Goal: Transaction & Acquisition: Purchase product/service

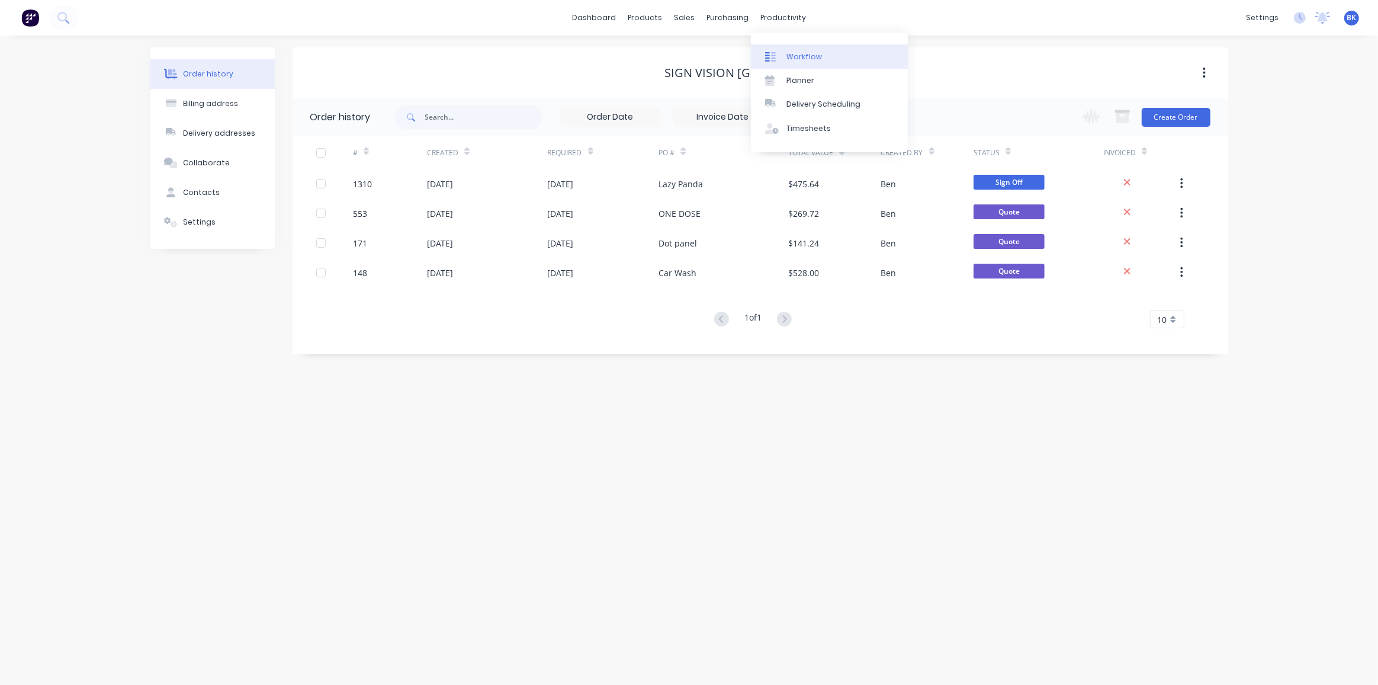
click at [790, 50] on link "Workflow" at bounding box center [829, 56] width 157 height 24
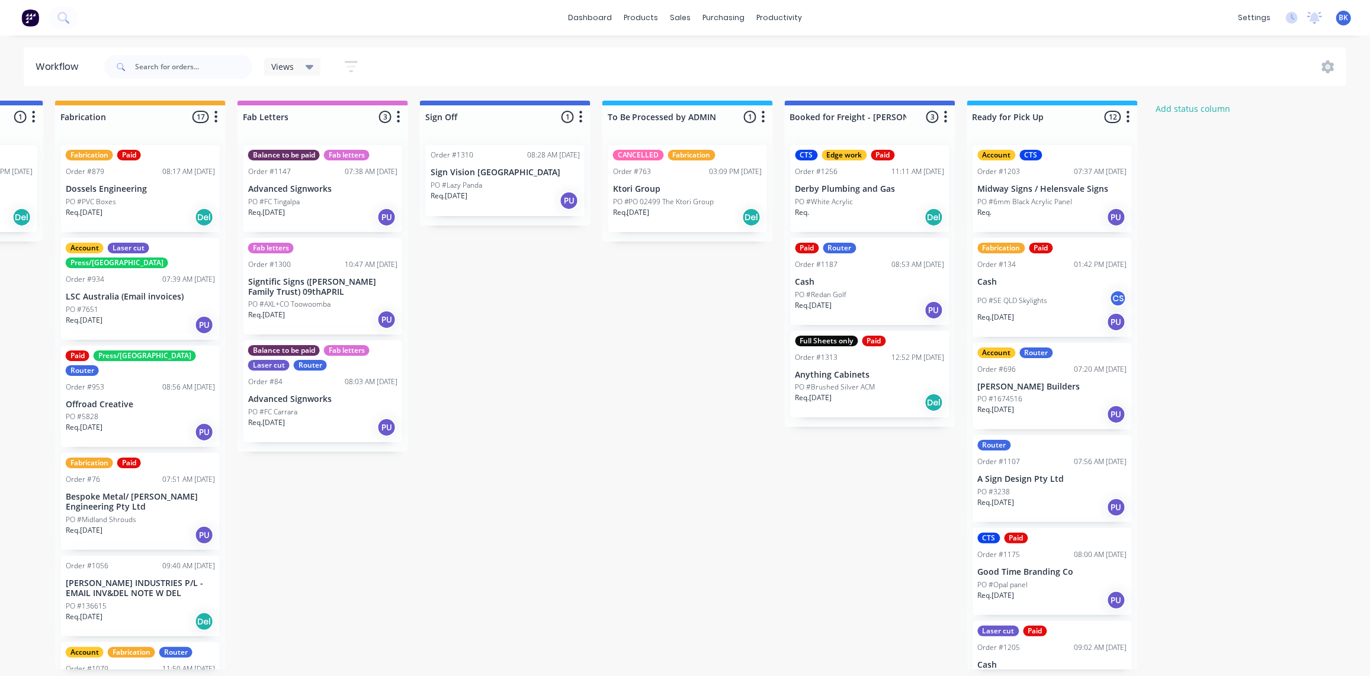
scroll to position [0, 1464]
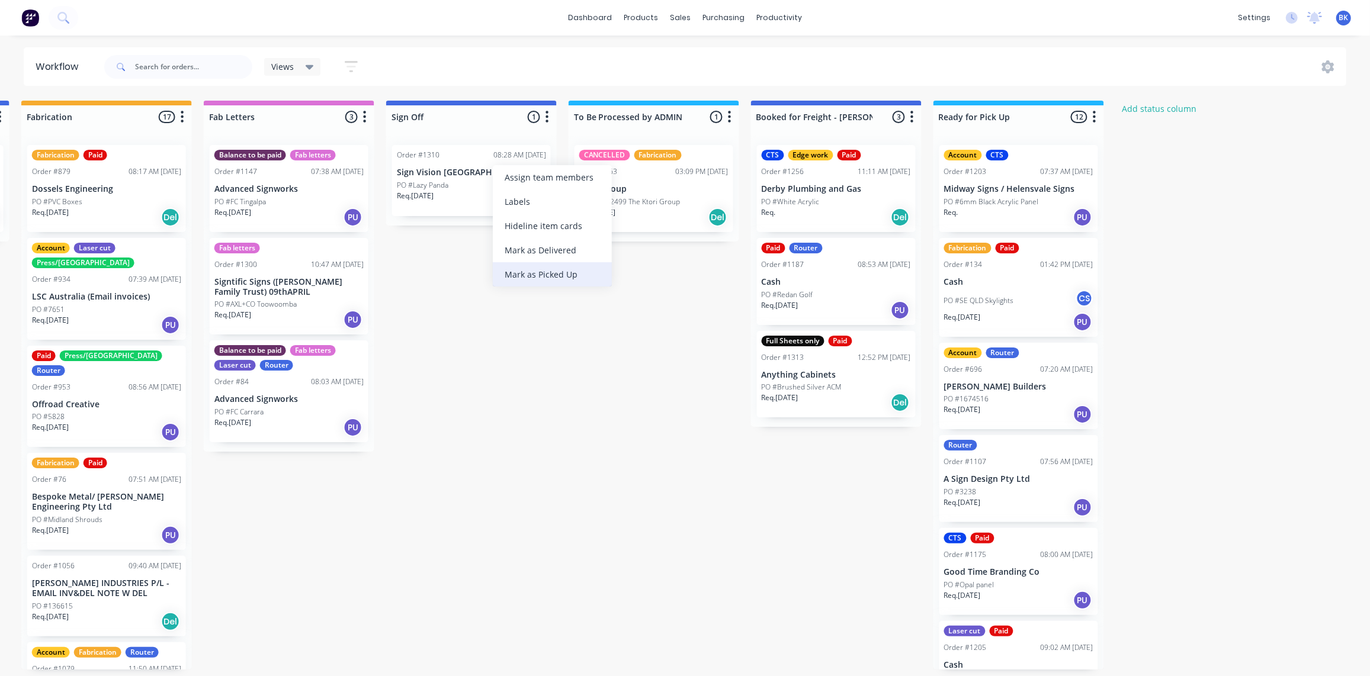
click at [537, 270] on div "Mark as Picked Up" at bounding box center [552, 274] width 119 height 24
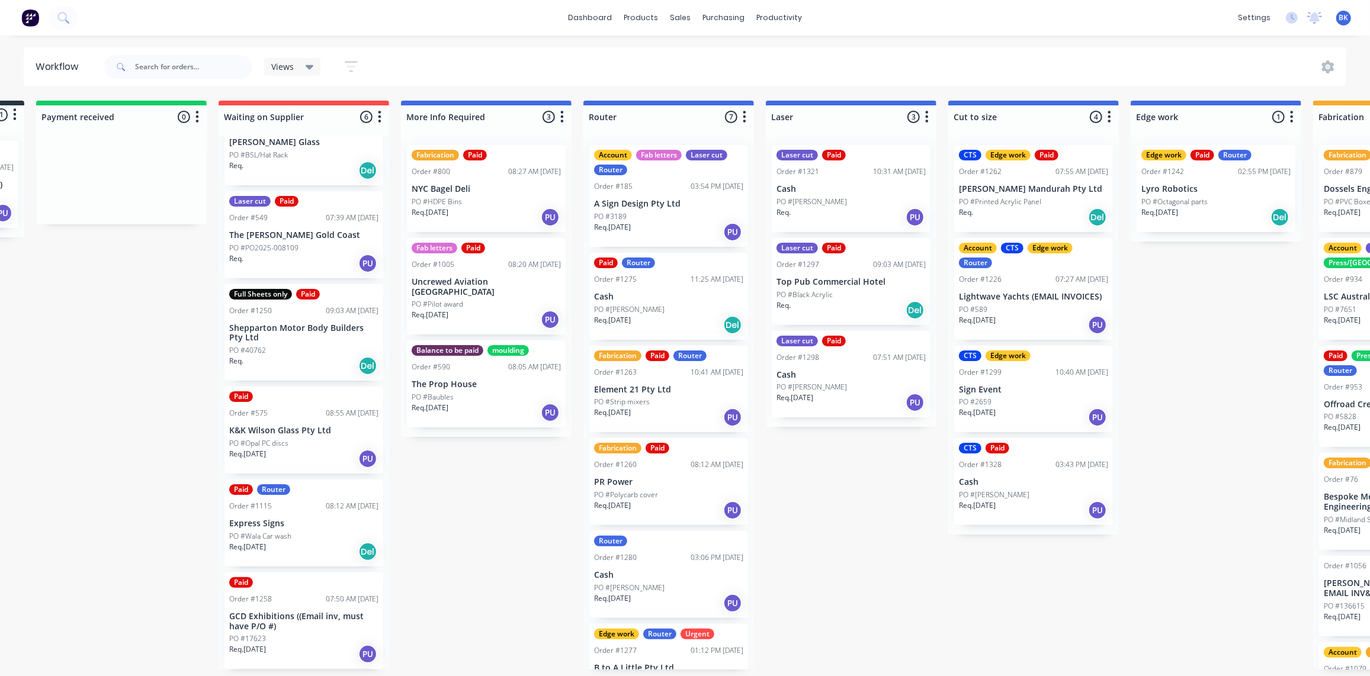
scroll to position [0, 0]
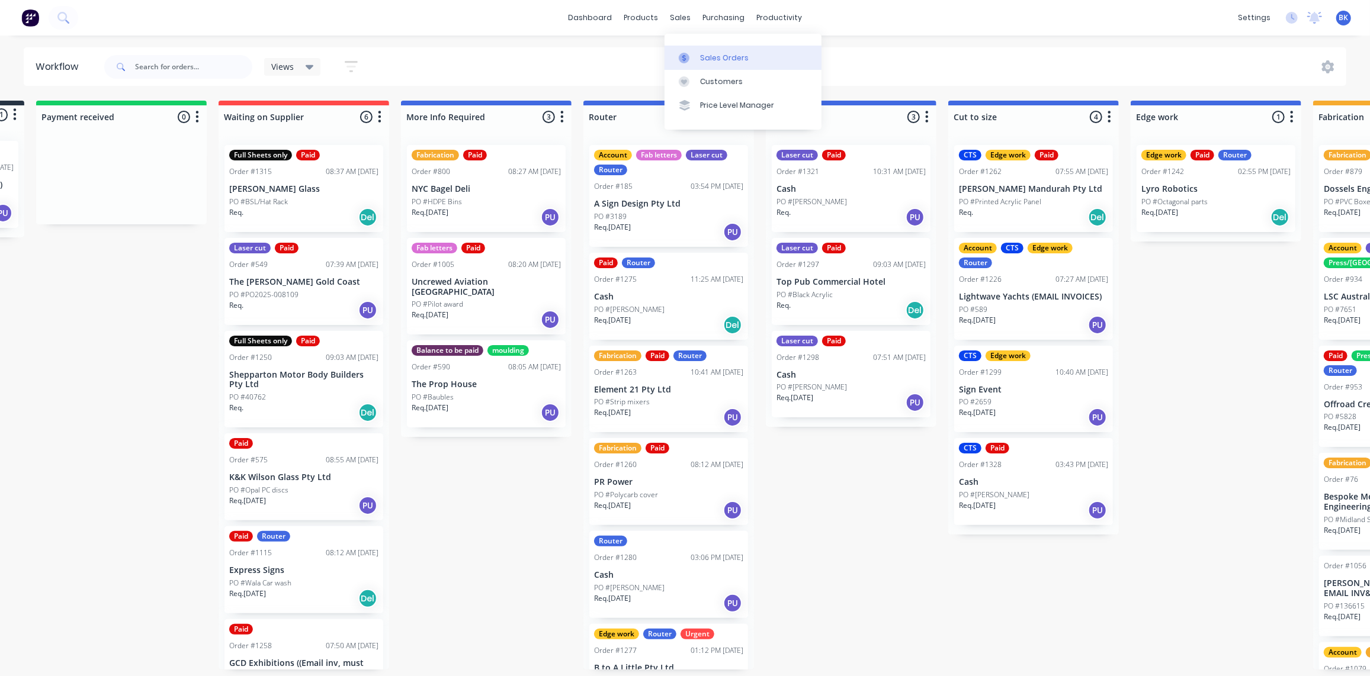
click at [690, 53] on div at bounding box center [688, 58] width 18 height 11
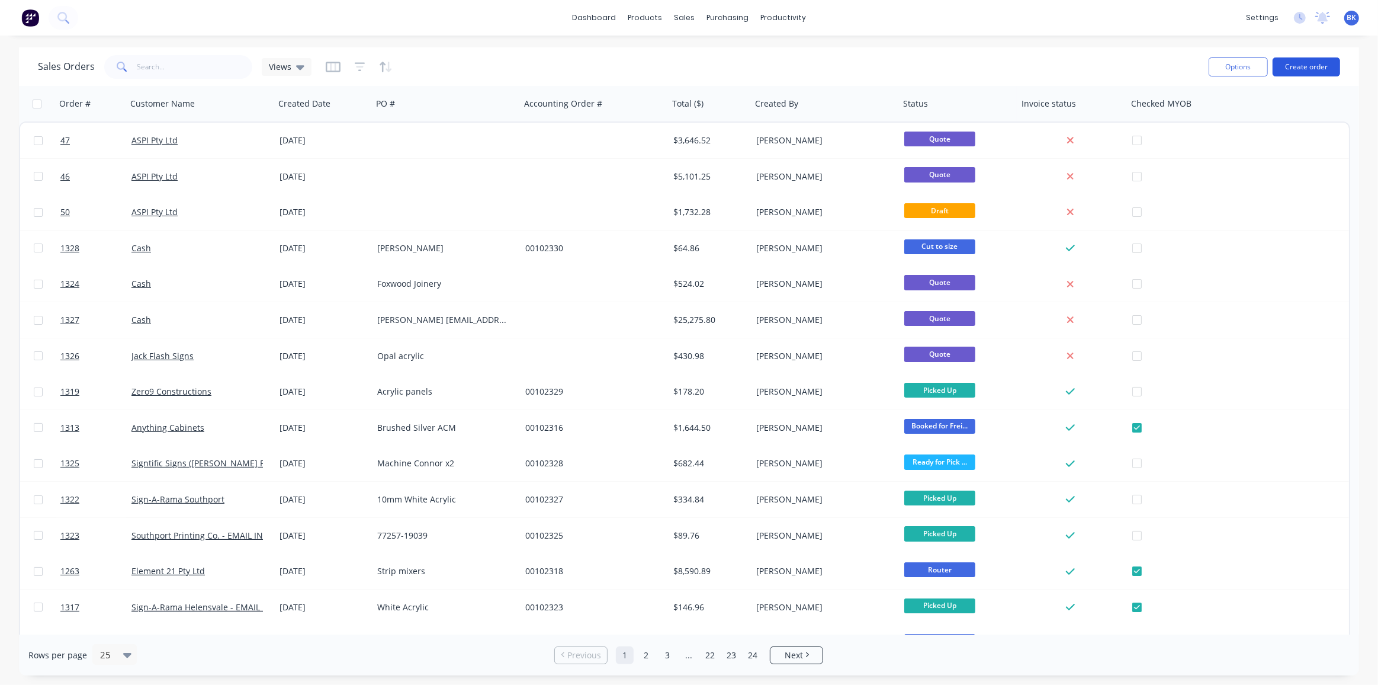
click at [1296, 69] on button "Create order" at bounding box center [1307, 66] width 68 height 19
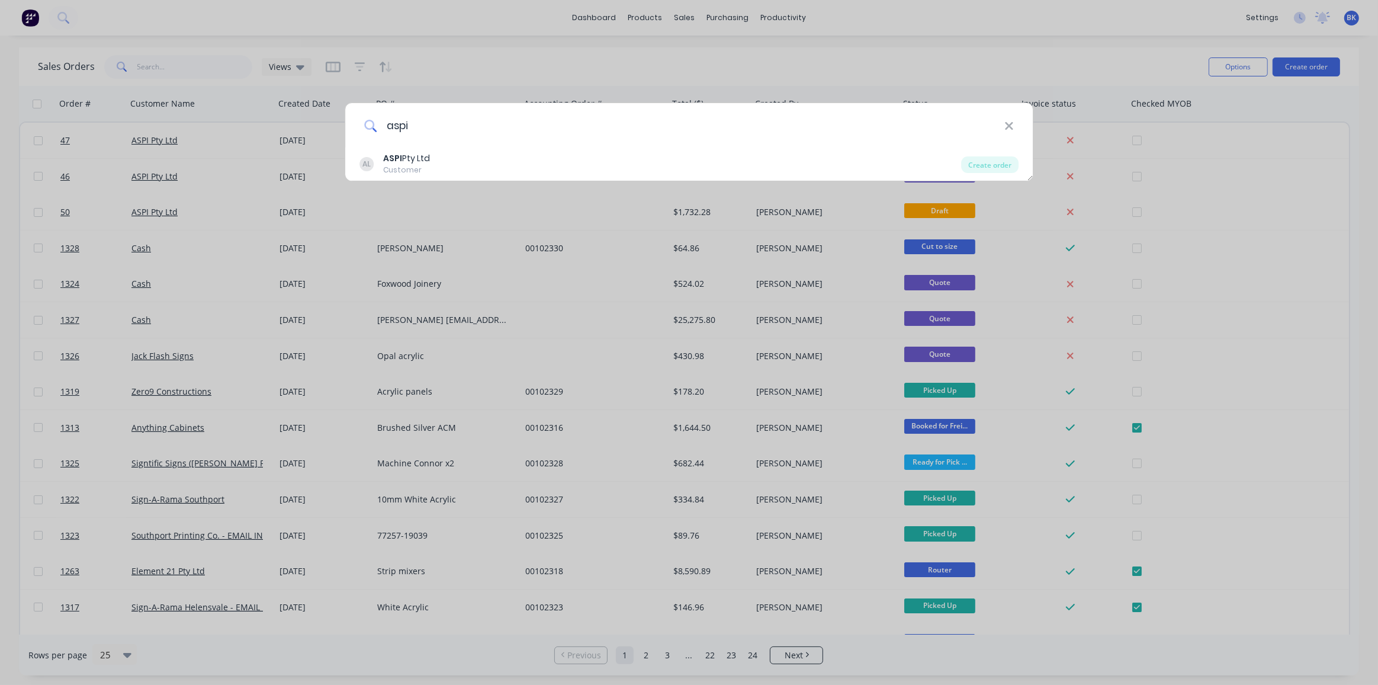
type input "aspi"
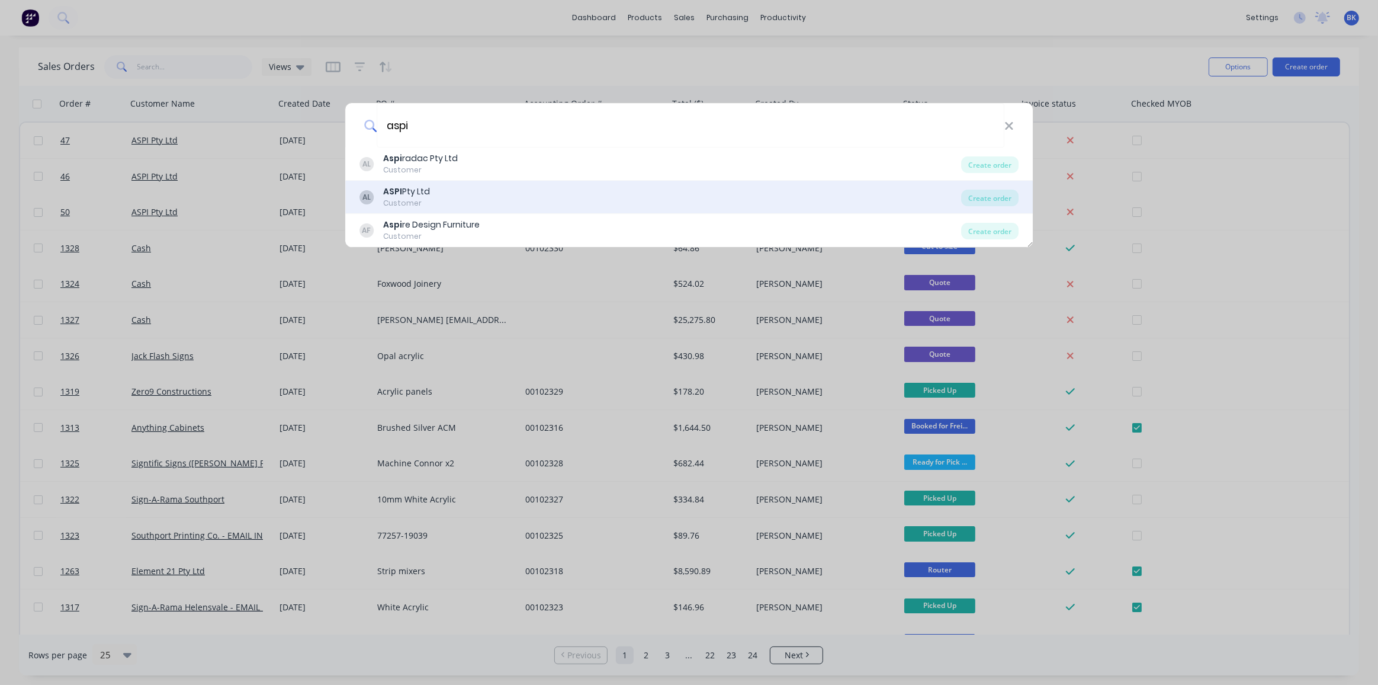
click at [420, 191] on div "ASPI Pty Ltd" at bounding box center [406, 191] width 47 height 12
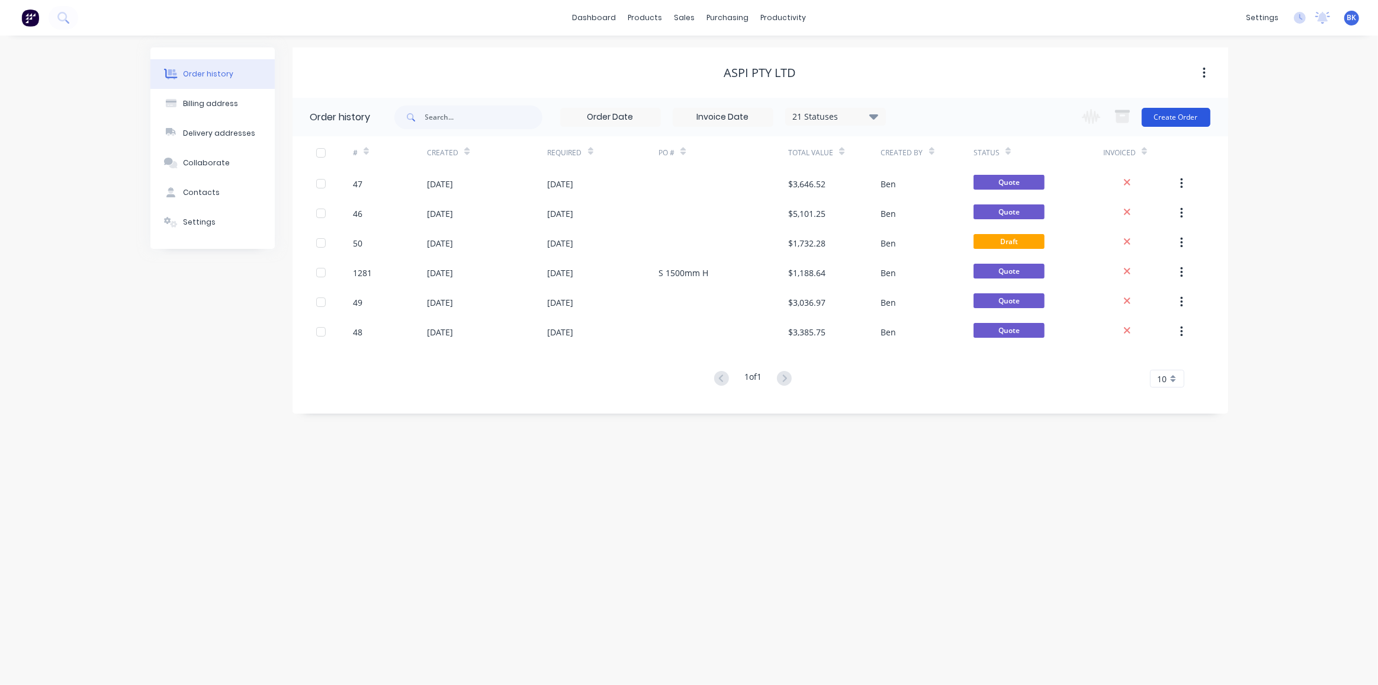
click at [1164, 112] on button "Create Order" at bounding box center [1176, 117] width 69 height 19
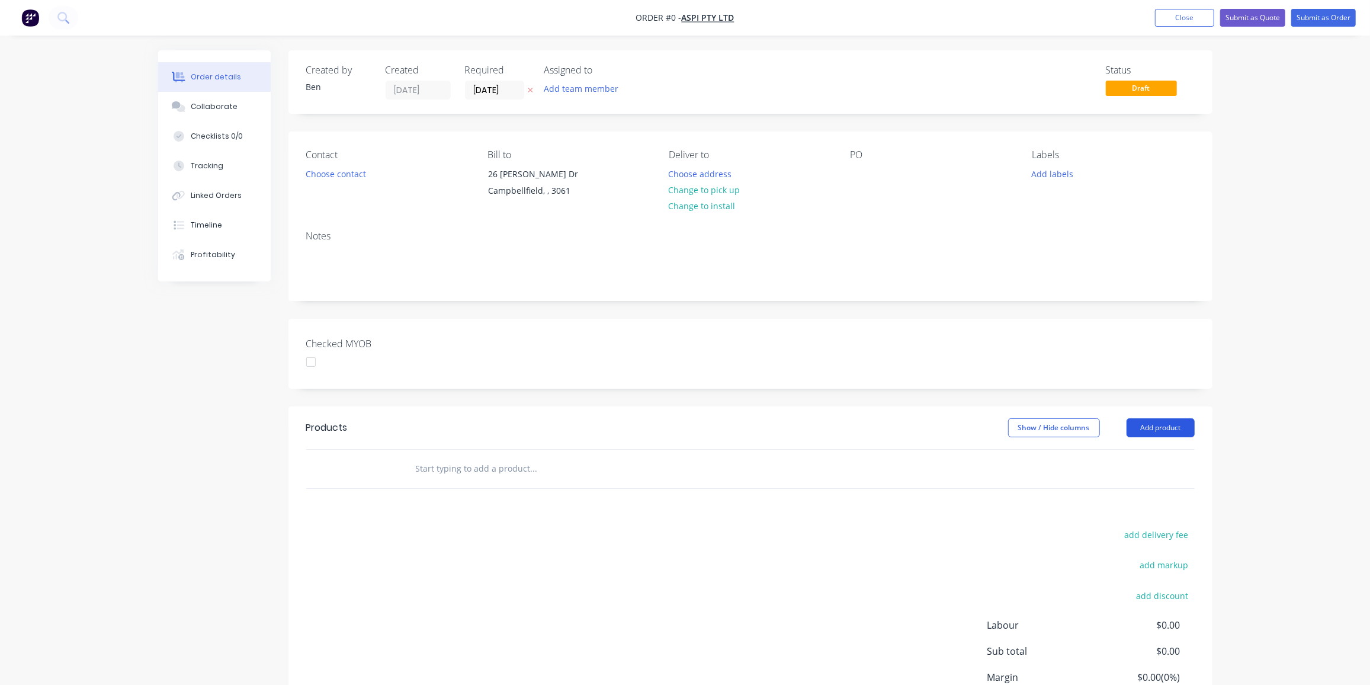
click at [1146, 430] on button "Add product" at bounding box center [1161, 427] width 68 height 19
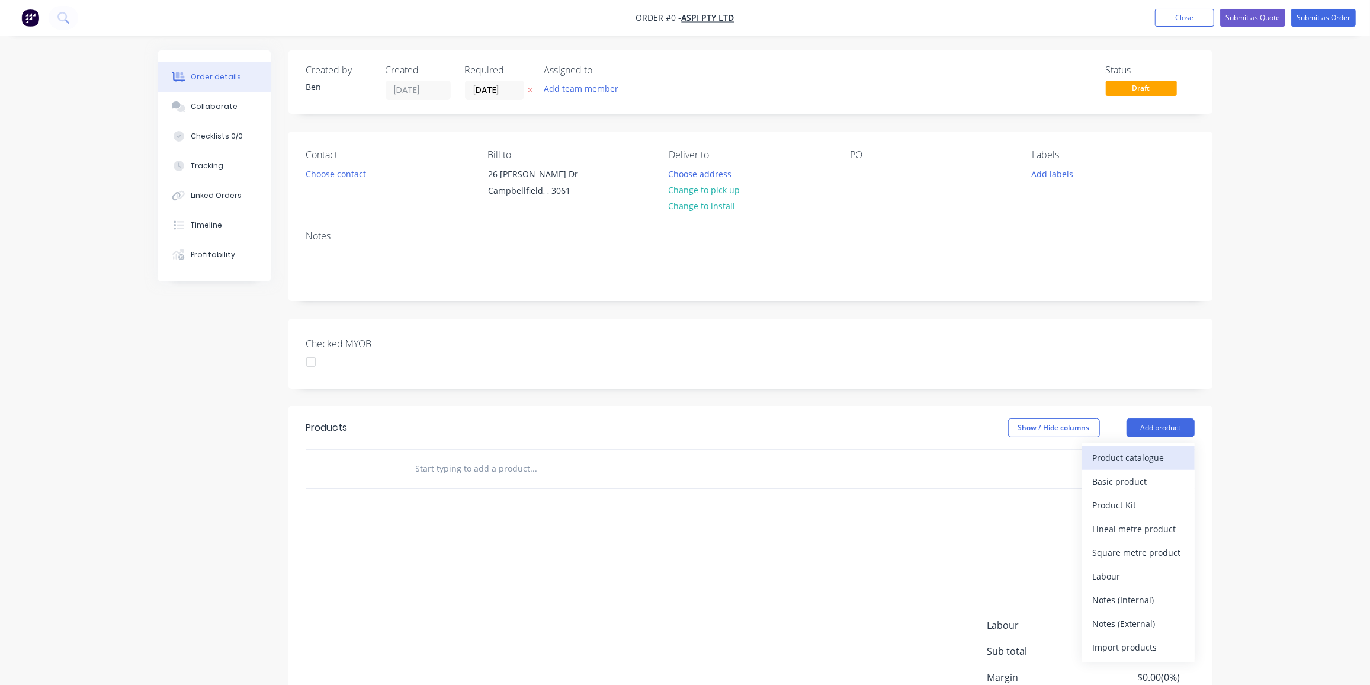
click at [1145, 457] on div "Product catalogue" at bounding box center [1138, 457] width 91 height 17
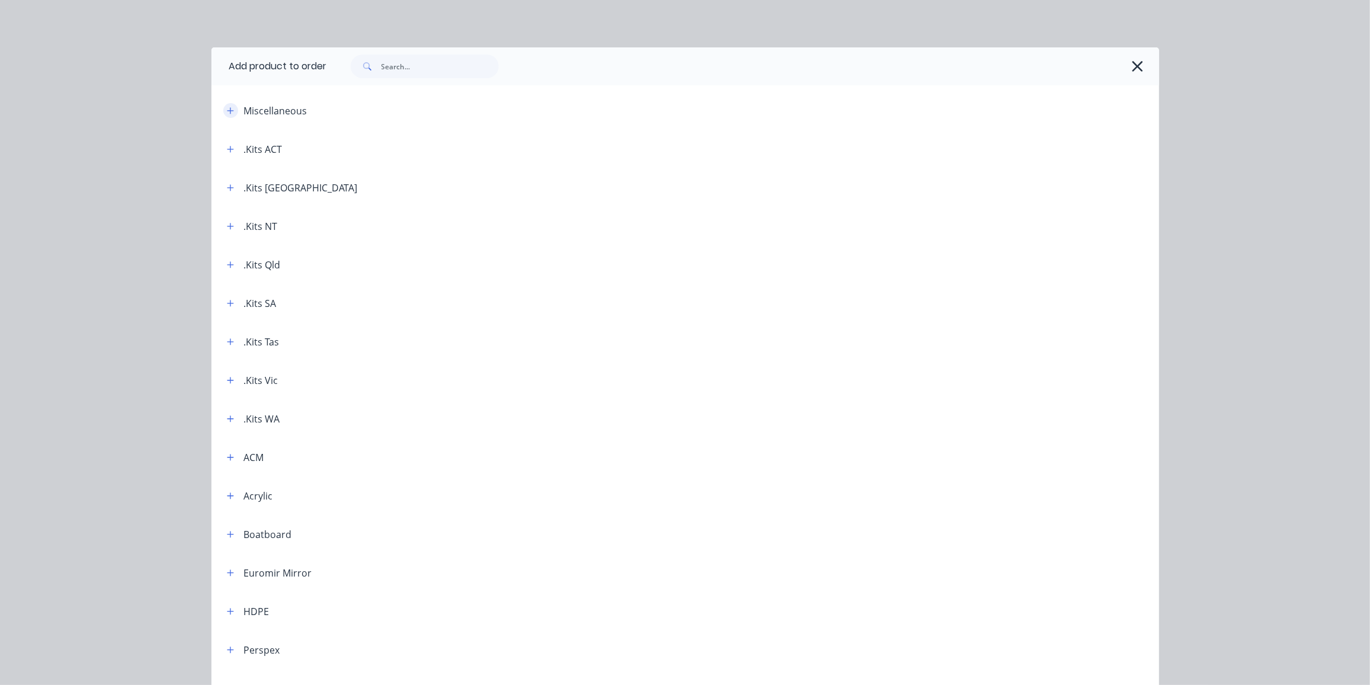
click at [227, 107] on icon "button" at bounding box center [230, 110] width 7 height 7
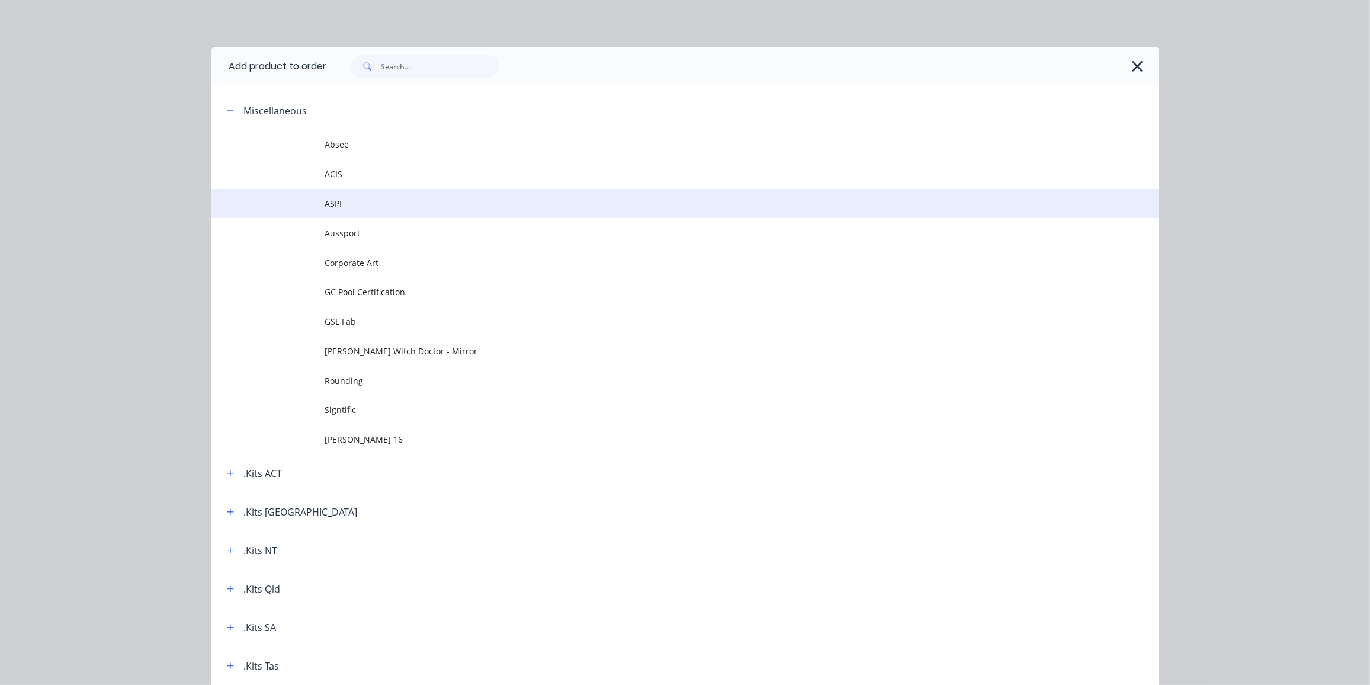
click at [338, 198] on span "ASPI" at bounding box center [658, 203] width 667 height 12
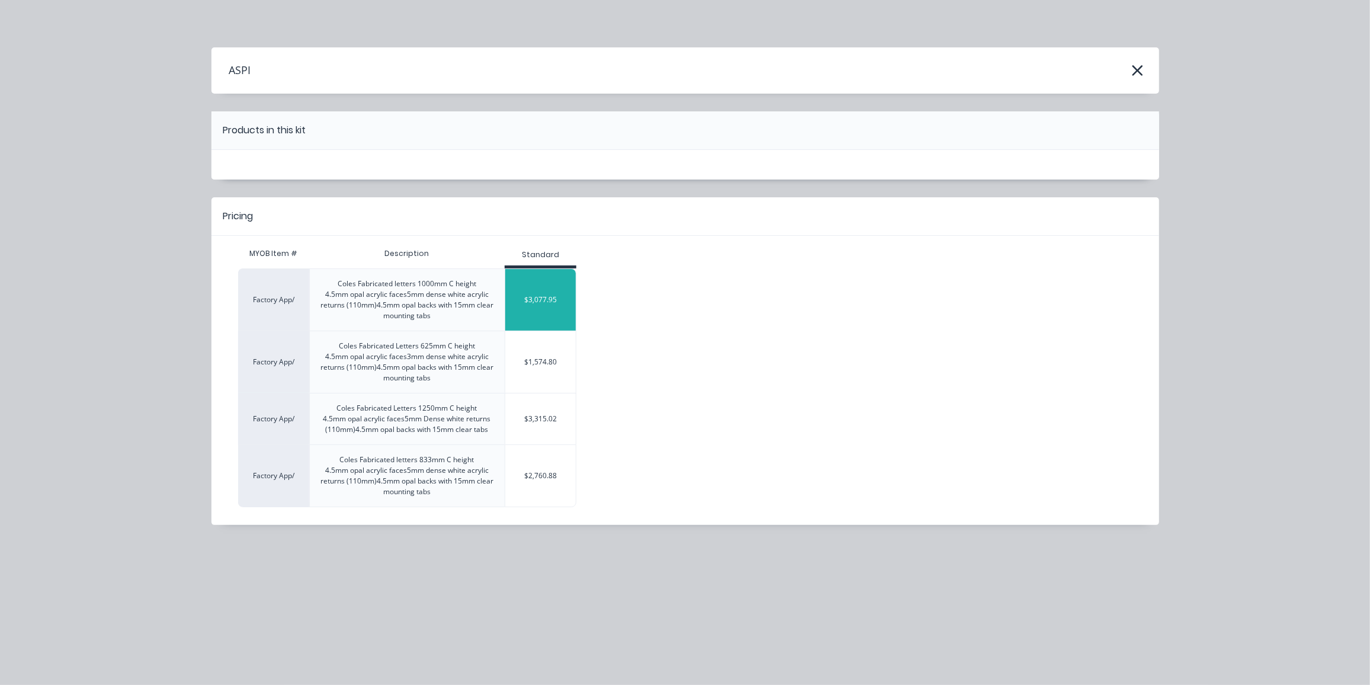
click at [543, 299] on div "$3,077.95" at bounding box center [540, 300] width 71 height 30
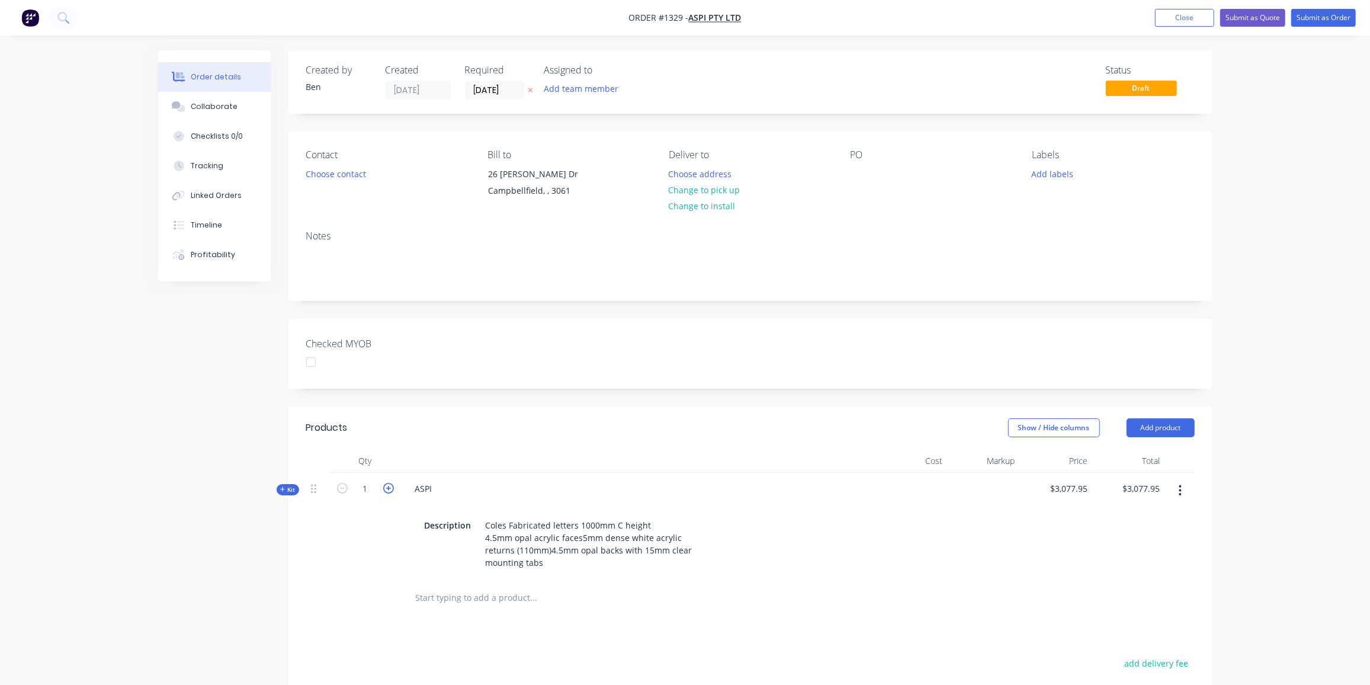
click at [387, 491] on icon "button" at bounding box center [388, 488] width 11 height 11
type input "2"
type input "$6,155.90"
click at [387, 491] on icon "button" at bounding box center [388, 488] width 11 height 11
type input "3"
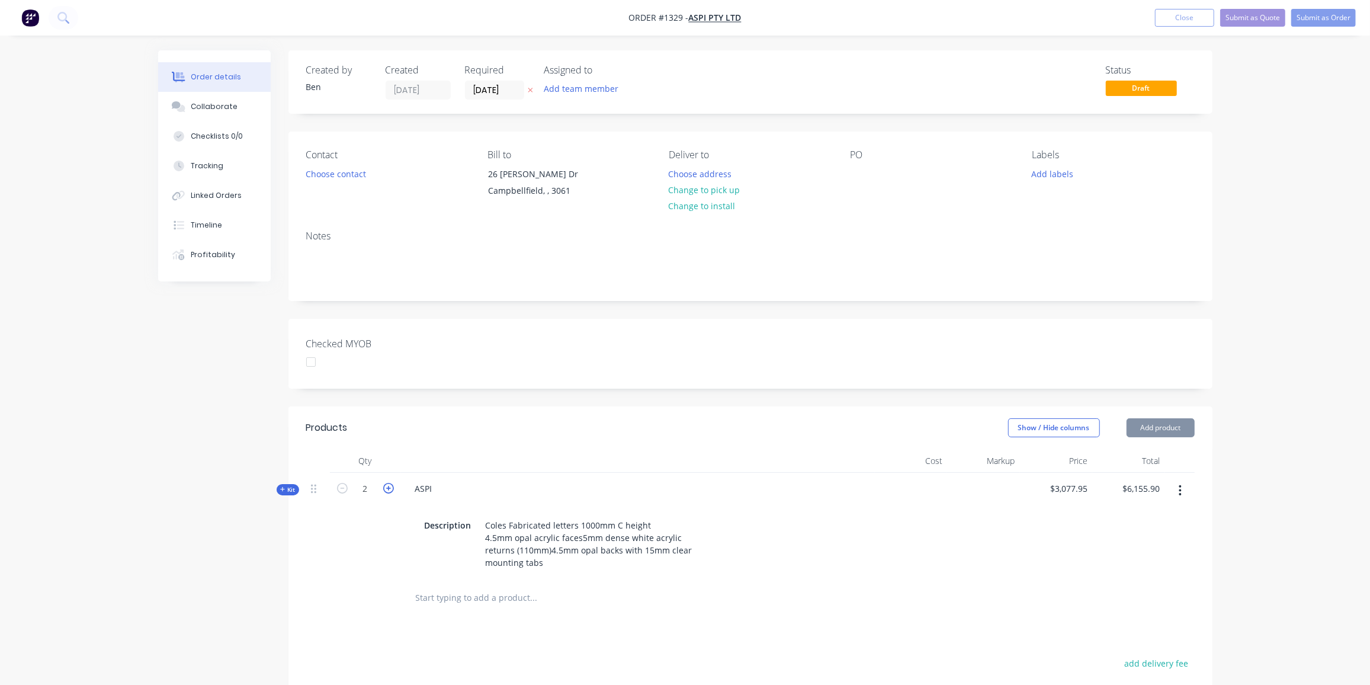
type input "$9,233.85"
click at [387, 491] on icon "button" at bounding box center [388, 488] width 11 height 11
type input "4"
type input "$12,311.80"
click at [345, 487] on icon "button" at bounding box center [342, 488] width 11 height 11
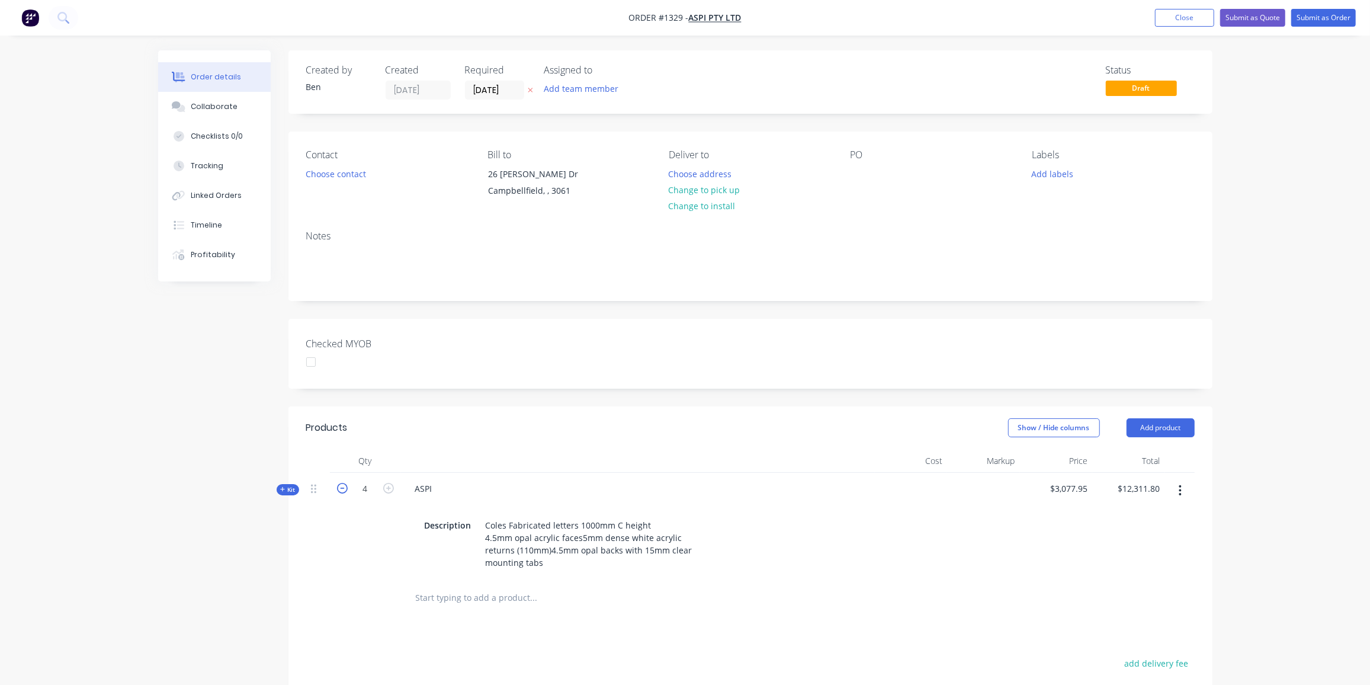
type input "3"
type input "$9,233.85"
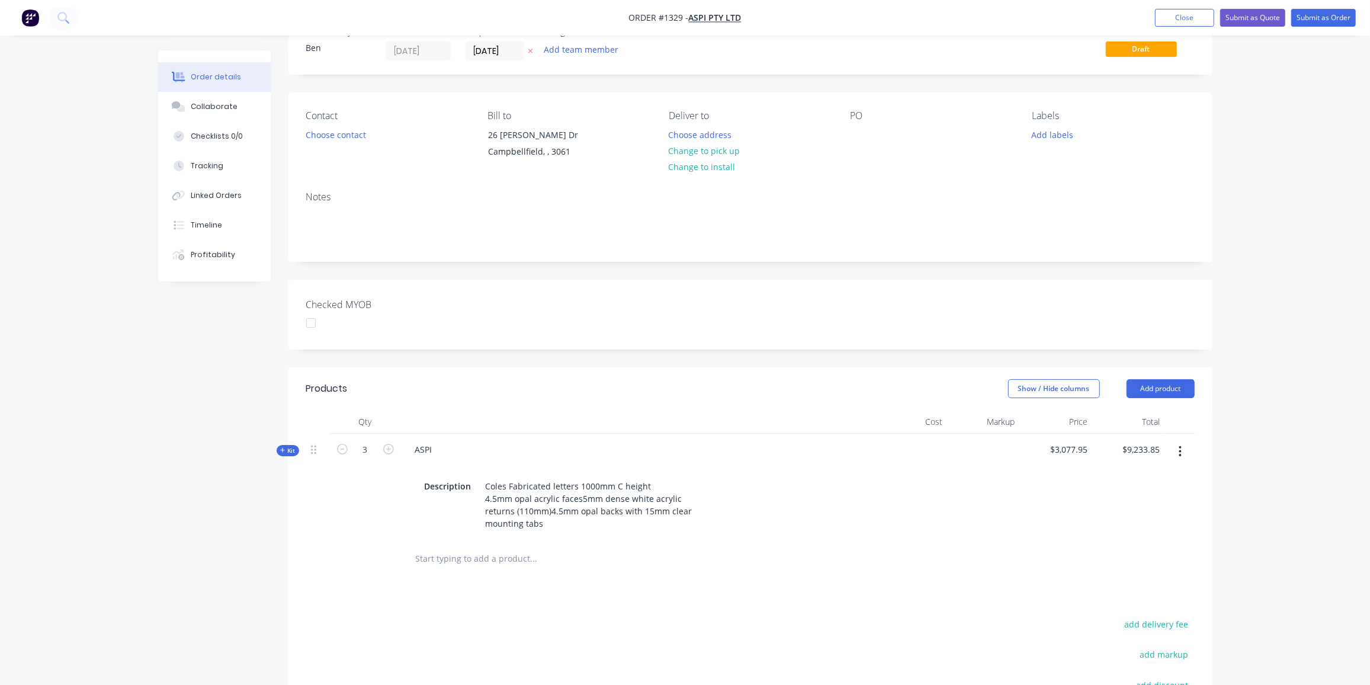
scroll to position [107, 0]
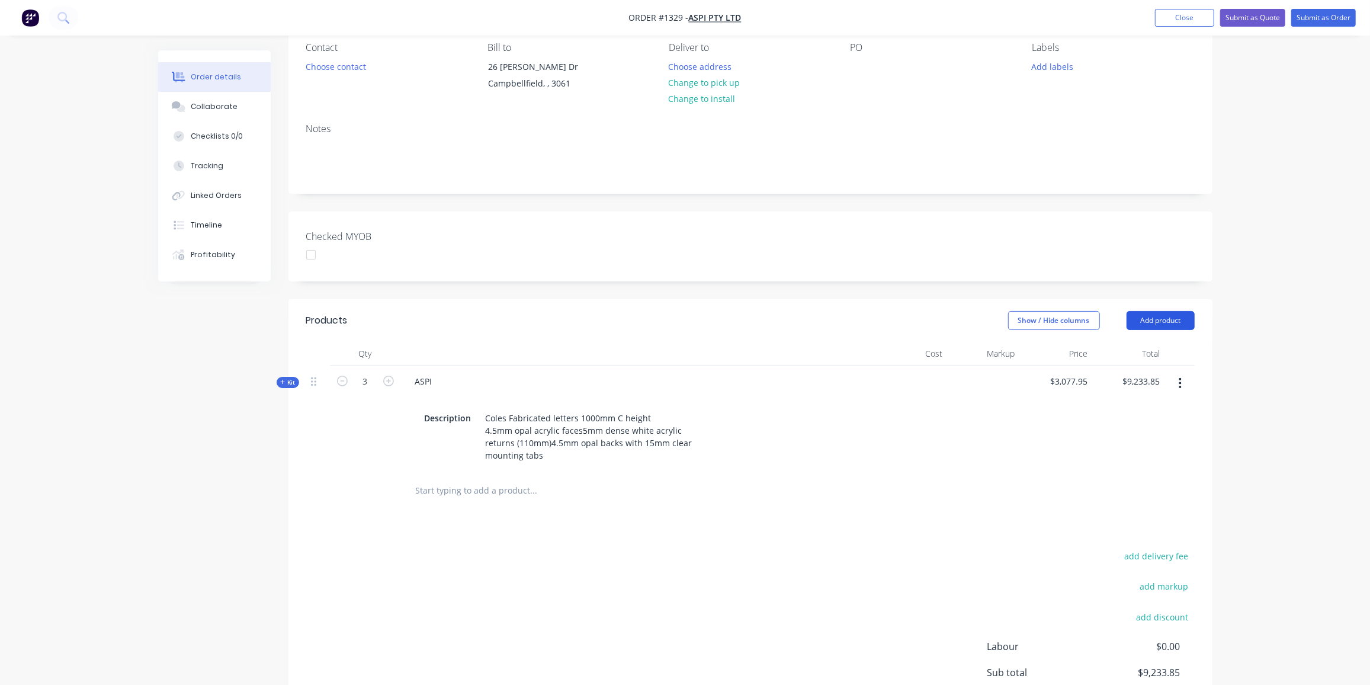
click at [1157, 319] on button "Add product" at bounding box center [1161, 320] width 68 height 19
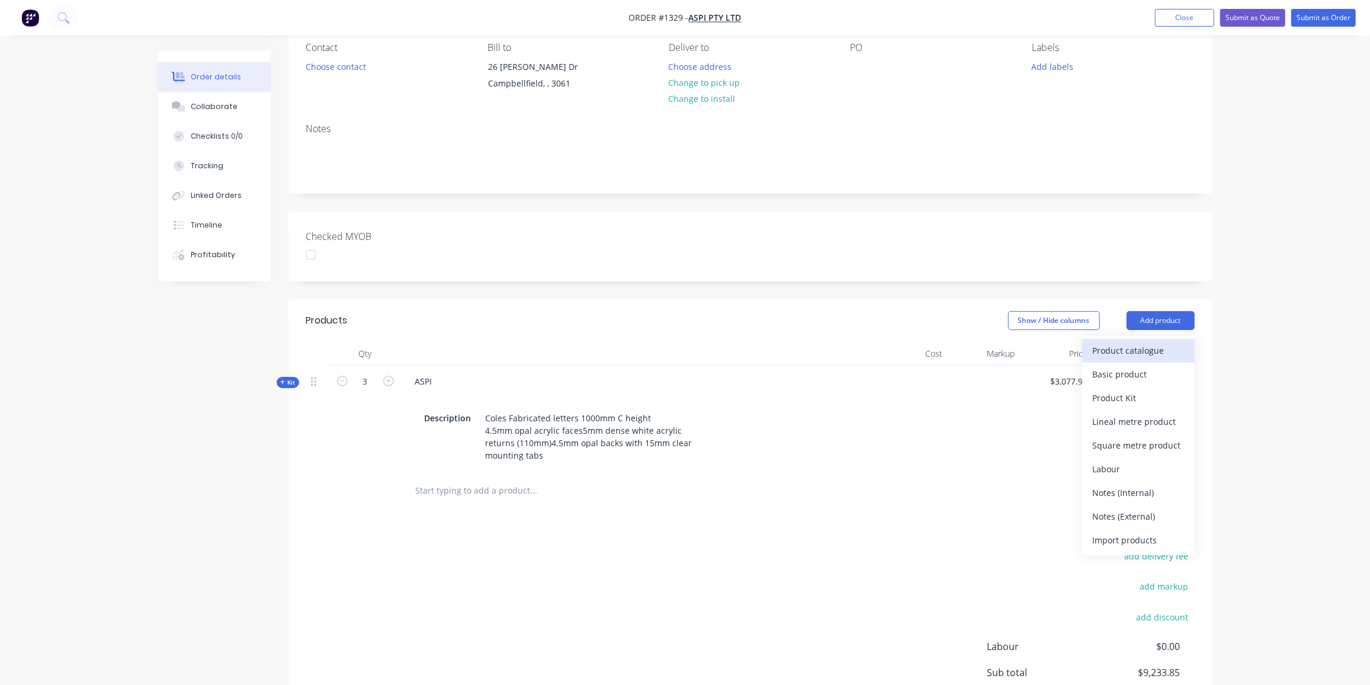
click at [1101, 345] on div "Product catalogue" at bounding box center [1138, 350] width 91 height 17
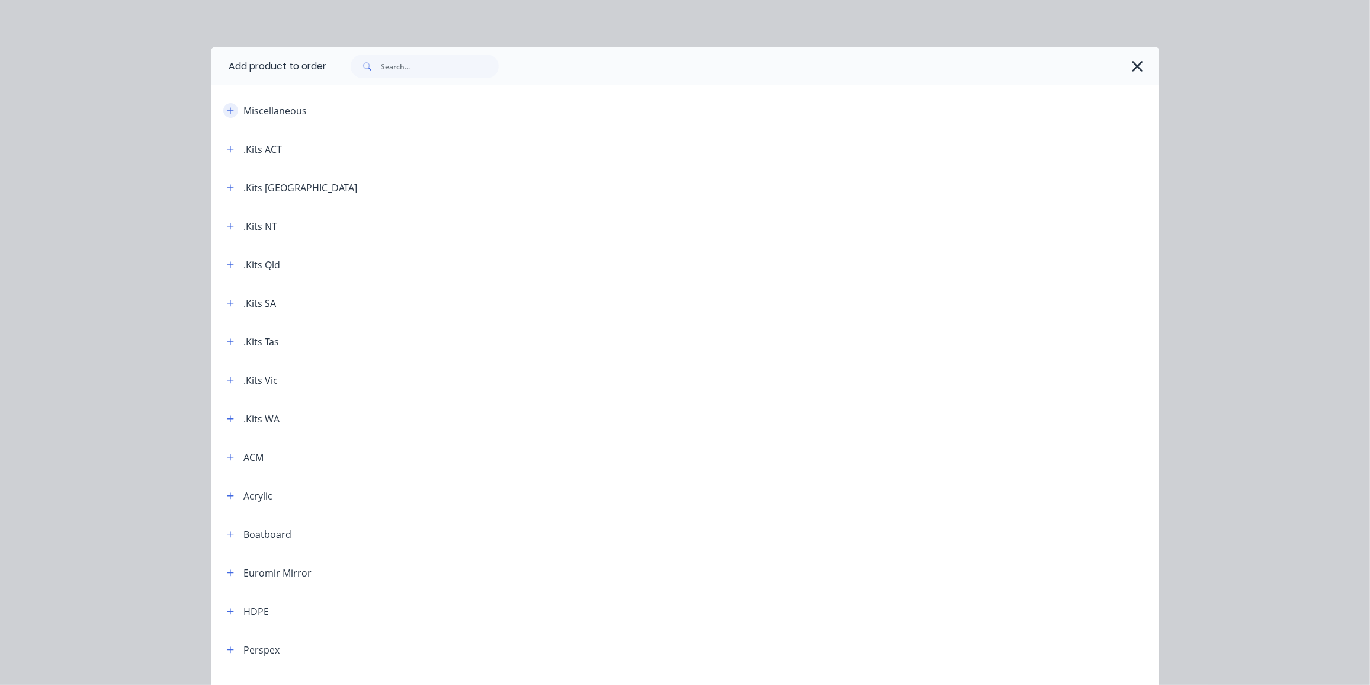
click at [228, 110] on icon "button" at bounding box center [230, 111] width 7 height 8
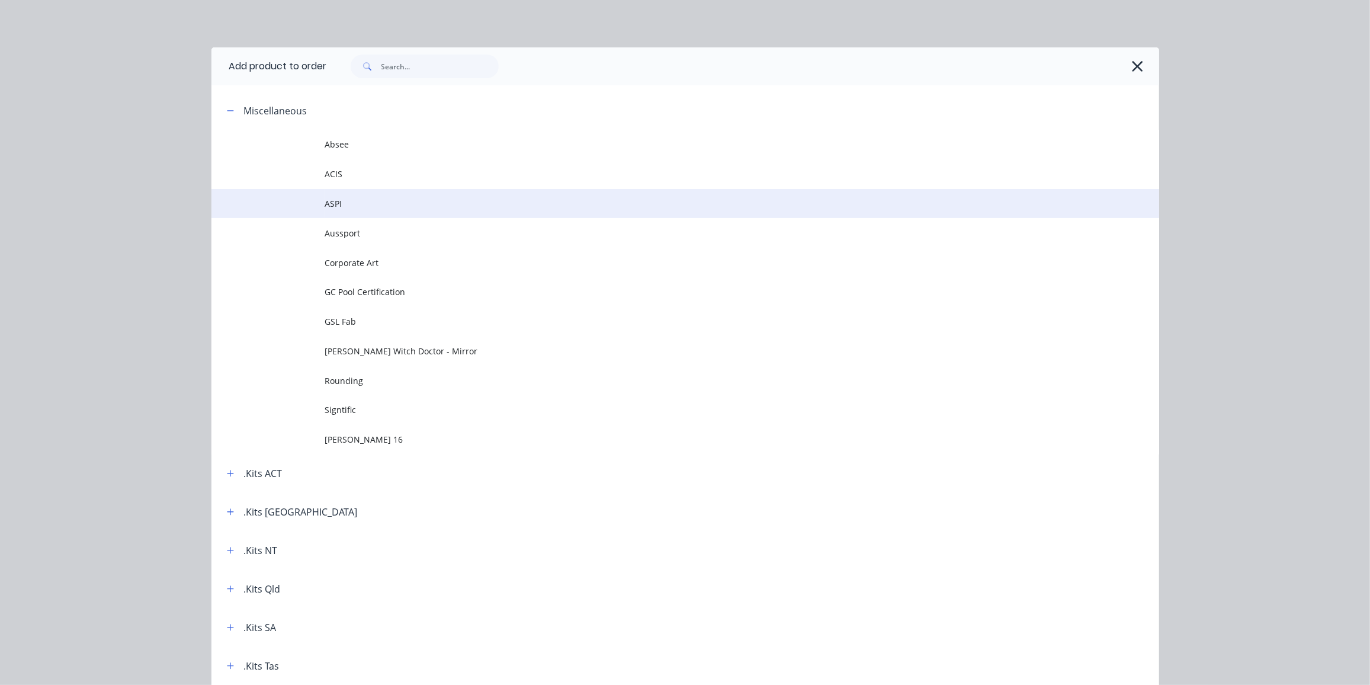
click at [351, 196] on td "ASPI" at bounding box center [742, 204] width 834 height 30
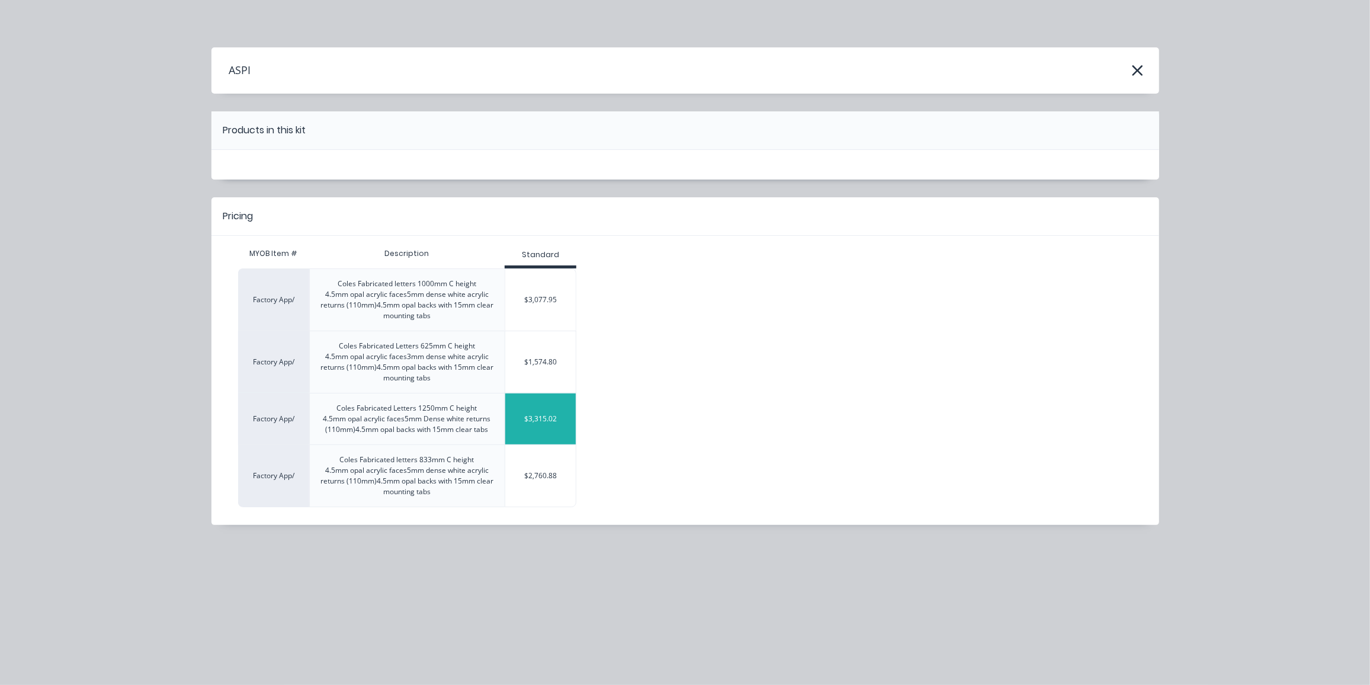
click at [546, 434] on div "$3,315.02" at bounding box center [540, 419] width 71 height 30
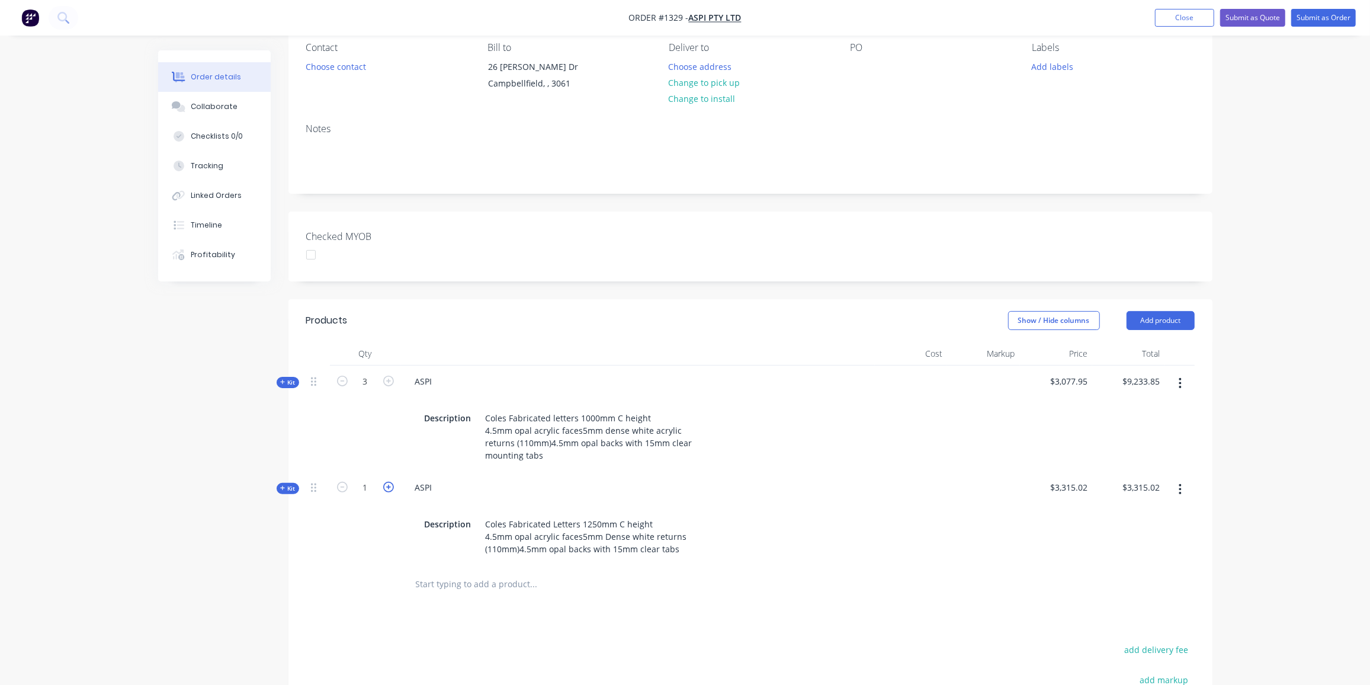
click at [388, 492] on icon "button" at bounding box center [388, 487] width 11 height 11
type input "2"
type input "$6,630.04"
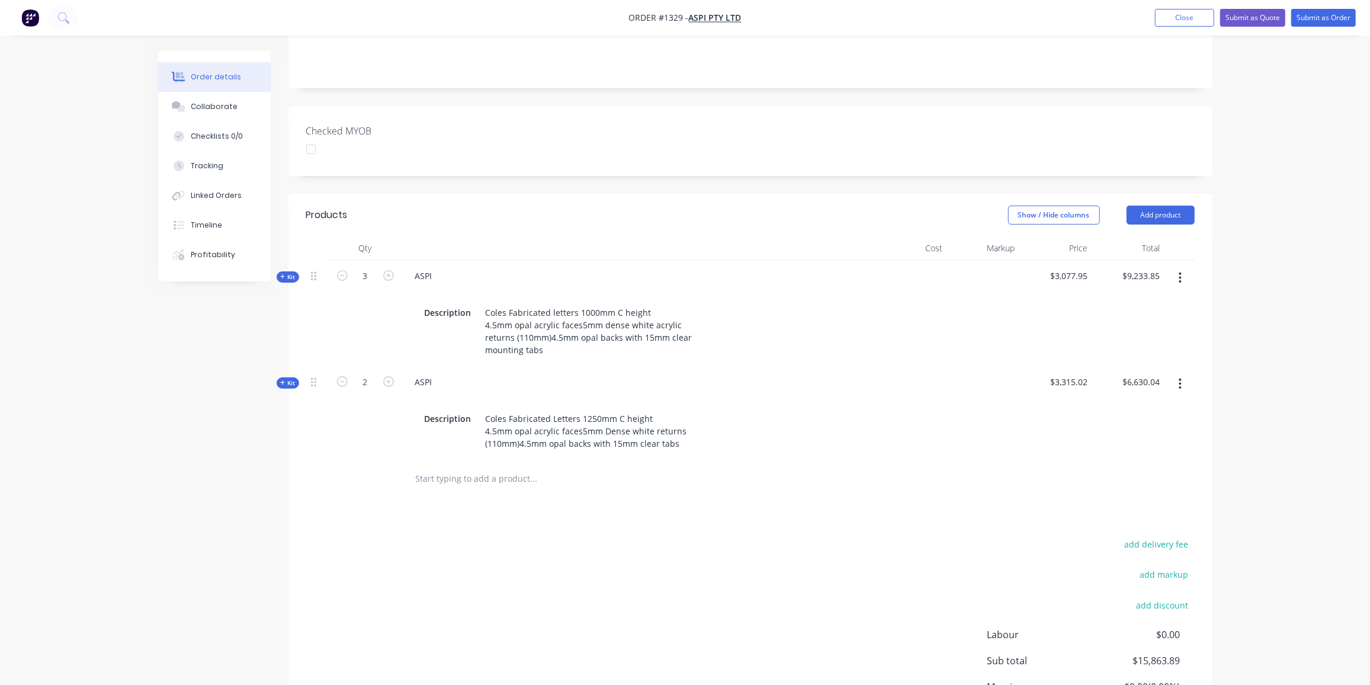
scroll to position [215, 0]
click at [1175, 214] on button "Add product" at bounding box center [1161, 212] width 68 height 19
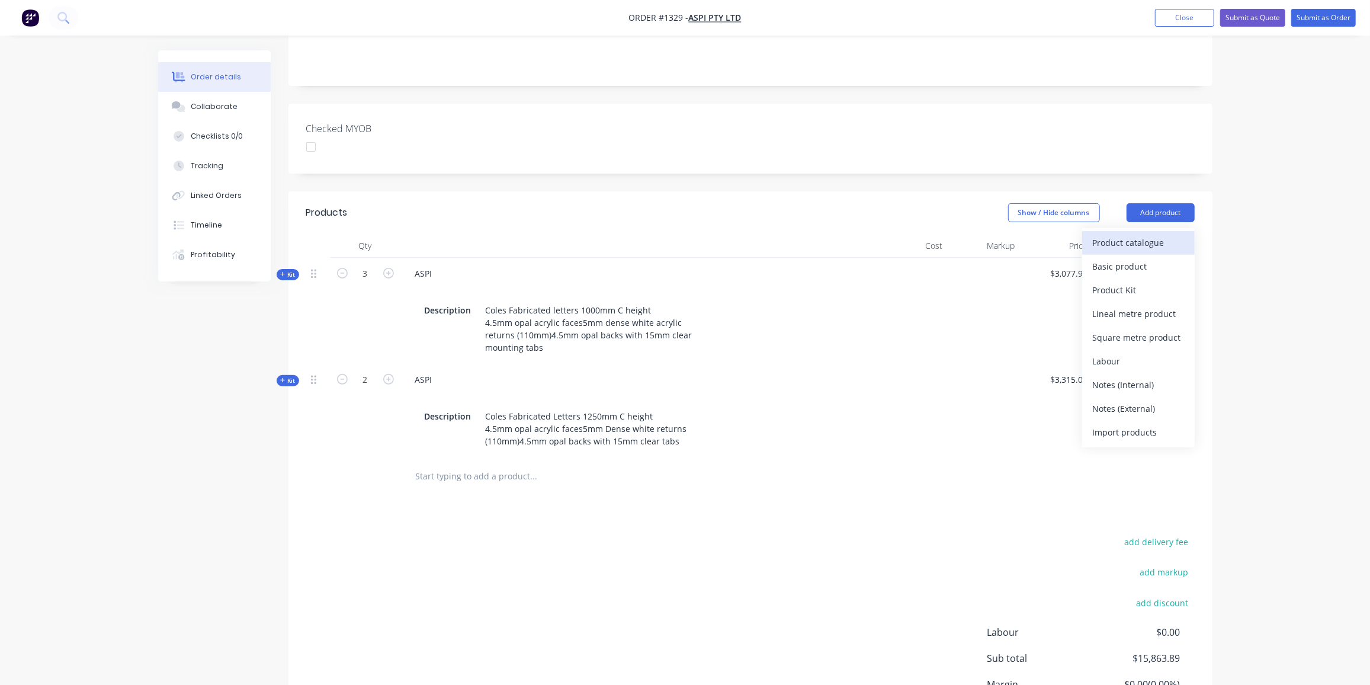
click at [1145, 238] on div "Product catalogue" at bounding box center [1138, 242] width 91 height 17
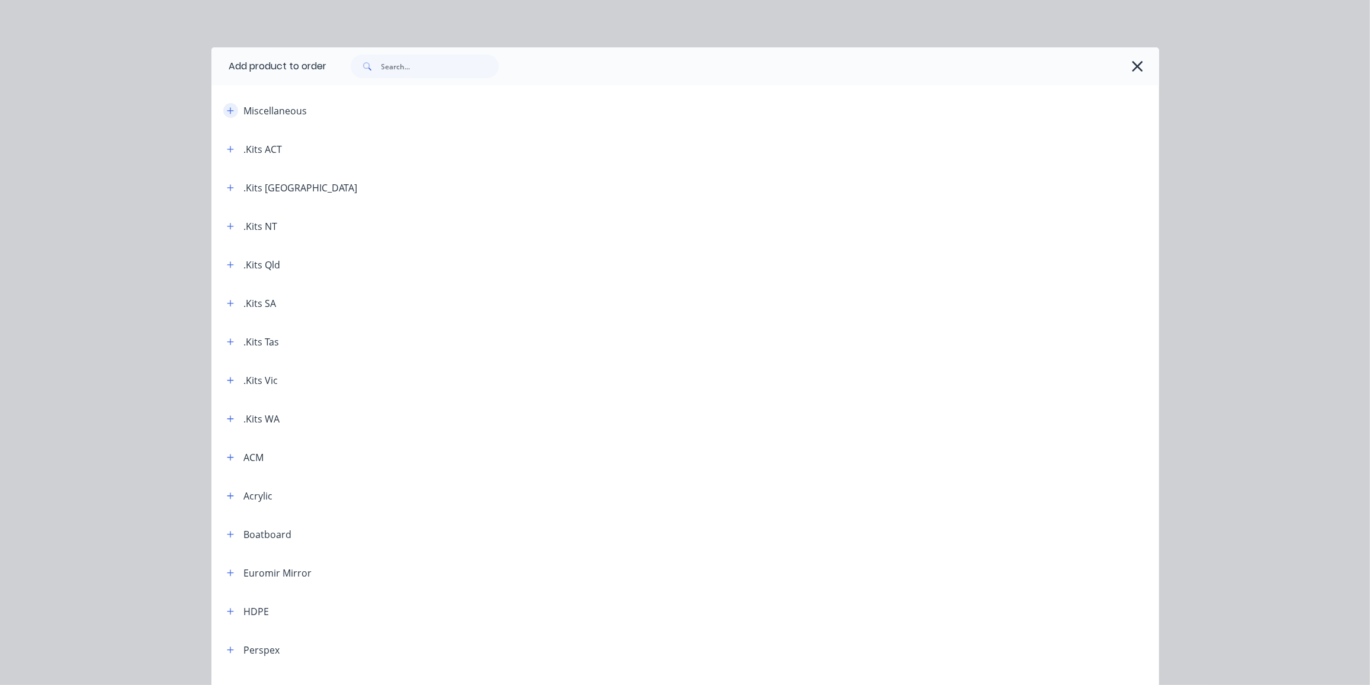
click at [225, 117] on button "button" at bounding box center [230, 110] width 15 height 15
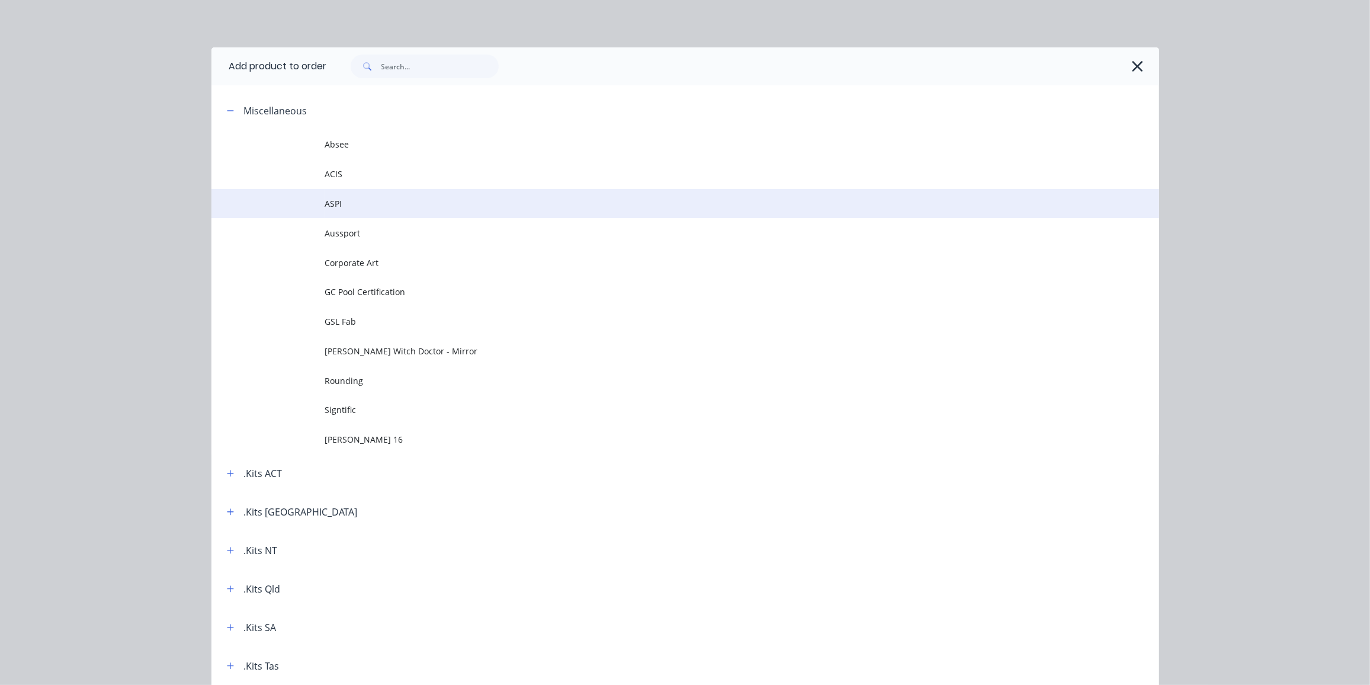
click at [336, 206] on span "ASPI" at bounding box center [658, 203] width 667 height 12
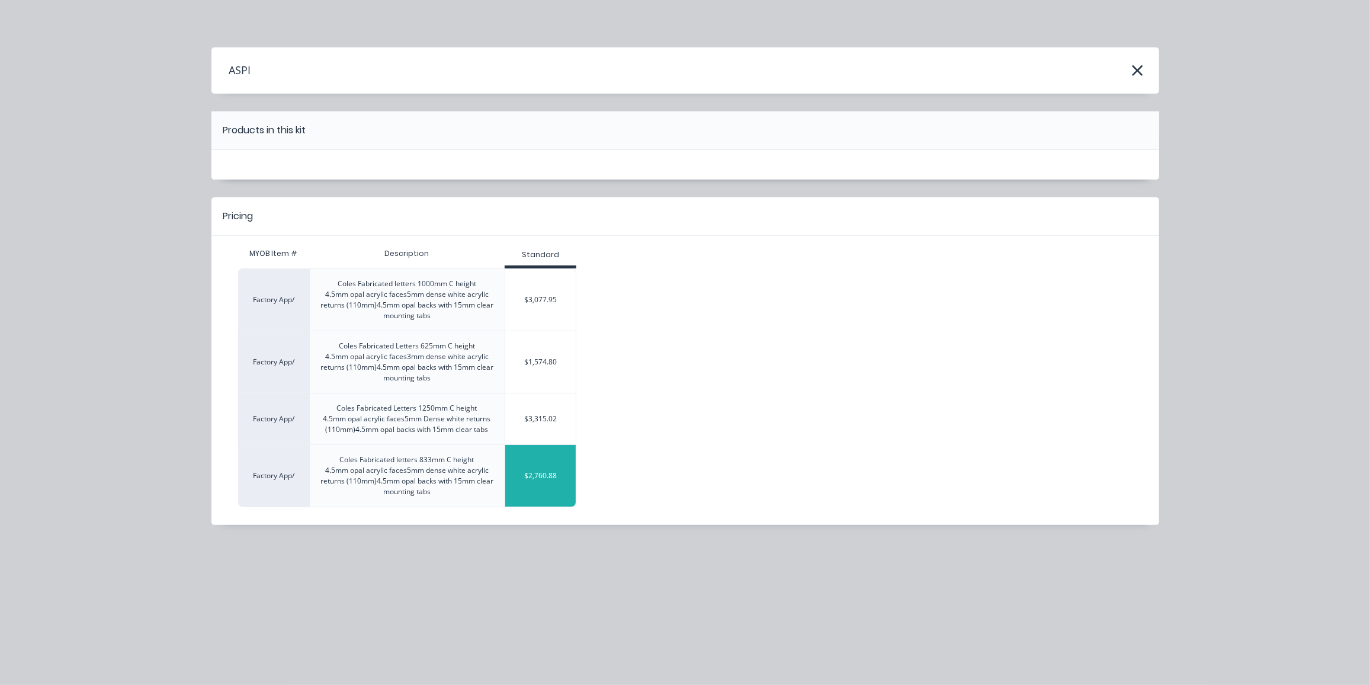
click at [529, 490] on div "$2,760.88" at bounding box center [540, 476] width 71 height 30
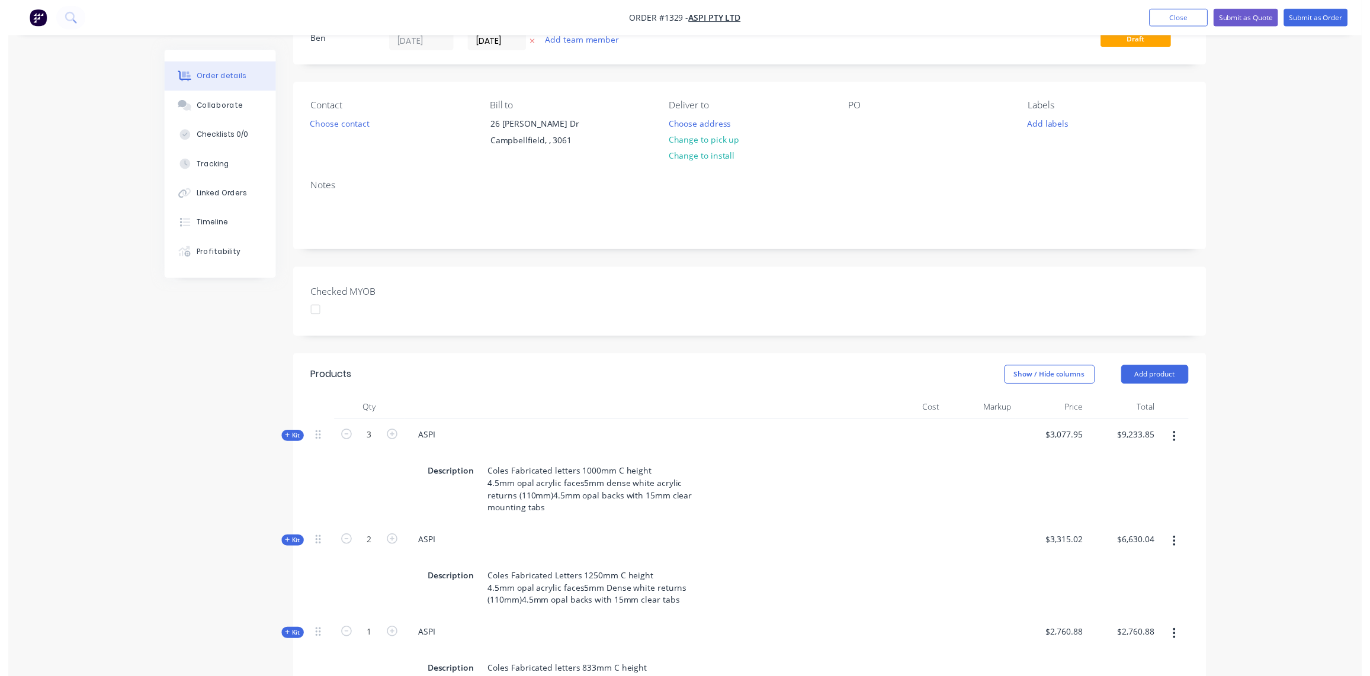
scroll to position [0, 0]
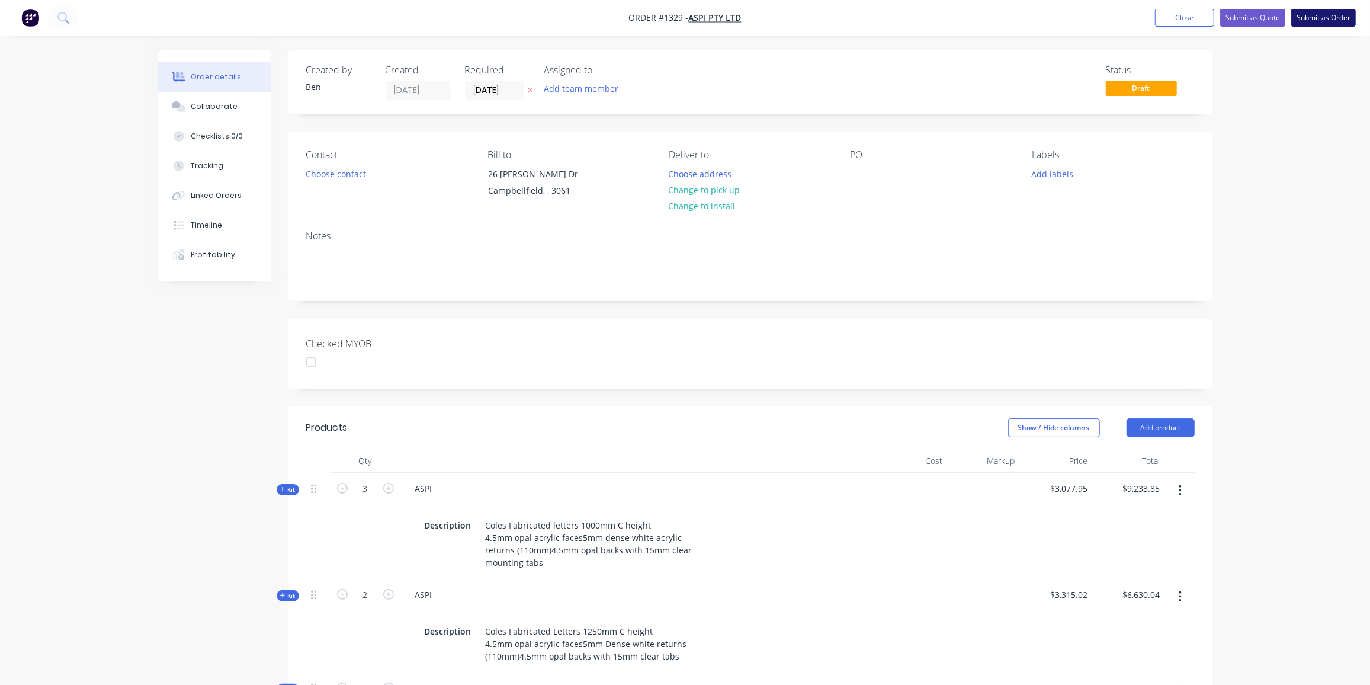
click at [1321, 17] on button "Submit as Order" at bounding box center [1323, 18] width 65 height 18
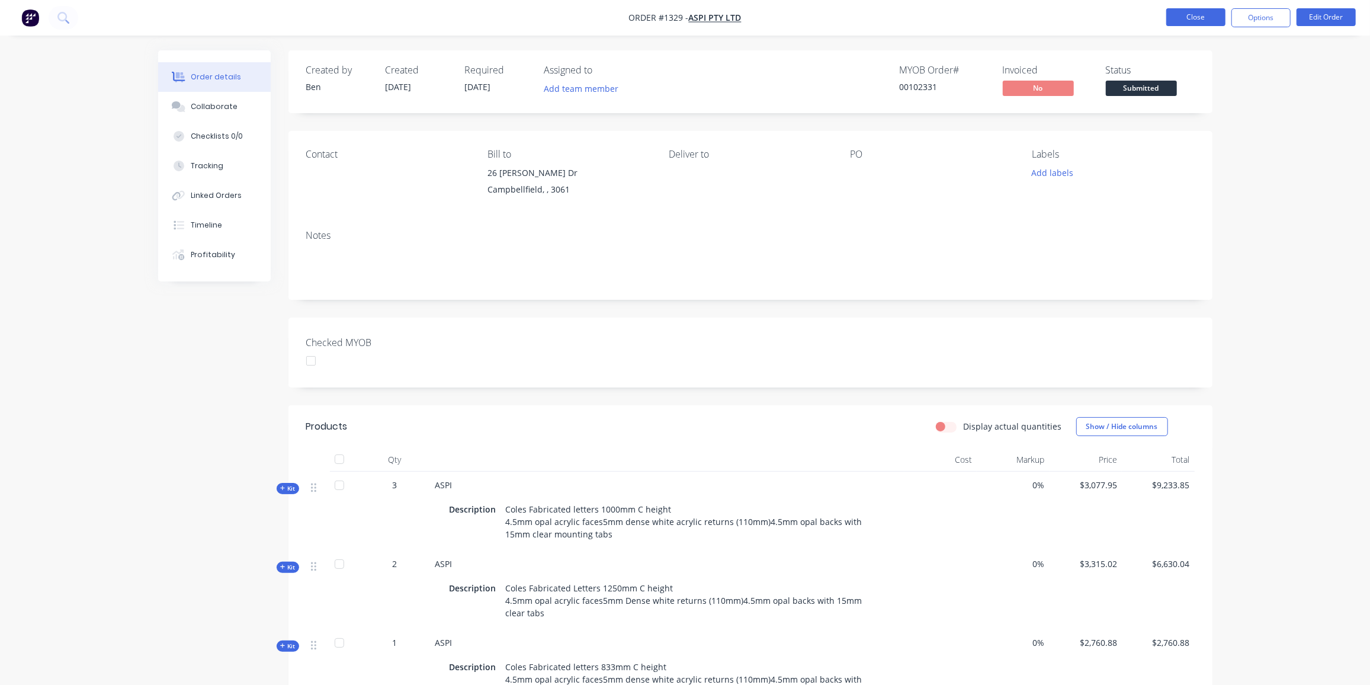
drag, startPoint x: 1165, startPoint y: 17, endPoint x: 1173, endPoint y: 17, distance: 8.3
click at [1165, 17] on ul "Close Options Edit Order" at bounding box center [1261, 17] width 218 height 19
click at [1176, 16] on button "Close" at bounding box center [1195, 17] width 59 height 18
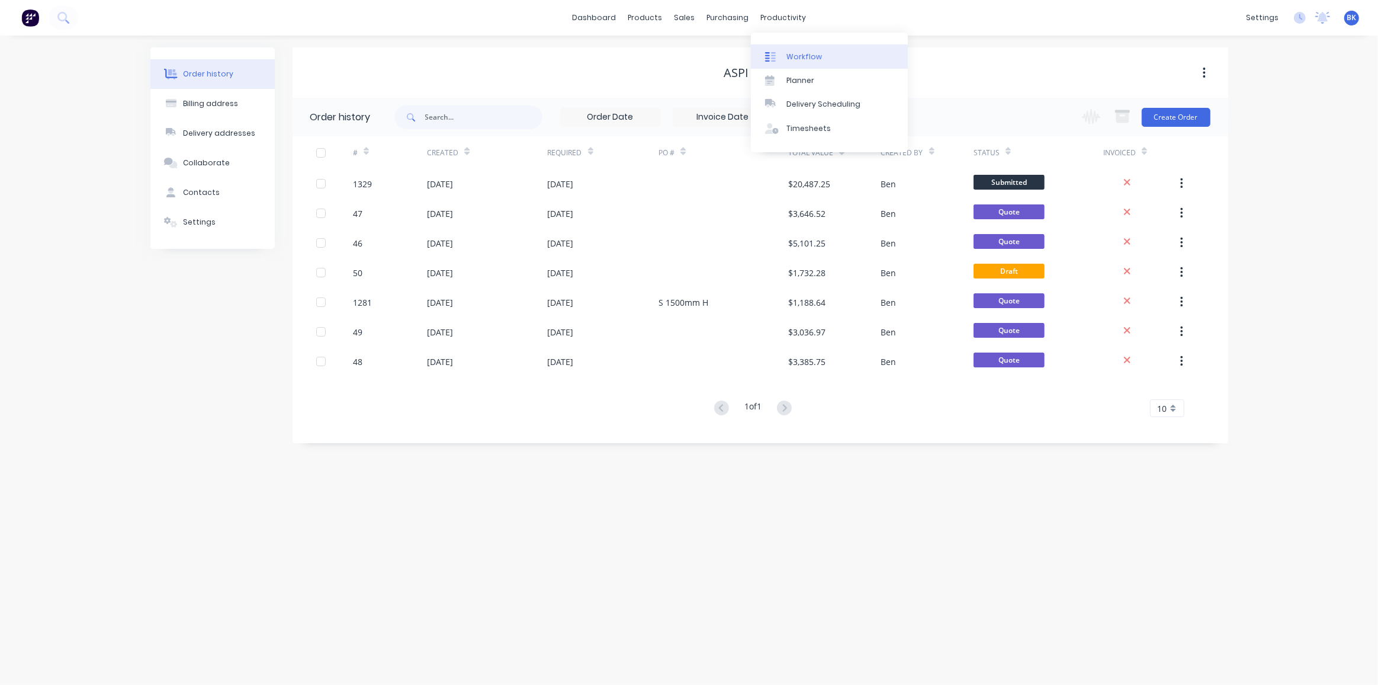
click at [787, 52] on div "Workflow" at bounding box center [805, 57] width 36 height 11
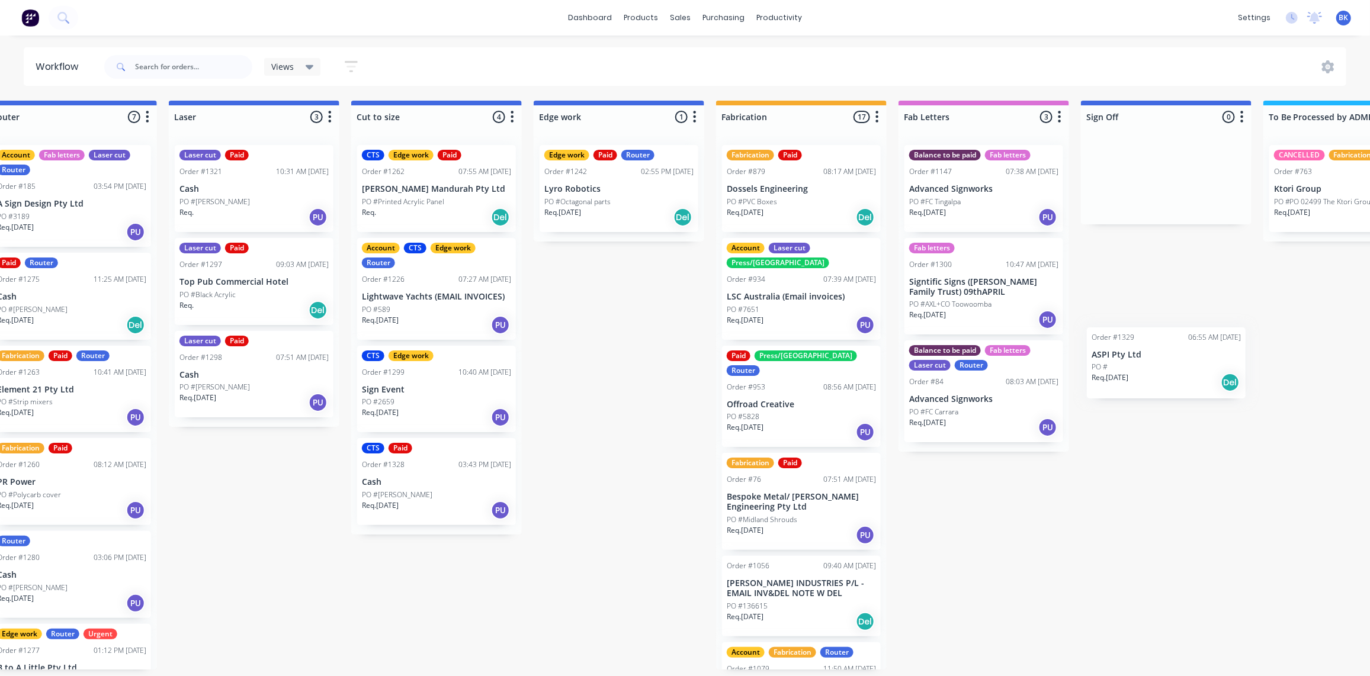
scroll to position [1, 826]
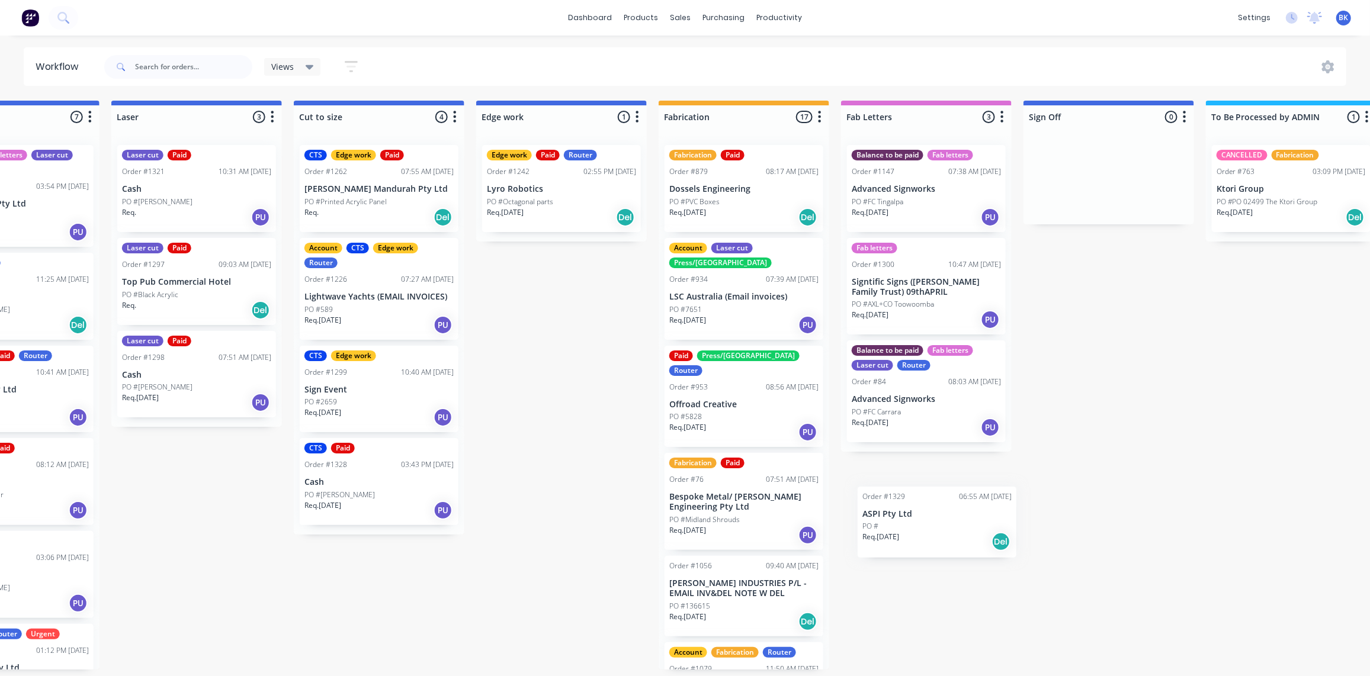
drag, startPoint x: 89, startPoint y: 264, endPoint x: 904, endPoint y: 492, distance: 846.3
click at [904, 493] on div "Submitted 2 Status colour #273444 hex #273444 Save Cancel Summaries Total order…" at bounding box center [582, 385] width 2834 height 569
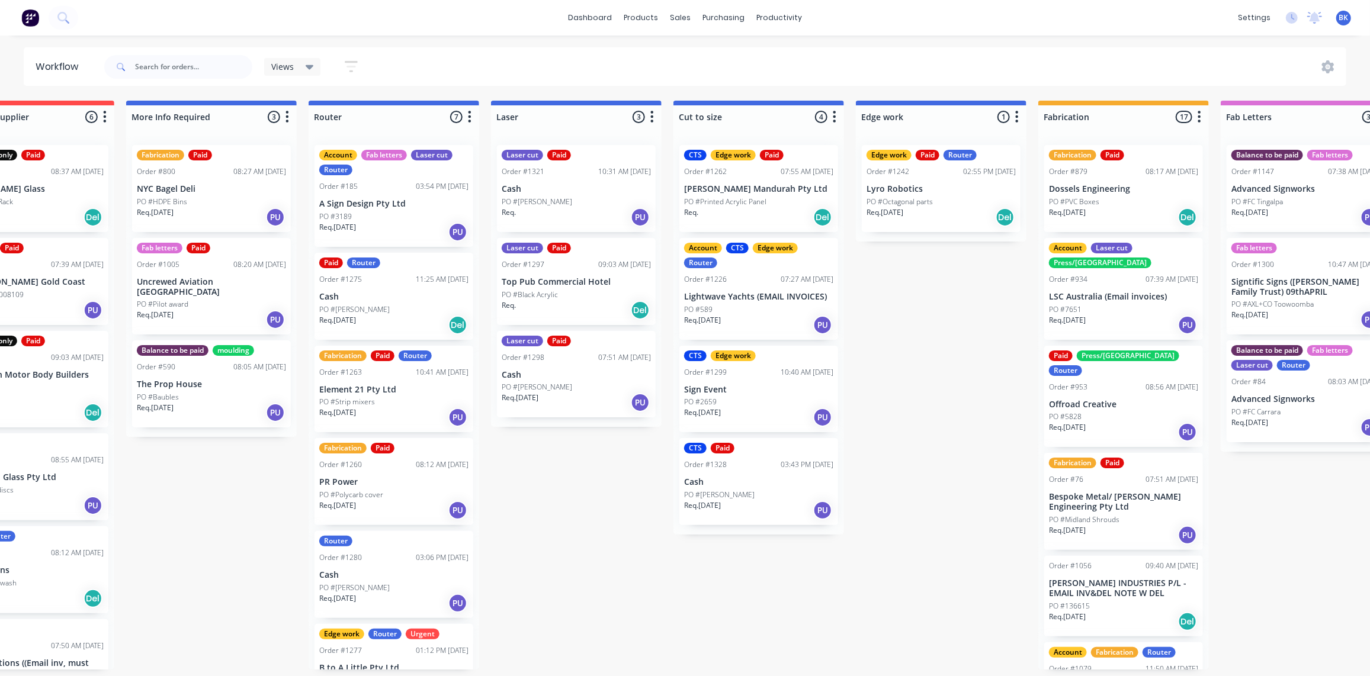
scroll to position [1, 0]
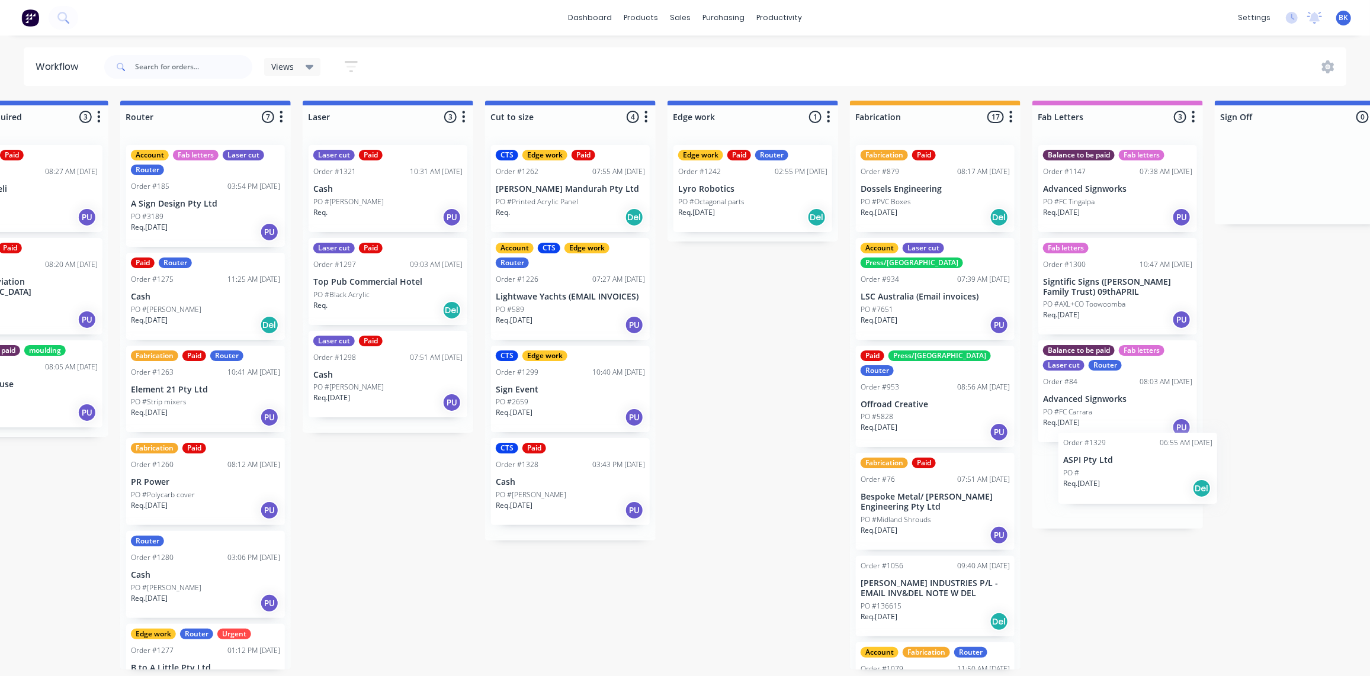
drag, startPoint x: 289, startPoint y: 344, endPoint x: 1134, endPoint y: 474, distance: 855.2
click at [1138, 475] on div "Submitted 2 Status colour #273444 hex #273444 Save Cancel Summaries Total order…" at bounding box center [773, 385] width 2834 height 569
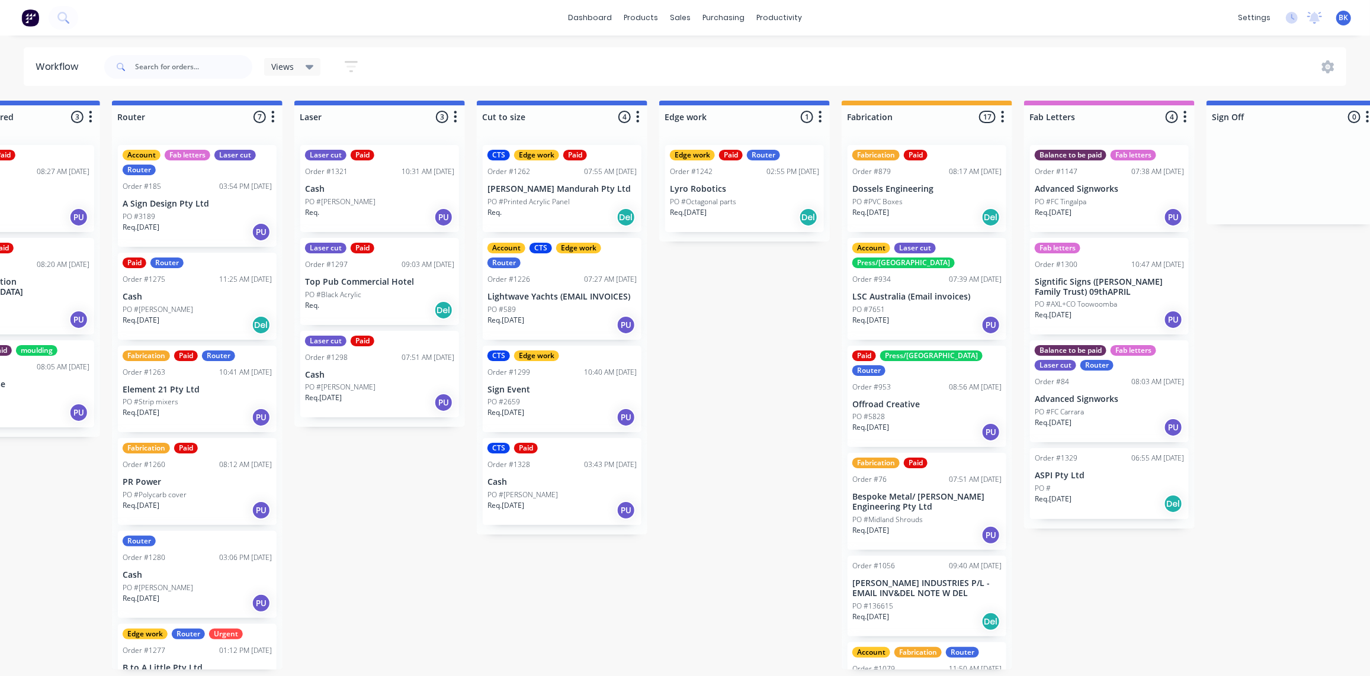
click at [1096, 483] on div "PO #" at bounding box center [1109, 488] width 149 height 11
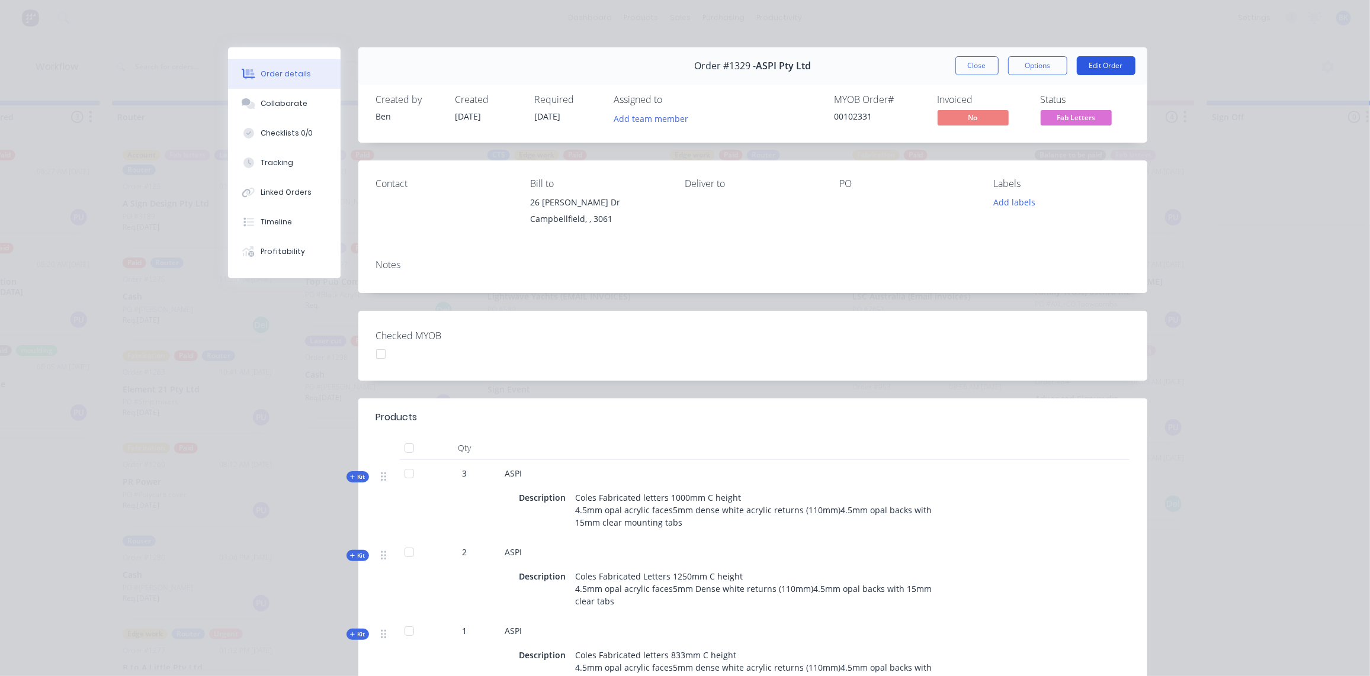
click at [1108, 58] on button "Edit Order" at bounding box center [1106, 65] width 59 height 19
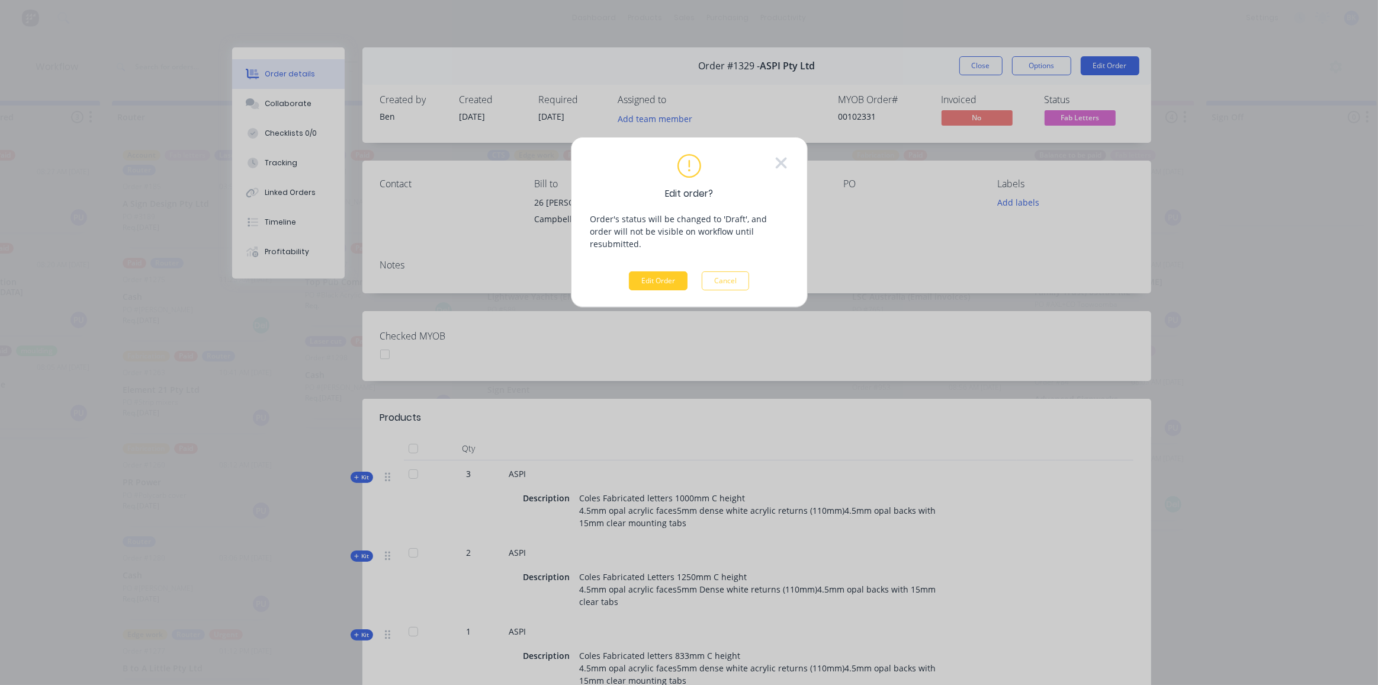
click at [659, 271] on button "Edit Order" at bounding box center [658, 280] width 59 height 19
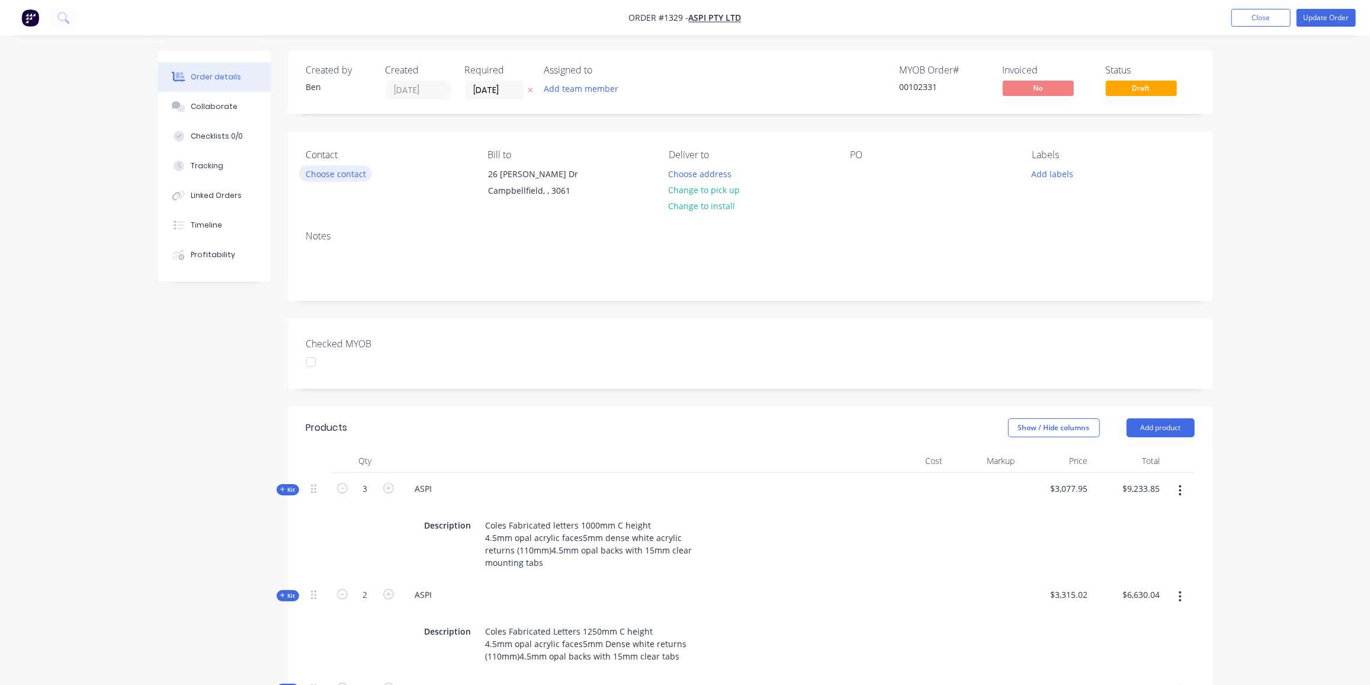
click at [355, 171] on button "Choose contact" at bounding box center [335, 173] width 73 height 16
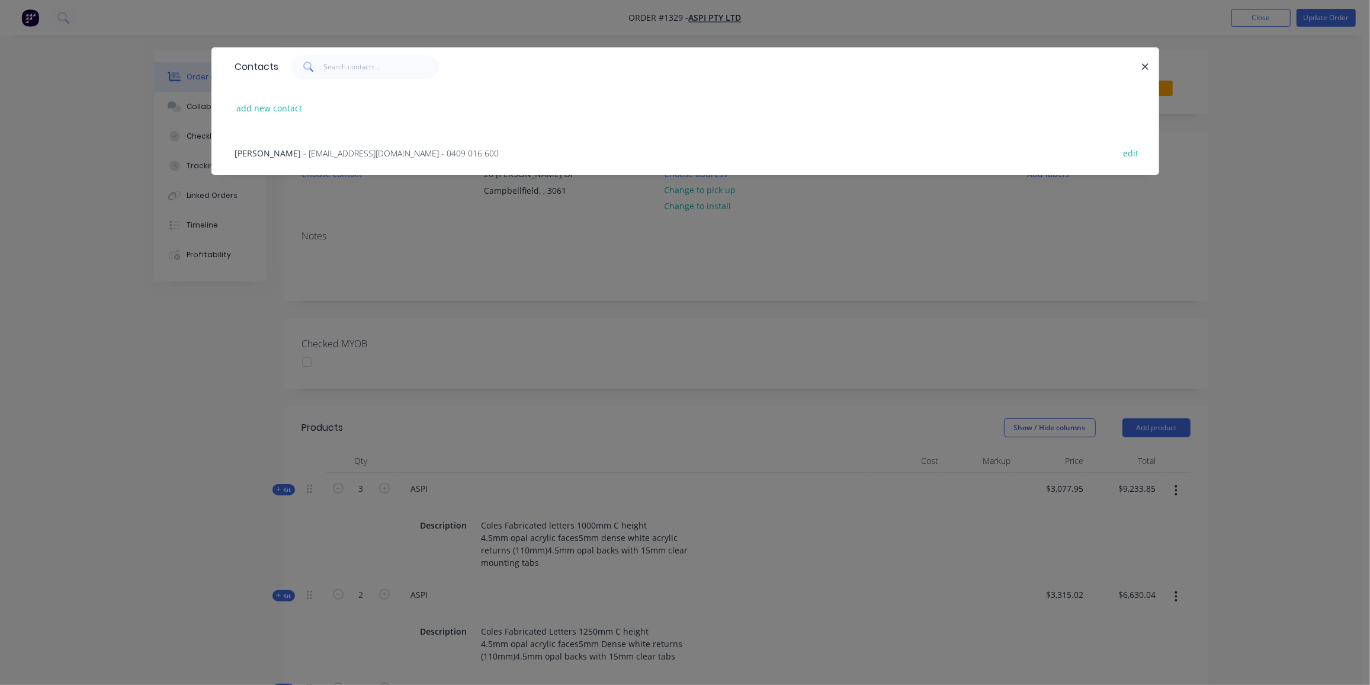
click at [329, 153] on span "- mc@aspi.biz - 0409 016 600" at bounding box center [401, 152] width 195 height 11
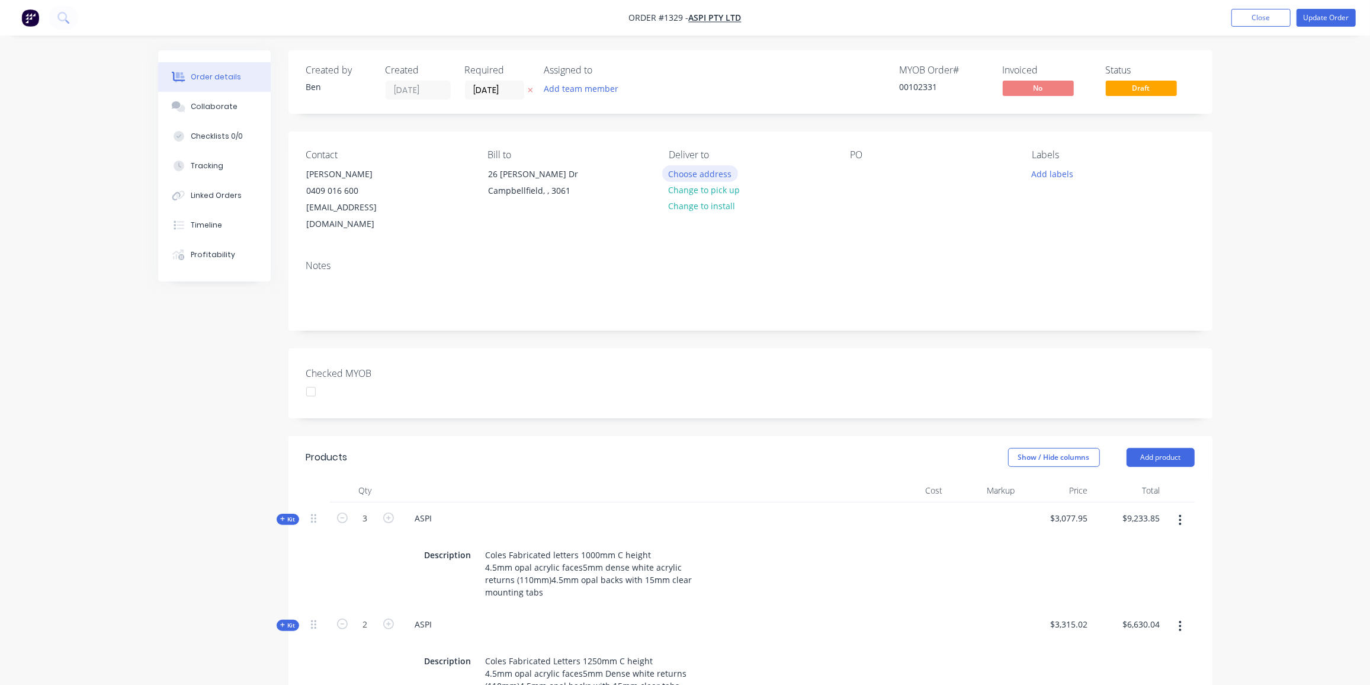
click at [704, 171] on button "Choose address" at bounding box center [700, 173] width 76 height 16
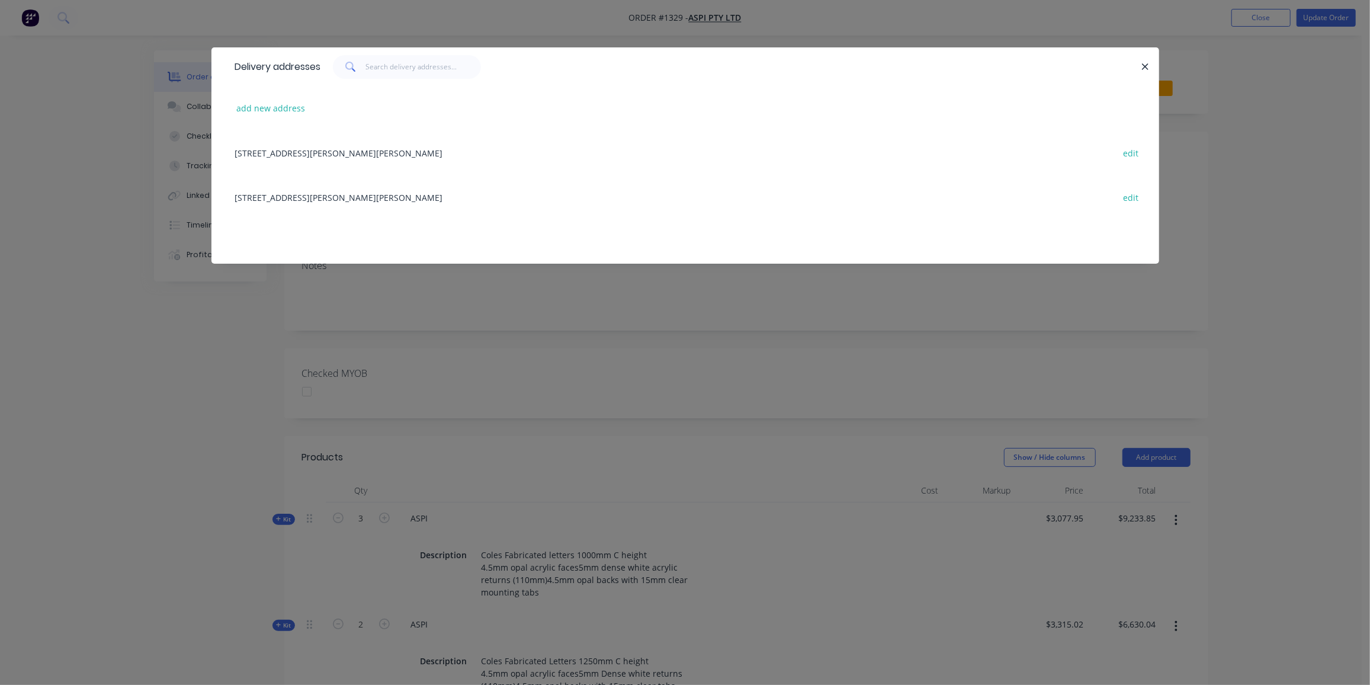
click at [323, 152] on div "26 Nathan Dr, Campbellfield, undefined, 3061 edit" at bounding box center [685, 152] width 912 height 44
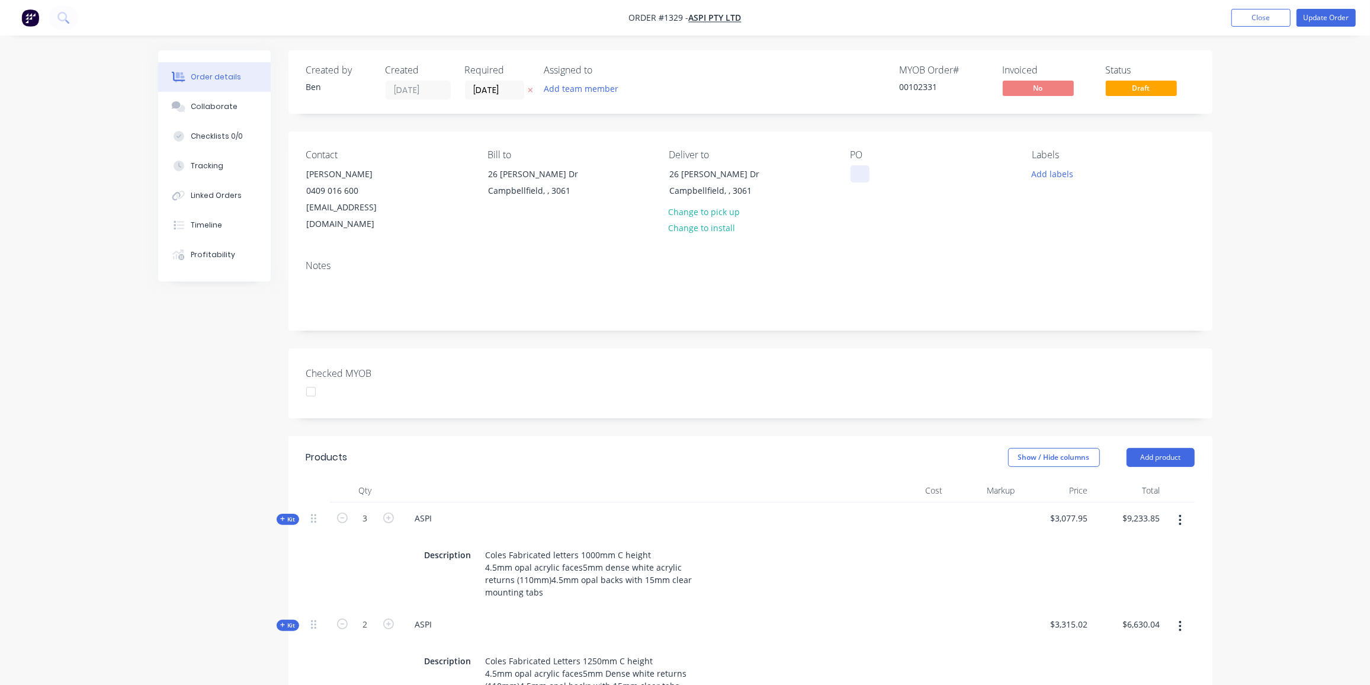
click at [855, 177] on div at bounding box center [860, 173] width 19 height 17
drag, startPoint x: 882, startPoint y: 167, endPoint x: 842, endPoint y: 178, distance: 41.7
click at [842, 178] on div "Contact Marcel Chapman 0409 016 600 mc@aspi.biz Bill to 26 Nathan Dr Campbellfi…" at bounding box center [750, 190] width 924 height 119
click at [1054, 172] on button "Add labels" at bounding box center [1052, 173] width 54 height 16
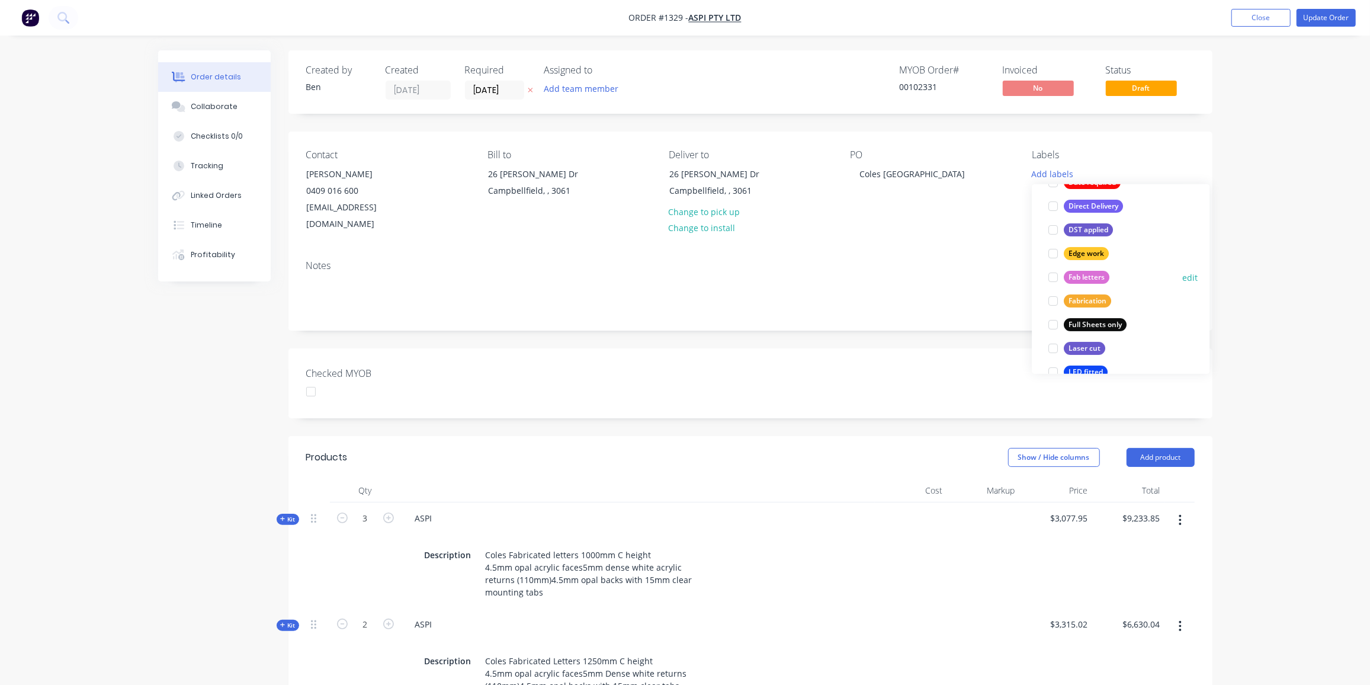
click at [1084, 271] on div "Fab letters" at bounding box center [1087, 277] width 46 height 13
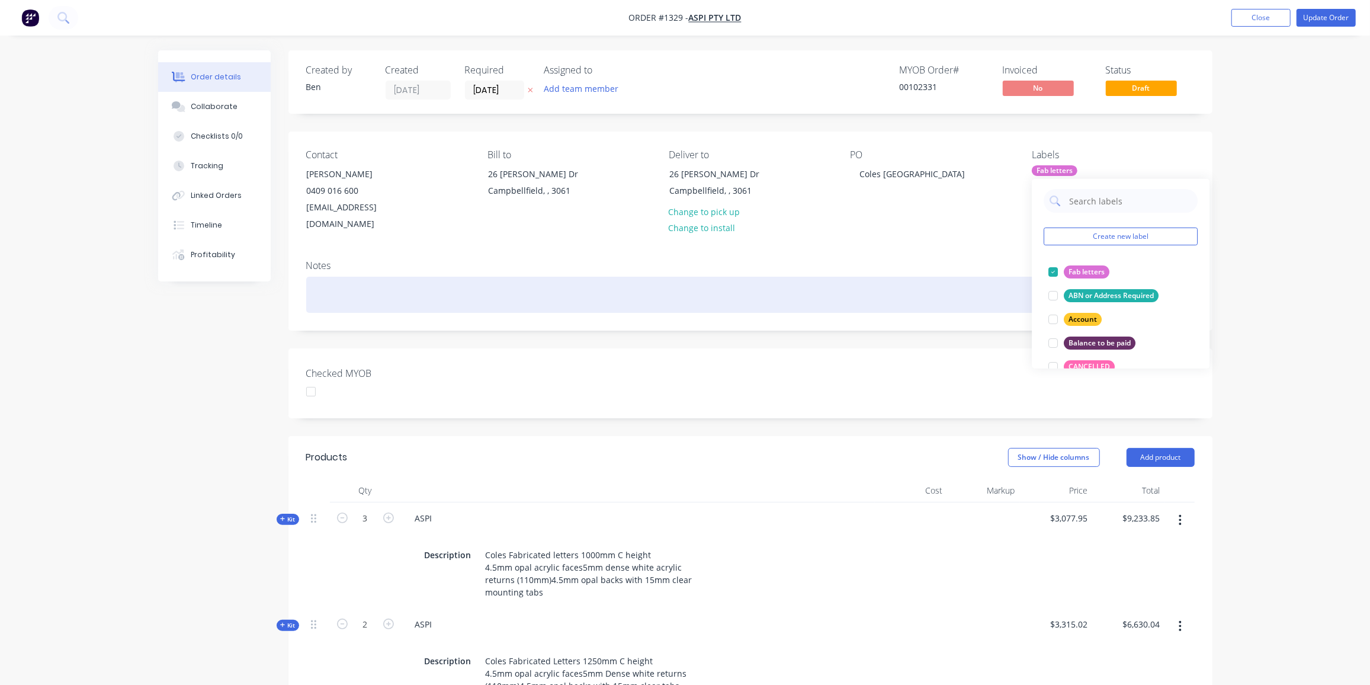
click at [912, 285] on div at bounding box center [750, 295] width 888 height 36
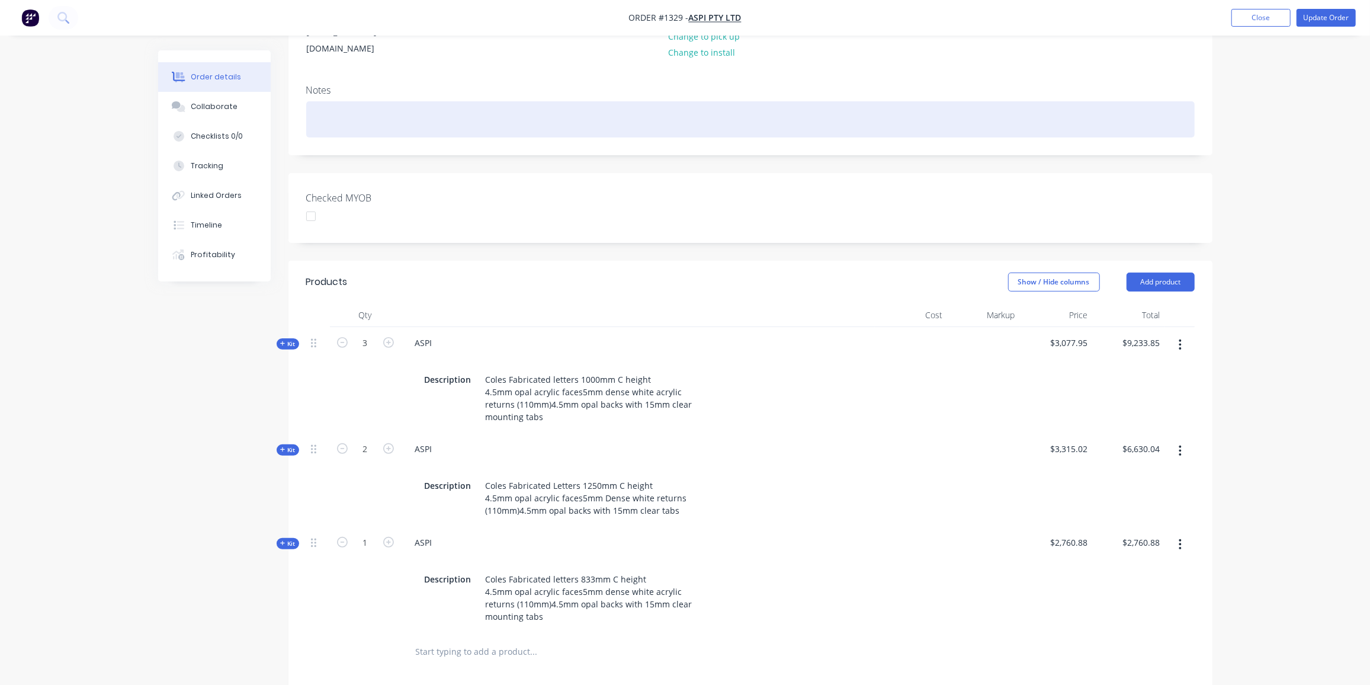
scroll to position [0, 0]
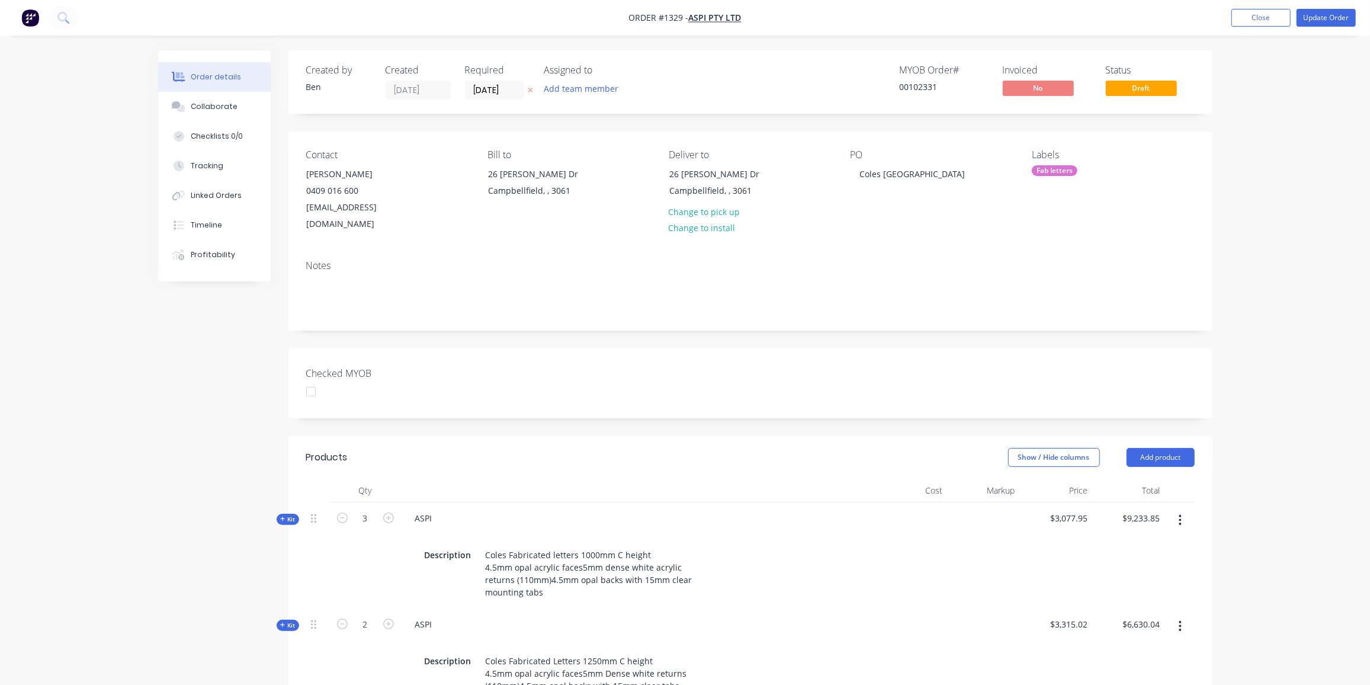
drag, startPoint x: 1262, startPoint y: 12, endPoint x: 1364, endPoint y: 49, distance: 109.1
click at [1262, 12] on button "Close" at bounding box center [1260, 18] width 59 height 18
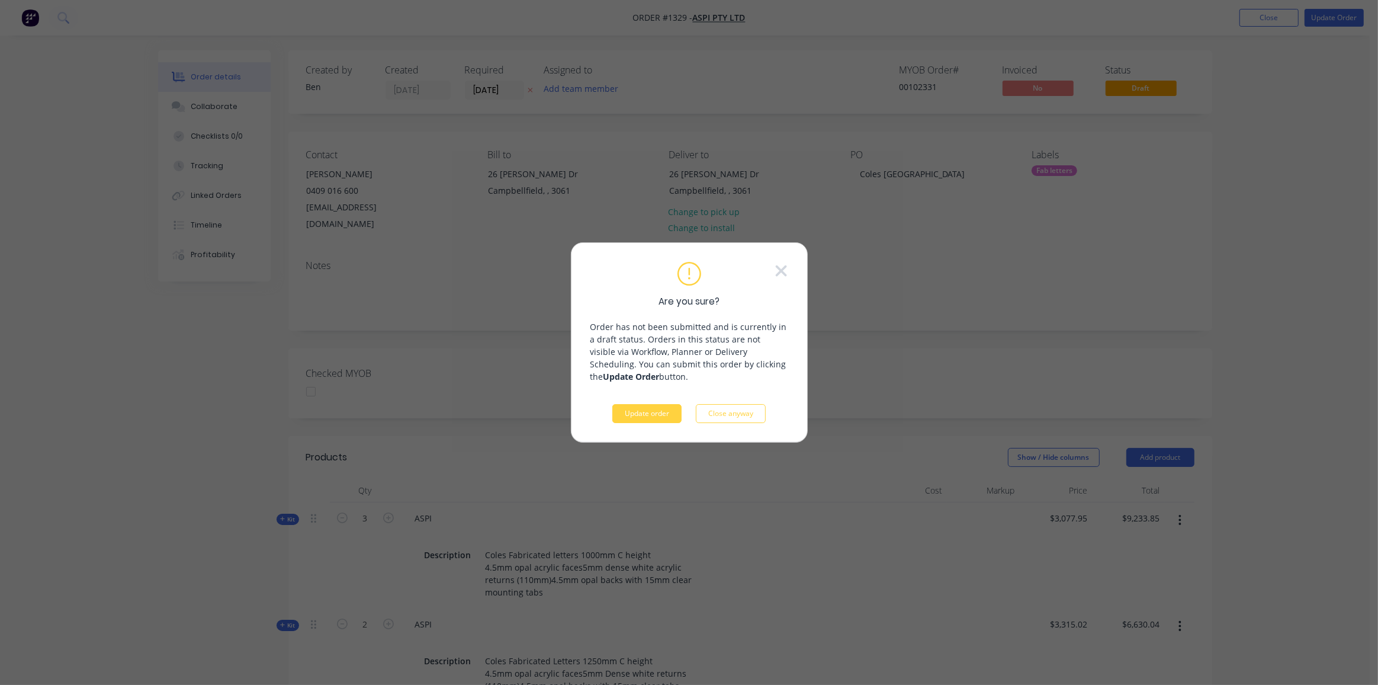
click at [655, 416] on button "Update order" at bounding box center [646, 413] width 69 height 19
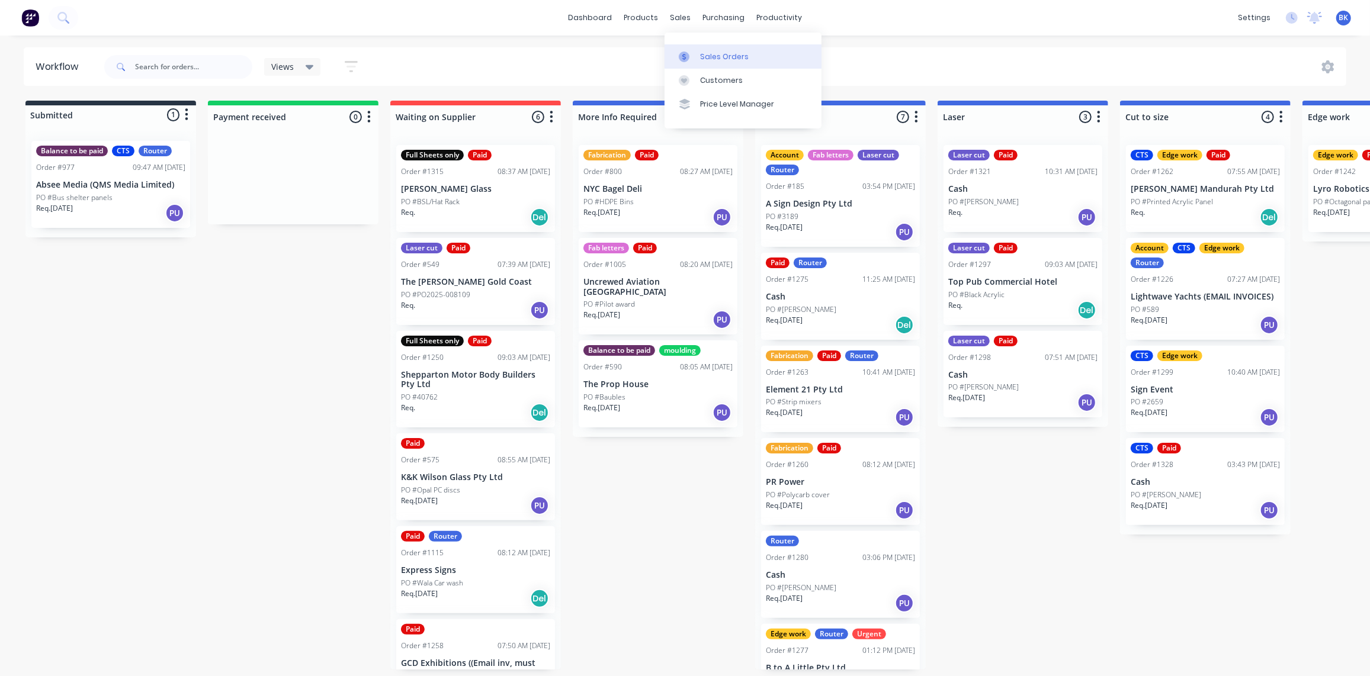
click at [695, 53] on div at bounding box center [688, 57] width 18 height 11
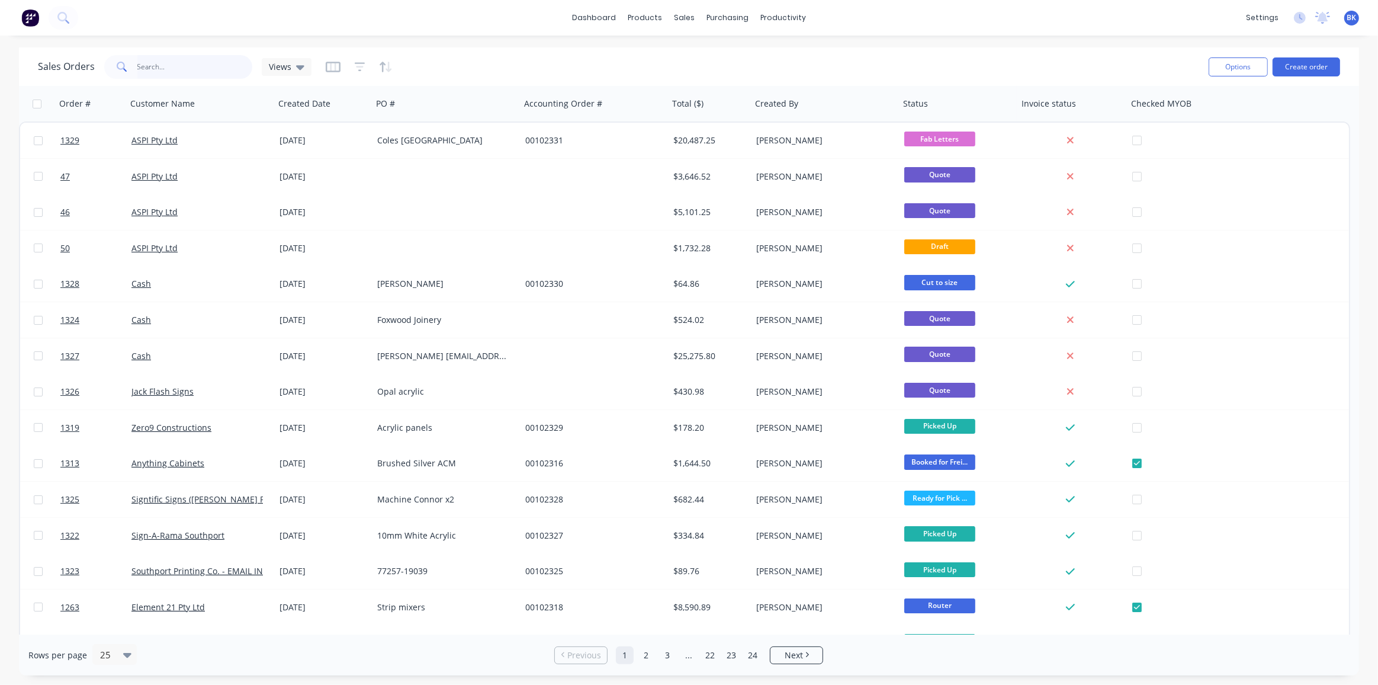
click at [204, 64] on input "text" at bounding box center [194, 67] width 115 height 24
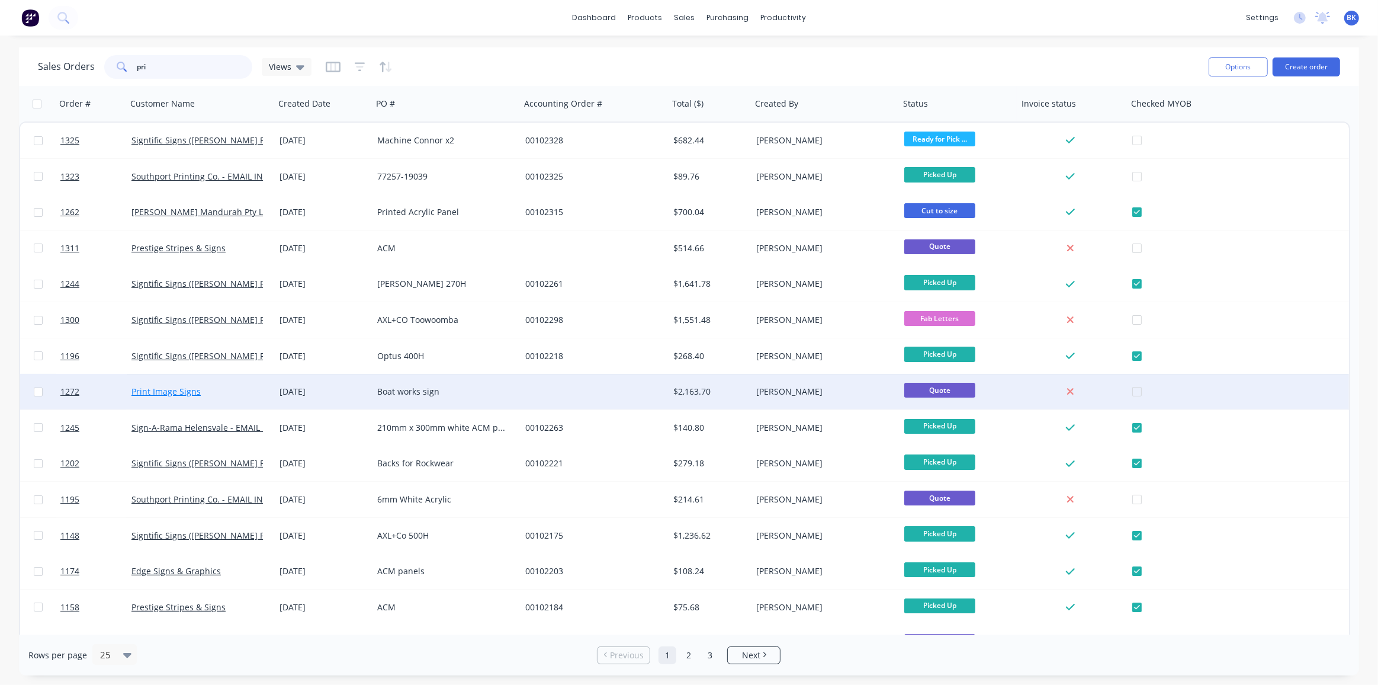
type input "pri"
click at [189, 389] on link "Print Image Signs" at bounding box center [165, 391] width 69 height 11
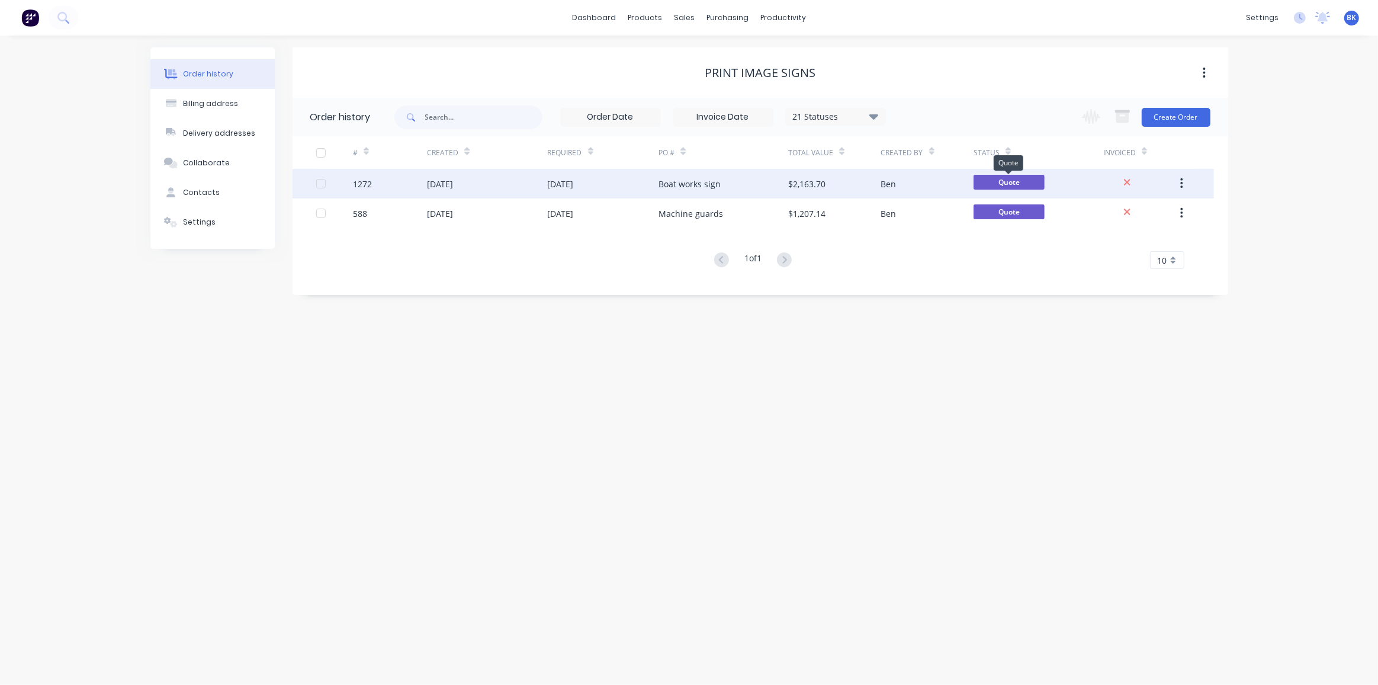
click at [1037, 179] on span "Quote" at bounding box center [1009, 182] width 71 height 15
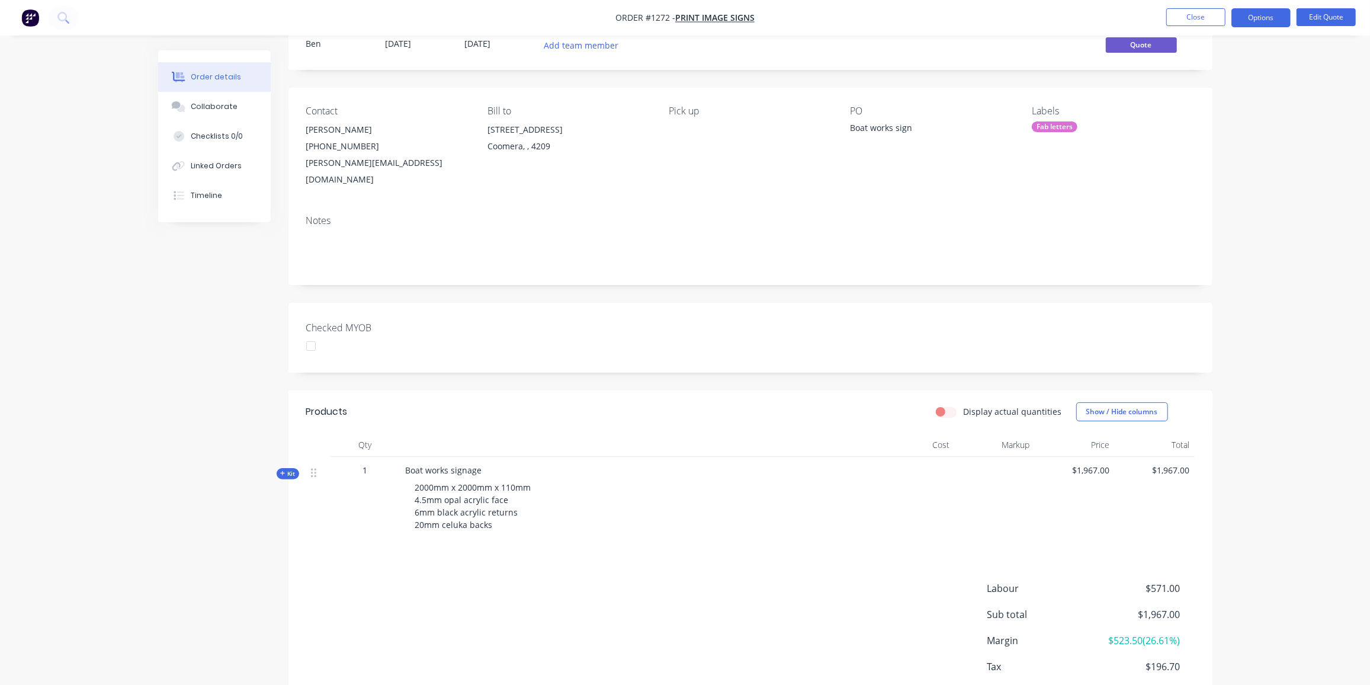
scroll to position [95, 0]
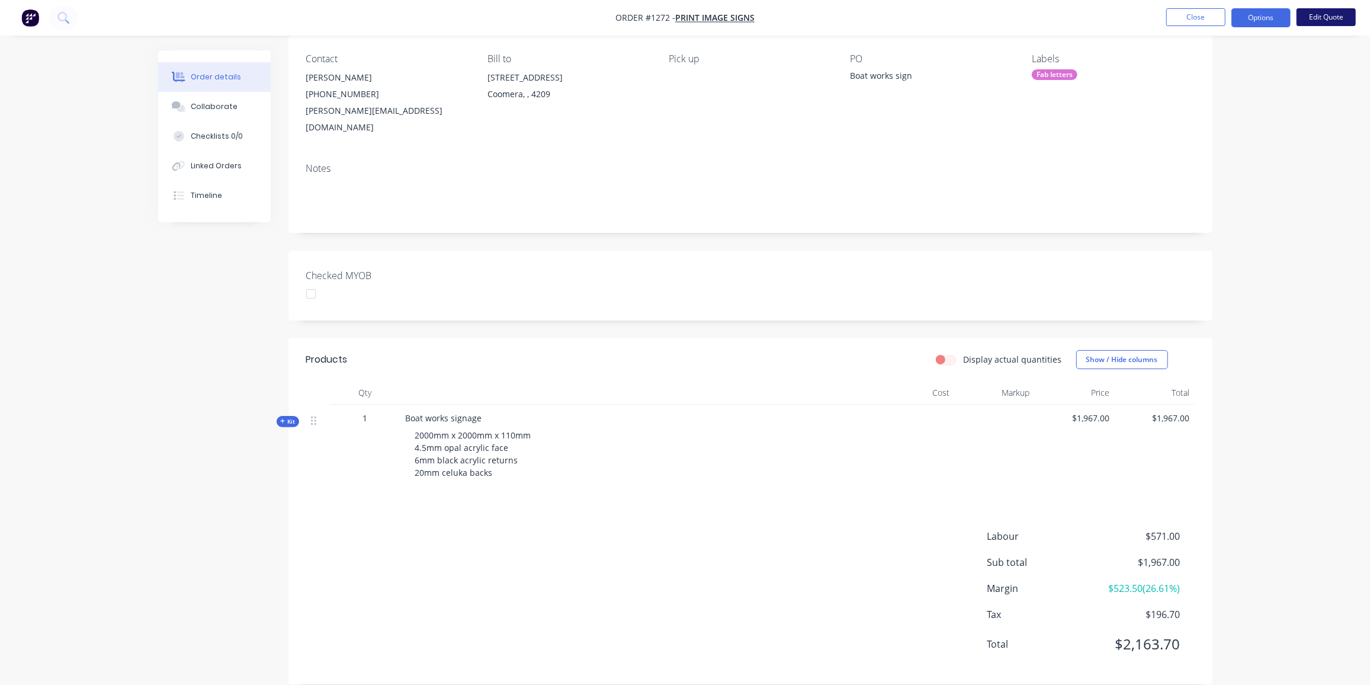
click at [1321, 20] on button "Edit Quote" at bounding box center [1326, 17] width 59 height 18
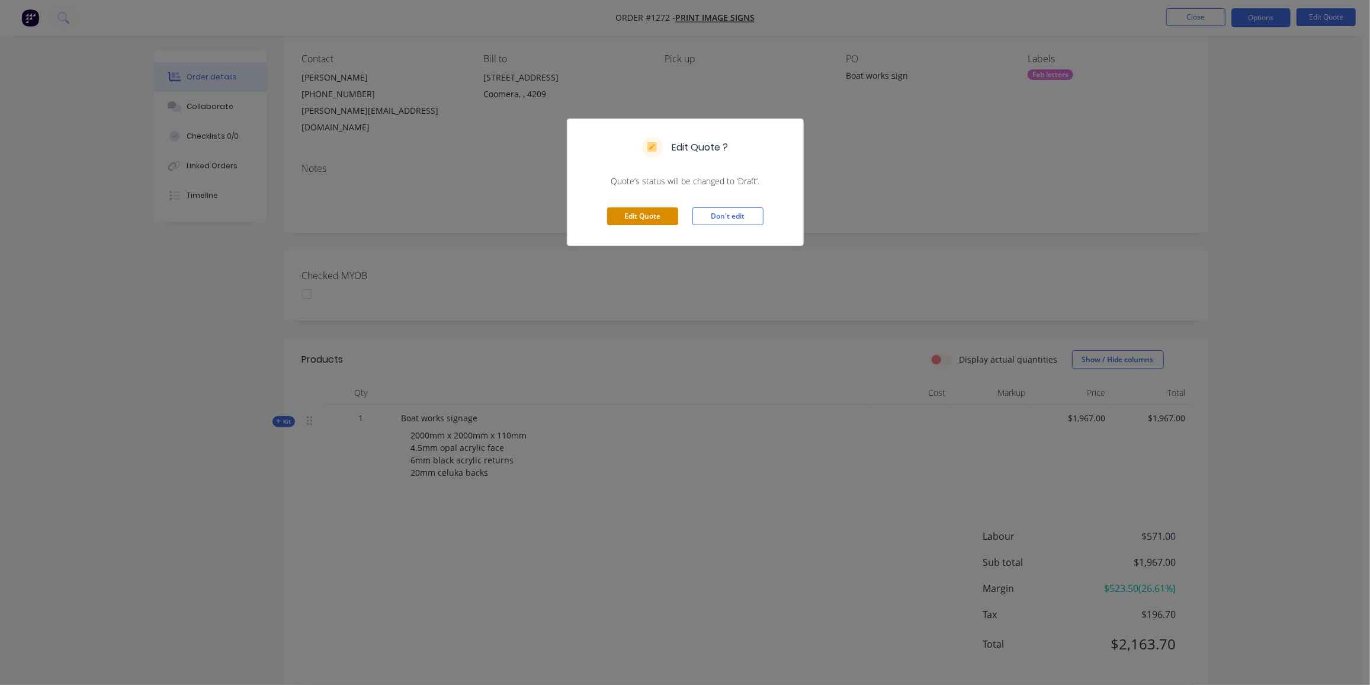
click at [607, 212] on button "Edit Quote" at bounding box center [642, 216] width 71 height 18
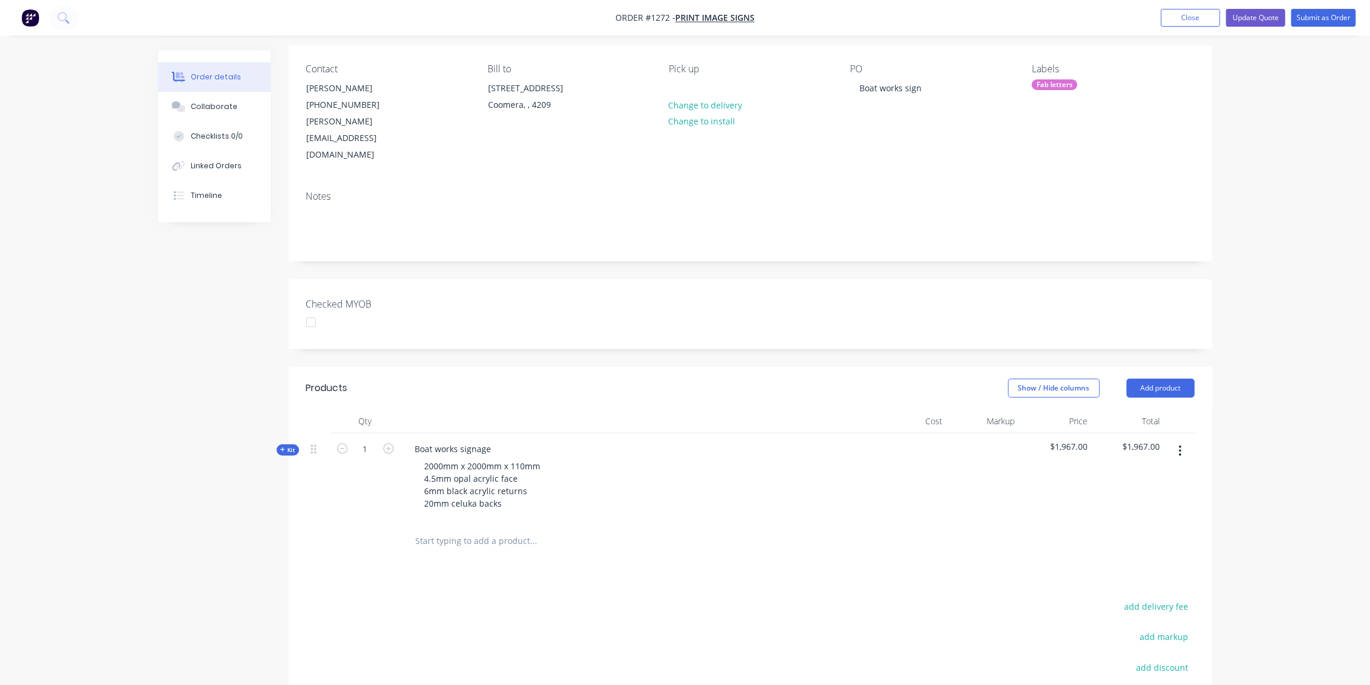
scroll to position [161, 0]
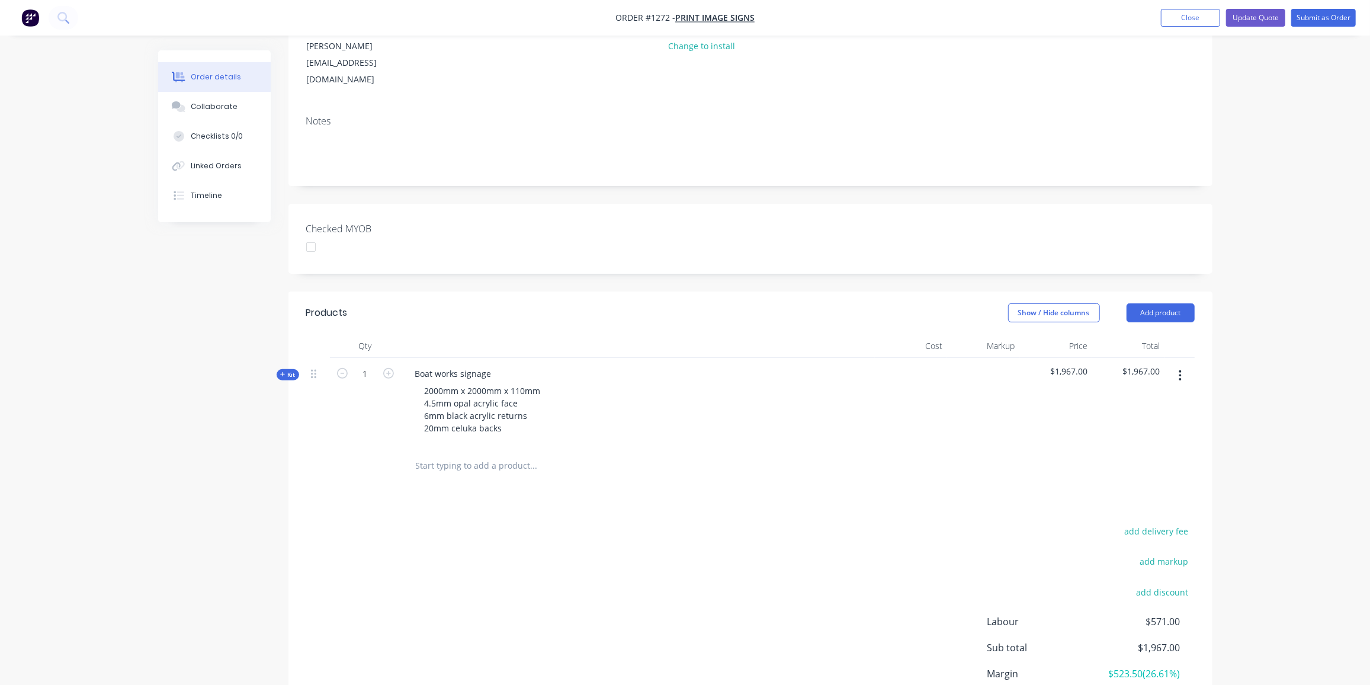
click at [437, 454] on input "text" at bounding box center [533, 466] width 237 height 24
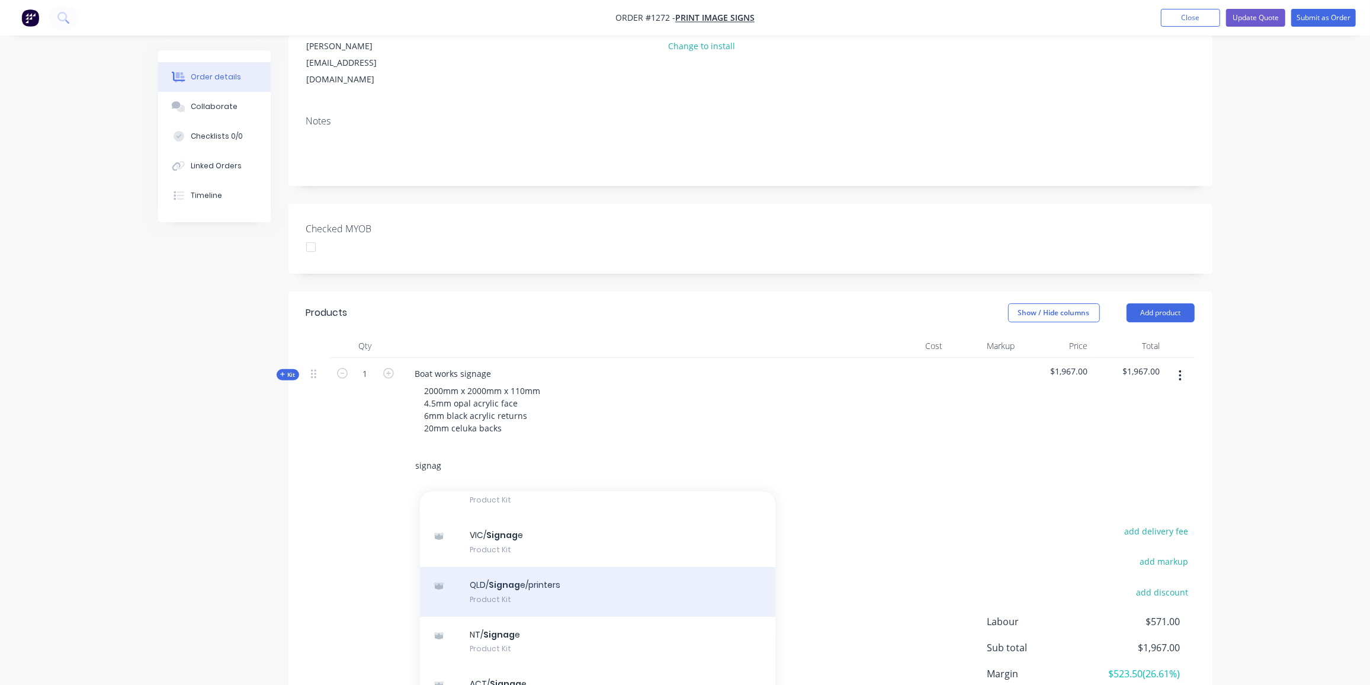
type input "signag"
click at [535, 567] on div "QLD/ Signag e/printers Product Kit" at bounding box center [597, 592] width 355 height 50
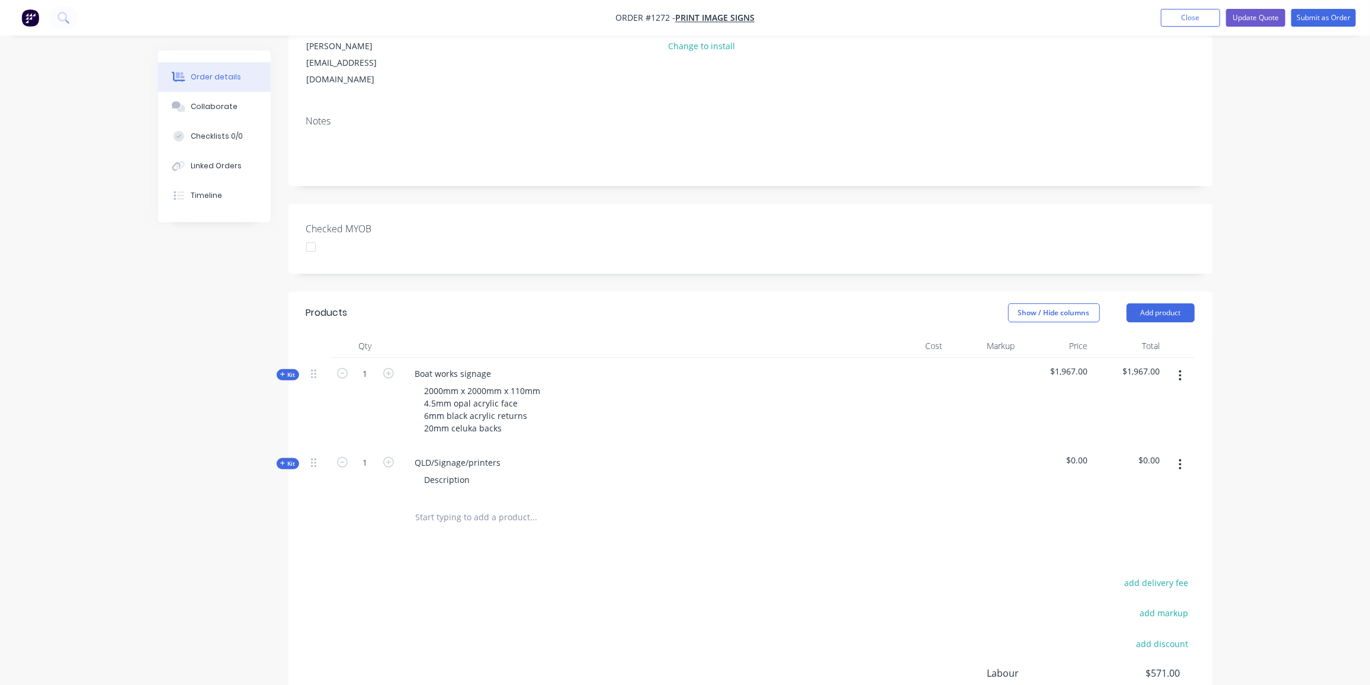
click at [554, 575] on div "add delivery fee add markup add discount Labour $571.00 Sub total $1,967.00 Mar…" at bounding box center [750, 689] width 888 height 229
drag, startPoint x: 498, startPoint y: 427, endPoint x: 395, endPoint y: 434, distance: 103.3
click at [395, 447] on div "Kit 1 QLD/Signage/printers Description $0.00 $0.00" at bounding box center [750, 473] width 888 height 52
click at [477, 454] on div "Boat Works sigange" at bounding box center [454, 462] width 97 height 17
drag, startPoint x: 473, startPoint y: 444, endPoint x: 404, endPoint y: 446, distance: 68.7
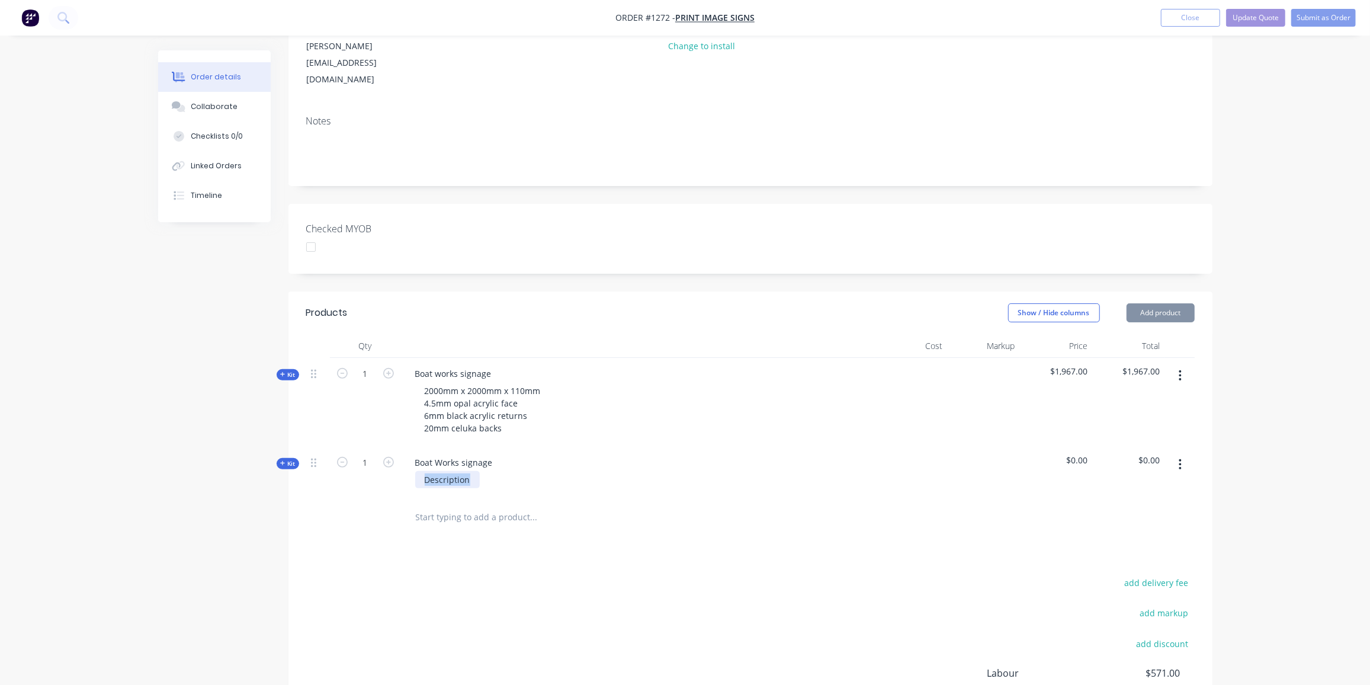
click at [404, 447] on div "Boat Works signage Description" at bounding box center [638, 473] width 474 height 52
click at [288, 459] on span "Kit" at bounding box center [287, 463] width 15 height 9
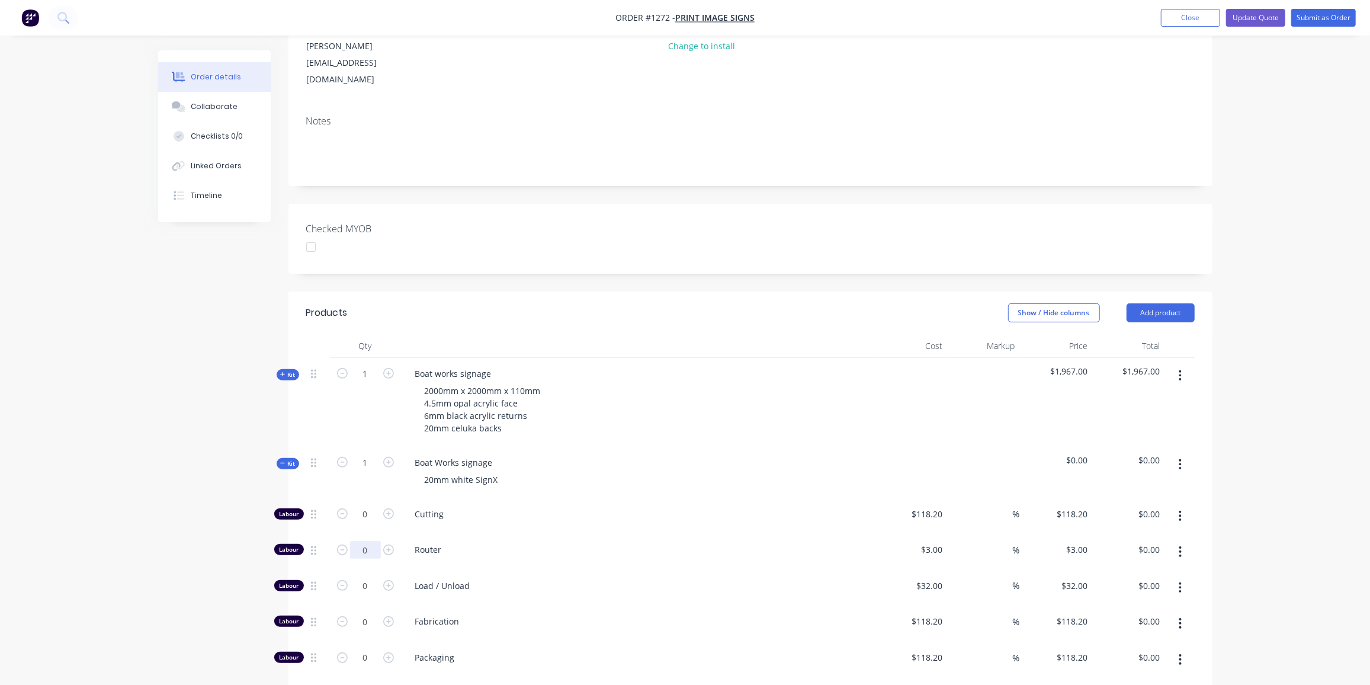
click at [364, 541] on input "0" at bounding box center [365, 550] width 31 height 18
type input "28"
type input "$84.00"
click at [360, 577] on input "0" at bounding box center [365, 586] width 31 height 18
type input "2"
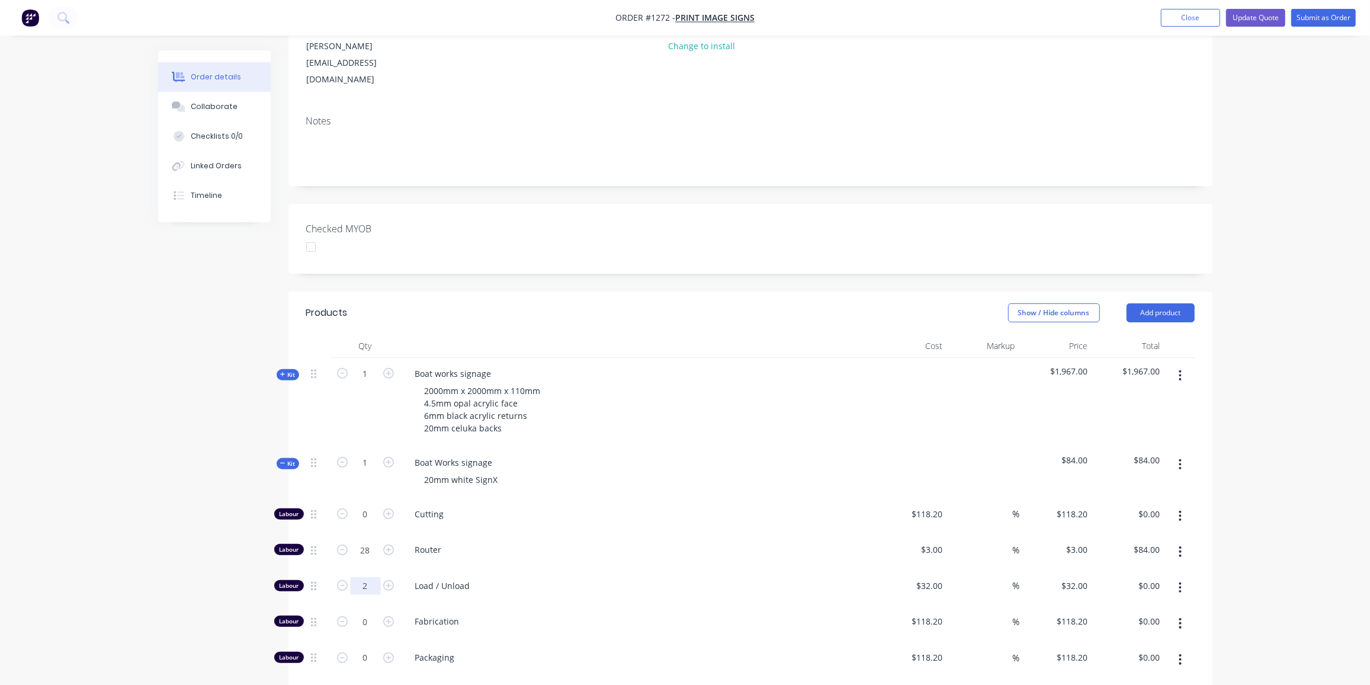
type input "$64.00"
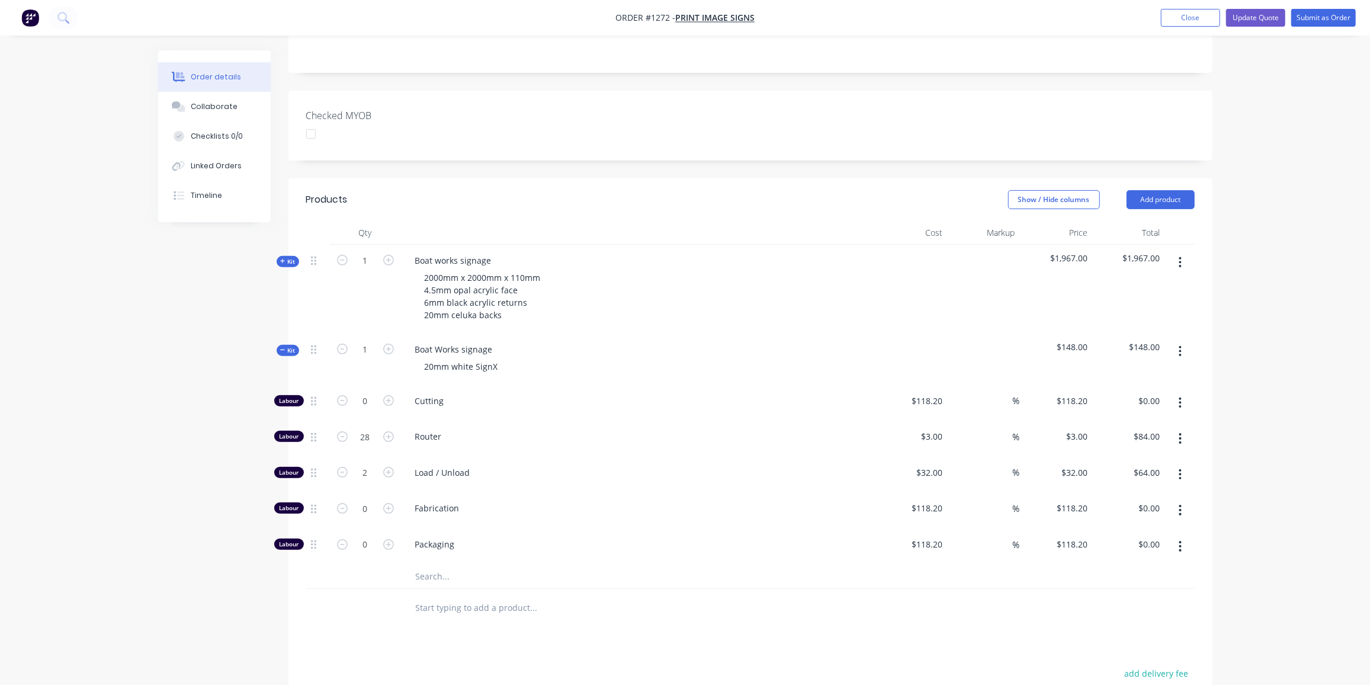
scroll to position [323, 0]
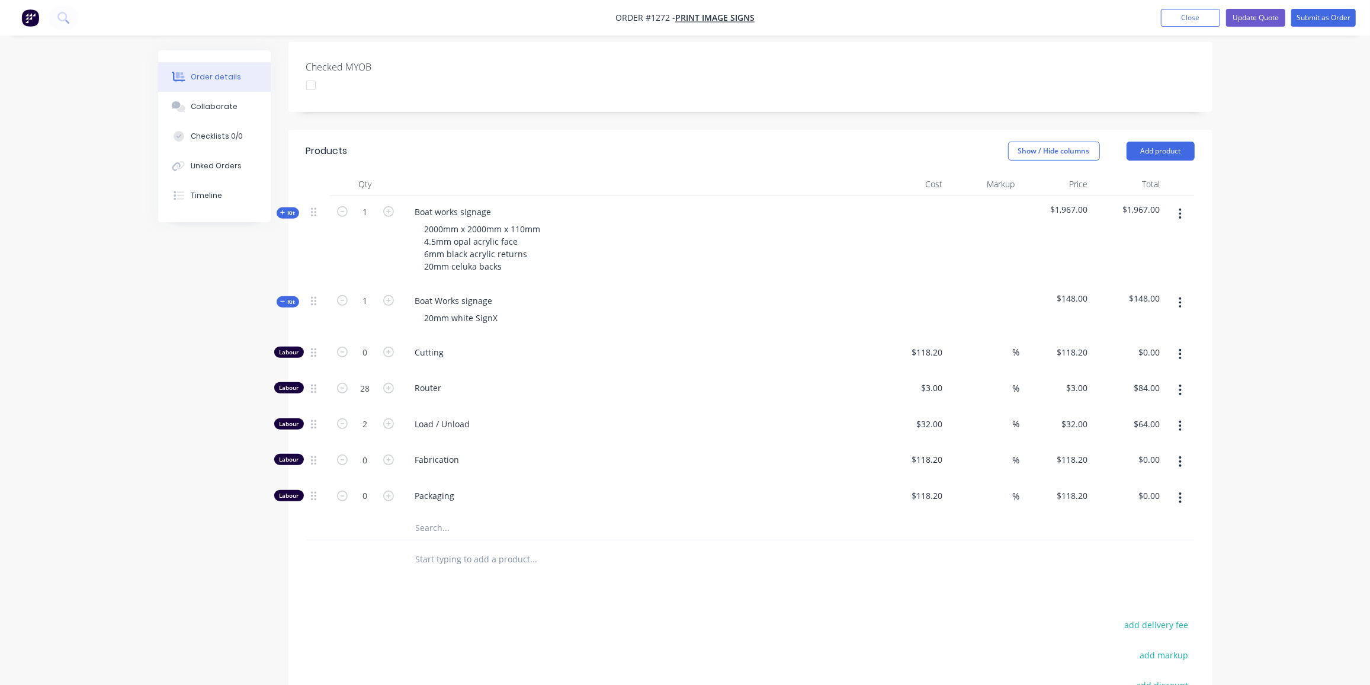
click at [442, 516] on input "text" at bounding box center [533, 528] width 237 height 24
type input "SignX 20mm"
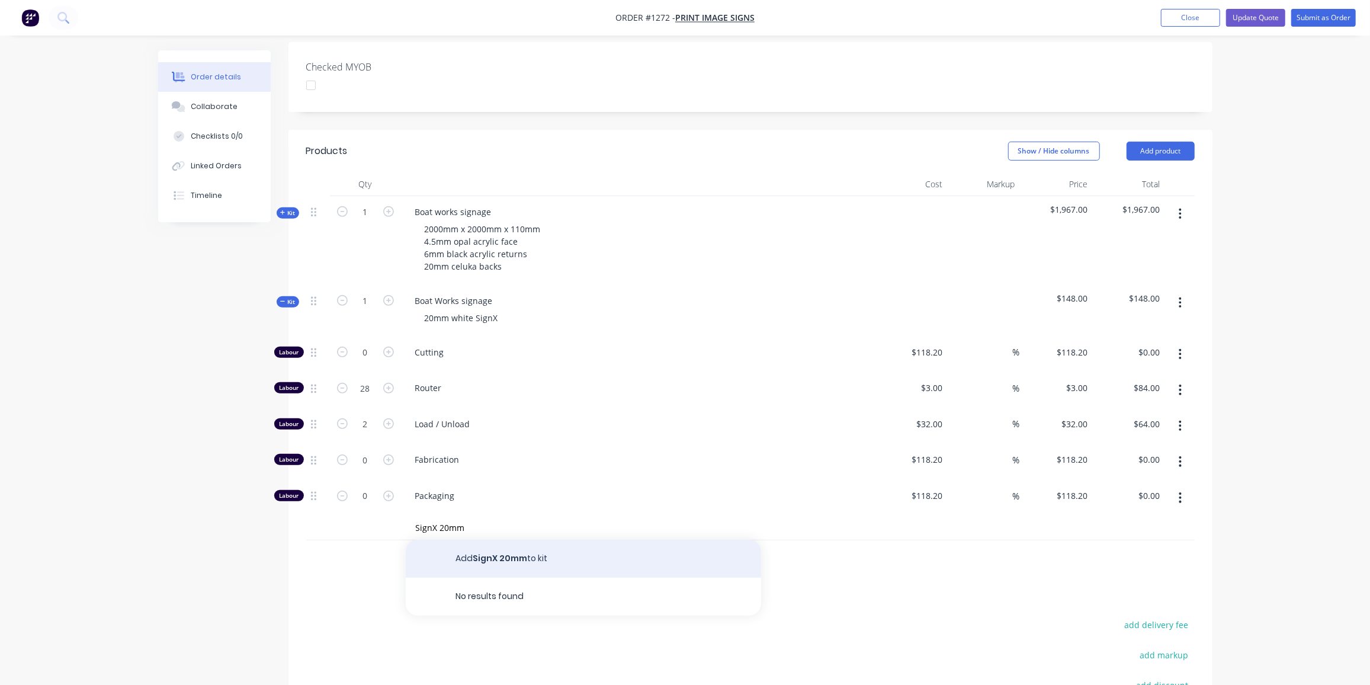
click at [549, 540] on button "Add SignX 20mm to kit" at bounding box center [583, 559] width 355 height 38
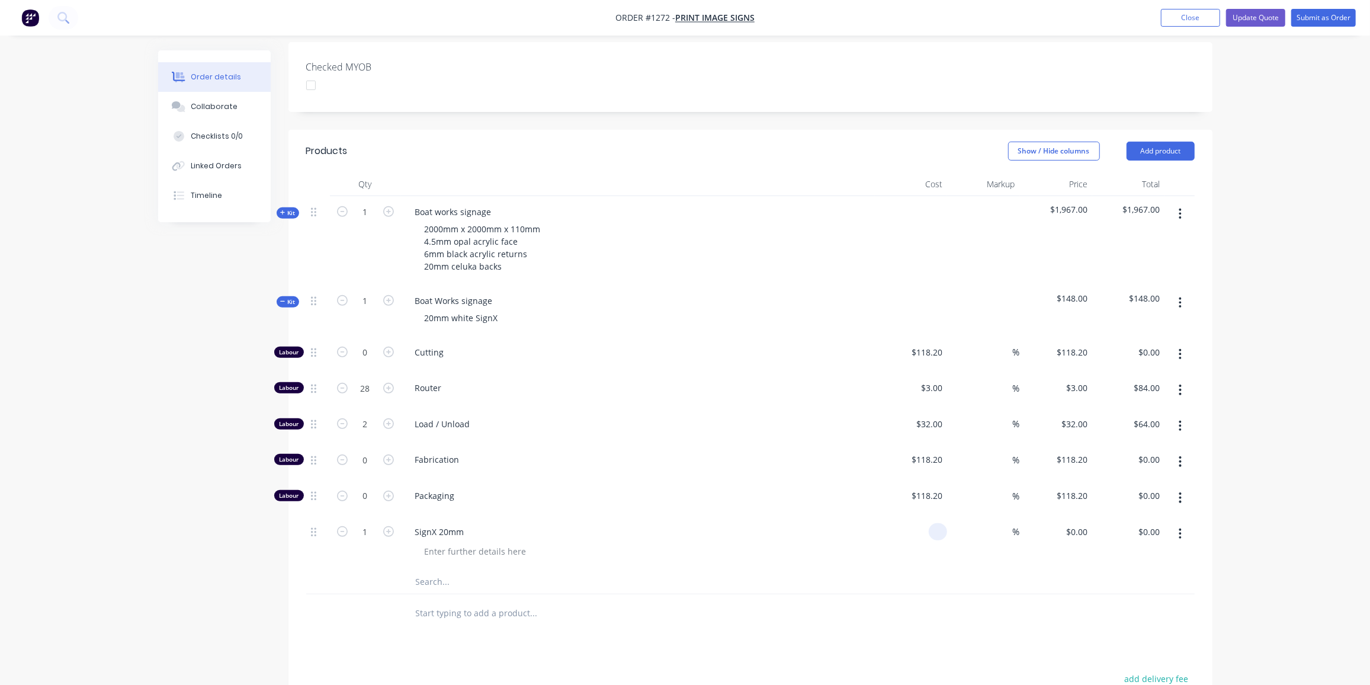
click at [938, 523] on input at bounding box center [940, 531] width 14 height 17
type input "$149.70"
type input "60"
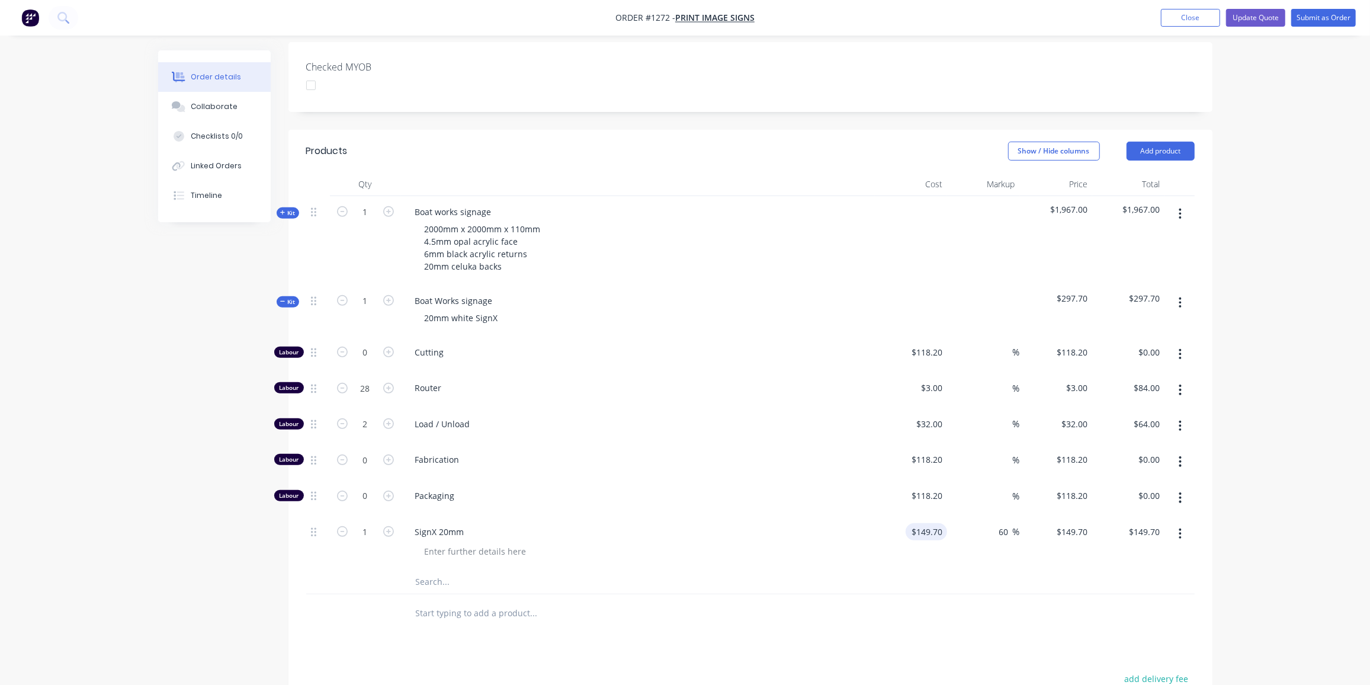
type input "239.52"
type input "$239.52"
click at [285, 297] on span "Kit" at bounding box center [287, 301] width 15 height 9
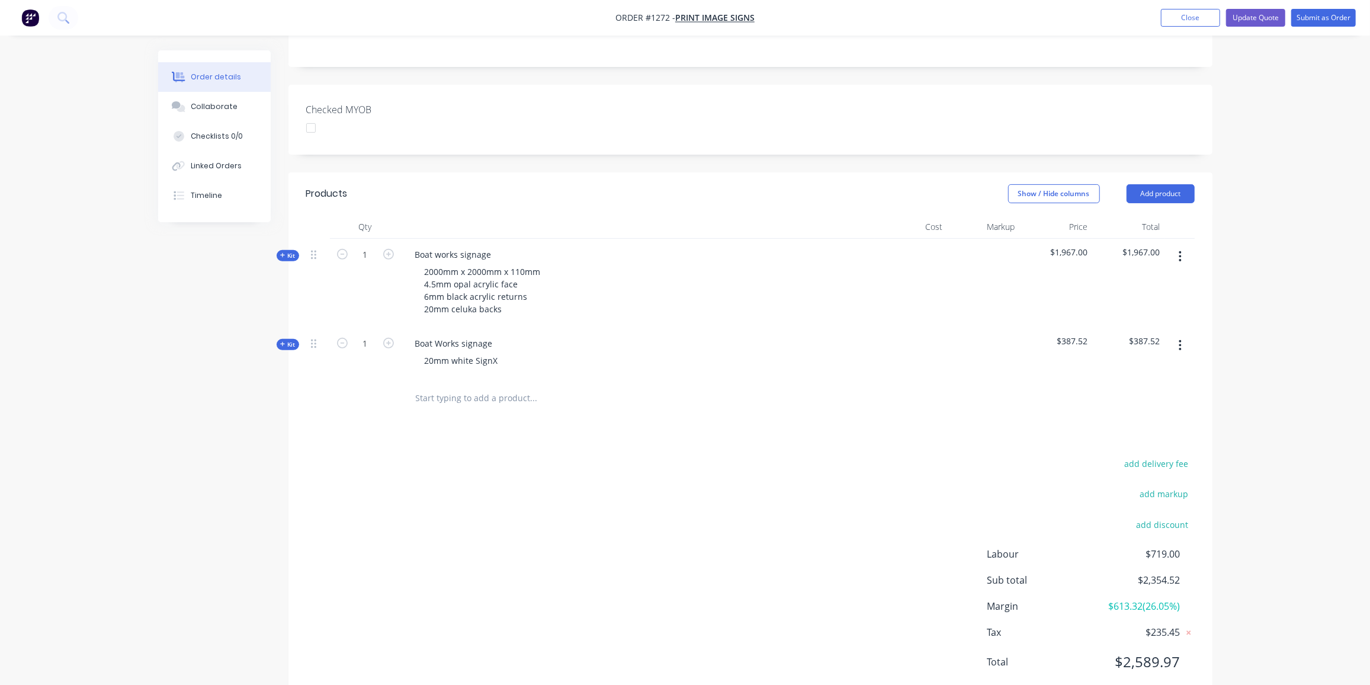
click at [280, 341] on icon at bounding box center [282, 344] width 5 height 6
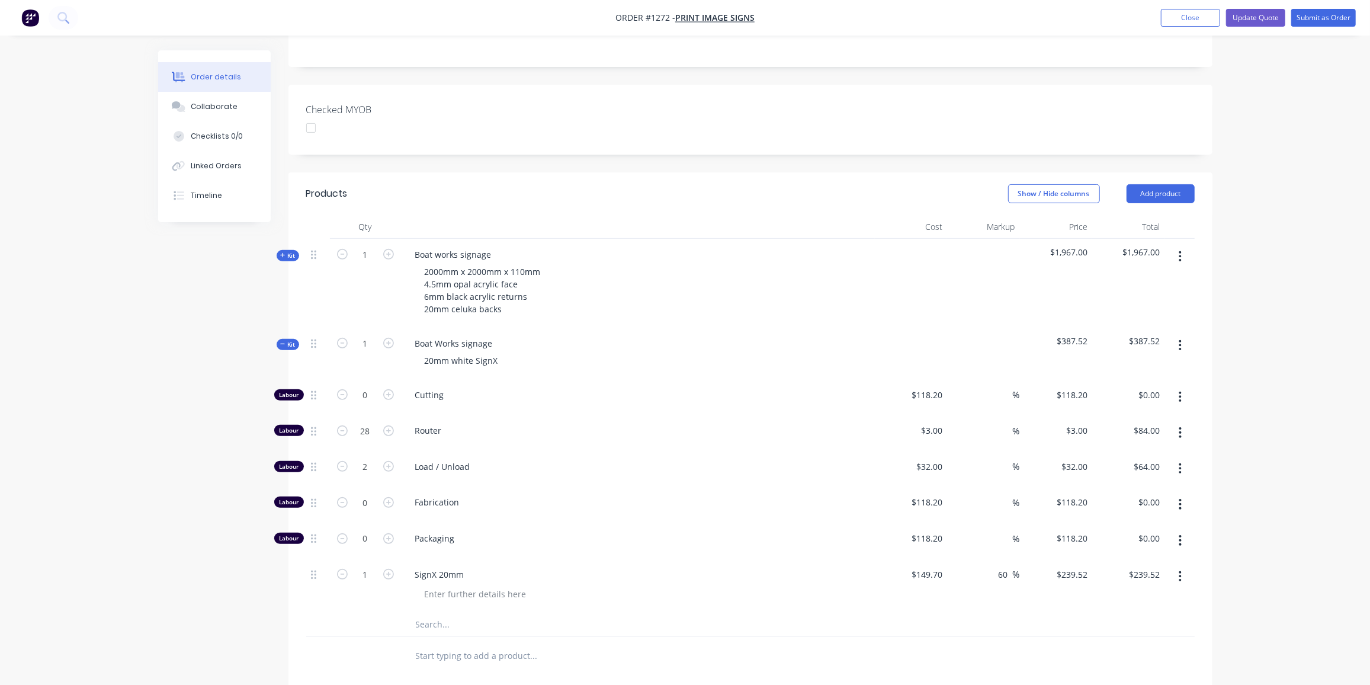
scroll to position [323, 0]
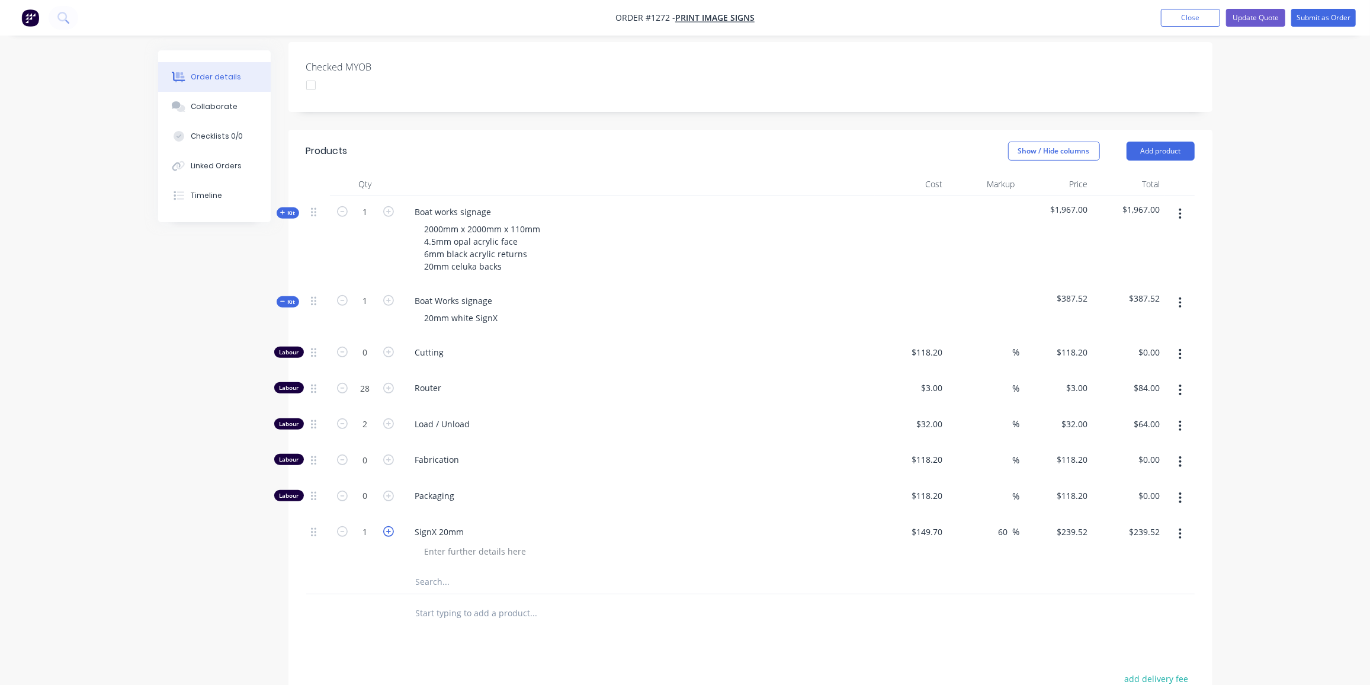
click at [390, 526] on icon "button" at bounding box center [388, 531] width 11 height 11
type input "2"
type input "$479.04"
click at [285, 297] on span "Kit" at bounding box center [287, 301] width 15 height 9
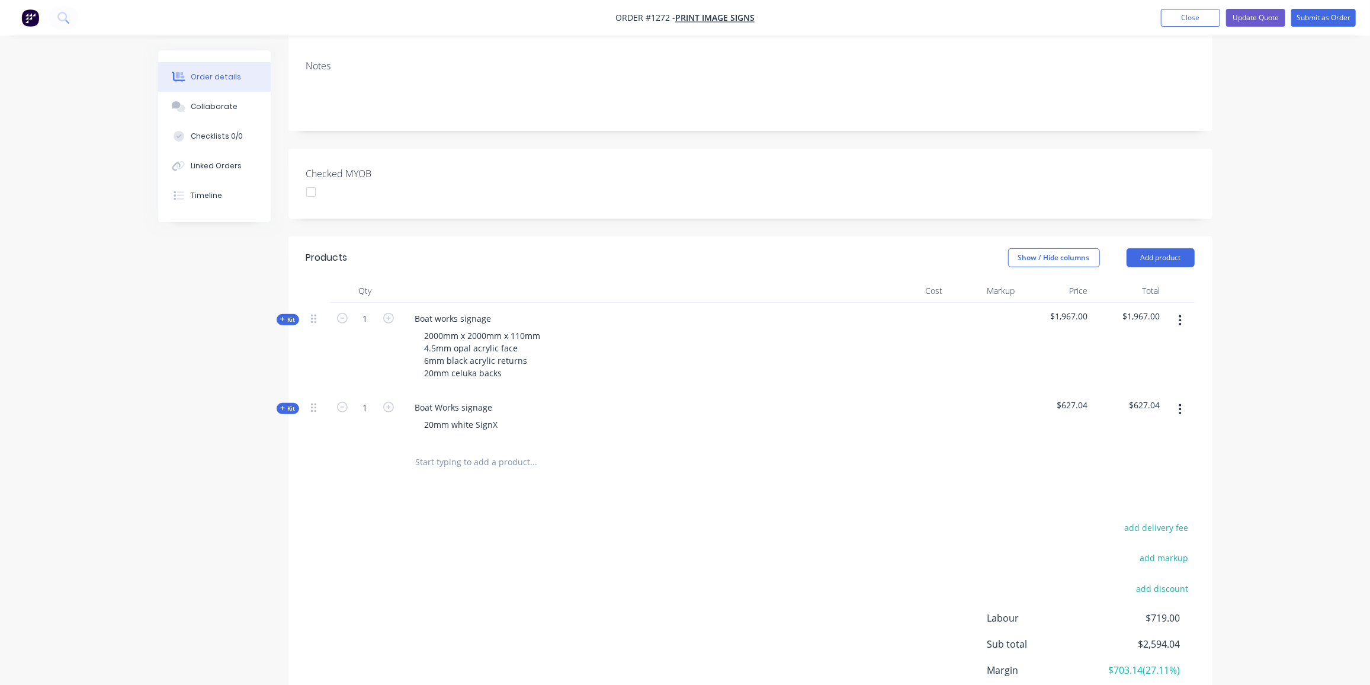
scroll to position [215, 0]
click at [1263, 15] on button "Update Quote" at bounding box center [1255, 18] width 59 height 18
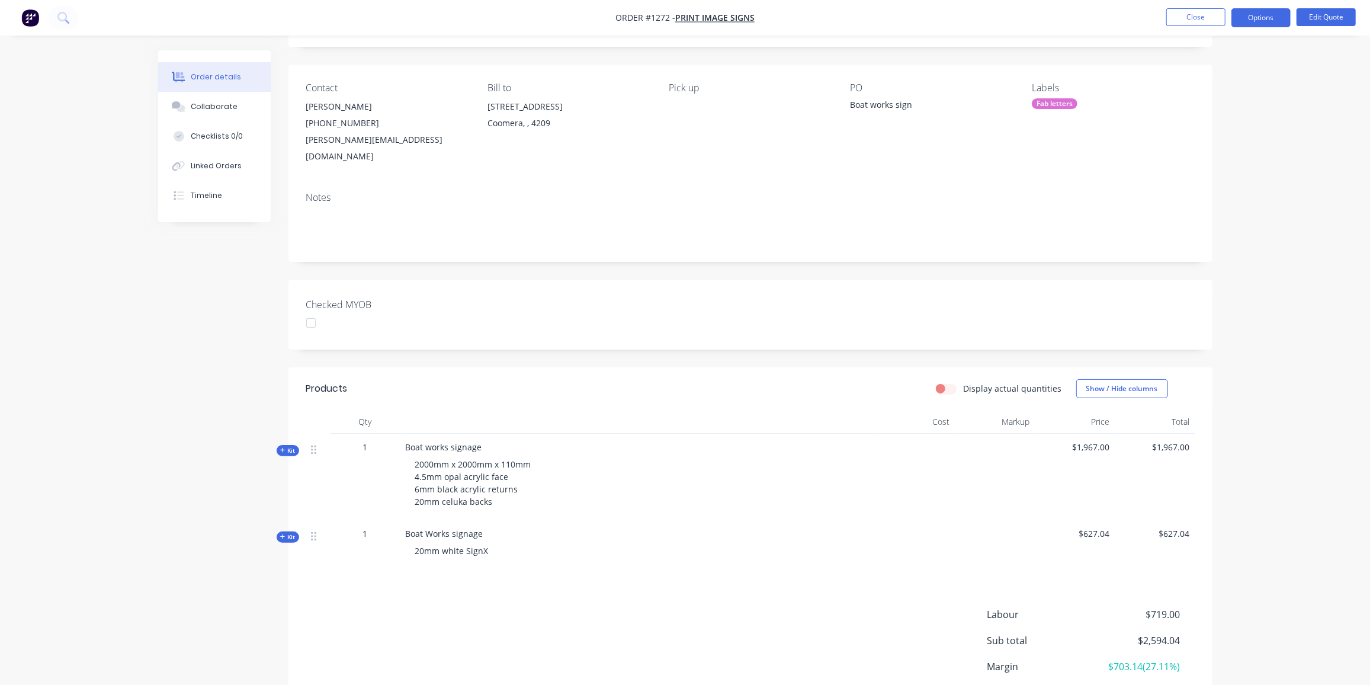
scroll to position [0, 0]
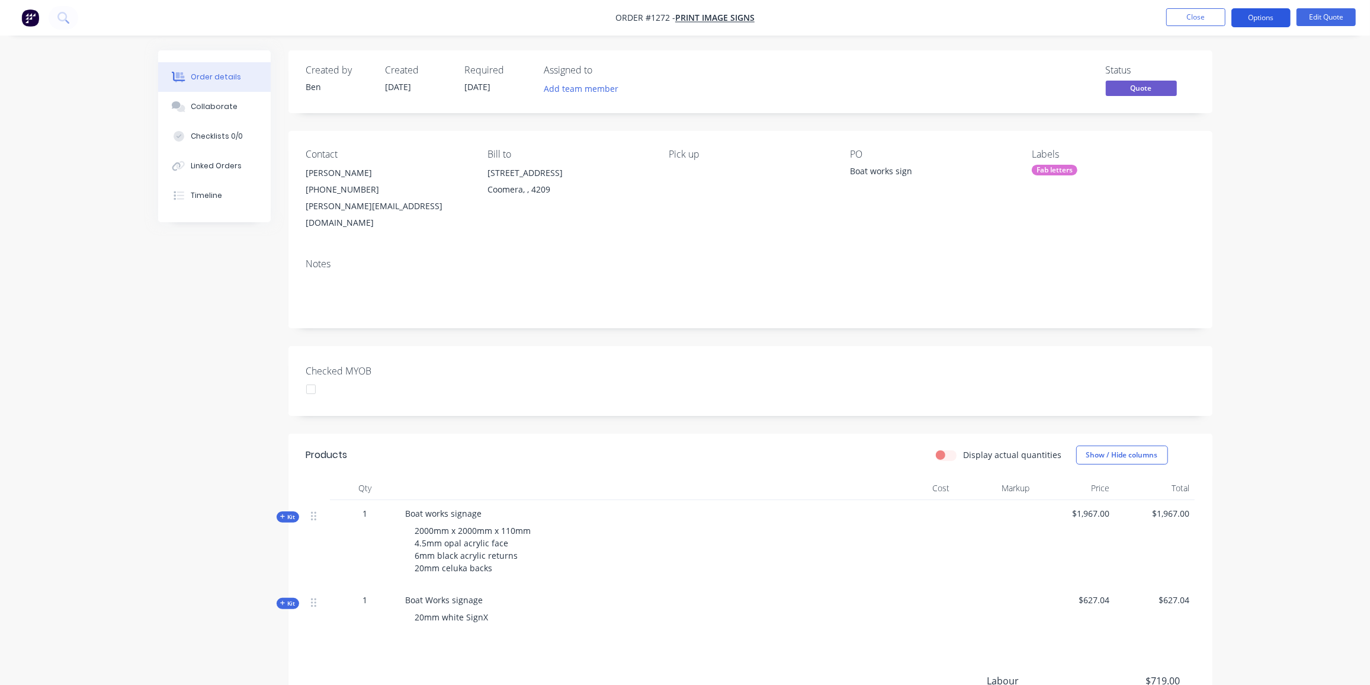
click at [1249, 17] on button "Options" at bounding box center [1260, 17] width 59 height 19
click at [1188, 65] on div "Quote" at bounding box center [1225, 71] width 109 height 17
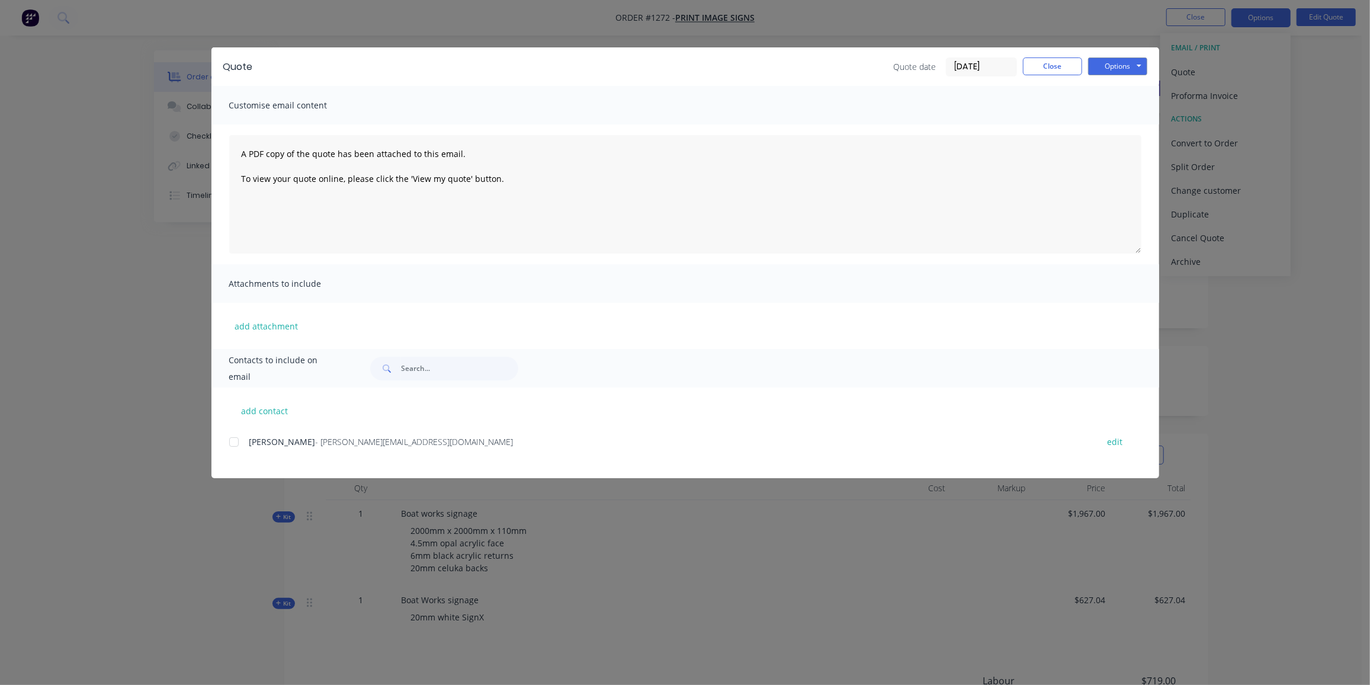
click at [235, 440] on div at bounding box center [234, 442] width 24 height 24
click at [1135, 68] on button "Options" at bounding box center [1117, 66] width 59 height 18
click at [1133, 88] on button "Preview" at bounding box center [1126, 88] width 76 height 20
click at [233, 438] on div at bounding box center [234, 442] width 24 height 24
click at [1132, 71] on button "Options" at bounding box center [1117, 66] width 59 height 18
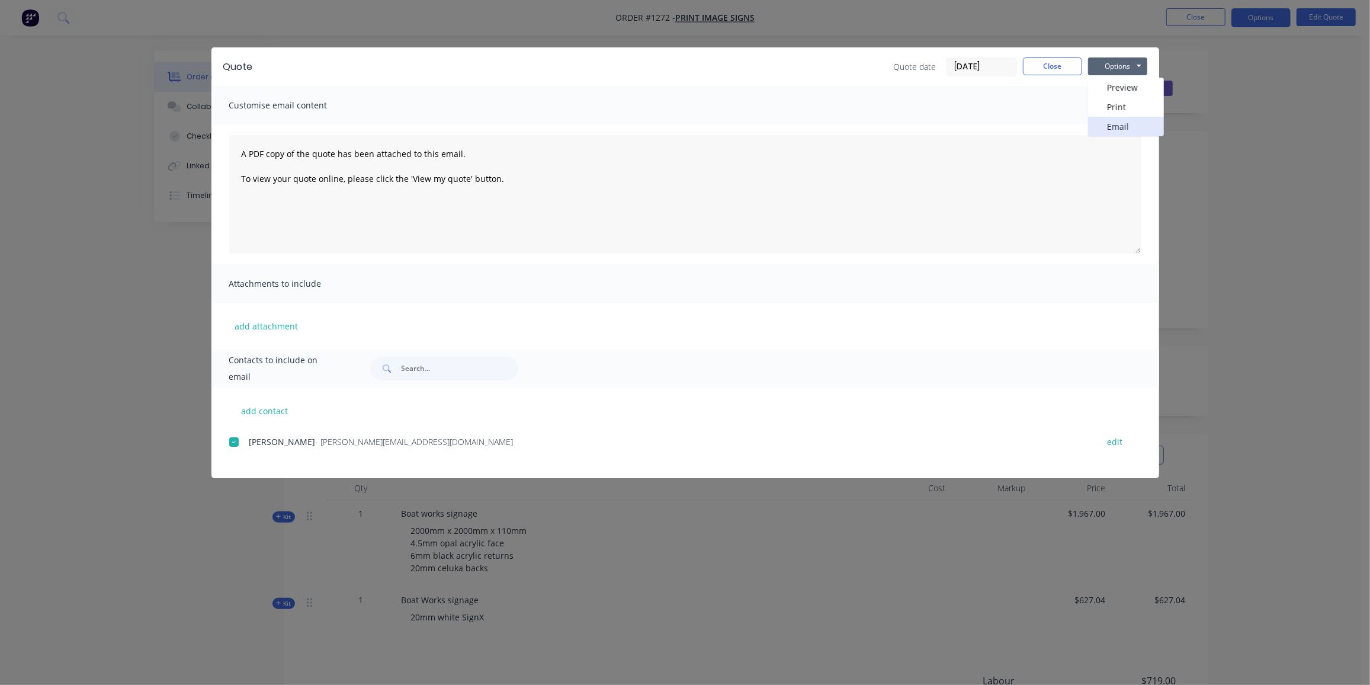
click at [1117, 126] on button "Email" at bounding box center [1126, 127] width 76 height 20
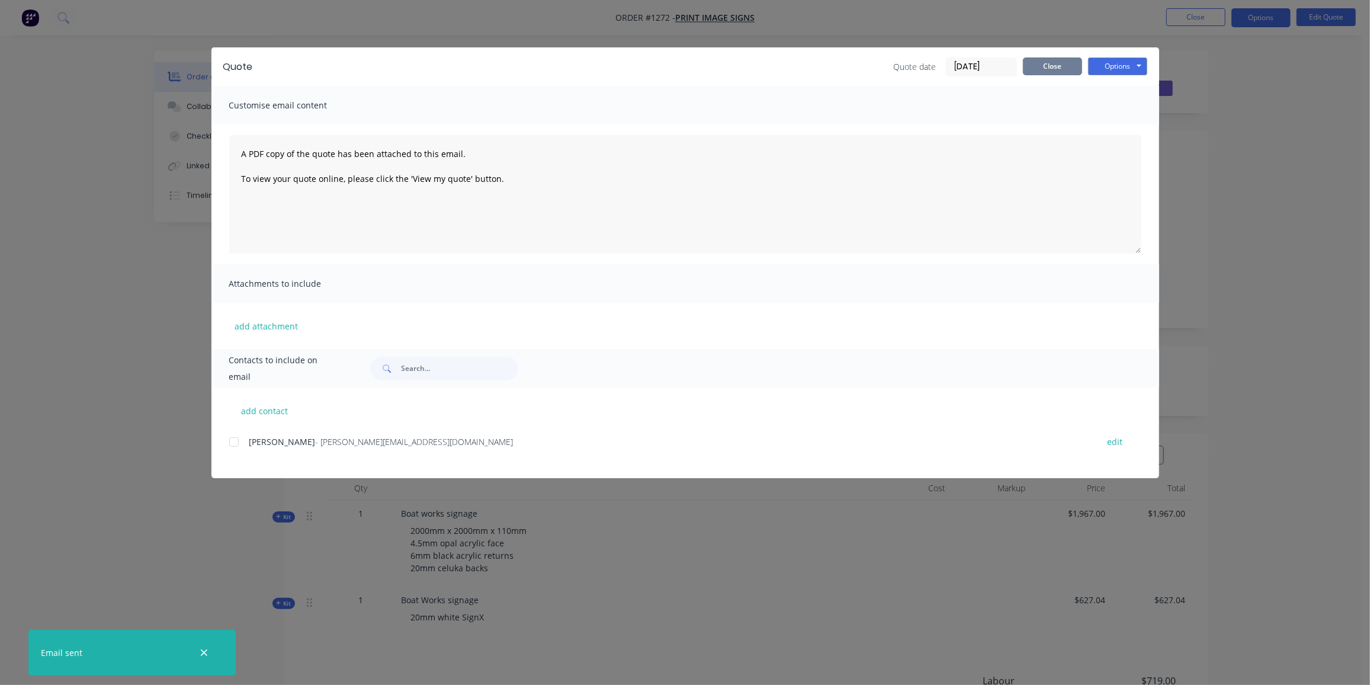
click at [1067, 63] on button "Close" at bounding box center [1052, 66] width 59 height 18
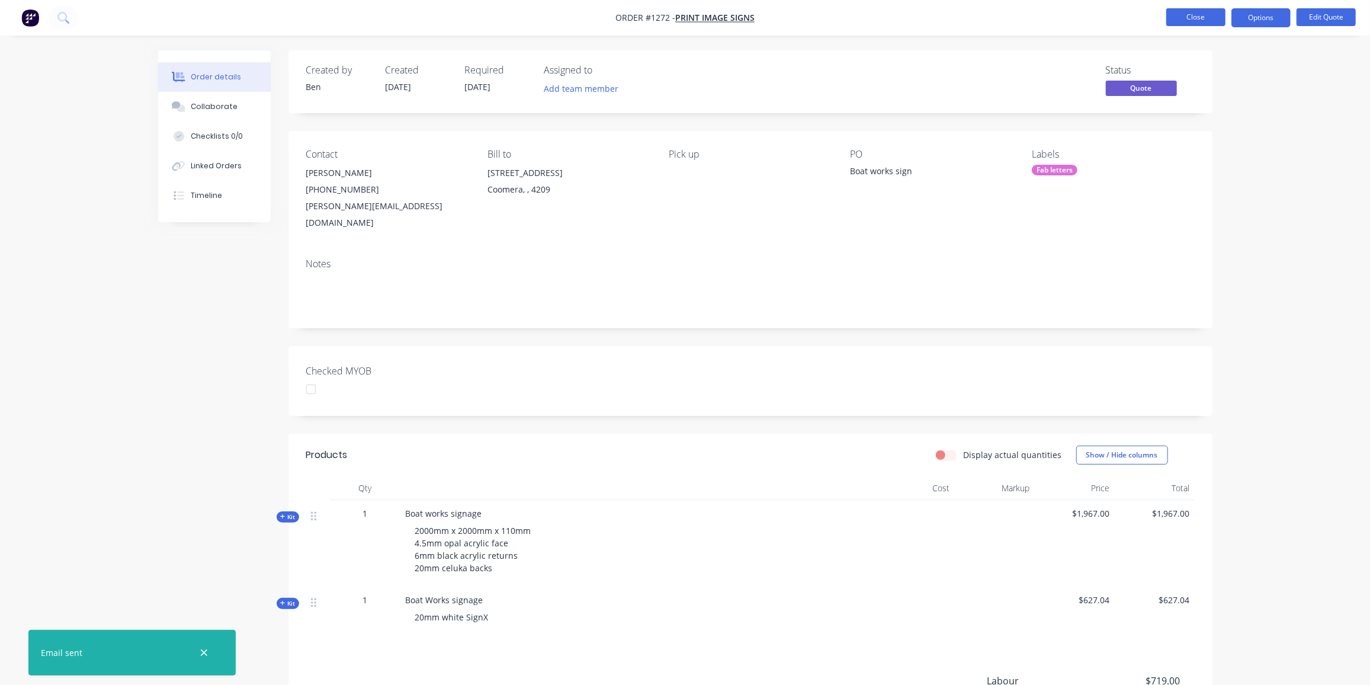
click at [1193, 15] on button "Close" at bounding box center [1195, 17] width 59 height 18
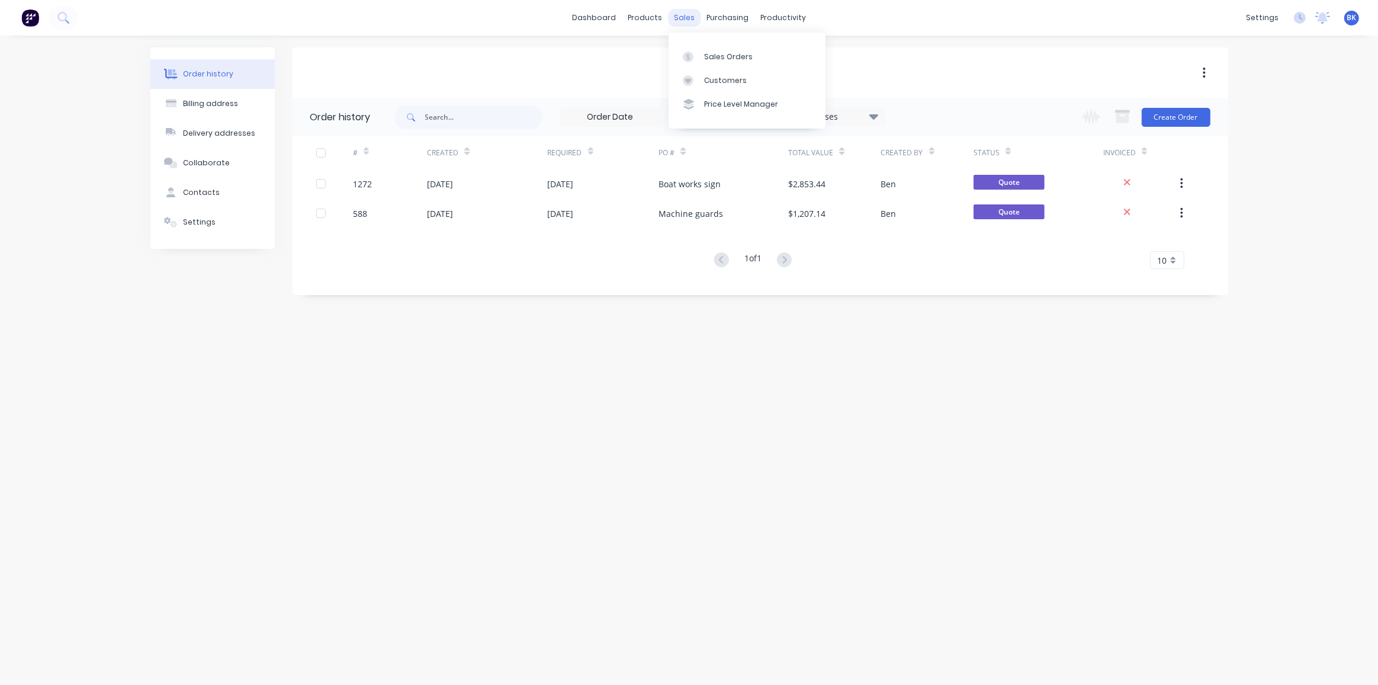
click at [685, 14] on div "sales" at bounding box center [684, 18] width 33 height 18
click at [708, 52] on div "Sales Orders" at bounding box center [728, 57] width 49 height 11
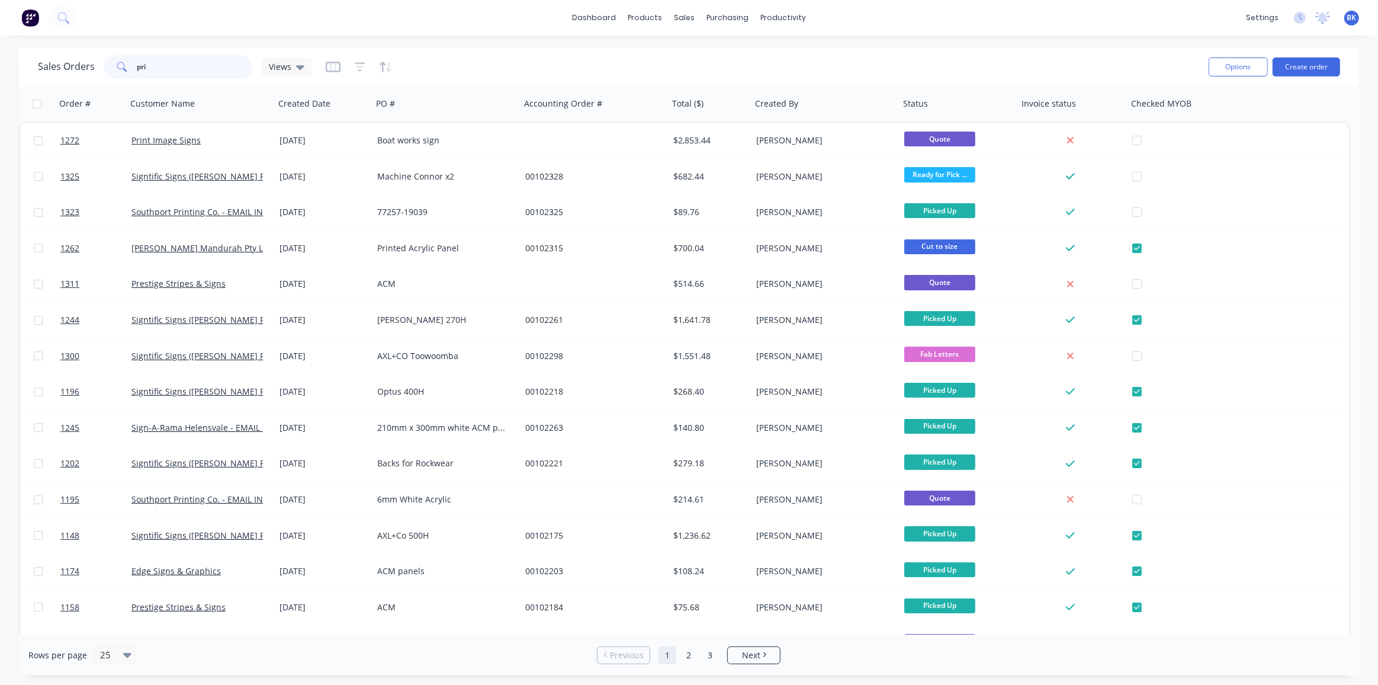
drag, startPoint x: 175, startPoint y: 66, endPoint x: 147, endPoint y: 72, distance: 28.6
click at [147, 72] on input "pri" at bounding box center [194, 67] width 115 height 24
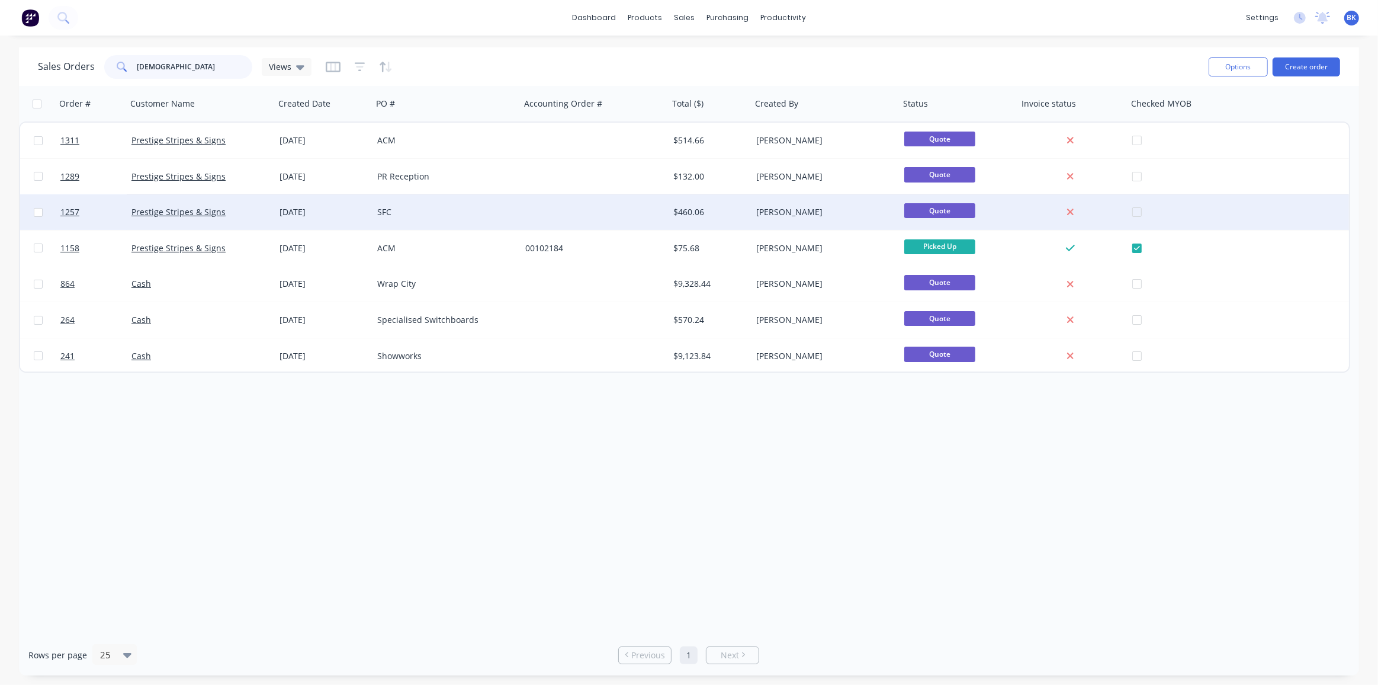
type input "prest"
click at [208, 204] on div "Prestige Stripes & Signs" at bounding box center [201, 212] width 148 height 36
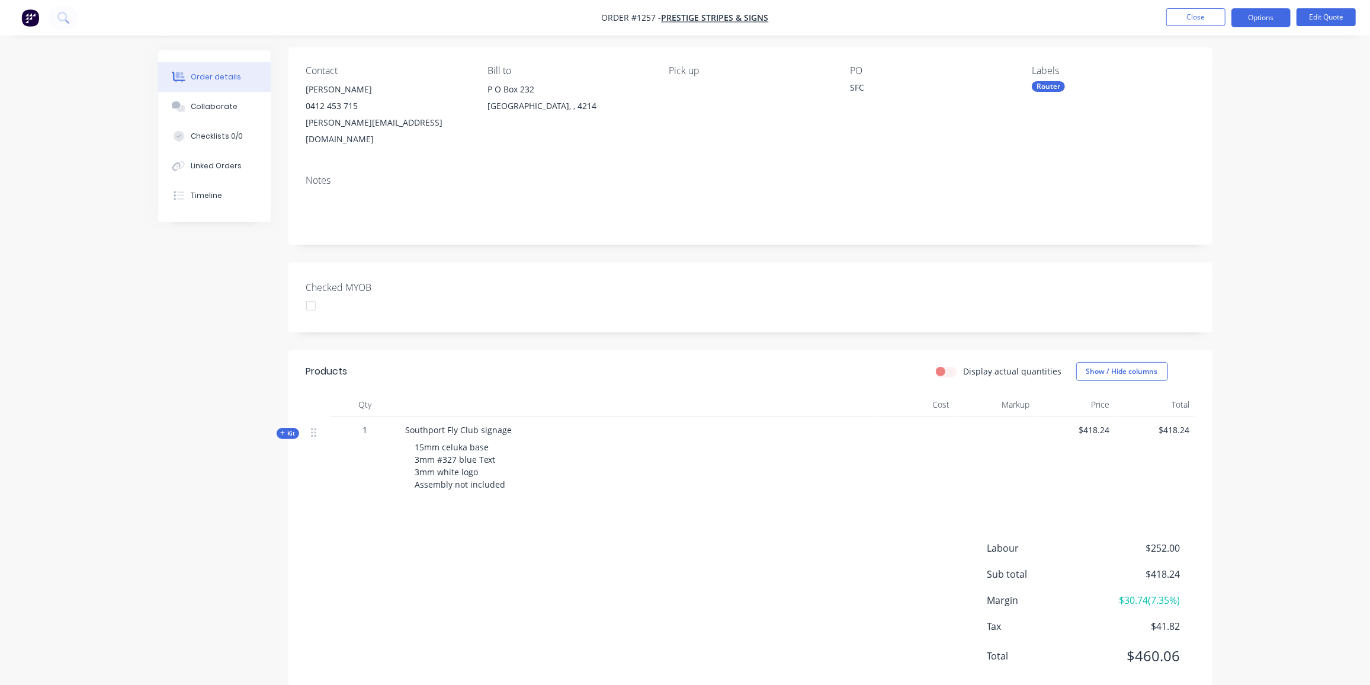
scroll to position [95, 0]
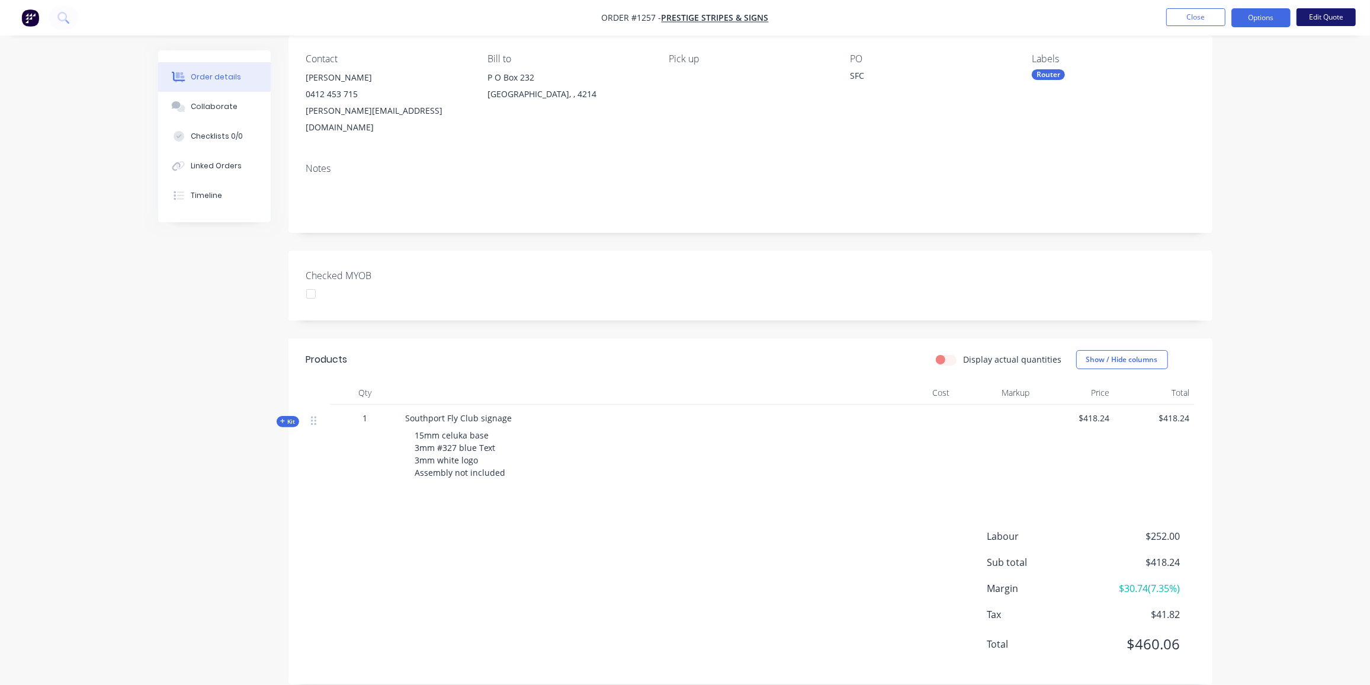
click at [1318, 20] on button "Edit Quote" at bounding box center [1326, 17] width 59 height 18
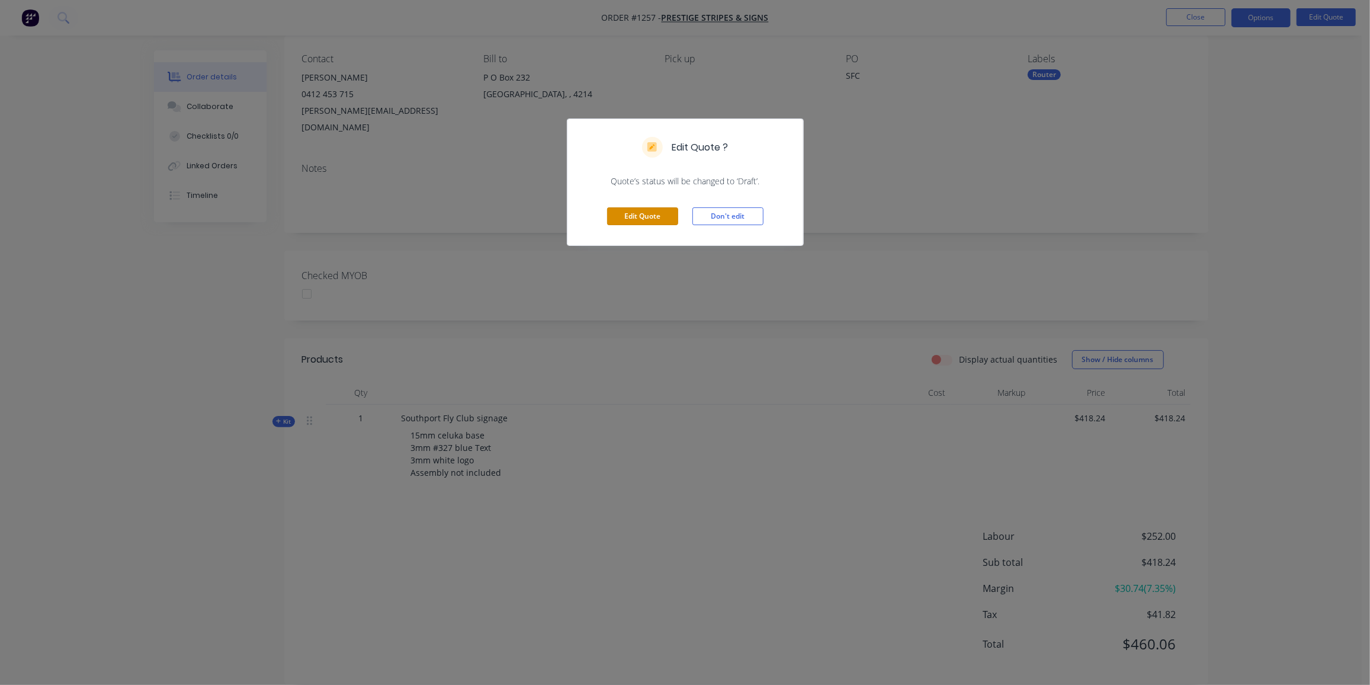
drag, startPoint x: 618, startPoint y: 216, endPoint x: 554, endPoint y: 246, distance: 70.7
click at [619, 216] on button "Edit Quote" at bounding box center [642, 216] width 71 height 18
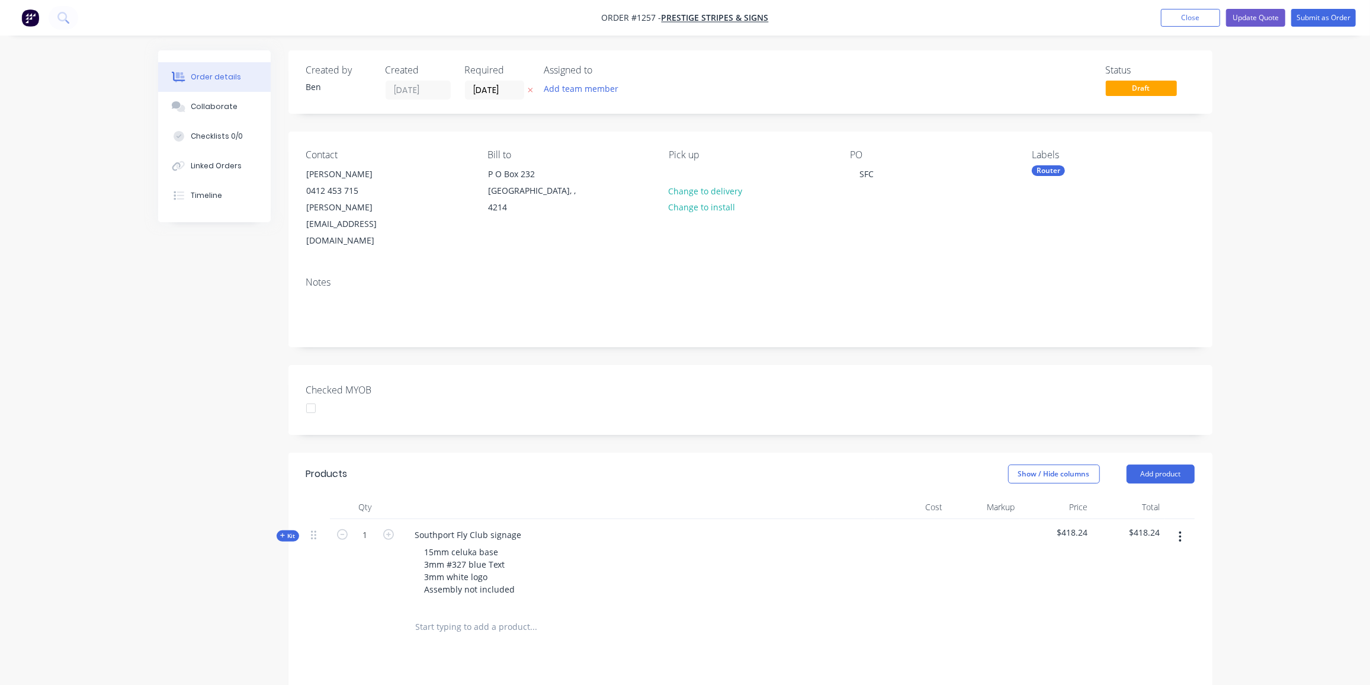
click at [284, 532] on icon at bounding box center [282, 535] width 5 height 6
click at [282, 532] on icon at bounding box center [282, 535] width 5 height 6
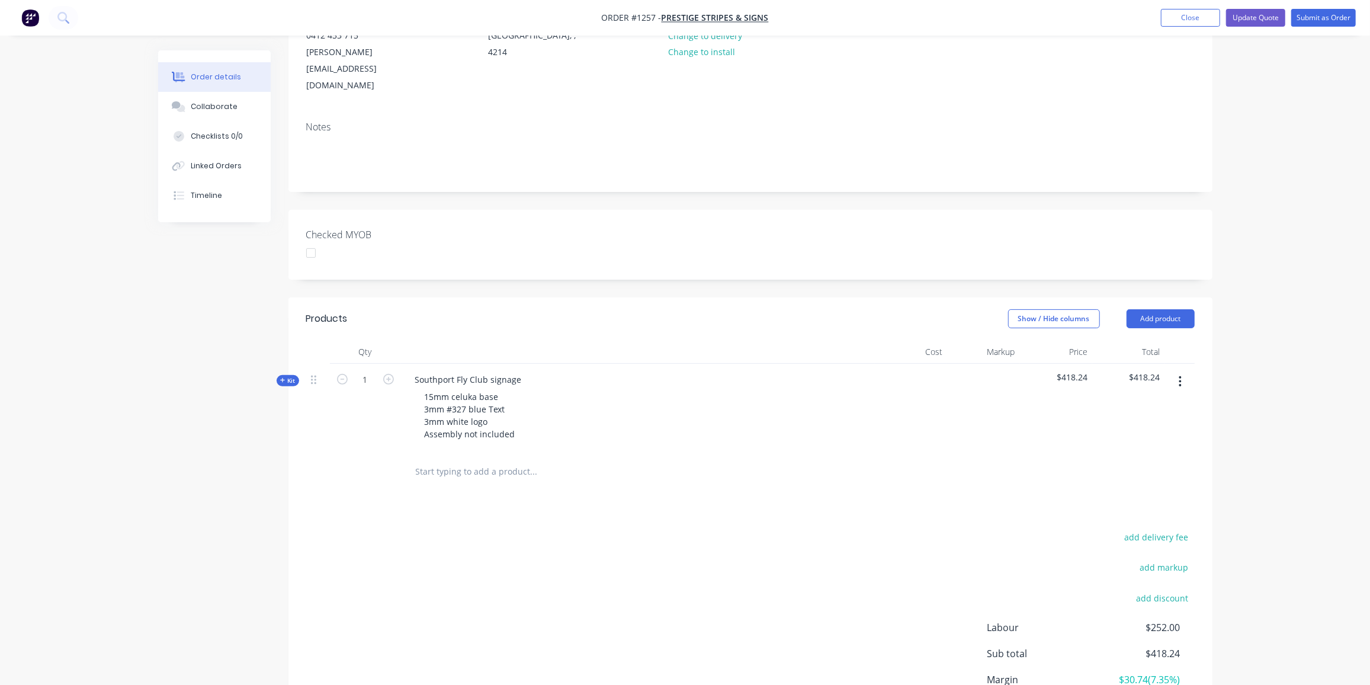
scroll to position [161, 0]
click at [493, 454] on input "text" at bounding box center [533, 466] width 237 height 24
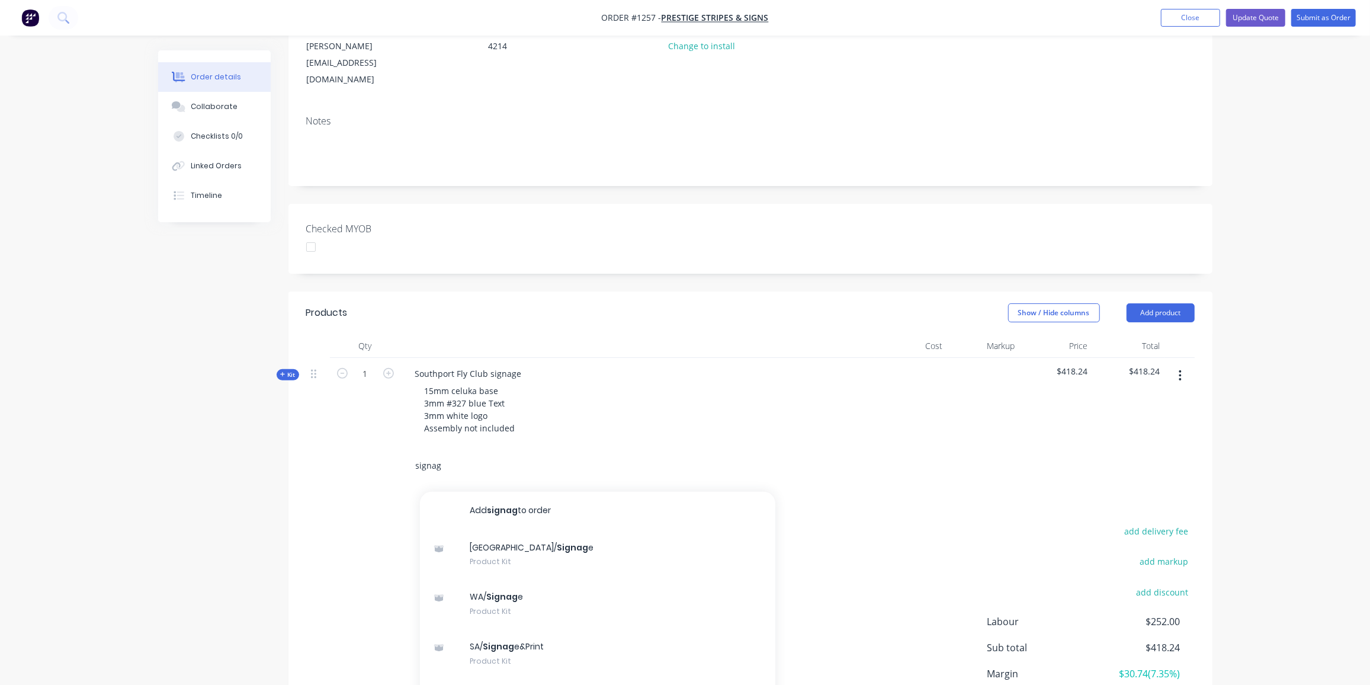
scroll to position [165, 0]
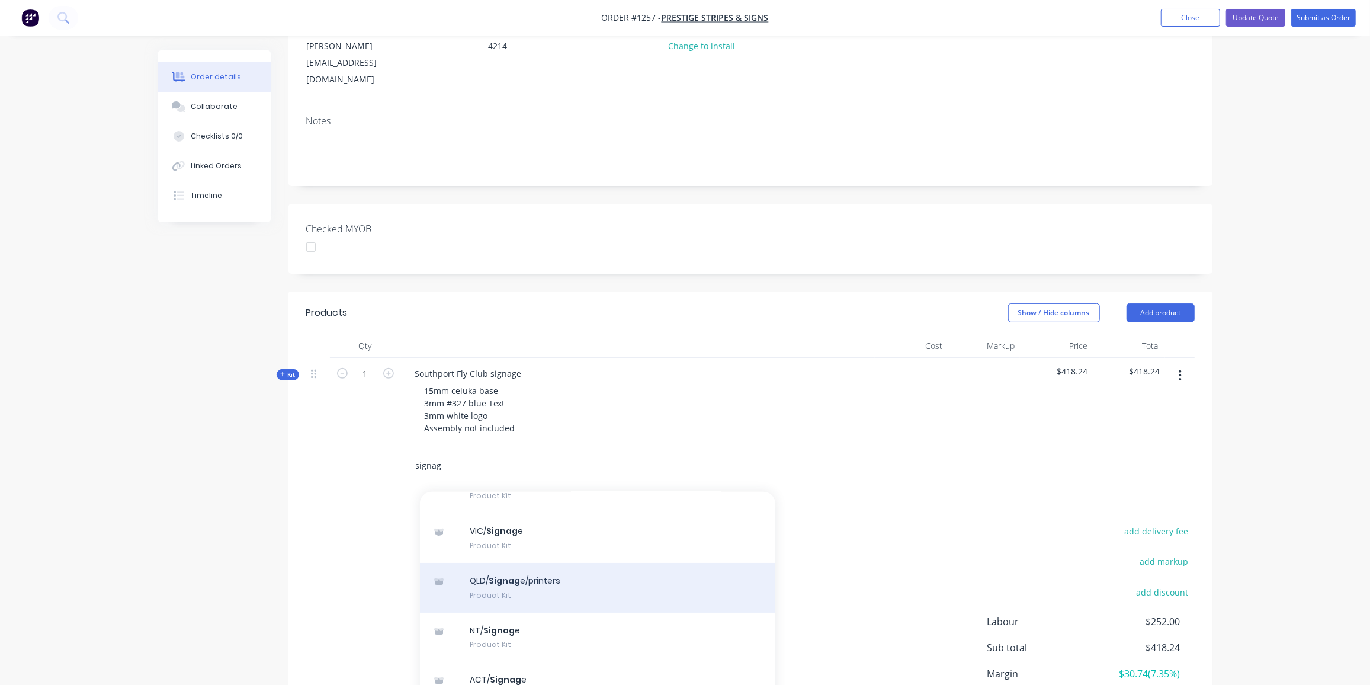
type input "signag"
click at [489, 563] on div "QLD/ Signag e/printers Product Kit" at bounding box center [597, 588] width 355 height 50
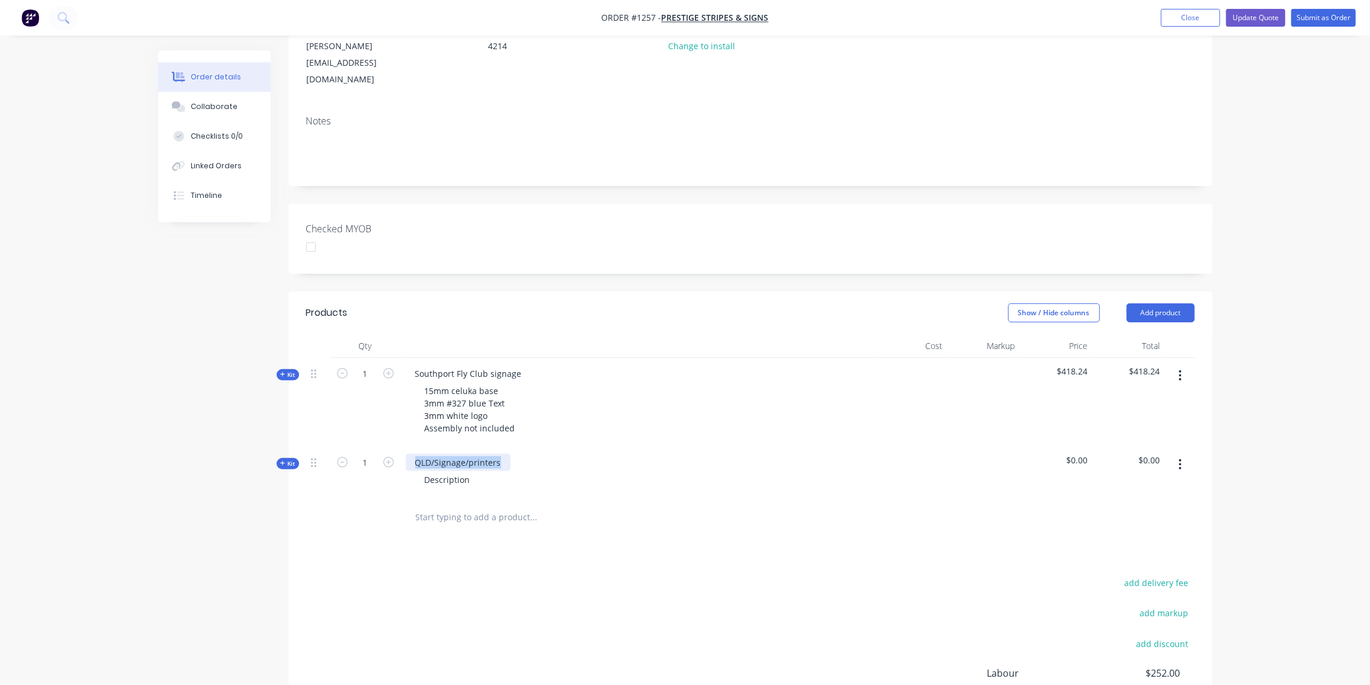
drag, startPoint x: 504, startPoint y: 426, endPoint x: 404, endPoint y: 429, distance: 100.2
click at [404, 447] on div "QLD/Signage/printers Description" at bounding box center [638, 473] width 474 height 52
click at [376, 575] on div "add delivery fee add markup add discount Labour $252.00 Sub total $418.24 Margi…" at bounding box center [750, 689] width 888 height 229
click at [285, 459] on span "Kit" at bounding box center [287, 463] width 15 height 9
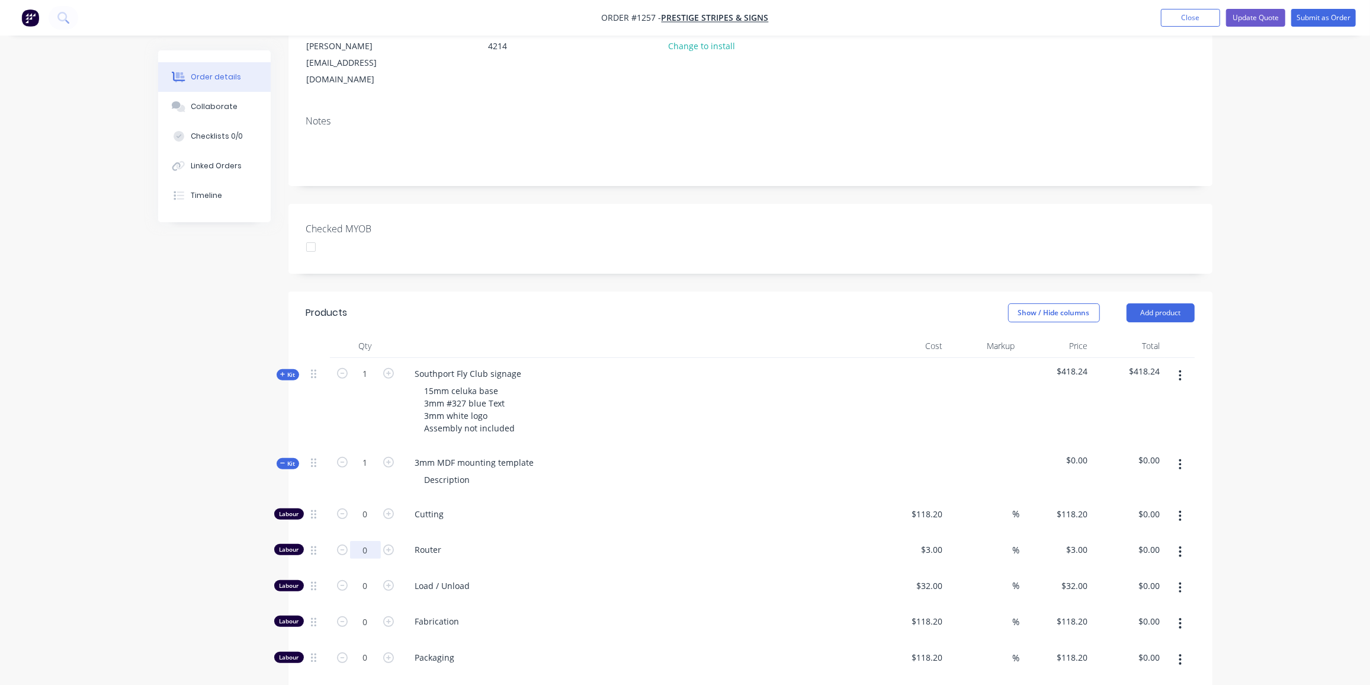
click at [368, 541] on input "0" at bounding box center [365, 550] width 31 height 18
type input "25"
type input "$75.00"
click at [369, 577] on input "0" at bounding box center [365, 586] width 31 height 18
type input "2"
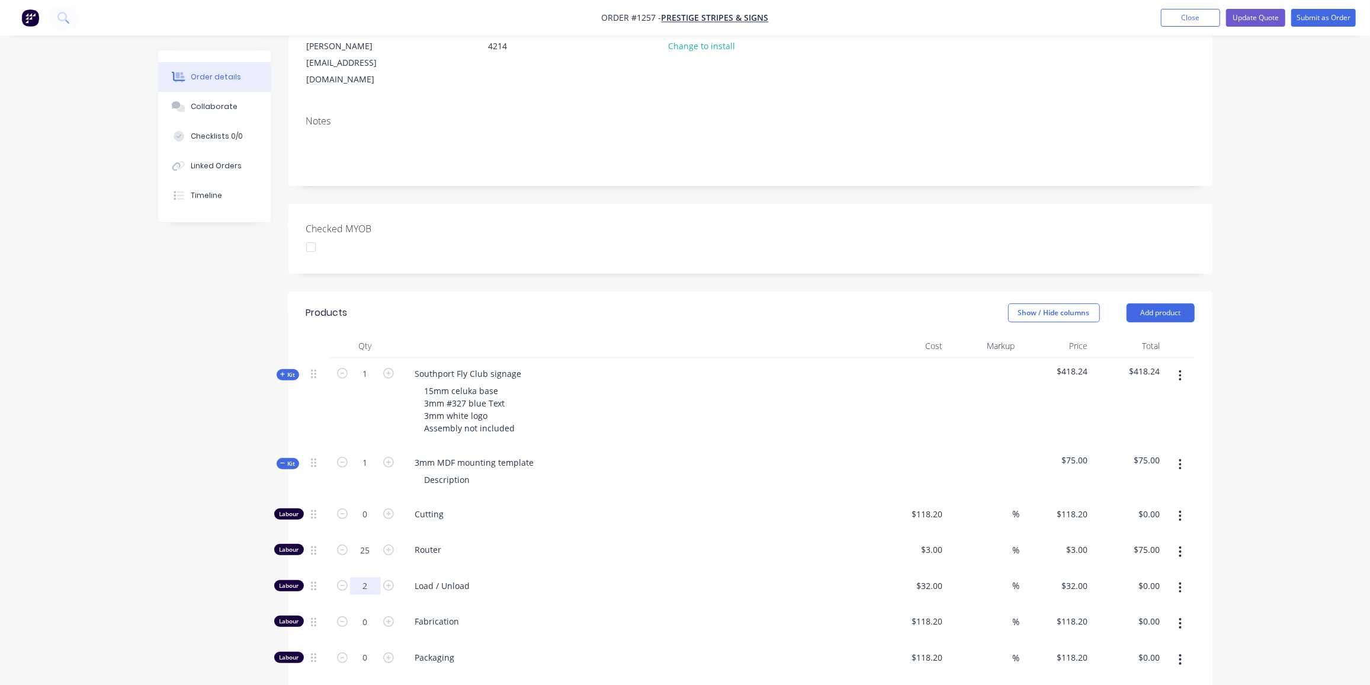
type input "$64.00"
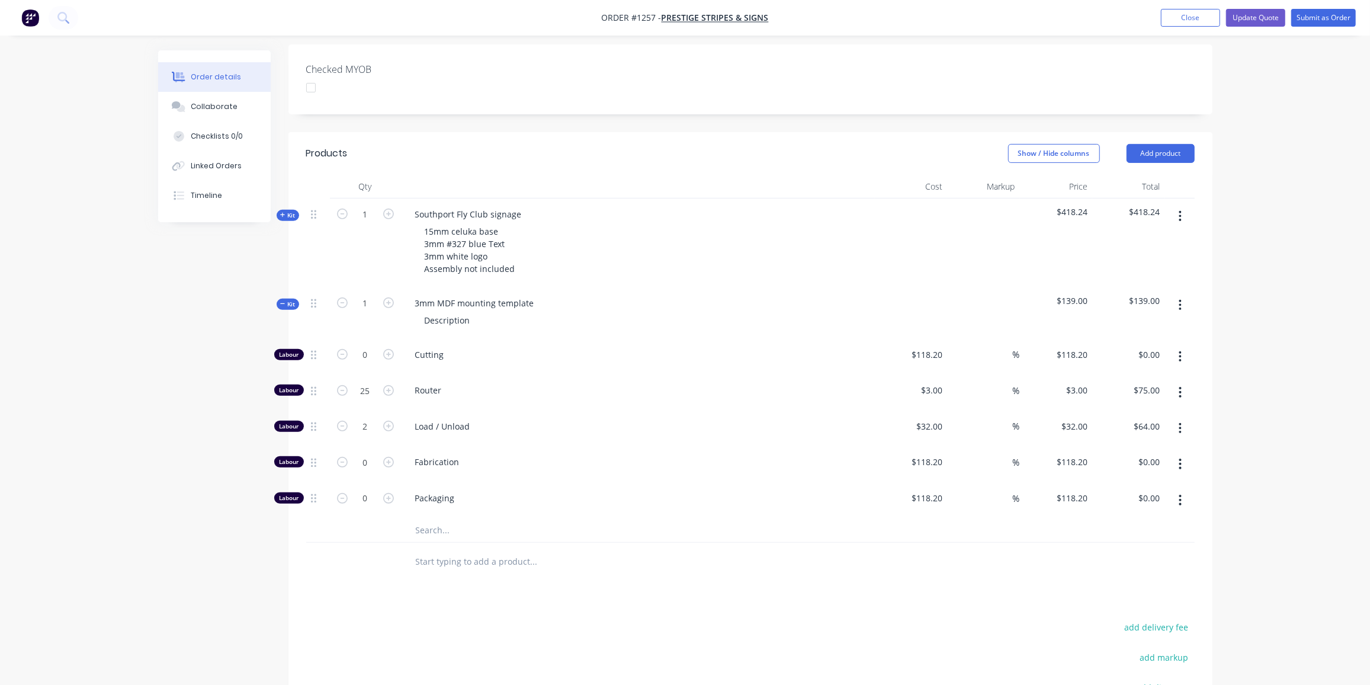
scroll to position [323, 0]
click at [436, 516] on input "text" at bounding box center [533, 528] width 237 height 24
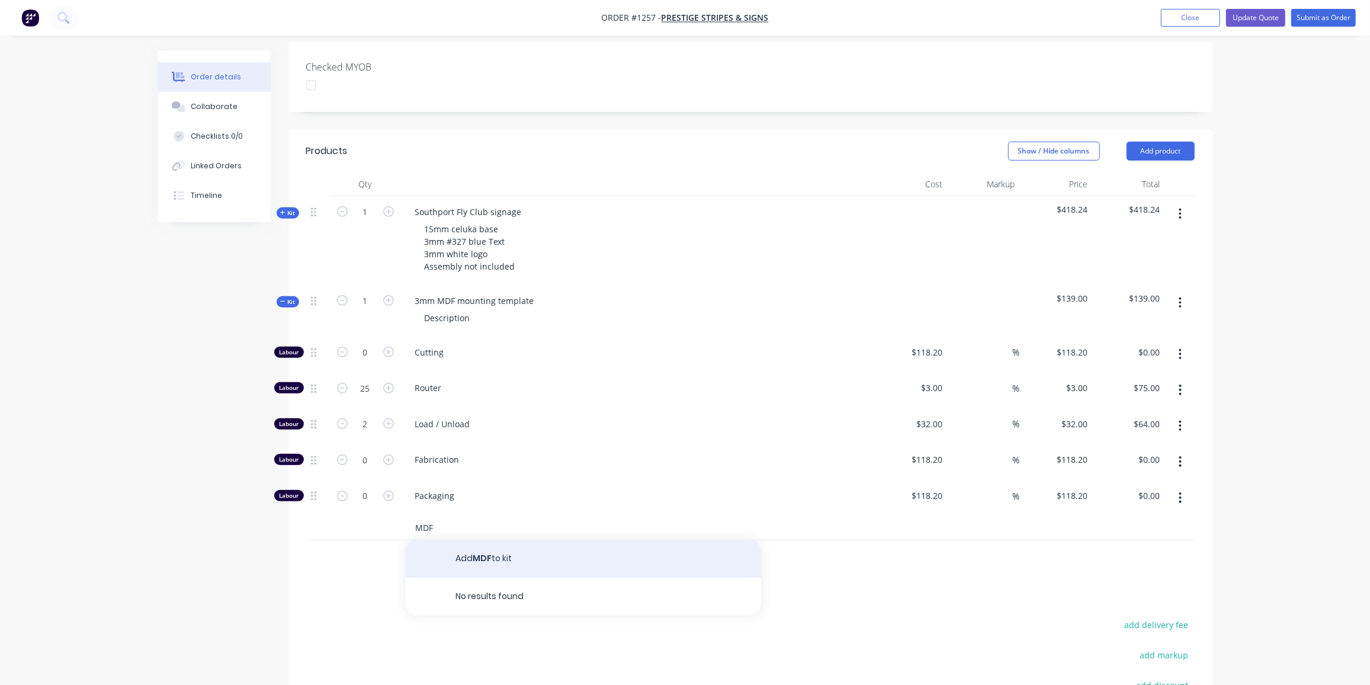
type input "MDF"
click at [495, 540] on button "Add MDF to kit" at bounding box center [583, 559] width 355 height 38
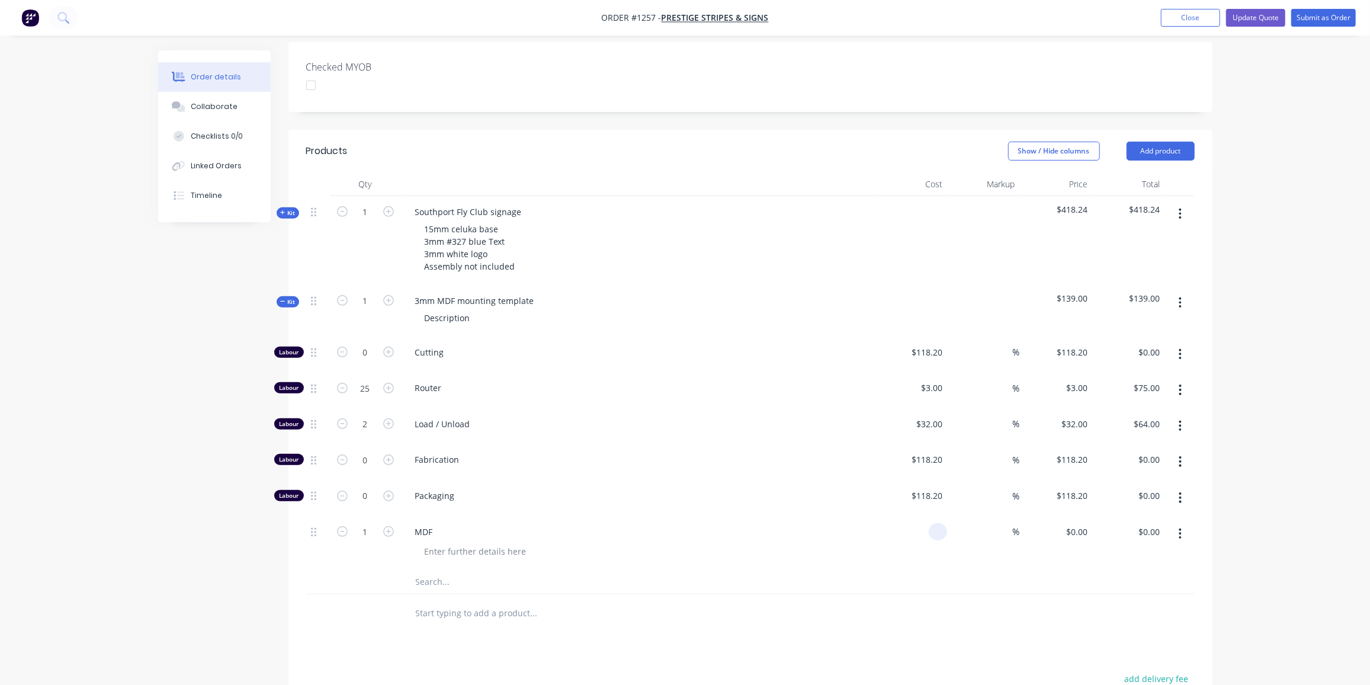
click at [925, 516] on div at bounding box center [911, 543] width 73 height 54
type input "$16.00"
click at [384, 526] on icon "button" at bounding box center [388, 531] width 11 height 11
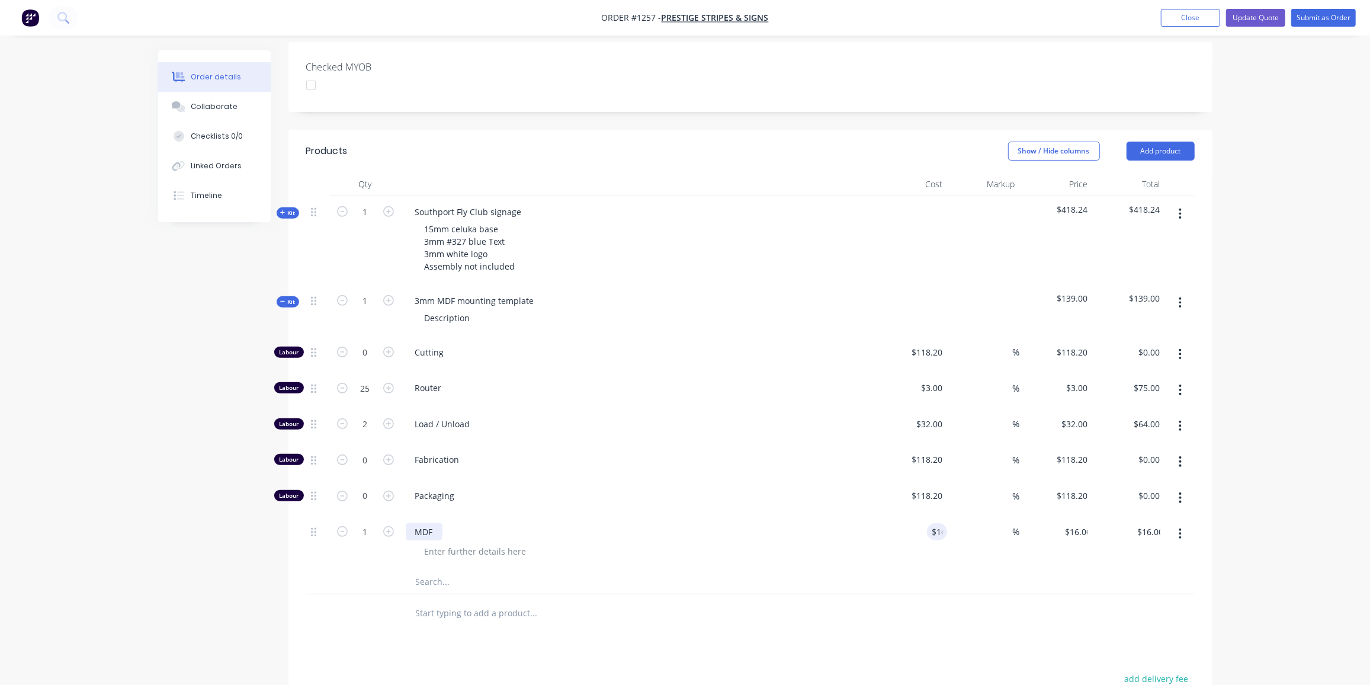
type input "2"
type input "$32.00"
click at [919, 516] on div "16 $16.00" at bounding box center [911, 543] width 73 height 54
drag, startPoint x: 920, startPoint y: 493, endPoint x: 943, endPoint y: 493, distance: 22.5
click at [943, 516] on div "16 16" at bounding box center [911, 543] width 73 height 54
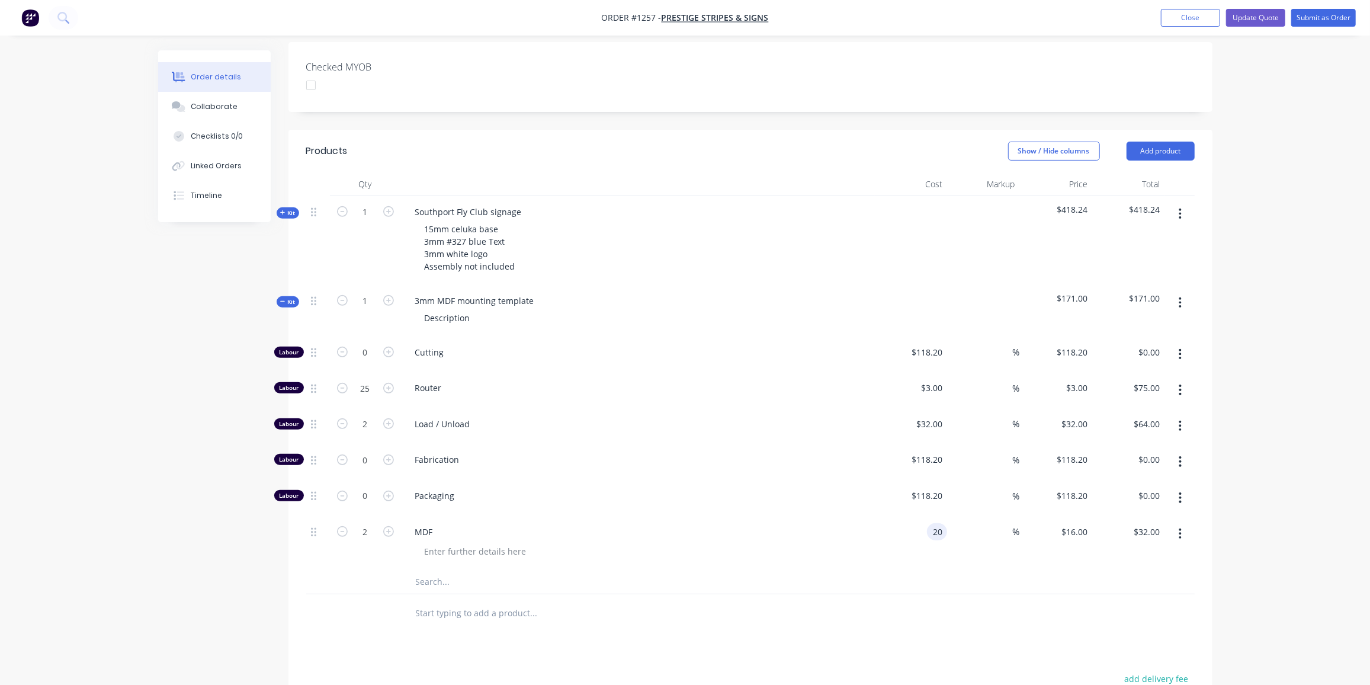
type input "$20.00"
type input "$40.00"
type input "60"
type input "32"
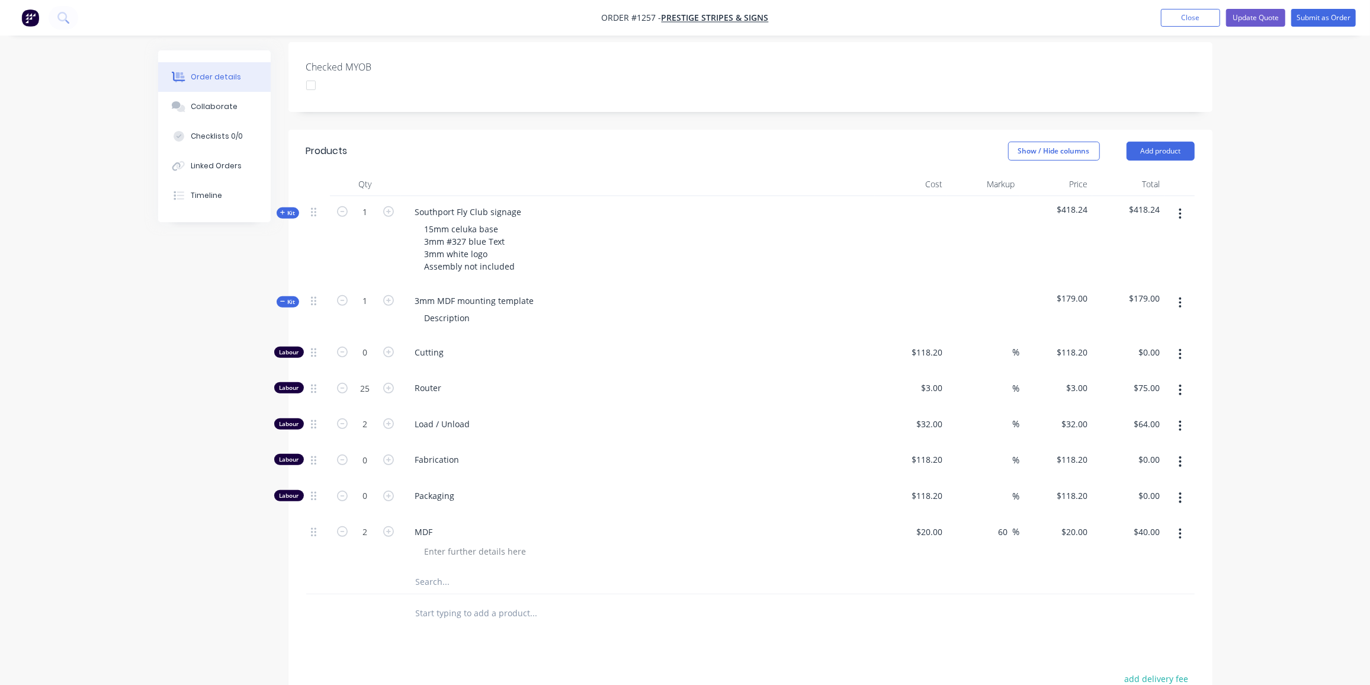
type input "$64.00"
type input "$32.00"
click at [292, 297] on span "Kit" at bounding box center [287, 301] width 15 height 9
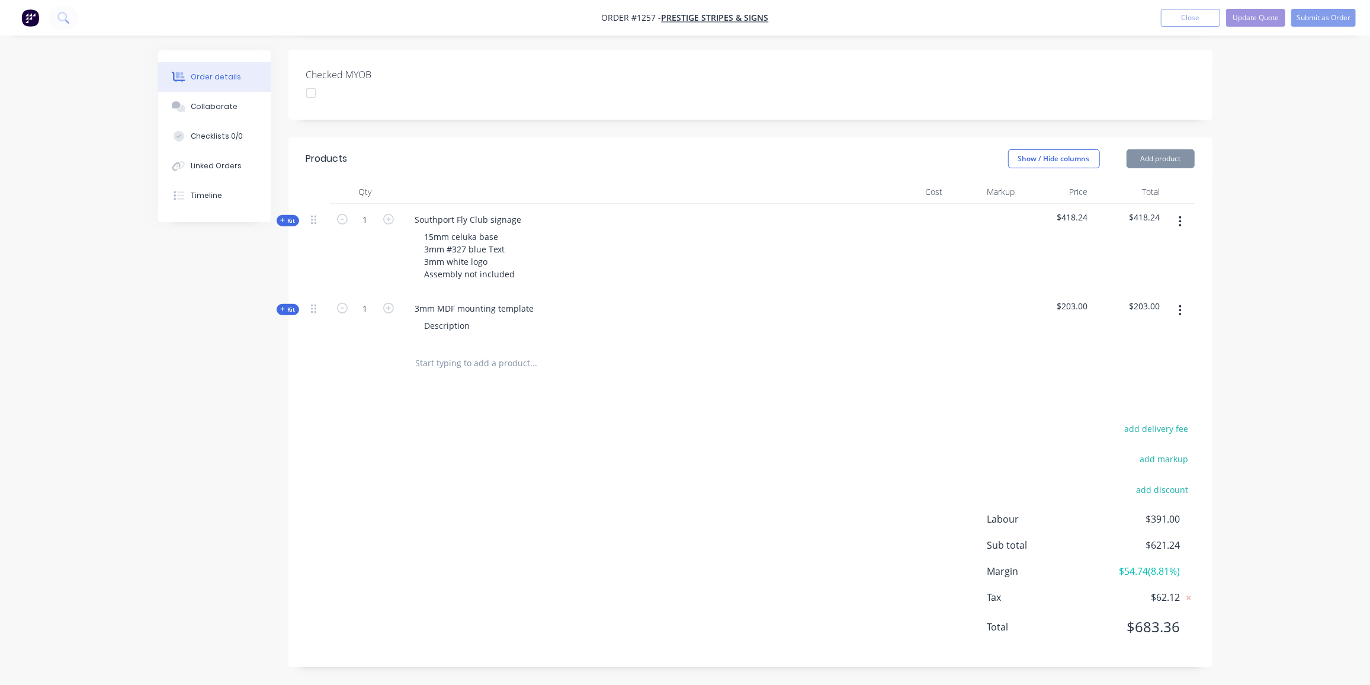
scroll to position [280, 0]
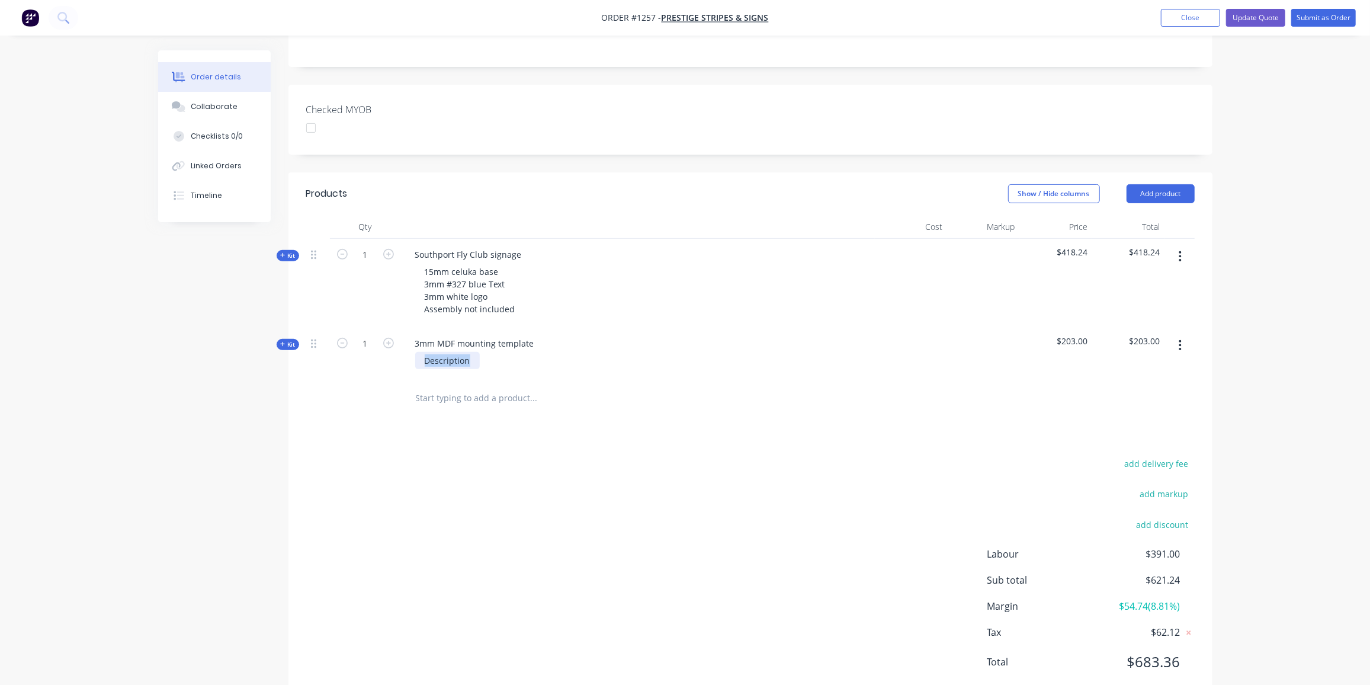
drag, startPoint x: 473, startPoint y: 325, endPoint x: 351, endPoint y: 328, distance: 121.5
click at [351, 328] on div "Kit 1 3mm MDF mounting template Description $203.00 $203.00" at bounding box center [750, 354] width 888 height 52
click at [357, 523] on div "add delivery fee add markup add discount Labour $391.00 Sub total $621.24 Margi…" at bounding box center [750, 569] width 888 height 229
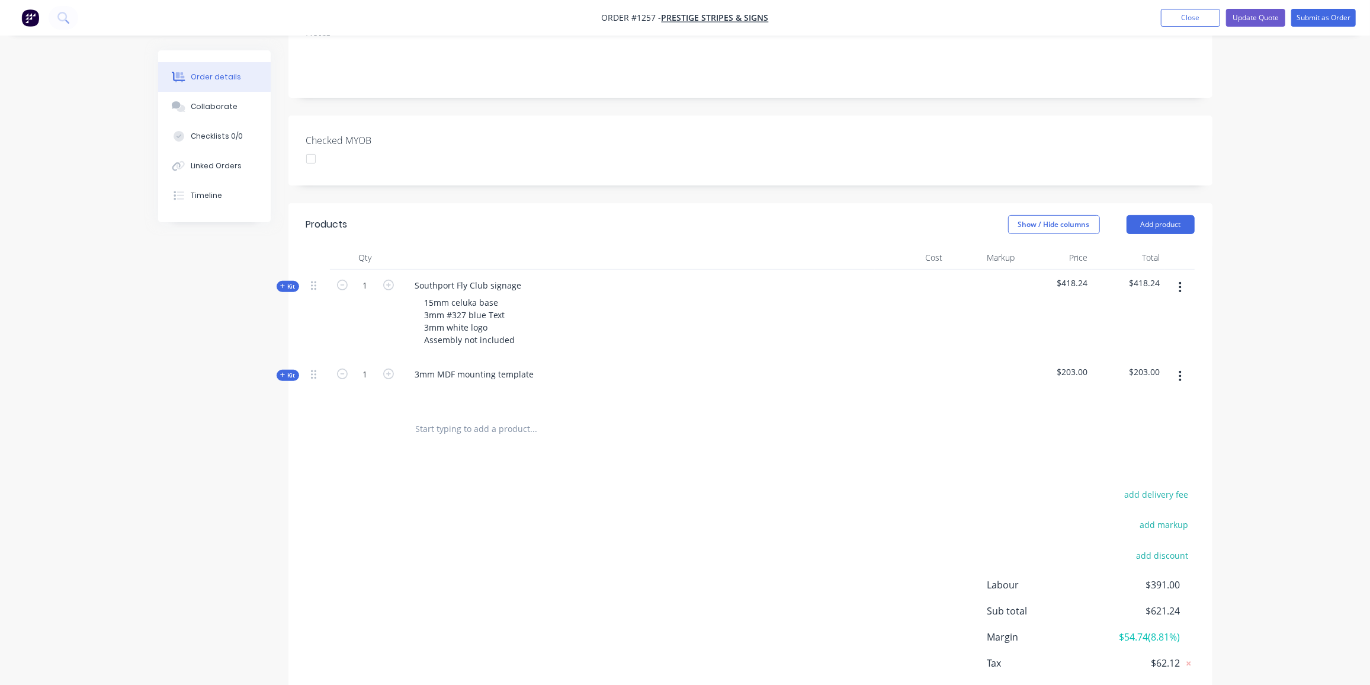
scroll to position [226, 0]
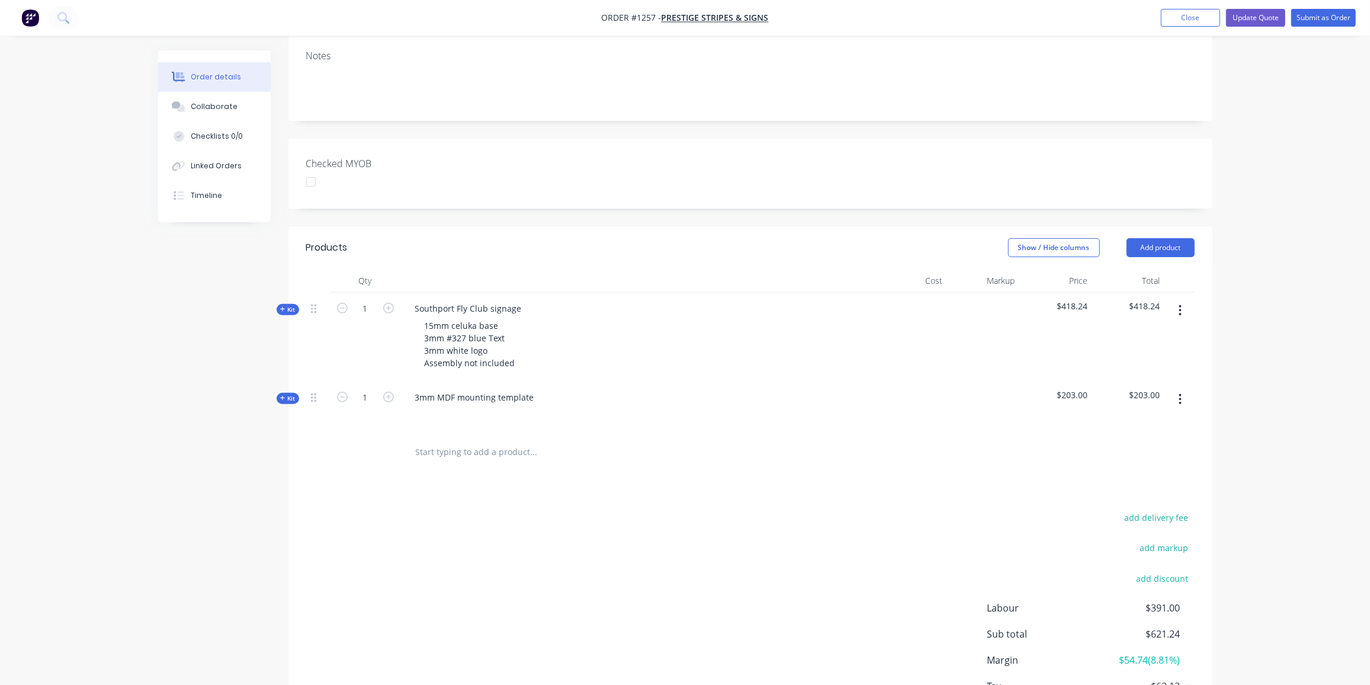
click at [349, 459] on div "Products Show / Hide columns Add product Qty Cost Markup Price Total Kit 1 Sout…" at bounding box center [750, 491] width 924 height 530
click at [287, 394] on span "Kit" at bounding box center [287, 398] width 15 height 9
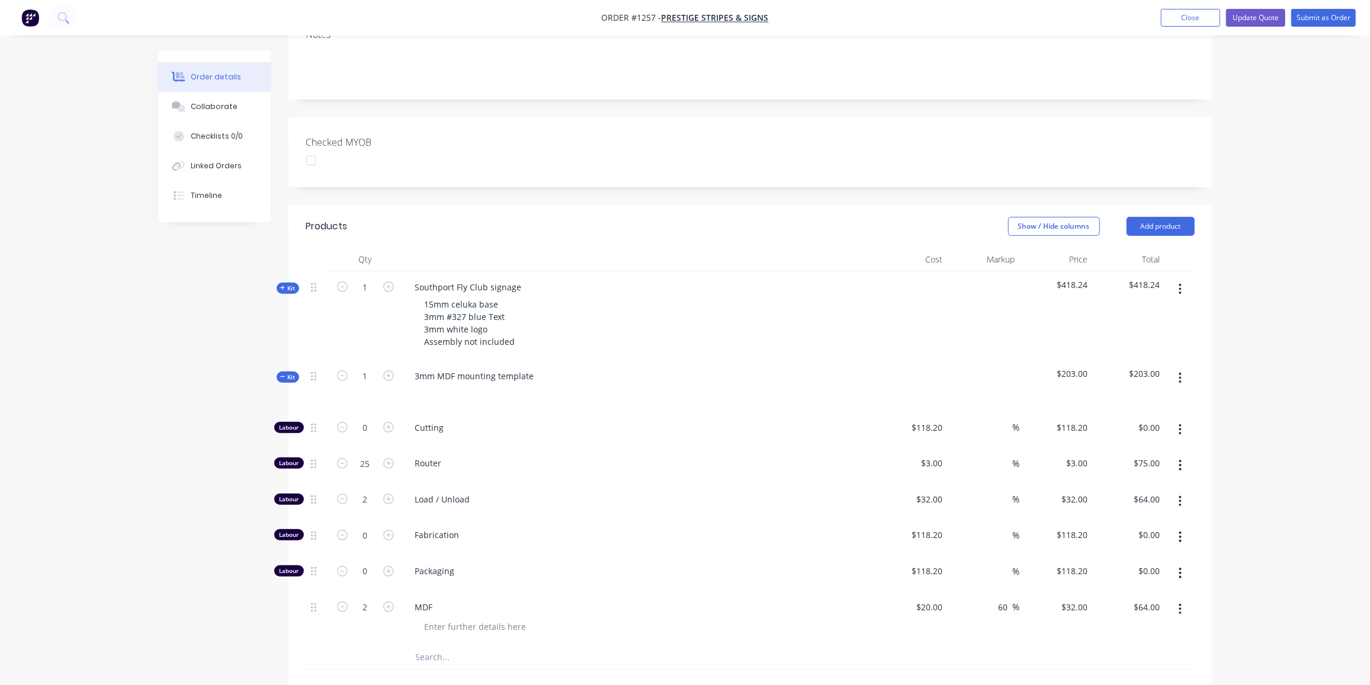
scroll to position [280, 0]
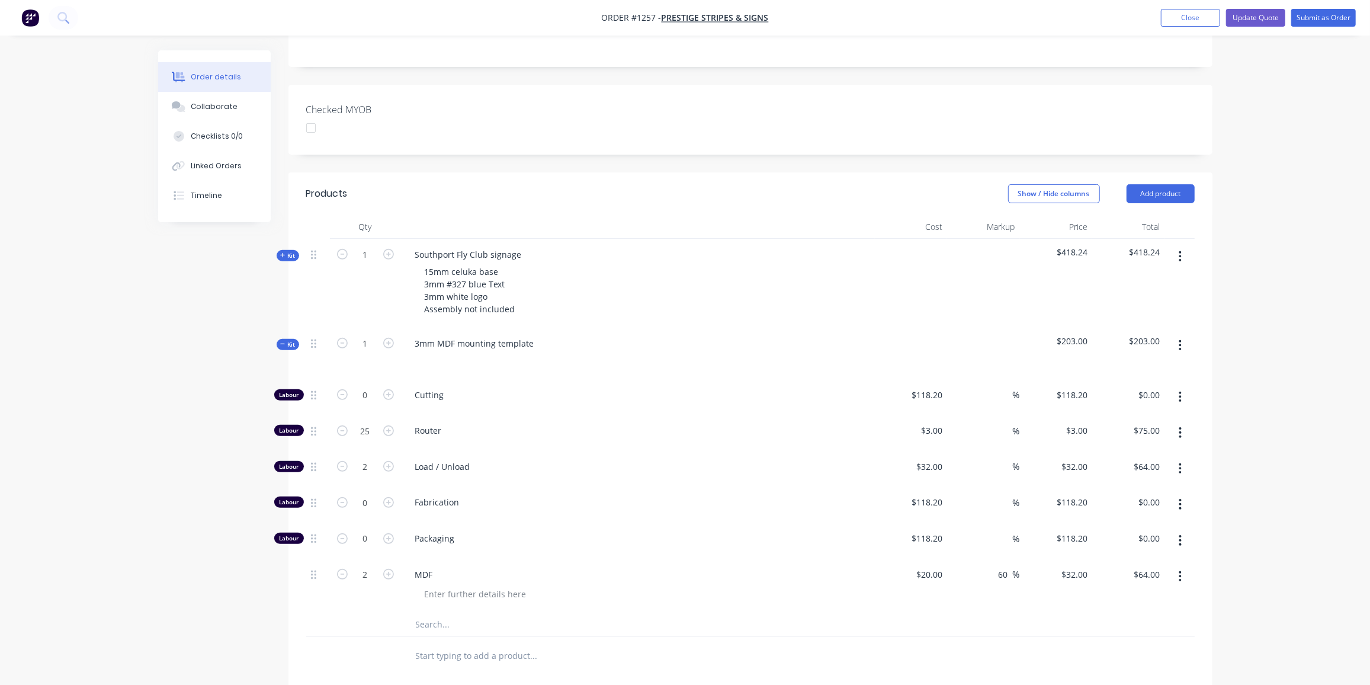
click at [424, 612] on input "text" at bounding box center [533, 624] width 237 height 24
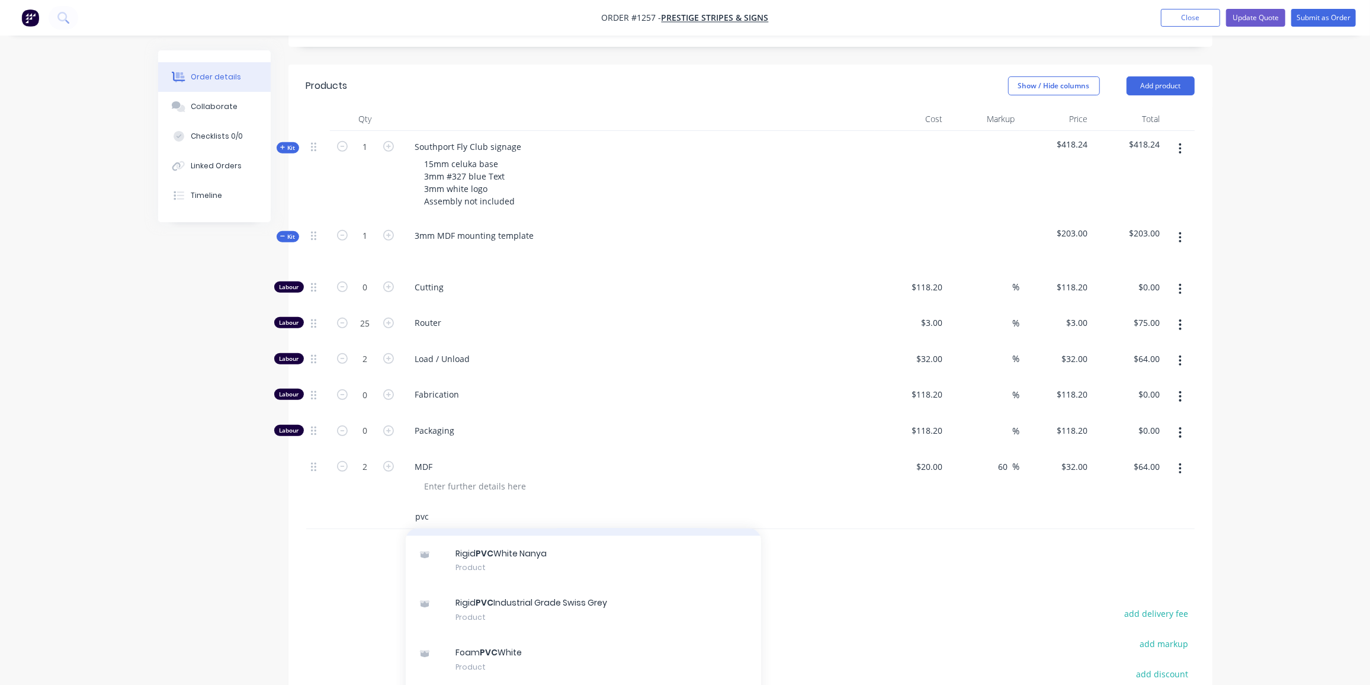
scroll to position [53, 0]
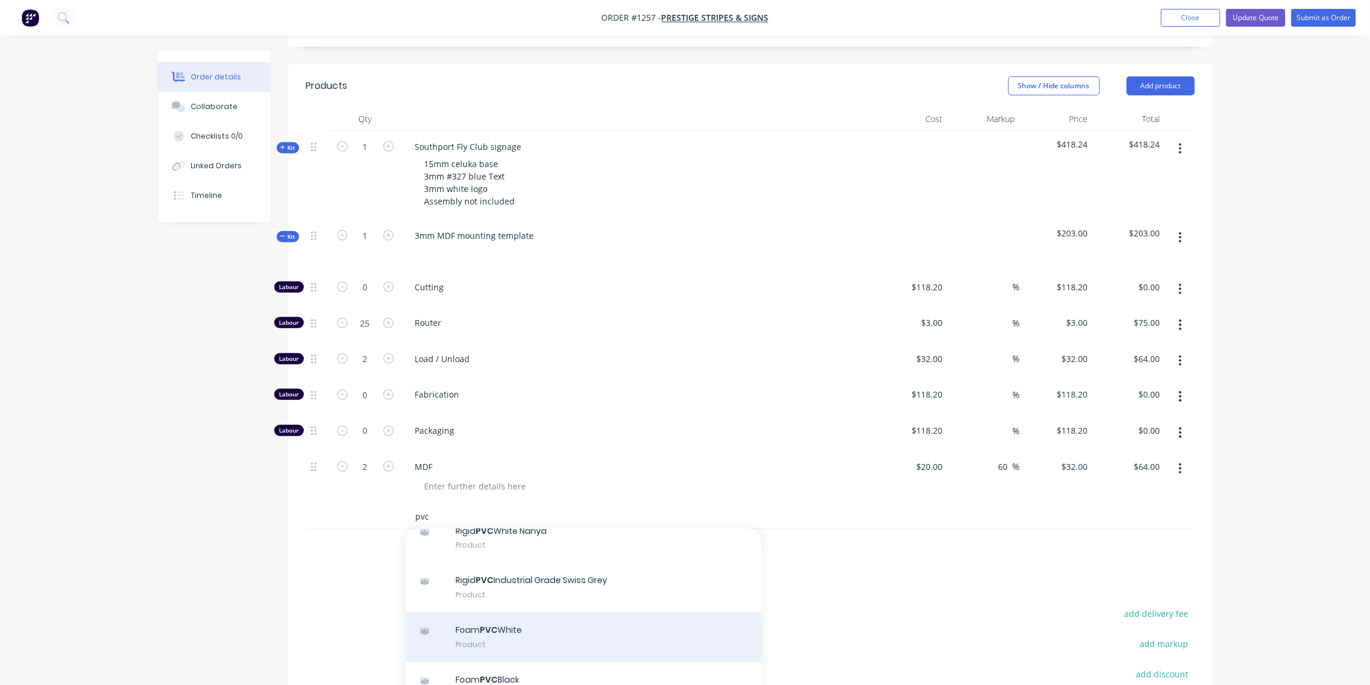
type input "pvc"
click at [521, 612] on div "Foam PVC White Product" at bounding box center [583, 637] width 355 height 50
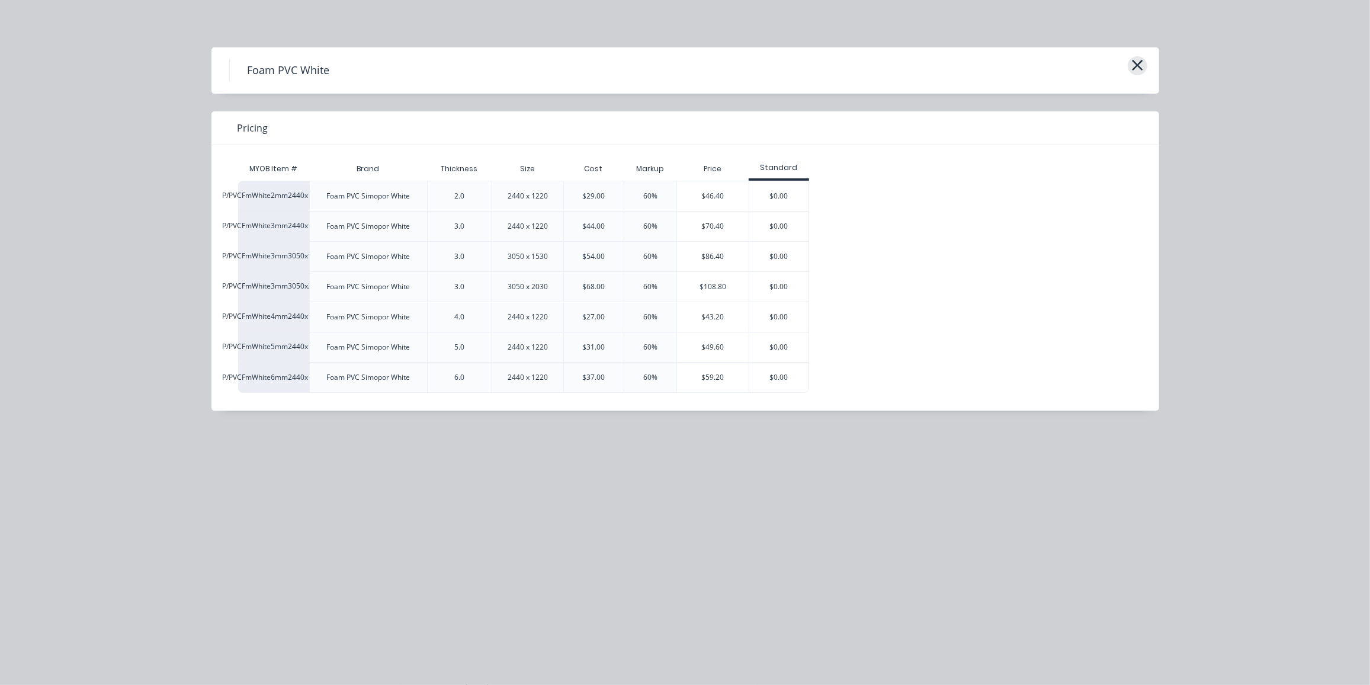
click at [1137, 68] on icon "button" at bounding box center [1137, 65] width 12 height 17
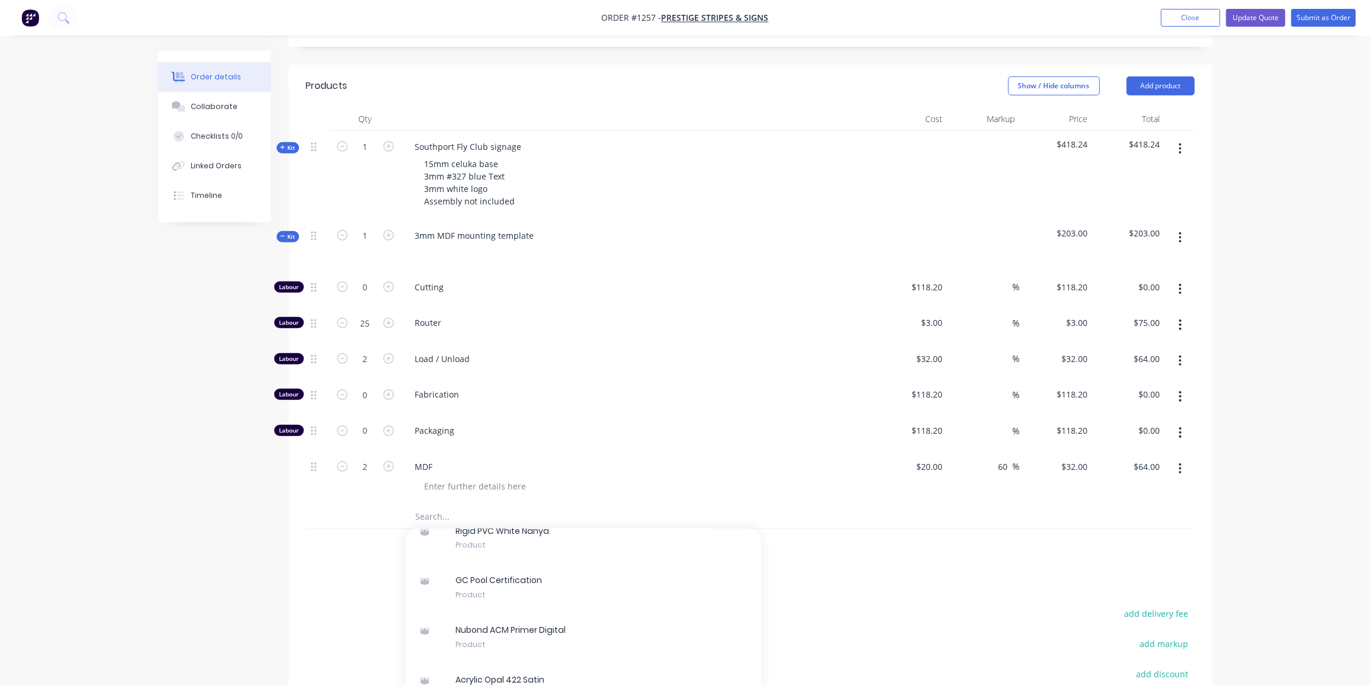
click at [240, 518] on div "Created by Ben Created 22/08/25 Required 22/08/25 Assigned to Add team member S…" at bounding box center [685, 265] width 1054 height 1207
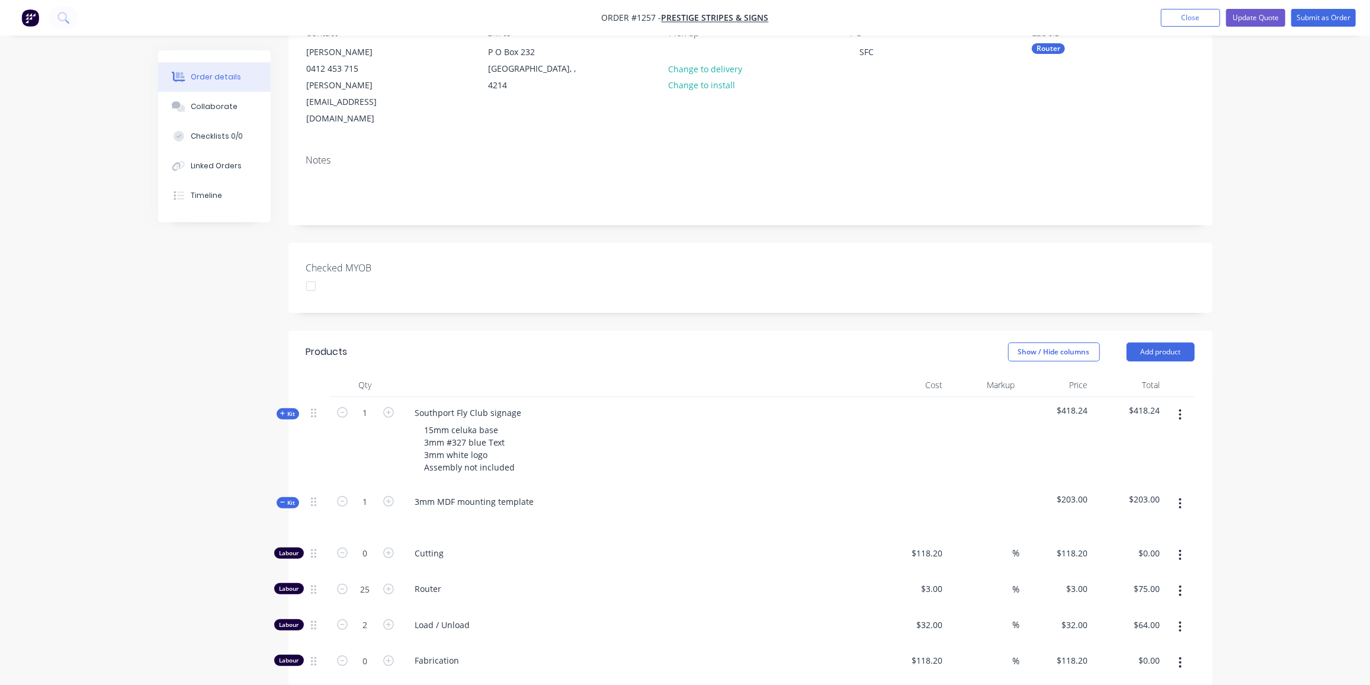
scroll to position [118, 0]
click at [143, 372] on div "Order details Collaborate Checklists 0/0 Linked Orders Timeline Order details C…" at bounding box center [685, 510] width 1370 height 1257
click at [285, 503] on icon at bounding box center [282, 506] width 5 height 6
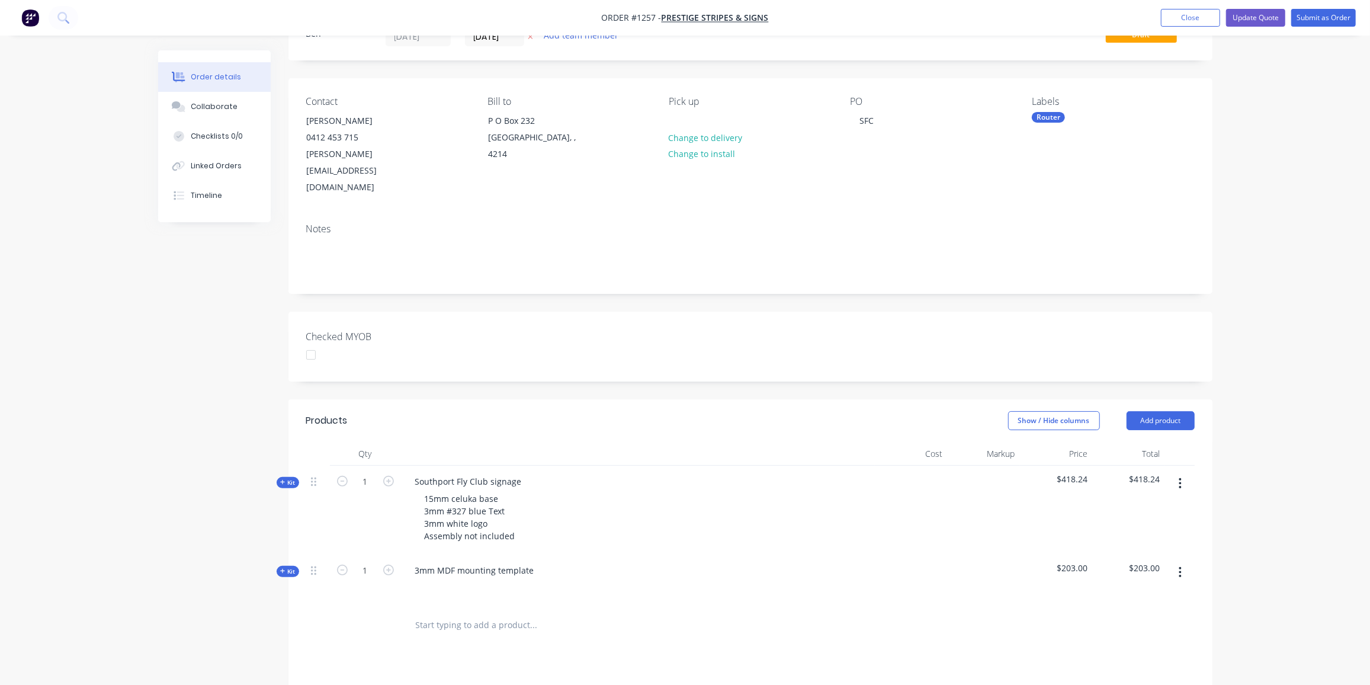
scroll to position [0, 0]
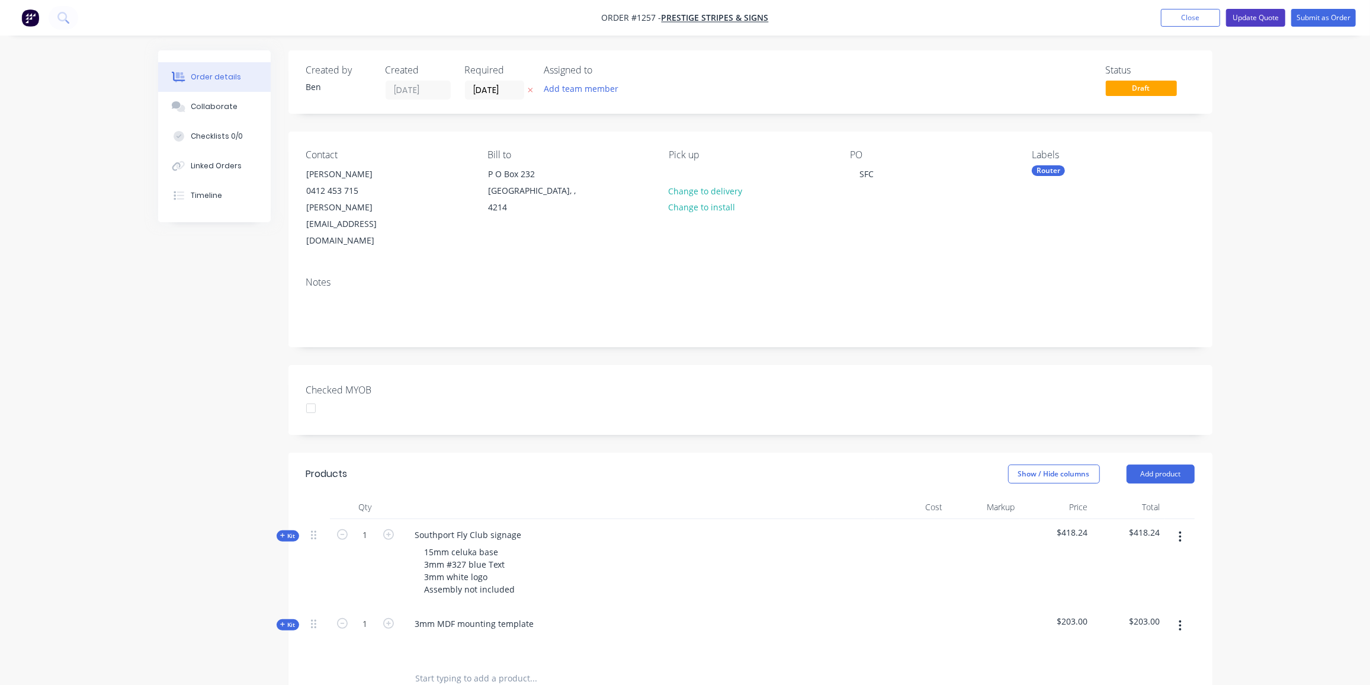
click at [1265, 19] on button "Update Quote" at bounding box center [1255, 18] width 59 height 18
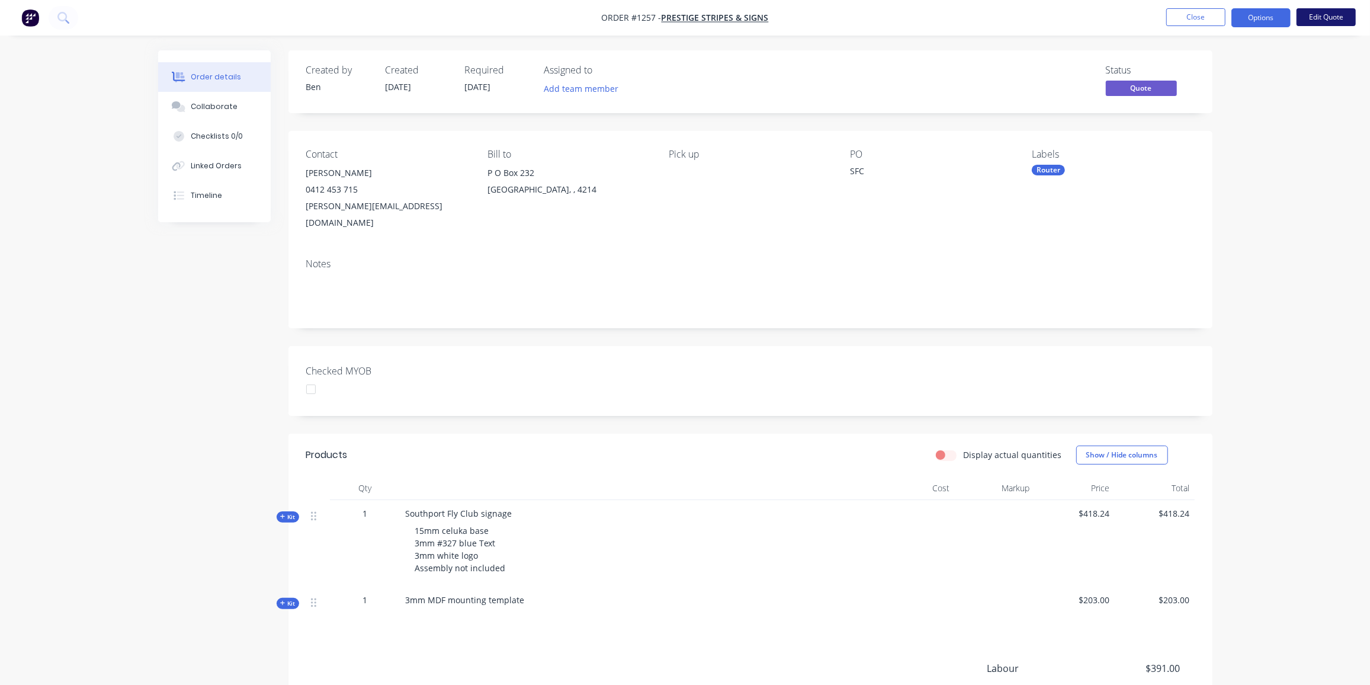
click at [1327, 17] on button "Edit Quote" at bounding box center [1326, 17] width 59 height 18
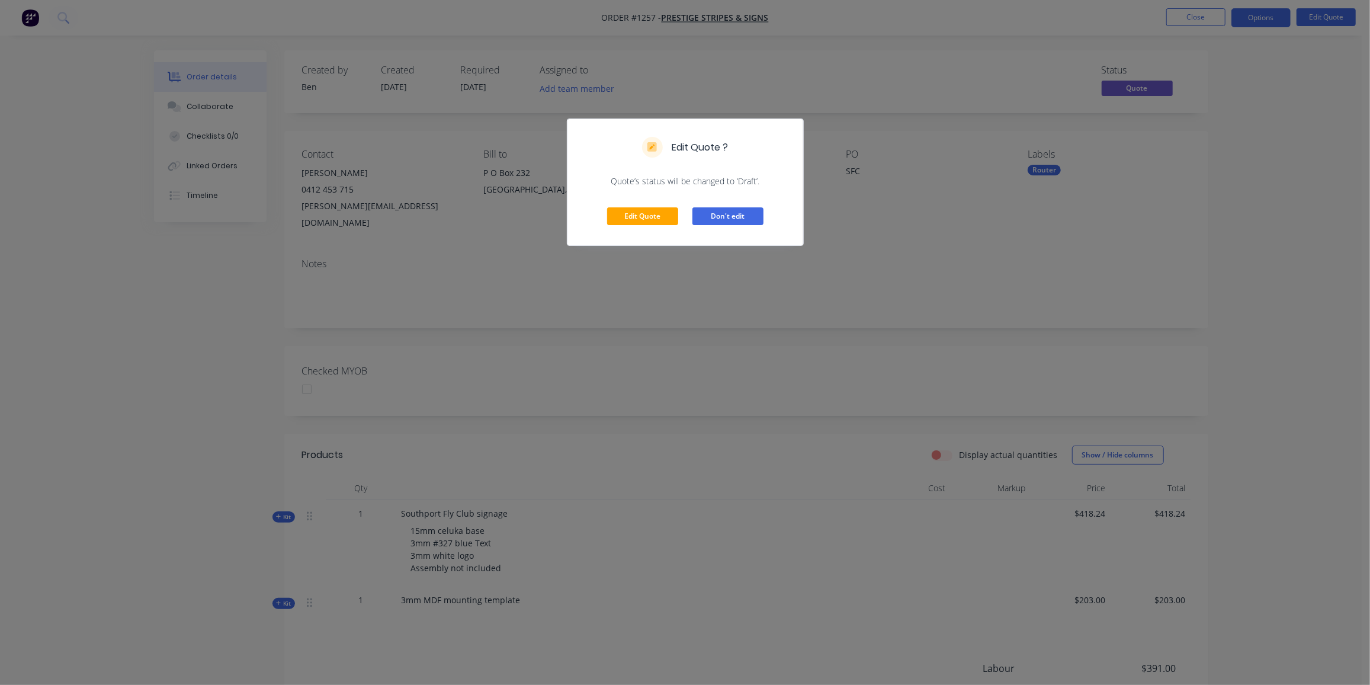
click at [743, 215] on button "Don't edit" at bounding box center [727, 216] width 71 height 18
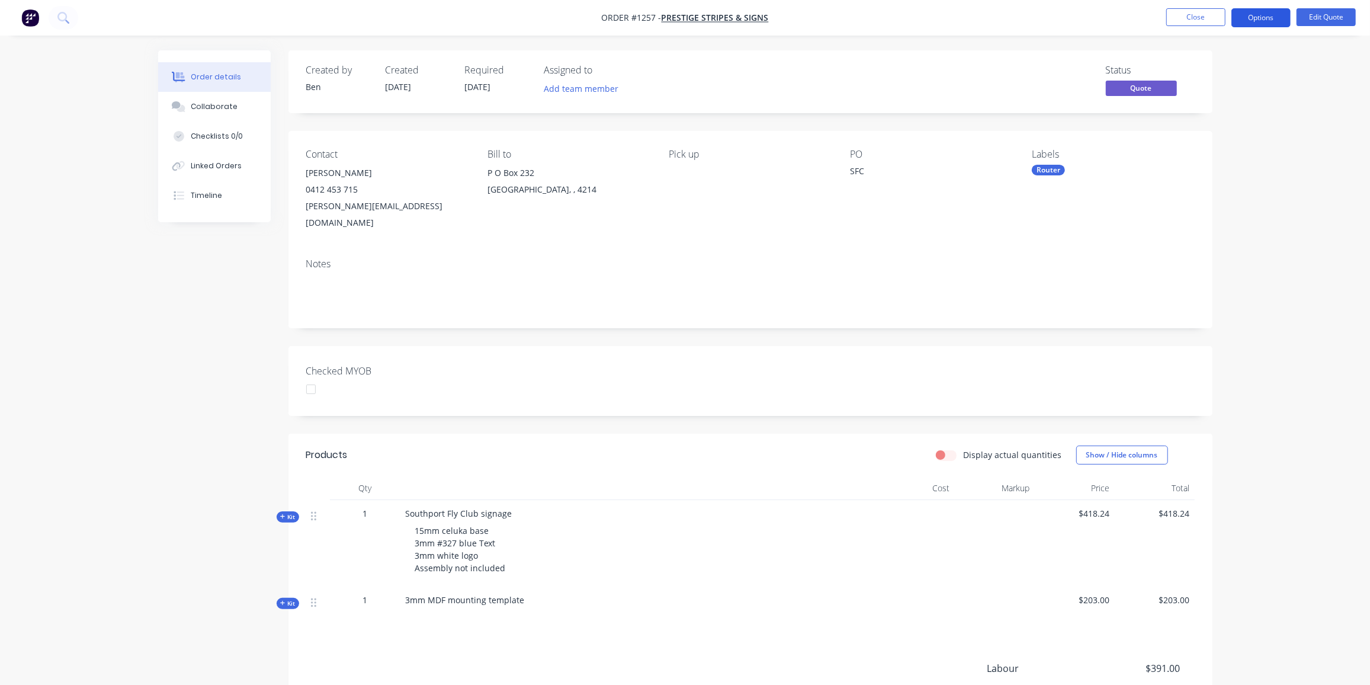
click at [1270, 13] on button "Options" at bounding box center [1260, 17] width 59 height 19
click at [1177, 73] on div "Quote" at bounding box center [1225, 71] width 109 height 17
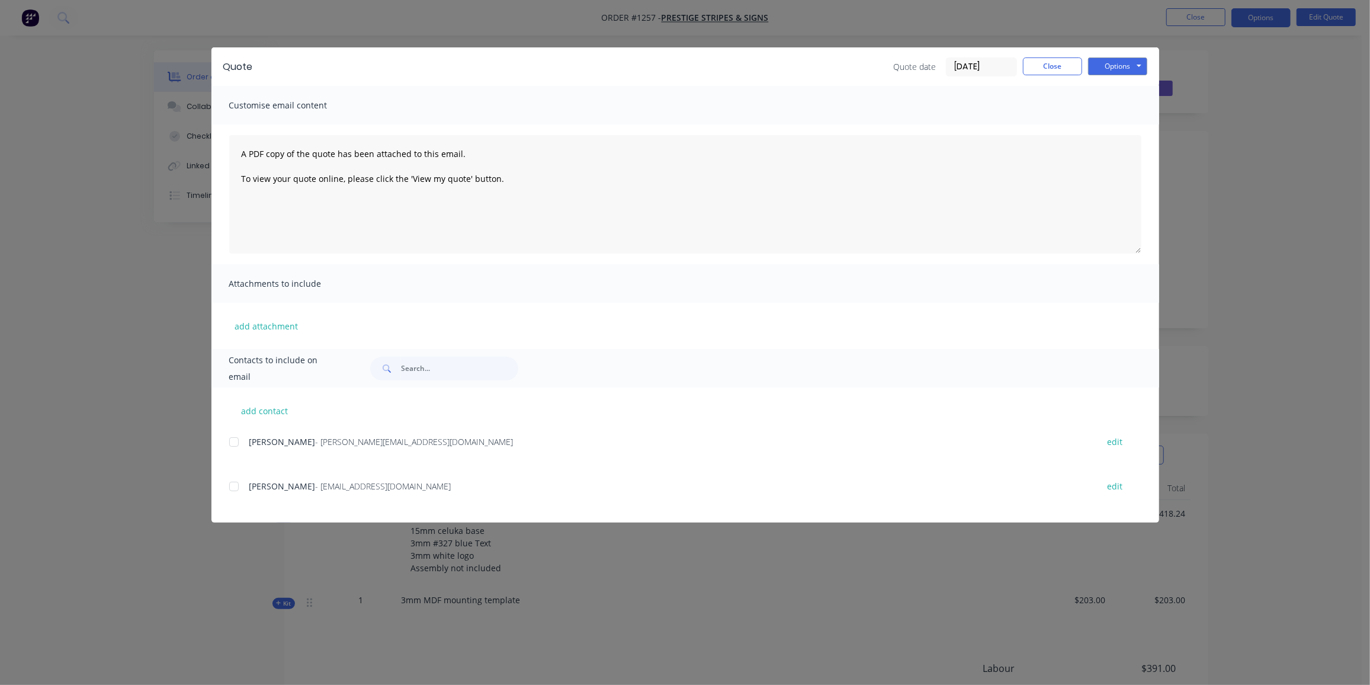
click at [236, 444] on div at bounding box center [234, 442] width 24 height 24
drag, startPoint x: 1131, startPoint y: 59, endPoint x: 1132, endPoint y: 72, distance: 13.2
click at [1131, 59] on button "Options" at bounding box center [1117, 66] width 59 height 18
click at [1122, 83] on button "Preview" at bounding box center [1126, 88] width 76 height 20
drag, startPoint x: 234, startPoint y: 437, endPoint x: 254, endPoint y: 419, distance: 26.5
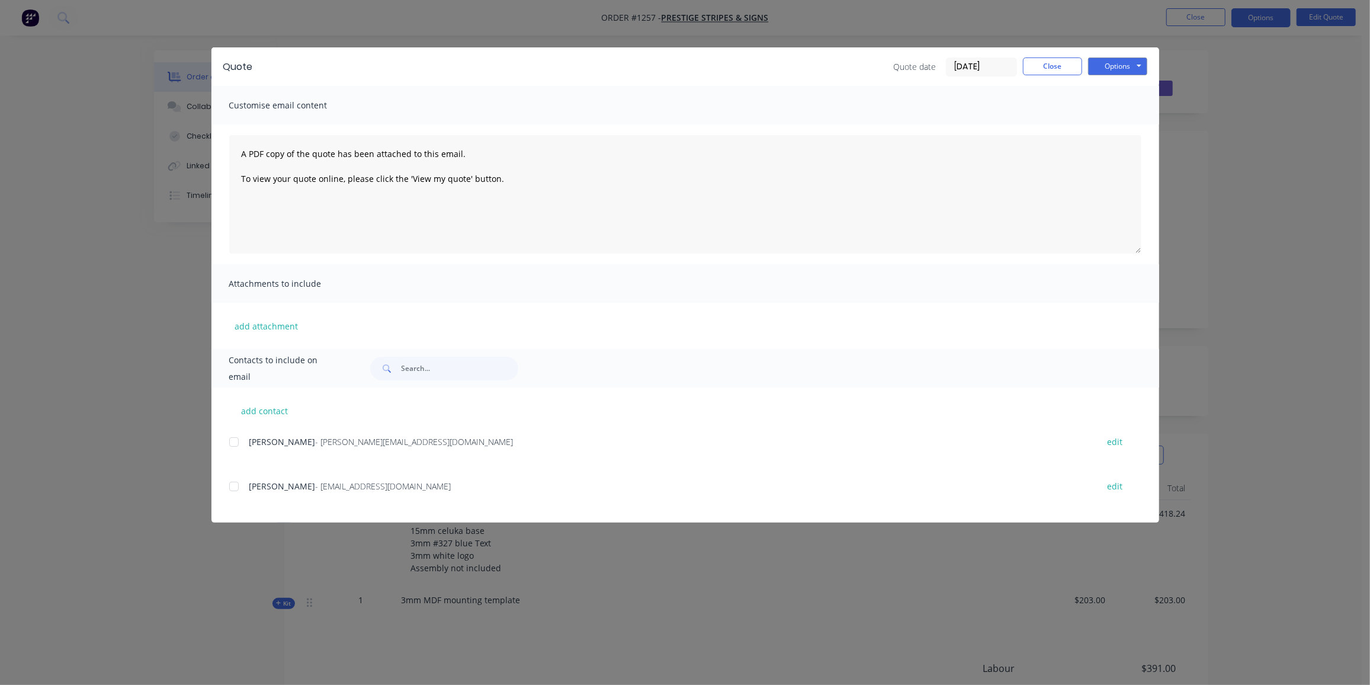
click at [233, 437] on div at bounding box center [234, 442] width 24 height 24
click at [1103, 66] on button "Options" at bounding box center [1117, 66] width 59 height 18
click at [1138, 131] on button "Email" at bounding box center [1126, 127] width 76 height 20
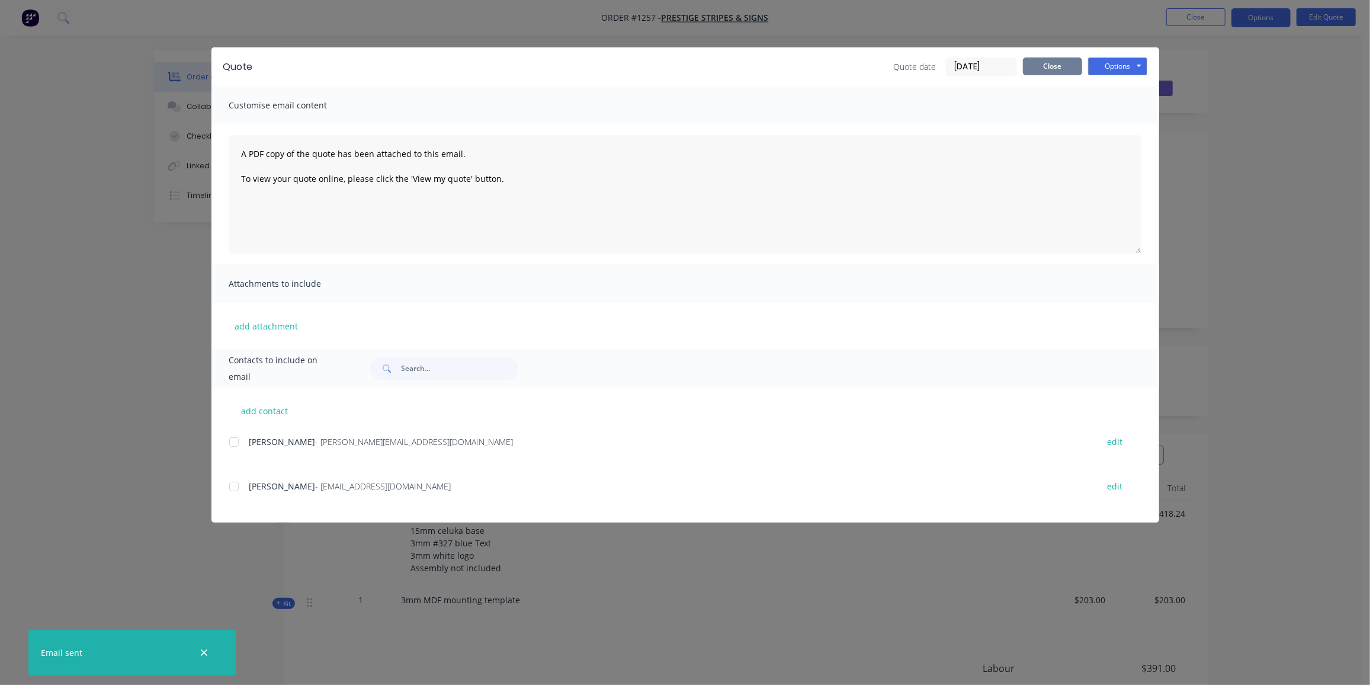
click at [1046, 63] on button "Close" at bounding box center [1052, 66] width 59 height 18
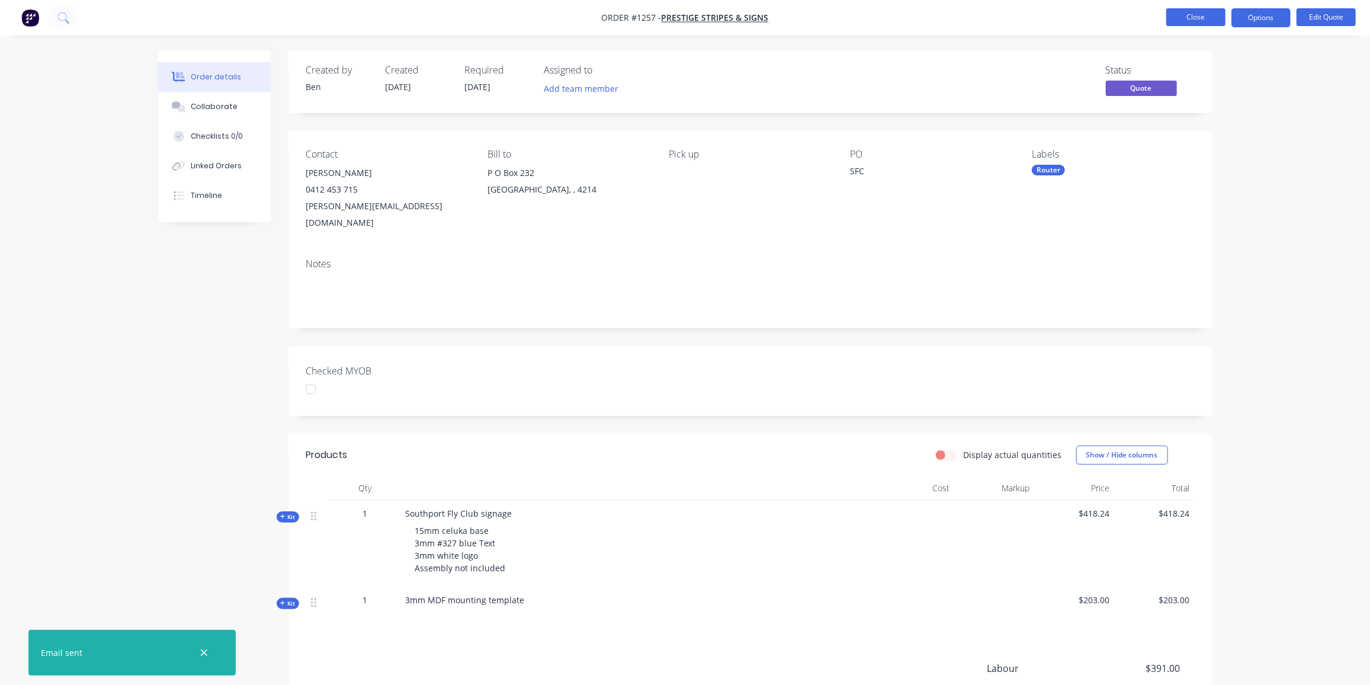
click at [1193, 15] on button "Close" at bounding box center [1195, 17] width 59 height 18
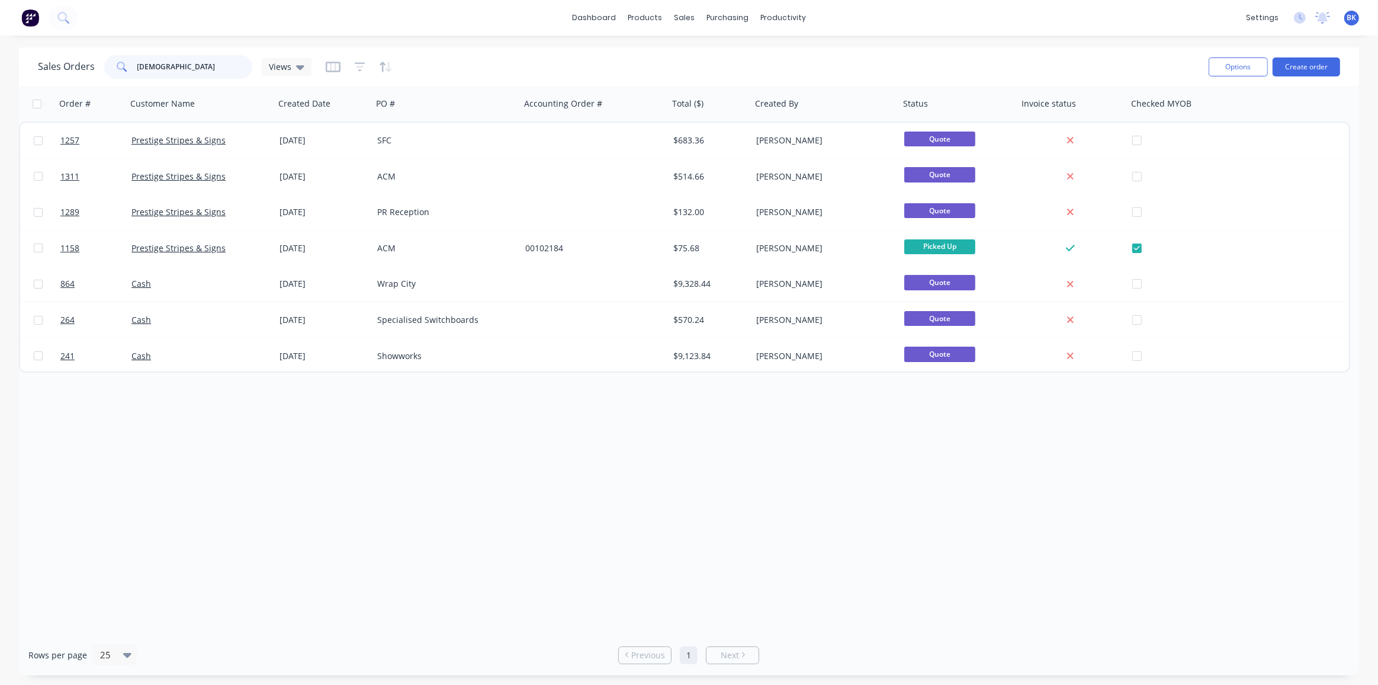
drag, startPoint x: 191, startPoint y: 72, endPoint x: 97, endPoint y: 73, distance: 94.2
click at [97, 73] on div "Sales Orders prest Views" at bounding box center [175, 67] width 274 height 24
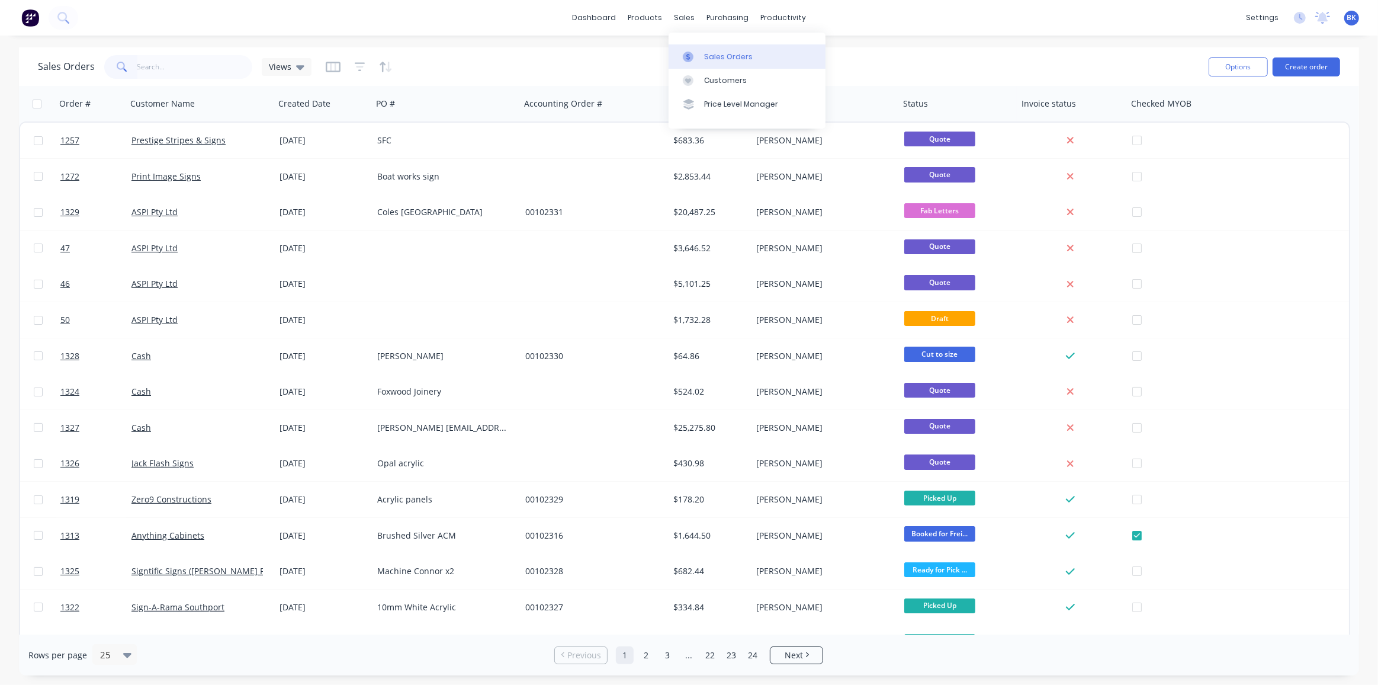
click at [698, 55] on div at bounding box center [692, 57] width 18 height 11
click at [1322, 68] on button "Create order" at bounding box center [1307, 66] width 68 height 19
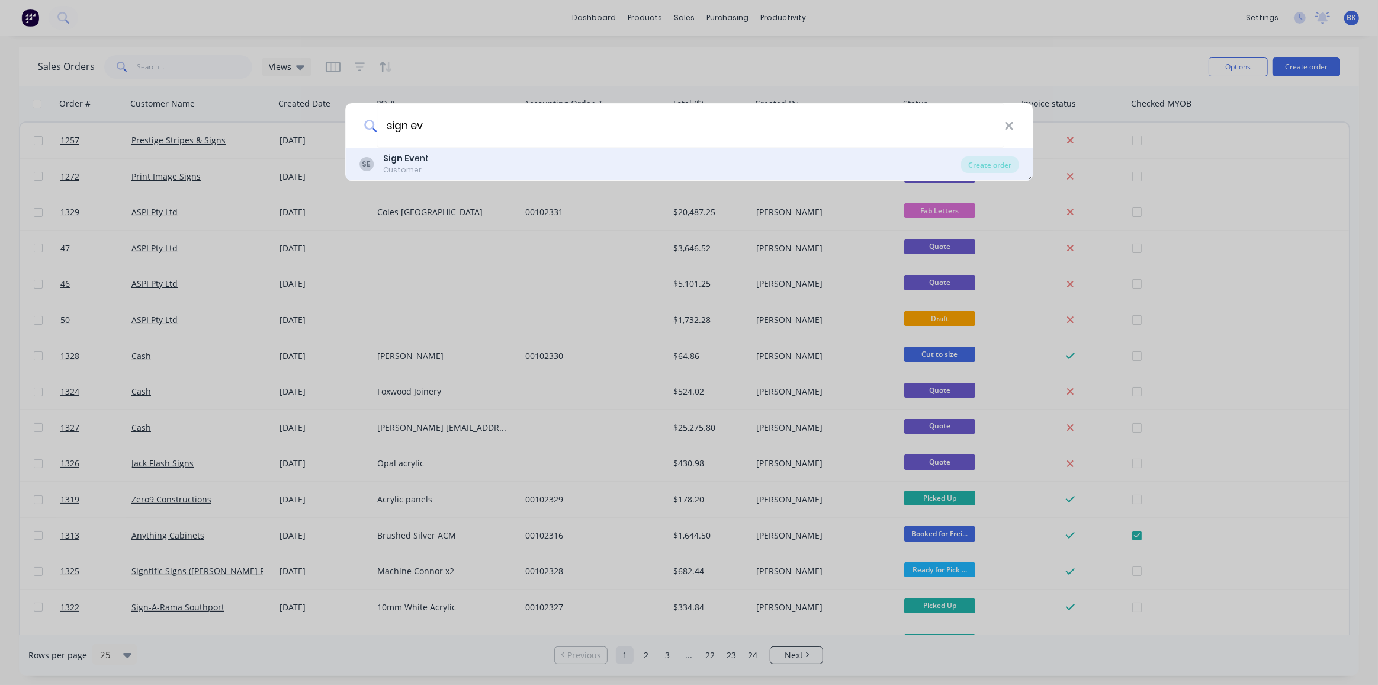
type input "sign ev"
click at [444, 159] on div "SE Sign Ev ent Customer" at bounding box center [661, 163] width 602 height 23
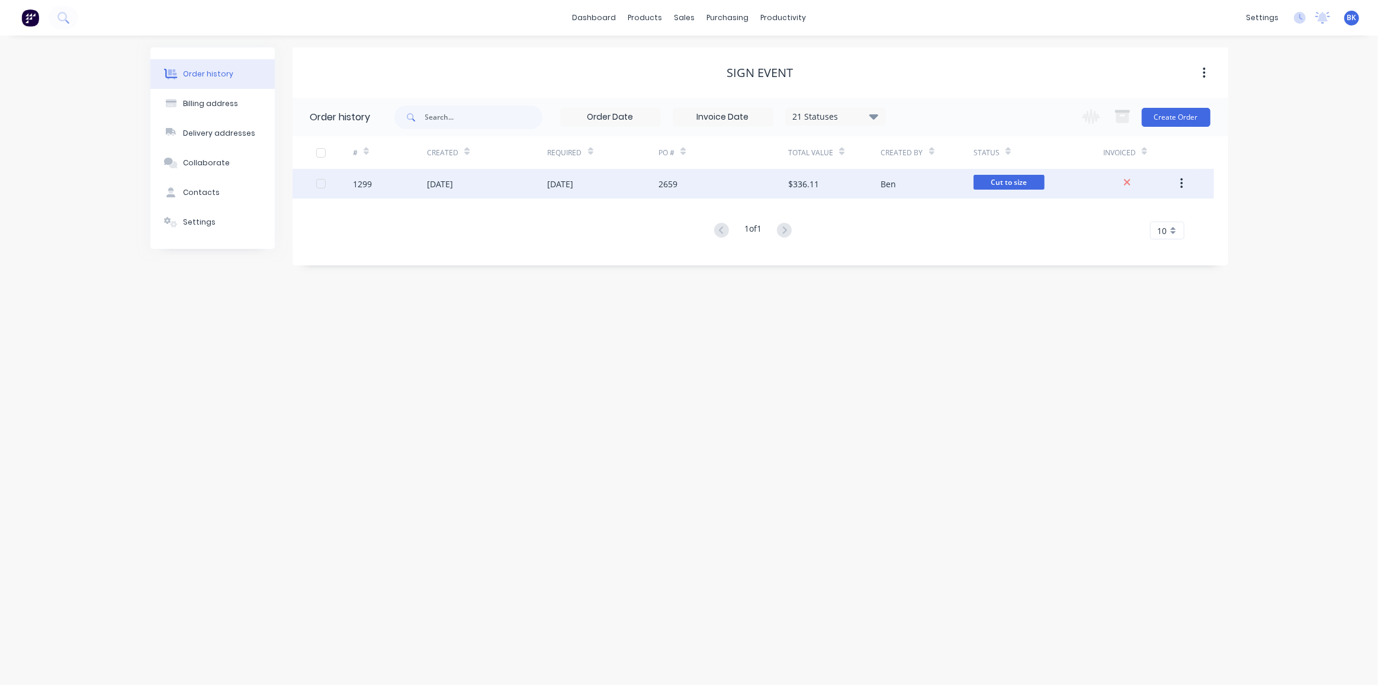
click at [809, 187] on div "$336.11" at bounding box center [803, 184] width 31 height 12
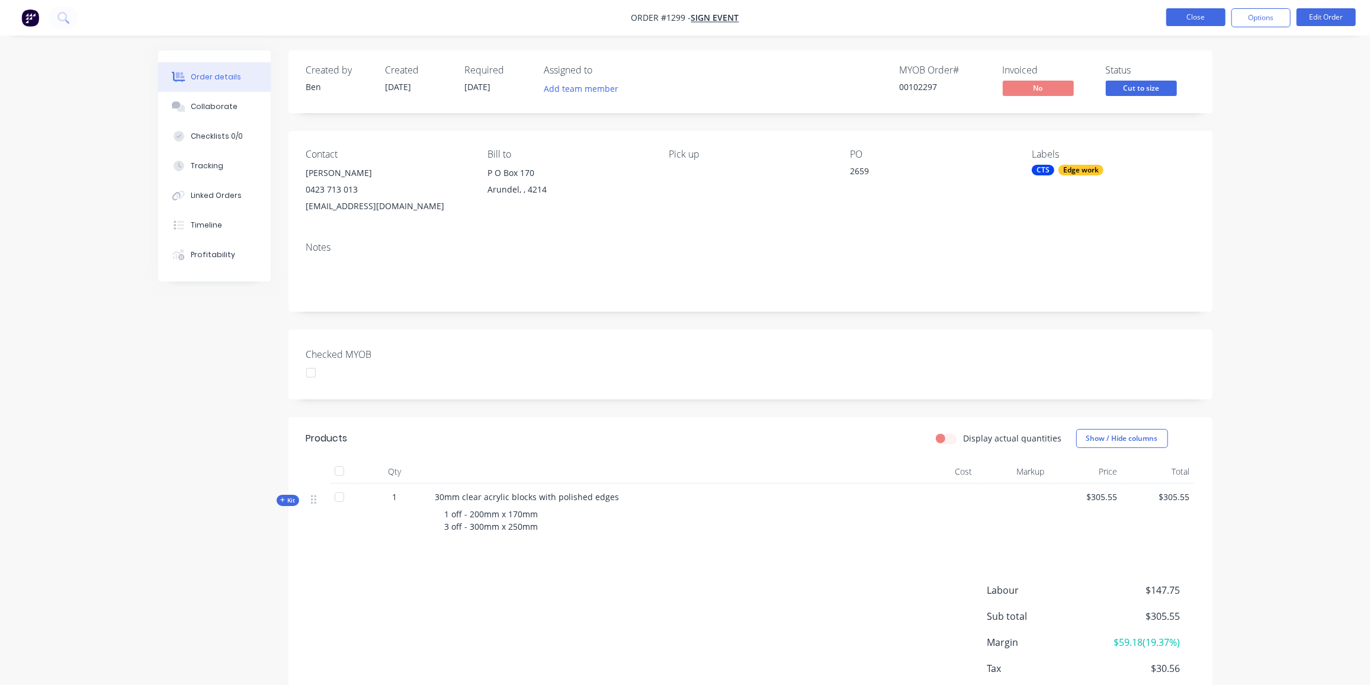
click at [1200, 11] on button "Close" at bounding box center [1195, 17] width 59 height 18
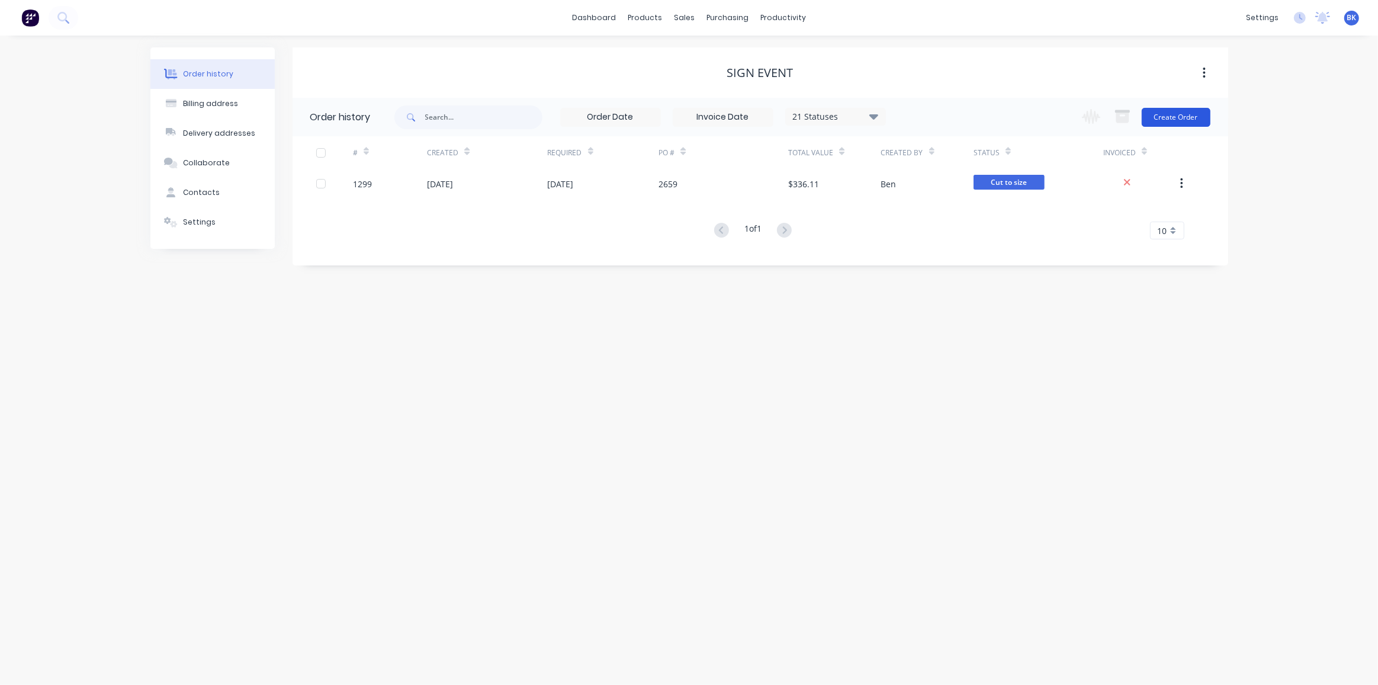
click at [1187, 112] on button "Create Order" at bounding box center [1176, 117] width 69 height 19
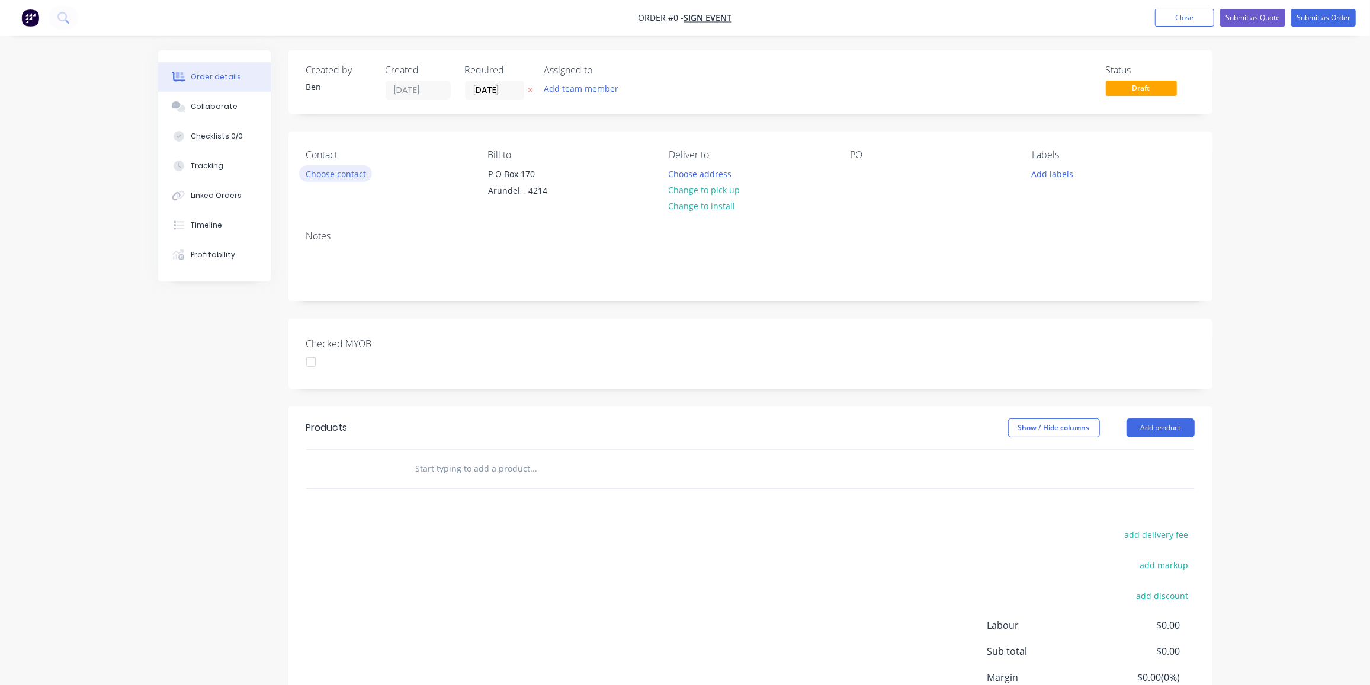
click at [352, 170] on button "Choose contact" at bounding box center [335, 173] width 73 height 16
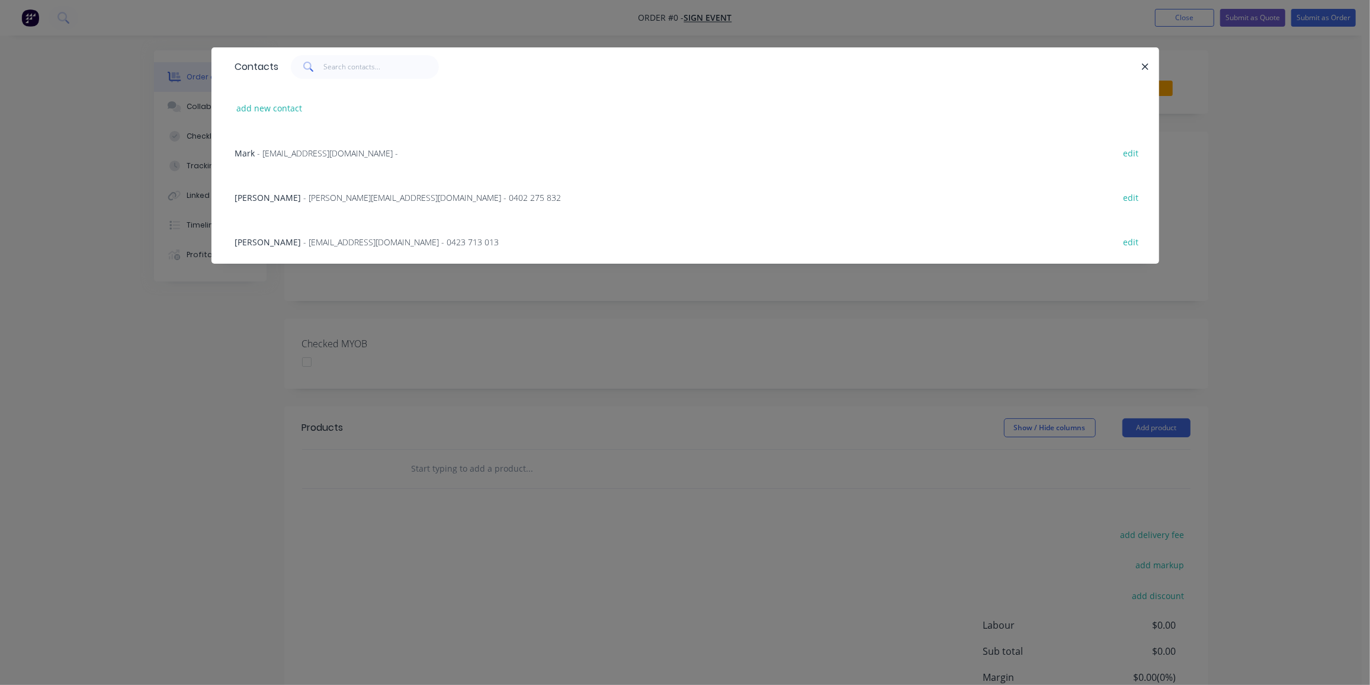
click at [304, 200] on span "- aaron@signevent.com.au - 0402 275 832" at bounding box center [433, 197] width 258 height 11
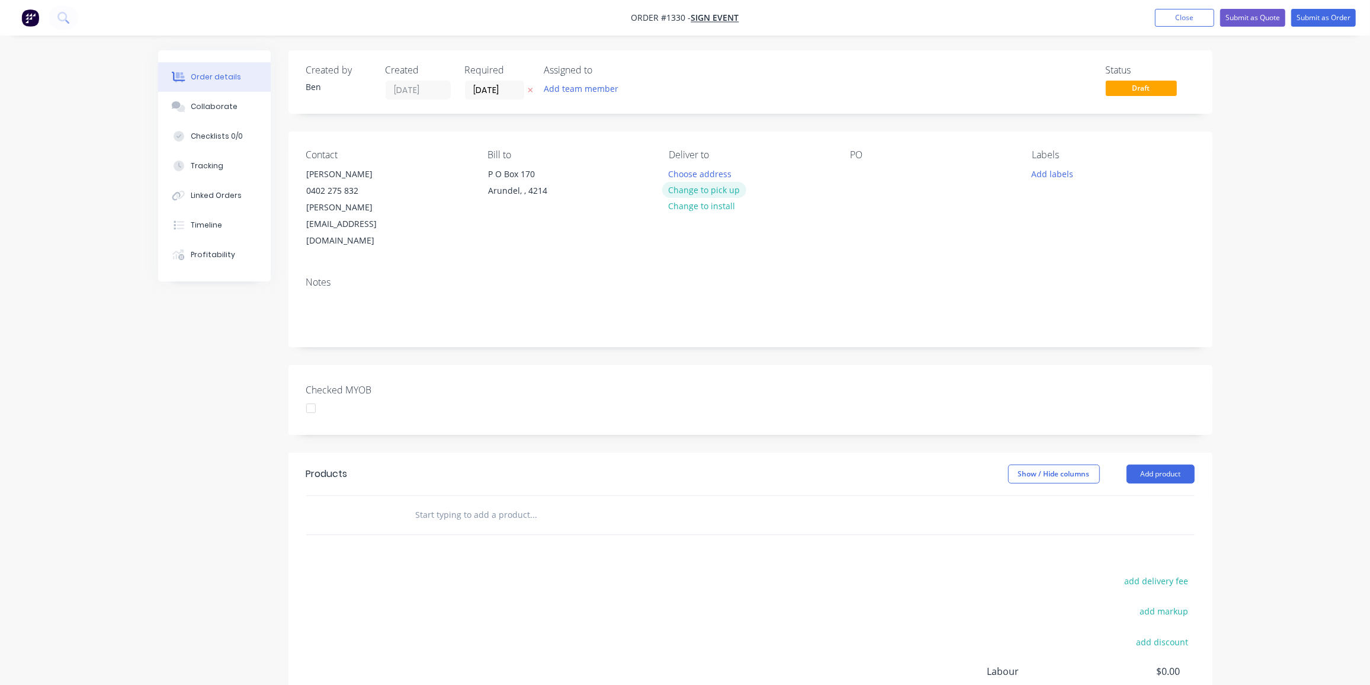
click at [713, 186] on button "Change to pick up" at bounding box center [704, 190] width 84 height 16
click at [852, 179] on div at bounding box center [860, 173] width 19 height 17
click at [1051, 172] on button "Add labels" at bounding box center [1052, 173] width 54 height 16
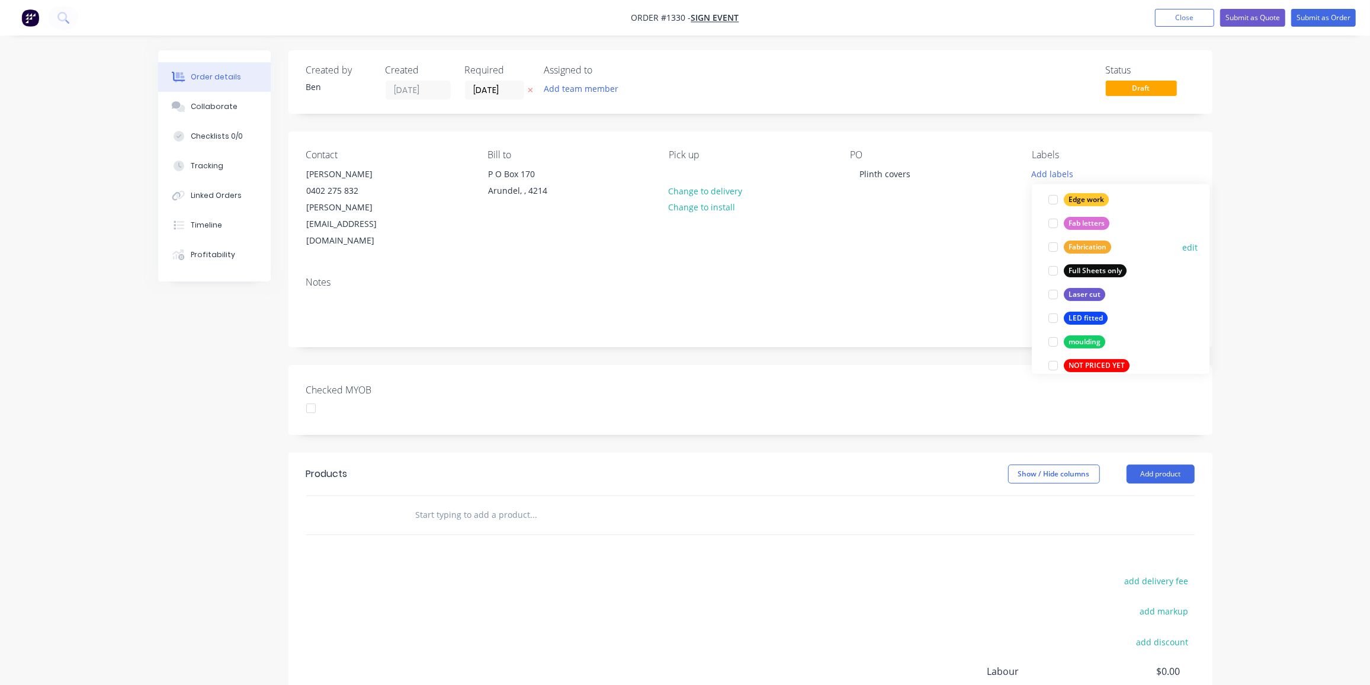
click at [1104, 245] on div "Fabrication" at bounding box center [1087, 246] width 47 height 13
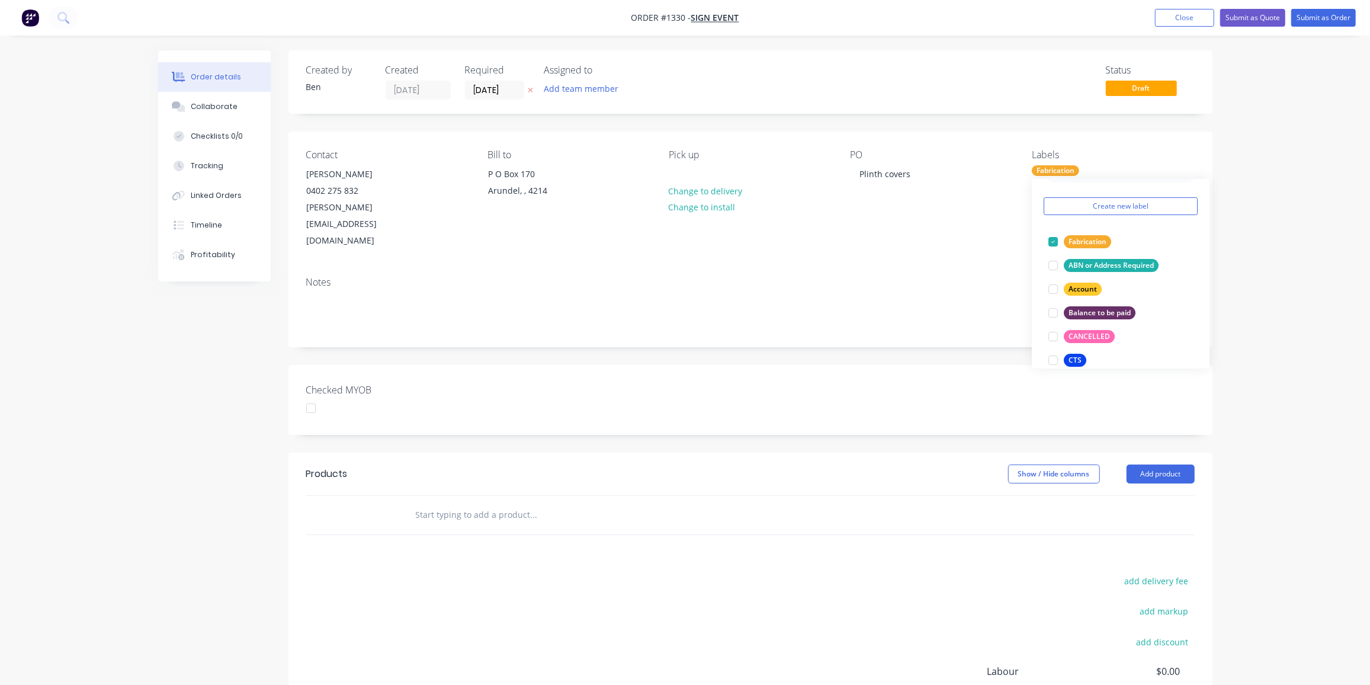
click at [729, 503] on div at bounding box center [583, 515] width 355 height 24
click at [464, 503] on input "text" at bounding box center [533, 515] width 237 height 24
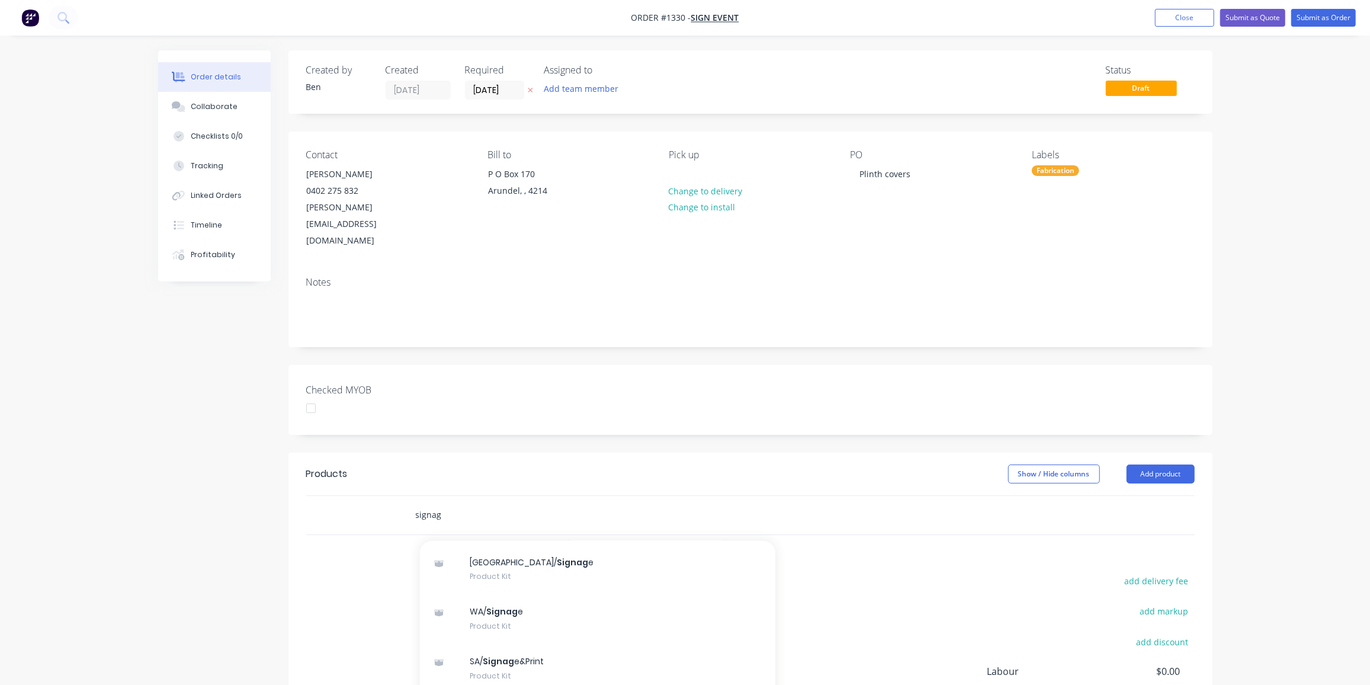
scroll to position [107, 0]
type input "signag"
click at [554, 670] on div "QLD/ Signag e/printers Product Kit" at bounding box center [597, 695] width 355 height 50
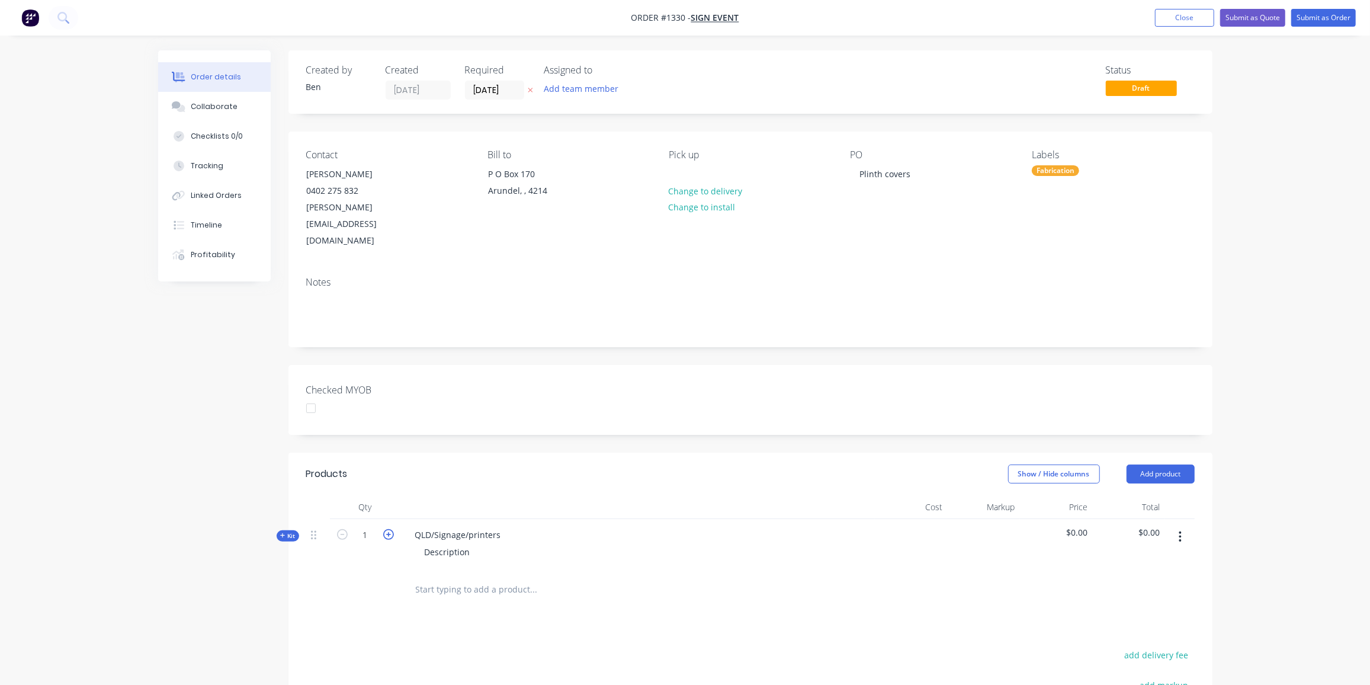
click at [386, 529] on icon "button" at bounding box center [388, 534] width 11 height 11
click at [387, 529] on icon "button" at bounding box center [388, 534] width 11 height 11
type input "3"
drag, startPoint x: 503, startPoint y: 499, endPoint x: 391, endPoint y: 494, distance: 112.1
click at [391, 519] on div "Kit 3 QLD/Signage/printers Description $0.00 $0.00" at bounding box center [750, 545] width 888 height 52
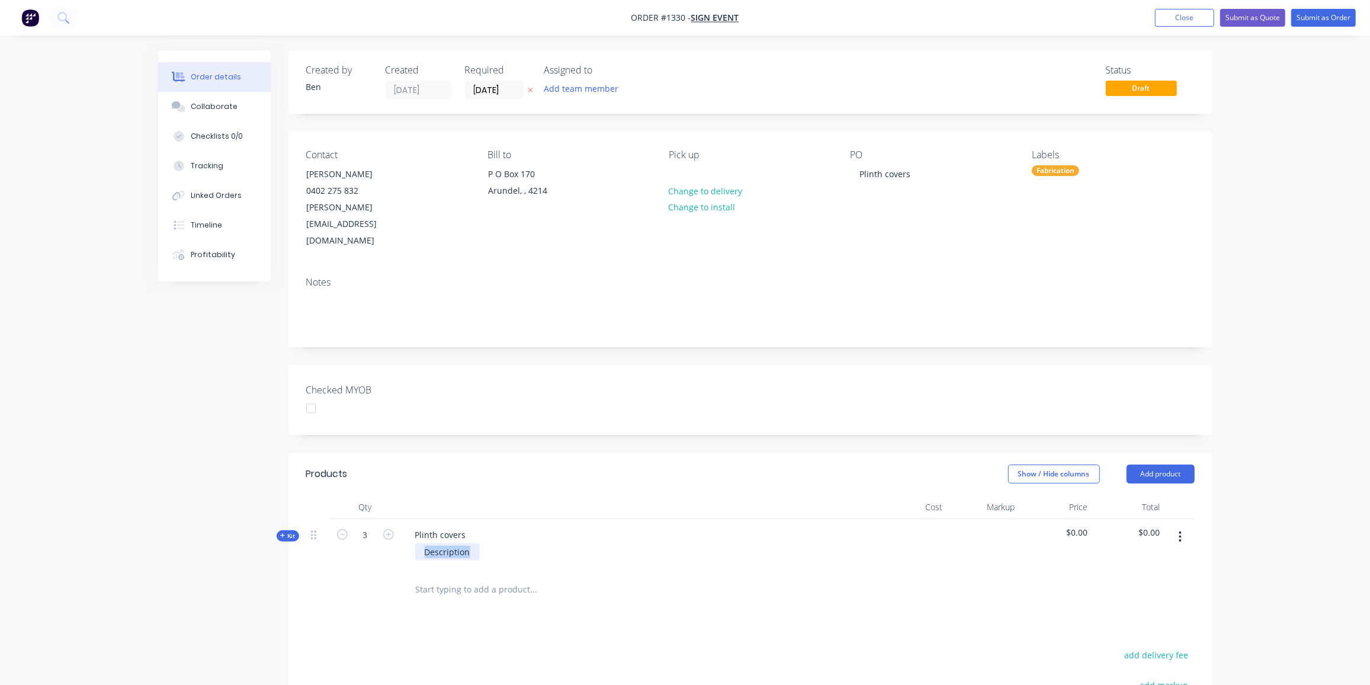
drag, startPoint x: 471, startPoint y: 521, endPoint x: 397, endPoint y: 513, distance: 74.4
click at [397, 519] on div "Kit 3 Plinth covers Description $0.00 $0.00" at bounding box center [750, 545] width 888 height 52
click at [258, 564] on div "Created by Ben Created 01/09/25 Required 01/09/25 Assigned to Add team member S…" at bounding box center [685, 486] width 1054 height 873
click at [284, 532] on icon at bounding box center [282, 535] width 5 height 6
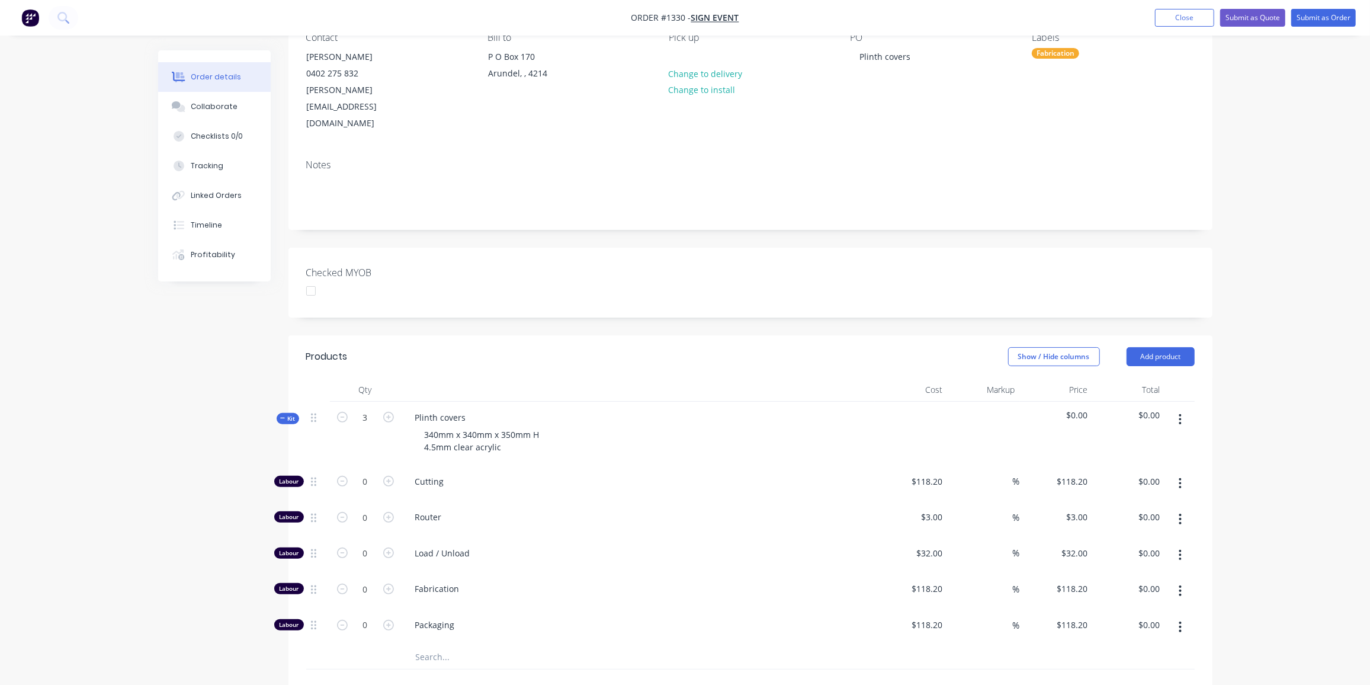
scroll to position [161, 0]
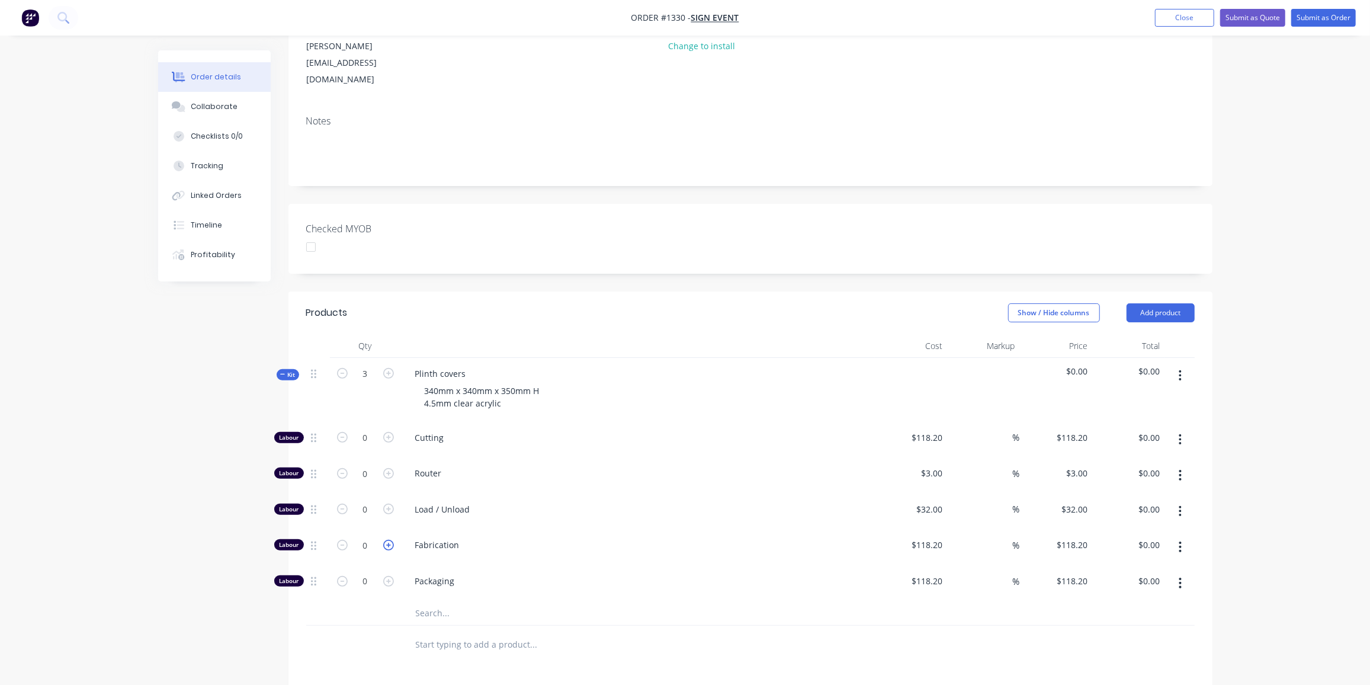
click at [386, 540] on icon "button" at bounding box center [388, 545] width 11 height 11
type input "1"
type input "$118.20"
click at [386, 540] on icon "button" at bounding box center [388, 545] width 11 height 11
type input "2"
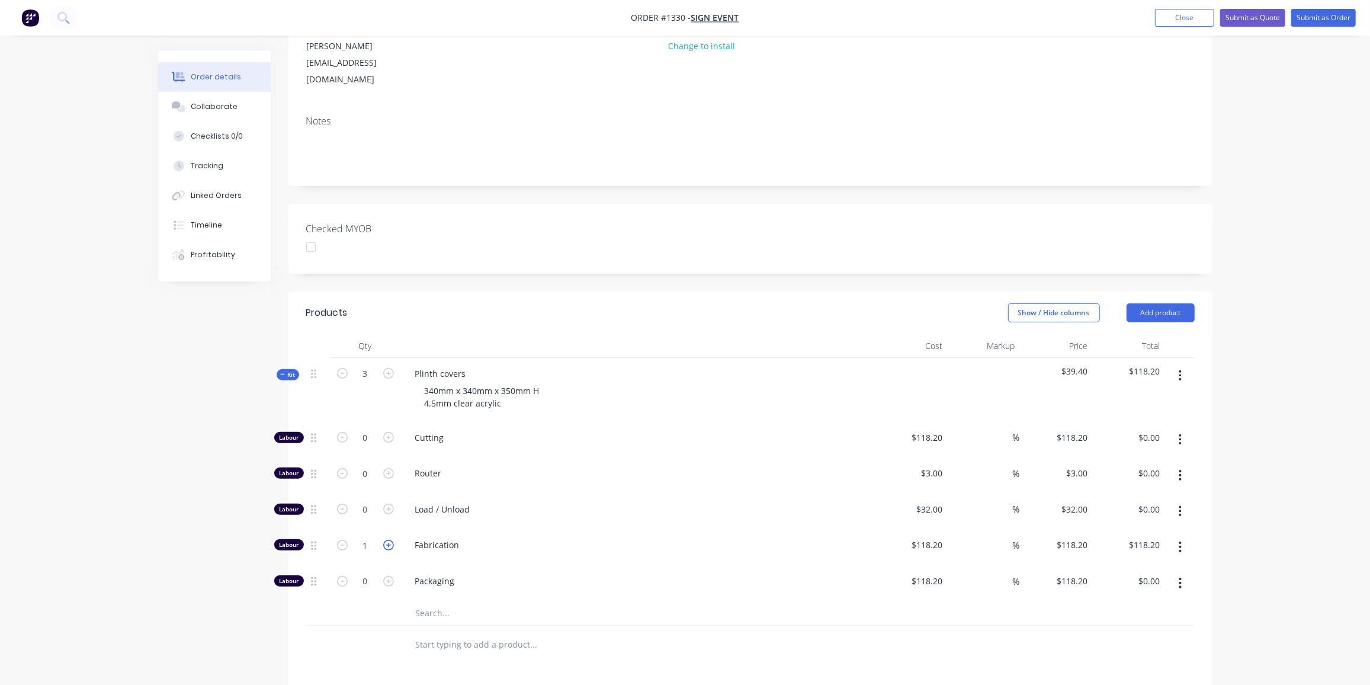
type input "$236.40"
click at [387, 540] on icon "button" at bounding box center [388, 545] width 11 height 11
type input "3"
type input "$354.60"
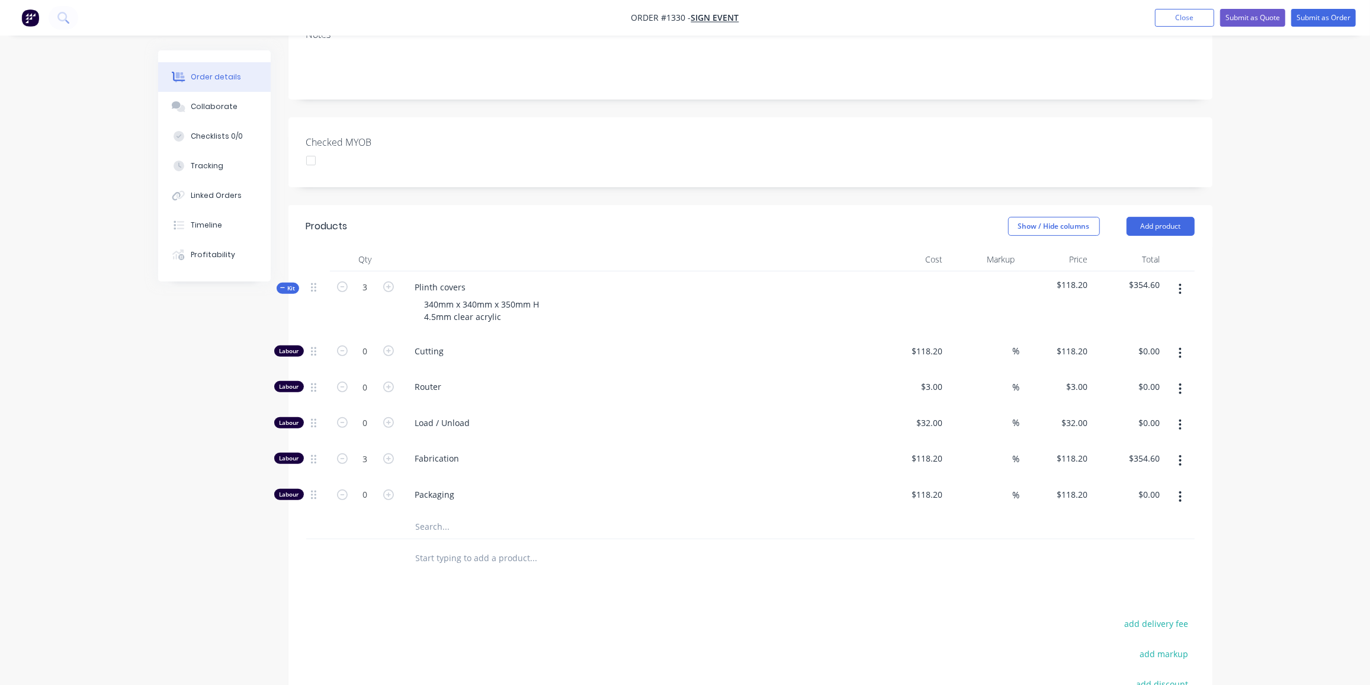
scroll to position [269, 0]
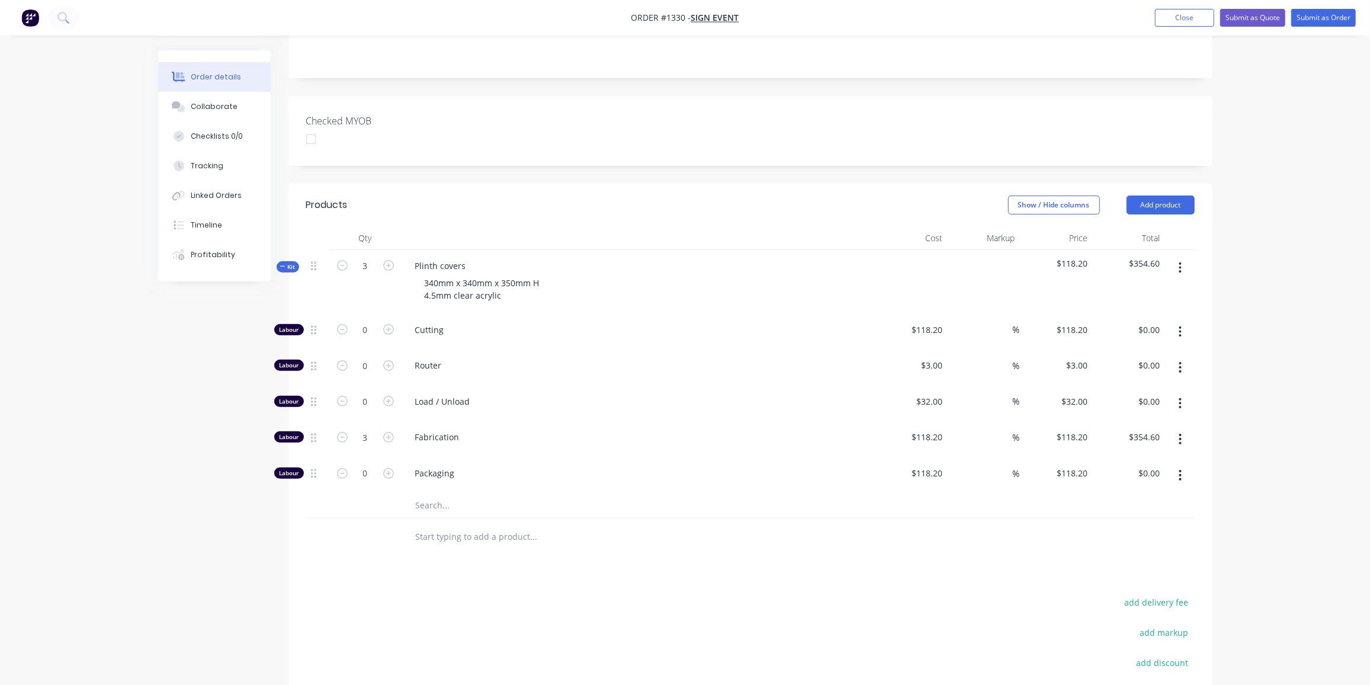
click at [429, 493] on input "text" at bounding box center [533, 505] width 237 height 24
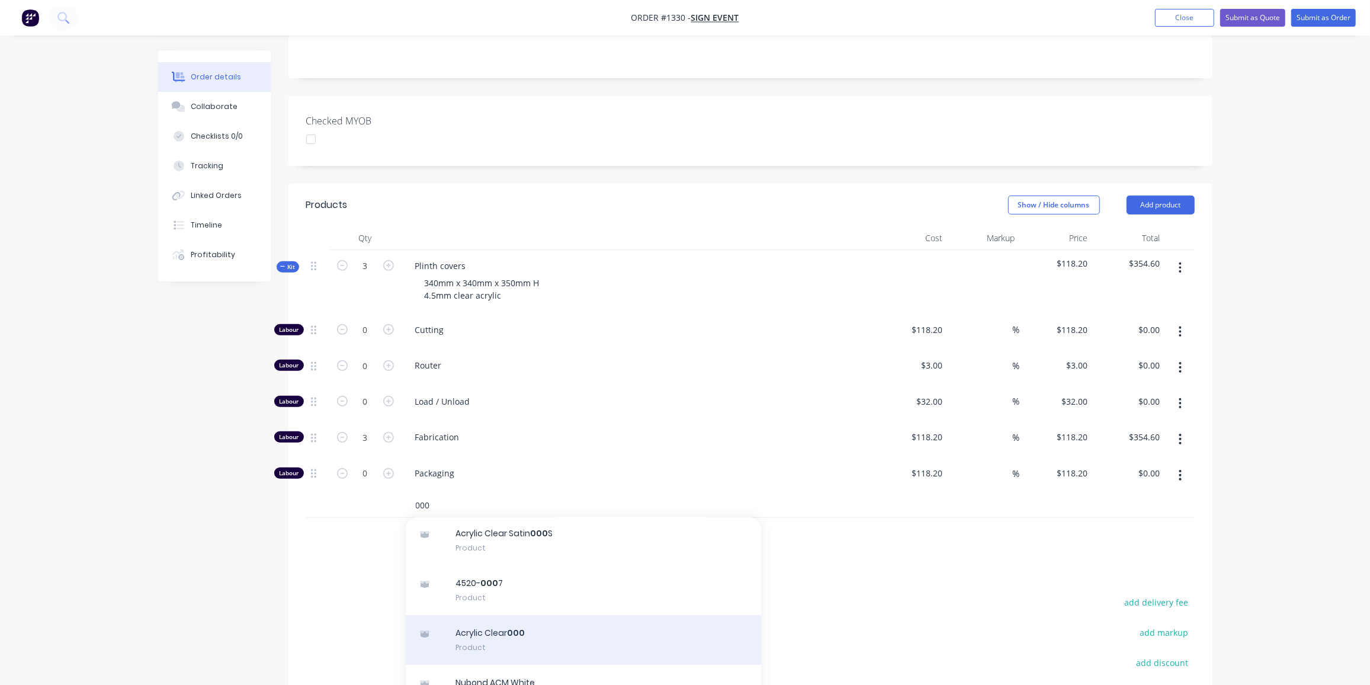
scroll to position [107, 0]
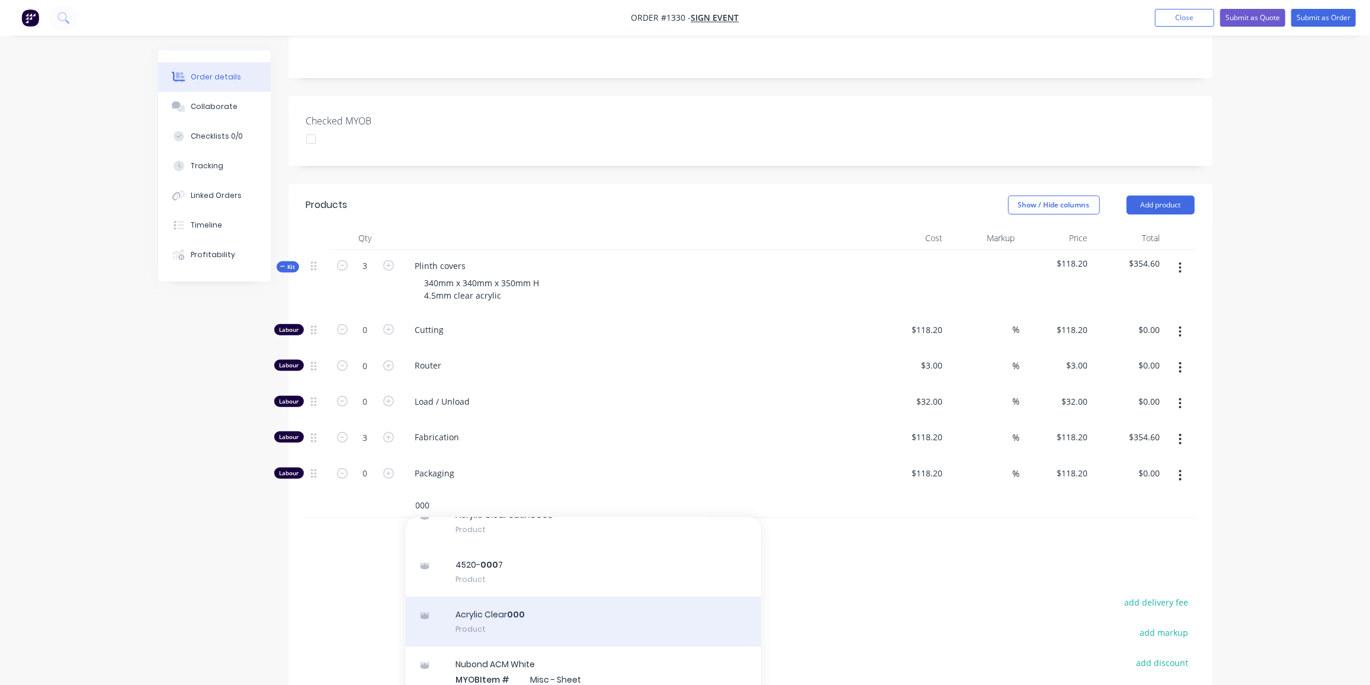
type input "000"
click at [585, 596] on div "Acrylic Clear 000 Product" at bounding box center [583, 621] width 355 height 50
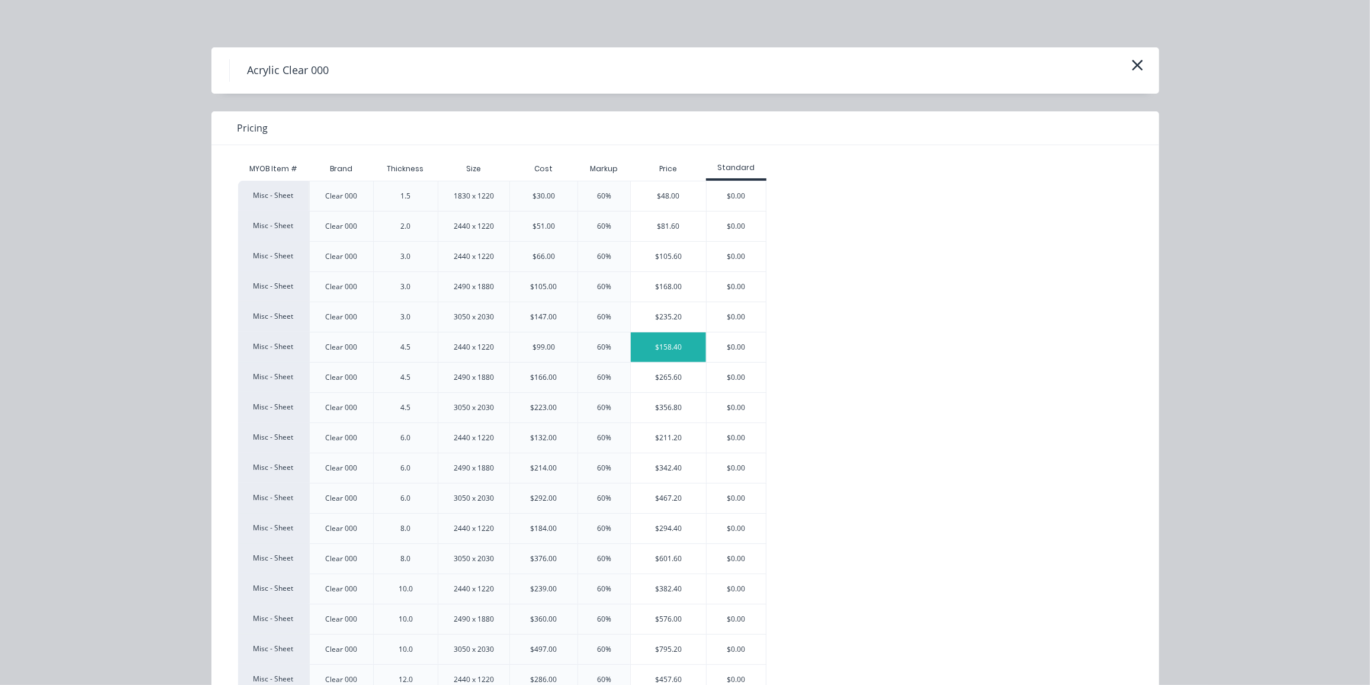
click at [667, 346] on div "$158.40" at bounding box center [668, 347] width 75 height 30
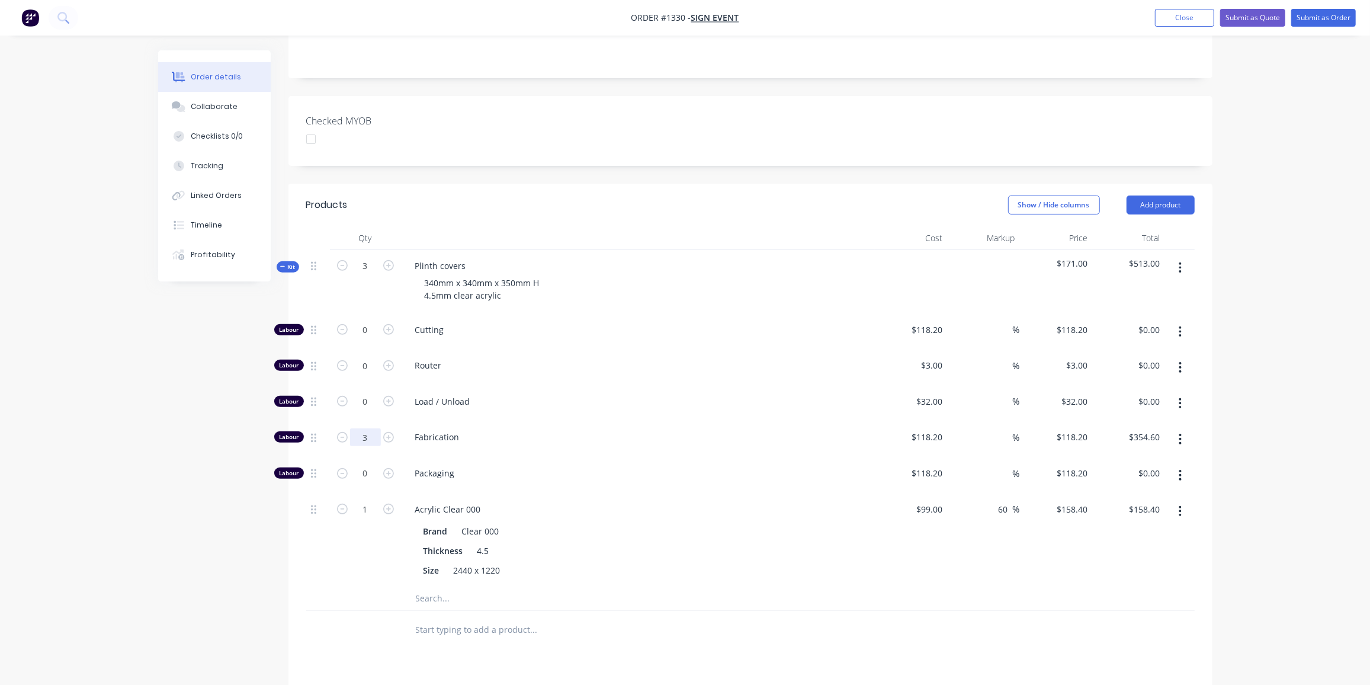
click at [373, 428] on input "3" at bounding box center [365, 437] width 31 height 18
type input "3.2"
type input "$378.24"
click at [284, 266] on icon at bounding box center [282, 266] width 5 height 1
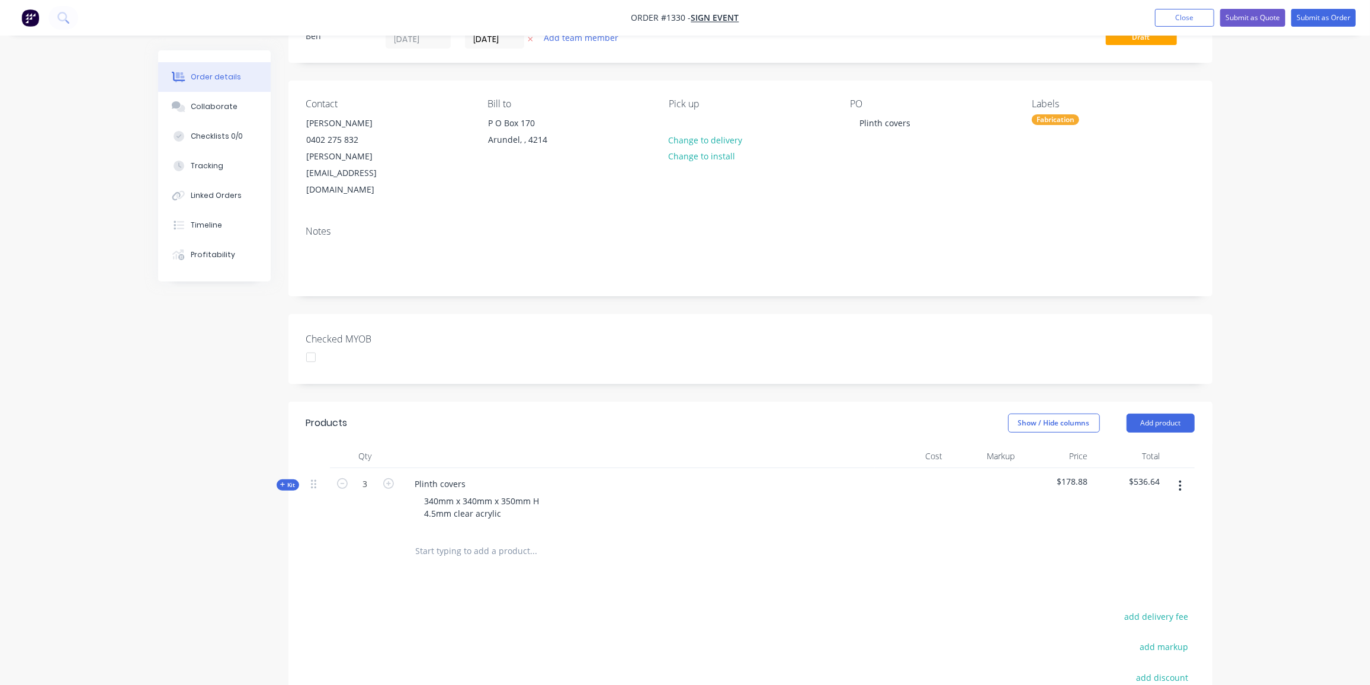
scroll to position [0, 0]
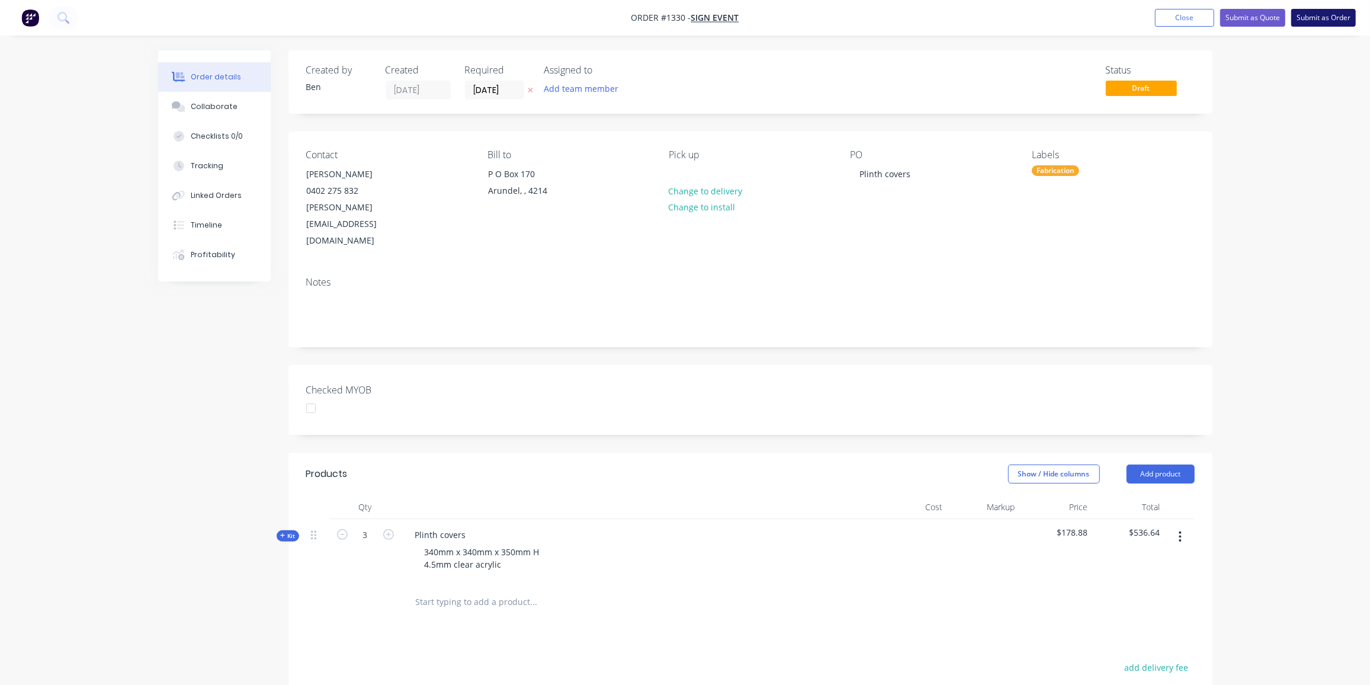
click at [1330, 19] on button "Submit as Order" at bounding box center [1323, 18] width 65 height 18
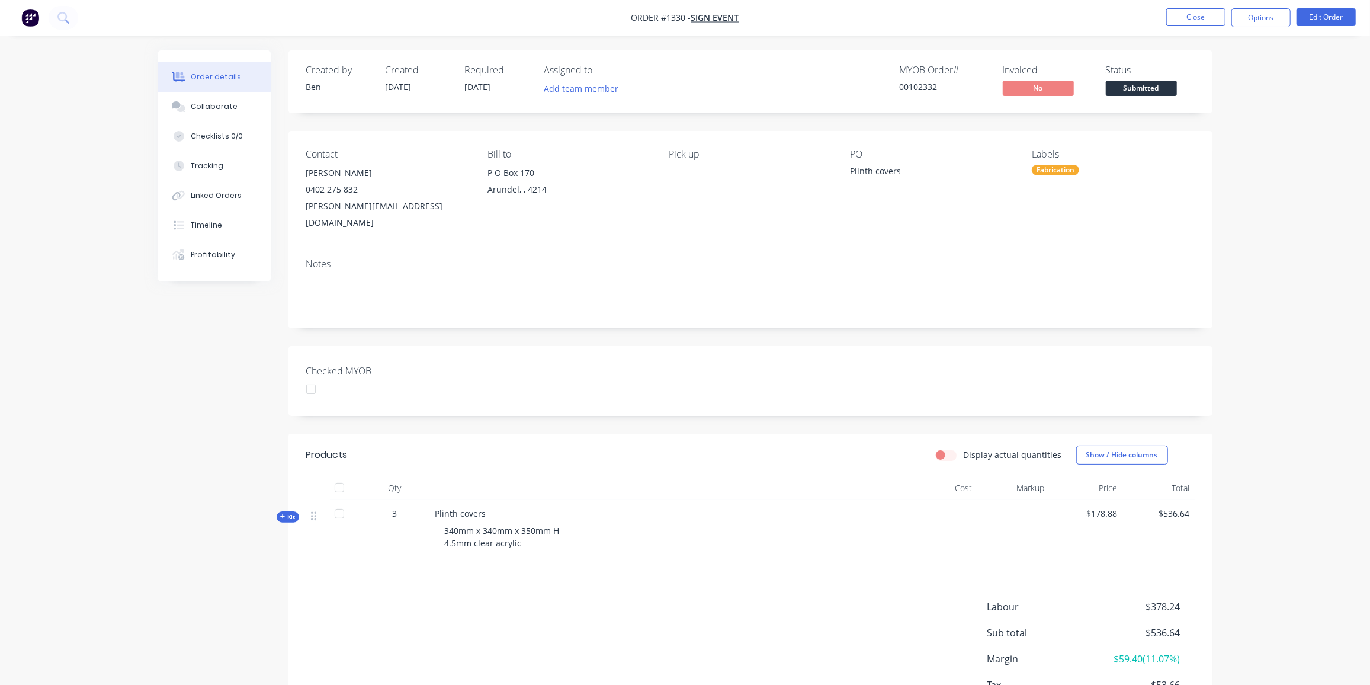
click at [1057, 168] on div "Fabrication" at bounding box center [1055, 170] width 47 height 11
click at [1098, 200] on div "Date required" at bounding box center [1092, 200] width 57 height 13
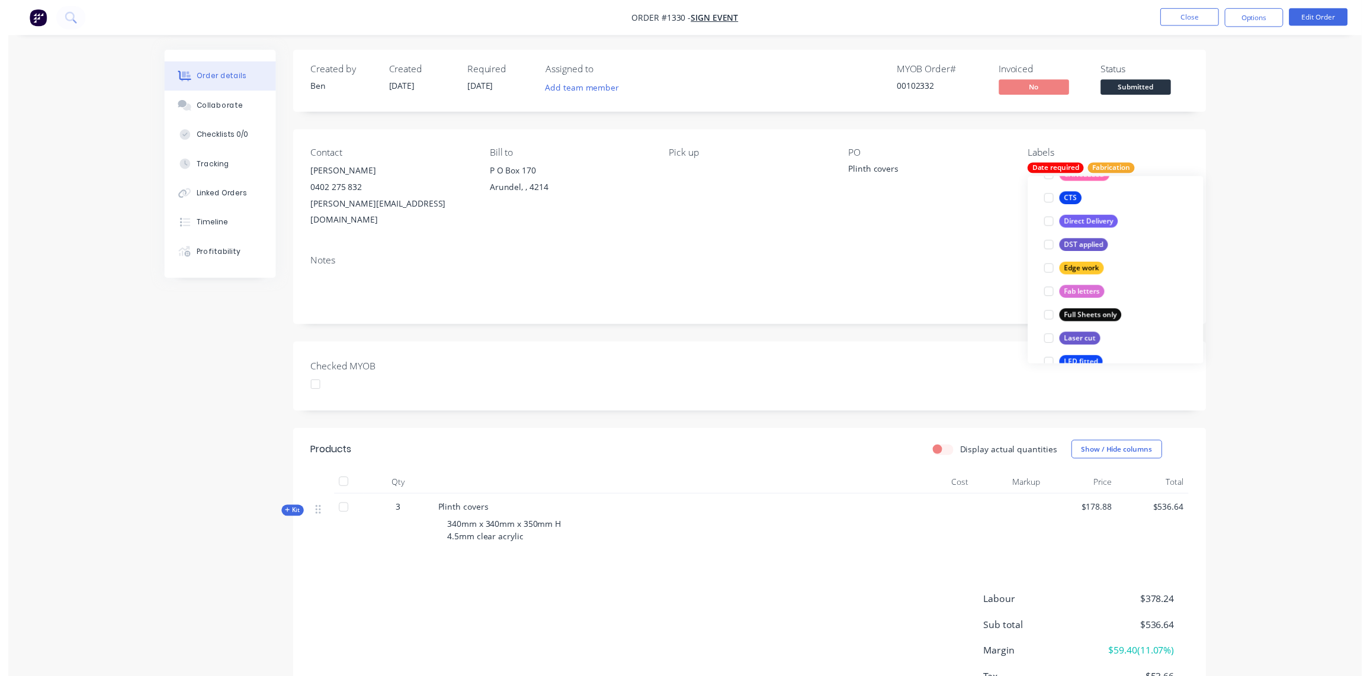
scroll to position [73, 0]
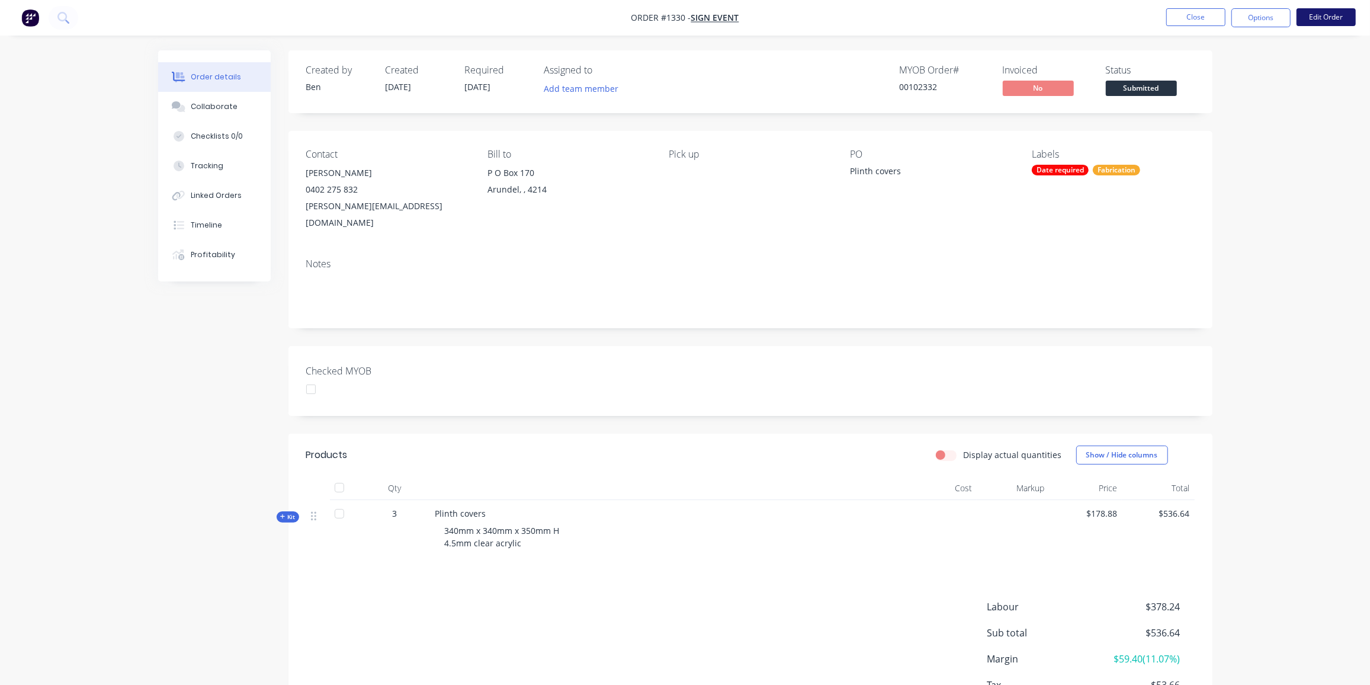
click at [1330, 13] on button "Edit Order" at bounding box center [1326, 17] width 59 height 18
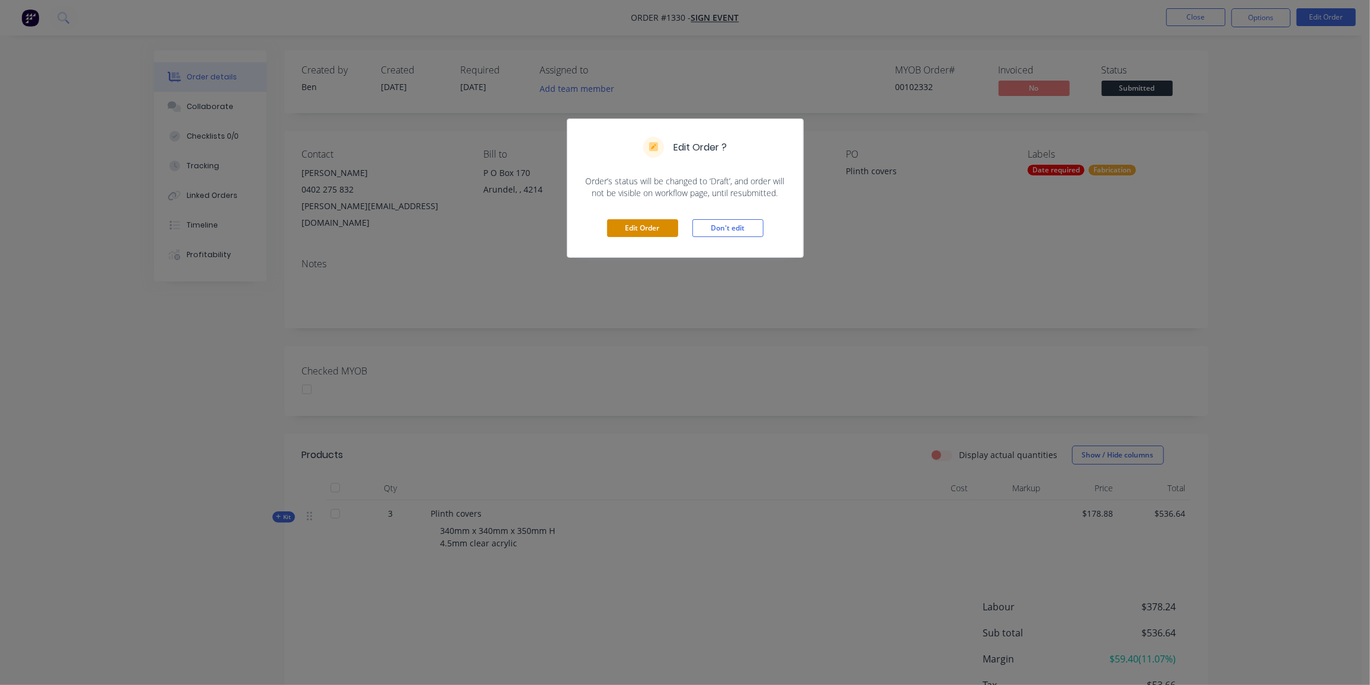
click at [650, 229] on button "Edit Order" at bounding box center [642, 228] width 71 height 18
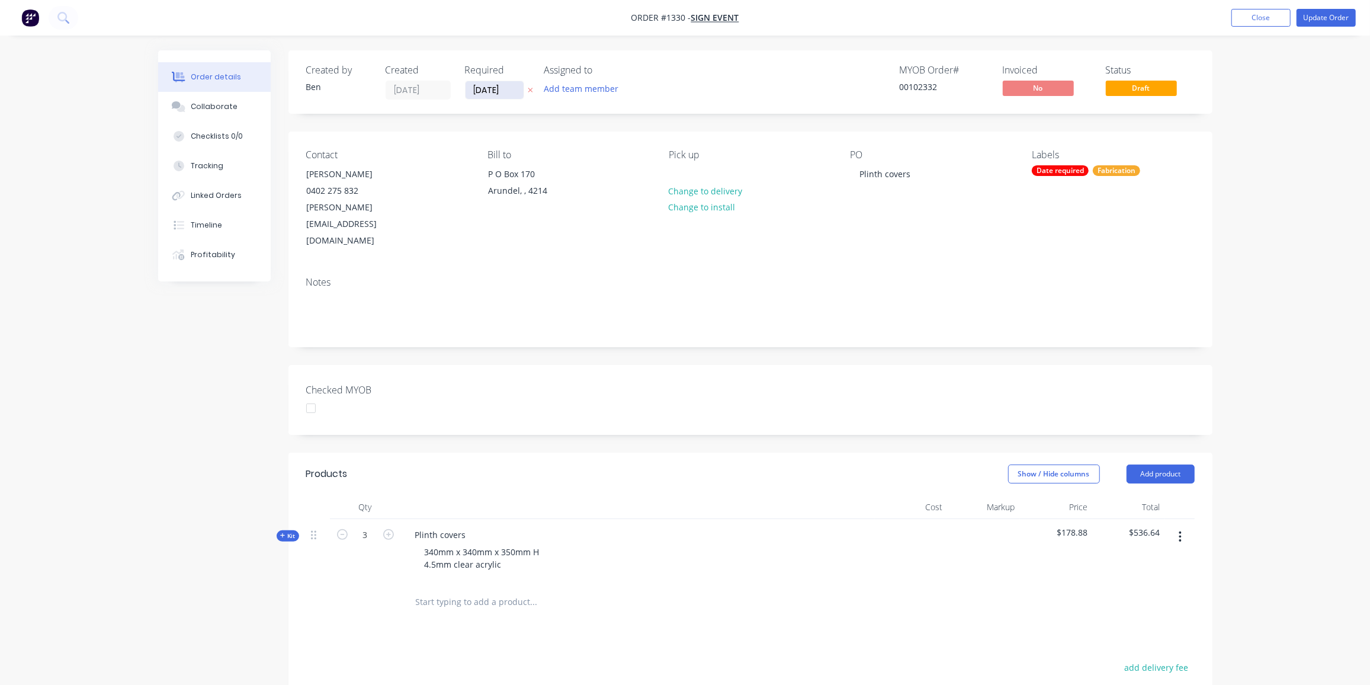
click at [498, 92] on input "[DATE]" at bounding box center [495, 90] width 58 height 18
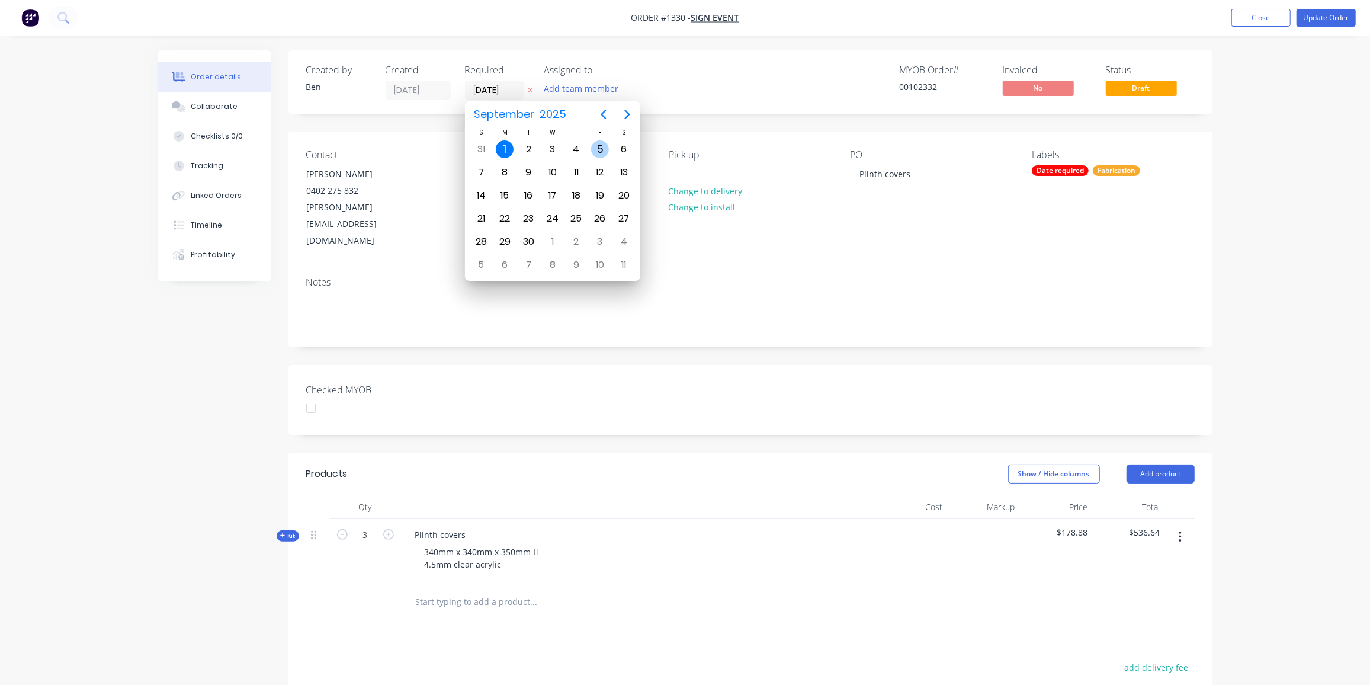
click at [599, 146] on div "5" at bounding box center [600, 149] width 18 height 18
type input "[DATE]"
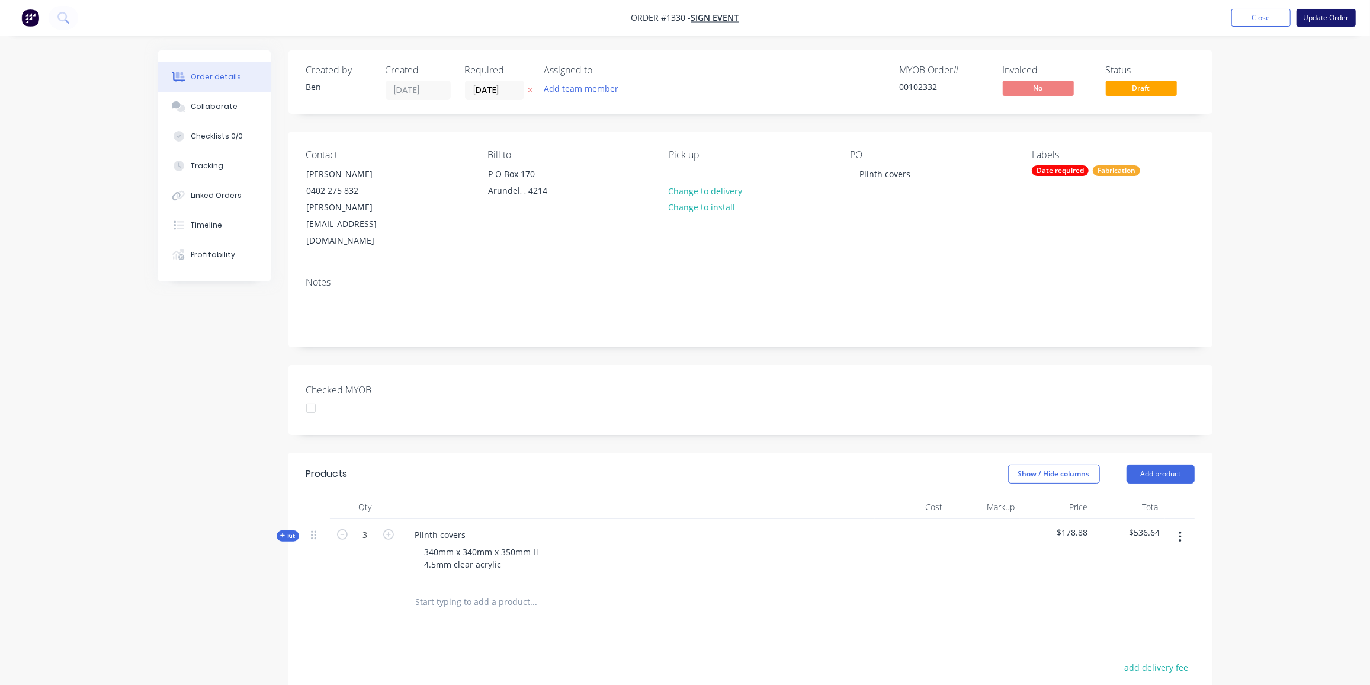
click at [1324, 17] on button "Update Order" at bounding box center [1326, 18] width 59 height 18
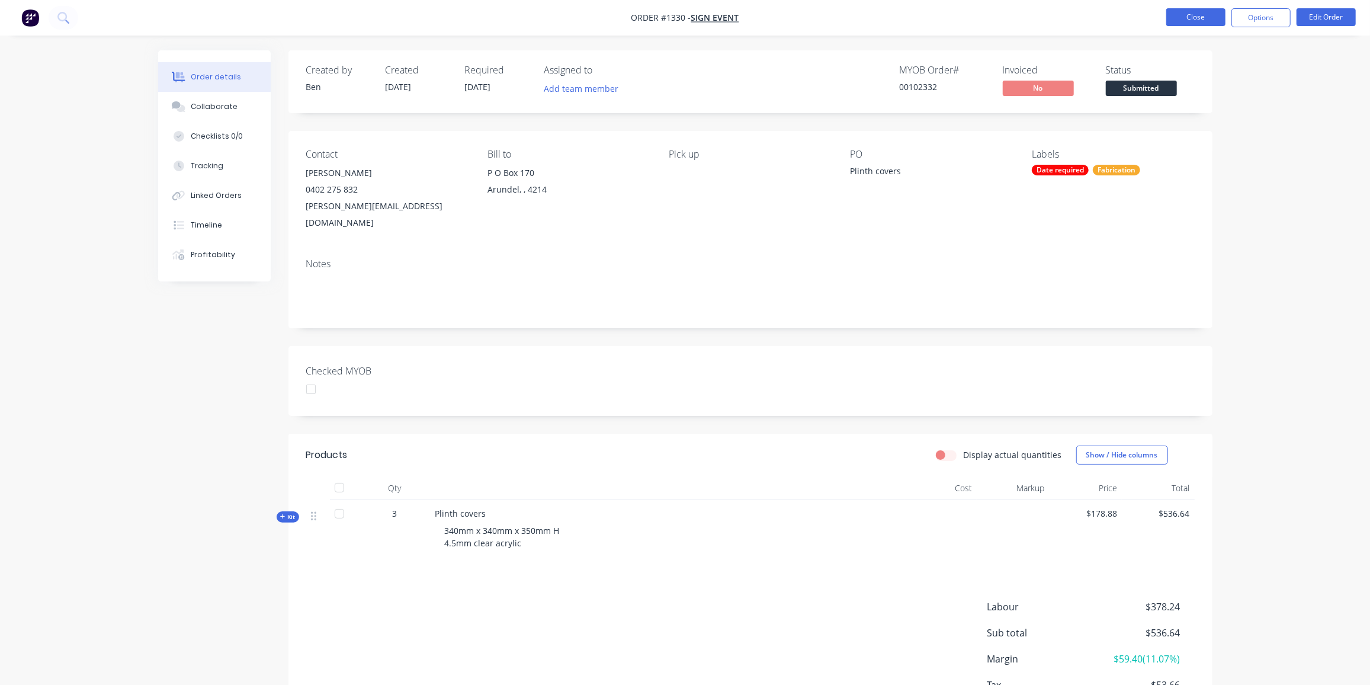
click at [1180, 17] on button "Close" at bounding box center [1195, 17] width 59 height 18
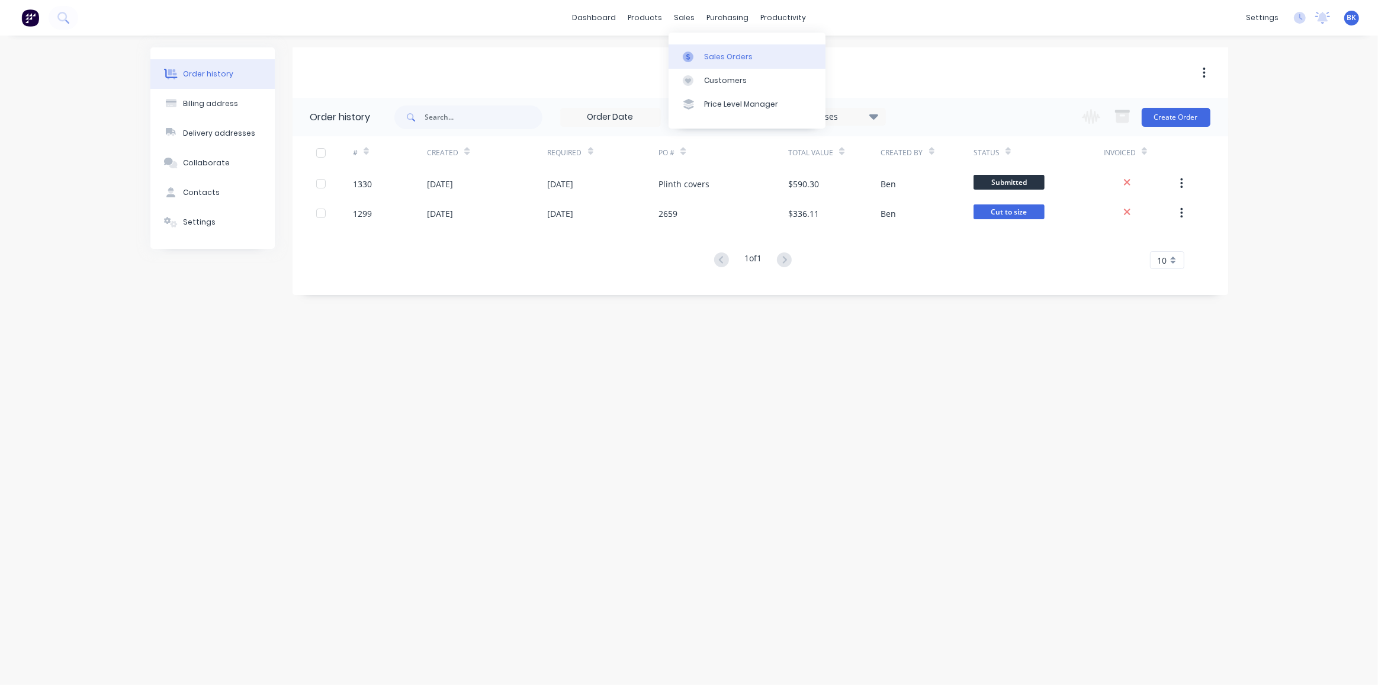
click at [708, 60] on div "Sales Orders" at bounding box center [728, 57] width 49 height 11
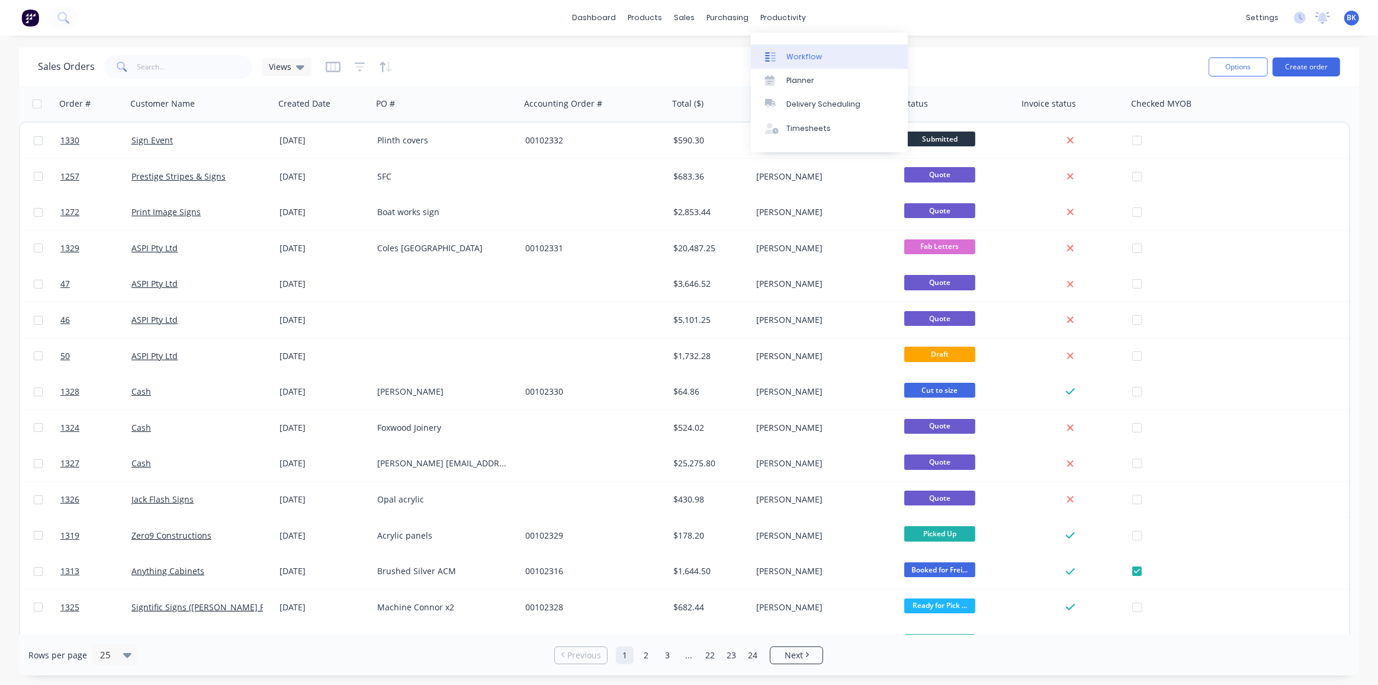
click at [796, 50] on link "Workflow" at bounding box center [829, 56] width 157 height 24
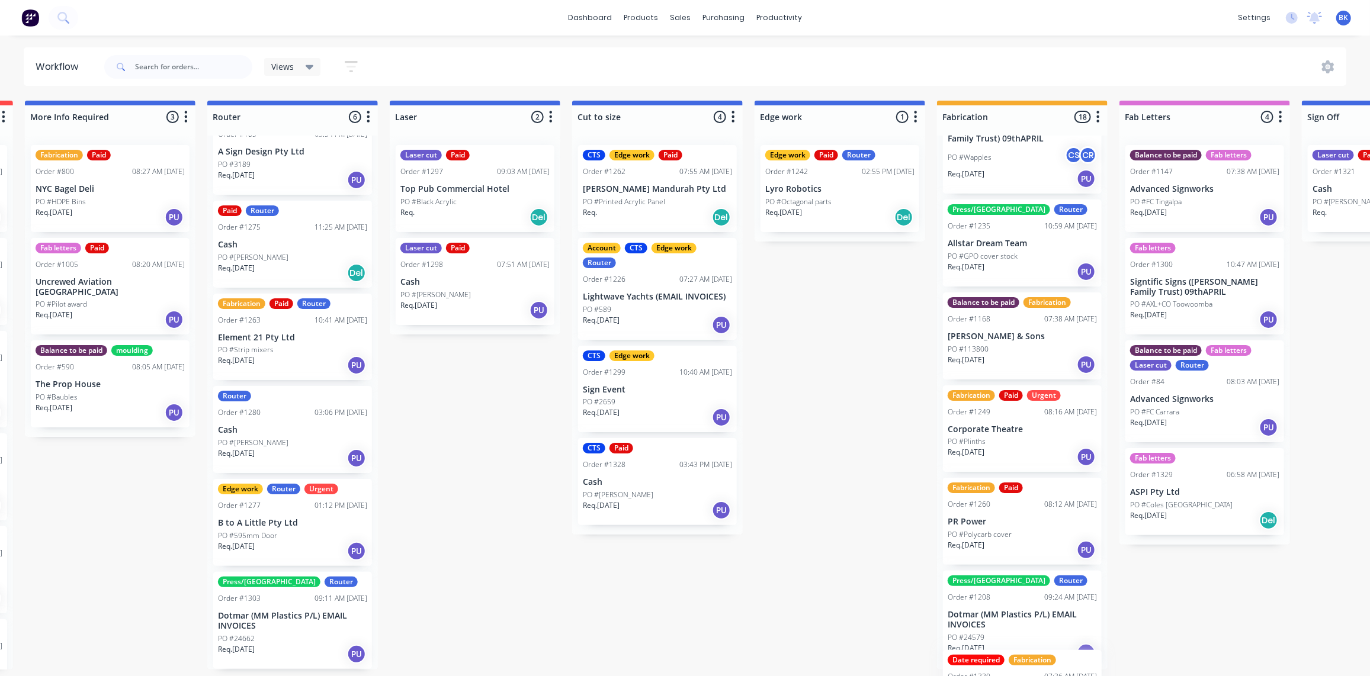
scroll to position [1320, 0]
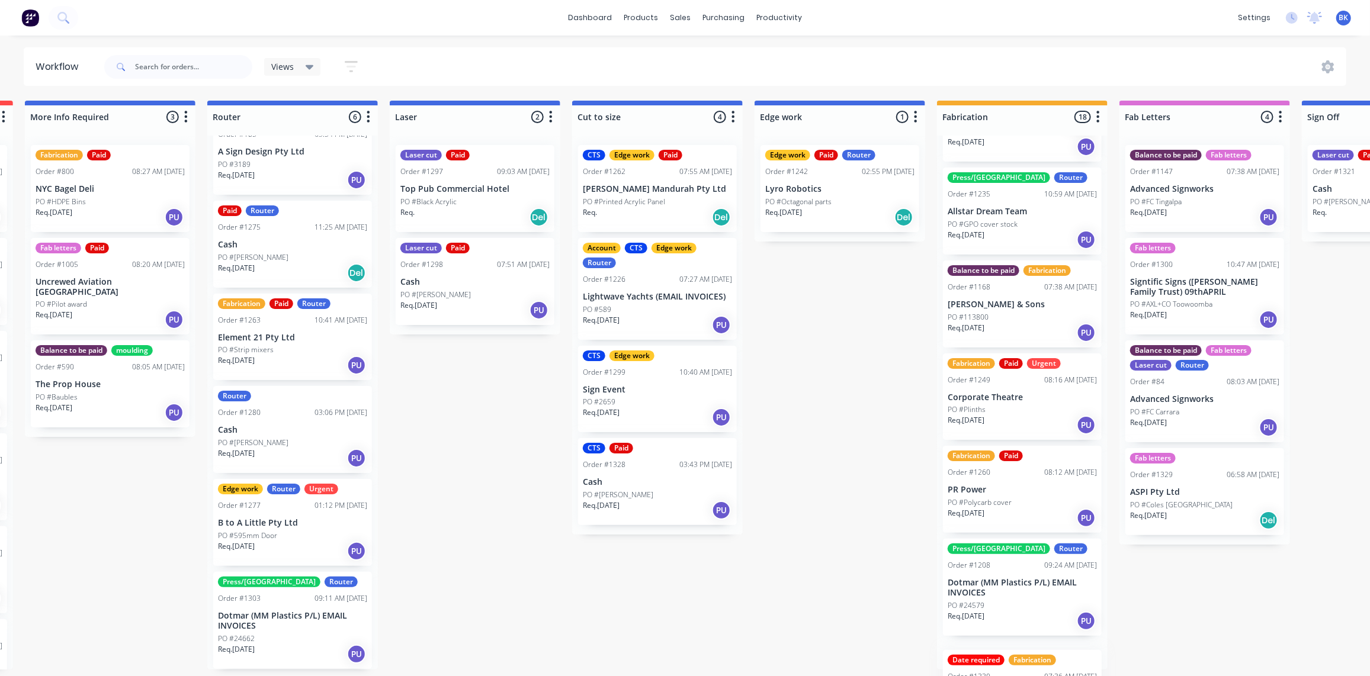
drag, startPoint x: 90, startPoint y: 283, endPoint x: 1006, endPoint y: 702, distance: 1007.7
click at [822, 605] on html "dashboard products sales purchasing productivity dashboard products Product Cat…" at bounding box center [137, 302] width 1370 height 605
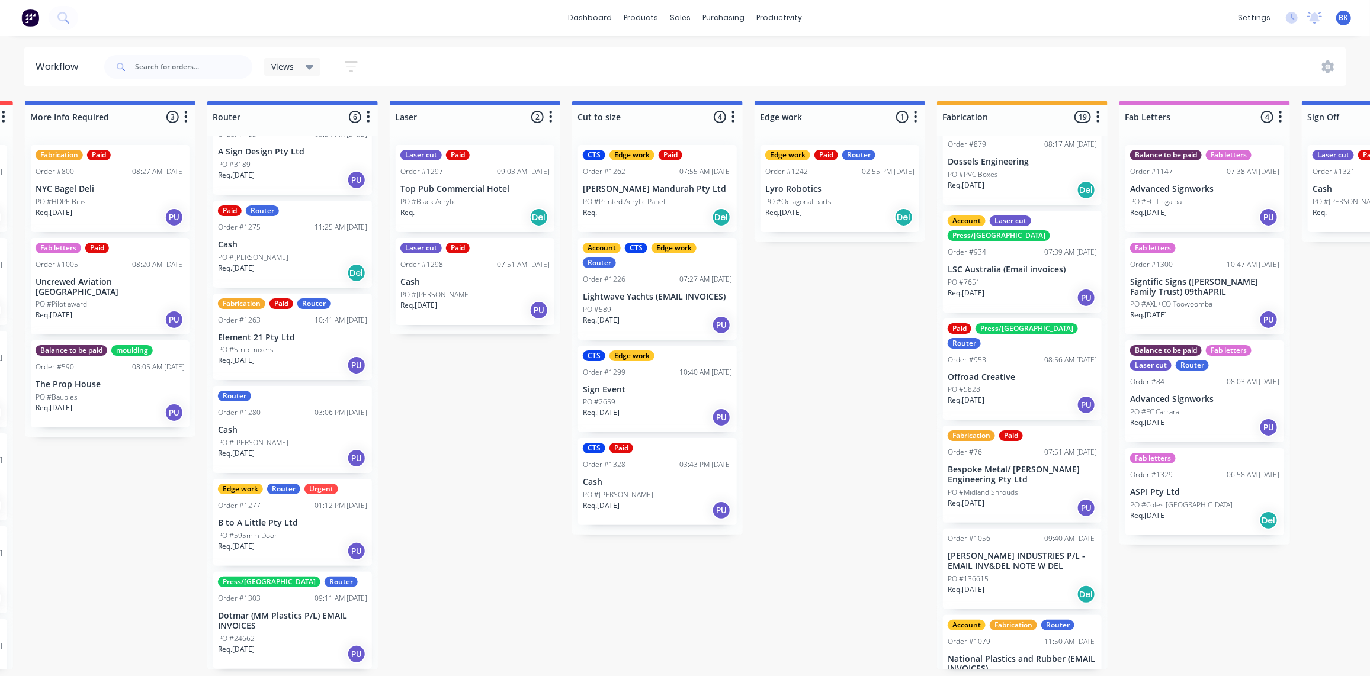
scroll to position [0, 0]
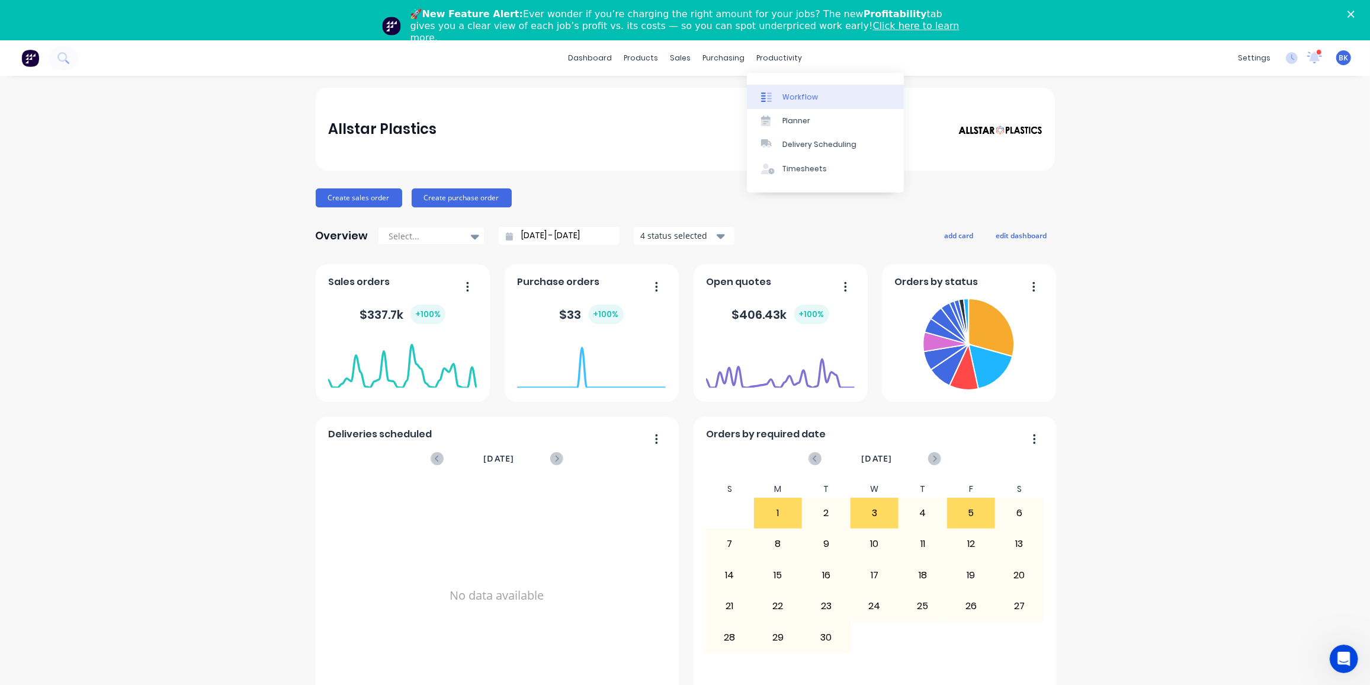
click at [804, 95] on div "Workflow" at bounding box center [800, 97] width 36 height 11
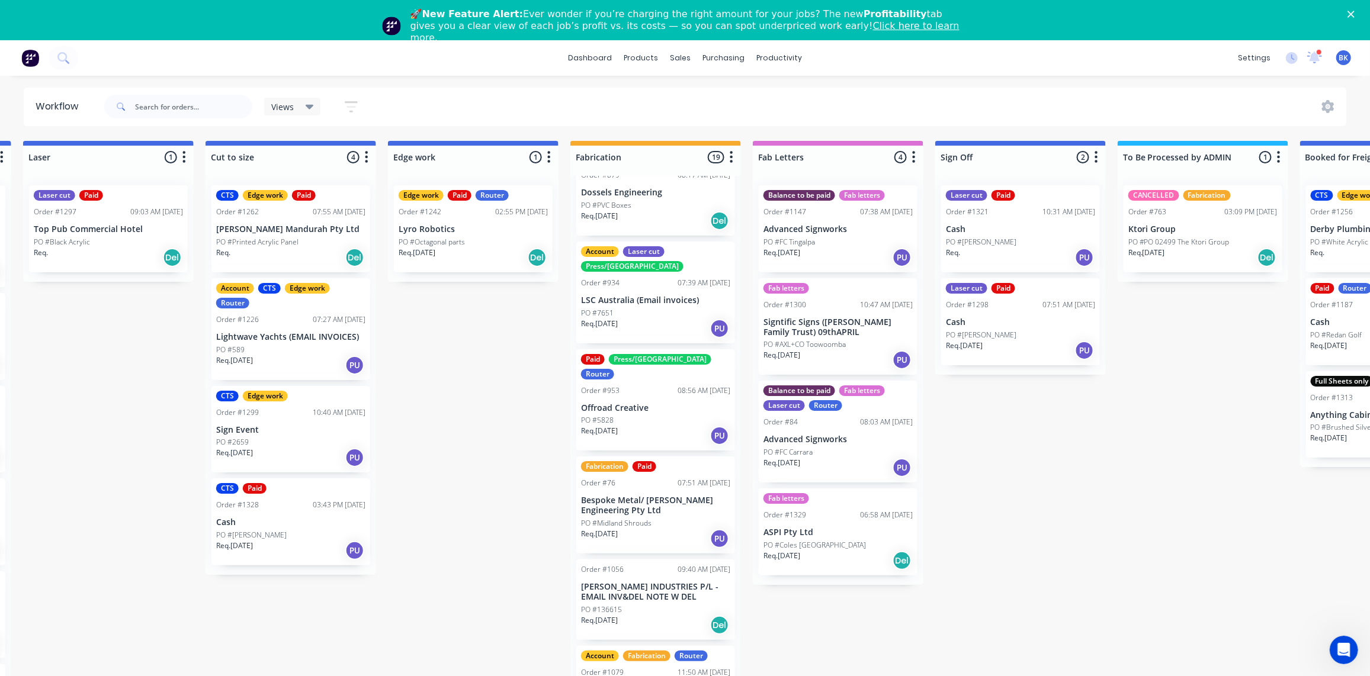
scroll to position [53, 0]
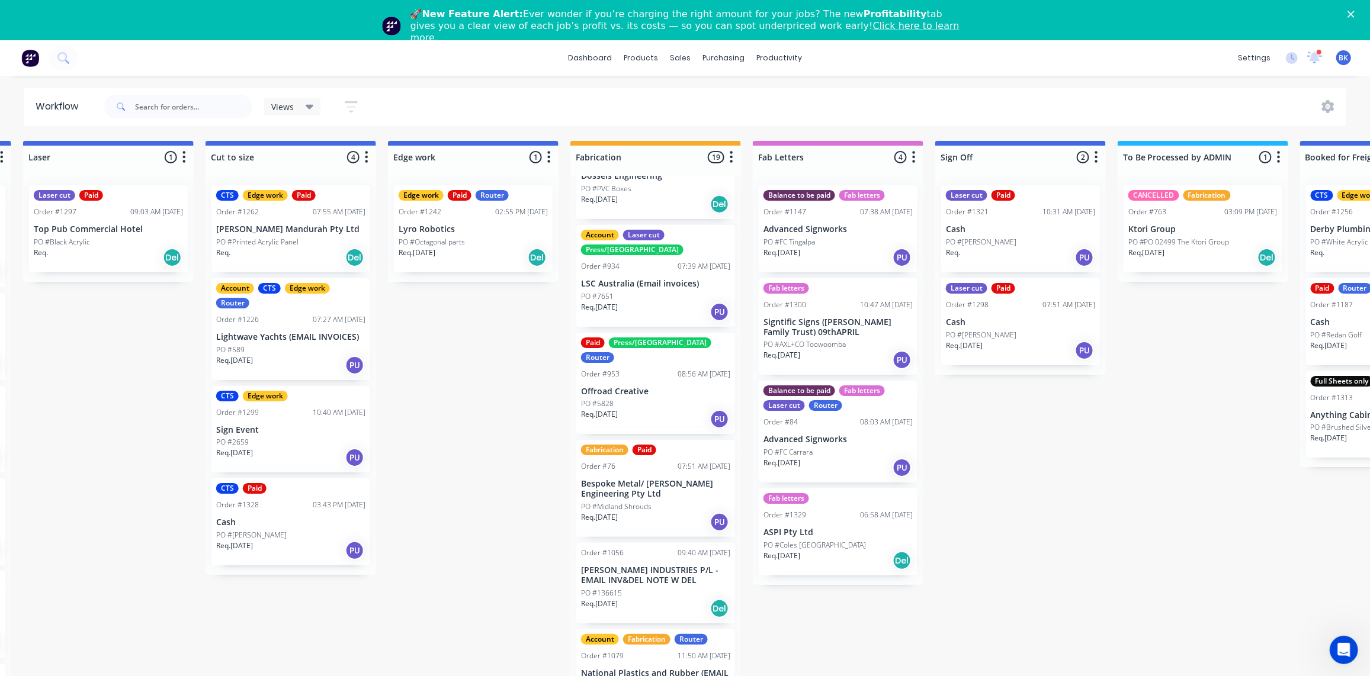
click at [656, 479] on p "Bespoke Metal/ [PERSON_NAME] Engineering Pty Ltd" at bounding box center [655, 489] width 149 height 20
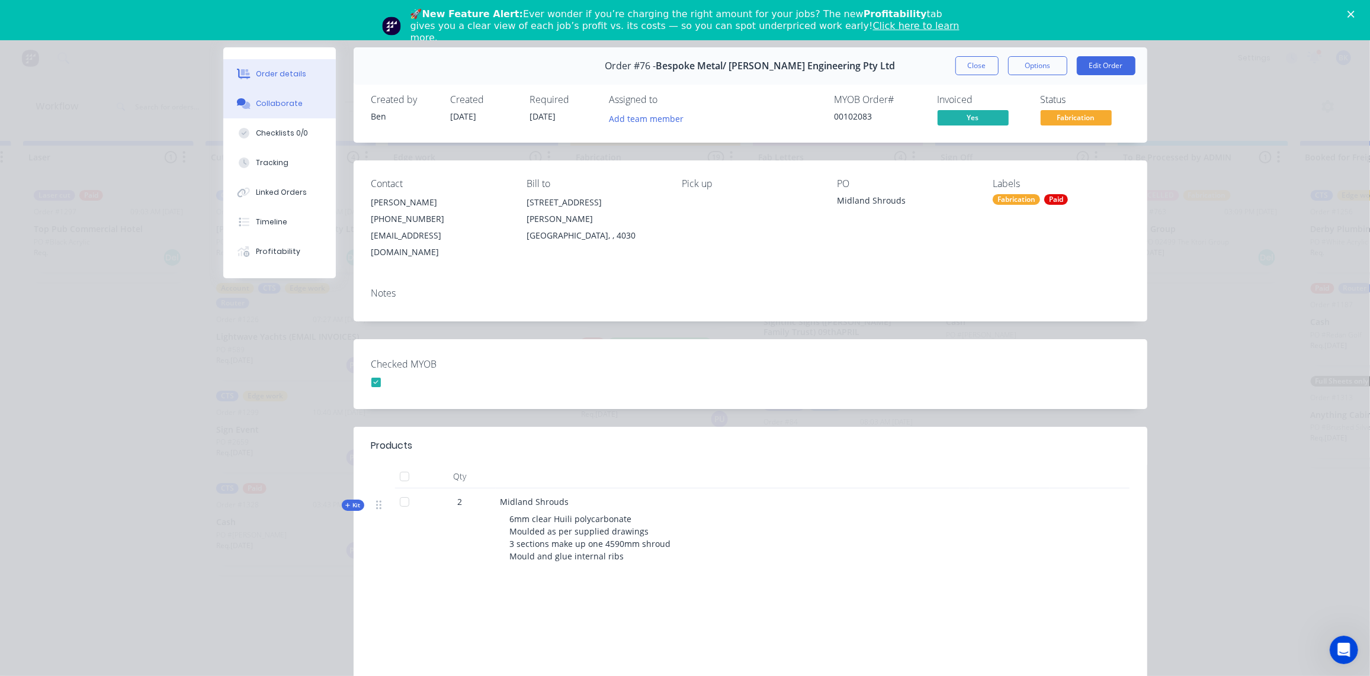
click at [262, 104] on div "Collaborate" at bounding box center [279, 103] width 47 height 11
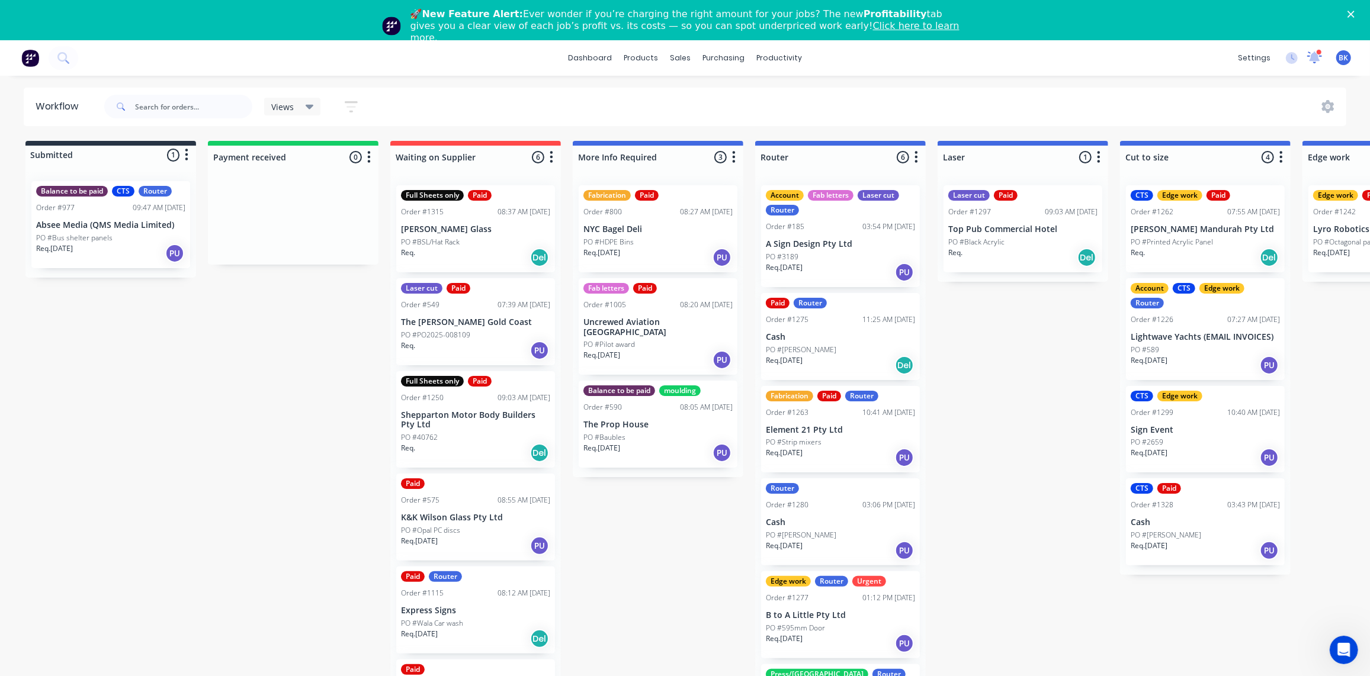
click at [1314, 57] on icon at bounding box center [1315, 57] width 11 height 10
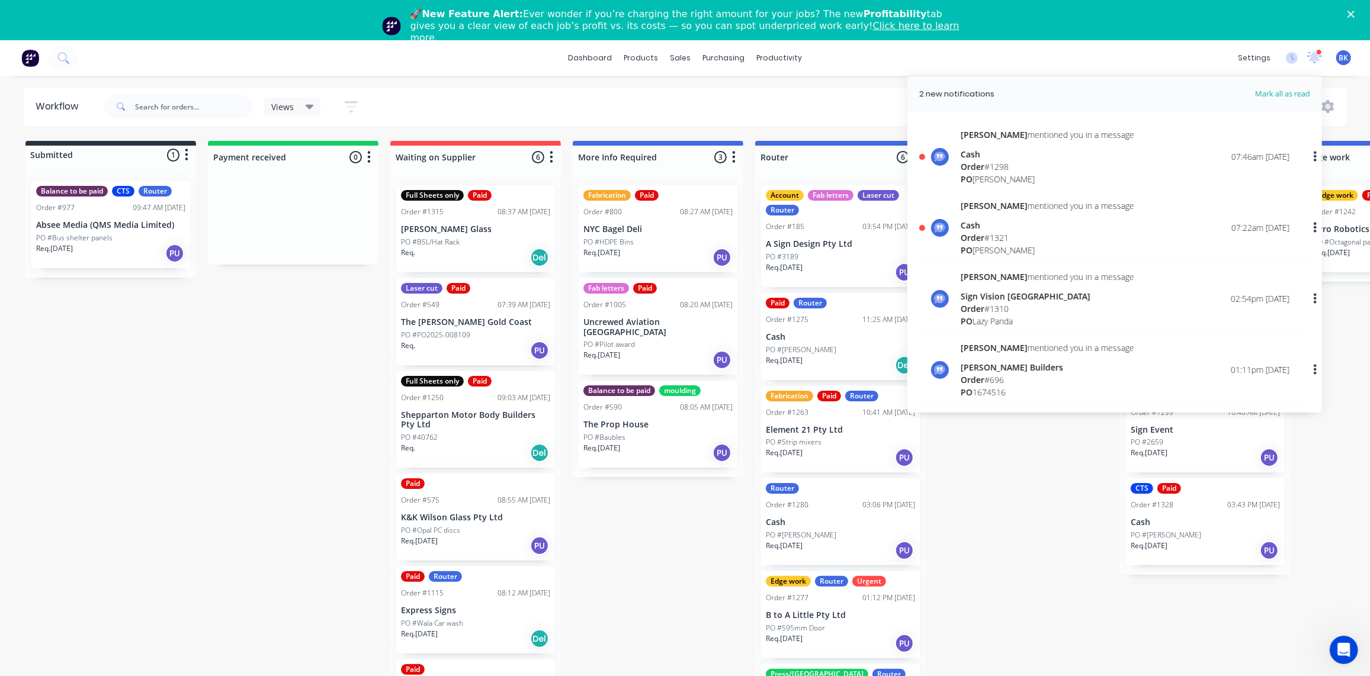
click at [989, 239] on div "Order # 1321" at bounding box center [1048, 237] width 174 height 12
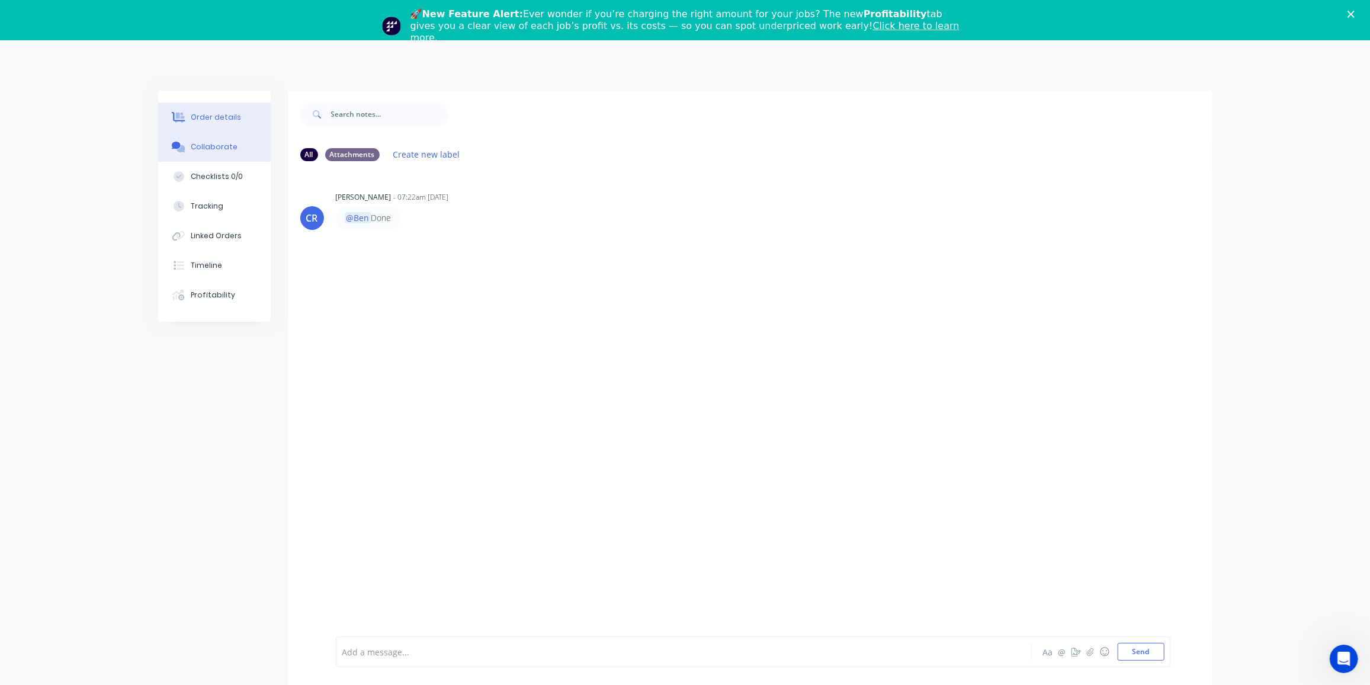
click at [224, 118] on div "Order details" at bounding box center [216, 117] width 50 height 11
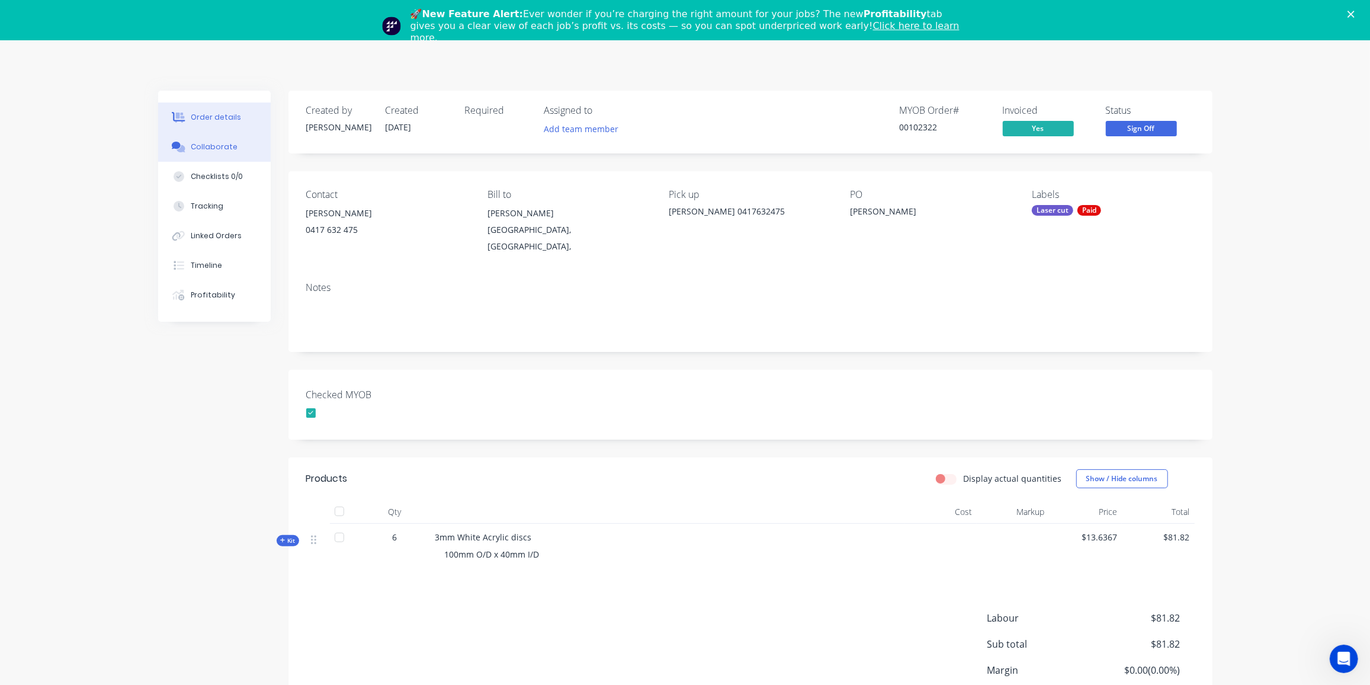
click at [213, 149] on div "Collaborate" at bounding box center [214, 147] width 47 height 11
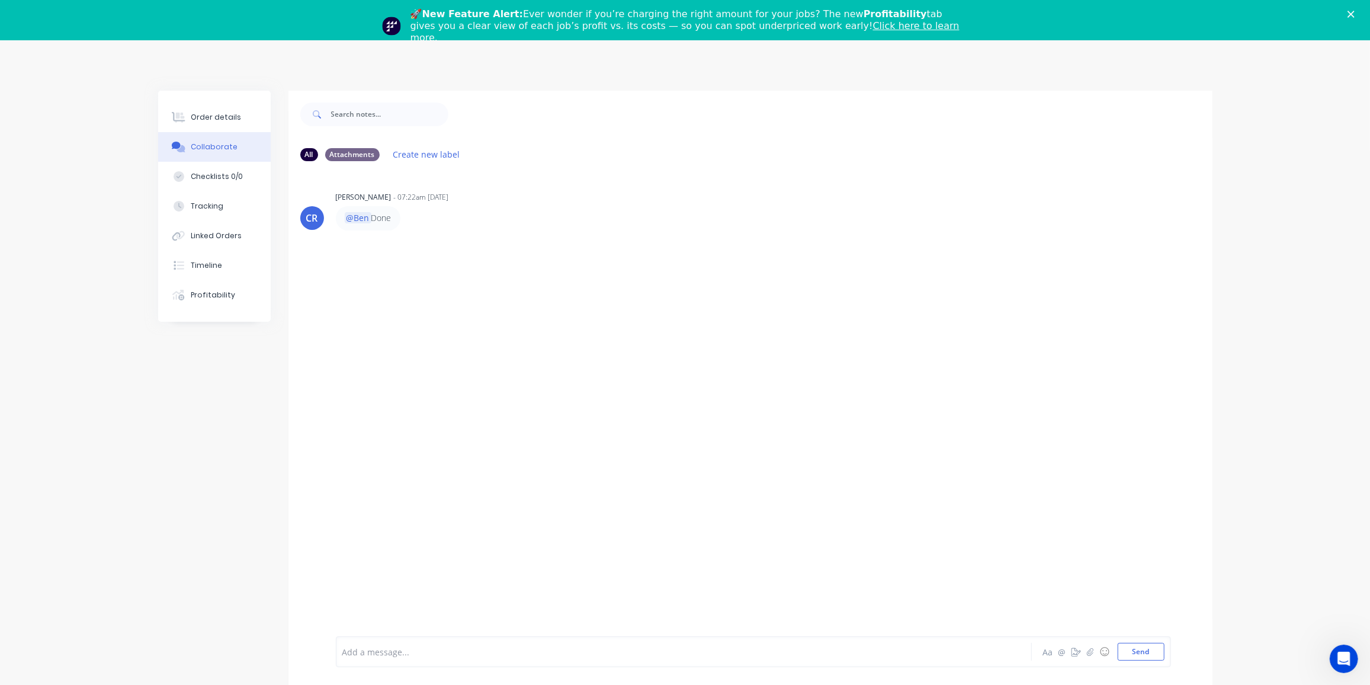
click at [407, 647] on div at bounding box center [651, 652] width 616 height 12
click at [1141, 653] on button "Send" at bounding box center [1141, 652] width 47 height 18
click at [1355, 15] on icon "Close" at bounding box center [1350, 14] width 7 height 7
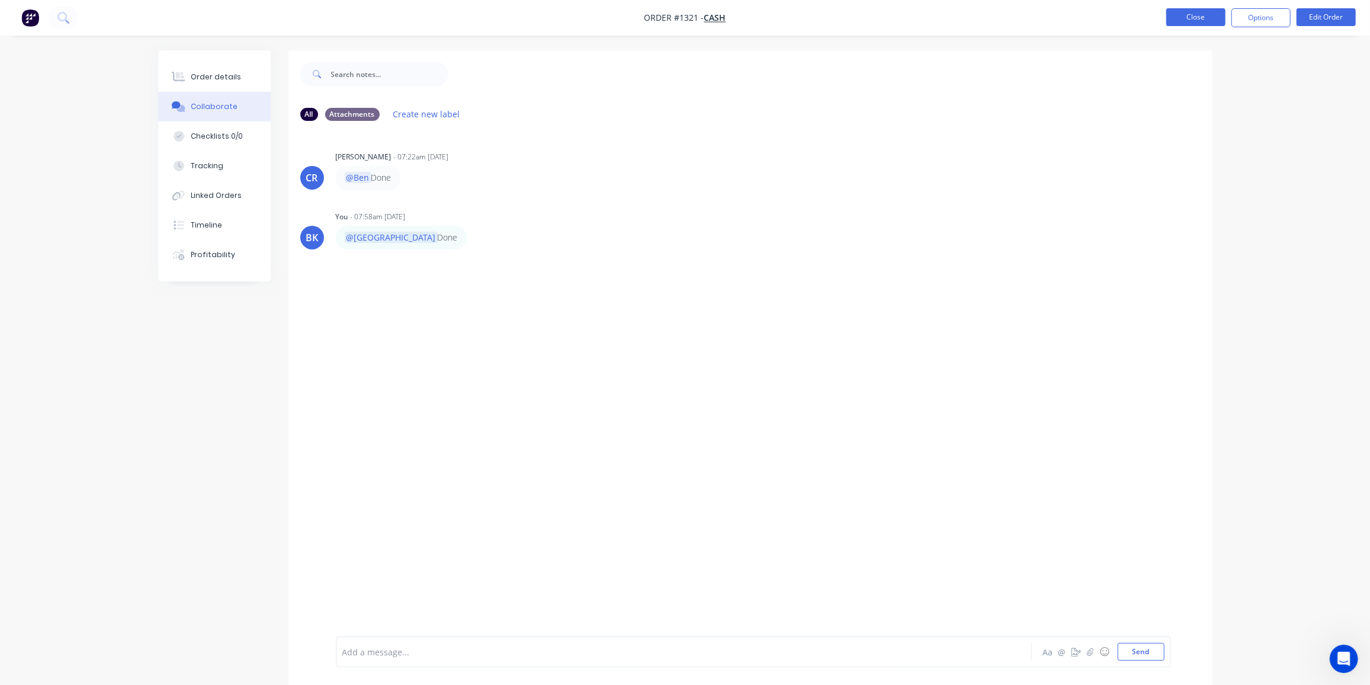
click at [1199, 21] on button "Close" at bounding box center [1195, 17] width 59 height 18
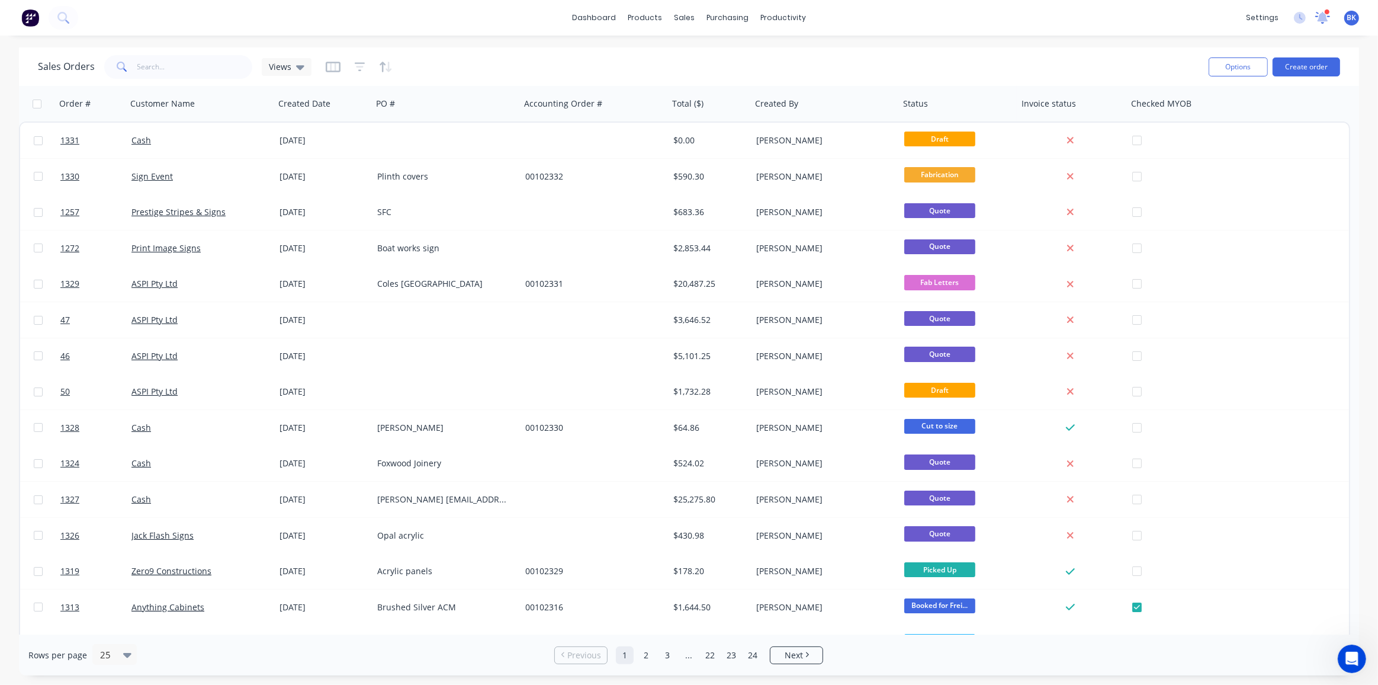
click at [1324, 18] on icon at bounding box center [1323, 16] width 11 height 9
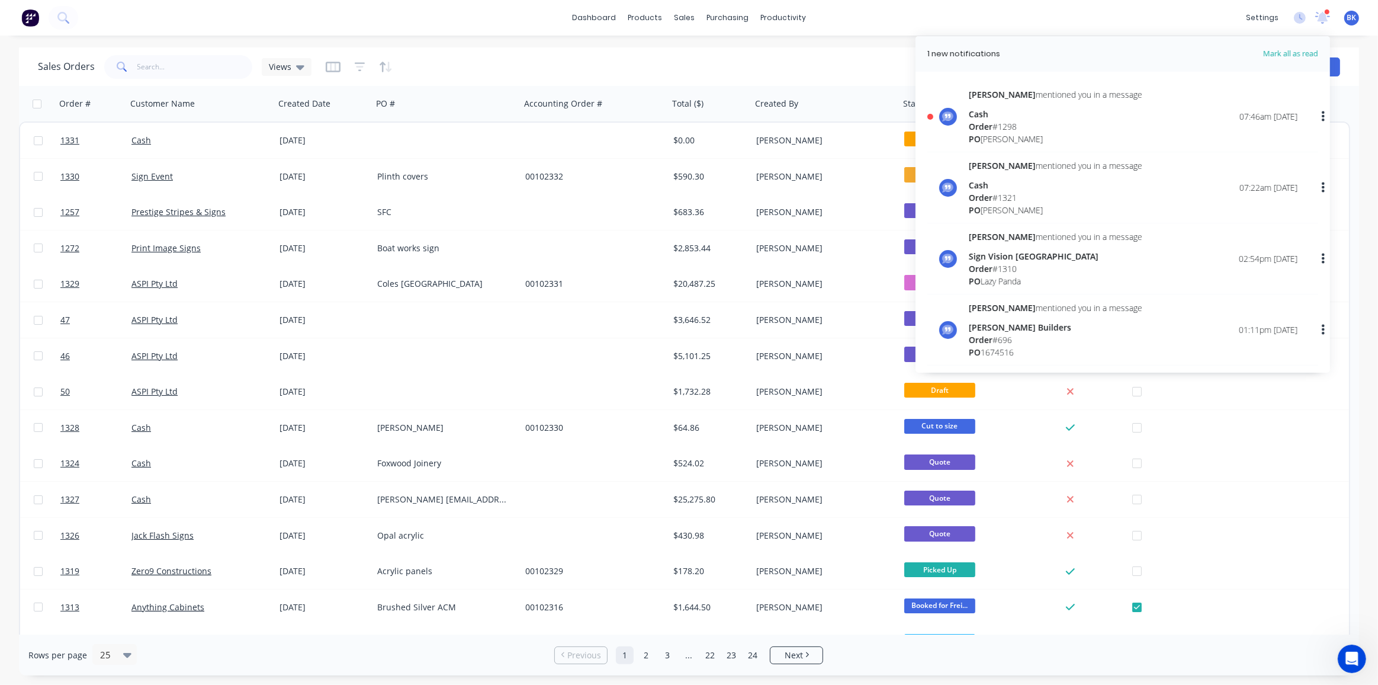
click at [967, 129] on div "[PERSON_NAME] mentioned you in a message Cash Order # 1298 PO [PERSON_NAME] 07:…" at bounding box center [1123, 120] width 391 height 64
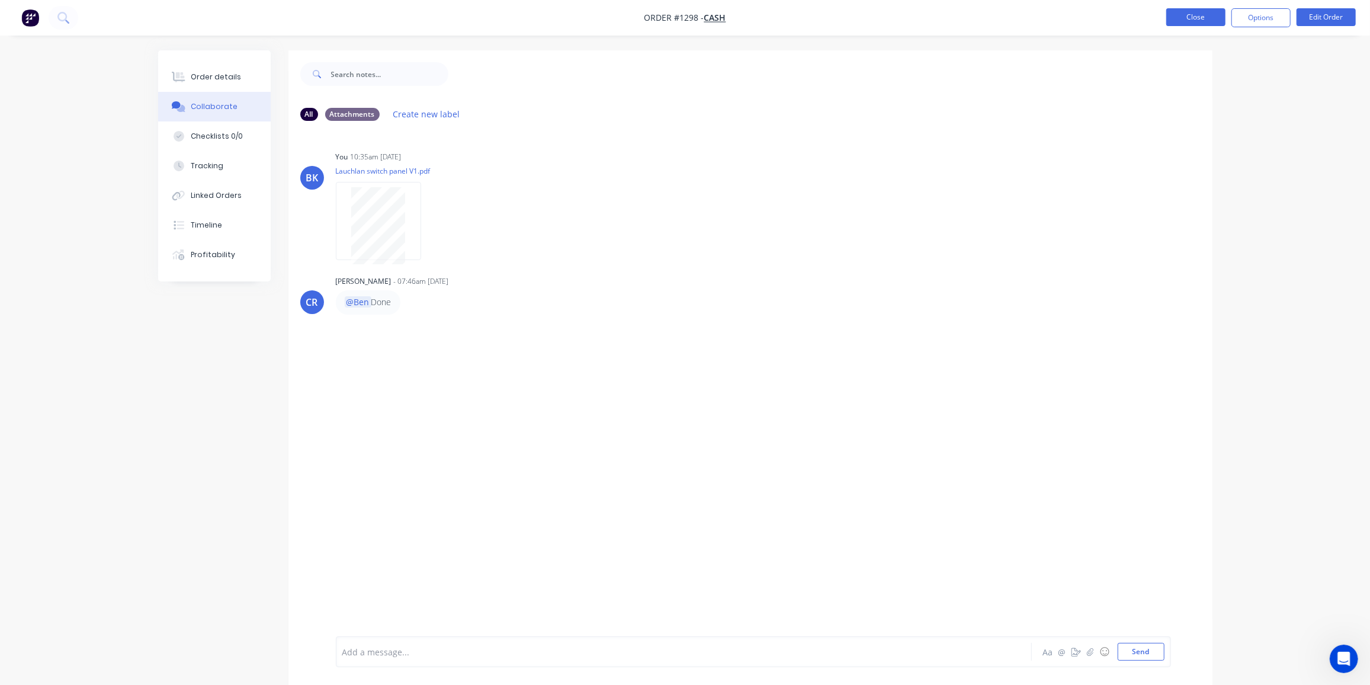
click at [1194, 15] on button "Close" at bounding box center [1195, 17] width 59 height 18
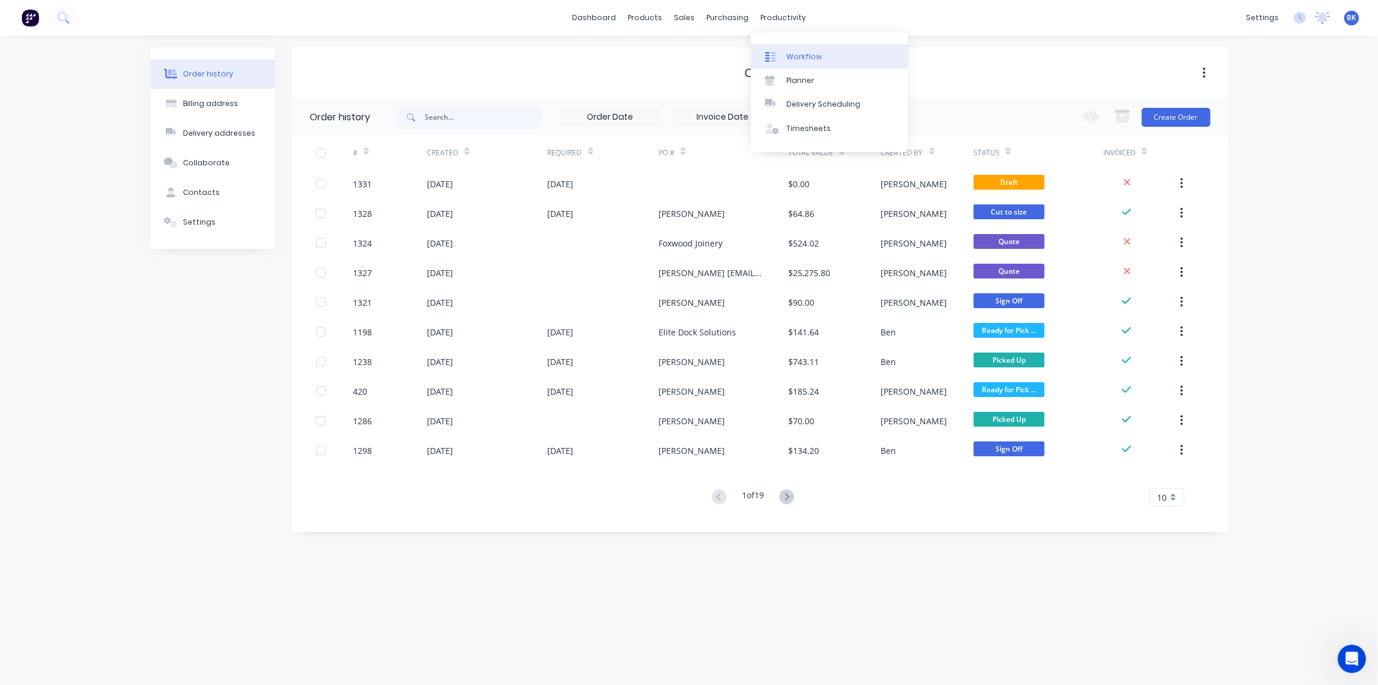
click at [792, 56] on div "Workflow" at bounding box center [805, 57] width 36 height 11
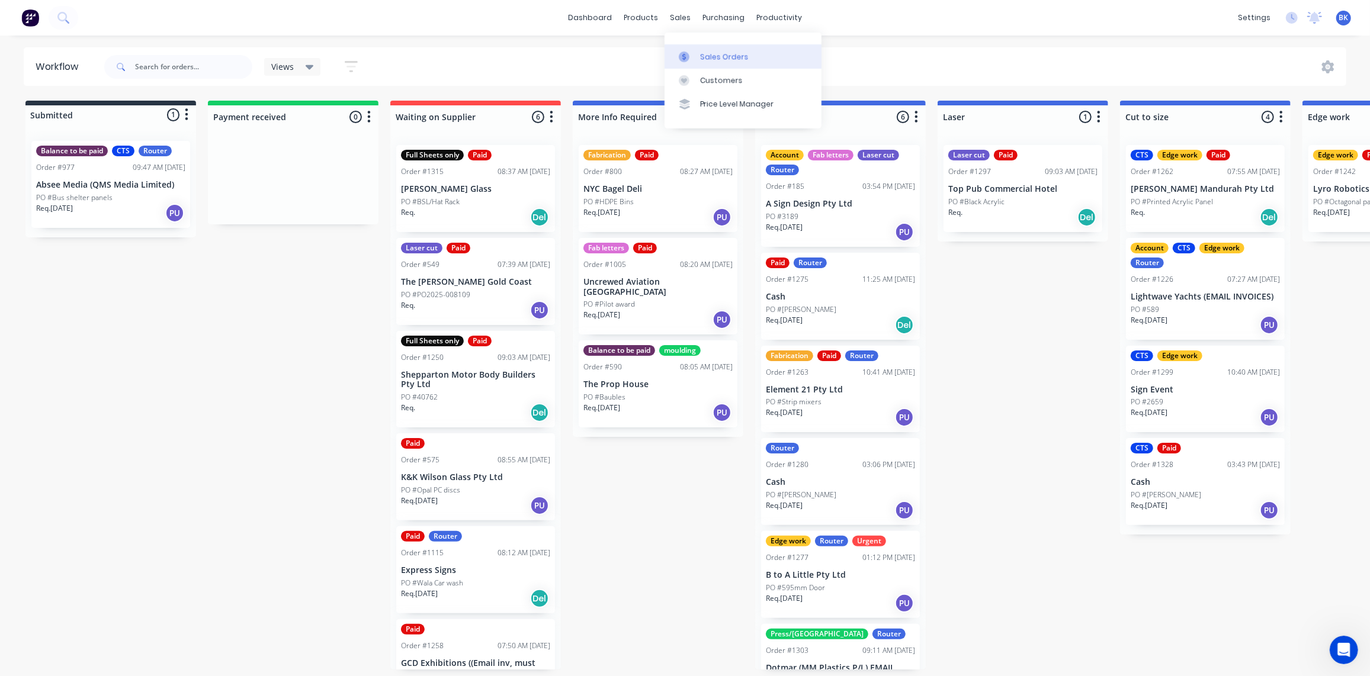
click at [701, 62] on link "Sales Orders" at bounding box center [743, 56] width 157 height 24
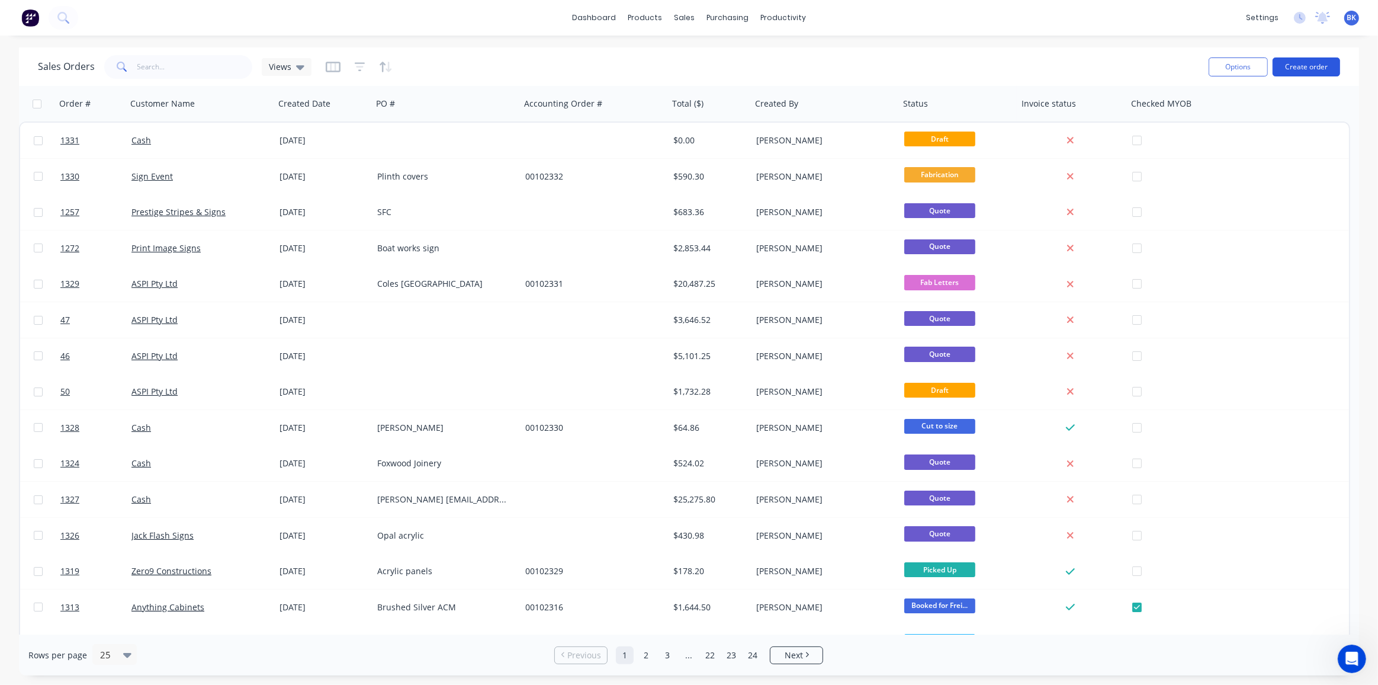
click at [1323, 66] on button "Create order" at bounding box center [1307, 66] width 68 height 19
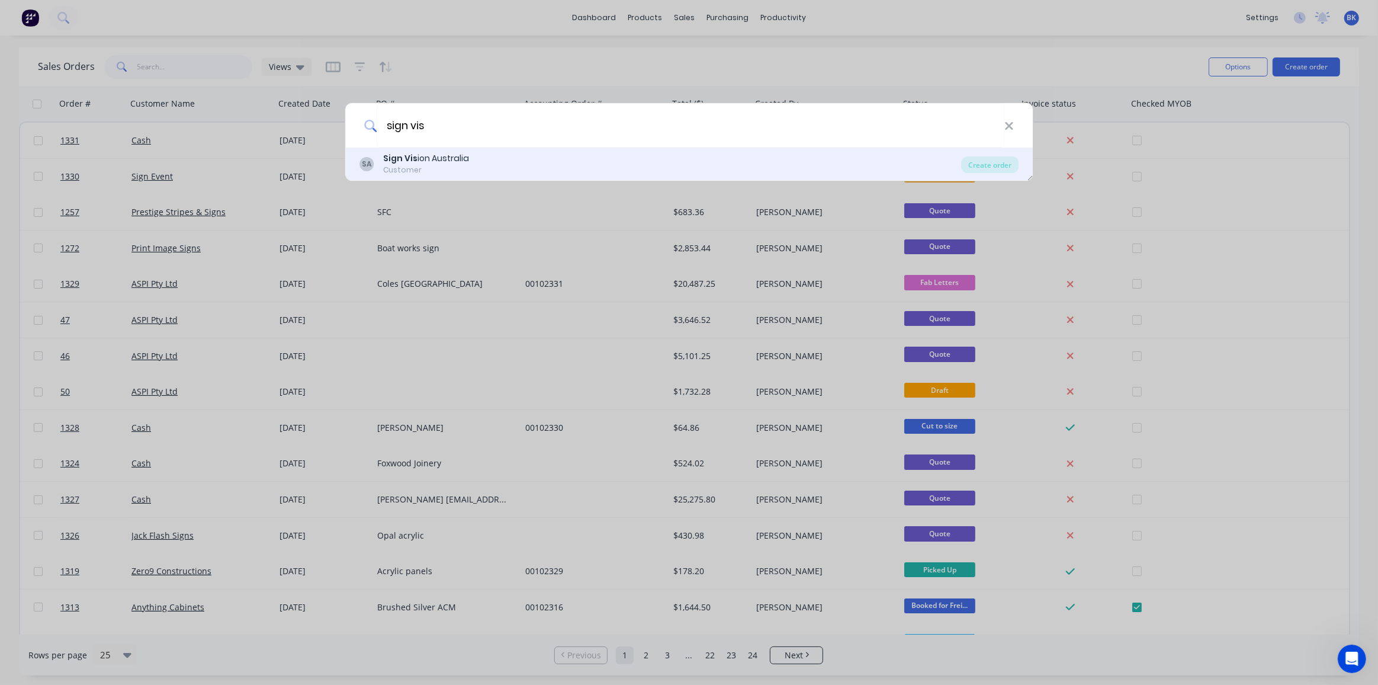
type input "sign vis"
click at [450, 156] on div "Sign Vis ion Australia" at bounding box center [426, 158] width 86 height 12
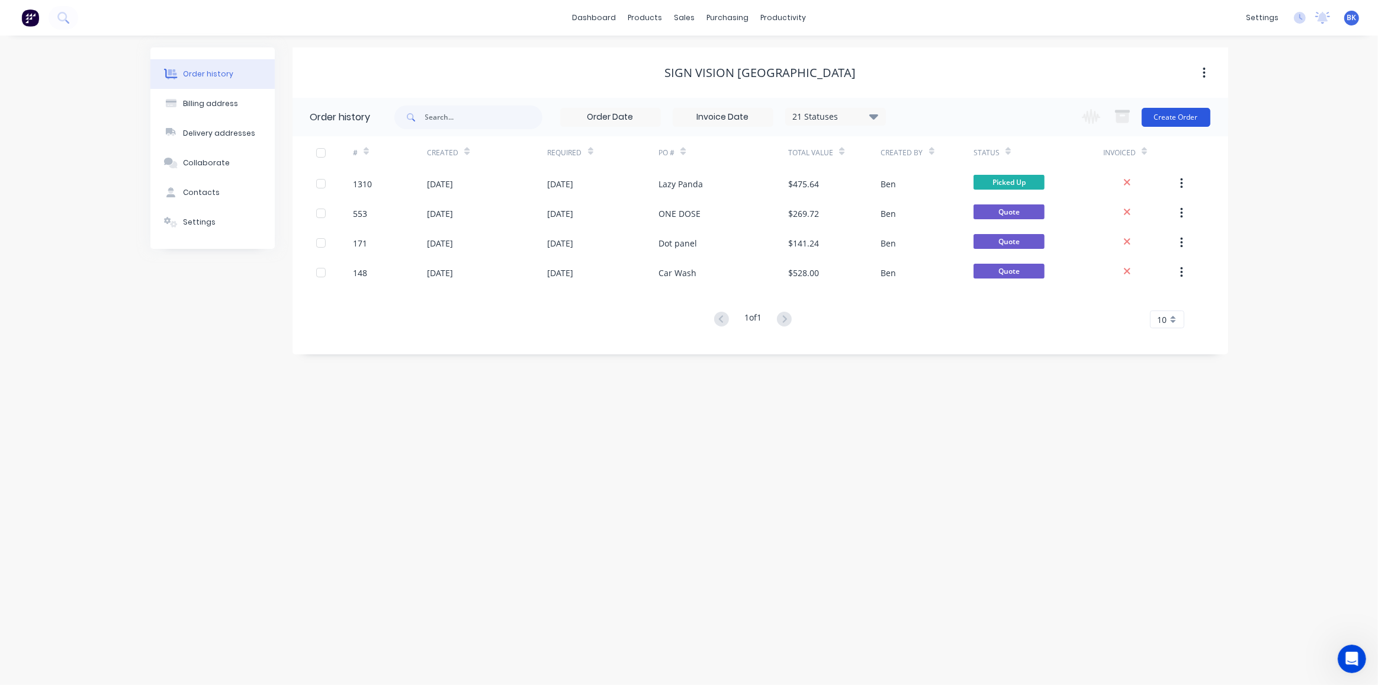
click at [1188, 116] on button "Create Order" at bounding box center [1176, 117] width 69 height 19
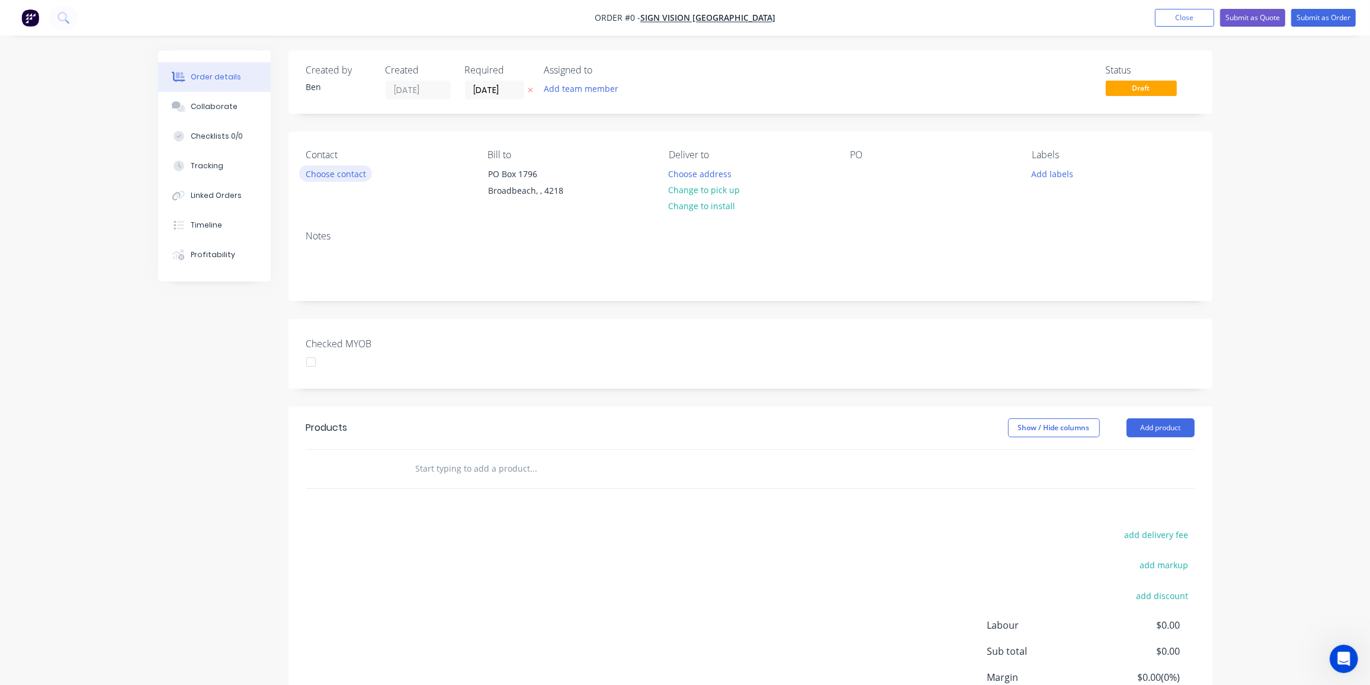
click at [353, 171] on button "Choose contact" at bounding box center [335, 173] width 73 height 16
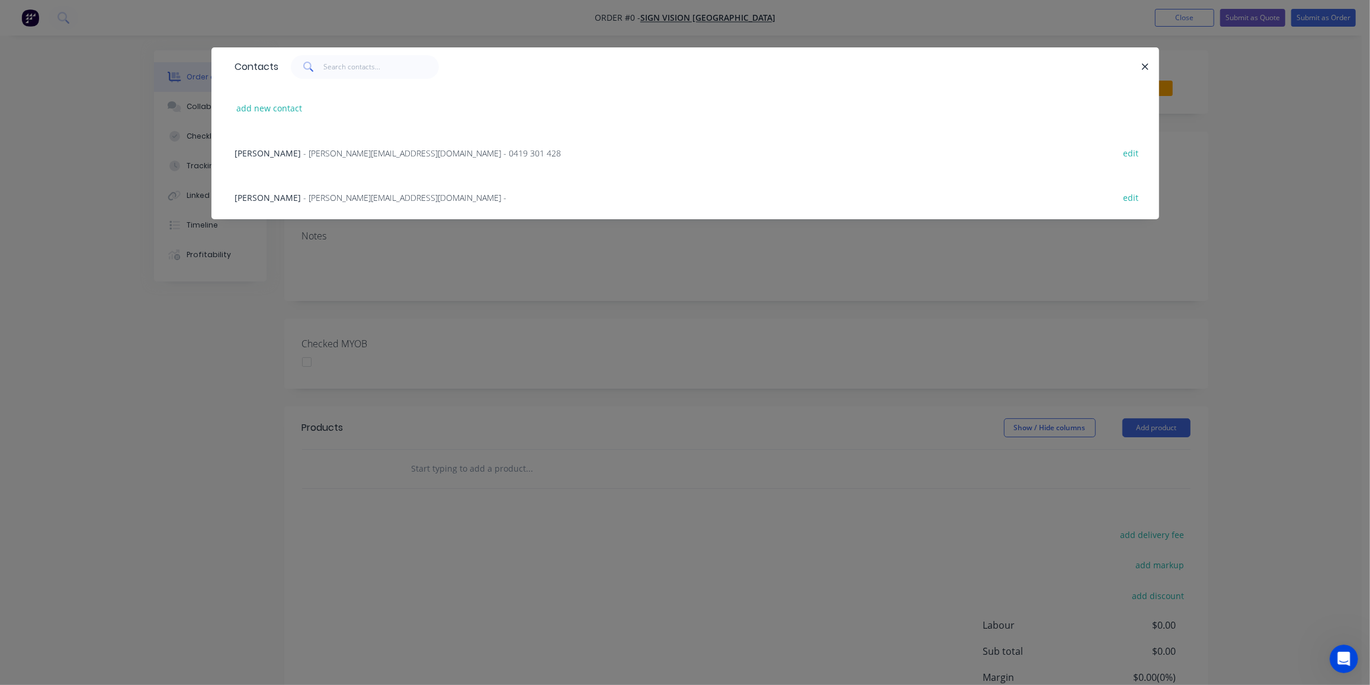
click at [290, 195] on span "Danielle Commerer" at bounding box center [268, 197] width 66 height 11
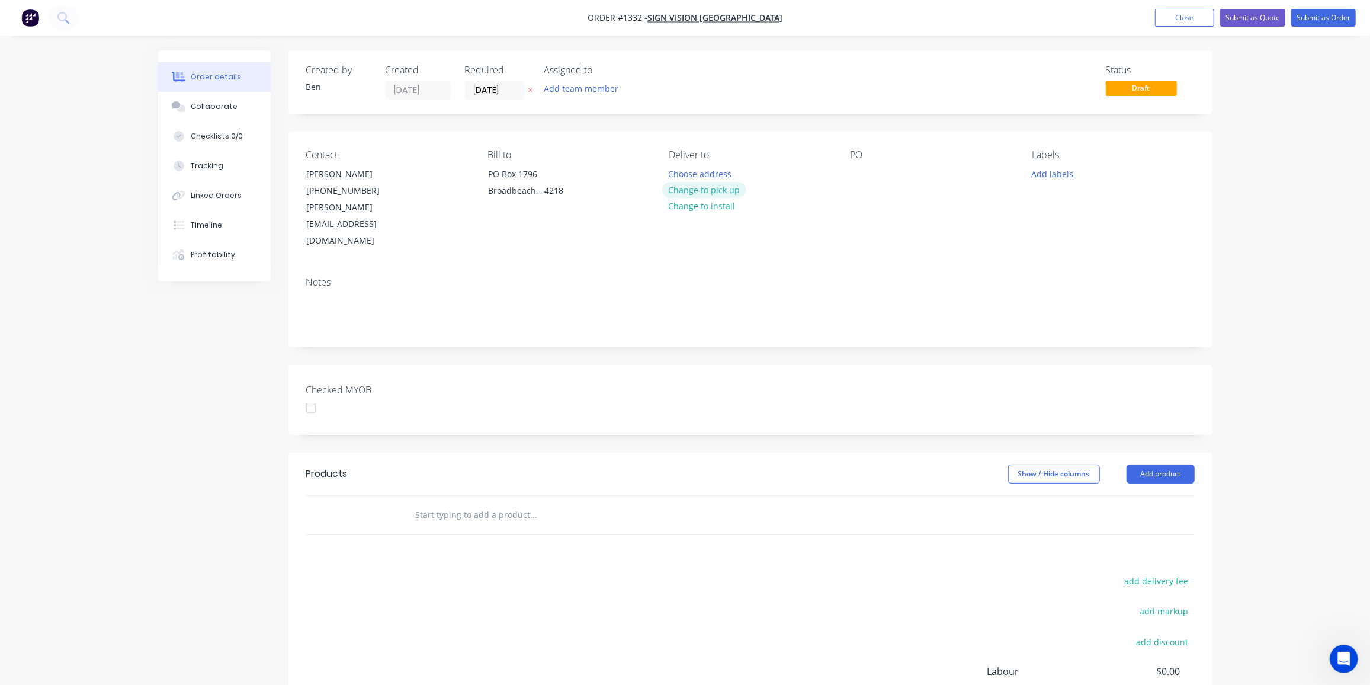
click at [711, 188] on button "Change to pick up" at bounding box center [704, 190] width 84 height 16
click at [862, 171] on div at bounding box center [860, 173] width 19 height 17
click at [1053, 172] on button "Add labels" at bounding box center [1052, 173] width 54 height 16
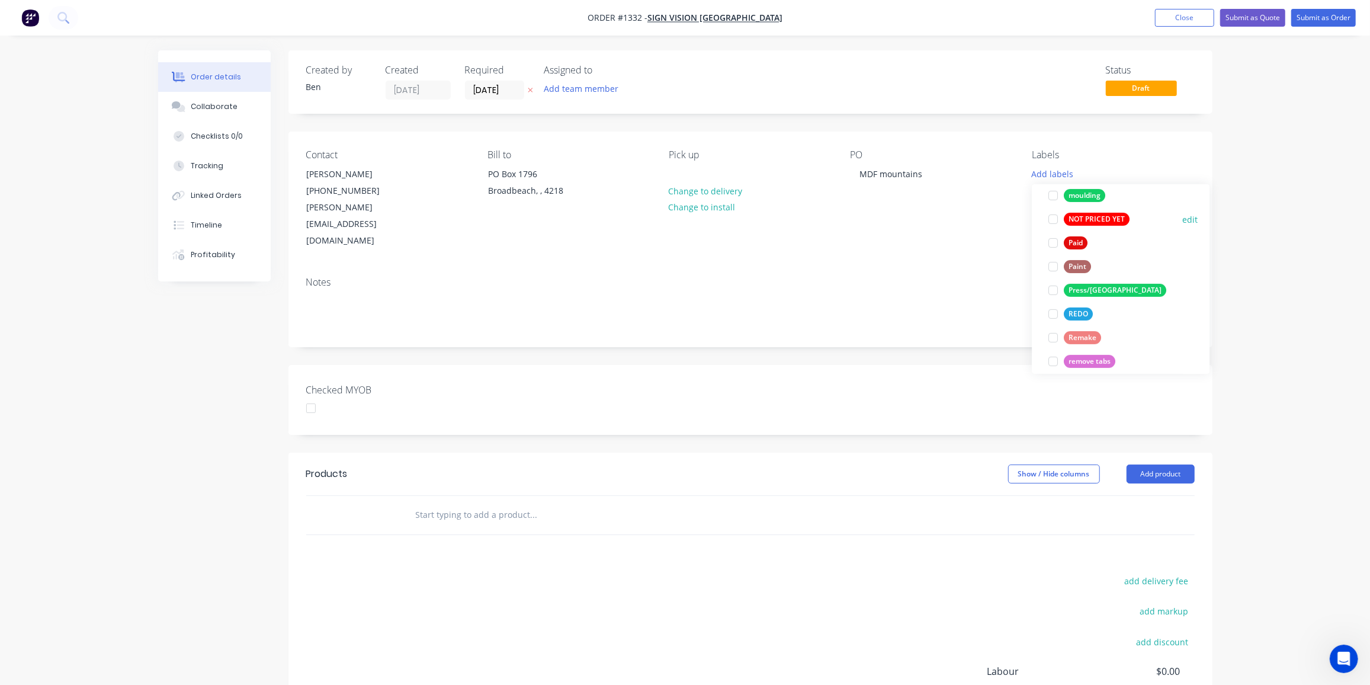
scroll to position [497, 0]
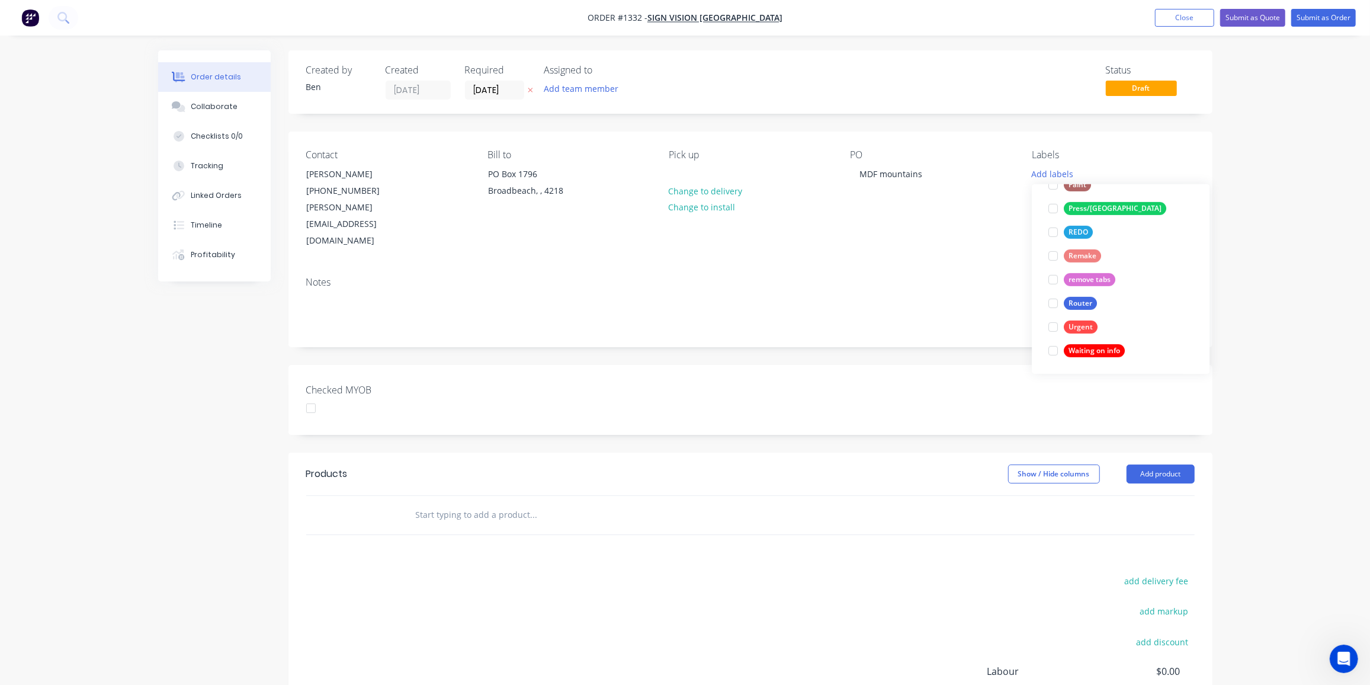
click at [1077, 301] on div "Router" at bounding box center [1080, 303] width 33 height 13
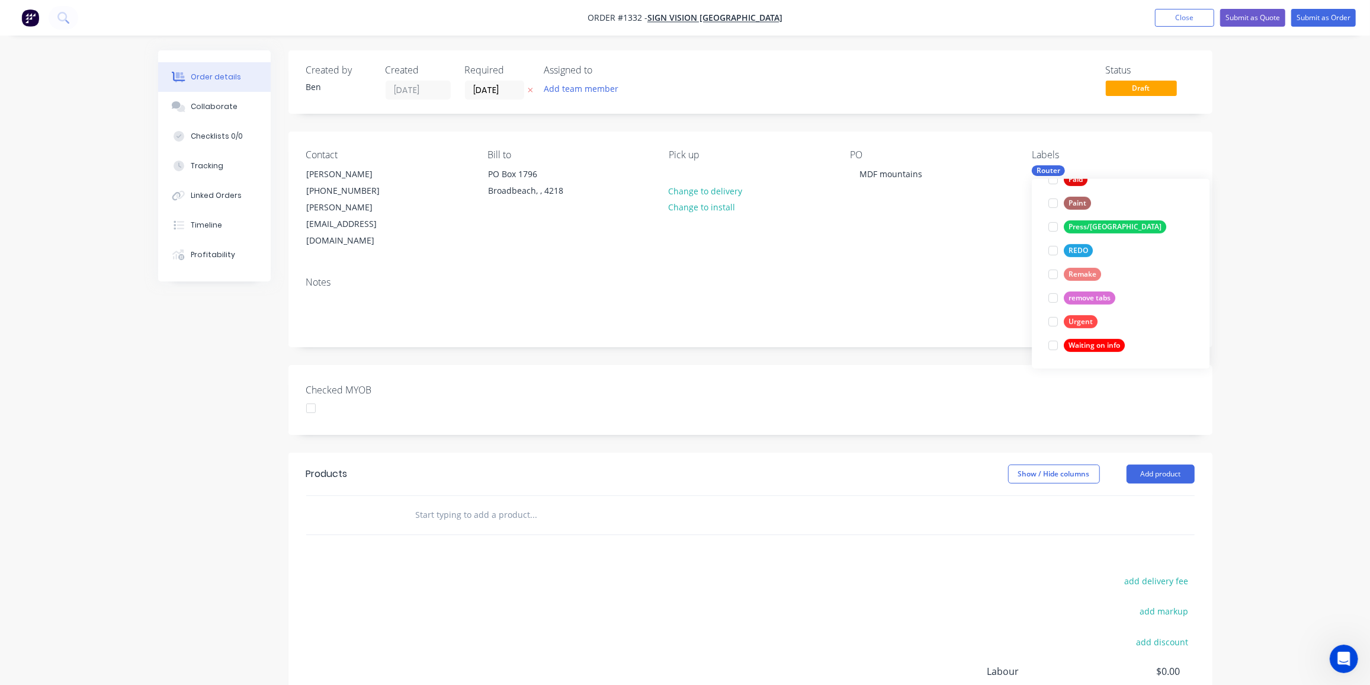
scroll to position [0, 0]
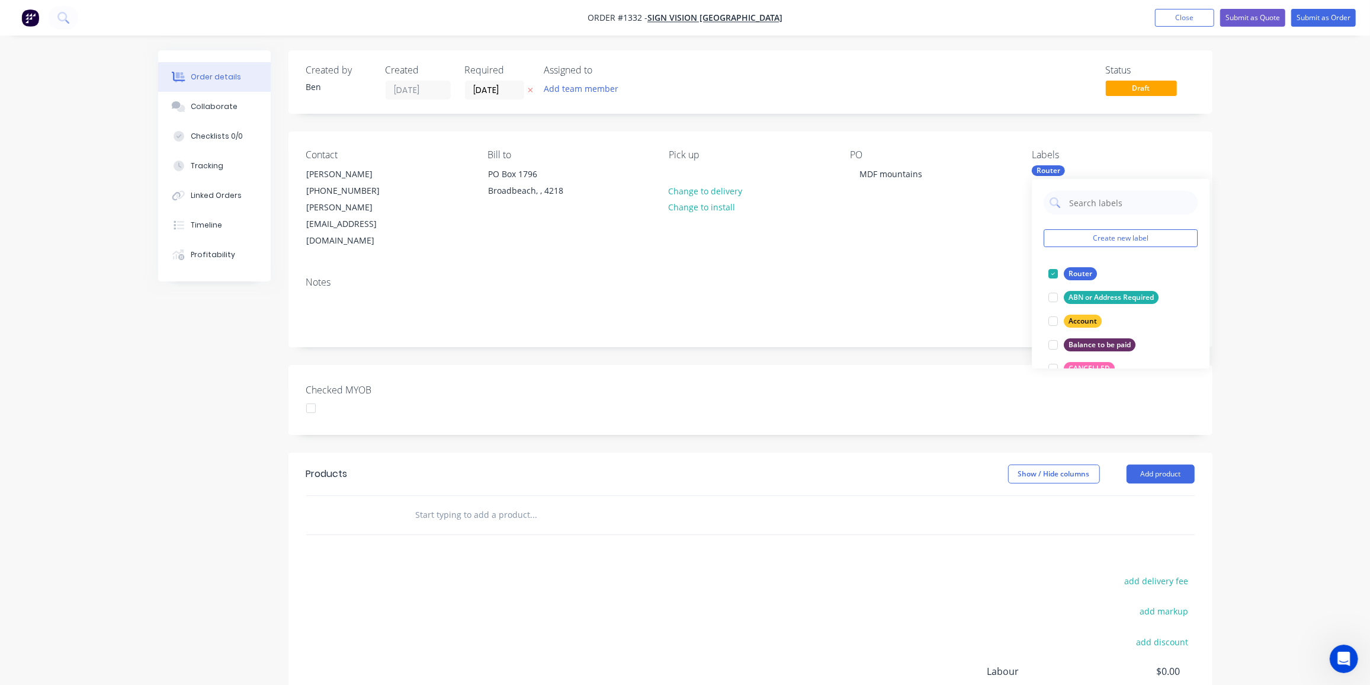
click at [450, 503] on input "text" at bounding box center [533, 515] width 237 height 24
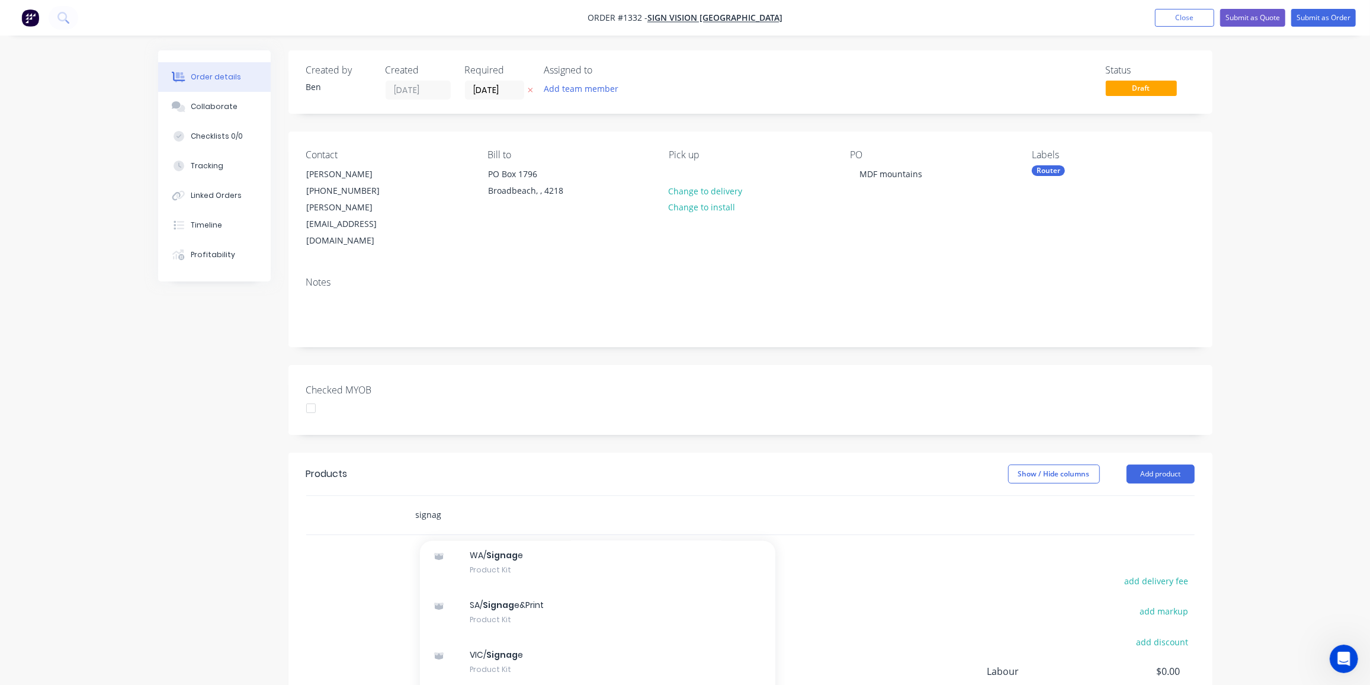
scroll to position [165, 0]
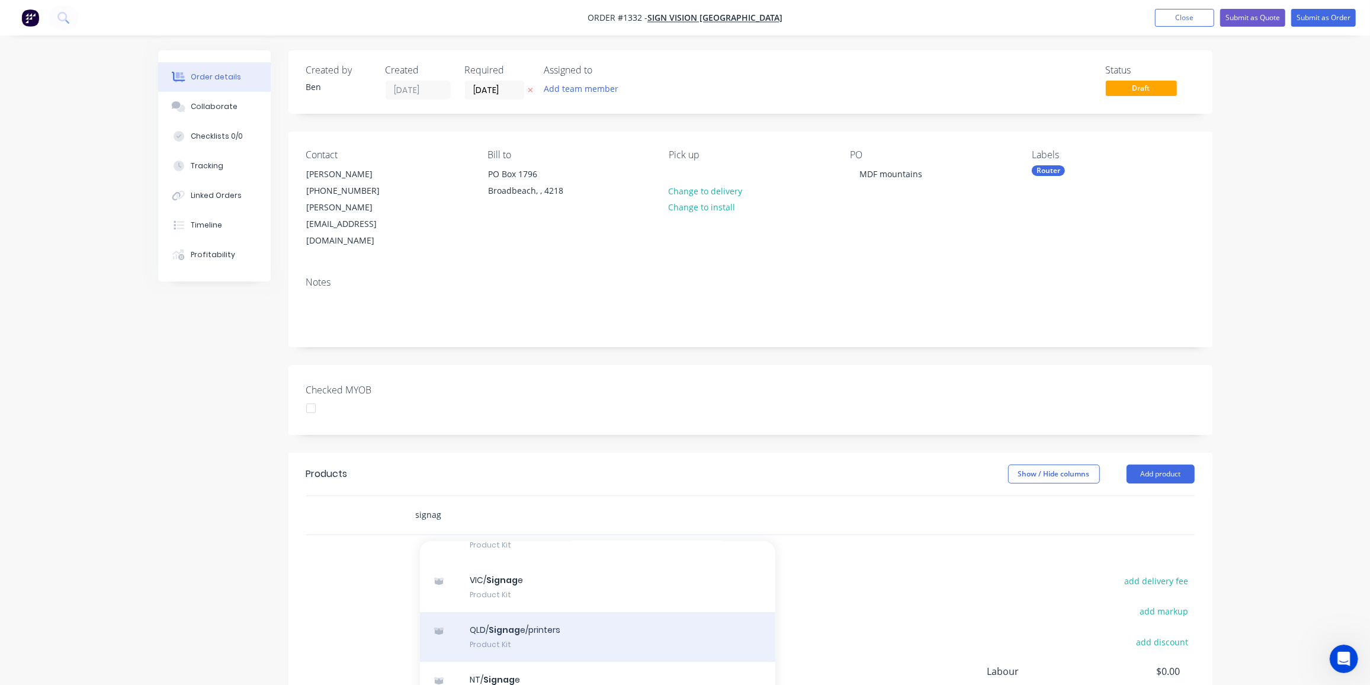
type input "signag"
click at [546, 612] on div "QLD/ Signag e/printers Product Kit" at bounding box center [597, 637] width 355 height 50
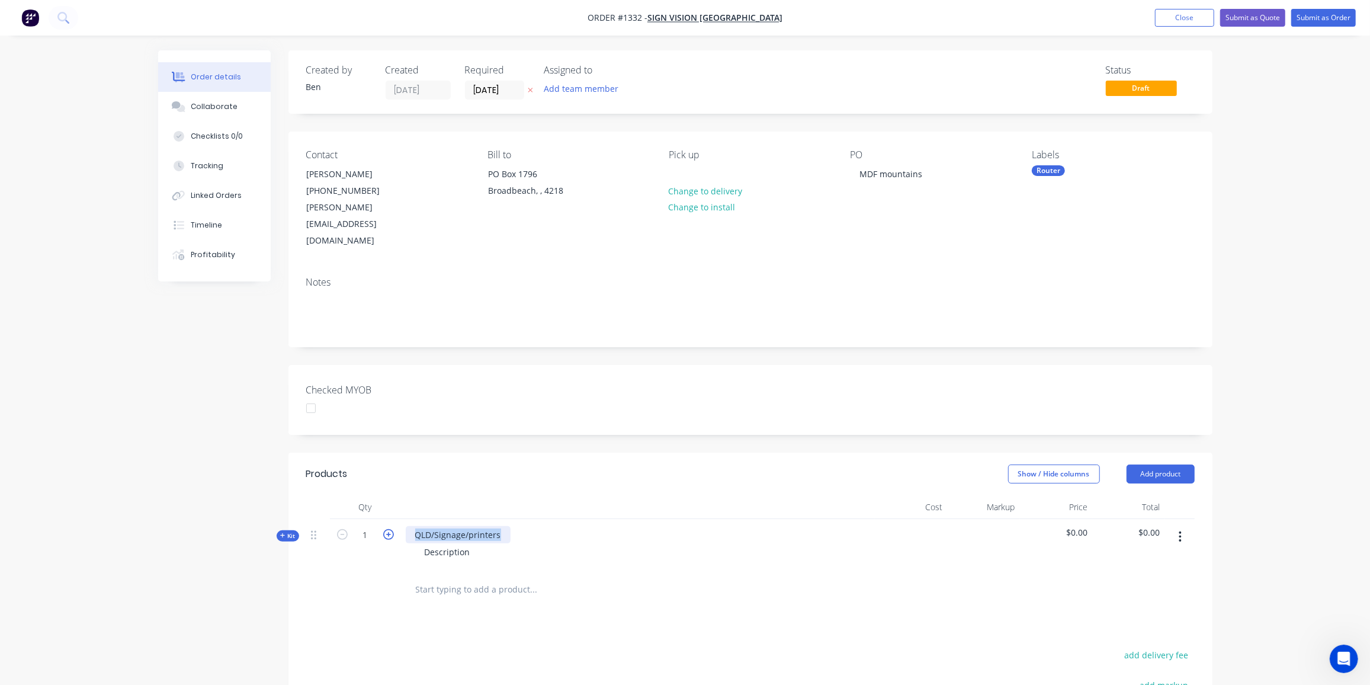
drag, startPoint x: 502, startPoint y: 498, endPoint x: 388, endPoint y: 500, distance: 113.7
click at [388, 519] on div "Kit 1 QLD/Signage/printers Description $0.00 $0.00" at bounding box center [750, 545] width 888 height 52
drag, startPoint x: 471, startPoint y: 517, endPoint x: 400, endPoint y: 524, distance: 71.4
click at [401, 524] on div "Mountain Silhouettes Description" at bounding box center [638, 545] width 474 height 52
click at [282, 533] on icon at bounding box center [282, 535] width 5 height 5
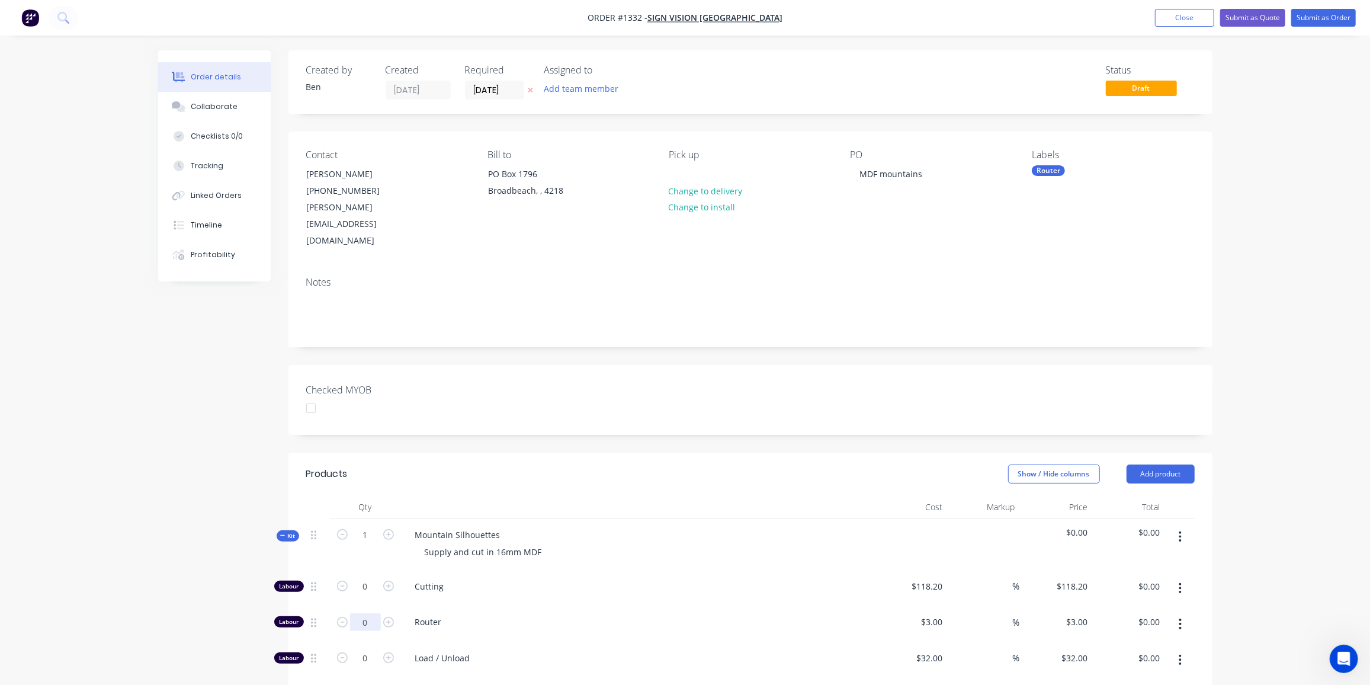
click at [371, 613] on input "0" at bounding box center [365, 622] width 31 height 18
type input "35"
type input "$105.00"
click at [365, 649] on input "0" at bounding box center [365, 658] width 31 height 18
type input "9"
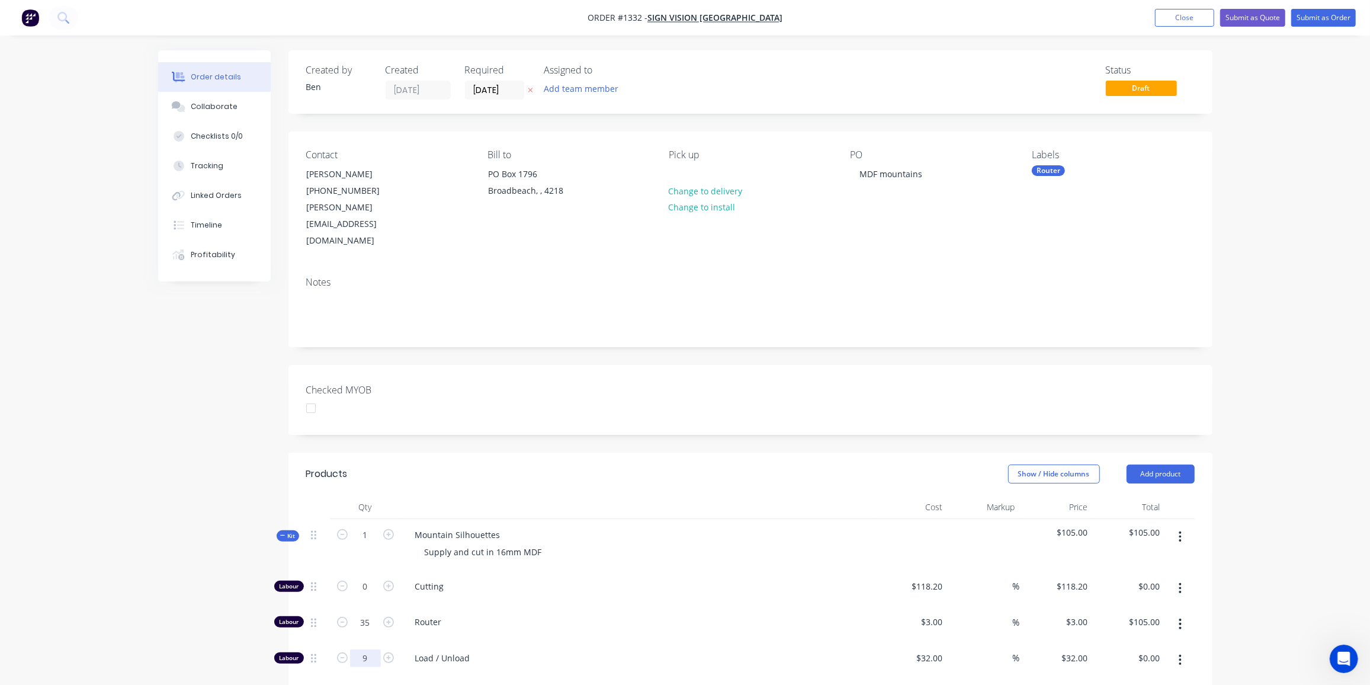
type input "$288.00"
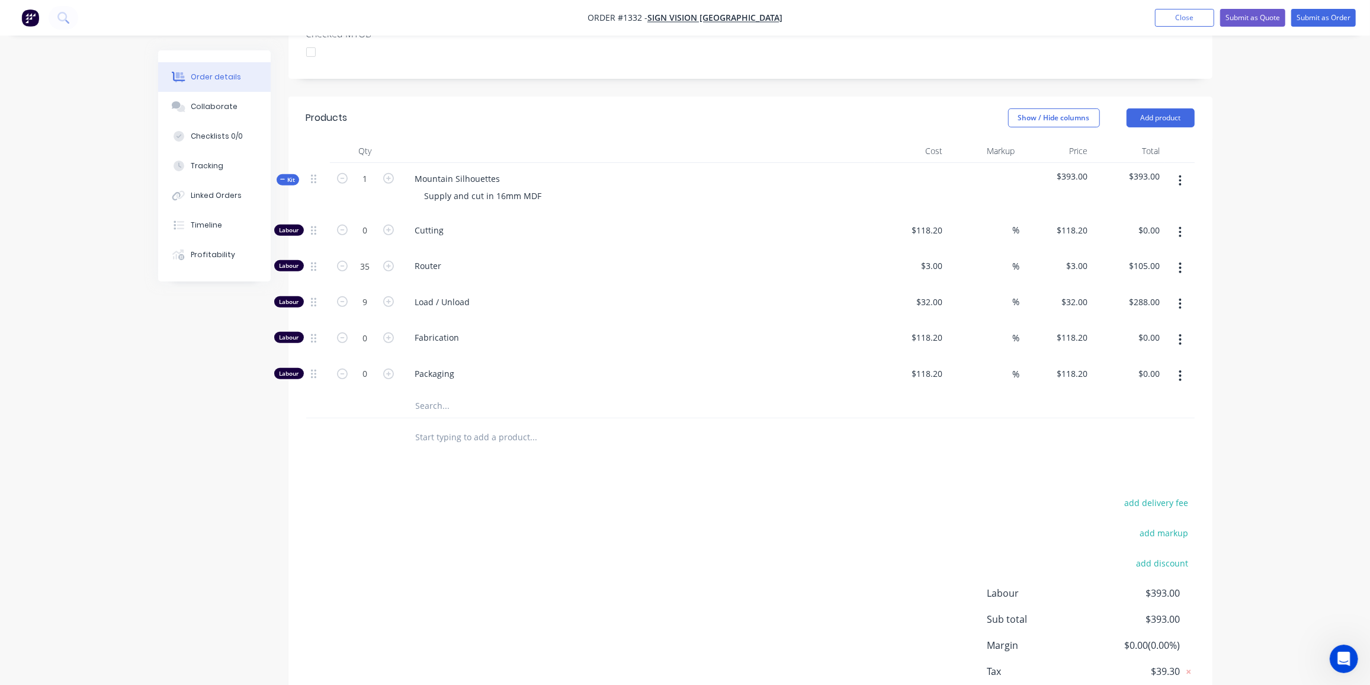
scroll to position [392, 0]
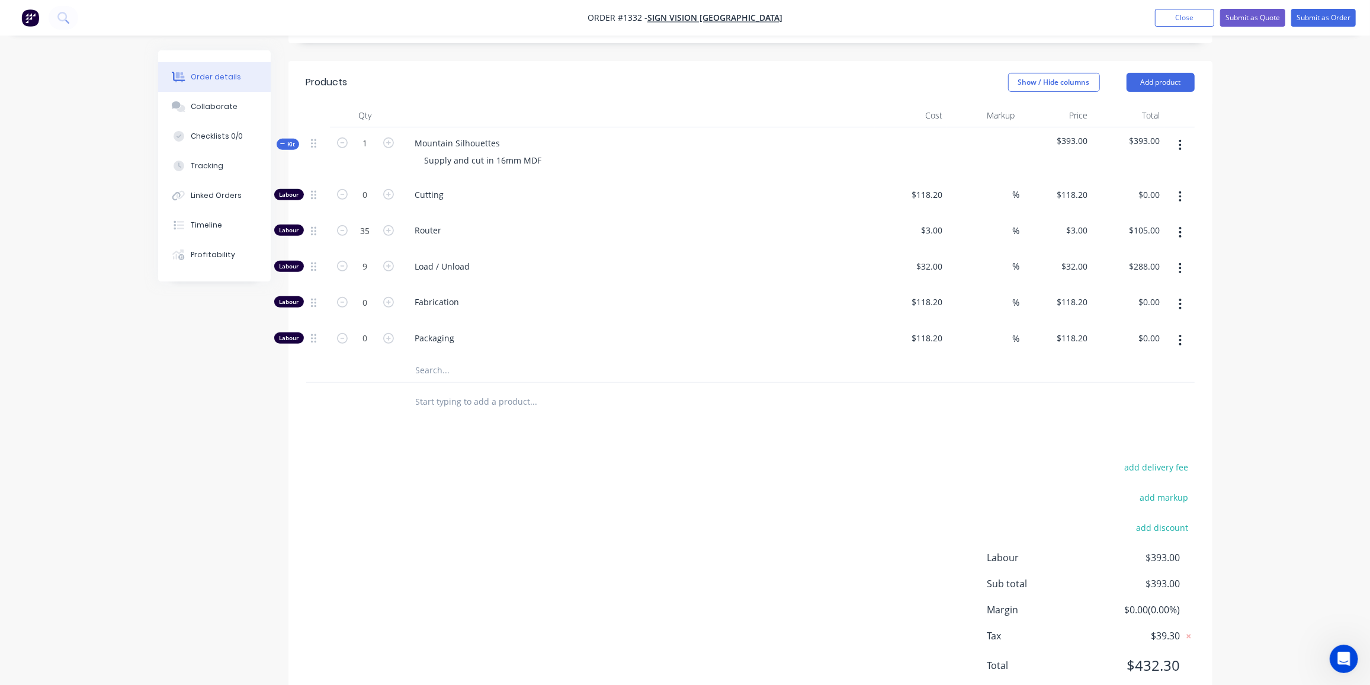
click at [428, 358] on input "text" at bounding box center [533, 370] width 237 height 24
type input "MDF"
click at [542, 382] on button "Add MDF to kit" at bounding box center [583, 401] width 355 height 38
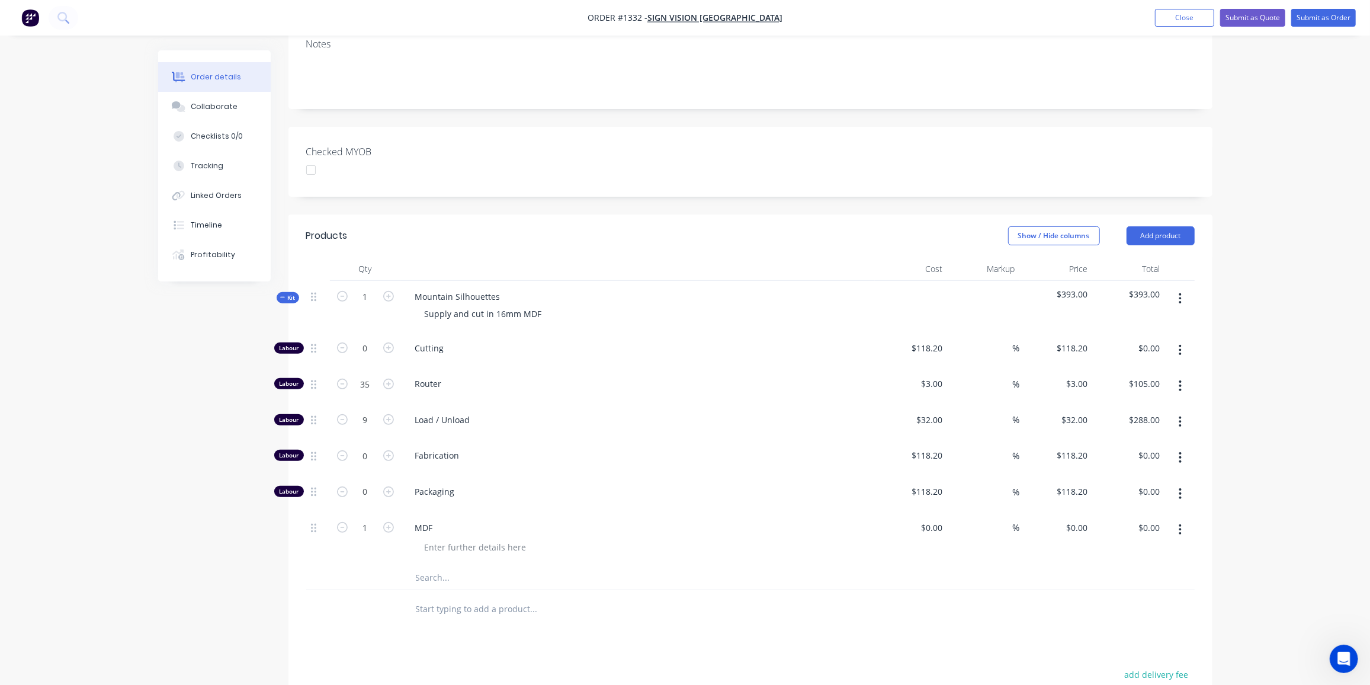
scroll to position [230, 0]
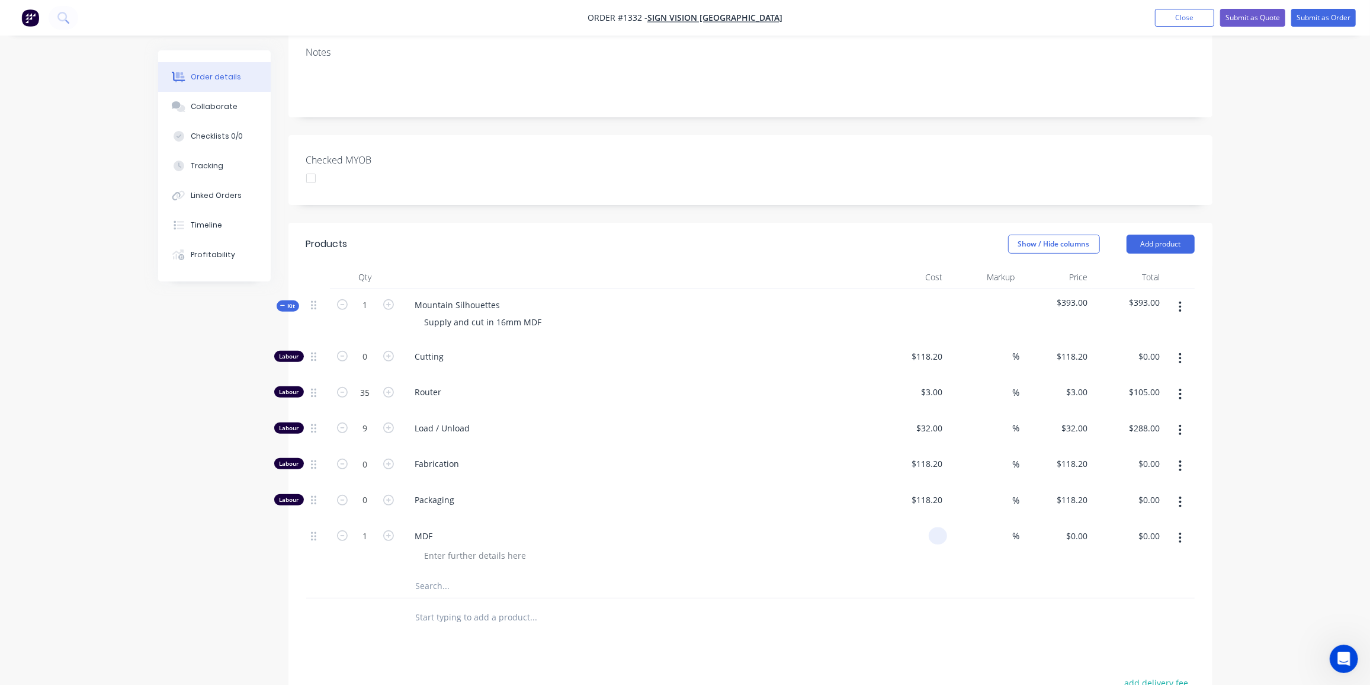
click at [935, 527] on input at bounding box center [940, 535] width 14 height 17
type input "$49.00"
click at [390, 530] on icon "button" at bounding box center [388, 535] width 11 height 11
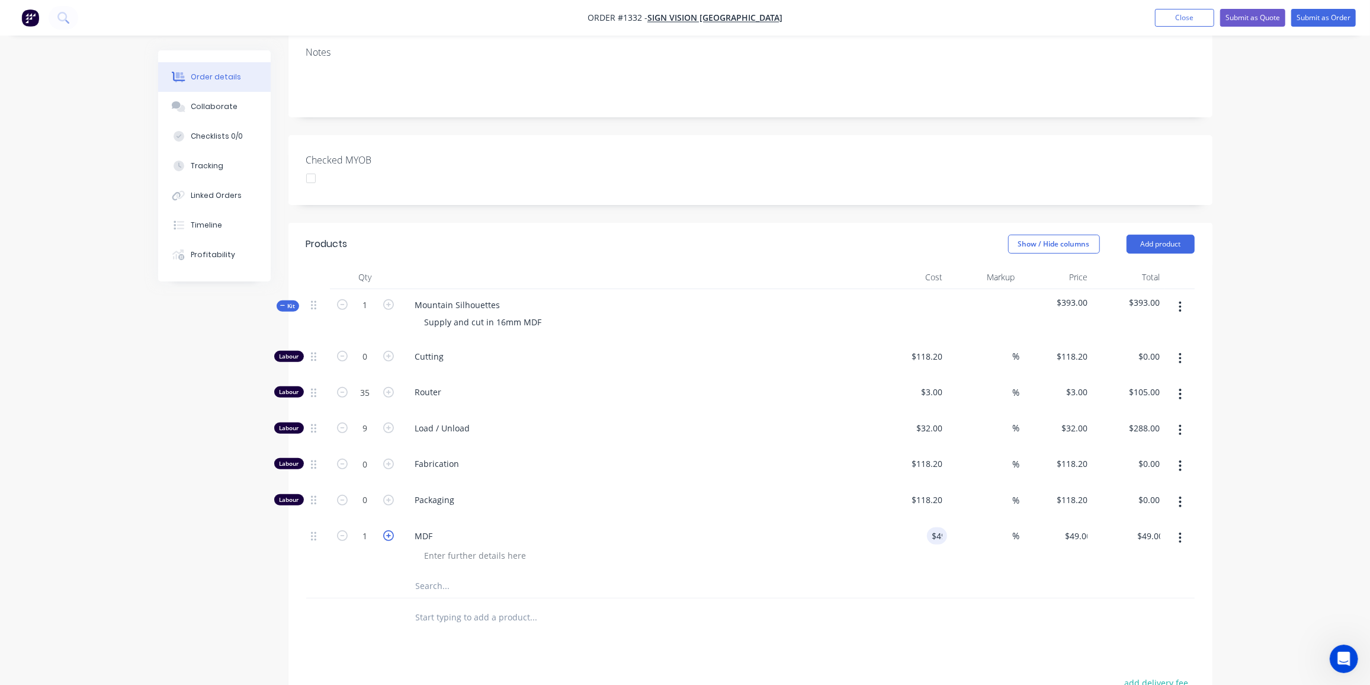
type input "2"
type input "$98.00"
click at [390, 530] on icon "button" at bounding box center [388, 535] width 11 height 11
type input "3"
type input "$147.00"
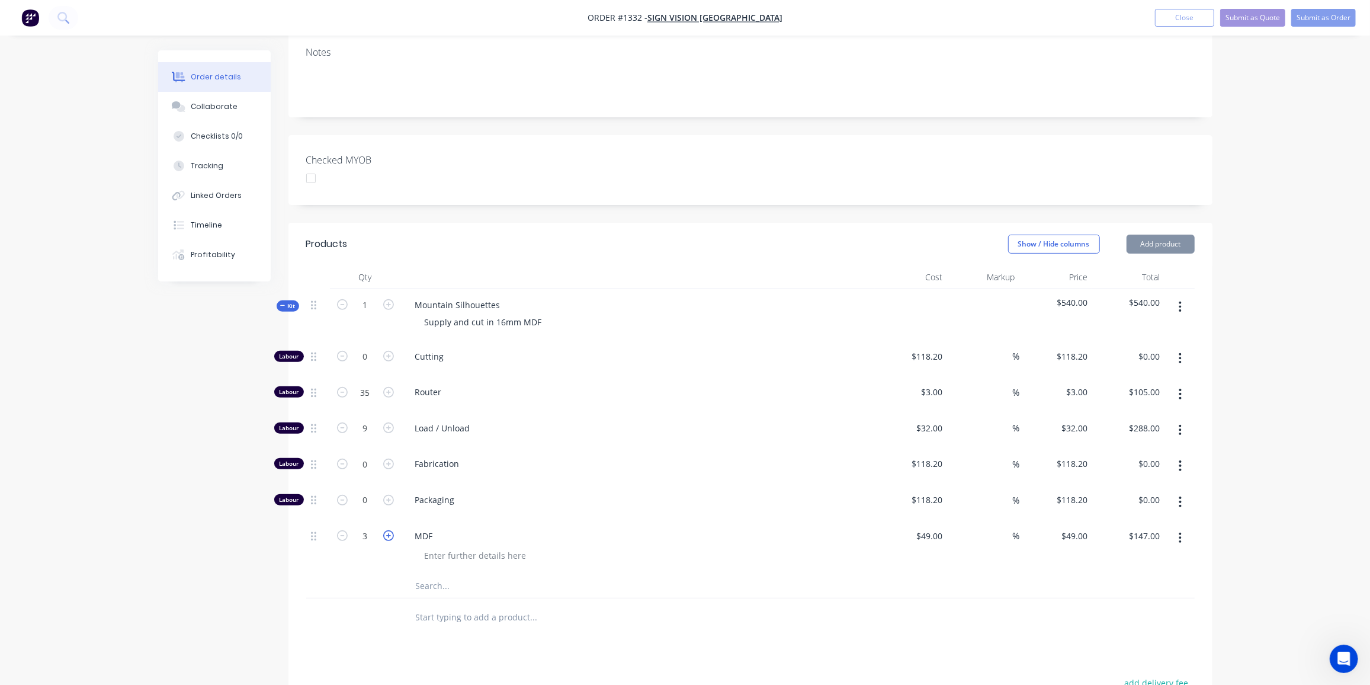
click at [390, 530] on icon "button" at bounding box center [388, 535] width 11 height 11
type input "4"
type input "$196.00"
click at [390, 530] on icon "button" at bounding box center [388, 535] width 11 height 11
type input "5"
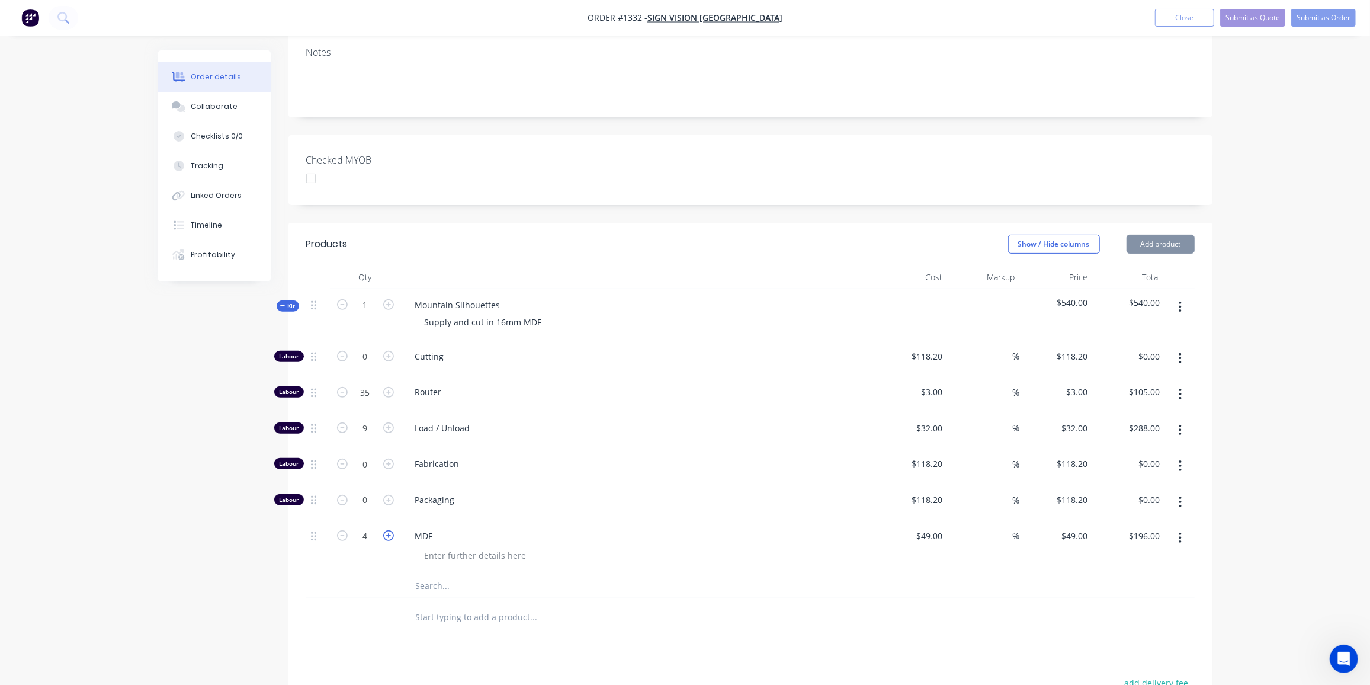
type input "$245.00"
click at [390, 530] on icon "button" at bounding box center [388, 535] width 11 height 11
type input "6"
type input "$294.00"
click at [389, 530] on icon "button" at bounding box center [388, 535] width 11 height 11
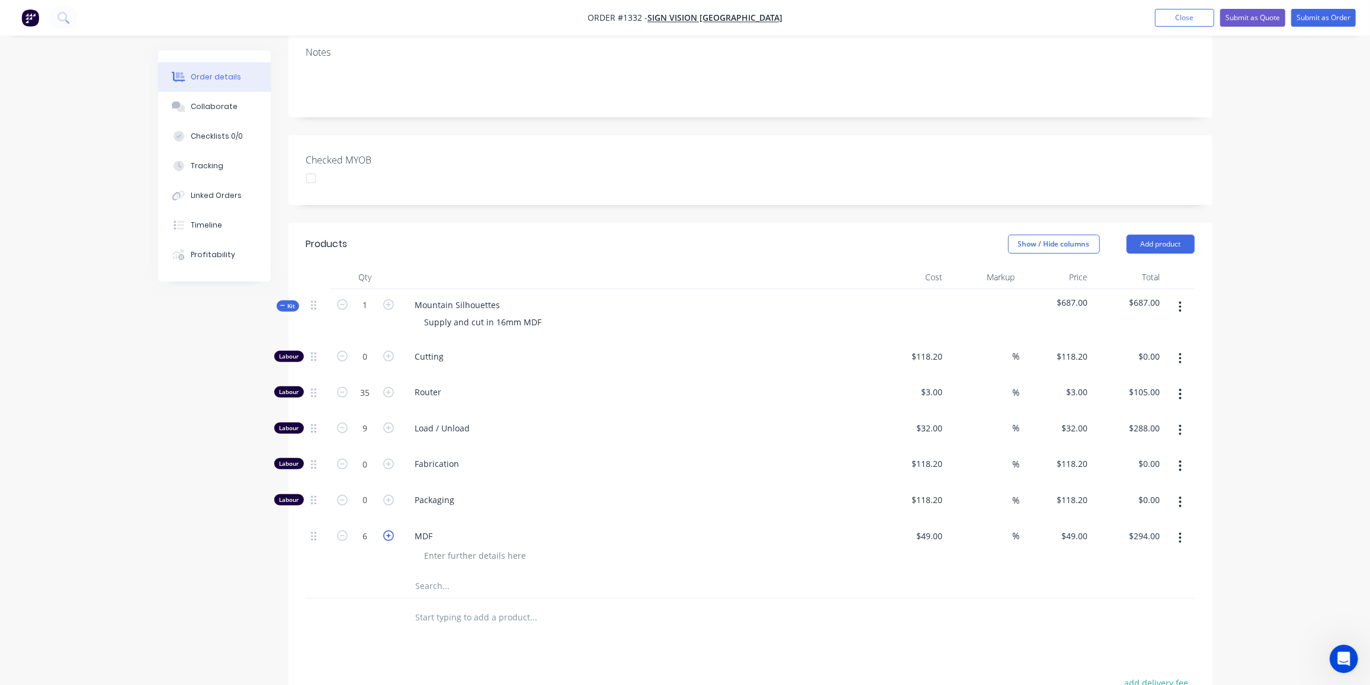
type input "7"
type input "$343.00"
click at [368, 527] on input "7" at bounding box center [365, 536] width 31 height 18
type input "8.5"
type input "$416.50"
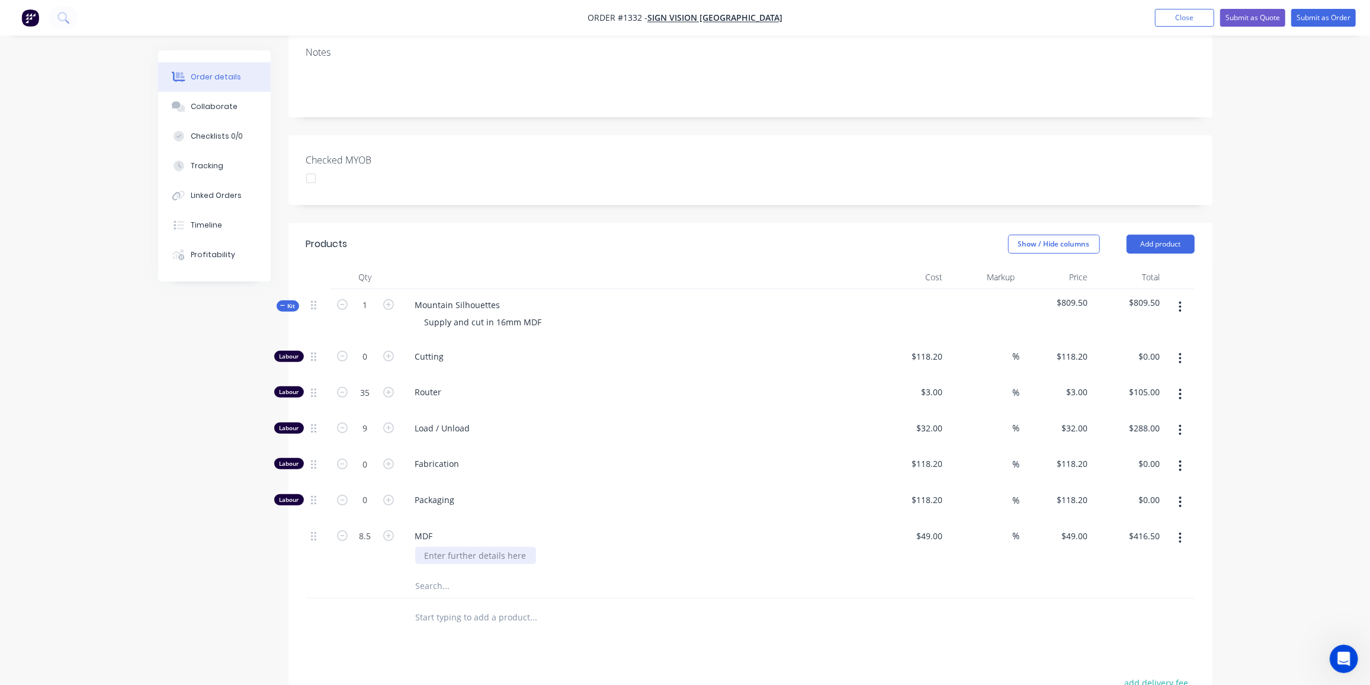
drag, startPoint x: 528, startPoint y: 513, endPoint x: 406, endPoint y: 512, distance: 122.6
click at [406, 520] on div "MDF" at bounding box center [638, 547] width 474 height 54
type input "$49.00"
type input "25"
type input "61.25"
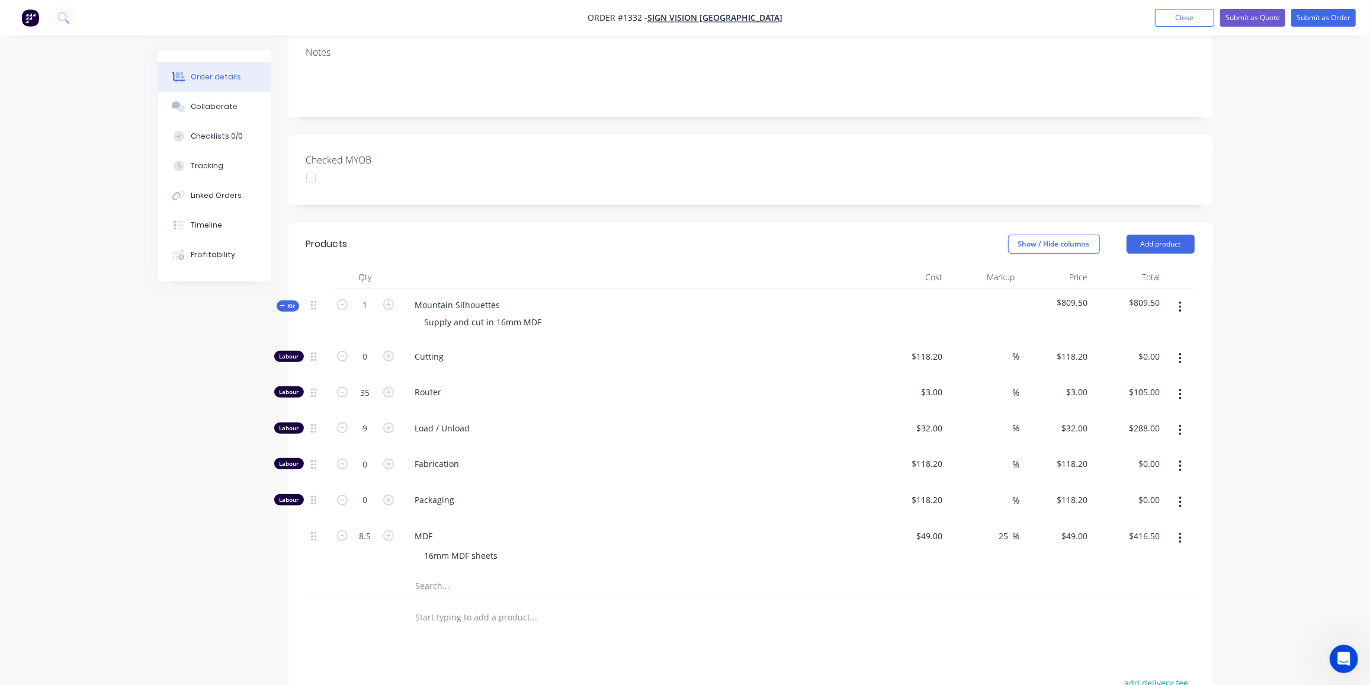
type input "$520.63"
type input "$61.25"
click at [290, 301] on span "Kit" at bounding box center [287, 305] width 15 height 9
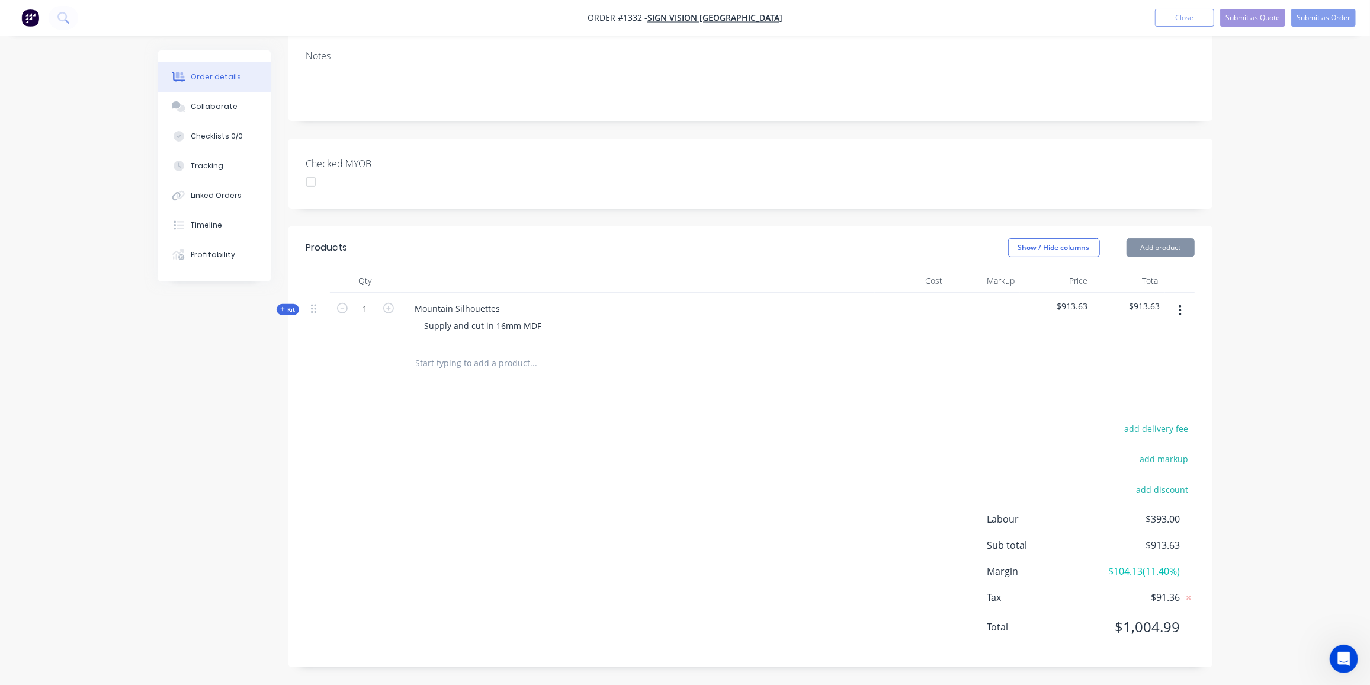
scroll to position [191, 0]
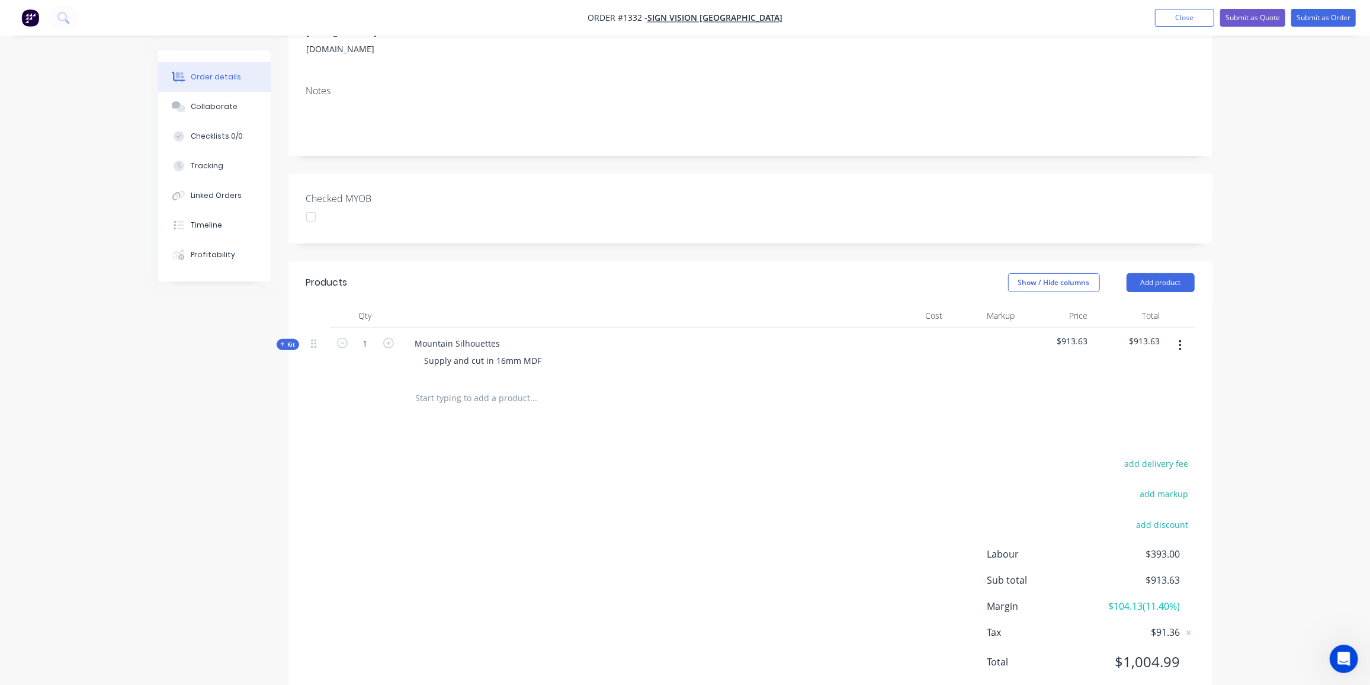
click at [293, 340] on span "Kit" at bounding box center [287, 344] width 15 height 9
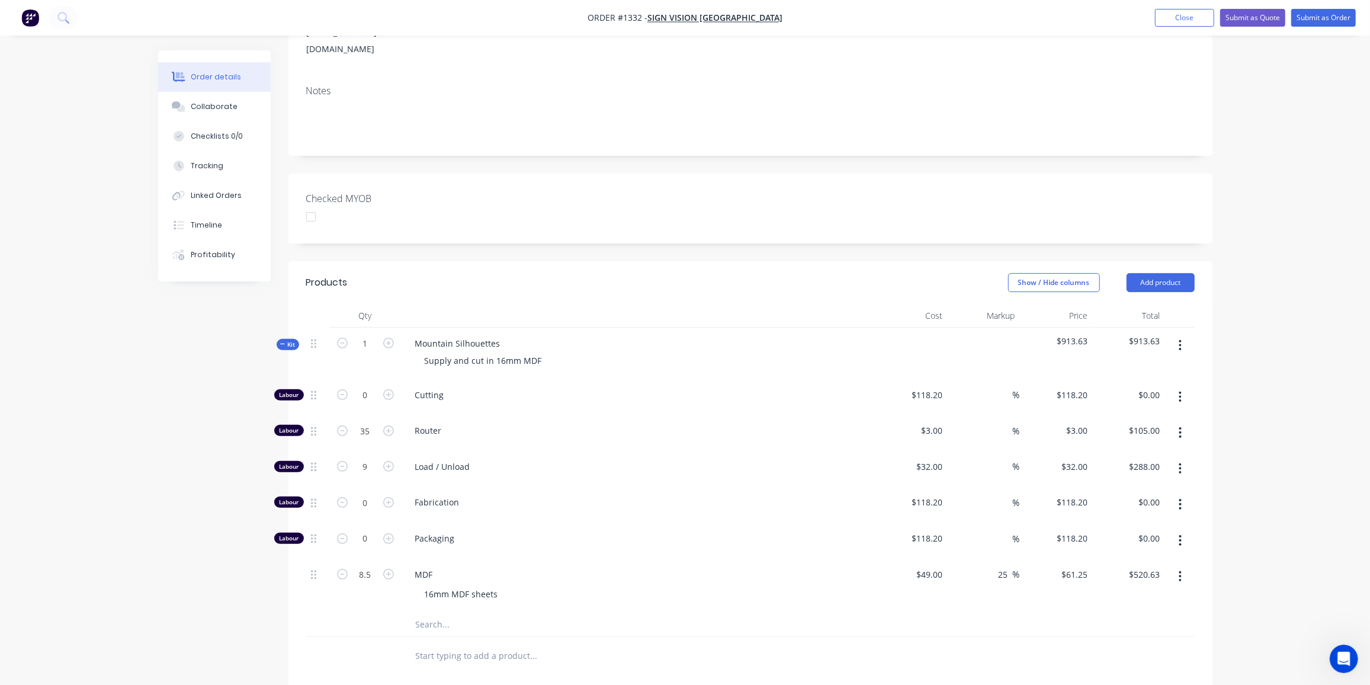
scroll to position [230, 0]
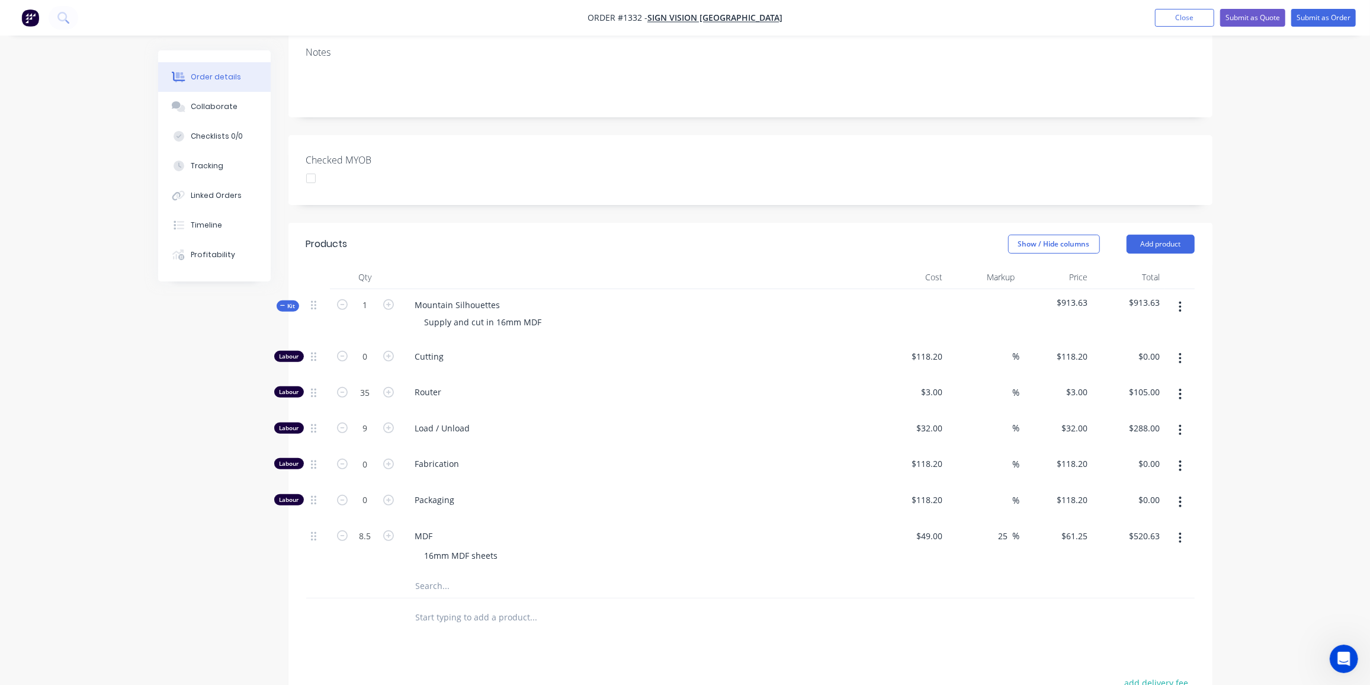
click at [292, 307] on div "Qty Cost Markup Price Total Kit 1 Mountain Silhouettes Supply and cut in 16mm M…" at bounding box center [750, 450] width 924 height 371
click at [284, 303] on icon at bounding box center [282, 306] width 5 height 6
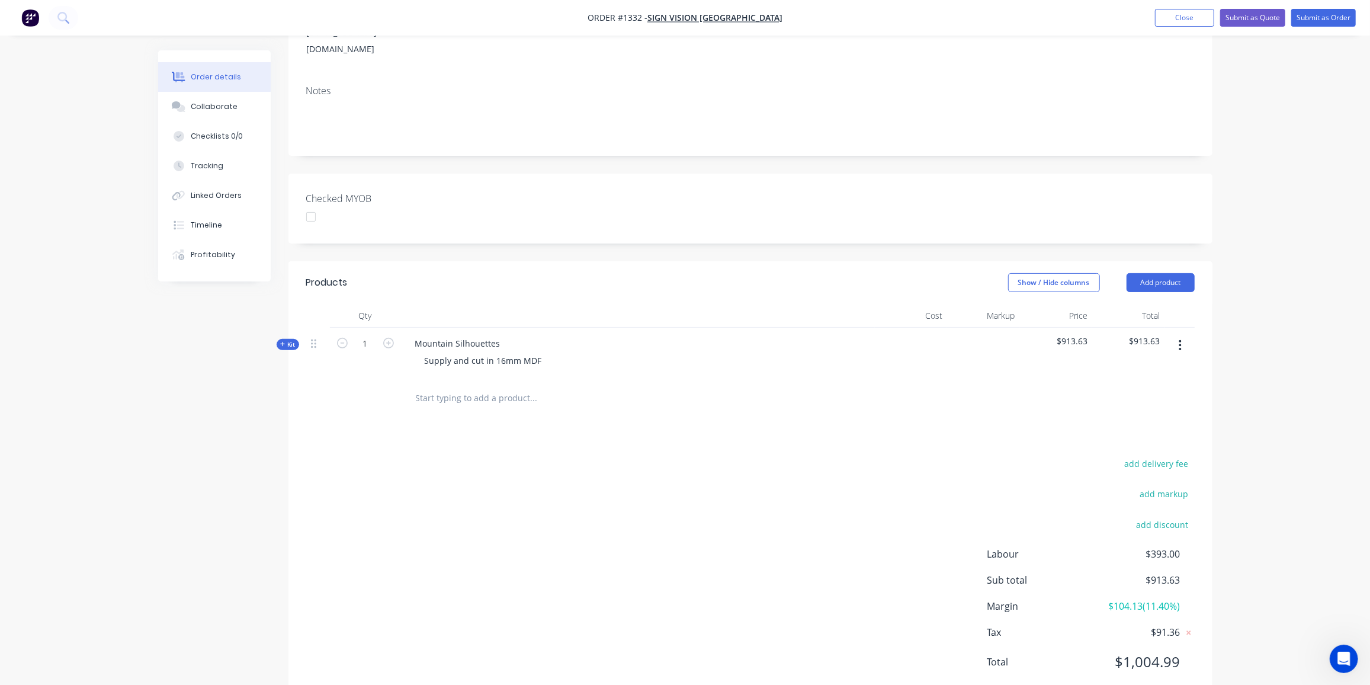
click at [1182, 339] on icon "button" at bounding box center [1180, 345] width 3 height 13
click at [1139, 415] on div "Duplicate" at bounding box center [1138, 423] width 91 height 17
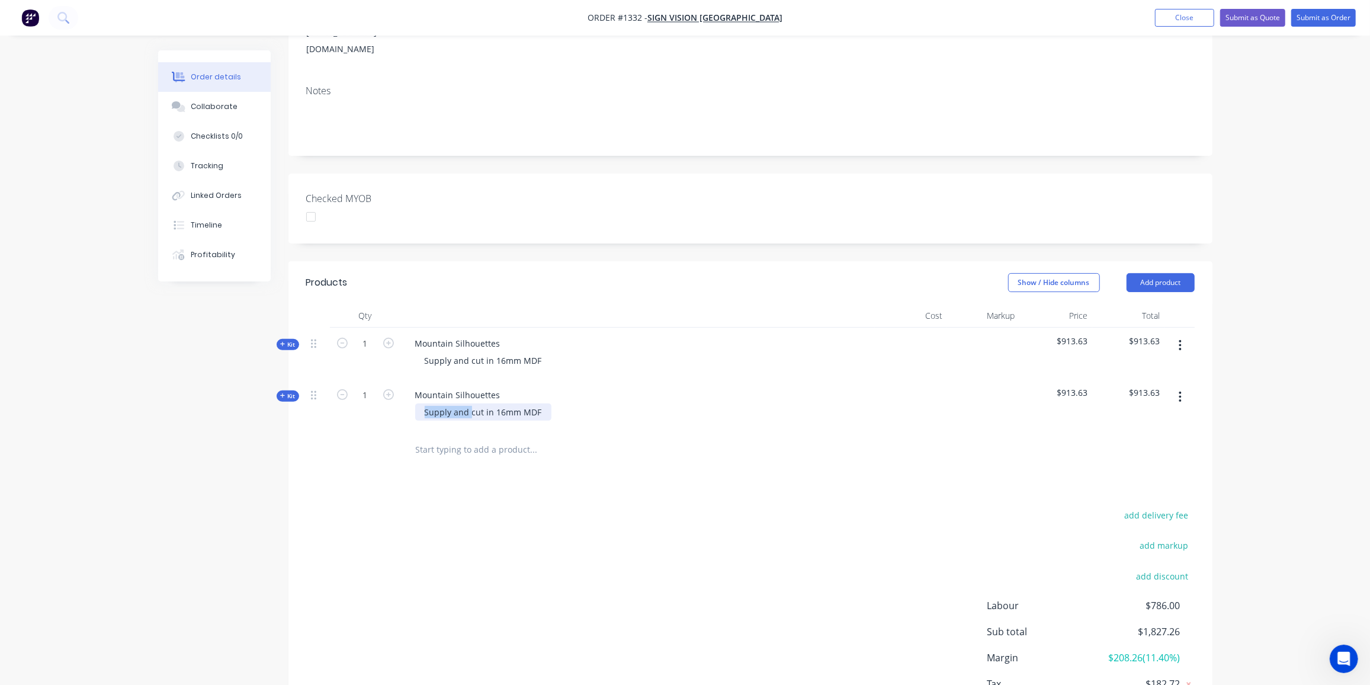
drag, startPoint x: 469, startPoint y: 377, endPoint x: 392, endPoint y: 377, distance: 77.6
click at [392, 379] on div "Kit 1 Mountain Silhouettes Supply and cut in 16mm MDF $913.63 $913.63" at bounding box center [750, 405] width 888 height 52
click at [437, 403] on div "cut in 16mm MDF" at bounding box center [459, 411] width 89 height 17
click at [288, 392] on span "Kit" at bounding box center [287, 396] width 15 height 9
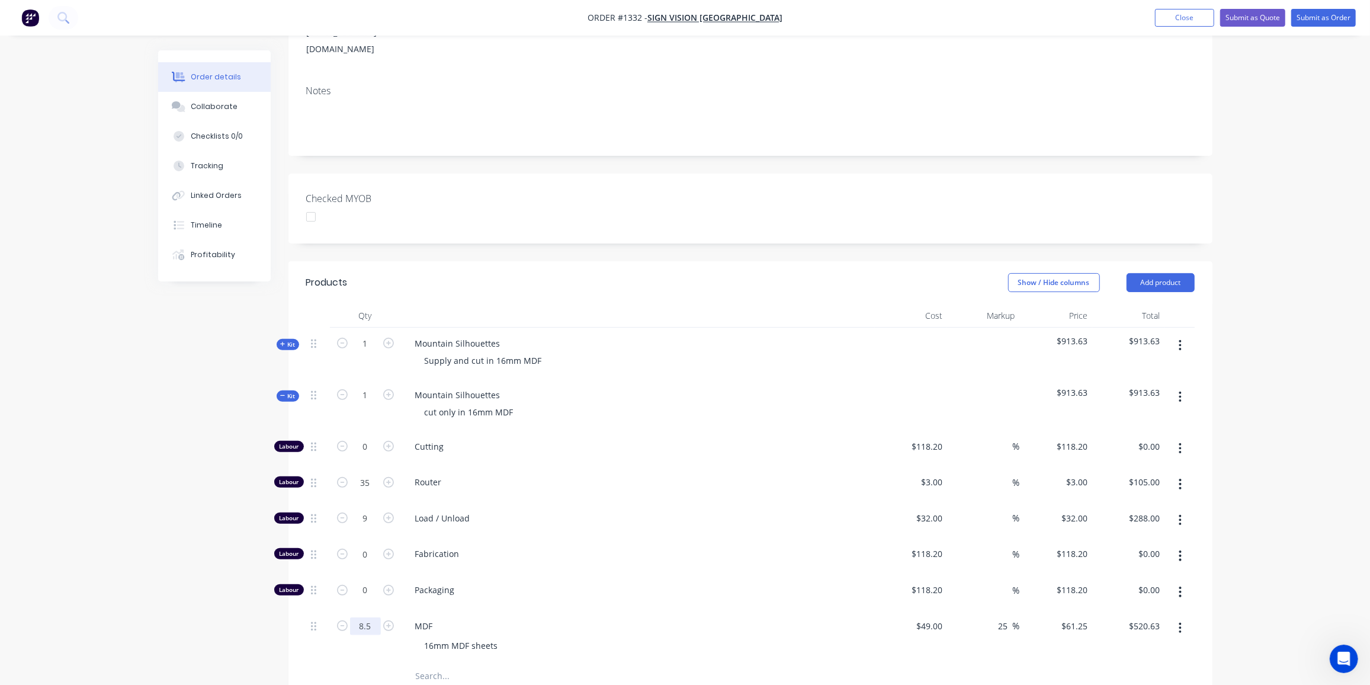
click at [373, 617] on input "8.5" at bounding box center [365, 626] width 31 height 18
type input "0"
type input "$0.00"
click at [236, 616] on div "Created by Ben Created 01/09/25 Required 01/09/25 Assigned to Add team member S…" at bounding box center [685, 444] width 1054 height 1170
click at [286, 392] on span "Kit" at bounding box center [287, 396] width 15 height 9
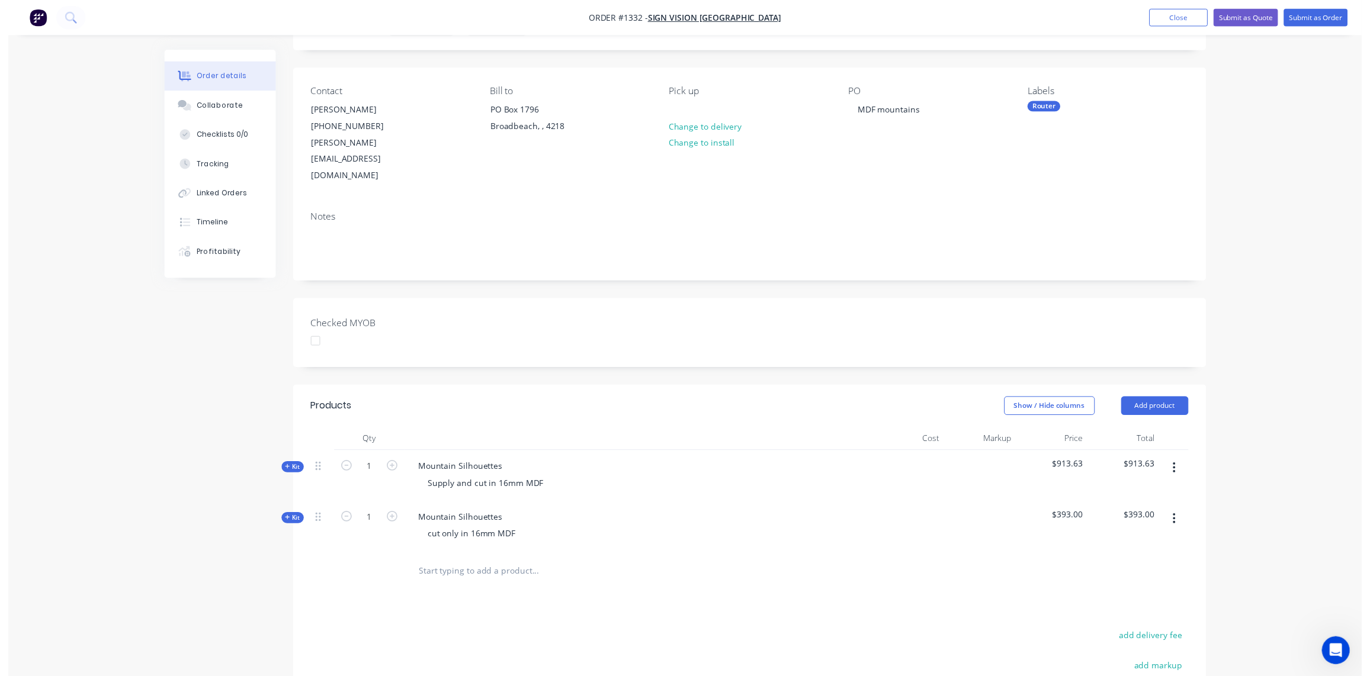
scroll to position [0, 0]
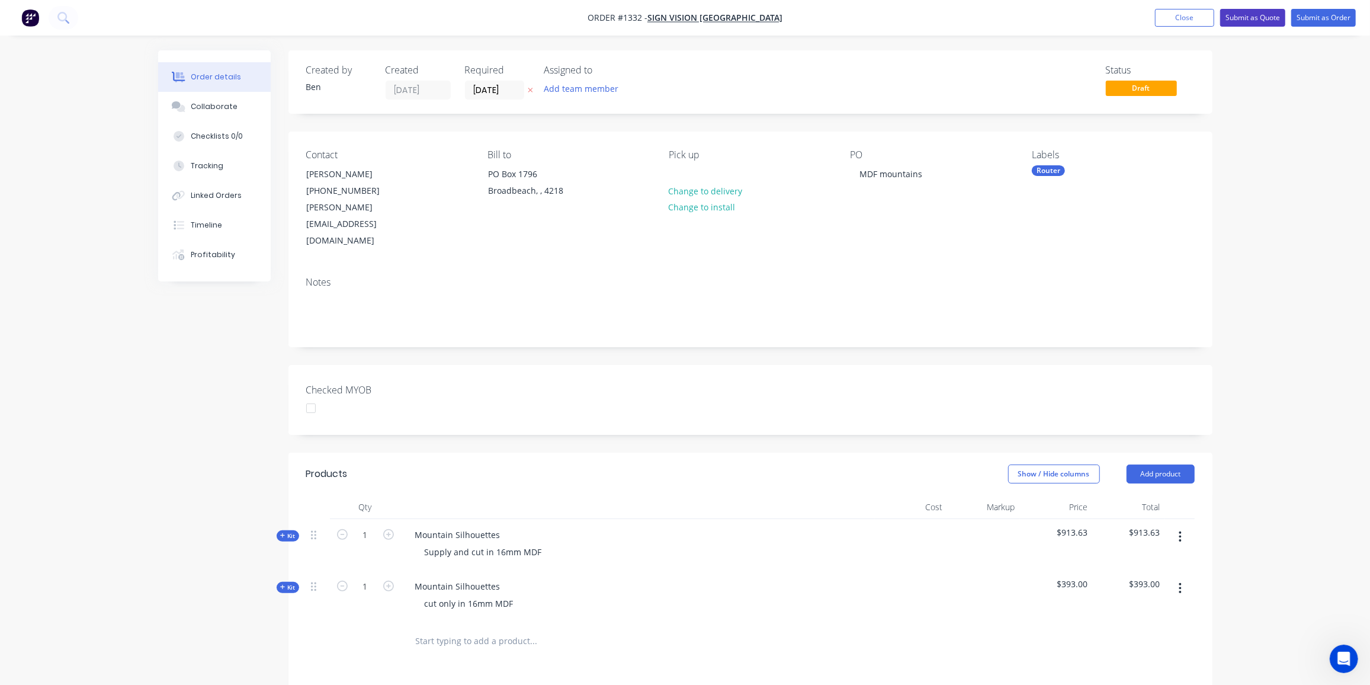
click at [1265, 17] on button "Submit as Quote" at bounding box center [1252, 18] width 65 height 18
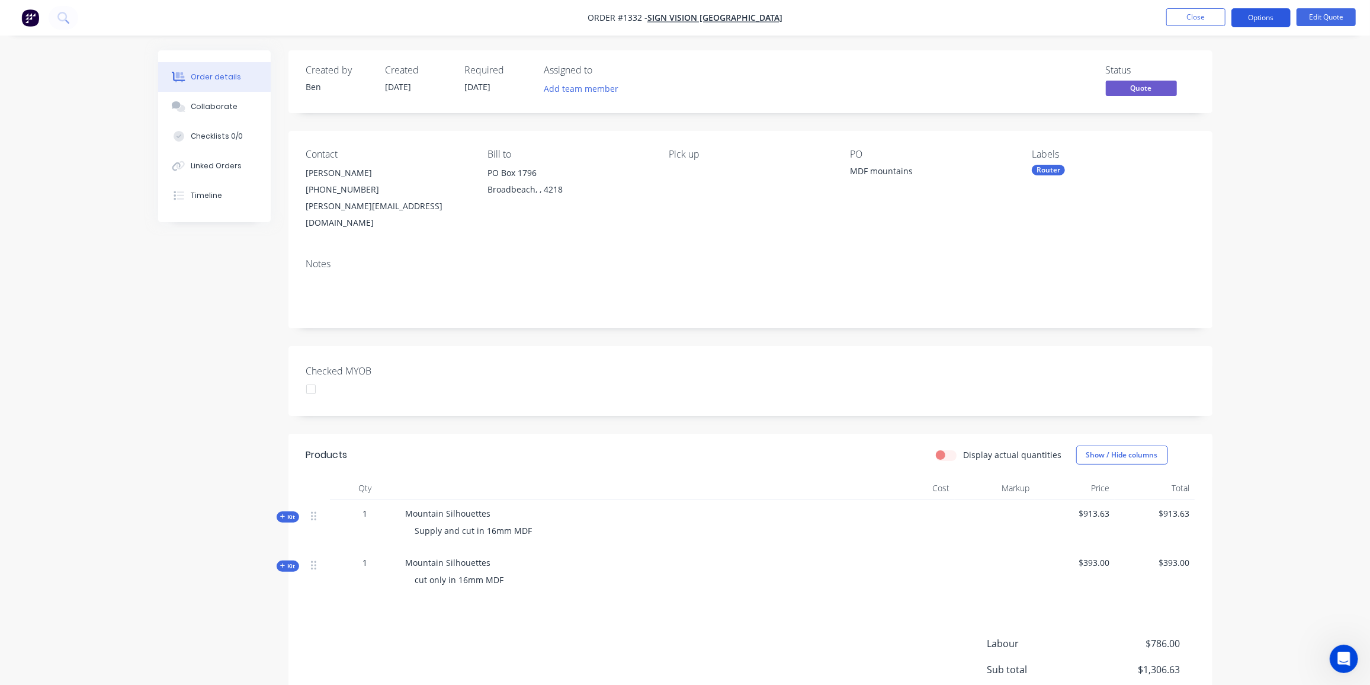
click at [1260, 15] on button "Options" at bounding box center [1260, 17] width 59 height 19
click at [1202, 72] on div "Quote" at bounding box center [1225, 71] width 109 height 17
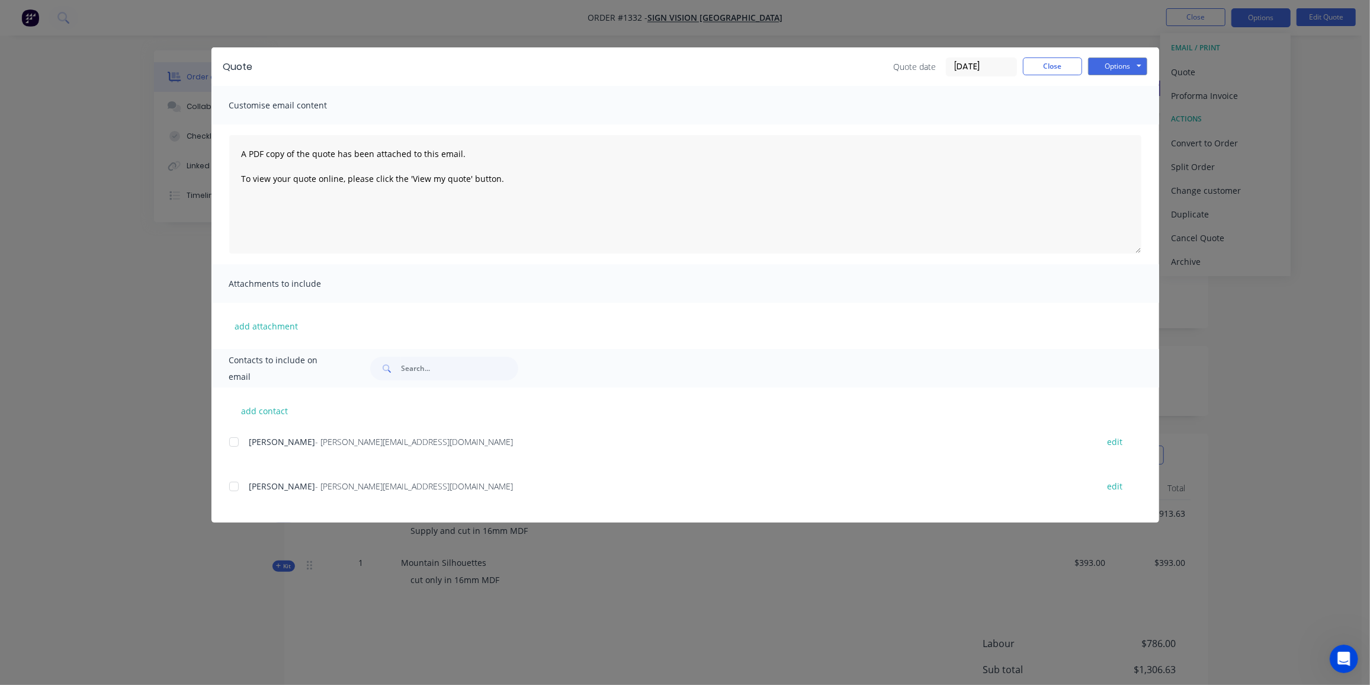
click at [239, 490] on div at bounding box center [234, 486] width 24 height 24
click at [1125, 60] on button "Options" at bounding box center [1117, 66] width 59 height 18
click at [1128, 86] on button "Preview" at bounding box center [1126, 88] width 76 height 20
click at [239, 486] on div at bounding box center [234, 486] width 24 height 24
click at [1114, 69] on button "Options" at bounding box center [1117, 66] width 59 height 18
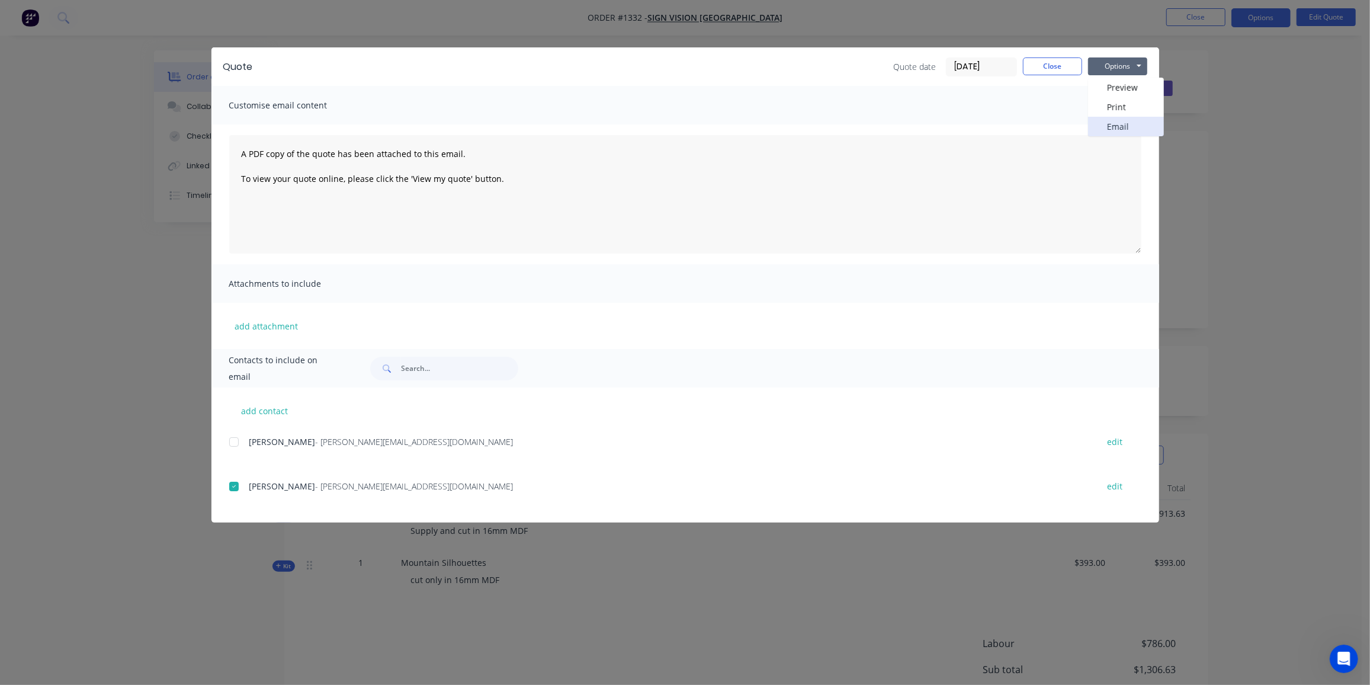
click at [1112, 129] on button "Email" at bounding box center [1126, 127] width 76 height 20
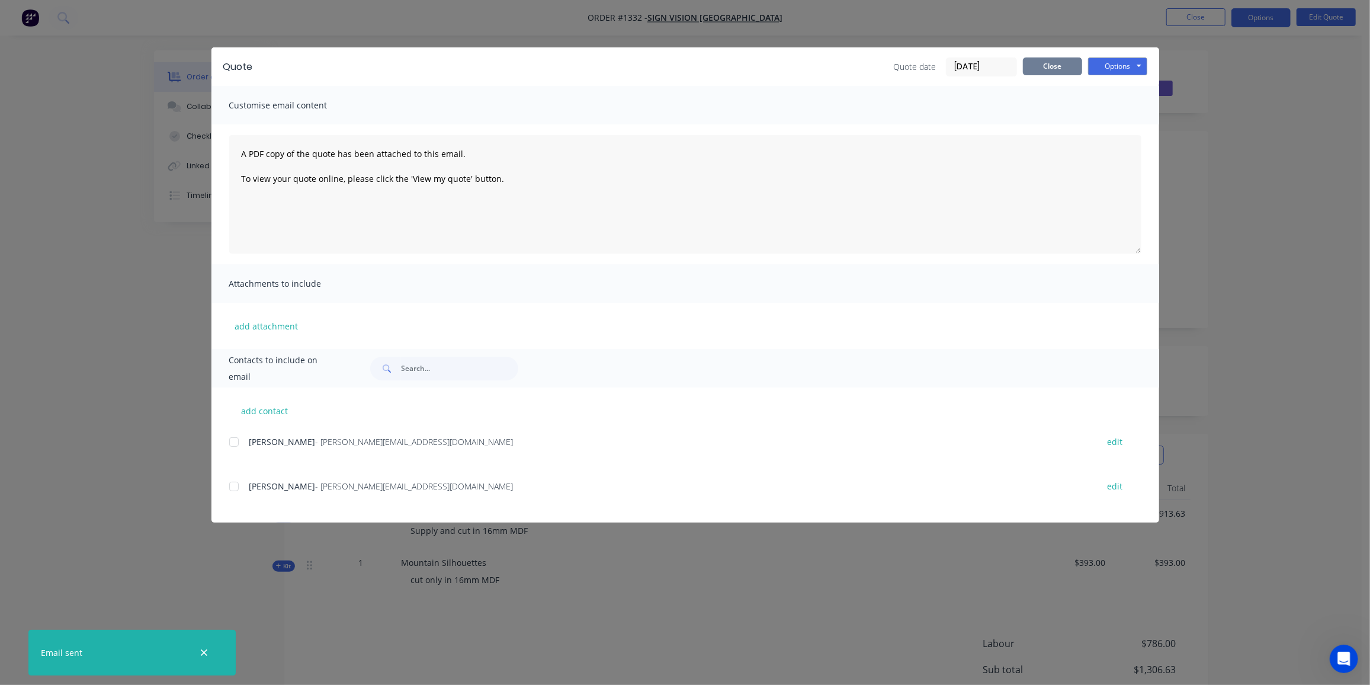
click at [1041, 63] on button "Close" at bounding box center [1052, 66] width 59 height 18
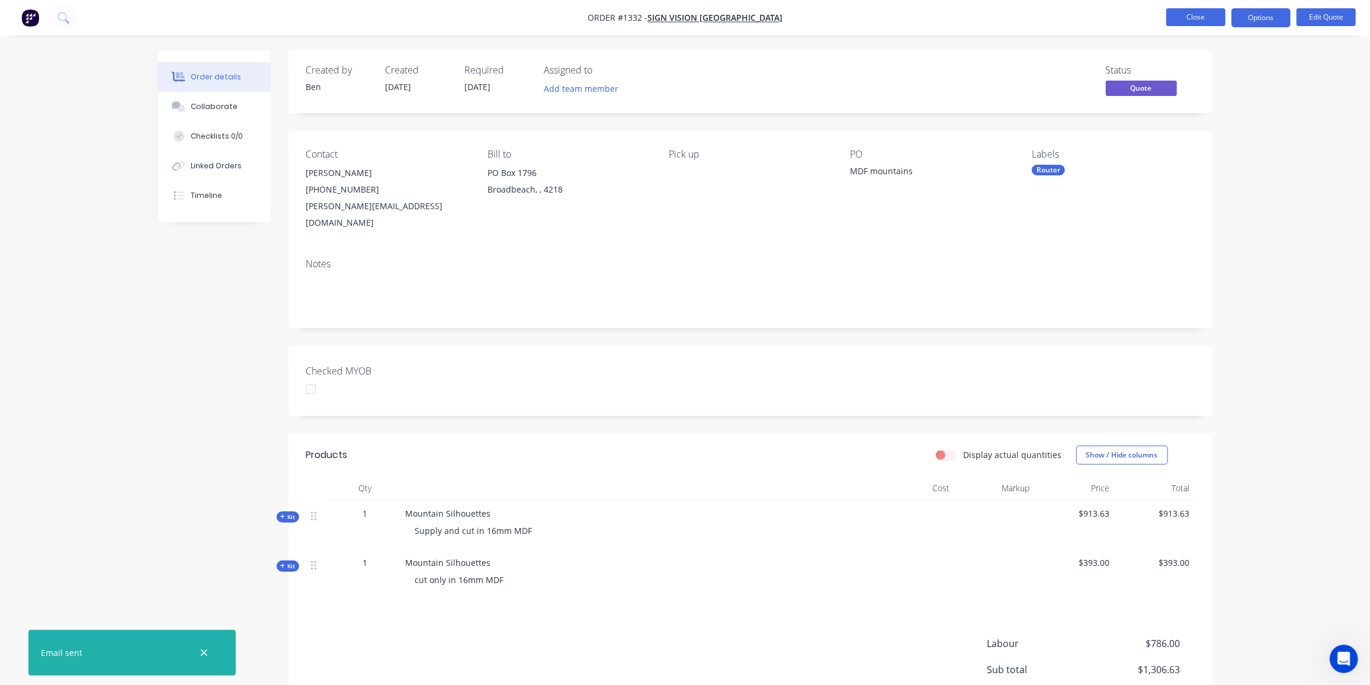
click at [1209, 21] on button "Close" at bounding box center [1195, 17] width 59 height 18
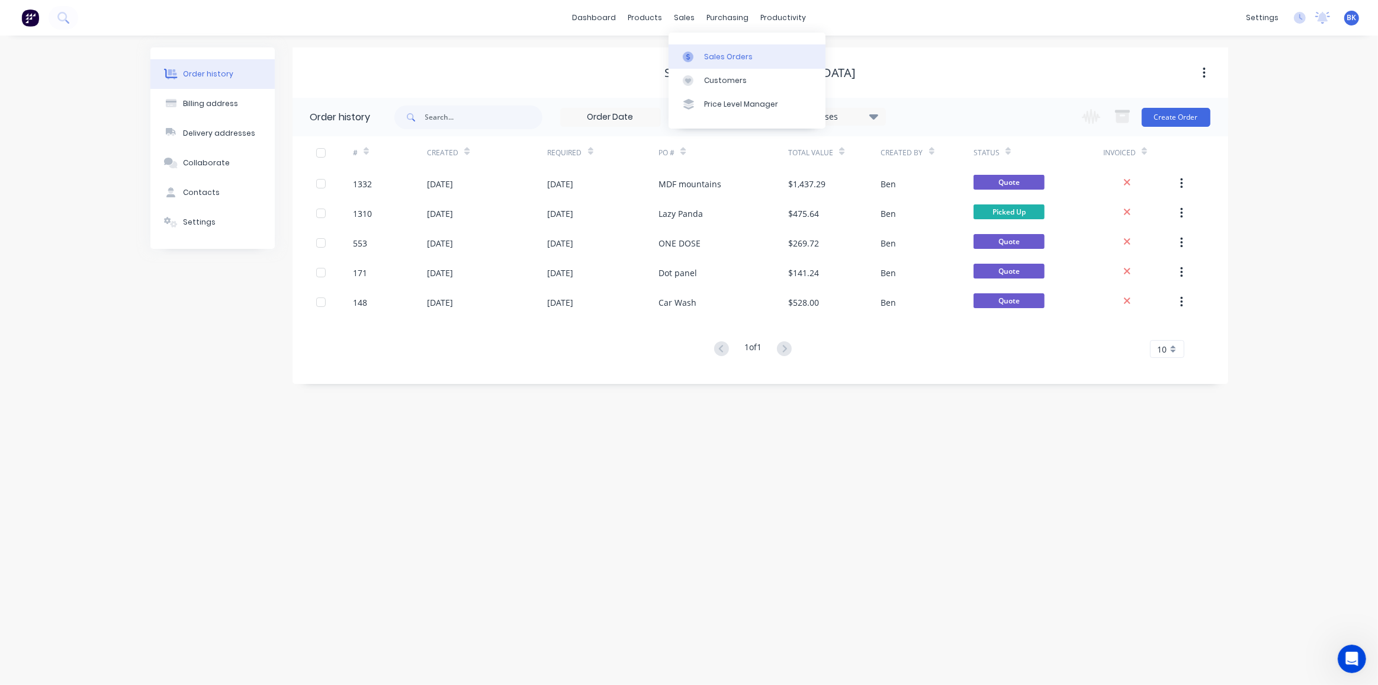
click at [692, 59] on icon at bounding box center [688, 57] width 11 height 11
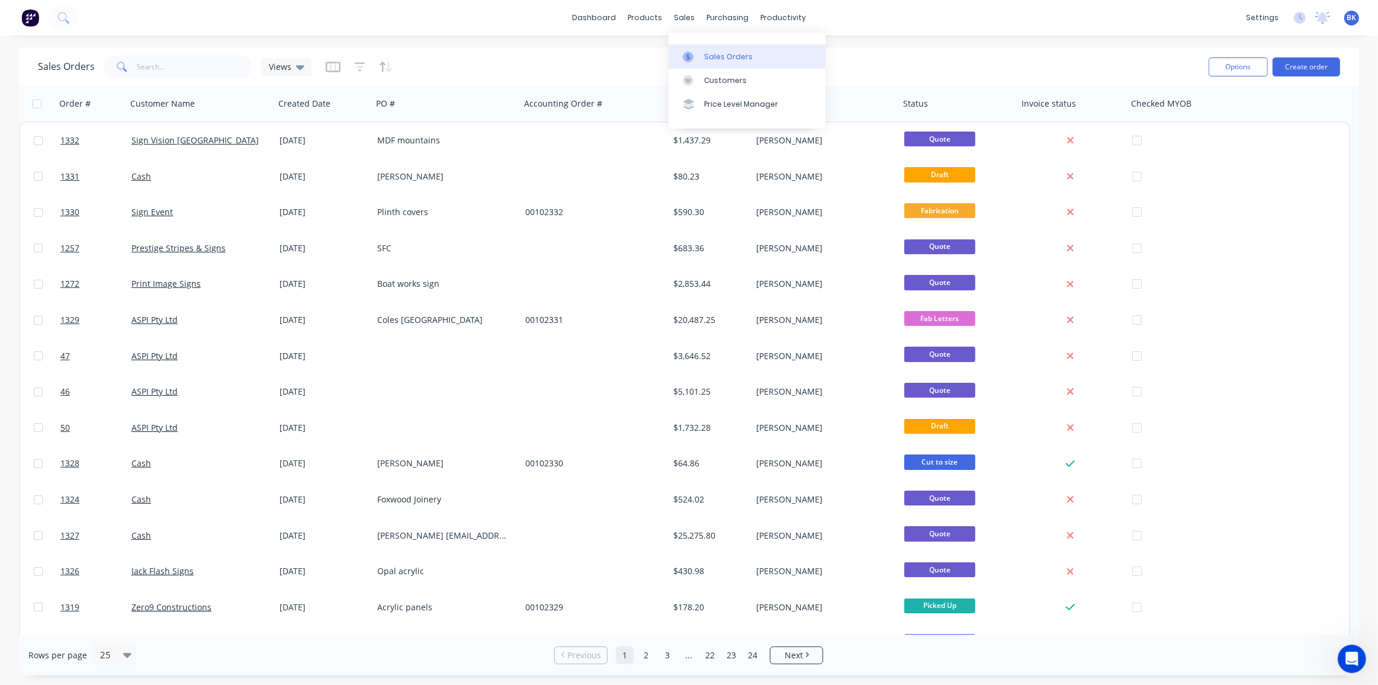
drag, startPoint x: 691, startPoint y: 47, endPoint x: 698, endPoint y: 53, distance: 8.4
click at [691, 48] on link "Sales Orders" at bounding box center [747, 56] width 157 height 24
click at [789, 54] on div "Workflow" at bounding box center [805, 57] width 36 height 11
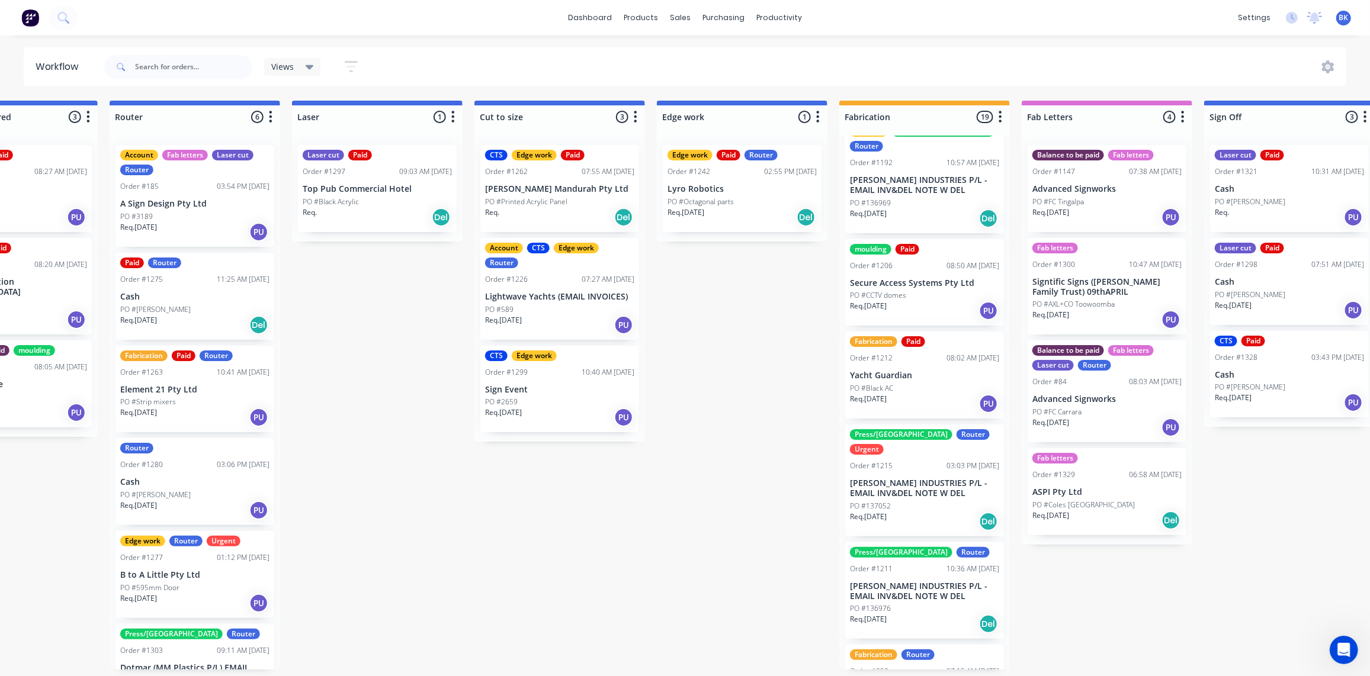
scroll to position [0, 646]
click at [197, 63] on input "text" at bounding box center [193, 67] width 117 height 24
type input "tyree"
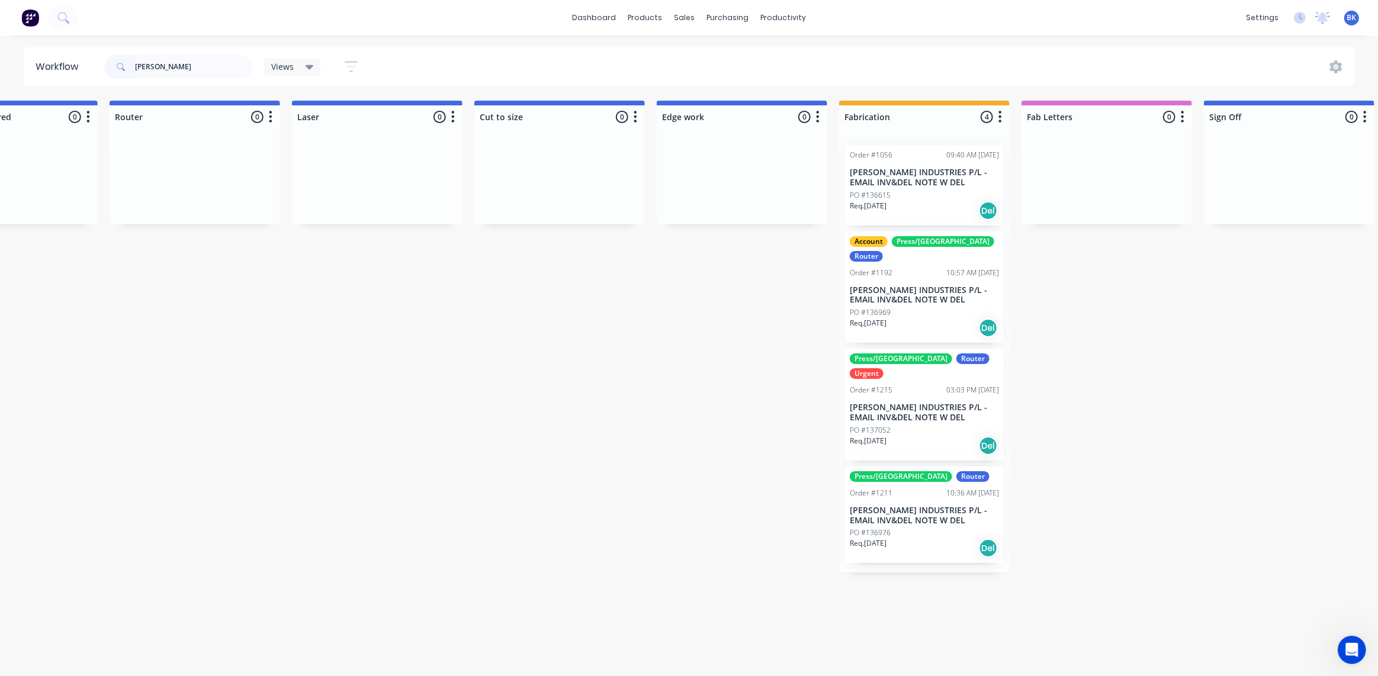
click at [920, 318] on div "Req. 19/08/25 Del" at bounding box center [924, 328] width 149 height 20
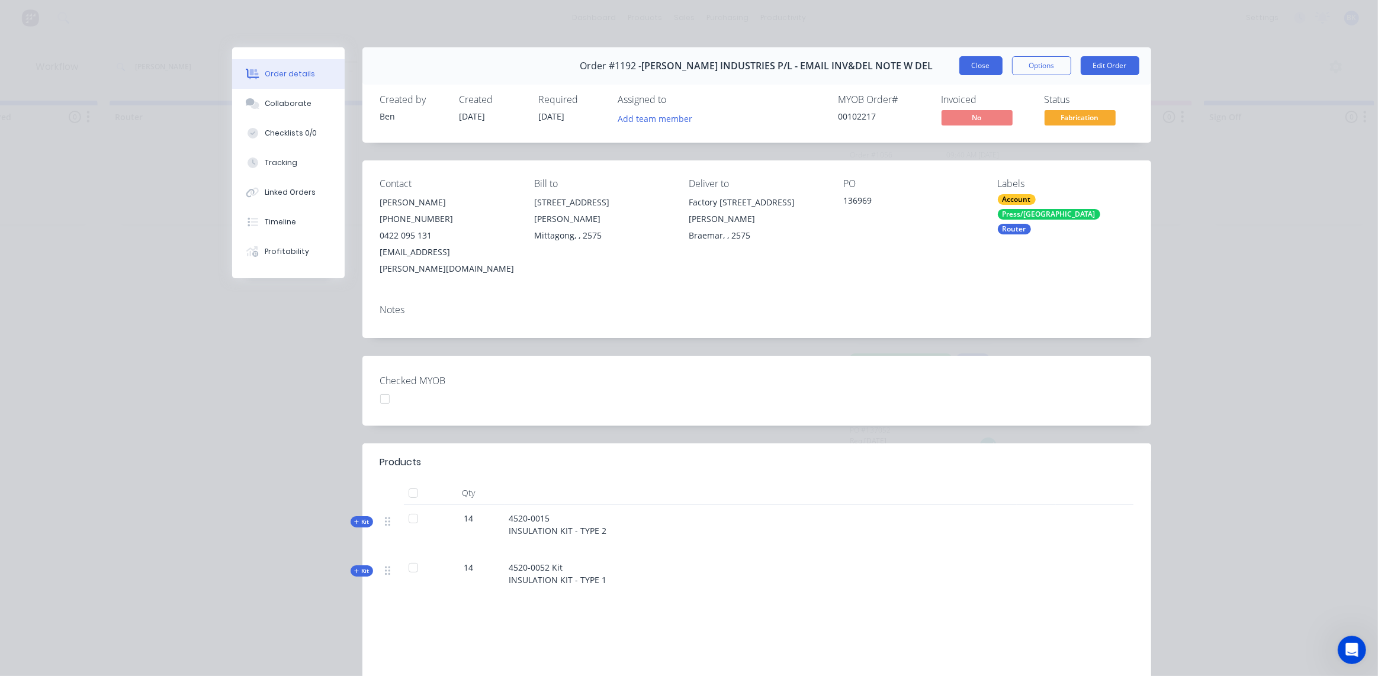
click at [972, 68] on button "Close" at bounding box center [981, 65] width 43 height 19
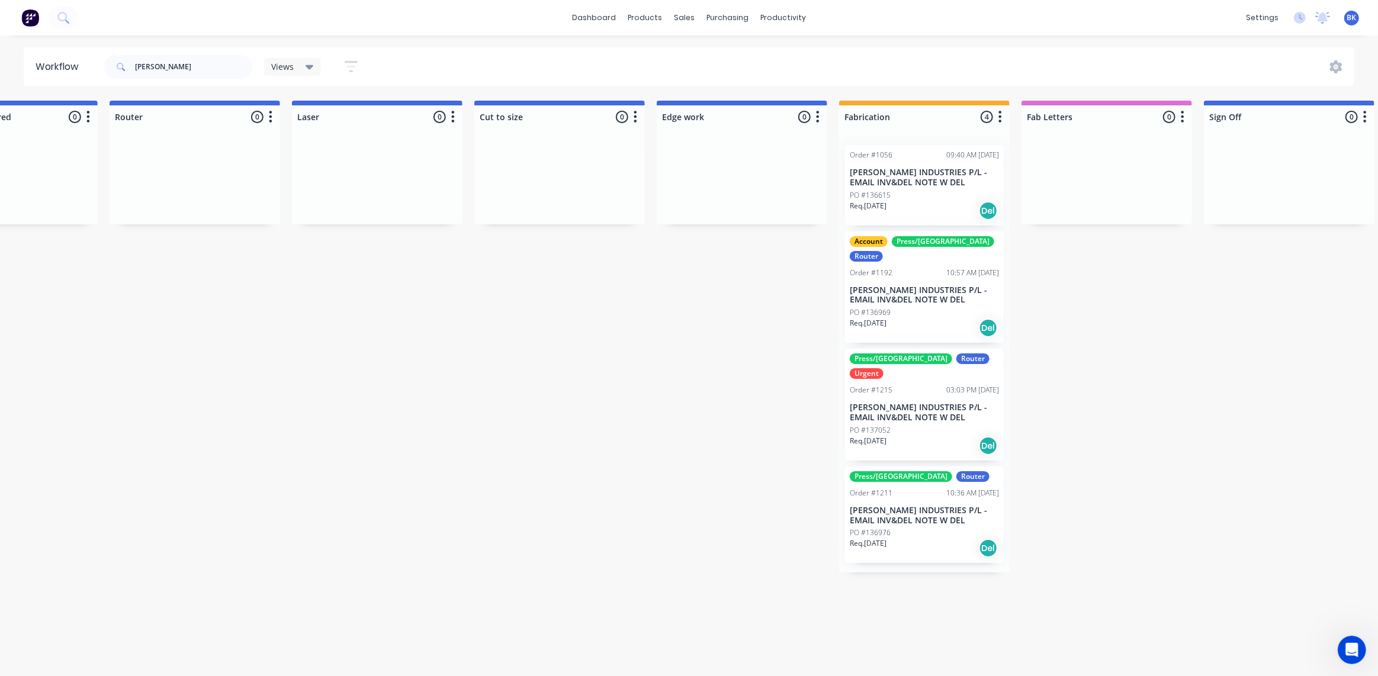
click at [901, 307] on div "PO #136969" at bounding box center [924, 312] width 149 height 11
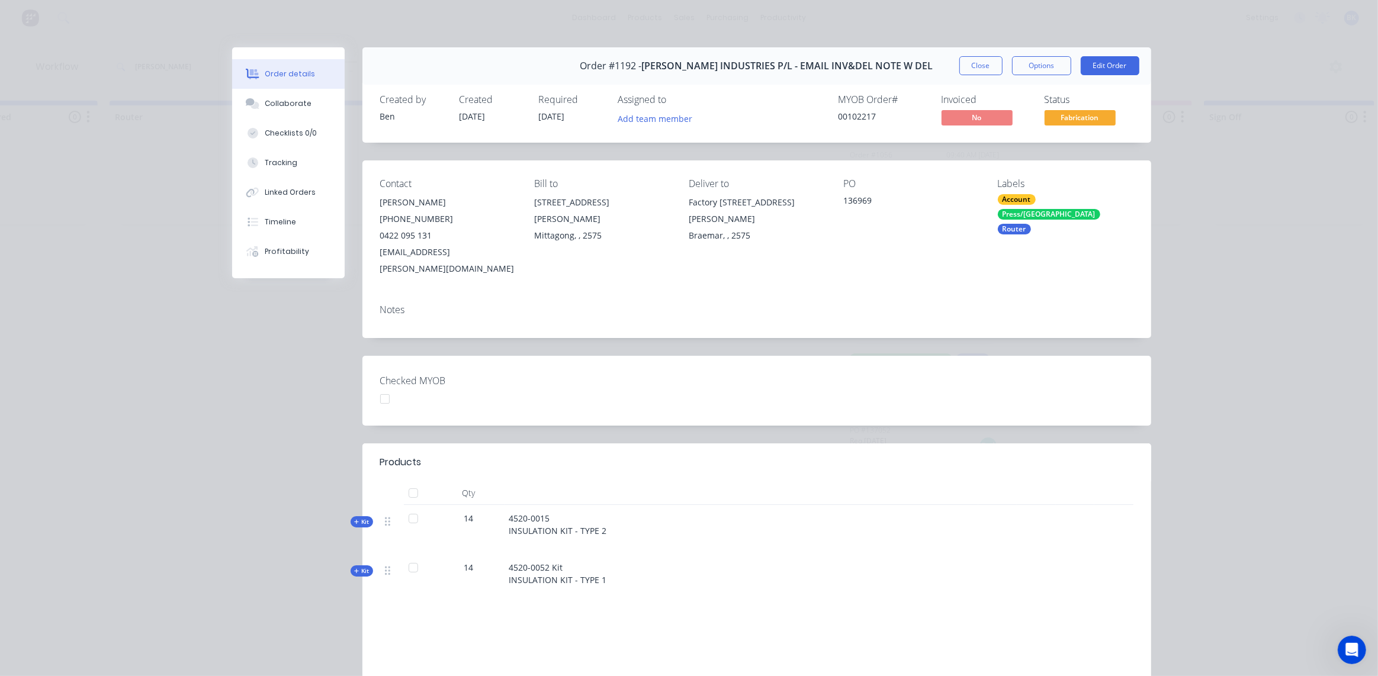
click at [358, 518] on span "Kit" at bounding box center [361, 522] width 15 height 9
click at [284, 104] on div "Collaborate" at bounding box center [288, 103] width 47 height 11
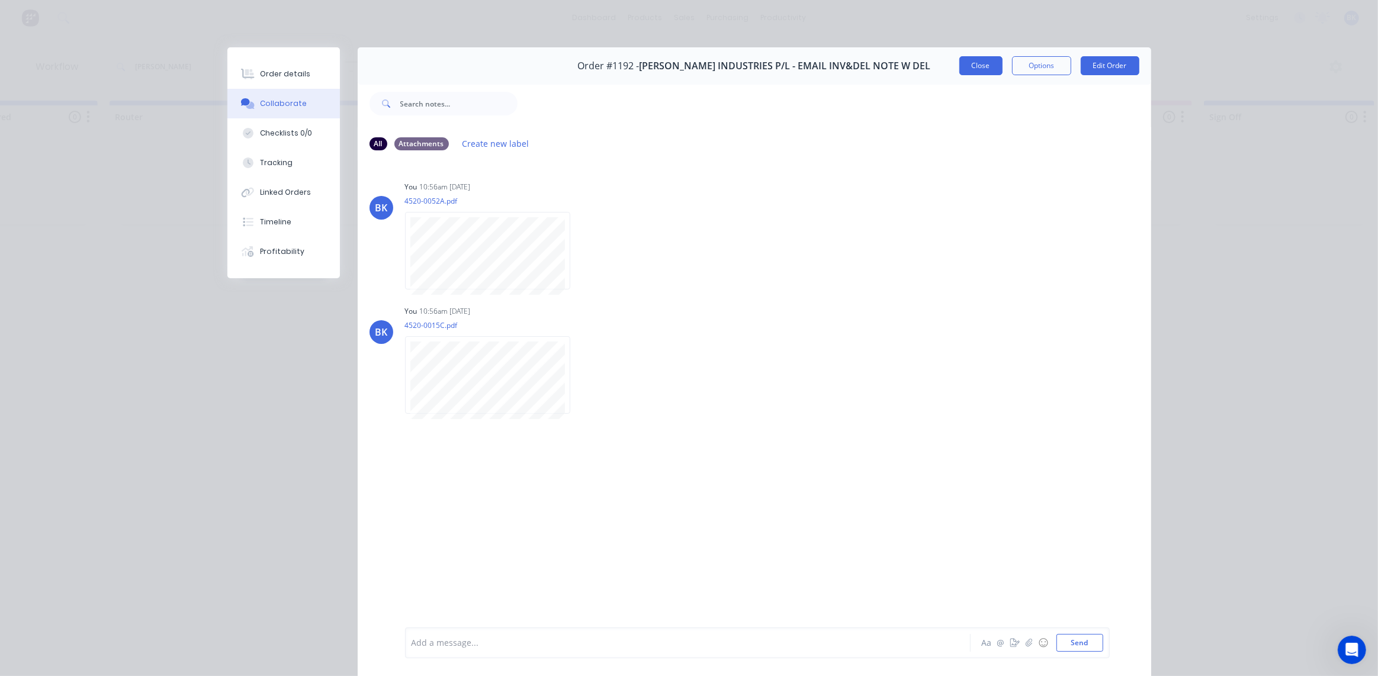
click at [981, 57] on button "Close" at bounding box center [981, 65] width 43 height 19
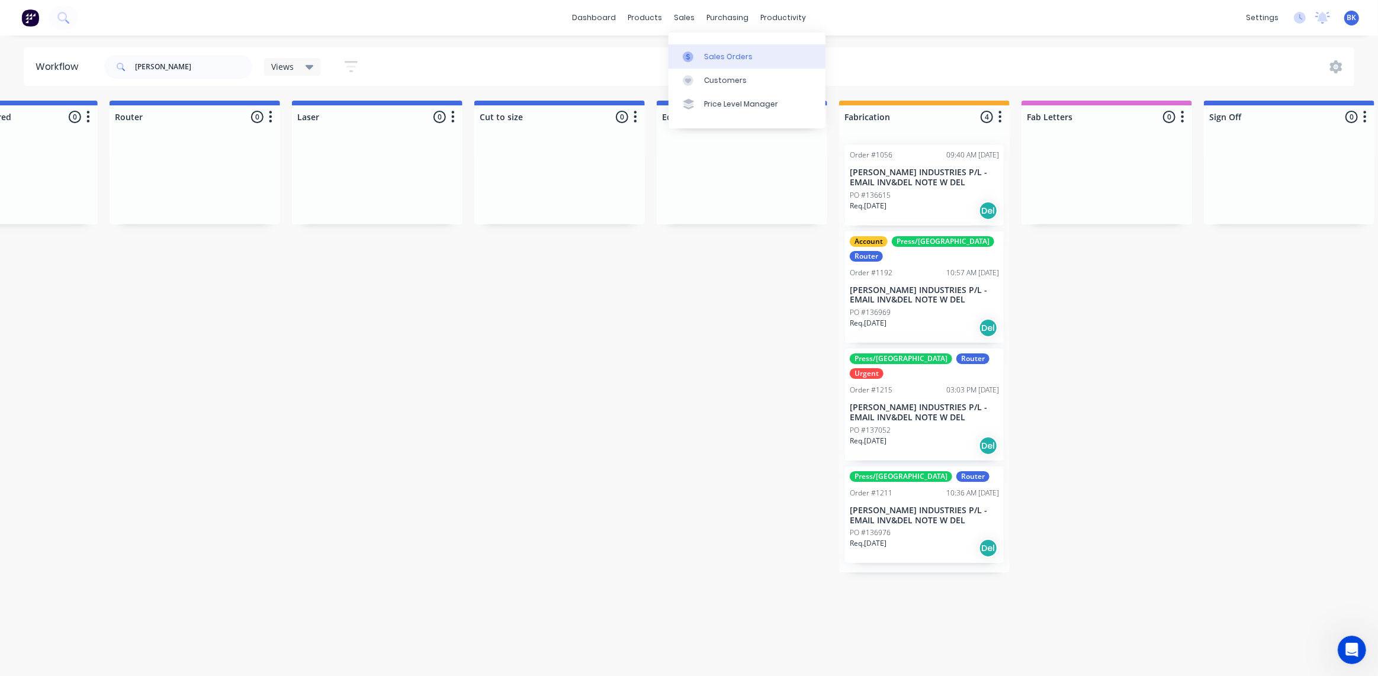
click at [700, 50] on link "Sales Orders" at bounding box center [747, 56] width 157 height 24
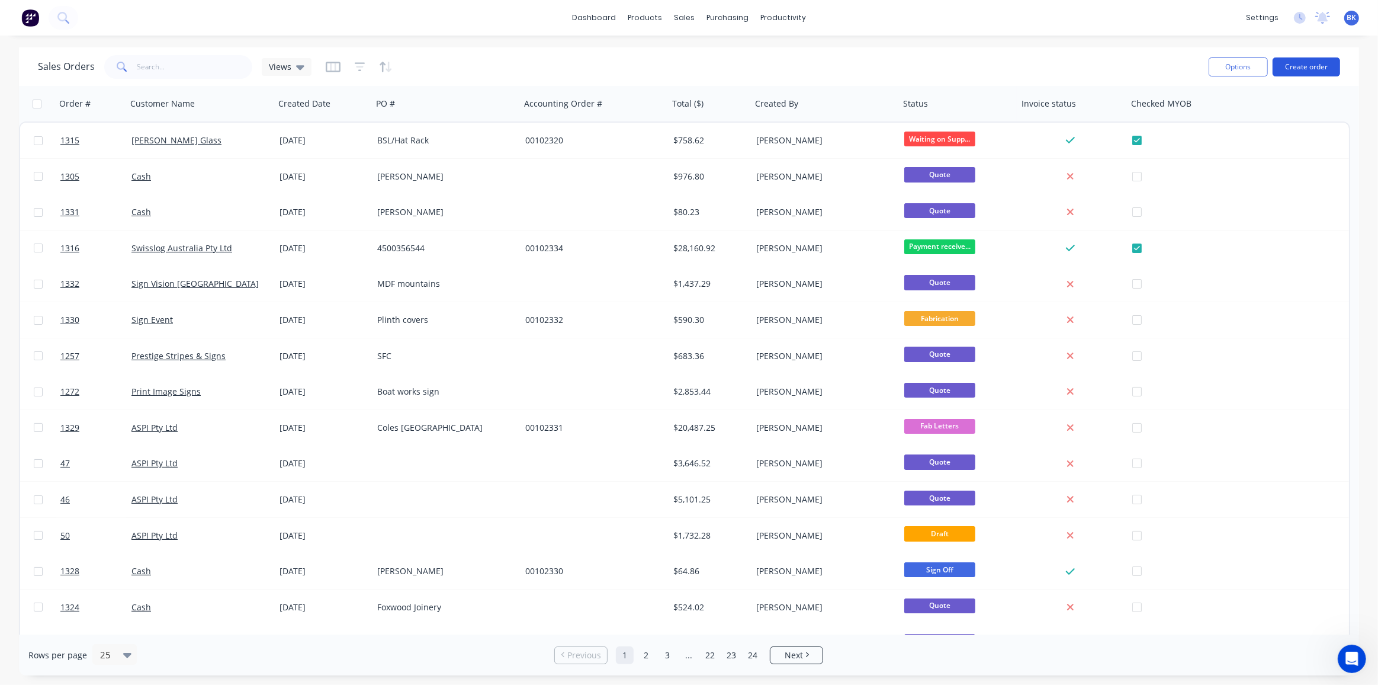
click at [1317, 66] on button "Create order" at bounding box center [1307, 66] width 68 height 19
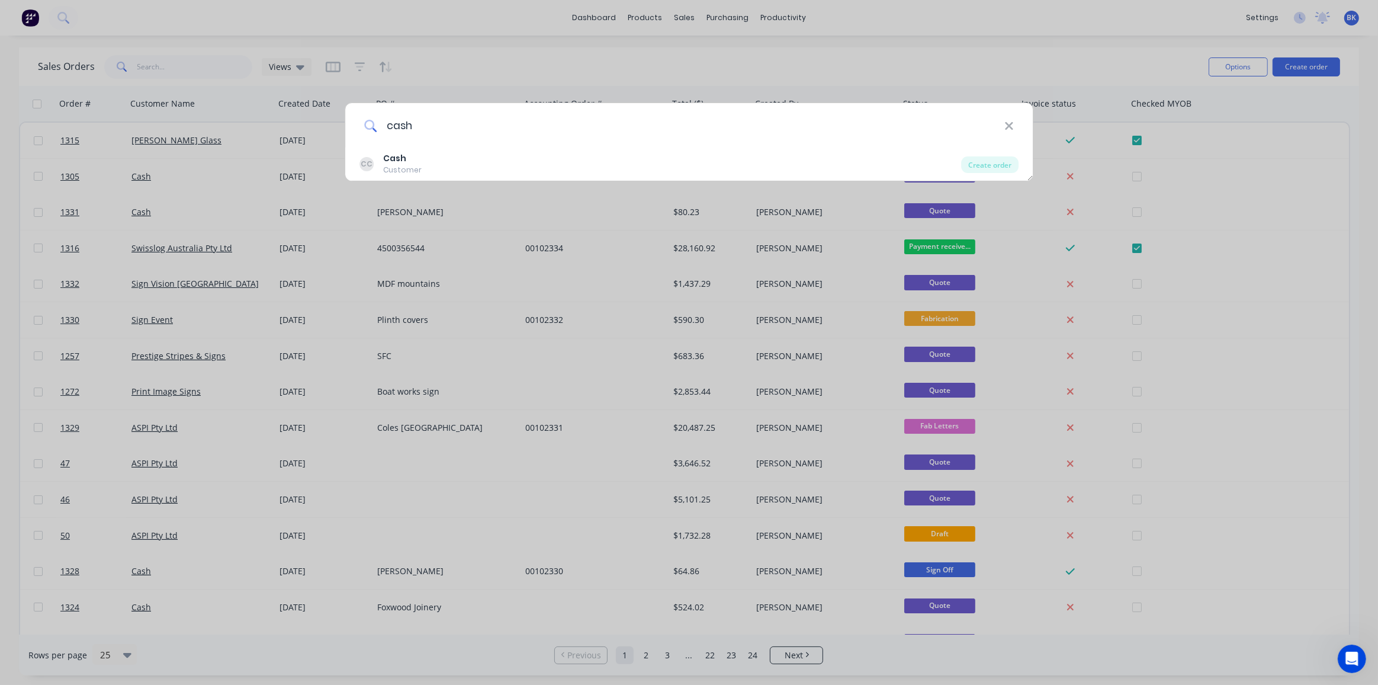
type input "cash"
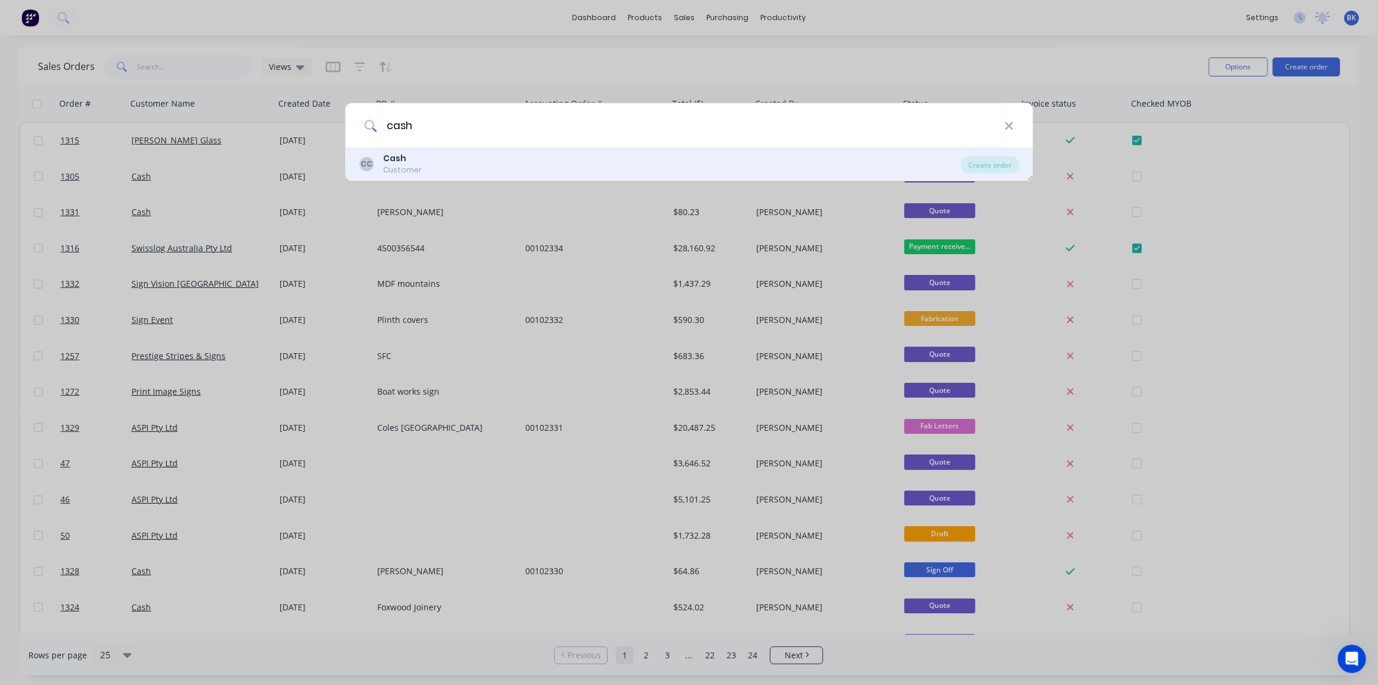
click at [387, 169] on div "Customer" at bounding box center [402, 170] width 38 height 11
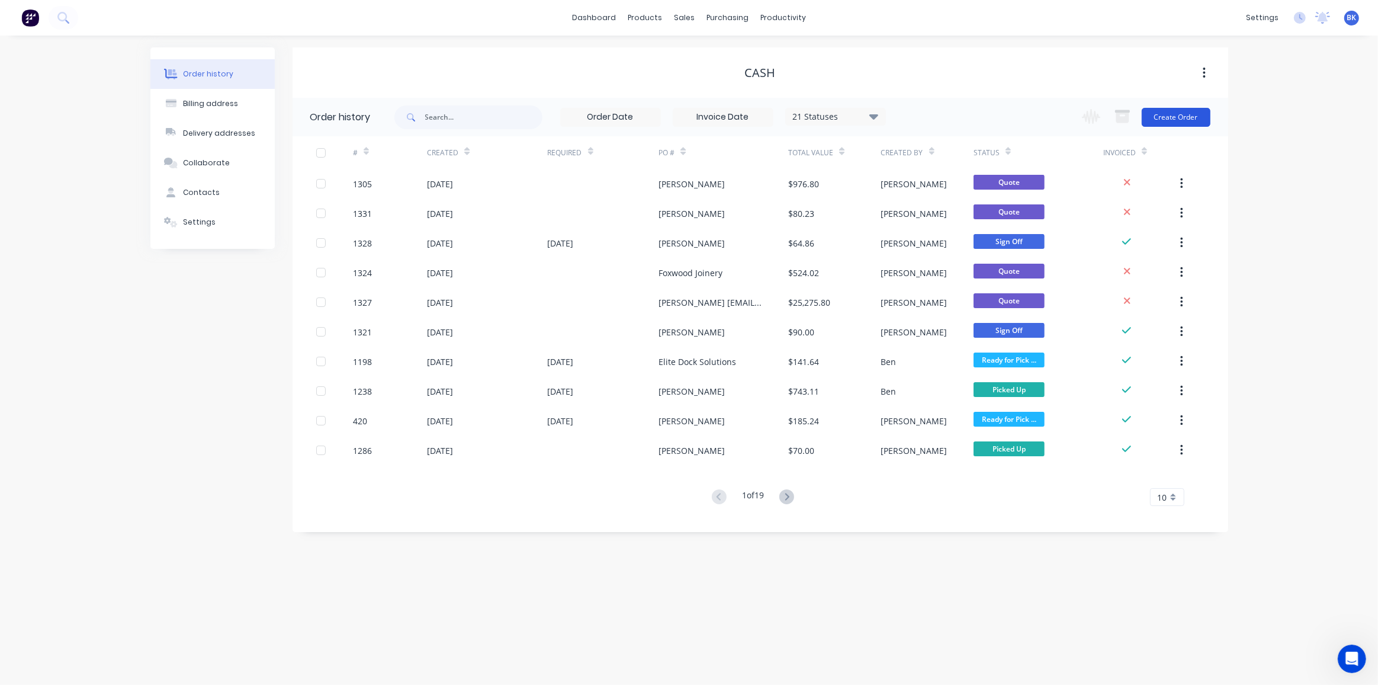
click at [1185, 112] on button "Create Order" at bounding box center [1176, 117] width 69 height 19
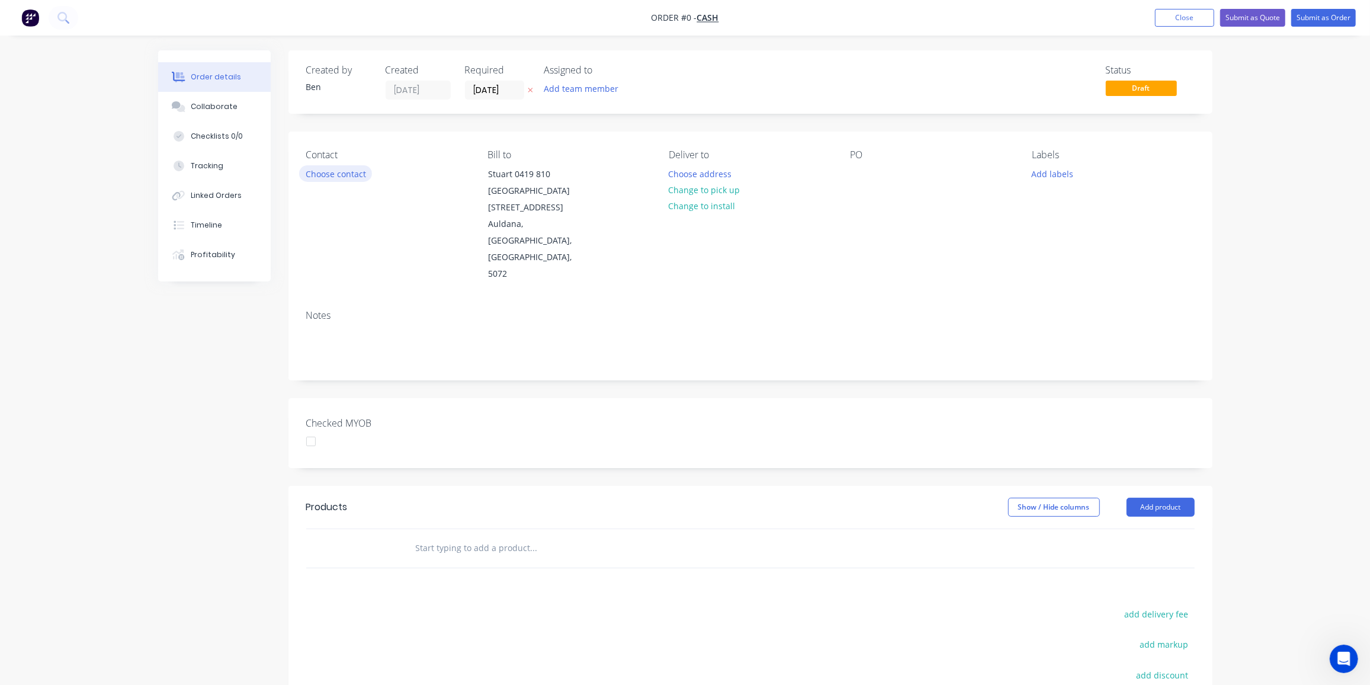
click at [336, 171] on button "Choose contact" at bounding box center [335, 173] width 73 height 16
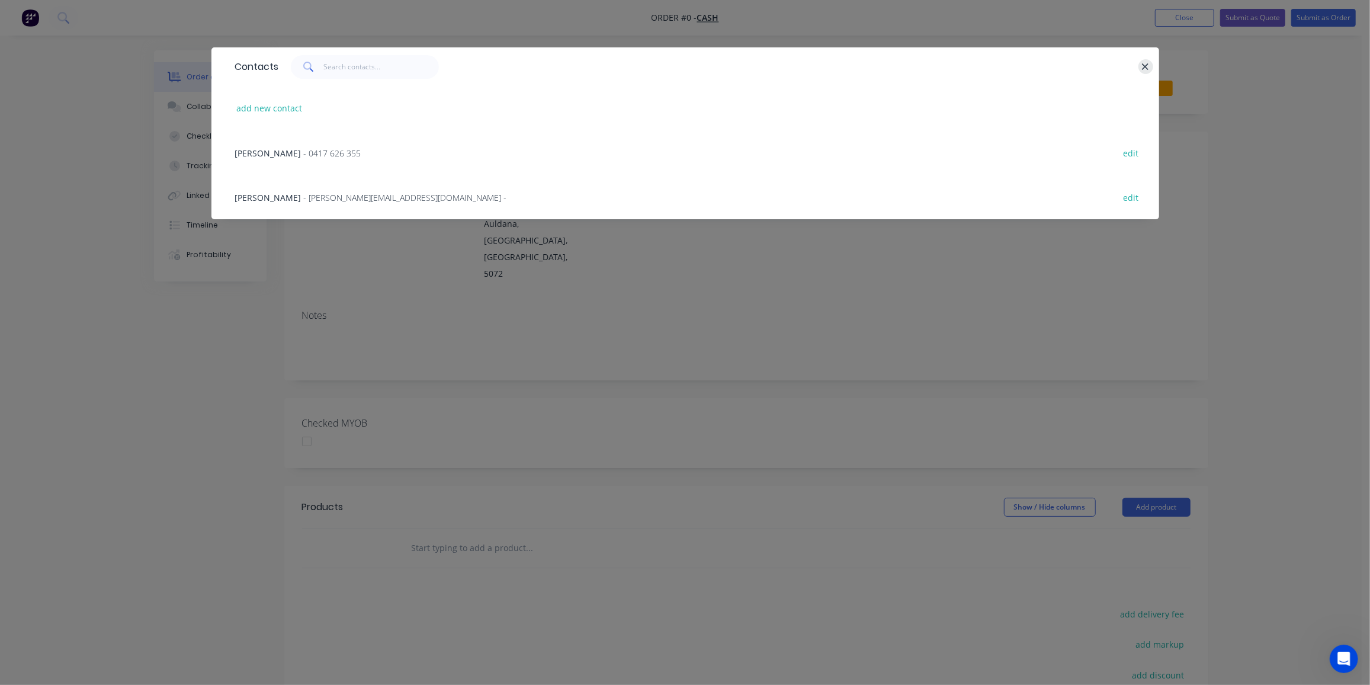
click at [1145, 64] on icon "button" at bounding box center [1145, 67] width 8 height 11
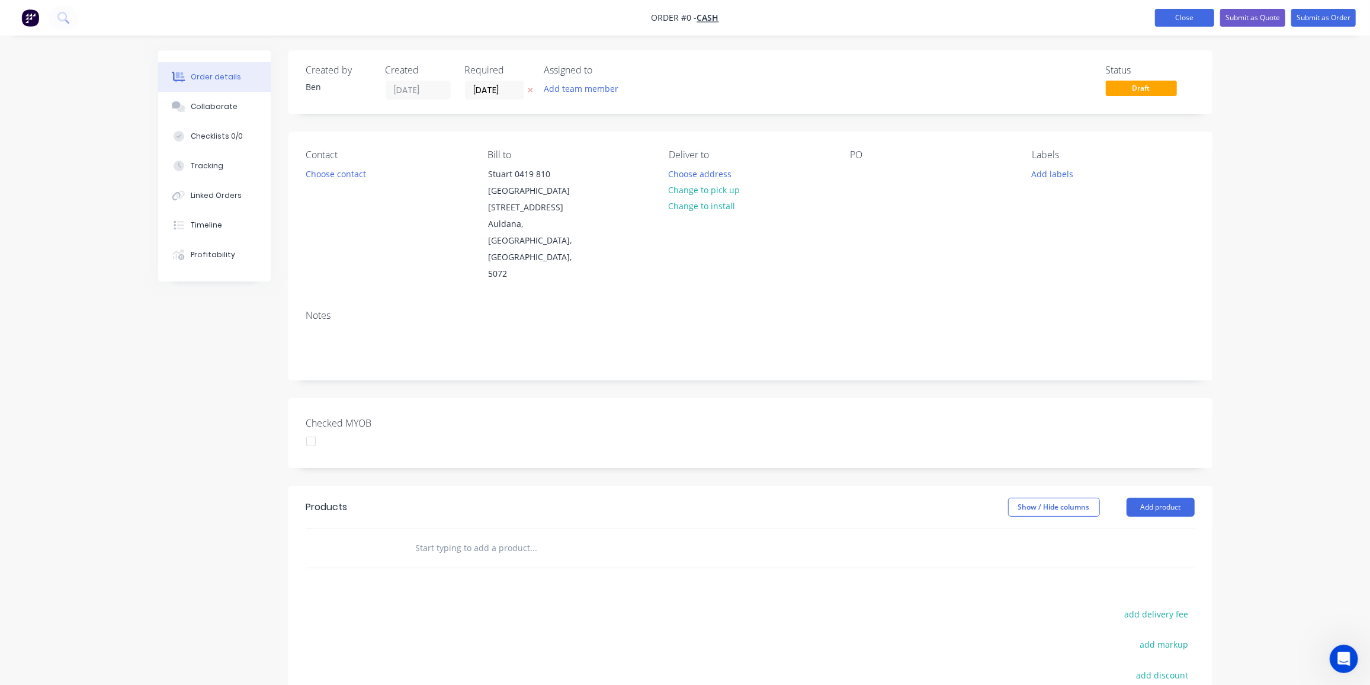
click at [1166, 17] on button "Close" at bounding box center [1184, 18] width 59 height 18
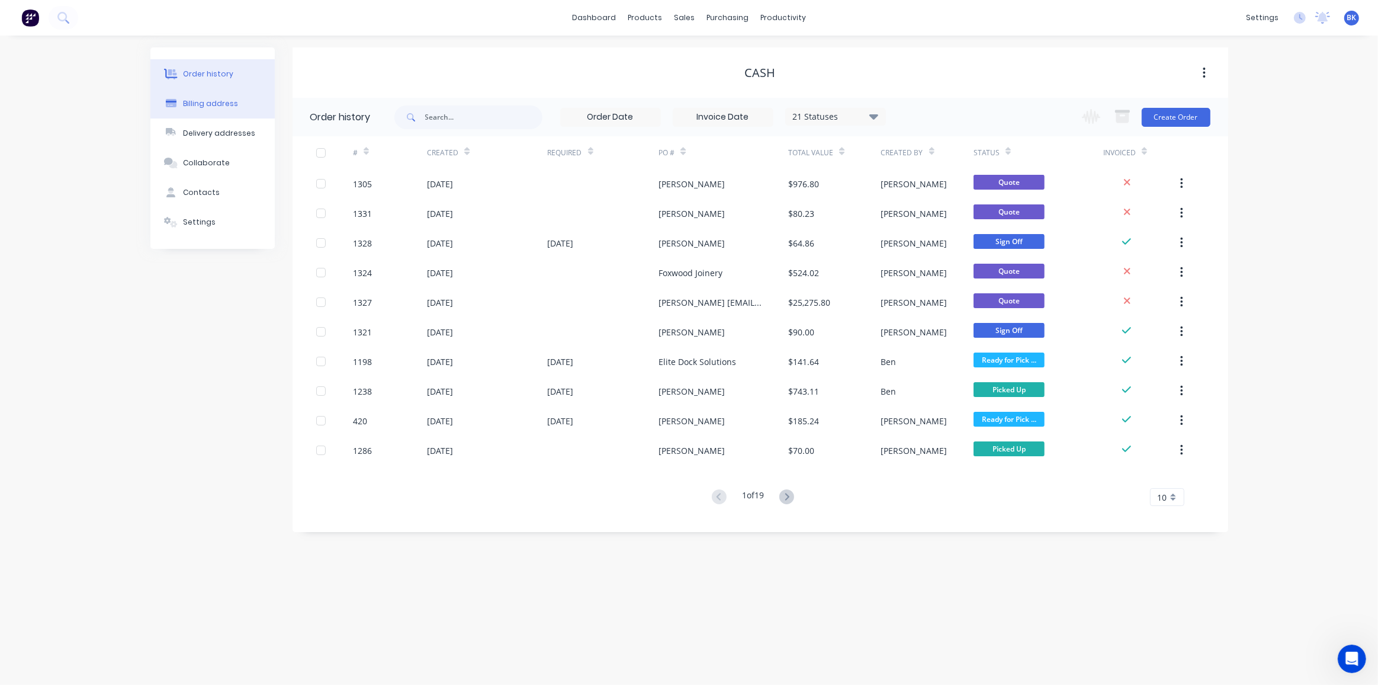
click at [208, 110] on button "Billing address" at bounding box center [212, 104] width 124 height 30
select select "AU"
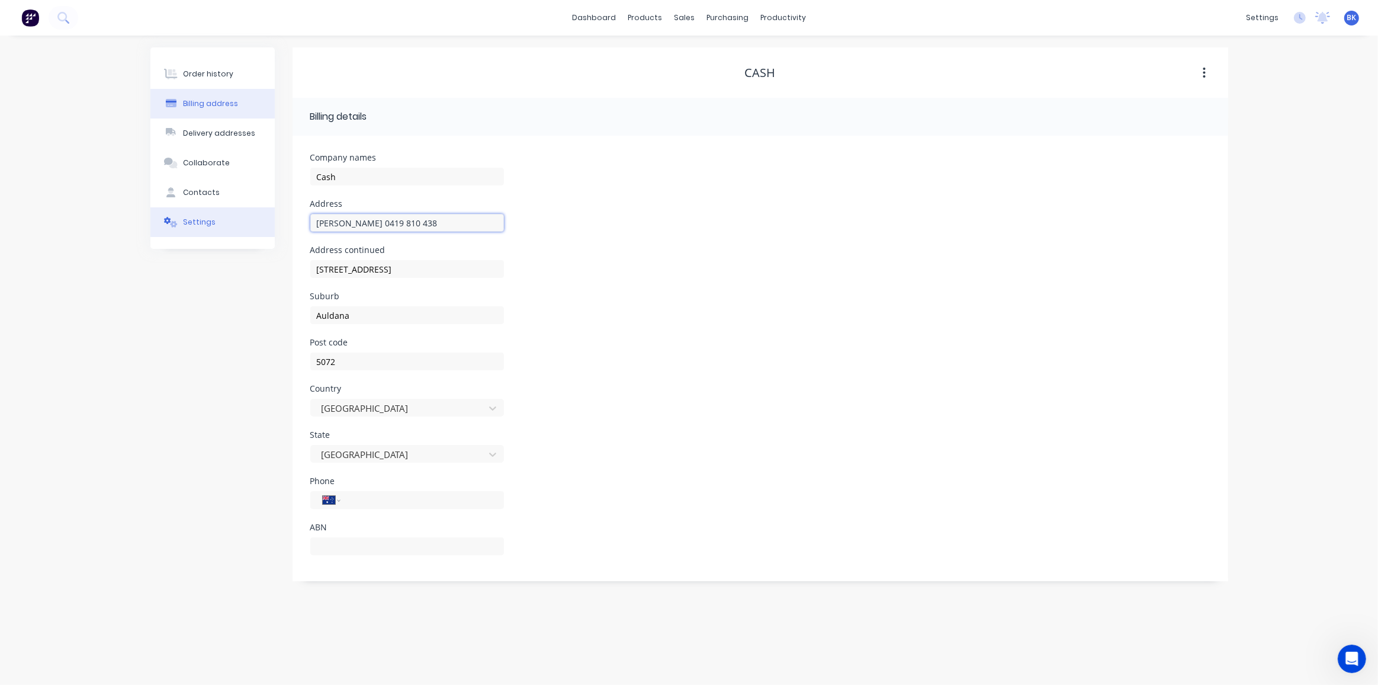
drag, startPoint x: 412, startPoint y: 219, endPoint x: 254, endPoint y: 219, distance: 157.6
click at [254, 219] on div "Order history Billing address Delivery addresses Collaborate Contacts Settings …" at bounding box center [689, 314] width 1078 height 534
drag, startPoint x: 407, startPoint y: 269, endPoint x: 256, endPoint y: 266, distance: 151.1
click at [256, 266] on div "Order history Billing address Delivery addresses Collaborate Contacts Settings …" at bounding box center [689, 314] width 1078 height 534
drag, startPoint x: 374, startPoint y: 314, endPoint x: 271, endPoint y: 314, distance: 102.5
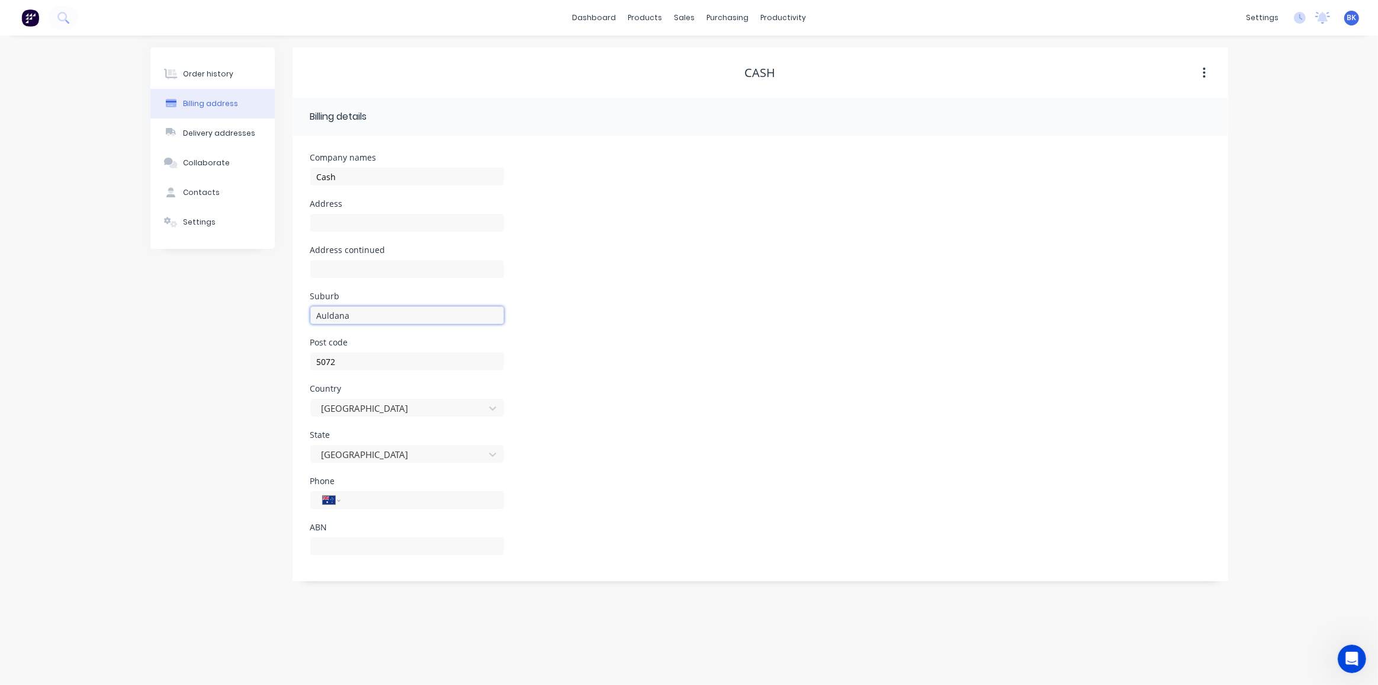
click at [271, 314] on div "Order history Billing address Delivery addresses Collaborate Contacts Settings …" at bounding box center [689, 314] width 1078 height 534
drag, startPoint x: 349, startPoint y: 361, endPoint x: 267, endPoint y: 362, distance: 82.3
click at [267, 362] on div "Order history Billing address Delivery addresses Collaborate Contacts Settings …" at bounding box center [689, 314] width 1078 height 534
click at [370, 455] on div at bounding box center [399, 454] width 158 height 15
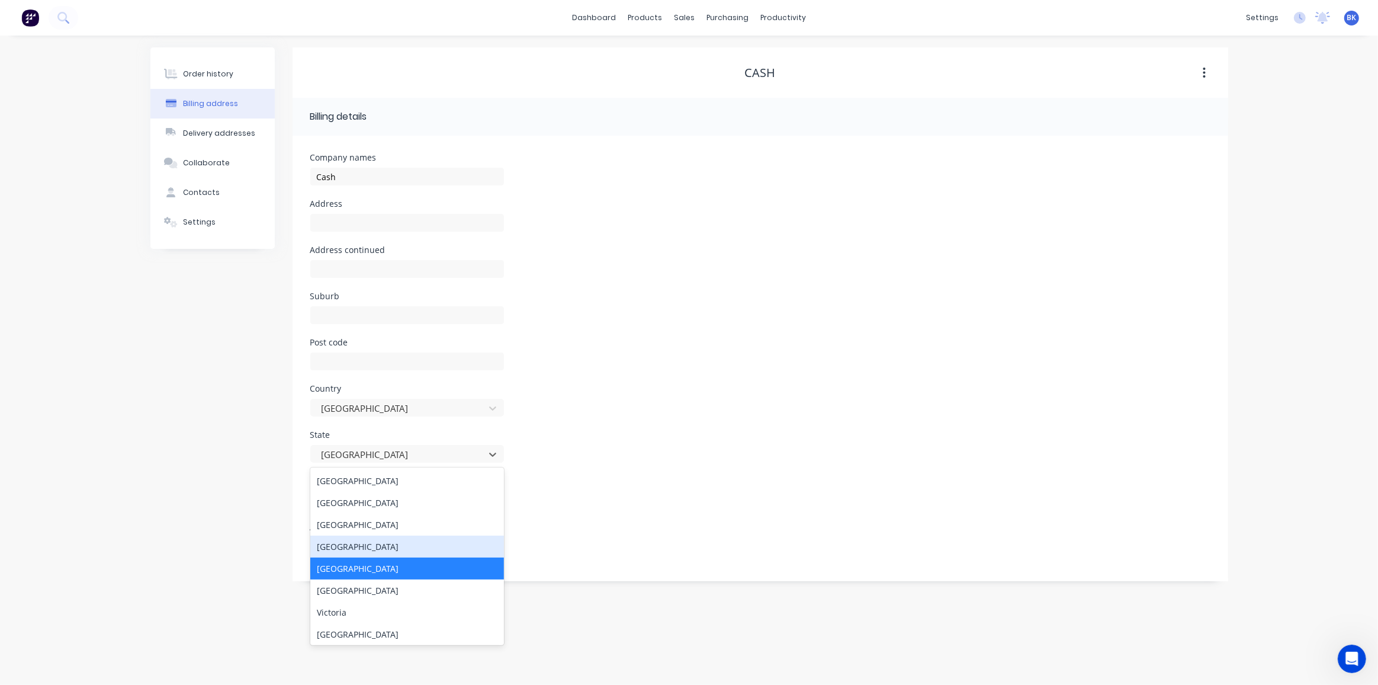
click at [365, 552] on div "Queensland" at bounding box center [407, 546] width 194 height 22
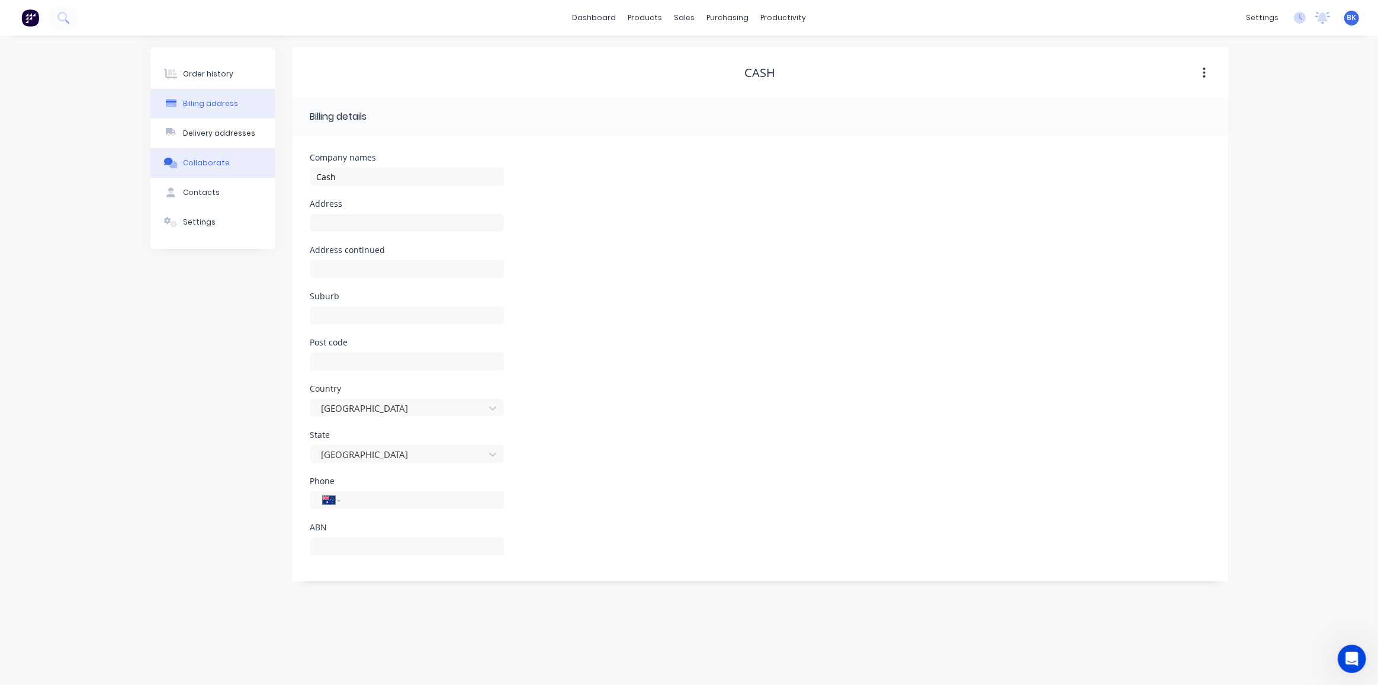
click at [201, 162] on div "Collaborate" at bounding box center [206, 163] width 47 height 11
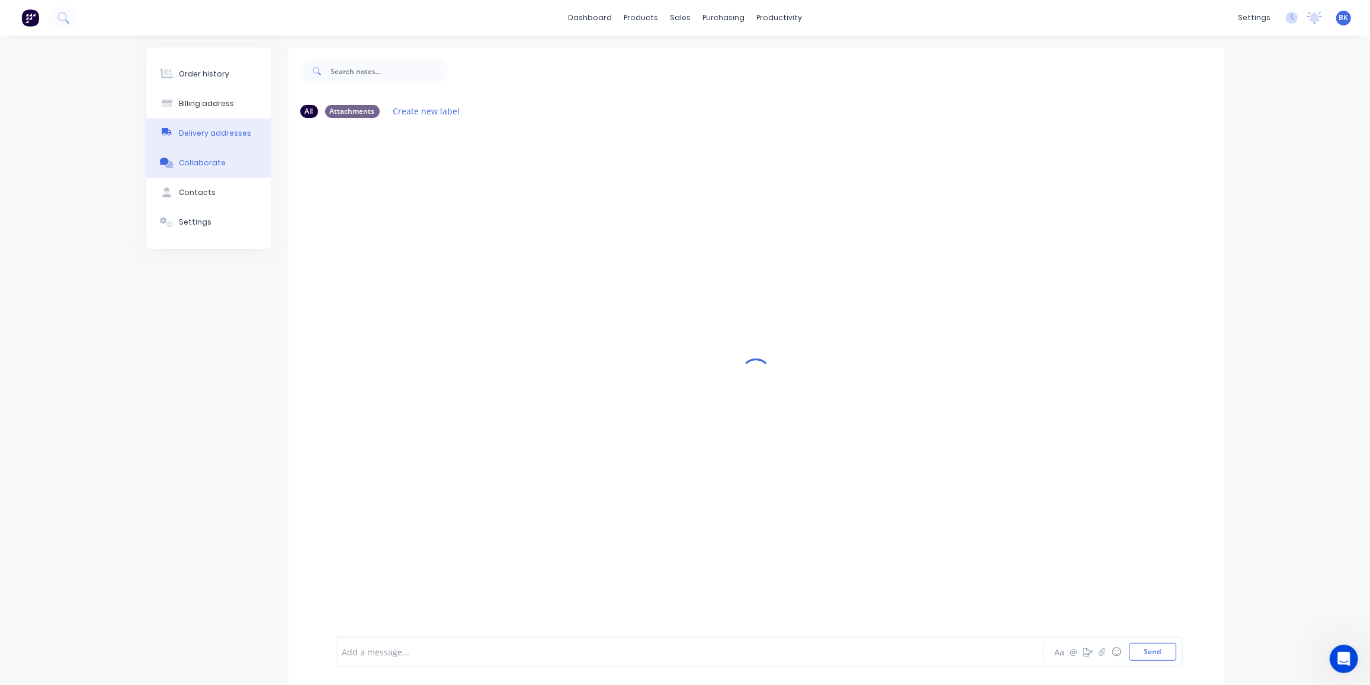
click at [220, 129] on div "Delivery addresses" at bounding box center [215, 133] width 72 height 11
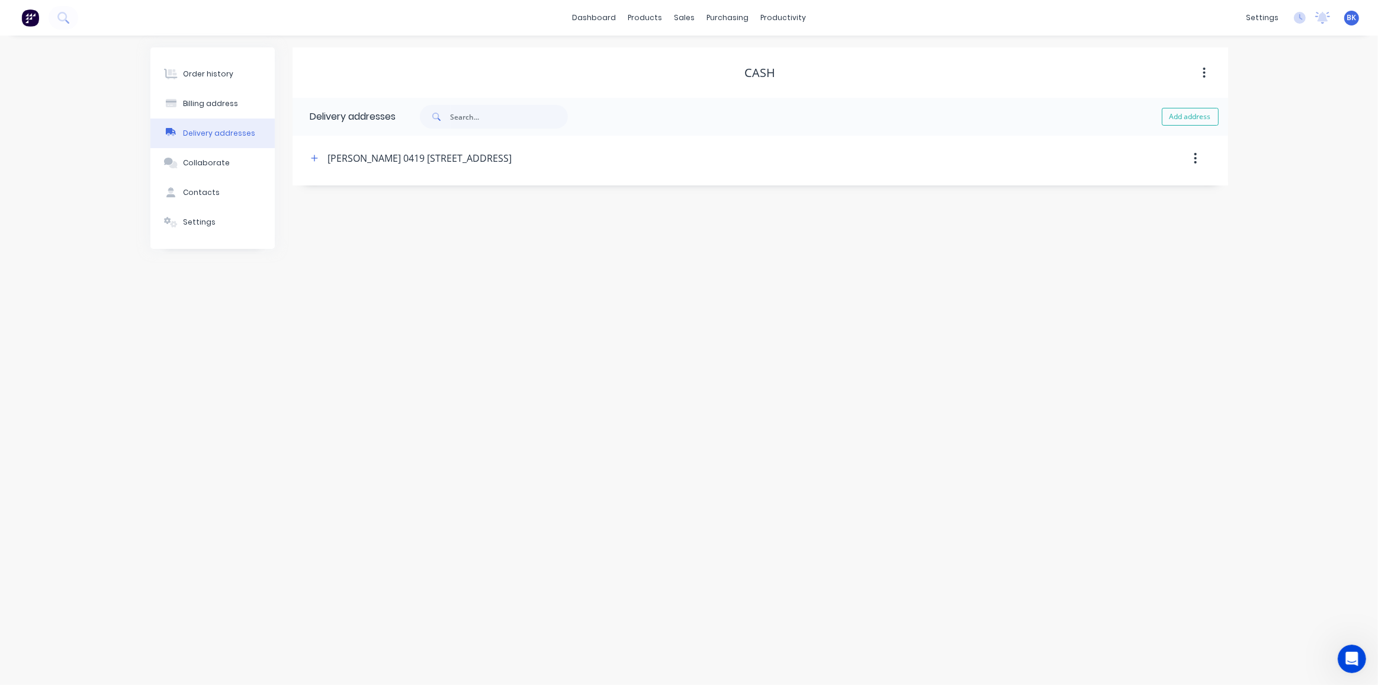
click at [1196, 156] on icon "button" at bounding box center [1195, 158] width 3 height 13
click at [1124, 191] on div "Delete" at bounding box center [1153, 189] width 91 height 17
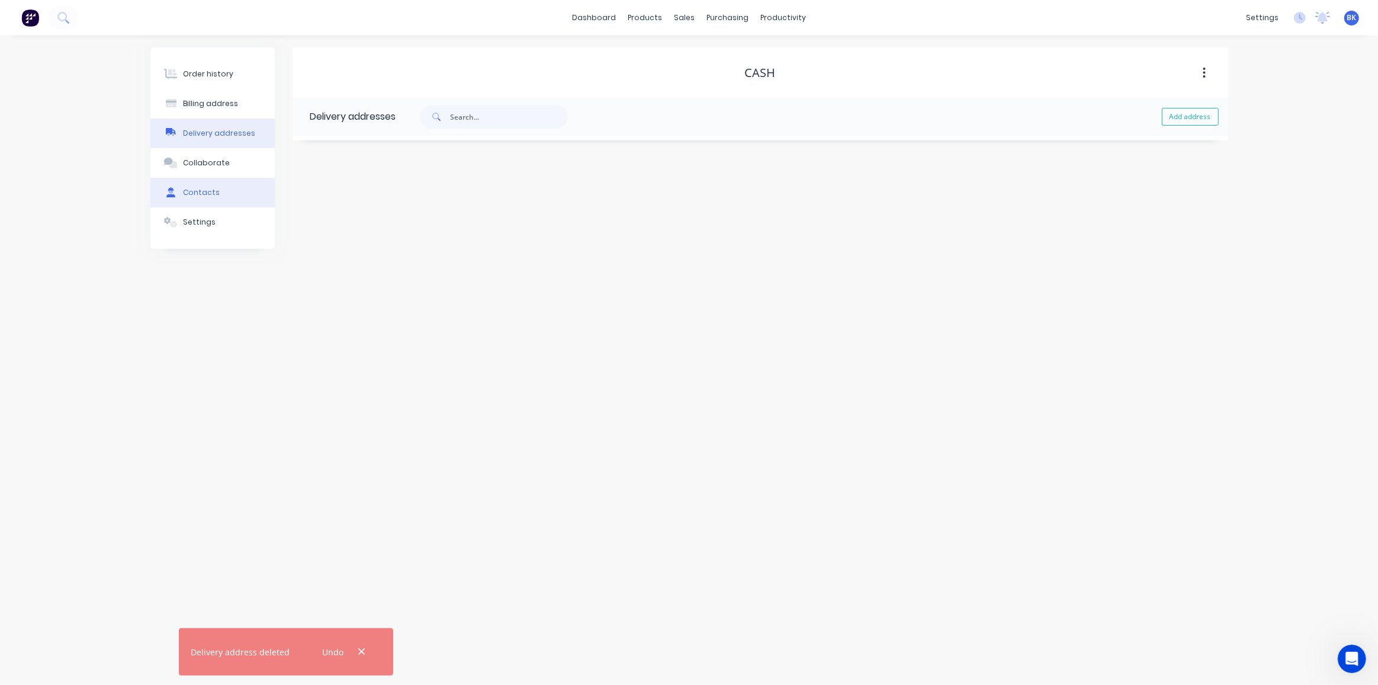
click at [204, 194] on div "Contacts" at bounding box center [201, 192] width 37 height 11
click at [1206, 201] on icon "button" at bounding box center [1204, 203] width 3 height 13
click at [1145, 226] on div "Delete" at bounding box center [1162, 234] width 91 height 17
click at [1205, 153] on icon "button" at bounding box center [1205, 158] width 2 height 11
click at [1160, 193] on div "Delete" at bounding box center [1162, 189] width 91 height 17
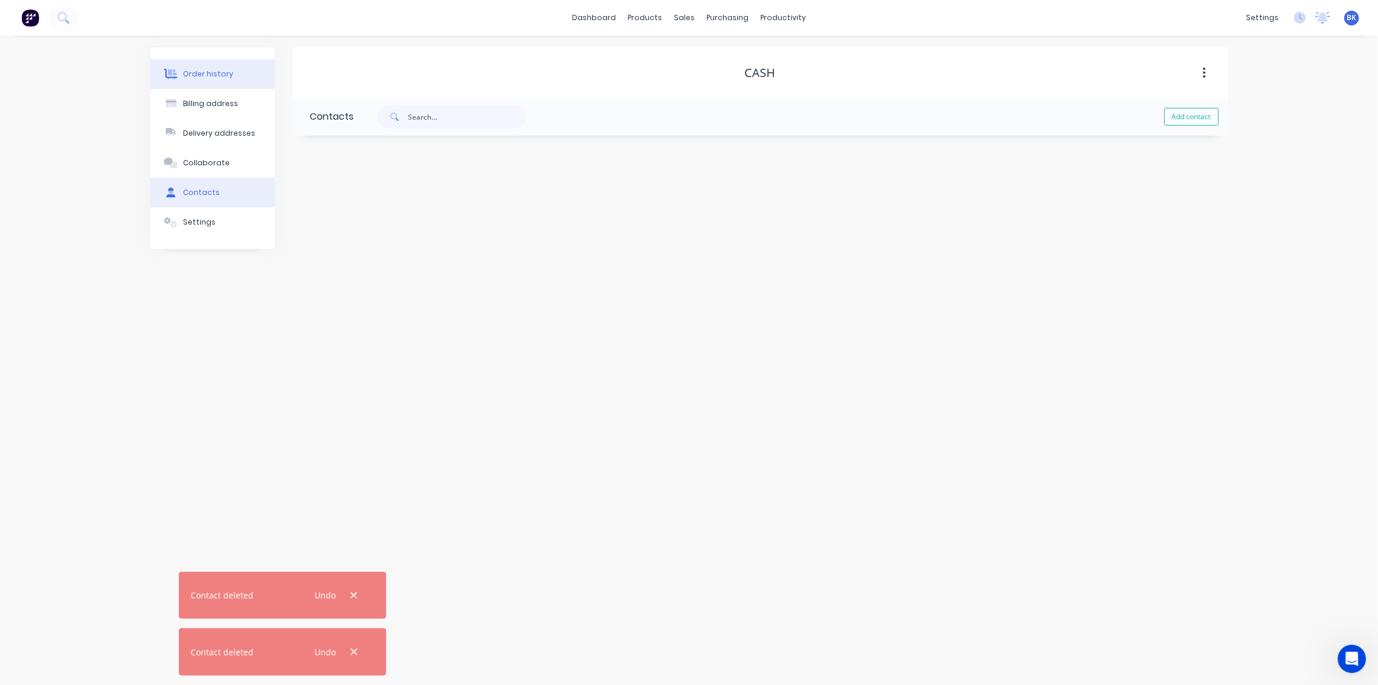
click at [201, 76] on div "Order history" at bounding box center [208, 74] width 50 height 11
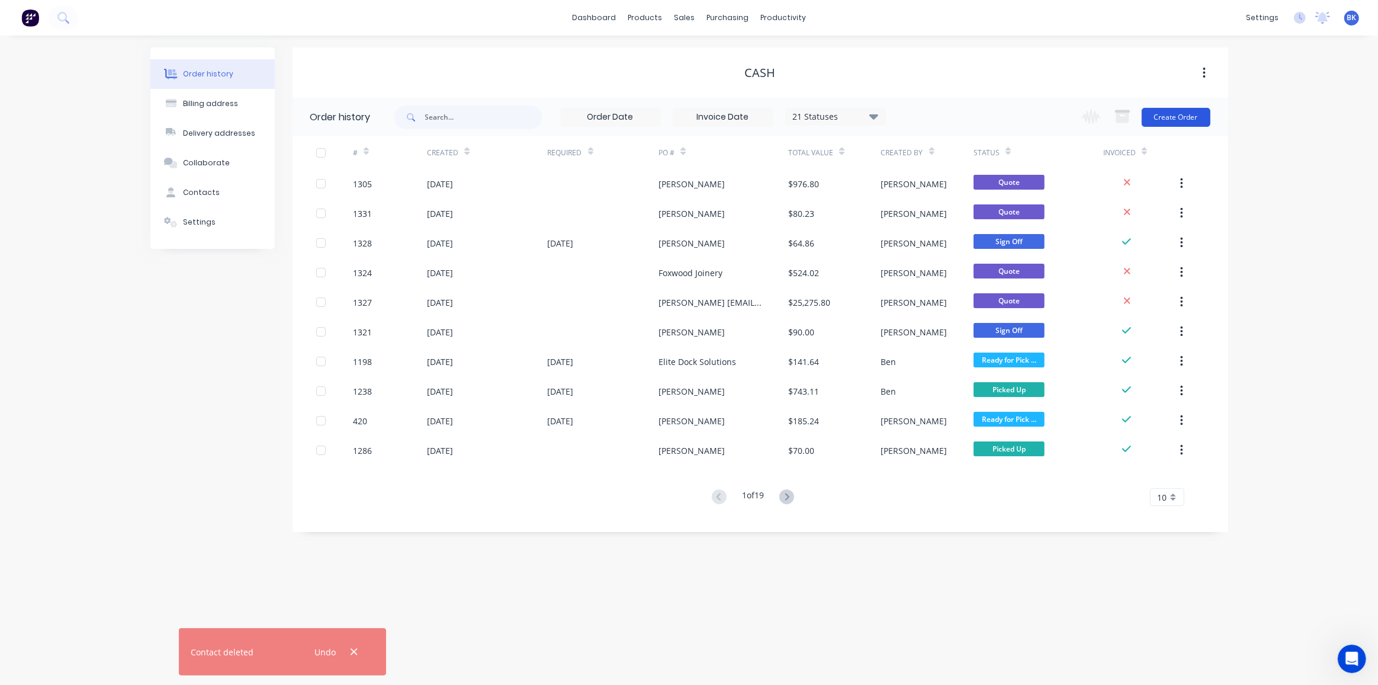
click at [1191, 114] on button "Create Order" at bounding box center [1176, 117] width 69 height 19
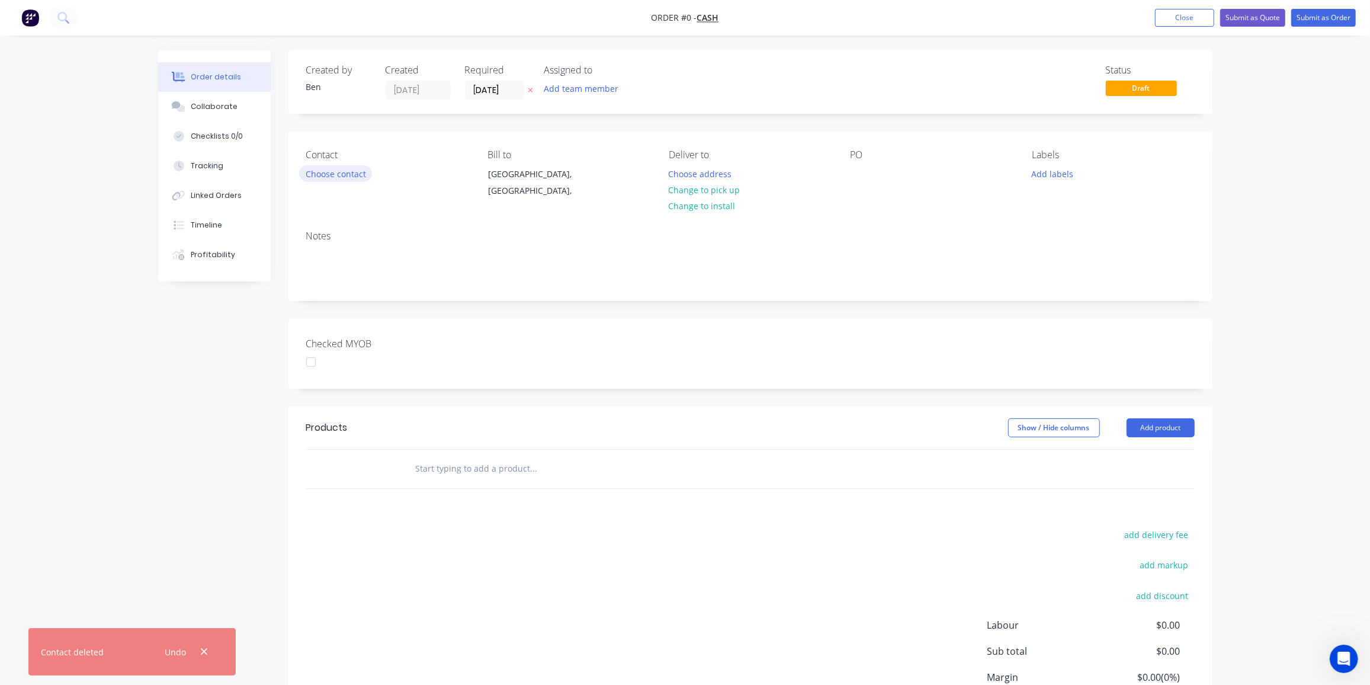
click at [351, 171] on button "Choose contact" at bounding box center [335, 173] width 73 height 16
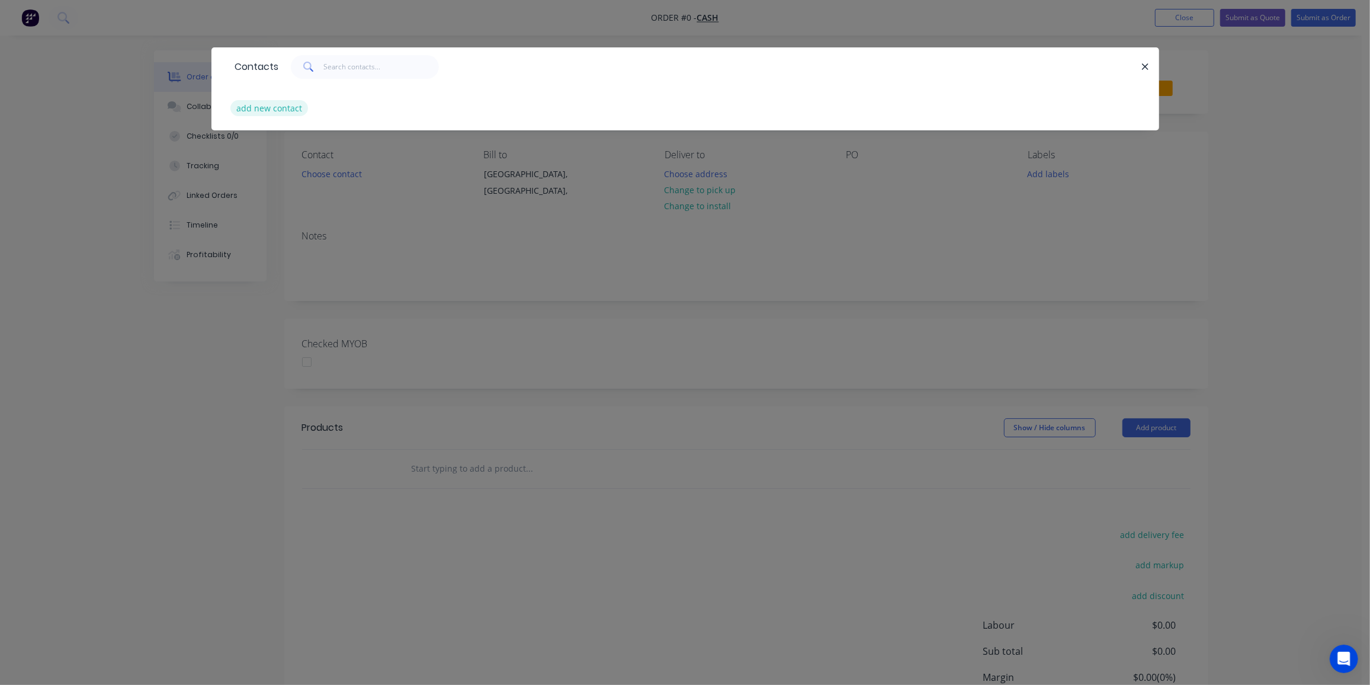
click at [274, 107] on button "add new contact" at bounding box center [269, 108] width 78 height 16
select select "AU"
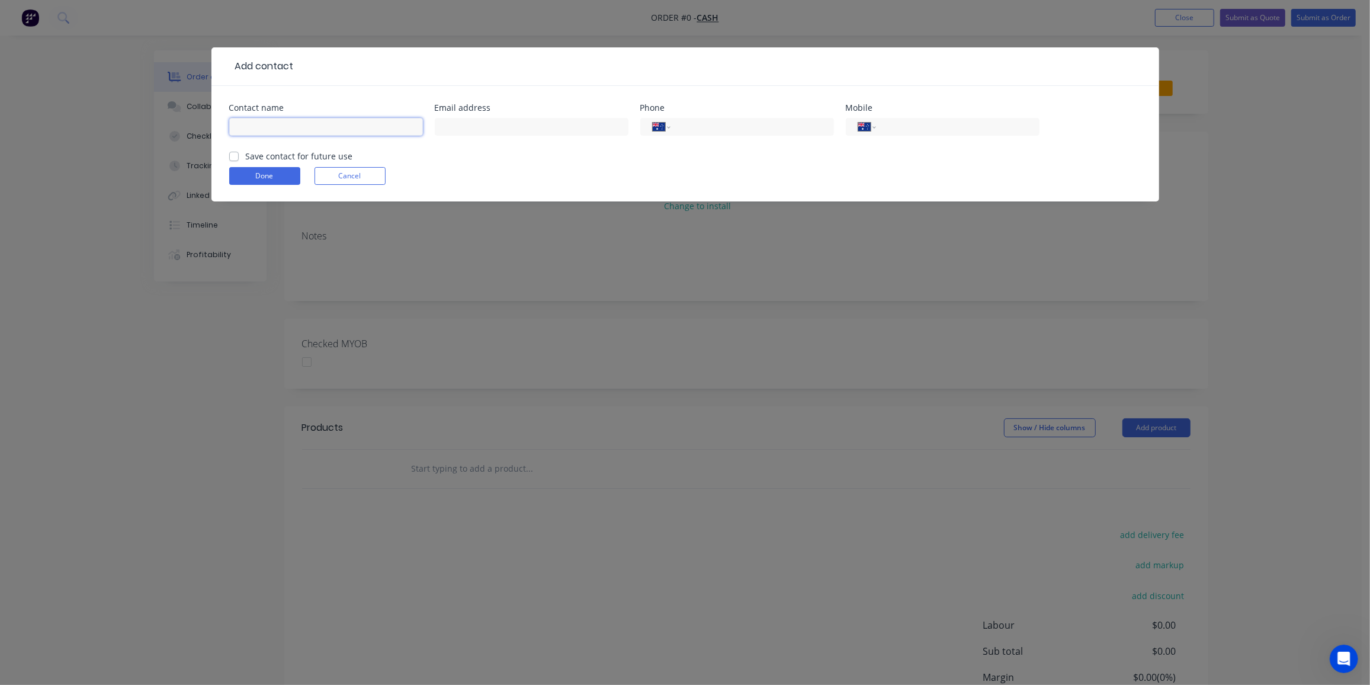
click at [335, 128] on input "text" at bounding box center [326, 127] width 194 height 18
paste input "Lauren Bowden <lozib26@gmail.com>"
drag, startPoint x: 297, startPoint y: 126, endPoint x: 457, endPoint y: 134, distance: 160.1
click at [457, 134] on div "Contact name Lauren Bowden <lozib26@gmail.com> Email address Phone Internationa…" at bounding box center [685, 127] width 912 height 46
type input "[PERSON_NAME]"
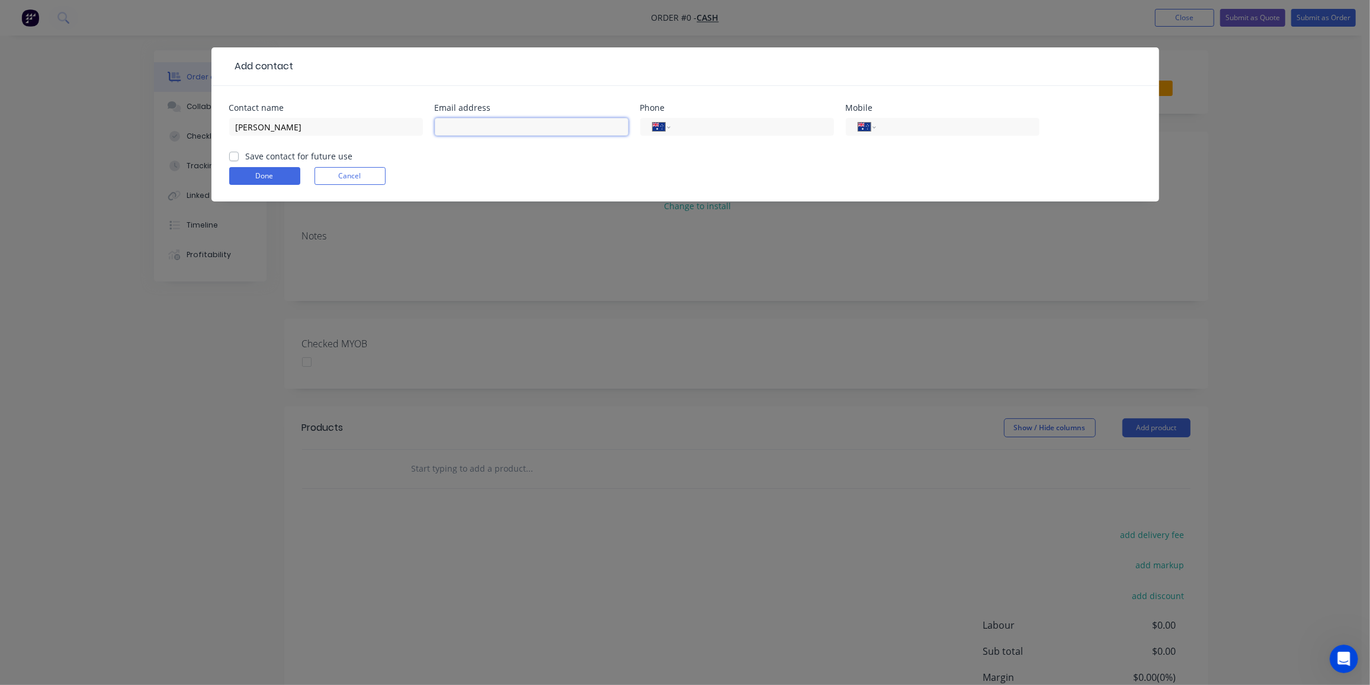
click at [454, 121] on input "text" at bounding box center [532, 127] width 194 height 18
paste input "<lozib26@gmail.com>"
drag, startPoint x: 444, startPoint y: 125, endPoint x: 446, endPoint y: 132, distance: 7.5
click at [445, 129] on input "<lozib26@gmail.com>" at bounding box center [532, 127] width 194 height 18
click at [530, 126] on input "lozib26@gmail.com>" at bounding box center [532, 127] width 194 height 18
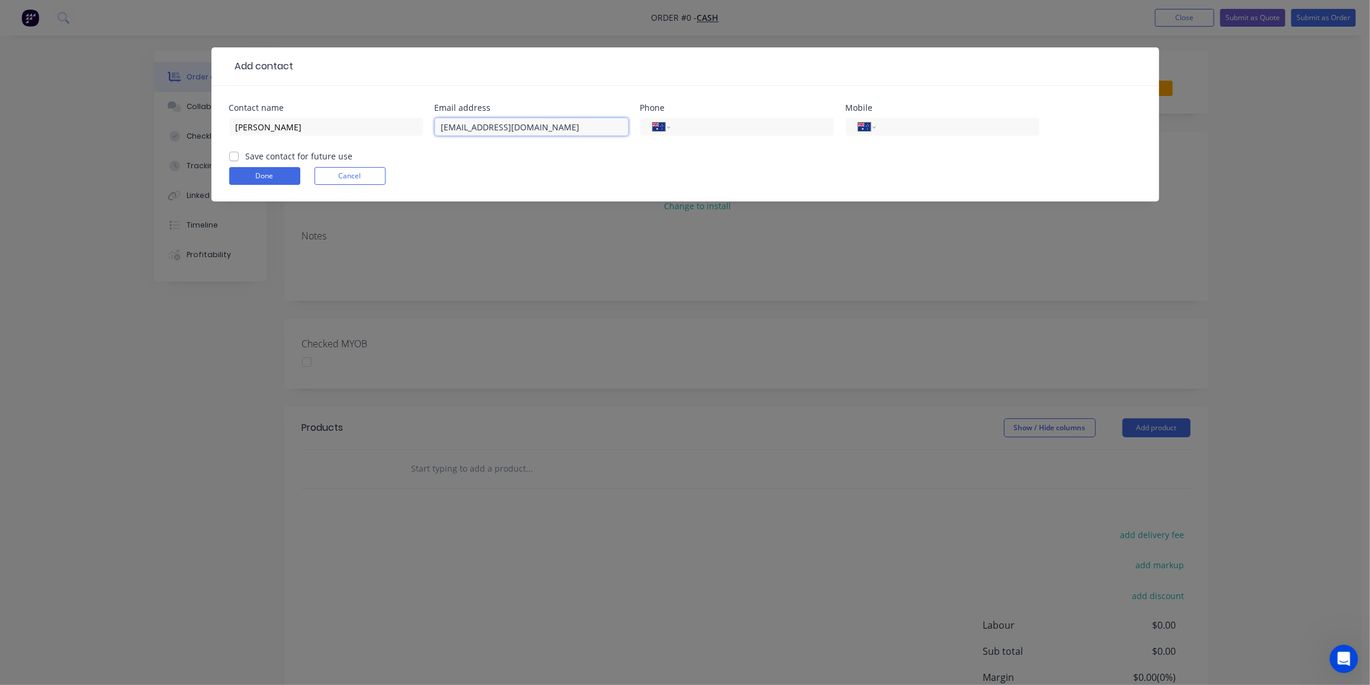
type input "lozib26@gmail.com"
click at [939, 122] on input "tel" at bounding box center [955, 127] width 142 height 14
paste input "0423 554 357"
type input "0423 554 357"
click at [248, 172] on button "Done" at bounding box center [264, 176] width 71 height 18
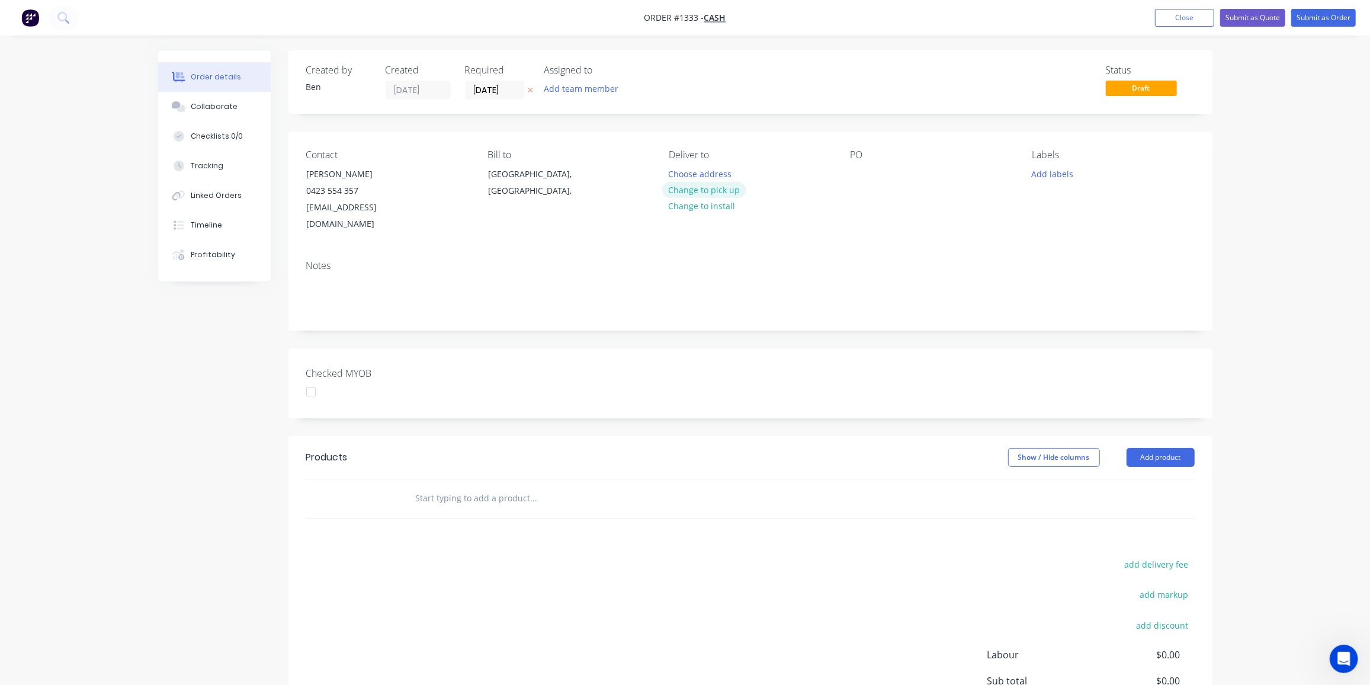
click at [718, 190] on button "Change to pick up" at bounding box center [704, 190] width 84 height 16
click at [853, 171] on div at bounding box center [860, 173] width 19 height 17
click at [684, 166] on div at bounding box center [678, 173] width 19 height 17
click at [859, 174] on div at bounding box center [860, 173] width 19 height 17
click at [1051, 172] on button "Add labels" at bounding box center [1052, 173] width 54 height 16
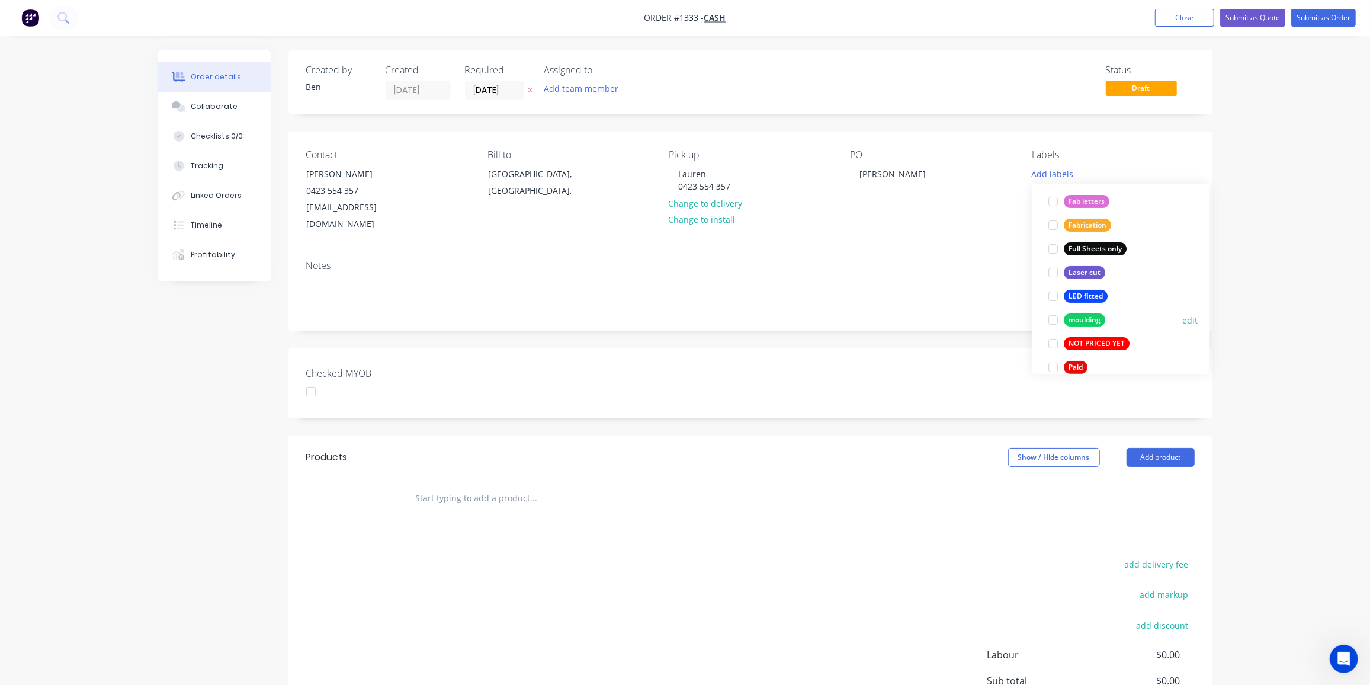
scroll to position [269, 0]
click at [1081, 289] on div "Laser cut" at bounding box center [1084, 294] width 41 height 13
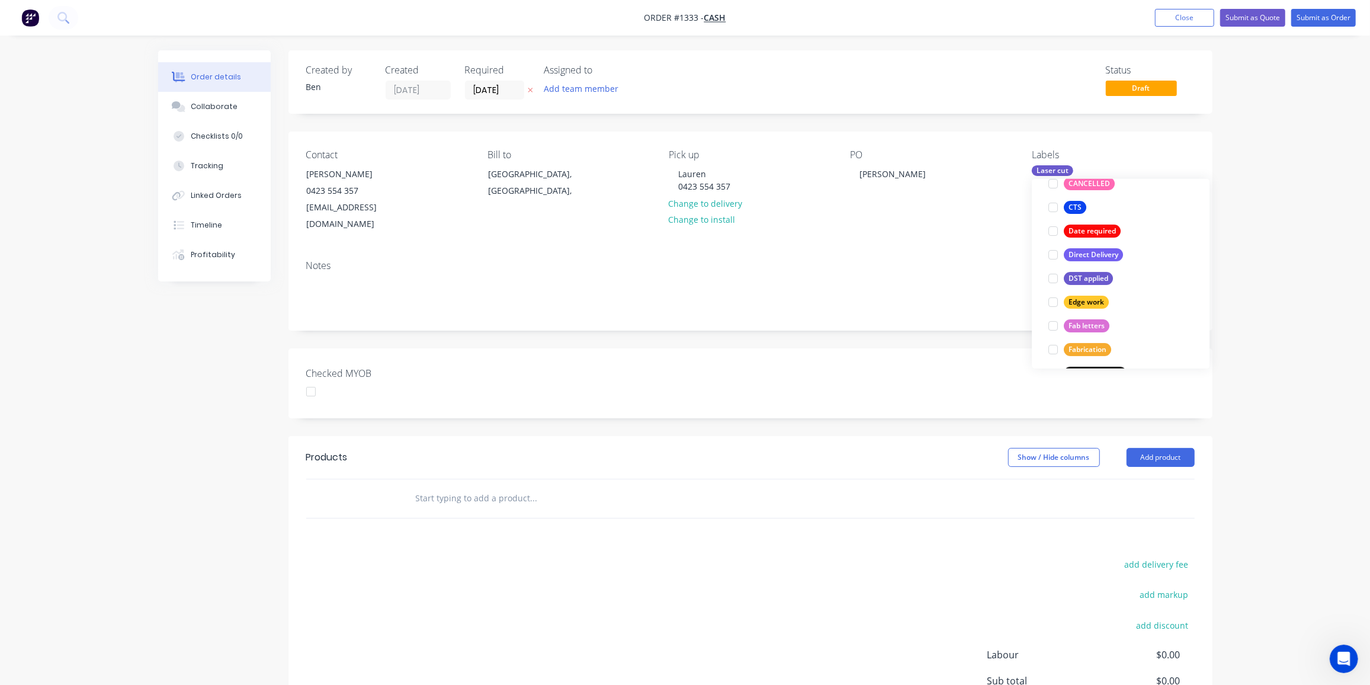
scroll to position [215, 0]
click at [1073, 316] on div "Fabrication" at bounding box center [1087, 319] width 47 height 13
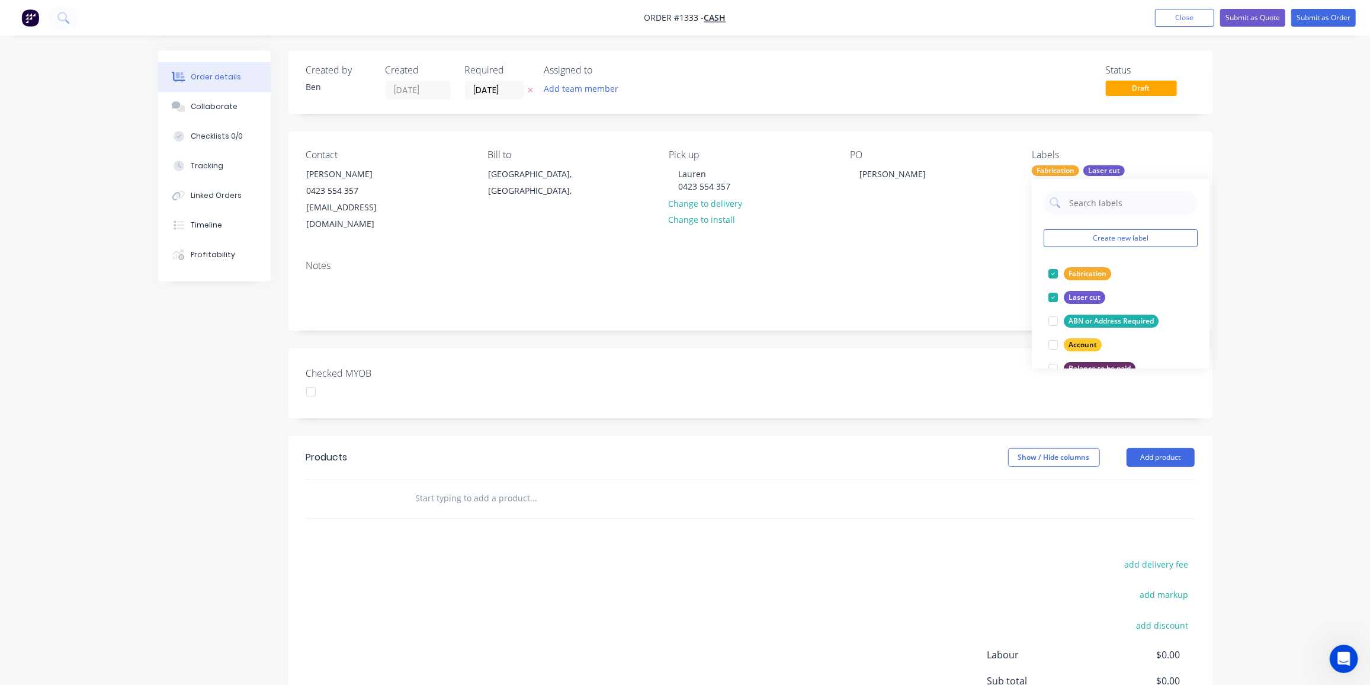
click at [586, 575] on div "add delivery fee add markup add discount Labour $0.00 Sub total $0.00 Margin $0…" at bounding box center [750, 670] width 888 height 229
click at [458, 486] on input "text" at bounding box center [533, 498] width 237 height 24
click at [454, 486] on input "text" at bounding box center [533, 498] width 237 height 24
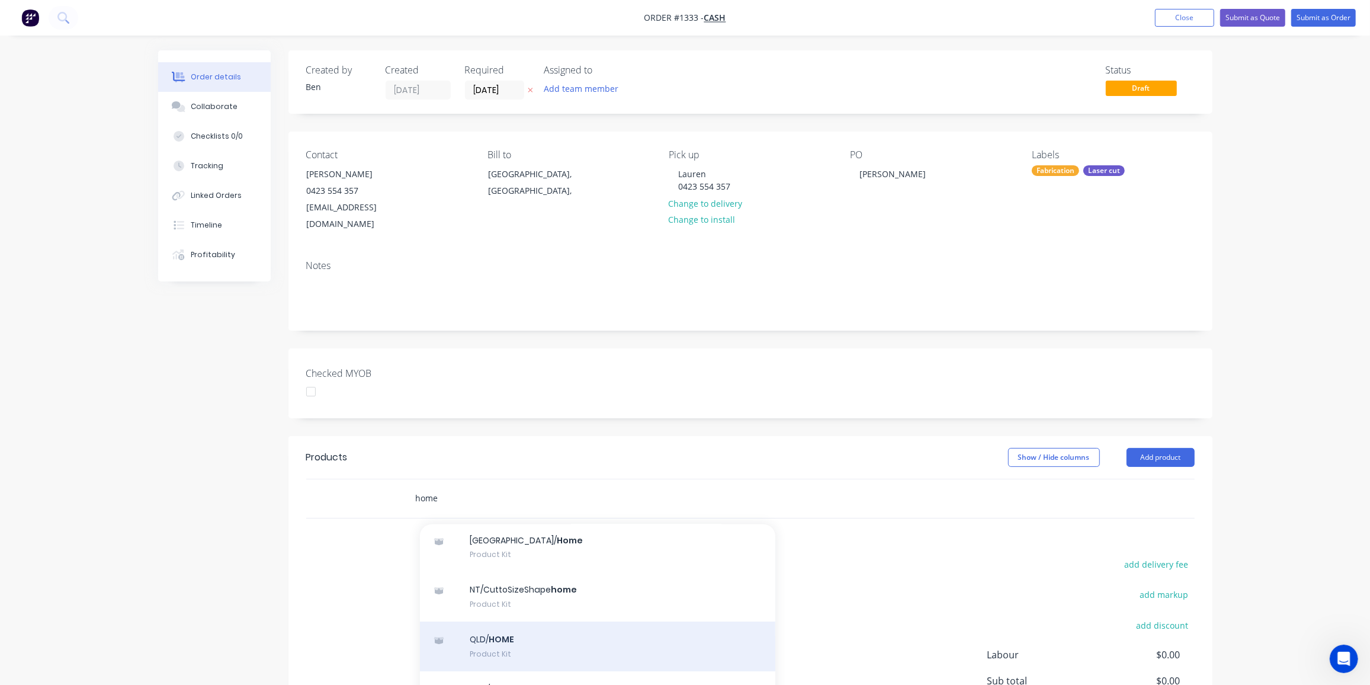
scroll to position [53, 0]
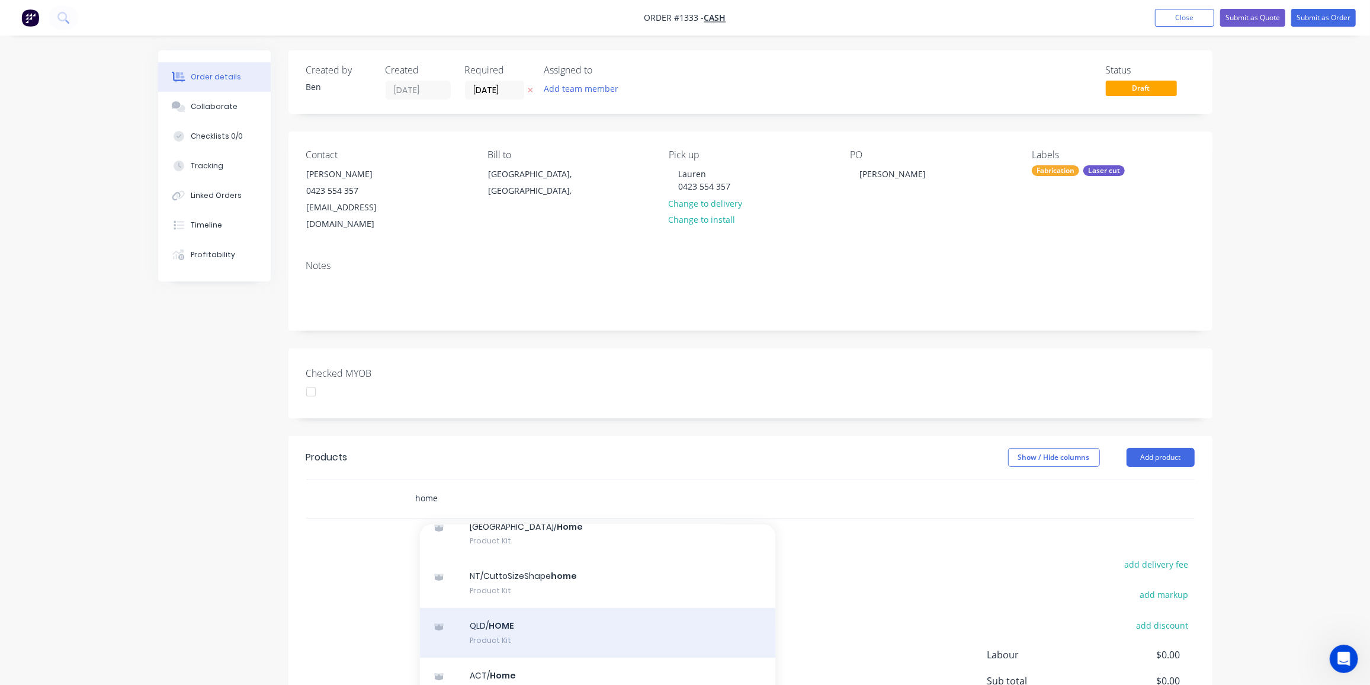
type input "home"
click at [530, 608] on div "QLD/ HOME Product Kit" at bounding box center [597, 633] width 355 height 50
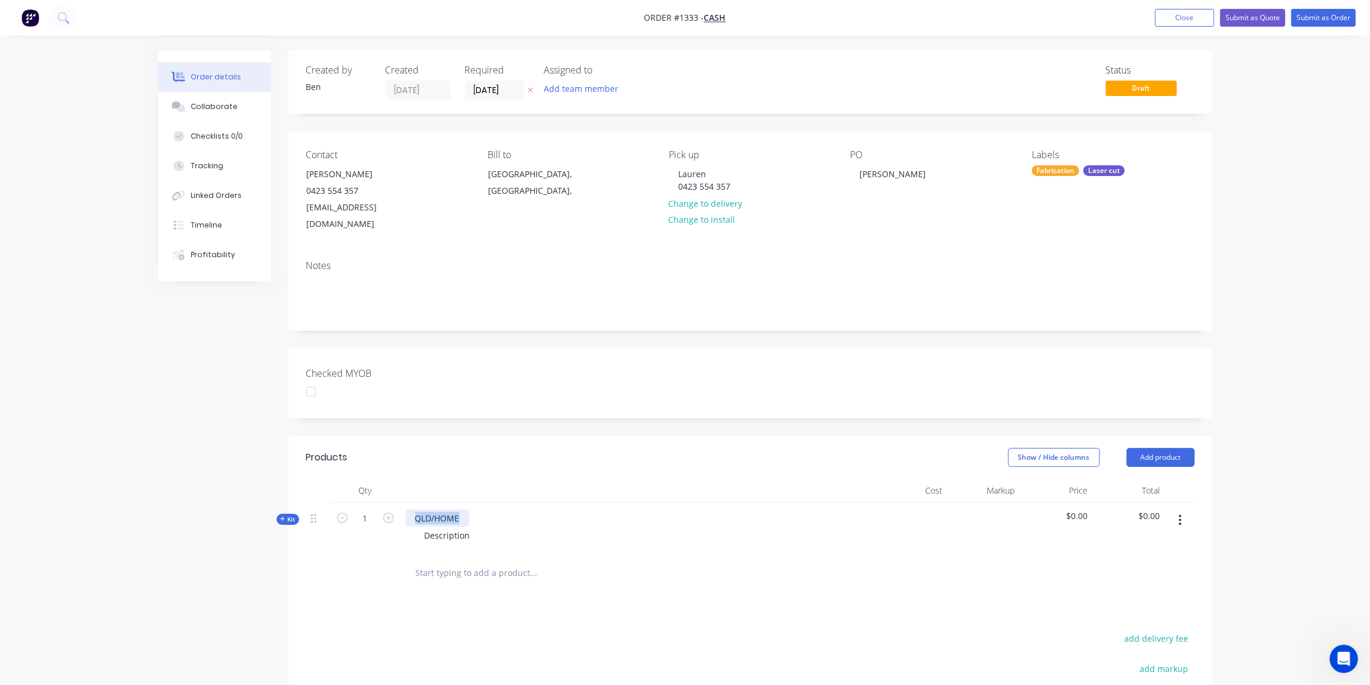
drag, startPoint x: 461, startPoint y: 500, endPoint x: 413, endPoint y: 499, distance: 48.6
click at [413, 509] on div "QLD/HOME" at bounding box center [437, 517] width 63 height 17
drag, startPoint x: 473, startPoint y: 519, endPoint x: 393, endPoint y: 516, distance: 79.4
click at [393, 516] on div "Kit 1 Clear acrylic Dog barrier as per supplied sketch Description $0.00 $0.00" at bounding box center [750, 528] width 888 height 52
drag, startPoint x: 523, startPoint y: 543, endPoint x: 485, endPoint y: 543, distance: 37.9
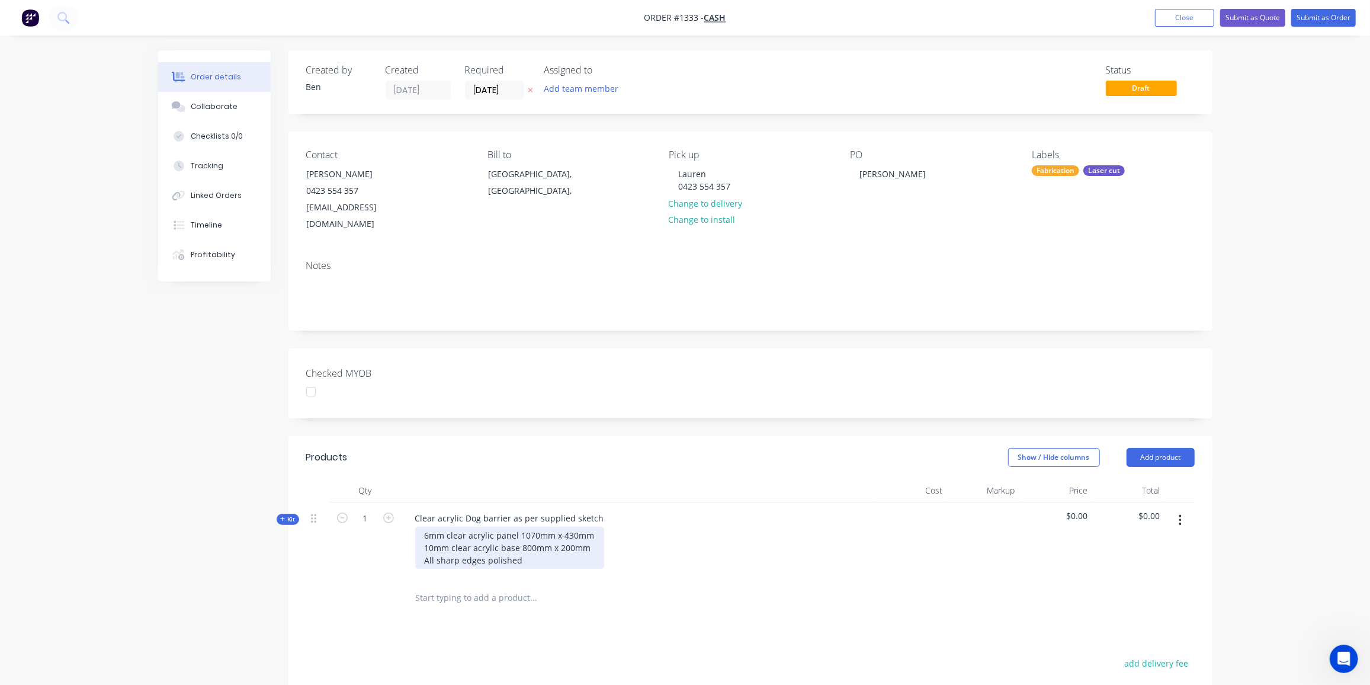
click at [485, 543] on div "6mm clear acrylic panel 1070mm x 430mm 10mm clear acrylic base 800mm x 200mm Al…" at bounding box center [509, 548] width 189 height 42
drag, startPoint x: 523, startPoint y: 544, endPoint x: 529, endPoint y: 541, distance: 6.6
click at [525, 543] on div "6mm clear acrylic panel 1070mm x 430mm 10mm clear acrylic base 800mm x 200mm Al…" at bounding box center [509, 548] width 189 height 42
drag, startPoint x: 457, startPoint y: 542, endPoint x: 436, endPoint y: 545, distance: 21.5
click at [436, 545] on div "6mm clear acrylic panel 1070mm x 430mm 10mm clear acrylic base 800mm x 200mm Al…" at bounding box center [509, 548] width 189 height 42
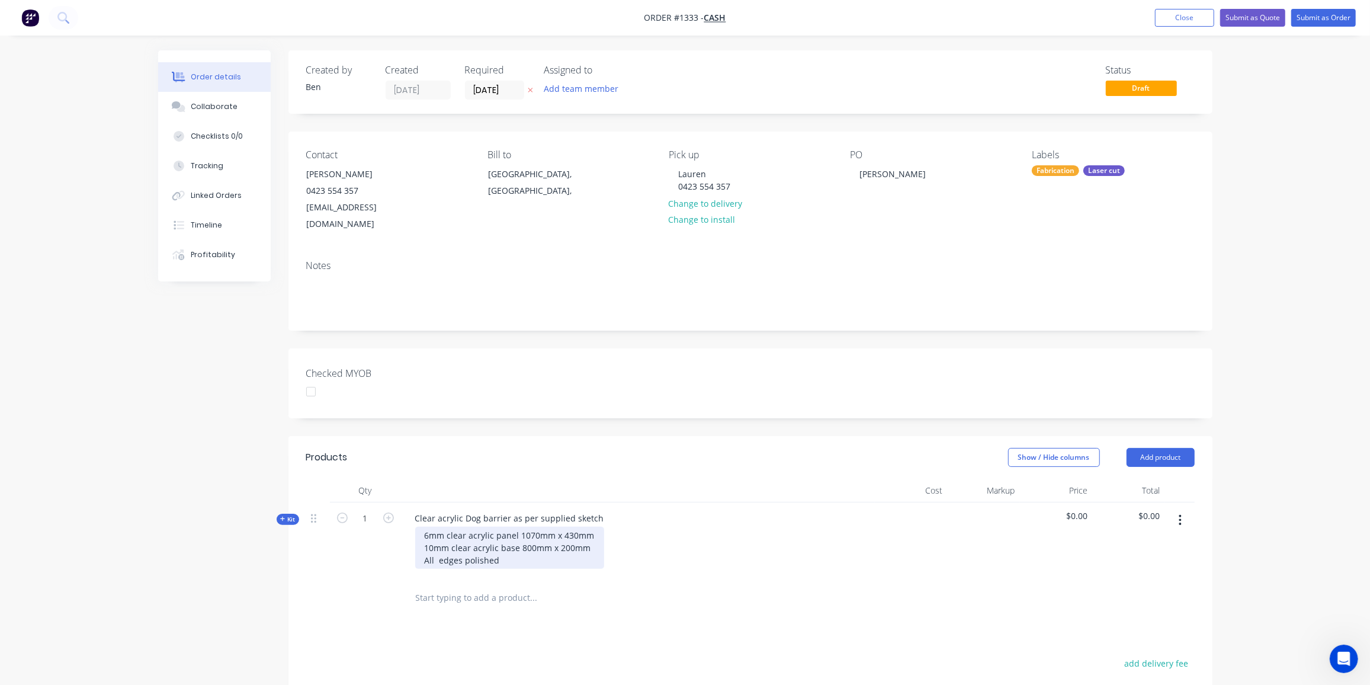
click at [518, 543] on div "6mm clear acrylic panel 1070mm x 430mm 10mm clear acrylic base 800mm x 200mm Al…" at bounding box center [509, 548] width 189 height 42
drag, startPoint x: 439, startPoint y: 543, endPoint x: 477, endPoint y: 557, distance: 39.9
click at [439, 543] on div "6mm clear acrylic panel 1070mm x 430mm 10mm clear acrylic base 800mm x 200mm Al…" at bounding box center [509, 548] width 189 height 42
click at [509, 544] on div "6mm clear acrylic panel 1070mm x 430mm 10mm clear acrylic base 800mm x 200mm Al…" at bounding box center [509, 548] width 189 height 42
click at [280, 514] on div "Kit" at bounding box center [288, 519] width 23 height 11
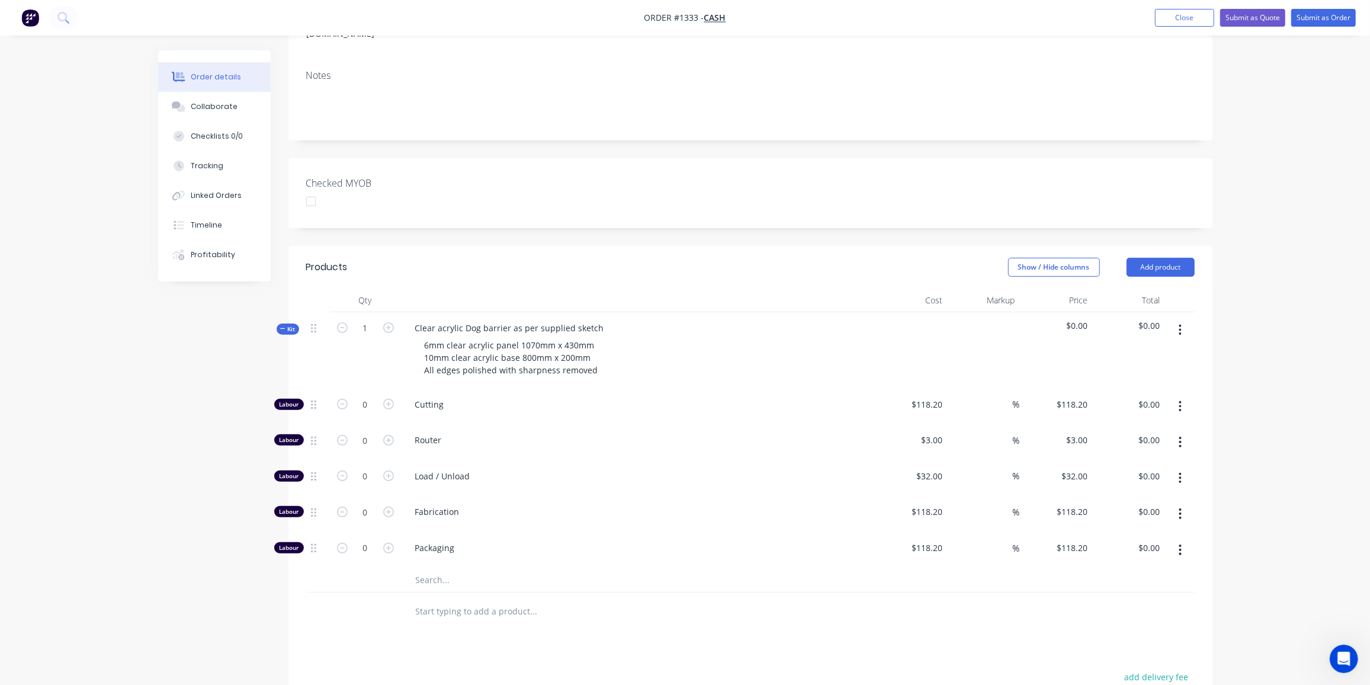
scroll to position [215, 0]
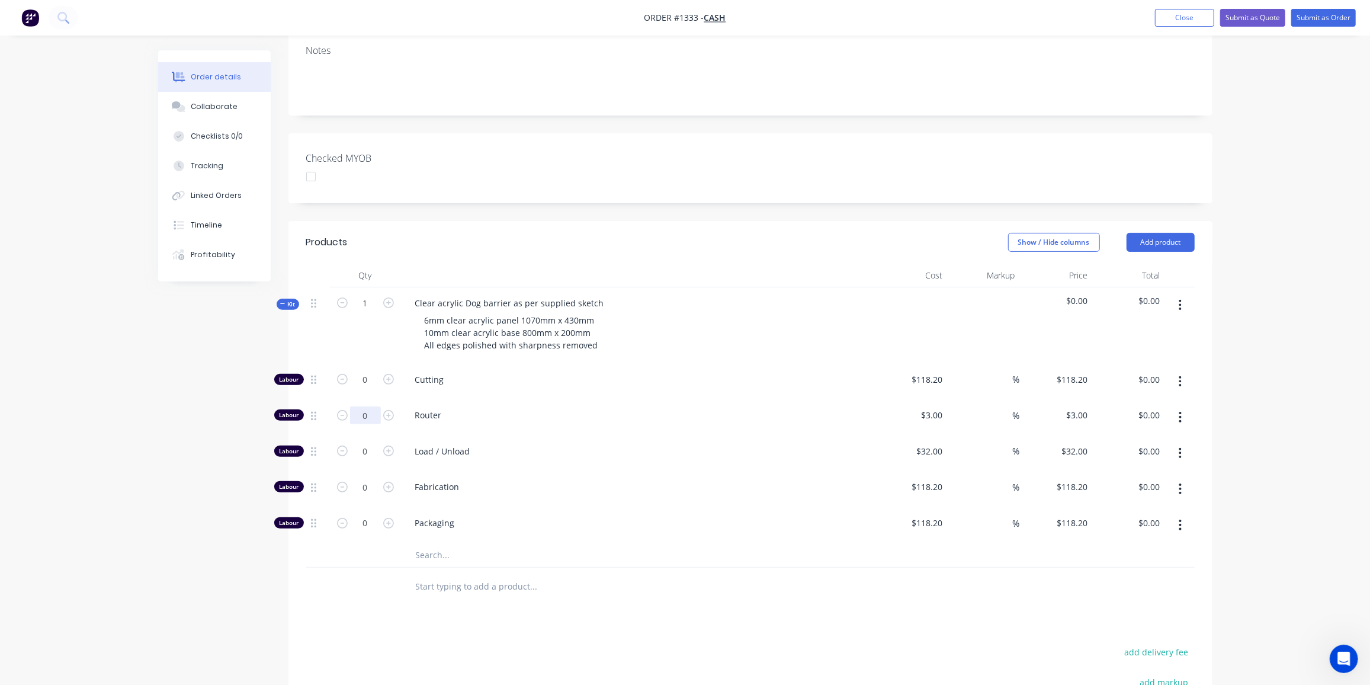
click at [367, 406] on input "0" at bounding box center [365, 415] width 31 height 18
click at [361, 406] on input "0" at bounding box center [365, 415] width 31 height 18
drag, startPoint x: 372, startPoint y: 392, endPoint x: 353, endPoint y: 394, distance: 19.2
click at [353, 406] on input "90" at bounding box center [365, 415] width 31 height 18
type input "9"
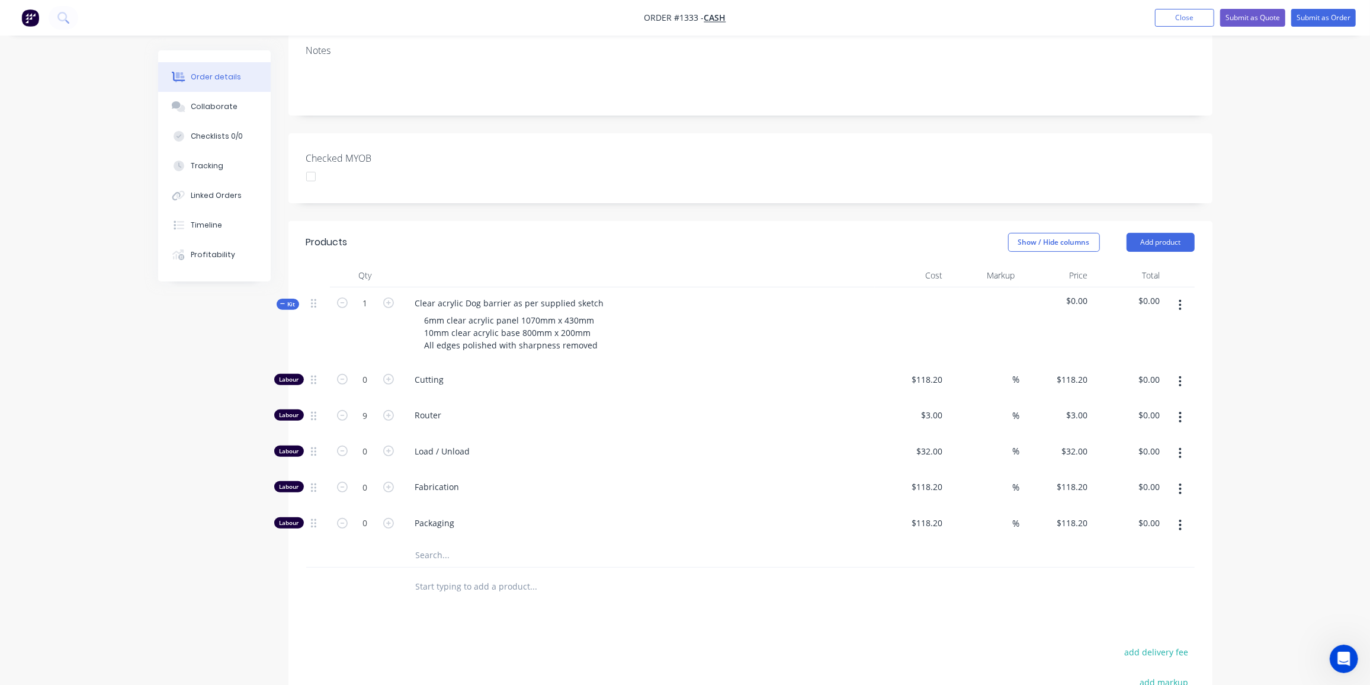
type input "$27.00"
click at [363, 442] on input "0" at bounding box center [365, 451] width 31 height 18
type input "1"
type input "$32.00"
click at [372, 478] on input "0" at bounding box center [365, 487] width 31 height 18
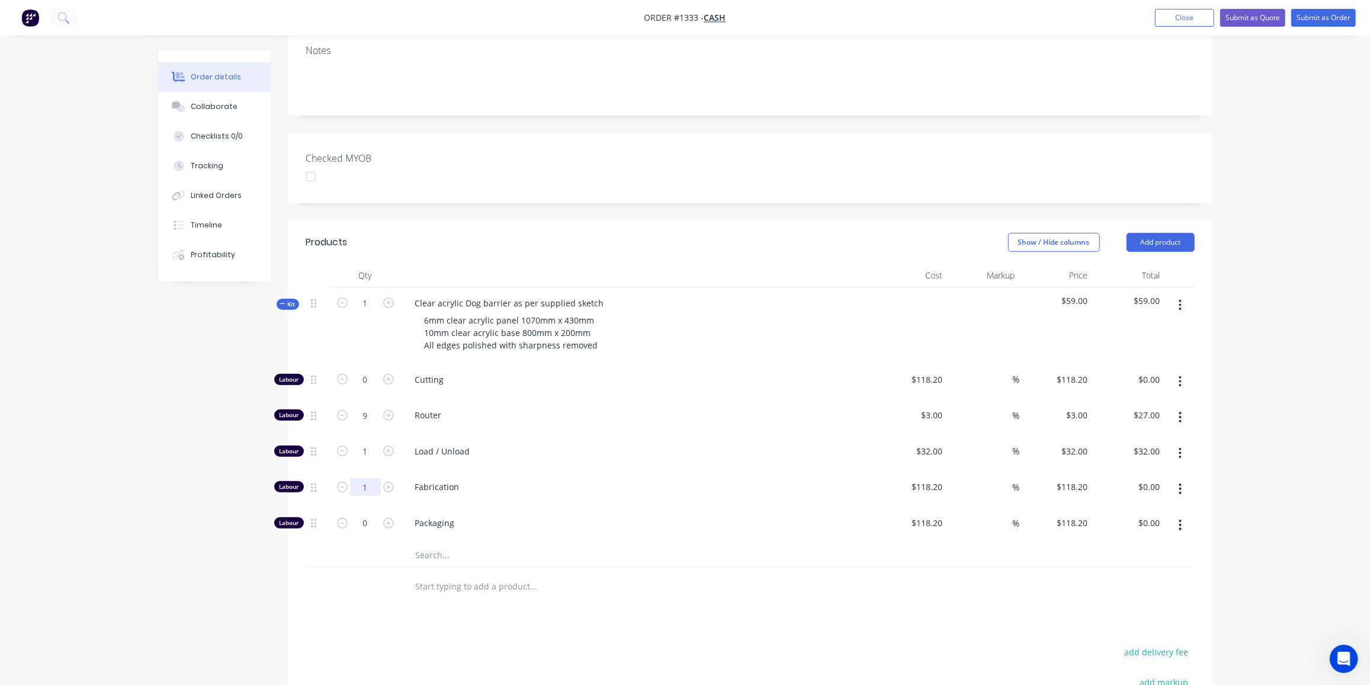
type input "1"
type input "$118.20"
click at [434, 543] on input "text" at bounding box center [533, 555] width 237 height 24
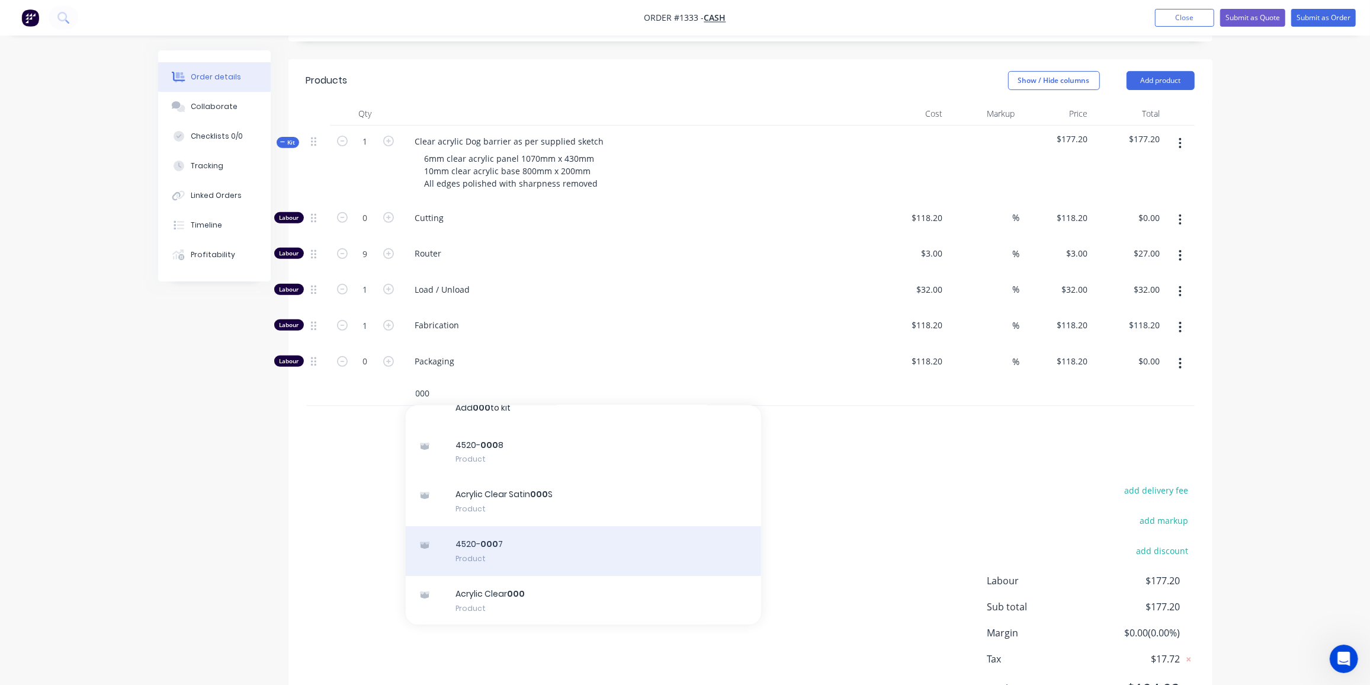
scroll to position [0, 0]
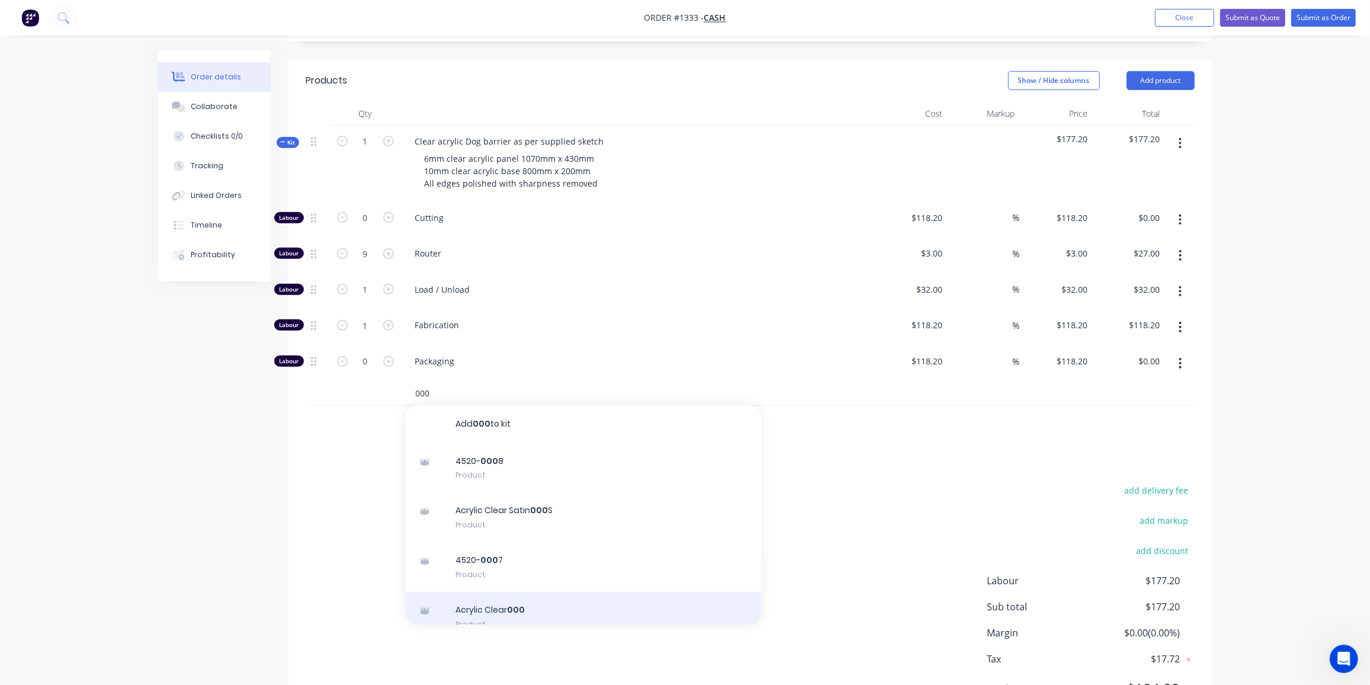
type input "000"
click at [521, 592] on div "Acrylic Clear 000 Product" at bounding box center [583, 617] width 355 height 50
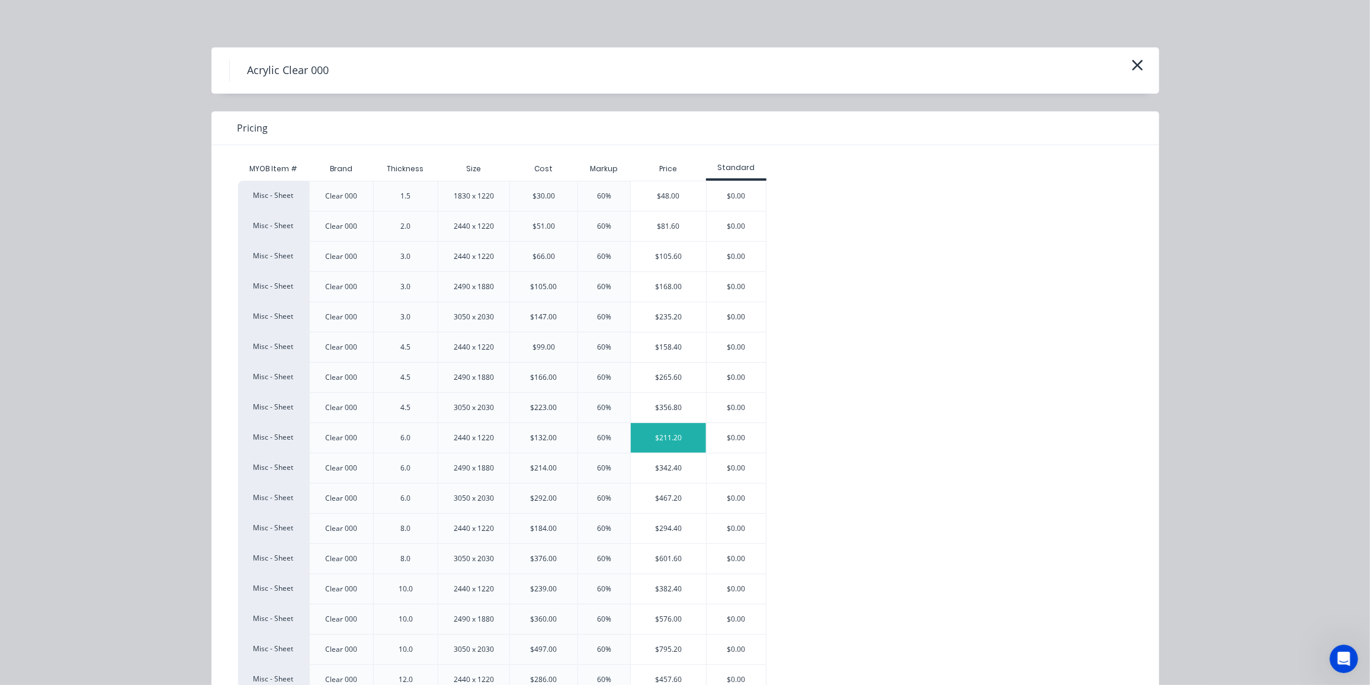
click at [685, 430] on div "$211.20" at bounding box center [668, 438] width 75 height 30
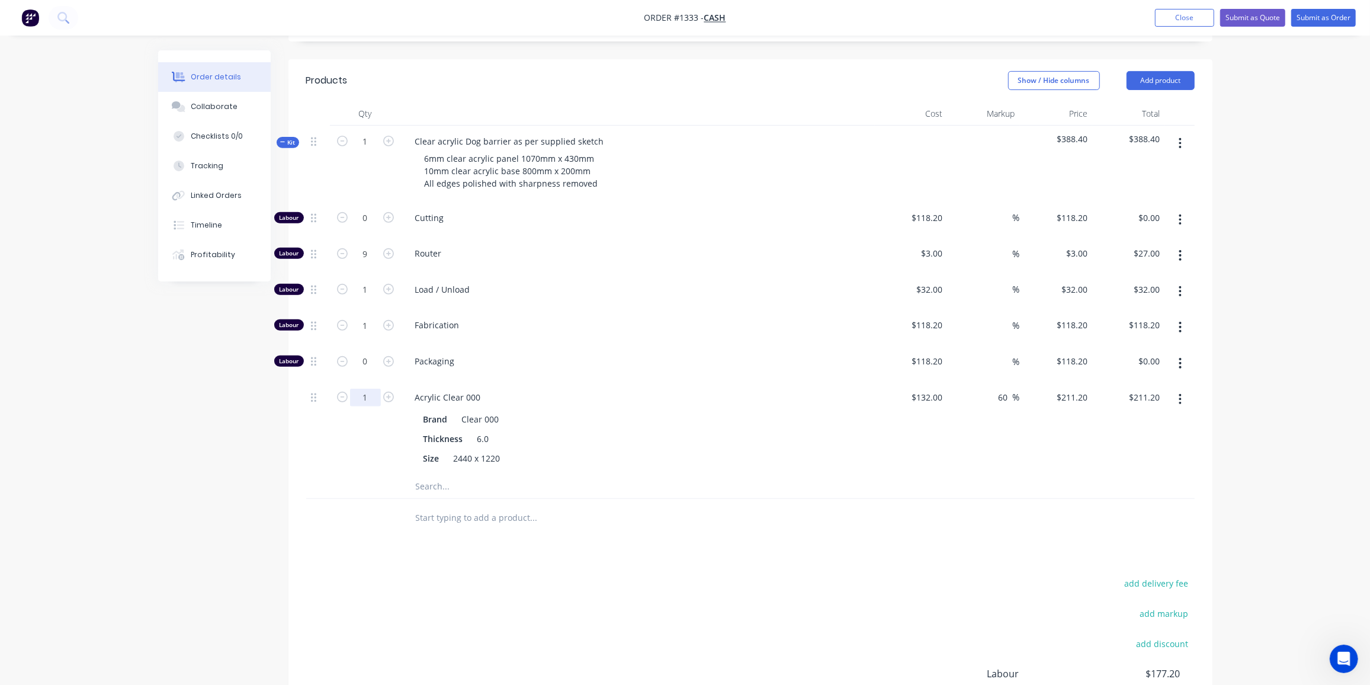
click at [369, 389] on input "1" at bounding box center [365, 398] width 31 height 18
type input "0.25"
type input "$52.80"
click at [426, 474] on input "text" at bounding box center [533, 486] width 237 height 24
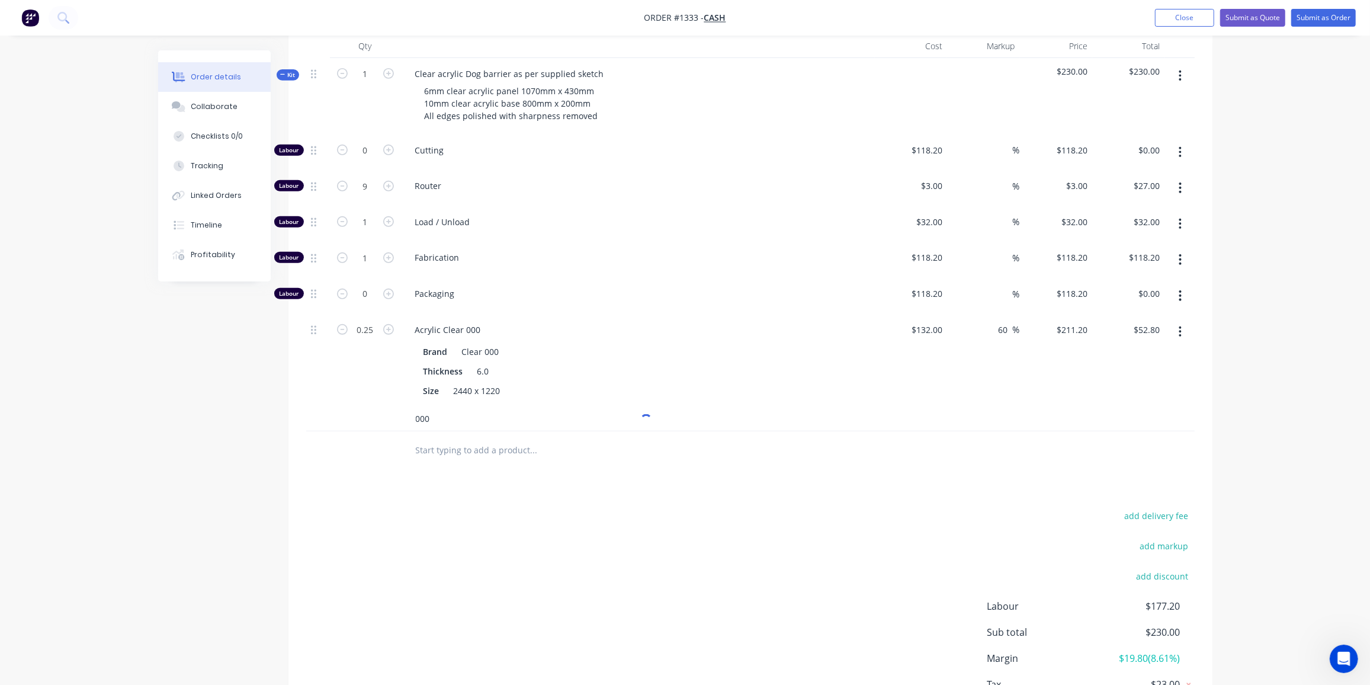
scroll to position [509, 0]
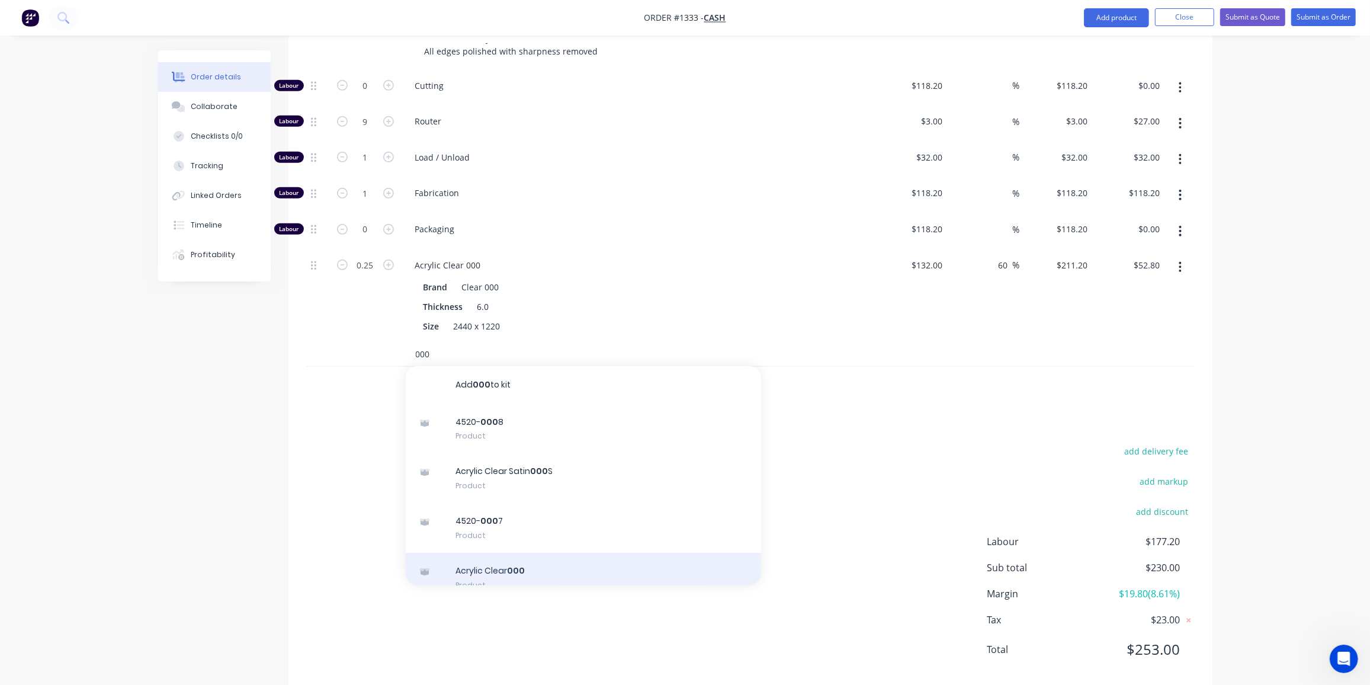
type input "000"
click at [519, 553] on div "Acrylic Clear 000 Product" at bounding box center [583, 578] width 355 height 50
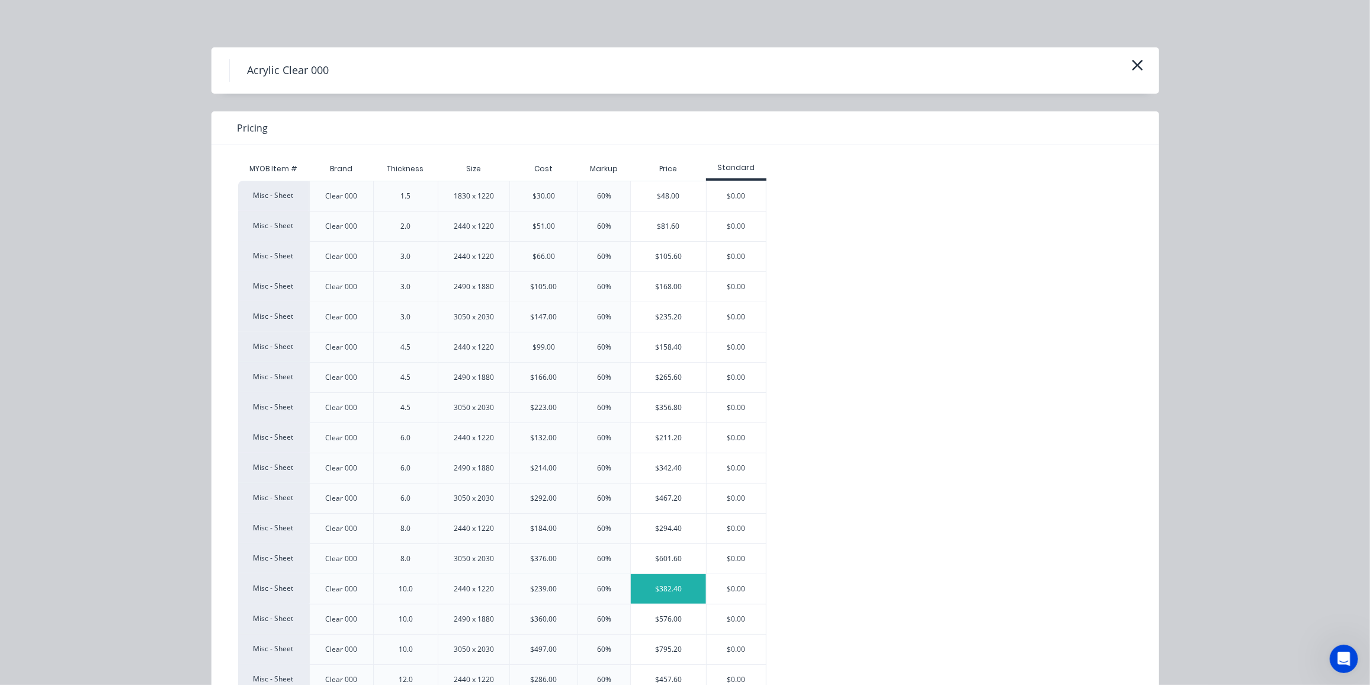
click at [654, 588] on div "$382.40" at bounding box center [668, 589] width 75 height 30
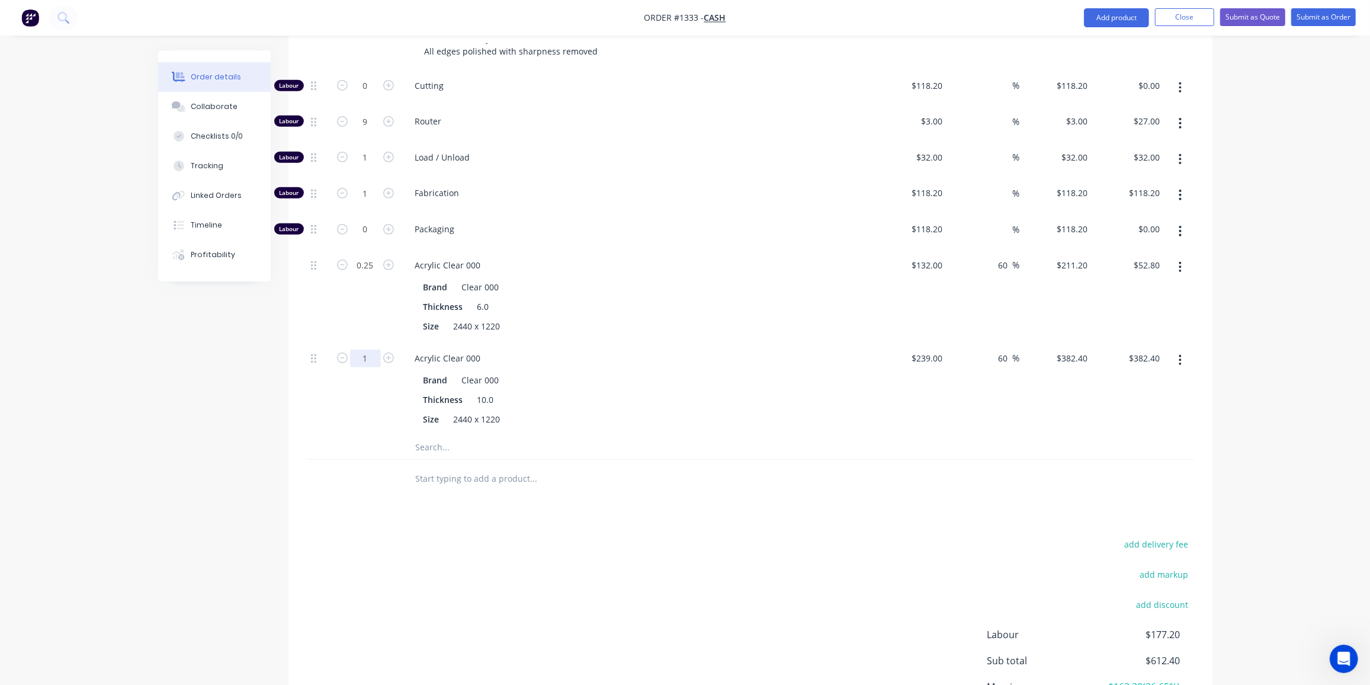
click at [371, 349] on input "1" at bounding box center [365, 358] width 31 height 18
type input "0.125"
type input "$47.80"
click at [308, 408] on div at bounding box center [318, 388] width 24 height 93
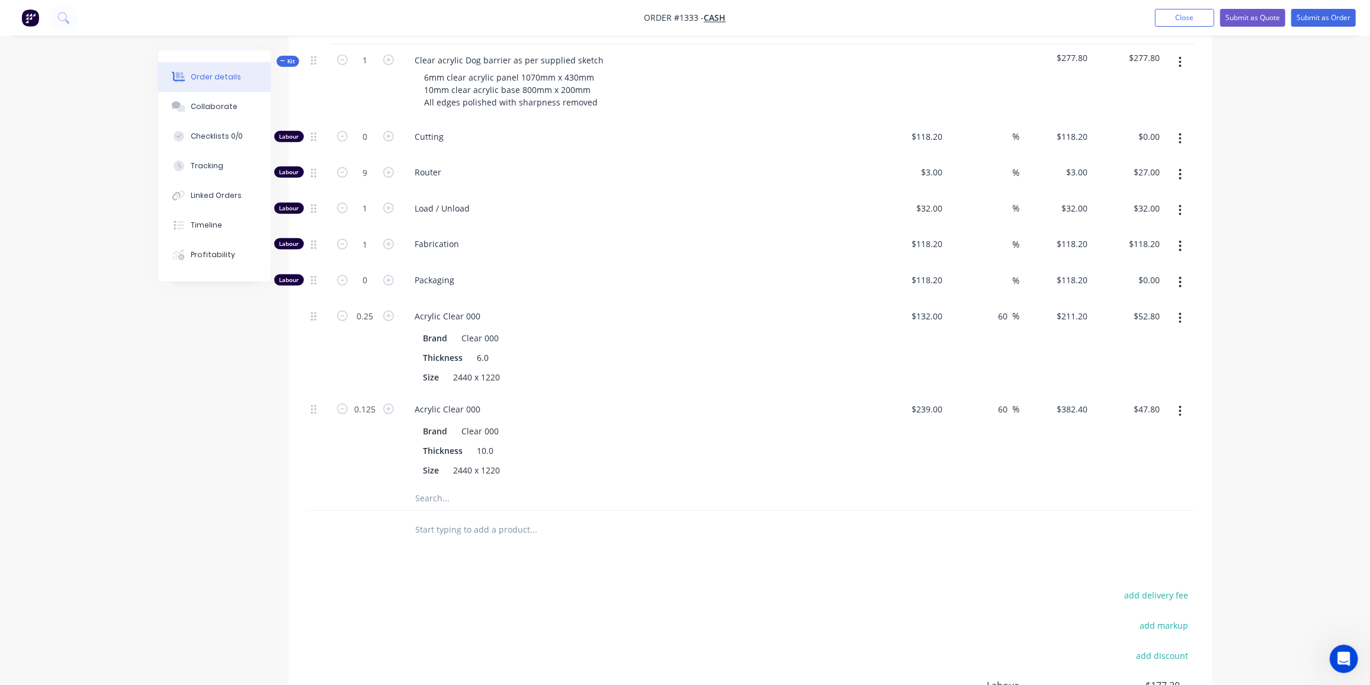
scroll to position [293, 0]
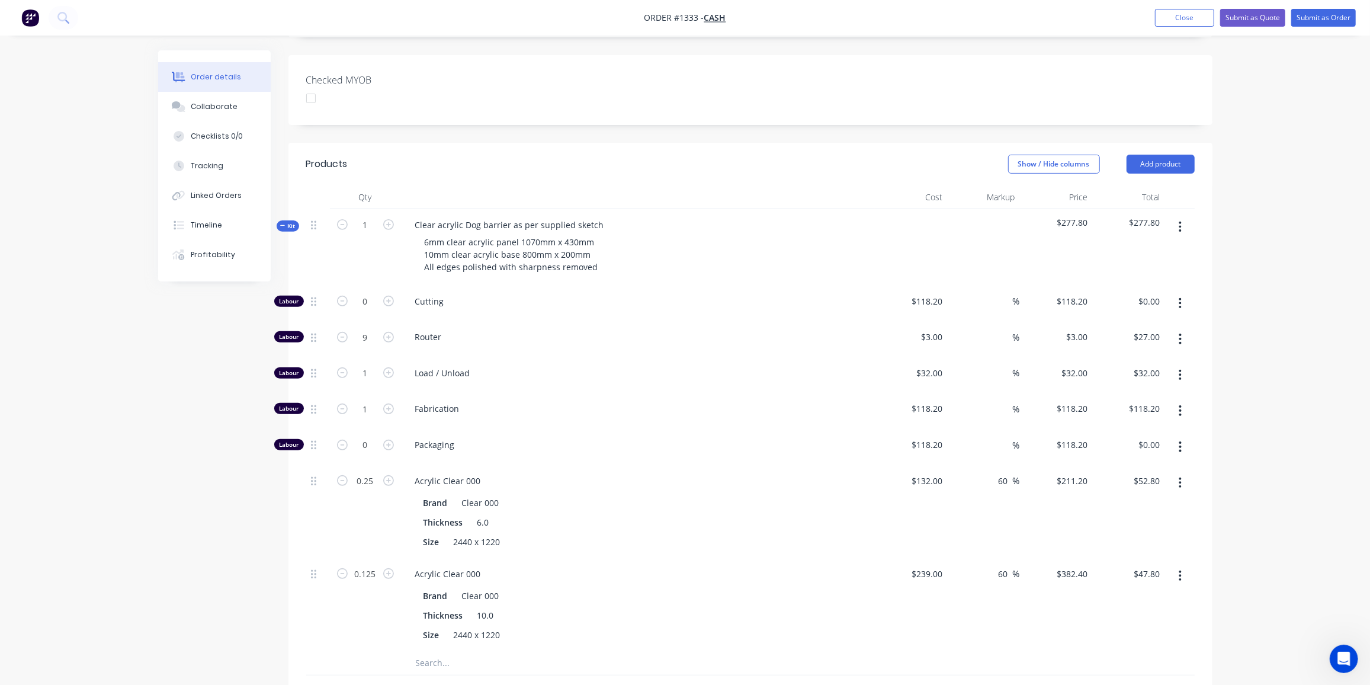
click at [288, 222] on span "Kit" at bounding box center [287, 226] width 15 height 9
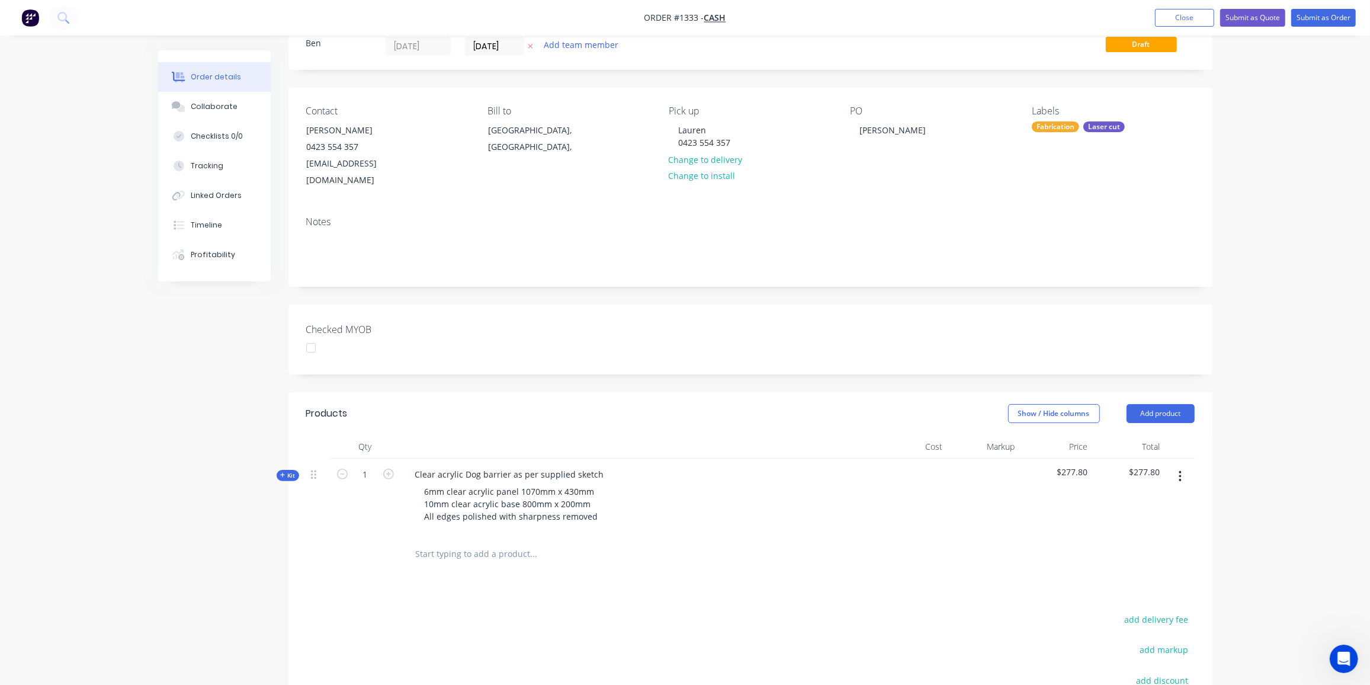
scroll to position [108, 0]
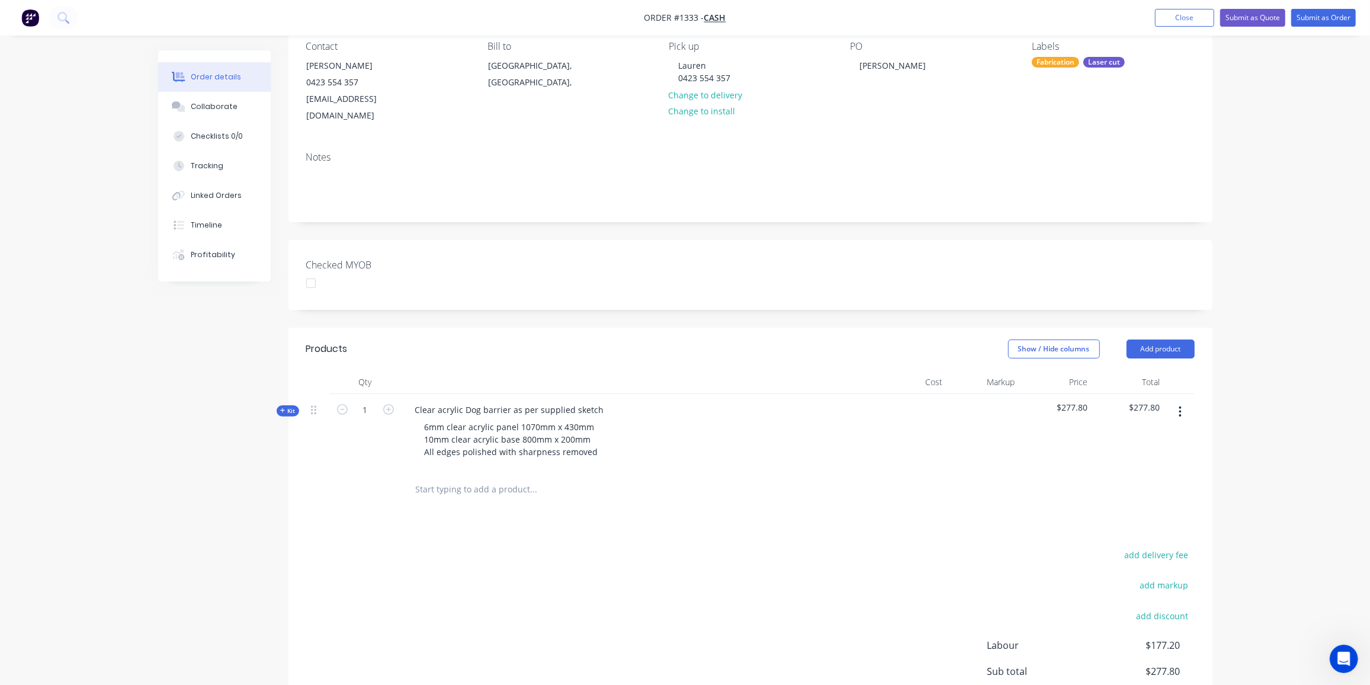
click at [288, 406] on span "Kit" at bounding box center [287, 410] width 15 height 9
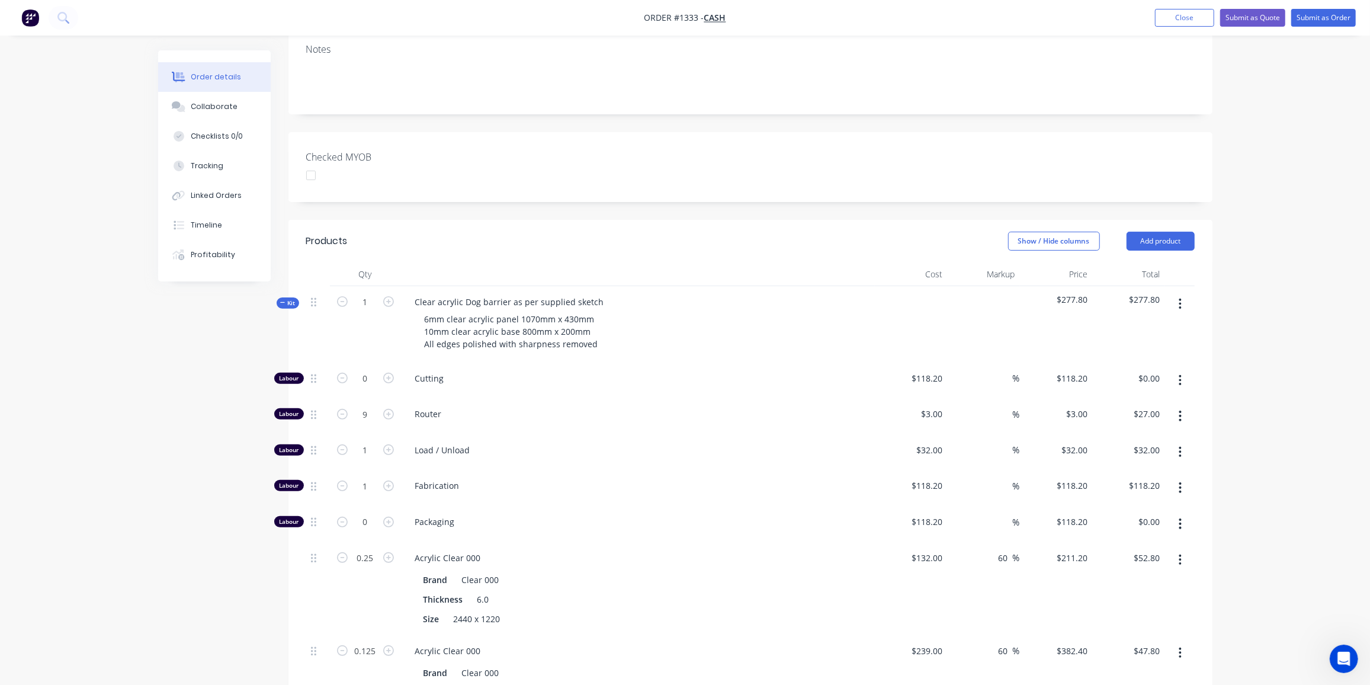
scroll to position [324, 0]
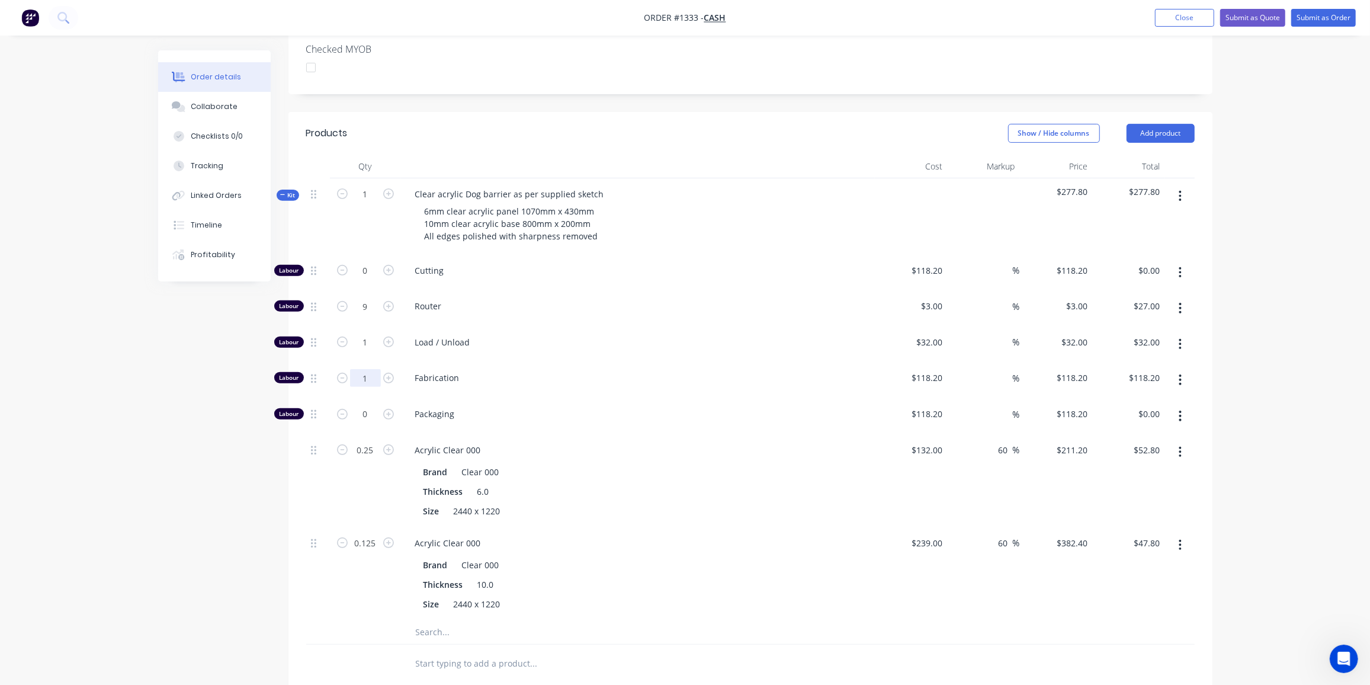
click at [362, 369] on input "1" at bounding box center [365, 378] width 31 height 18
type input "1.25"
type input "$147.75"
drag, startPoint x: 295, startPoint y: 177, endPoint x: 614, endPoint y: 270, distance: 332.7
click at [294, 191] on span "Kit" at bounding box center [287, 195] width 15 height 9
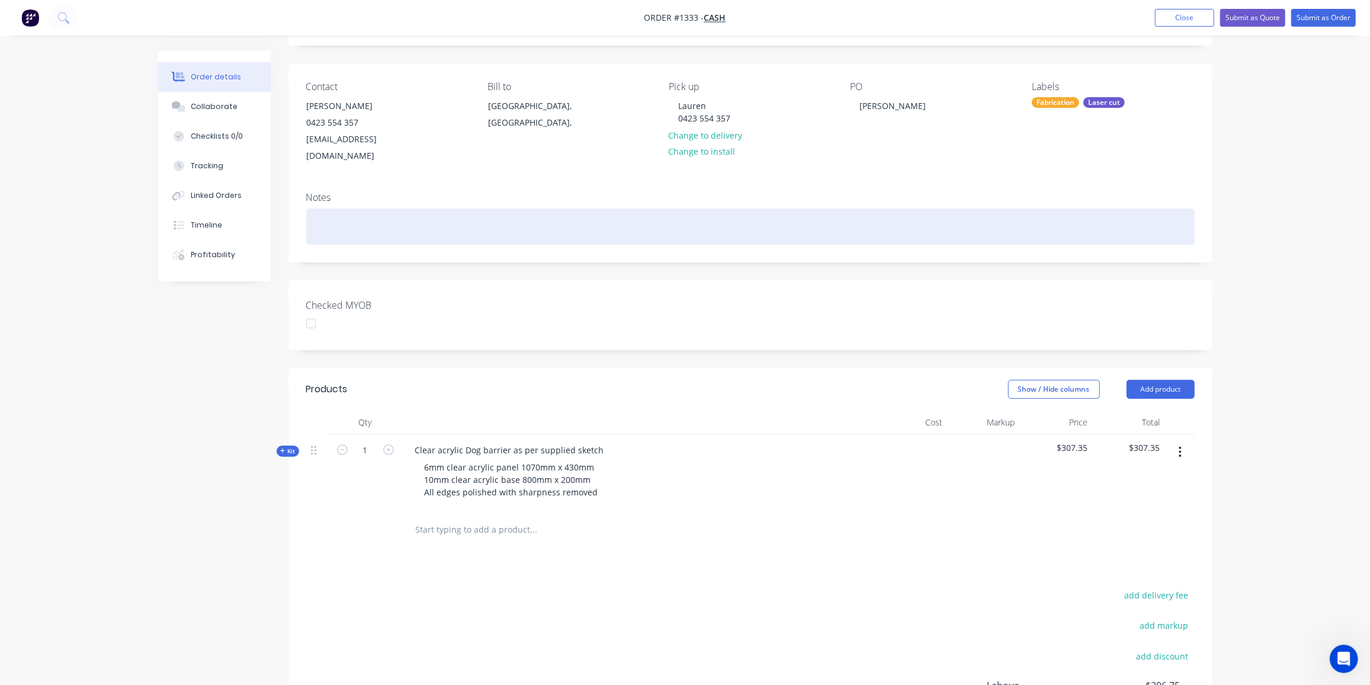
scroll to position [0, 0]
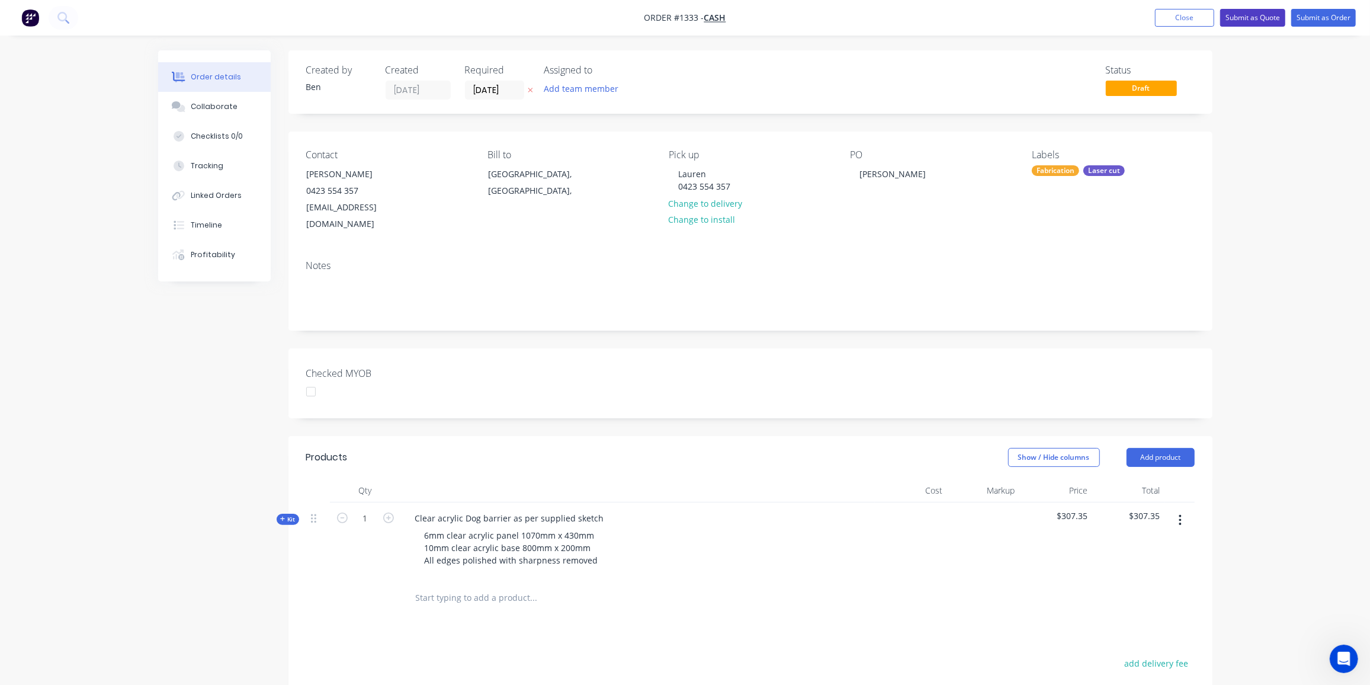
click at [1267, 17] on button "Submit as Quote" at bounding box center [1252, 18] width 65 height 18
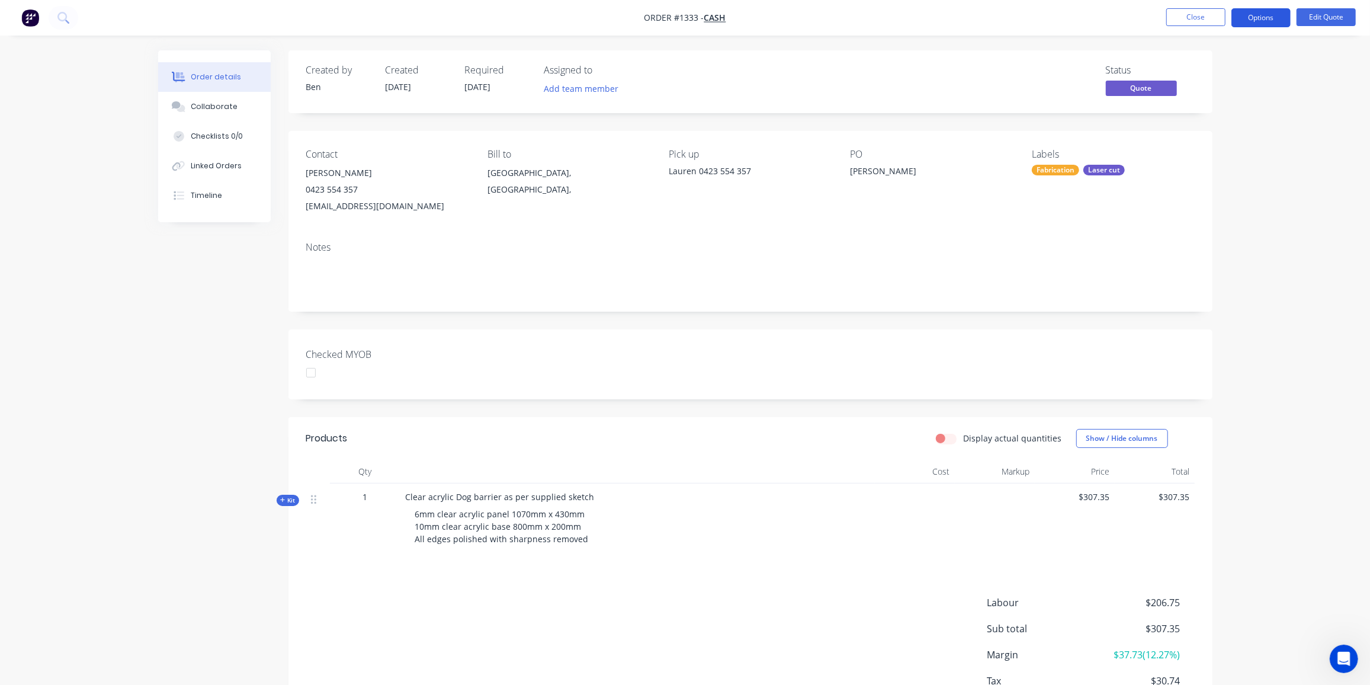
click at [1259, 17] on button "Options" at bounding box center [1260, 17] width 59 height 19
click at [1196, 72] on div "Quote" at bounding box center [1225, 71] width 109 height 17
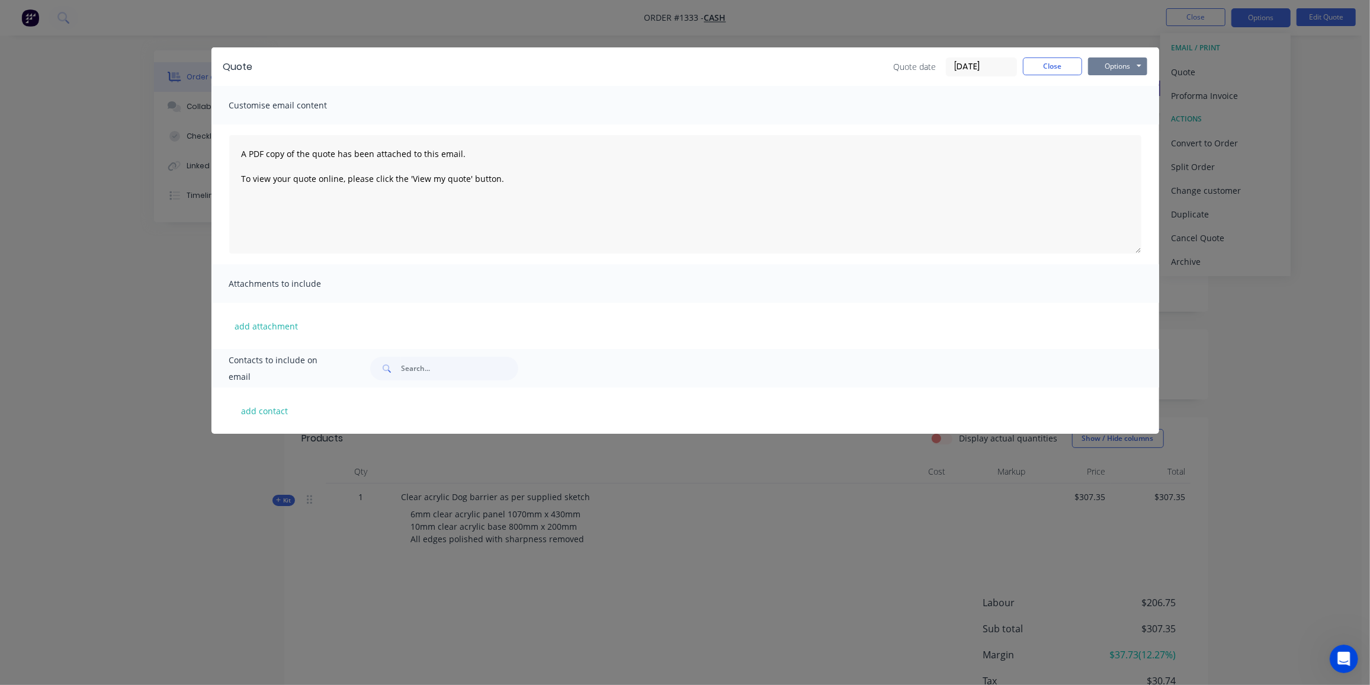
click at [1116, 64] on button "Options" at bounding box center [1117, 66] width 59 height 18
click at [1119, 83] on button "Preview" at bounding box center [1126, 88] width 76 height 20
click at [273, 411] on button "add contact" at bounding box center [264, 411] width 71 height 18
select select "AU"
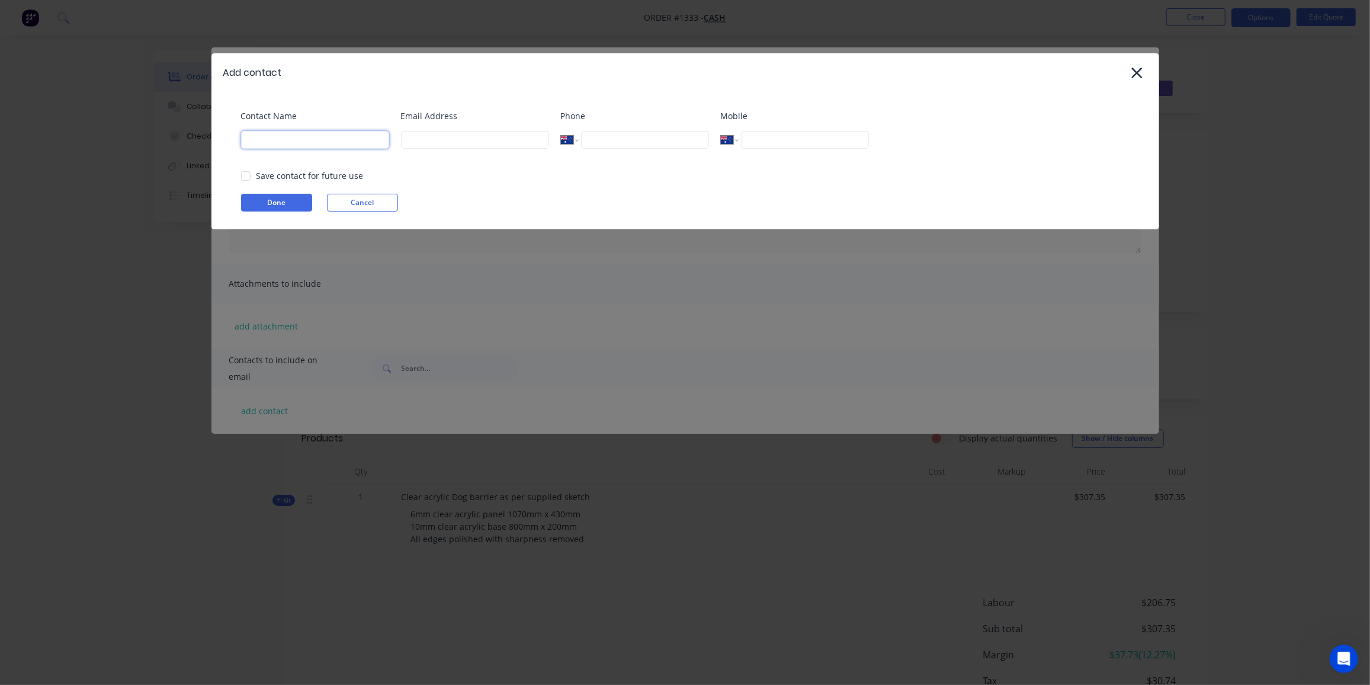
click at [275, 137] on input at bounding box center [315, 140] width 148 height 18
paste input "Lauren Bowden <lozib26@gmail.com>"
drag, startPoint x: 295, startPoint y: 137, endPoint x: 446, endPoint y: 153, distance: 151.9
click at [444, 150] on div "Contact Name Lauren Bowden <lozib26@gmail.com> Email Address Phone Internationa…" at bounding box center [691, 134] width 900 height 48
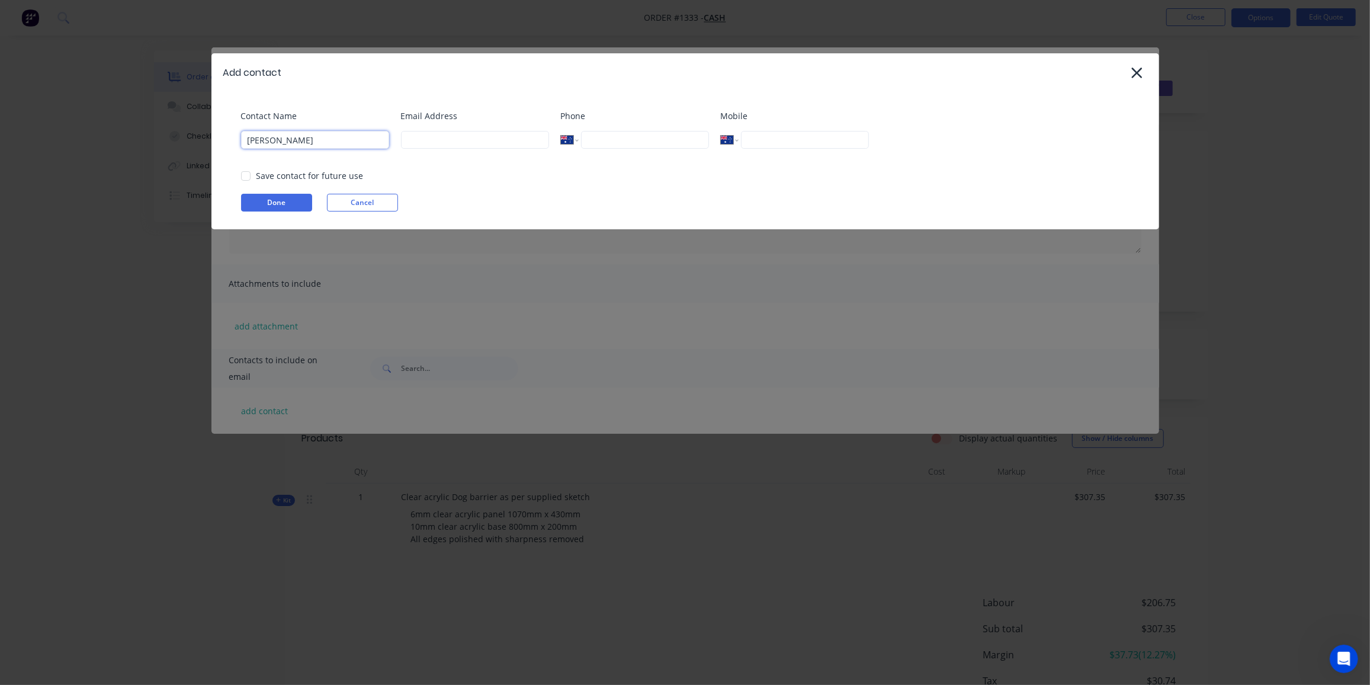
scroll to position [0, 0]
type input "[PERSON_NAME]"
click at [428, 143] on input at bounding box center [475, 140] width 148 height 18
paste input "<lozib26@gmail.com>"
click at [412, 140] on input "<lozib26@gmail.com>" at bounding box center [475, 140] width 148 height 18
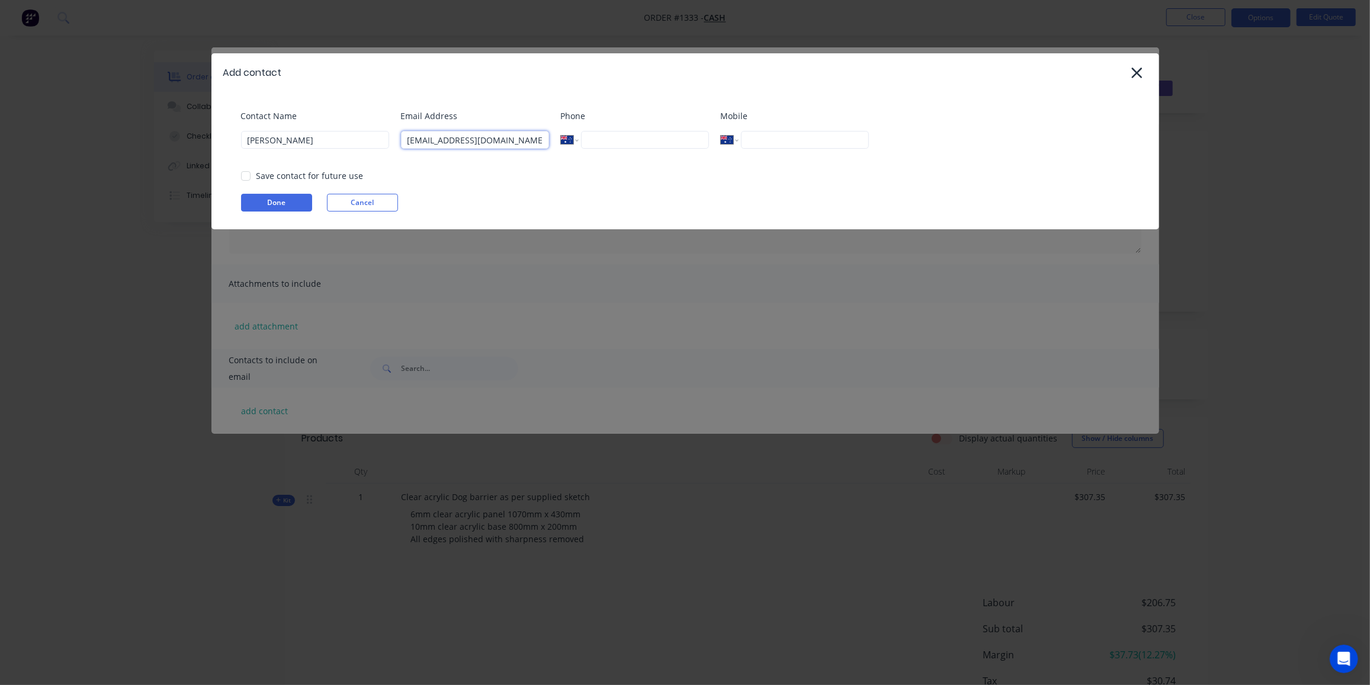
click at [507, 142] on input "lozib26@gmail.com>" at bounding box center [475, 140] width 148 height 18
type input "lozib26@gmail.com"
drag, startPoint x: 267, startPoint y: 203, endPoint x: 437, endPoint y: 215, distance: 170.4
click at [268, 203] on button "Done" at bounding box center [276, 203] width 71 height 18
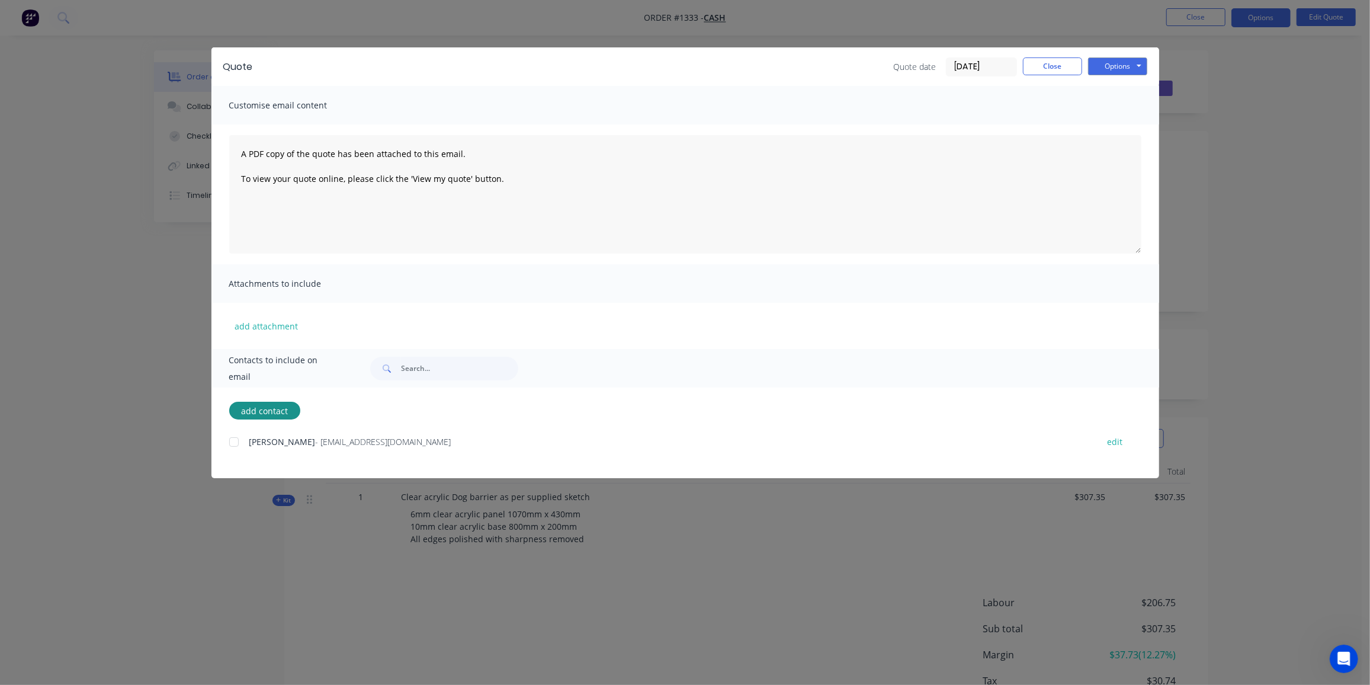
click at [235, 441] on div at bounding box center [234, 442] width 24 height 24
click at [1131, 65] on button "Options" at bounding box center [1117, 66] width 59 height 18
click at [1124, 131] on button "Email" at bounding box center [1126, 127] width 76 height 20
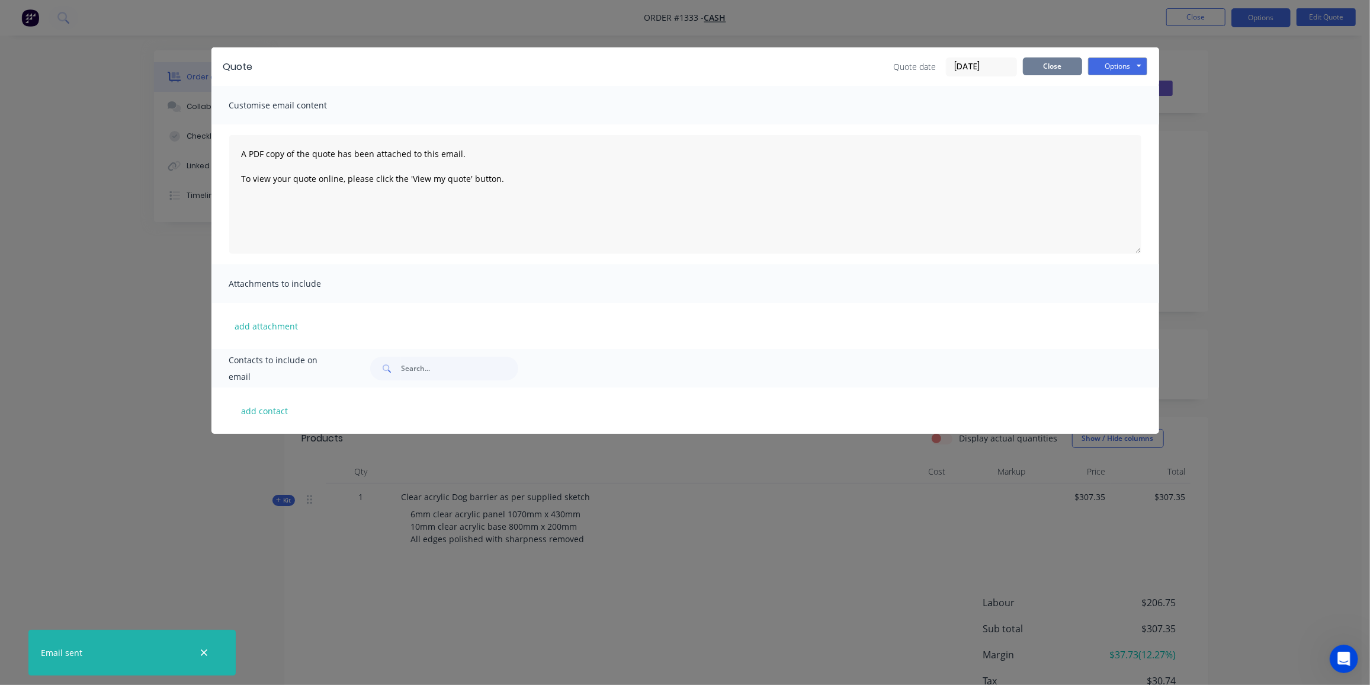
click at [1064, 69] on button "Close" at bounding box center [1052, 66] width 59 height 18
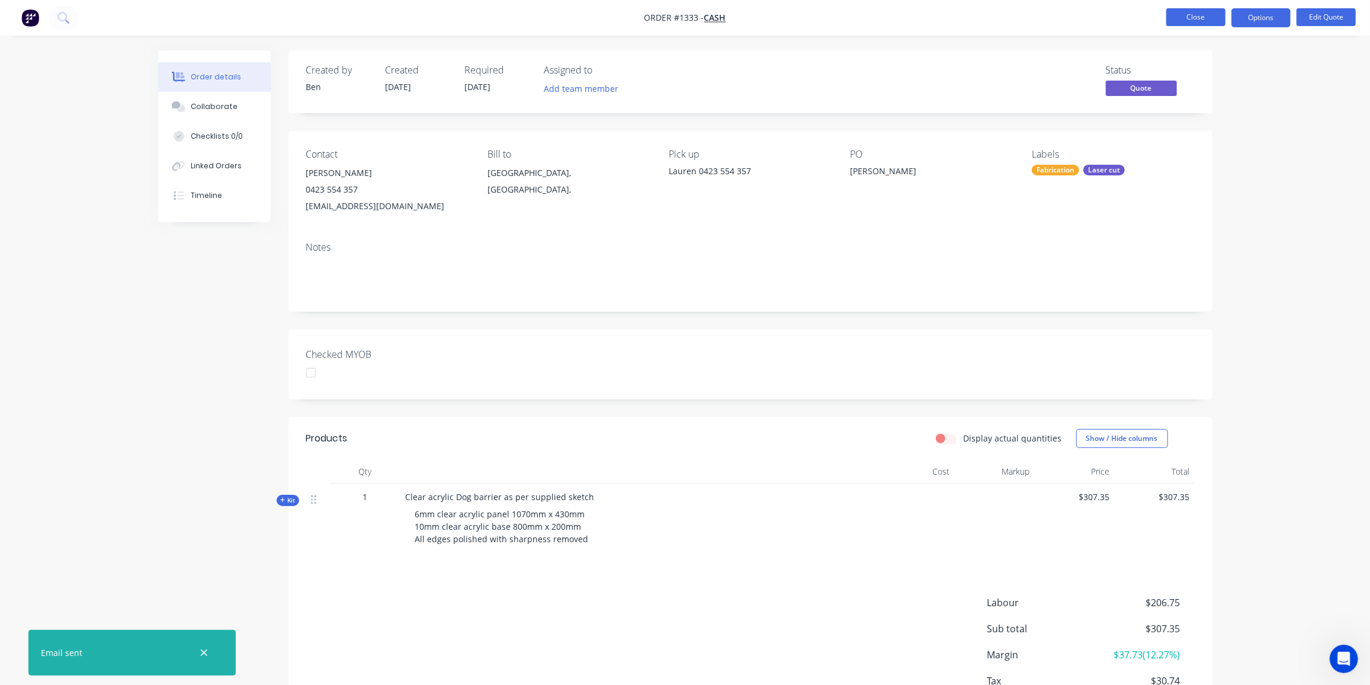
click at [1208, 12] on button "Close" at bounding box center [1195, 17] width 59 height 18
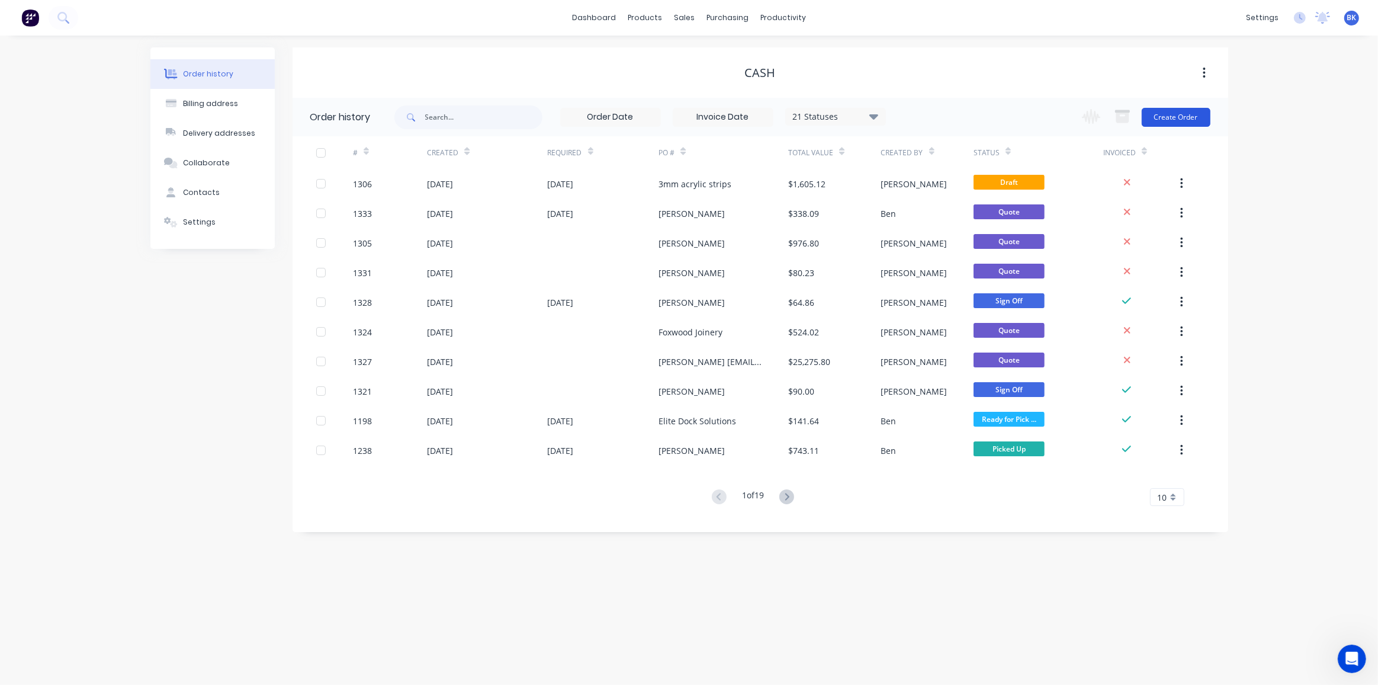
click at [1167, 114] on button "Create Order" at bounding box center [1176, 117] width 69 height 19
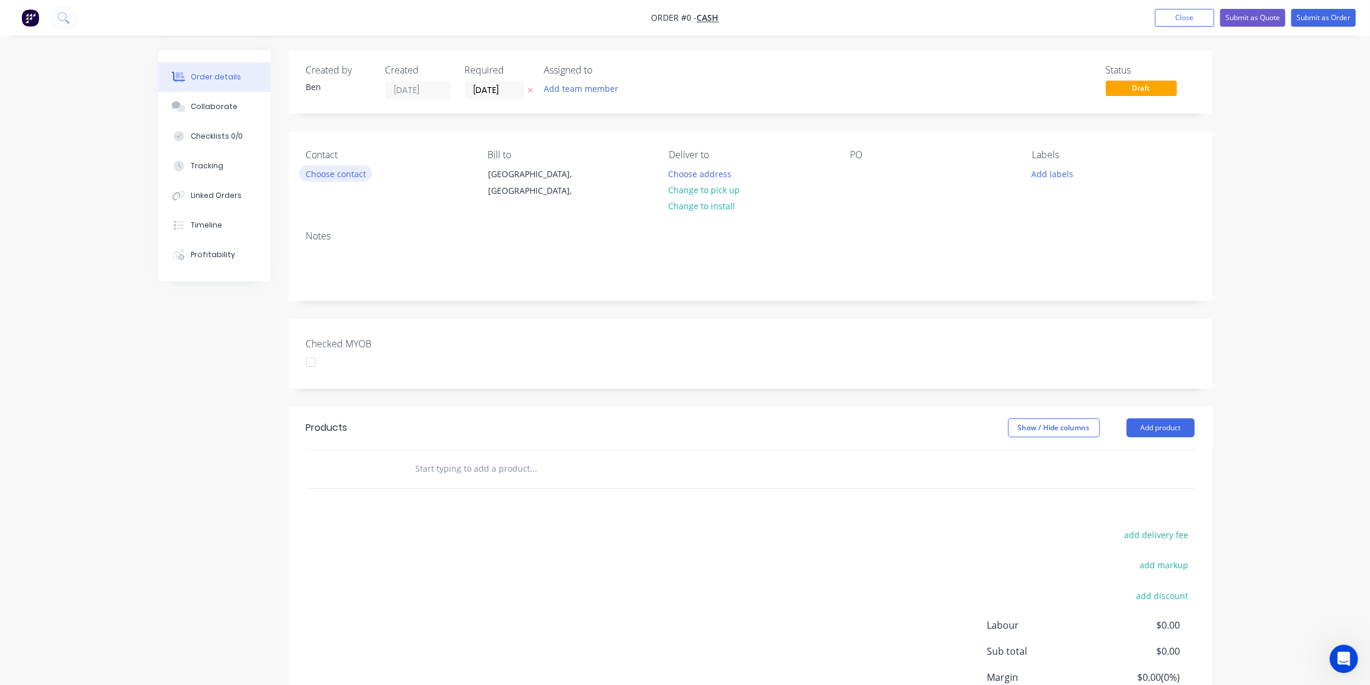
click at [350, 177] on button "Choose contact" at bounding box center [335, 173] width 73 height 16
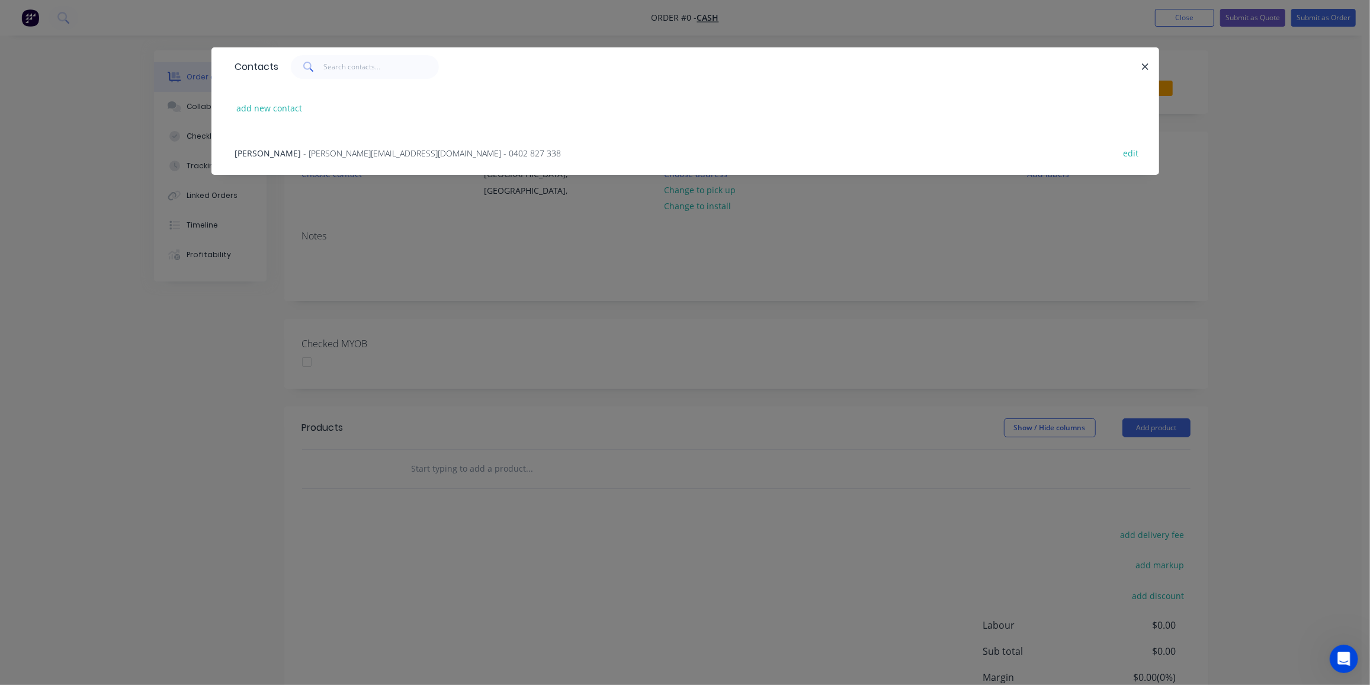
click at [1150, 62] on button "button" at bounding box center [1145, 66] width 15 height 15
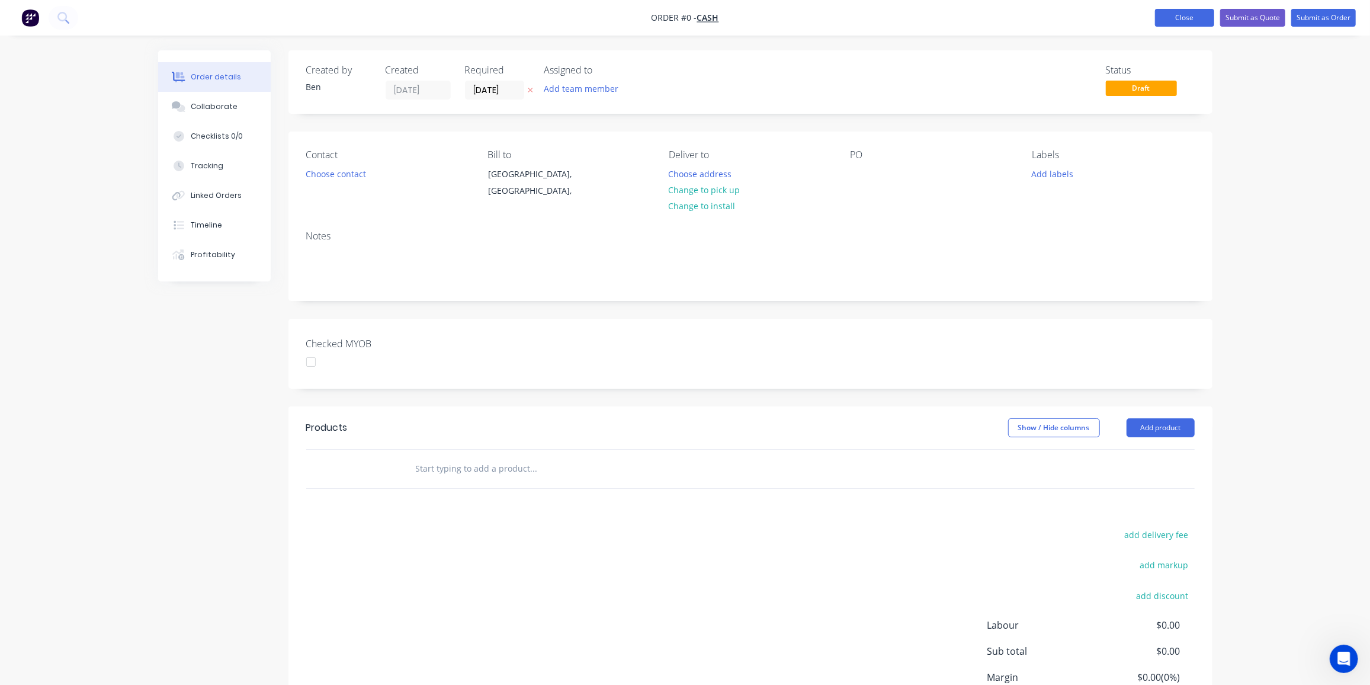
click at [1186, 18] on button "Close" at bounding box center [1184, 18] width 59 height 18
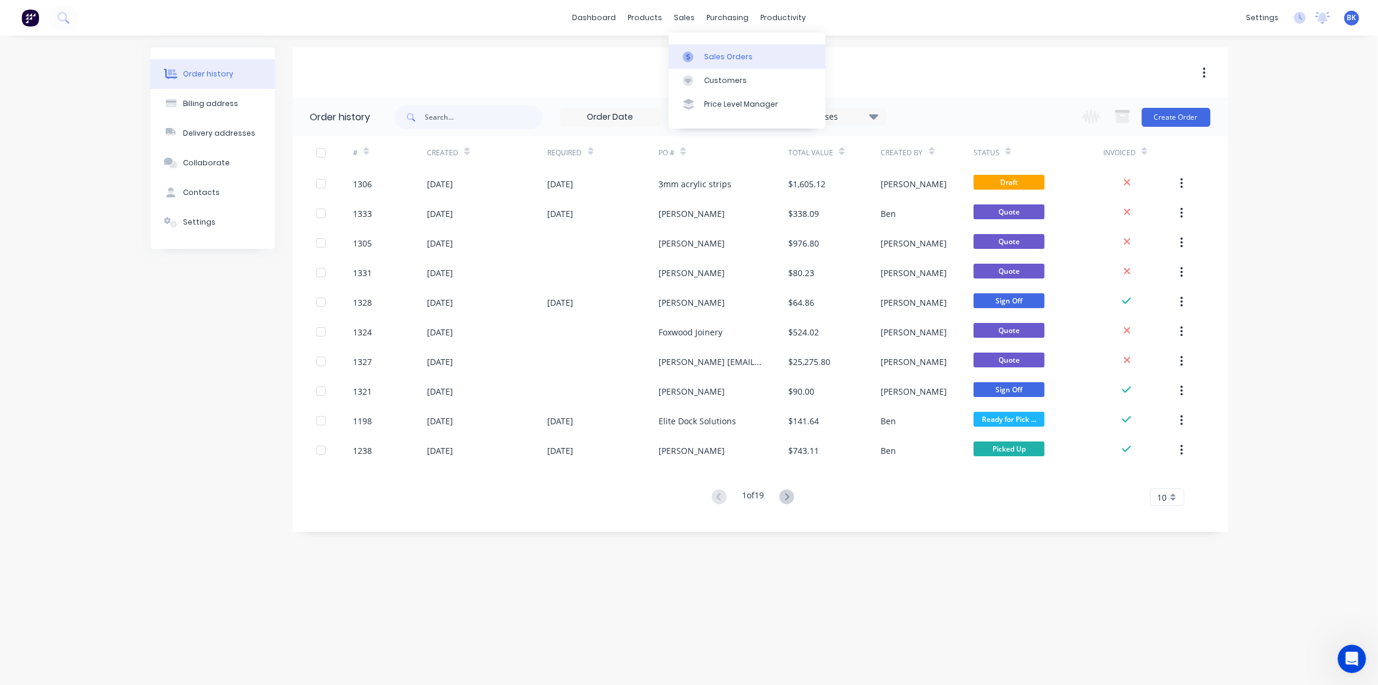
click at [704, 60] on link "Sales Orders" at bounding box center [747, 56] width 157 height 24
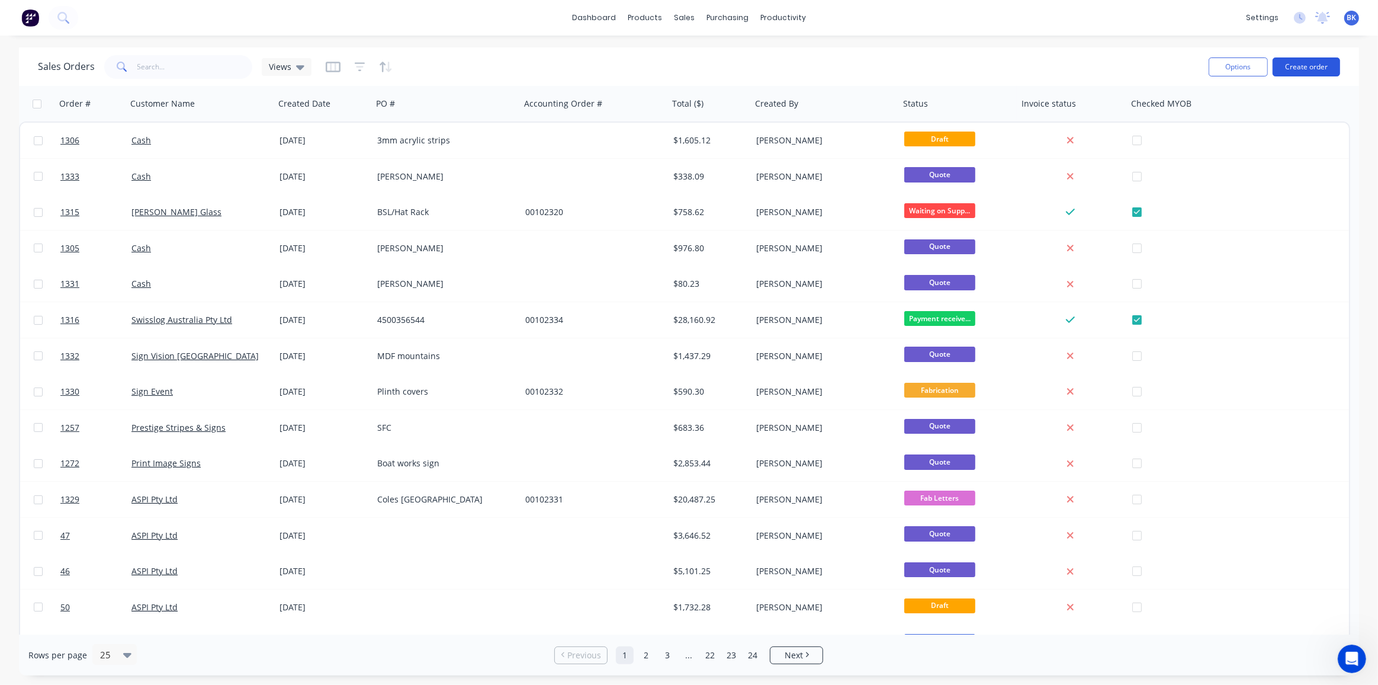
click at [1292, 63] on button "Create order" at bounding box center [1307, 66] width 68 height 19
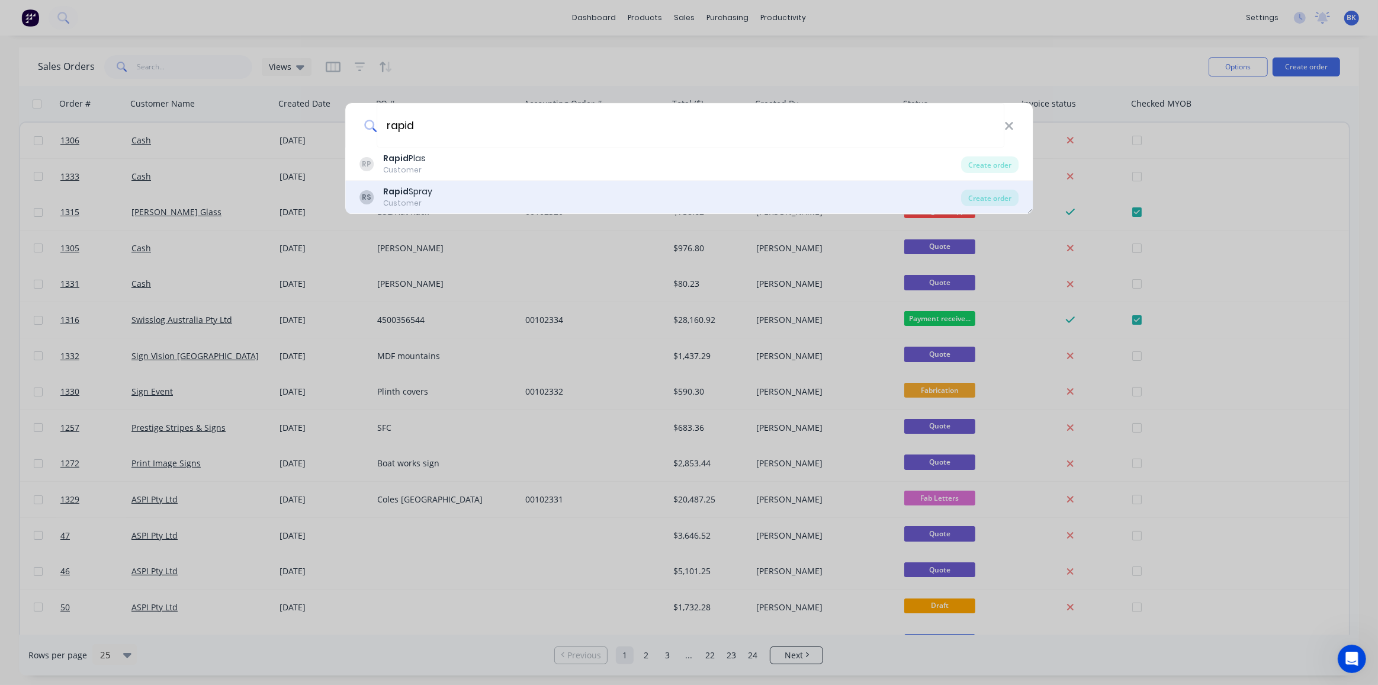
type input "rapid"
click at [459, 197] on div "RS Rapid Spray Customer" at bounding box center [661, 196] width 602 height 23
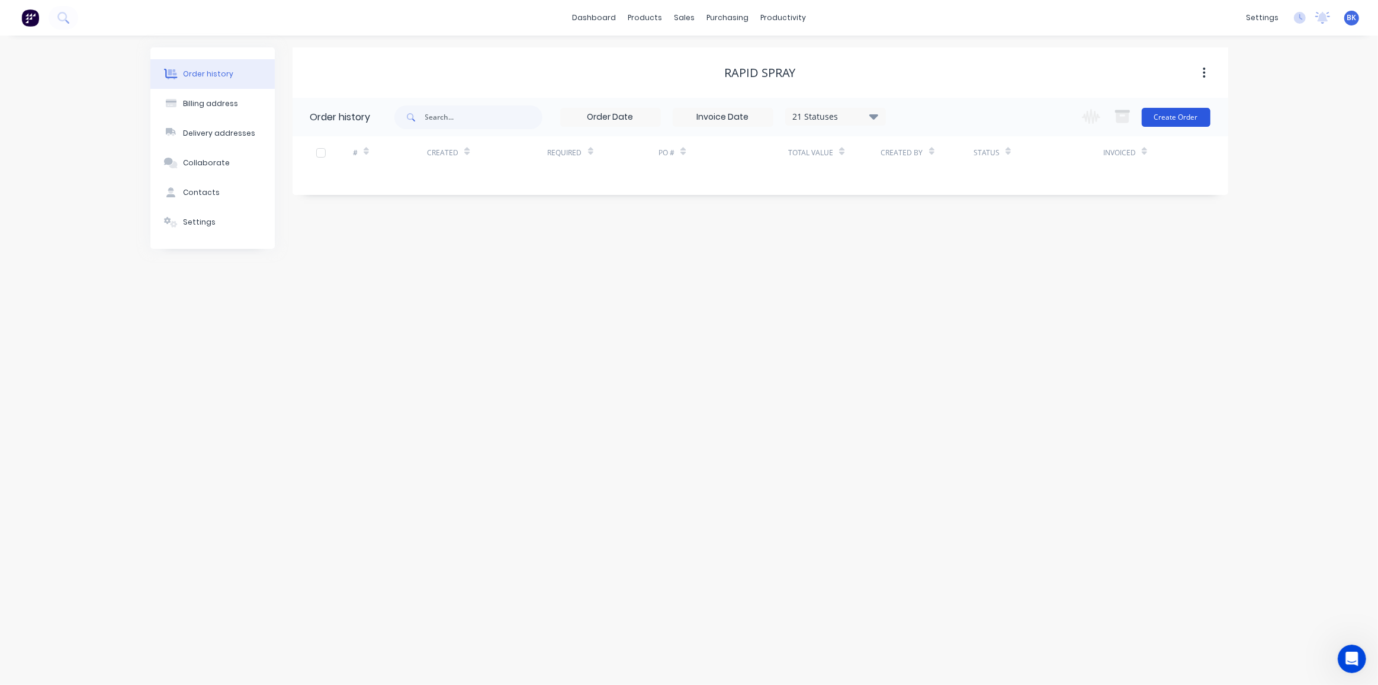
click at [1170, 117] on button "Create Order" at bounding box center [1176, 117] width 69 height 19
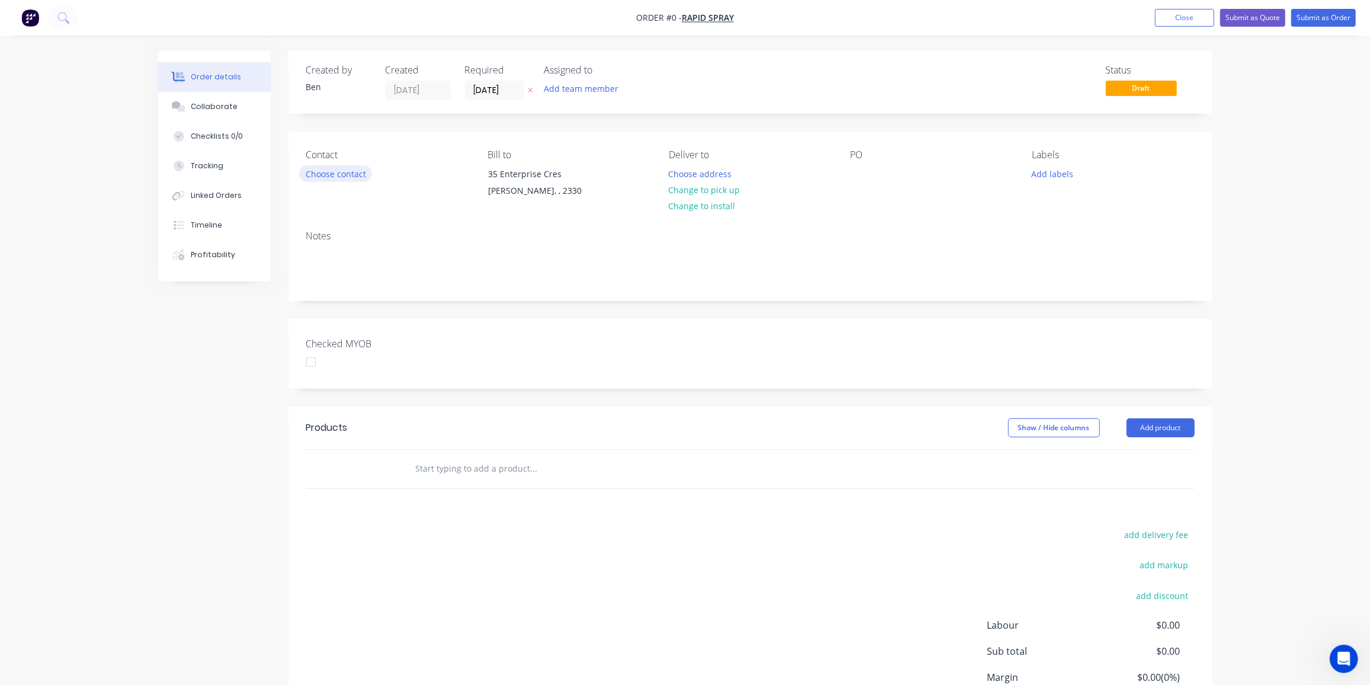
click at [359, 175] on button "Choose contact" at bounding box center [335, 173] width 73 height 16
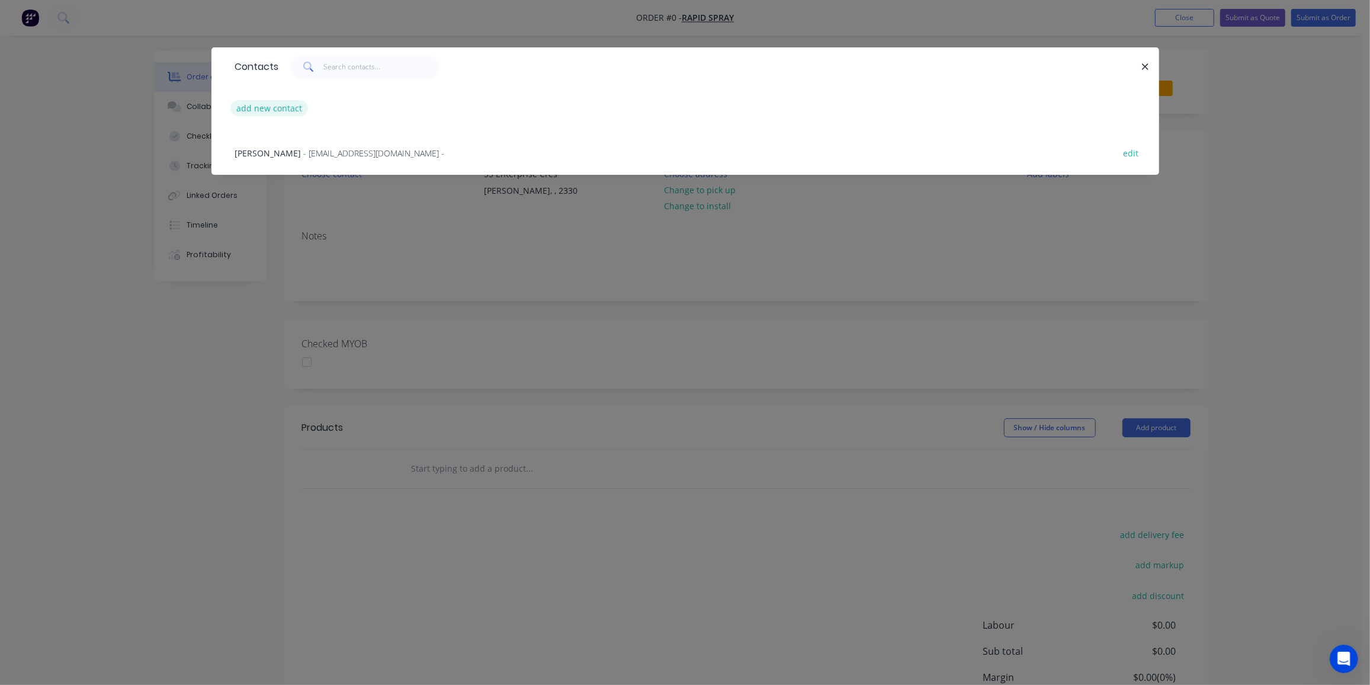
click at [249, 112] on button "add new contact" at bounding box center [269, 108] width 78 height 16
select select "AU"
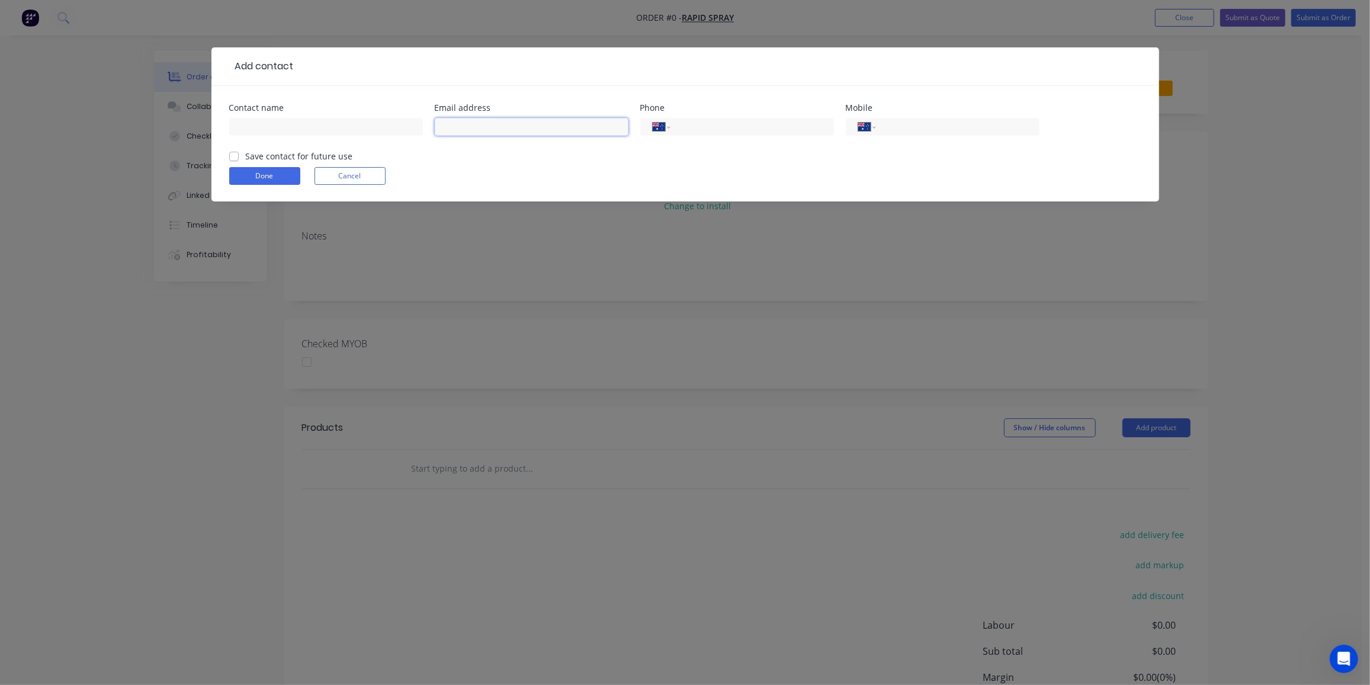
click at [486, 126] on input "text" at bounding box center [532, 127] width 194 height 18
paste input "Purchasing <Purchasing@rapidspray.net>"
drag, startPoint x: 490, startPoint y: 126, endPoint x: 327, endPoint y: 134, distance: 163.1
click at [327, 134] on div "Contact name Email address Purchasing <Purchasing@rapidspray.net> Phone Interna…" at bounding box center [685, 127] width 912 height 46
click at [568, 127] on input "Purchasing@rapidspray.net>" at bounding box center [532, 127] width 194 height 18
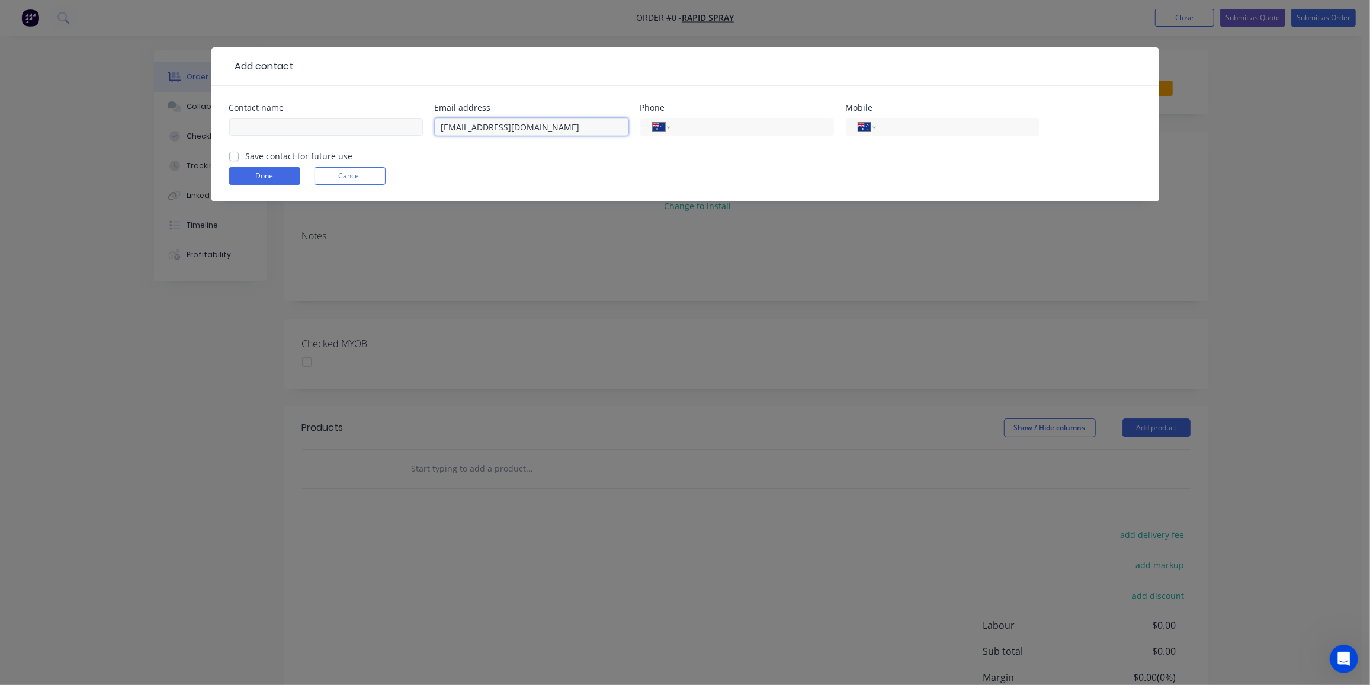
type input "[EMAIL_ADDRESS][DOMAIN_NAME]"
drag, startPoint x: 267, startPoint y: 130, endPoint x: 296, endPoint y: 123, distance: 29.3
click at [269, 127] on input "text" at bounding box center [326, 127] width 194 height 18
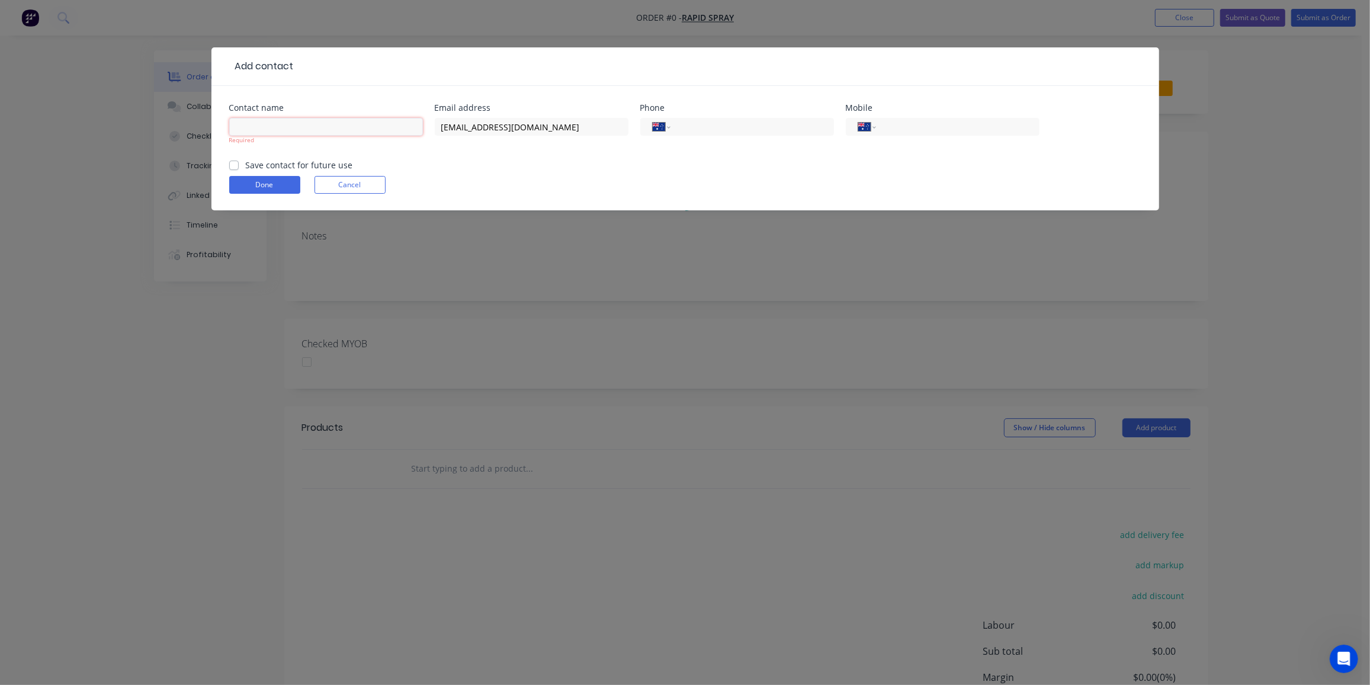
click at [240, 125] on input "text" at bounding box center [326, 127] width 194 height 18
paste input "[PERSON_NAME]"
click at [233, 123] on input "[PERSON_NAME]" at bounding box center [326, 127] width 194 height 18
type input "[PERSON_NAME]"
click at [744, 122] on input "tel" at bounding box center [750, 127] width 142 height 14
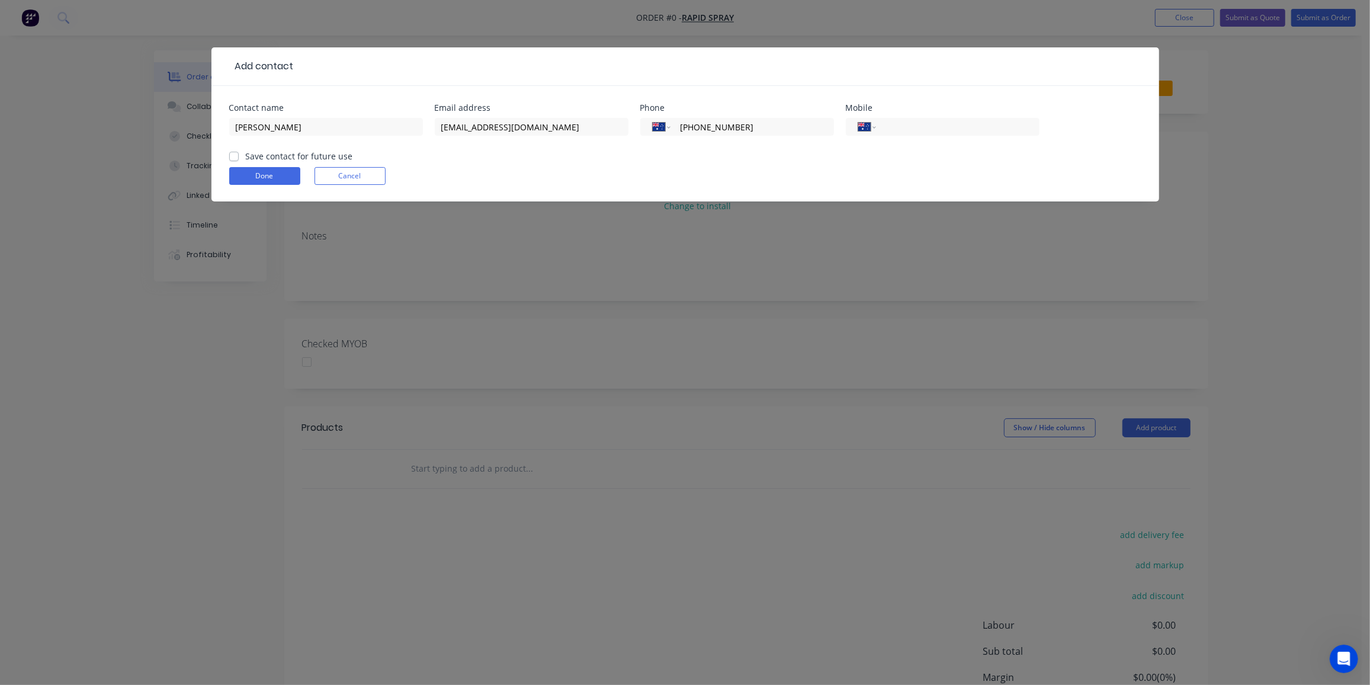
type input "[PHONE_NUMBER]"
click at [246, 157] on label "Save contact for future use" at bounding box center [299, 156] width 107 height 12
click at [235, 157] on input "Save contact for future use" at bounding box center [233, 155] width 9 height 11
checkbox input "true"
click at [252, 179] on button "Done" at bounding box center [264, 176] width 71 height 18
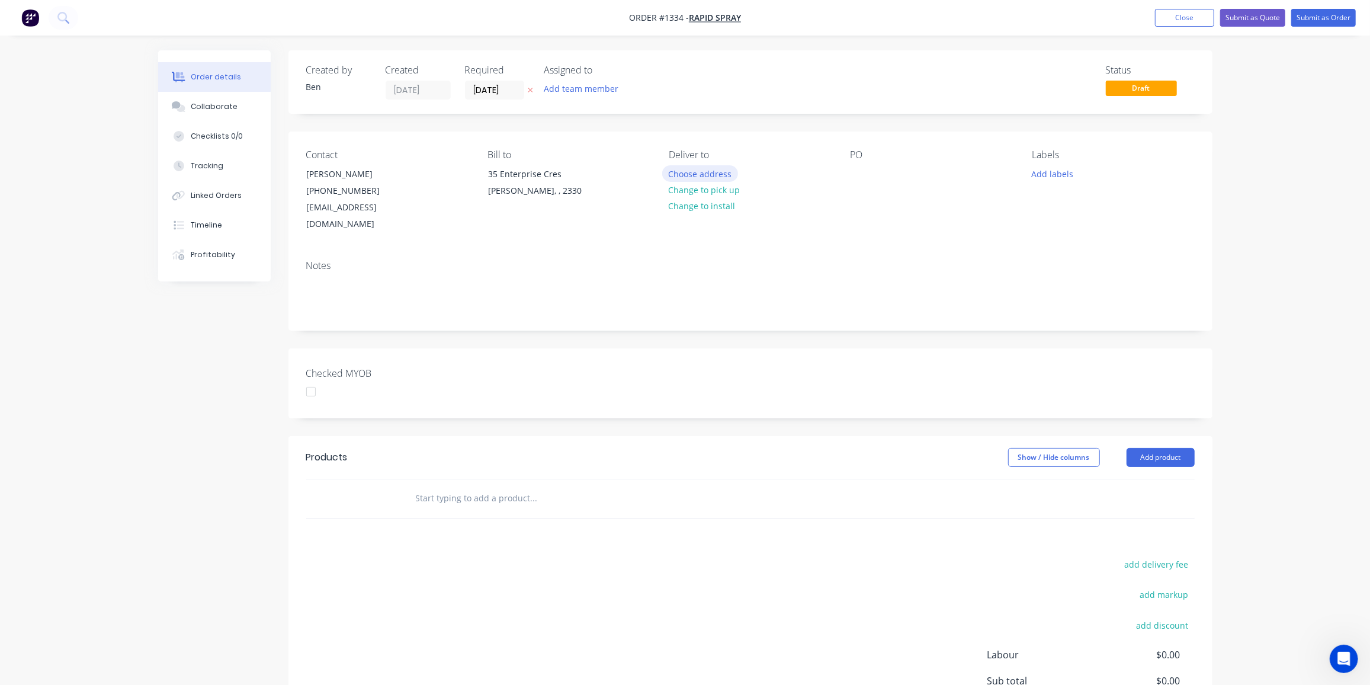
click at [703, 175] on button "Choose address" at bounding box center [700, 173] width 76 height 16
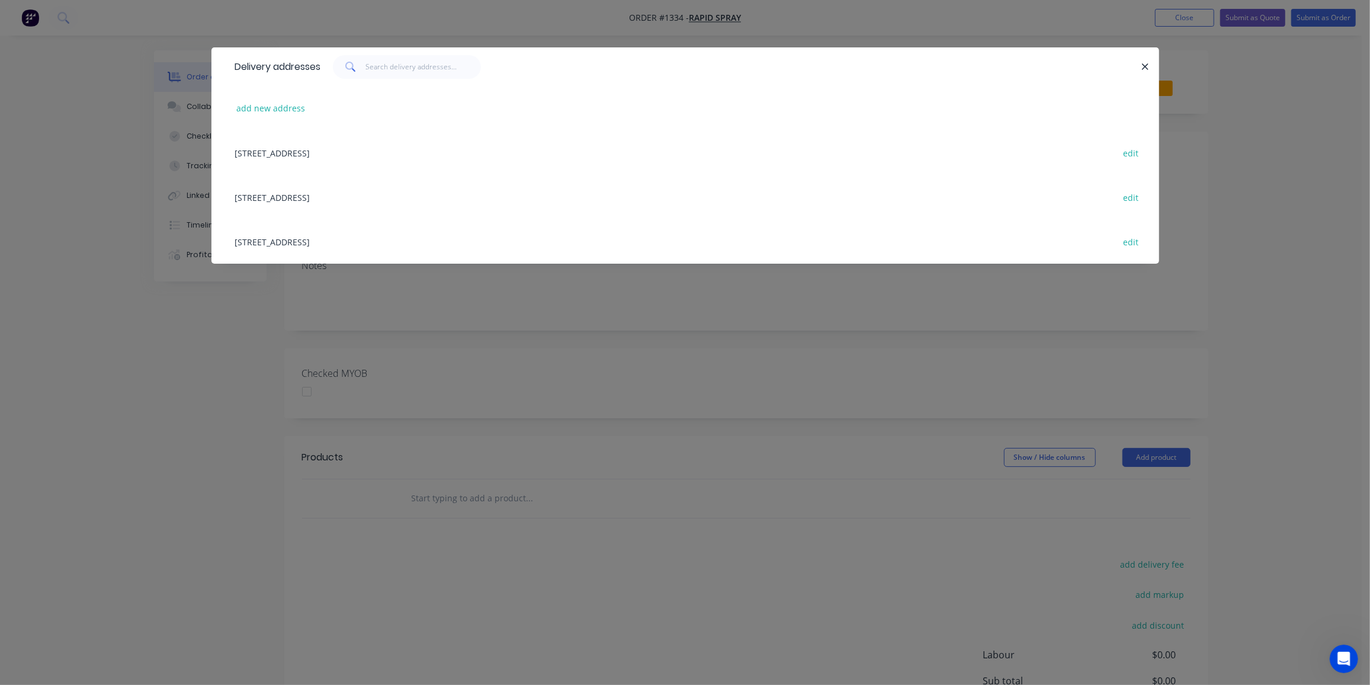
drag, startPoint x: 364, startPoint y: 147, endPoint x: 416, endPoint y: 143, distance: 52.3
click at [365, 147] on div "35 Enterprise Cres , Singleton, undefined, 2330 edit" at bounding box center [685, 152] width 912 height 44
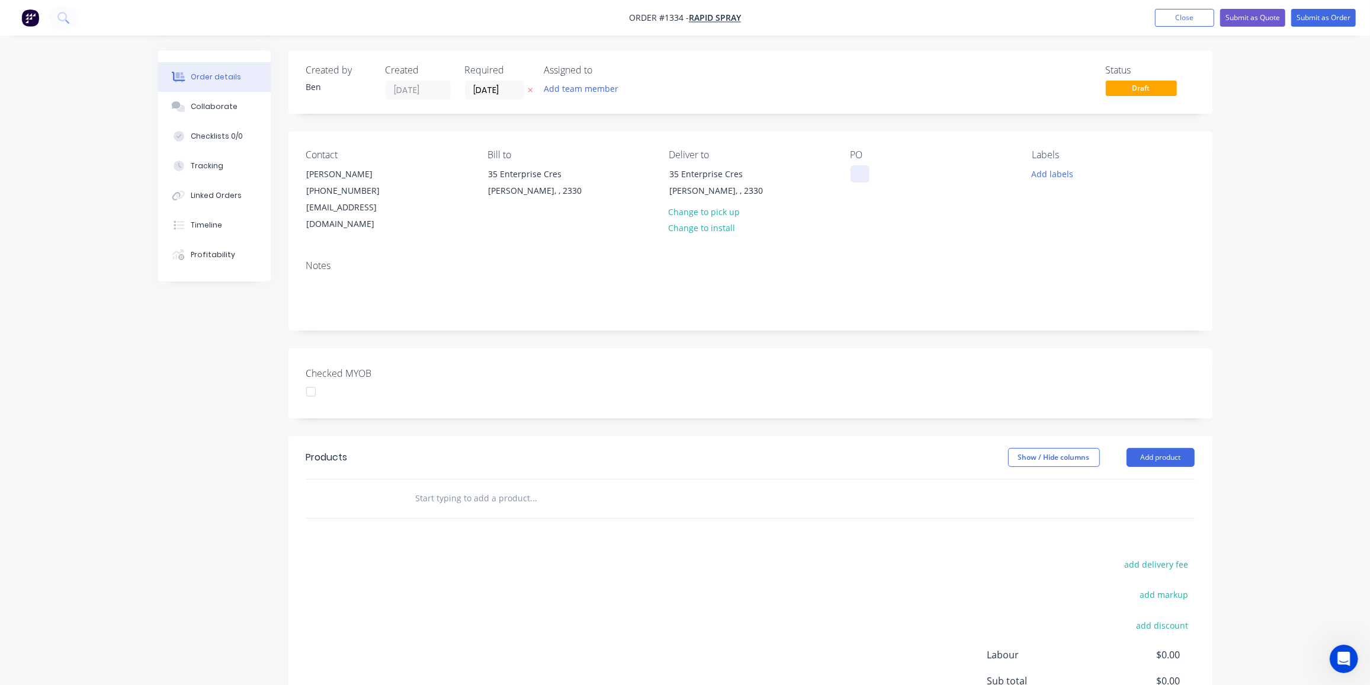
click at [851, 175] on div at bounding box center [860, 173] width 19 height 17
click at [1054, 169] on button "Add labels" at bounding box center [1052, 173] width 54 height 16
click at [1073, 306] on div "Edge work" at bounding box center [1086, 307] width 45 height 13
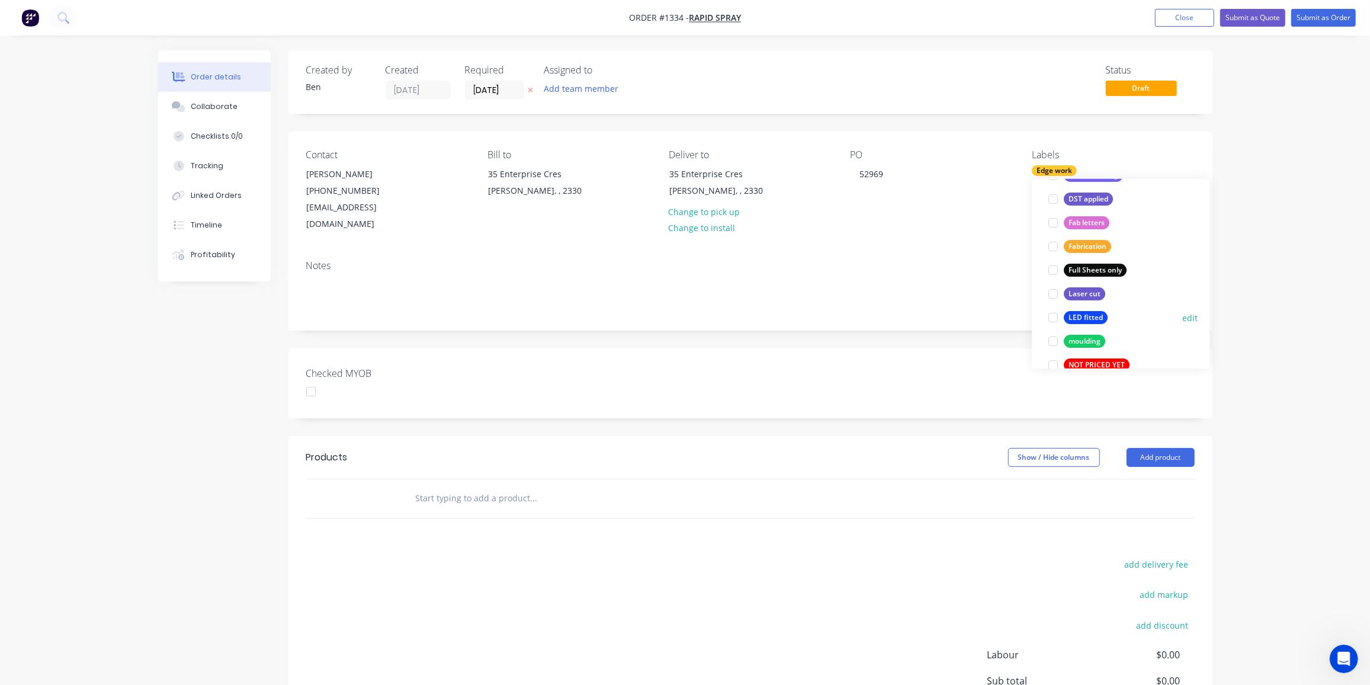
scroll to position [497, 0]
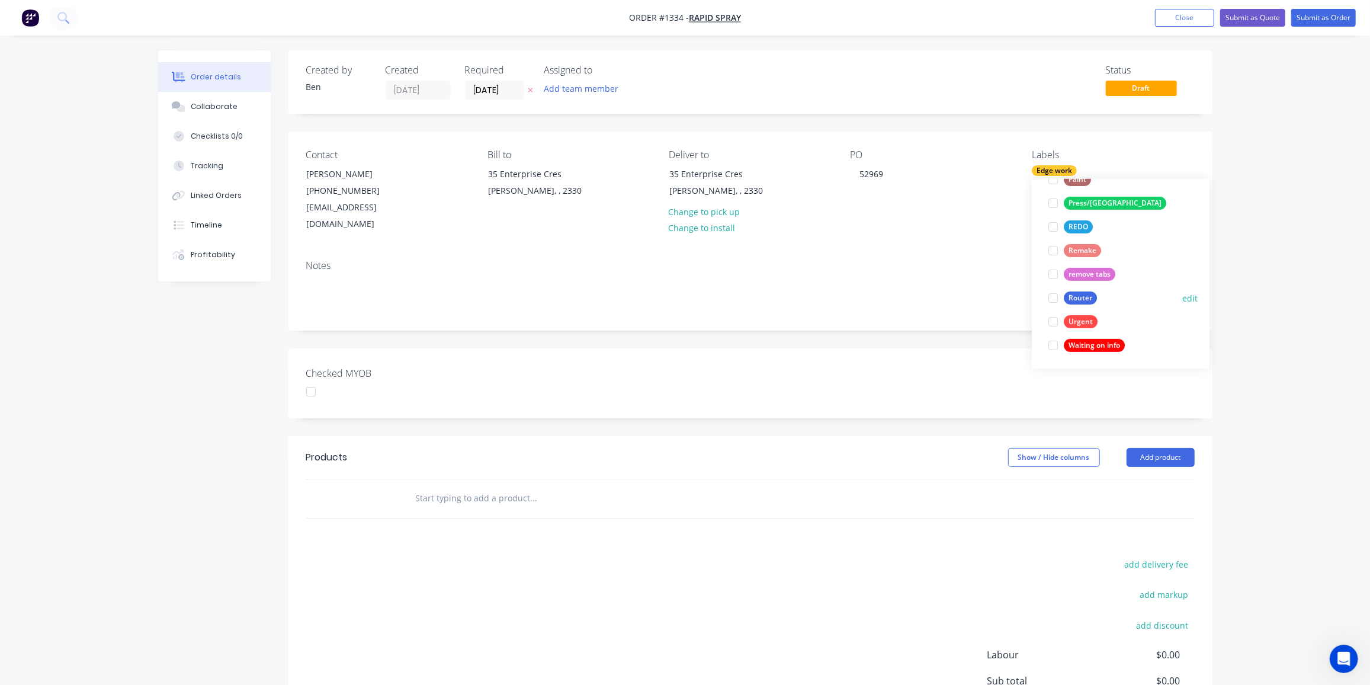
click at [1082, 299] on div "Router" at bounding box center [1080, 297] width 33 height 13
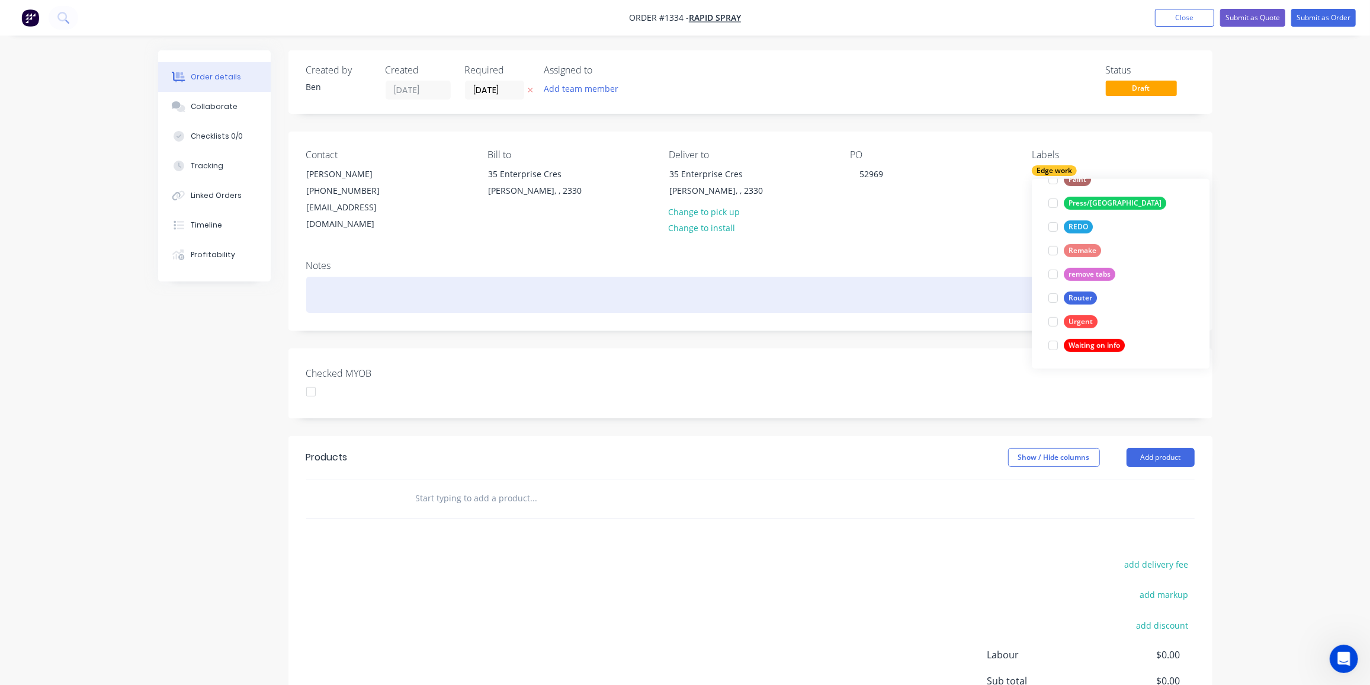
scroll to position [0, 0]
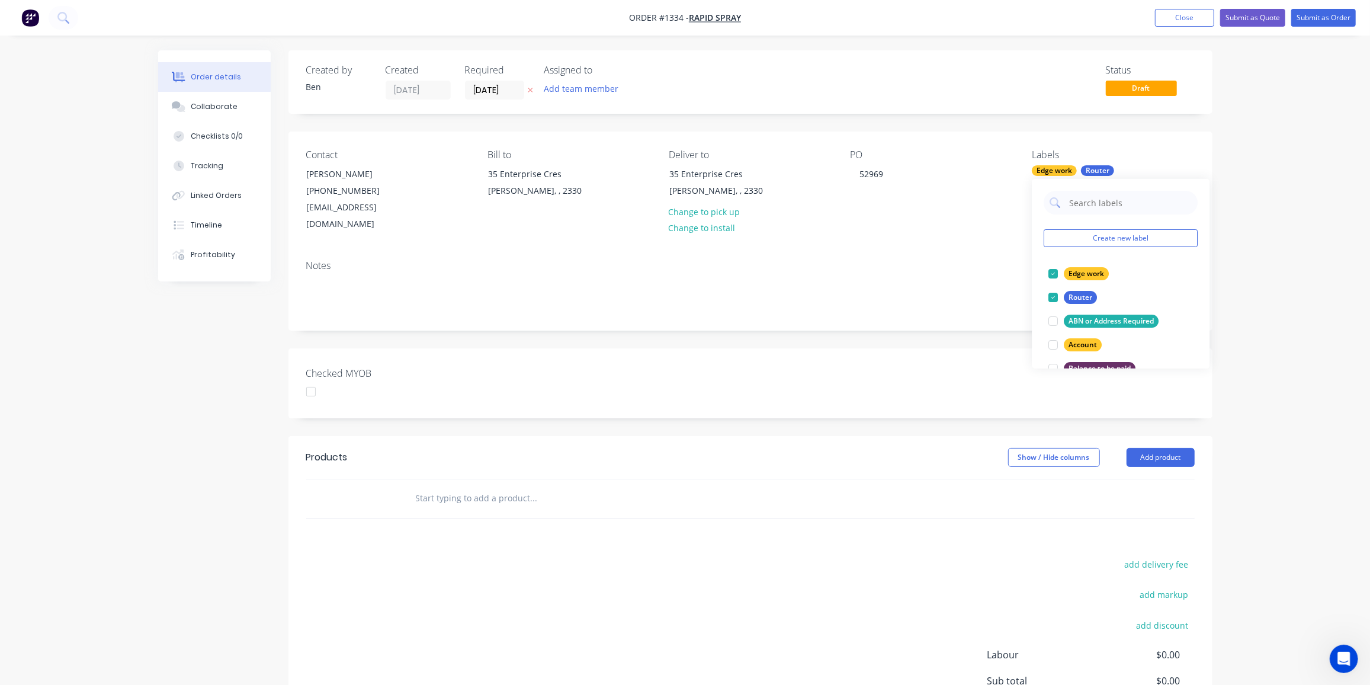
click at [453, 448] on div "Products" at bounding box center [400, 457] width 189 height 19
click at [456, 490] on input "text" at bounding box center [533, 498] width 237 height 24
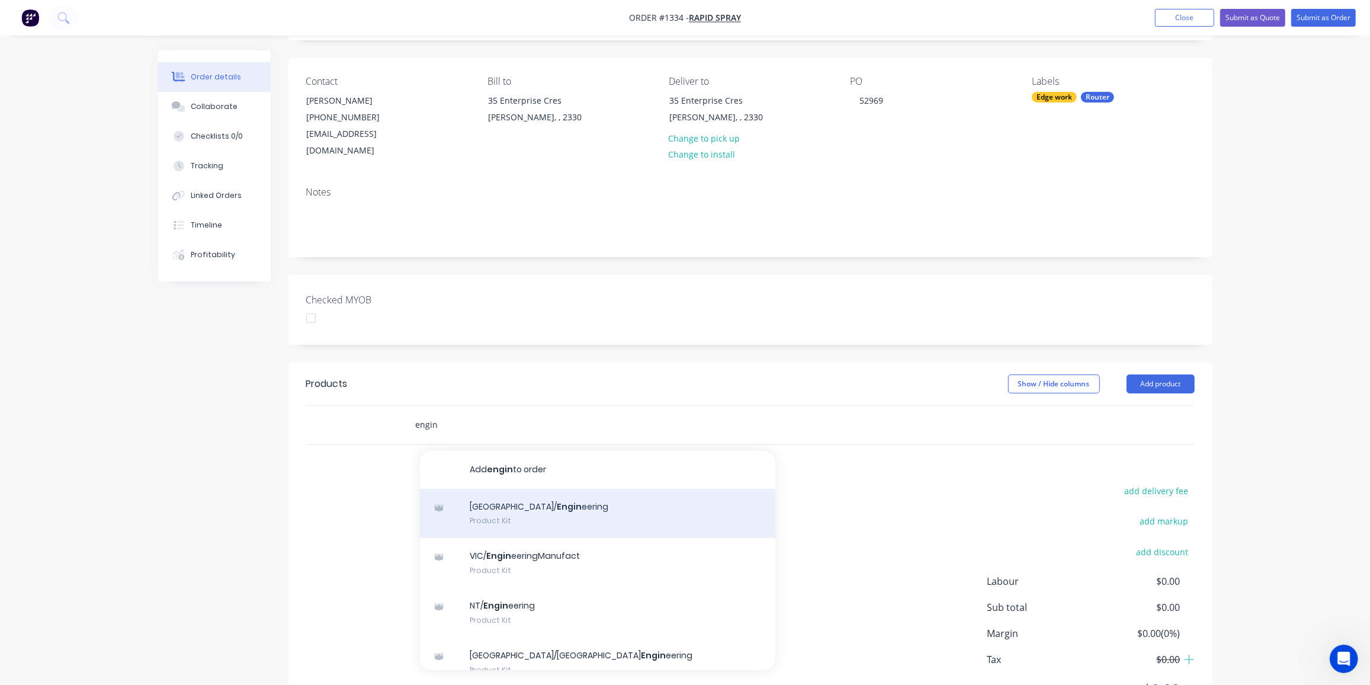
scroll to position [117, 0]
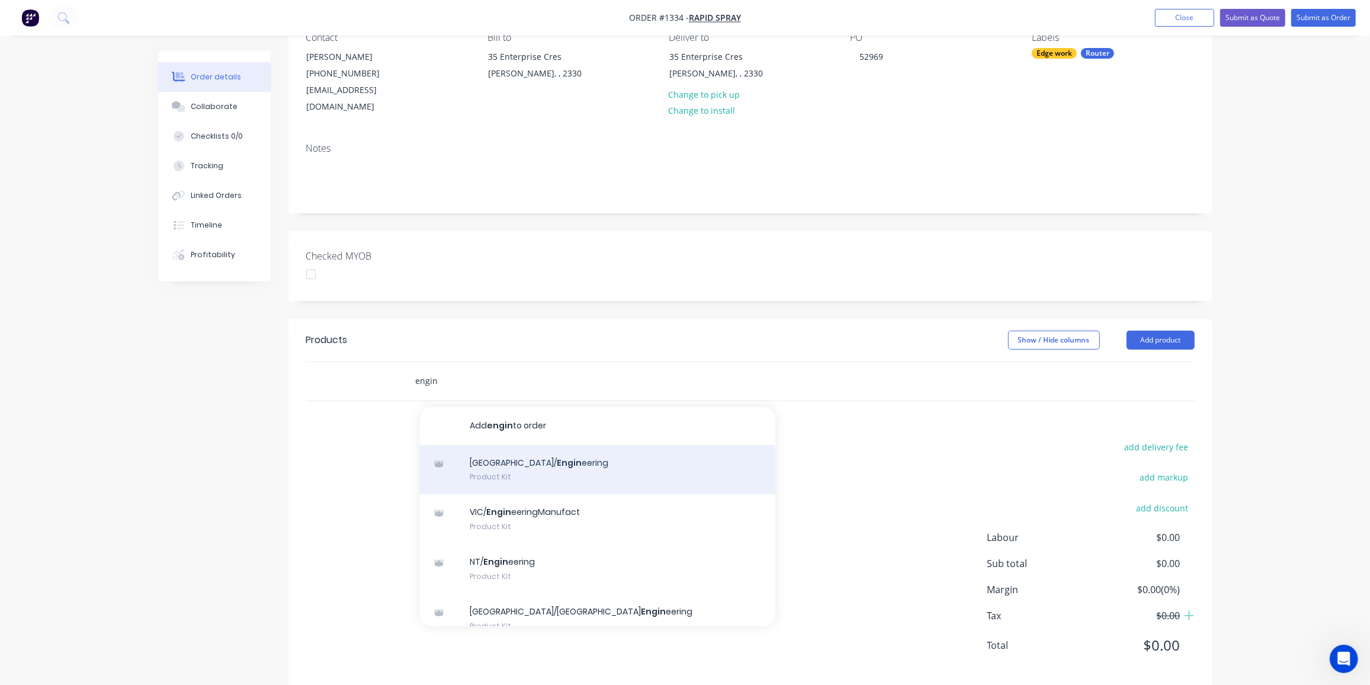
type input "engin"
click at [575, 445] on div "NSW/ Engin eering Product Kit" at bounding box center [597, 470] width 355 height 50
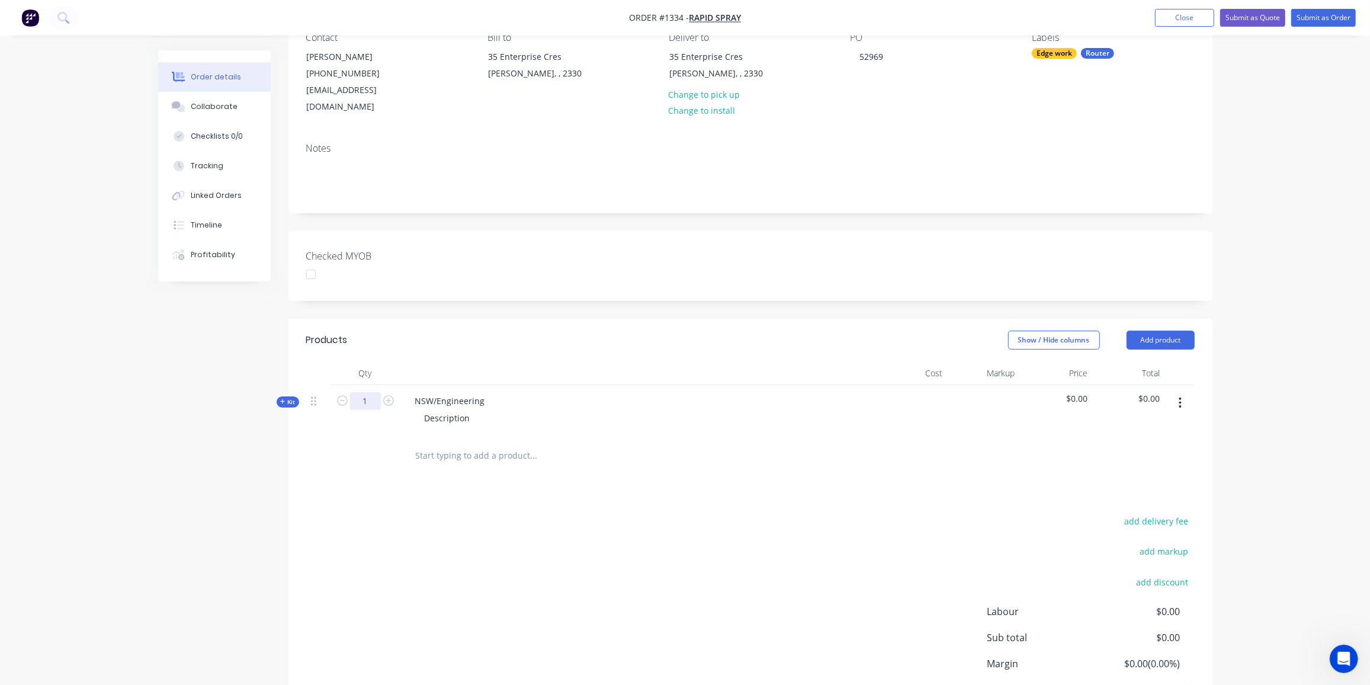
click at [366, 392] on input "1" at bounding box center [365, 401] width 31 height 18
type input "15"
drag, startPoint x: 476, startPoint y: 383, endPoint x: 388, endPoint y: 378, distance: 88.4
click at [388, 385] on div "Kit 15 NSW/Engineering Description $0.00 $0.00" at bounding box center [750, 411] width 888 height 52
click at [444, 385] on div "Part Description" at bounding box center [638, 411] width 474 height 52
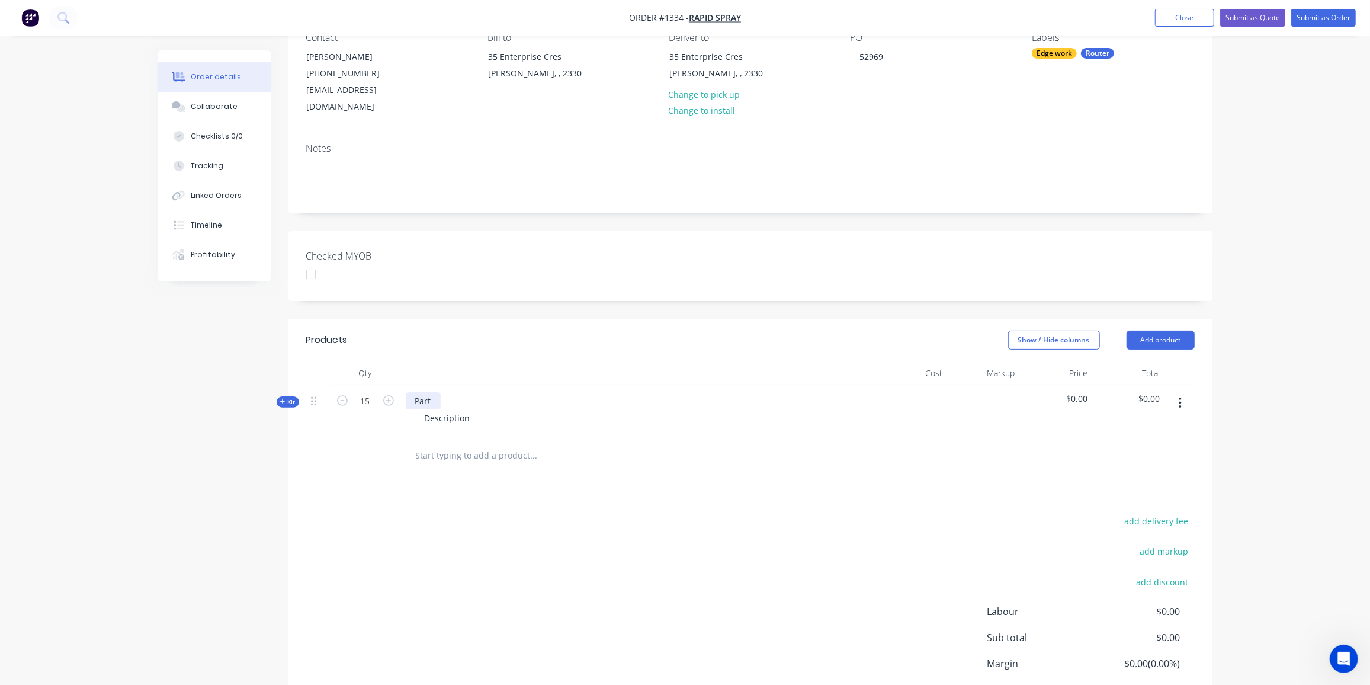
click at [436, 392] on div "Part" at bounding box center [423, 400] width 35 height 17
click at [479, 392] on div "Part ASPGRBIA" at bounding box center [444, 400] width 76 height 17
drag, startPoint x: 470, startPoint y: 402, endPoint x: 413, endPoint y: 402, distance: 57.5
click at [413, 409] on div "Description" at bounding box center [638, 417] width 464 height 17
drag, startPoint x: 561, startPoint y: 538, endPoint x: 548, endPoint y: 503, distance: 37.7
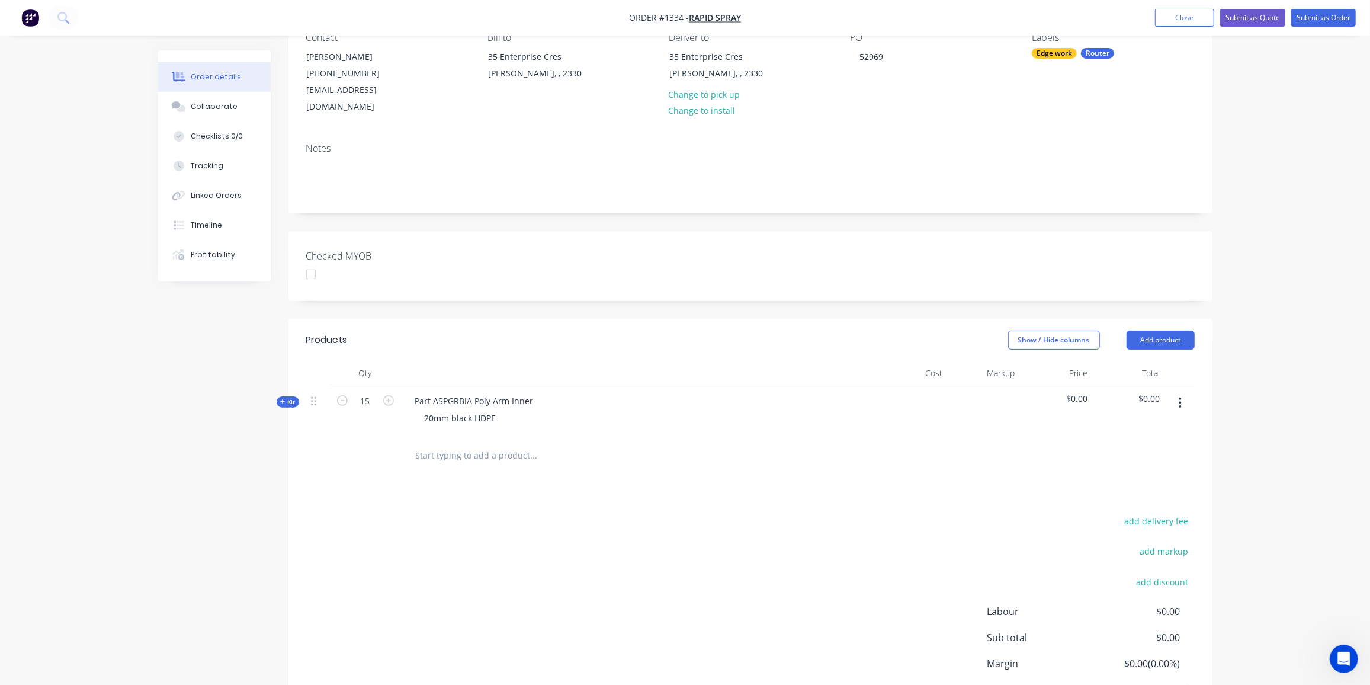
click at [561, 538] on div "add delivery fee add markup add discount Labour $0.00 Sub total $0.00 Margin $0…" at bounding box center [750, 627] width 888 height 229
click at [288, 397] on span "Kit" at bounding box center [287, 401] width 15 height 9
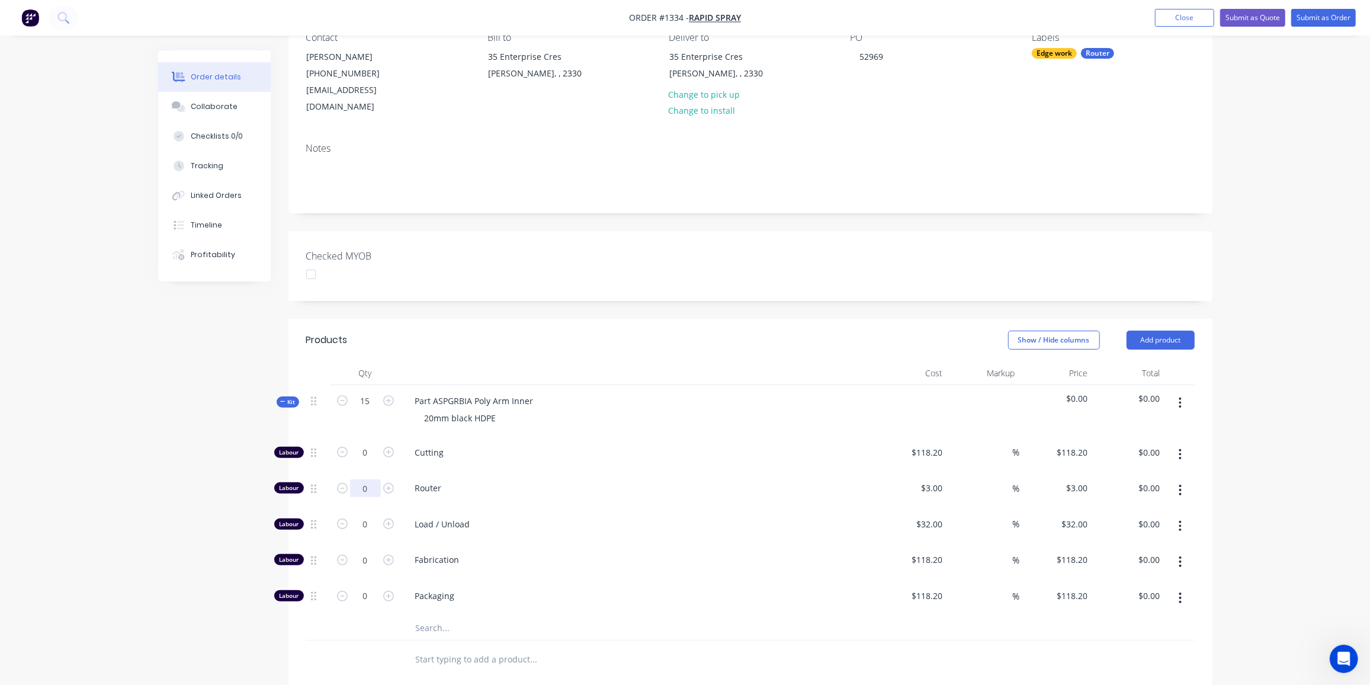
click at [371, 479] on input "0" at bounding box center [365, 488] width 31 height 18
type input "18"
type input "$54.00"
click at [370, 515] on input "0" at bounding box center [365, 524] width 31 height 18
type input "1"
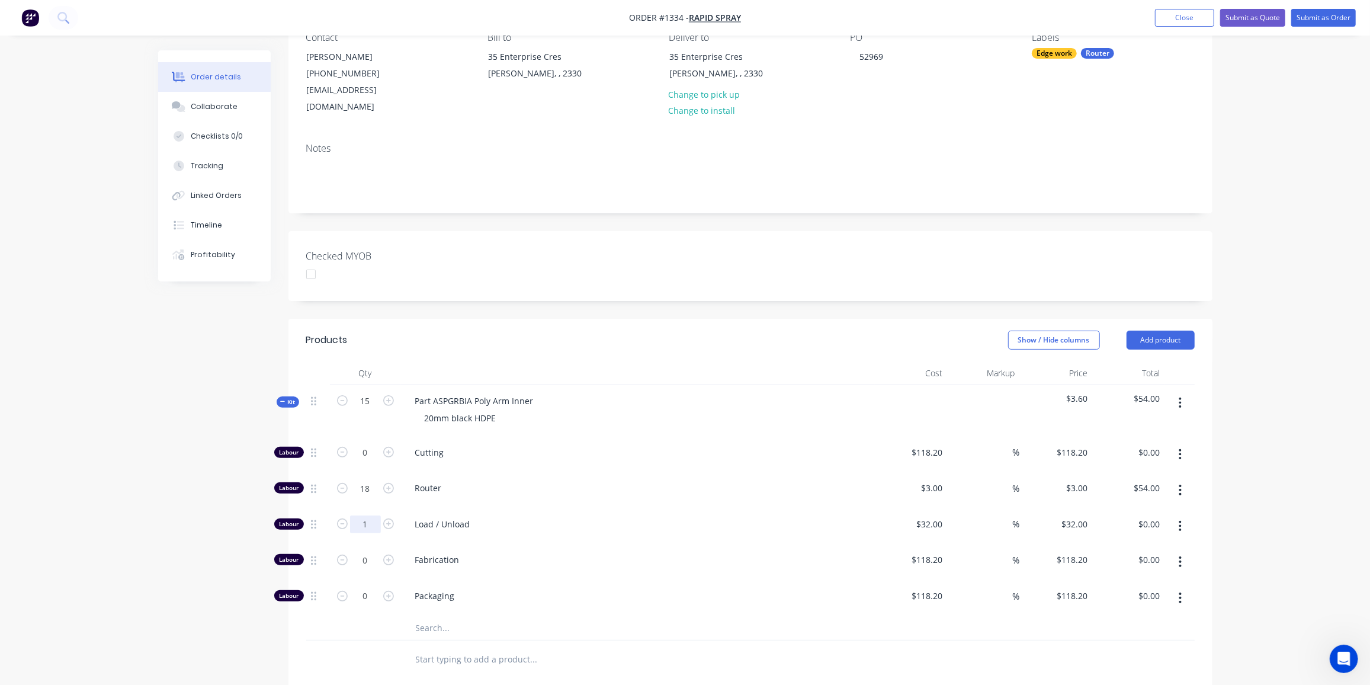
type input "$32.00"
click at [428, 616] on input "text" at bounding box center [533, 628] width 237 height 24
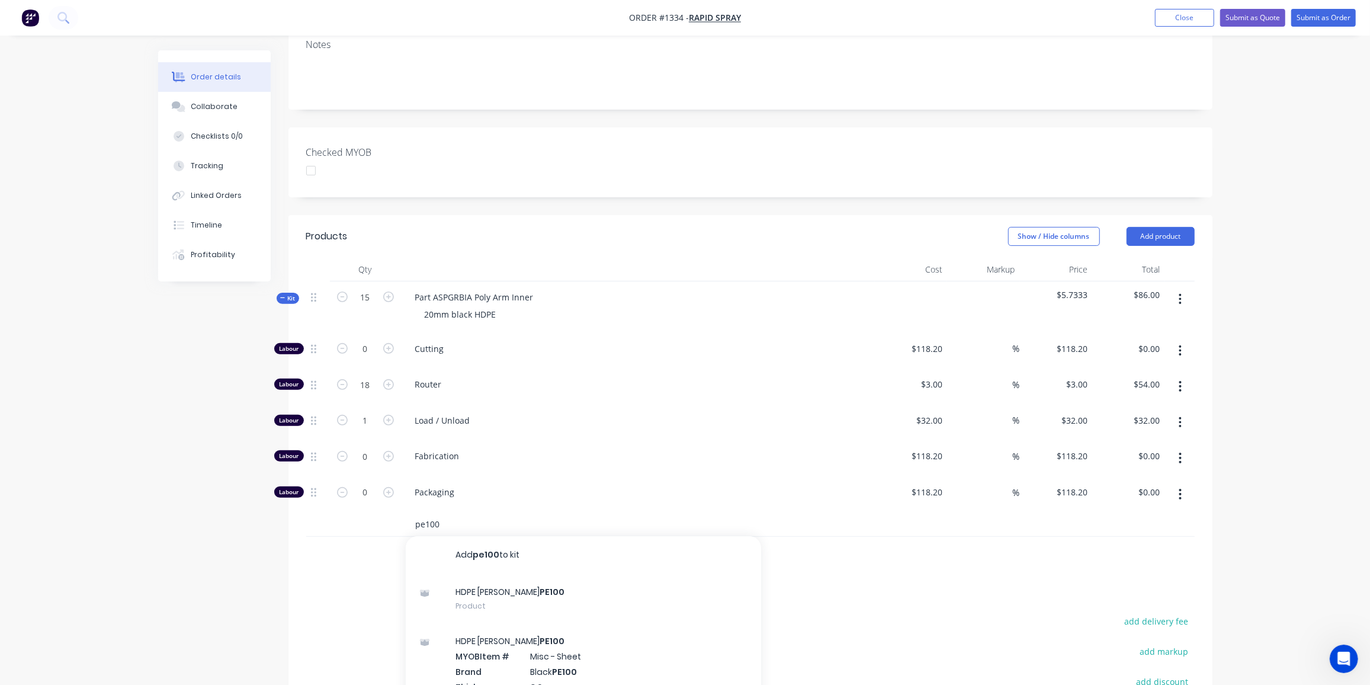
scroll to position [224, 0]
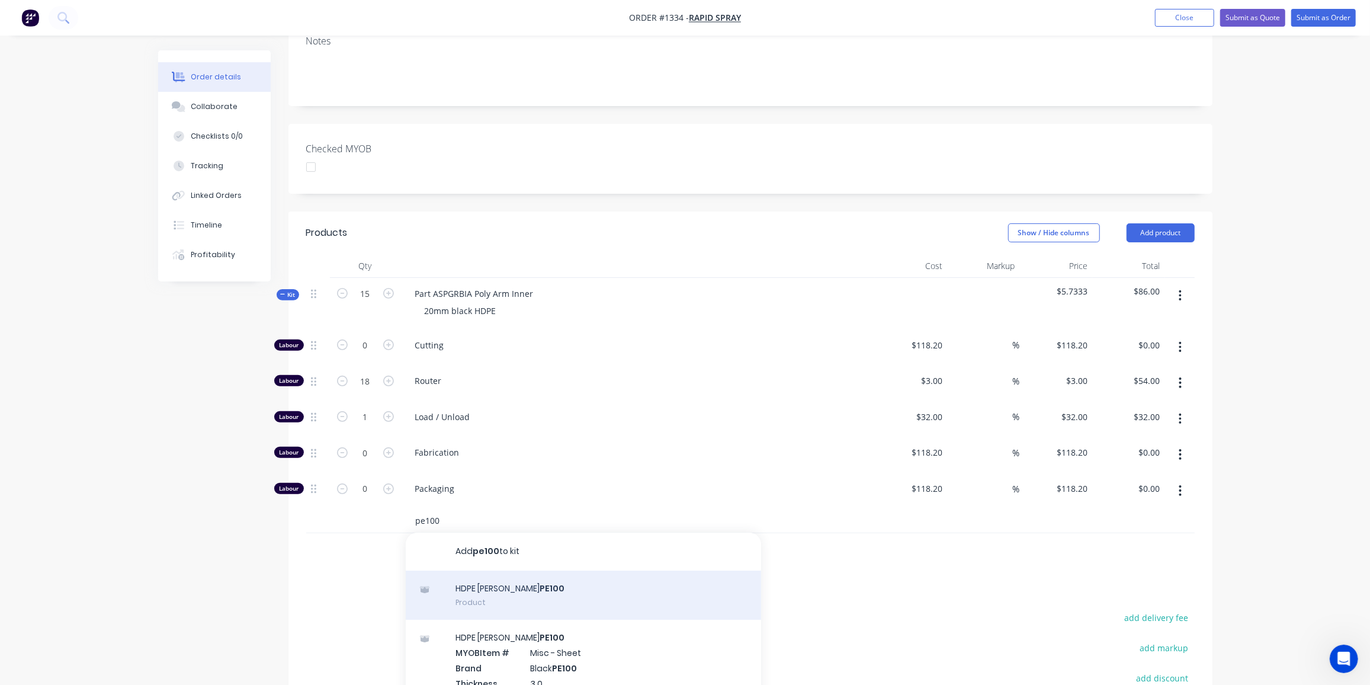
type input "pe100"
click at [546, 570] on div "HDPE Simona Black PE100 Product" at bounding box center [583, 595] width 355 height 50
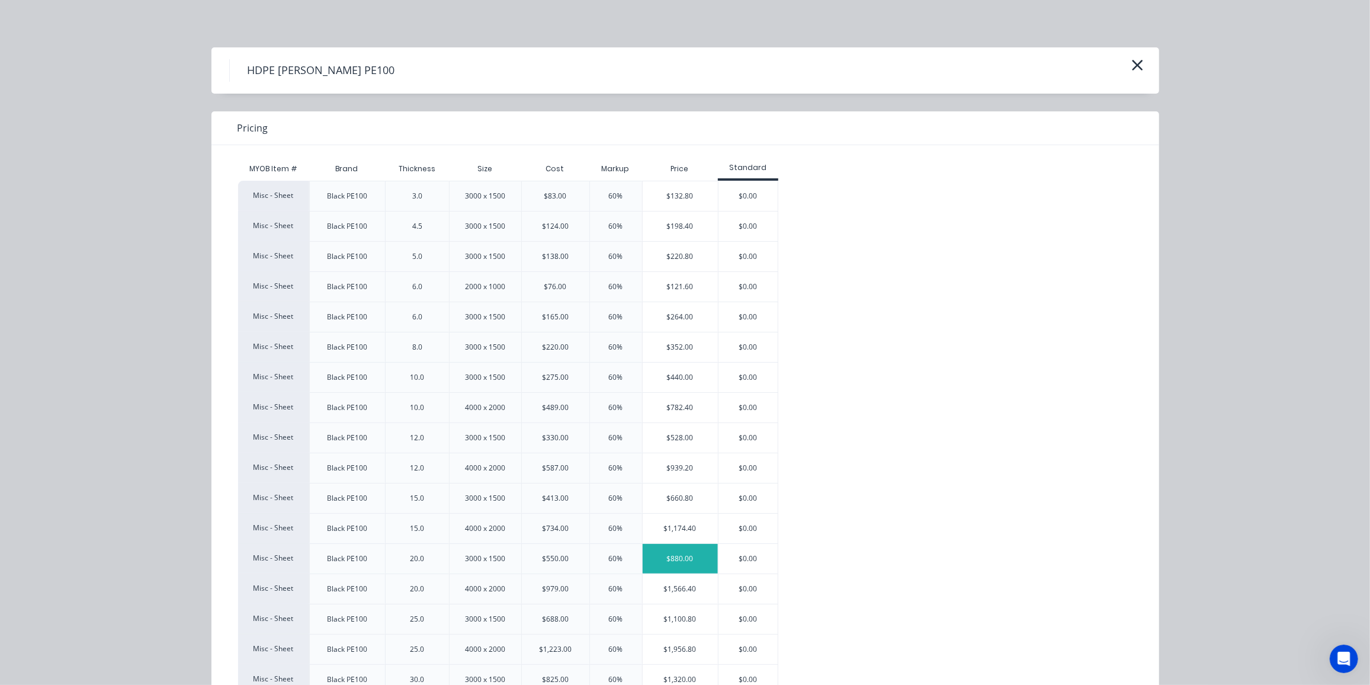
click at [684, 551] on div "$880.00" at bounding box center [680, 559] width 75 height 30
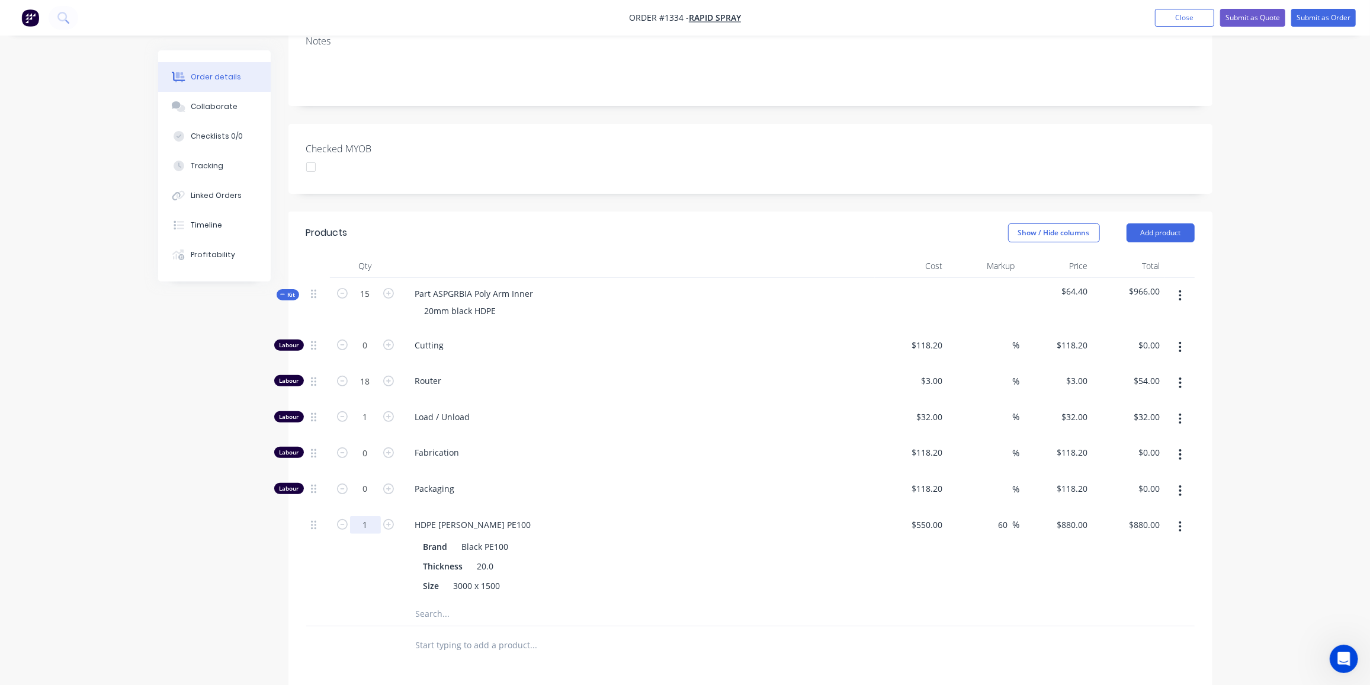
click at [370, 516] on input "1" at bounding box center [365, 525] width 31 height 18
type input "0.5"
type input "$440.00"
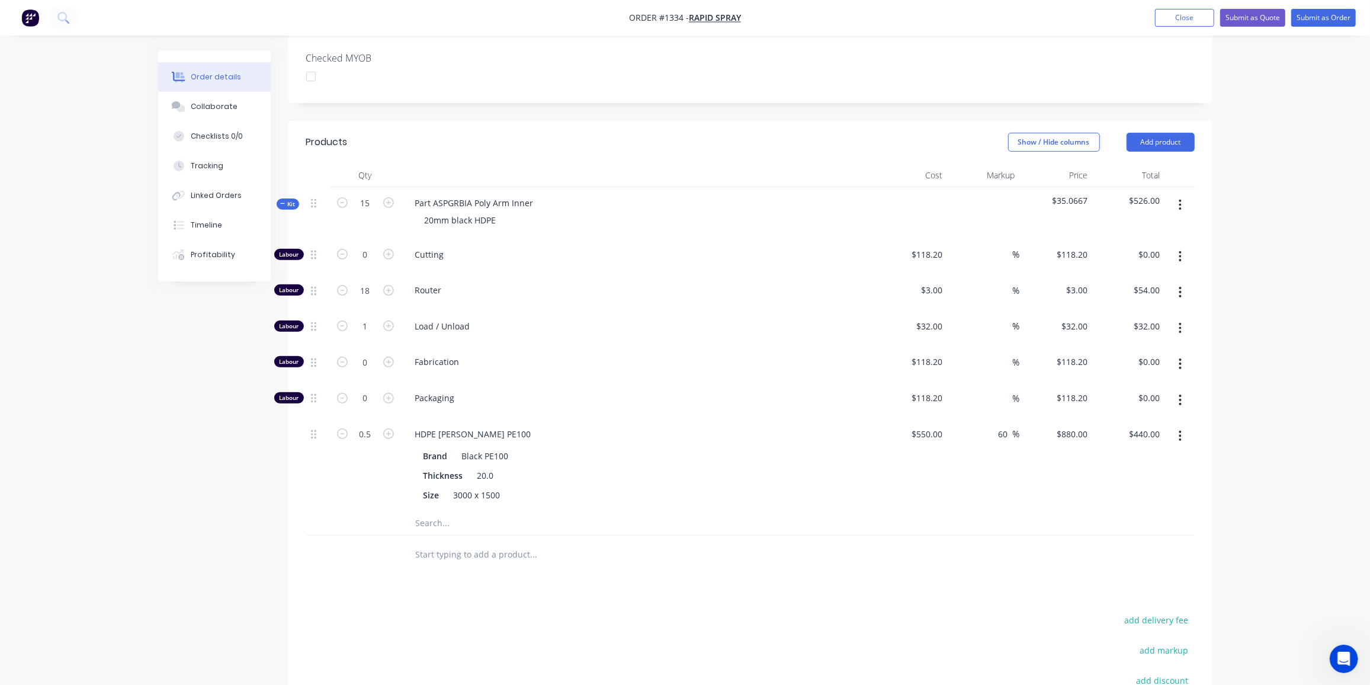
scroll to position [332, 0]
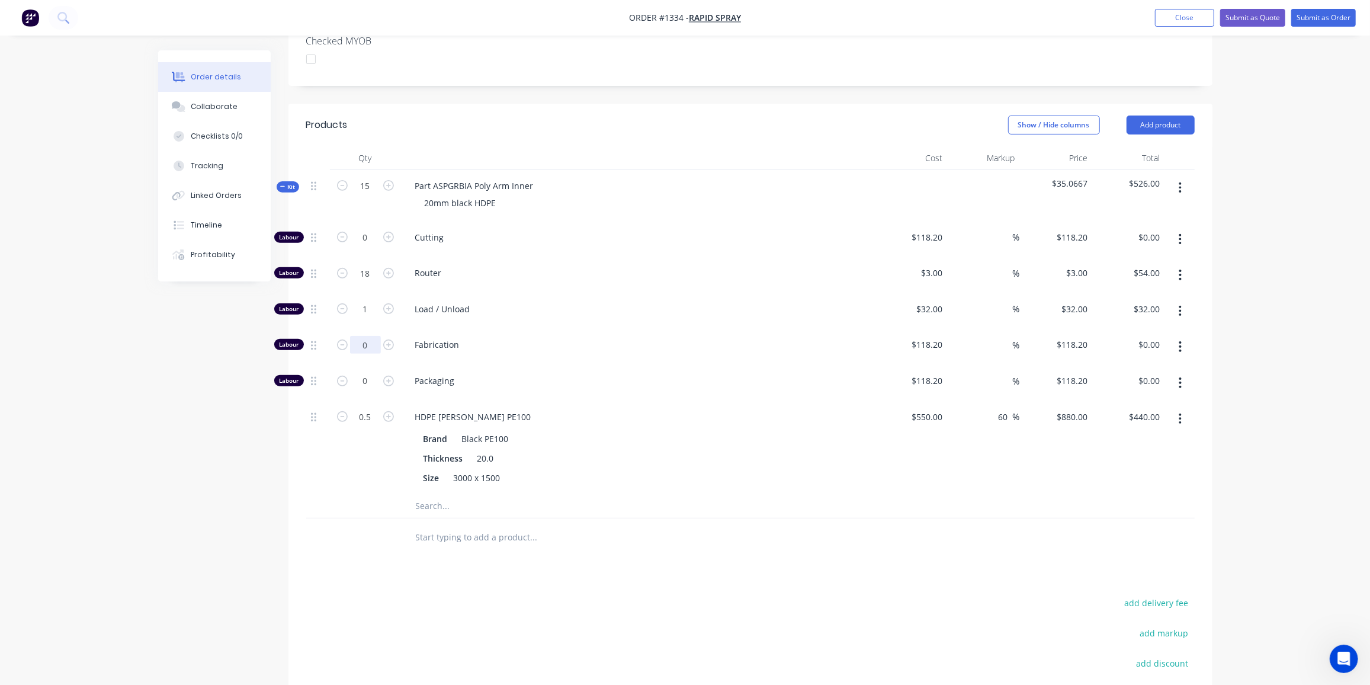
click at [360, 336] on input "0" at bounding box center [365, 345] width 31 height 18
type input "0.5"
type input "$59.10"
click at [179, 368] on div "Created by Ben Created 01/09/25 Required 01/09/25 Assigned to Add team member S…" at bounding box center [685, 288] width 1054 height 1141
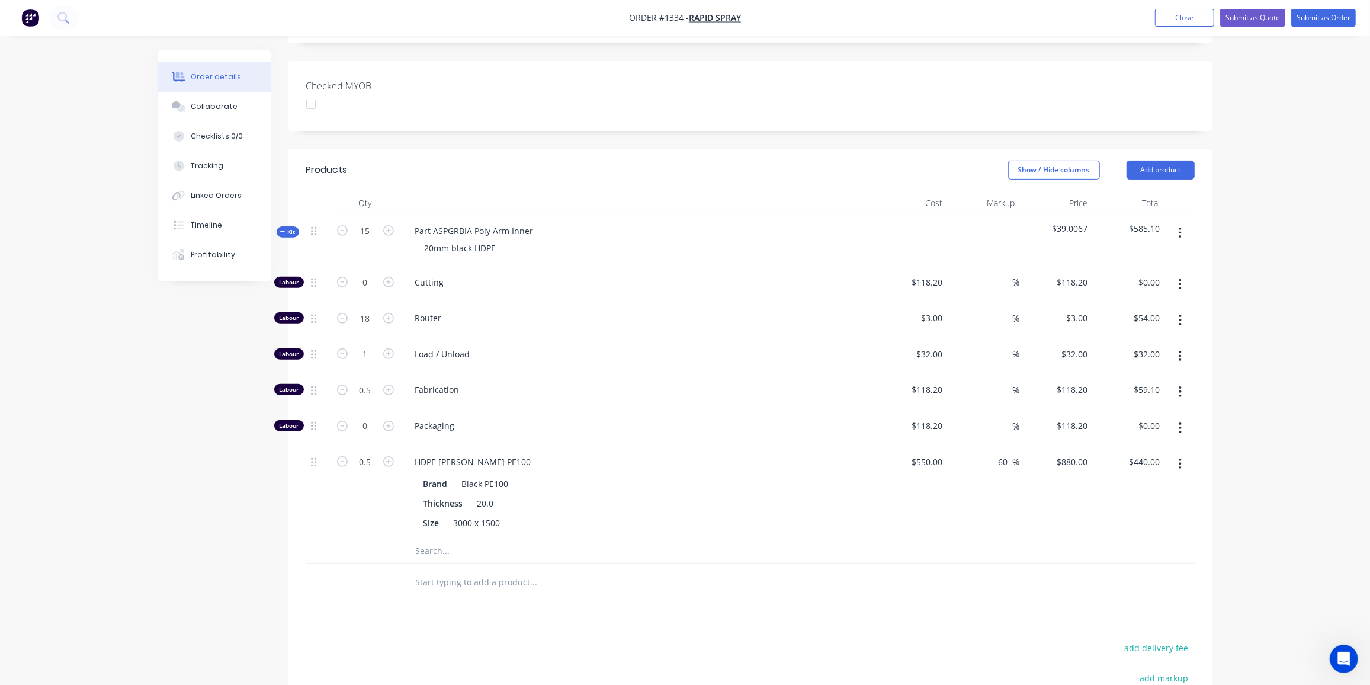
scroll to position [224, 0]
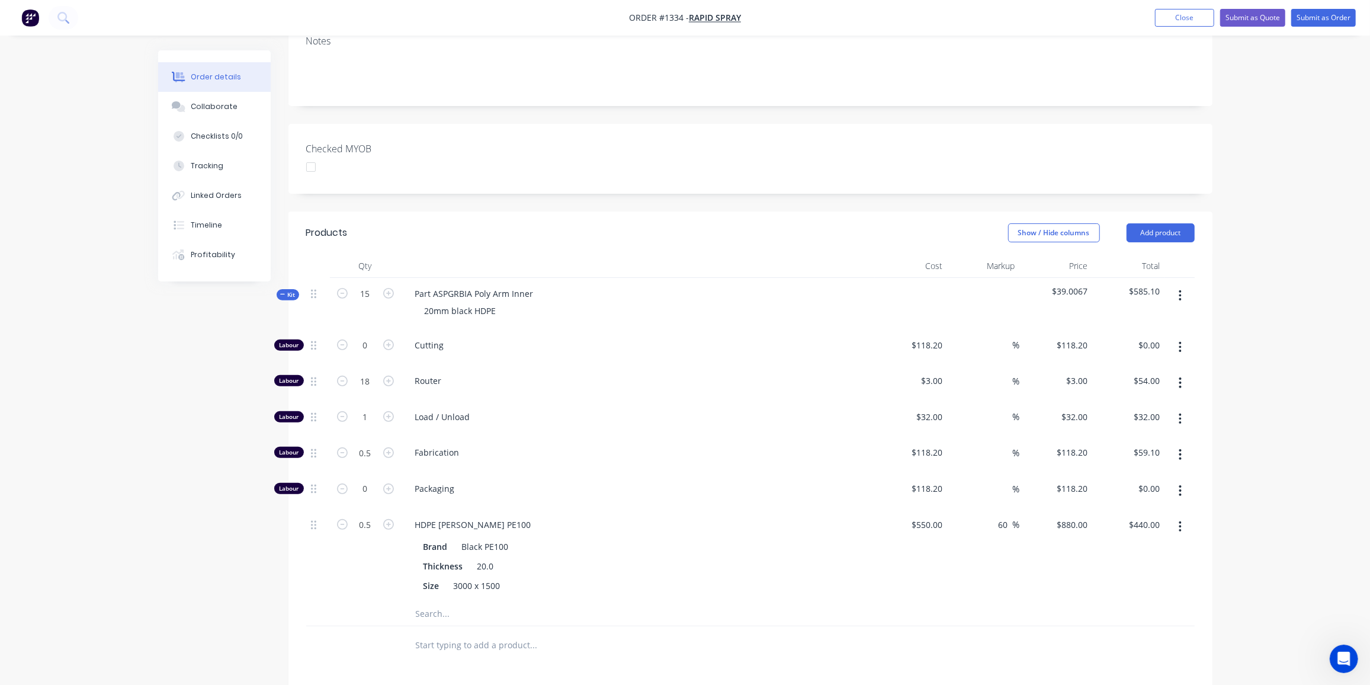
scroll to position [224, 0]
click at [367, 444] on input "0.5" at bounding box center [365, 453] width 31 height 18
type input "1"
type input "$118.20"
drag, startPoint x: 110, startPoint y: 524, endPoint x: 117, endPoint y: 519, distance: 9.0
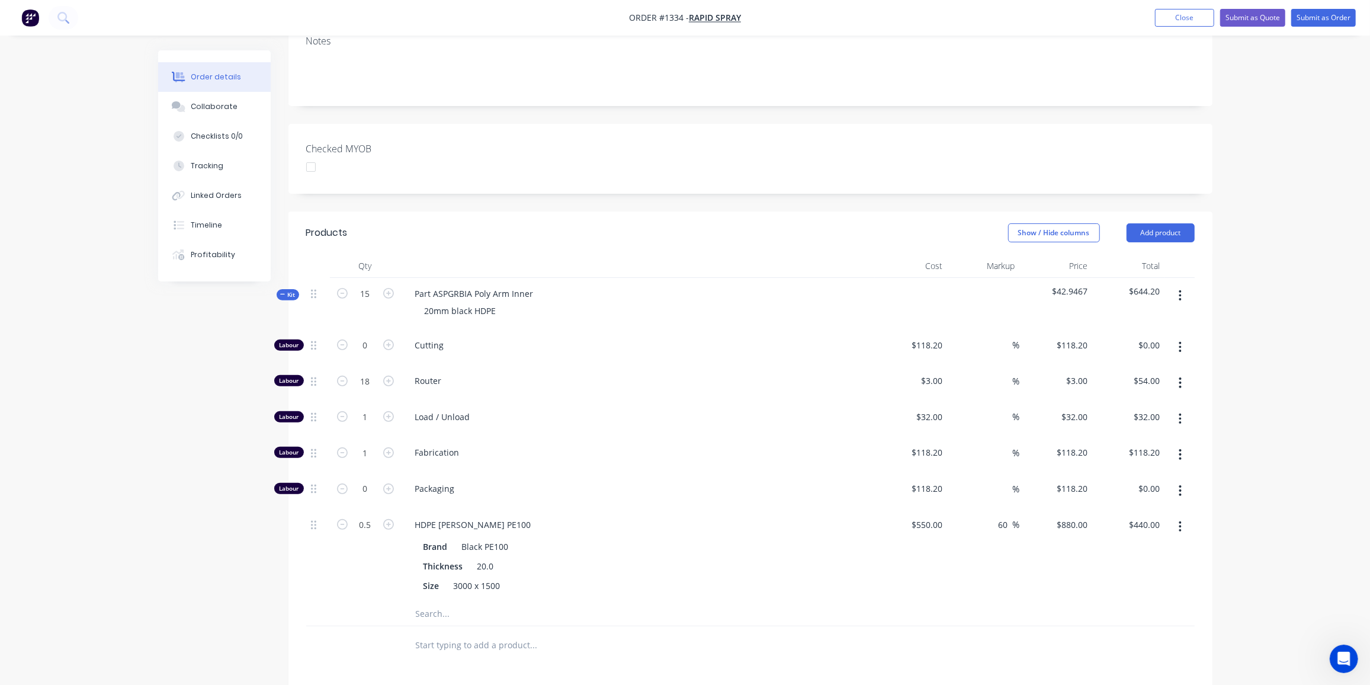
click at [110, 524] on div "Order details Collaborate Checklists 0/0 Tracking Linked Orders Timeline Profit…" at bounding box center [685, 371] width 1370 height 1191
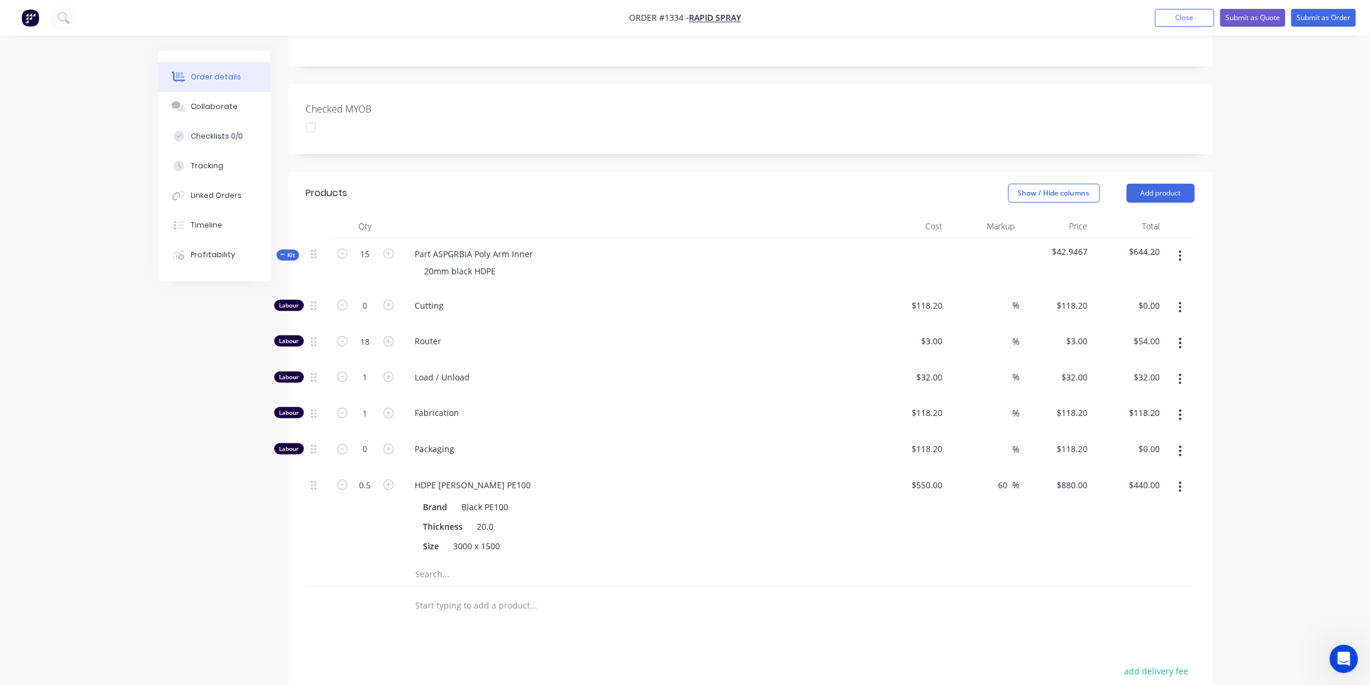
scroll to position [278, 0]
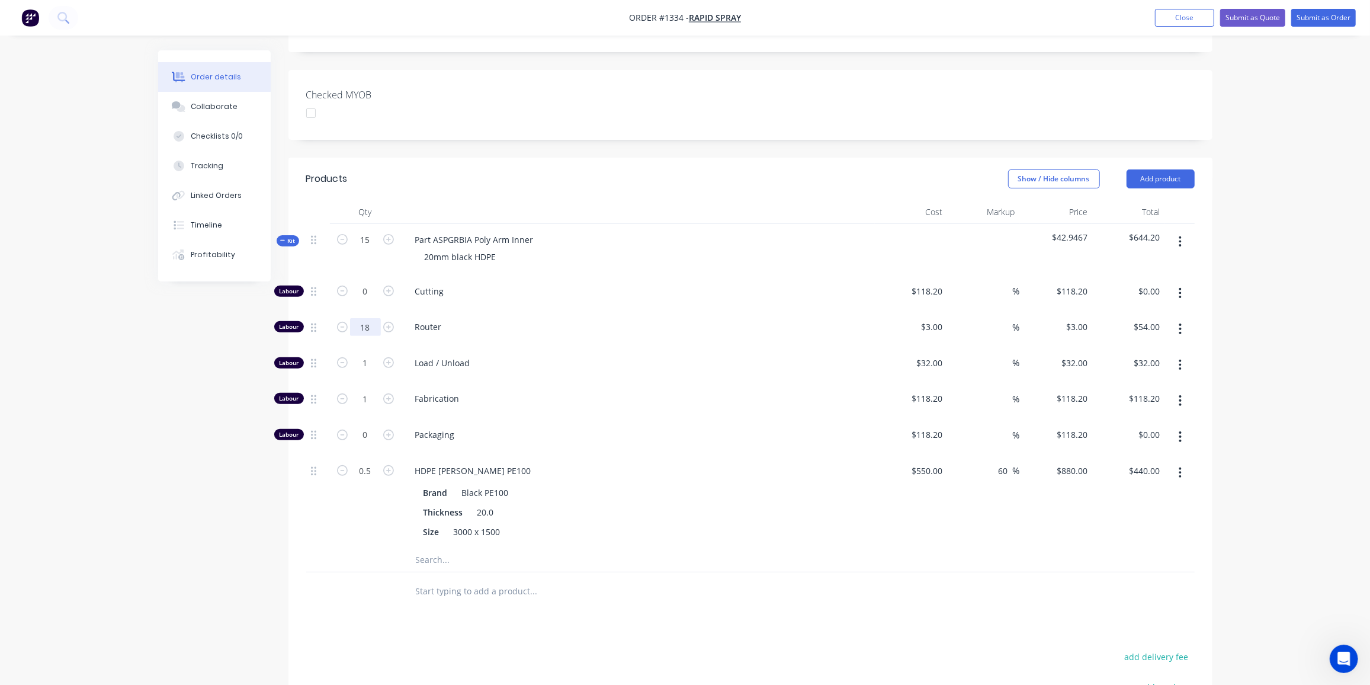
click at [362, 318] on input "18" at bounding box center [365, 327] width 31 height 18
type input "25"
type input "$75.00"
drag, startPoint x: 178, startPoint y: 499, endPoint x: 215, endPoint y: 493, distance: 37.1
click at [183, 499] on div "Created by Ben Created 01/09/25 Required 01/09/25 Assigned to Add team member S…" at bounding box center [685, 342] width 1054 height 1141
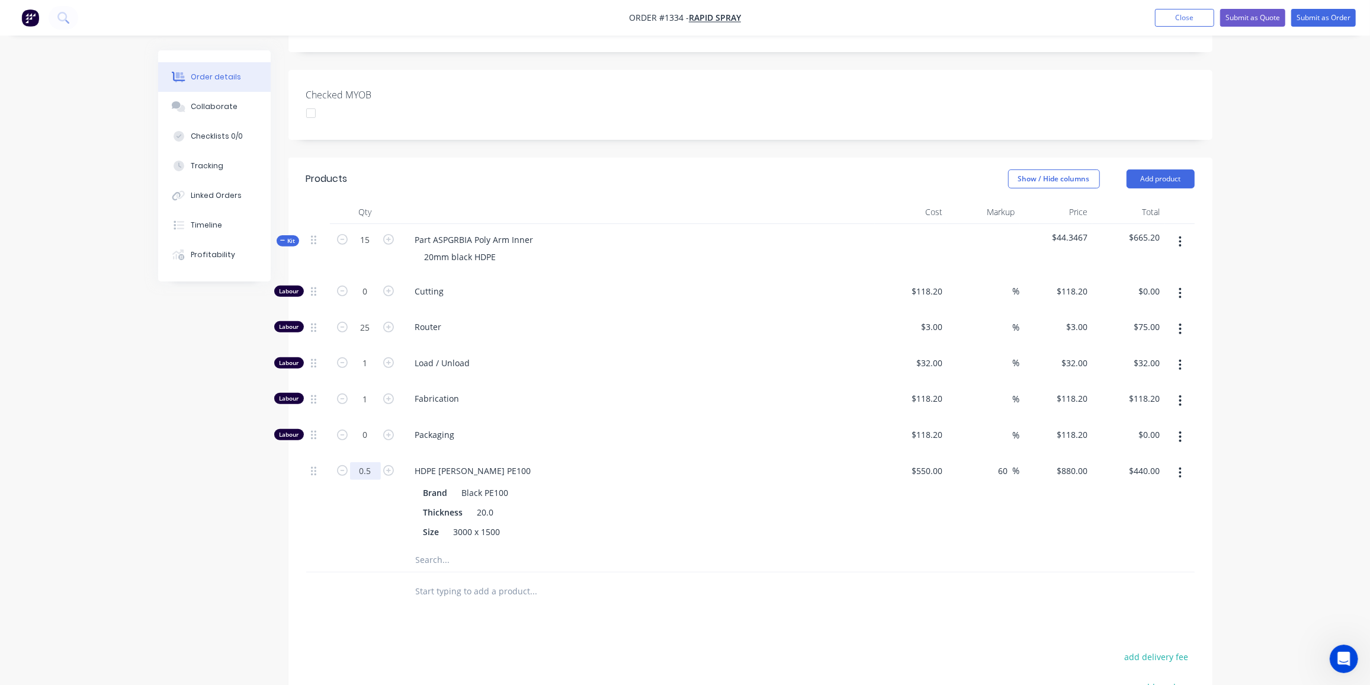
click at [370, 462] on input "0.5" at bounding box center [365, 471] width 31 height 18
type input "0.6"
type input "$528.00"
click at [373, 462] on input "0.6" at bounding box center [365, 471] width 31 height 18
type input "0.5"
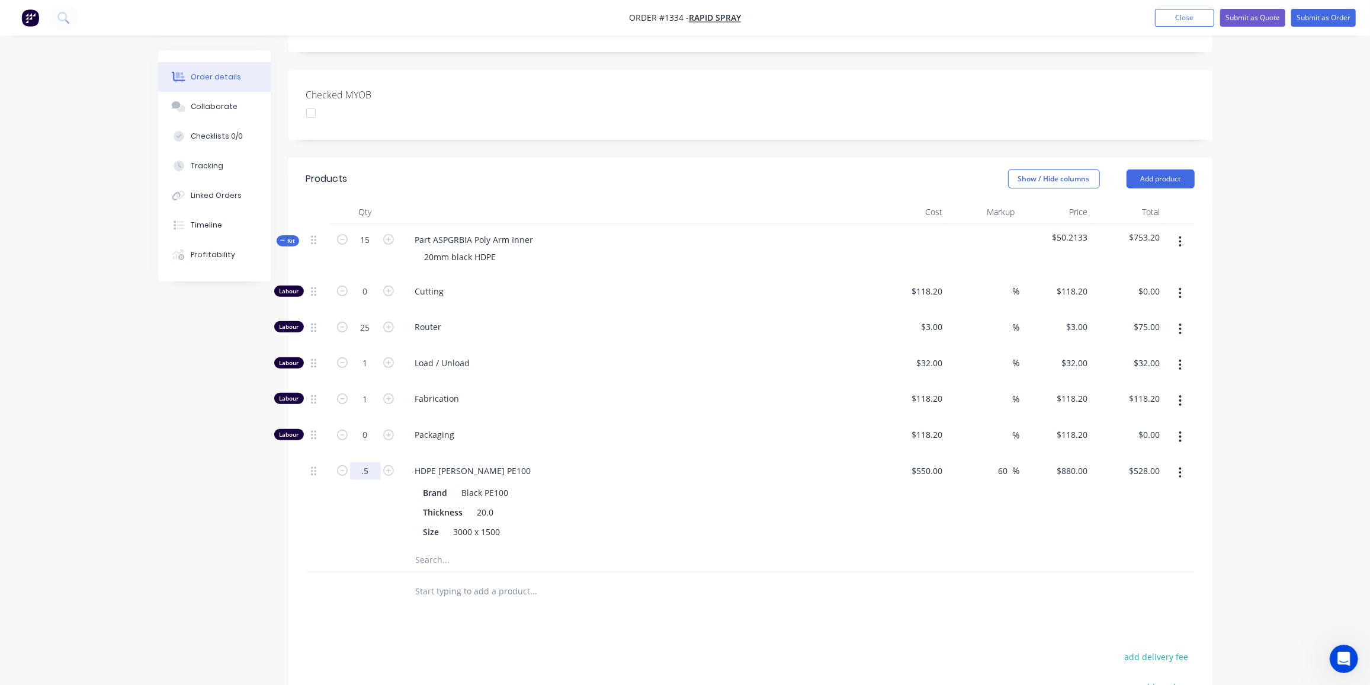
type input "$440.00"
click at [371, 390] on input "1" at bounding box center [365, 399] width 31 height 18
type input "1.5"
type input "$177.30"
click at [372, 390] on input "1.5" at bounding box center [365, 399] width 31 height 18
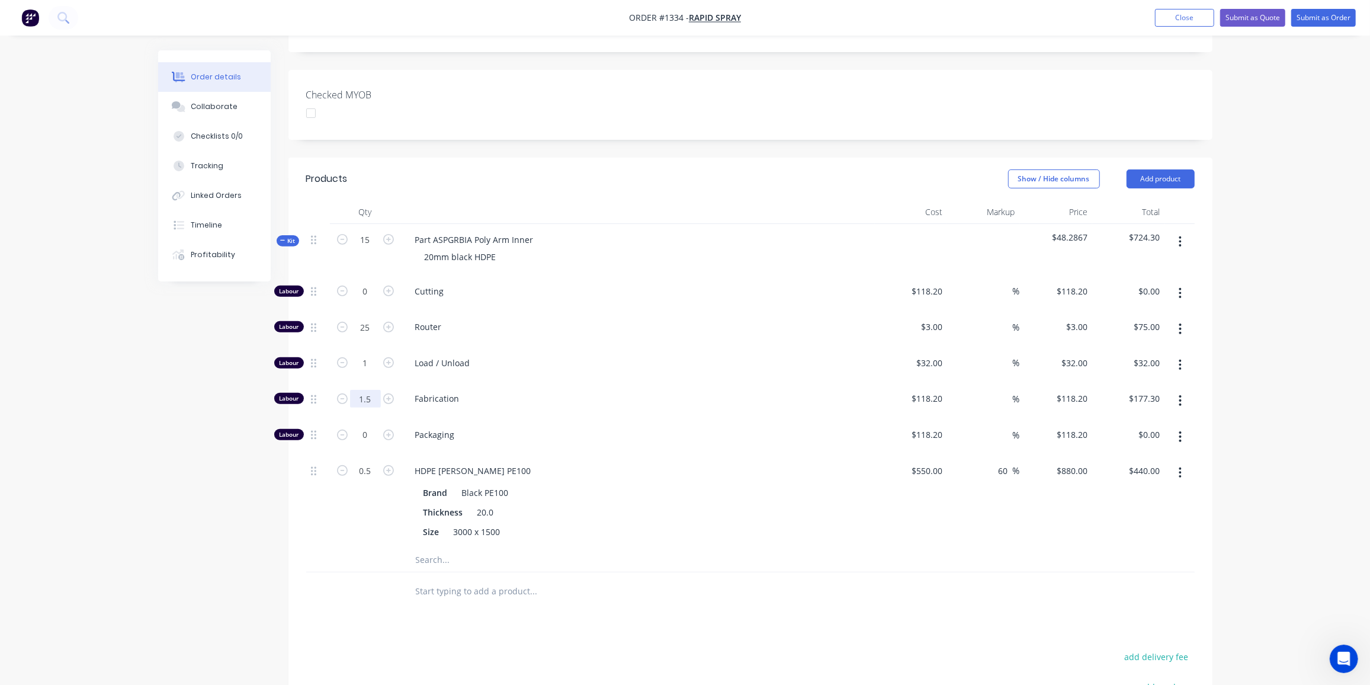
type input "."
type input "1.25"
type input "$147.75"
click at [152, 531] on div "Order details Collaborate Checklists 0/0 Tracking Linked Orders Timeline Profit…" at bounding box center [685, 342] width 1078 height 1141
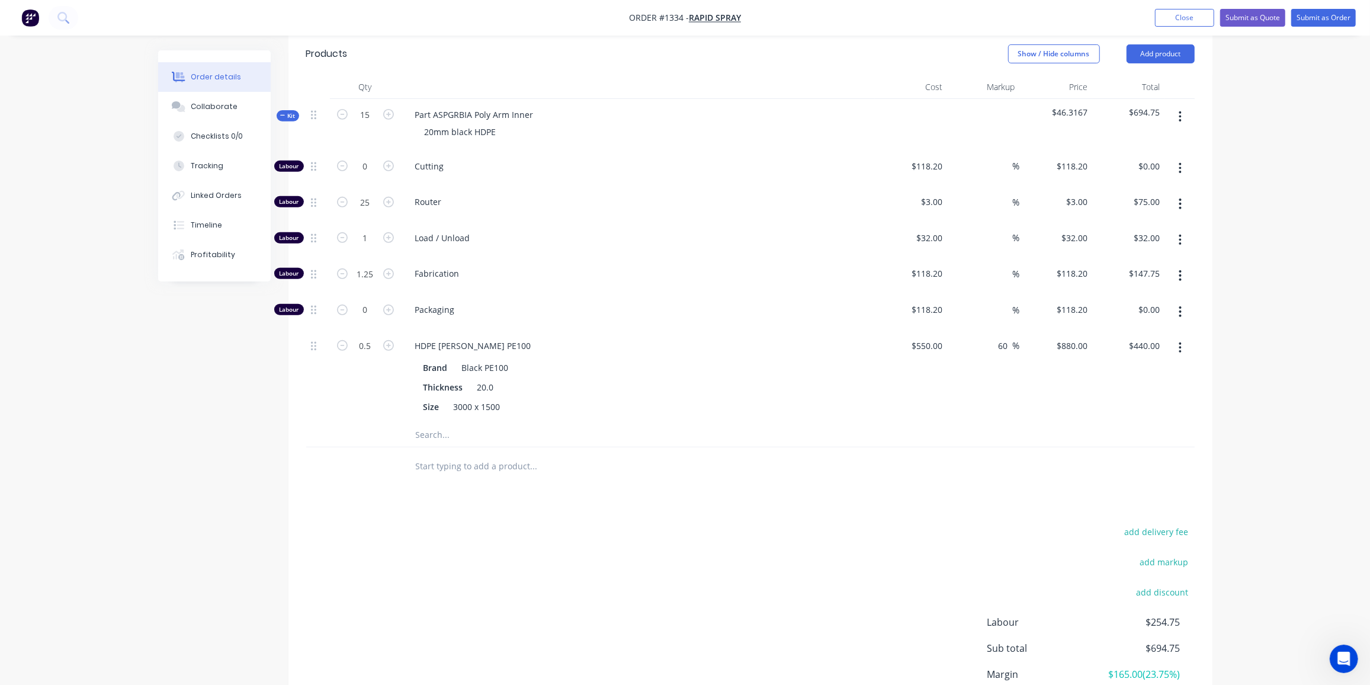
scroll to position [386, 0]
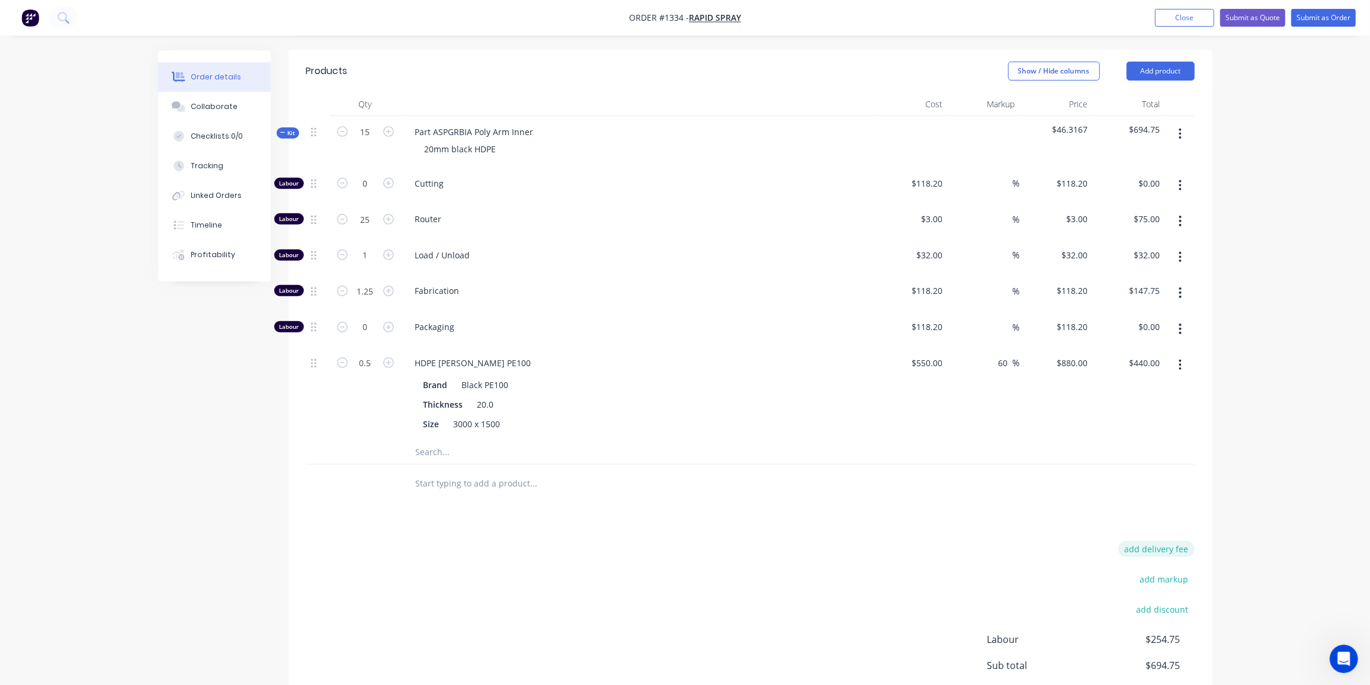
click at [1151, 541] on button "add delivery fee" at bounding box center [1156, 549] width 76 height 16
type input "70"
click at [695, 541] on div "Delivery fee $70.00 add markup add discount Labour $254.75 Sub total $764.75 Ma…" at bounding box center [750, 652] width 888 height 223
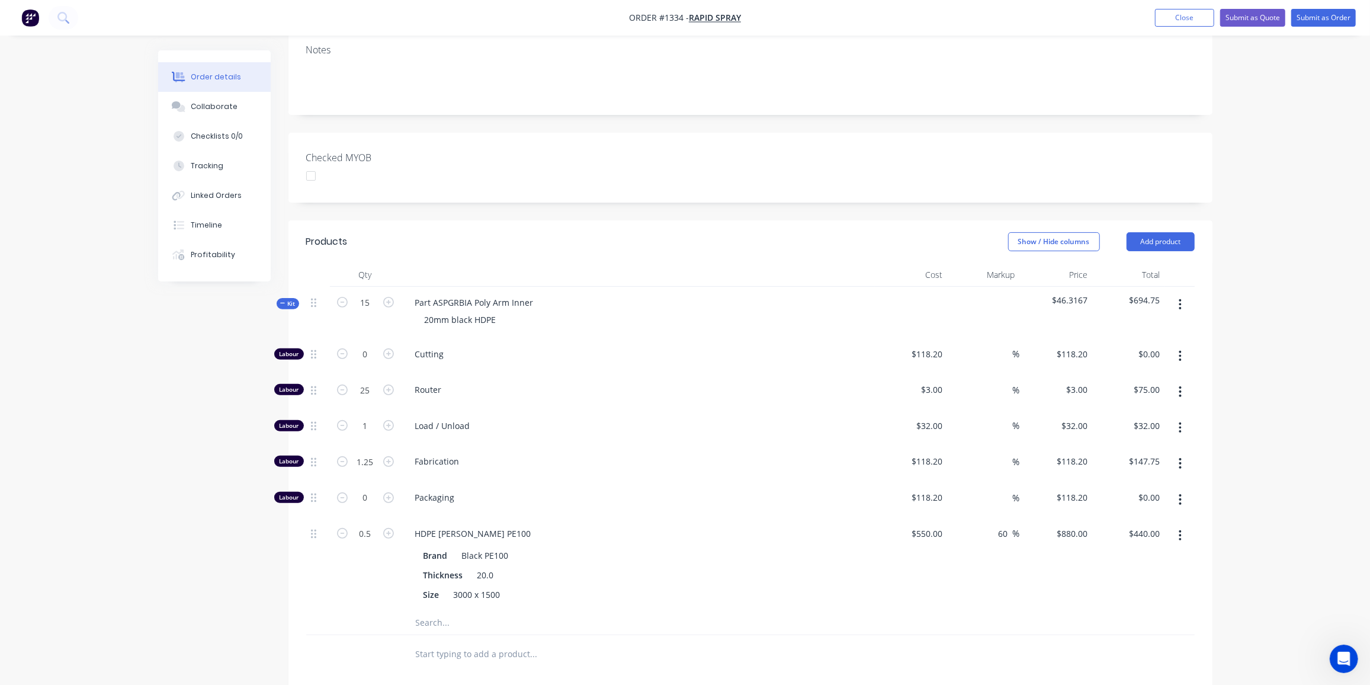
scroll to position [155, 0]
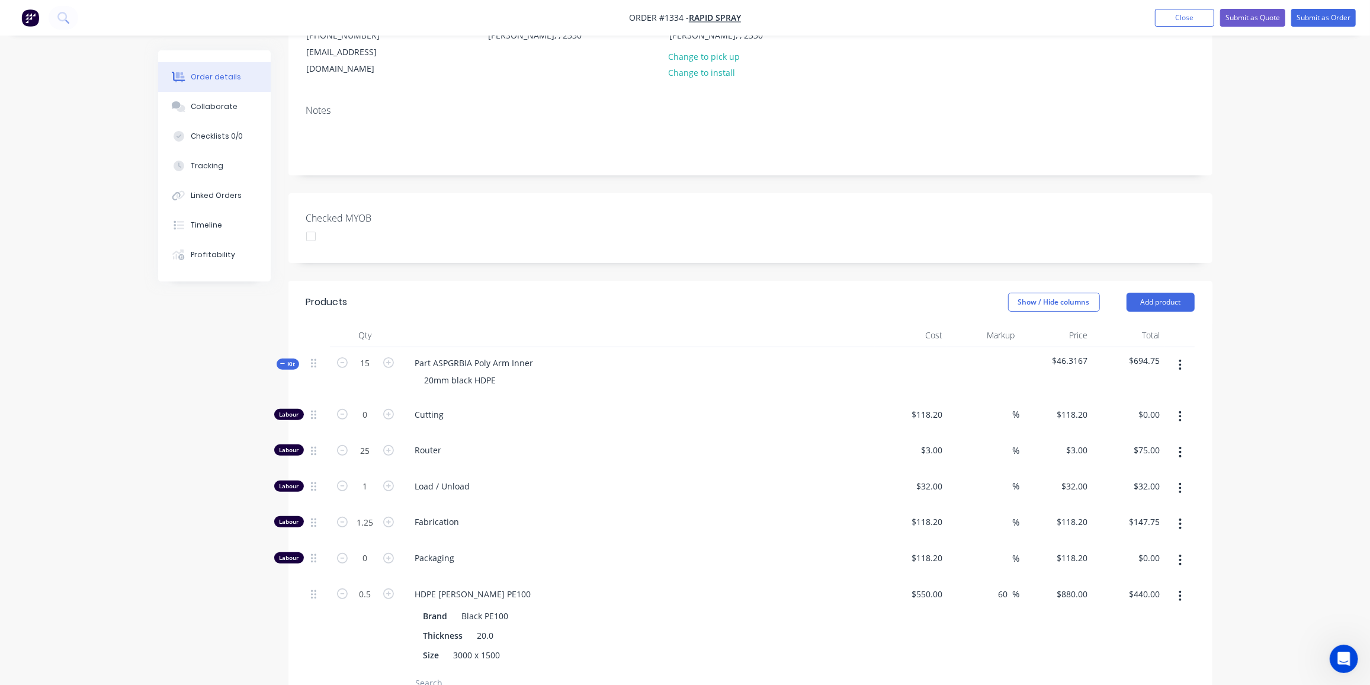
click at [286, 360] on span "Kit" at bounding box center [287, 364] width 15 height 9
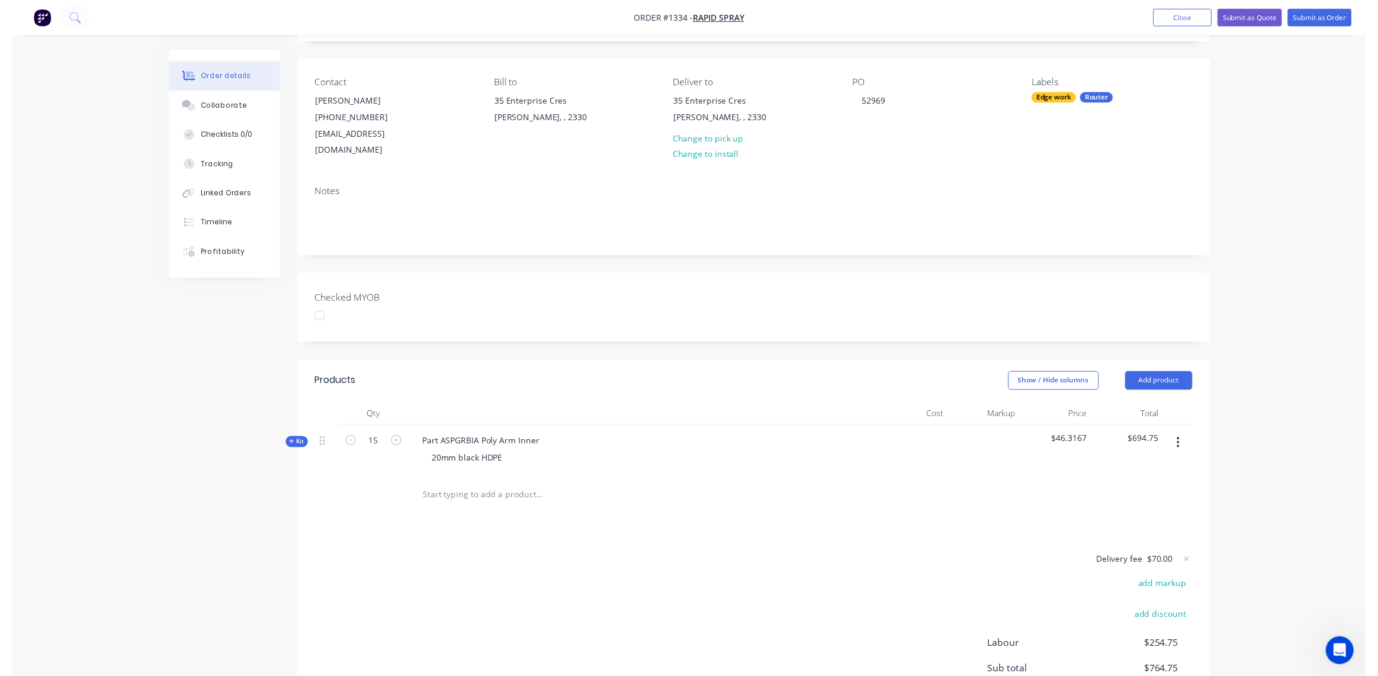
scroll to position [0, 0]
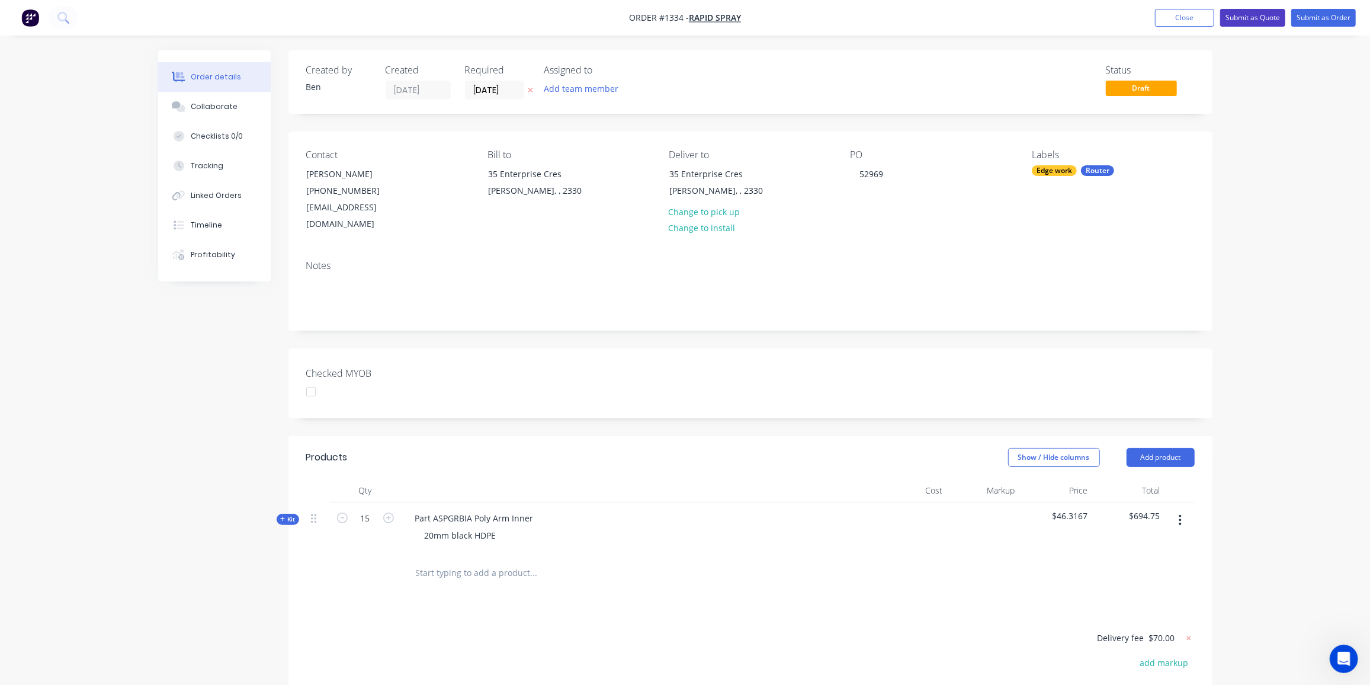
click at [1245, 14] on button "Submit as Quote" at bounding box center [1252, 18] width 65 height 18
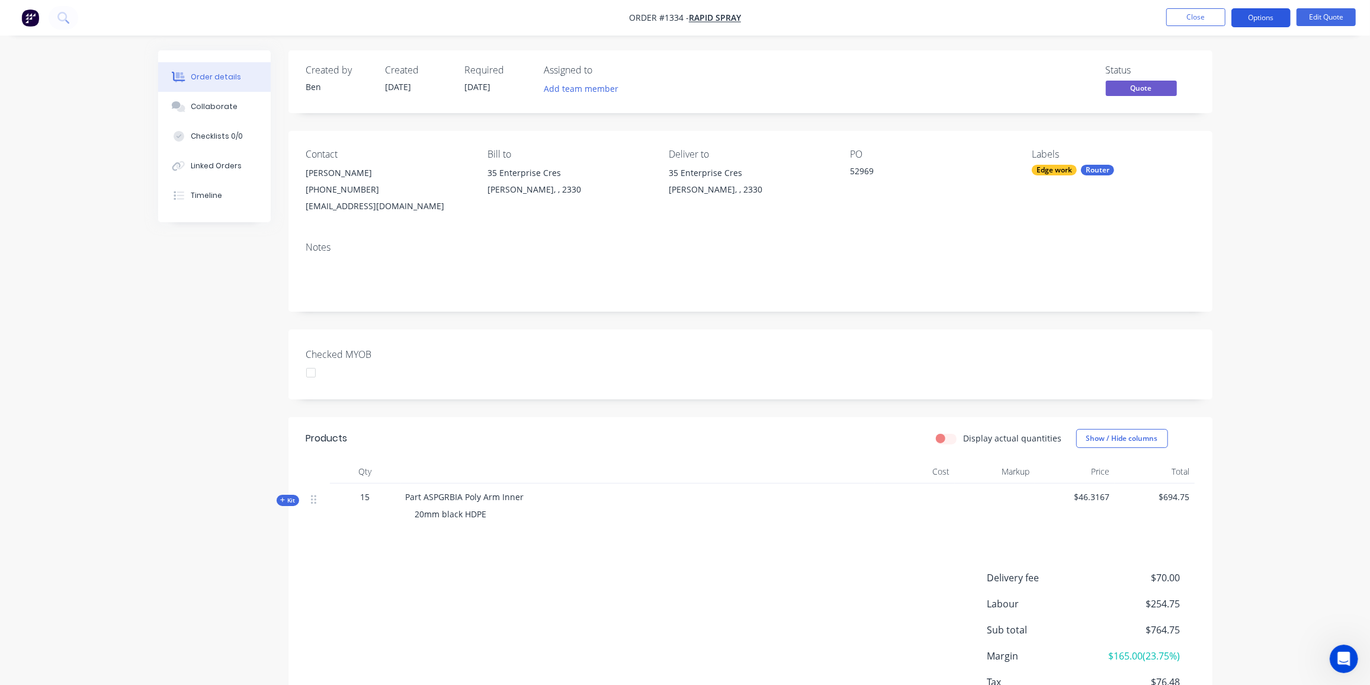
click at [1262, 17] on button "Options" at bounding box center [1260, 17] width 59 height 19
click at [1197, 74] on div "Quote" at bounding box center [1225, 71] width 109 height 17
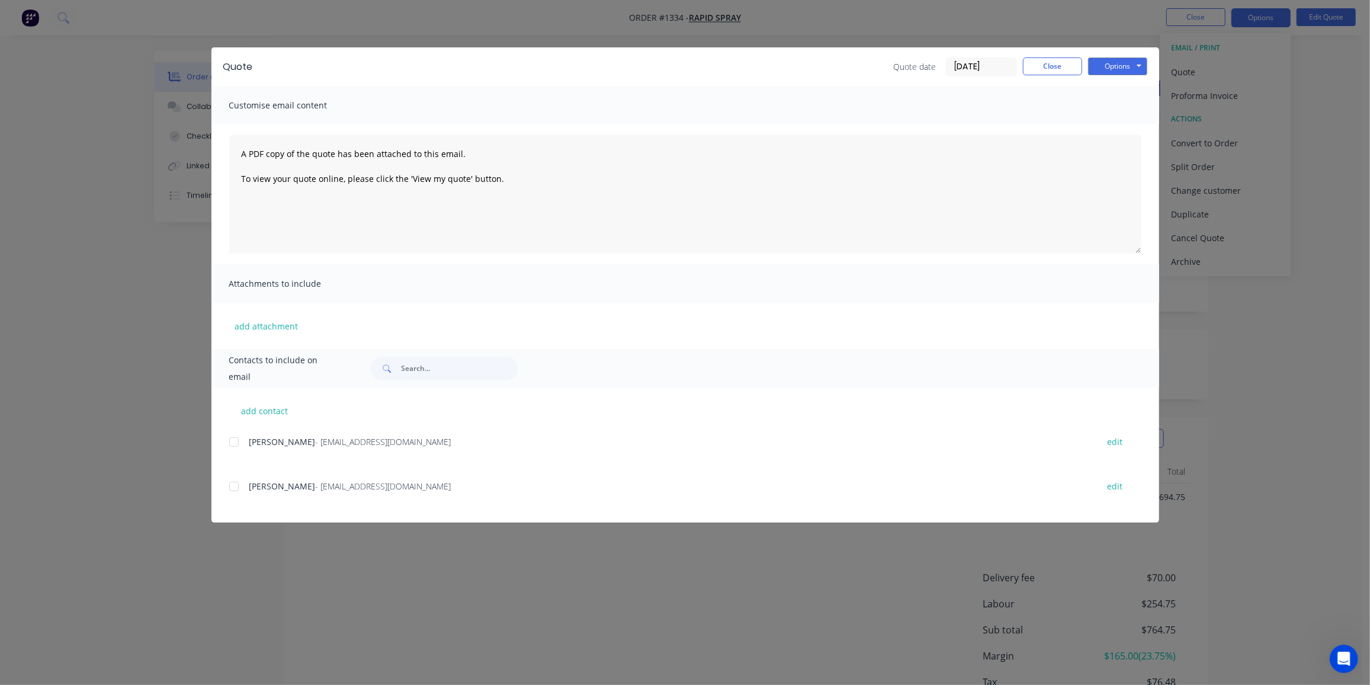
click at [236, 486] on div at bounding box center [234, 486] width 24 height 24
click at [1118, 60] on button "Options" at bounding box center [1117, 66] width 59 height 18
click at [1119, 82] on button "Preview" at bounding box center [1126, 88] width 76 height 20
click at [1044, 61] on button "Close" at bounding box center [1052, 66] width 59 height 18
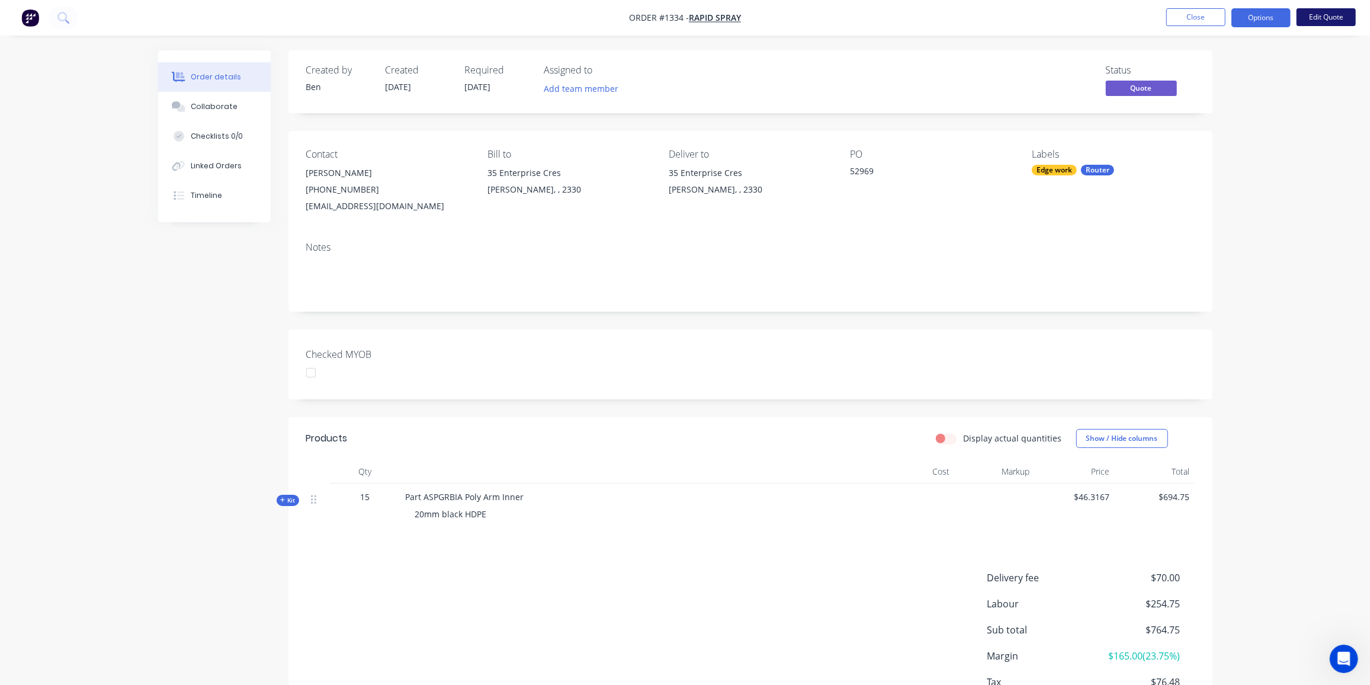
click at [1314, 13] on button "Edit Quote" at bounding box center [1326, 17] width 59 height 18
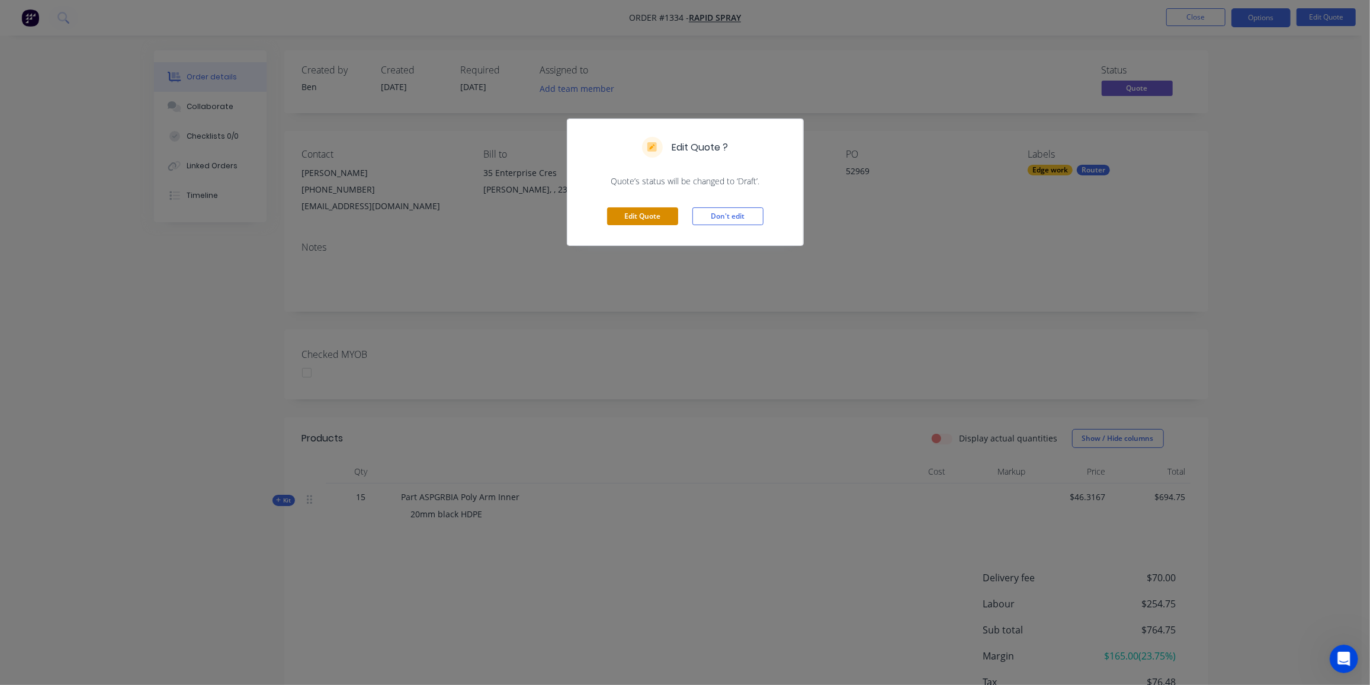
click at [643, 216] on button "Edit Quote" at bounding box center [642, 216] width 71 height 18
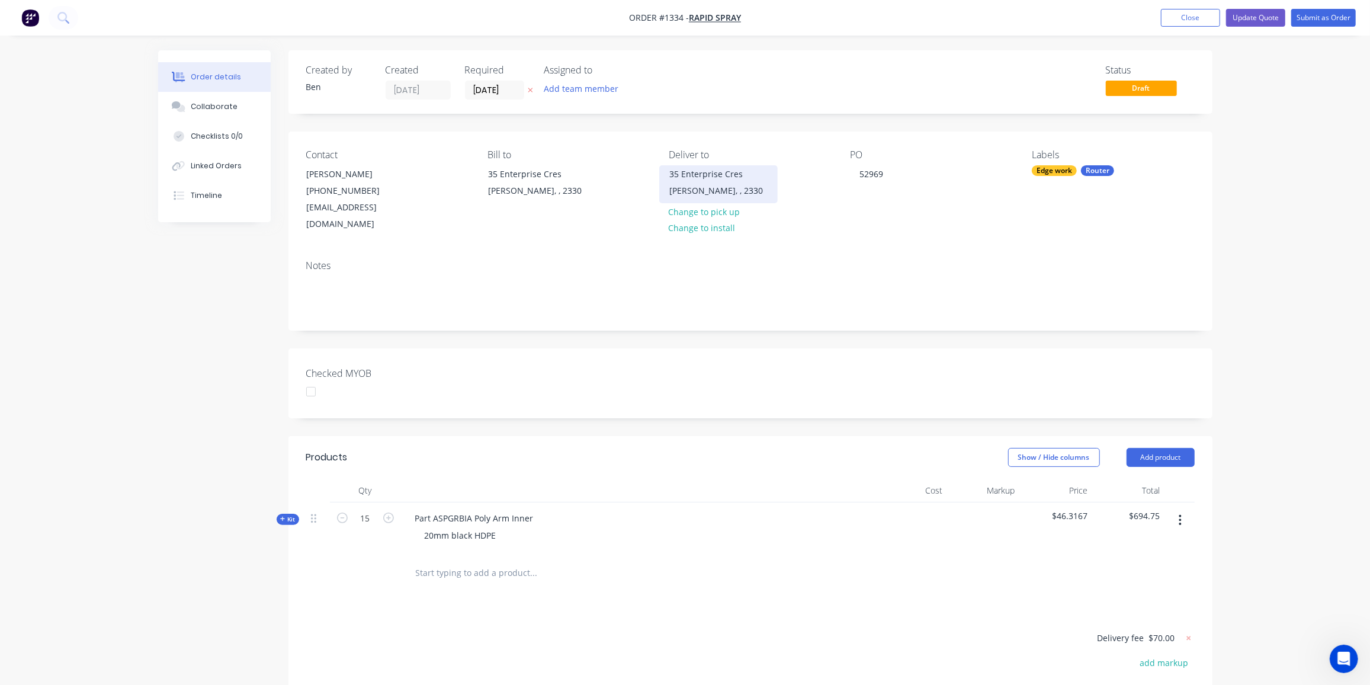
click at [720, 182] on div "[PERSON_NAME], , 2330" at bounding box center [718, 190] width 98 height 17
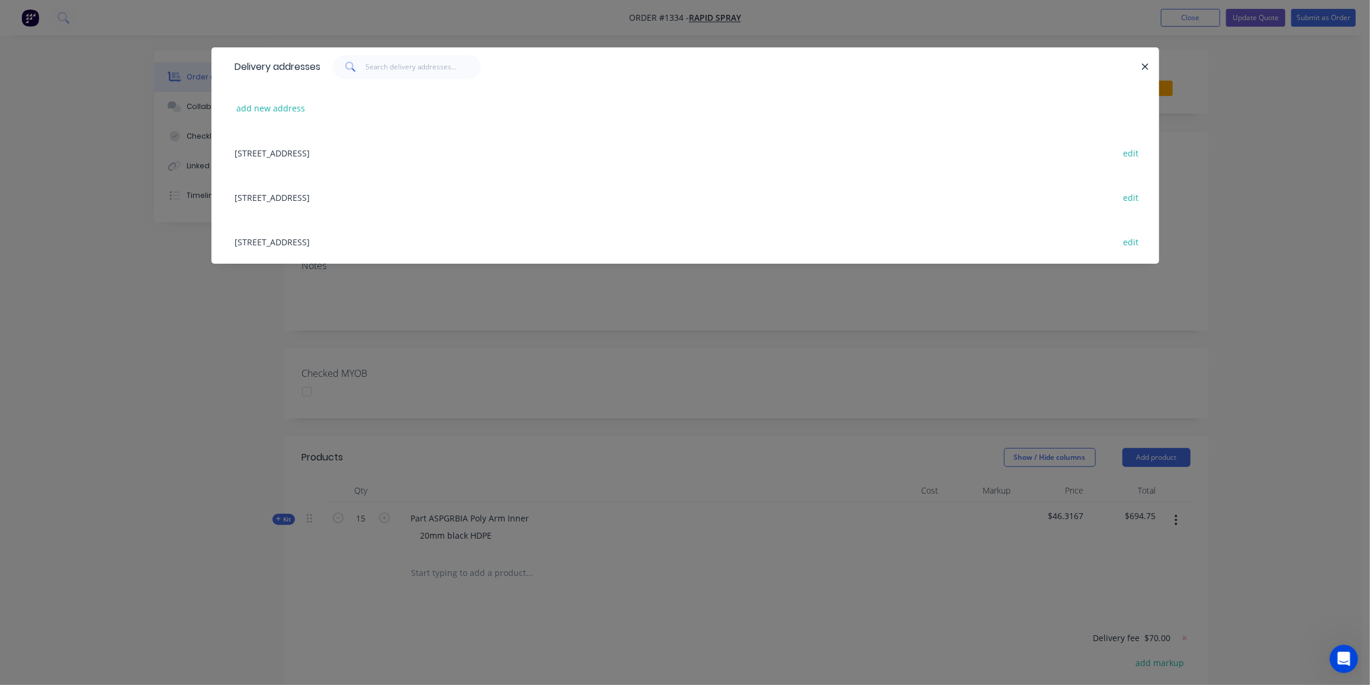
click at [314, 243] on div "1 Cockatoo Street, SINGLETON, undefined, 2330 edit" at bounding box center [685, 241] width 912 height 44
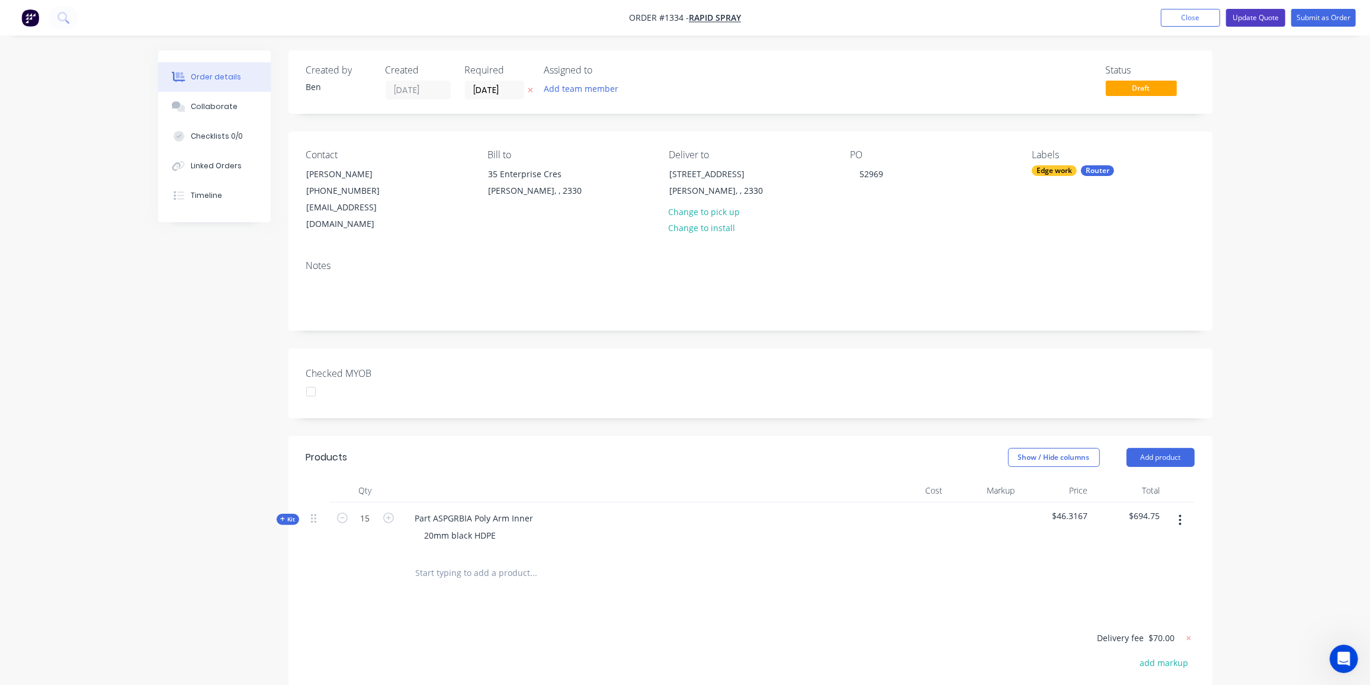
click at [1254, 18] on button "Update Quote" at bounding box center [1255, 18] width 59 height 18
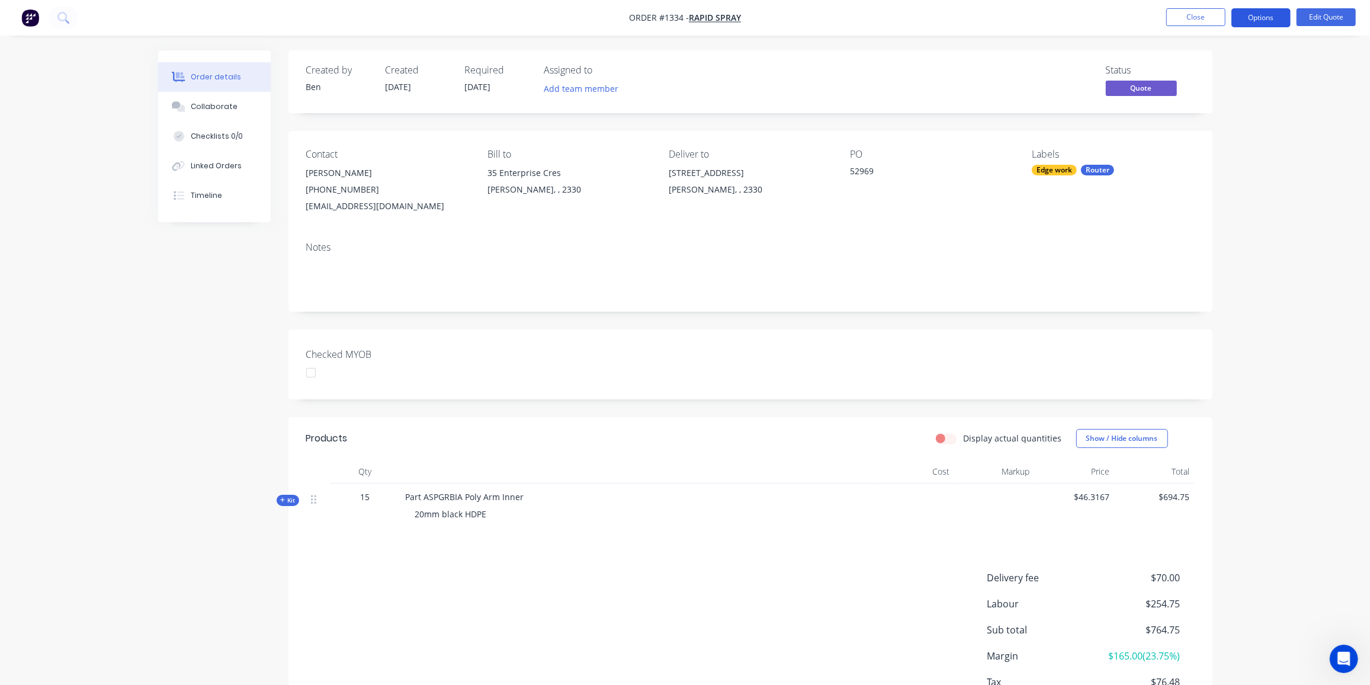
click at [1262, 18] on button "Options" at bounding box center [1260, 17] width 59 height 19
click at [1193, 71] on div "Quote" at bounding box center [1225, 71] width 109 height 17
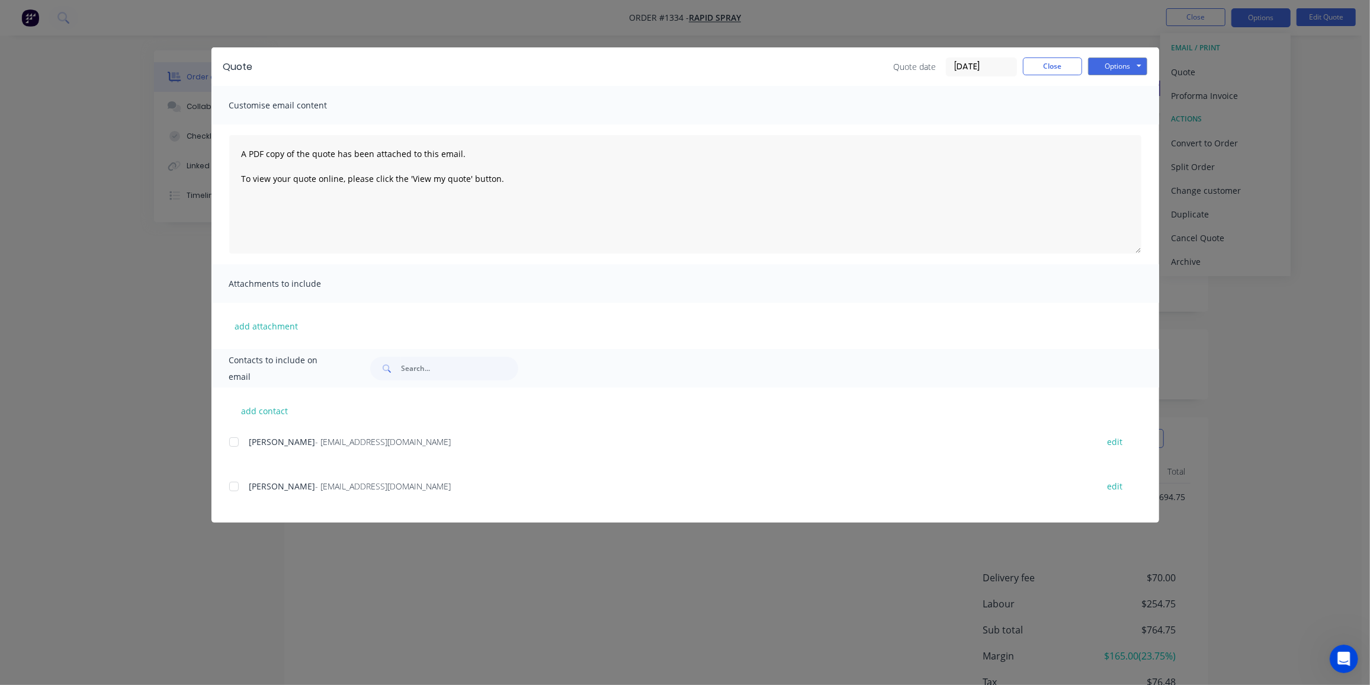
drag, startPoint x: 235, startPoint y: 484, endPoint x: 796, endPoint y: 323, distance: 584.2
click at [235, 484] on div at bounding box center [234, 486] width 24 height 24
click at [1111, 65] on button "Options" at bounding box center [1117, 66] width 59 height 18
click at [1111, 86] on button "Preview" at bounding box center [1126, 88] width 76 height 20
drag, startPoint x: 233, startPoint y: 482, endPoint x: 367, endPoint y: 433, distance: 142.0
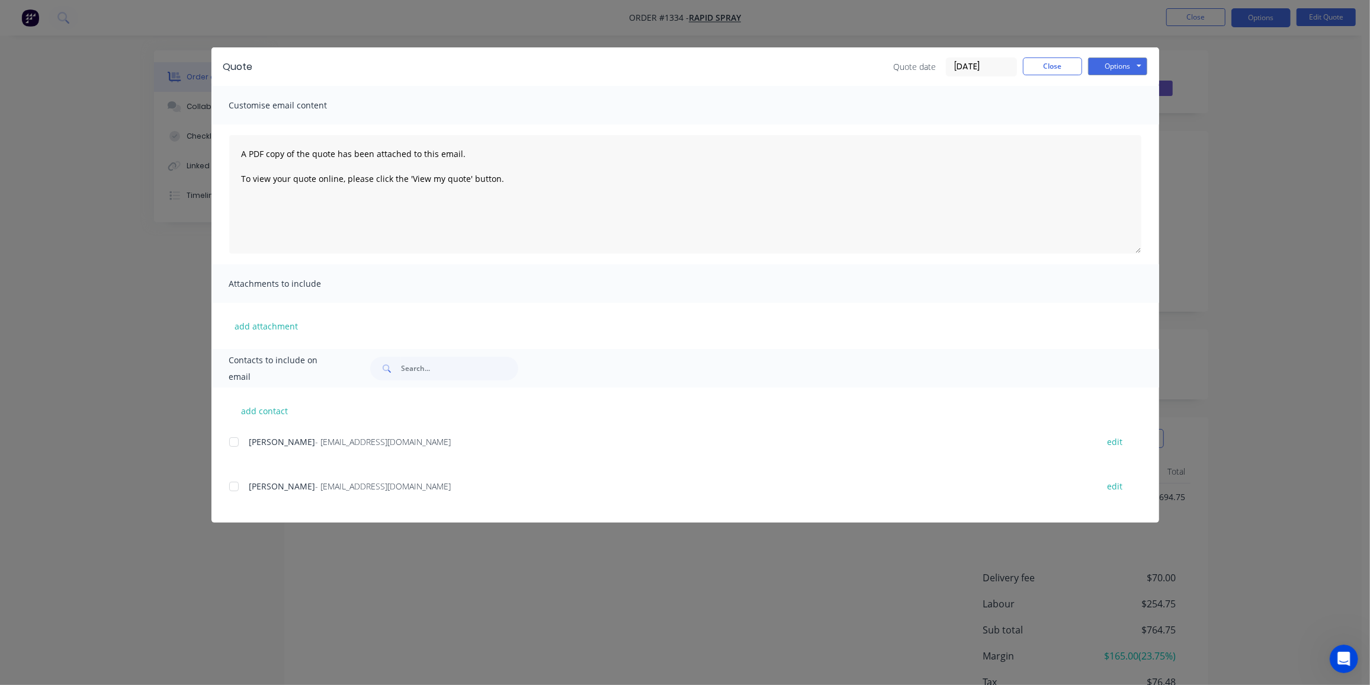
click at [234, 482] on div at bounding box center [234, 486] width 24 height 24
drag, startPoint x: 1122, startPoint y: 66, endPoint x: 1122, endPoint y: 72, distance: 6.0
click at [1122, 65] on button "Options" at bounding box center [1117, 66] width 59 height 18
click at [1121, 125] on button "Email" at bounding box center [1126, 127] width 76 height 20
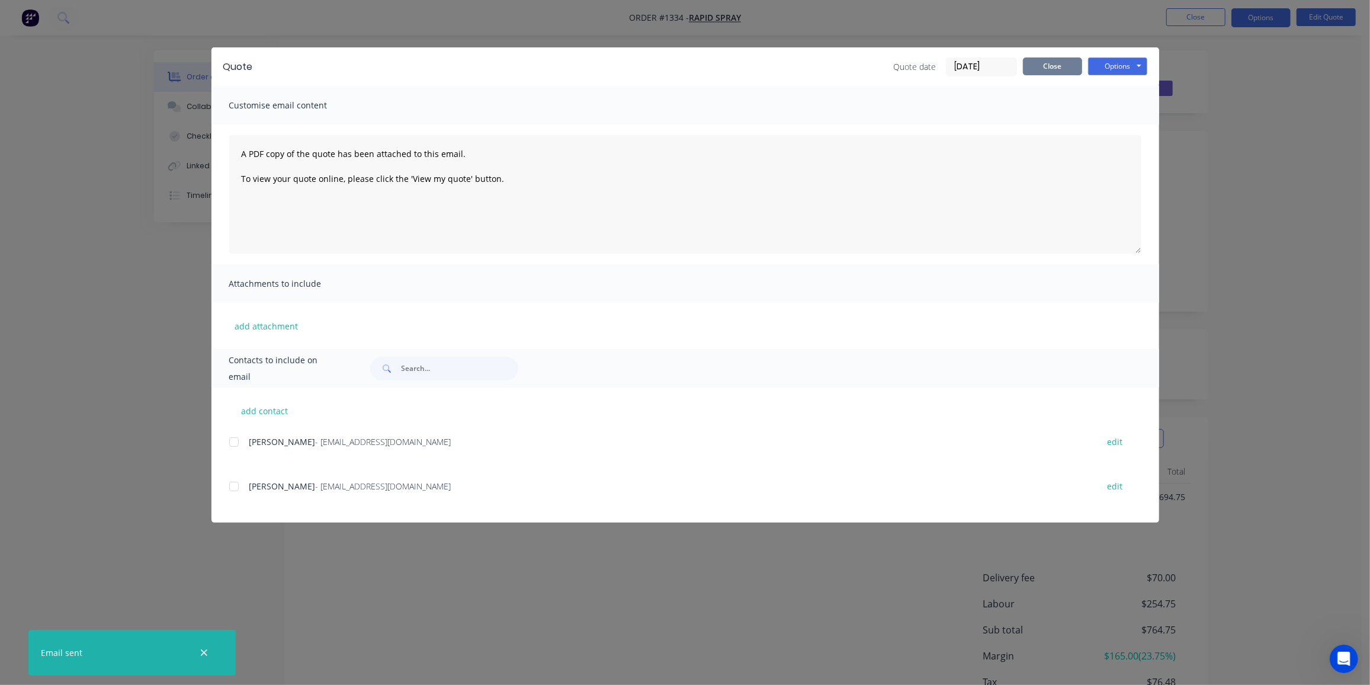
click at [1060, 60] on button "Close" at bounding box center [1052, 66] width 59 height 18
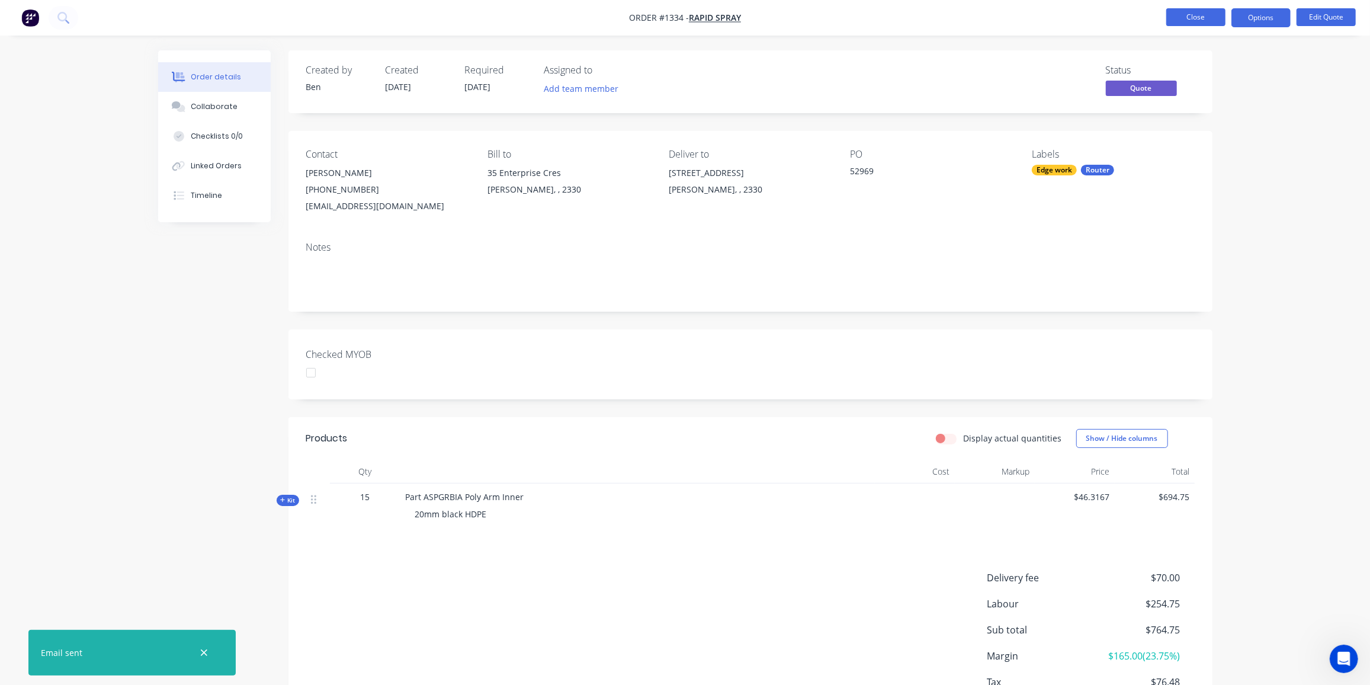
click at [1189, 22] on button "Close" at bounding box center [1195, 17] width 59 height 18
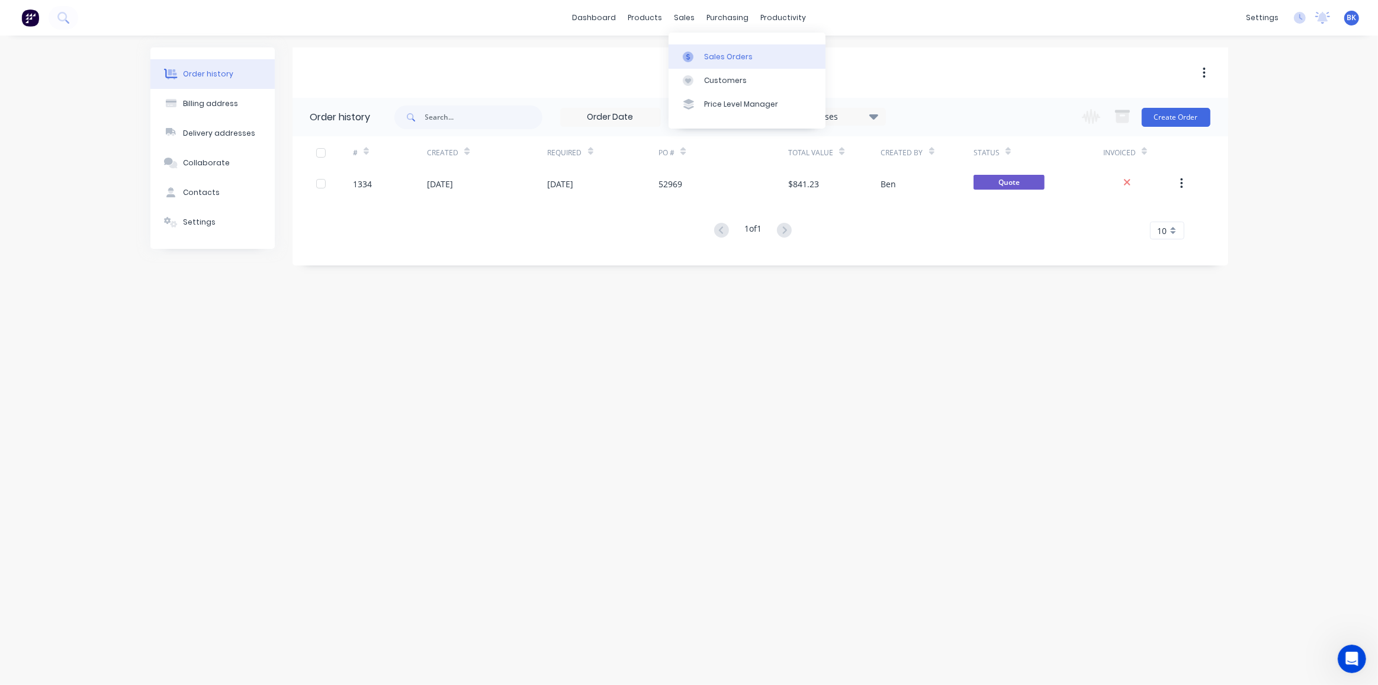
click at [710, 57] on div "Sales Orders" at bounding box center [728, 57] width 49 height 11
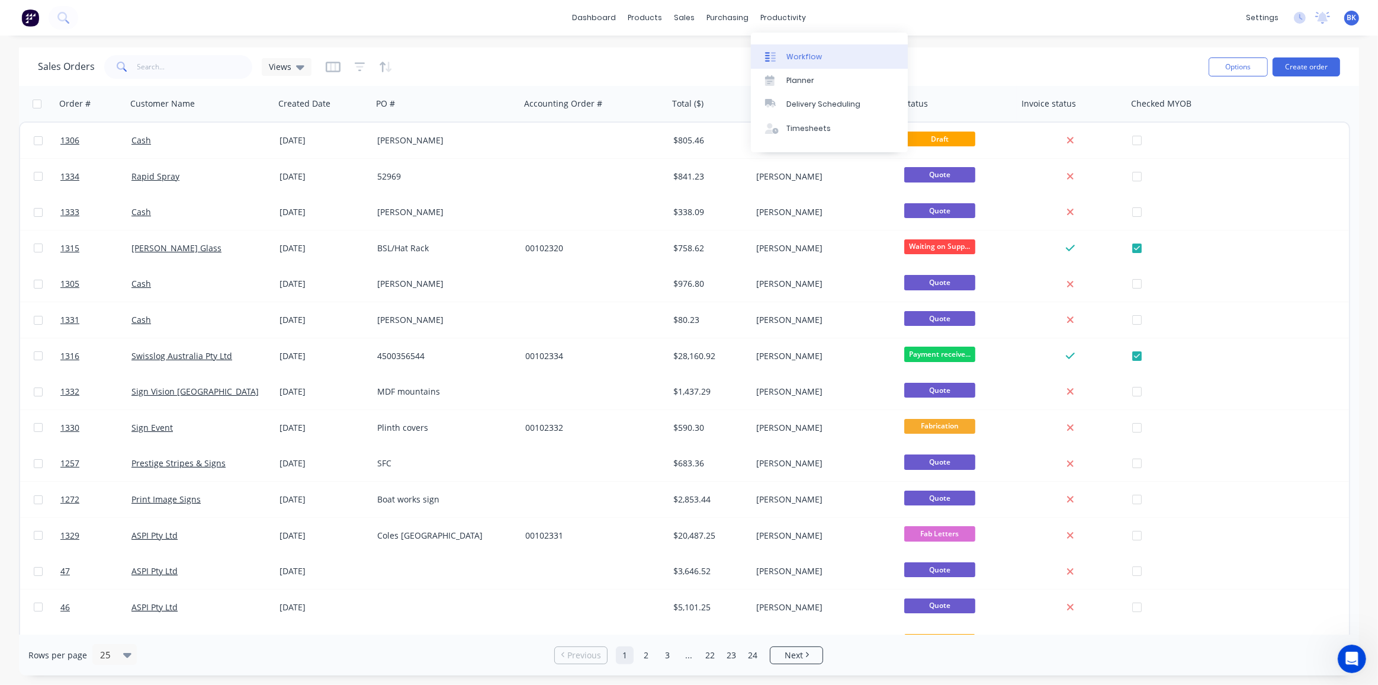
click at [792, 60] on div "Workflow" at bounding box center [805, 57] width 36 height 11
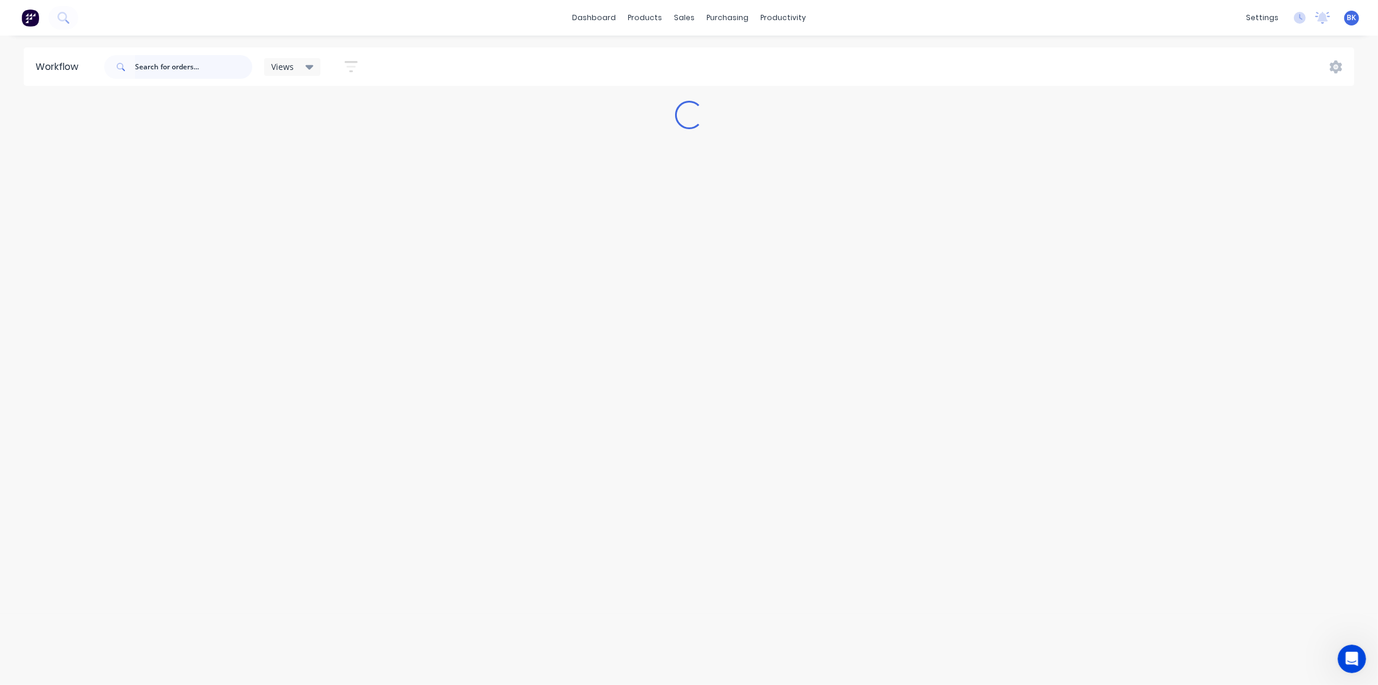
click at [146, 68] on input "text" at bounding box center [193, 67] width 117 height 24
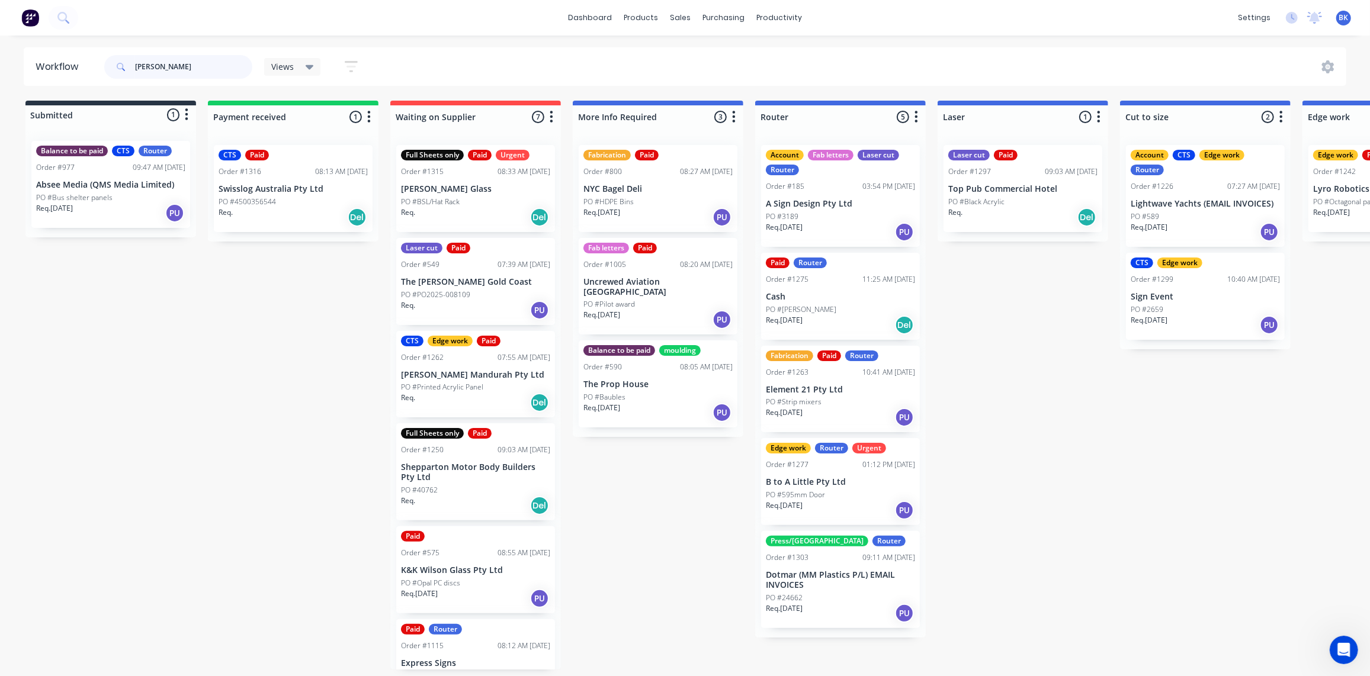
type input "tyree"
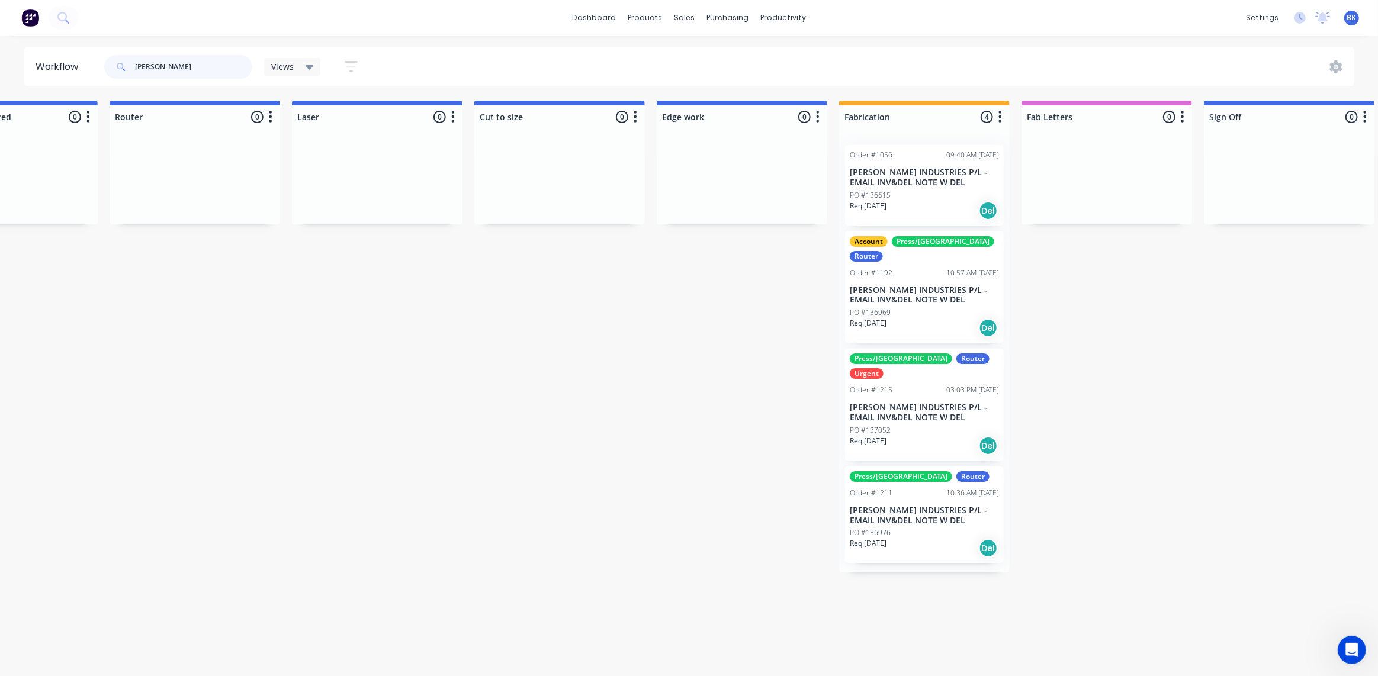
scroll to position [0, 646]
click at [919, 307] on div "PO #136969" at bounding box center [924, 312] width 149 height 11
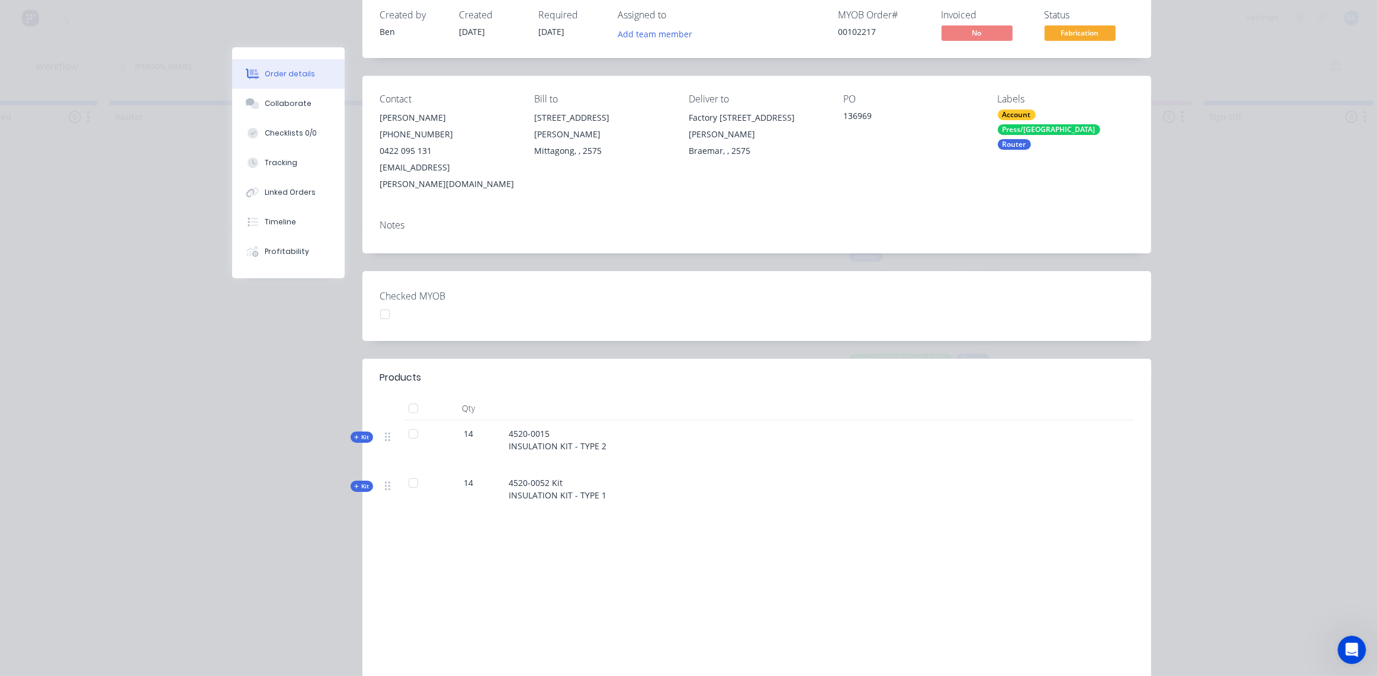
scroll to position [158, 0]
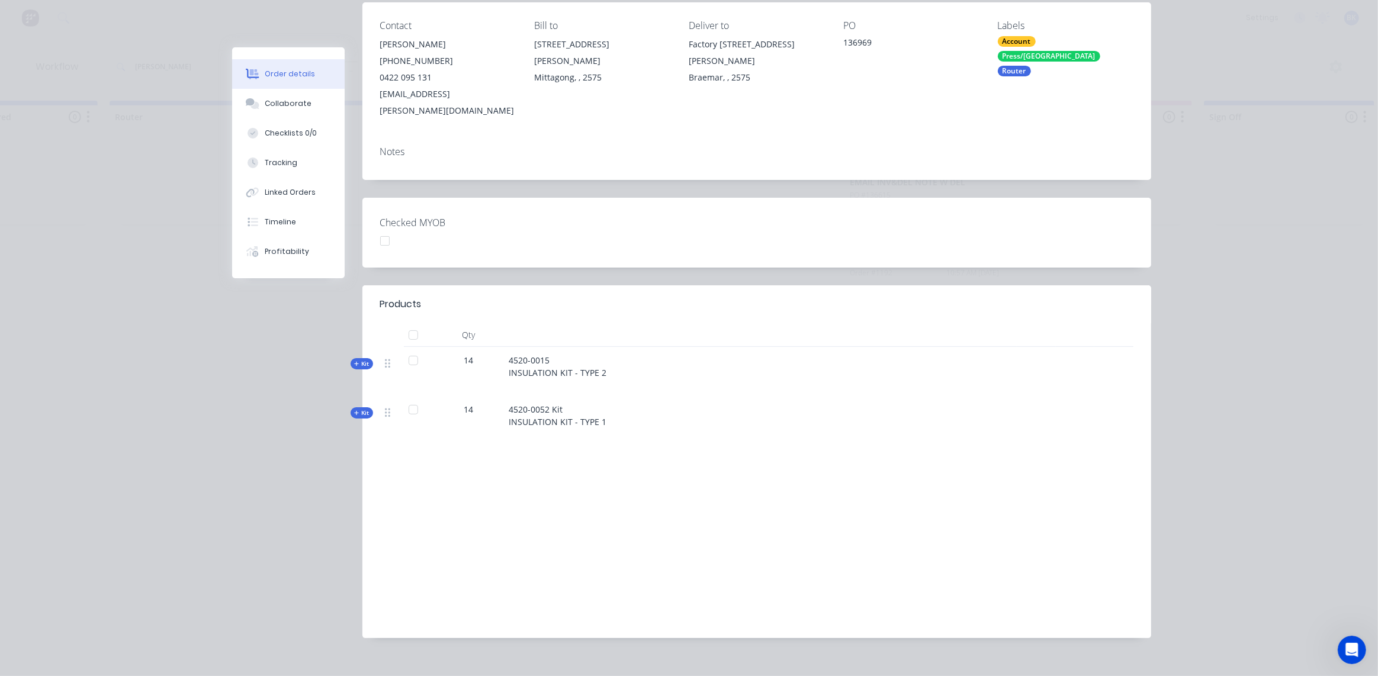
click at [358, 360] on span "Kit" at bounding box center [361, 364] width 15 height 9
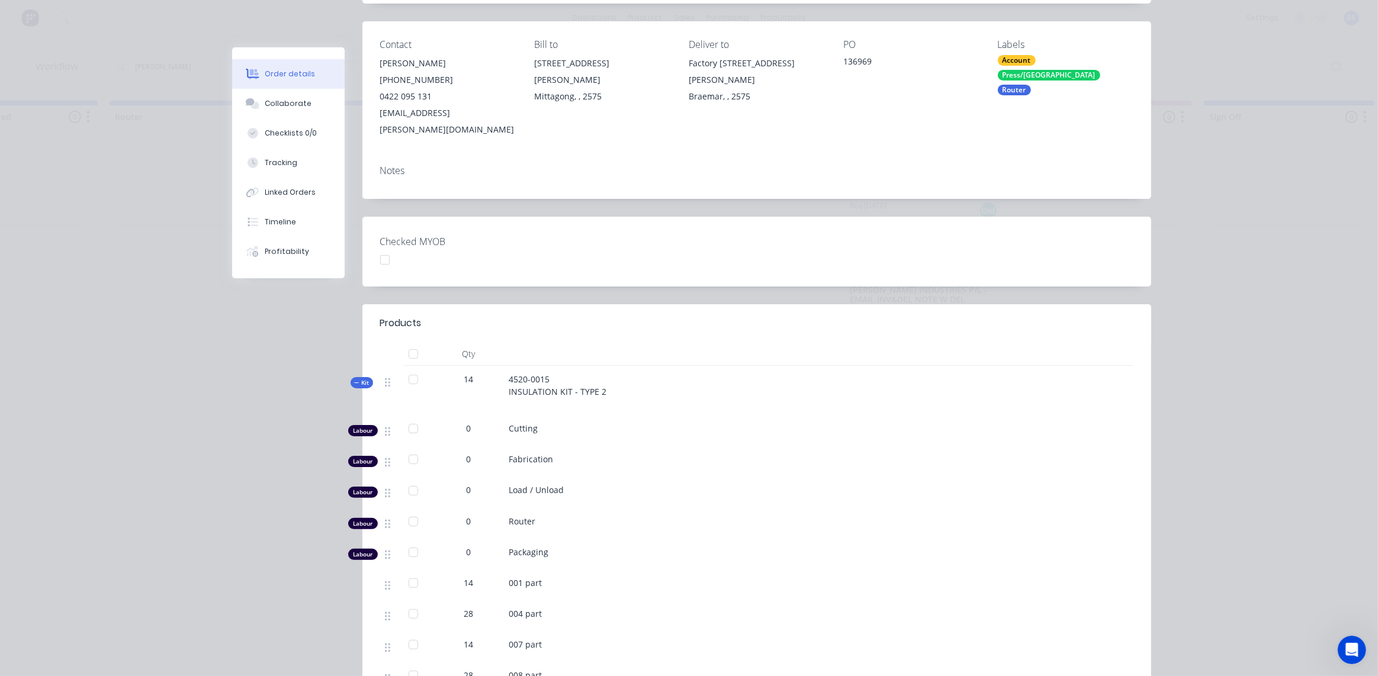
scroll to position [104, 0]
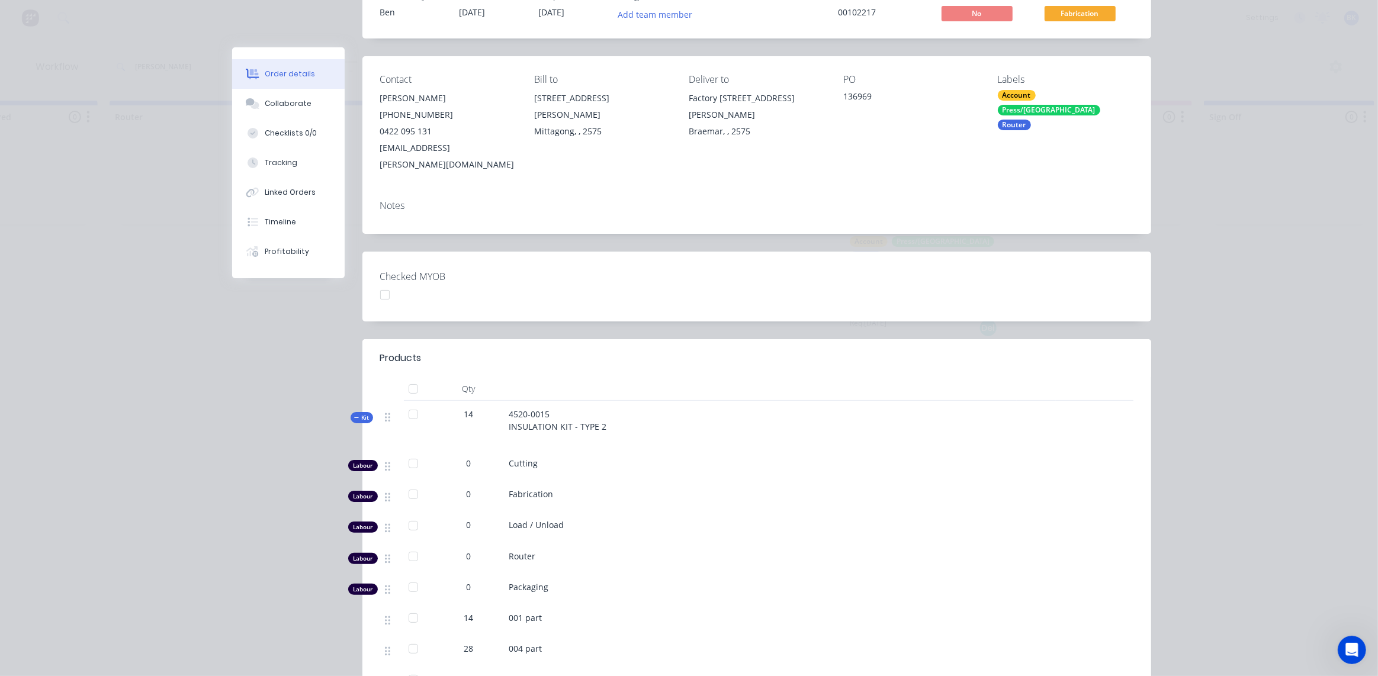
click at [362, 413] on span "Kit" at bounding box center [361, 417] width 15 height 9
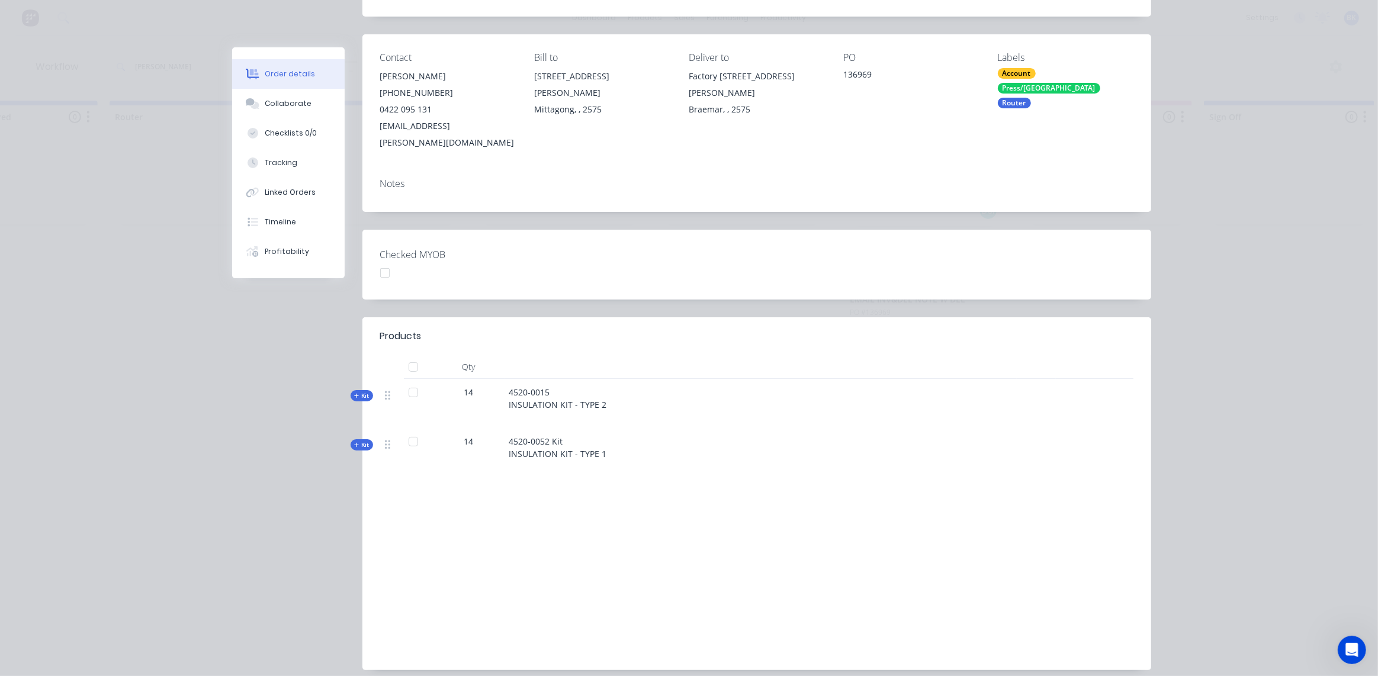
scroll to position [158, 0]
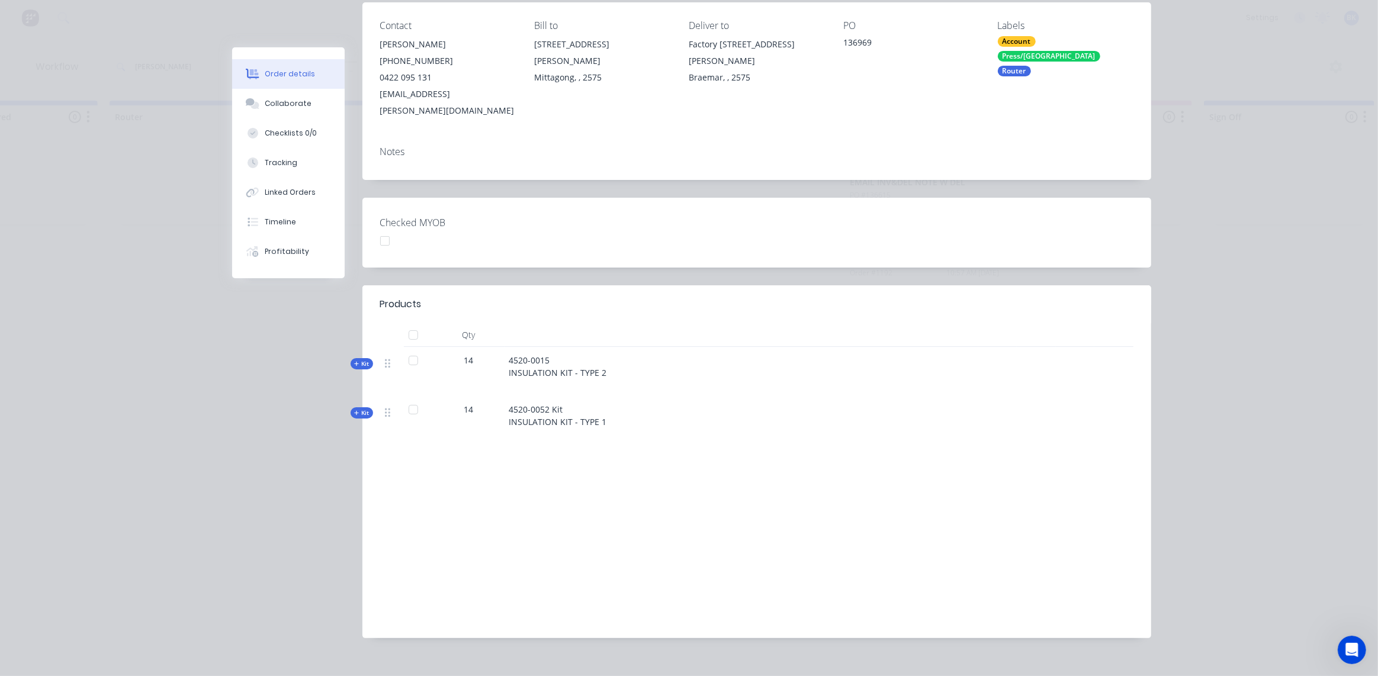
click at [358, 409] on span "Kit" at bounding box center [361, 413] width 15 height 9
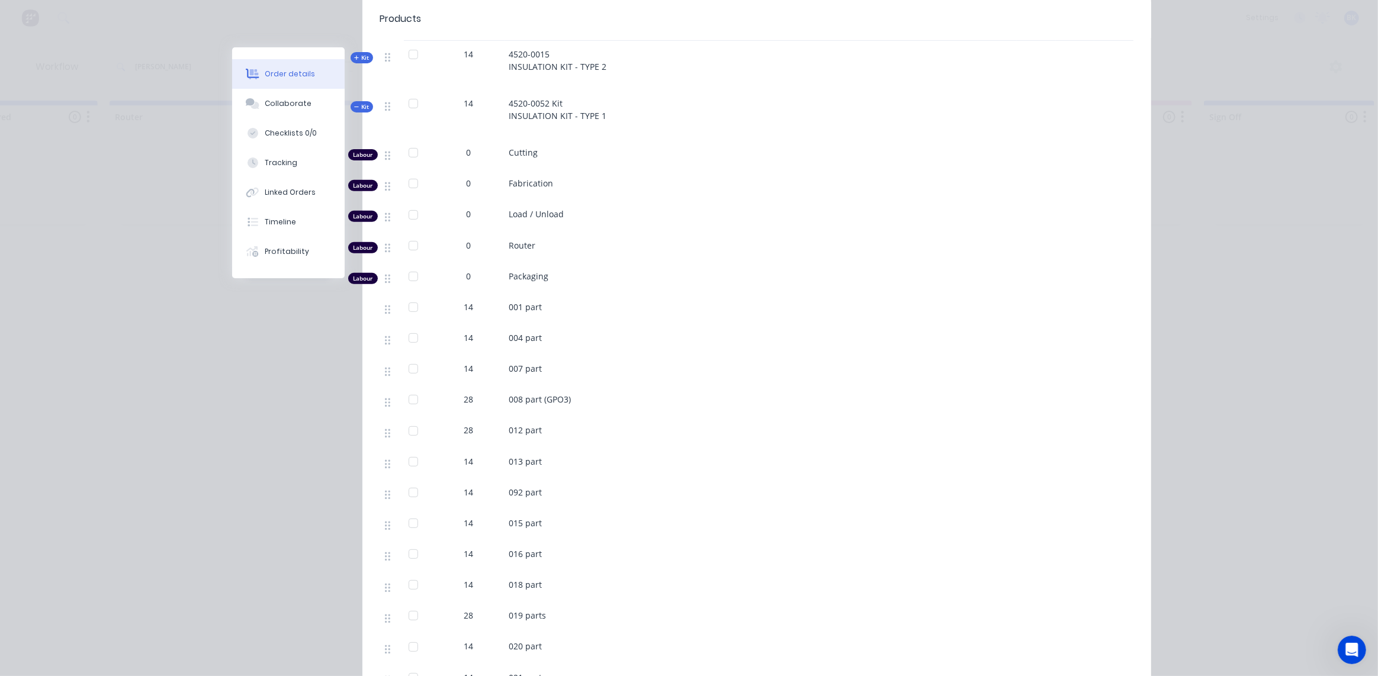
scroll to position [482, 0]
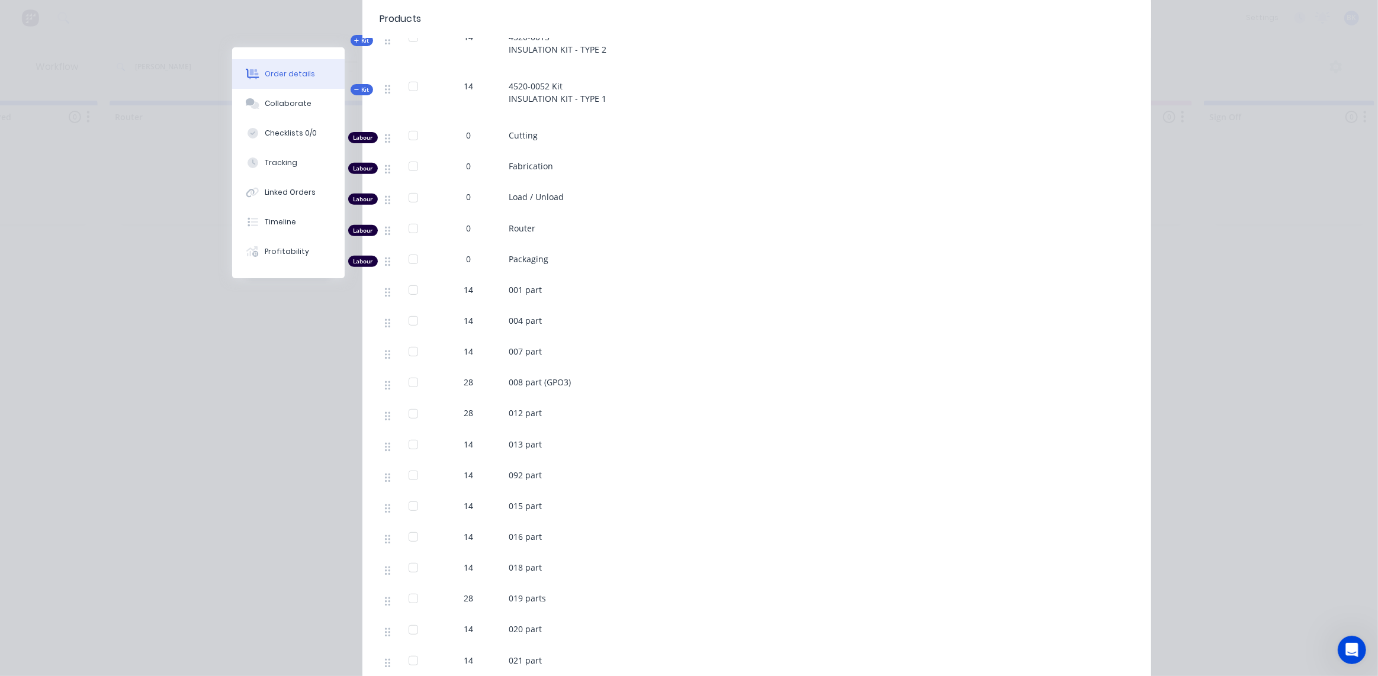
click at [358, 85] on span "Kit" at bounding box center [361, 89] width 15 height 9
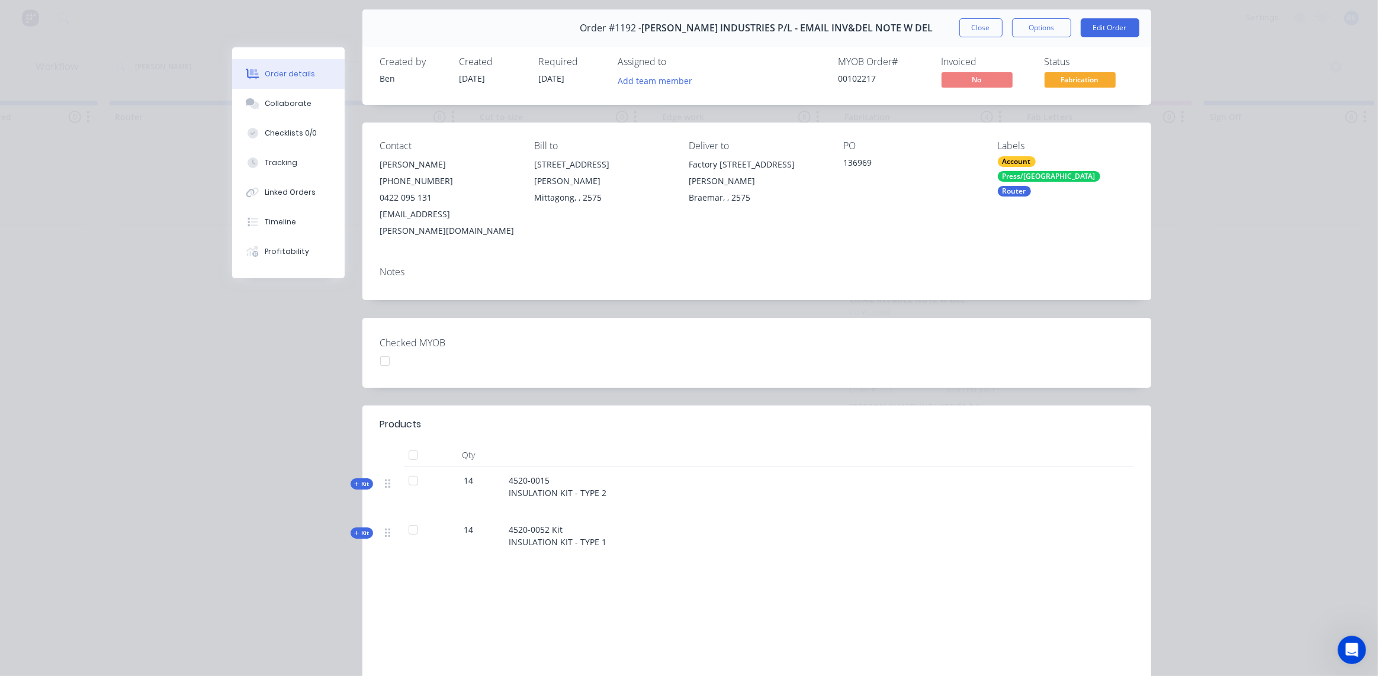
scroll to position [0, 0]
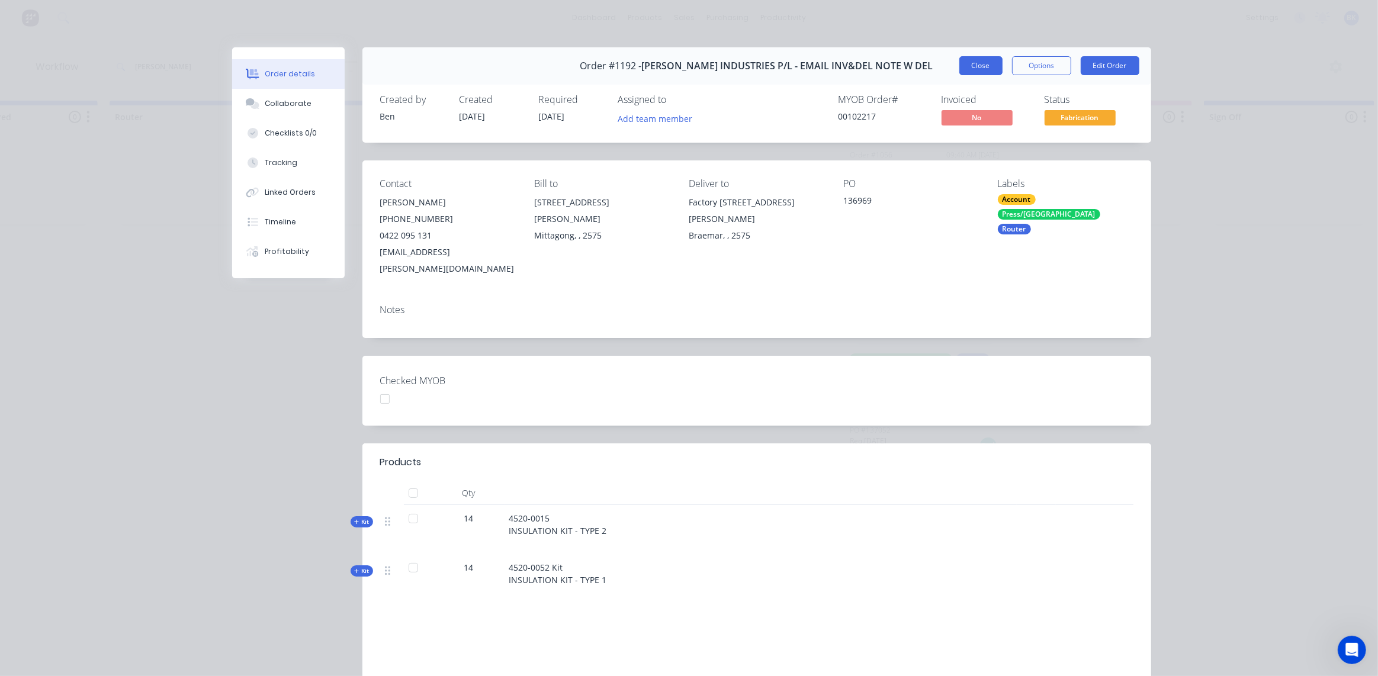
click at [974, 61] on button "Close" at bounding box center [981, 65] width 43 height 19
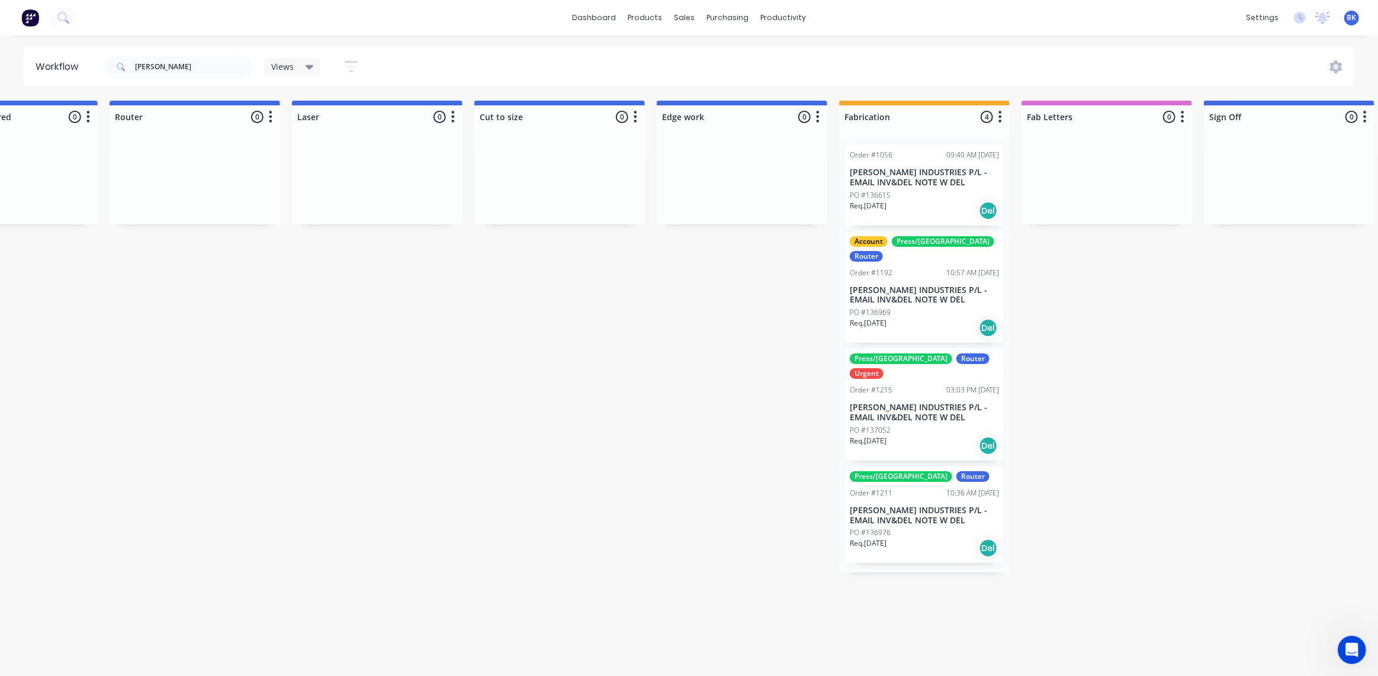
click at [901, 425] on div "PO #137052" at bounding box center [924, 430] width 149 height 11
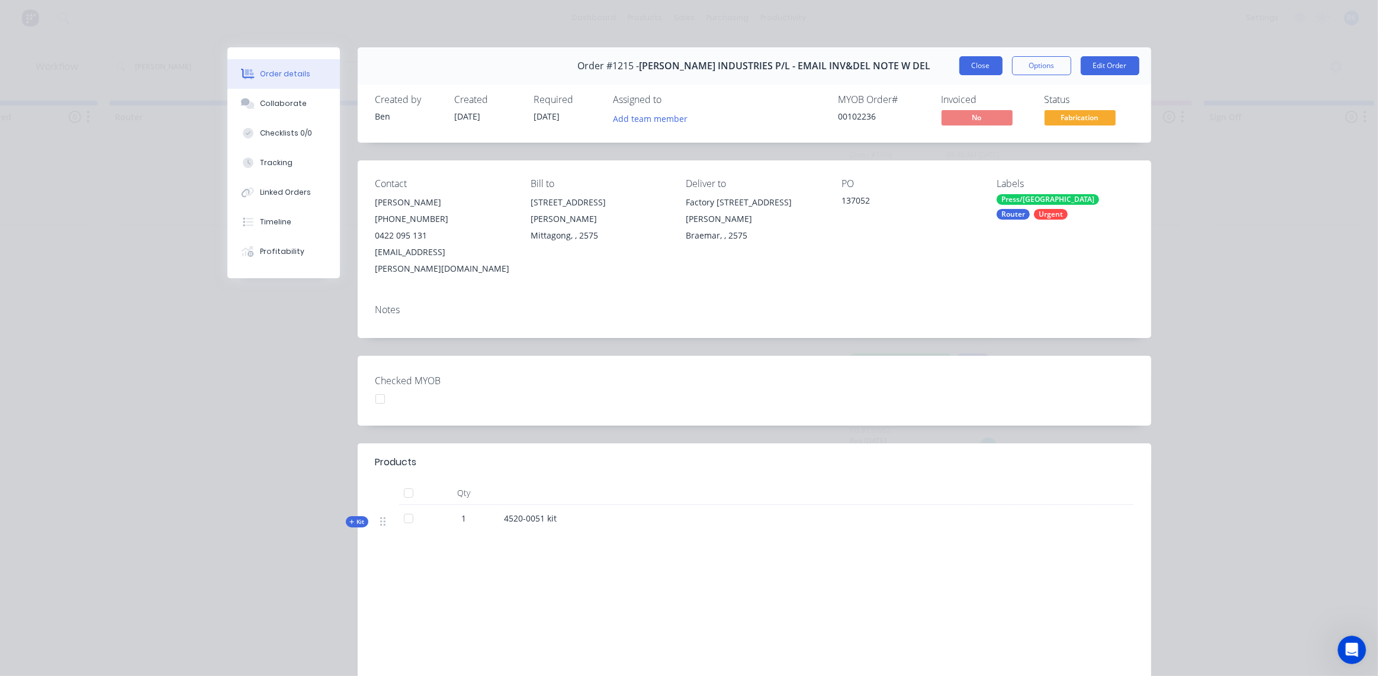
click at [968, 68] on button "Close" at bounding box center [981, 65] width 43 height 19
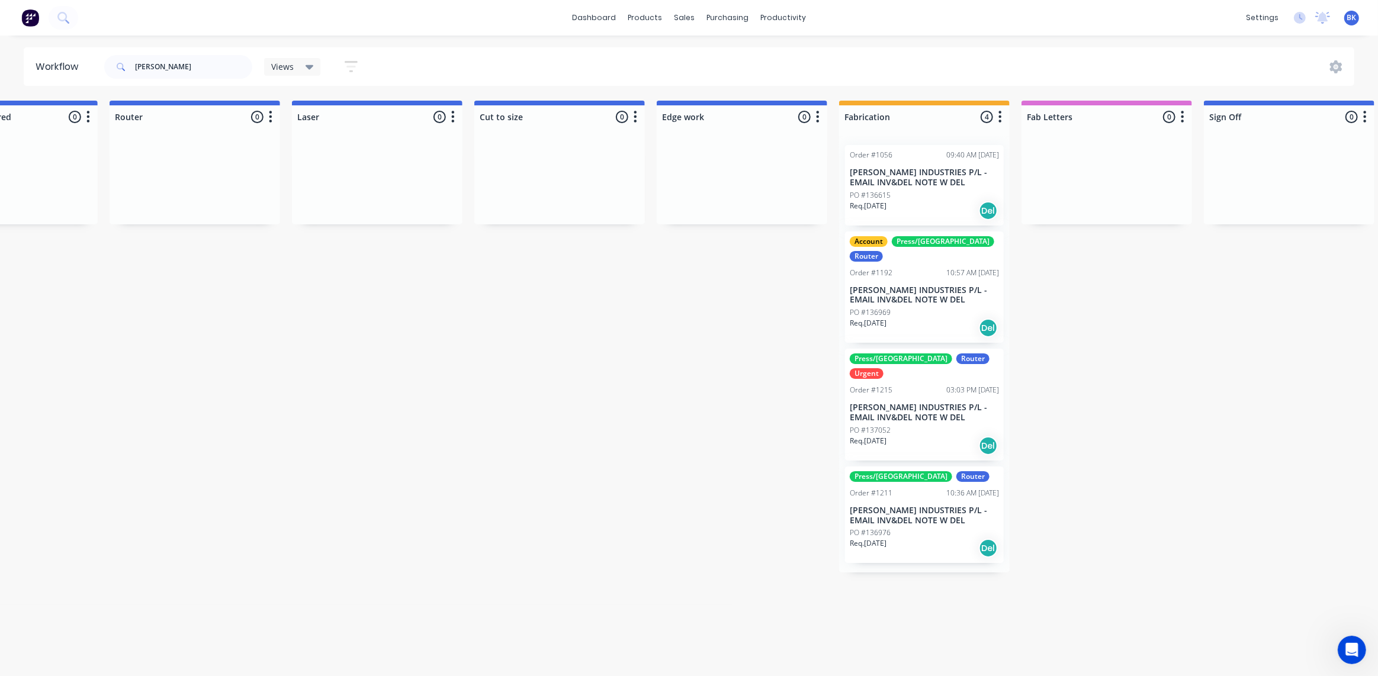
click at [909, 538] on div "Req. 20/08/25 Del" at bounding box center [924, 548] width 149 height 20
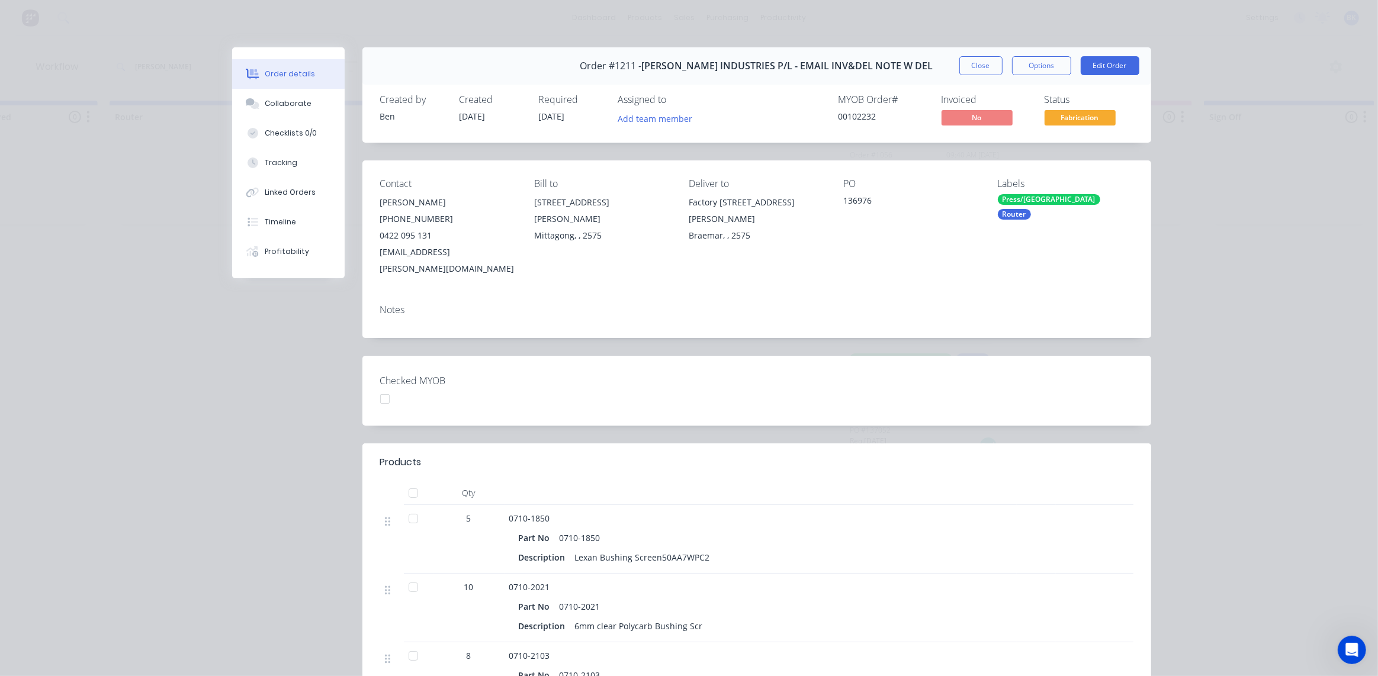
click at [980, 69] on button "Close" at bounding box center [981, 65] width 43 height 19
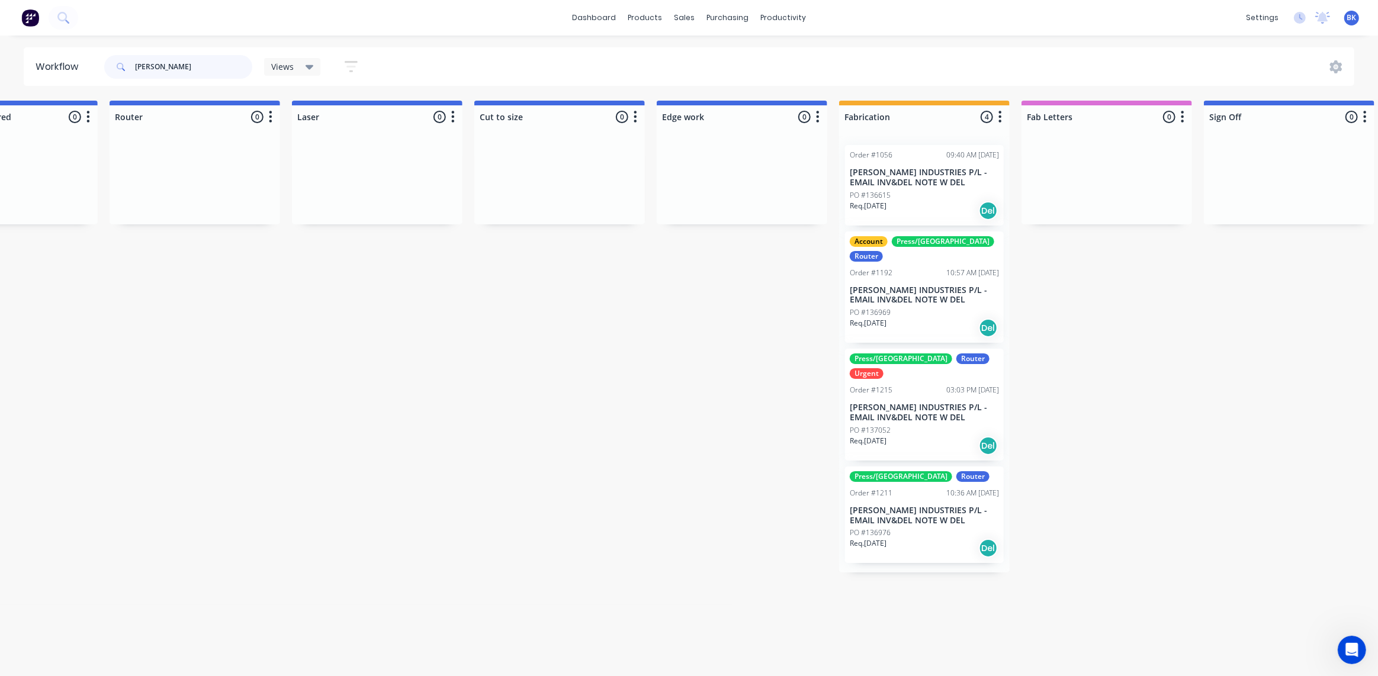
drag, startPoint x: 156, startPoint y: 68, endPoint x: 24, endPoint y: 76, distance: 133.0
click at [27, 77] on header "Workflow tyree Views Save new view None (Default) edit Ready for Pick Up edit S…" at bounding box center [689, 66] width 1331 height 38
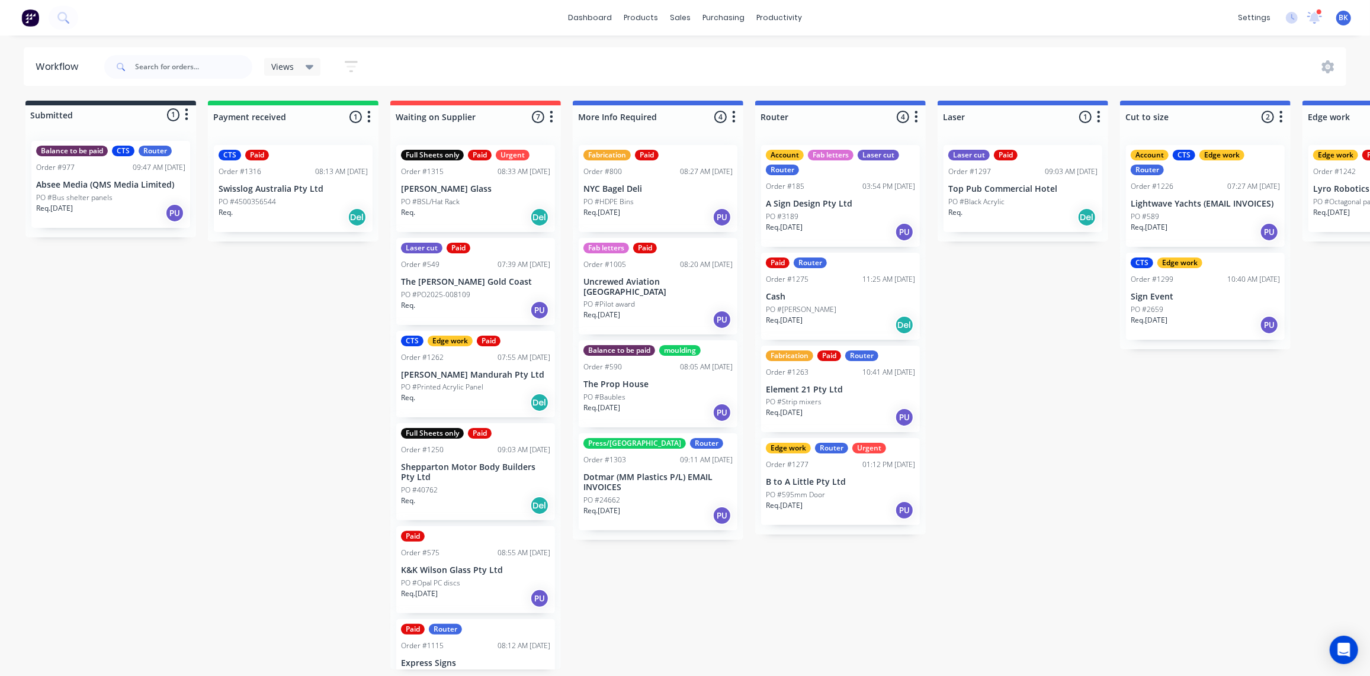
click at [636, 477] on p "Dotmar (MM Plastics P/L) EMAIL INVOICES" at bounding box center [657, 483] width 149 height 20
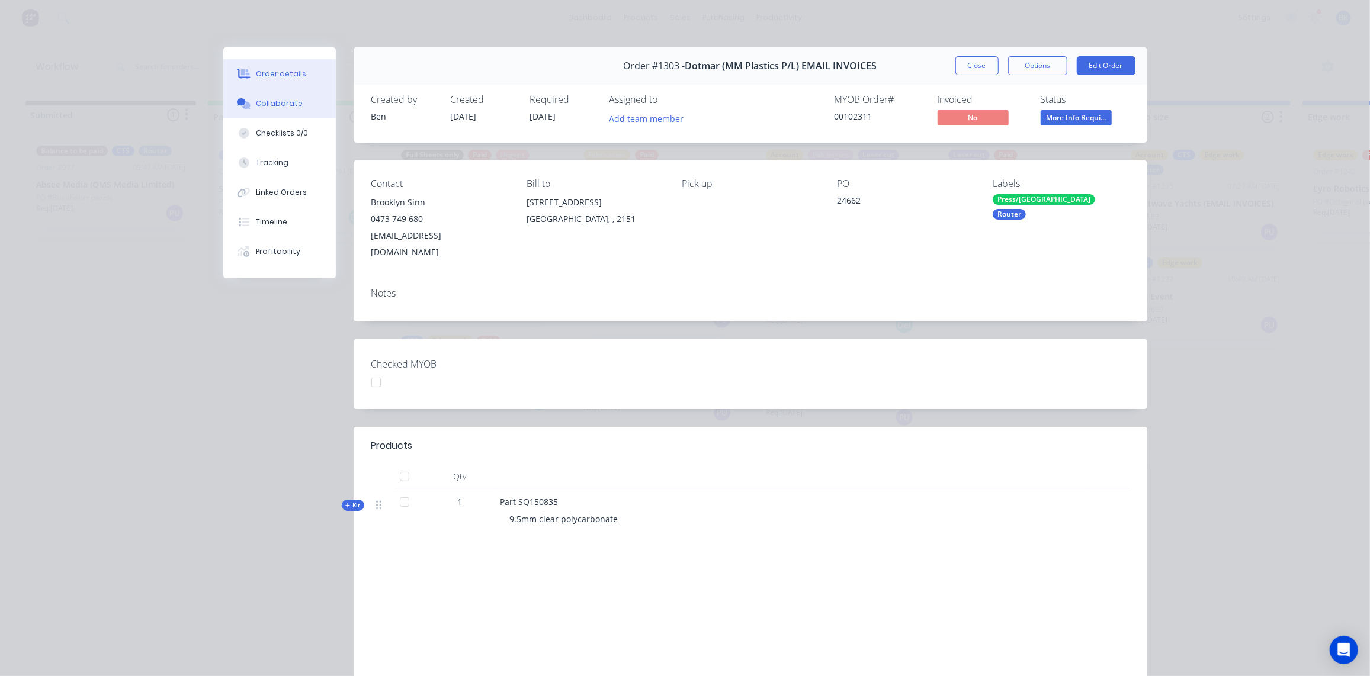
click at [276, 106] on div "Collaborate" at bounding box center [279, 103] width 47 height 11
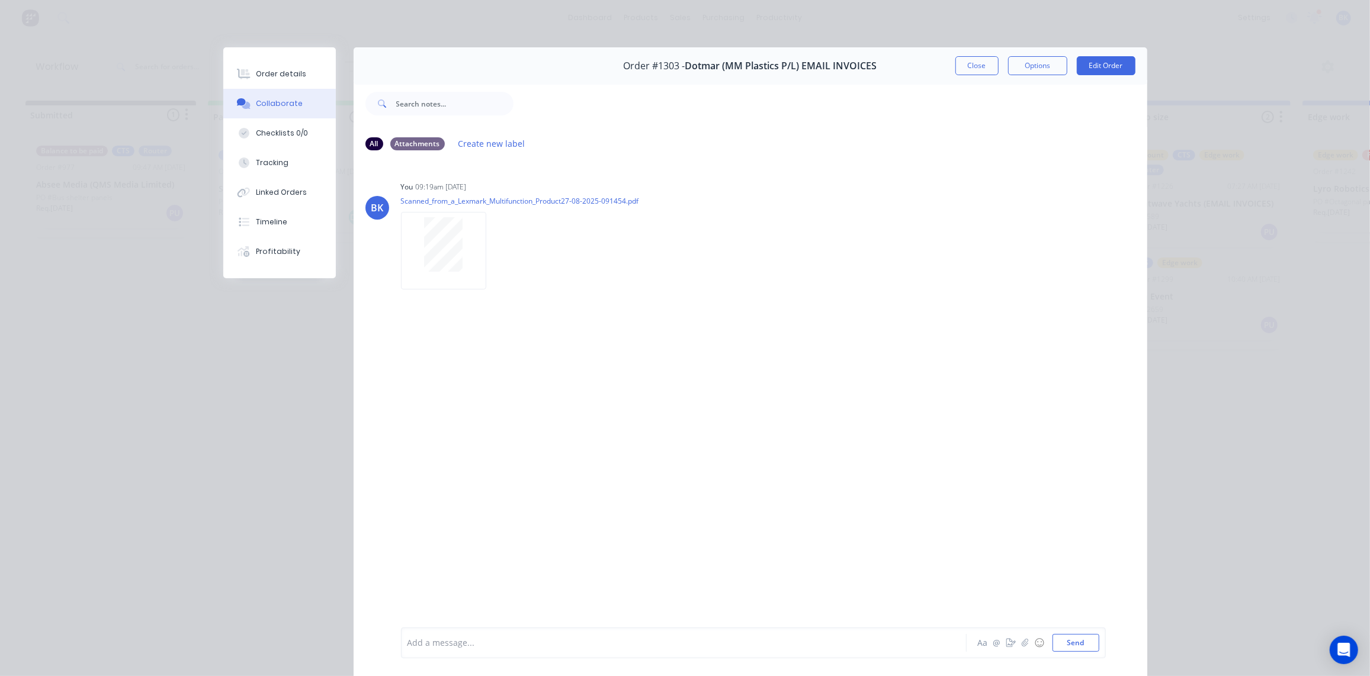
click at [455, 403] on div "BK You 09:19am [DATE] Scanned_from_a_Lexmark_Multifunction_Product27-08-2025-09…" at bounding box center [751, 394] width 794 height 466
click at [448, 641] on div at bounding box center [667, 643] width 518 height 12
click at [476, 643] on div "@[PERSON_NAME]" at bounding box center [667, 643] width 518 height 12
click at [487, 643] on span "Drawing in Dotmar folder" at bounding box center [537, 643] width 101 height 11
click at [608, 637] on div "@[PERSON_NAME] DXF Drawing in Dotmar folder" at bounding box center [667, 643] width 518 height 12
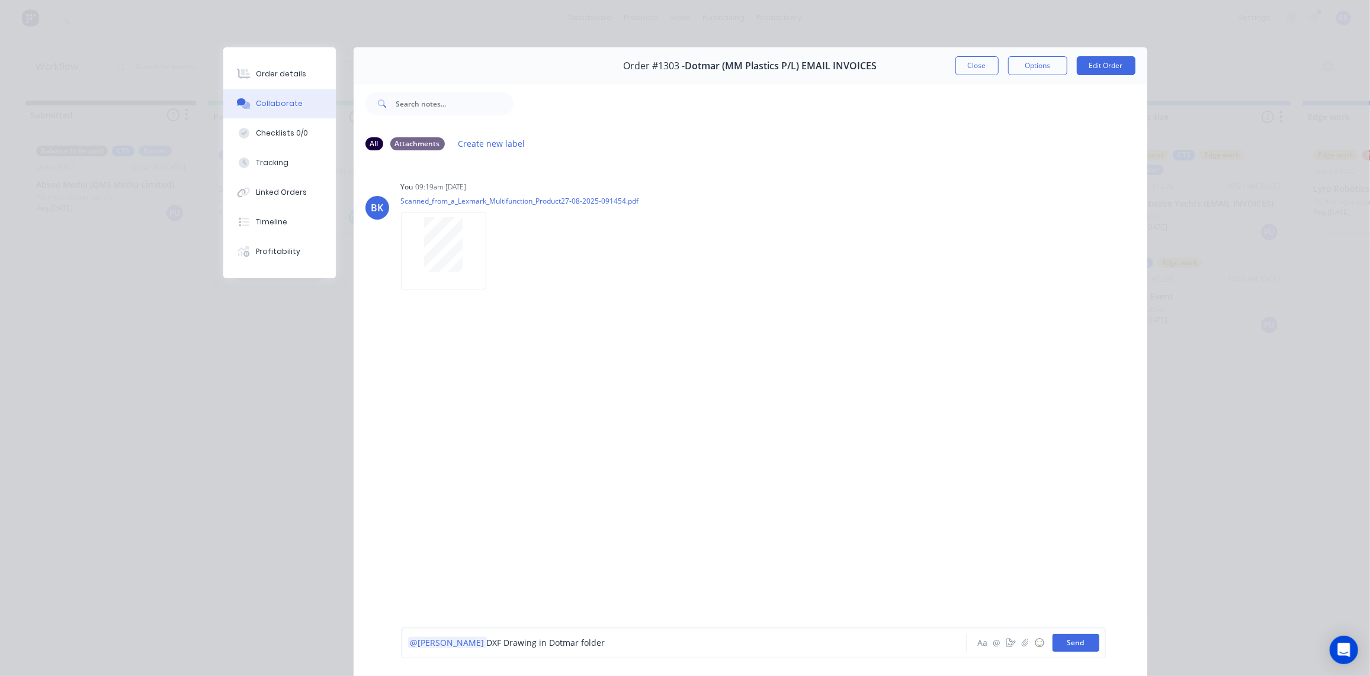
click at [1085, 641] on button "Send" at bounding box center [1076, 643] width 47 height 18
drag, startPoint x: 964, startPoint y: 62, endPoint x: 974, endPoint y: 66, distance: 11.4
click at [965, 62] on button "Close" at bounding box center [976, 65] width 43 height 19
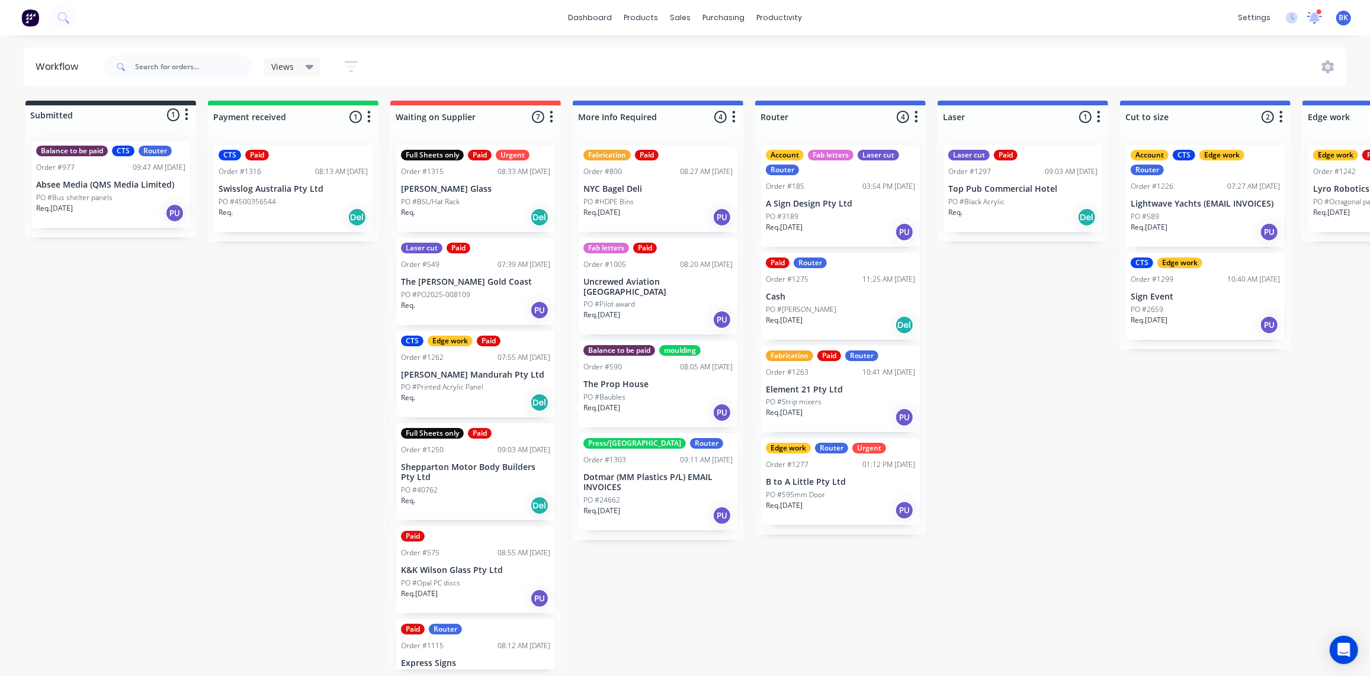
click at [1317, 16] on icon at bounding box center [1315, 16] width 11 height 10
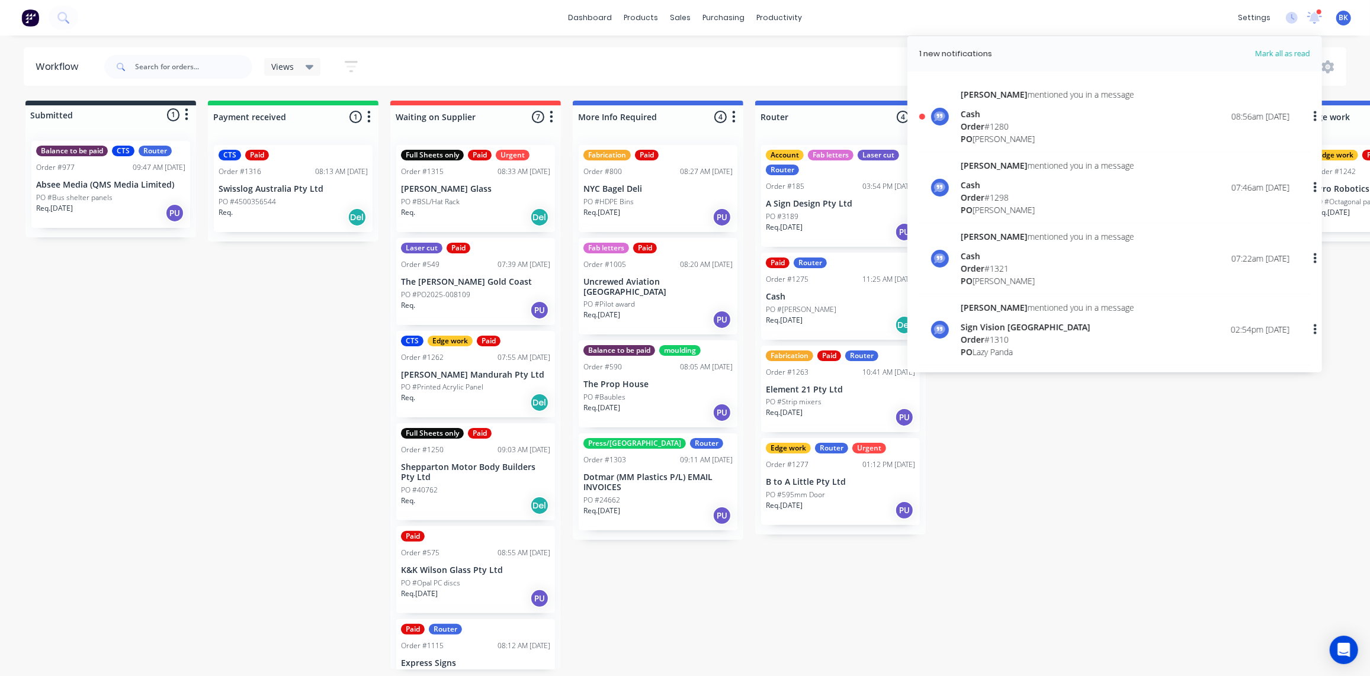
click at [1031, 128] on div "Order # 1280" at bounding box center [1048, 126] width 174 height 12
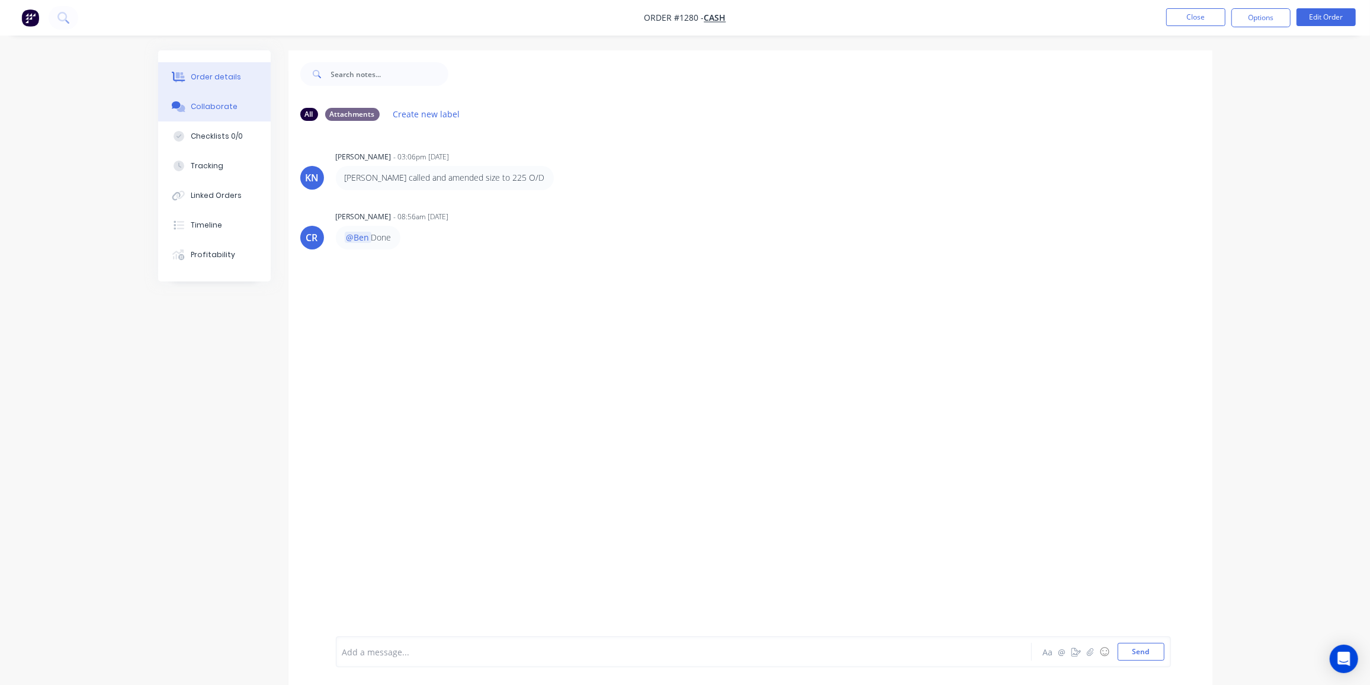
click at [230, 80] on div "Order details" at bounding box center [216, 77] width 50 height 11
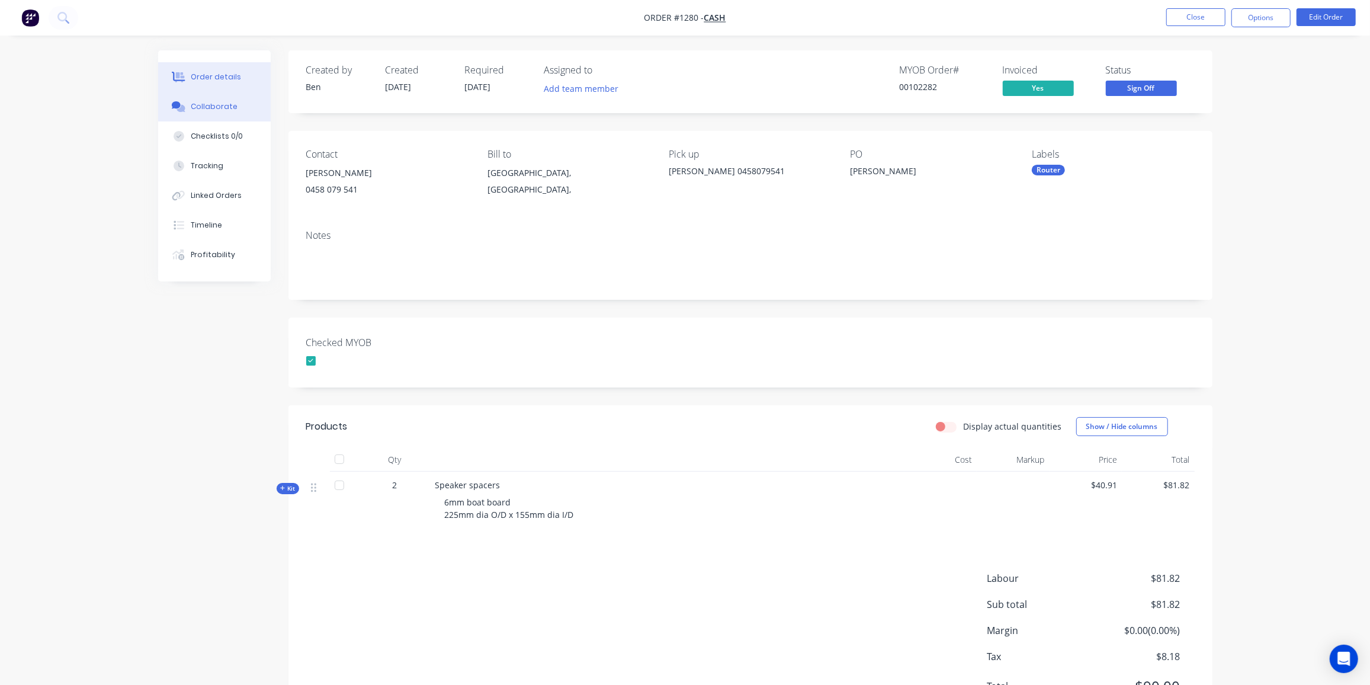
click at [194, 99] on button "Collaborate" at bounding box center [214, 107] width 113 height 30
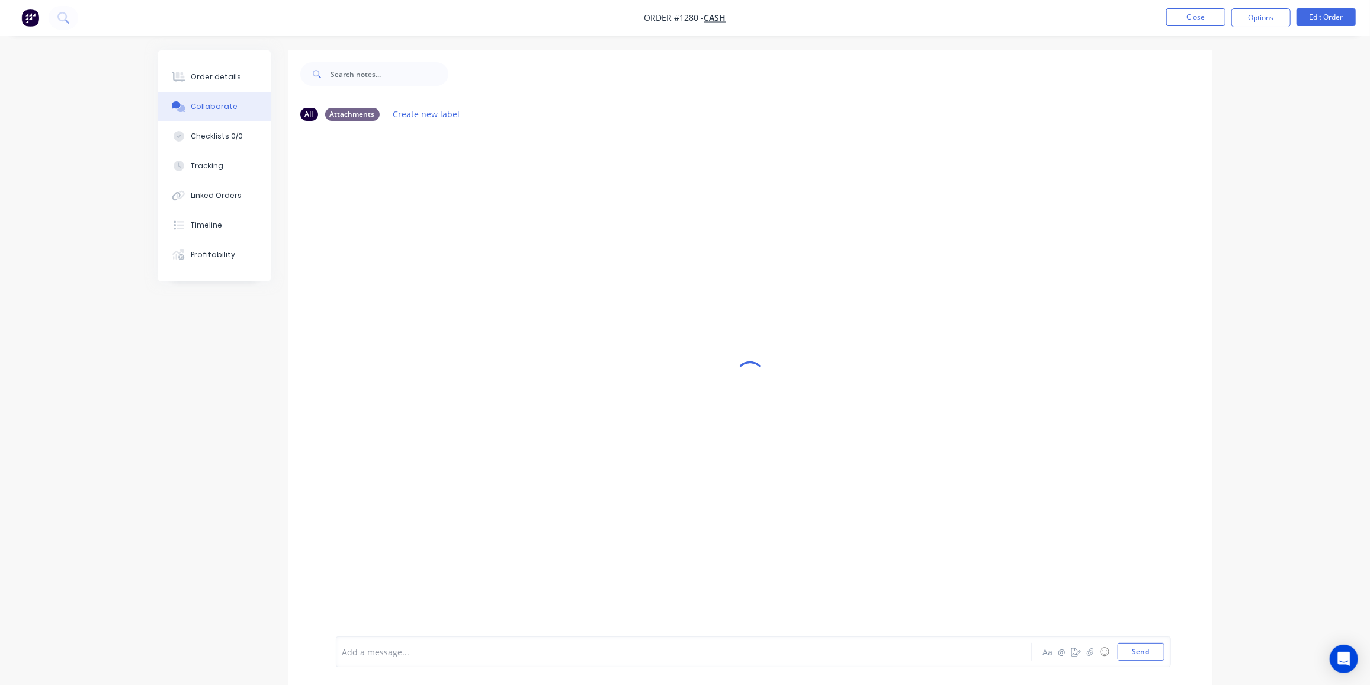
click at [384, 649] on div at bounding box center [651, 652] width 616 height 12
click at [421, 651] on div "@[GEOGRAPHIC_DATA]" at bounding box center [651, 652] width 616 height 12
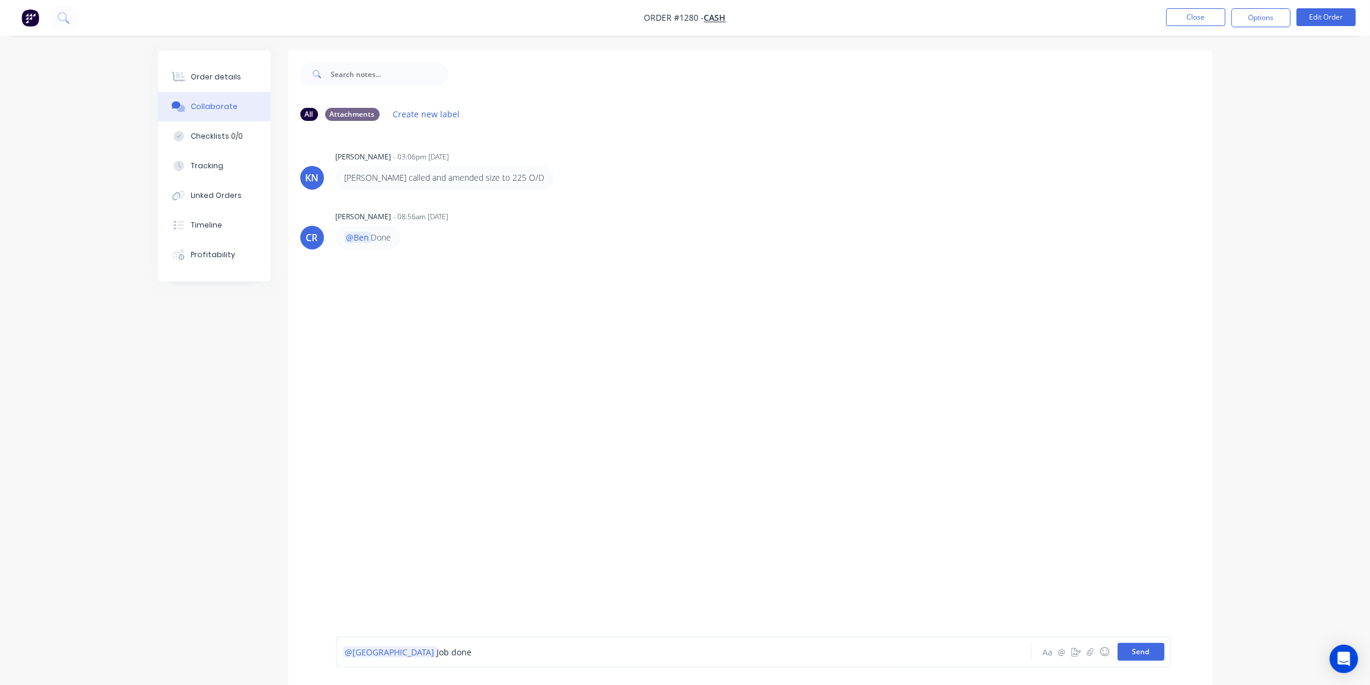
click at [1151, 651] on button "Send" at bounding box center [1141, 652] width 47 height 18
click at [1184, 17] on button "Close" at bounding box center [1195, 17] width 59 height 18
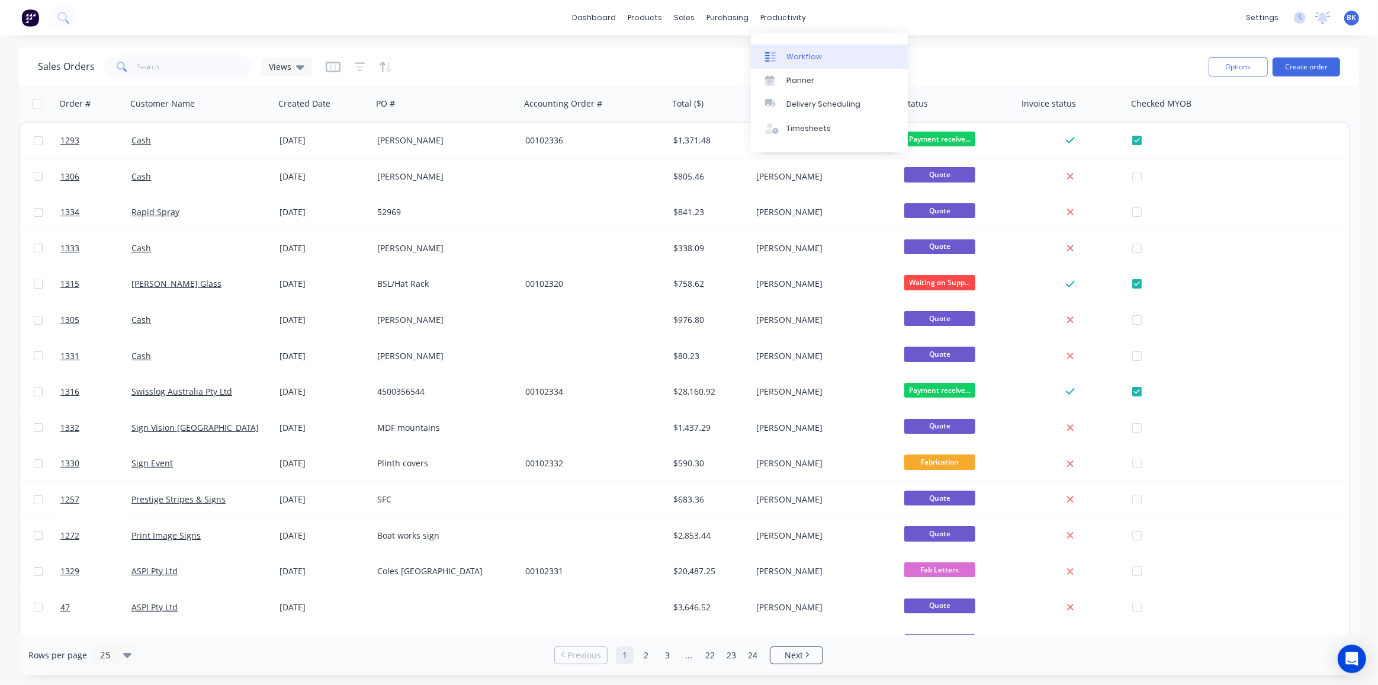
click at [794, 57] on div "Workflow" at bounding box center [805, 57] width 36 height 11
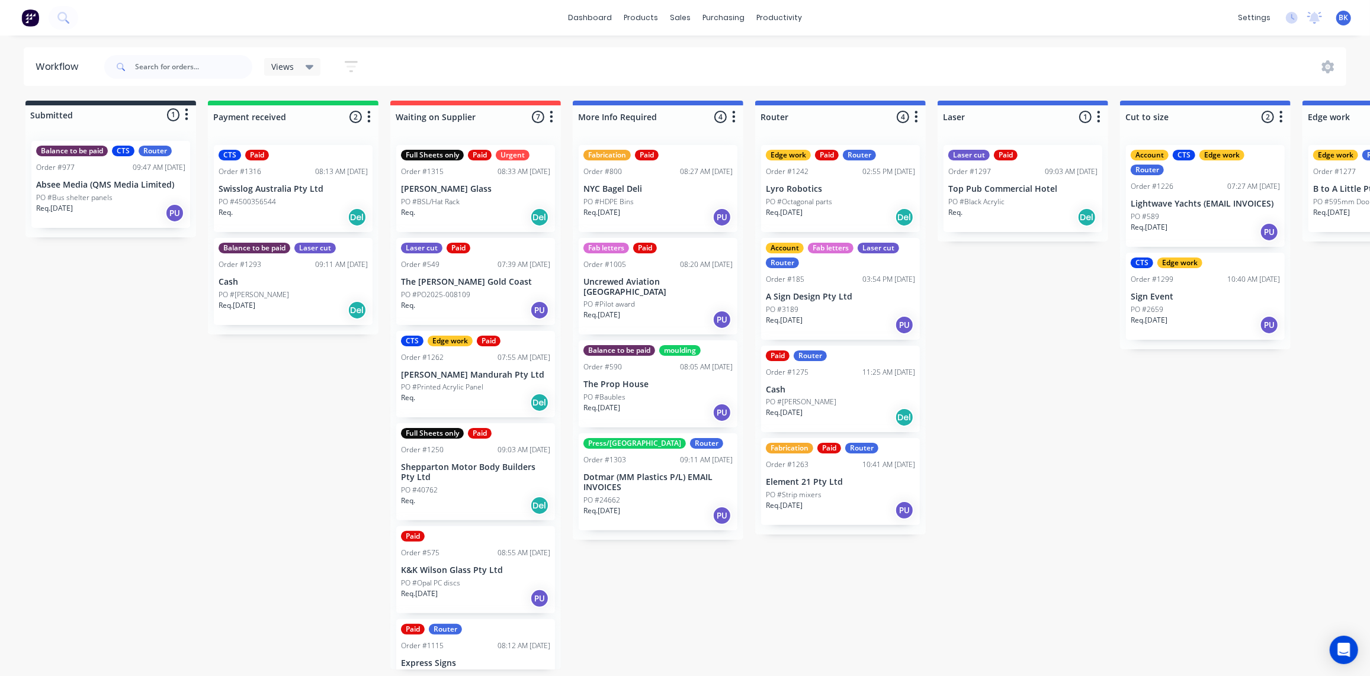
click at [282, 281] on p "Cash" at bounding box center [293, 282] width 149 height 10
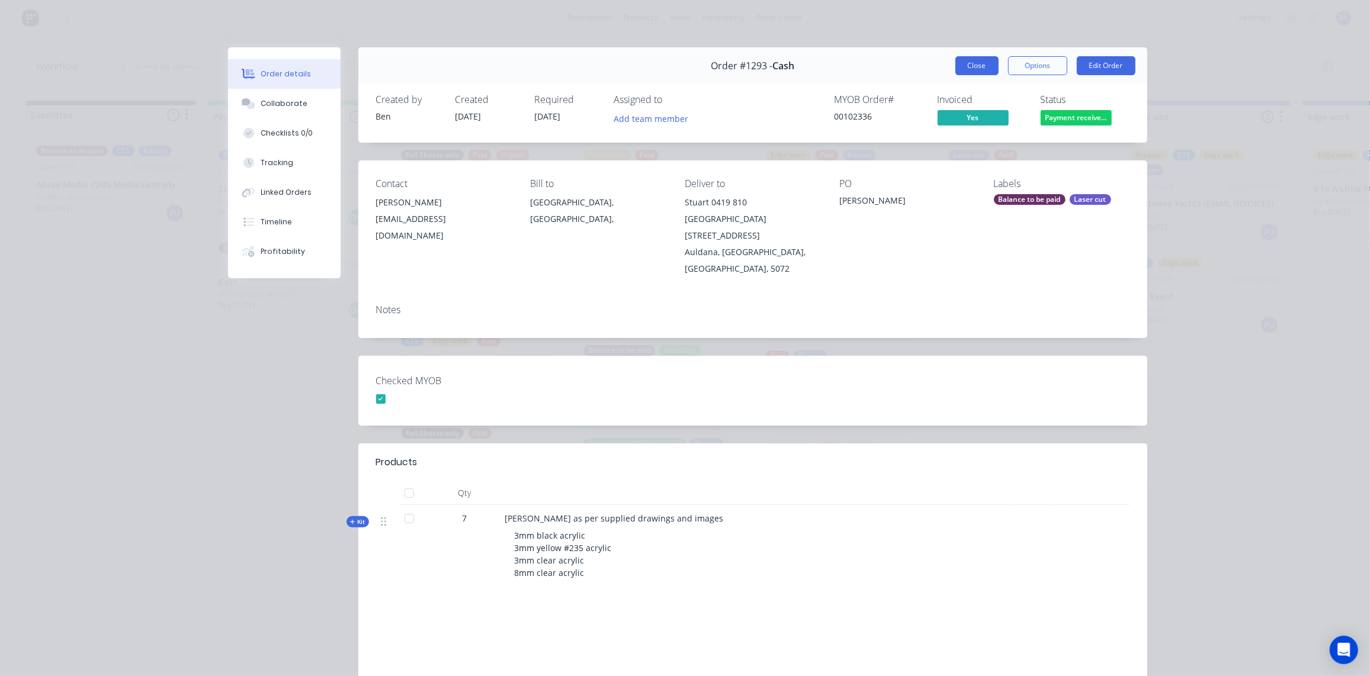
click at [967, 62] on button "Close" at bounding box center [976, 65] width 43 height 19
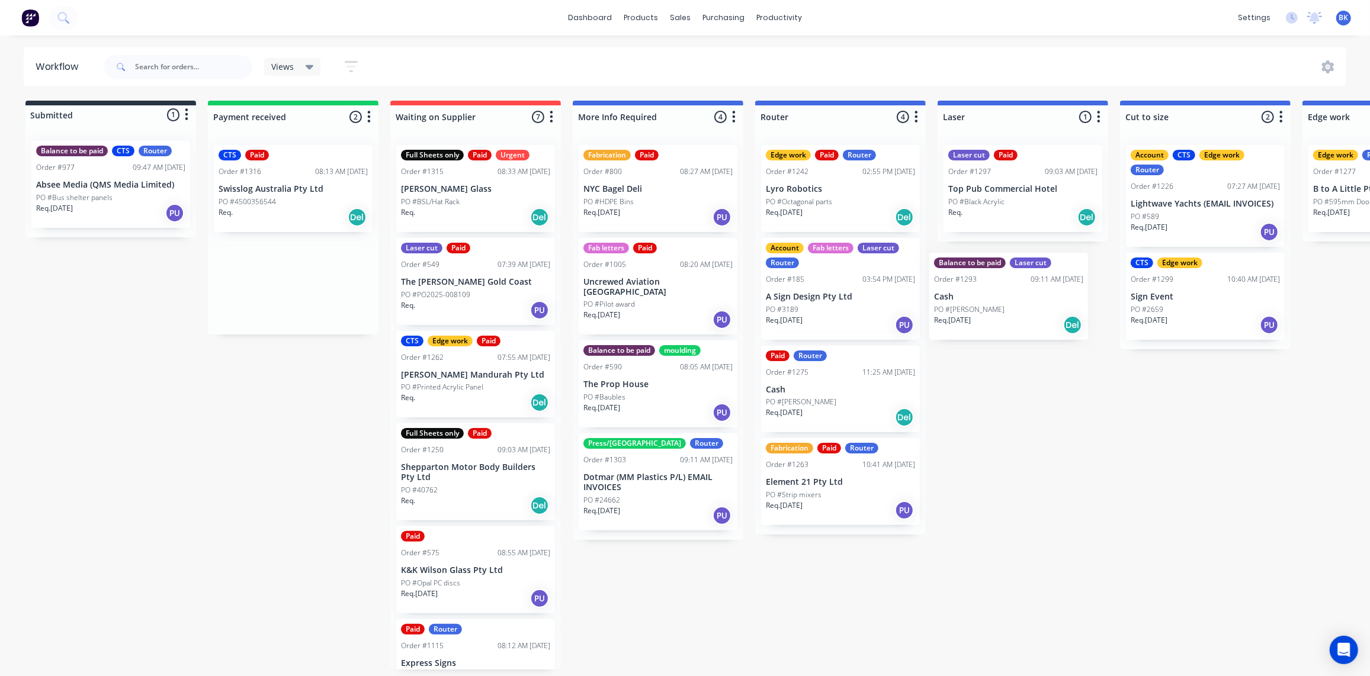
drag, startPoint x: 260, startPoint y: 281, endPoint x: 981, endPoint y: 301, distance: 721.1
drag, startPoint x: 240, startPoint y: 278, endPoint x: 948, endPoint y: 281, distance: 708.4
click at [264, 204] on p "PO #4500356544" at bounding box center [247, 202] width 57 height 11
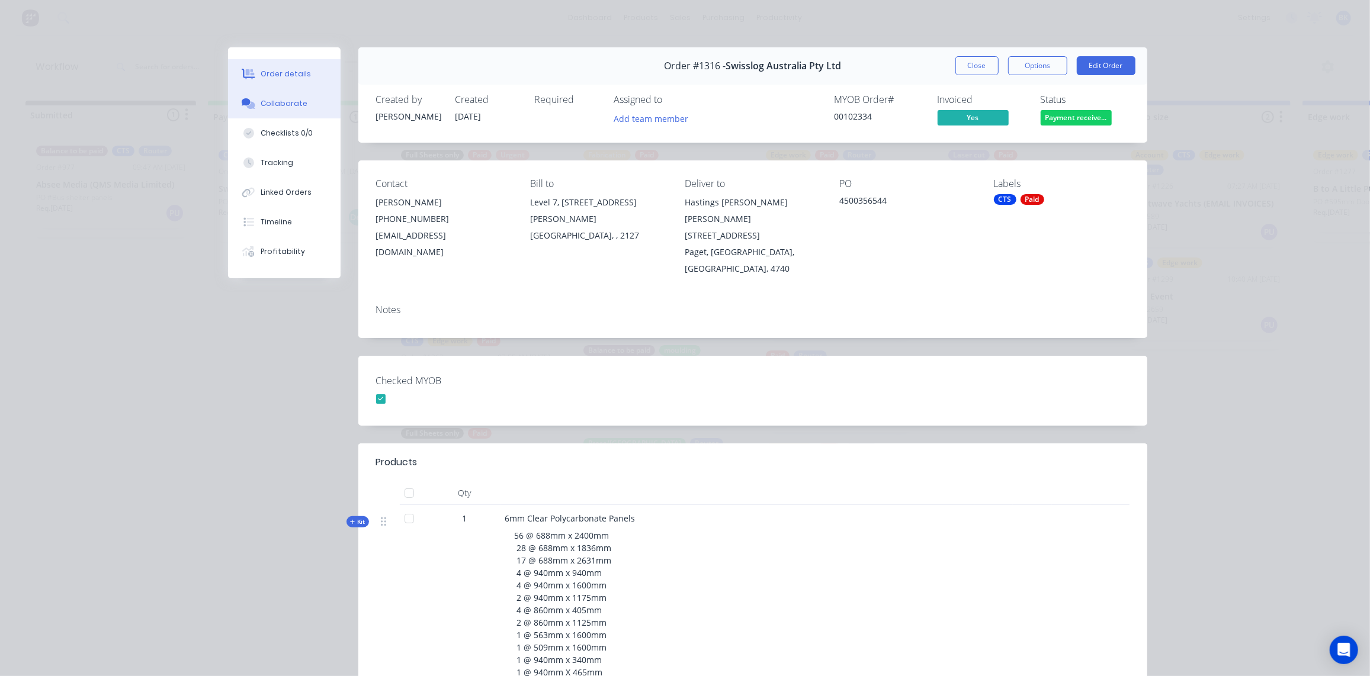
click at [281, 101] on div "Collaborate" at bounding box center [284, 103] width 47 height 11
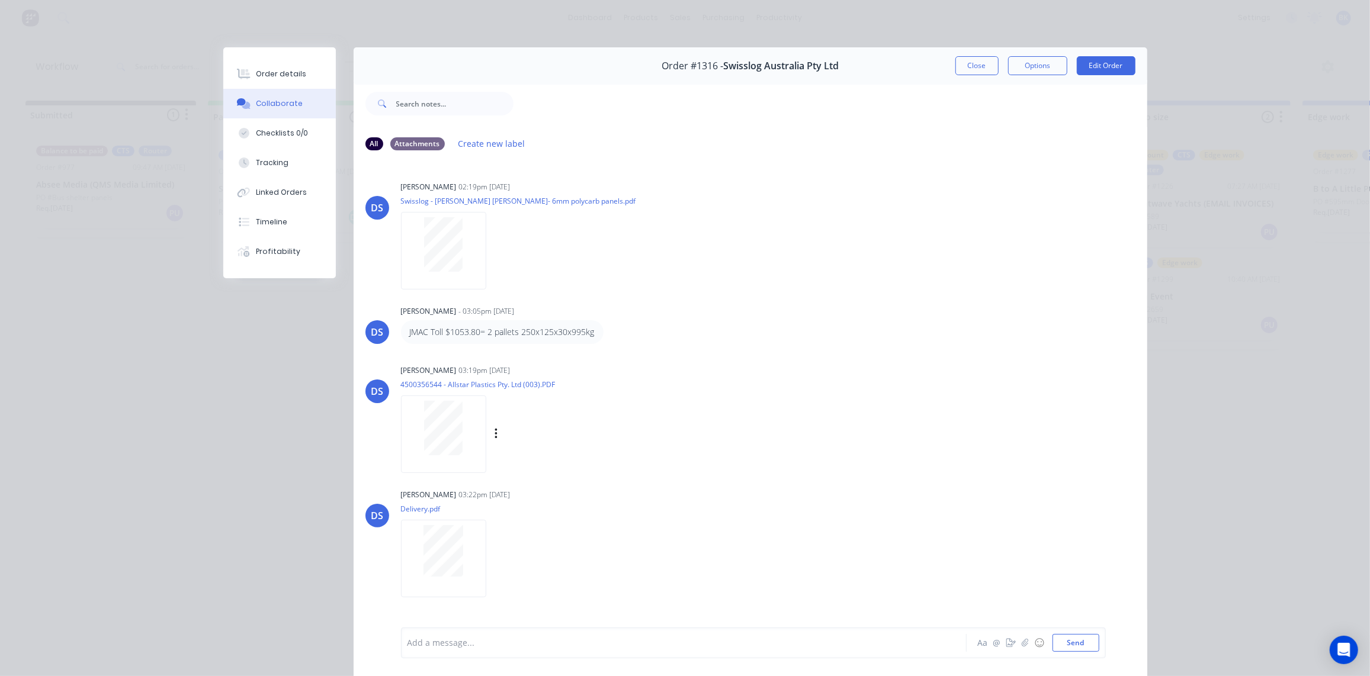
click at [458, 436] on div at bounding box center [443, 428] width 75 height 54
drag, startPoint x: 968, startPoint y: 65, endPoint x: 855, endPoint y: 112, distance: 123.2
click at [968, 64] on button "Close" at bounding box center [976, 65] width 43 height 19
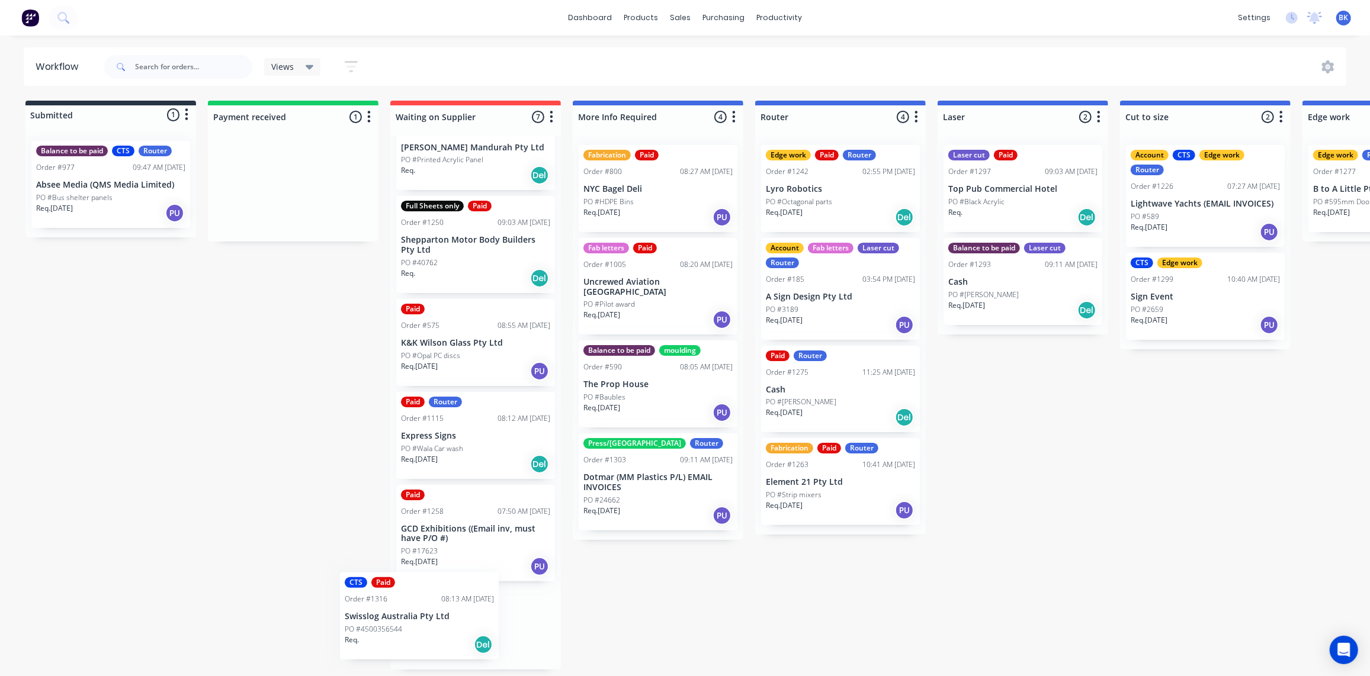
scroll to position [227, 0]
drag, startPoint x: 296, startPoint y: 179, endPoint x: 442, endPoint y: 602, distance: 447.5
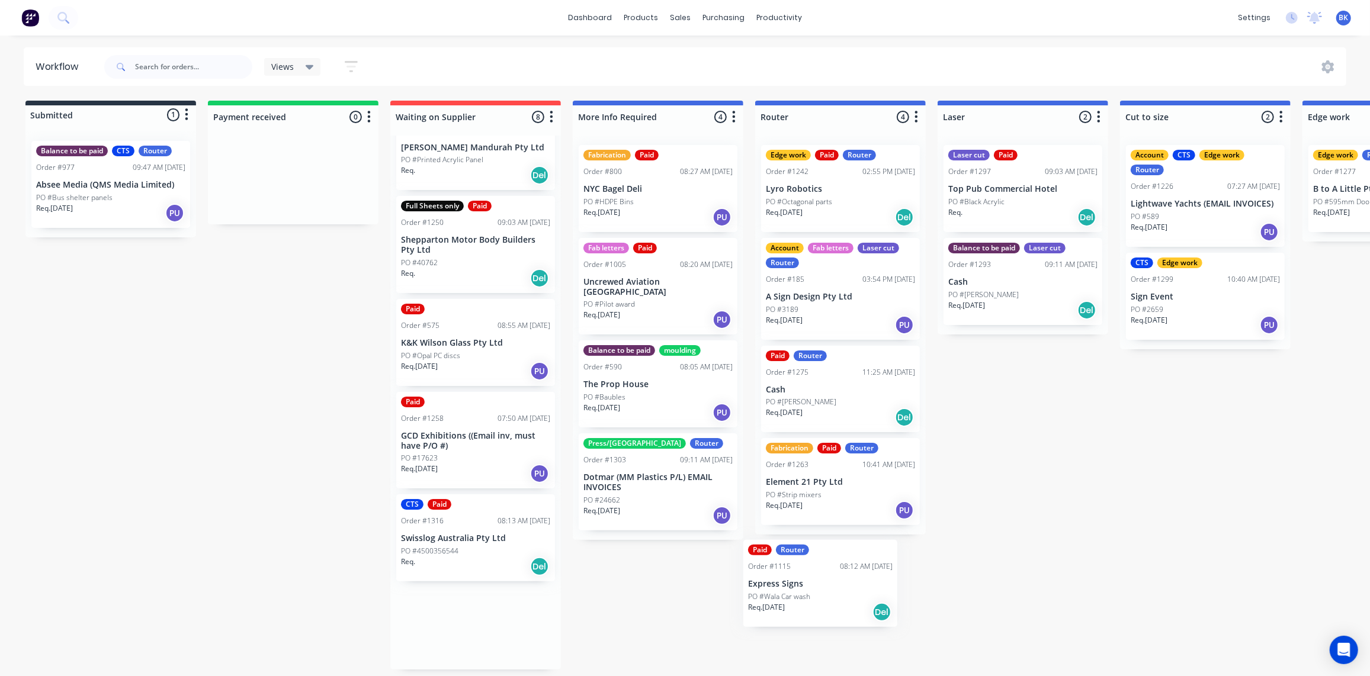
drag, startPoint x: 464, startPoint y: 443, endPoint x: 819, endPoint y: 598, distance: 387.2
drag, startPoint x: 460, startPoint y: 440, endPoint x: 845, endPoint y: 556, distance: 402.1
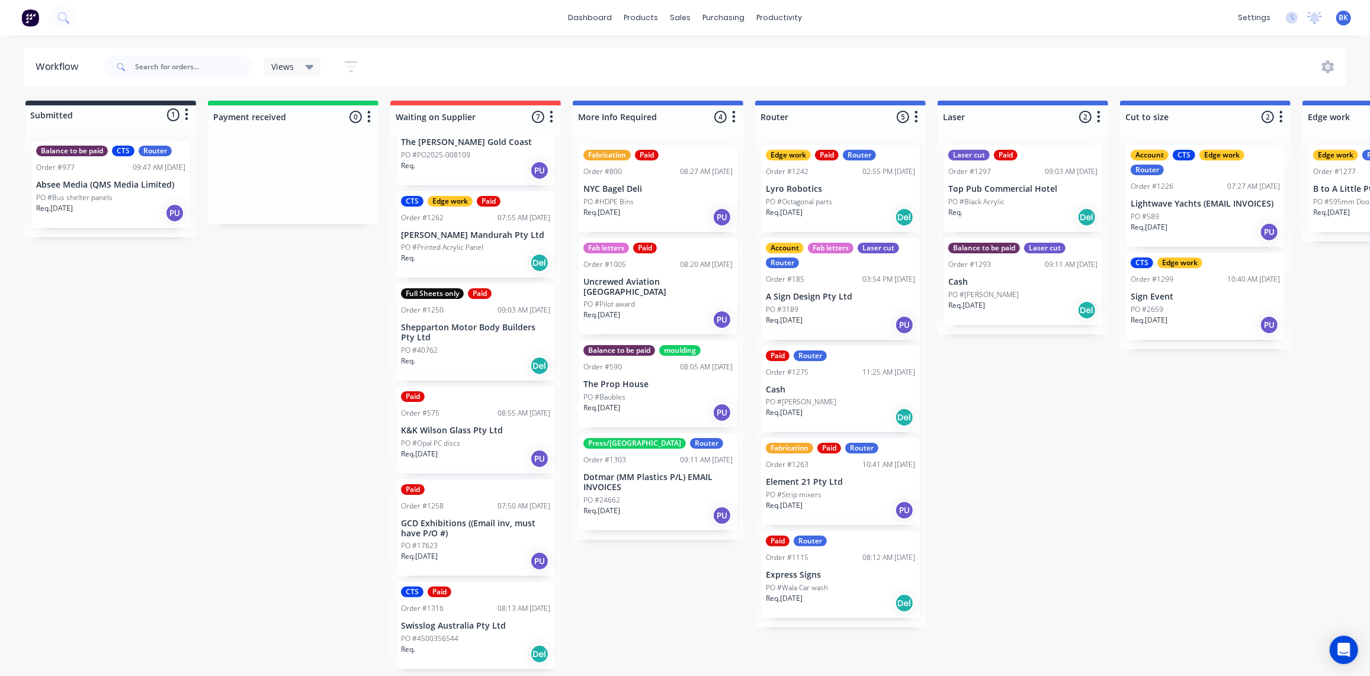
scroll to position [1, 0]
click at [479, 538] on div "Paid Order #1258 07:50 AM [DATE] GCD Exhibitions ((Email inv, must have P/O #) …" at bounding box center [475, 528] width 159 height 97
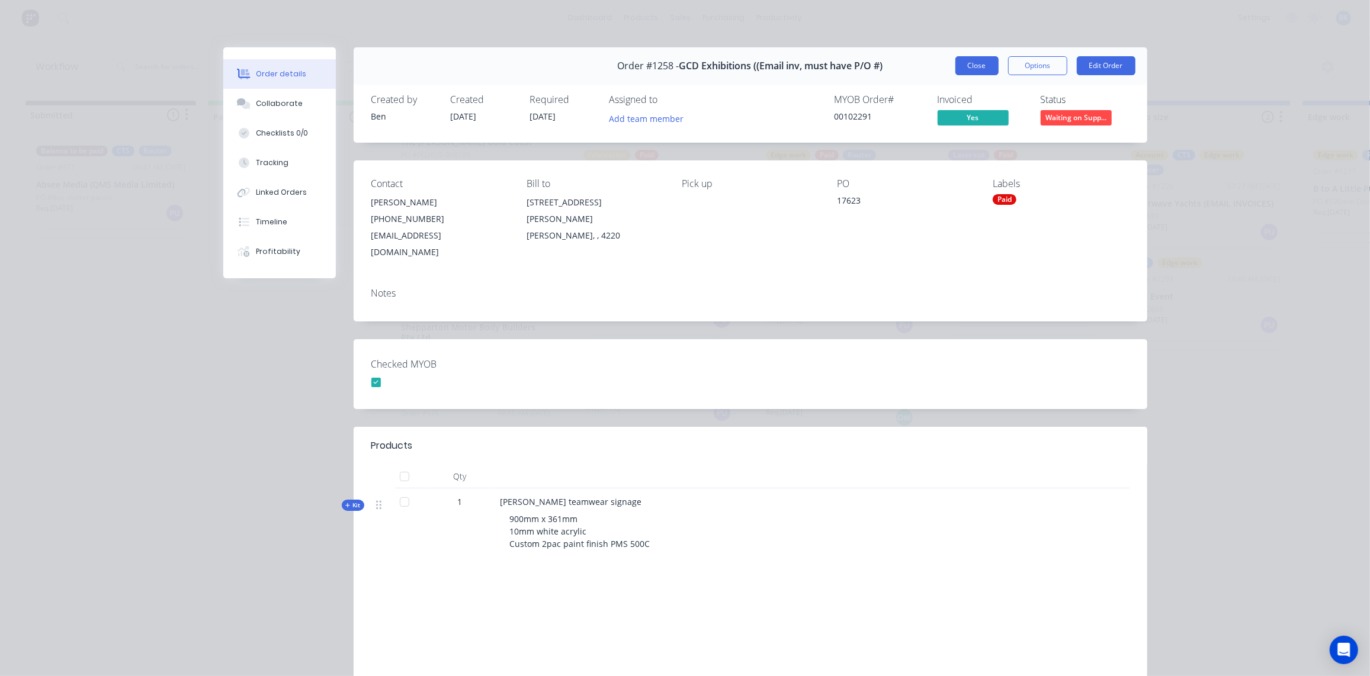
drag, startPoint x: 959, startPoint y: 67, endPoint x: 754, endPoint y: 196, distance: 242.2
click at [960, 68] on button "Close" at bounding box center [976, 65] width 43 height 19
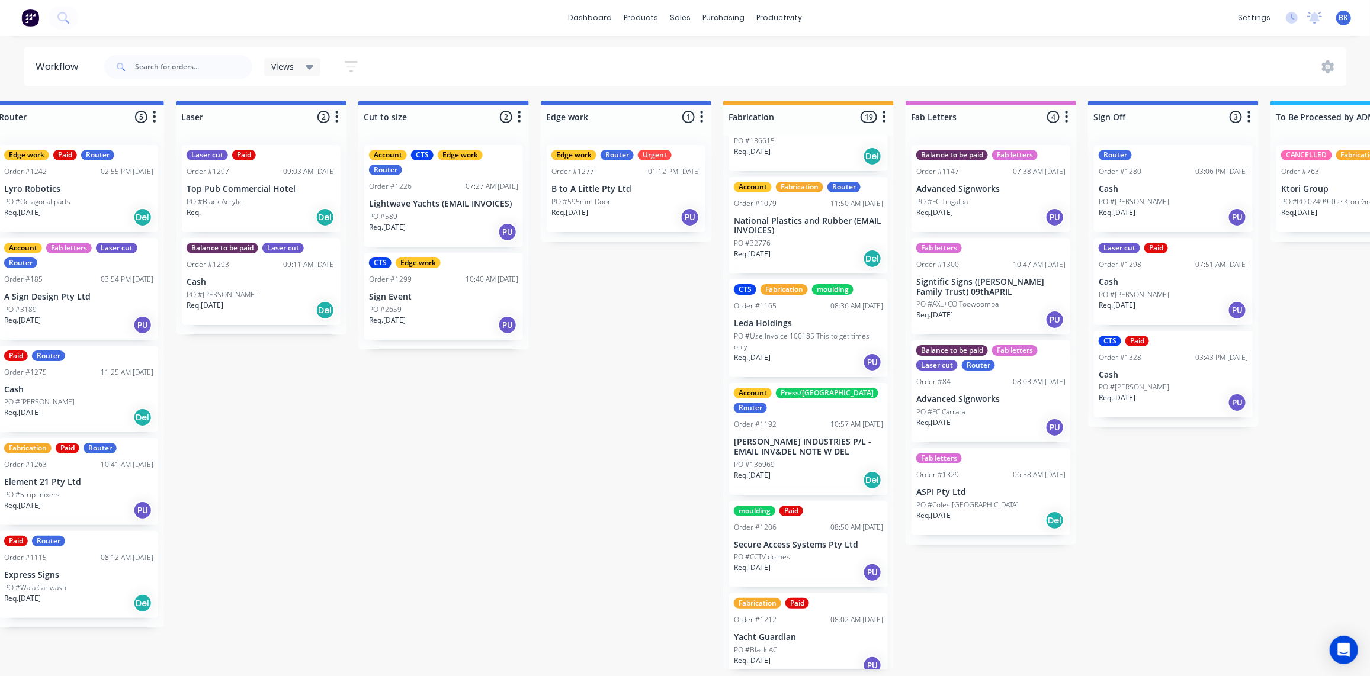
scroll to position [458, 0]
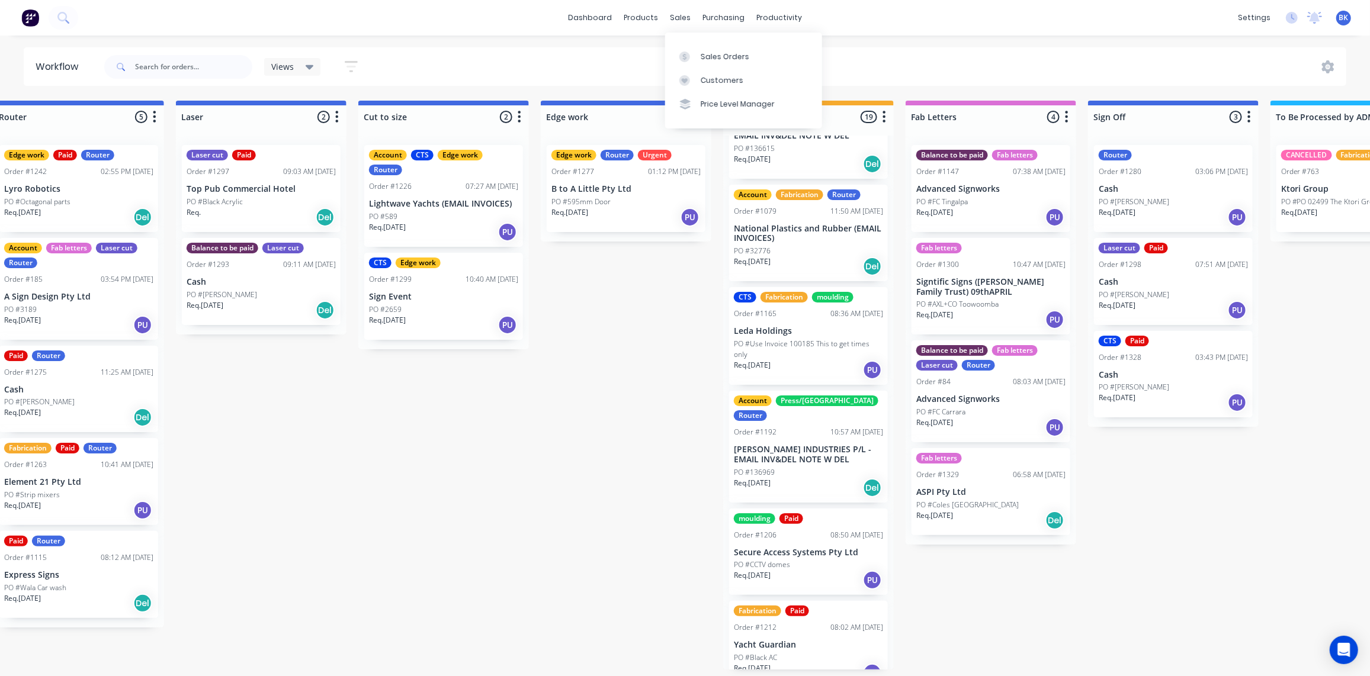
click at [698, 42] on div "Sales Orders Customers Price Level Manager" at bounding box center [743, 80] width 157 height 95
click at [708, 60] on div "Sales Orders" at bounding box center [725, 57] width 49 height 11
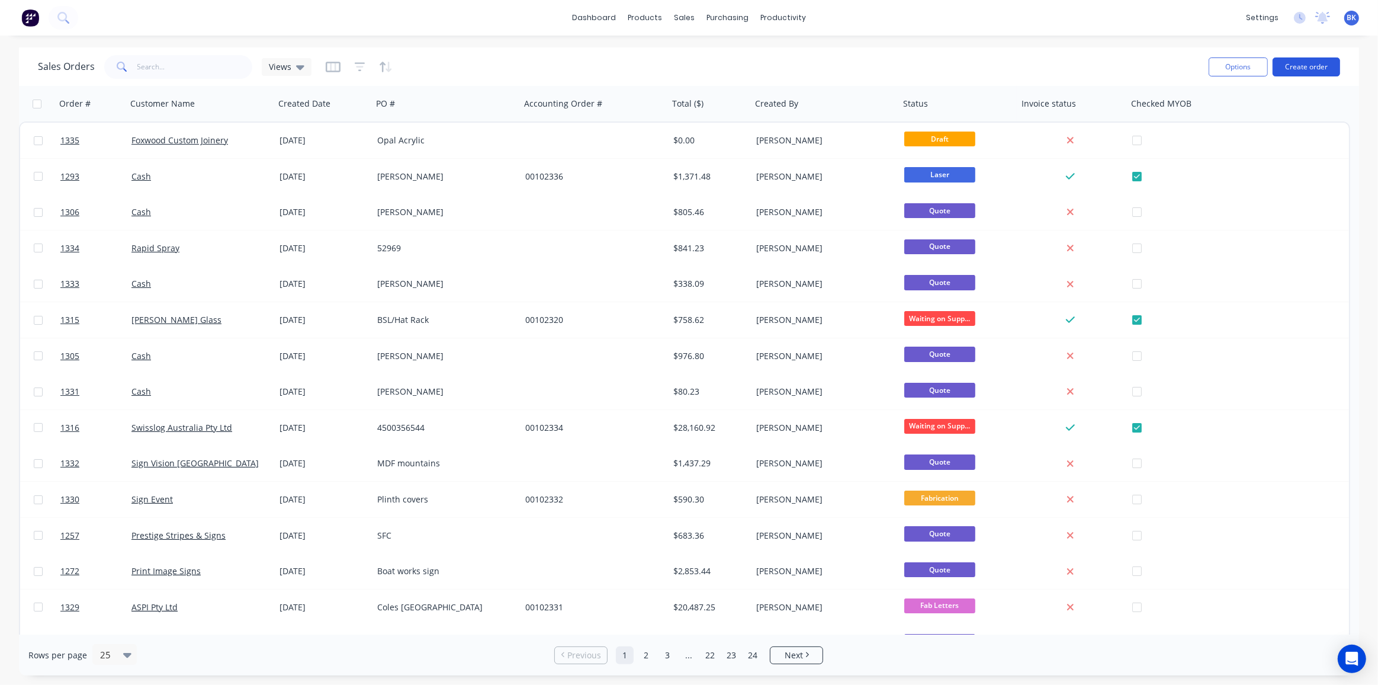
click at [1302, 65] on button "Create order" at bounding box center [1307, 66] width 68 height 19
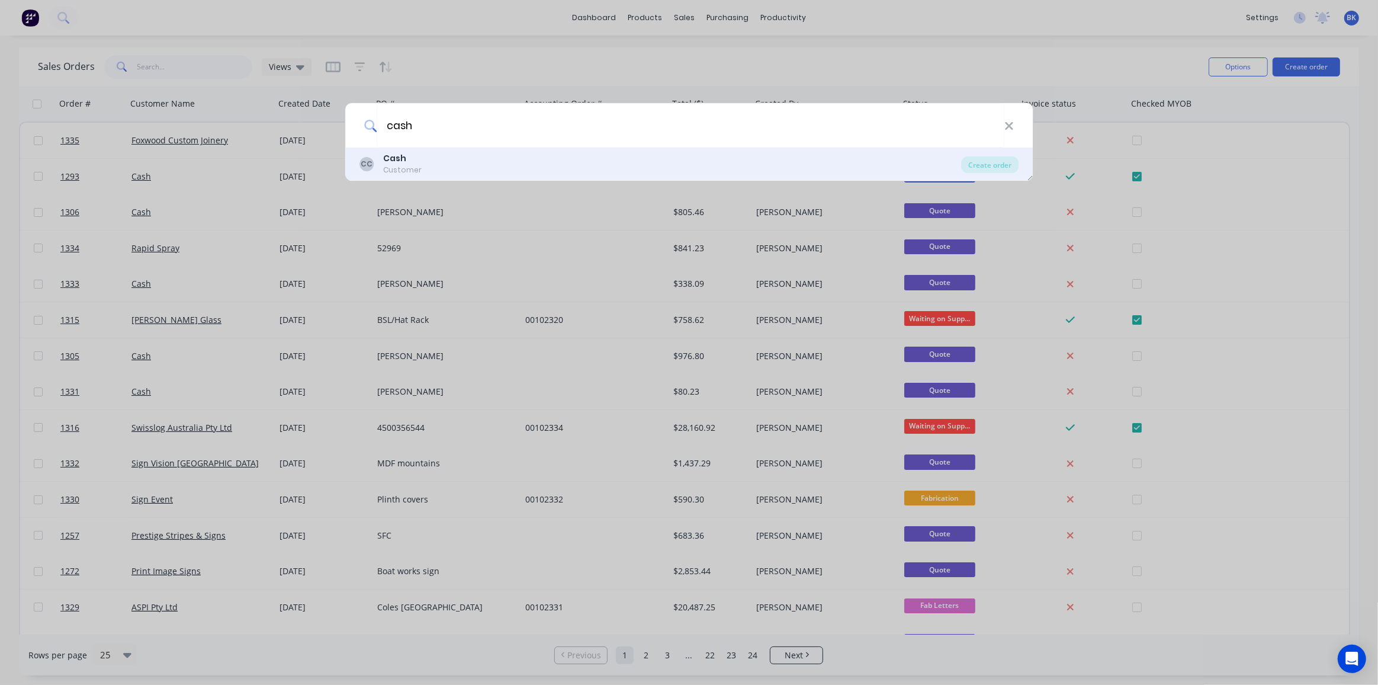
type input "cash"
click at [397, 163] on b "Cash" at bounding box center [394, 158] width 23 height 12
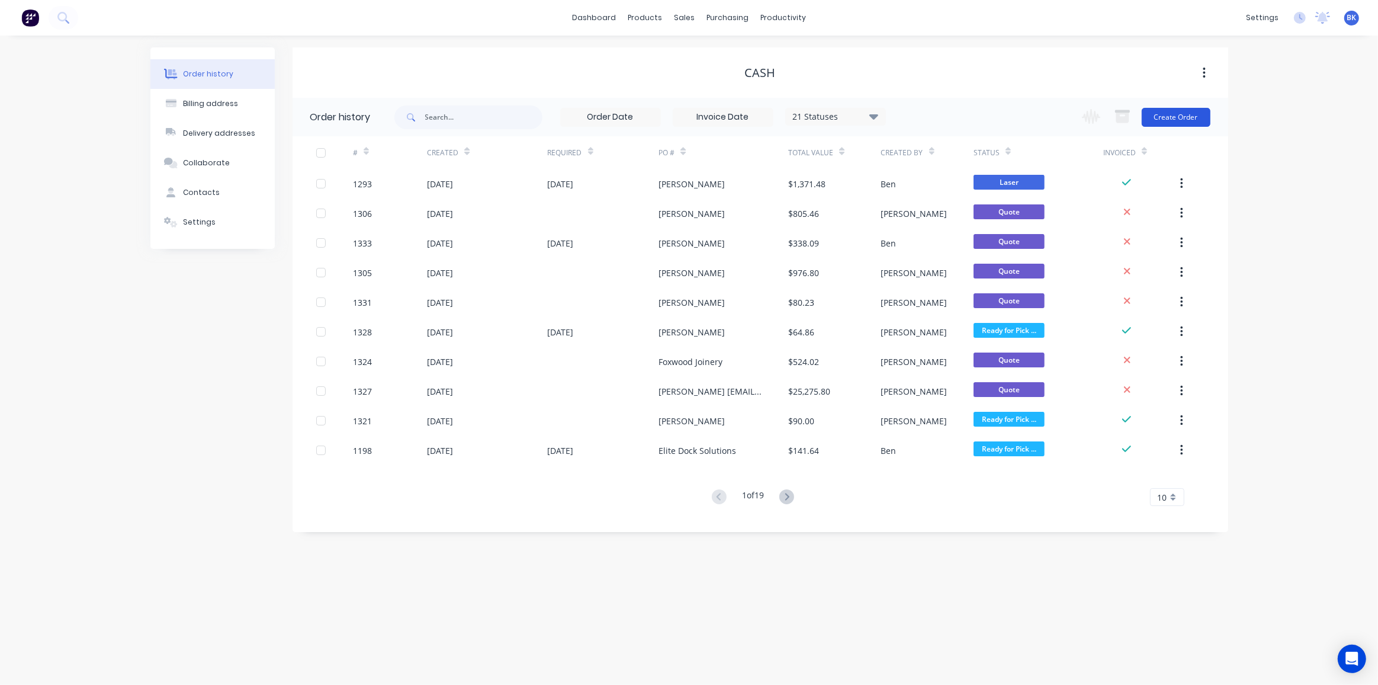
click at [1164, 118] on button "Create Order" at bounding box center [1176, 117] width 69 height 19
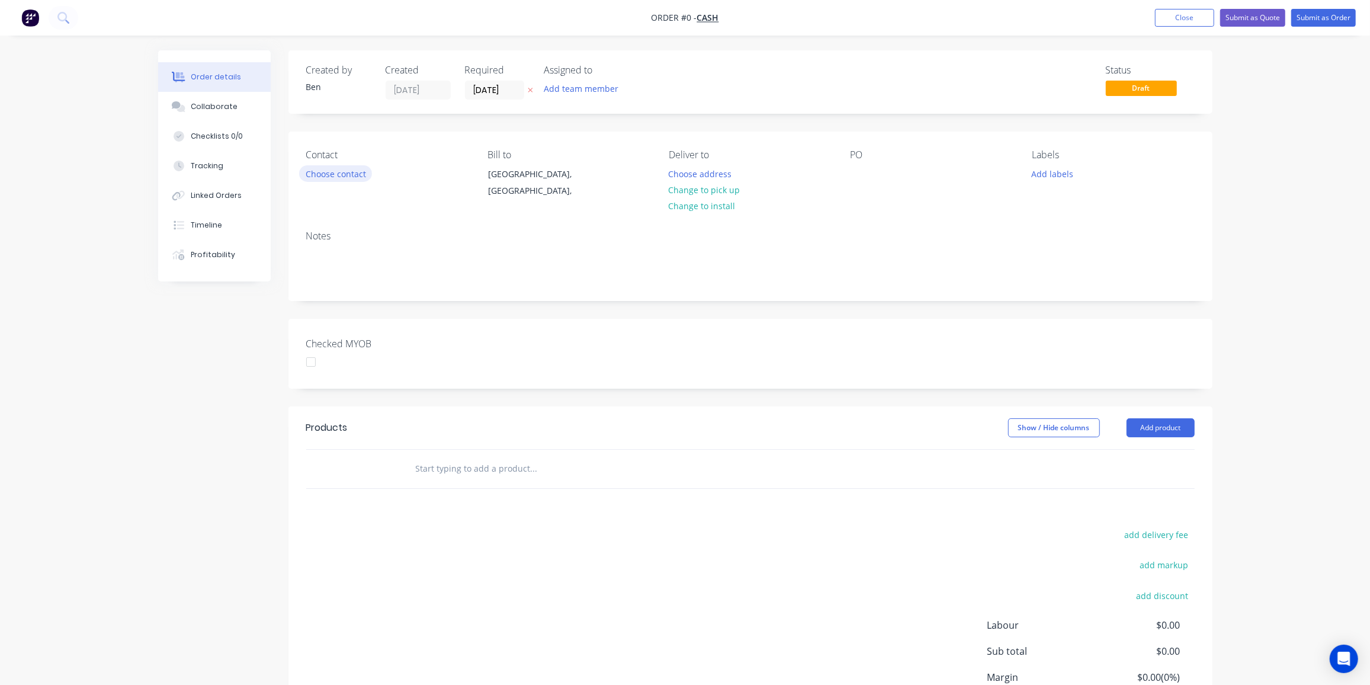
click at [347, 168] on button "Choose contact" at bounding box center [335, 173] width 73 height 16
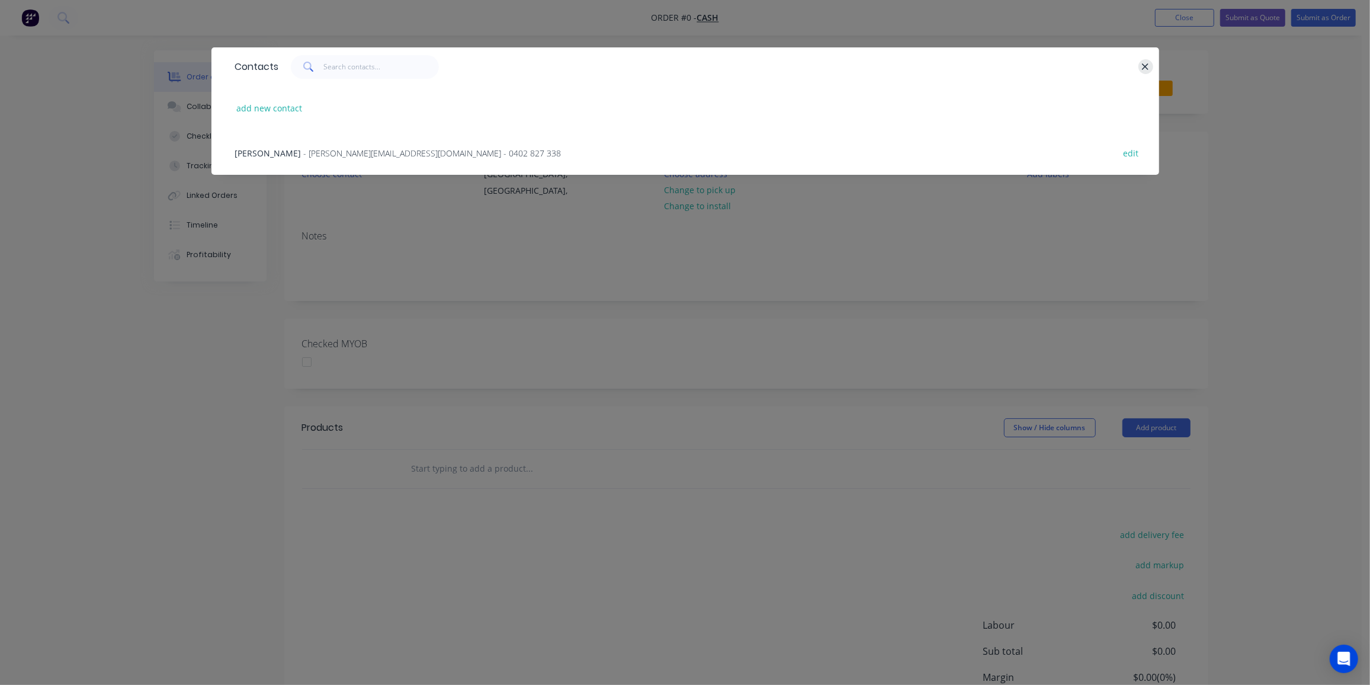
click at [1147, 62] on icon "button" at bounding box center [1145, 67] width 8 height 11
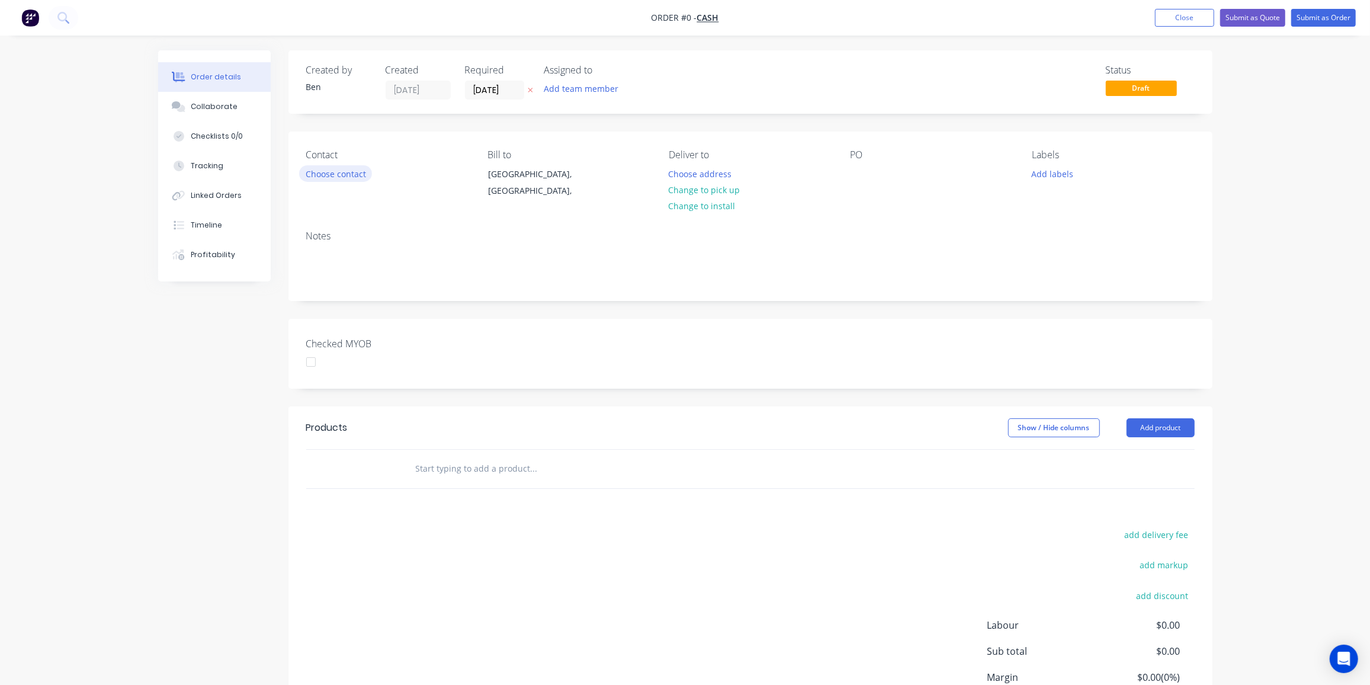
click at [306, 168] on button "Choose contact" at bounding box center [335, 173] width 73 height 16
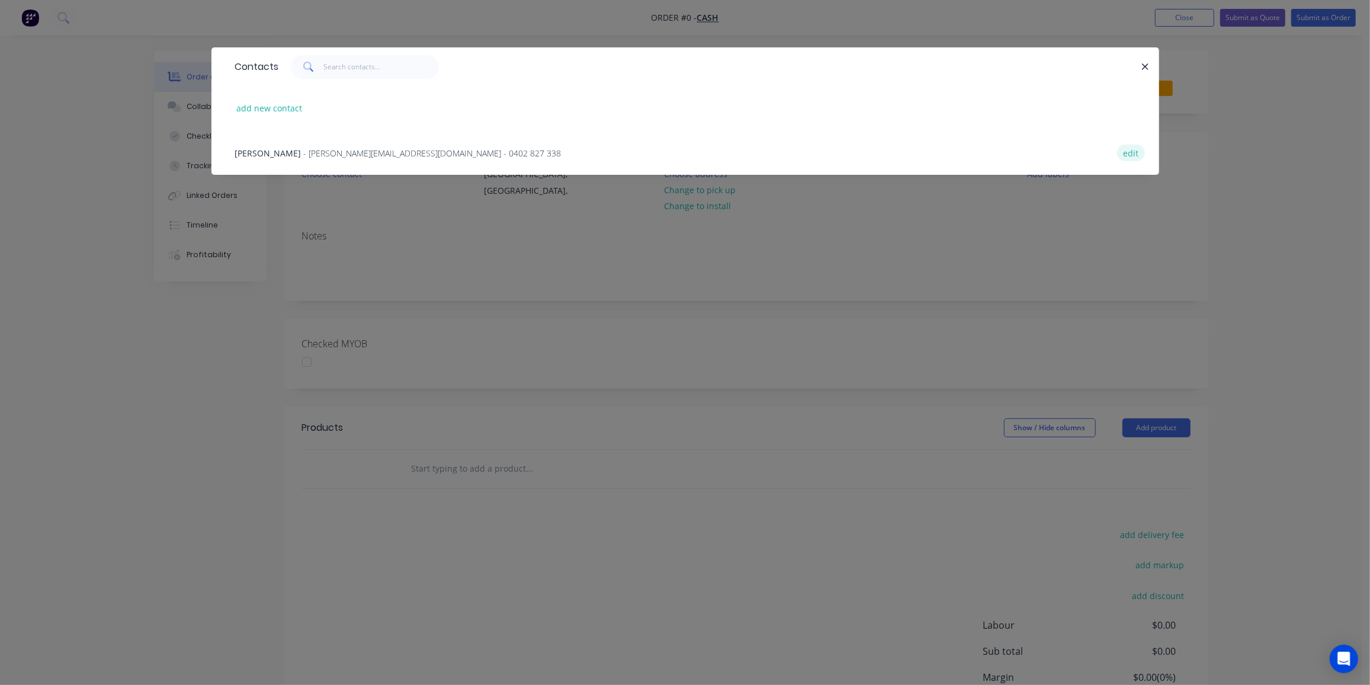
click at [1134, 152] on button "edit" at bounding box center [1131, 153] width 28 height 16
select select "AU"
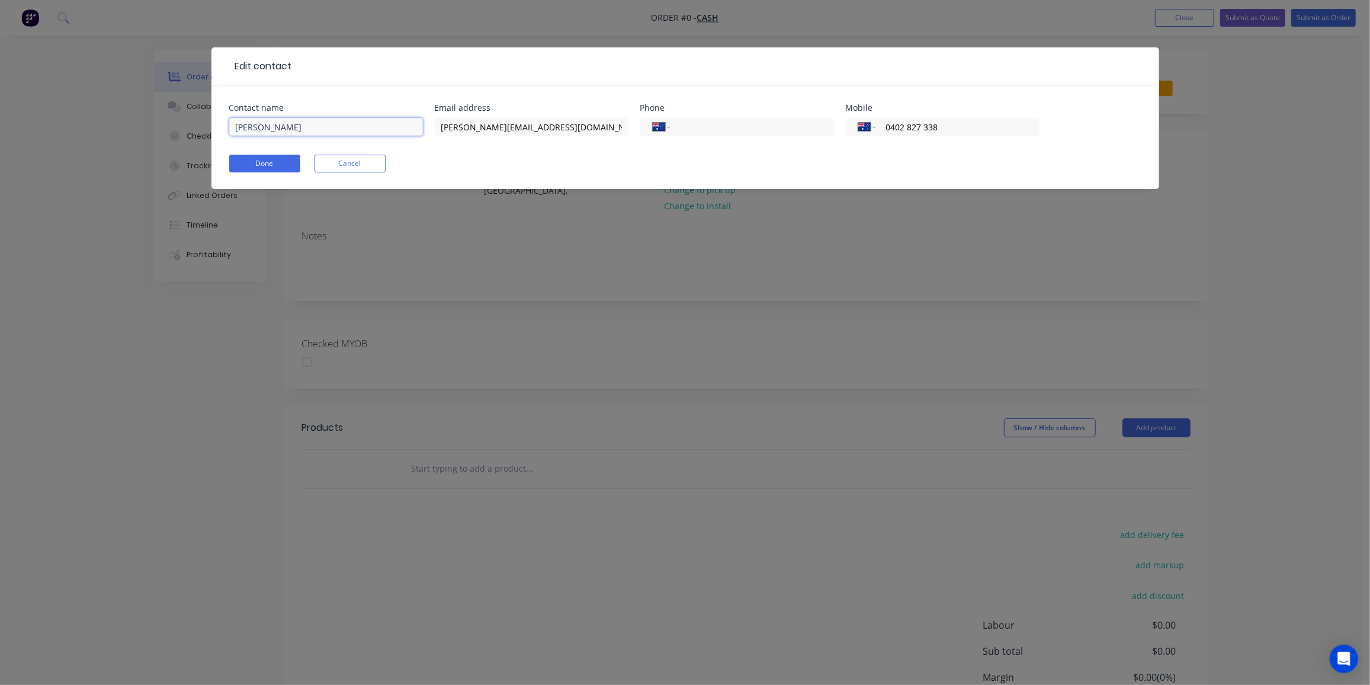
drag, startPoint x: 314, startPoint y: 121, endPoint x: 162, endPoint y: 150, distance: 154.9
click at [131, 131] on div "Edit contact Contact name Mick O'Loughlin Email address Mickoloughlin@bigpond.c…" at bounding box center [685, 342] width 1370 height 685
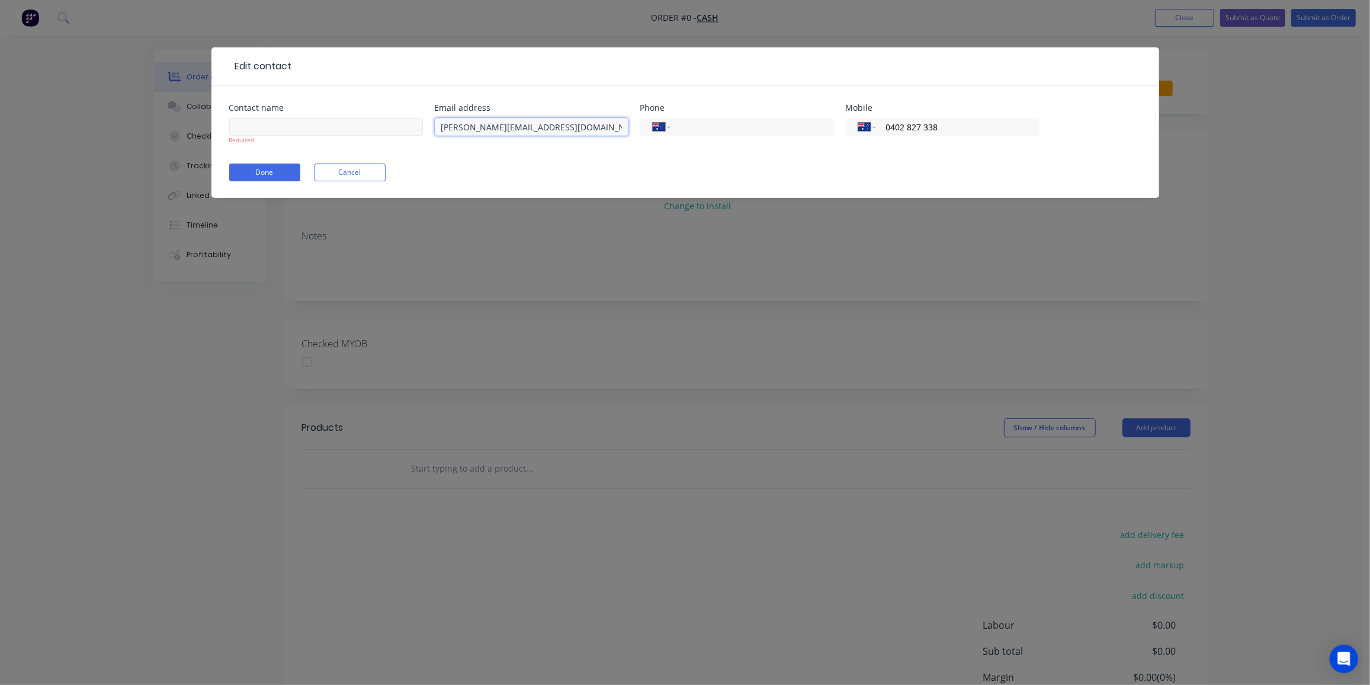
drag, startPoint x: 583, startPoint y: 123, endPoint x: 325, endPoint y: 127, distance: 258.3
click at [325, 127] on div "Contact name Required Email address Mickoloughlin@bigpond.com Phone Internation…" at bounding box center [685, 131] width 912 height 55
drag, startPoint x: 968, startPoint y: 124, endPoint x: 820, endPoint y: 131, distance: 148.2
click at [820, 131] on div "Contact name Required Email address Phone International Afghanistan Åland Islan…" at bounding box center [685, 131] width 912 height 55
click at [460, 128] on input "text" at bounding box center [532, 127] width 194 height 18
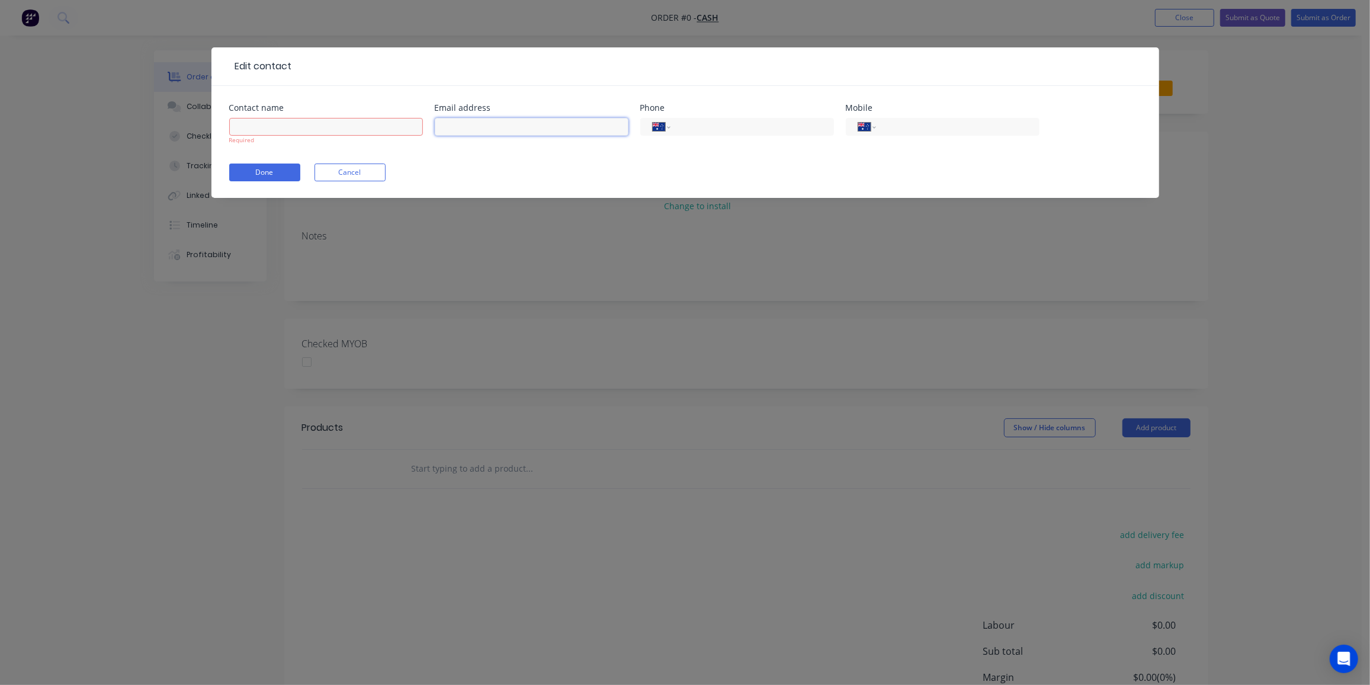
paste input "glamourcrystals@hotmail.com"
type input "glamourcrystals@hotmail.com"
click at [290, 127] on input "text" at bounding box center [326, 127] width 194 height 18
paste input "[PERSON_NAME]"
type input "[PERSON_NAME]"
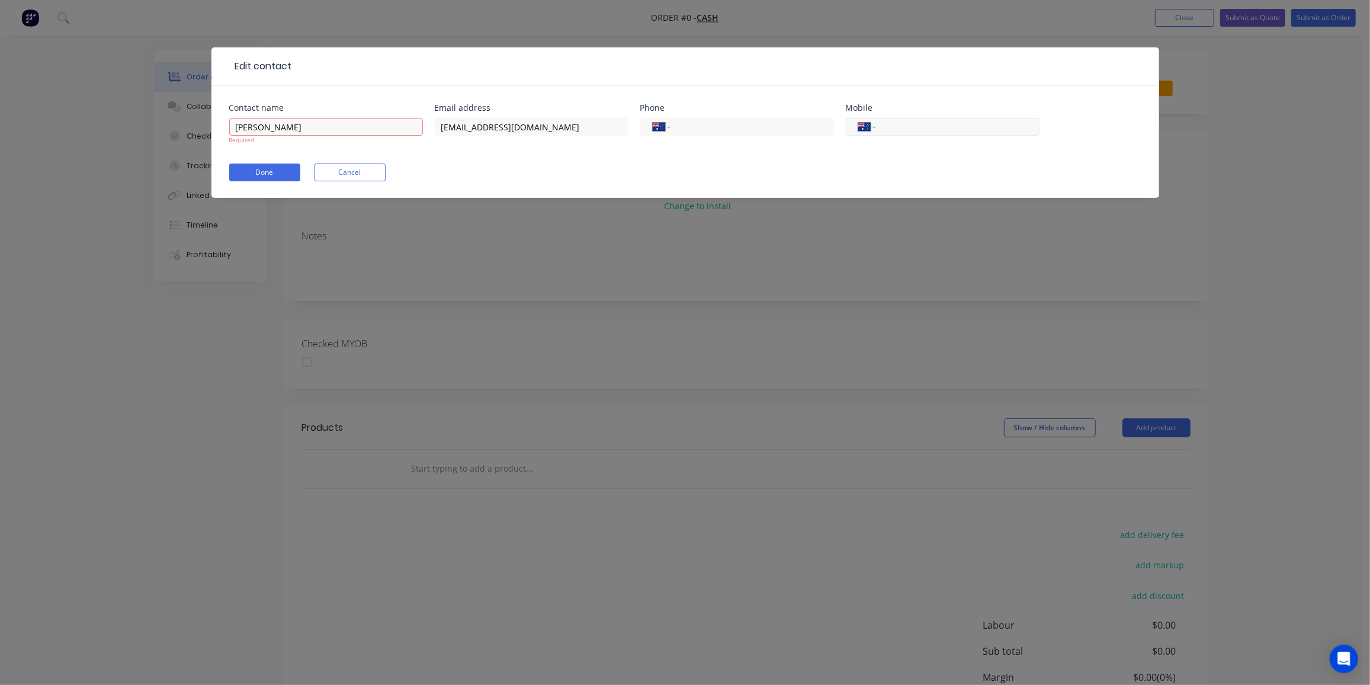
drag, startPoint x: 978, startPoint y: 132, endPoint x: 985, endPoint y: 131, distance: 7.1
click at [977, 132] on input "tel" at bounding box center [955, 127] width 142 height 14
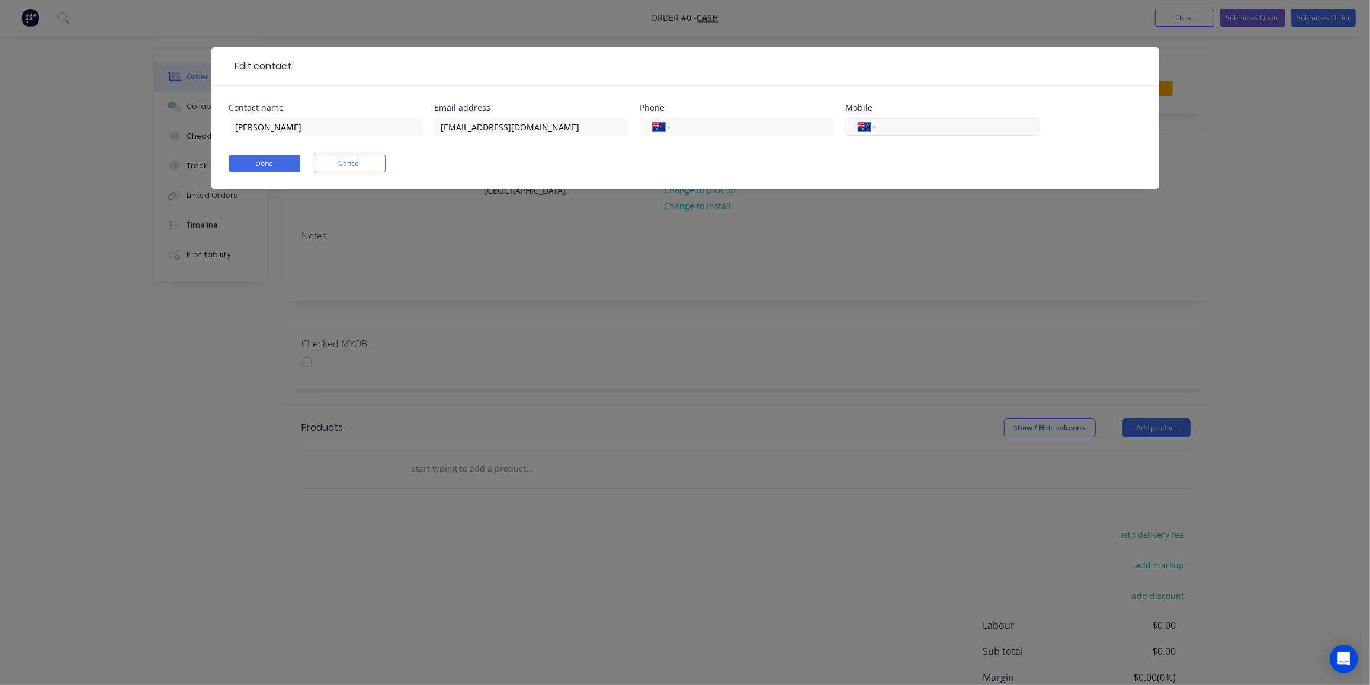
click at [884, 128] on div "International Afghanistan Åland Islands Albania Algeria American Samoa Andorra …" at bounding box center [943, 127] width 194 height 18
click at [885, 128] on input "tel" at bounding box center [955, 127] width 142 height 14
paste input "421225523"
click at [888, 127] on input "421225523" at bounding box center [955, 127] width 142 height 14
type input "0421 225 523"
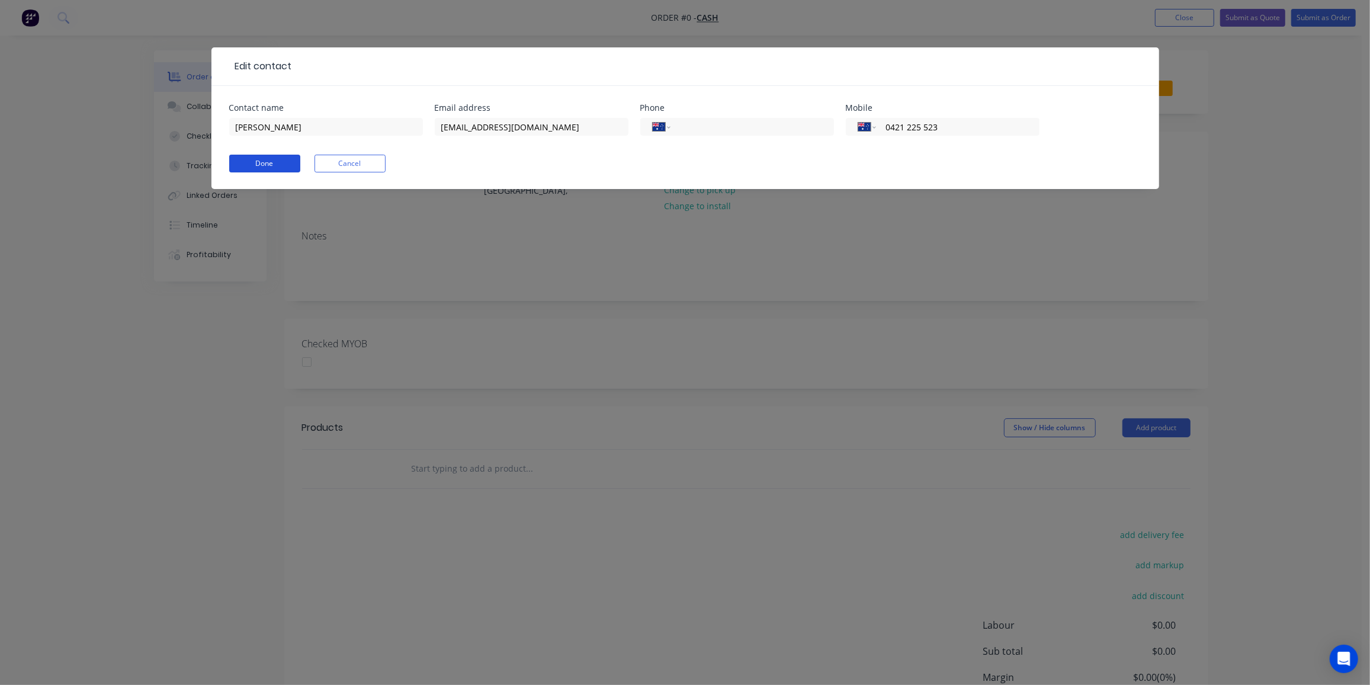
click at [275, 165] on button "Done" at bounding box center [264, 164] width 71 height 18
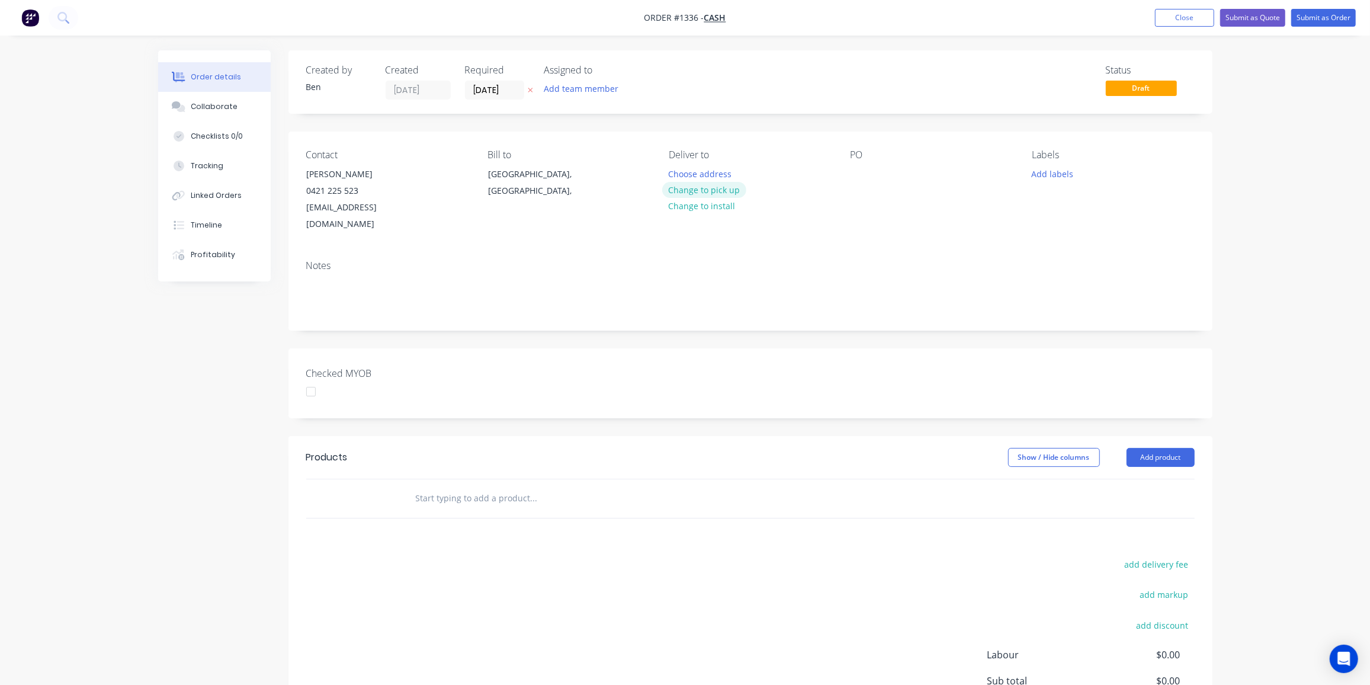
click at [723, 191] on button "Change to pick up" at bounding box center [704, 190] width 84 height 16
drag, startPoint x: 689, startPoint y: 172, endPoint x: 669, endPoint y: 172, distance: 20.7
click at [689, 172] on div "Pick up Change to delivery Change to install" at bounding box center [750, 191] width 162 height 84
click at [672, 172] on div at bounding box center [678, 173] width 19 height 17
paste div
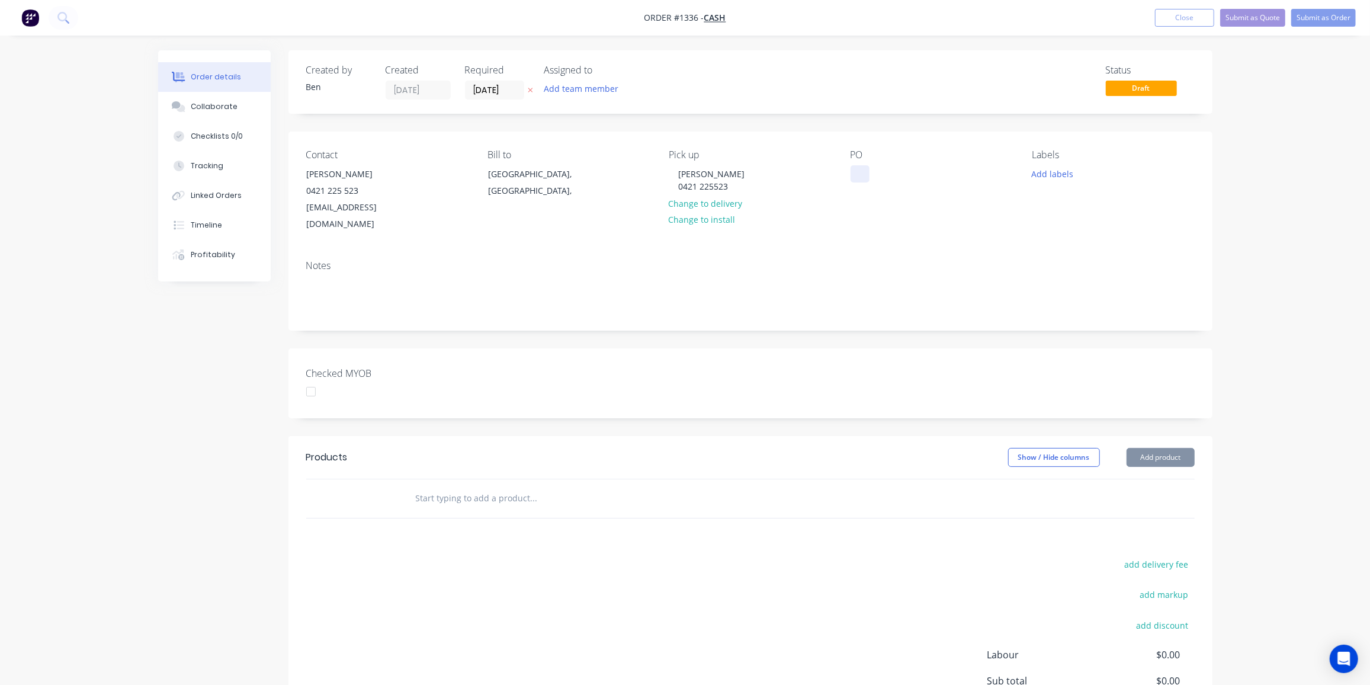
click at [862, 174] on div at bounding box center [860, 173] width 19 height 17
paste div
click at [1054, 174] on button "Add labels" at bounding box center [1052, 173] width 54 height 16
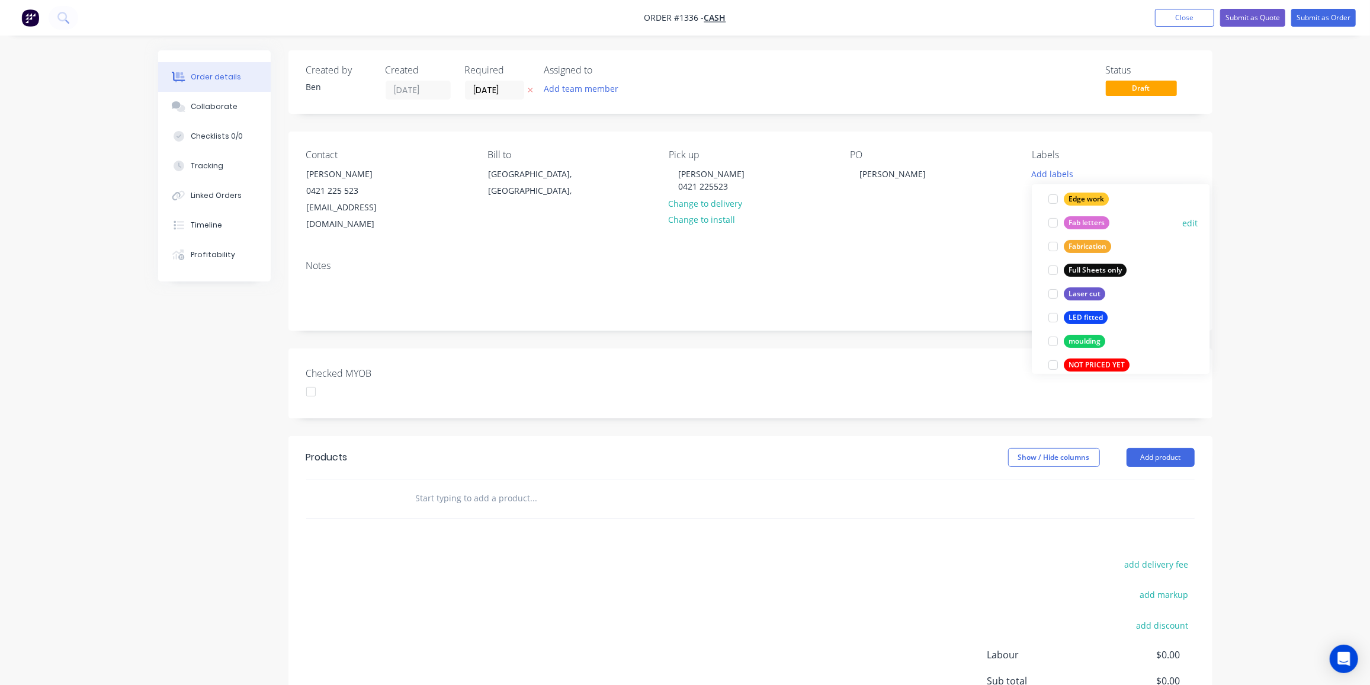
scroll to position [323, 0]
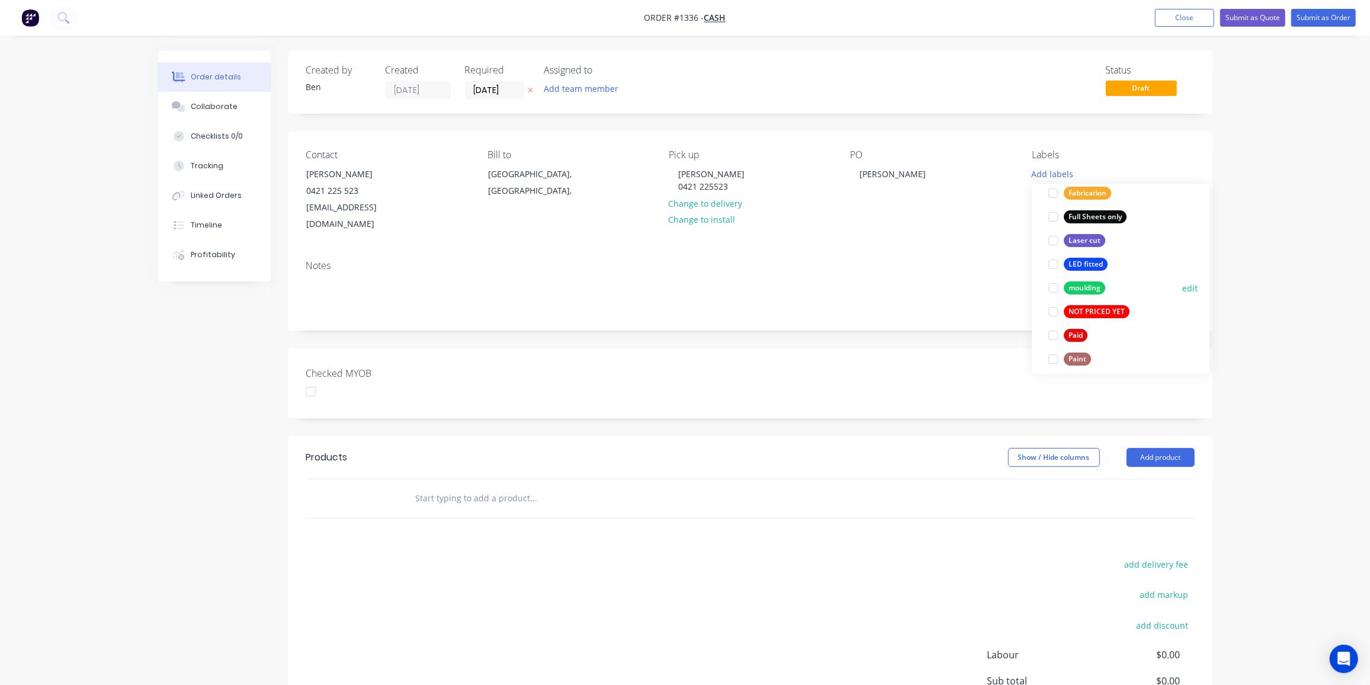
click at [1061, 289] on div at bounding box center [1053, 288] width 24 height 24
click at [457, 486] on input "text" at bounding box center [533, 498] width 237 height 24
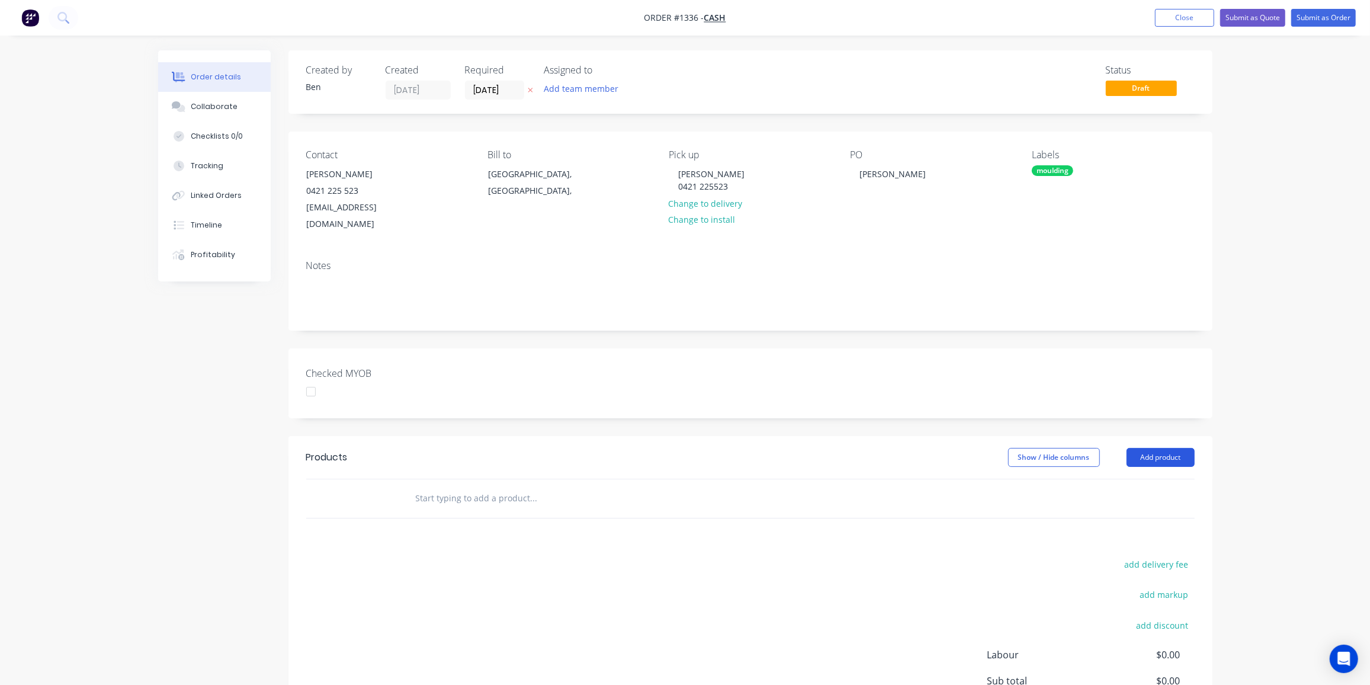
click at [1160, 448] on button "Add product" at bounding box center [1161, 457] width 68 height 19
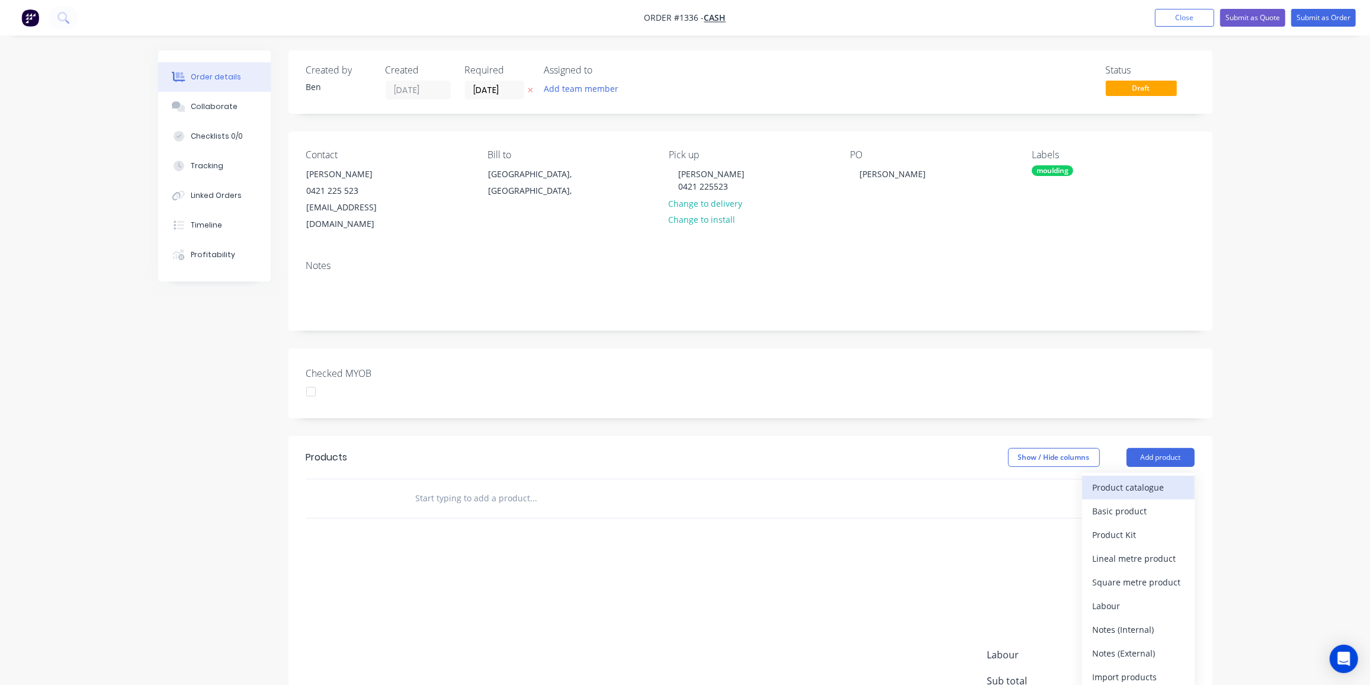
click at [1118, 479] on div "Product catalogue" at bounding box center [1138, 487] width 91 height 17
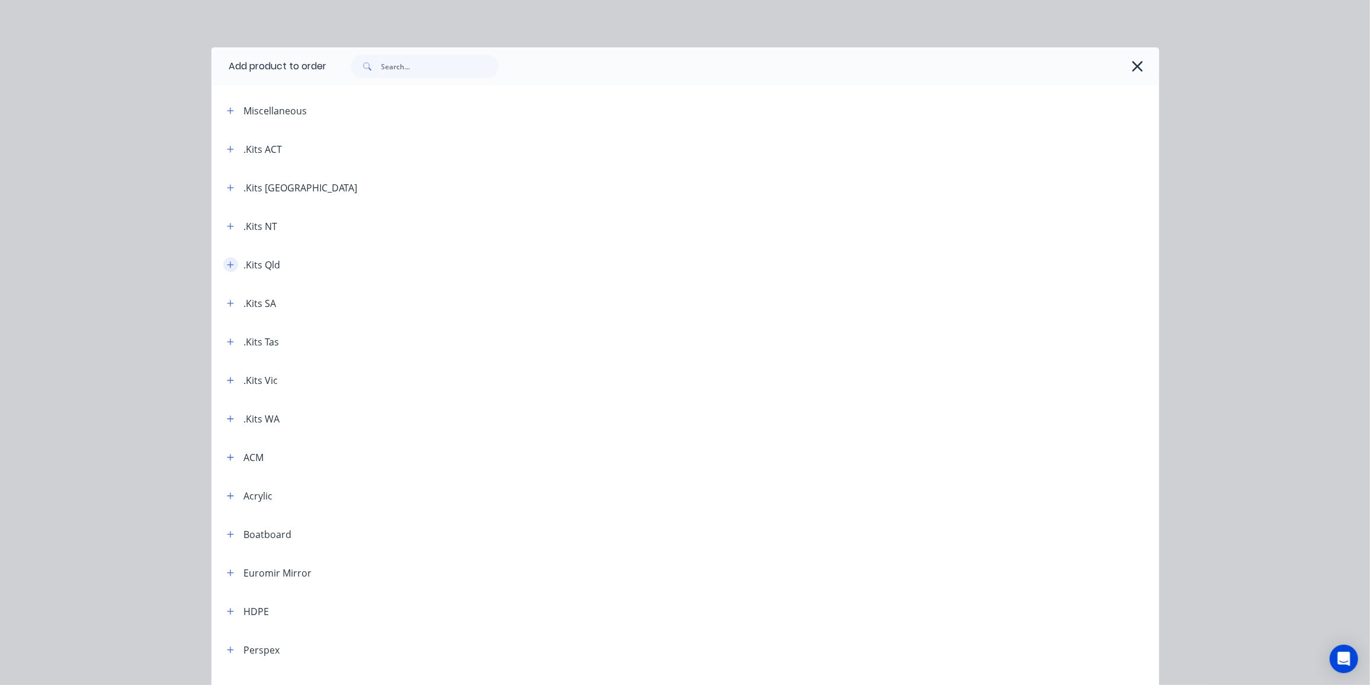
click at [227, 262] on icon "button" at bounding box center [230, 265] width 7 height 8
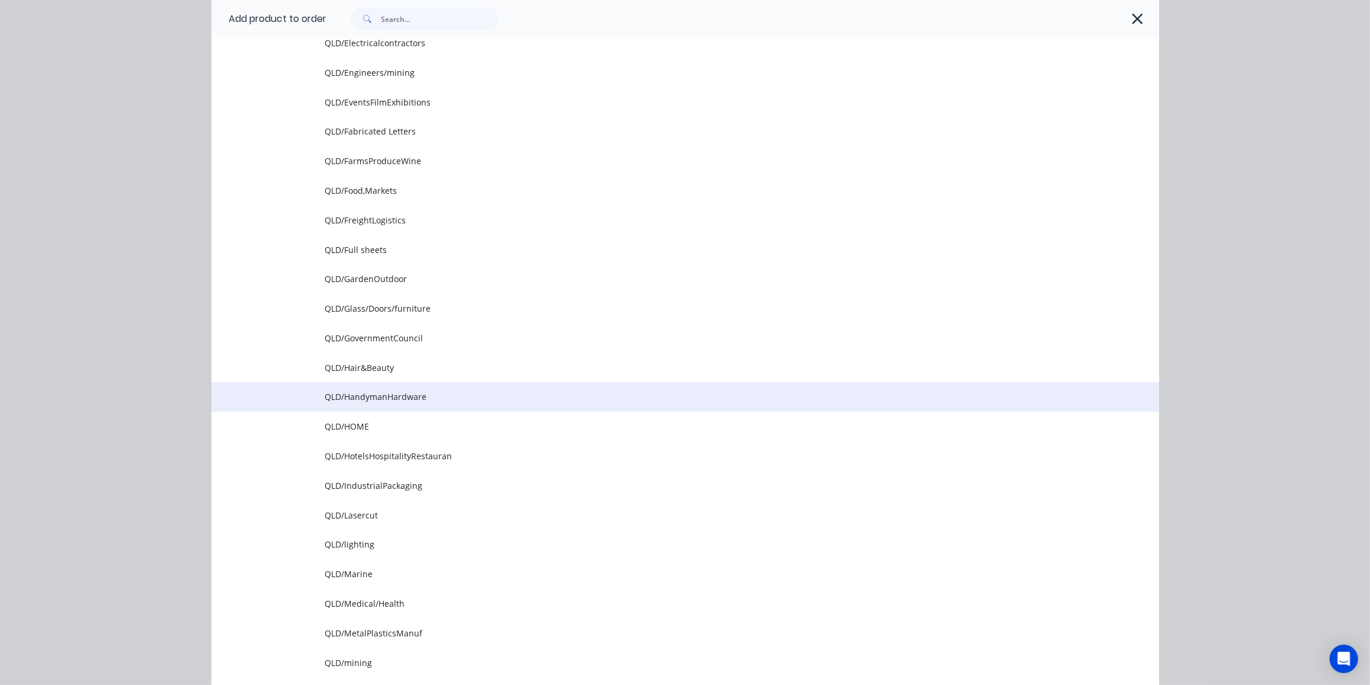
scroll to position [700, 0]
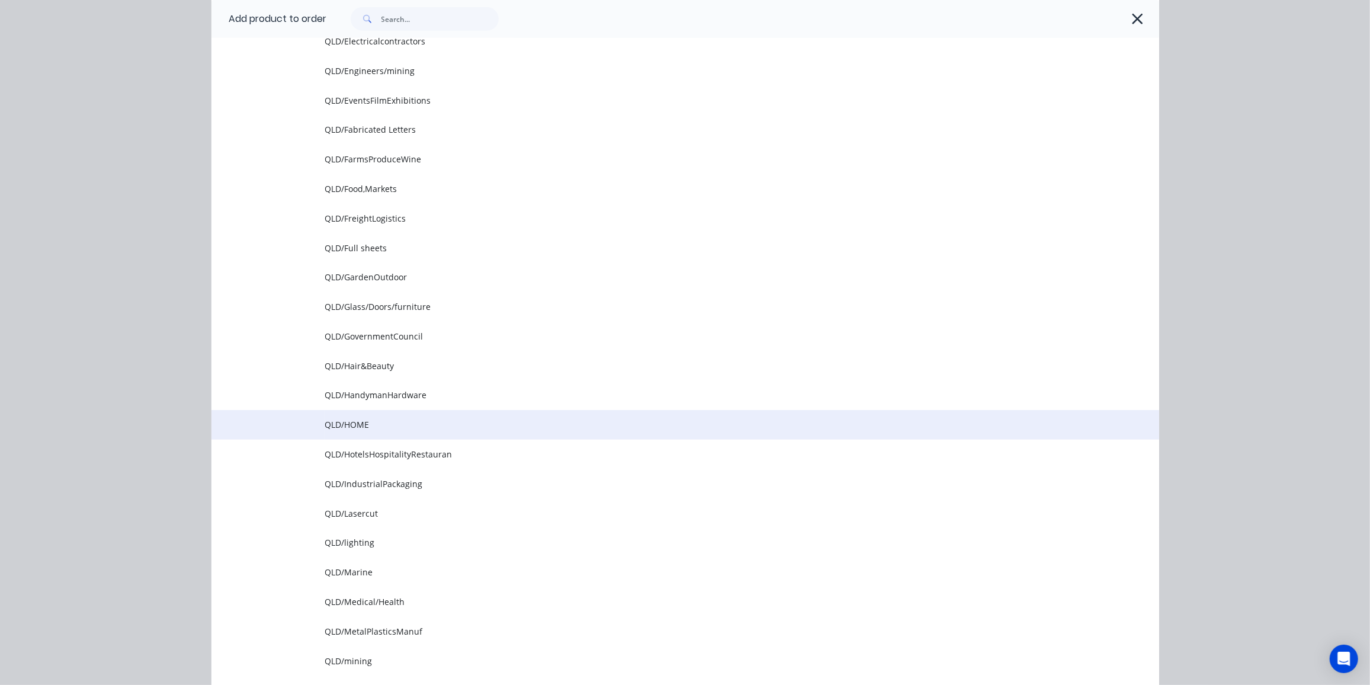
click at [387, 418] on span "QLD/HOME" at bounding box center [658, 424] width 667 height 12
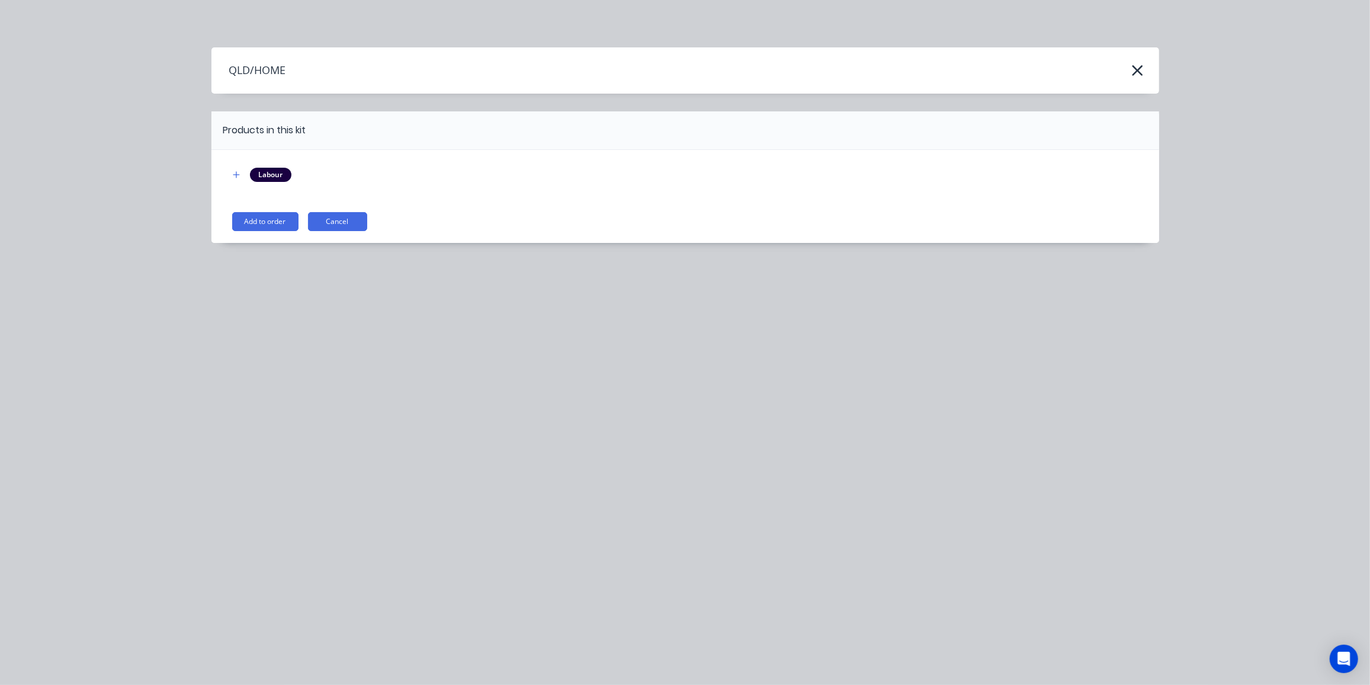
drag, startPoint x: 251, startPoint y: 216, endPoint x: 261, endPoint y: 232, distance: 18.7
click at [251, 217] on button "Add to order" at bounding box center [265, 221] width 66 height 19
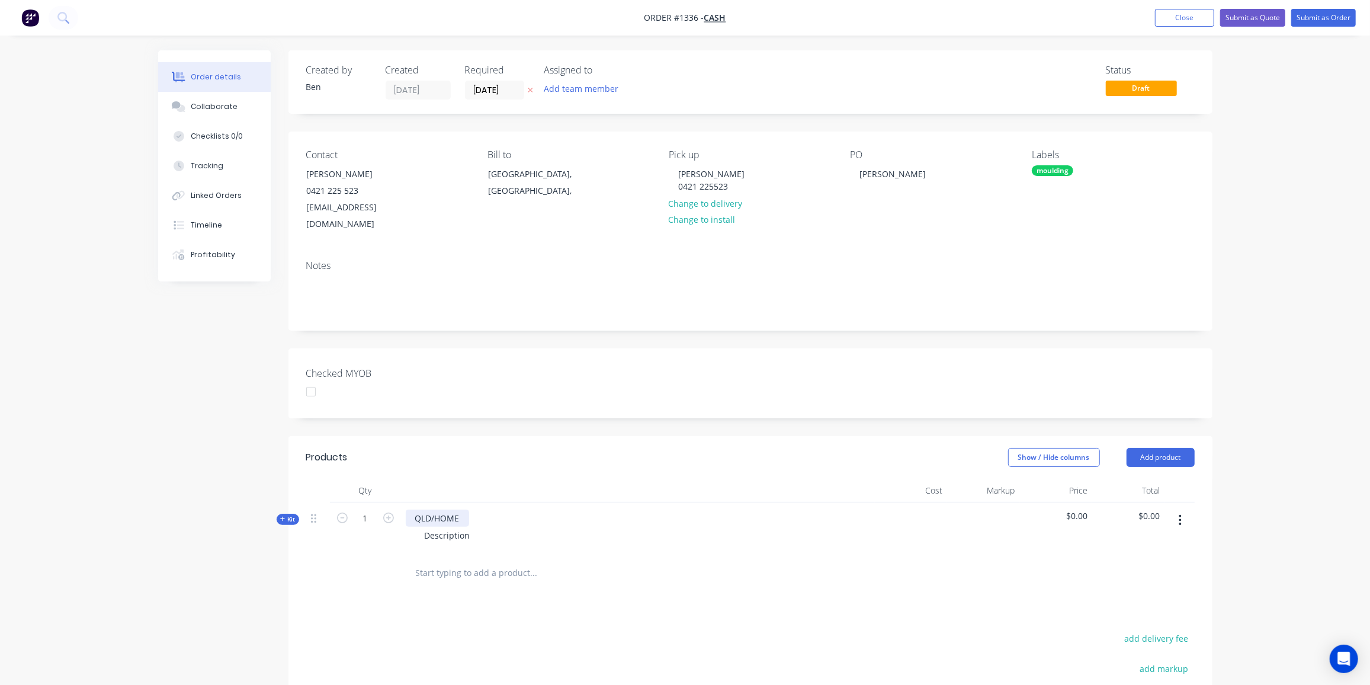
click at [456, 509] on div "QLD/HOME" at bounding box center [437, 517] width 63 height 17
drag, startPoint x: 463, startPoint y: 501, endPoint x: 376, endPoint y: 498, distance: 86.5
click at [376, 502] on div "Kit 1 QLD/HOME Description $0.00 $0.00" at bounding box center [750, 528] width 888 height 52
click at [388, 512] on icon "button" at bounding box center [388, 517] width 11 height 11
type input "2"
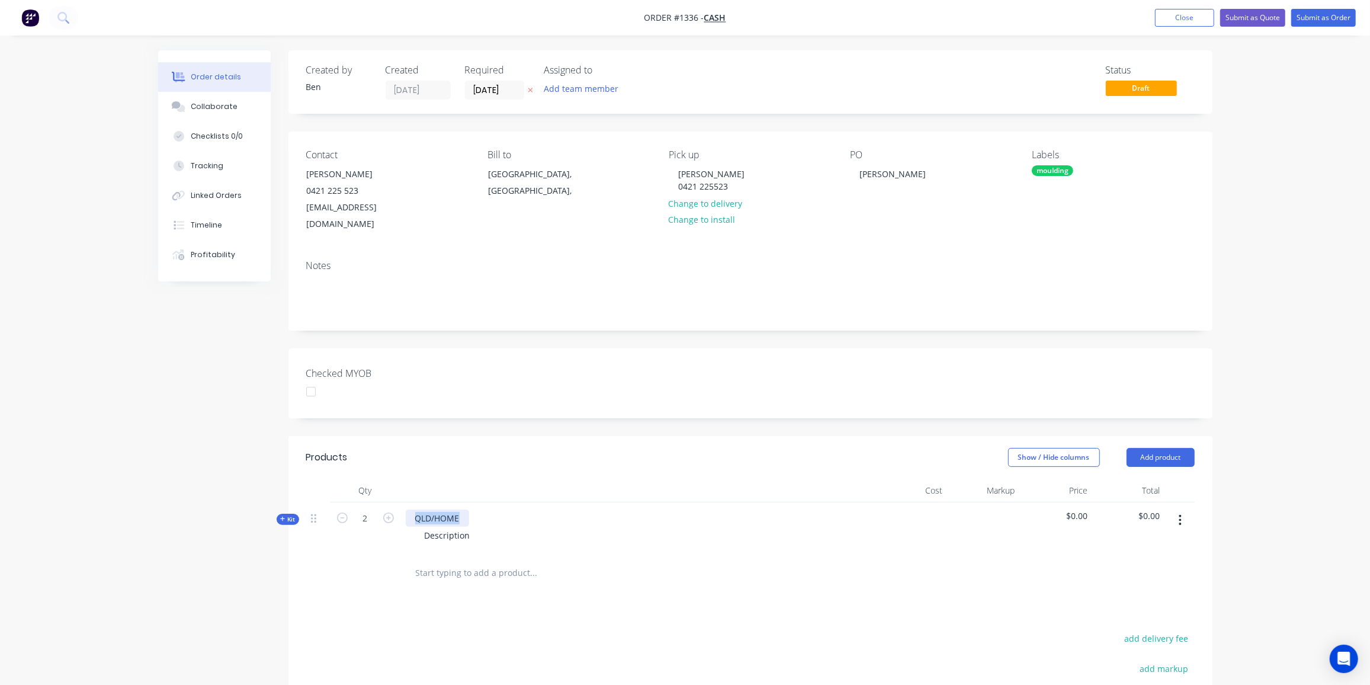
click at [463, 509] on div "QLD/HOME" at bounding box center [437, 517] width 63 height 17
drag, startPoint x: 438, startPoint y: 498, endPoint x: 399, endPoint y: 495, distance: 38.6
click at [399, 502] on div "Kit 2 QLD/HOME Description $0.00 $0.00" at bounding box center [750, 528] width 888 height 52
click at [476, 527] on div "Description" at bounding box center [447, 535] width 65 height 17
drag, startPoint x: 474, startPoint y: 519, endPoint x: 390, endPoint y: 512, distance: 83.8
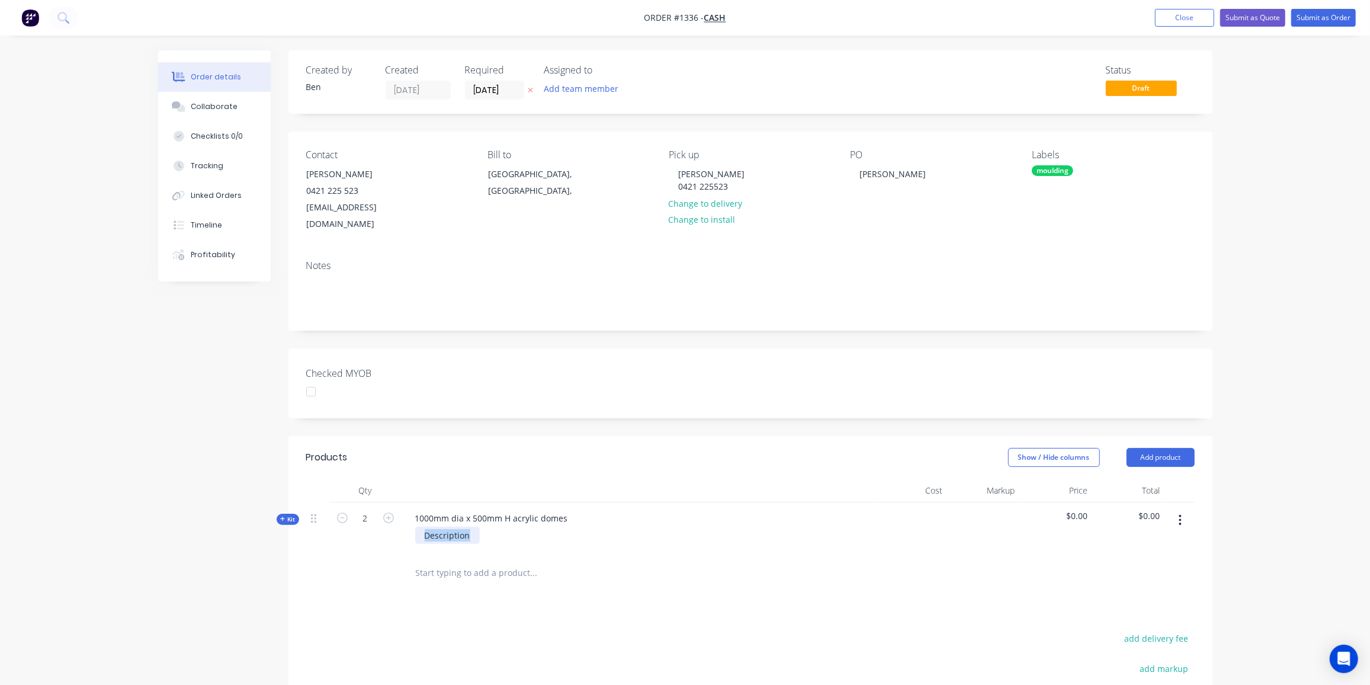
click at [393, 513] on div "Kit 2 1000mm dia x 500mm H acrylic domes Description $0.00 $0.00" at bounding box center [750, 528] width 888 height 52
click at [290, 515] on span "Kit" at bounding box center [287, 519] width 15 height 9
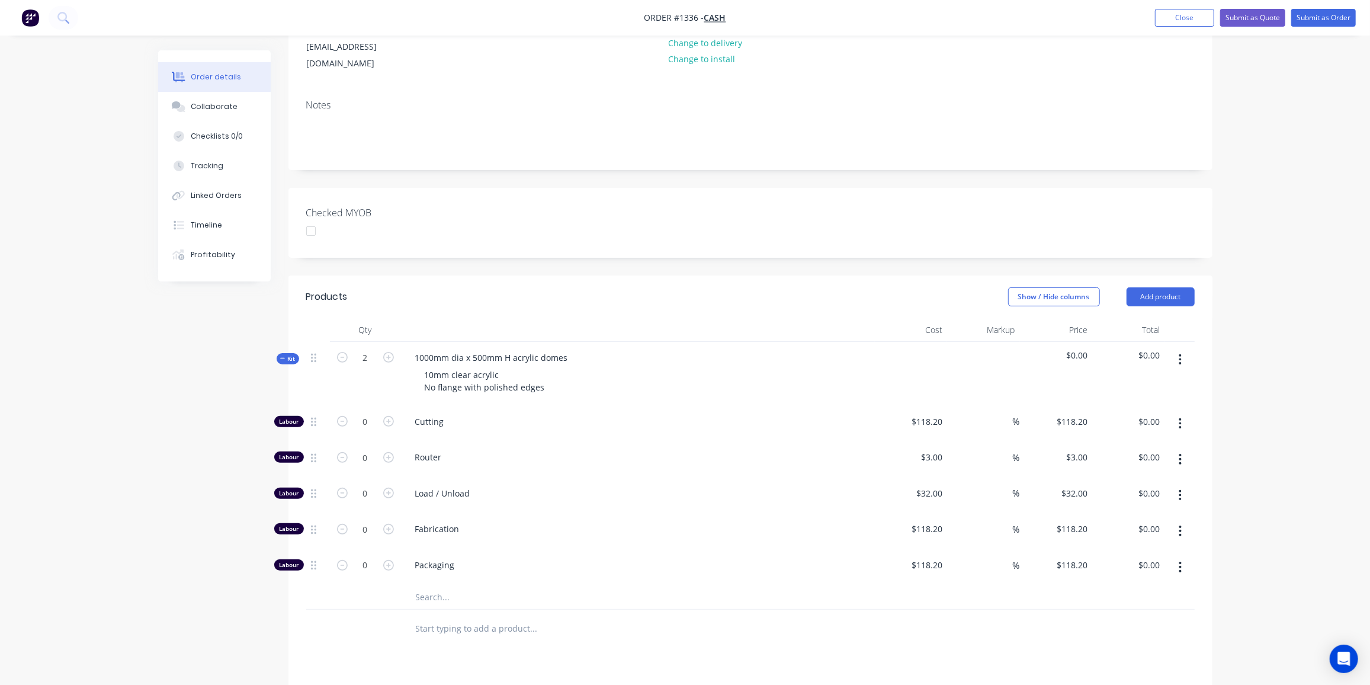
scroll to position [161, 0]
click at [365, 448] on input "0" at bounding box center [365, 457] width 31 height 18
type input "10"
type input "$30.00"
click at [367, 484] on input "0" at bounding box center [365, 493] width 31 height 18
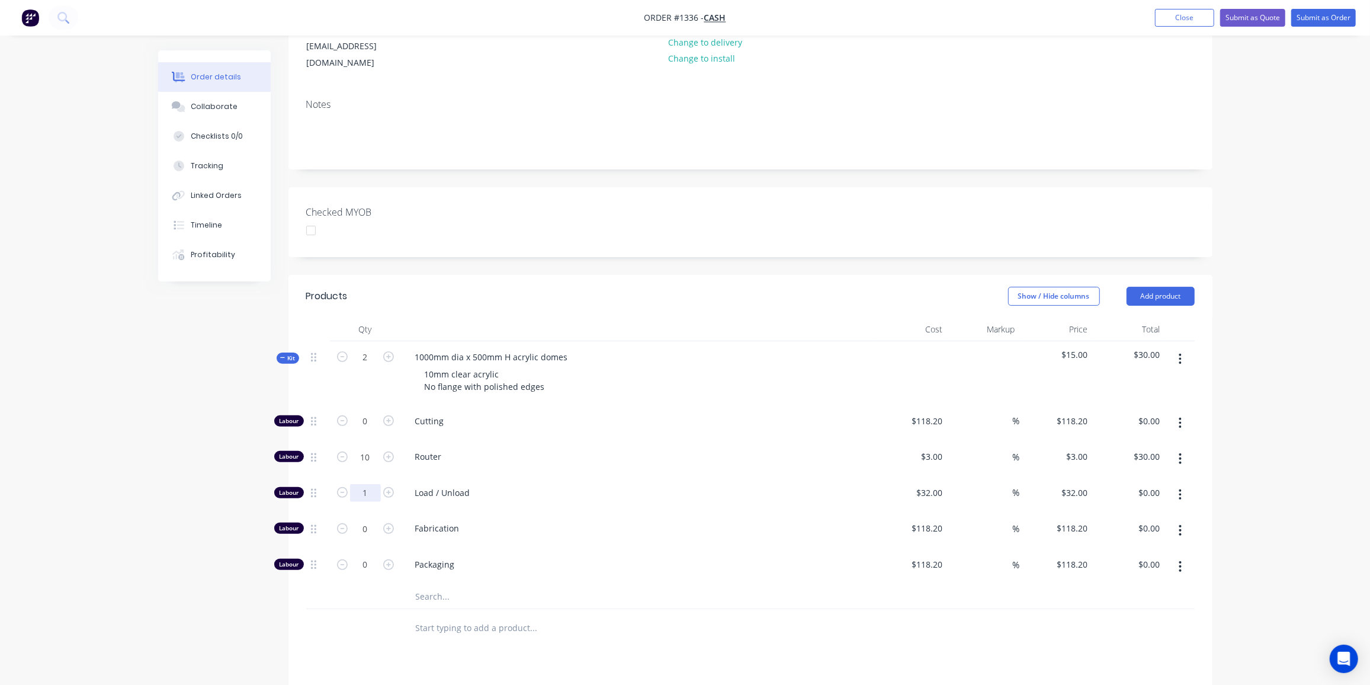
type input "1"
type input "$32.00"
click at [359, 519] on input "0" at bounding box center [365, 528] width 31 height 18
type input "8"
type input "$945.60"
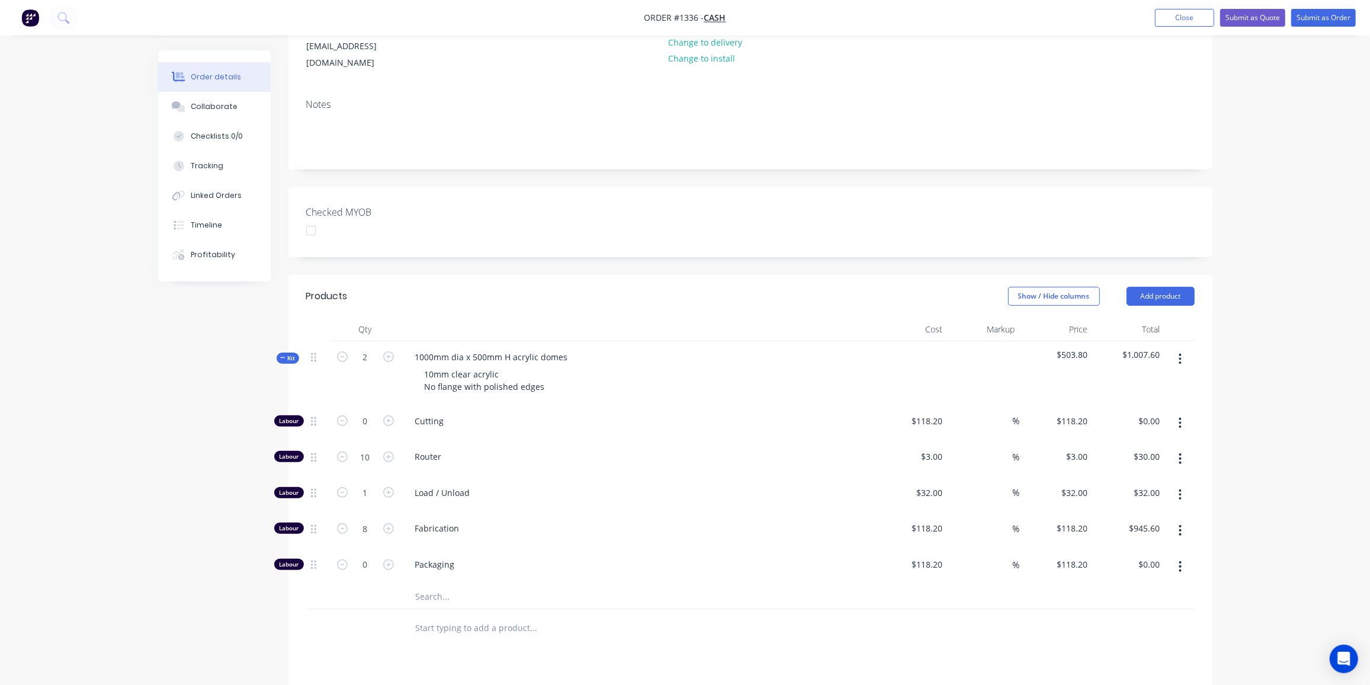
click at [444, 585] on input "text" at bounding box center [533, 597] width 237 height 24
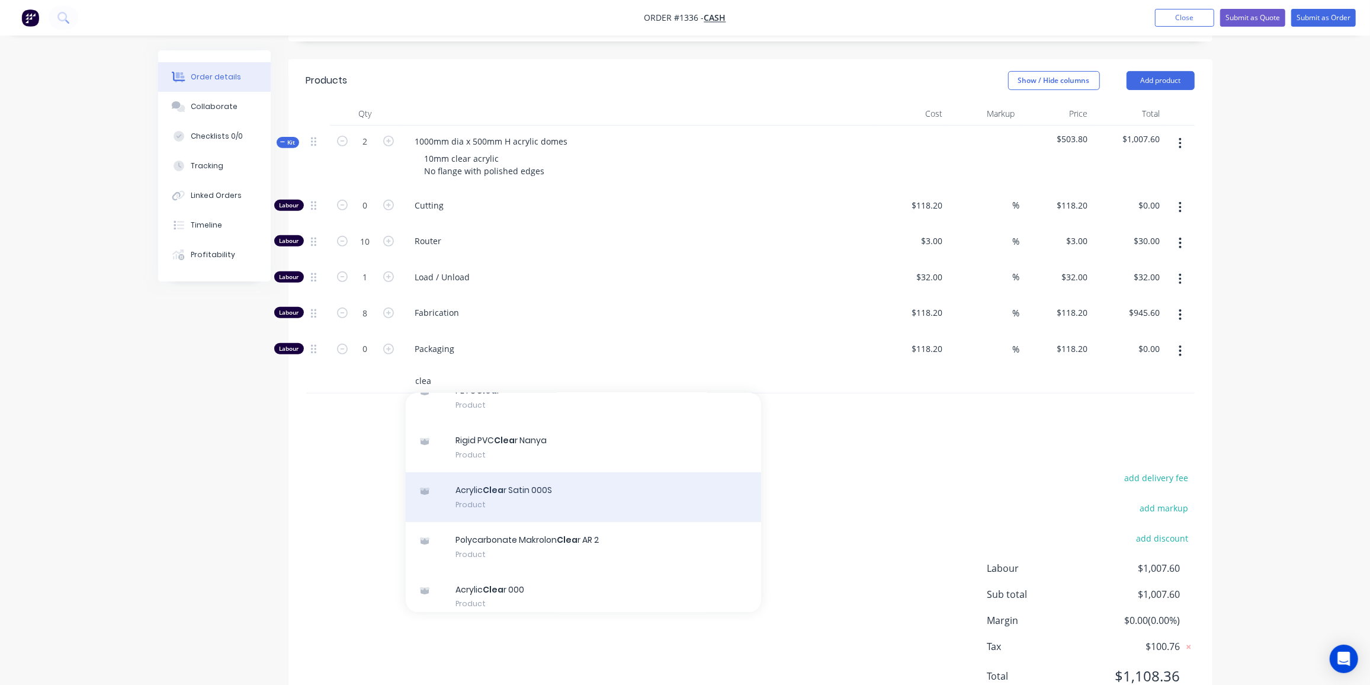
scroll to position [107, 0]
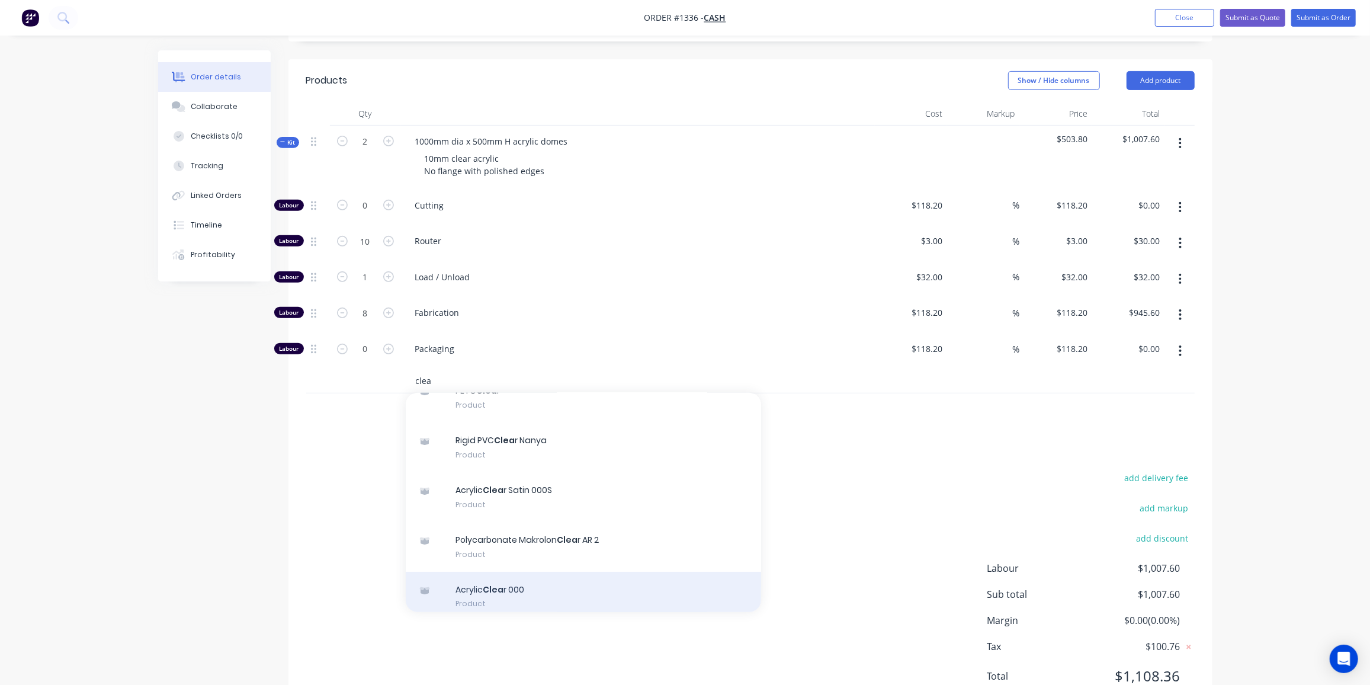
type input "clea"
click at [528, 572] on div "Acrylic Clea r 000 Product" at bounding box center [583, 597] width 355 height 50
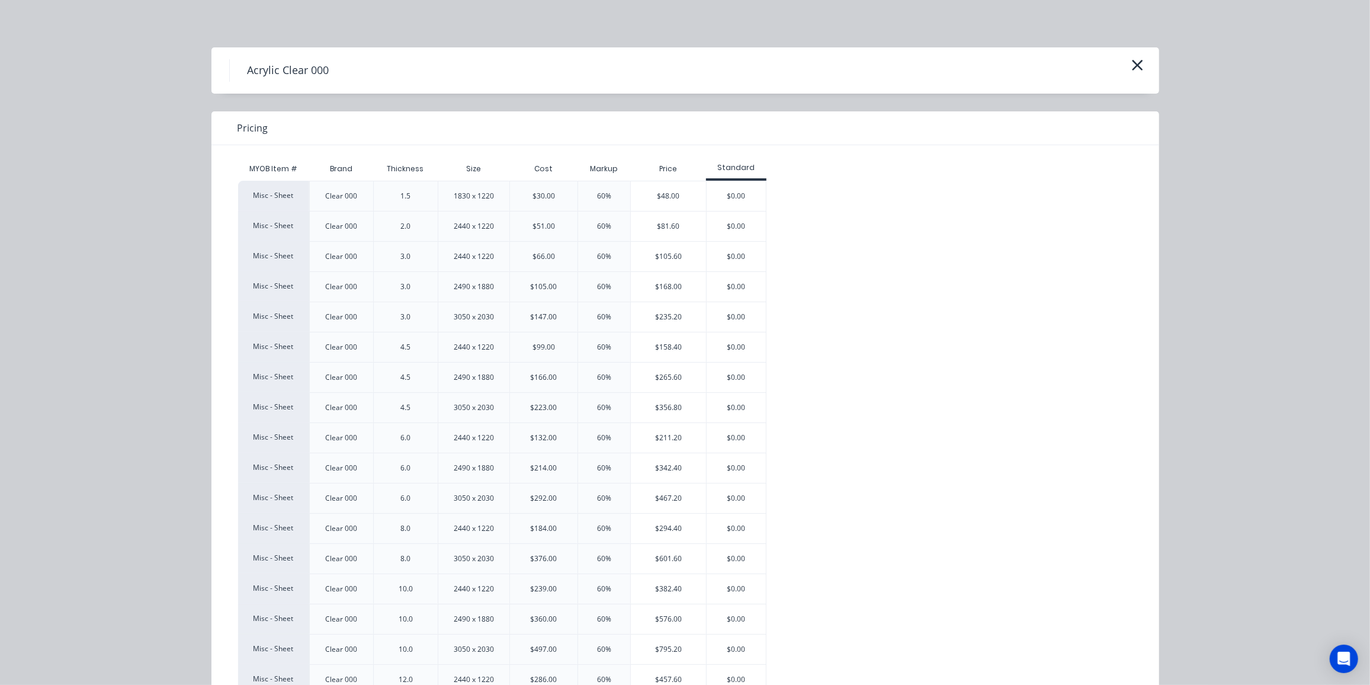
click at [669, 585] on div "$382.40" at bounding box center [668, 589] width 75 height 30
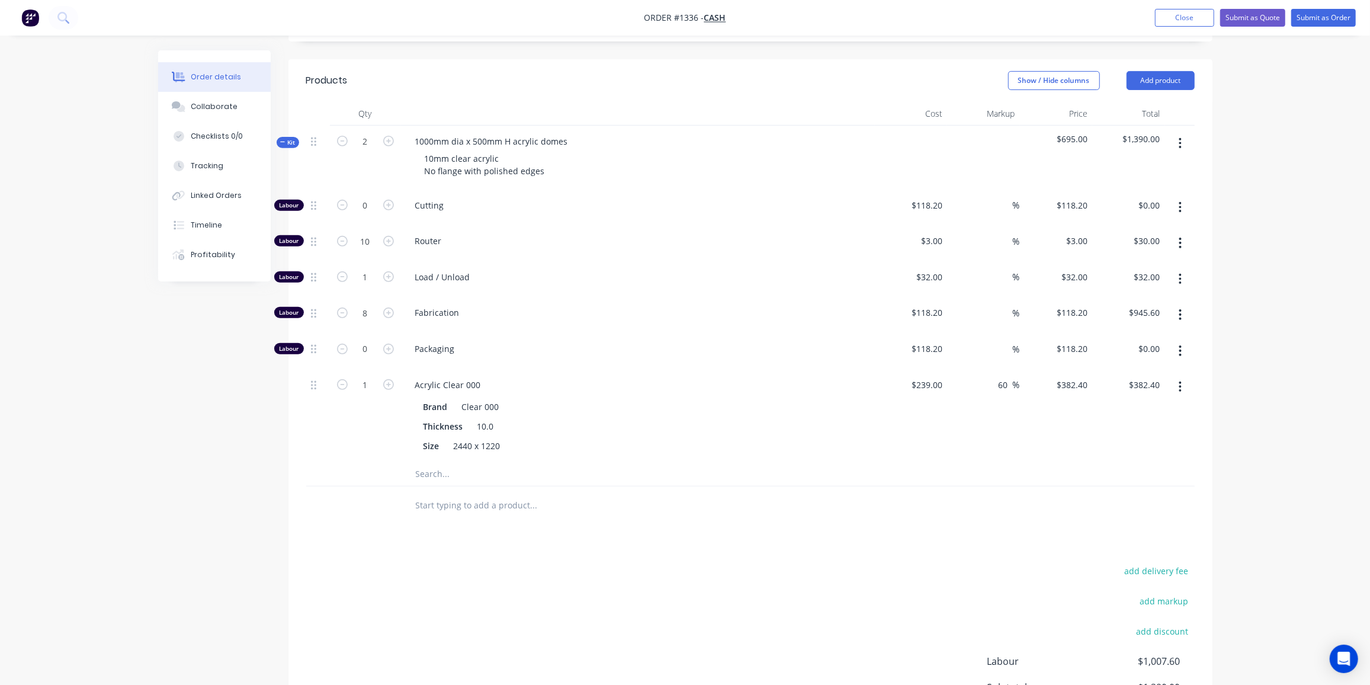
click at [434, 462] on input "text" at bounding box center [533, 474] width 237 height 24
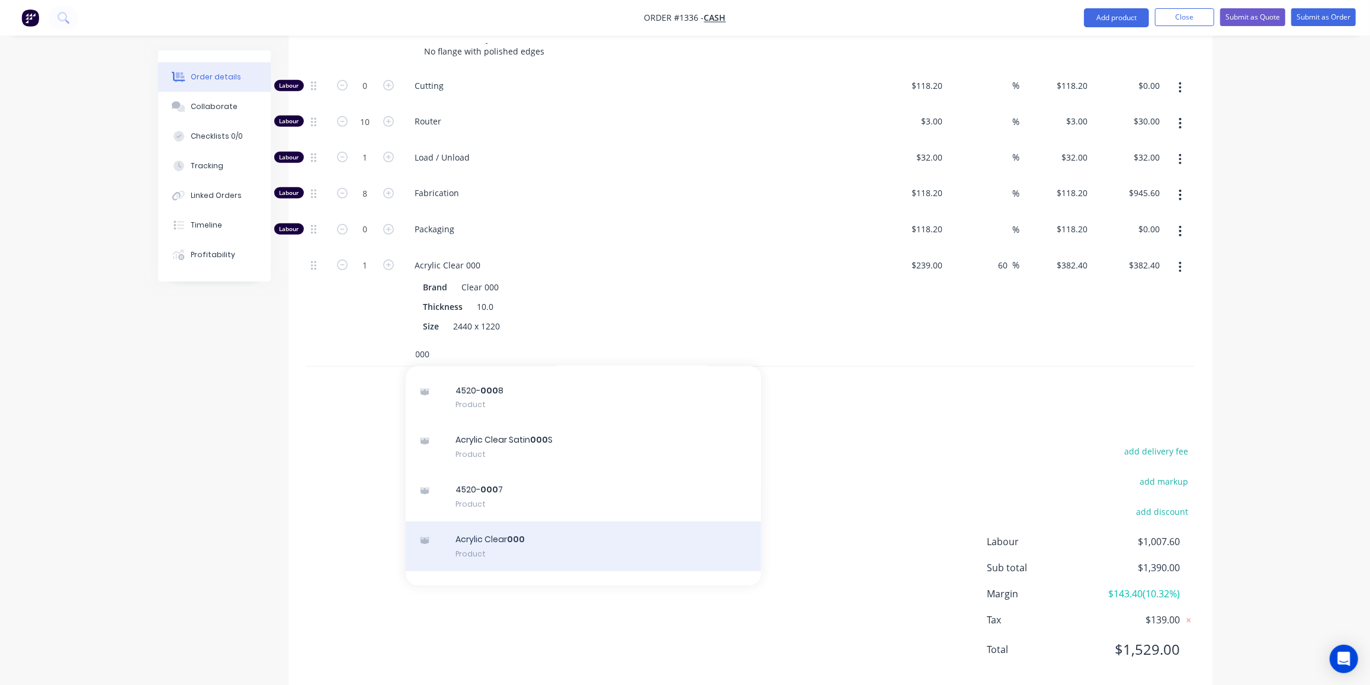
scroll to position [53, 0]
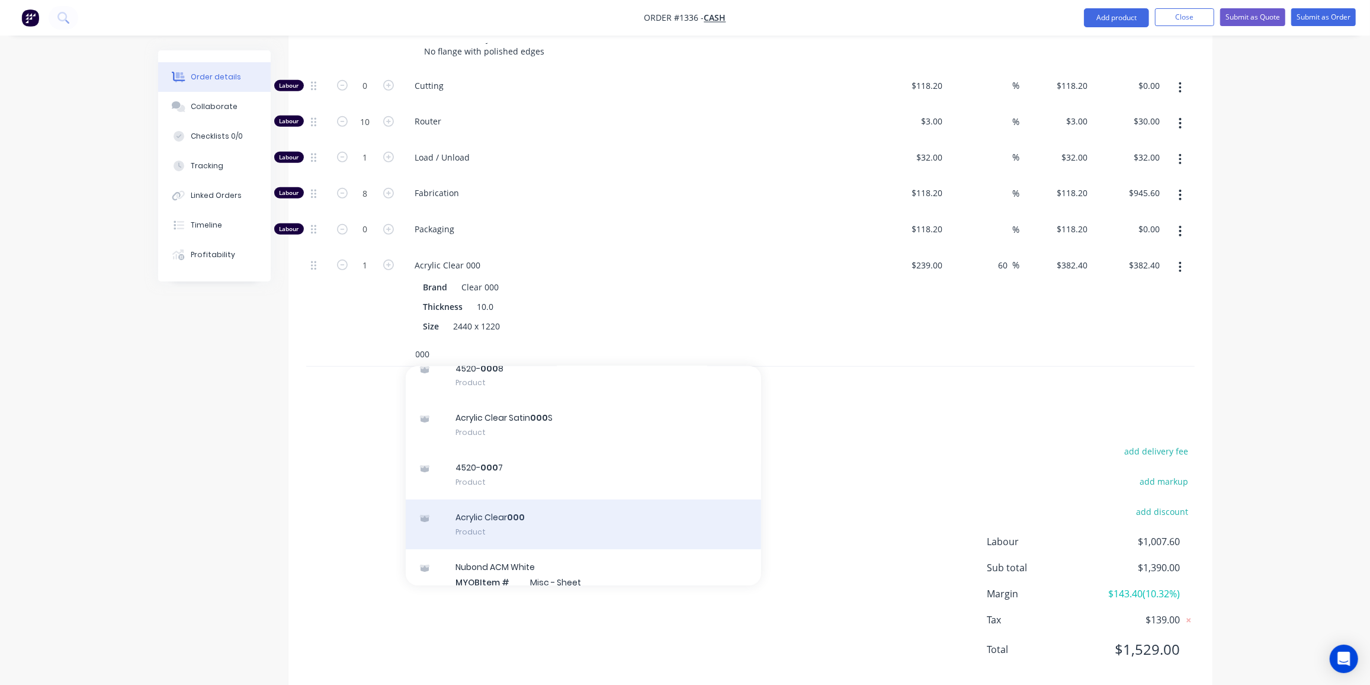
type input "000"
click at [496, 505] on div "Acrylic Clear 000 Product" at bounding box center [583, 524] width 355 height 50
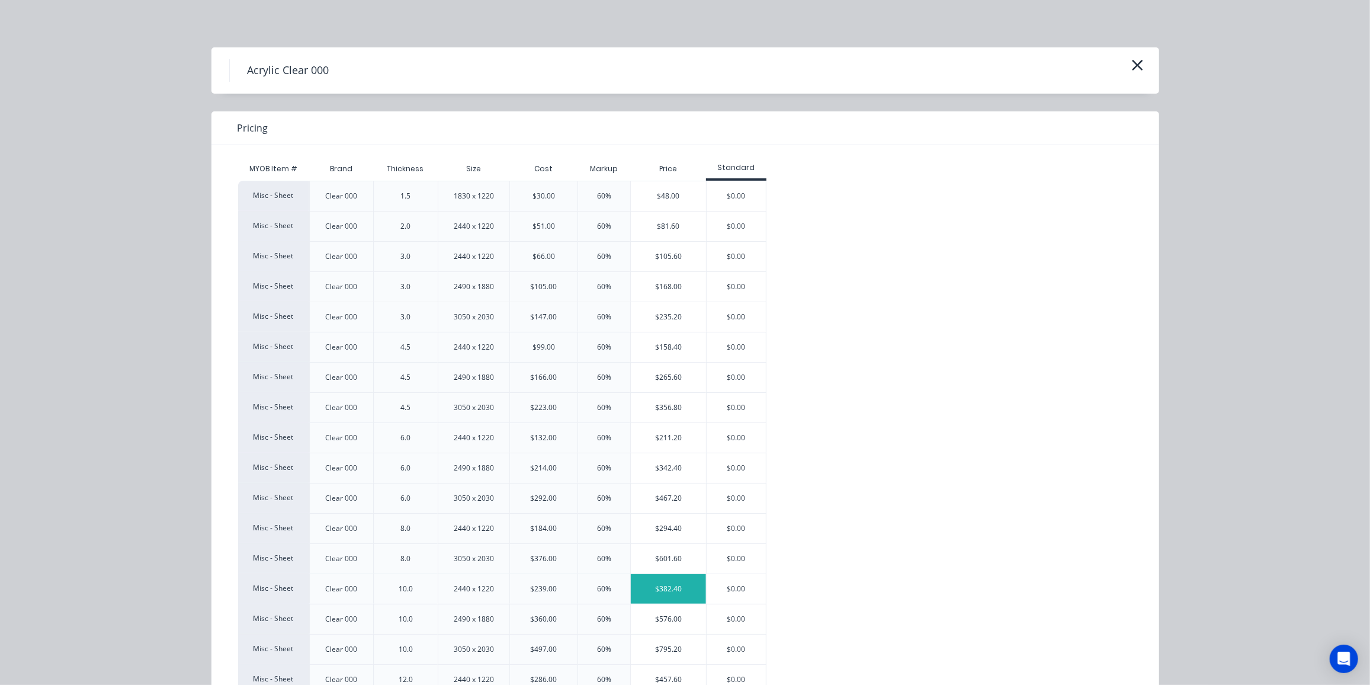
click at [670, 592] on div "$382.40" at bounding box center [668, 589] width 75 height 30
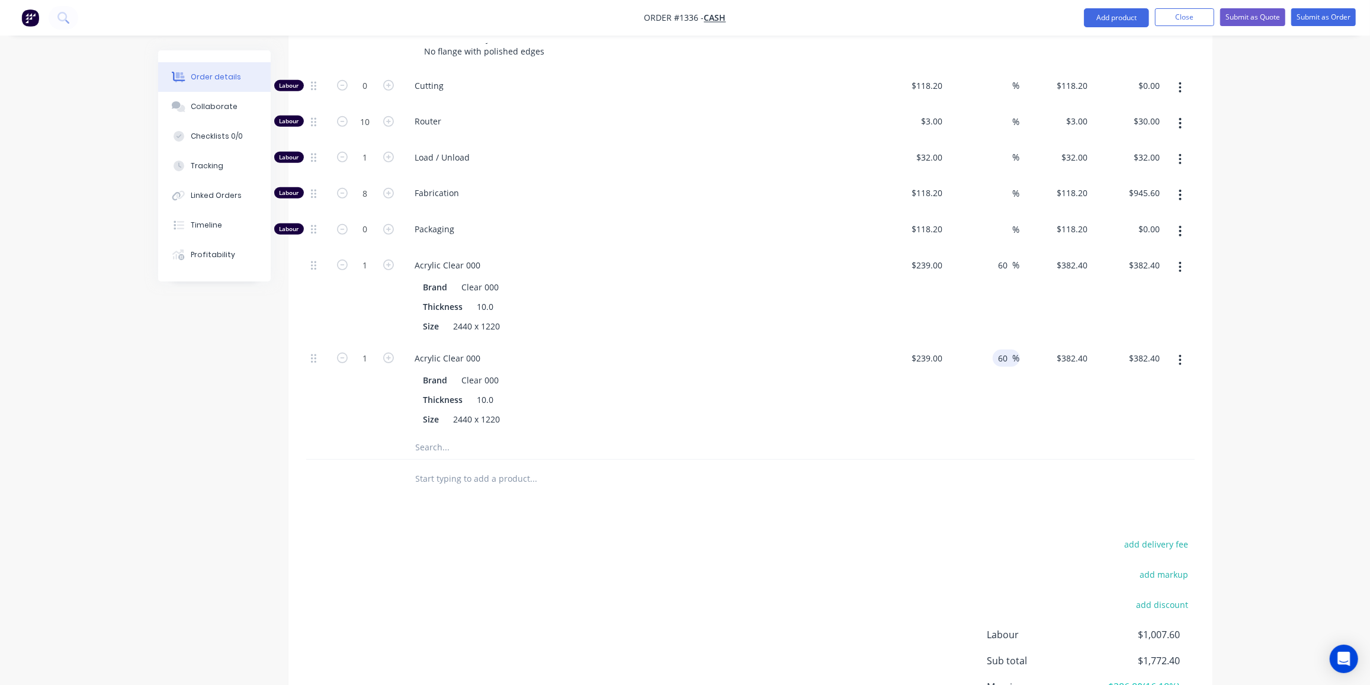
drag, startPoint x: 1007, startPoint y: 333, endPoint x: 994, endPoint y: 338, distance: 13.7
click at [994, 349] on div "60 60 %" at bounding box center [1006, 357] width 27 height 17
type input "0"
type input "239"
type input "$239.00"
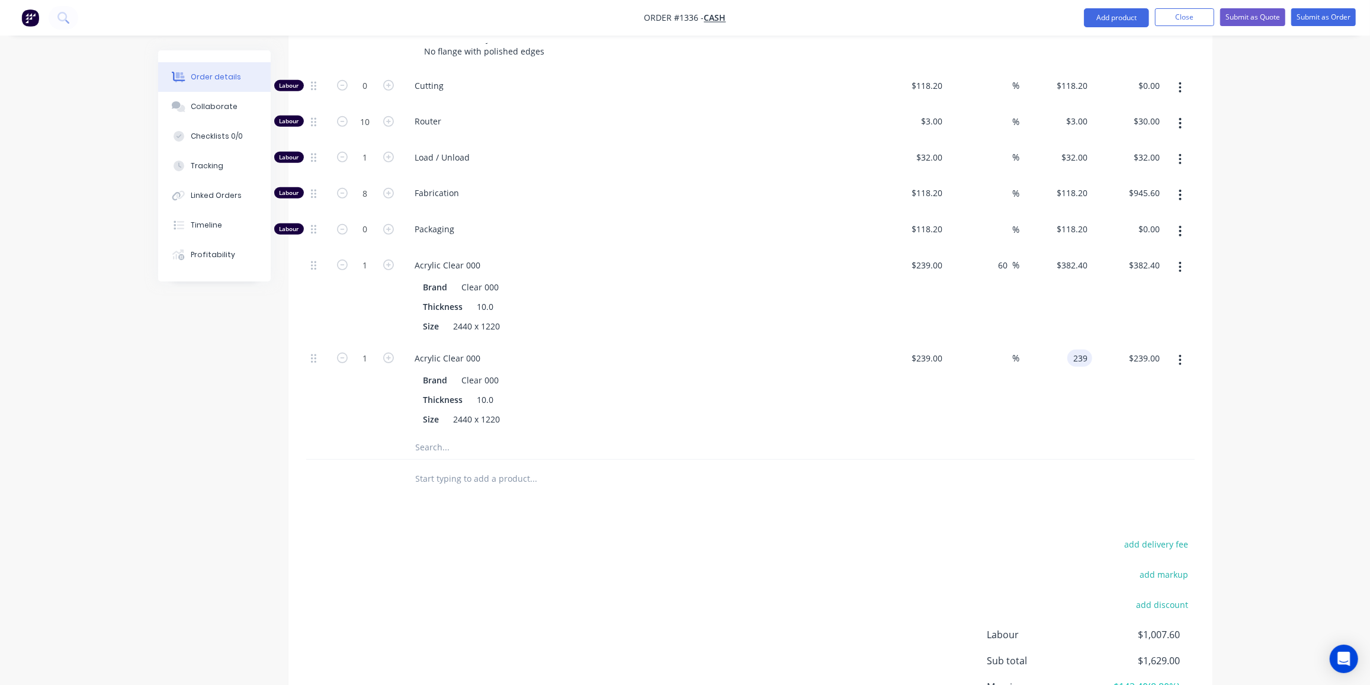
type input "$239.00"
click at [531, 536] on div "add delivery fee add markup add discount Labour $1,007.60 Sub total $1,629.00 M…" at bounding box center [750, 650] width 888 height 229
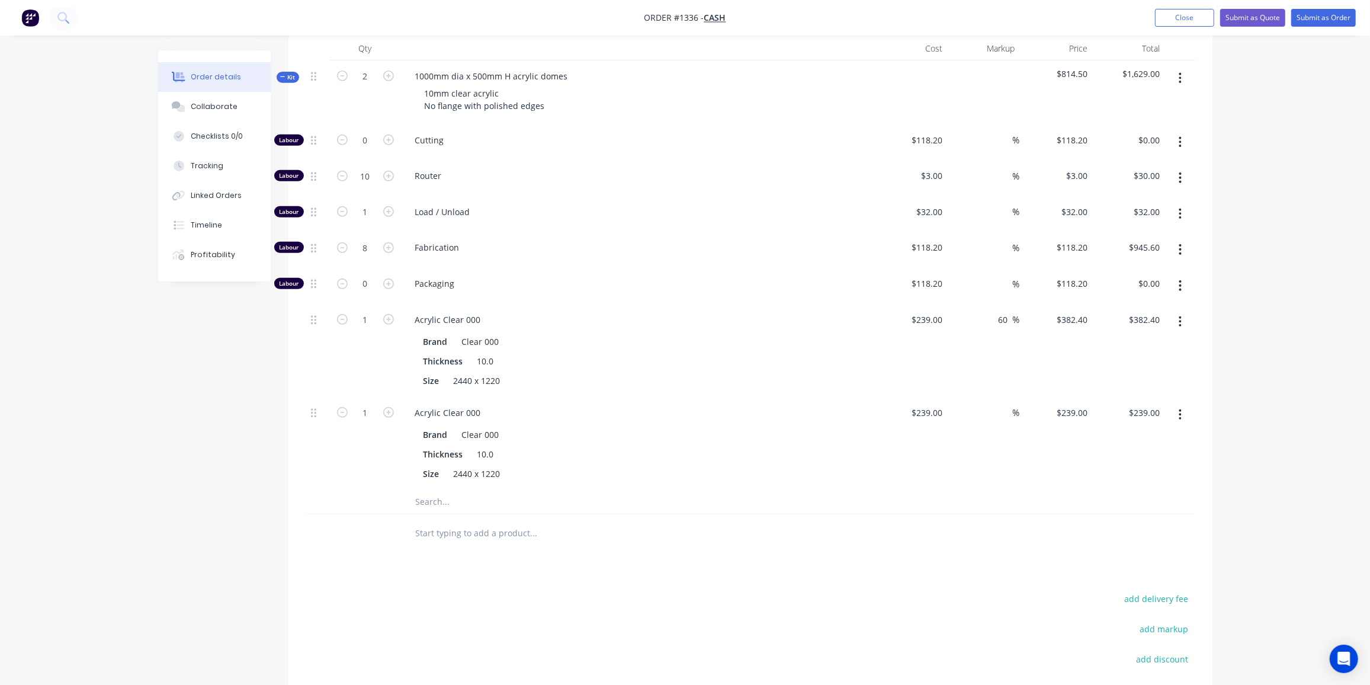
scroll to position [389, 0]
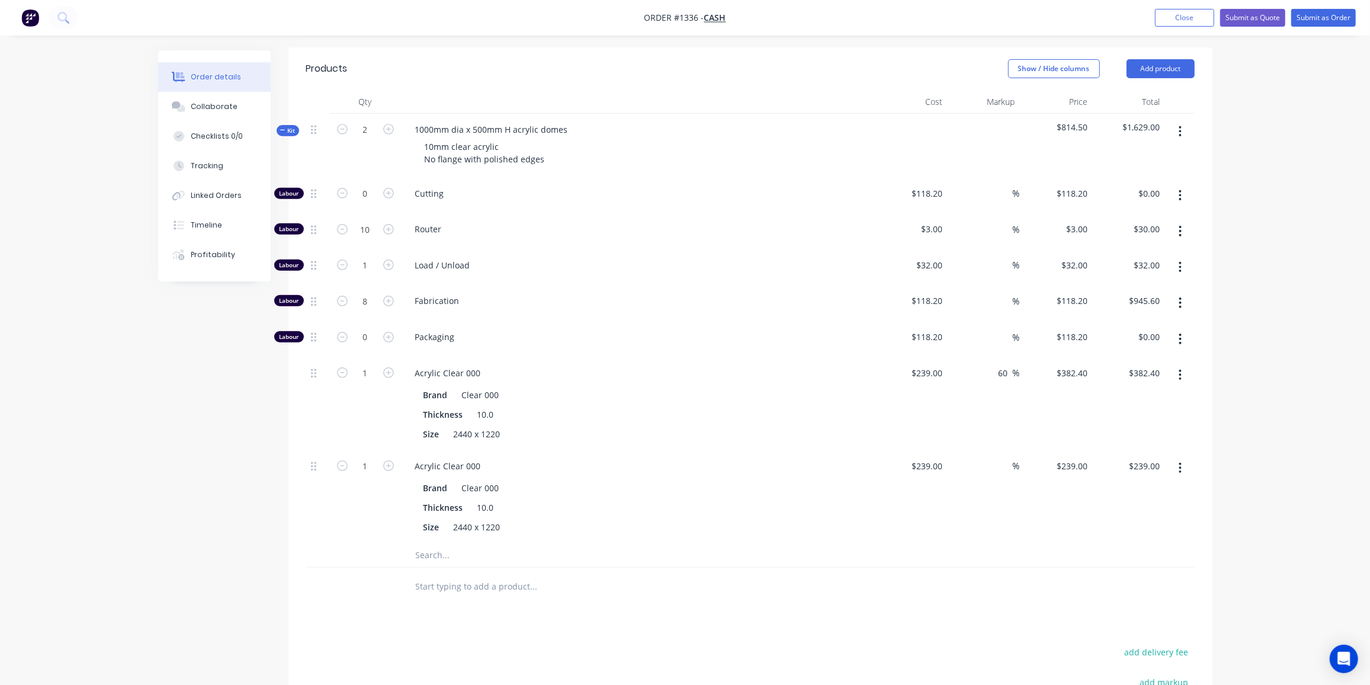
click at [284, 127] on icon at bounding box center [282, 130] width 5 height 6
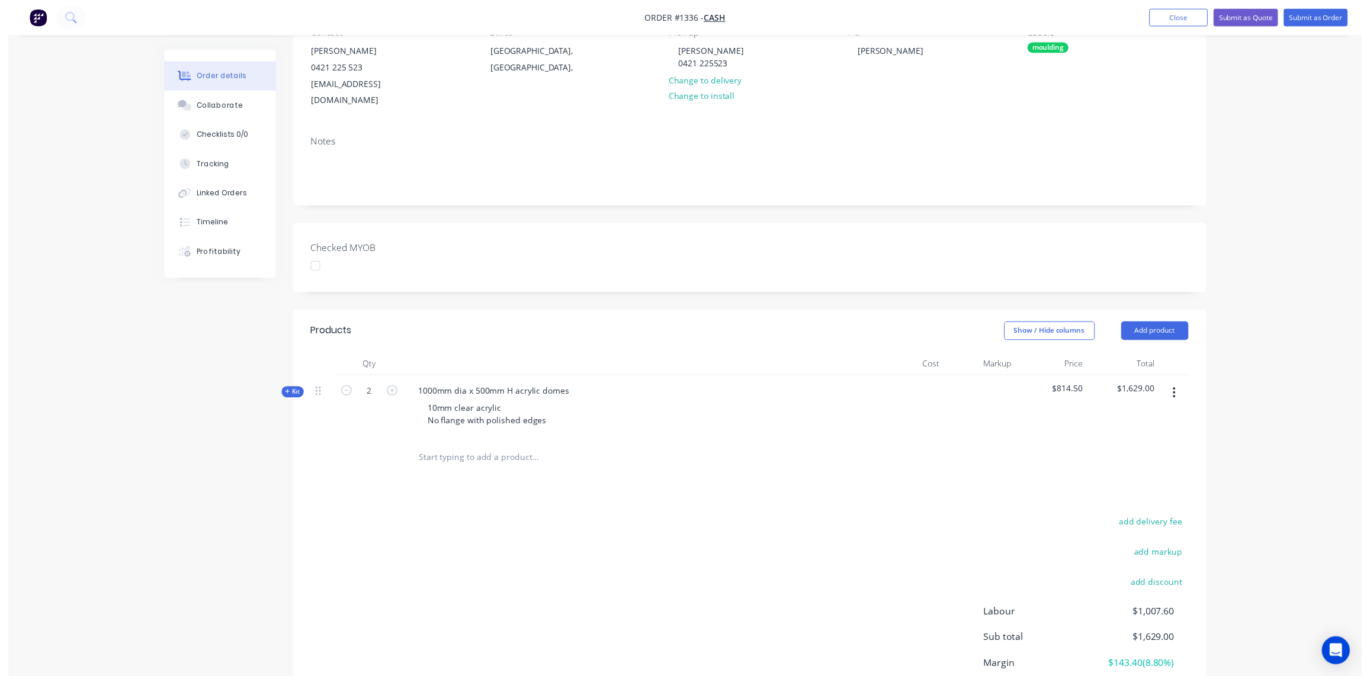
scroll to position [0, 0]
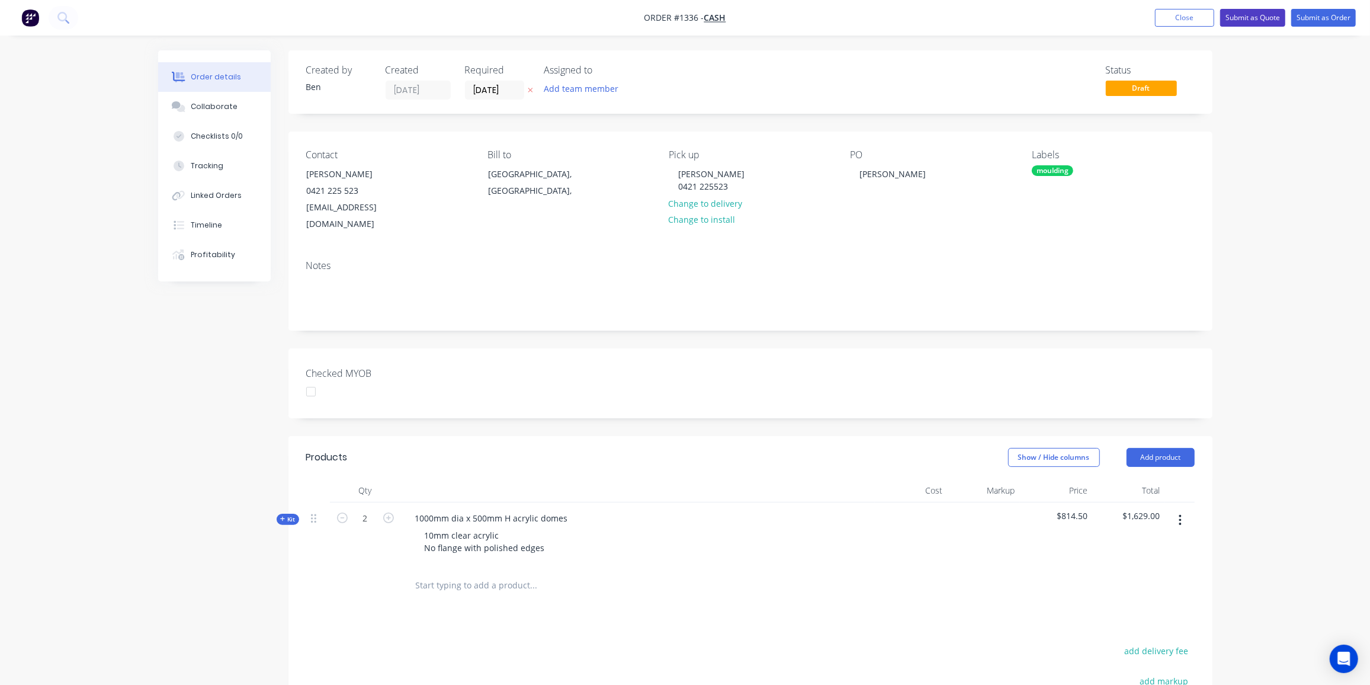
click at [1250, 20] on button "Submit as Quote" at bounding box center [1252, 18] width 65 height 18
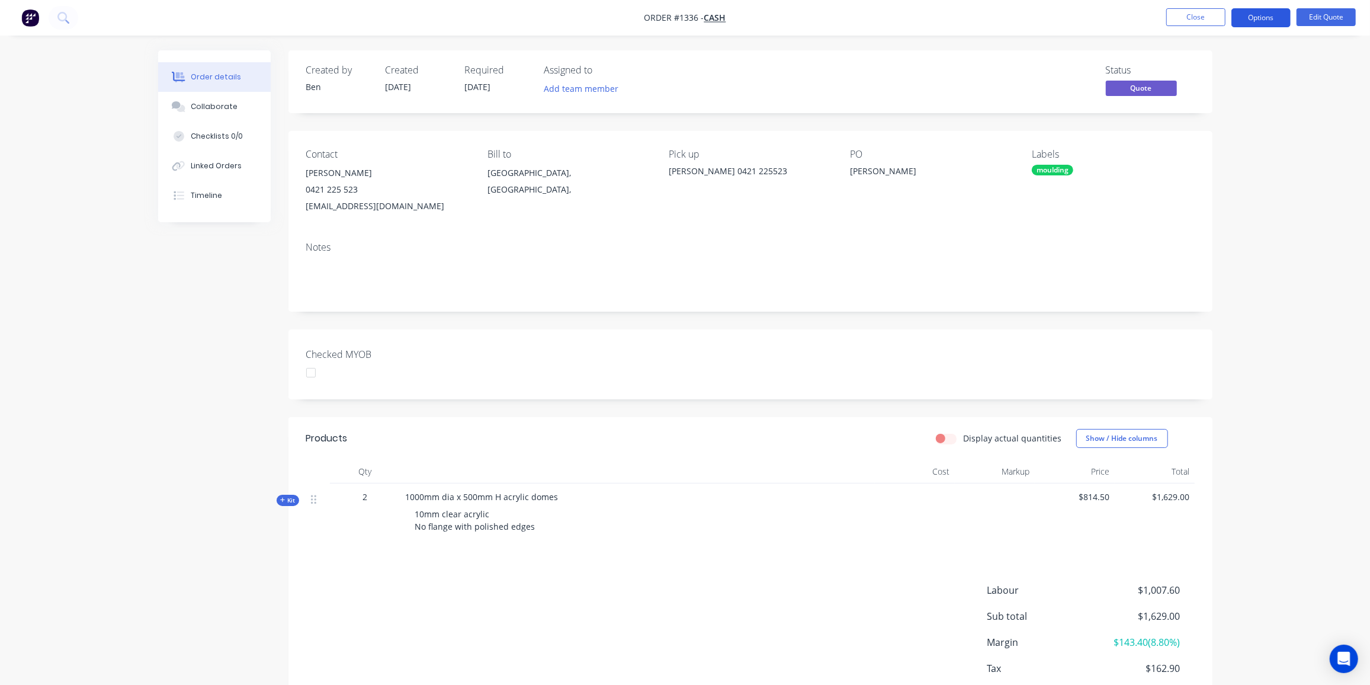
click at [1266, 18] on button "Options" at bounding box center [1260, 17] width 59 height 19
click at [1183, 68] on div "Quote" at bounding box center [1225, 71] width 109 height 17
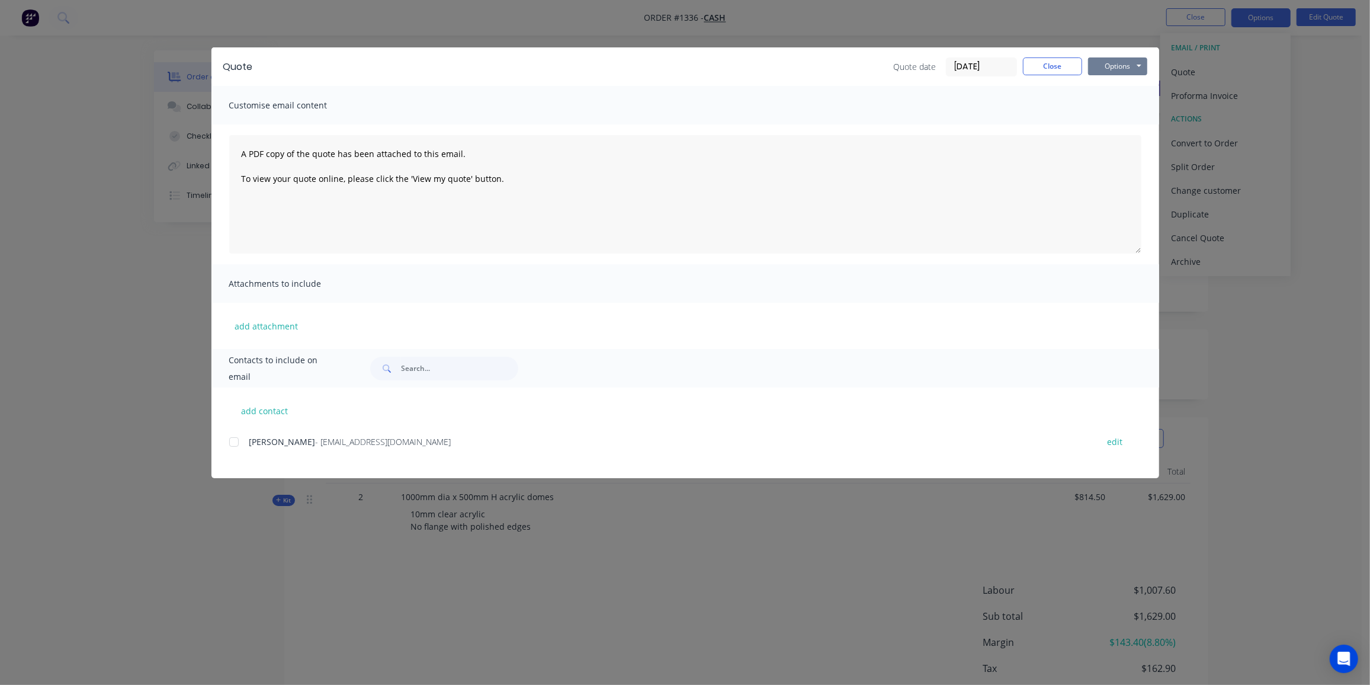
click at [1115, 67] on button "Options" at bounding box center [1117, 66] width 59 height 18
click at [1122, 83] on button "Preview" at bounding box center [1126, 88] width 76 height 20
click at [236, 444] on div at bounding box center [234, 442] width 24 height 24
click at [1124, 61] on button "Options" at bounding box center [1117, 66] width 59 height 18
click at [1116, 124] on button "Email" at bounding box center [1126, 127] width 76 height 20
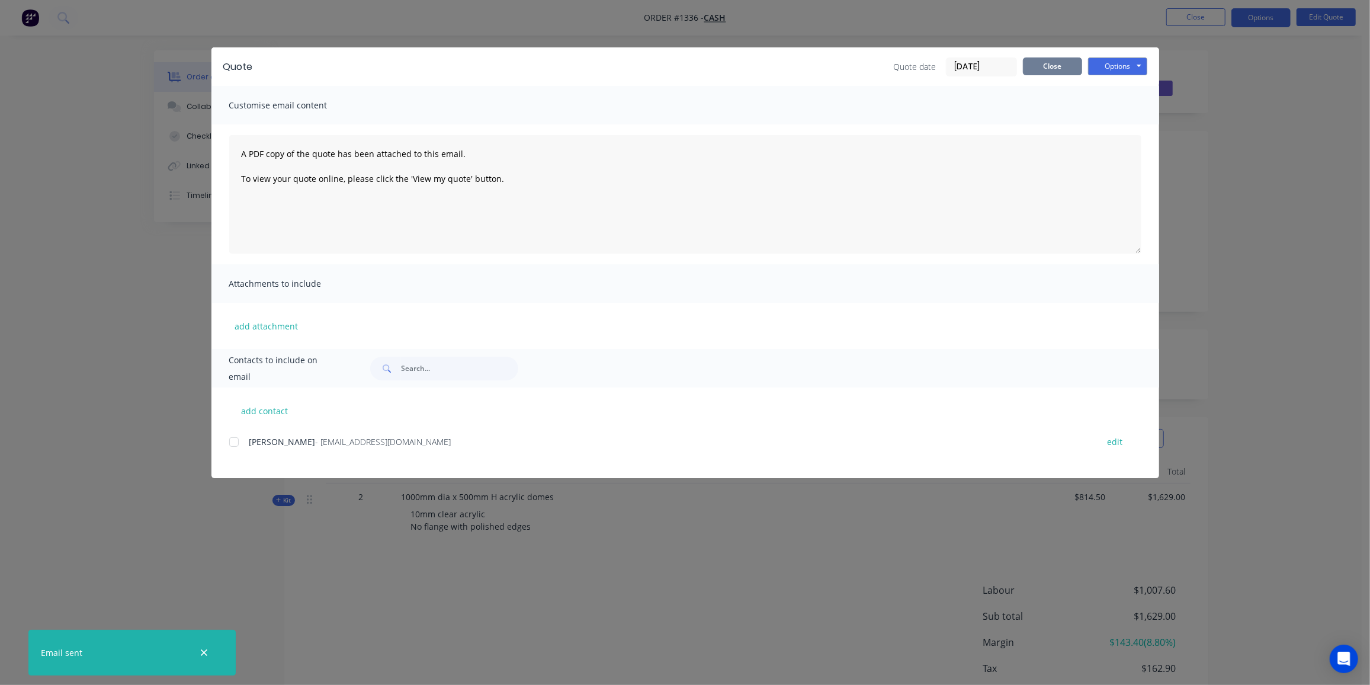
click at [1053, 71] on button "Close" at bounding box center [1052, 66] width 59 height 18
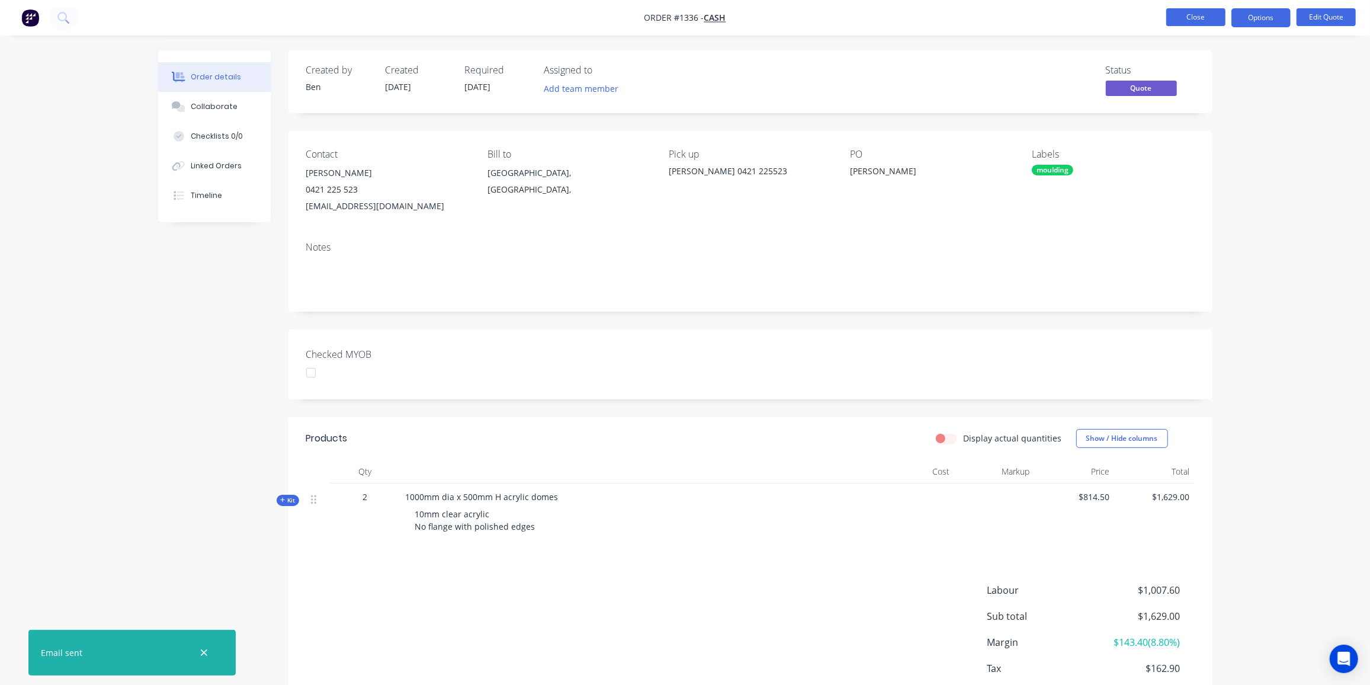
click at [1191, 18] on button "Close" at bounding box center [1195, 17] width 59 height 18
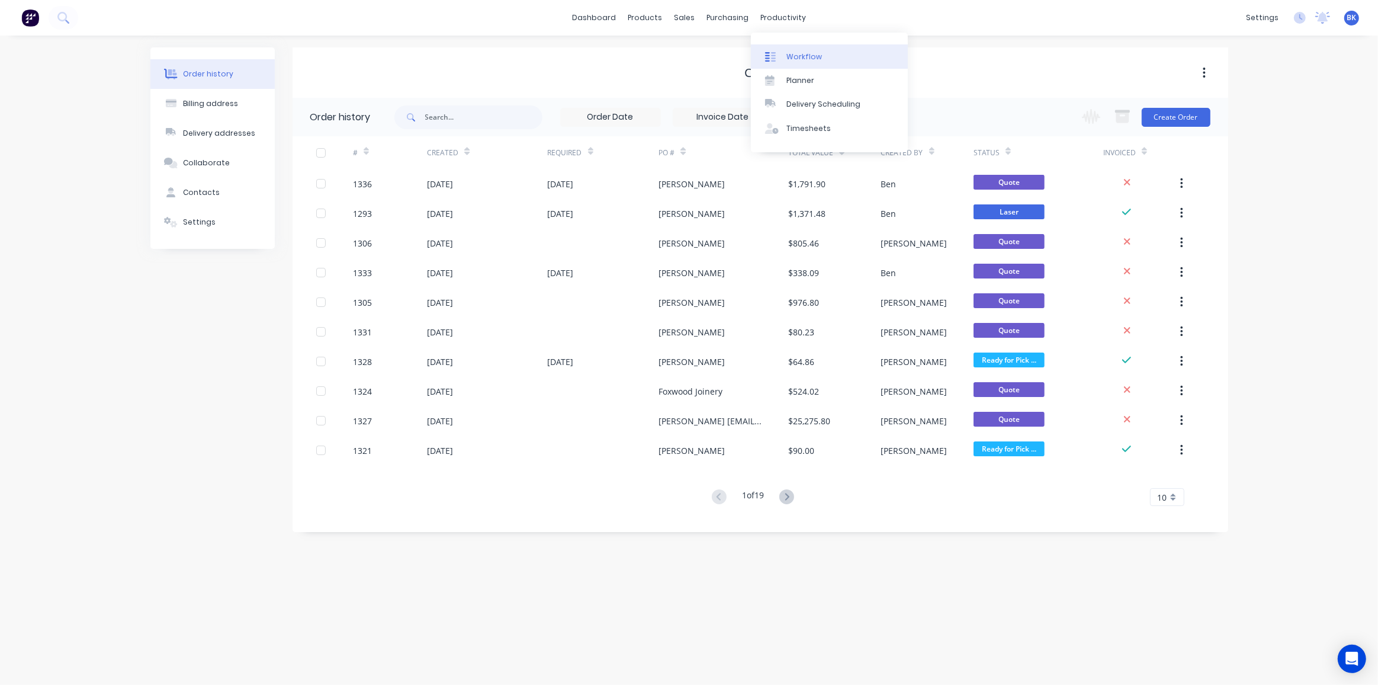
click at [794, 53] on div "Workflow" at bounding box center [805, 57] width 36 height 11
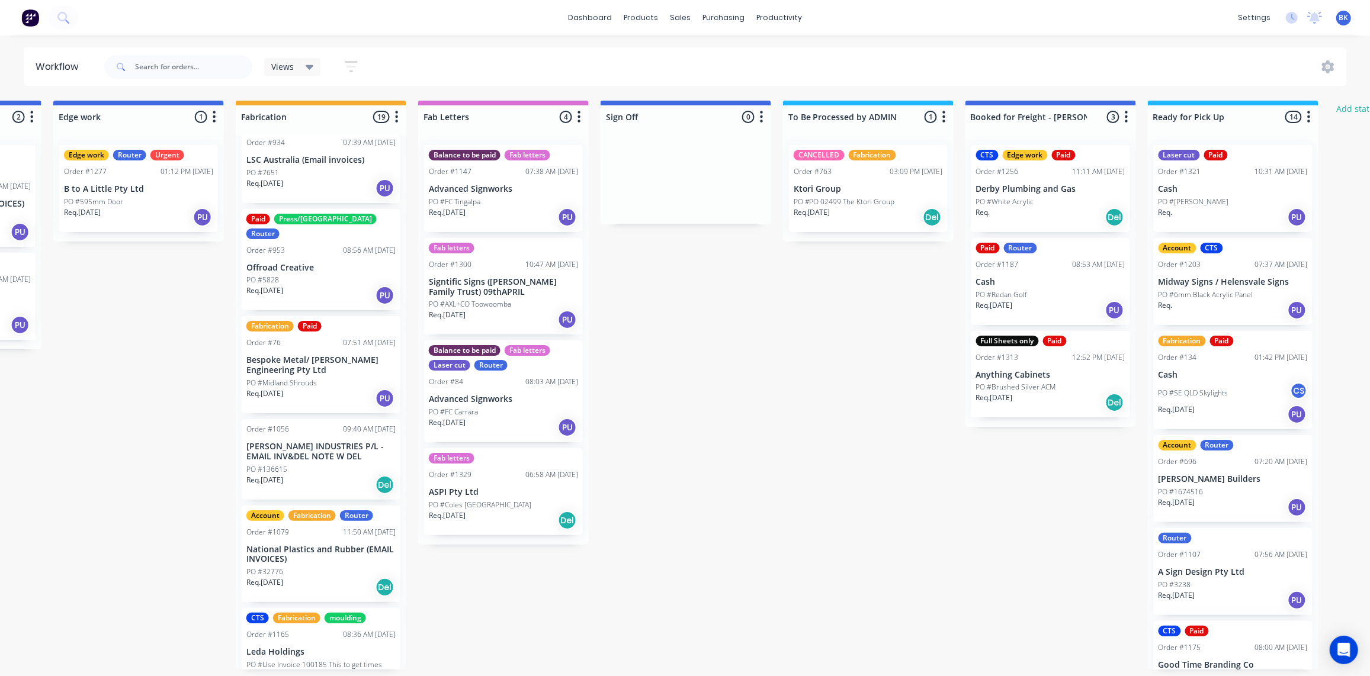
scroll to position [161, 0]
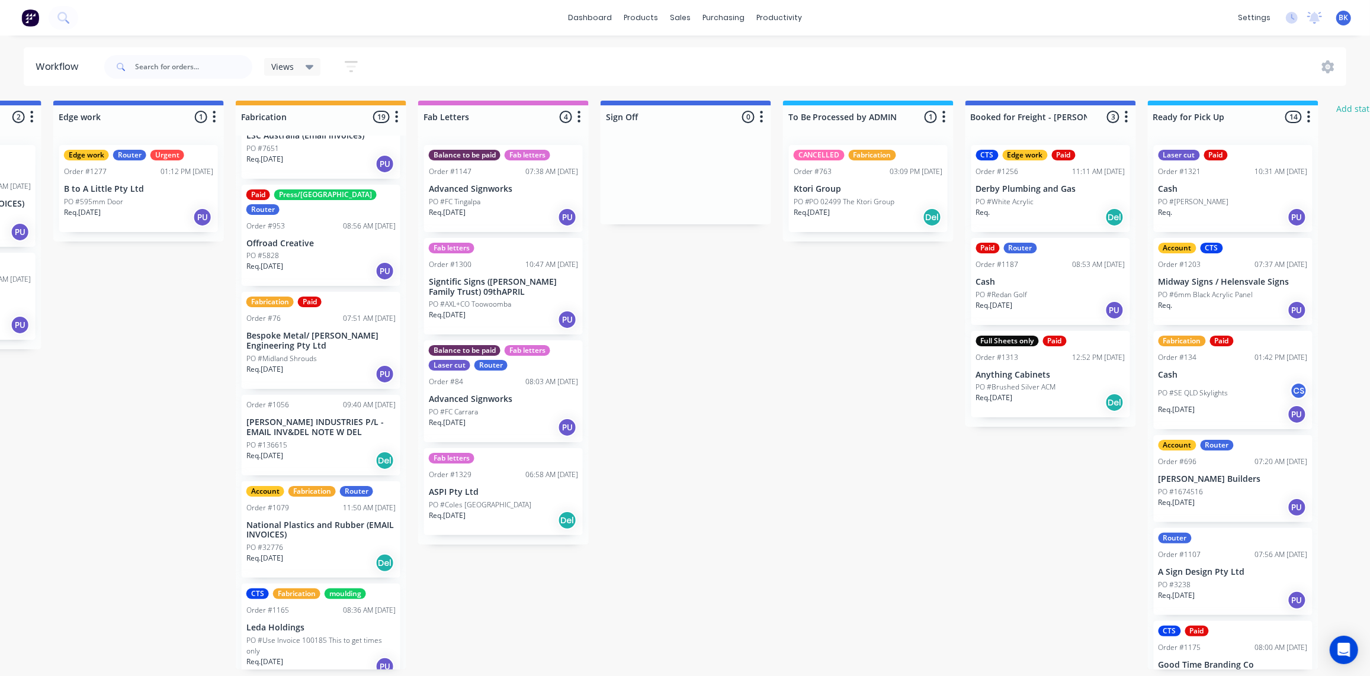
click at [332, 331] on p "Bespoke Metal/ [PERSON_NAME] Engineering Pty Ltd" at bounding box center [320, 341] width 149 height 20
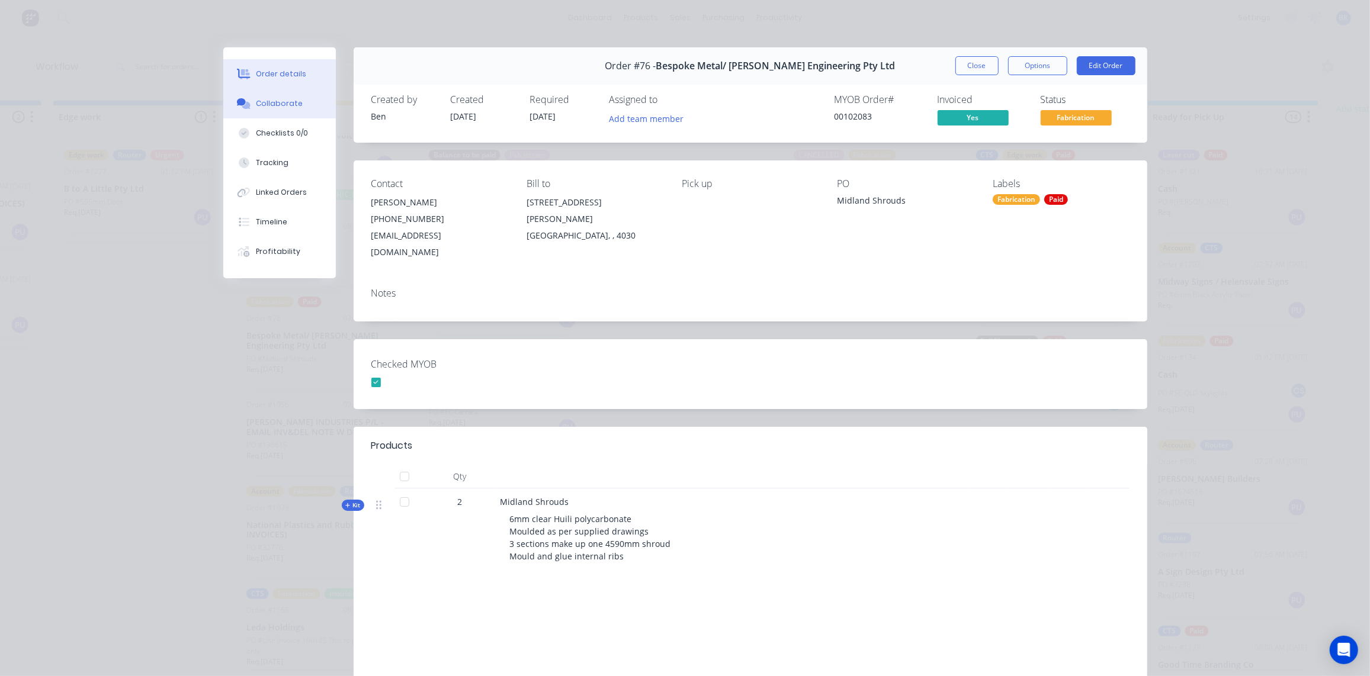
click at [283, 101] on div "Collaborate" at bounding box center [279, 103] width 47 height 11
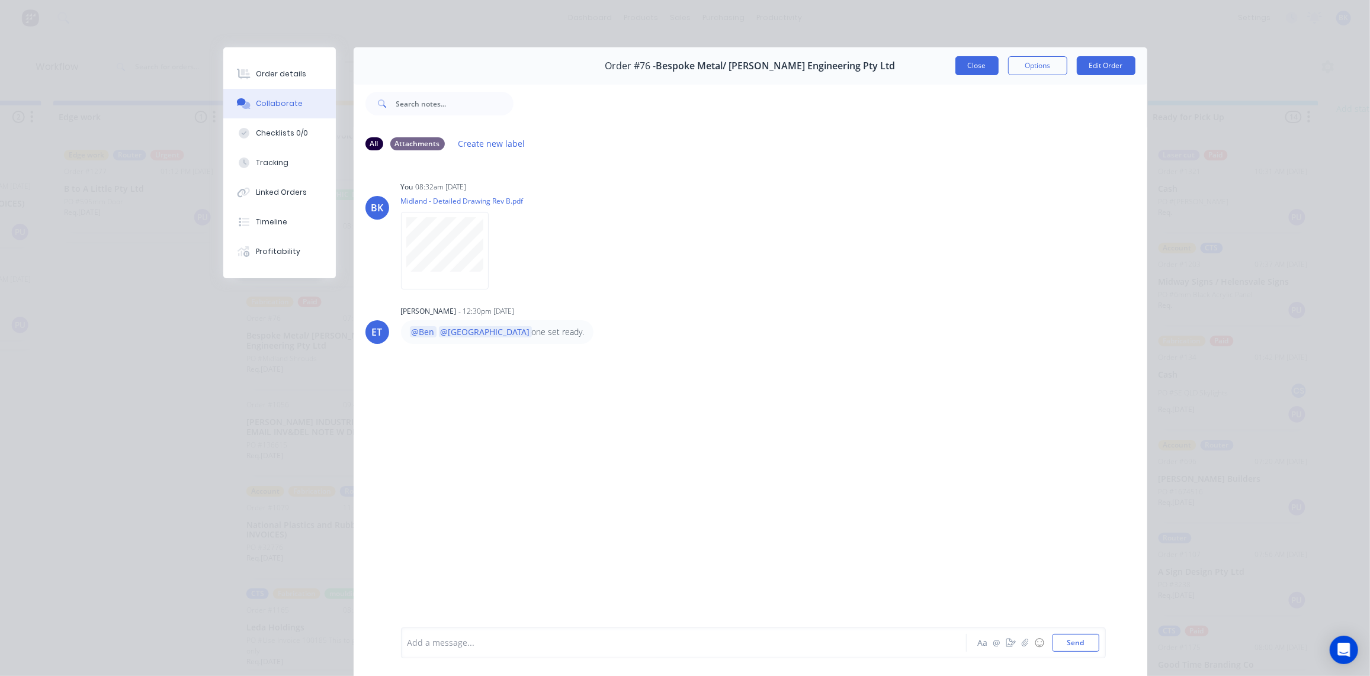
click at [972, 60] on button "Close" at bounding box center [976, 65] width 43 height 19
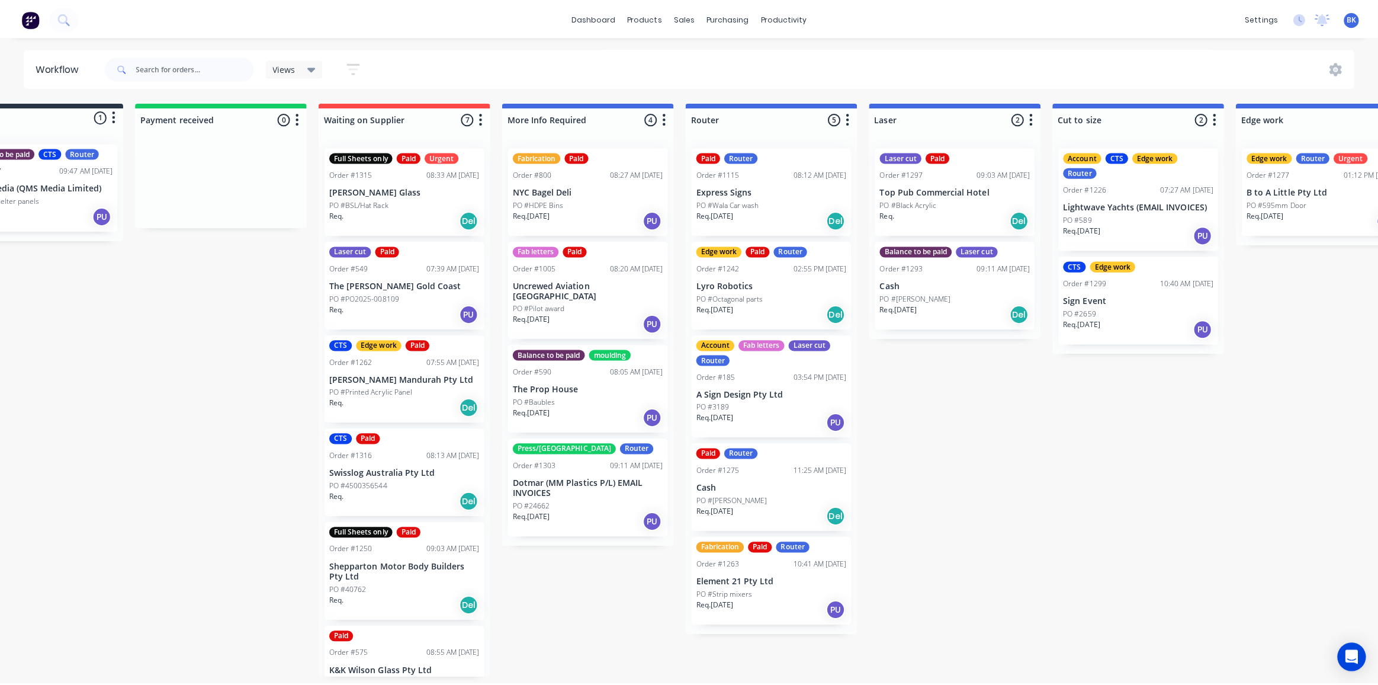
scroll to position [0, 0]
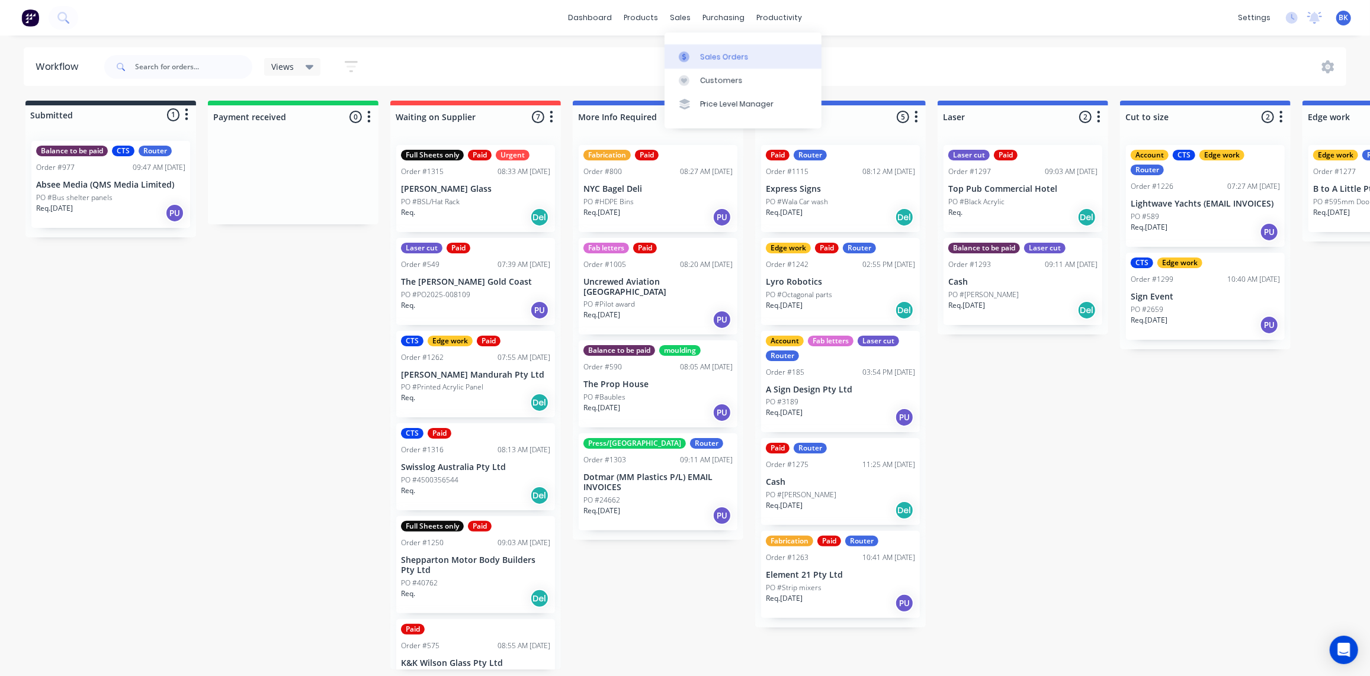
click at [687, 49] on link "Sales Orders" at bounding box center [743, 56] width 157 height 24
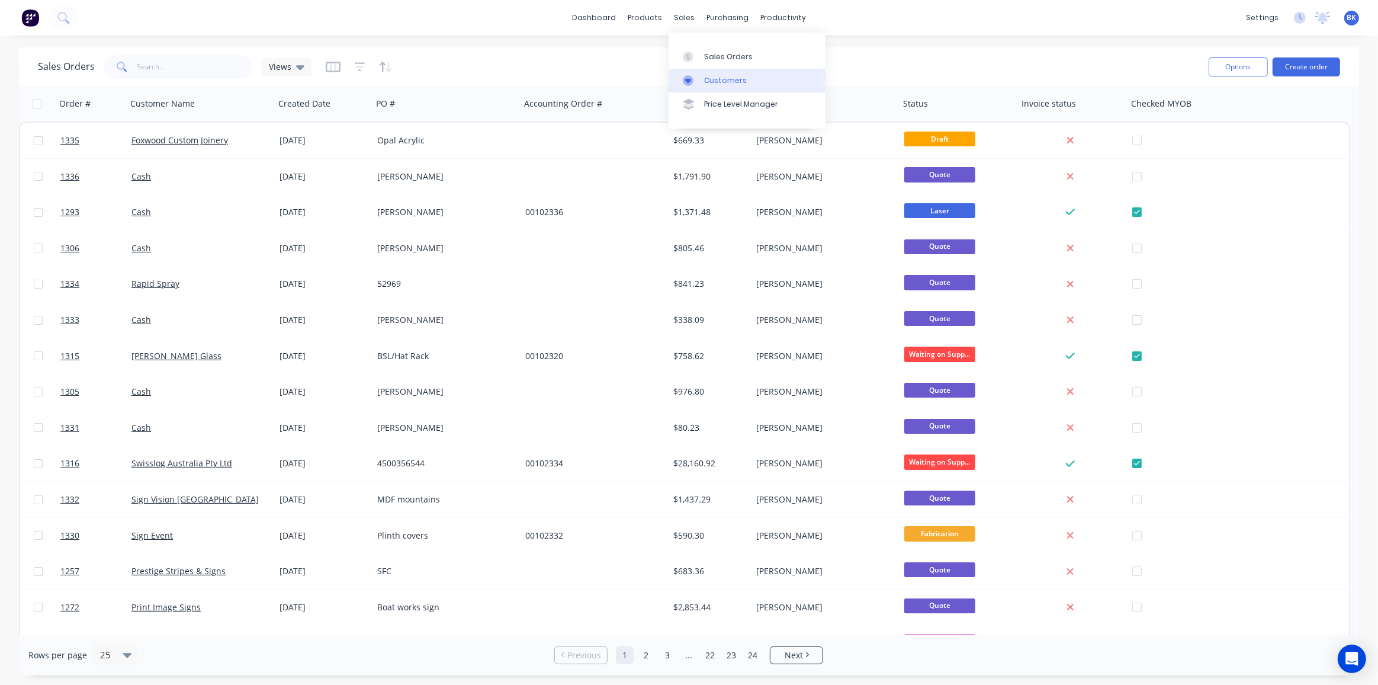
click at [701, 78] on link "Customers" at bounding box center [747, 81] width 157 height 24
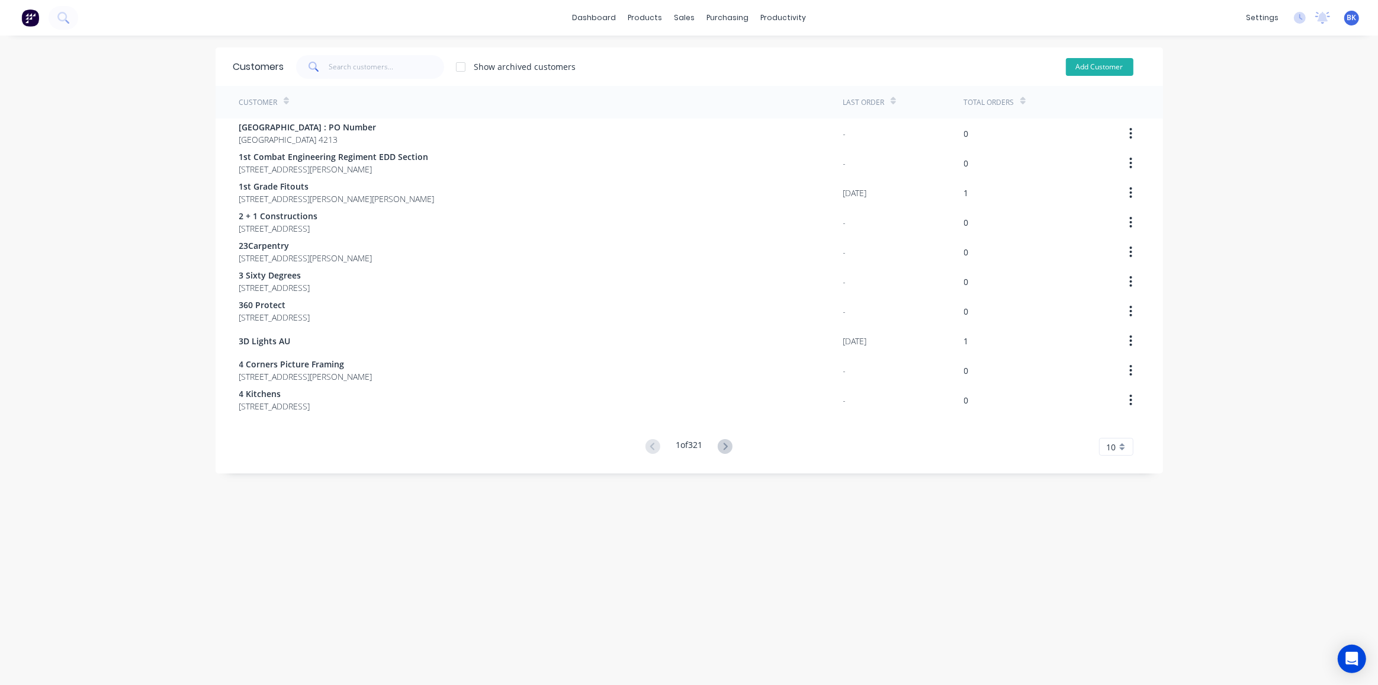
click at [1090, 67] on button "Add Customer" at bounding box center [1100, 67] width 68 height 18
select select "AU"
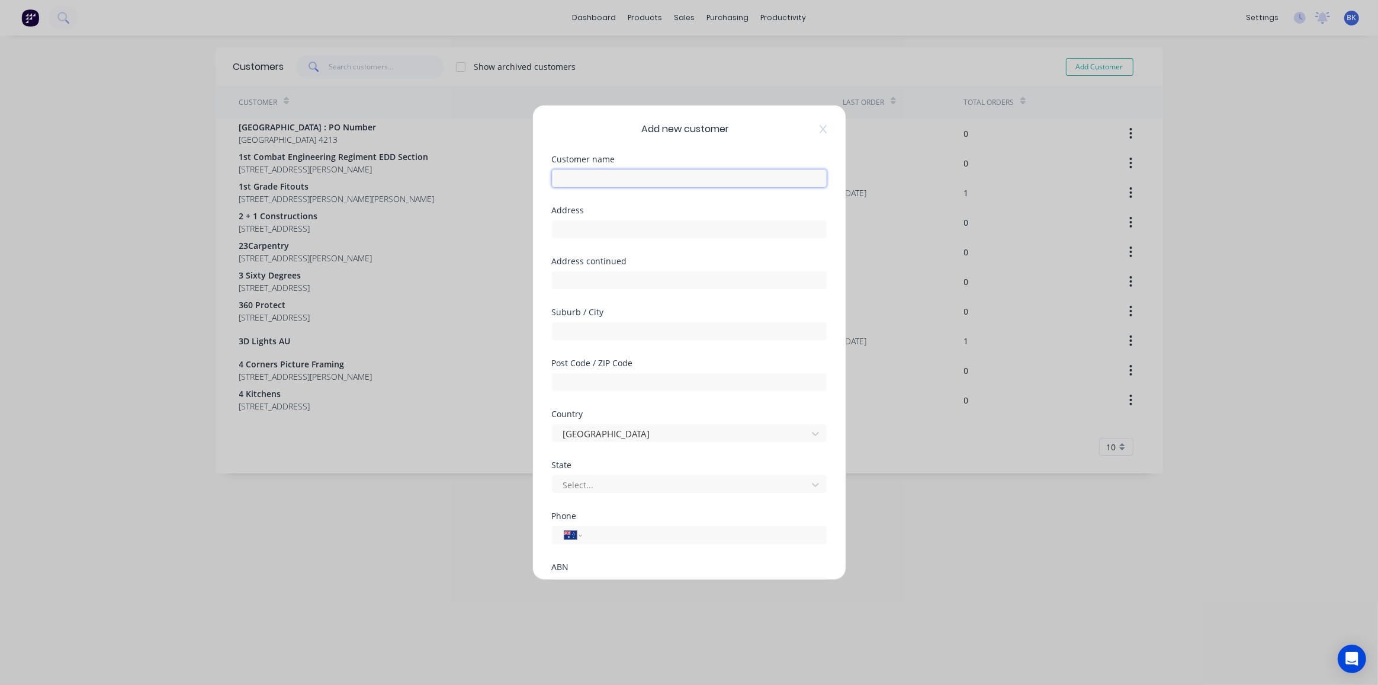
click at [611, 178] on input "text" at bounding box center [689, 178] width 275 height 18
paste input "Ciel Beverage Group Pty Ltd"
type input "Ciel Beverage Group Pty Ltd"
click at [618, 233] on input "text" at bounding box center [689, 229] width 275 height 18
paste input "Unit B04"
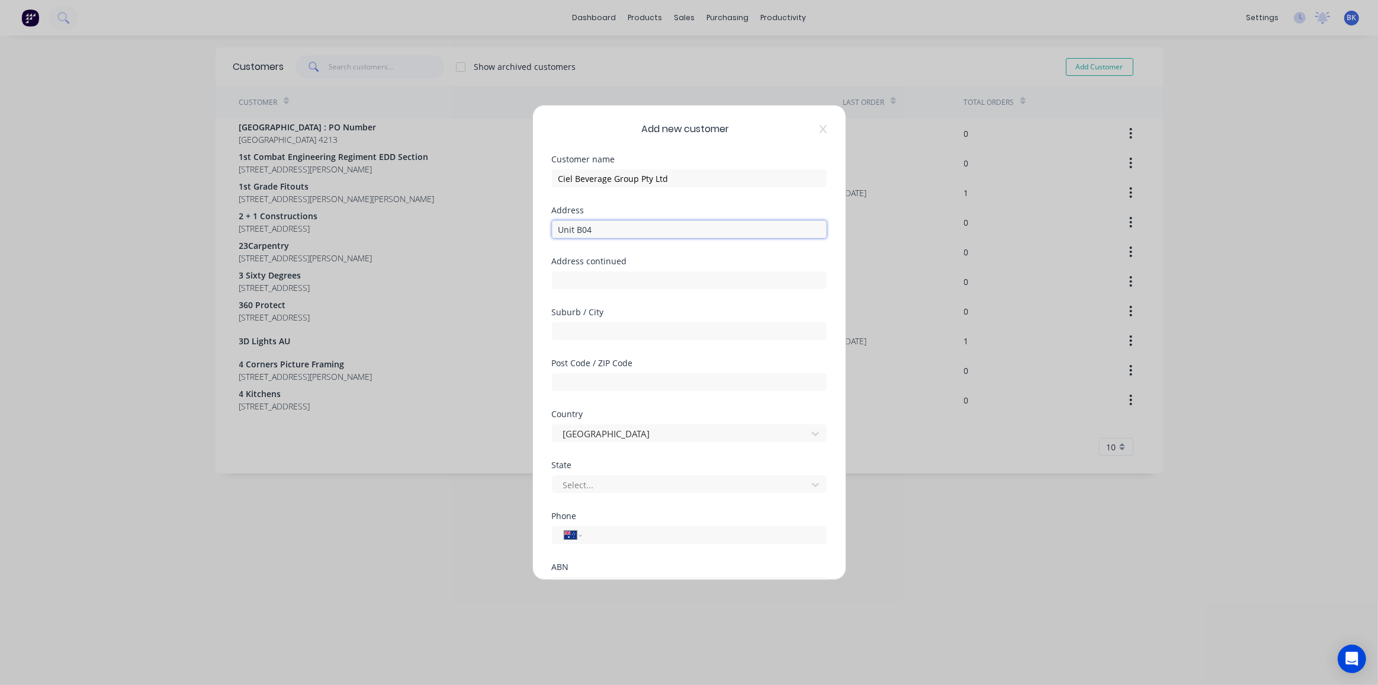
type input "Unit B04"
click at [589, 276] on input "text" at bounding box center [689, 280] width 275 height 18
paste input "5 Money Close"
type input "5 Money Close"
click at [609, 328] on input "text" at bounding box center [689, 331] width 275 height 18
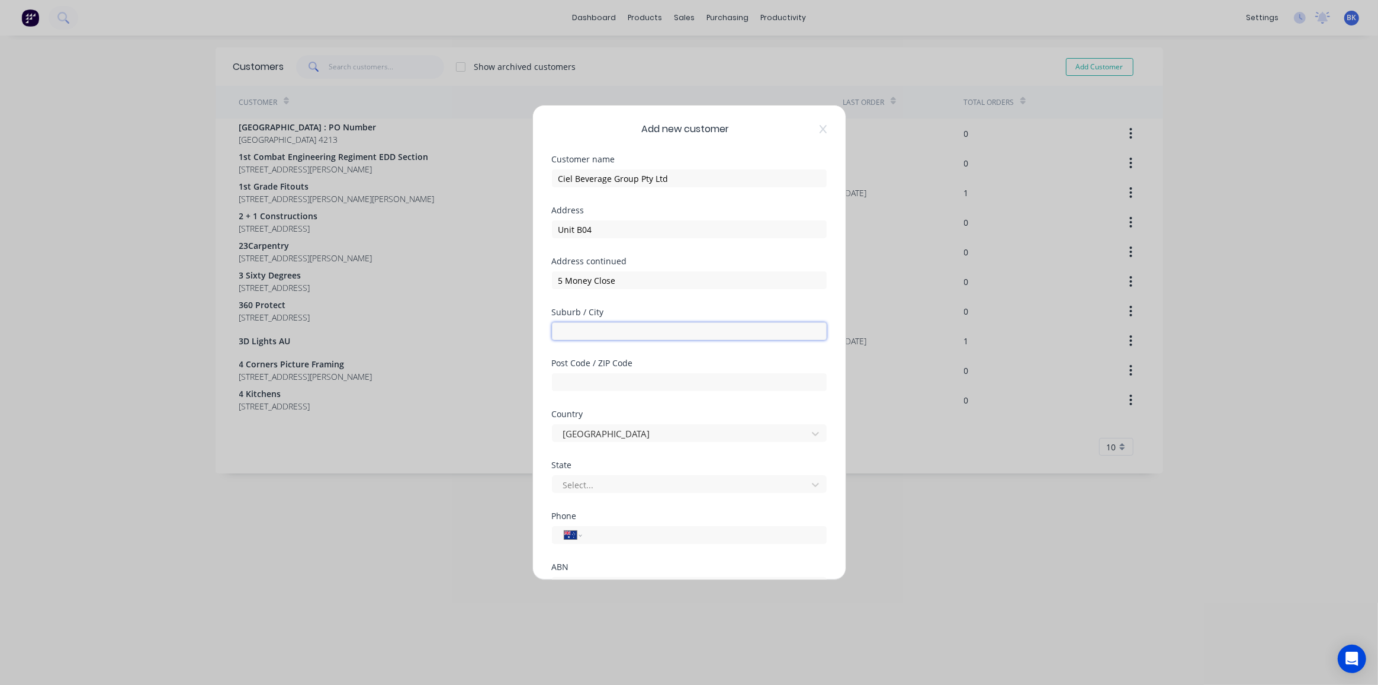
paste input "Rouse Hill"
type input "Rouse Hill"
click at [580, 387] on input "text" at bounding box center [689, 382] width 275 height 18
paste input "2155"
type input "2155"
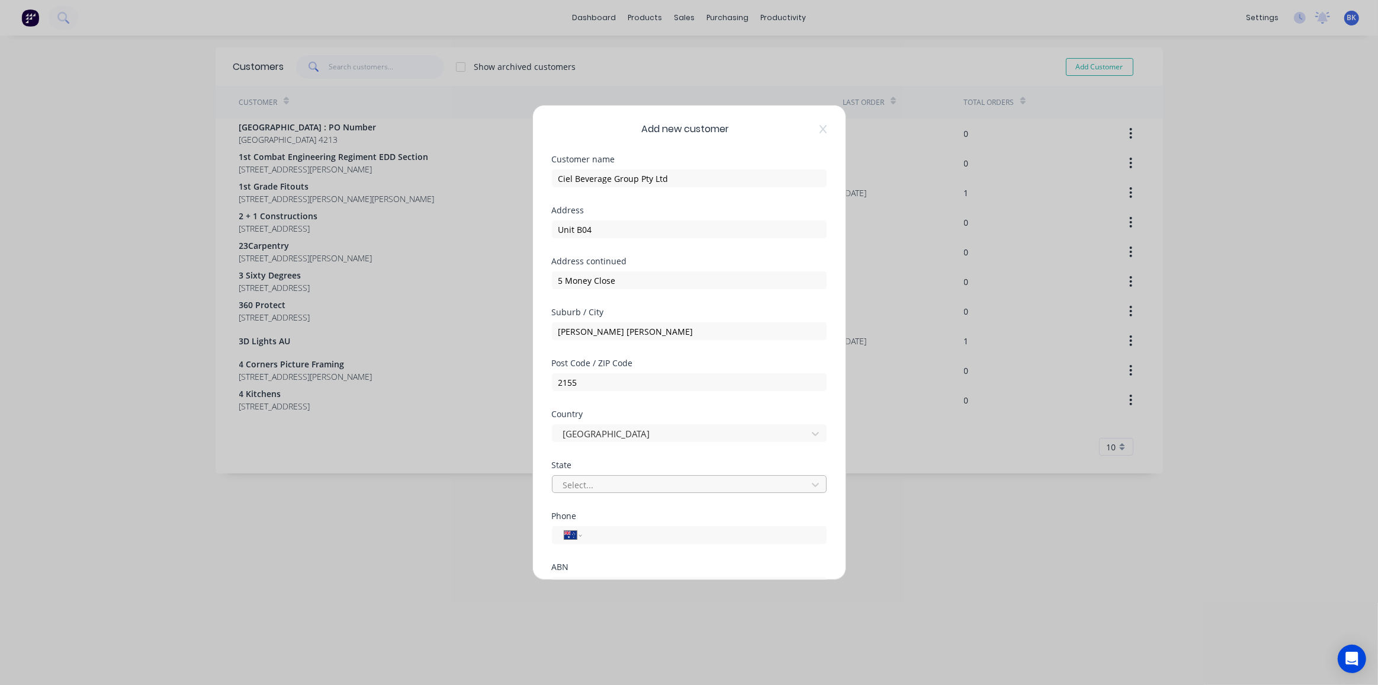
click at [588, 481] on div at bounding box center [681, 484] width 239 height 15
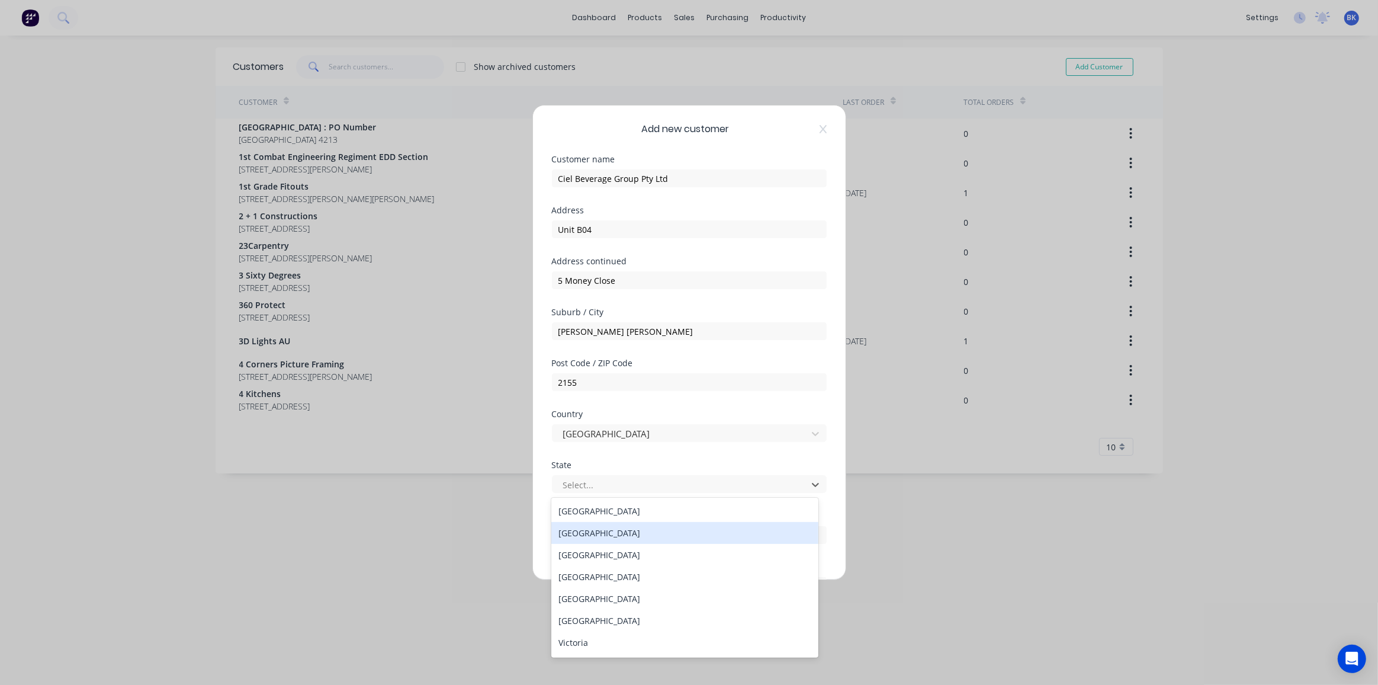
click at [596, 523] on div "New South Wales" at bounding box center [684, 533] width 267 height 22
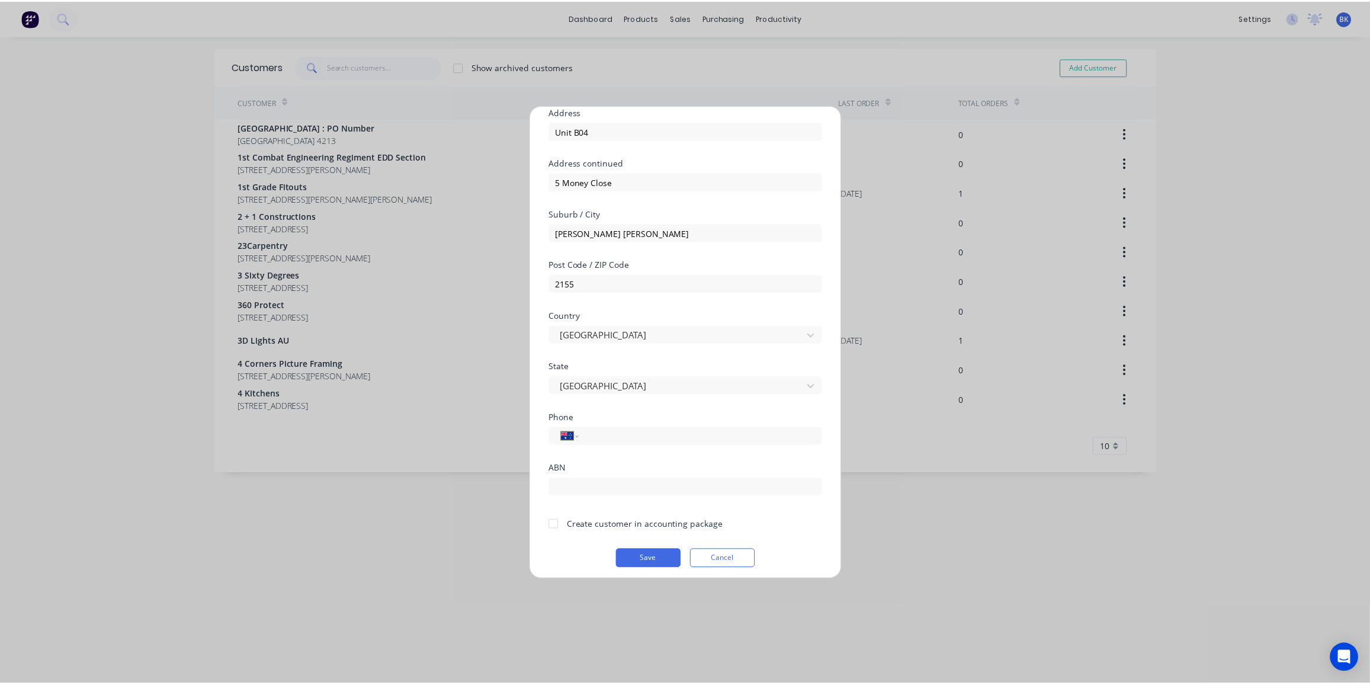
scroll to position [103, 0]
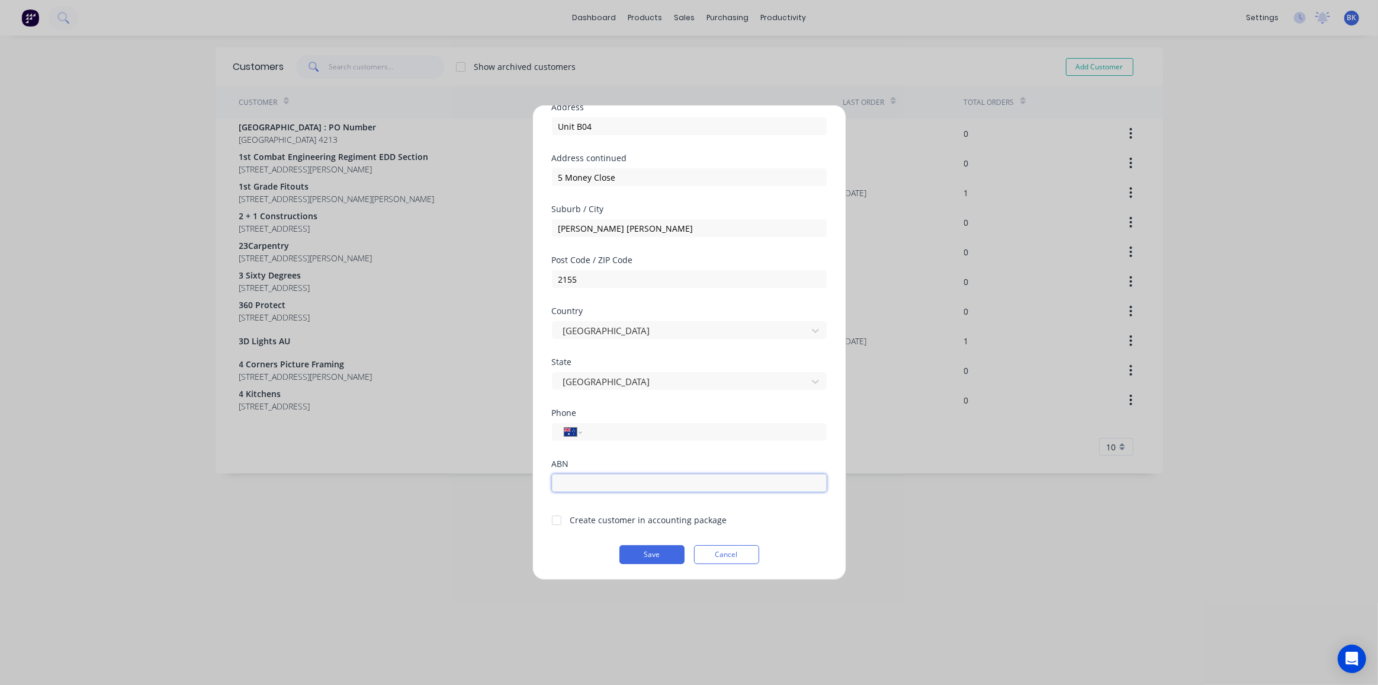
click at [628, 483] on input "text" at bounding box center [689, 483] width 275 height 18
paste input "28 659 901 201"
type input "28 659 901 201"
click at [557, 519] on div at bounding box center [557, 520] width 24 height 24
click at [649, 554] on button "Save" at bounding box center [652, 554] width 65 height 19
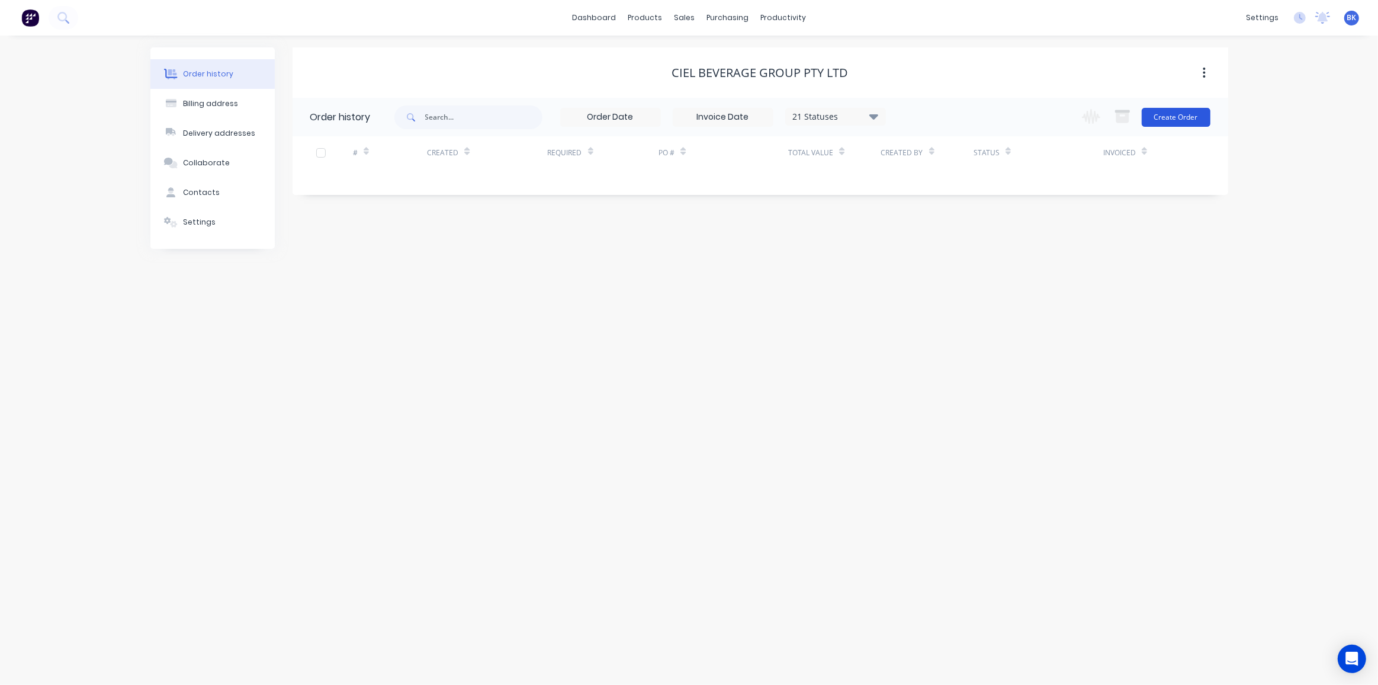
click at [1166, 114] on button "Create Order" at bounding box center [1176, 117] width 69 height 19
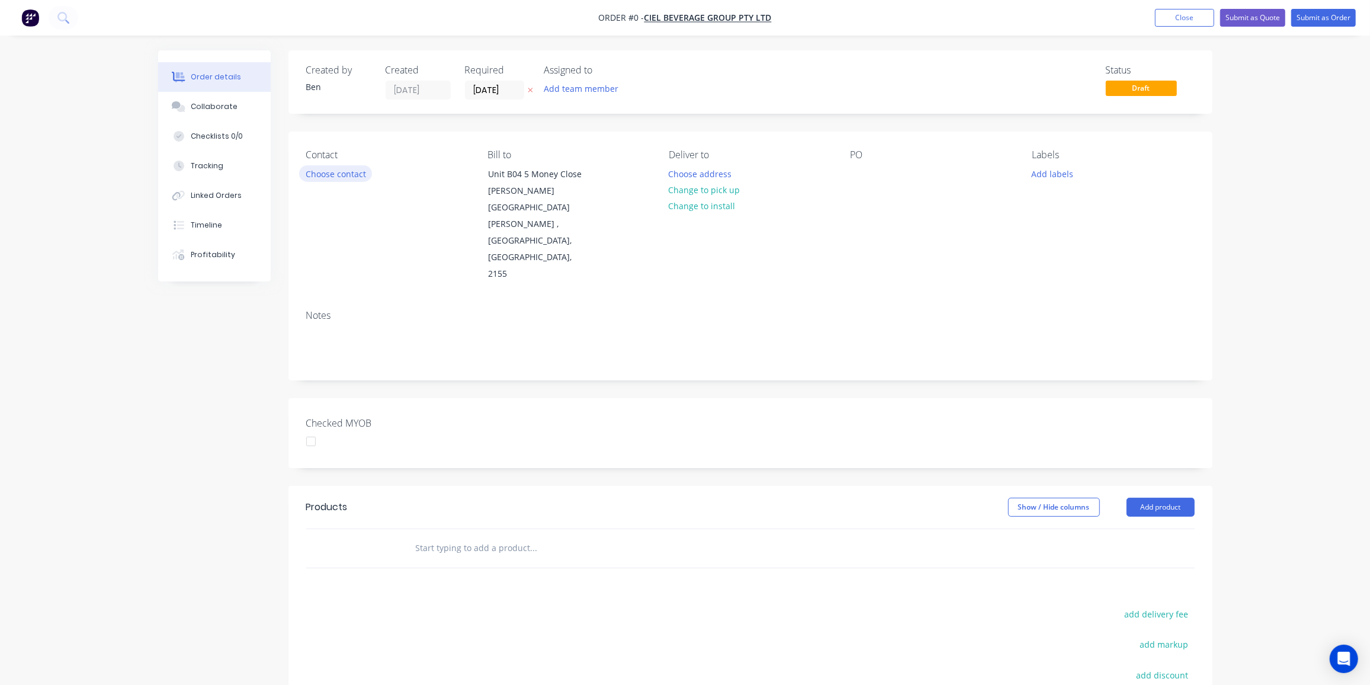
click at [331, 174] on button "Choose contact" at bounding box center [335, 173] width 73 height 16
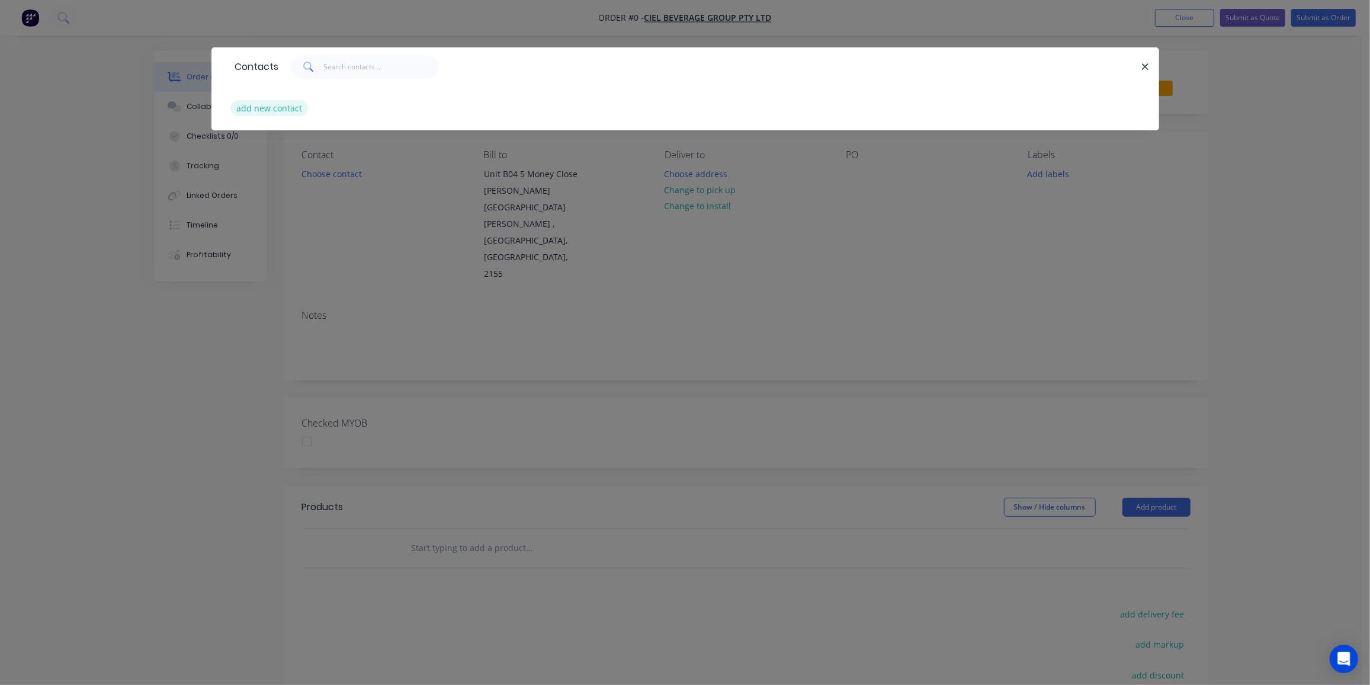
click at [281, 102] on button "add new contact" at bounding box center [269, 108] width 78 height 16
select select "AU"
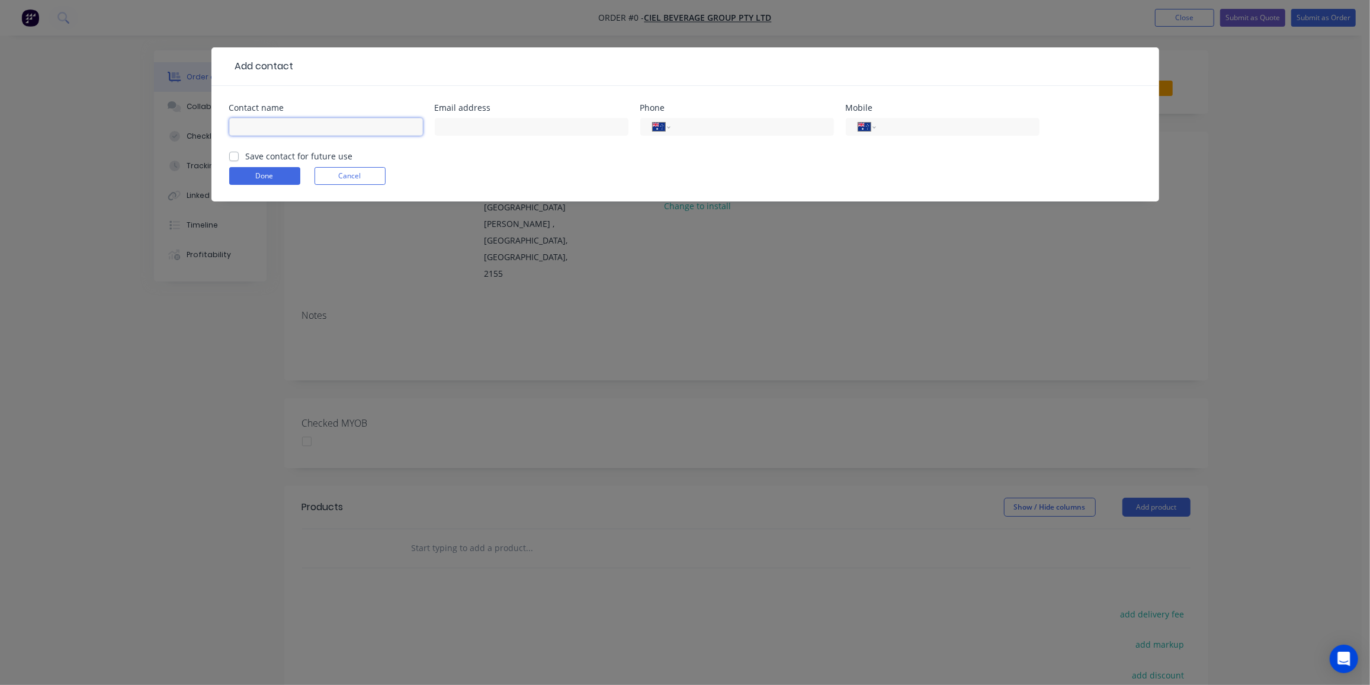
click at [259, 121] on input "text" at bounding box center [326, 127] width 194 height 18
paste input "Vinod Christie-David <vinodchristiedavid@gmail.com>"
drag, startPoint x: 287, startPoint y: 124, endPoint x: 534, endPoint y: 146, distance: 248.0
click at [534, 146] on div "Contact name Vinod Christie-David <vinodchristiedavid@gmail.com> Email address …" at bounding box center [685, 127] width 912 height 46
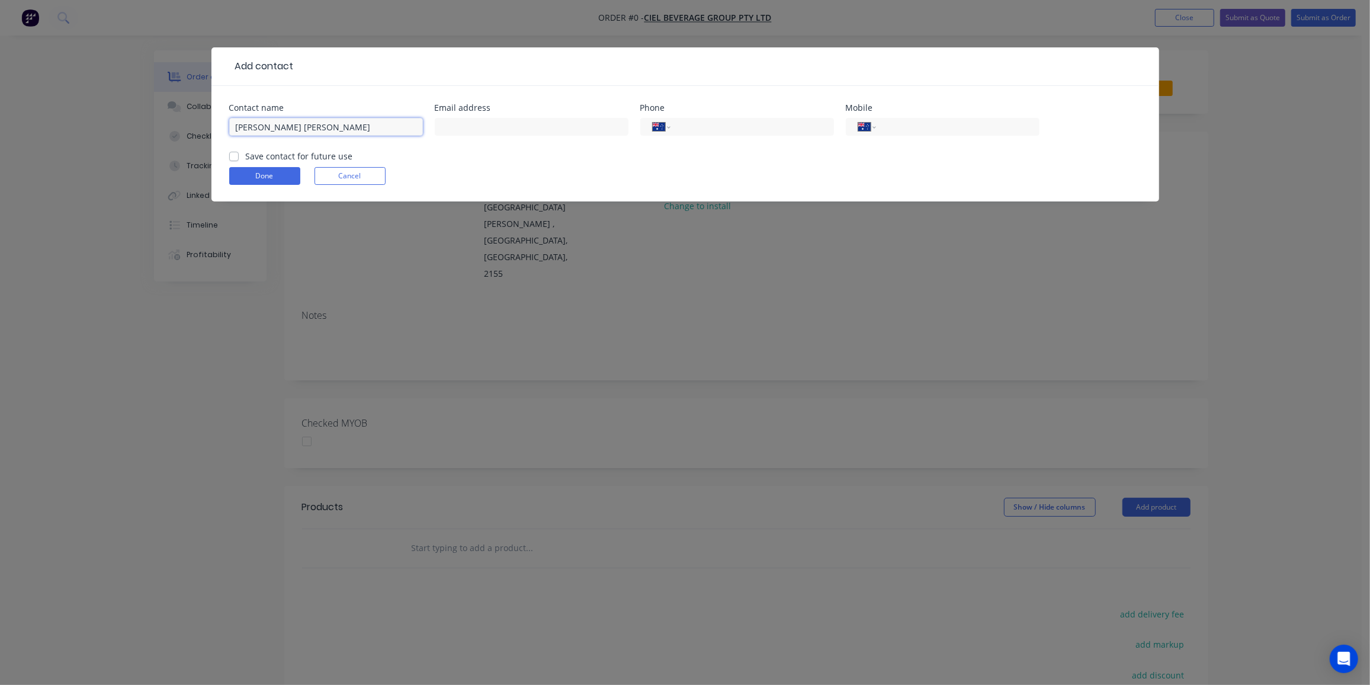
scroll to position [0, 0]
type input "Vinod Christie-David"
click at [471, 128] on input "text" at bounding box center [532, 127] width 194 height 18
paste input "<vinodchristiedavid@gmail.com>"
drag, startPoint x: 447, startPoint y: 124, endPoint x: 393, endPoint y: 127, distance: 54.0
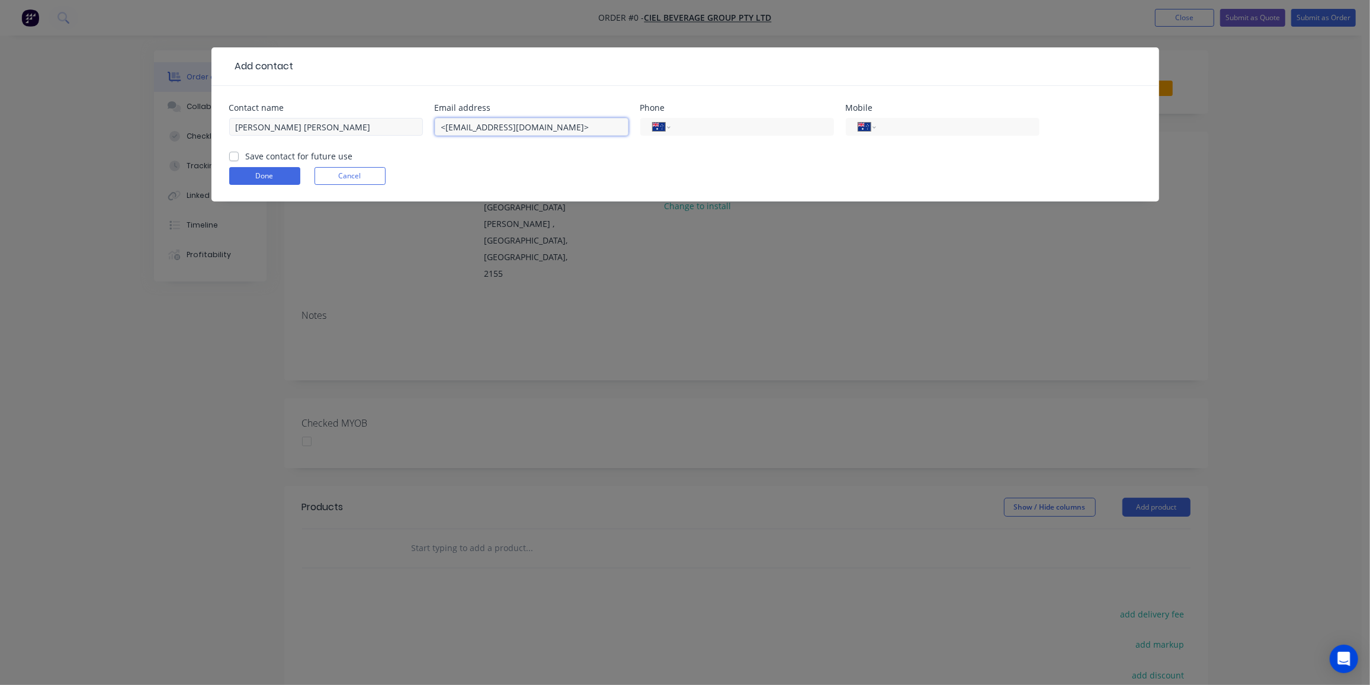
click at [393, 127] on div "Contact name Vinod Christie-David Email address <vinodchristiedavid@gmail.com> …" at bounding box center [685, 127] width 912 height 46
click at [583, 129] on input "vinodchristiedavid@gmail.com>" at bounding box center [532, 127] width 194 height 18
type input "vinodchristiedavid@gmail.com"
click at [246, 154] on label "Save contact for future use" at bounding box center [299, 156] width 107 height 12
click at [233, 154] on input "Save contact for future use" at bounding box center [233, 155] width 9 height 11
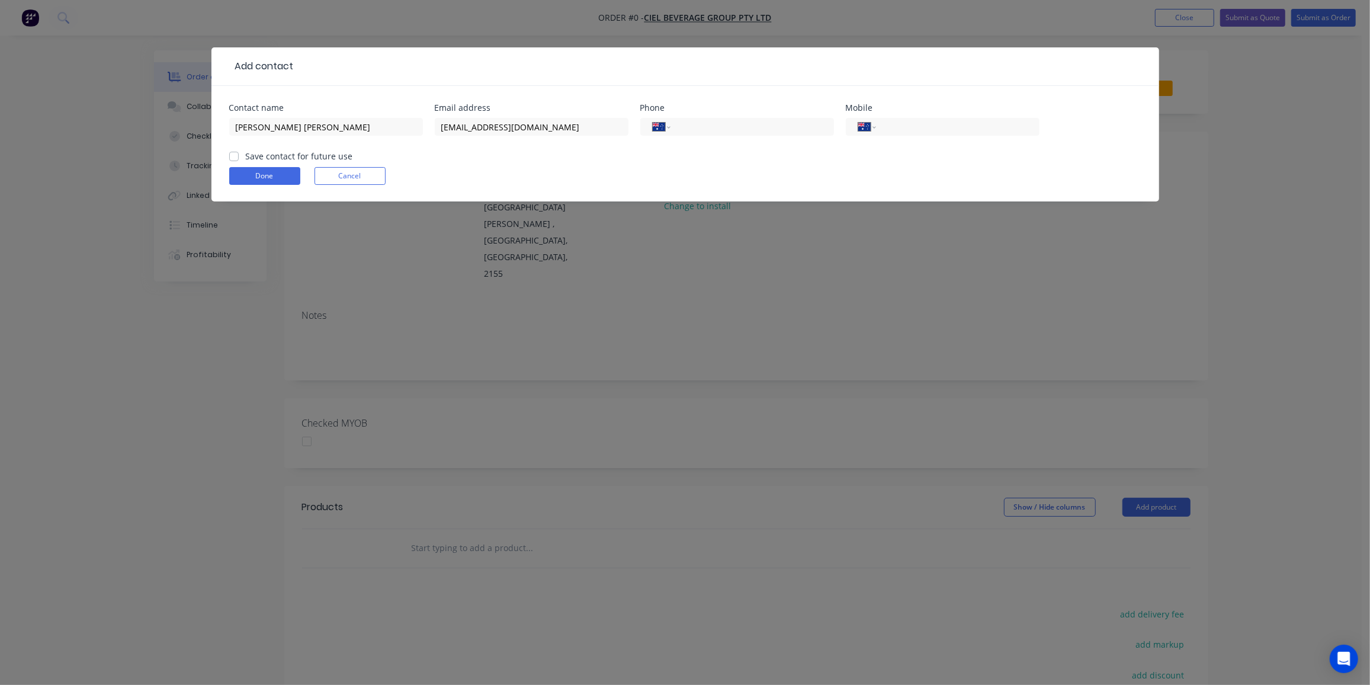
checkbox input "true"
click at [258, 170] on button "Done" at bounding box center [264, 176] width 71 height 18
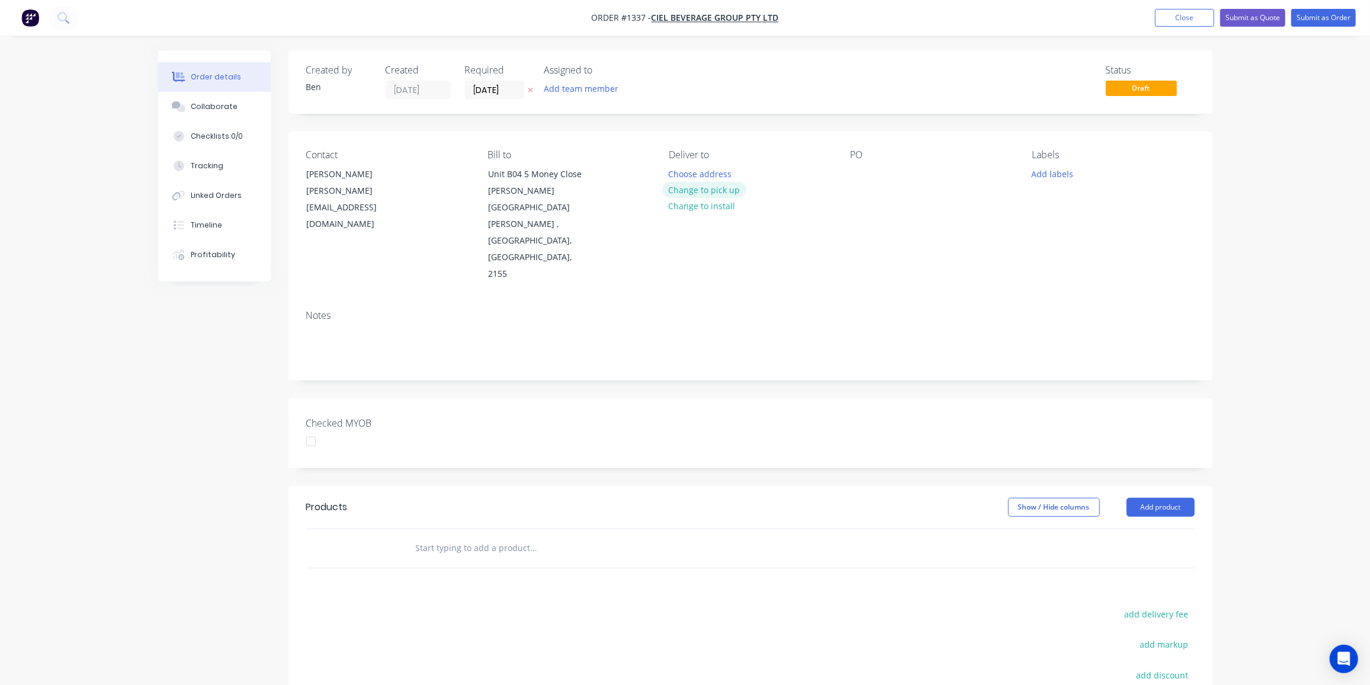
click at [684, 188] on button "Change to pick up" at bounding box center [704, 190] width 84 height 16
click at [708, 185] on button "Change to delivery" at bounding box center [705, 190] width 86 height 16
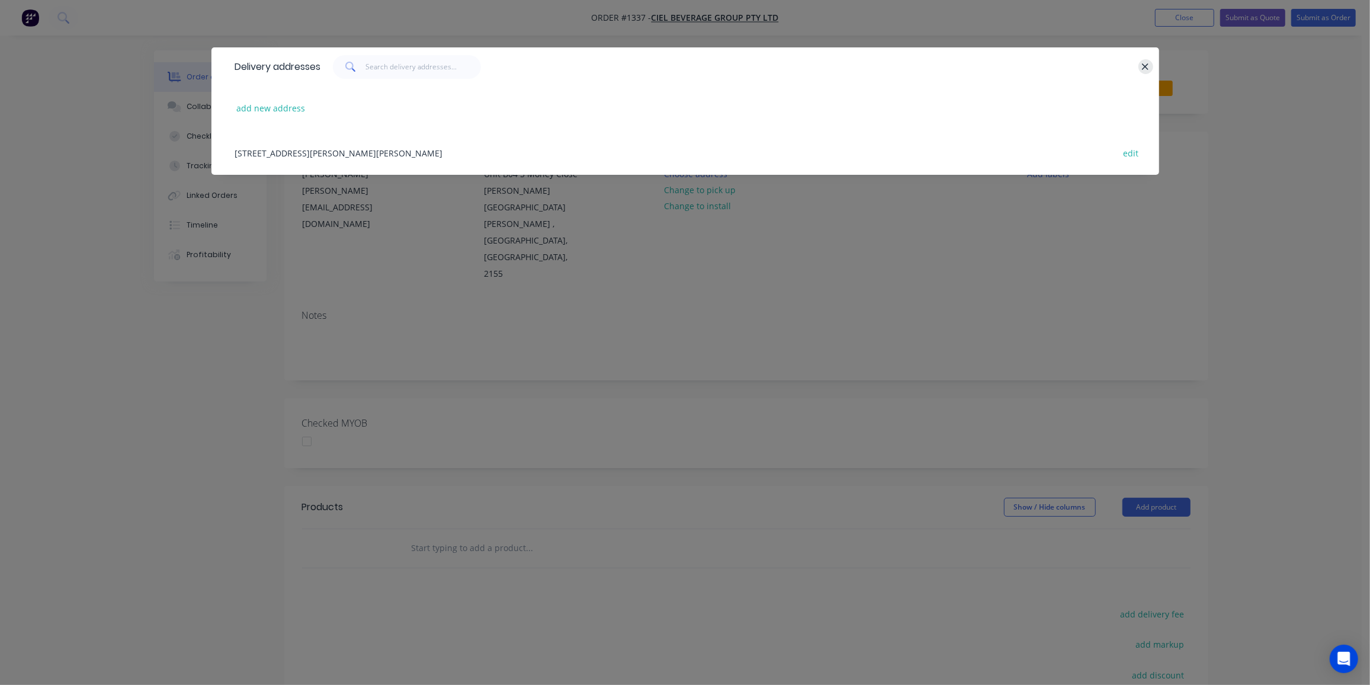
click at [1147, 63] on icon "button" at bounding box center [1145, 67] width 8 height 11
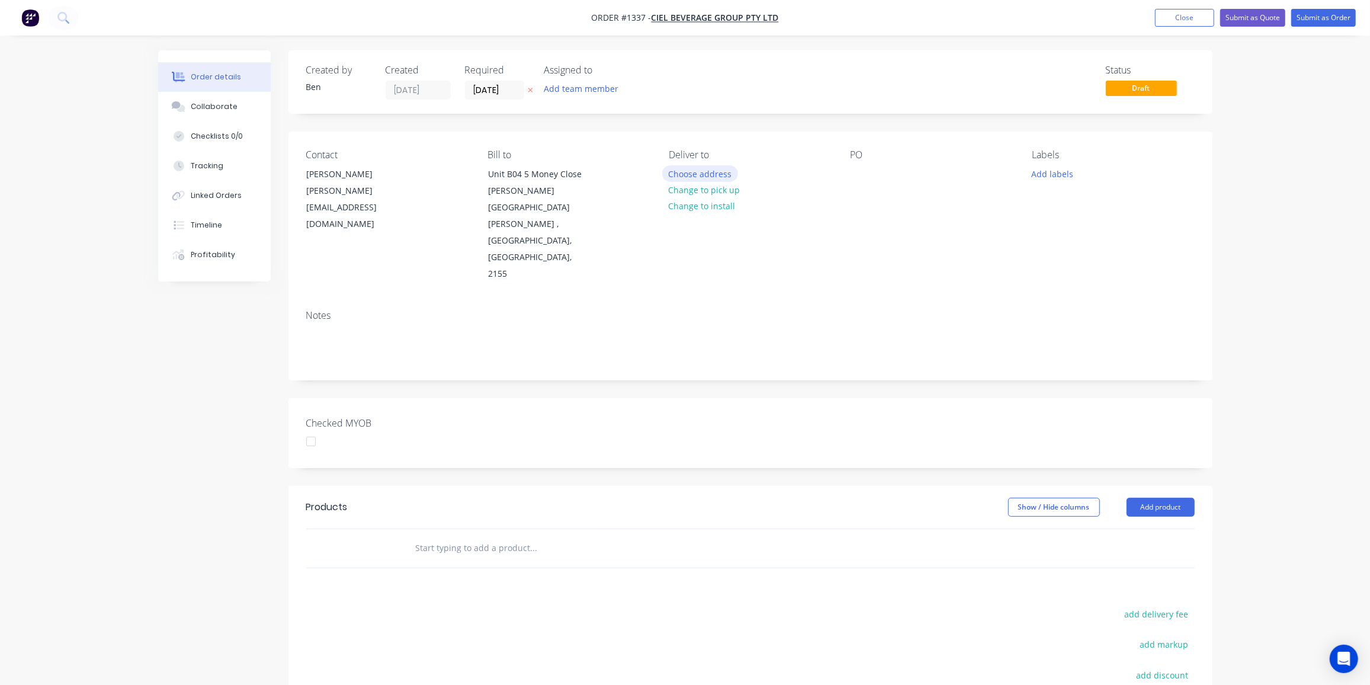
click at [696, 169] on button "Choose address" at bounding box center [700, 173] width 76 height 16
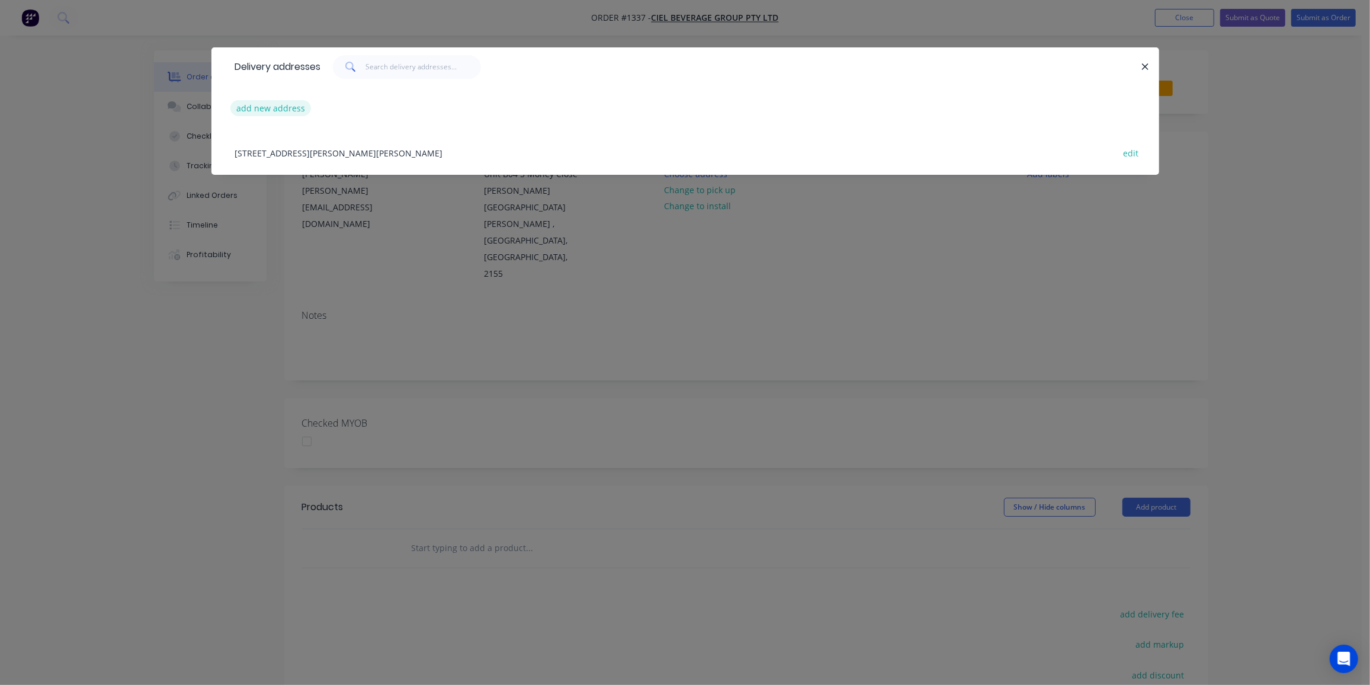
click at [287, 110] on button "add new address" at bounding box center [270, 108] width 81 height 16
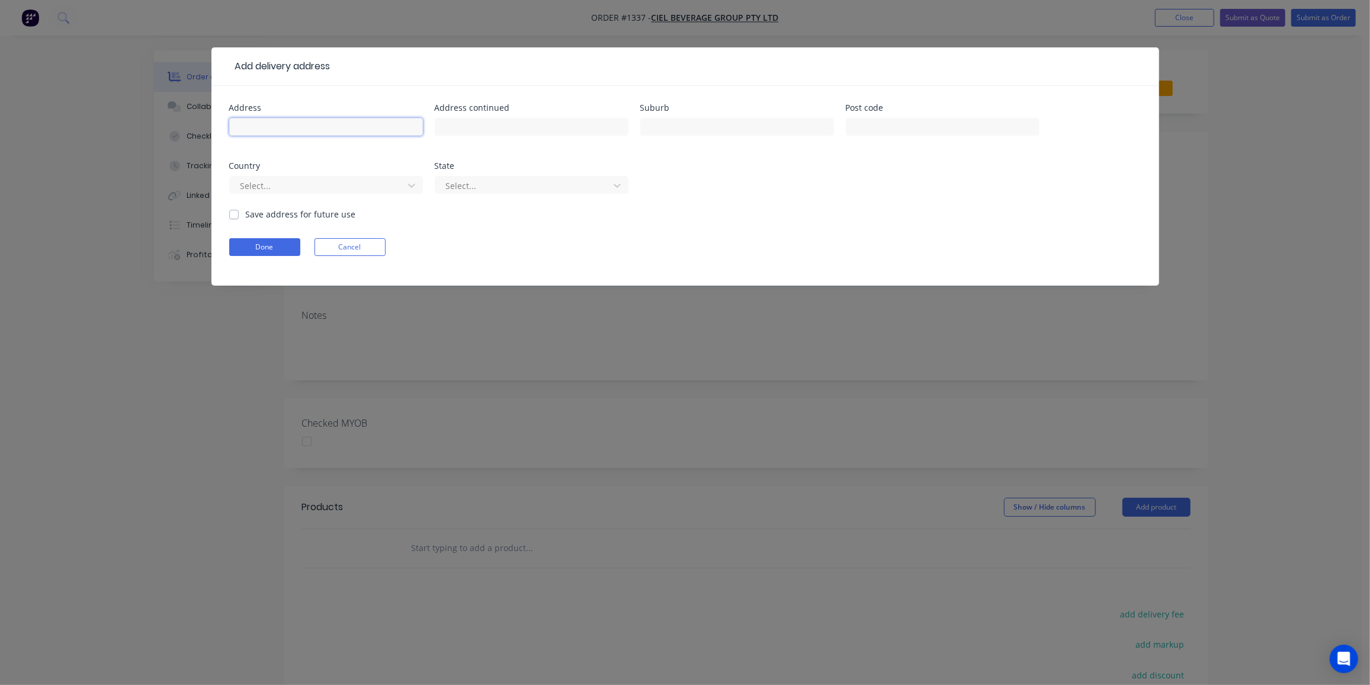
click at [332, 121] on input "text" at bounding box center [326, 127] width 194 height 18
paste input "25/7 Hoyle Ave"
type input "25/7 Hoyle Ave"
click at [695, 126] on input "text" at bounding box center [737, 127] width 194 height 18
paste input "Castle Hill"
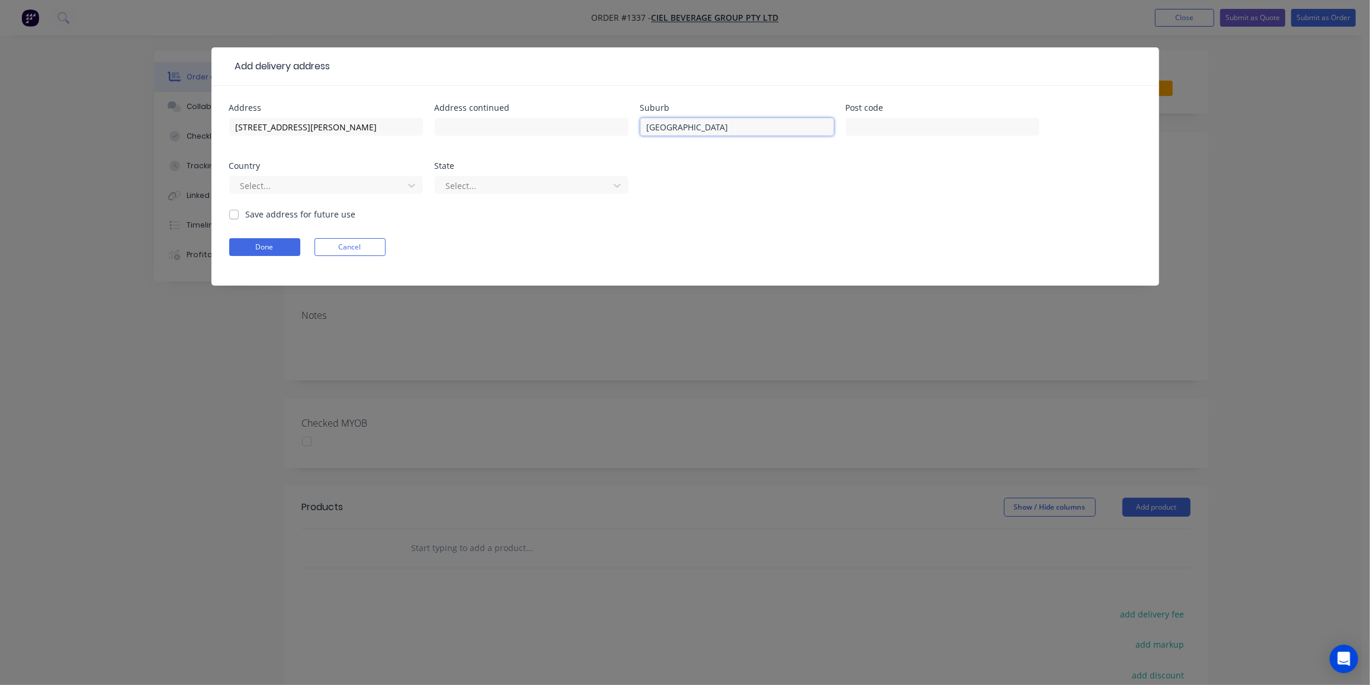
type input "Castle Hill"
click at [944, 124] on input "text" at bounding box center [943, 127] width 194 height 18
paste input "2154"
type input "2154"
click at [349, 177] on div "Select..." at bounding box center [318, 186] width 165 height 18
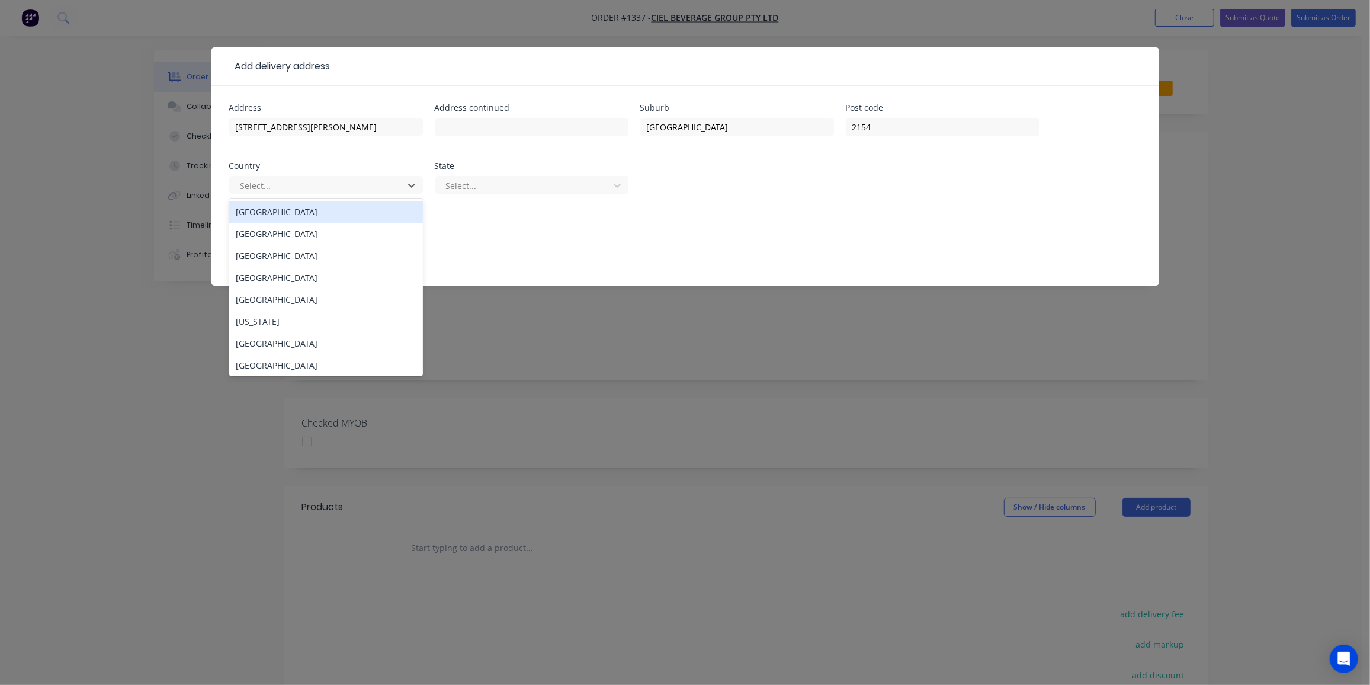
click at [317, 216] on div "[GEOGRAPHIC_DATA]" at bounding box center [326, 212] width 194 height 22
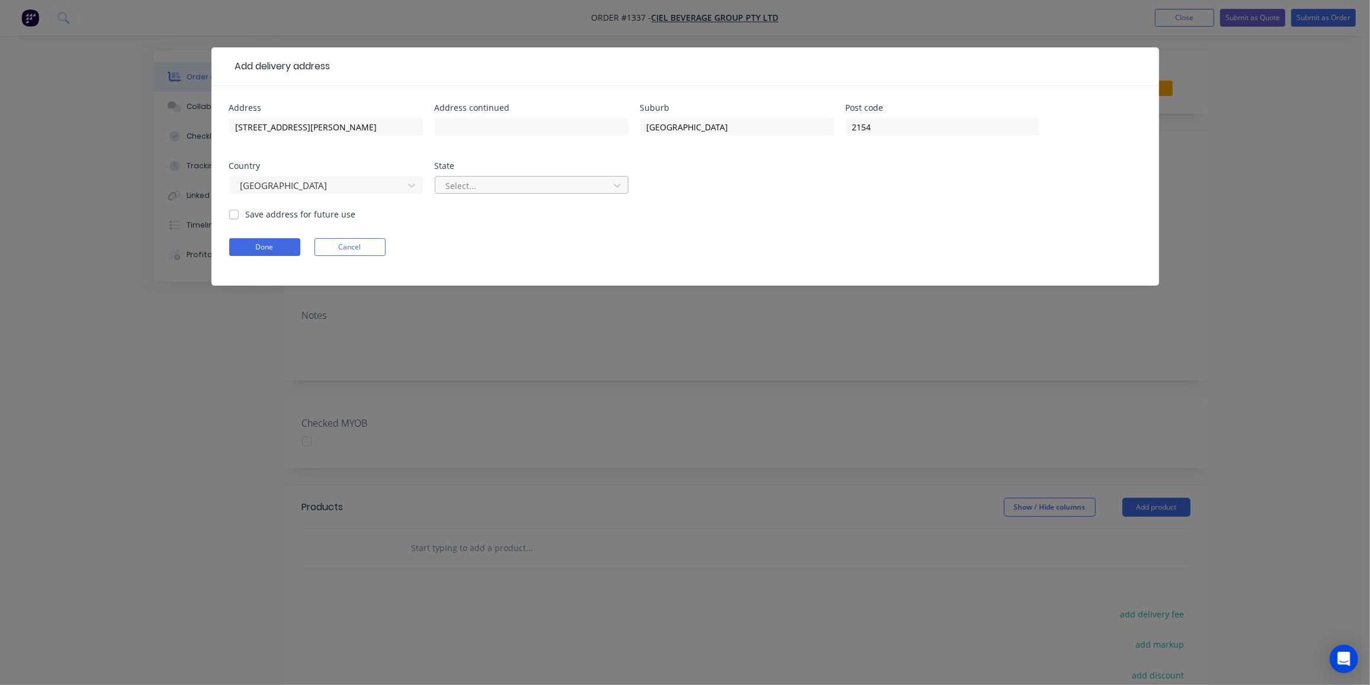
click at [488, 185] on div at bounding box center [524, 185] width 158 height 15
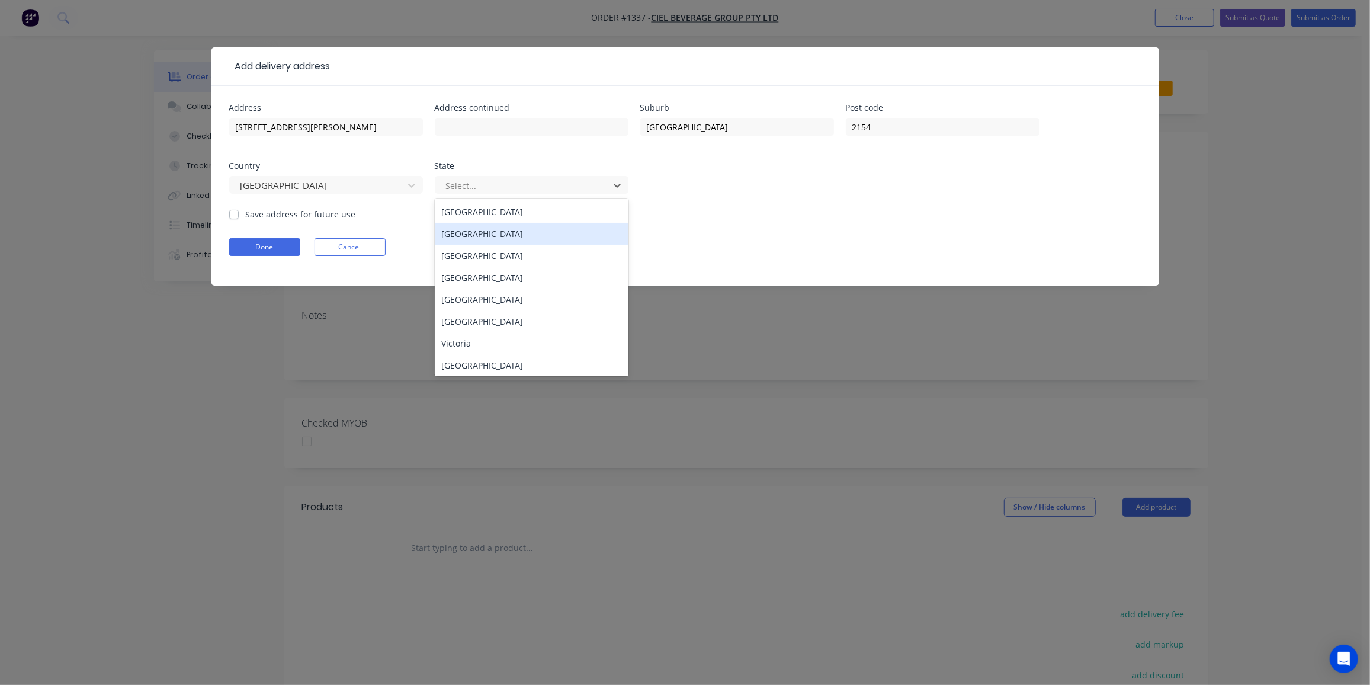
click at [501, 236] on div "New South Wales" at bounding box center [532, 234] width 194 height 22
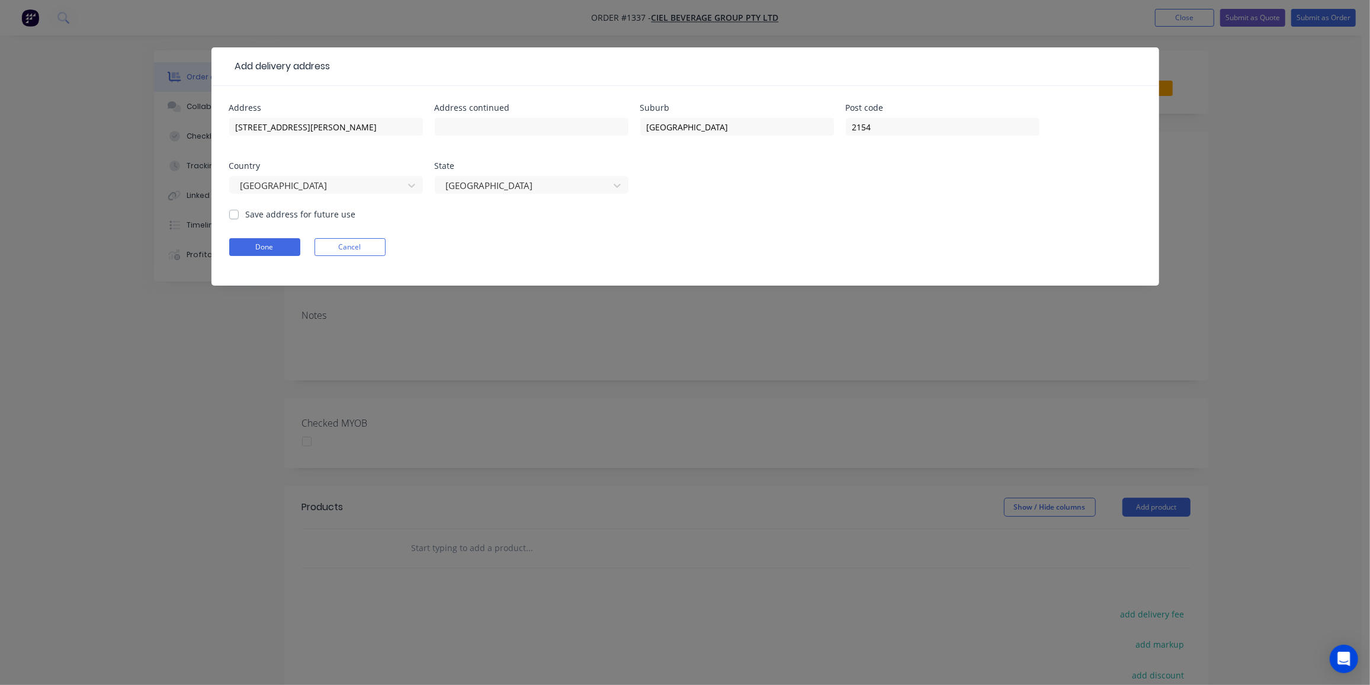
click at [239, 213] on div "Save address for future use" at bounding box center [292, 214] width 127 height 12
click at [246, 213] on label "Save address for future use" at bounding box center [301, 214] width 110 height 12
click at [234, 213] on input "Save address for future use" at bounding box center [233, 213] width 9 height 11
checkbox input "true"
click at [248, 244] on button "Done" at bounding box center [264, 247] width 71 height 18
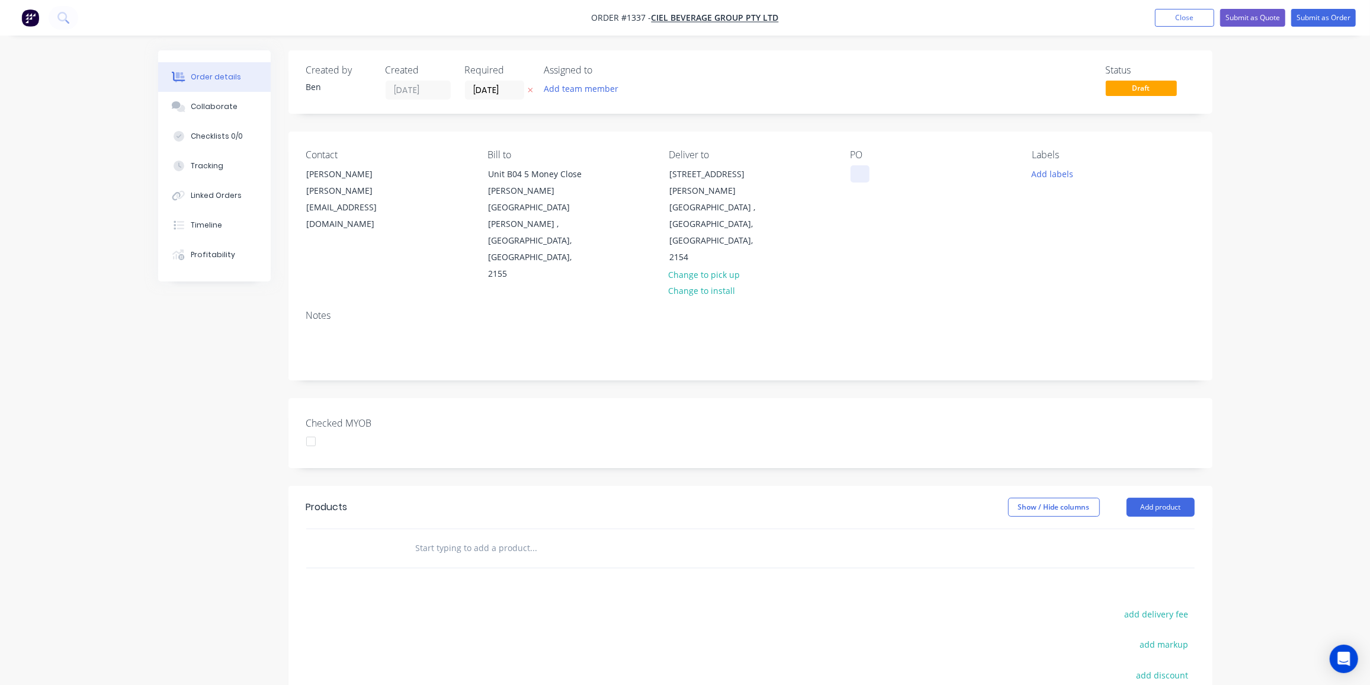
click at [854, 173] on div at bounding box center [860, 173] width 19 height 17
click at [1050, 168] on button "Add labels" at bounding box center [1052, 173] width 54 height 16
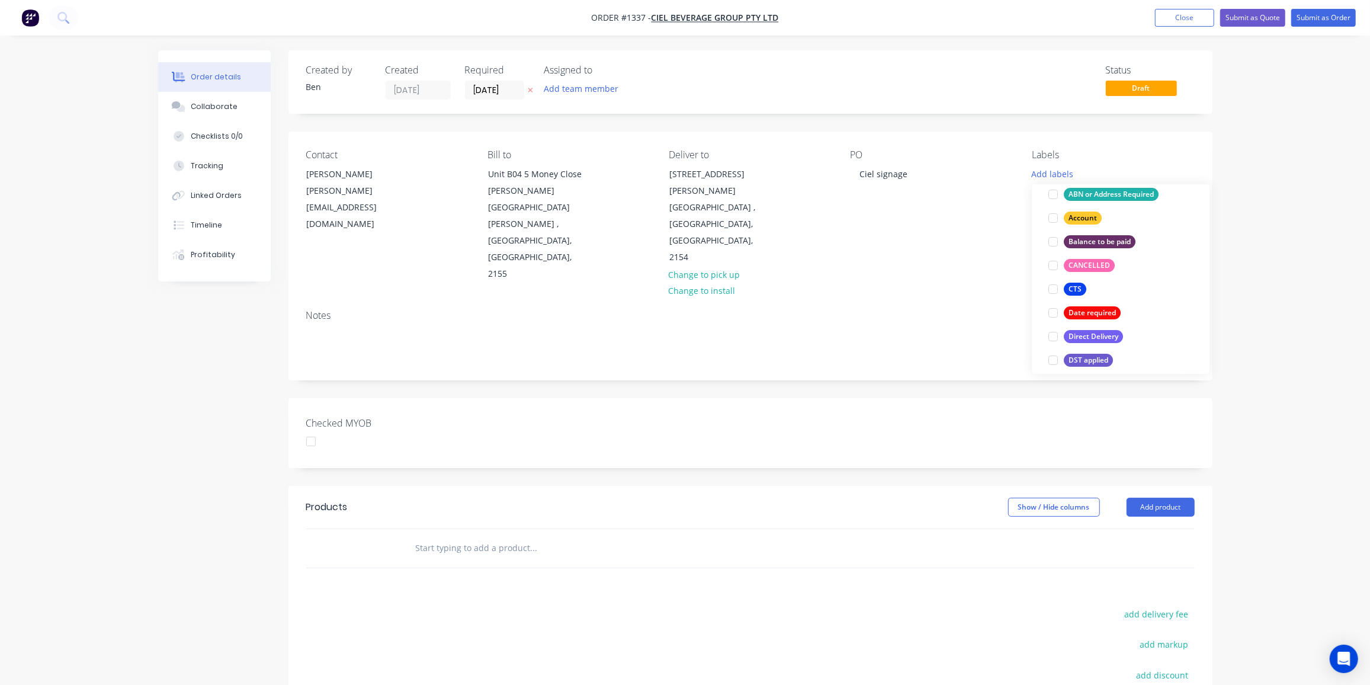
scroll to position [215, 0]
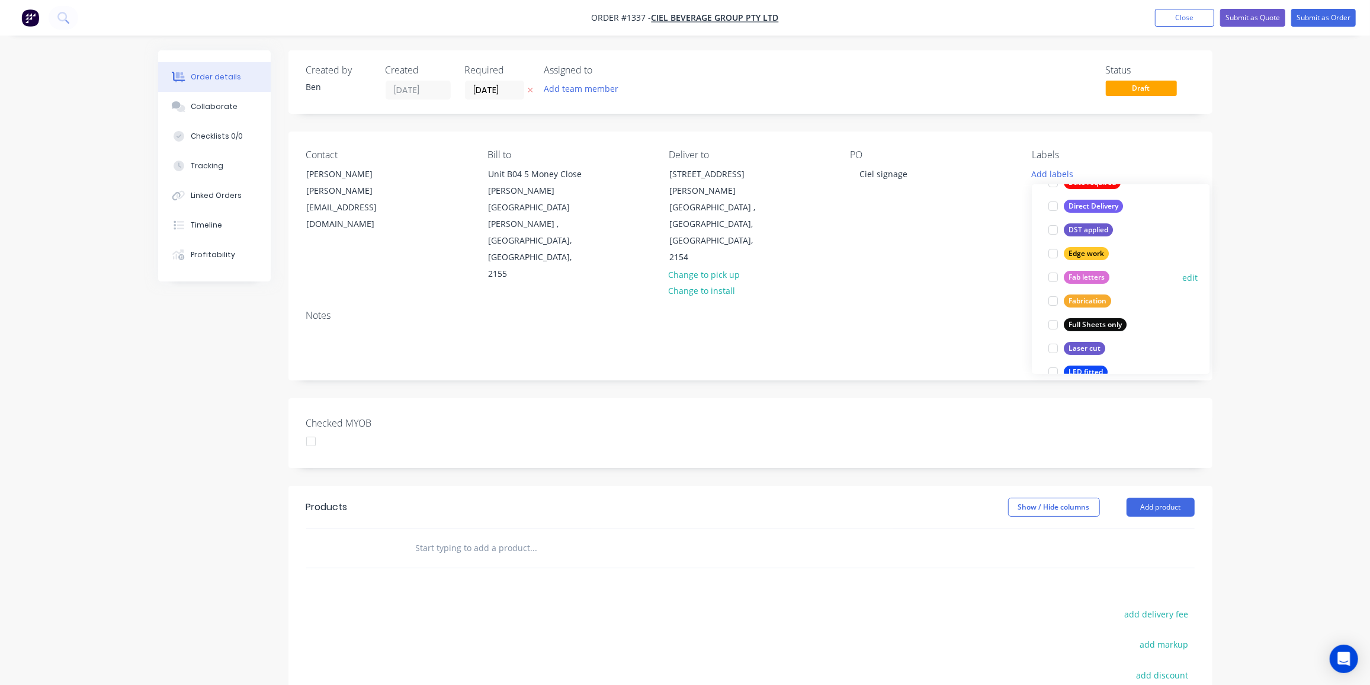
click at [1082, 274] on div "Fab letters" at bounding box center [1087, 277] width 46 height 13
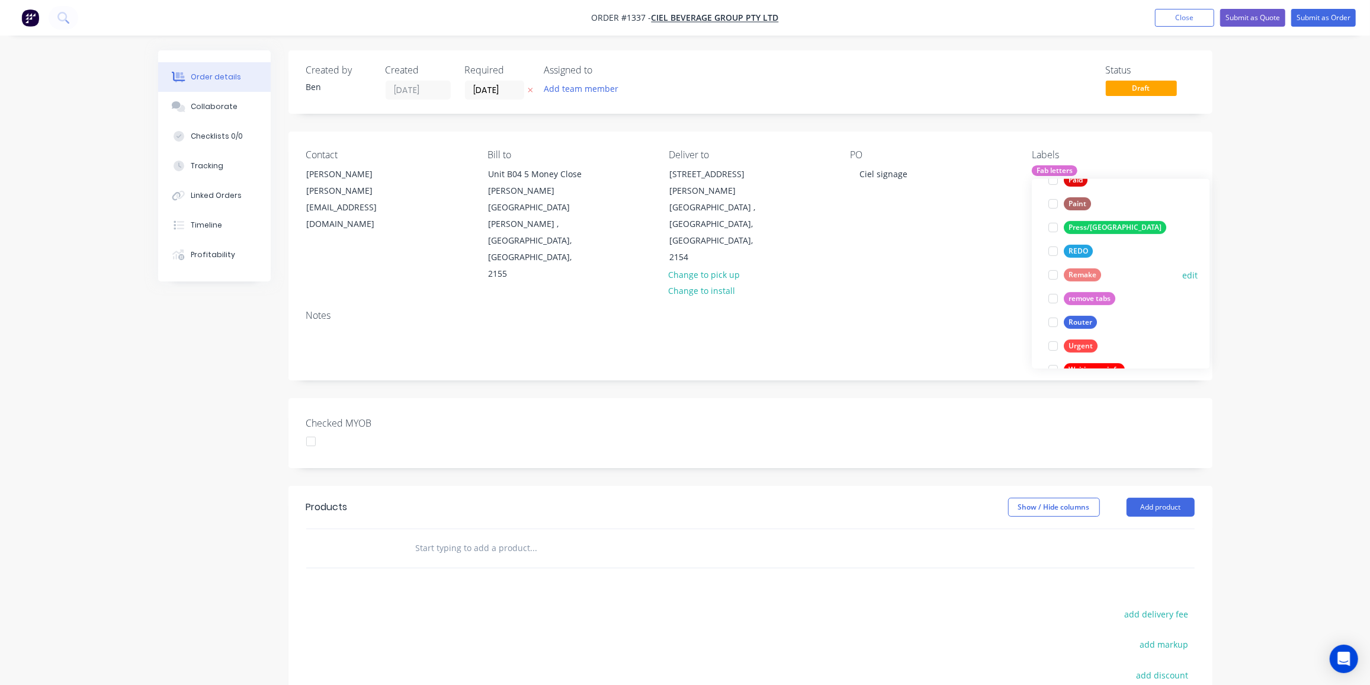
scroll to position [497, 0]
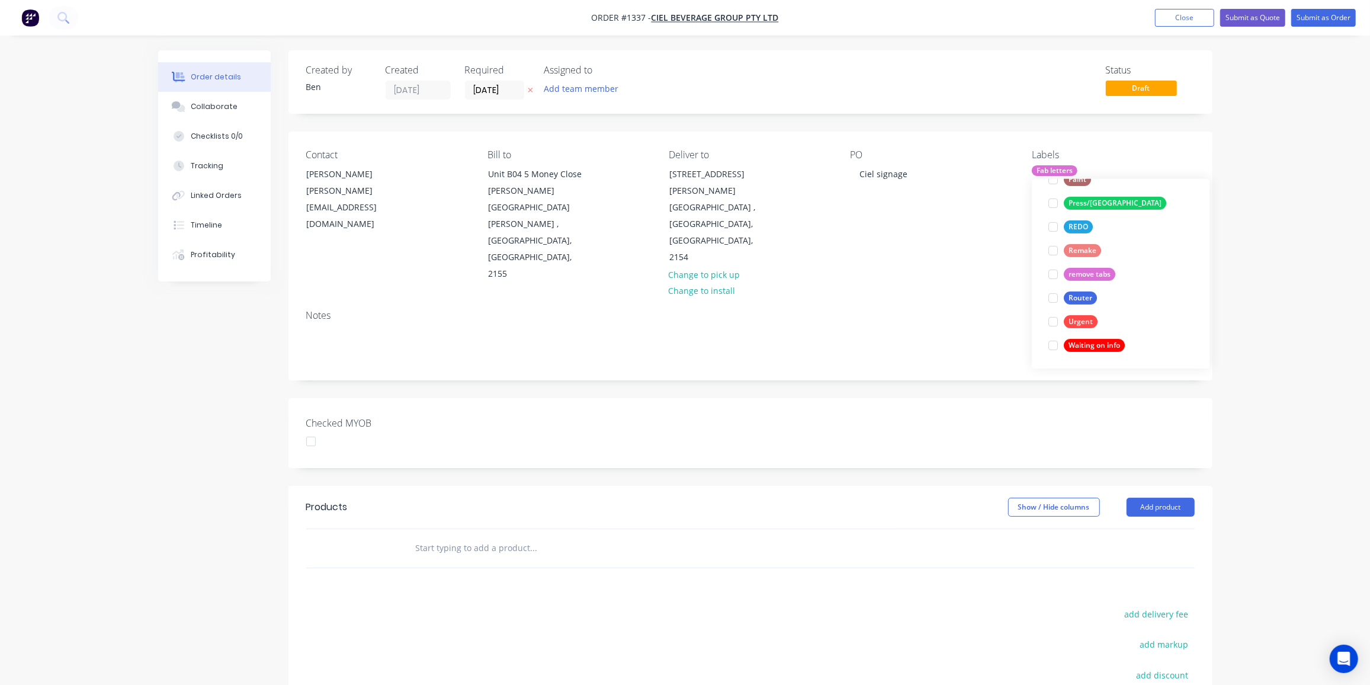
drag, startPoint x: 1058, startPoint y: 294, endPoint x: 879, endPoint y: 360, distance: 191.3
click at [1059, 294] on div at bounding box center [1053, 298] width 24 height 24
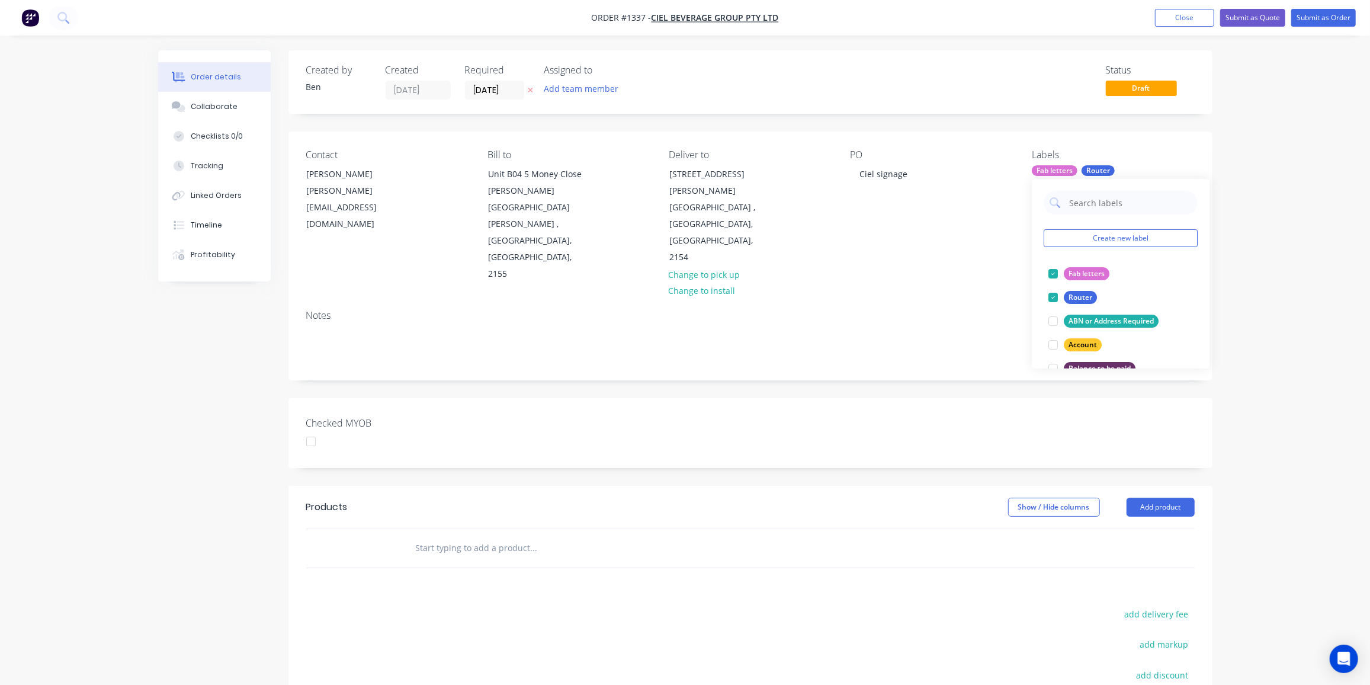
click at [457, 536] on input "text" at bounding box center [533, 548] width 237 height 24
click at [450, 536] on input "text" at bounding box center [533, 548] width 237 height 24
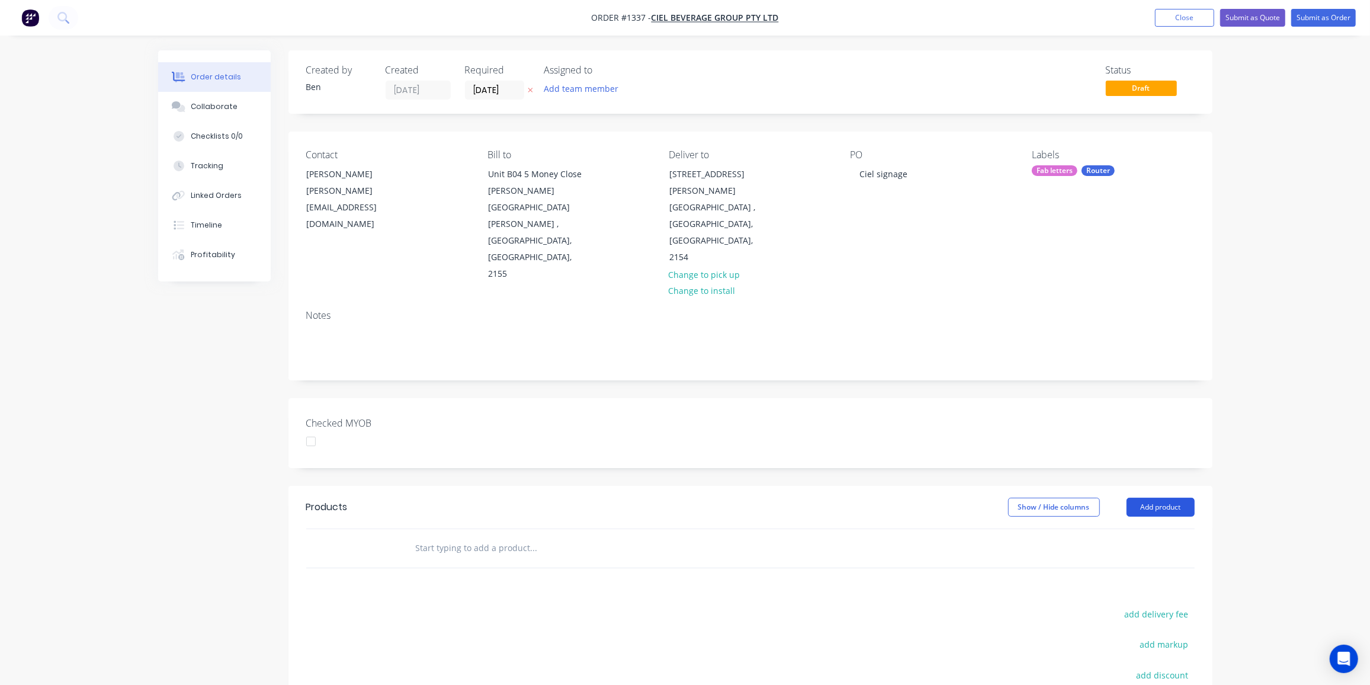
click at [1173, 498] on button "Add product" at bounding box center [1161, 507] width 68 height 19
click at [1137, 528] on div "Product catalogue" at bounding box center [1138, 536] width 91 height 17
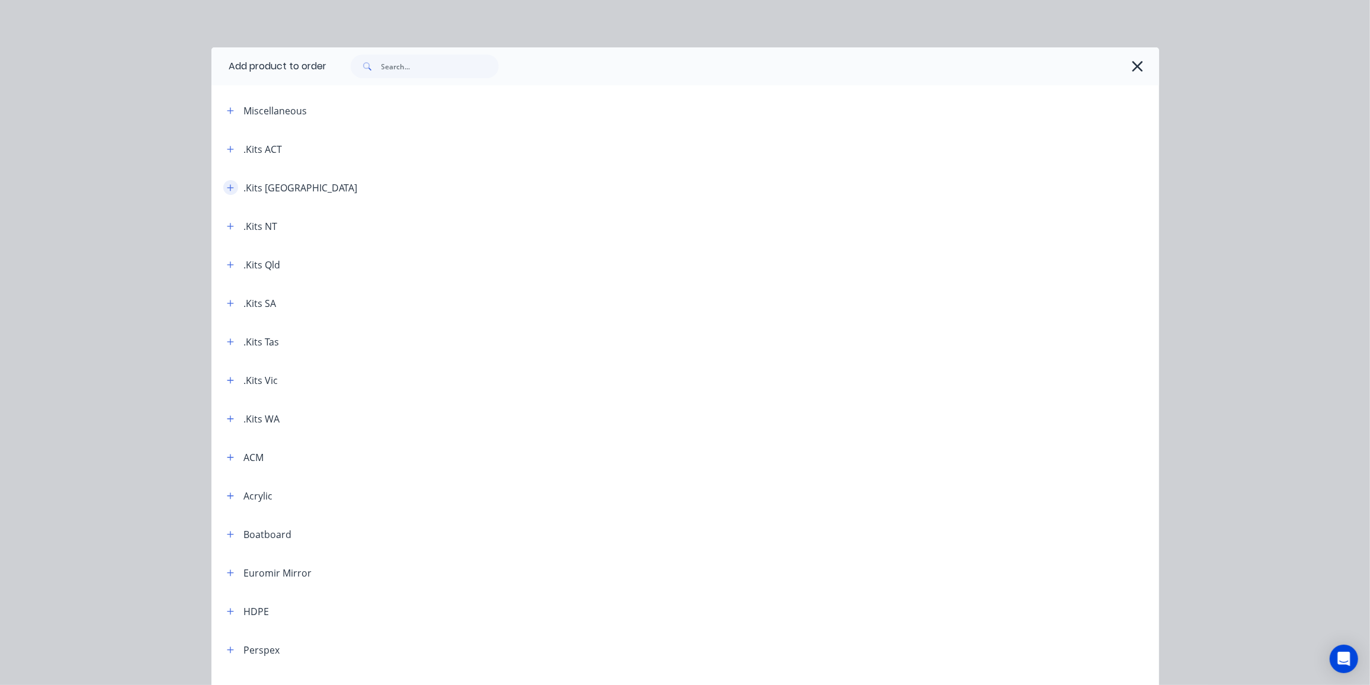
click at [227, 188] on icon "button" at bounding box center [230, 188] width 7 height 8
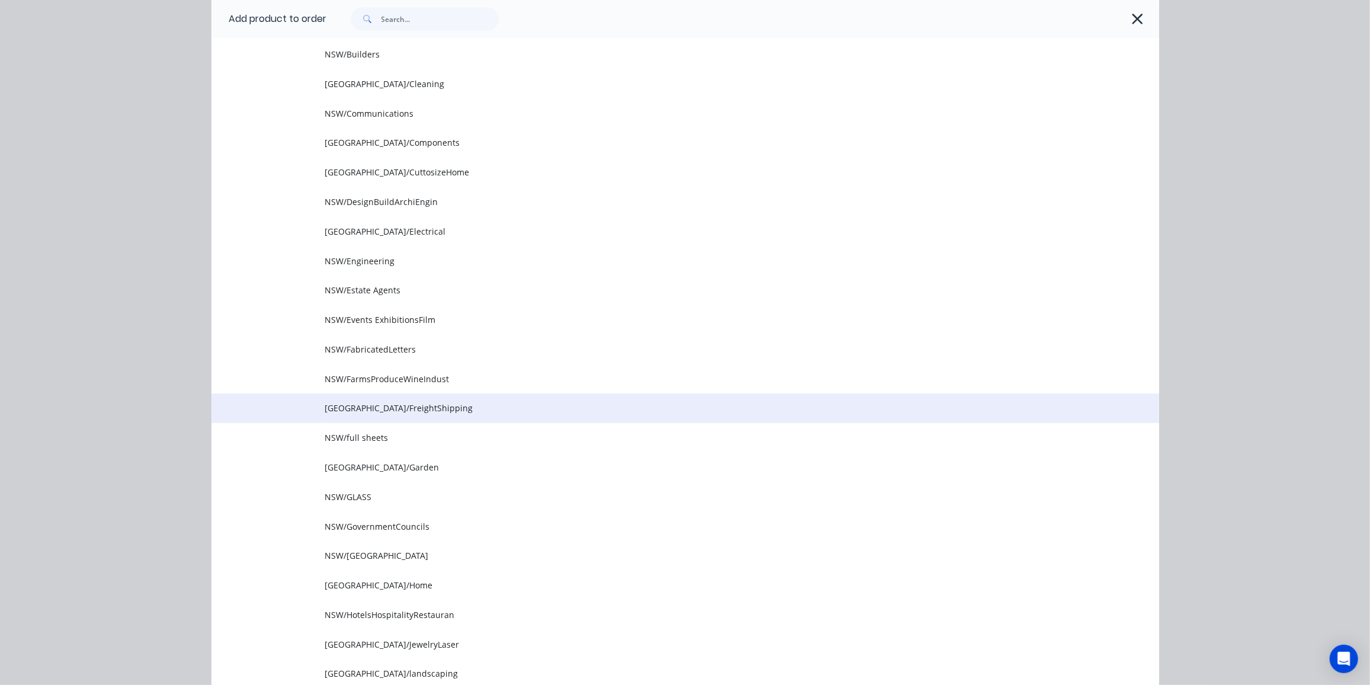
scroll to position [377, 0]
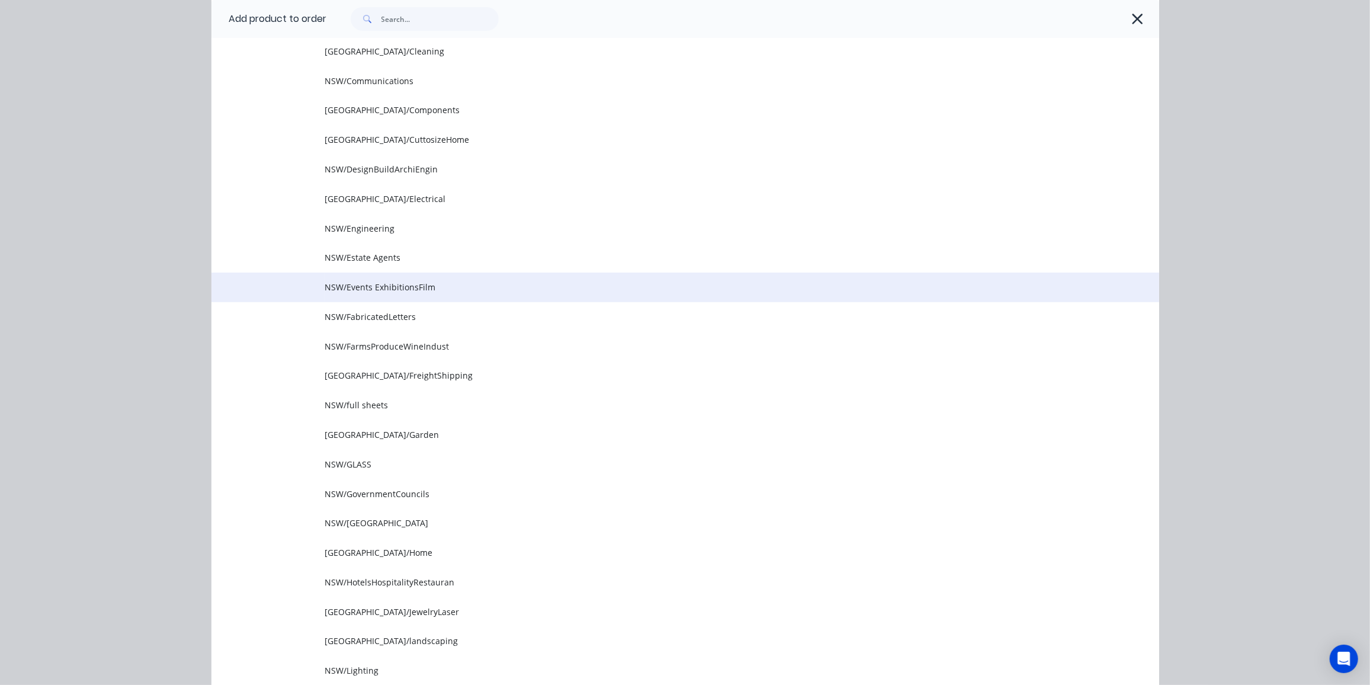
click at [528, 294] on td "NSW/Events ExhibitionsFilm" at bounding box center [742, 287] width 834 height 30
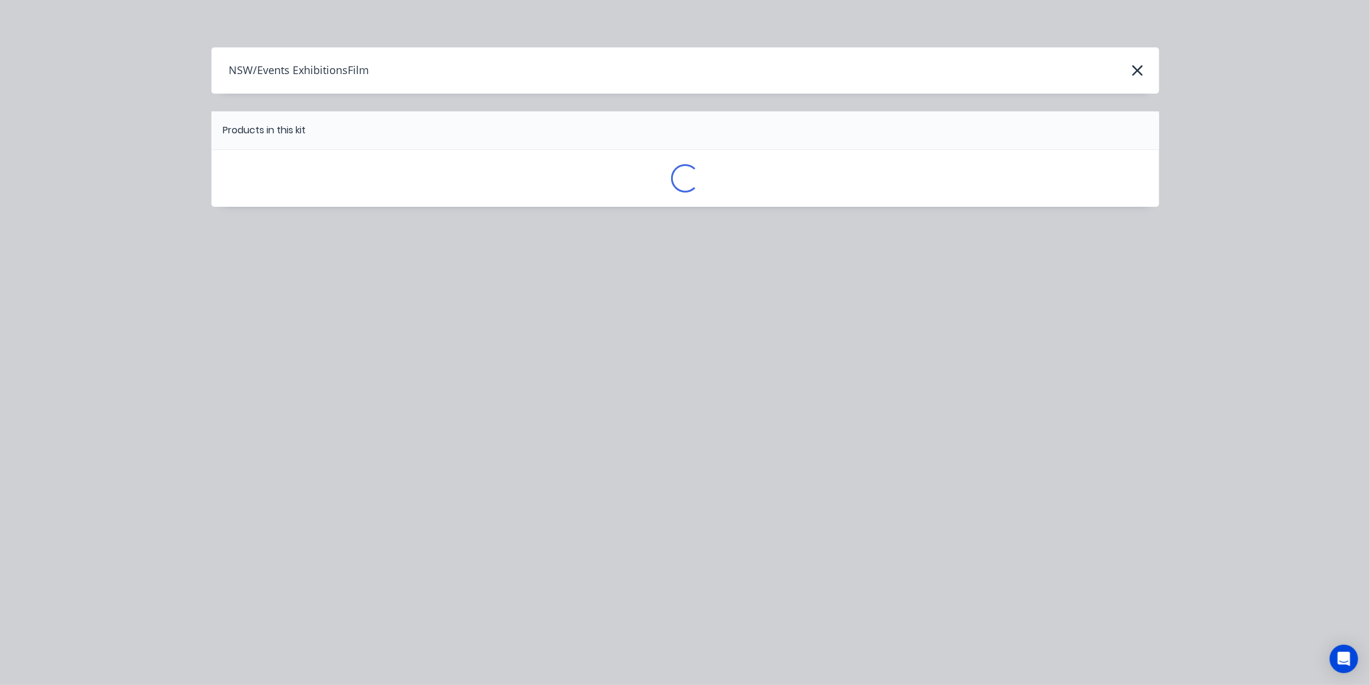
scroll to position [0, 0]
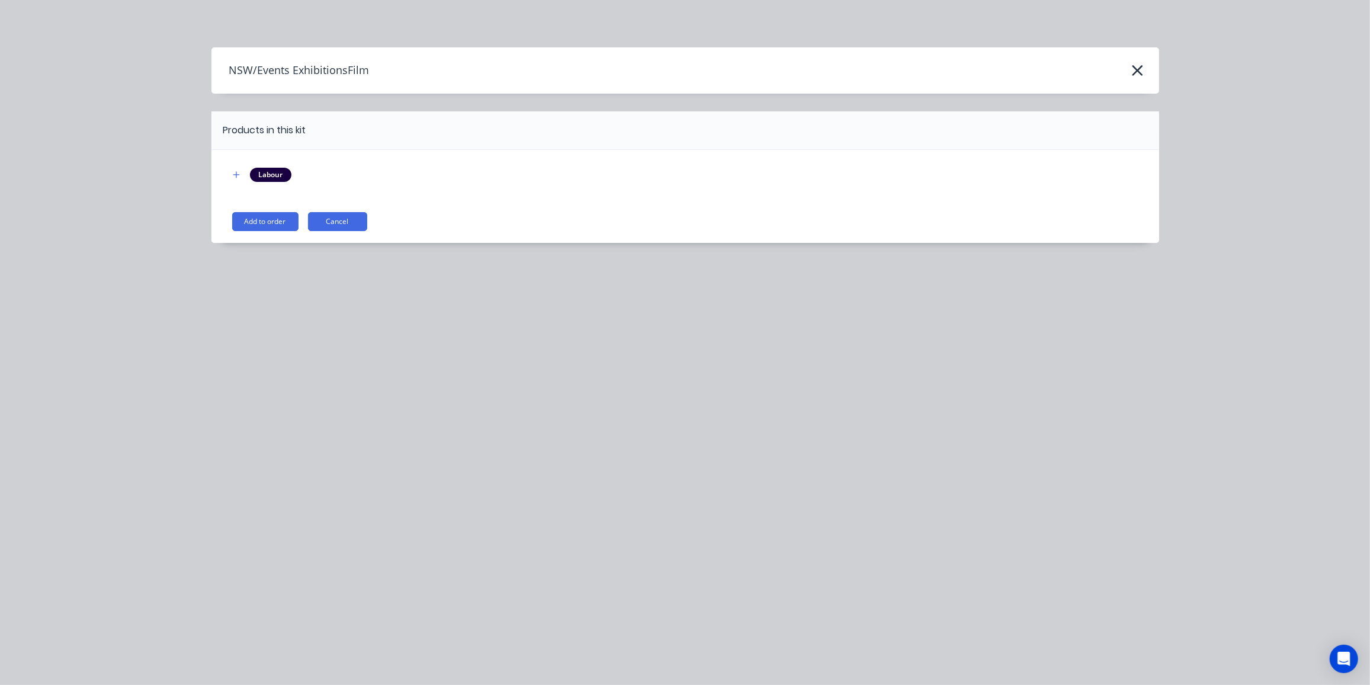
click at [253, 213] on button "Add to order" at bounding box center [265, 221] width 66 height 19
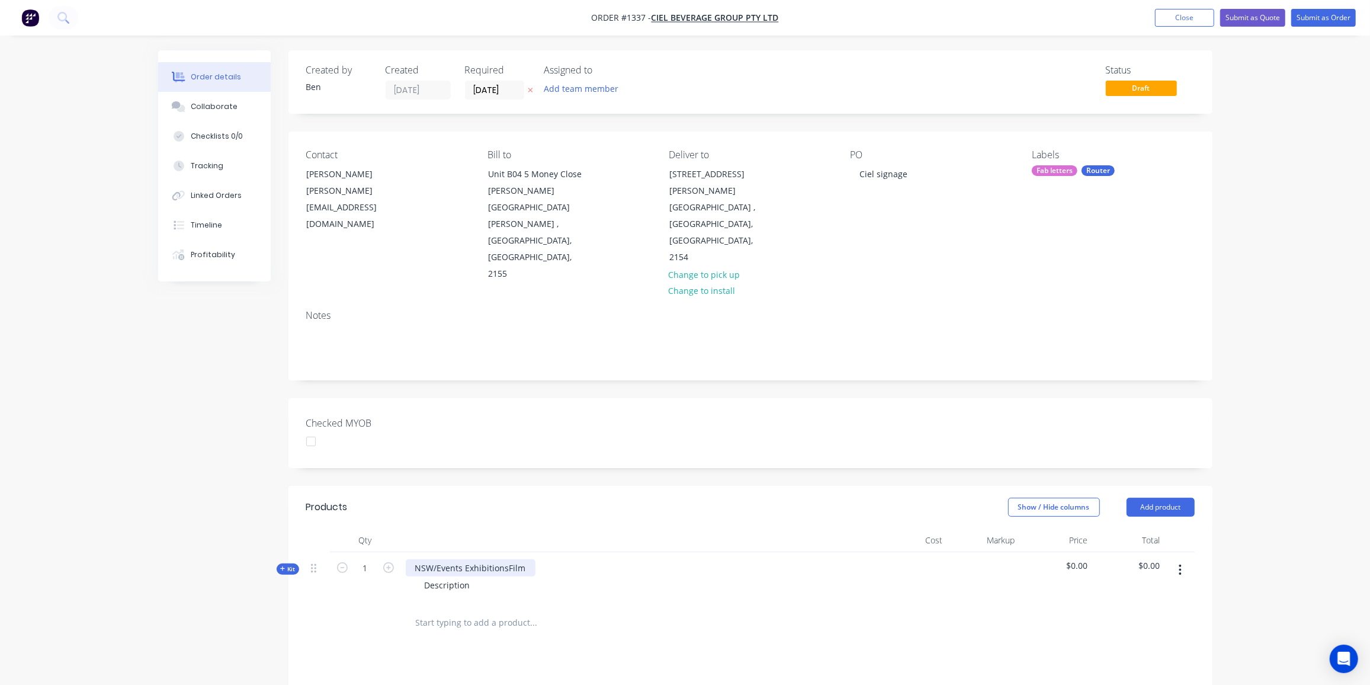
drag, startPoint x: 500, startPoint y: 514, endPoint x: 521, endPoint y: 500, distance: 24.3
click at [501, 576] on div "Description" at bounding box center [638, 584] width 464 height 17
drag, startPoint x: 526, startPoint y: 498, endPoint x: 402, endPoint y: 495, distance: 124.4
click at [402, 552] on div "NSW/Events ExhibitionsFilm Description" at bounding box center [638, 578] width 474 height 52
click at [466, 576] on div "Description" at bounding box center [447, 584] width 65 height 17
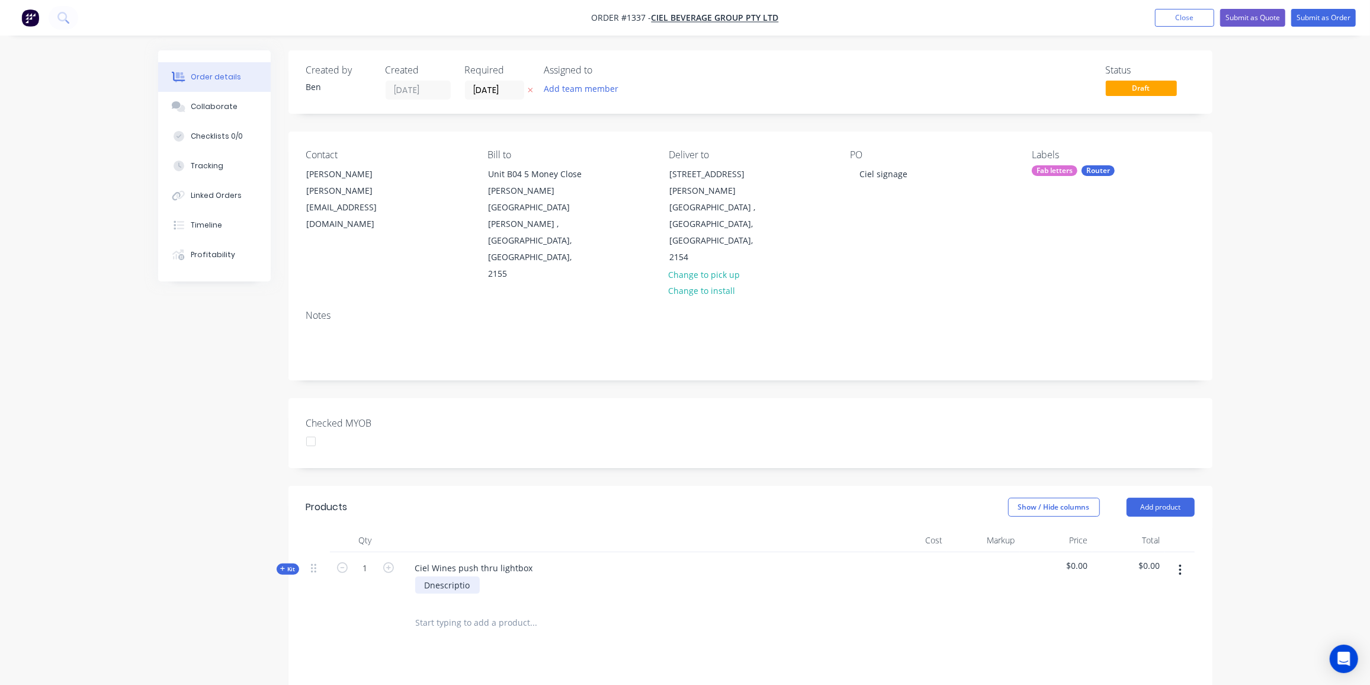
click at [470, 576] on div "Dn escriptio" at bounding box center [447, 584] width 65 height 17
drag, startPoint x: 473, startPoint y: 518, endPoint x: 402, endPoint y: 517, distance: 70.5
click at [402, 552] on div "Ciel Wines push thru lightbox Dn escriptio" at bounding box center [638, 578] width 474 height 52
click at [425, 576] on div "3mm matte black acrylic outer box 6mm opal acrylic lettering 12mm celuka backin…" at bounding box center [493, 603] width 156 height 54
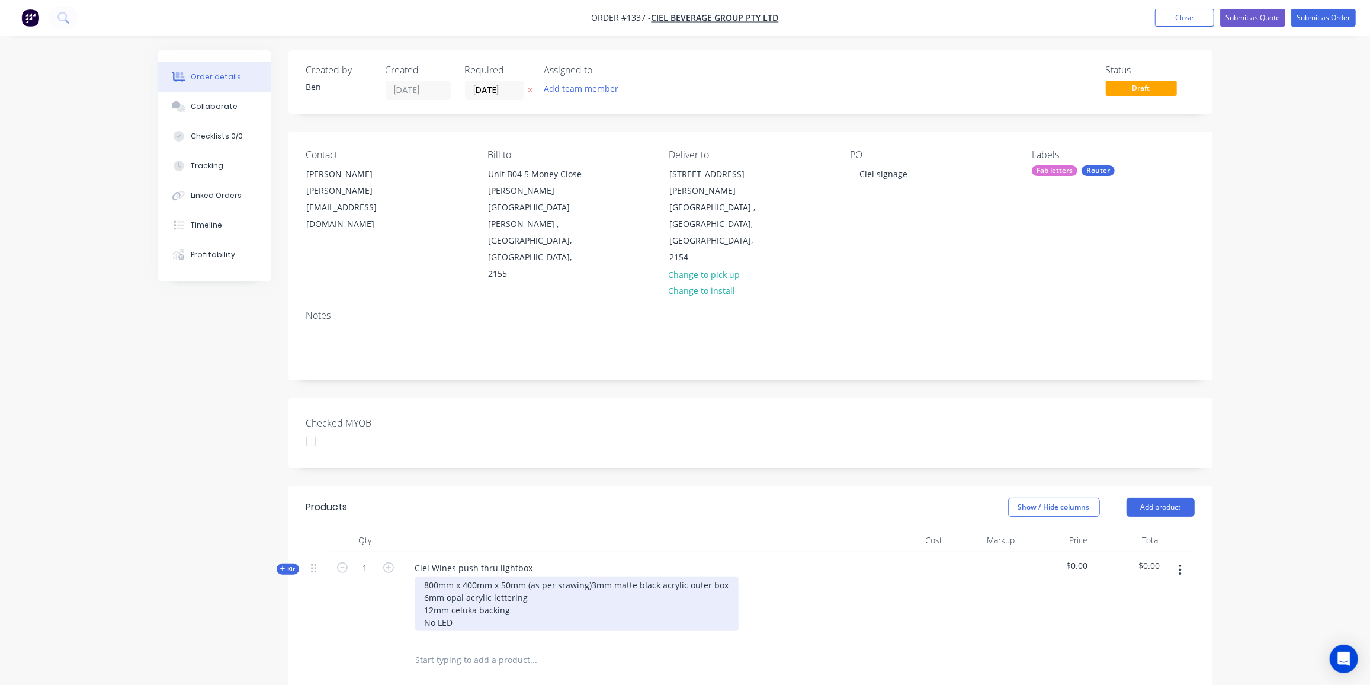
drag, startPoint x: 560, startPoint y: 518, endPoint x: 601, endPoint y: 555, distance: 55.3
click at [570, 576] on div "800mm x 400mm x 50mm (as per srawing) 3mm matte black acrylic outer box 6mm opa…" at bounding box center [576, 603] width 323 height 54
click at [560, 576] on div "800mm x 400mm x 50mm (as per srawing) 3mm matte black acrylic outer box 6mm opa…" at bounding box center [576, 603] width 323 height 54
click at [559, 576] on div "800mm x 400mm x 50mm (as per srawing) 3mm matte black acrylic outer box 6mm opa…" at bounding box center [576, 603] width 323 height 54
click at [560, 576] on div "800mm x 400mm x 50mm (as per srawing) 3mm matte black acrylic outer box 6mm opa…" at bounding box center [576, 603] width 323 height 54
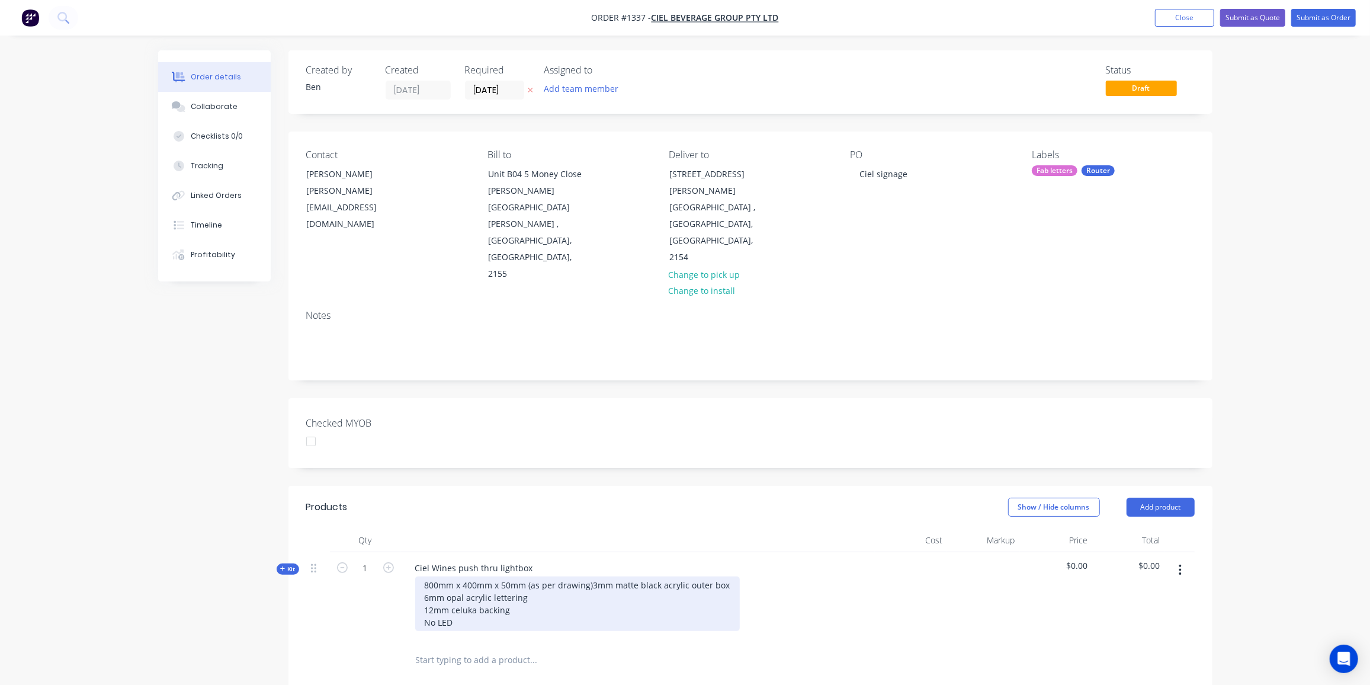
click at [562, 576] on div "800mm x 400mm x 50mm (as per drawing) 3mm matte black acrylic outer box 6mm opa…" at bounding box center [577, 603] width 325 height 54
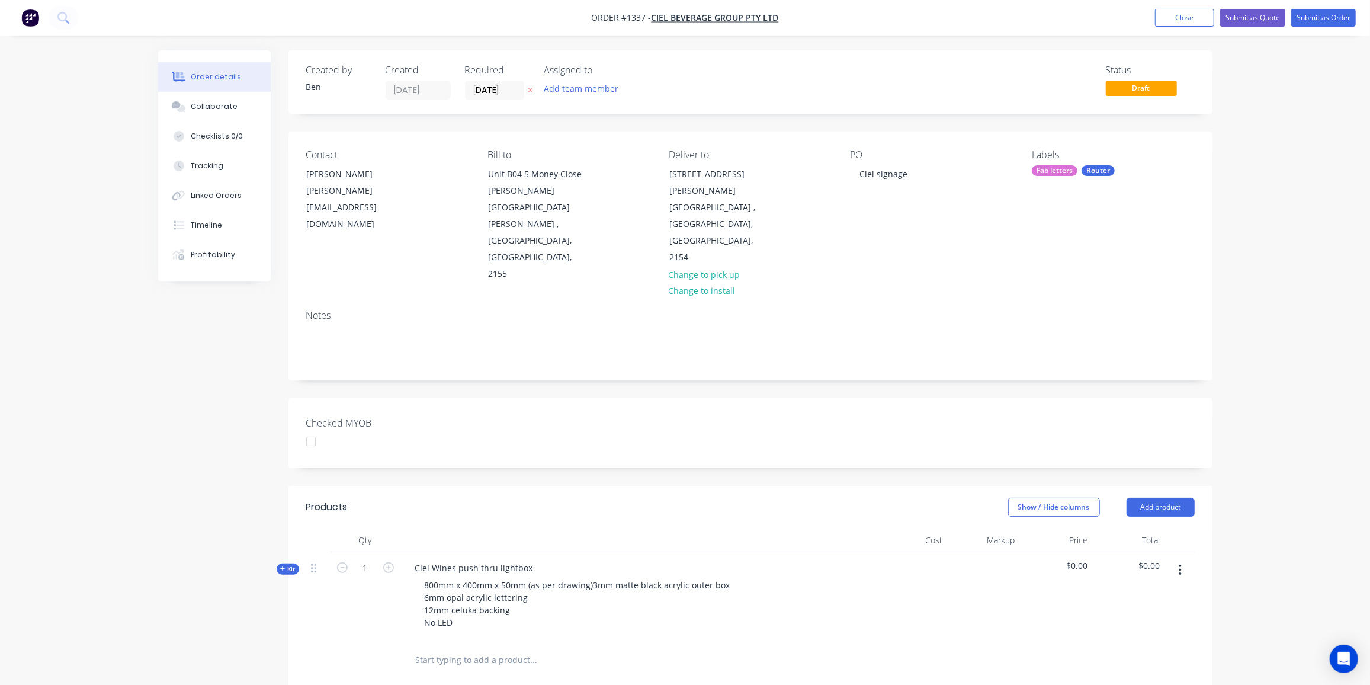
drag, startPoint x: 292, startPoint y: 502, endPoint x: 306, endPoint y: 487, distance: 20.6
click at [293, 564] on span "Kit" at bounding box center [287, 568] width 15 height 9
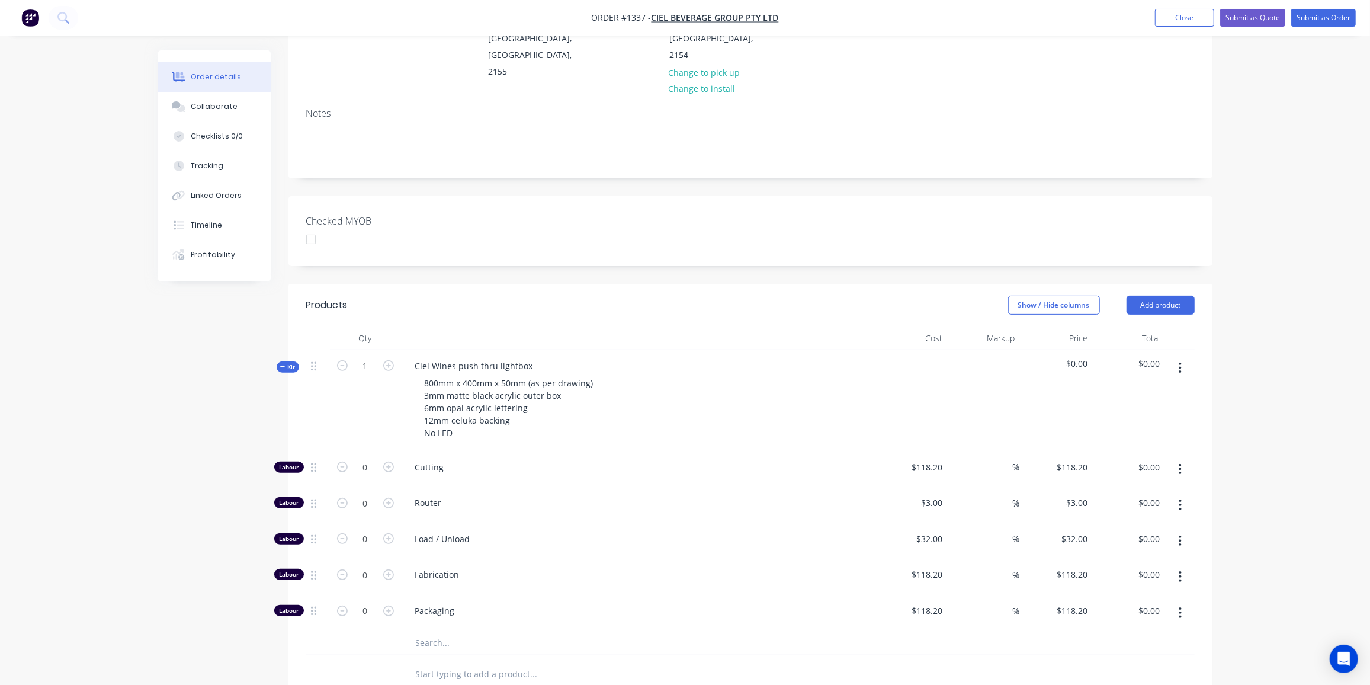
scroll to position [269, 0]
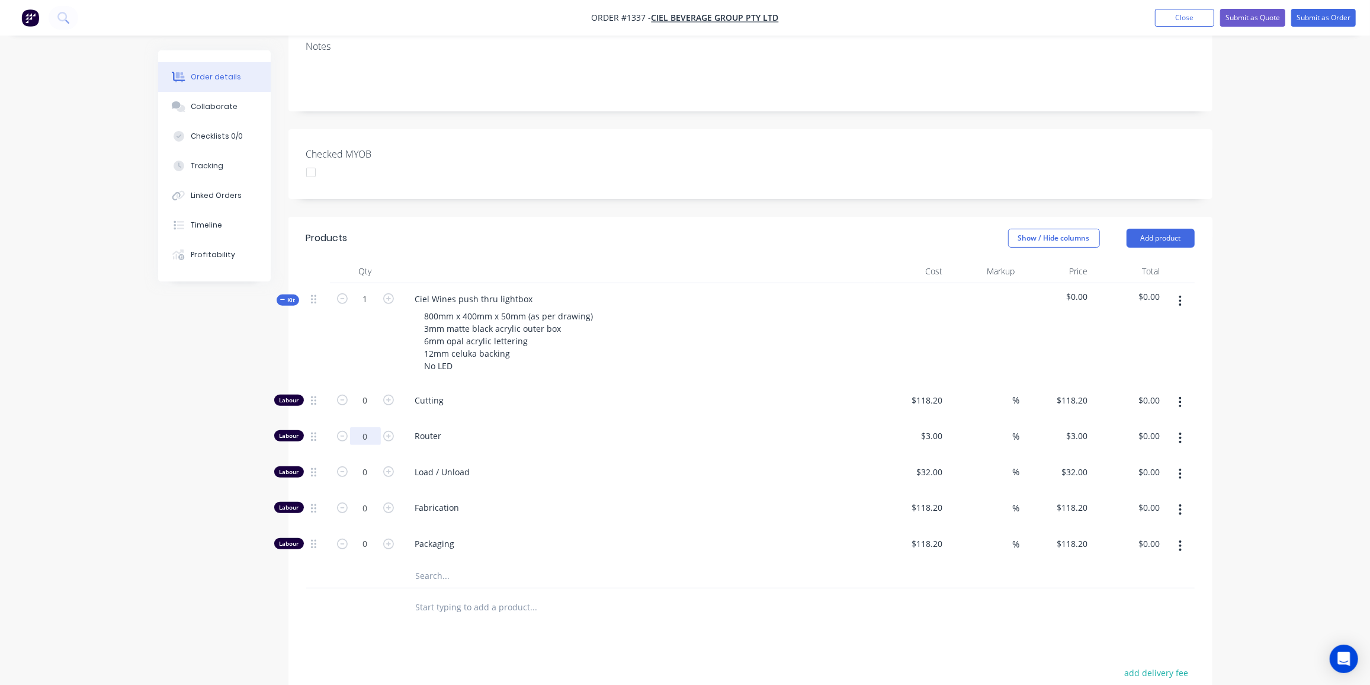
click at [368, 427] on input "0" at bounding box center [365, 436] width 31 height 18
type input "18"
type input "$54.00"
type input "1"
type input "$32.00"
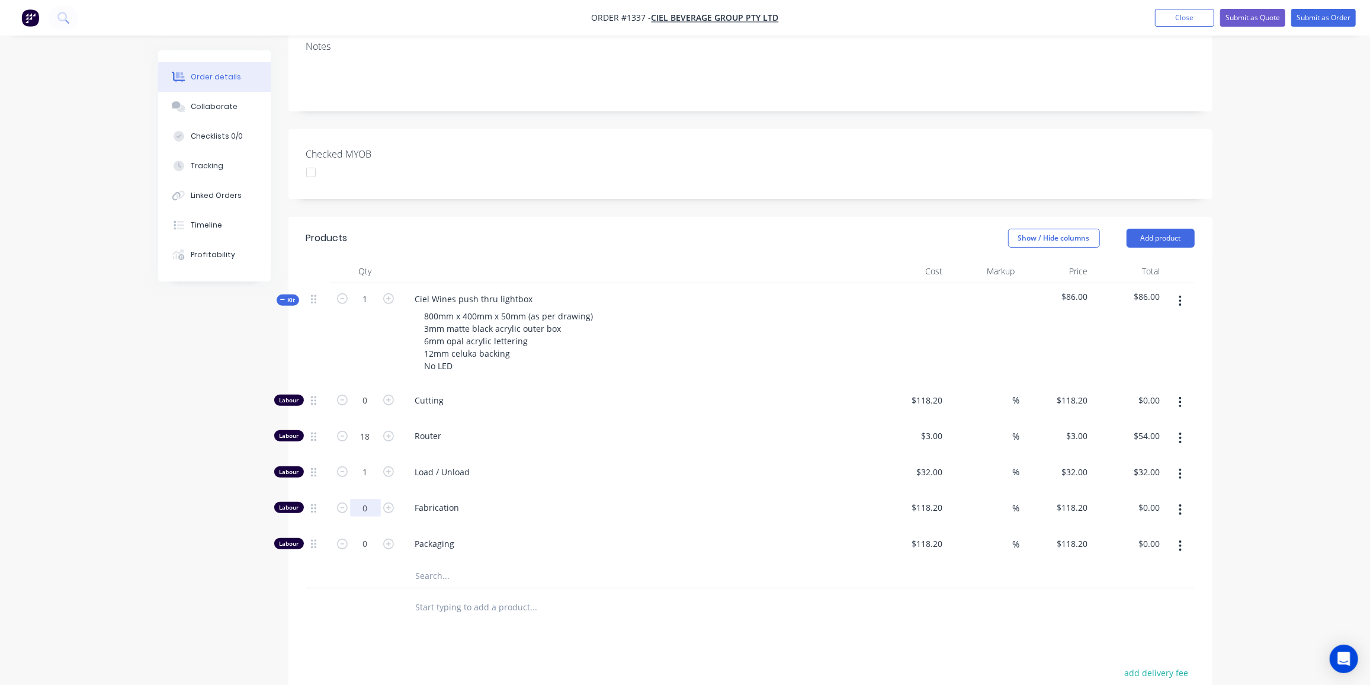
click at [373, 499] on input "0" at bounding box center [365, 508] width 31 height 18
type input "2.5"
type input "$295.50"
click at [357, 499] on input "2.5" at bounding box center [365, 508] width 31 height 18
type input "4"
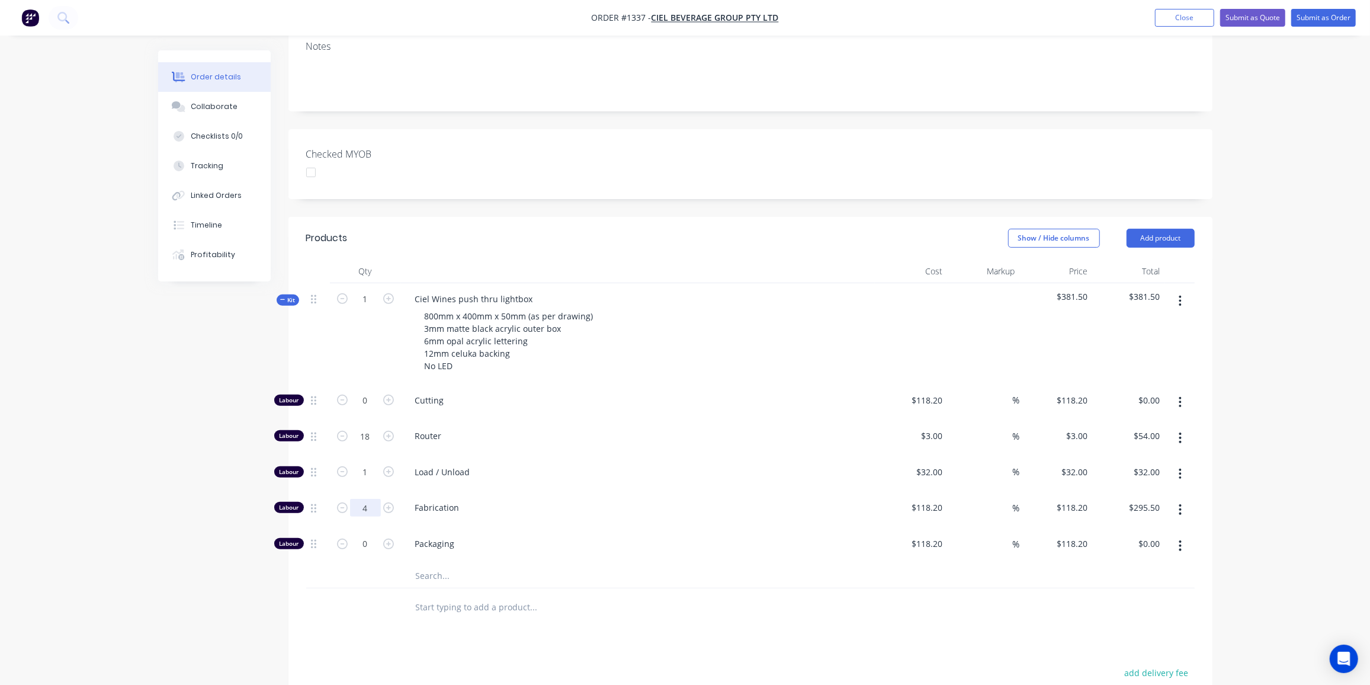
type input "$472.80"
click at [365, 535] on input "0" at bounding box center [365, 544] width 31 height 18
type input "1"
type input "$118.20"
click at [362, 535] on input "1" at bounding box center [365, 544] width 31 height 18
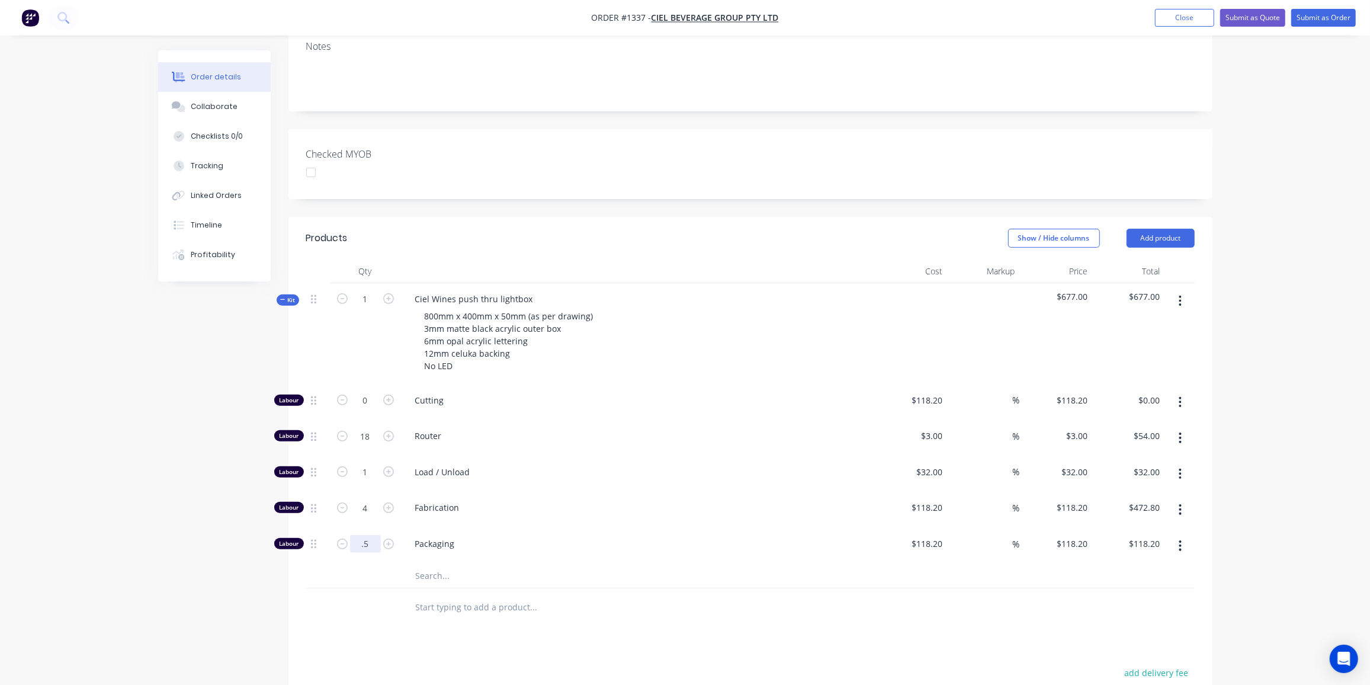
type input "0.5"
type input "$59.10"
click at [449, 588] on div at bounding box center [614, 607] width 426 height 38
click at [370, 535] on input "0.5" at bounding box center [365, 544] width 31 height 18
type input "0"
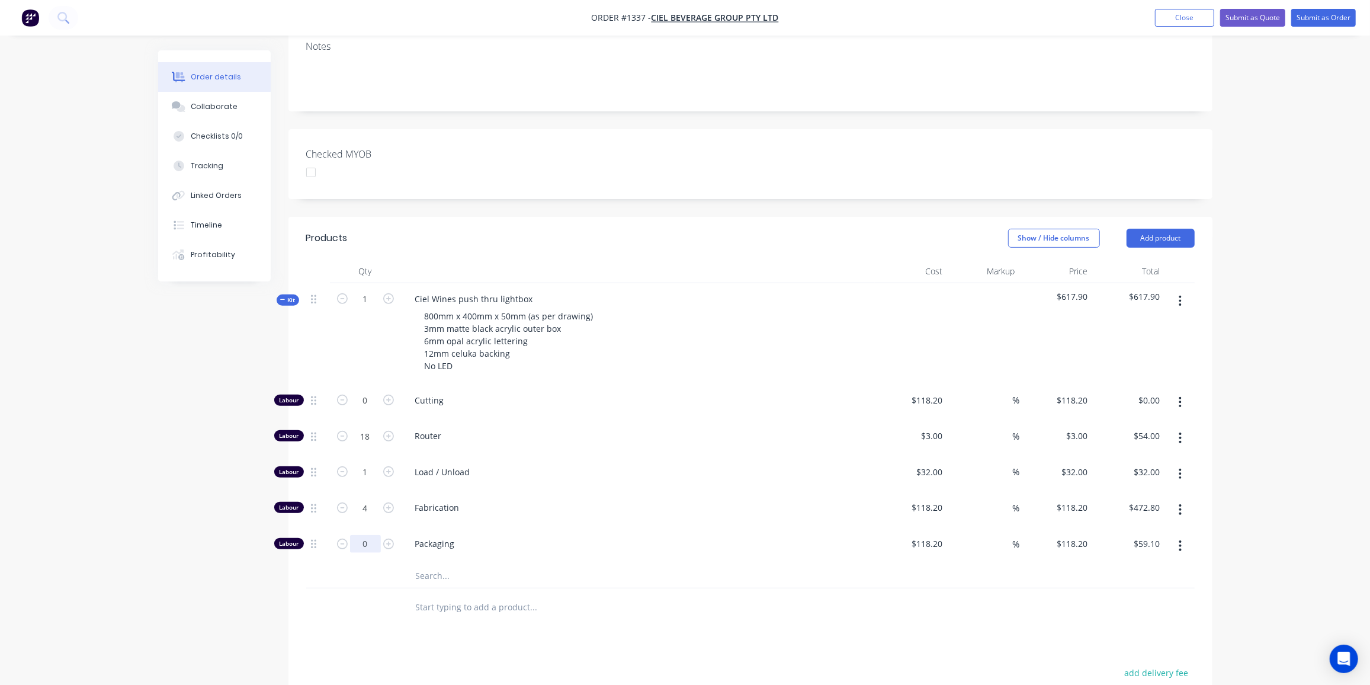
type input "$0.00"
click at [432, 564] on input "text" at bounding box center [533, 576] width 237 height 24
type input "m"
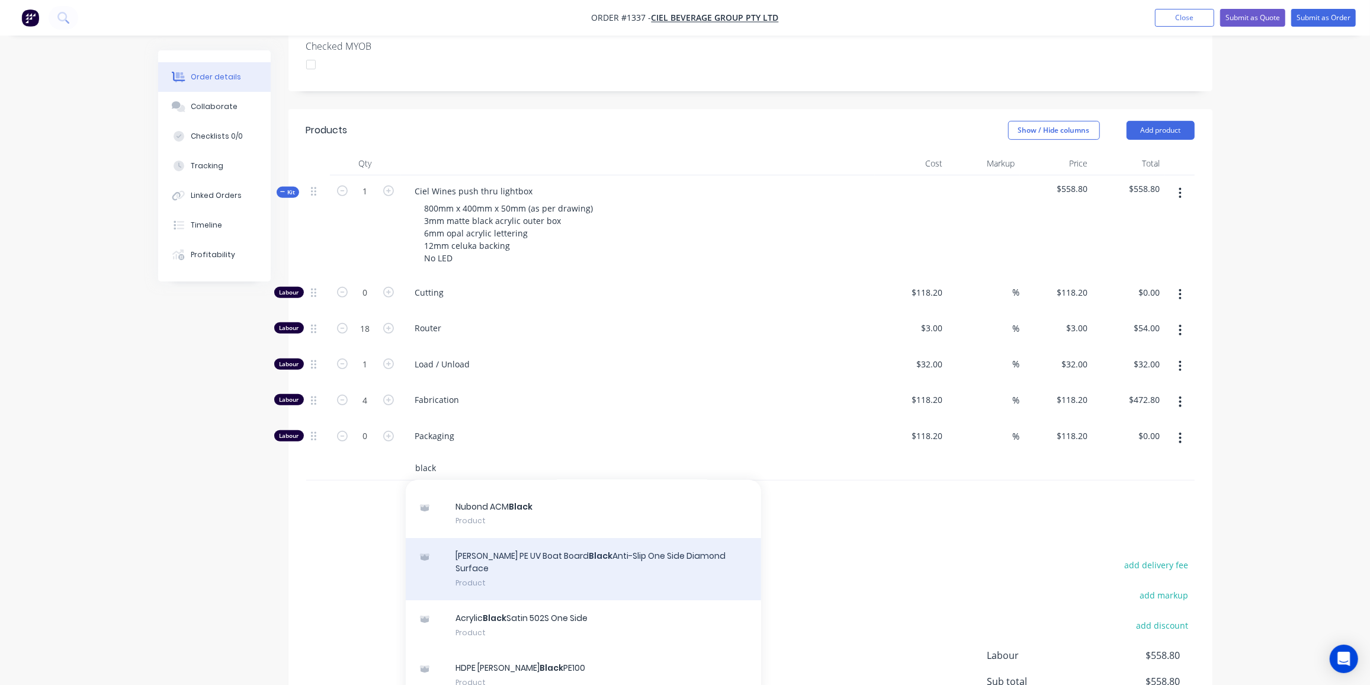
scroll to position [53, 0]
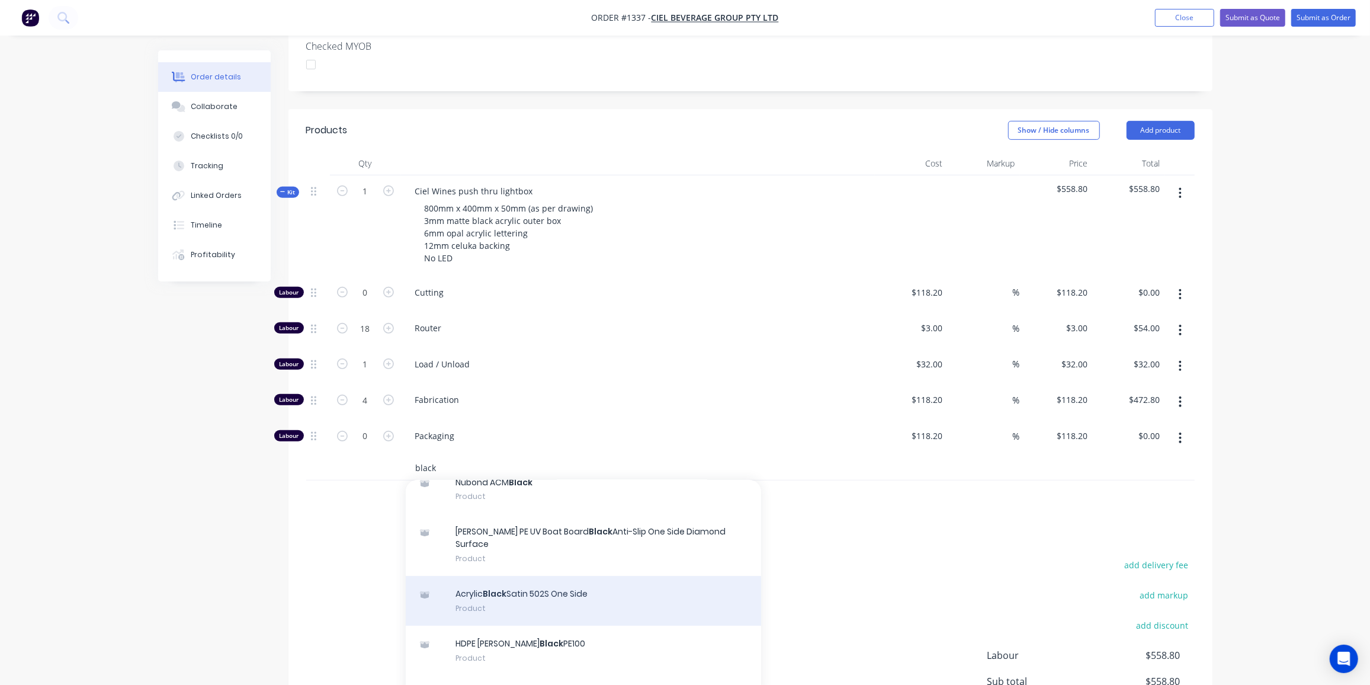
type input "black"
click at [567, 576] on div "Acrylic Black Satin 502S One Side Product" at bounding box center [583, 601] width 355 height 50
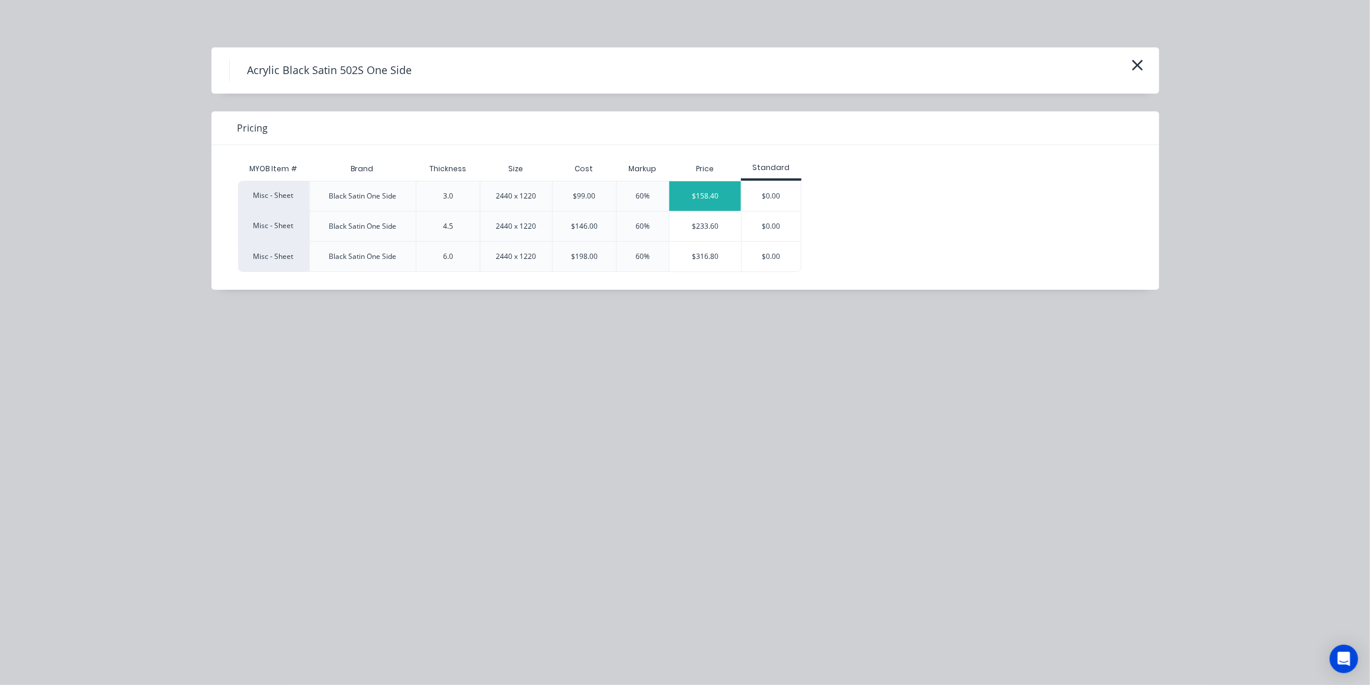
click at [725, 191] on div "$158.40" at bounding box center [705, 196] width 72 height 30
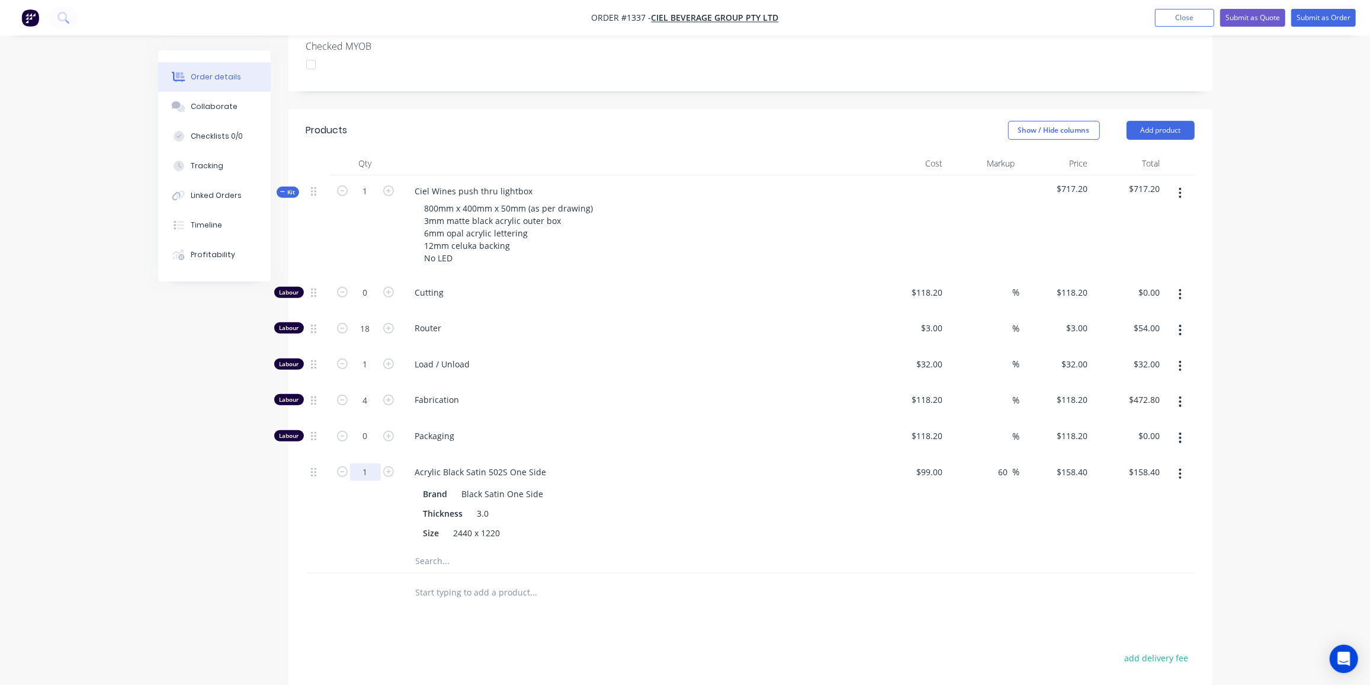
click at [371, 463] on input "1" at bounding box center [365, 472] width 31 height 18
type input "0.25"
type input "$39.60"
click at [448, 549] on input "text" at bounding box center [533, 561] width 237 height 24
type input "433"
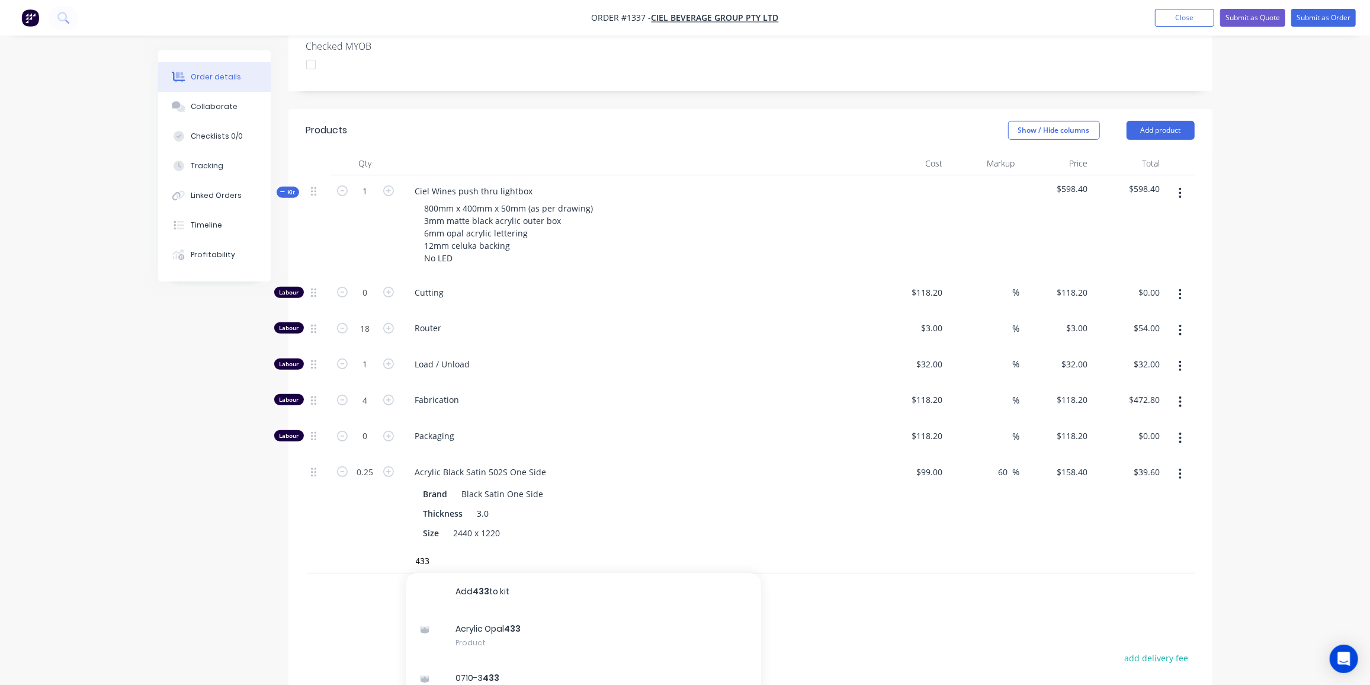
scroll to position [431, 0]
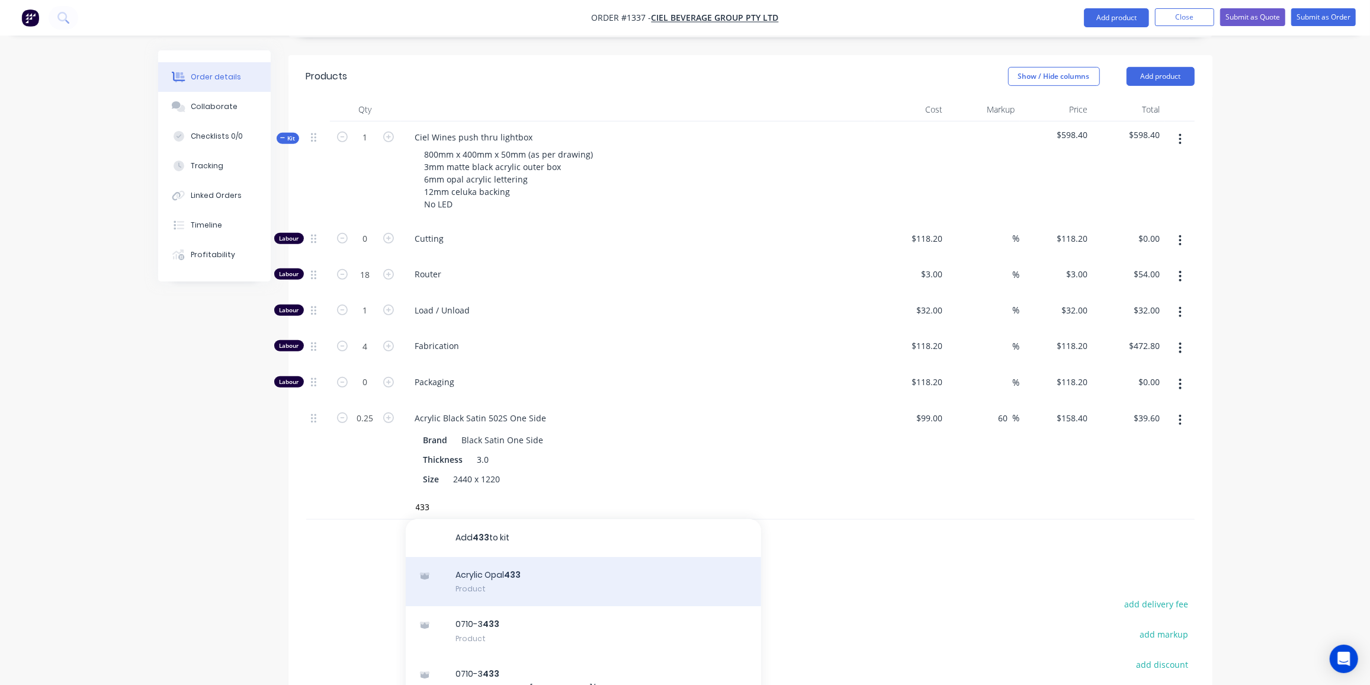
click at [514, 557] on div "Acrylic Opal 433 Product" at bounding box center [583, 582] width 355 height 50
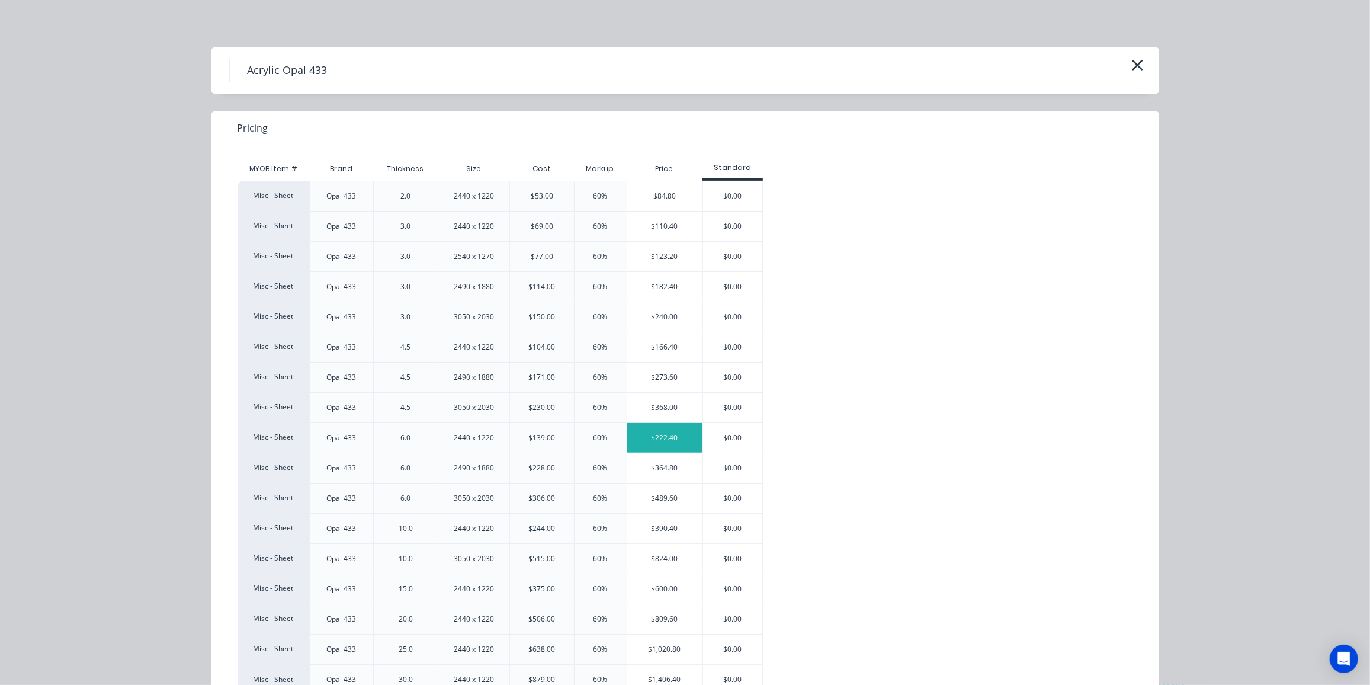
click at [642, 430] on div "$222.40" at bounding box center [664, 438] width 75 height 30
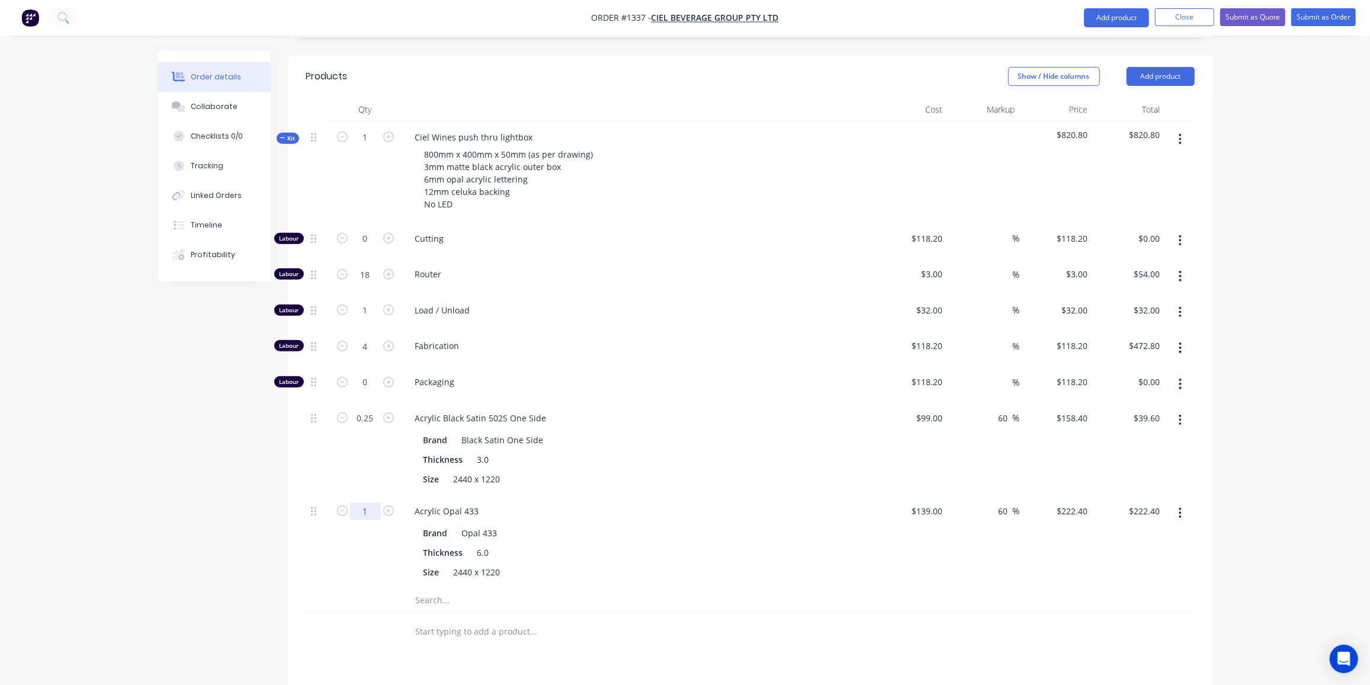
click at [370, 502] on input "1" at bounding box center [365, 511] width 31 height 18
type input "0.1"
type input "$22.24"
click at [361, 337] on input "4" at bounding box center [365, 346] width 31 height 18
type input "3"
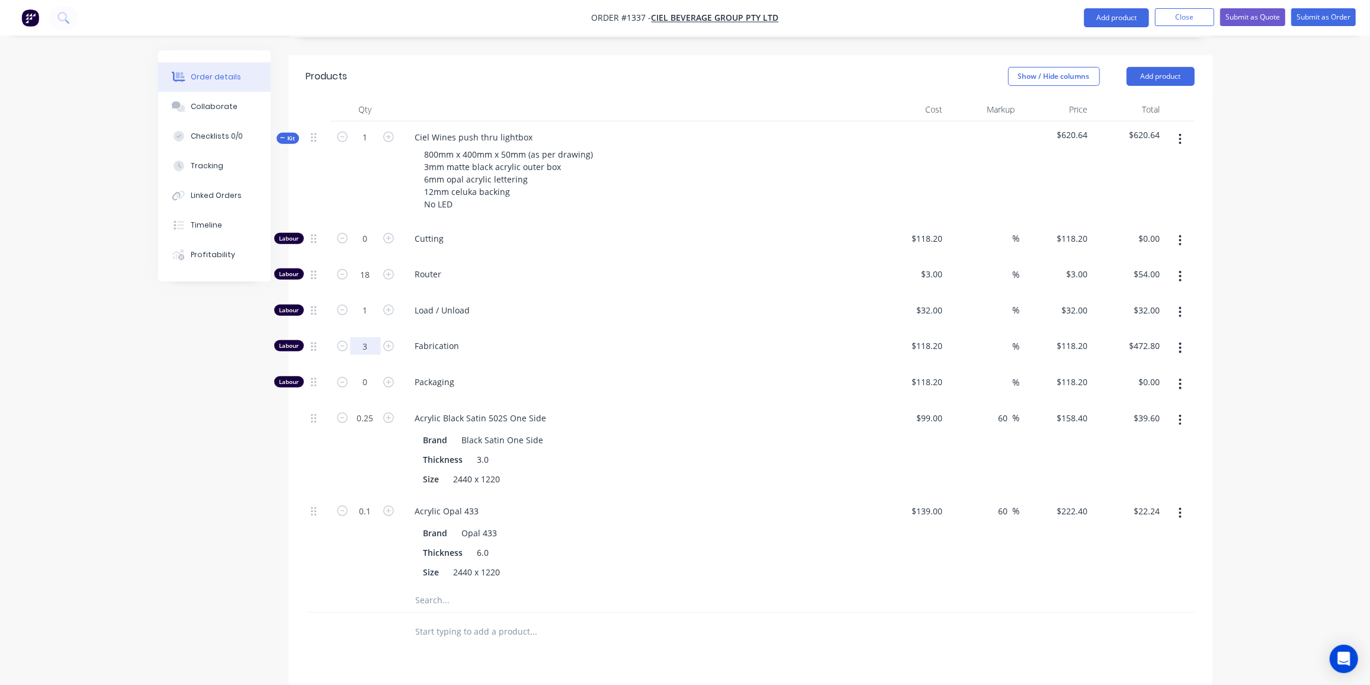
type input "$354.60"
click at [439, 588] on input "text" at bounding box center [533, 600] width 237 height 24
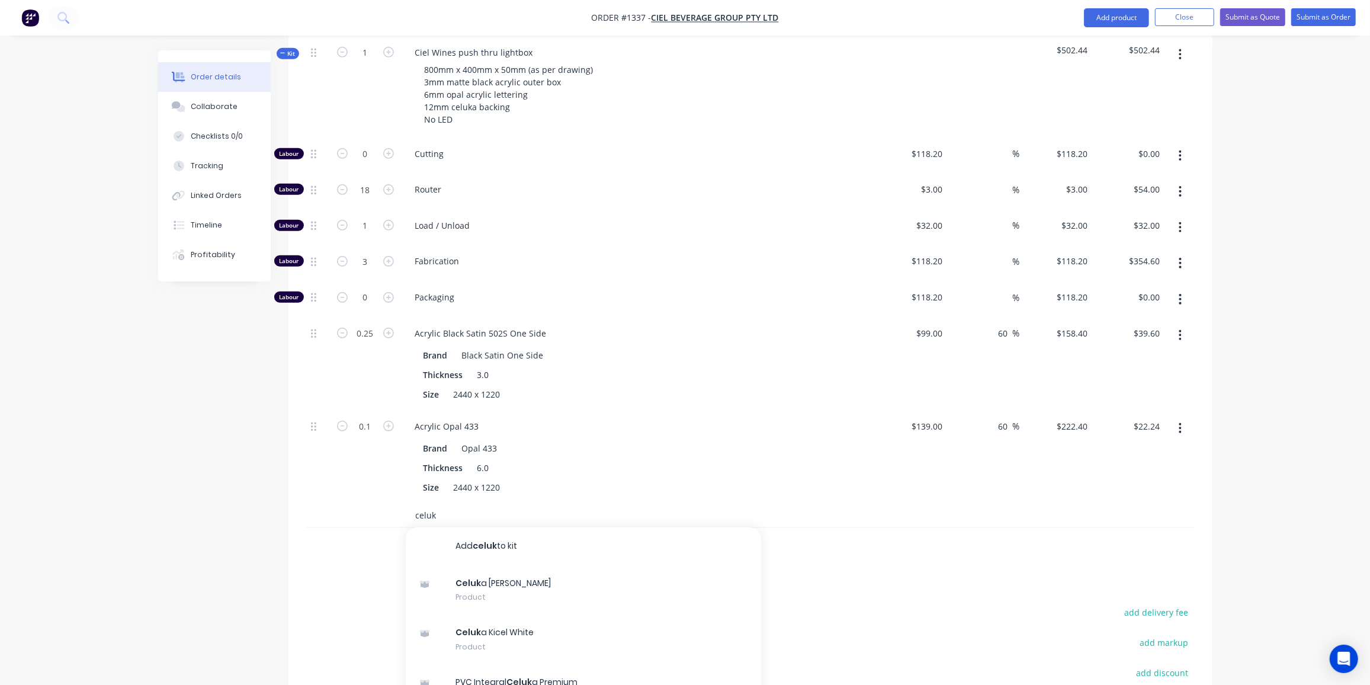
scroll to position [592, 0]
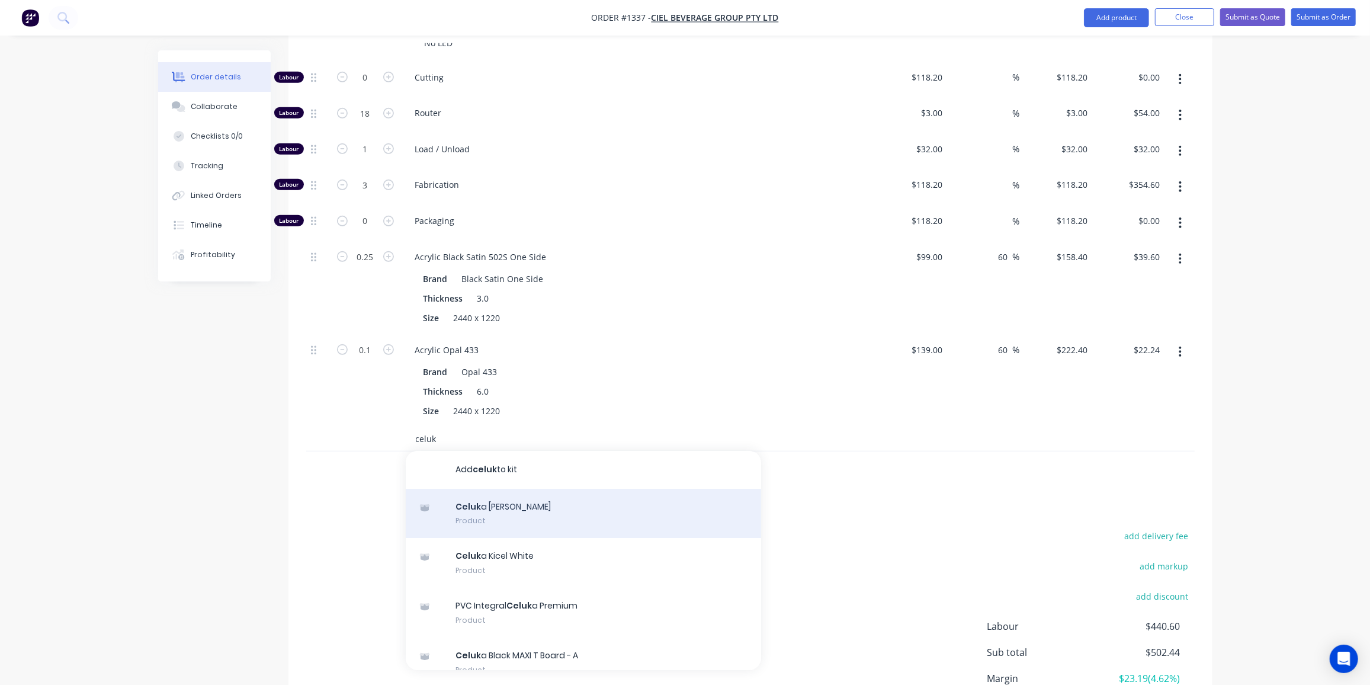
type input "celuk"
click at [510, 489] on div "Celuk a Nycel White Product" at bounding box center [583, 514] width 355 height 50
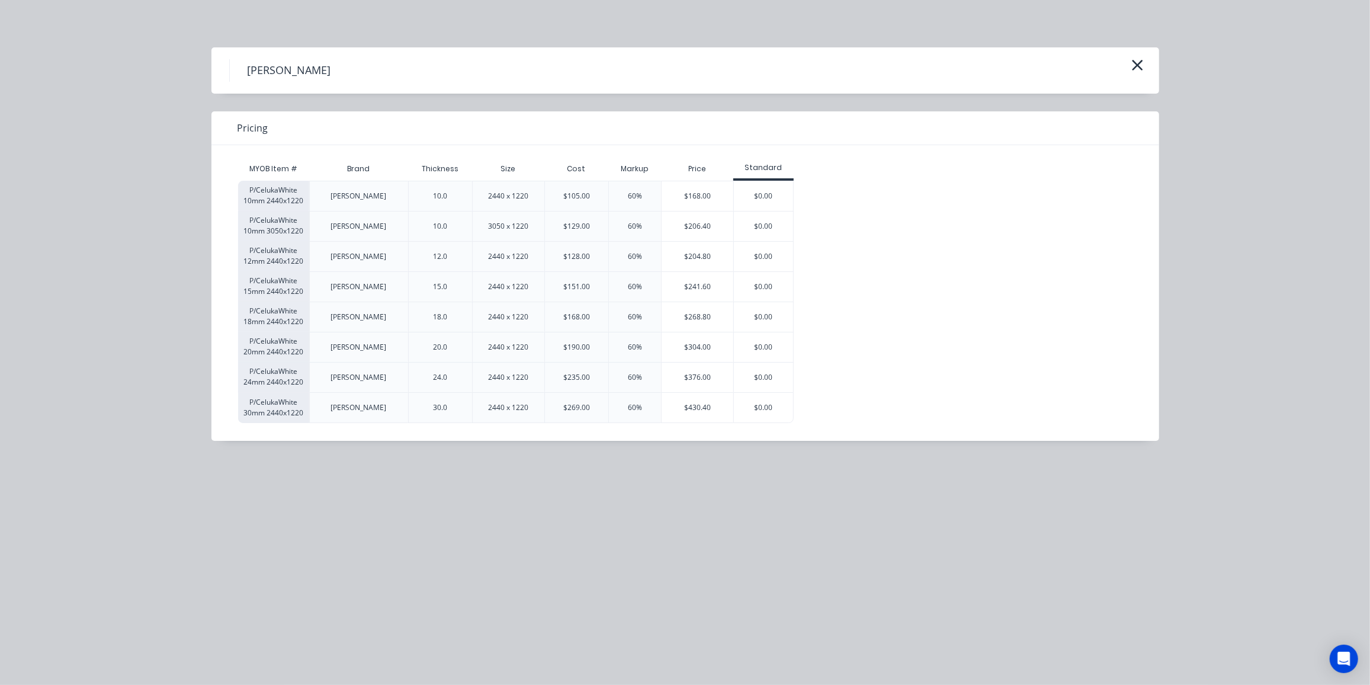
click at [710, 255] on div "$204.80" at bounding box center [698, 257] width 72 height 30
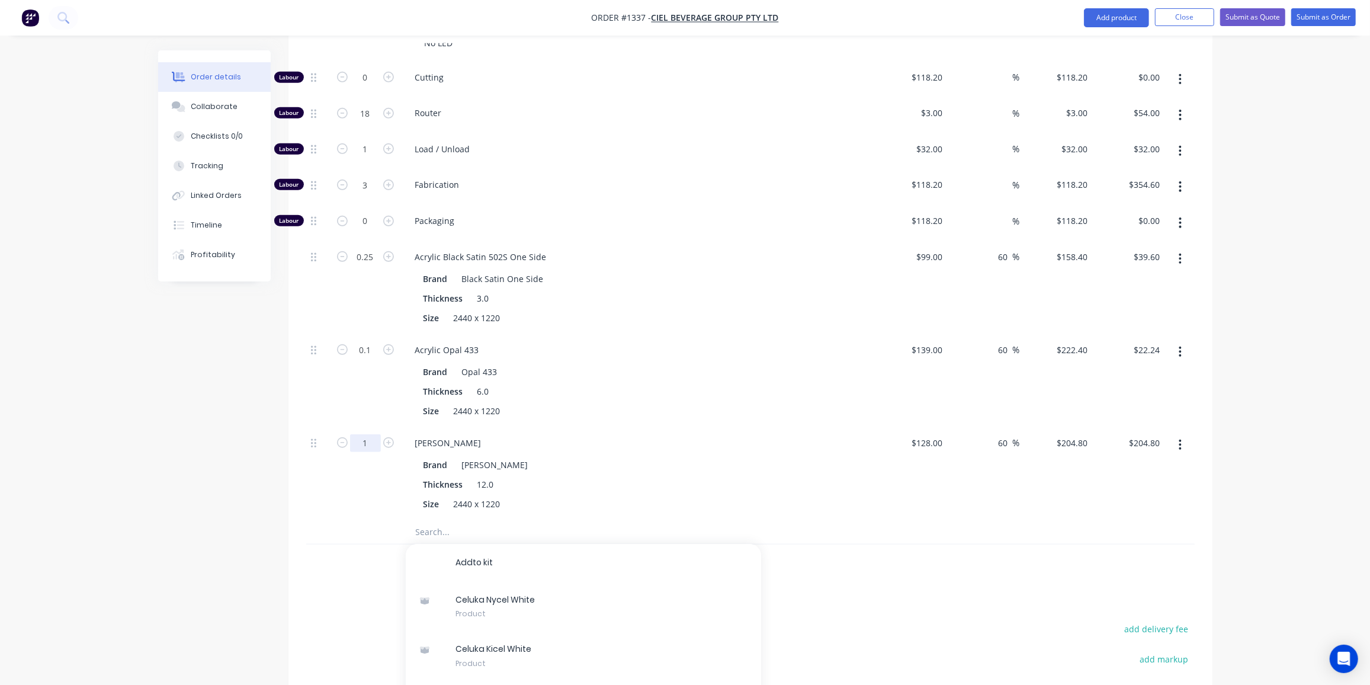
click at [364, 434] on input "1" at bounding box center [365, 443] width 31 height 18
type input "0.25"
type input "$51.20"
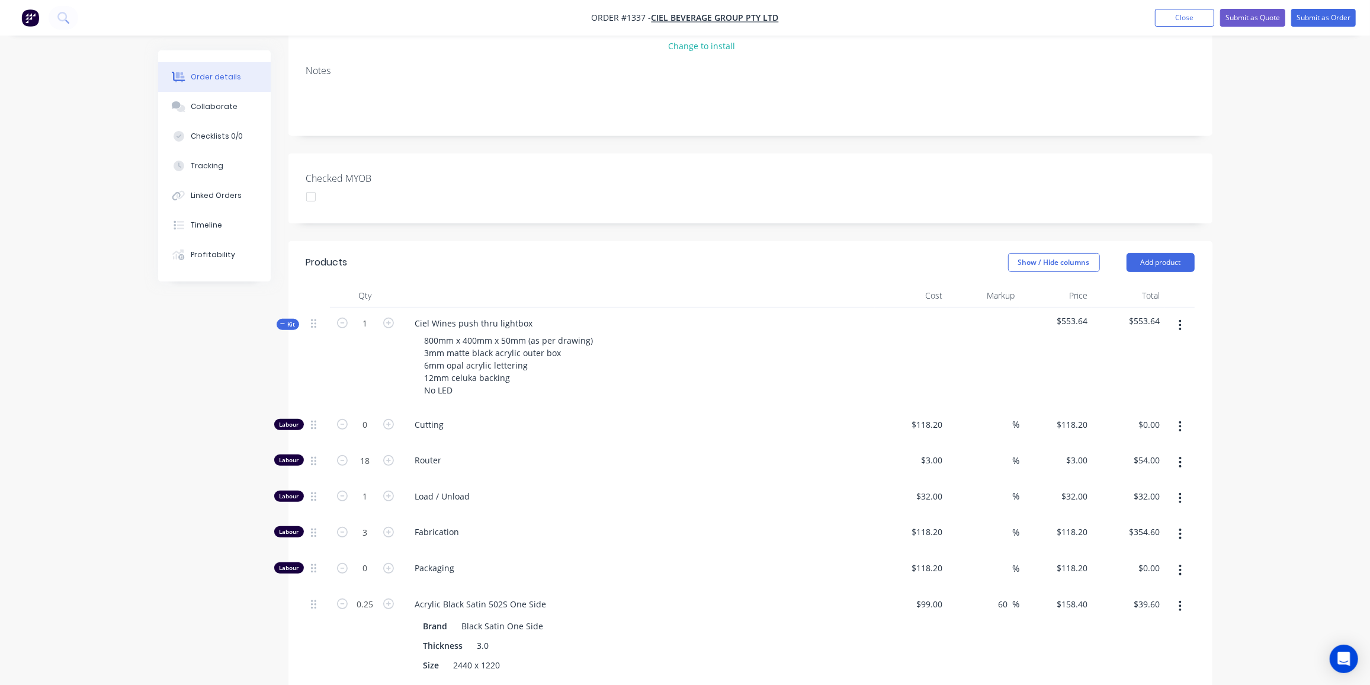
scroll to position [269, 0]
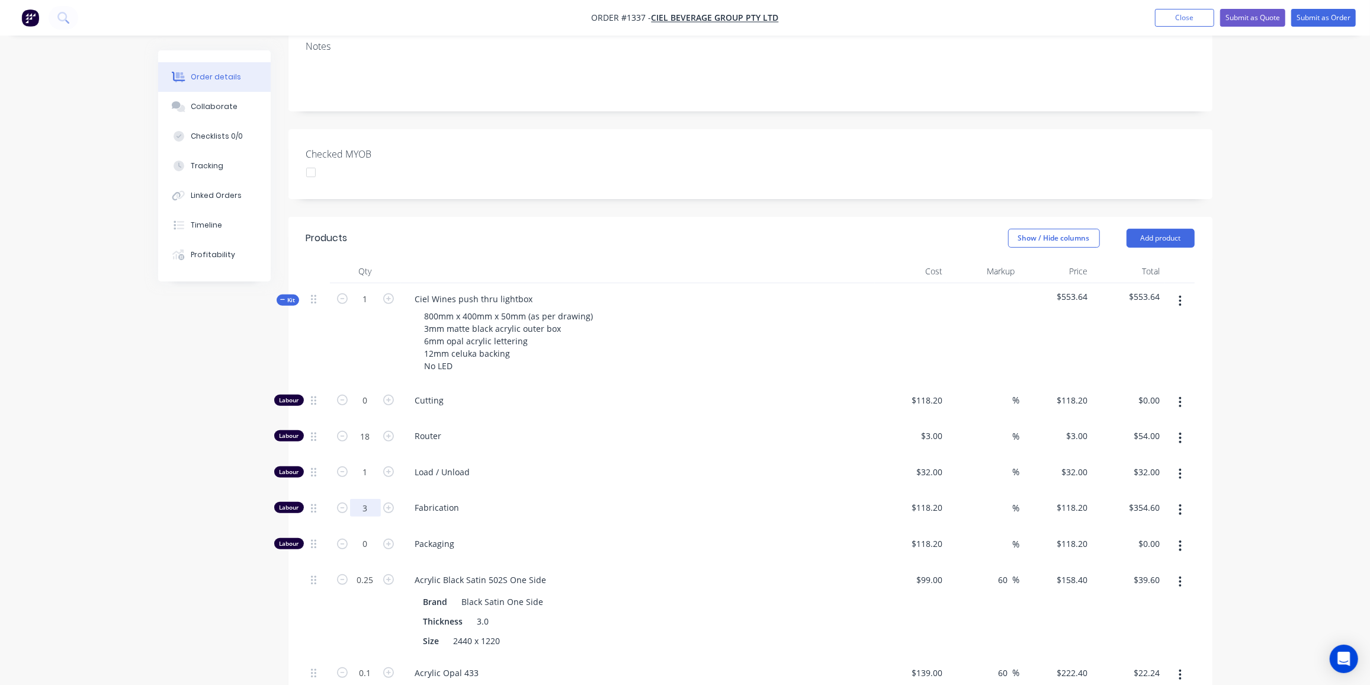
click at [373, 499] on input "3" at bounding box center [365, 508] width 31 height 18
type input "3.5"
type input "$413.70"
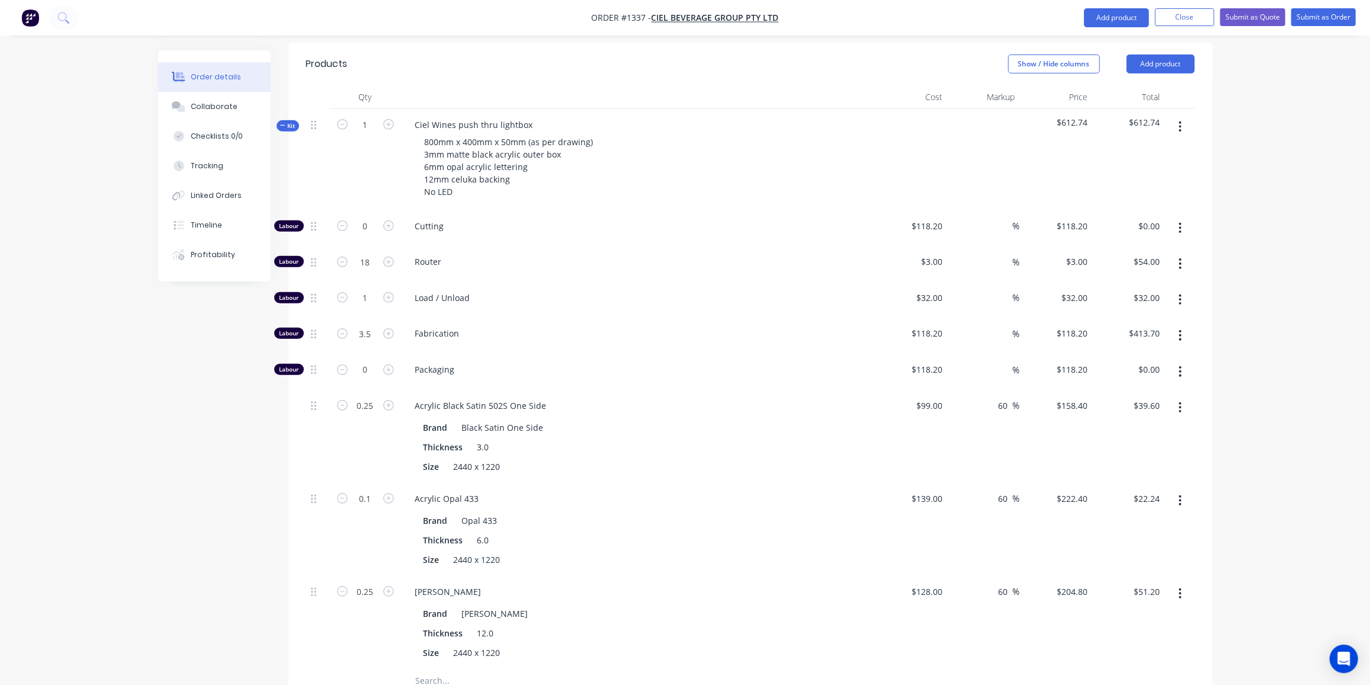
scroll to position [485, 0]
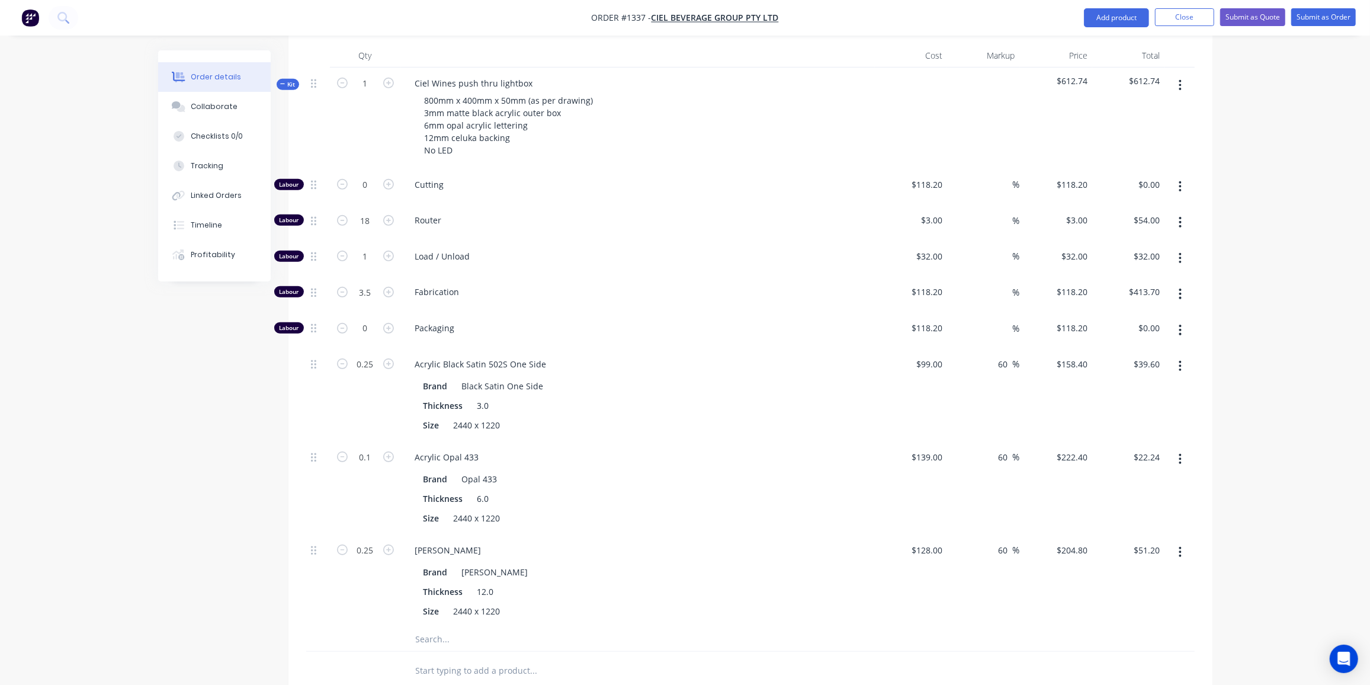
click at [133, 389] on div "Order details Collaborate Checklists 0/0 Tracking Linked Orders Timeline Profit…" at bounding box center [685, 253] width 1370 height 1477
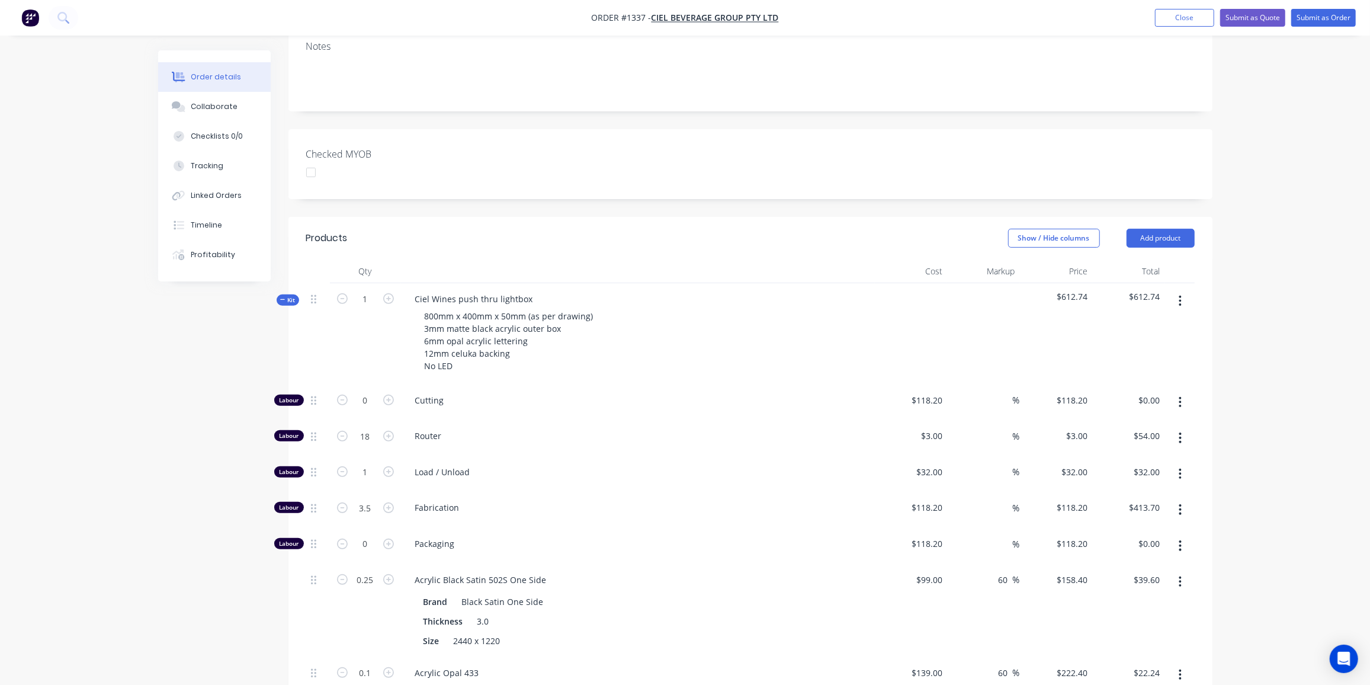
click at [283, 297] on icon at bounding box center [282, 300] width 5 height 6
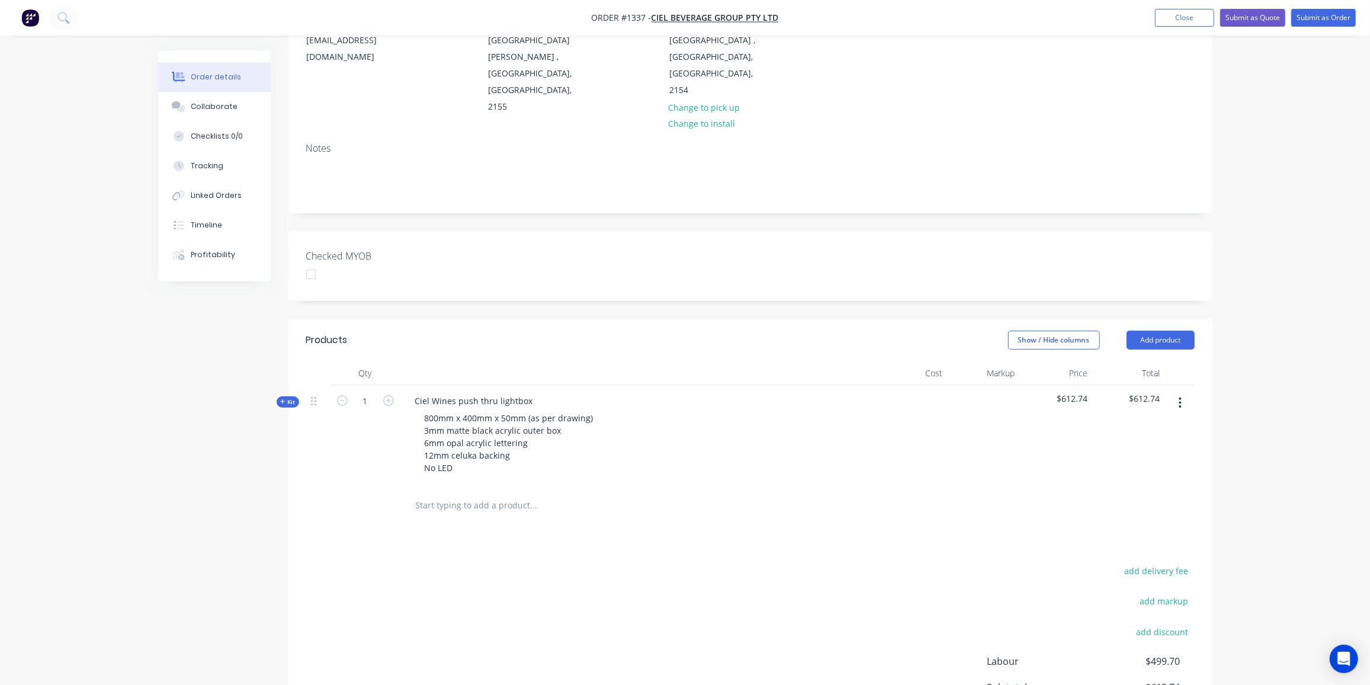
scroll to position [241, 0]
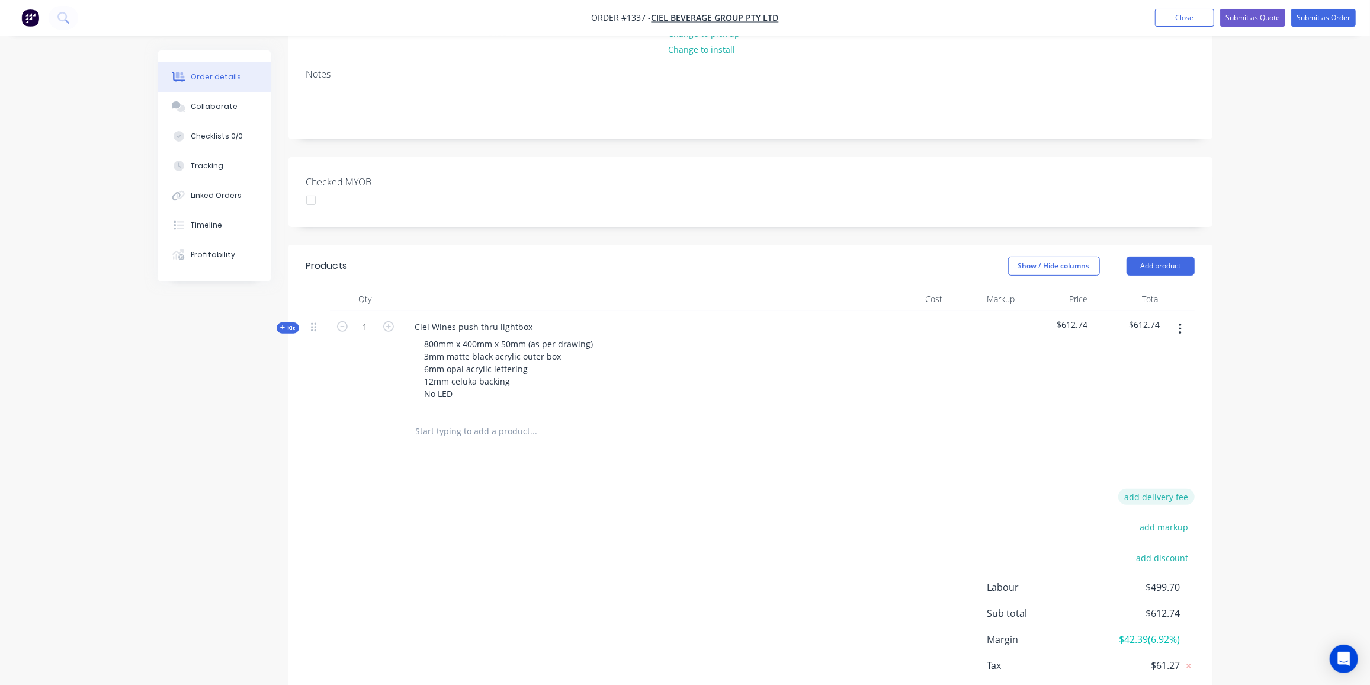
click at [1160, 489] on button "add delivery fee" at bounding box center [1156, 497] width 76 height 16
type input "70"
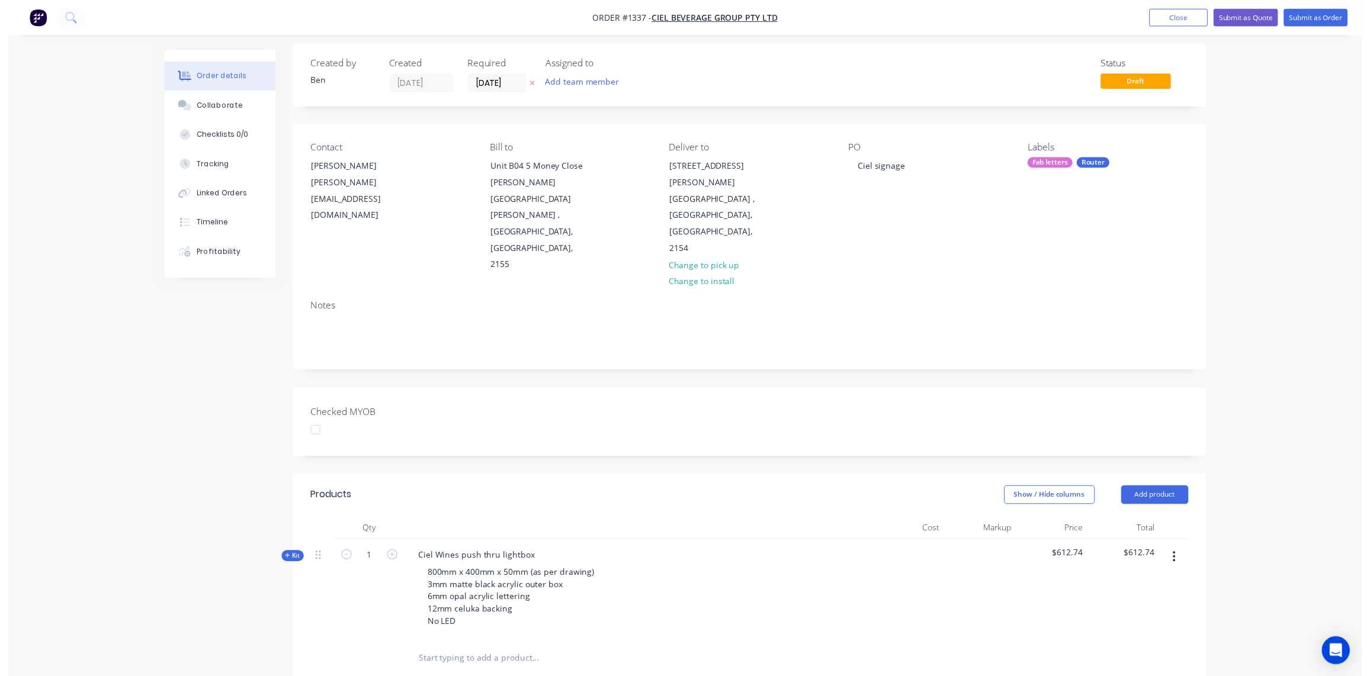
scroll to position [0, 0]
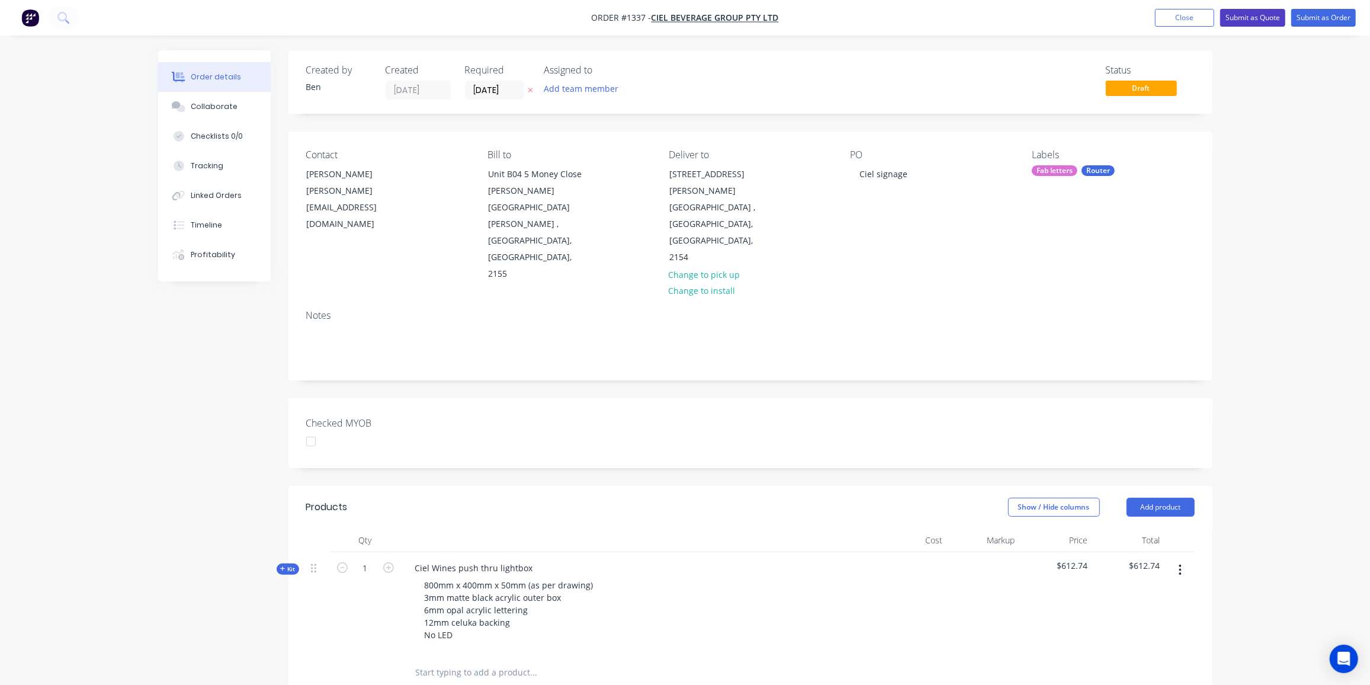
click at [1247, 18] on button "Submit as Quote" at bounding box center [1252, 18] width 65 height 18
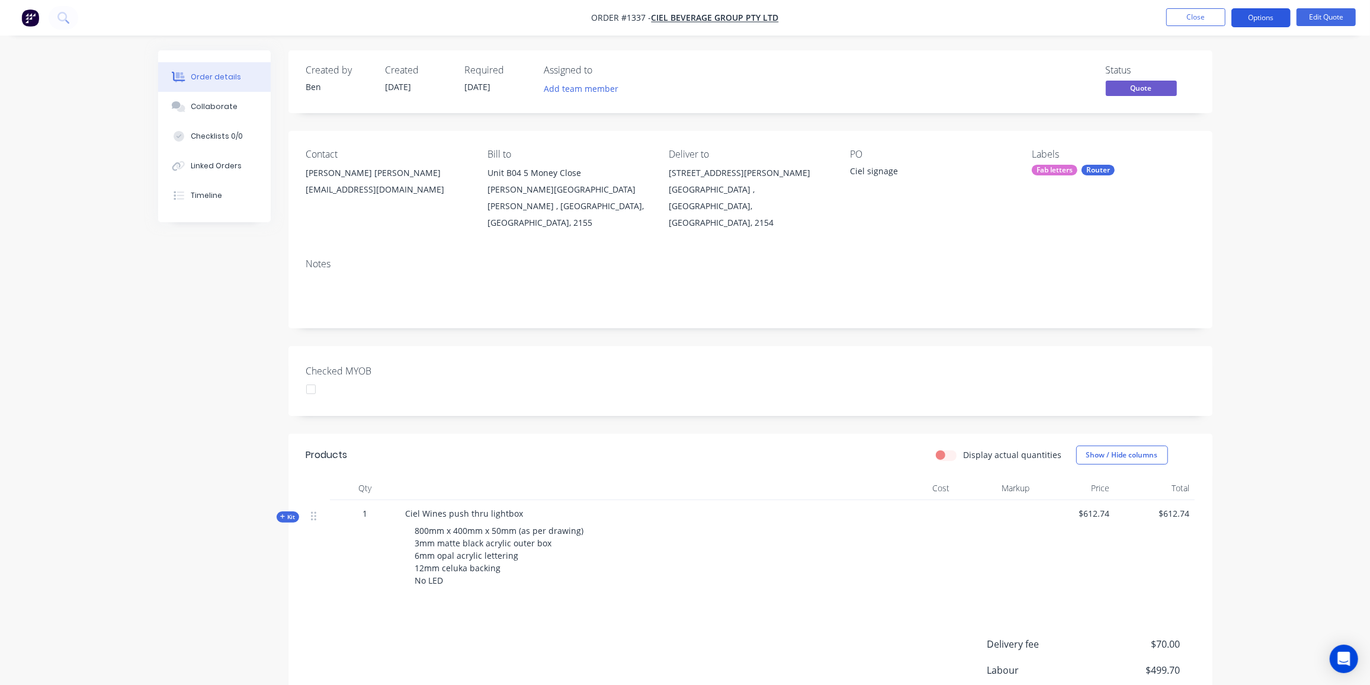
click at [1270, 17] on button "Options" at bounding box center [1260, 17] width 59 height 19
click at [1188, 68] on div "Quote" at bounding box center [1225, 71] width 109 height 17
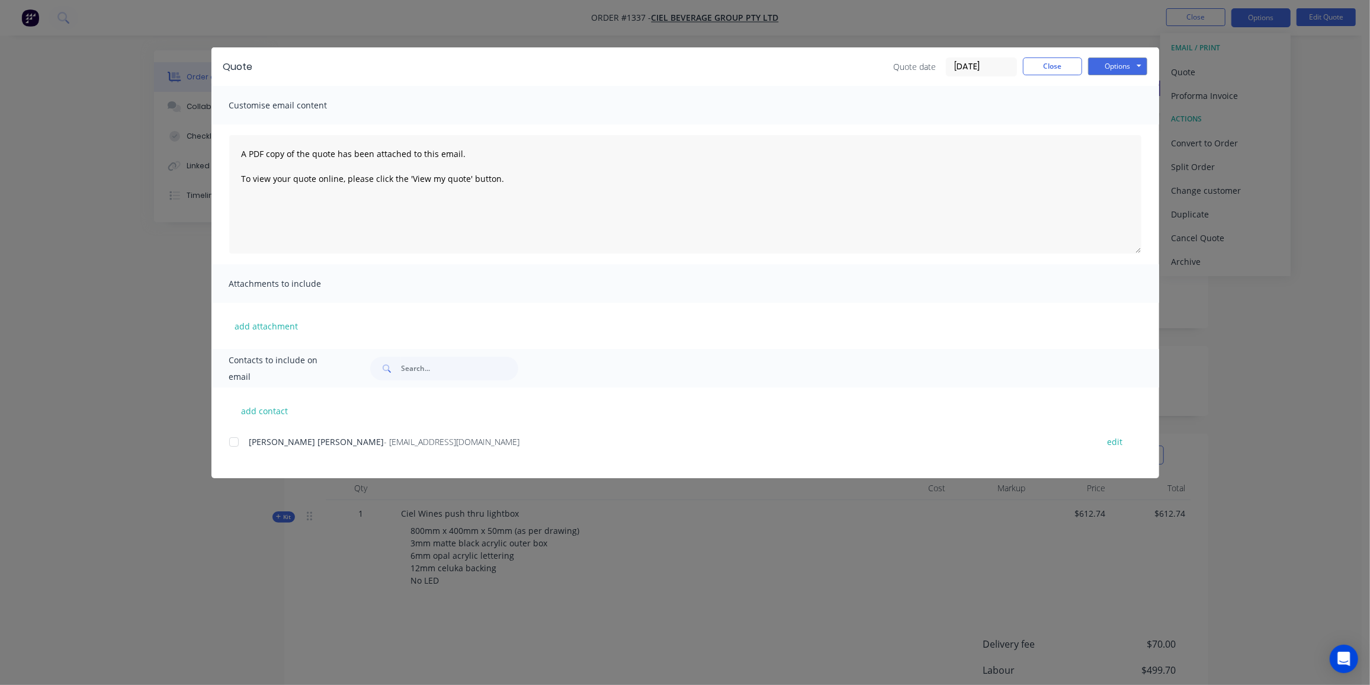
click at [232, 438] on div at bounding box center [234, 442] width 24 height 24
click at [259, 329] on button "add attachment" at bounding box center [266, 326] width 75 height 18
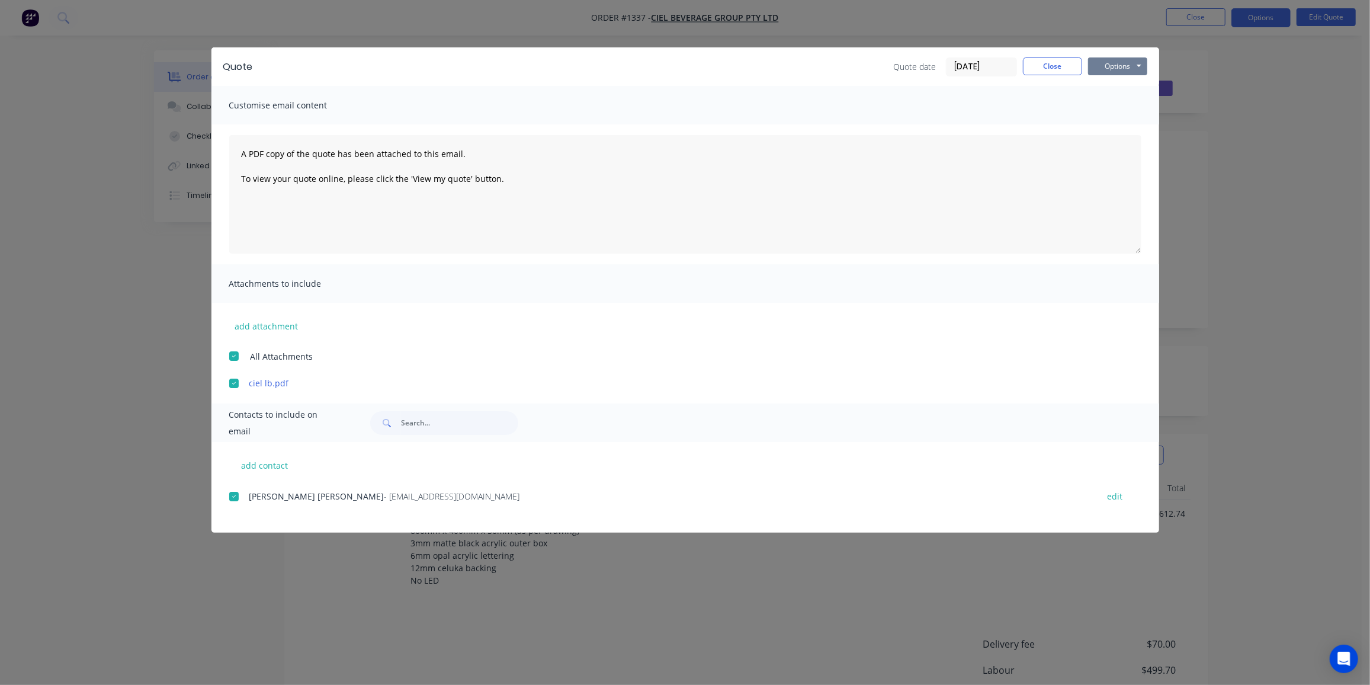
click at [1132, 62] on button "Options" at bounding box center [1117, 66] width 59 height 18
click at [1132, 90] on button "Preview" at bounding box center [1126, 88] width 76 height 20
click at [234, 494] on div at bounding box center [234, 497] width 24 height 24
click at [1124, 66] on button "Options" at bounding box center [1117, 66] width 59 height 18
click at [1131, 130] on button "Email" at bounding box center [1126, 127] width 76 height 20
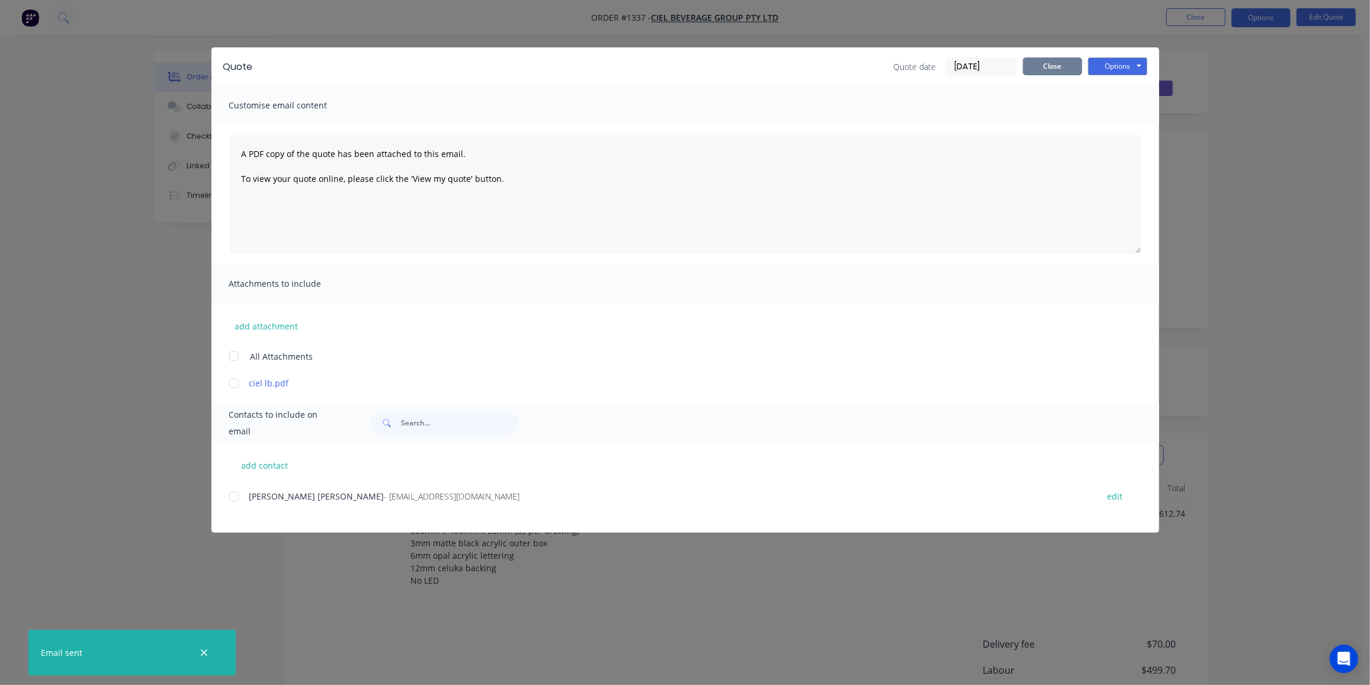
click at [1052, 62] on button "Close" at bounding box center [1052, 66] width 59 height 18
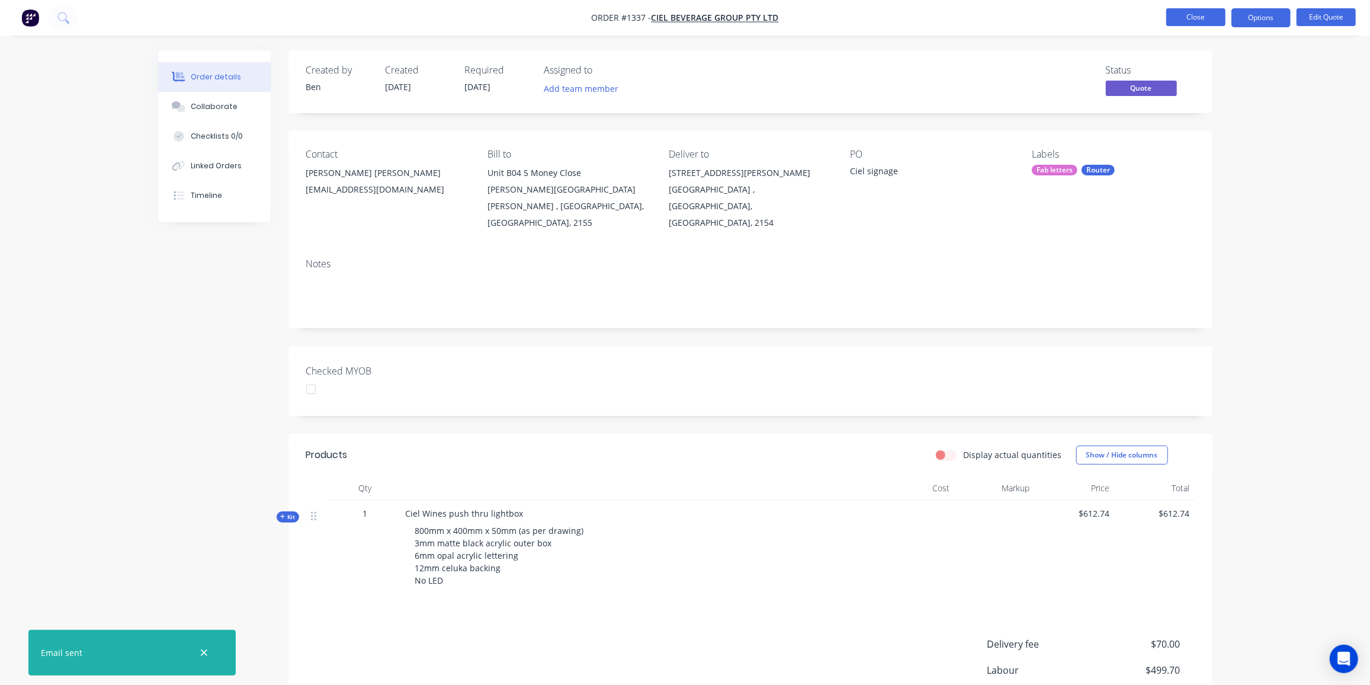
click at [1178, 21] on button "Close" at bounding box center [1195, 17] width 59 height 18
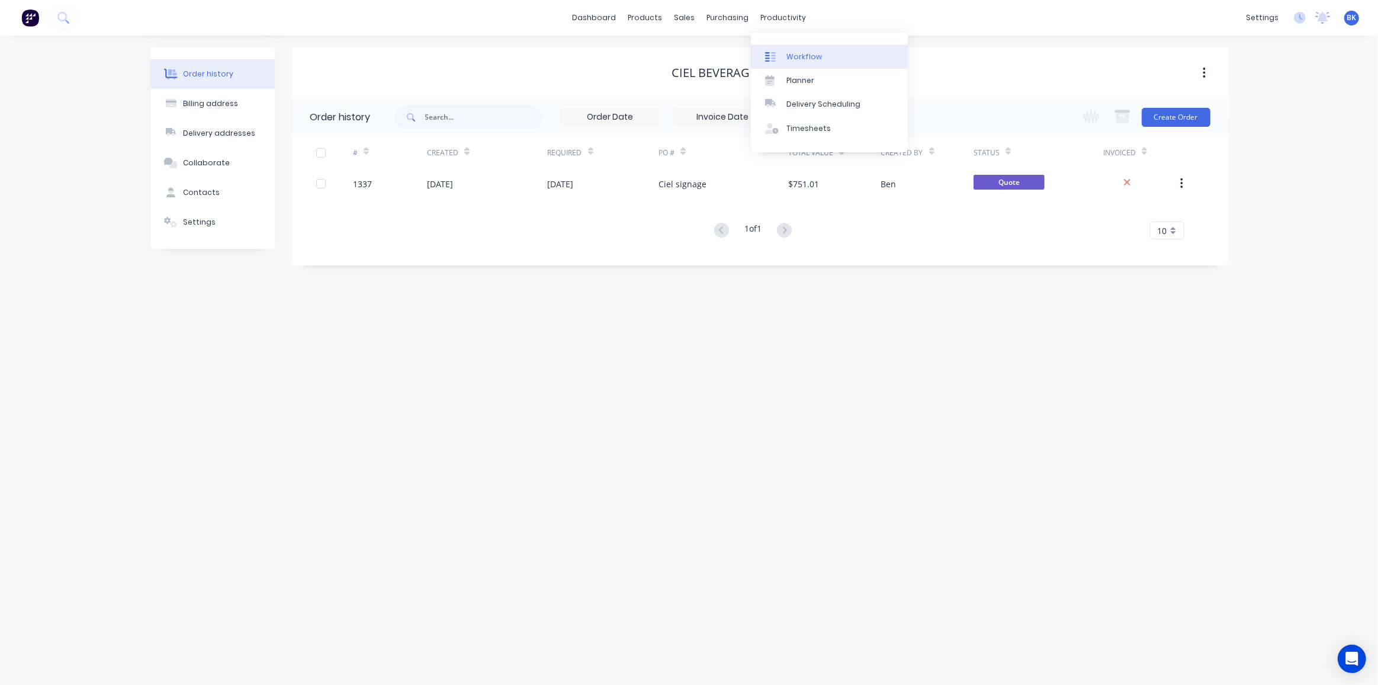
click at [792, 49] on link "Workflow" at bounding box center [829, 56] width 157 height 24
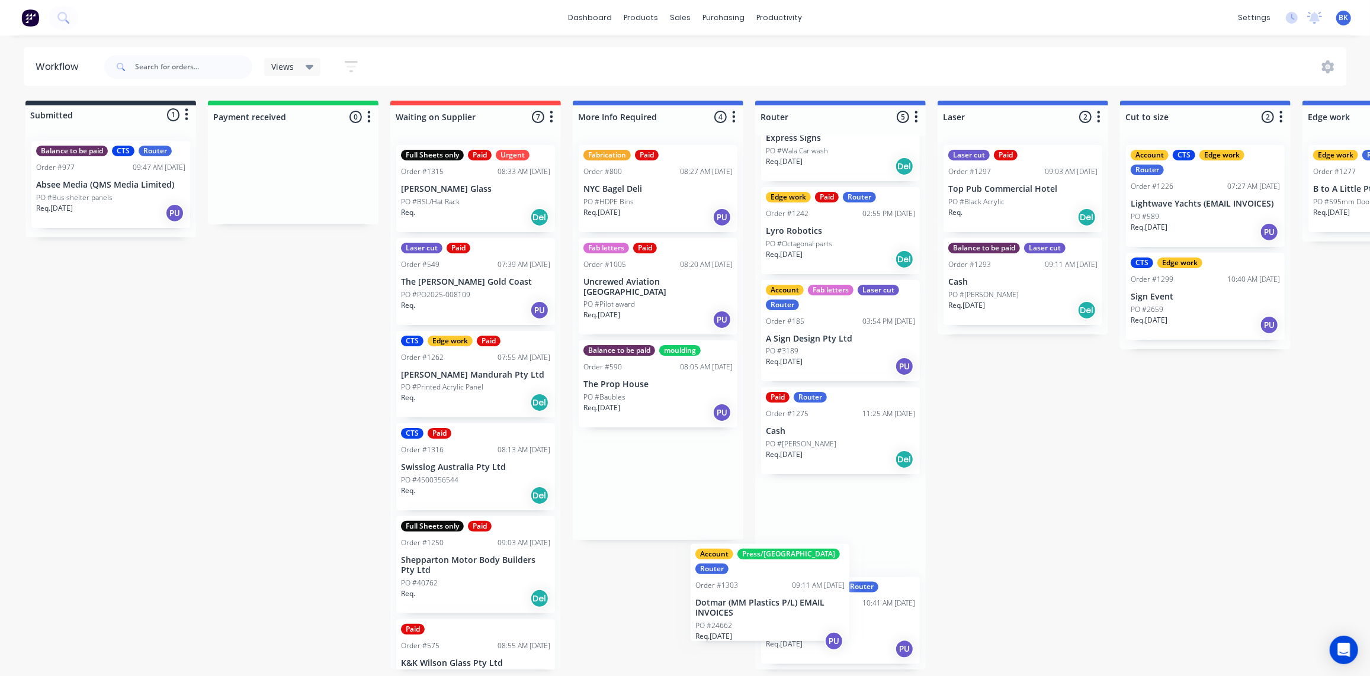
scroll to position [52, 0]
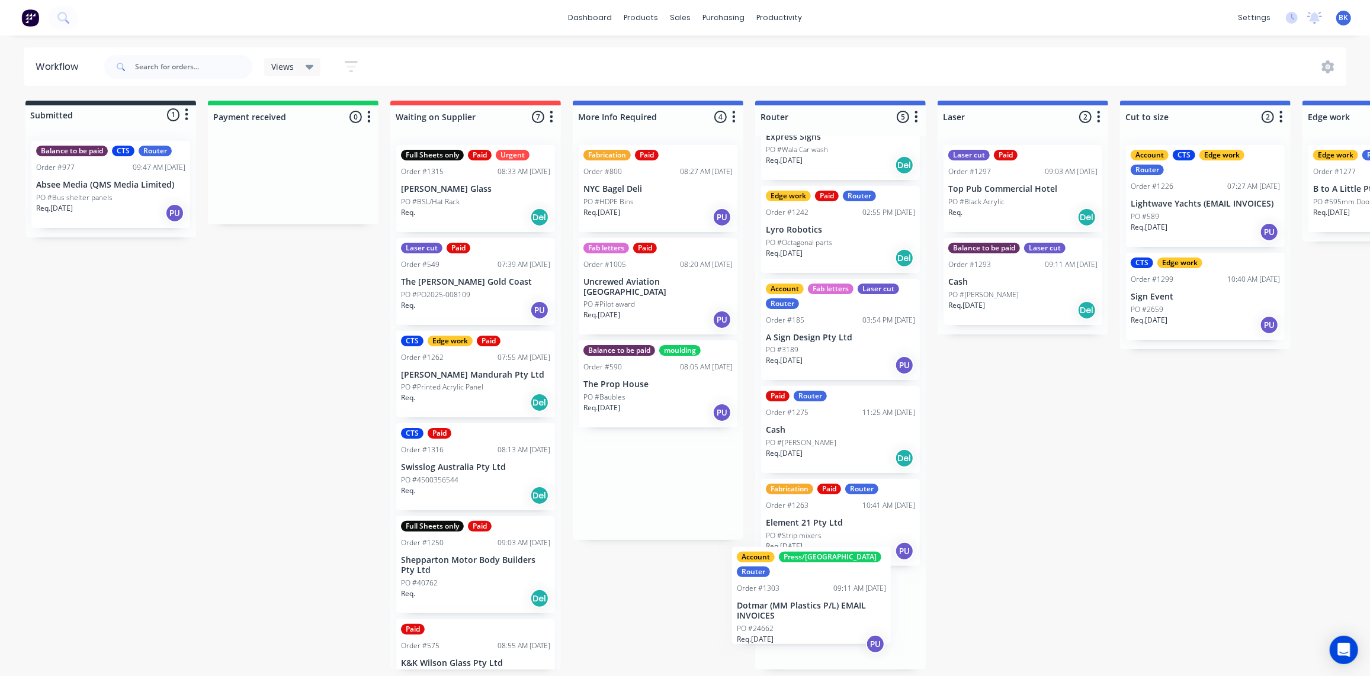
drag, startPoint x: 634, startPoint y: 452, endPoint x: 807, endPoint y: 575, distance: 212.0
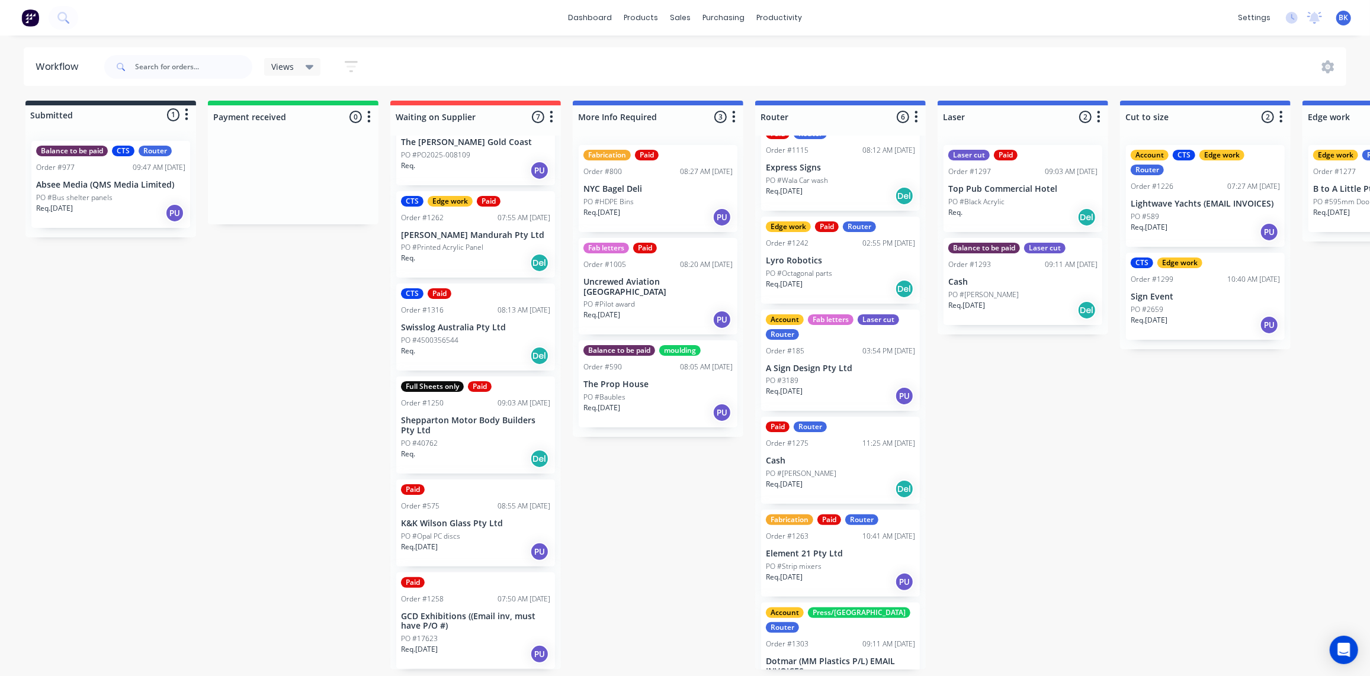
scroll to position [0, 0]
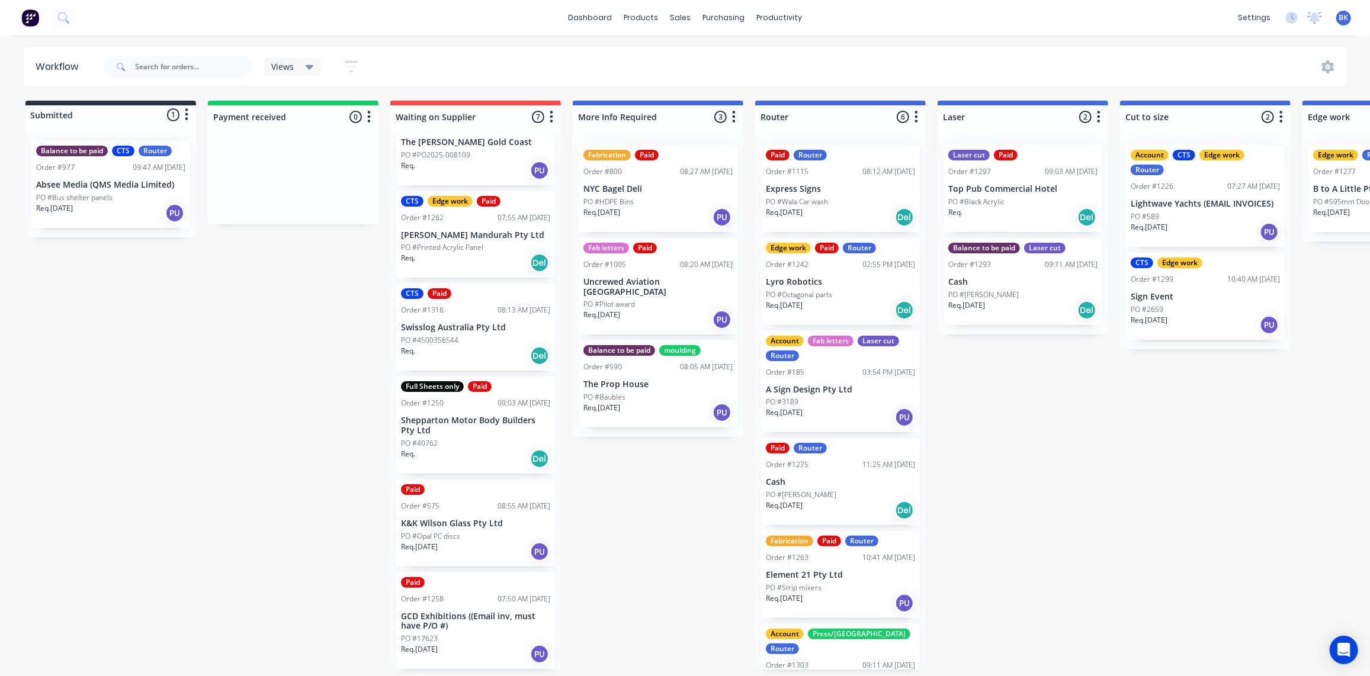
click at [830, 394] on div "Account Fab letters Laser cut Router Order #185 03:54 PM 14/08/25 A Sign Design…" at bounding box center [840, 382] width 159 height 102
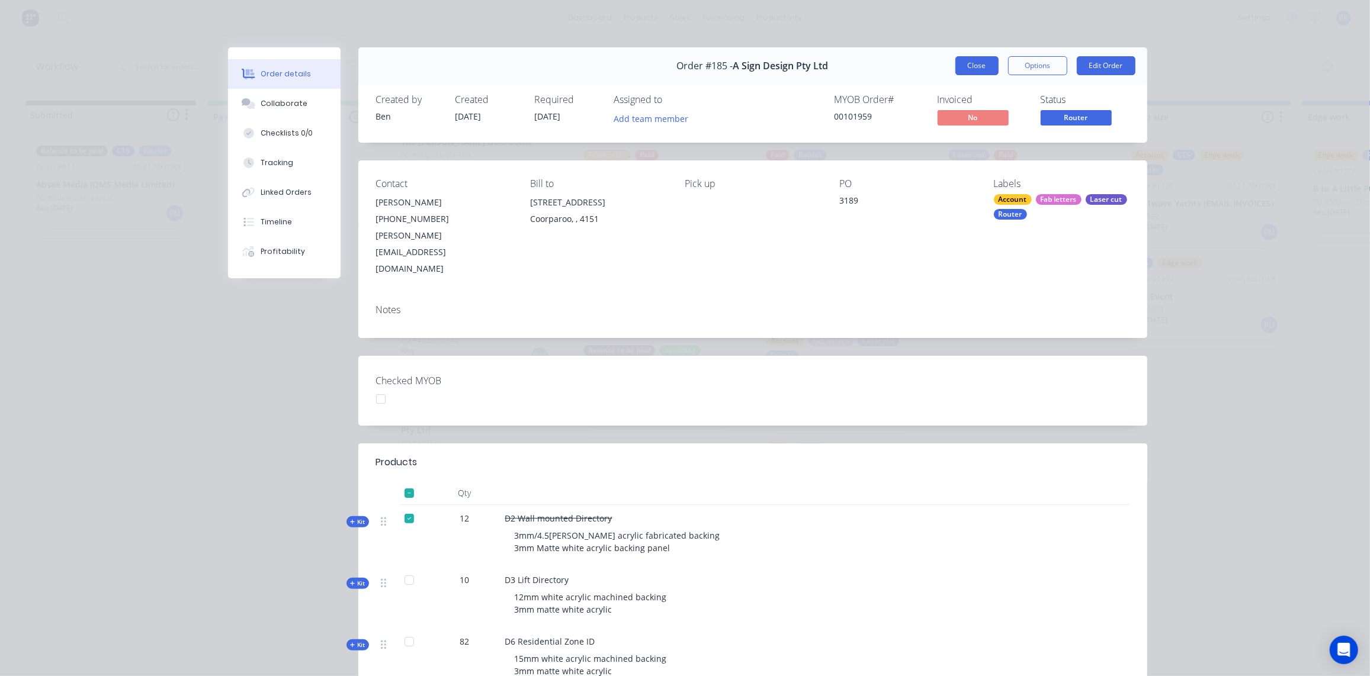
click at [980, 60] on button "Close" at bounding box center [976, 65] width 43 height 19
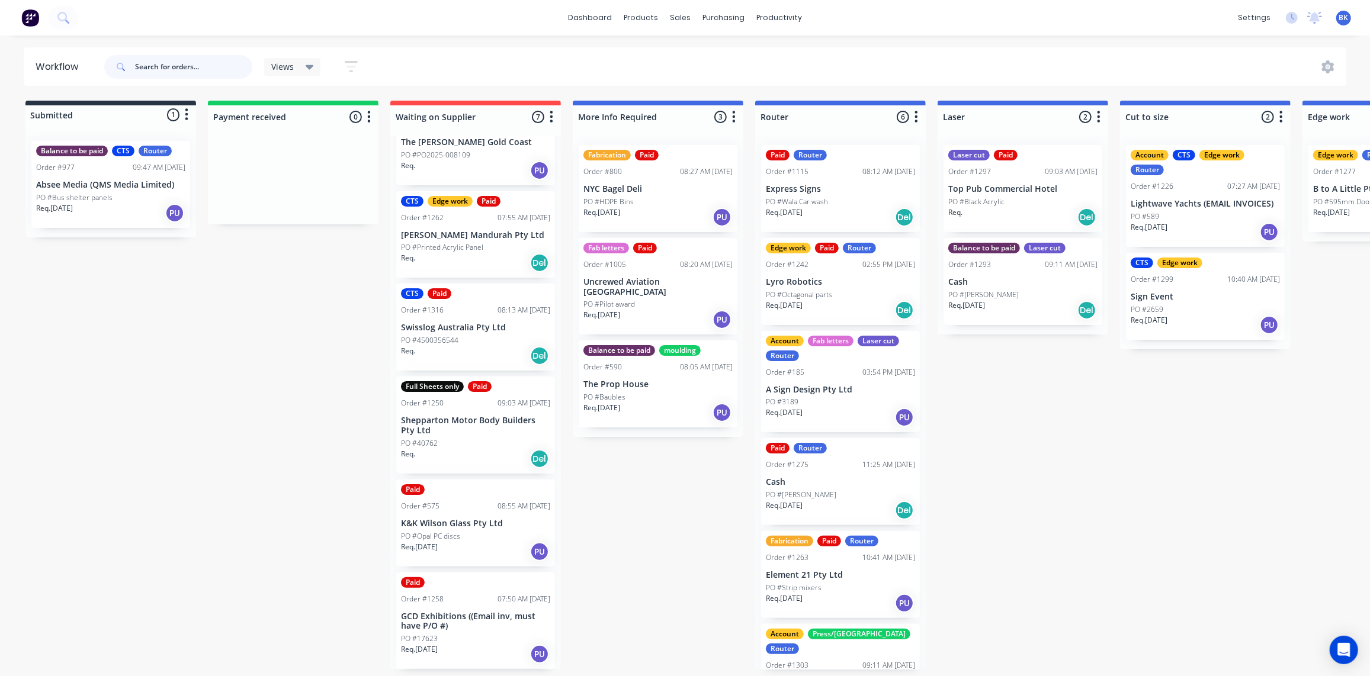
click at [138, 66] on input "text" at bounding box center [193, 67] width 117 height 24
type input "A sign"
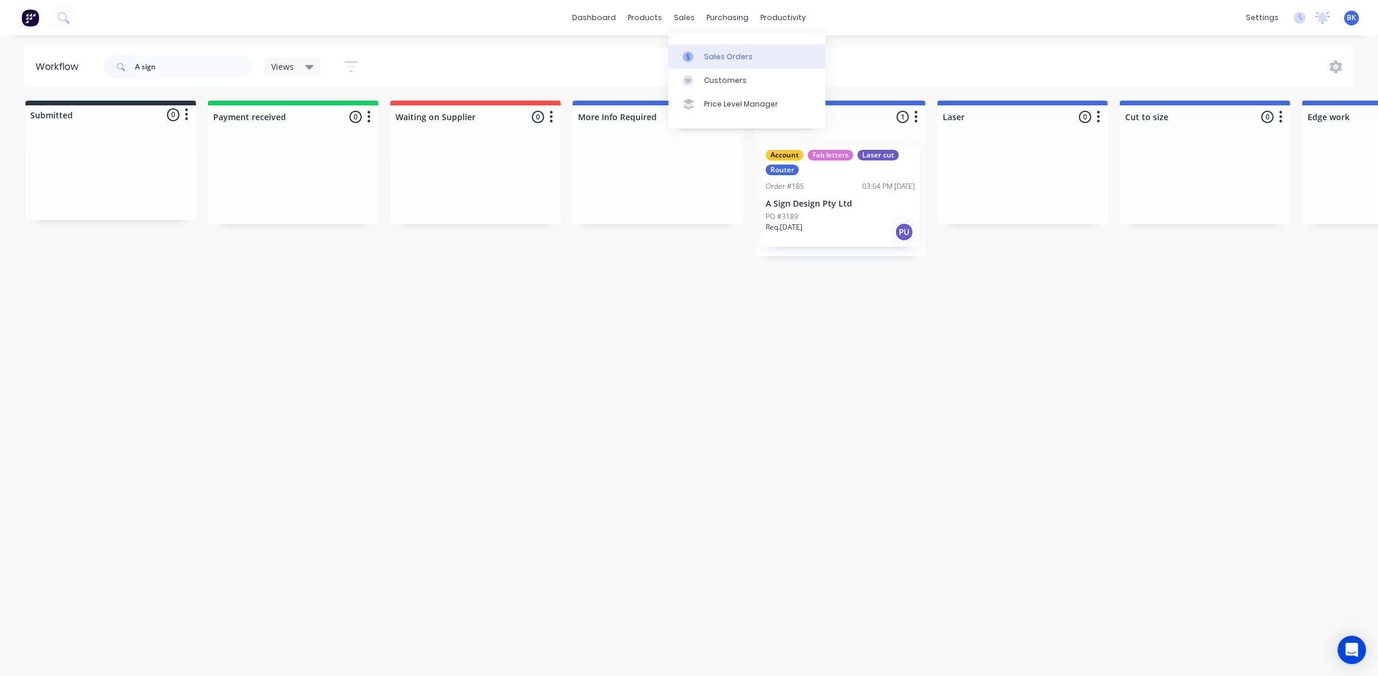
click at [698, 52] on div at bounding box center [692, 57] width 18 height 11
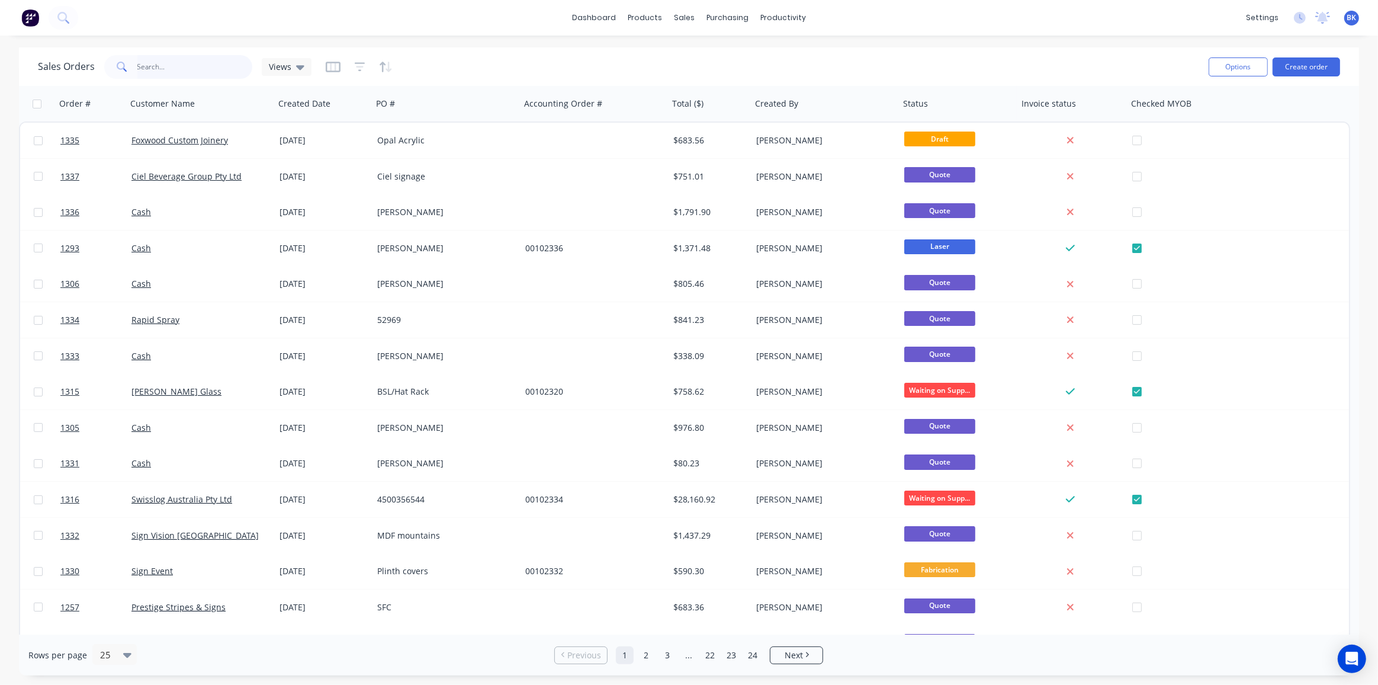
click at [202, 63] on input "text" at bounding box center [194, 67] width 115 height 24
type input "A sign"
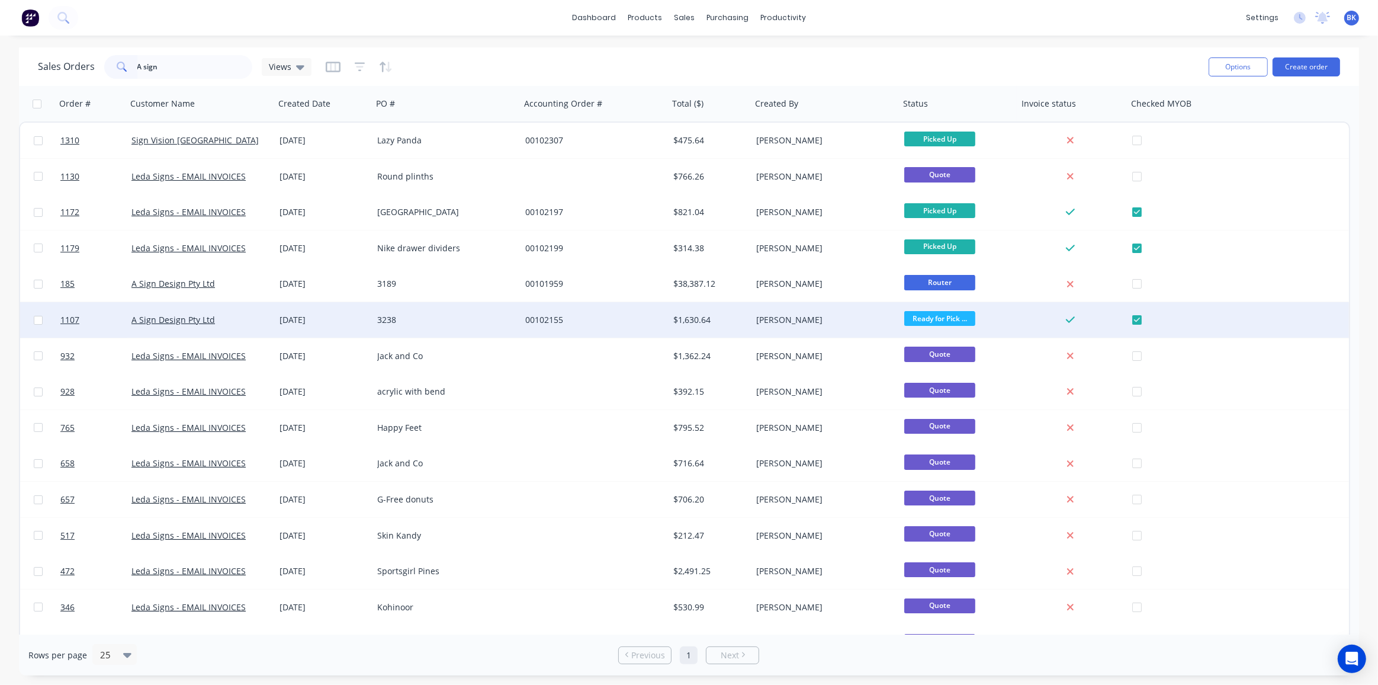
click at [331, 313] on div "[DATE]" at bounding box center [324, 320] width 98 height 36
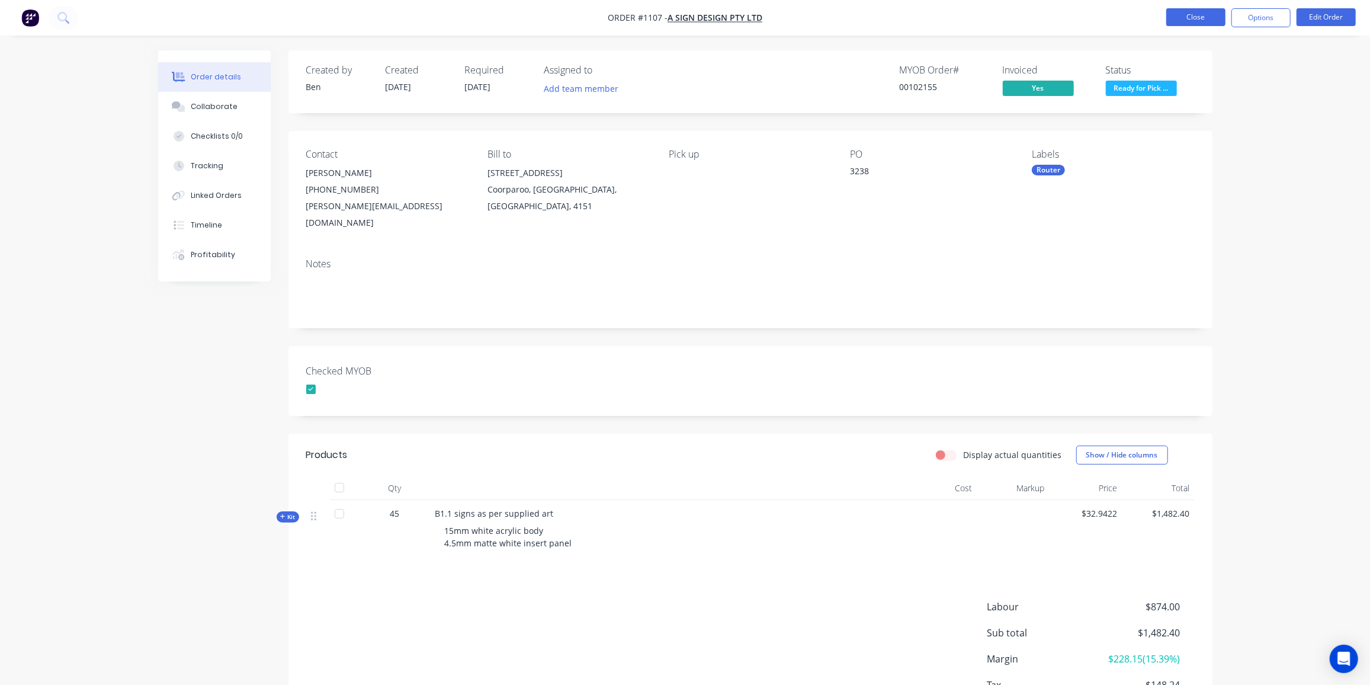
click at [1202, 12] on button "Close" at bounding box center [1195, 17] width 59 height 18
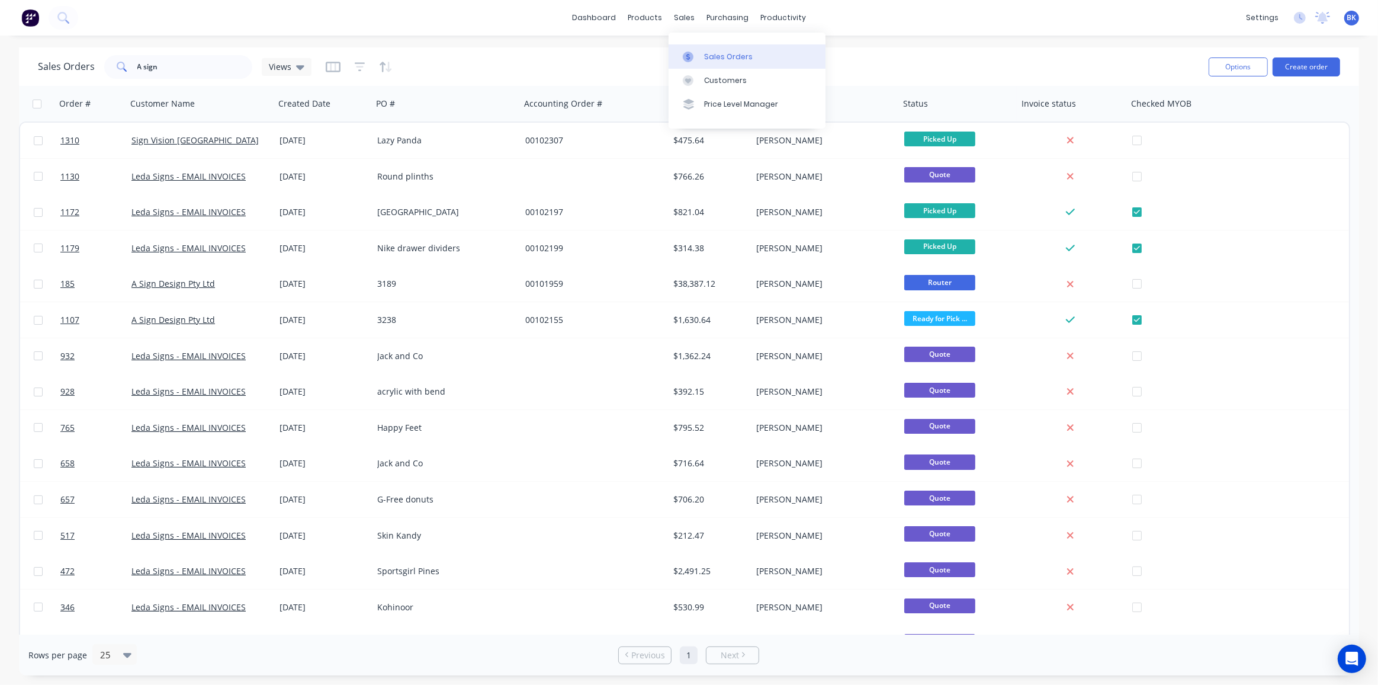
drag, startPoint x: 700, startPoint y: 56, endPoint x: 676, endPoint y: 56, distance: 23.7
click at [700, 56] on div at bounding box center [692, 57] width 18 height 11
drag, startPoint x: 206, startPoint y: 68, endPoint x: 94, endPoint y: 73, distance: 111.5
click at [97, 72] on div "Sales Orders A sign Views" at bounding box center [175, 67] width 274 height 24
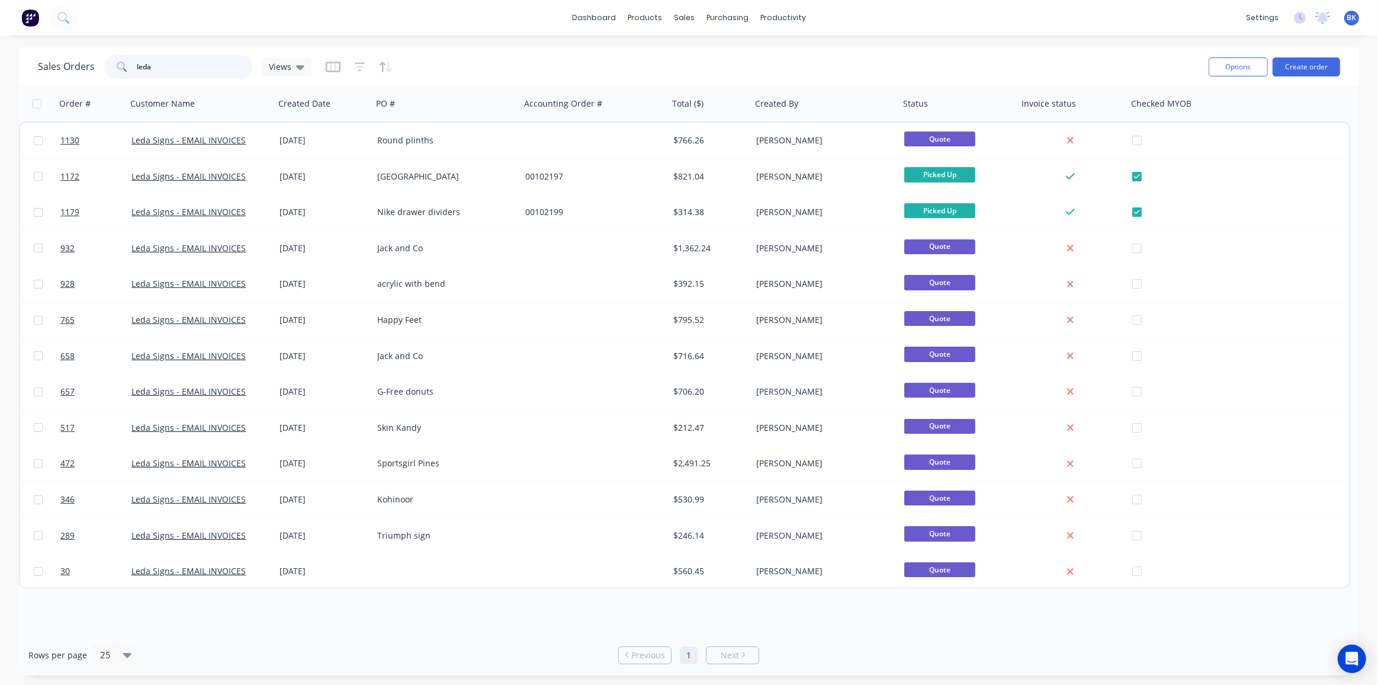
type input "leda"
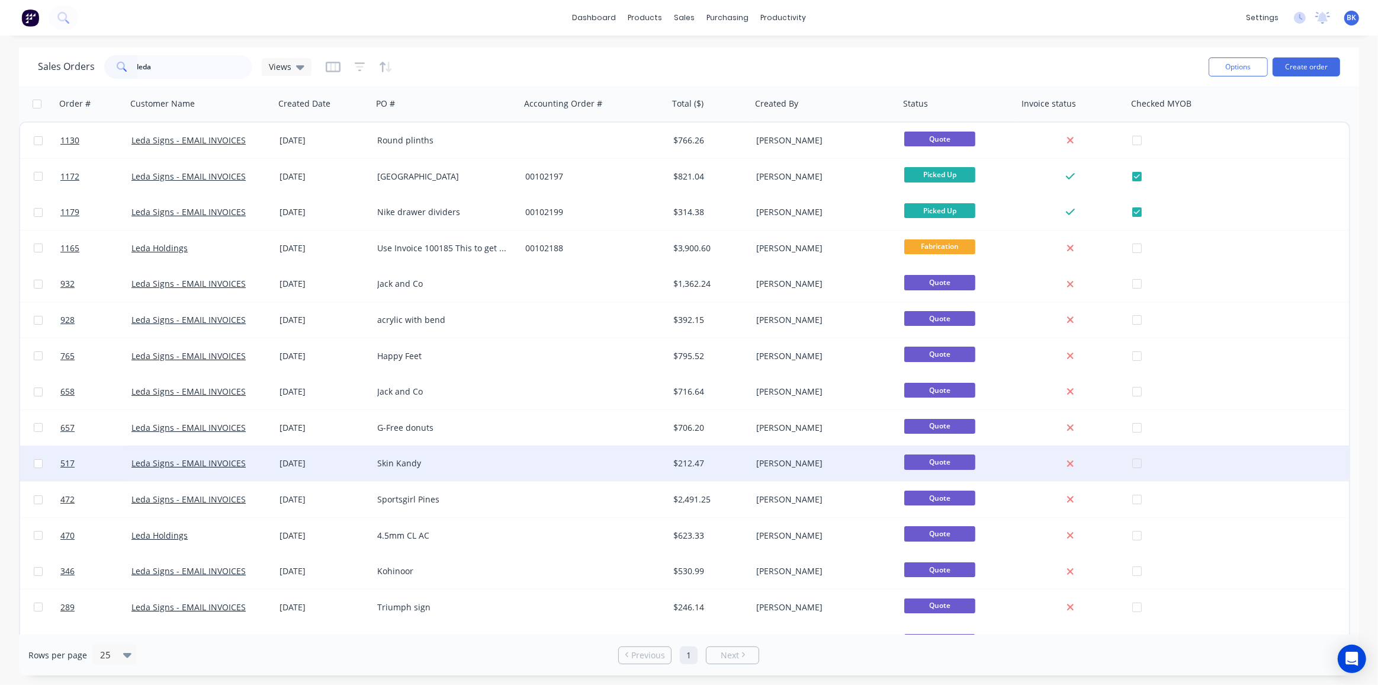
click at [477, 466] on div "Skin Kandy" at bounding box center [442, 463] width 131 height 12
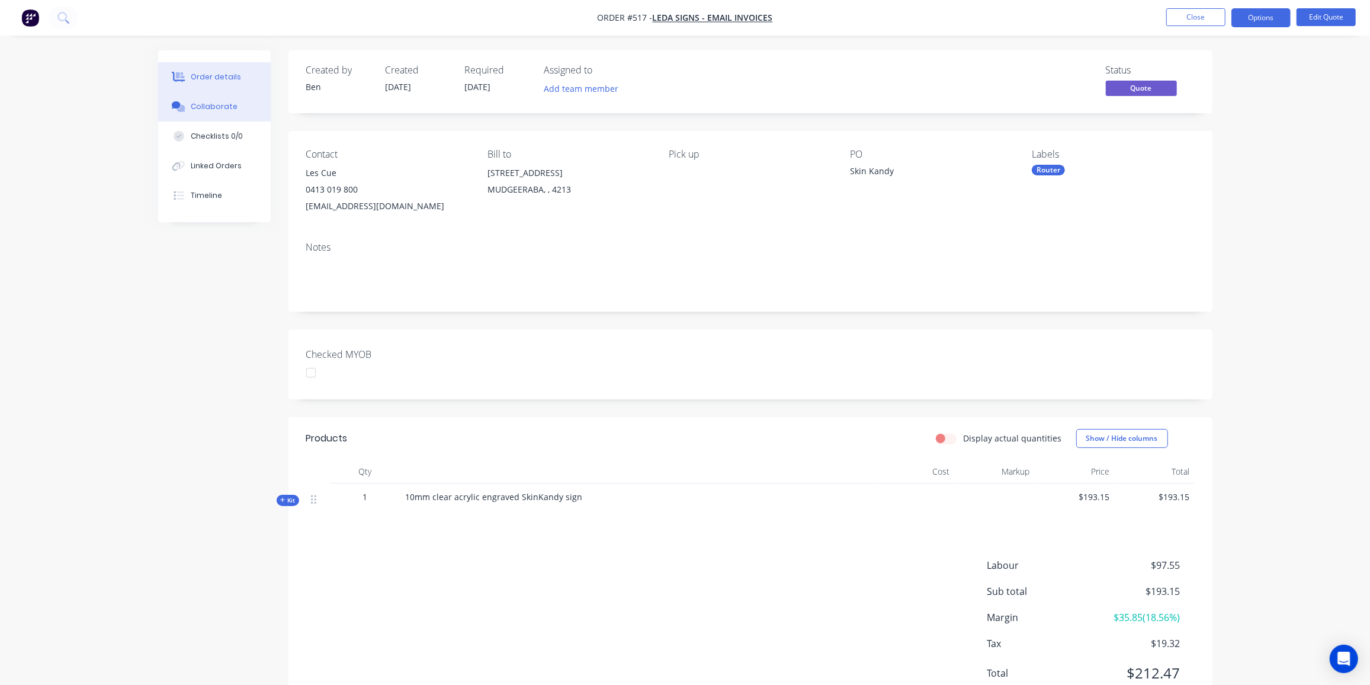
click at [222, 110] on div "Collaborate" at bounding box center [214, 106] width 47 height 11
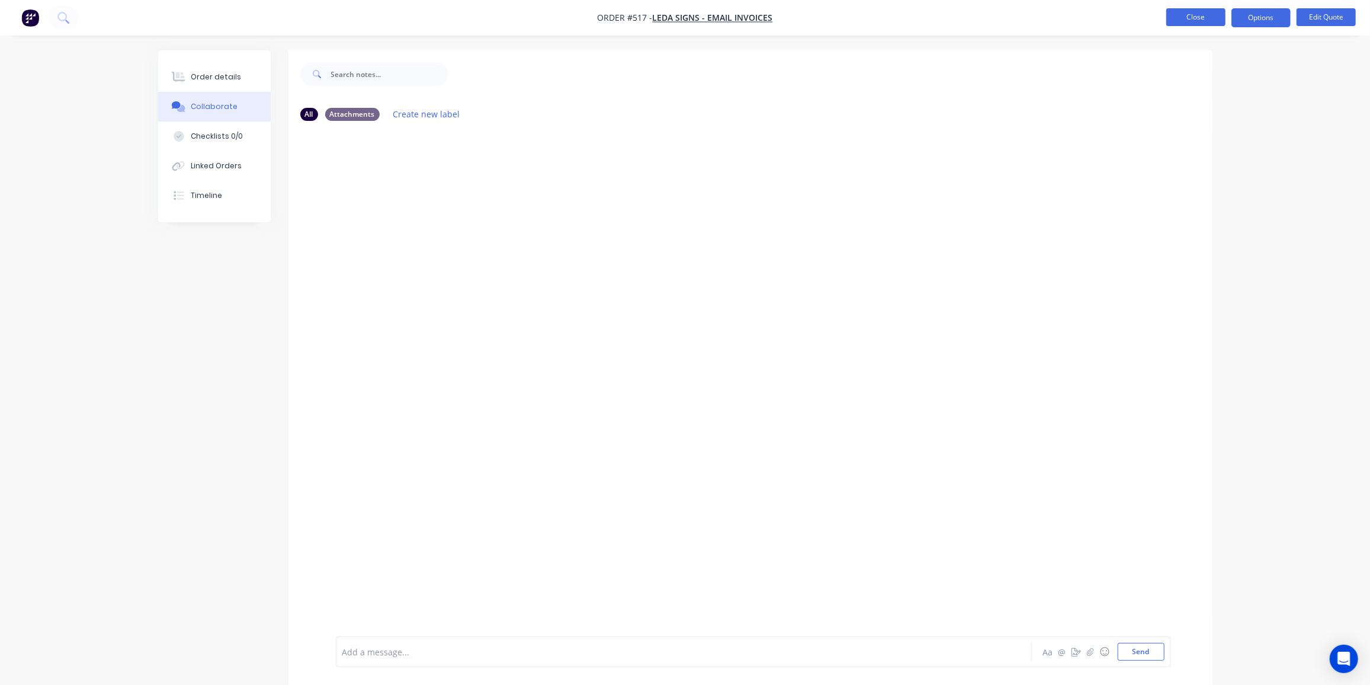
click at [1193, 20] on button "Close" at bounding box center [1195, 17] width 59 height 18
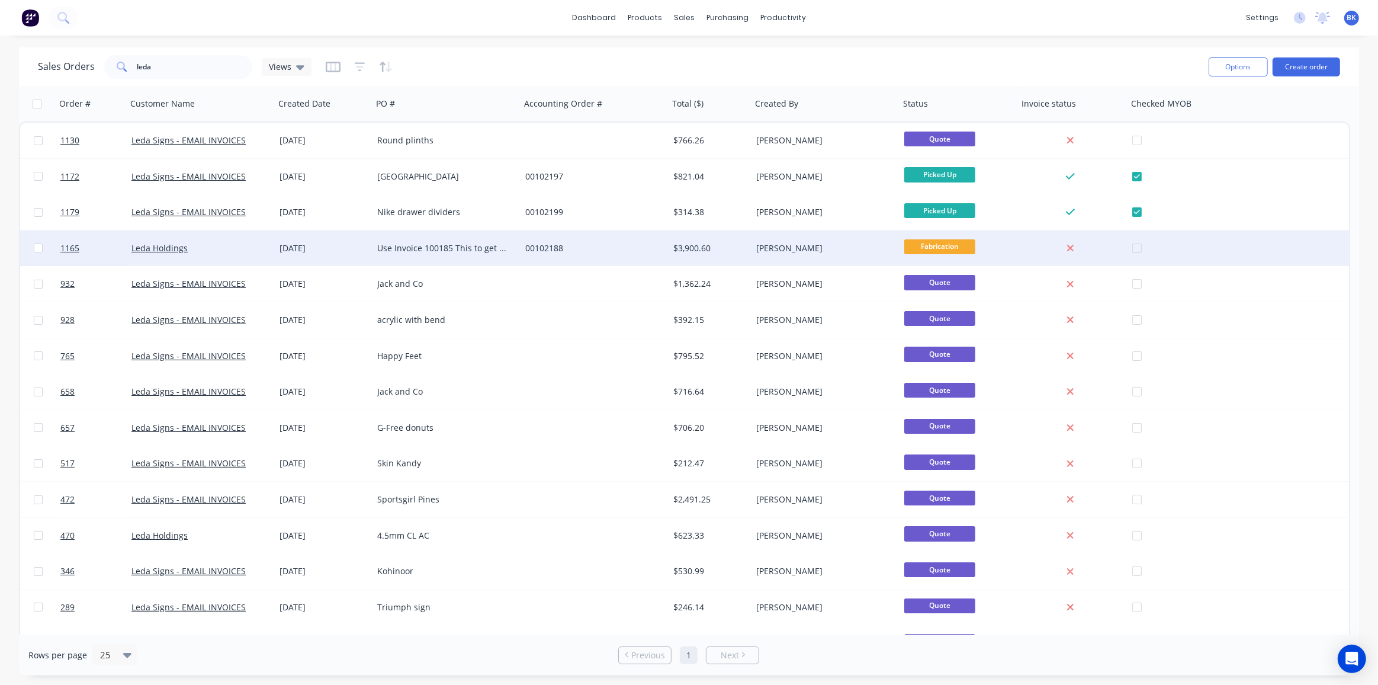
click at [268, 252] on div "Leda Holdings" at bounding box center [200, 248] width 139 height 12
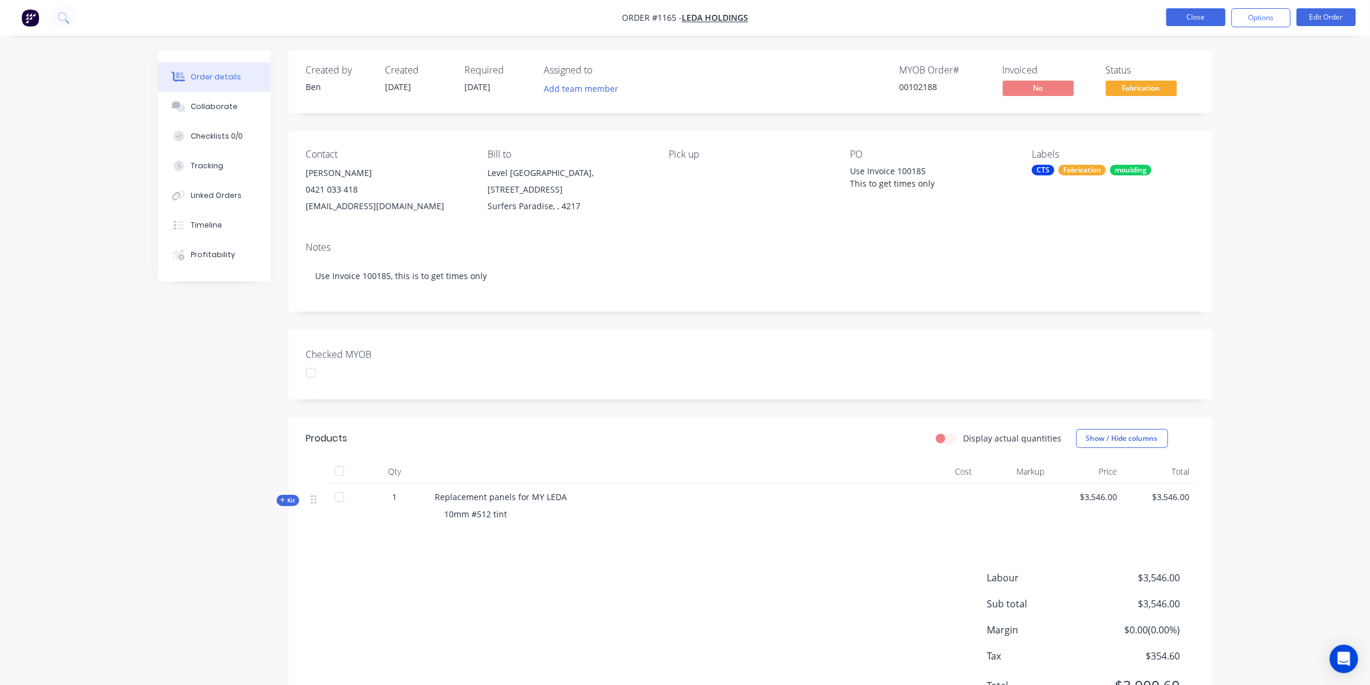
click at [1193, 15] on button "Close" at bounding box center [1195, 17] width 59 height 18
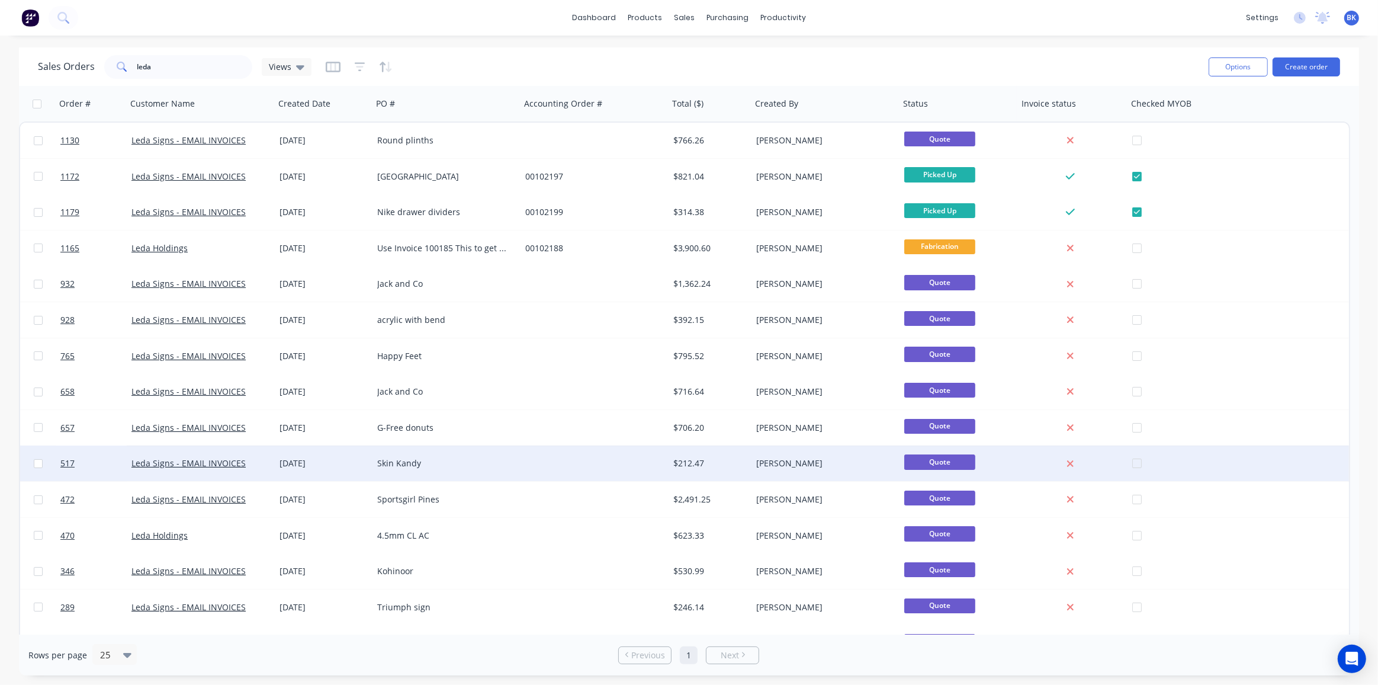
click at [504, 459] on div "Skin Kandy" at bounding box center [442, 463] width 131 height 12
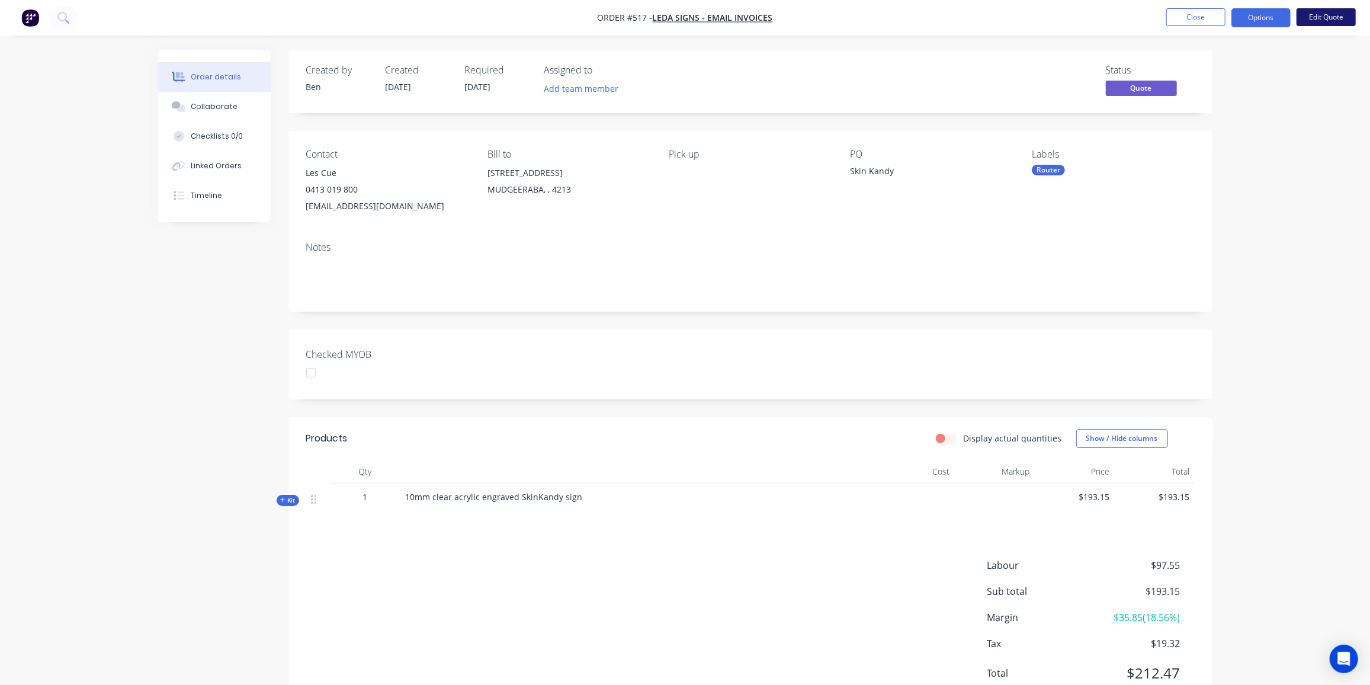
click at [1320, 20] on button "Edit Quote" at bounding box center [1326, 17] width 59 height 18
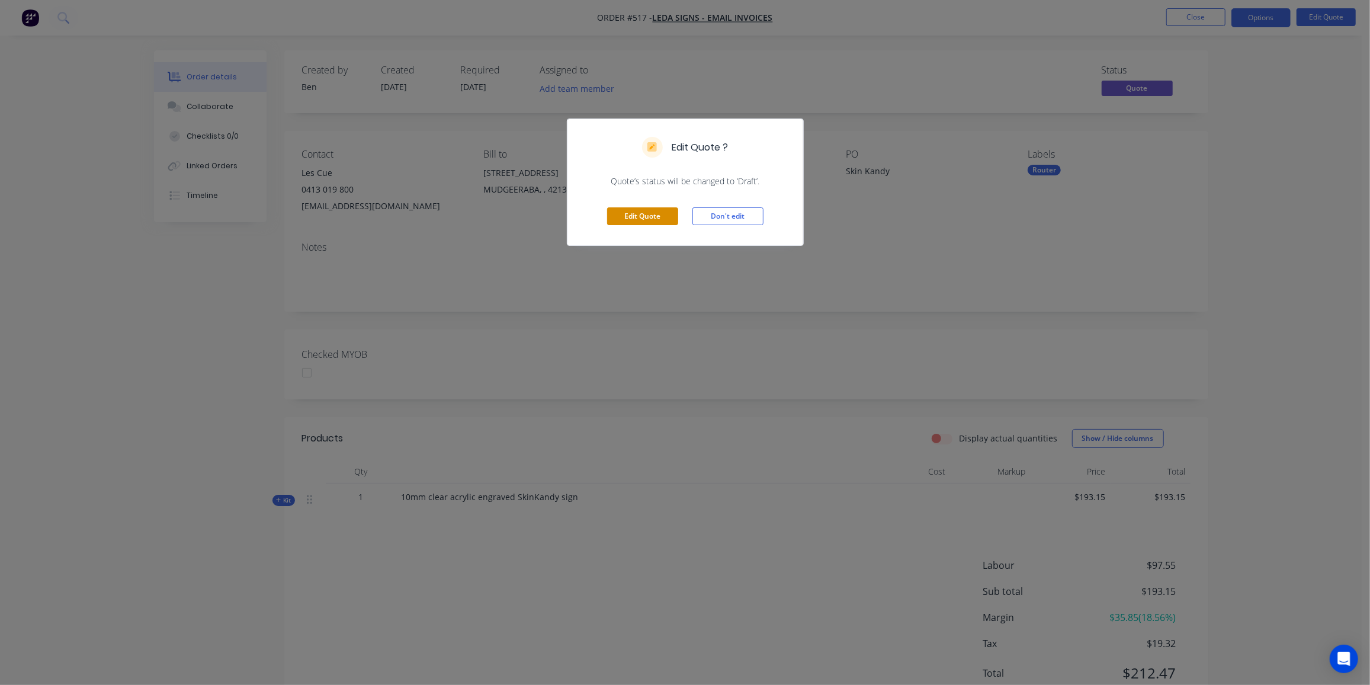
click at [619, 215] on button "Edit Quote" at bounding box center [642, 216] width 71 height 18
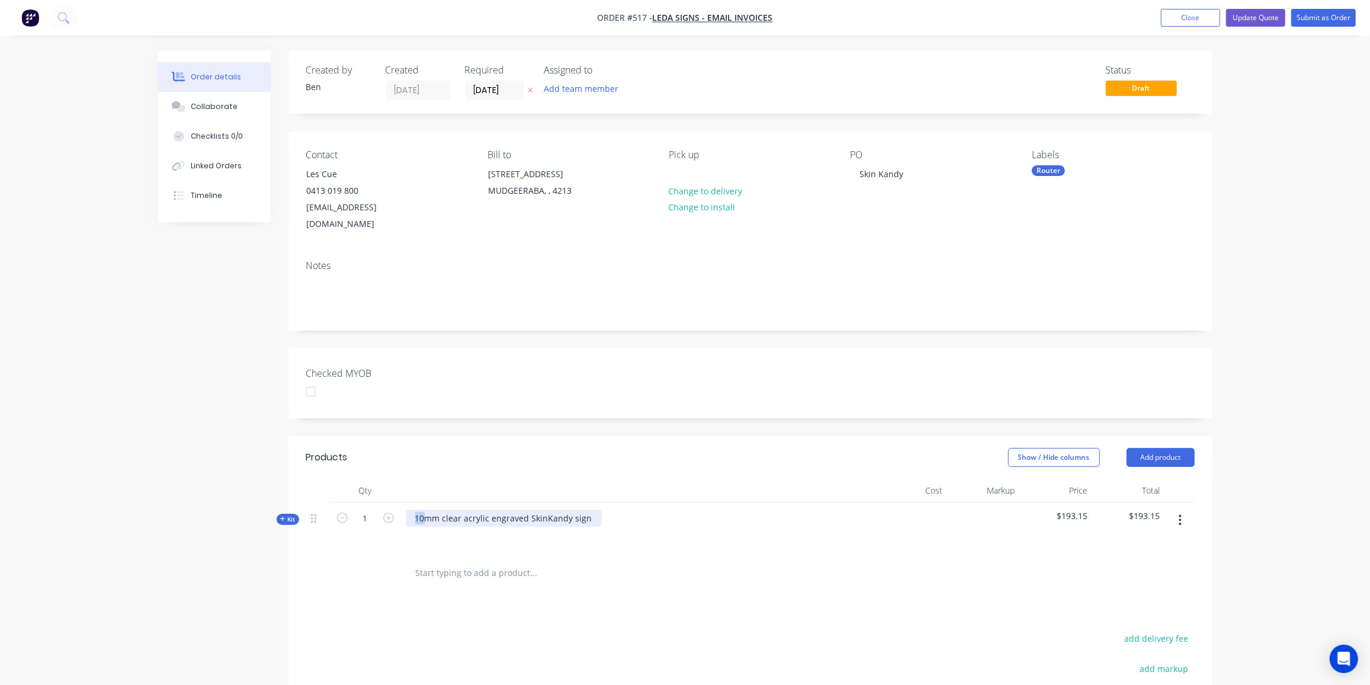
drag, startPoint x: 425, startPoint y: 500, endPoint x: 408, endPoint y: 503, distance: 18.0
click at [408, 509] on div "10mm clear acrylic engraved SkinKandy sign" at bounding box center [504, 517] width 196 height 17
drag, startPoint x: 571, startPoint y: 502, endPoint x: 528, endPoint y: 502, distance: 42.6
click at [528, 509] on div "20mm clear acrylic engraved SkinKandy sign" at bounding box center [504, 517] width 196 height 17
click at [599, 509] on div "20mm clear acrylic engraved piercing hub sign" at bounding box center [509, 517] width 206 height 17
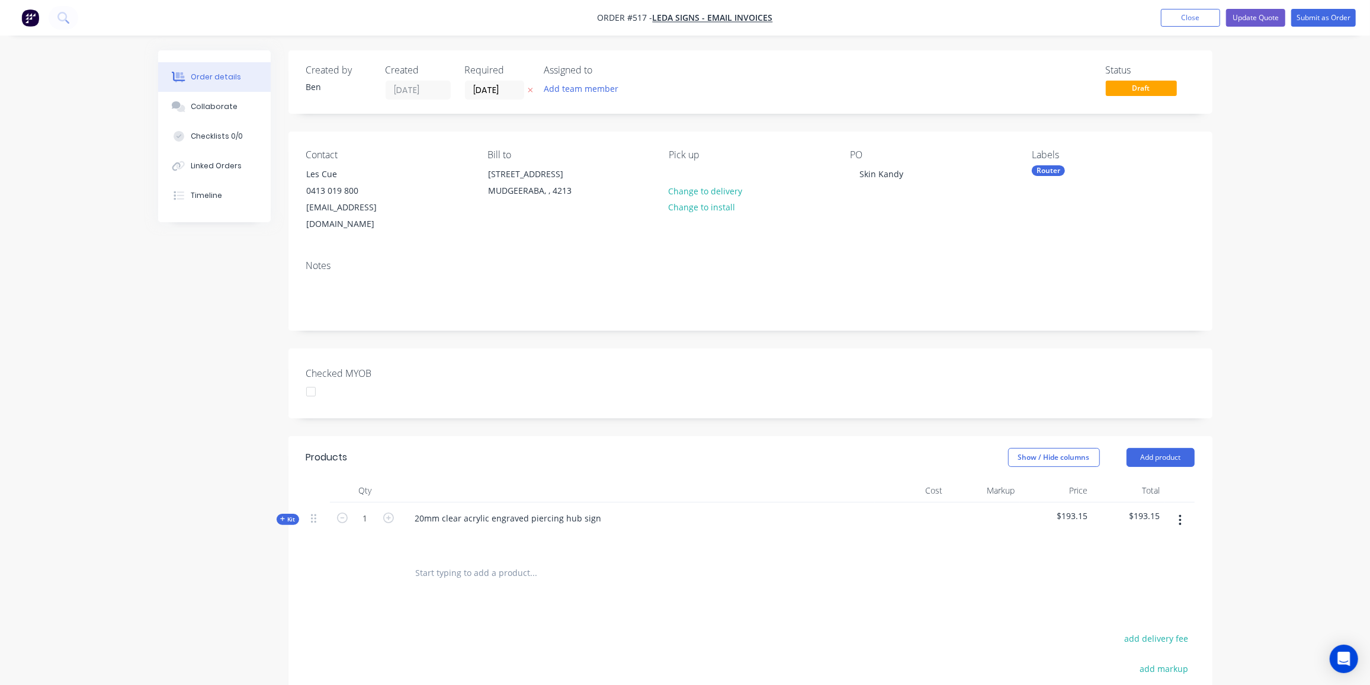
click at [290, 515] on span "Kit" at bounding box center [287, 519] width 15 height 9
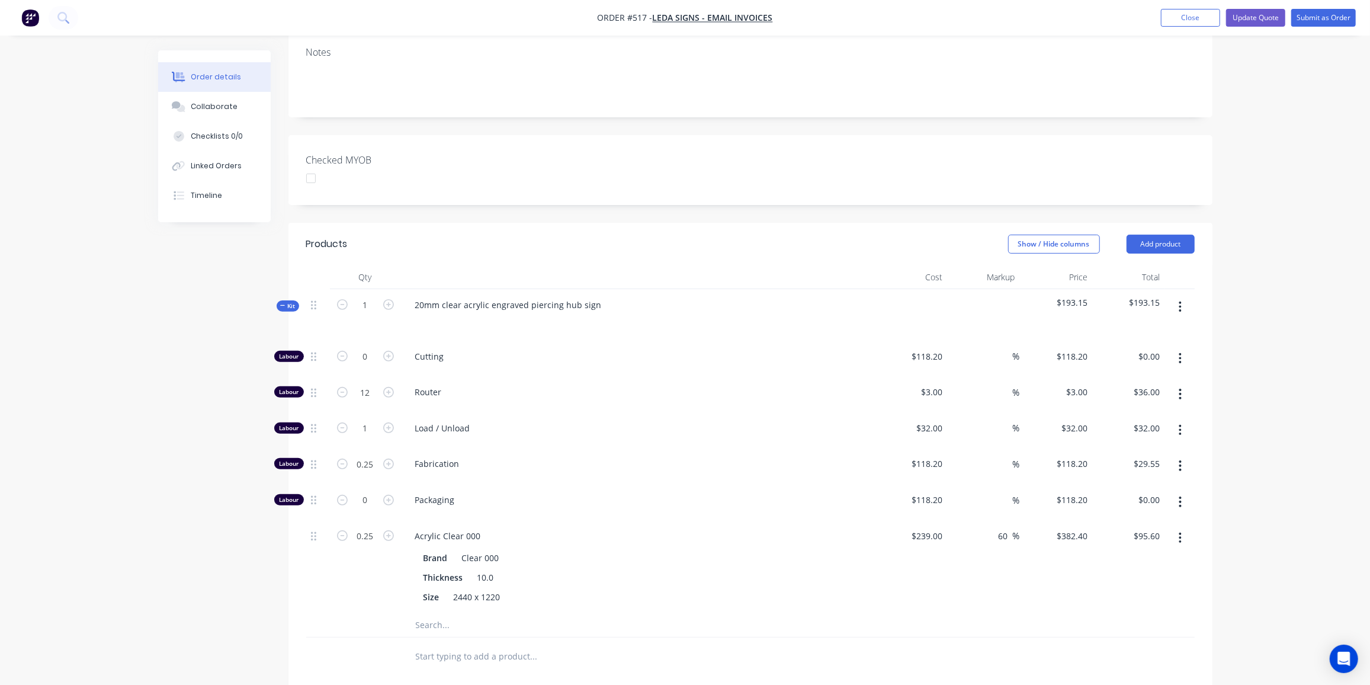
scroll to position [215, 0]
click at [1179, 530] on icon "button" at bounding box center [1180, 536] width 3 height 13
click at [1117, 606] on div "Delete" at bounding box center [1138, 614] width 91 height 17
click at [420, 518] on input "text" at bounding box center [533, 530] width 237 height 24
click at [373, 453] on input "0.25" at bounding box center [365, 462] width 31 height 18
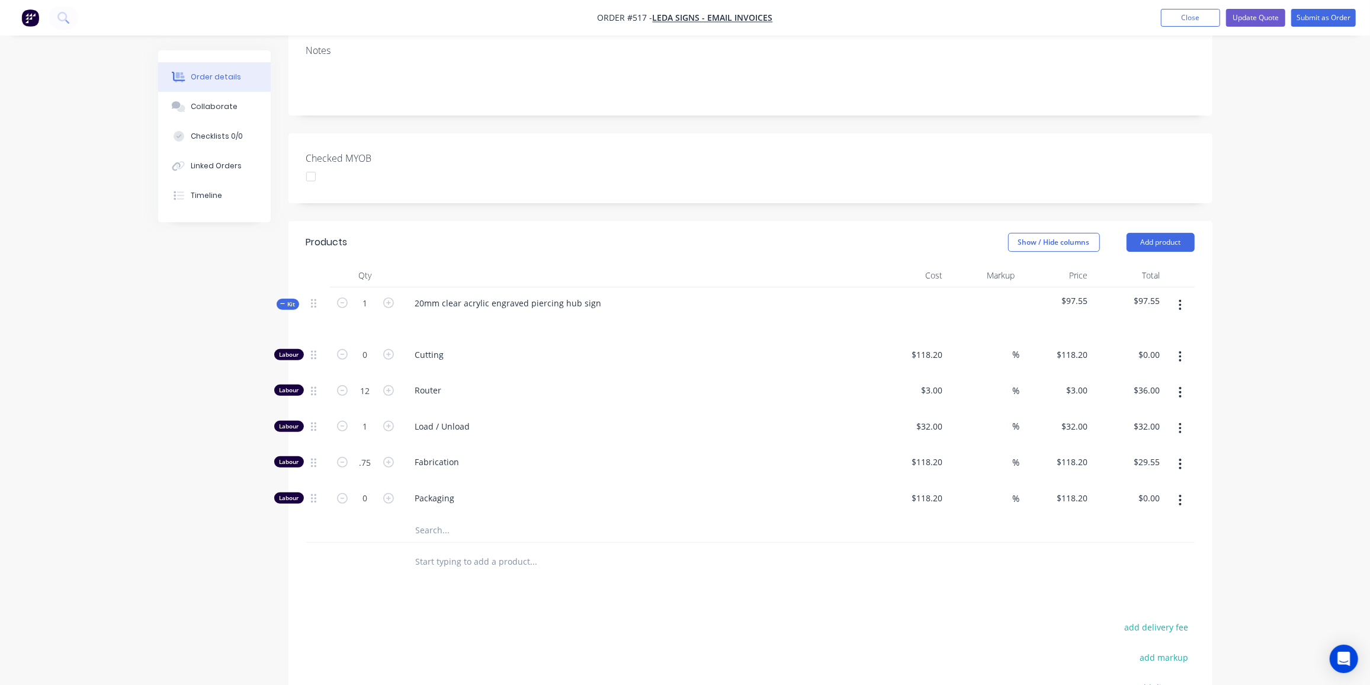
type input "0.75"
type input "$88.65"
click at [438, 518] on input "text" at bounding box center [533, 530] width 237 height 24
type input "000"
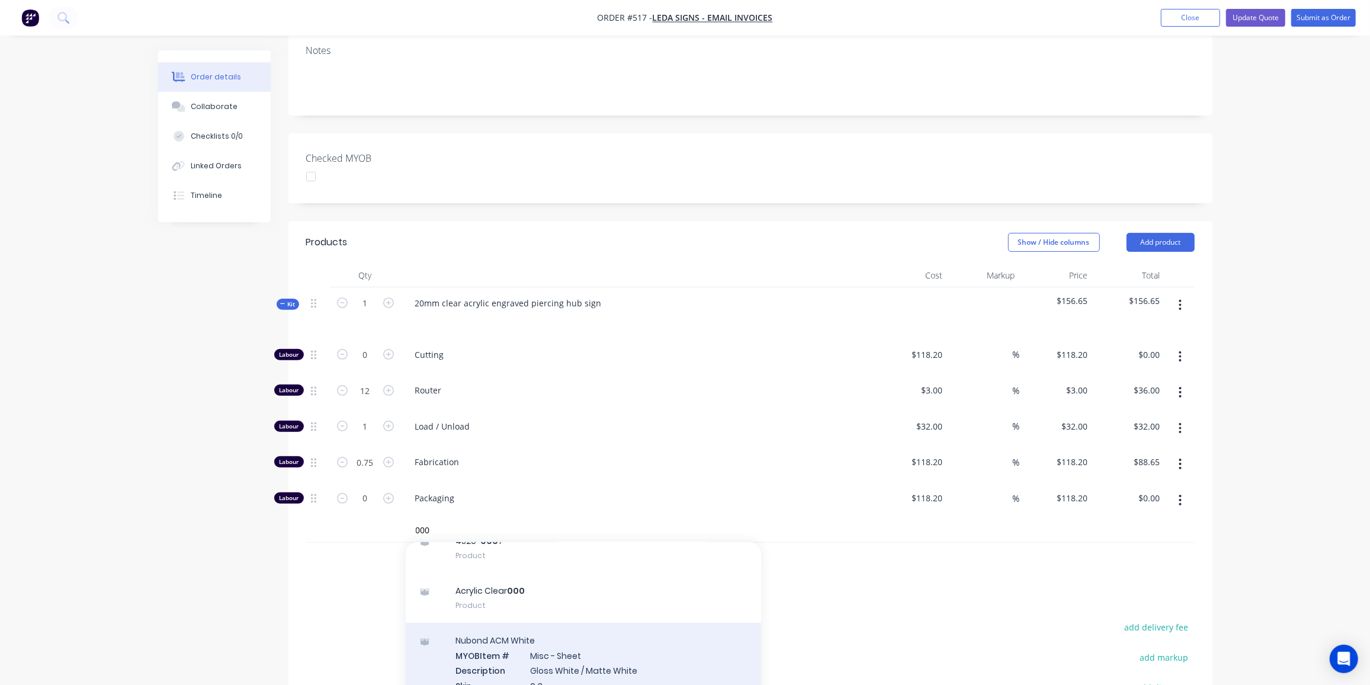
scroll to position [161, 0]
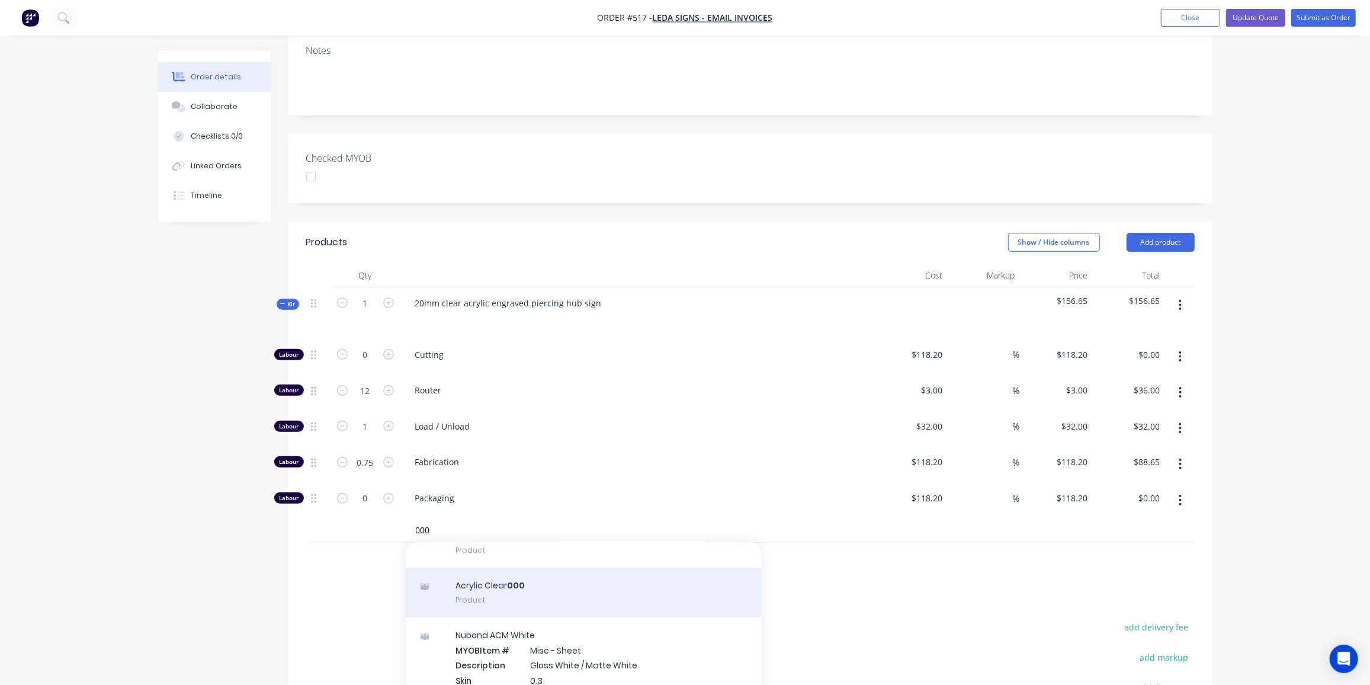
click at [505, 572] on div "Acrylic Clear 000 Product" at bounding box center [583, 592] width 355 height 50
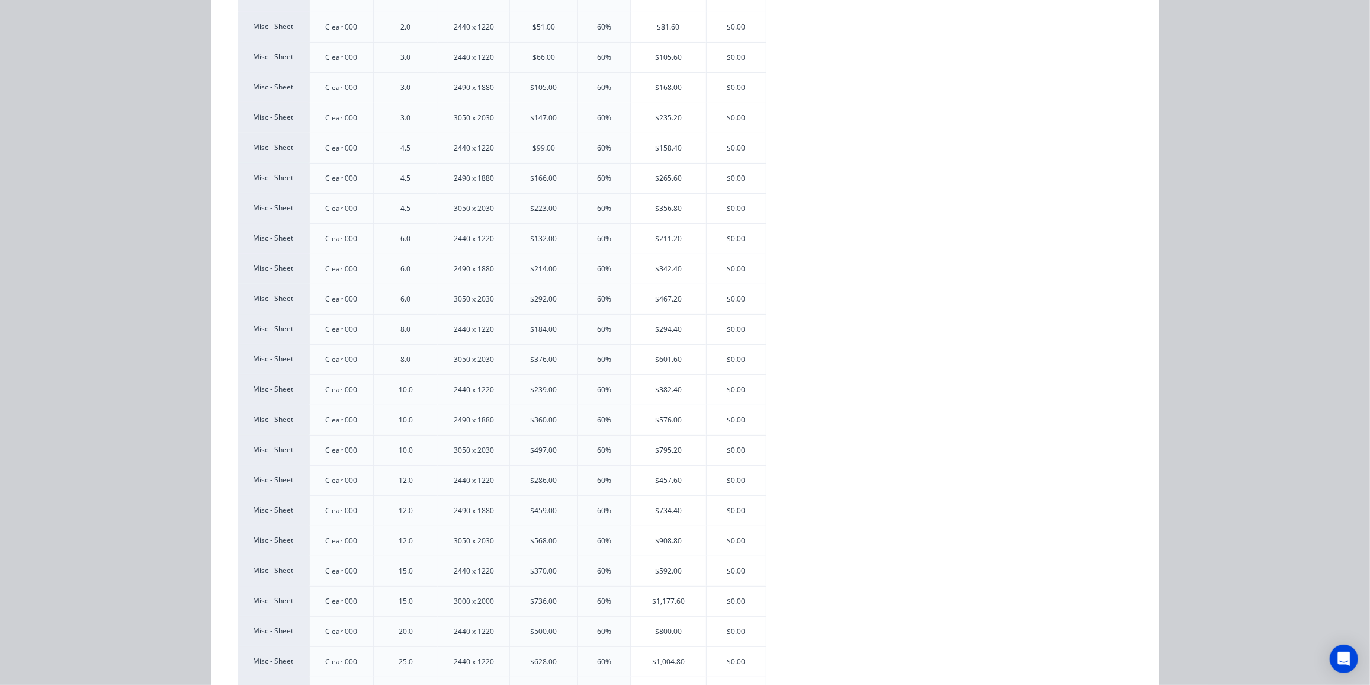
scroll to position [215, 0]
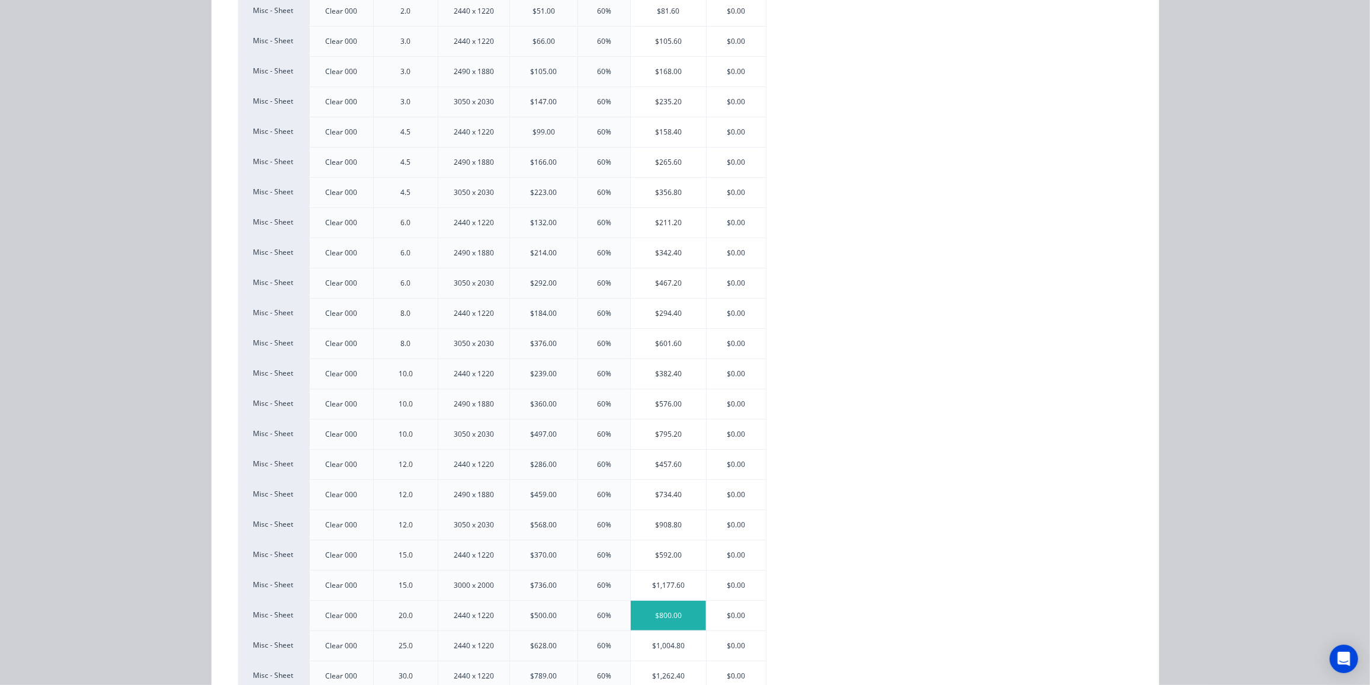
click at [664, 608] on div "$800.00" at bounding box center [668, 616] width 75 height 30
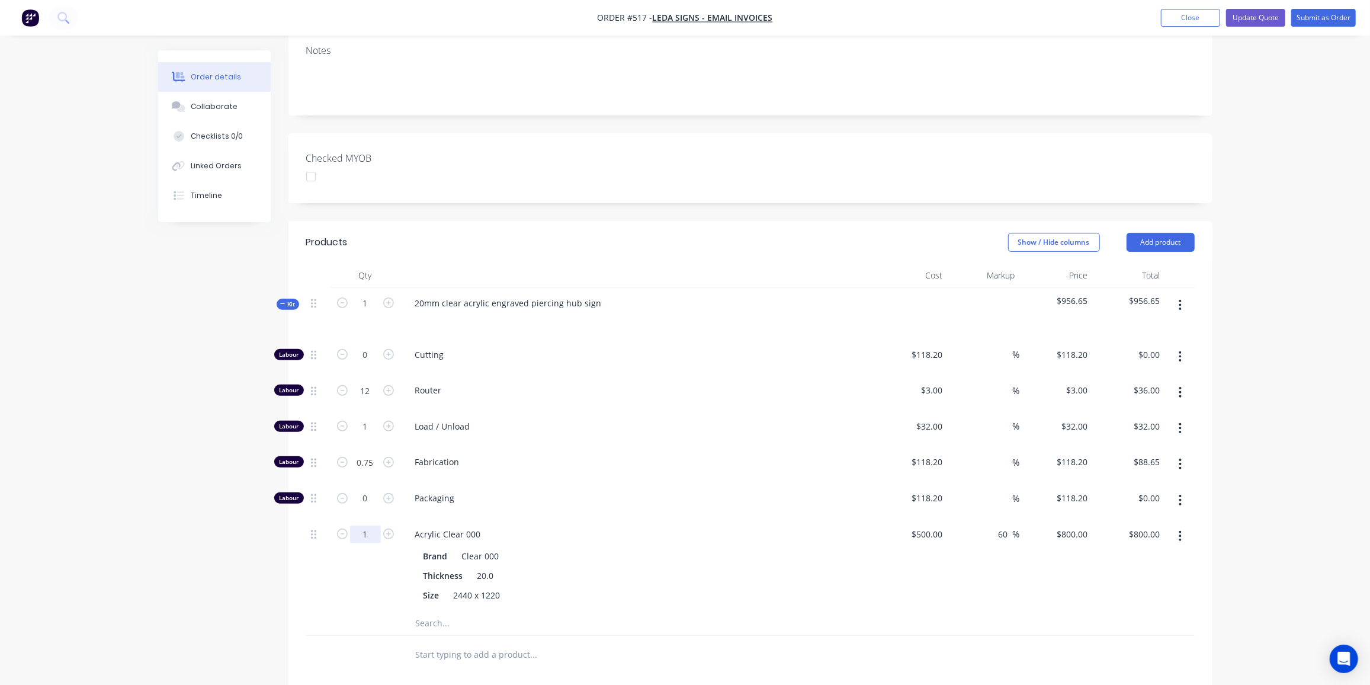
click at [360, 525] on input "1" at bounding box center [365, 534] width 31 height 18
type input "0.1"
type input "$80.00"
click at [165, 533] on div "Created by [PERSON_NAME] Created [DATE] Required [DATE] Assigned to Add team me…" at bounding box center [685, 405] width 1054 height 1141
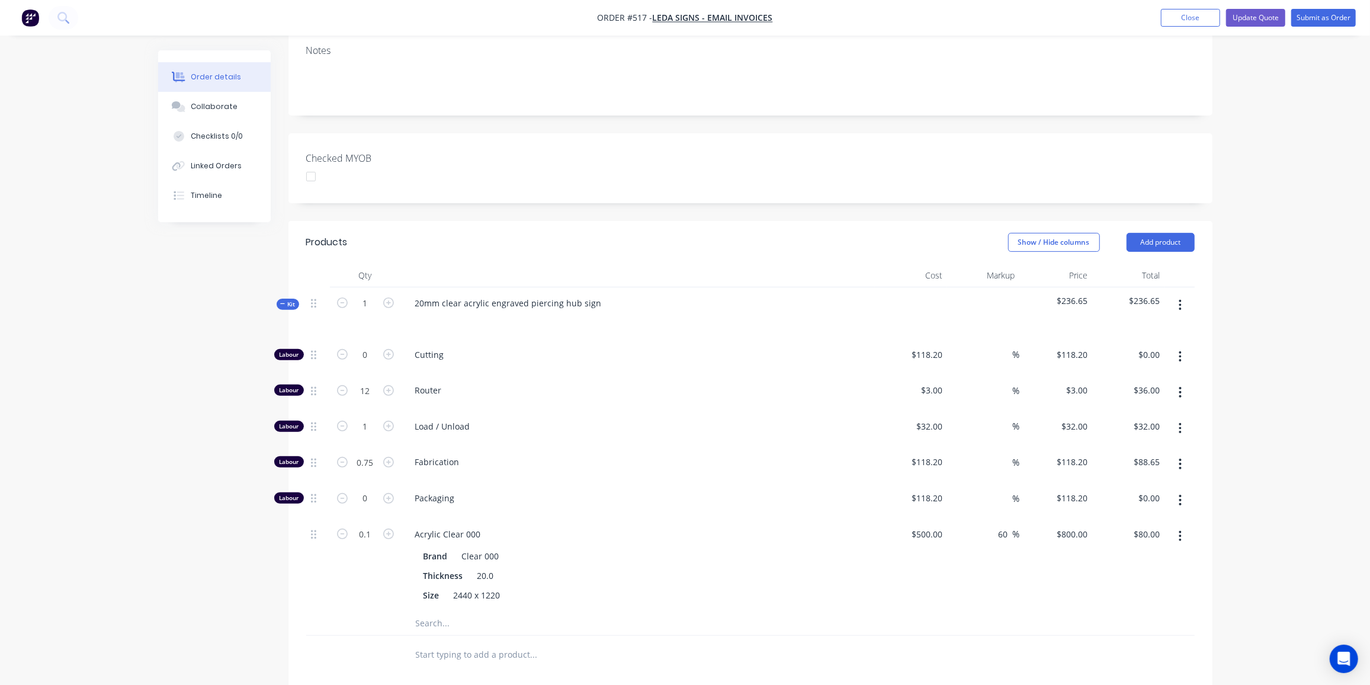
click at [288, 300] on span "Kit" at bounding box center [287, 304] width 15 height 9
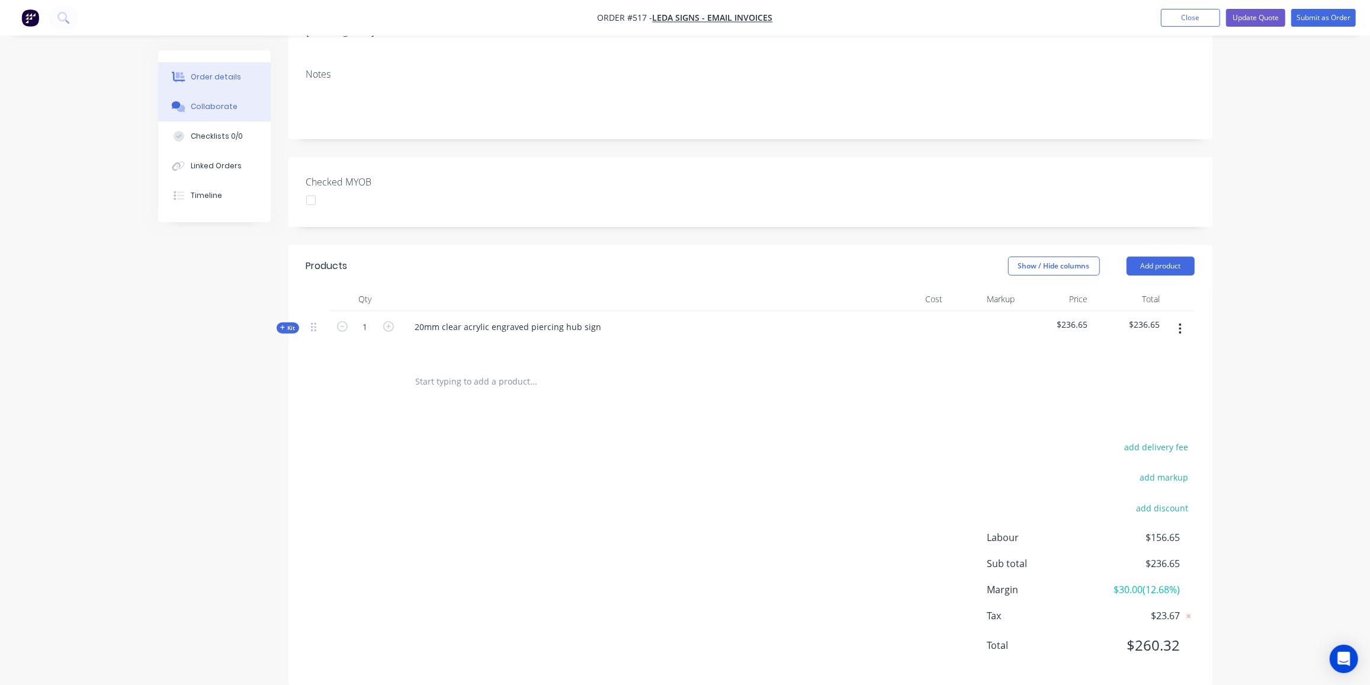
drag, startPoint x: 203, startPoint y: 108, endPoint x: 236, endPoint y: 98, distance: 35.4
click at [203, 108] on div "Collaborate" at bounding box center [214, 106] width 47 height 11
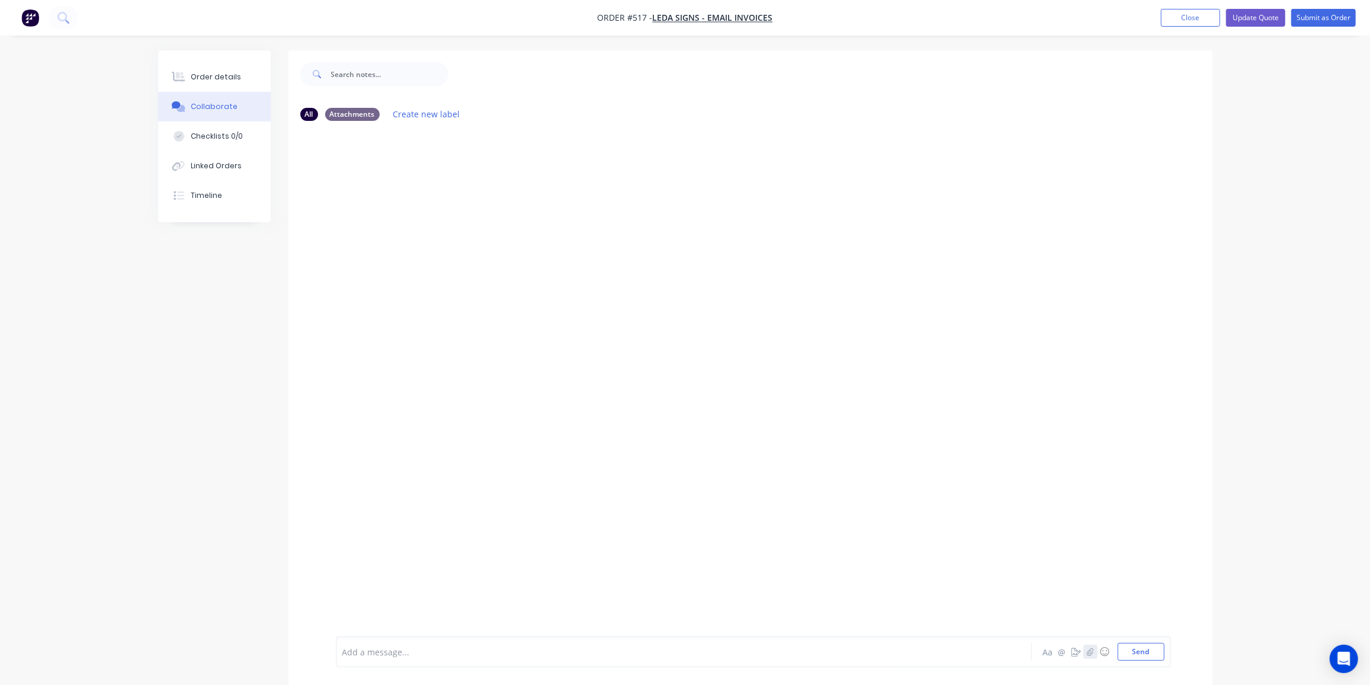
click at [1093, 653] on icon "button" at bounding box center [1089, 651] width 7 height 8
click at [1129, 644] on button "Send" at bounding box center [1141, 652] width 47 height 18
click at [1192, 15] on button "Close" at bounding box center [1190, 18] width 59 height 18
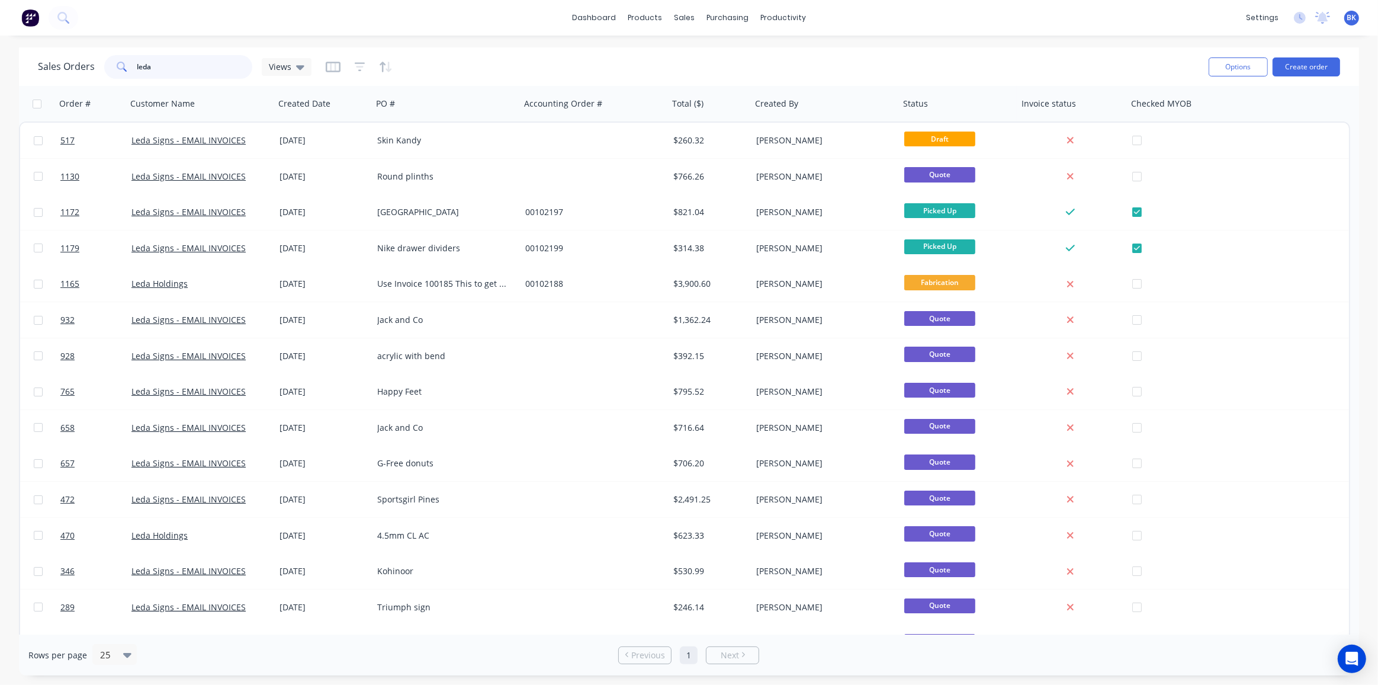
drag, startPoint x: 172, startPoint y: 64, endPoint x: 79, endPoint y: 69, distance: 93.1
click at [79, 69] on div "Sales Orders leda Views" at bounding box center [175, 67] width 274 height 24
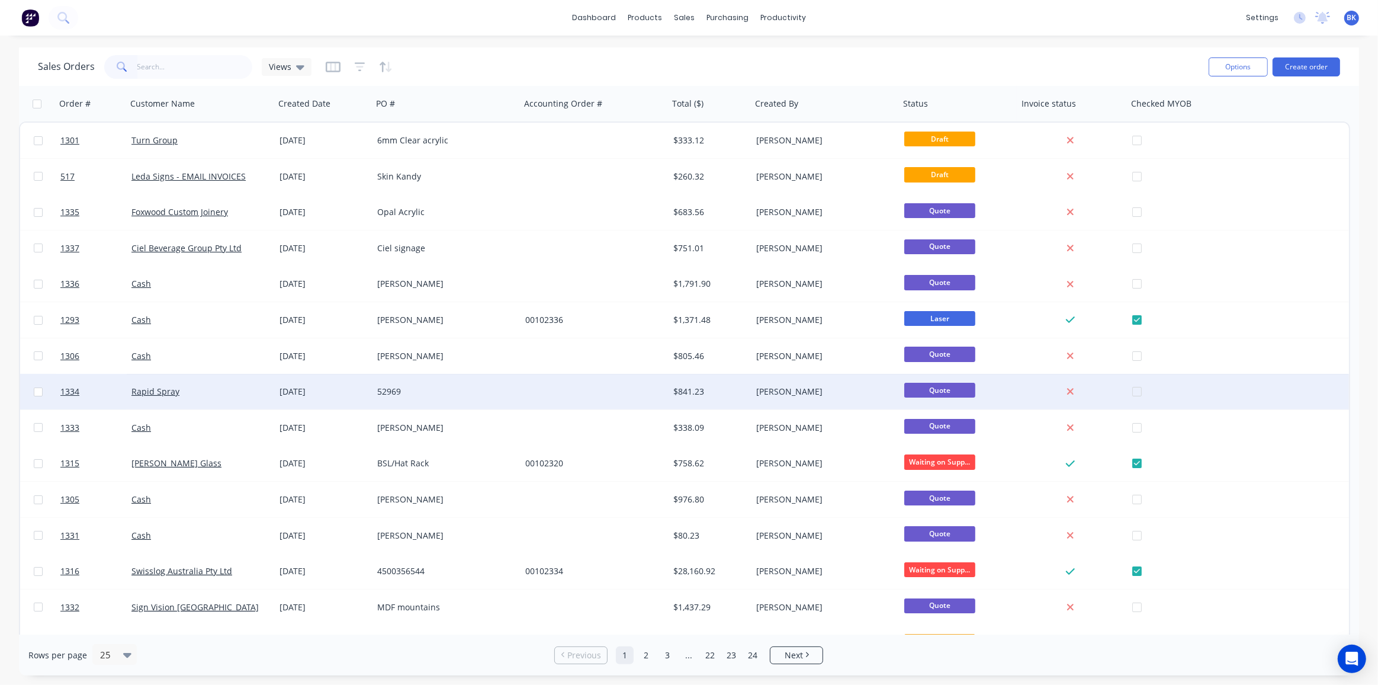
click at [220, 396] on div "Rapid Spray" at bounding box center [196, 392] width 131 height 12
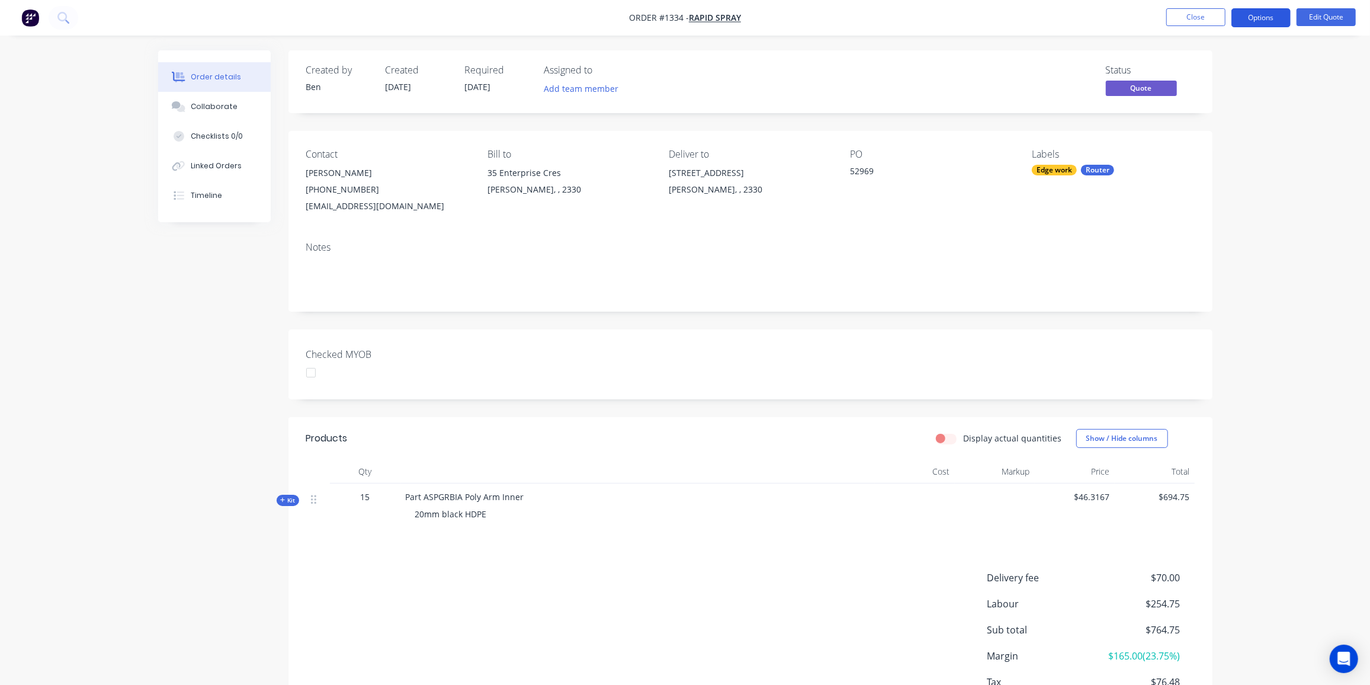
click at [1251, 14] on button "Options" at bounding box center [1260, 17] width 59 height 19
click at [1198, 95] on div "Proforma Invoice" at bounding box center [1225, 95] width 109 height 17
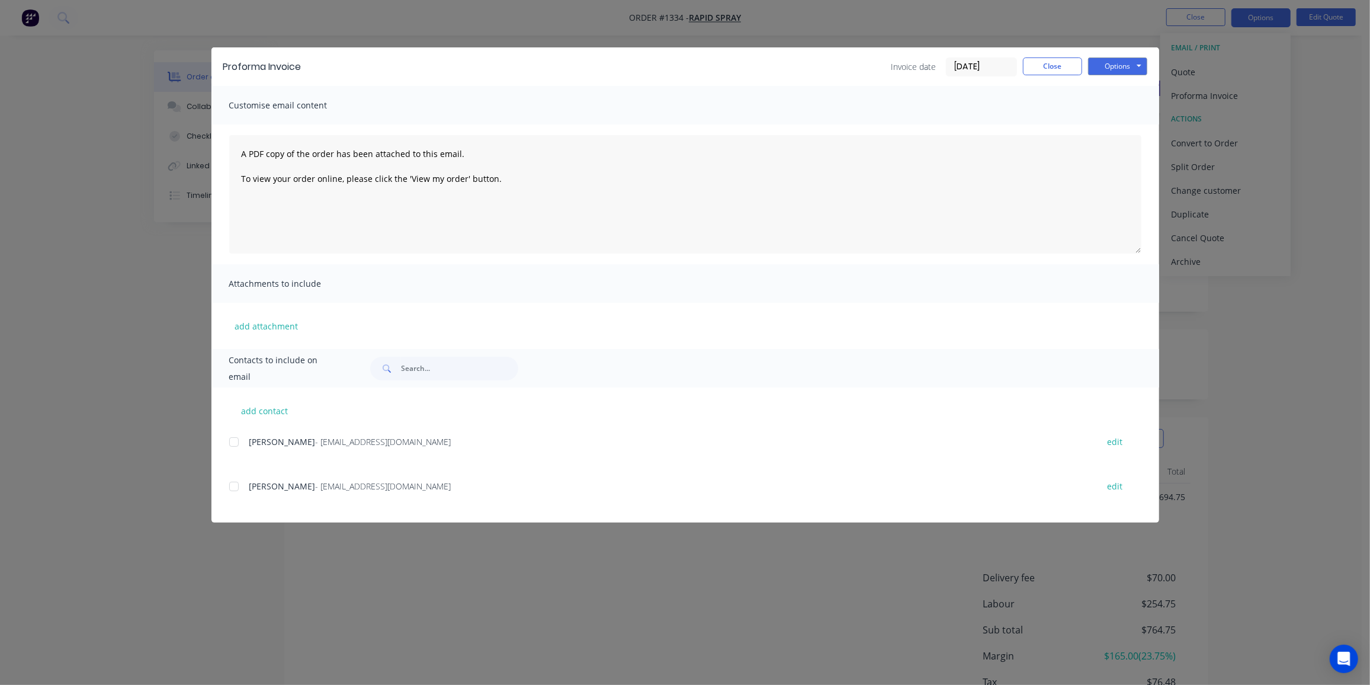
click at [239, 487] on div at bounding box center [234, 486] width 24 height 24
click at [1127, 68] on button "Options" at bounding box center [1117, 66] width 59 height 18
click at [1125, 127] on button "Email" at bounding box center [1126, 127] width 76 height 20
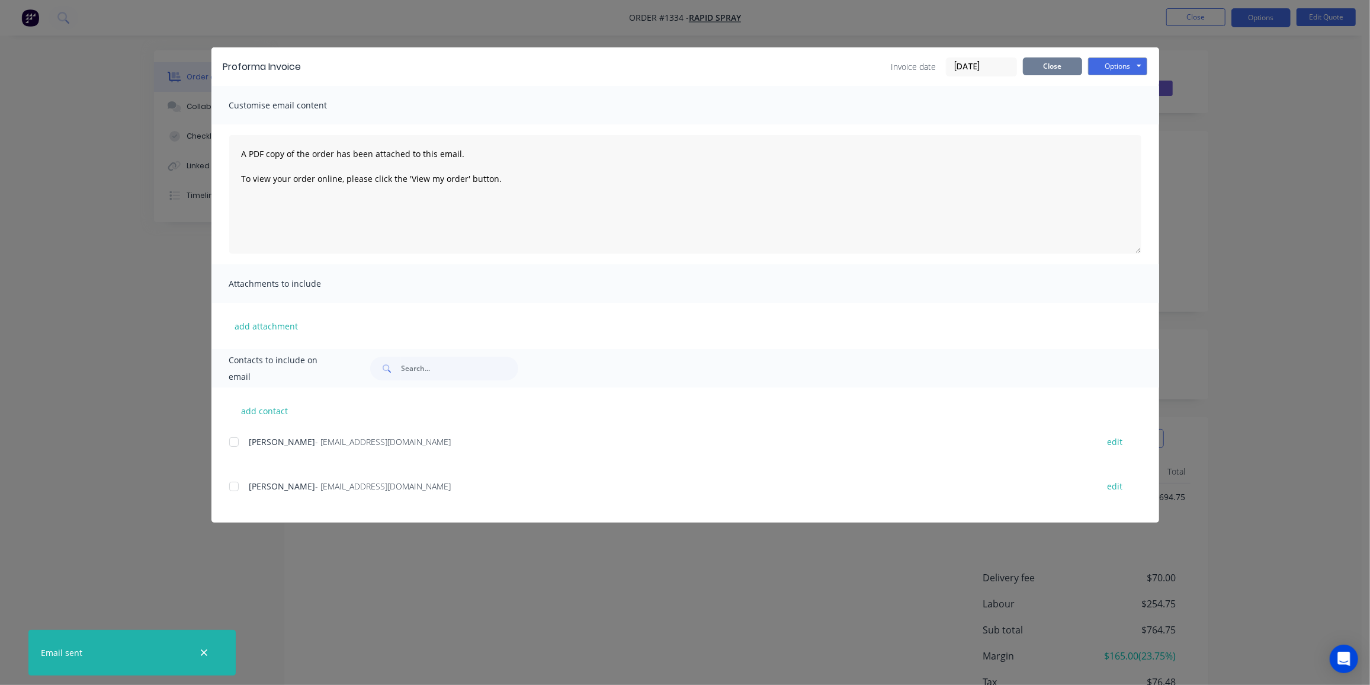
click at [1057, 59] on button "Close" at bounding box center [1052, 66] width 59 height 18
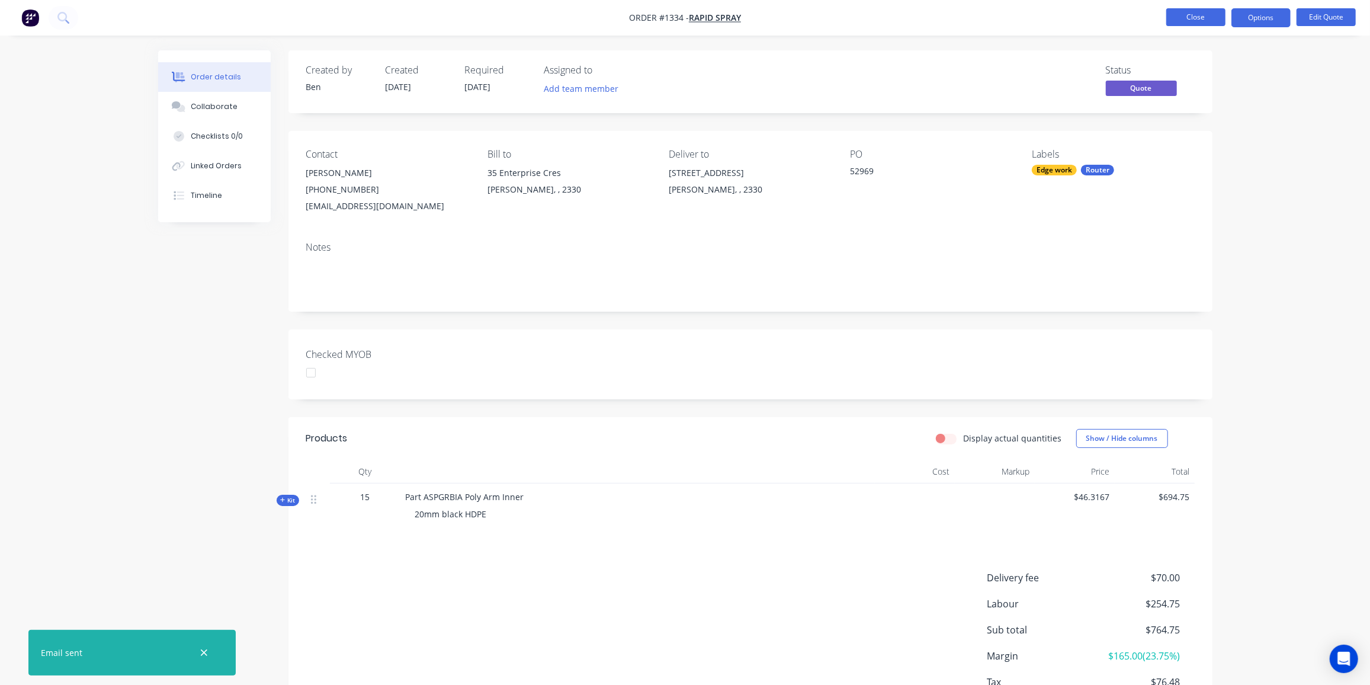
click at [1199, 15] on button "Close" at bounding box center [1195, 17] width 59 height 18
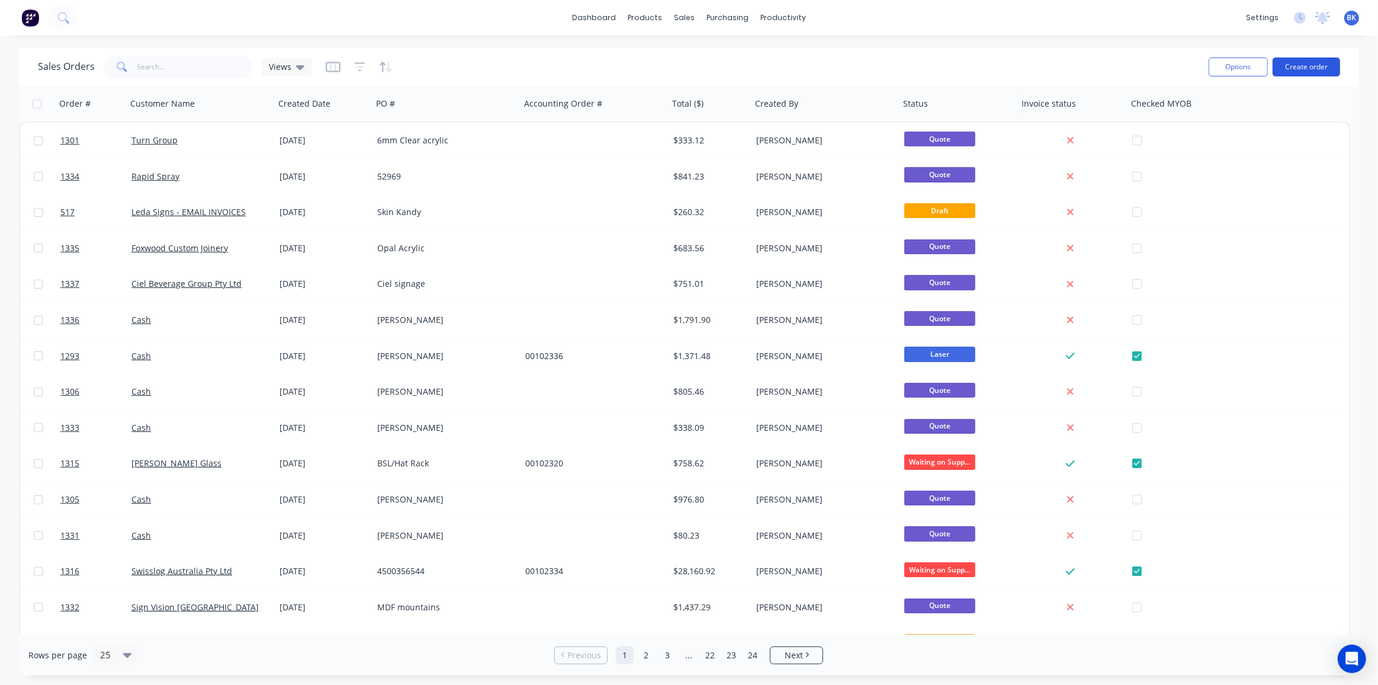
click at [1307, 64] on button "Create order" at bounding box center [1307, 66] width 68 height 19
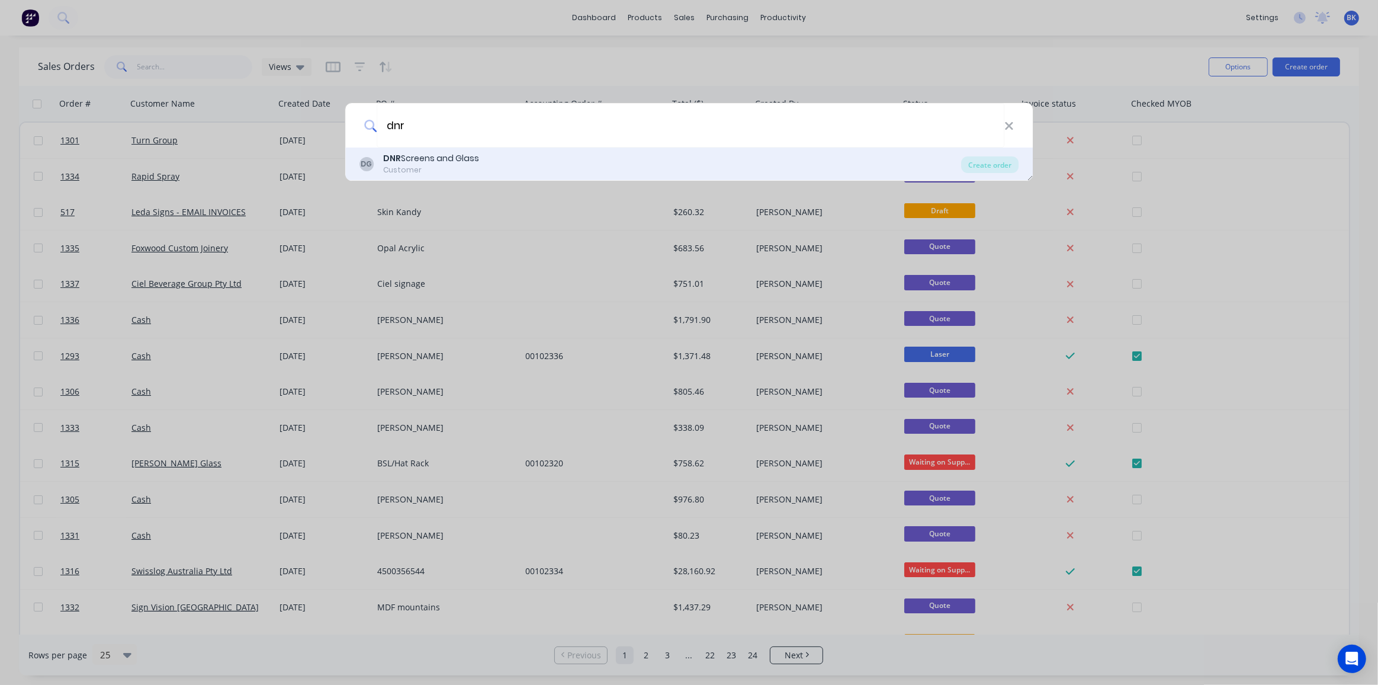
type input "dnr"
click at [410, 155] on div "DNR Screens and Glass" at bounding box center [431, 158] width 96 height 12
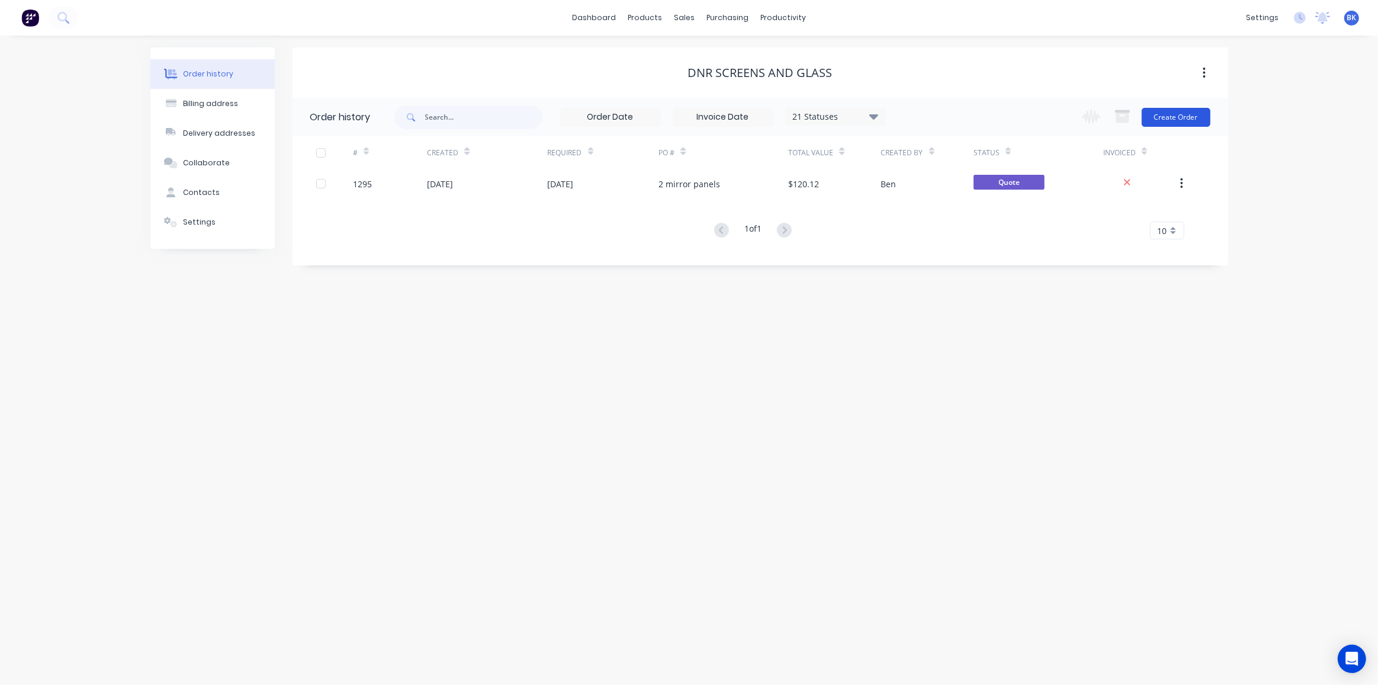
click at [1175, 114] on button "Create Order" at bounding box center [1176, 117] width 69 height 19
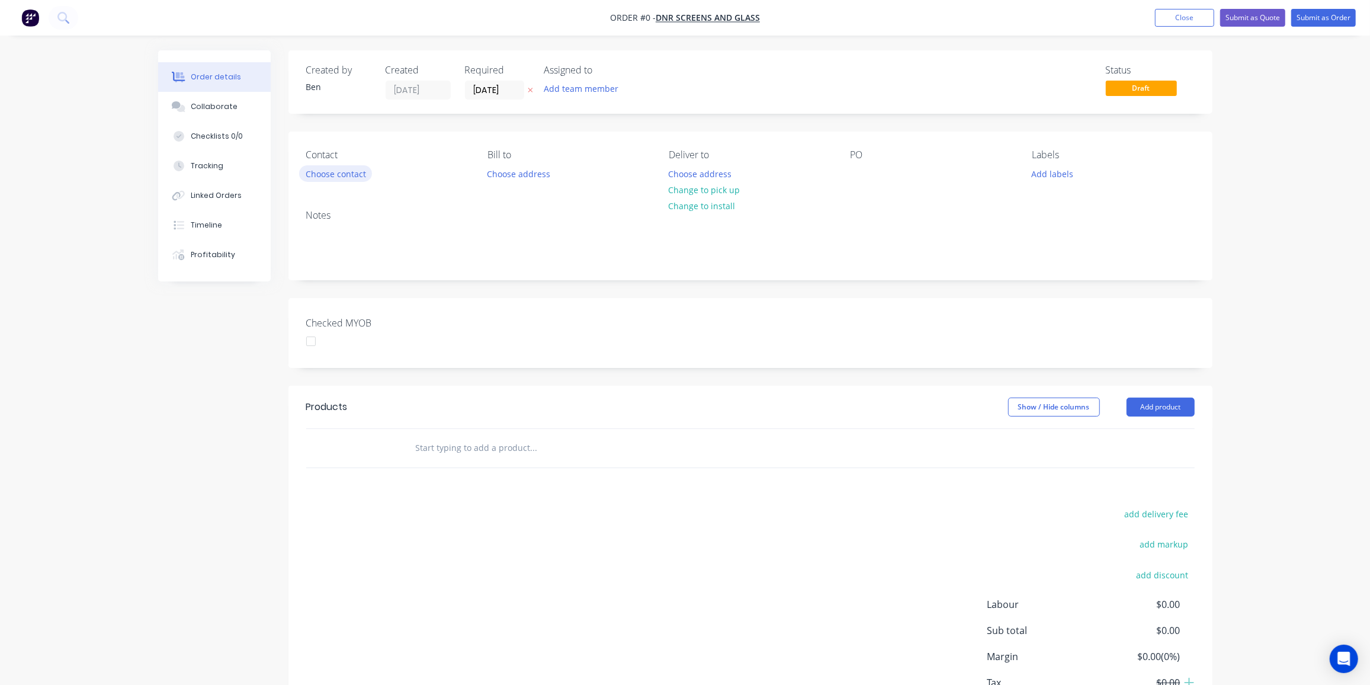
click at [349, 171] on button "Choose contact" at bounding box center [335, 173] width 73 height 16
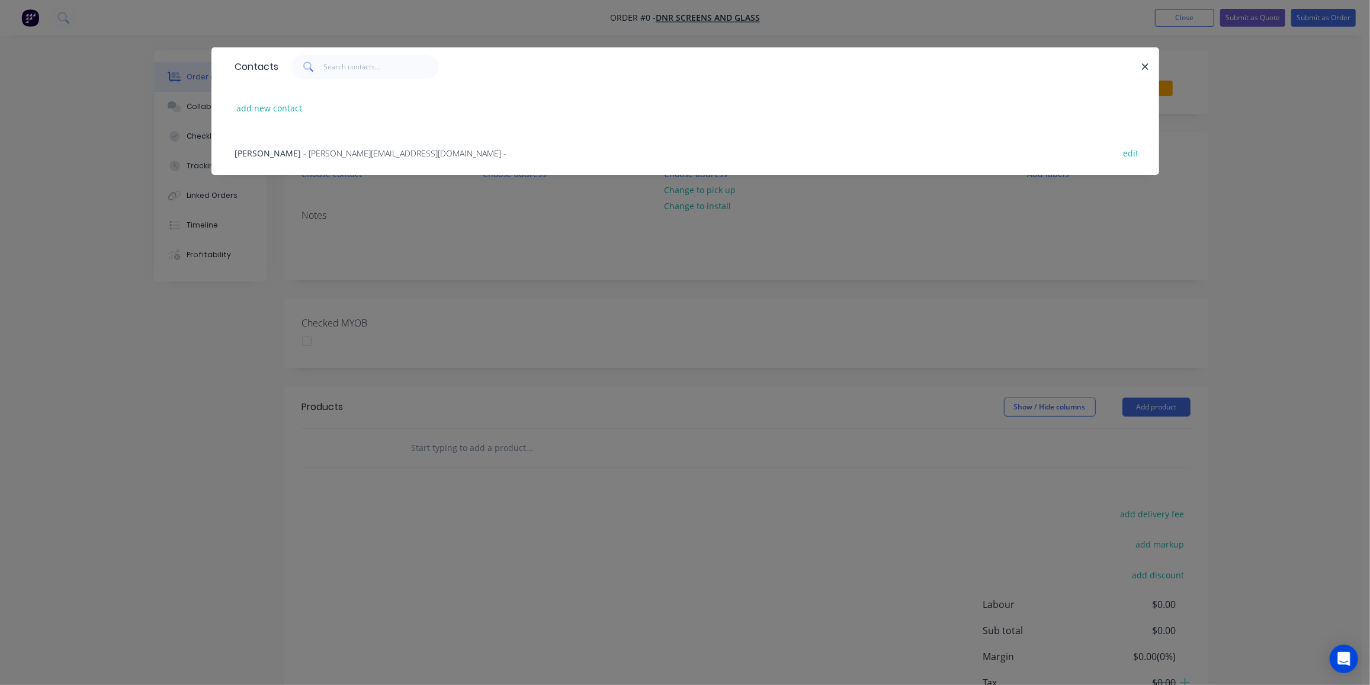
click at [304, 152] on span "- [PERSON_NAME][EMAIL_ADDRESS][DOMAIN_NAME] -" at bounding box center [405, 152] width 203 height 11
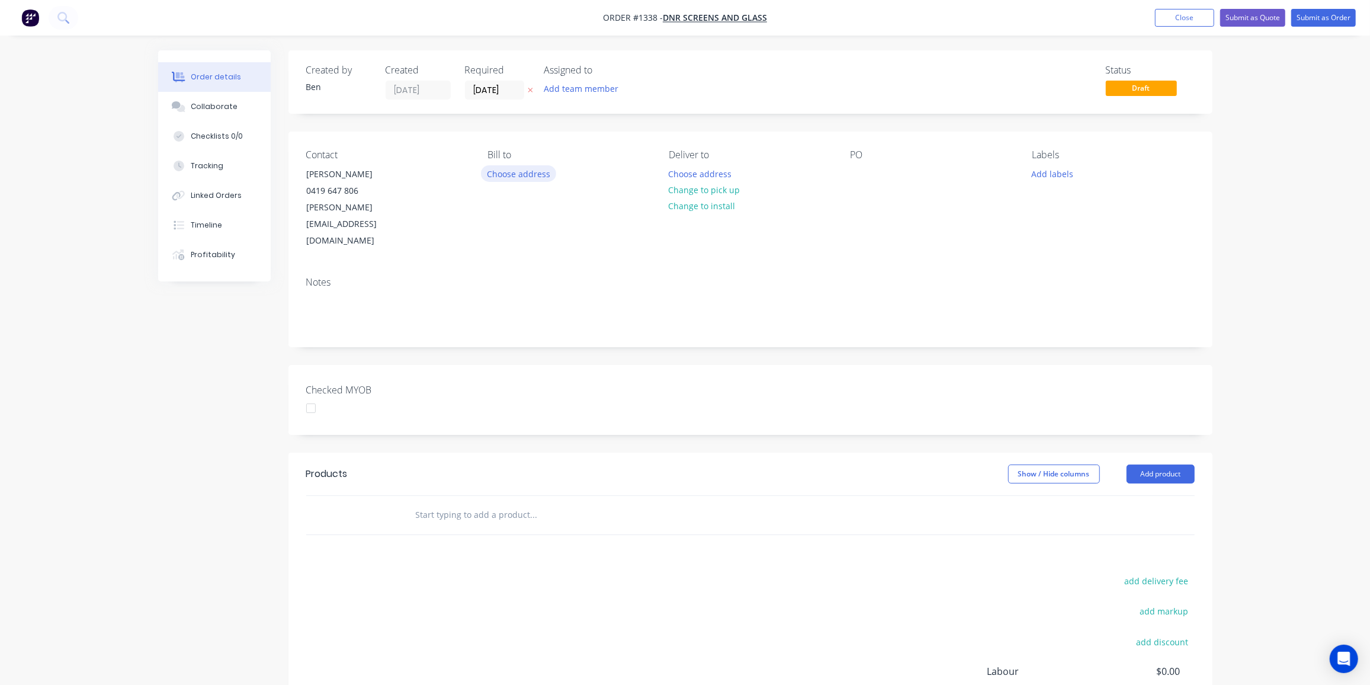
click at [510, 175] on button "Choose address" at bounding box center [519, 173] width 76 height 16
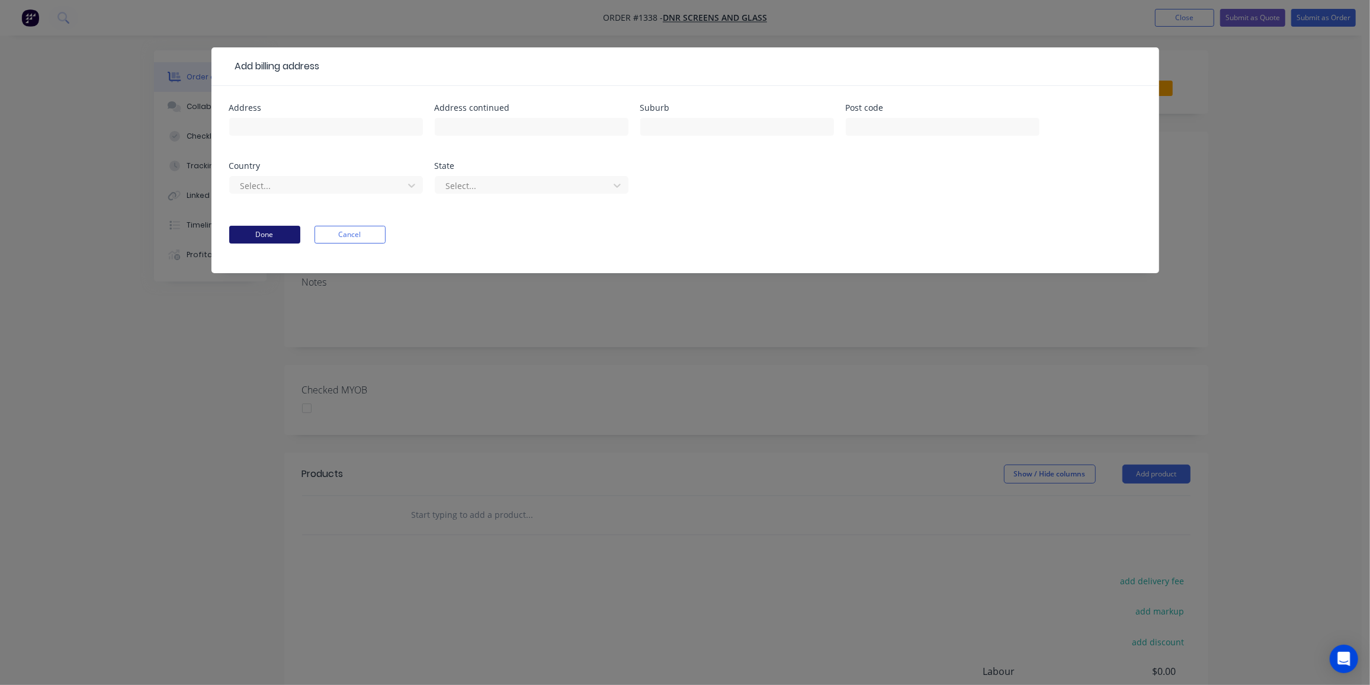
click at [276, 230] on button "Done" at bounding box center [264, 235] width 71 height 18
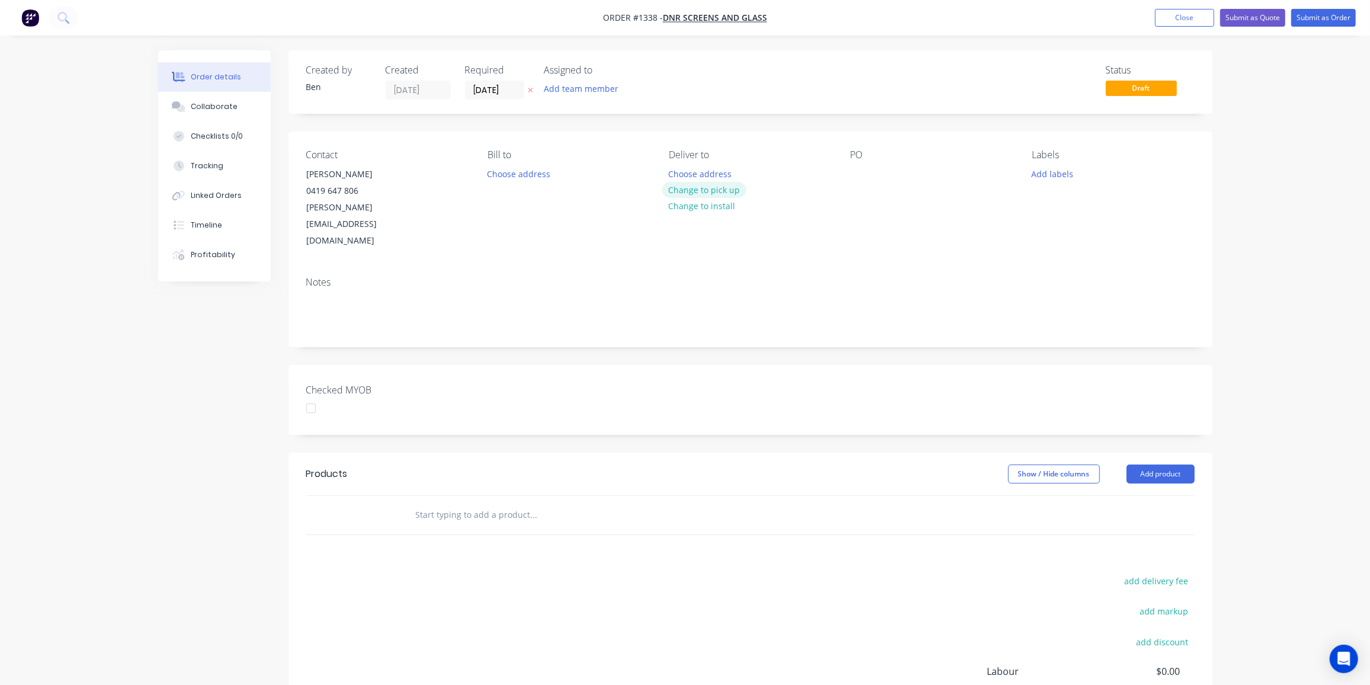
click at [729, 187] on button "Change to pick up" at bounding box center [704, 190] width 84 height 16
click at [854, 169] on div at bounding box center [860, 173] width 19 height 17
click at [1060, 168] on button "Add labels" at bounding box center [1052, 173] width 54 height 16
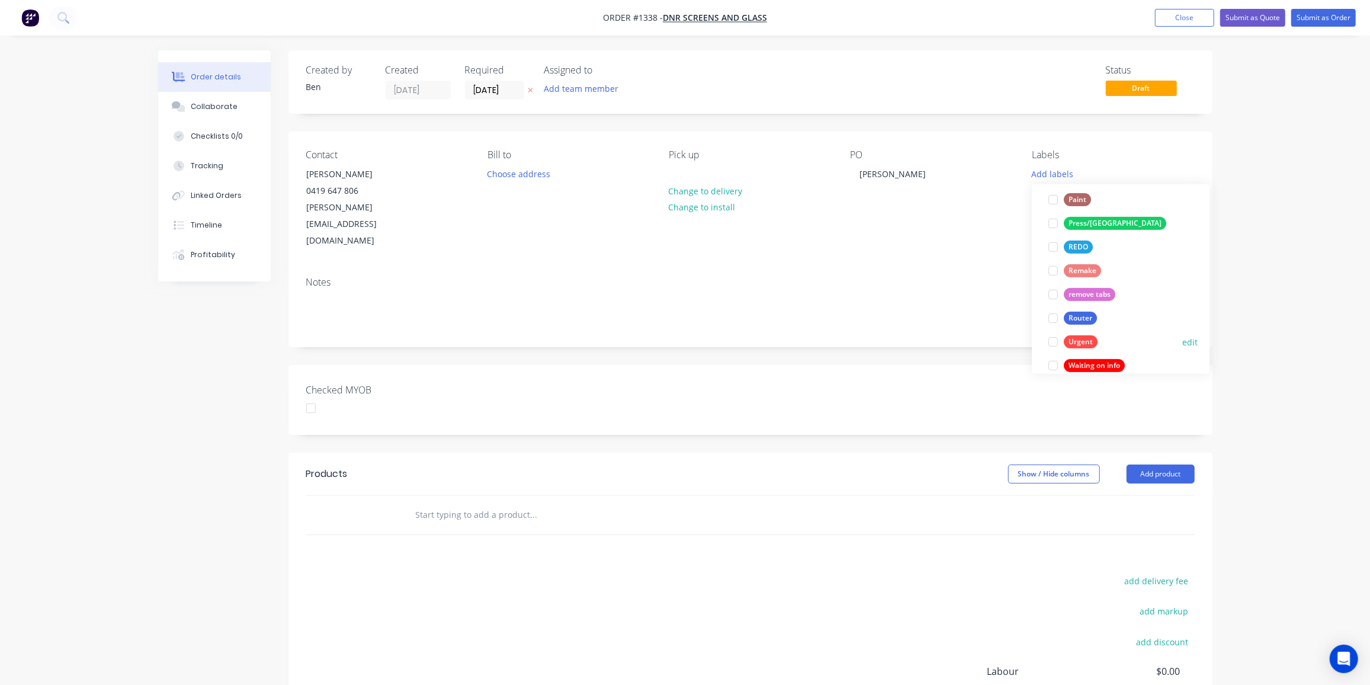
scroll to position [485, 0]
click at [1079, 313] on div "Router" at bounding box center [1080, 315] width 33 height 13
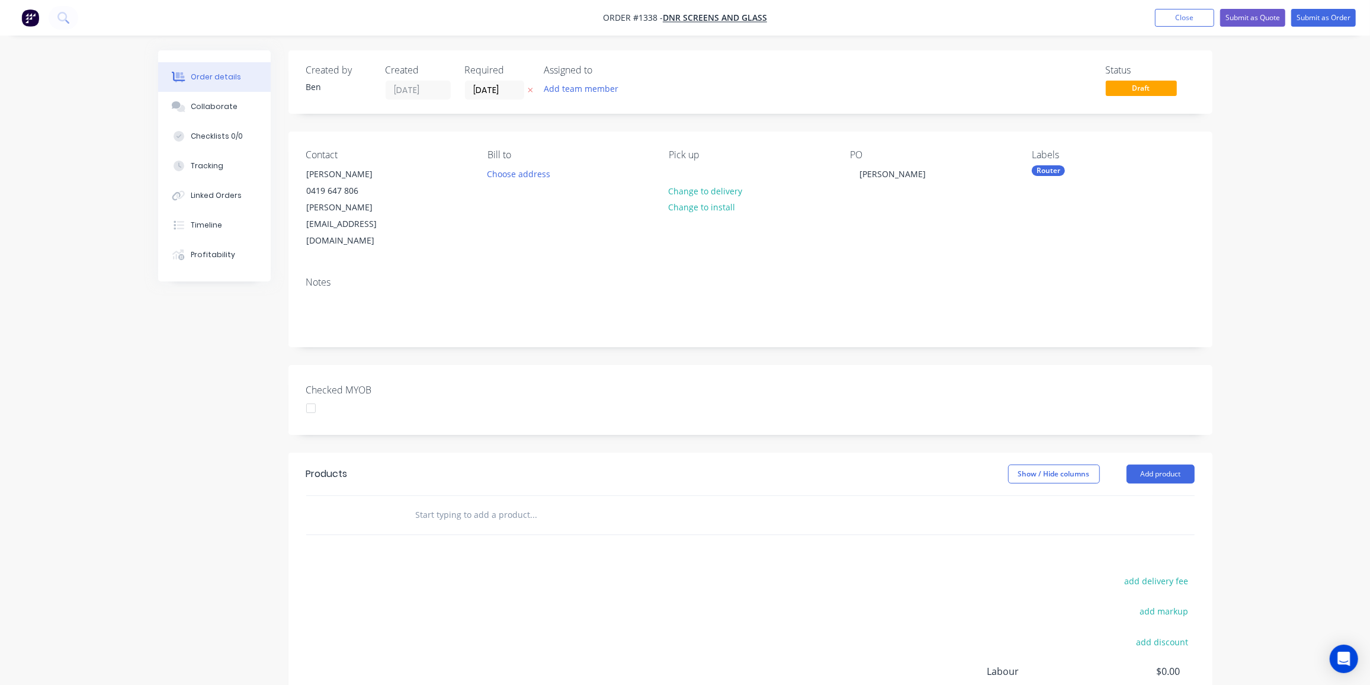
click at [474, 503] on input "text" at bounding box center [533, 515] width 237 height 24
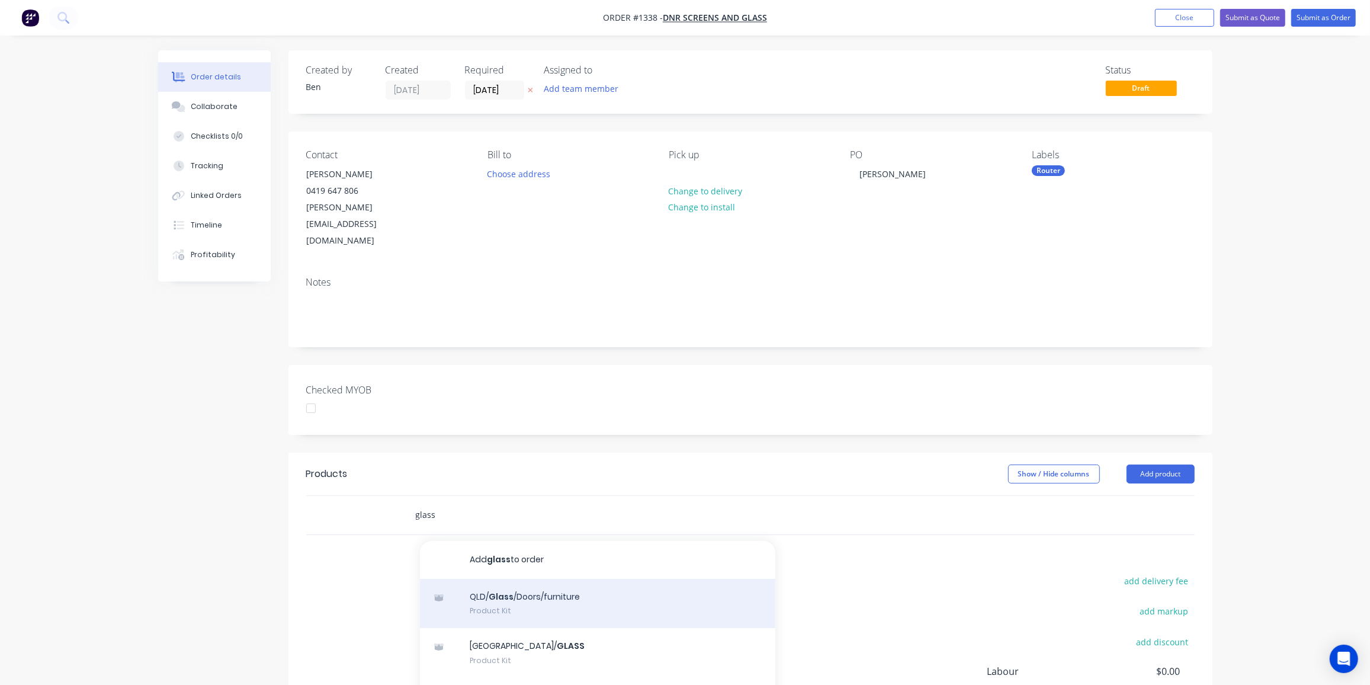
type input "glass"
click at [576, 579] on div "QLD/ Glass /Doors/furniture Product Kit" at bounding box center [597, 604] width 355 height 50
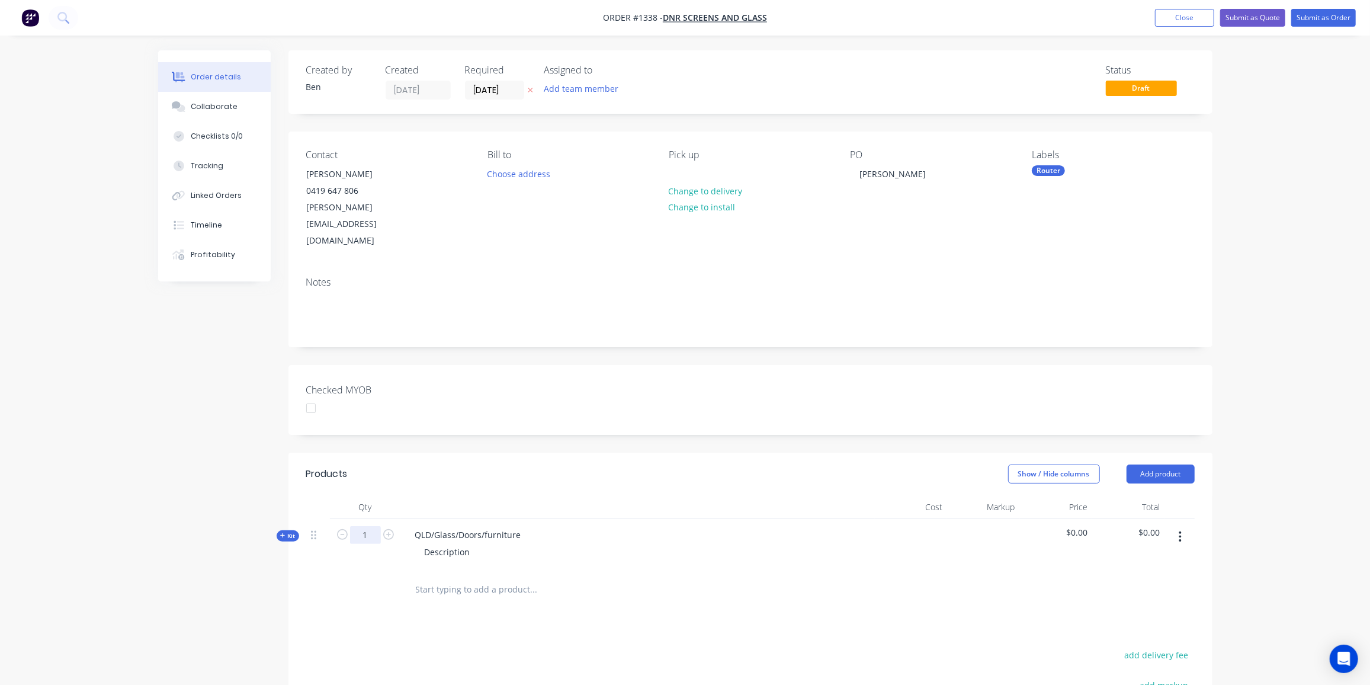
click at [374, 526] on input "1" at bounding box center [365, 535] width 31 height 18
type input "12"
drag, startPoint x: 521, startPoint y: 501, endPoint x: 412, endPoint y: 499, distance: 109.6
click at [412, 526] on div "QLD/Glass/Doors/furniture" at bounding box center [468, 534] width 125 height 17
drag, startPoint x: 474, startPoint y: 517, endPoint x: 410, endPoint y: 514, distance: 64.0
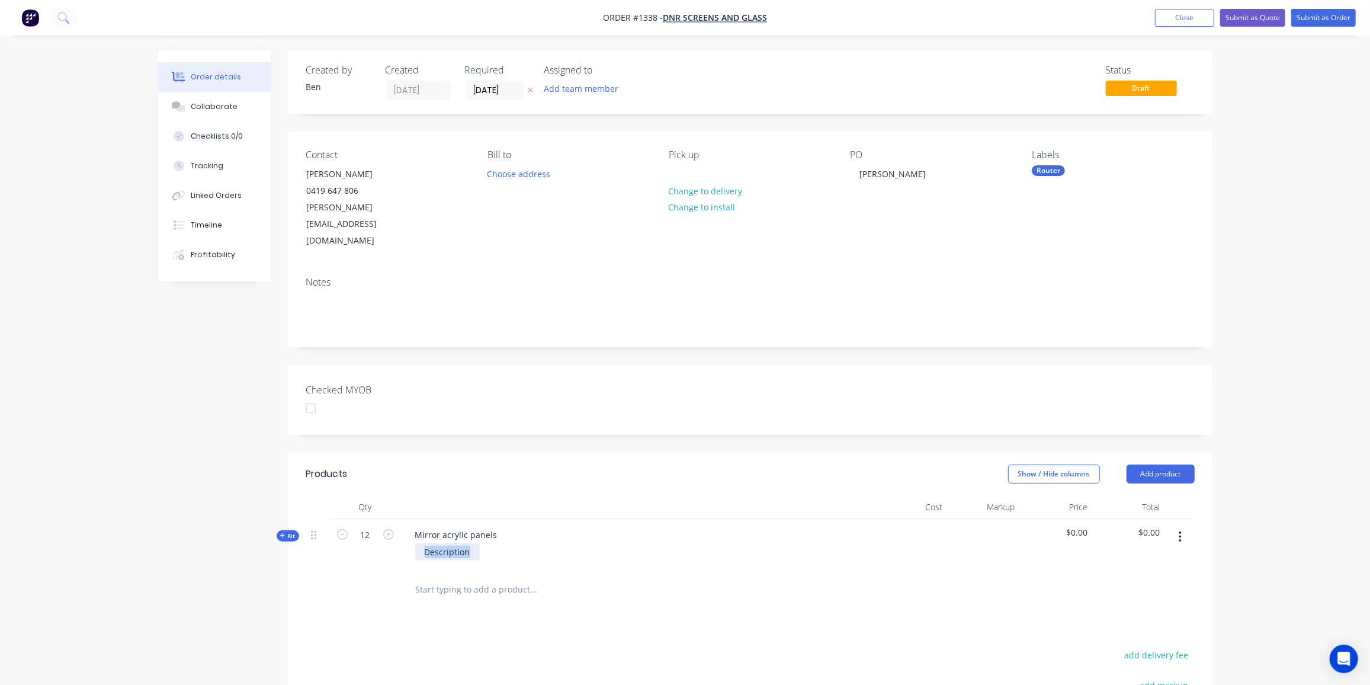
click at [410, 543] on div "Description" at bounding box center [638, 551] width 464 height 17
click at [293, 531] on span "Kit" at bounding box center [287, 535] width 15 height 9
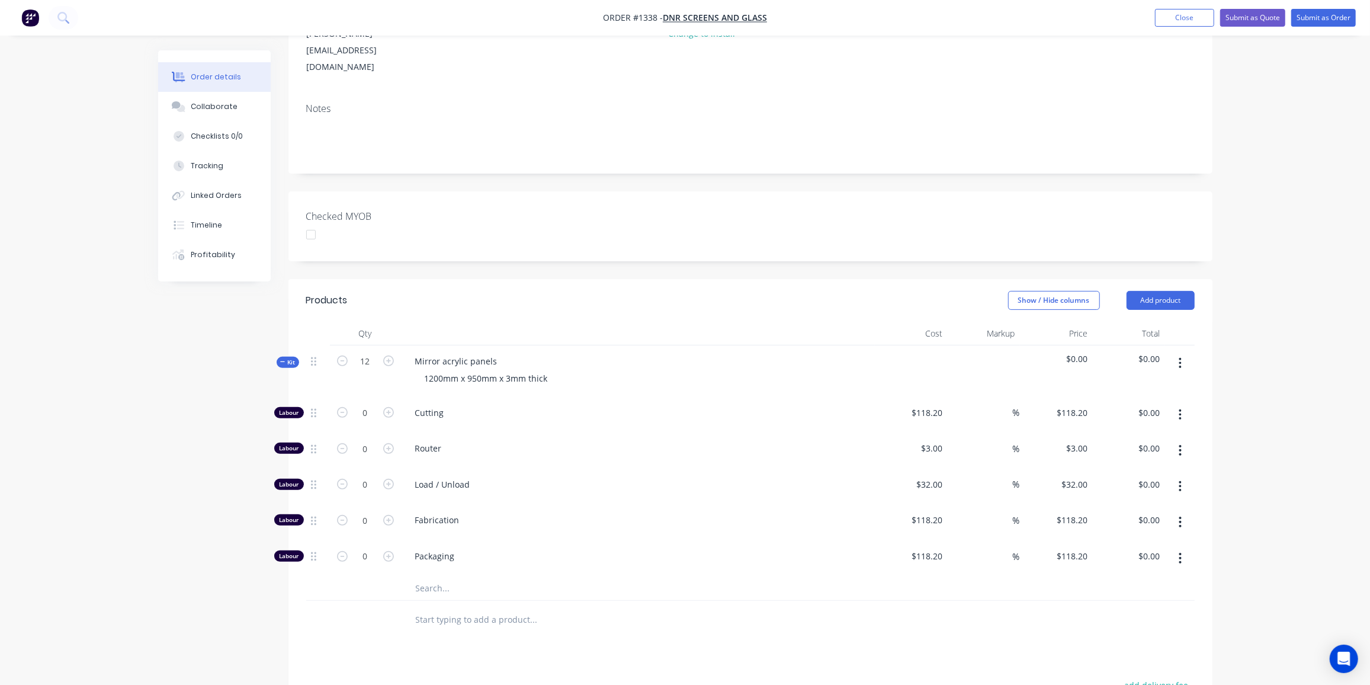
scroll to position [215, 0]
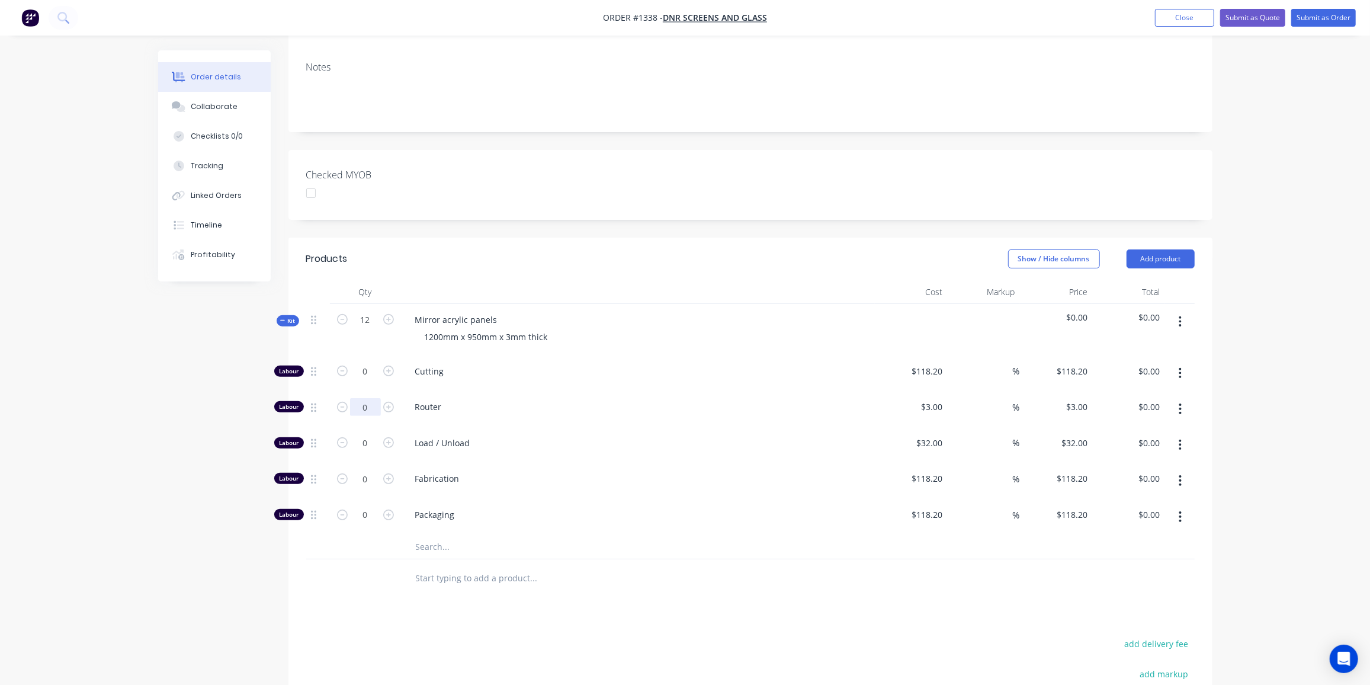
click at [361, 398] on input "0" at bounding box center [365, 407] width 31 height 18
drag, startPoint x: 297, startPoint y: 562, endPoint x: 303, endPoint y: 558, distance: 7.2
click at [297, 562] on div "Products Show / Hide columns Add product Qty Cost Markup Price Total Kit 12 Mir…" at bounding box center [750, 560] width 924 height 644
click at [361, 362] on input "0" at bounding box center [365, 371] width 31 height 18
type input "1"
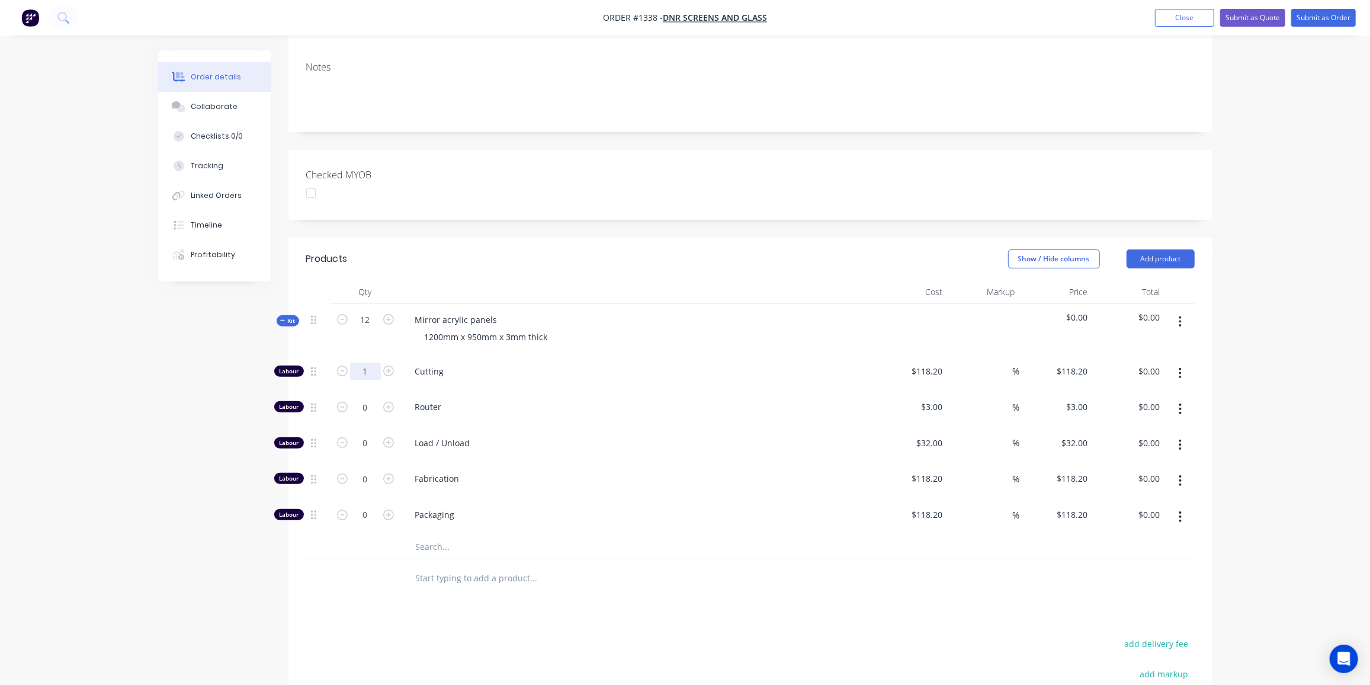
type input "$118.20"
click at [437, 535] on input "text" at bounding box center [533, 547] width 237 height 24
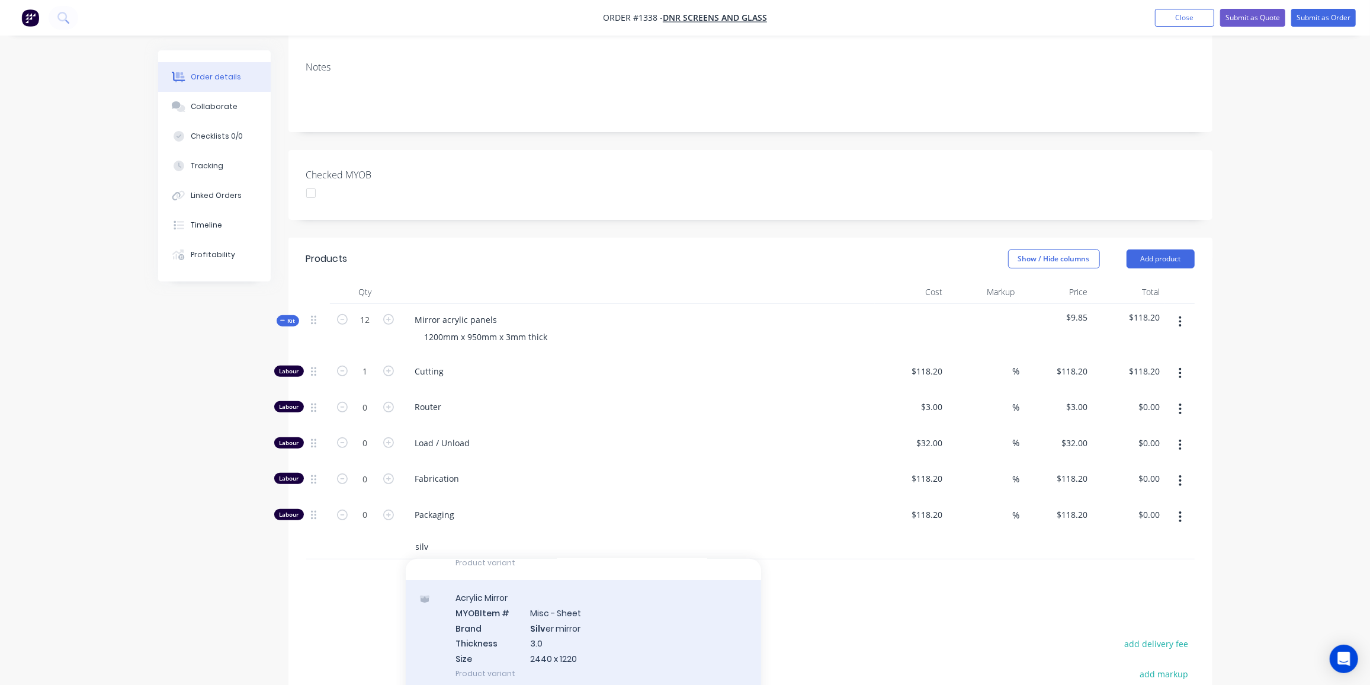
scroll to position [269, 0]
type input "silv"
click at [589, 606] on div "Acrylic Mirror MYOB Item # Misc - Sheet Brand Silv er mirror Thickness 3.0 Size…" at bounding box center [583, 634] width 355 height 111
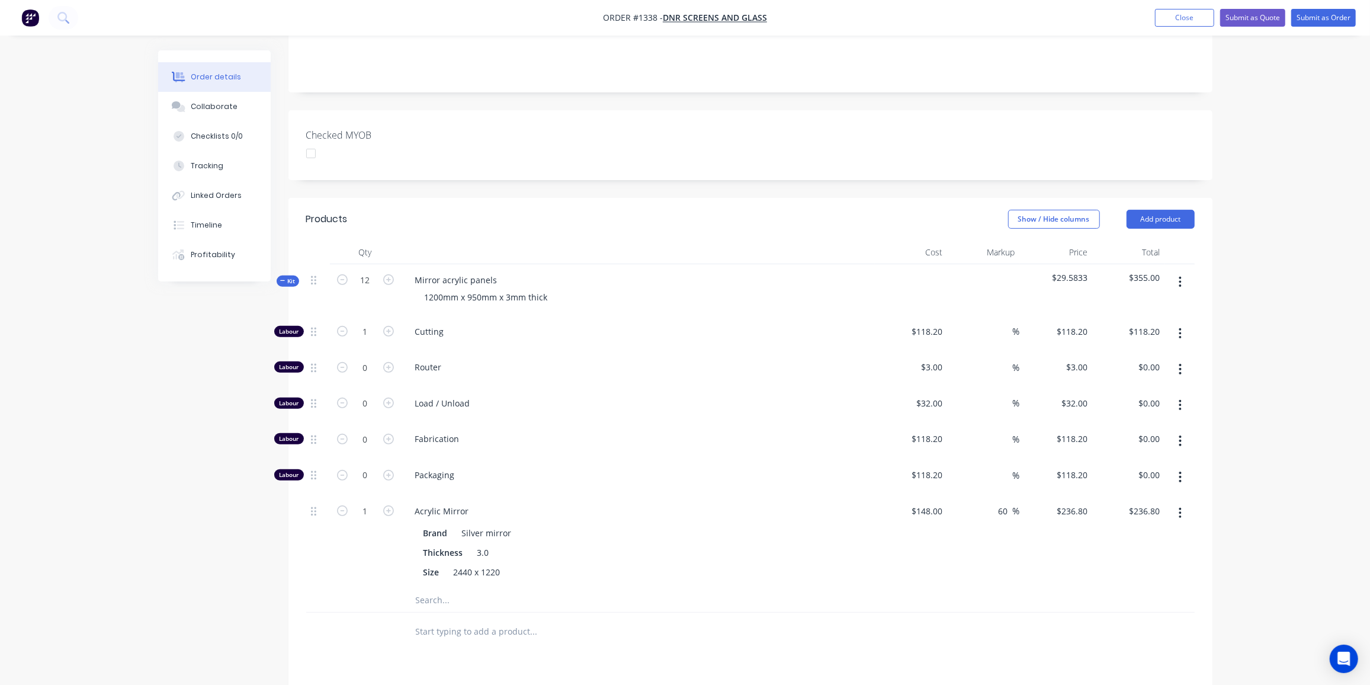
scroll to position [323, 0]
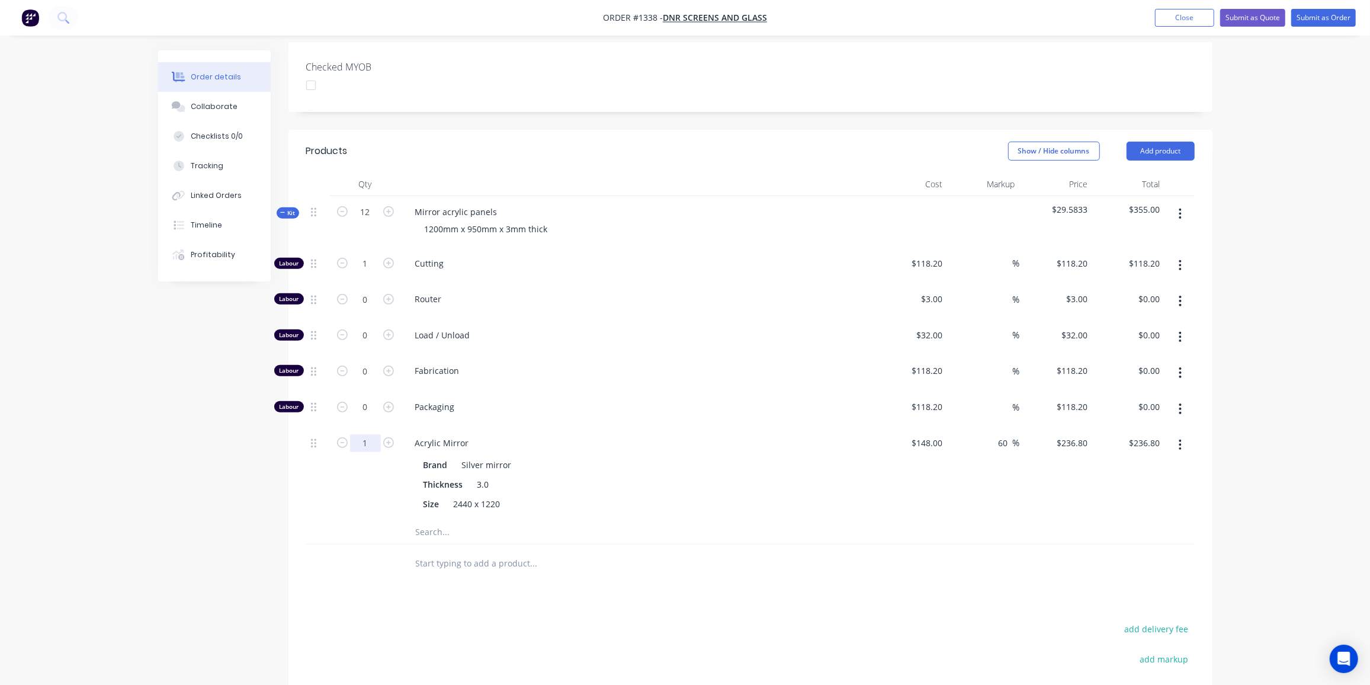
click at [363, 434] on input "1" at bounding box center [365, 443] width 31 height 18
type input "6"
type input "$1,420.80"
click at [290, 208] on span "Kit" at bounding box center [287, 212] width 15 height 9
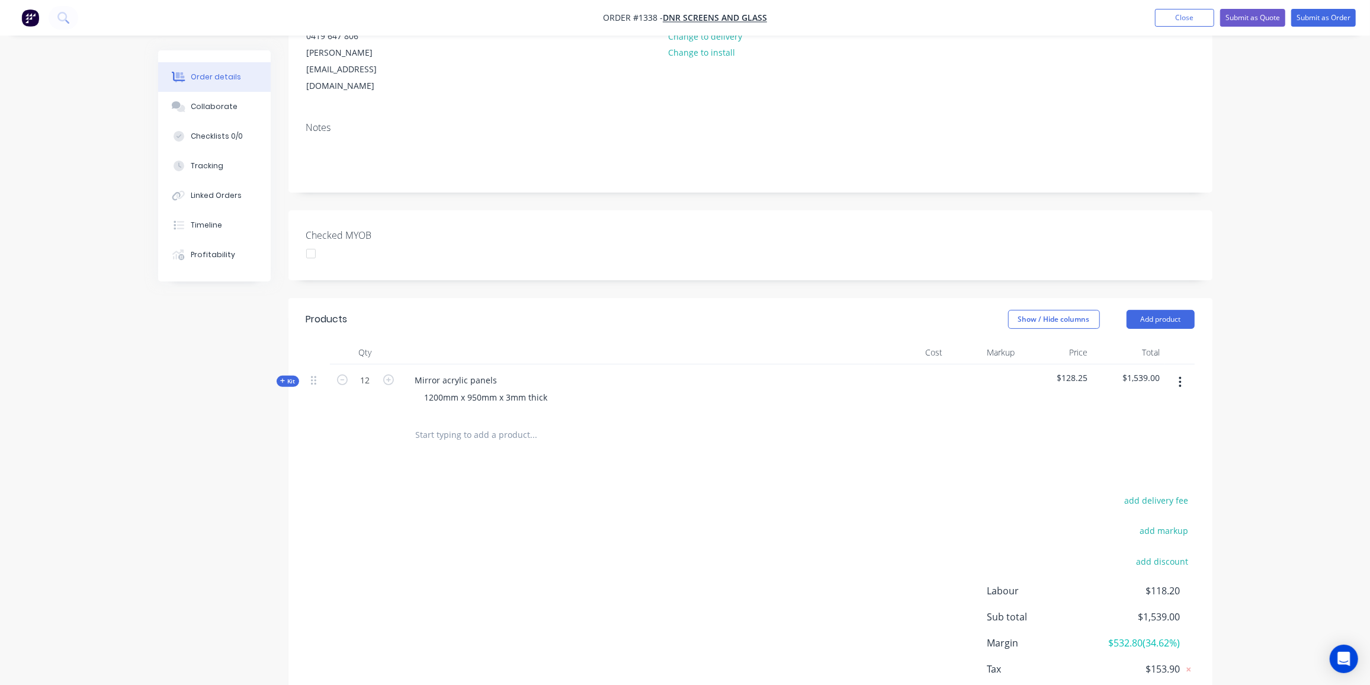
scroll to position [137, 0]
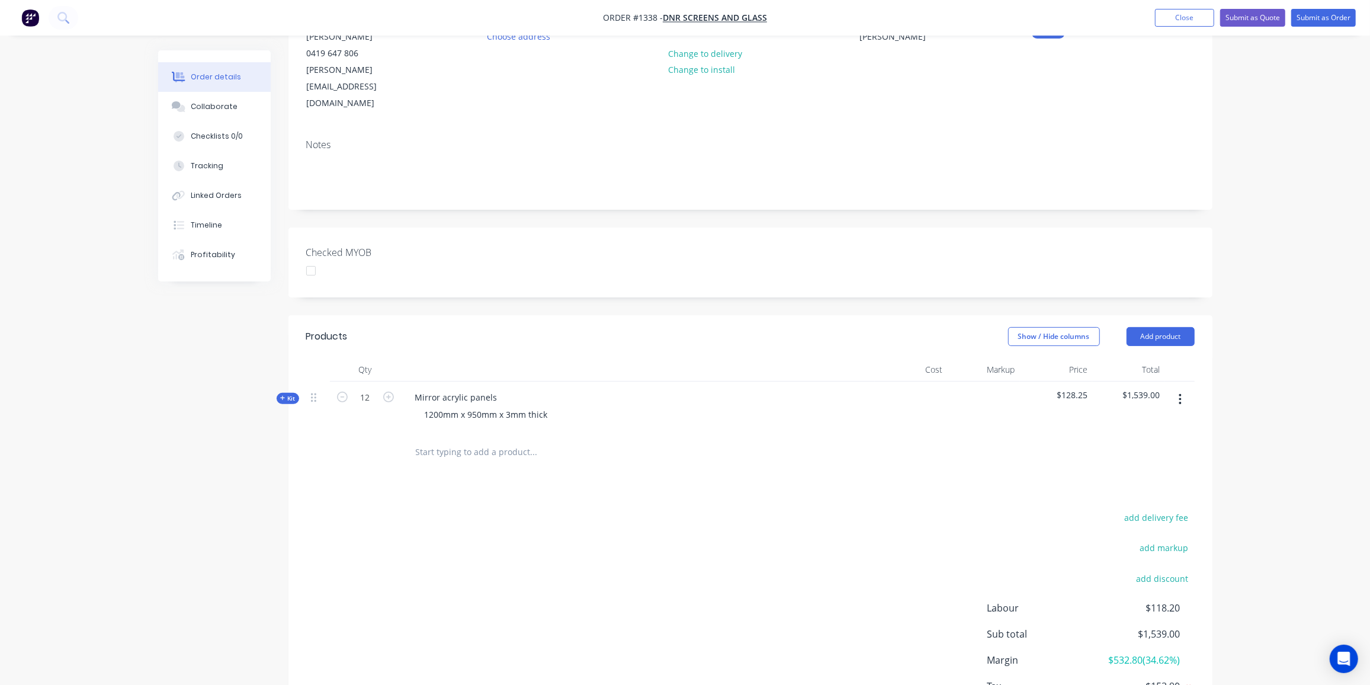
click at [505, 440] on input "text" at bounding box center [533, 452] width 237 height 24
click at [478, 440] on input "text" at bounding box center [533, 452] width 237 height 24
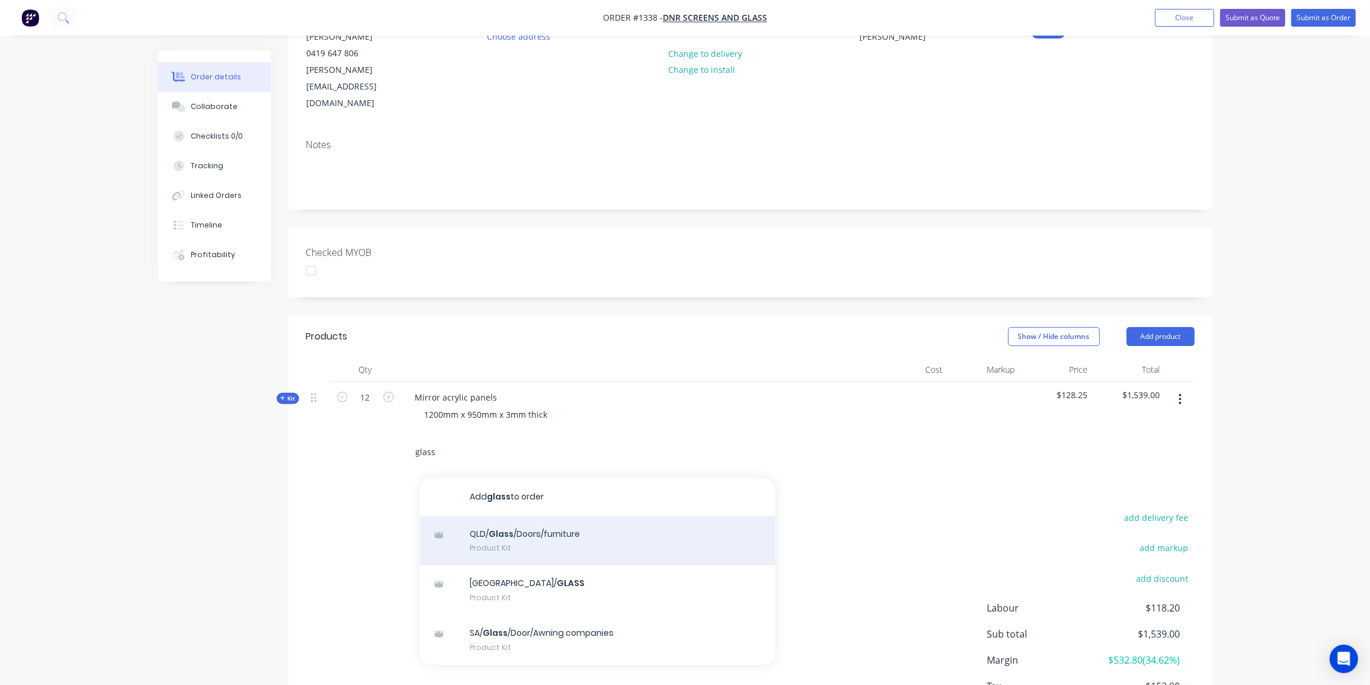
type input "glass"
click at [551, 516] on div "QLD/ Glass /Doors/furniture Product Kit" at bounding box center [597, 541] width 355 height 50
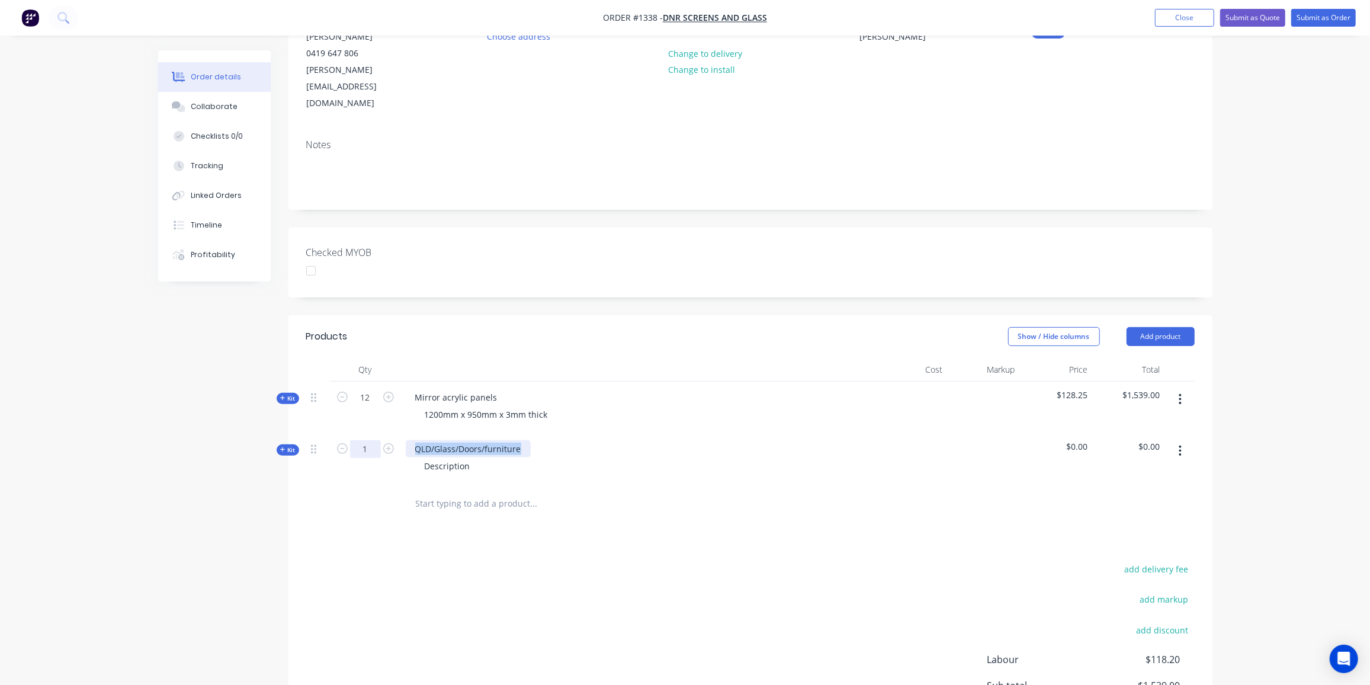
drag, startPoint x: 522, startPoint y: 416, endPoint x: 380, endPoint y: 415, distance: 141.6
click at [410, 440] on div "QLD/Glass/Doors/furniture" at bounding box center [468, 448] width 125 height 17
click at [389, 443] on icon "button" at bounding box center [388, 448] width 11 height 11
type input "2"
click at [520, 440] on div "QLD/Glass/Doors/furniture" at bounding box center [468, 448] width 125 height 17
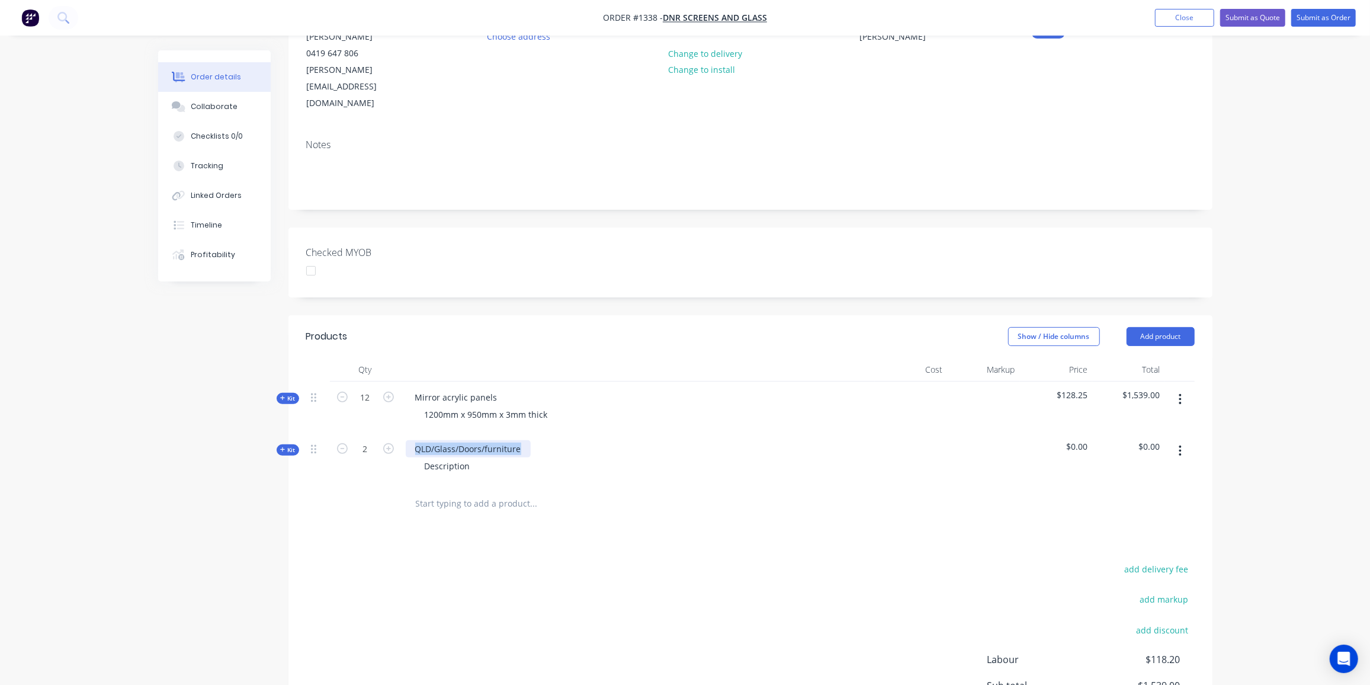
drag, startPoint x: 523, startPoint y: 414, endPoint x: 405, endPoint y: 415, distance: 117.9
click at [406, 440] on div "QLD/Glass/Doors/furniture" at bounding box center [468, 448] width 125 height 17
drag, startPoint x: 473, startPoint y: 429, endPoint x: 402, endPoint y: 430, distance: 71.1
click at [402, 433] on div "R1608mm arc panels Description" at bounding box center [638, 459] width 474 height 52
click at [290, 445] on span "Kit" at bounding box center [287, 449] width 15 height 9
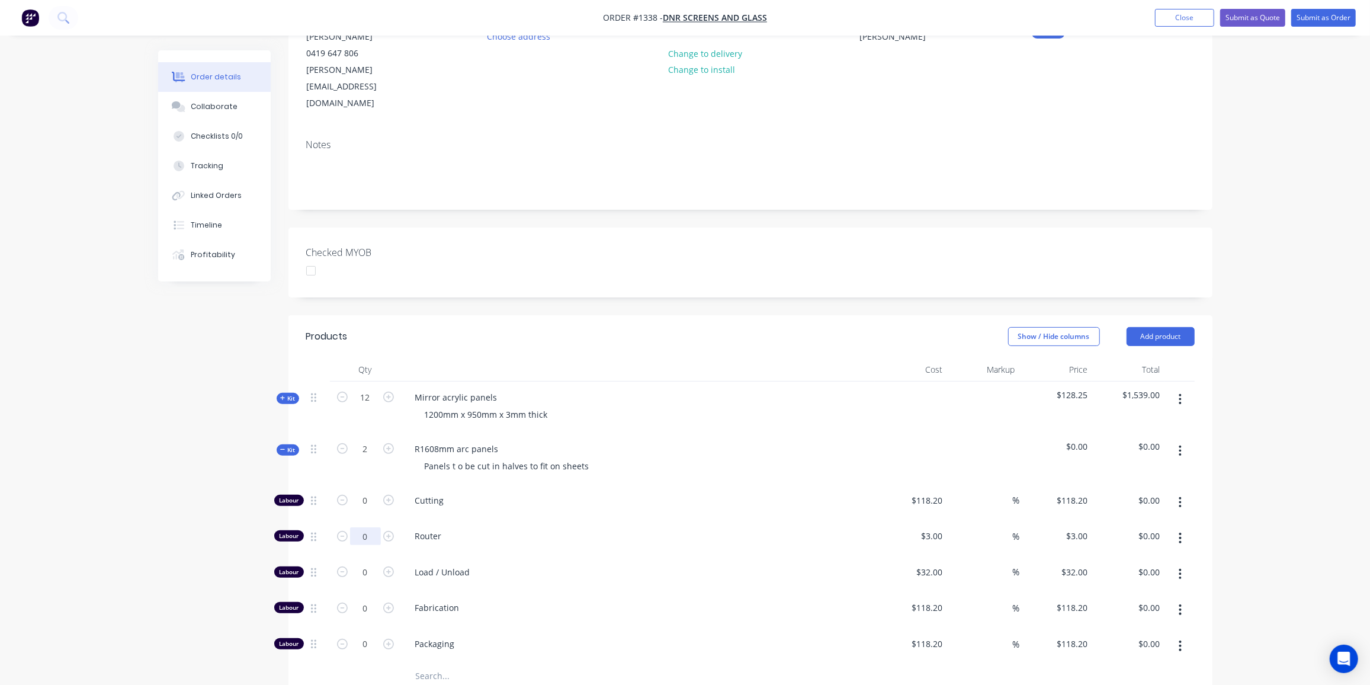
click at [369, 527] on input "0" at bounding box center [365, 536] width 31 height 18
type input "20"
type input "$60.00"
click at [373, 563] on input "0" at bounding box center [365, 572] width 31 height 18
type input "2"
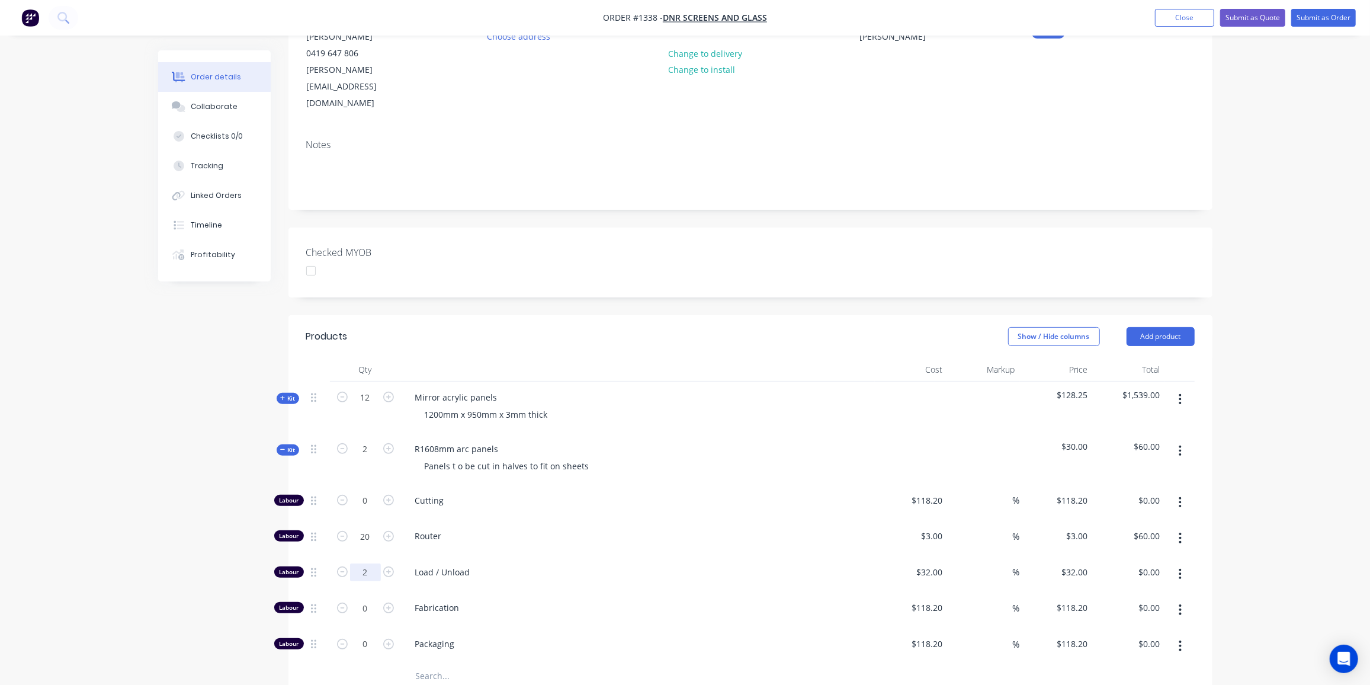
type input "$64.00"
click at [445, 664] on input "text" at bounding box center [533, 676] width 237 height 24
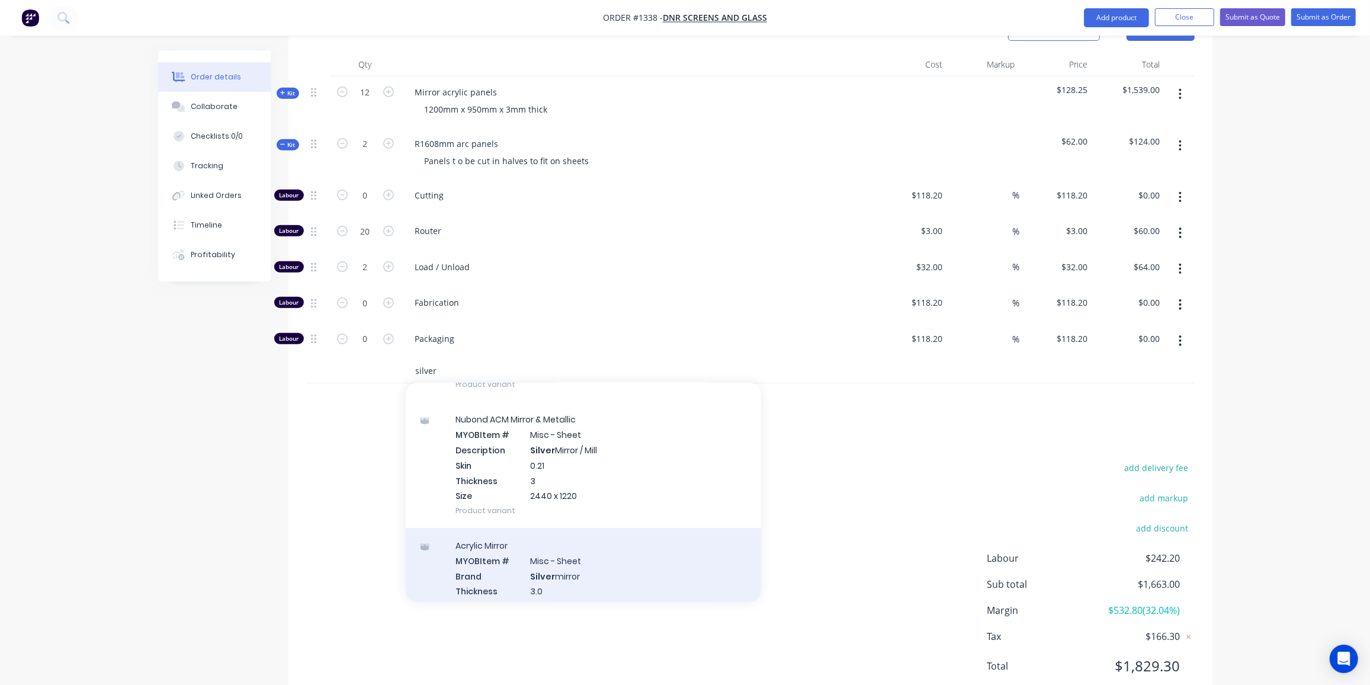
scroll to position [161, 0]
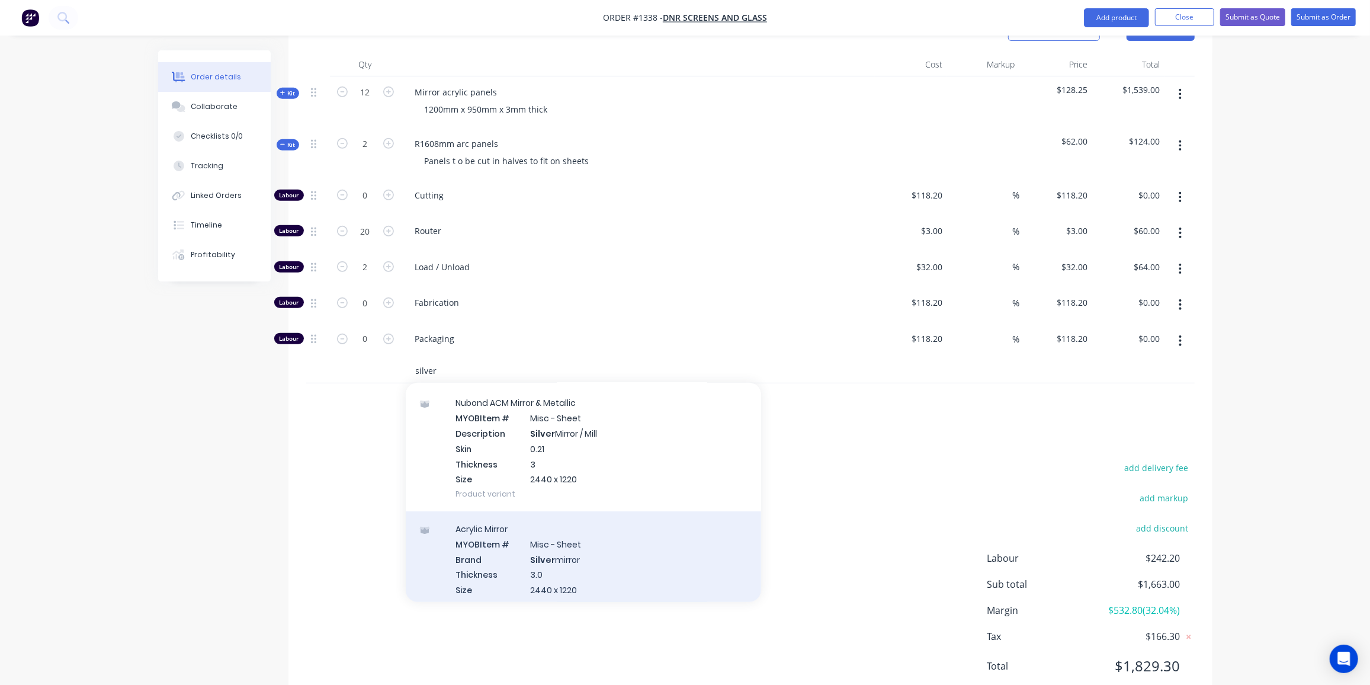
type input "silver"
click at [592, 524] on div "Acrylic Mirror MYOB Item # Misc - Sheet Brand Silver mirror Thickness 3.0 Size …" at bounding box center [583, 566] width 355 height 111
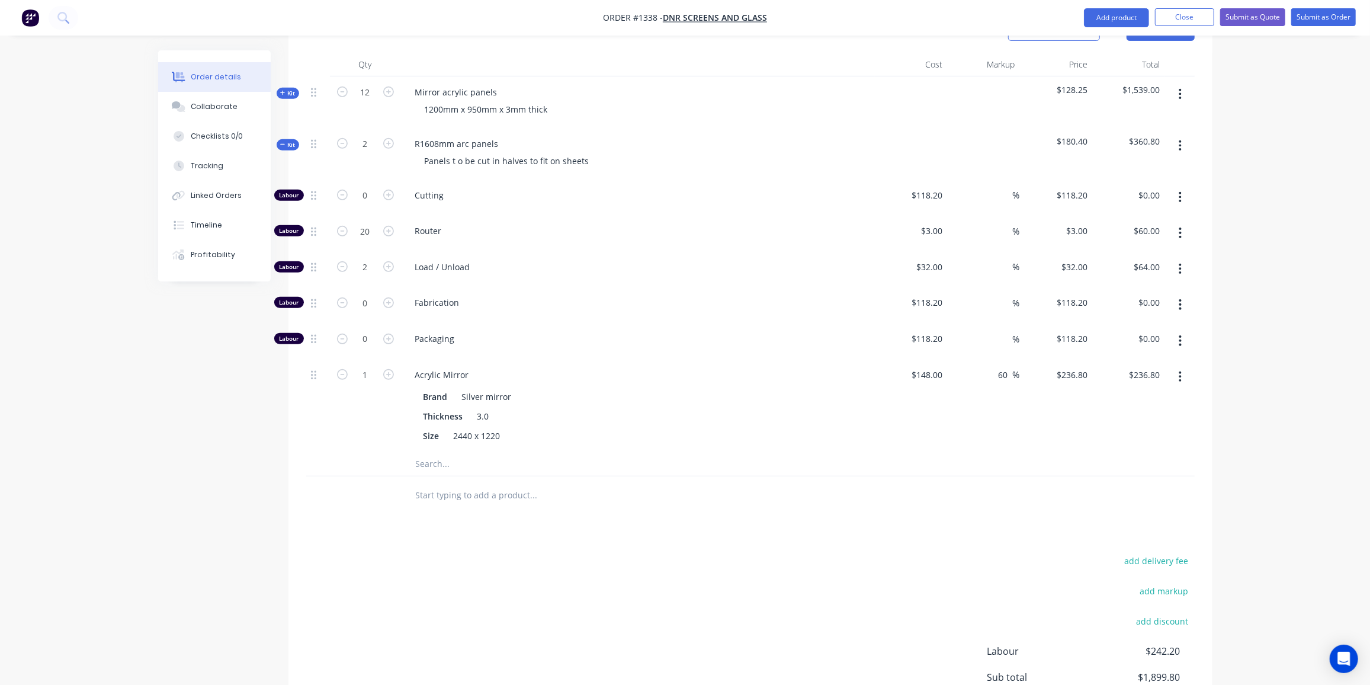
click at [532, 553] on div "add delivery fee add markup add discount Labour $242.20 Sub total $1,899.80 Mar…" at bounding box center [750, 667] width 888 height 229
click at [385, 369] on icon "button" at bounding box center [388, 374] width 11 height 11
type input "2"
type input "$473.60"
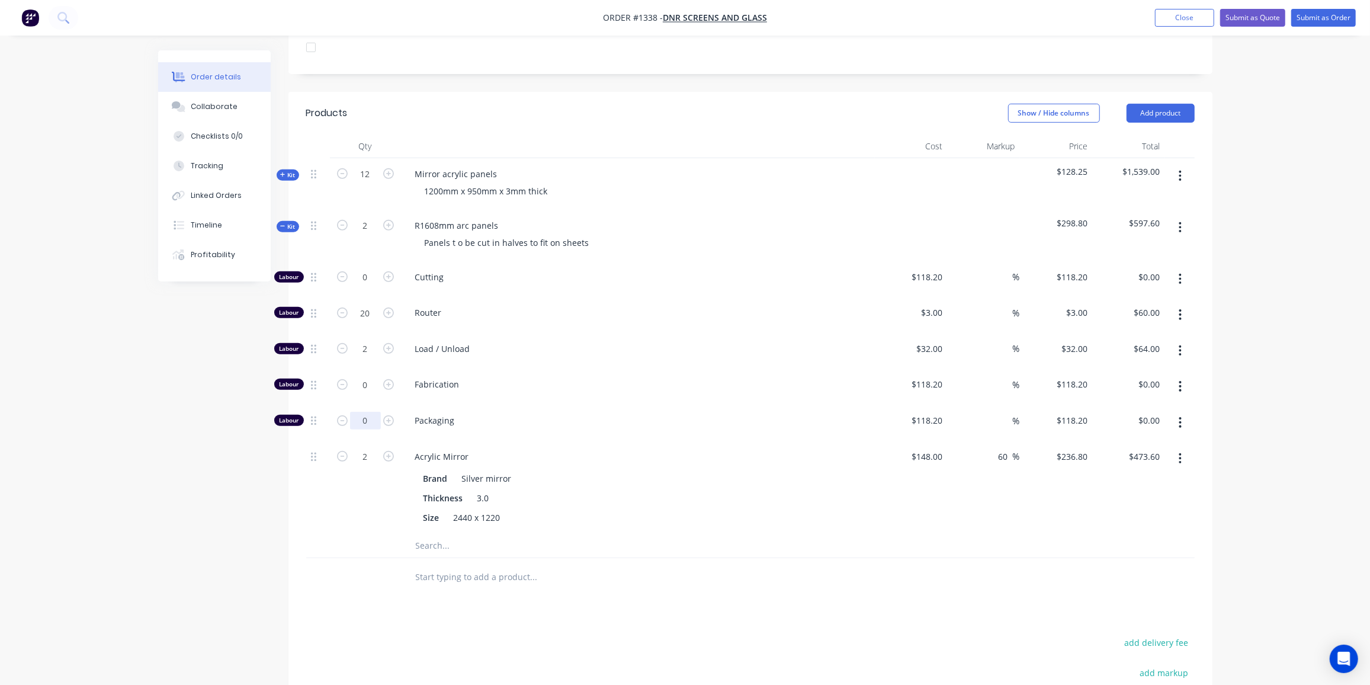
scroll to position [335, 0]
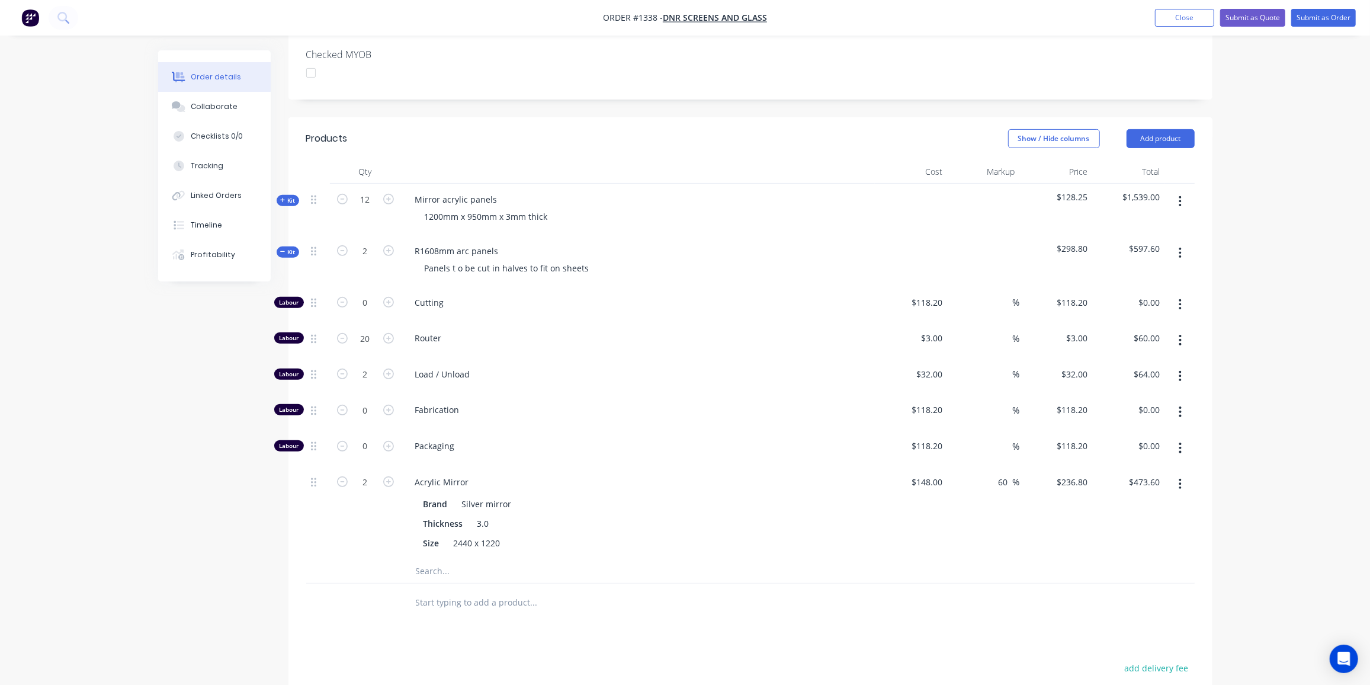
click at [281, 248] on span "Kit" at bounding box center [287, 252] width 15 height 9
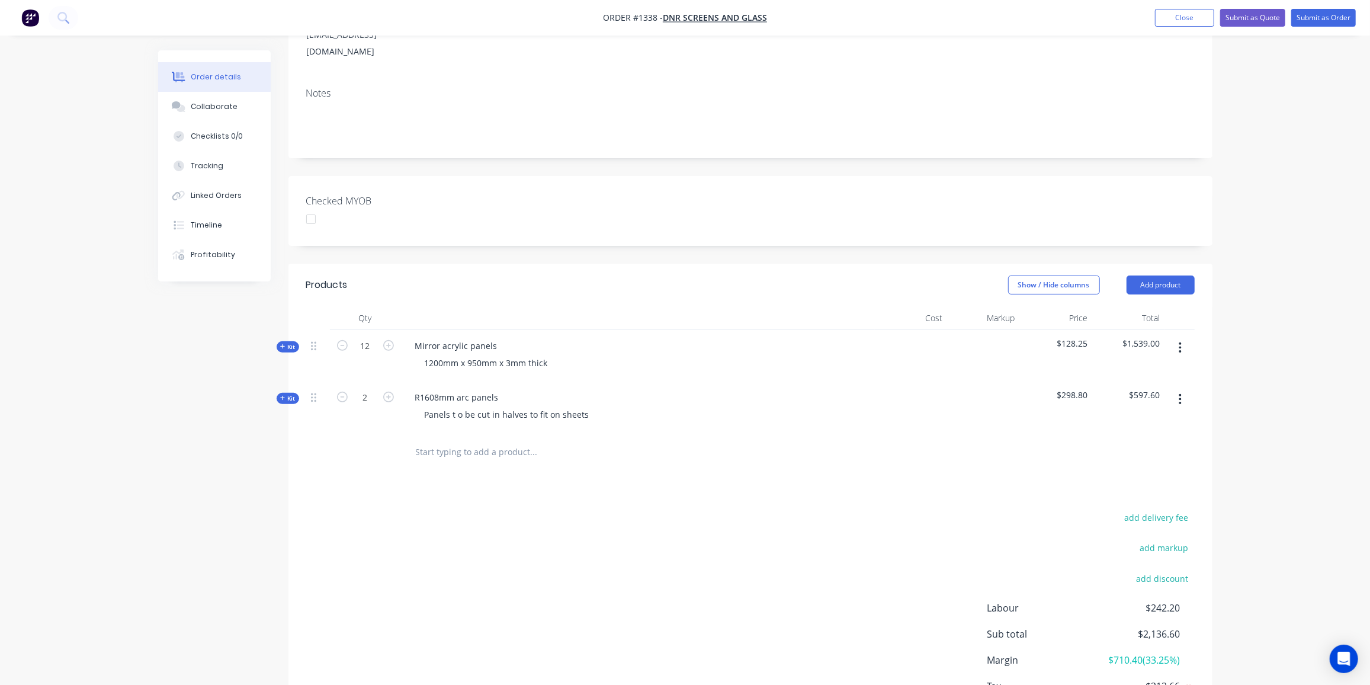
scroll to position [0, 0]
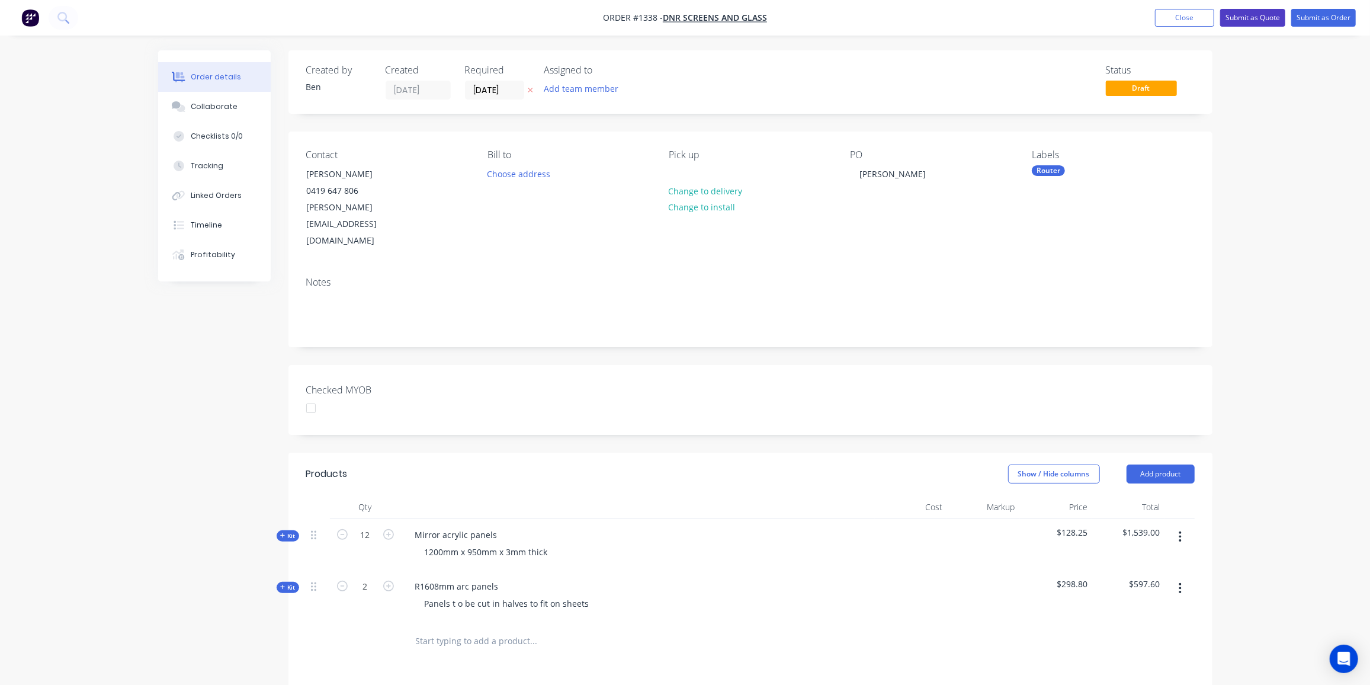
click at [1254, 20] on button "Submit as Quote" at bounding box center [1252, 18] width 65 height 18
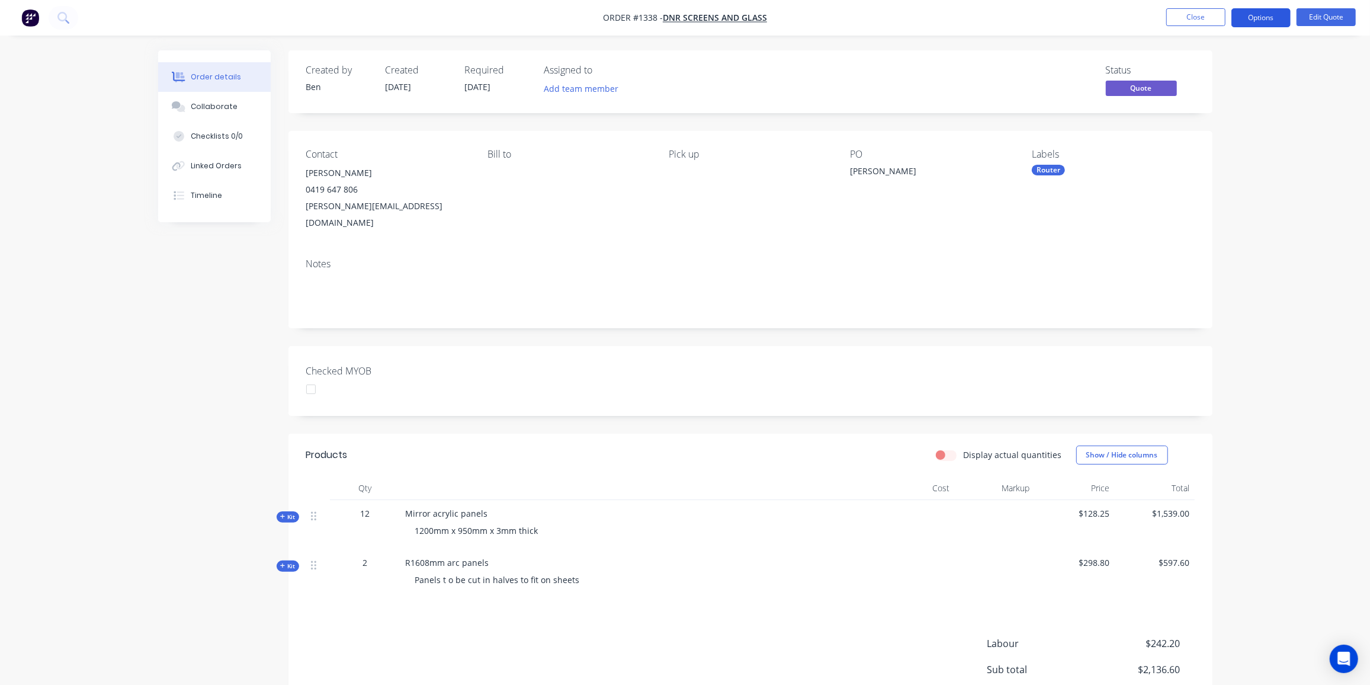
click at [1267, 17] on button "Options" at bounding box center [1260, 17] width 59 height 19
click at [1201, 70] on div "Quote" at bounding box center [1225, 71] width 109 height 17
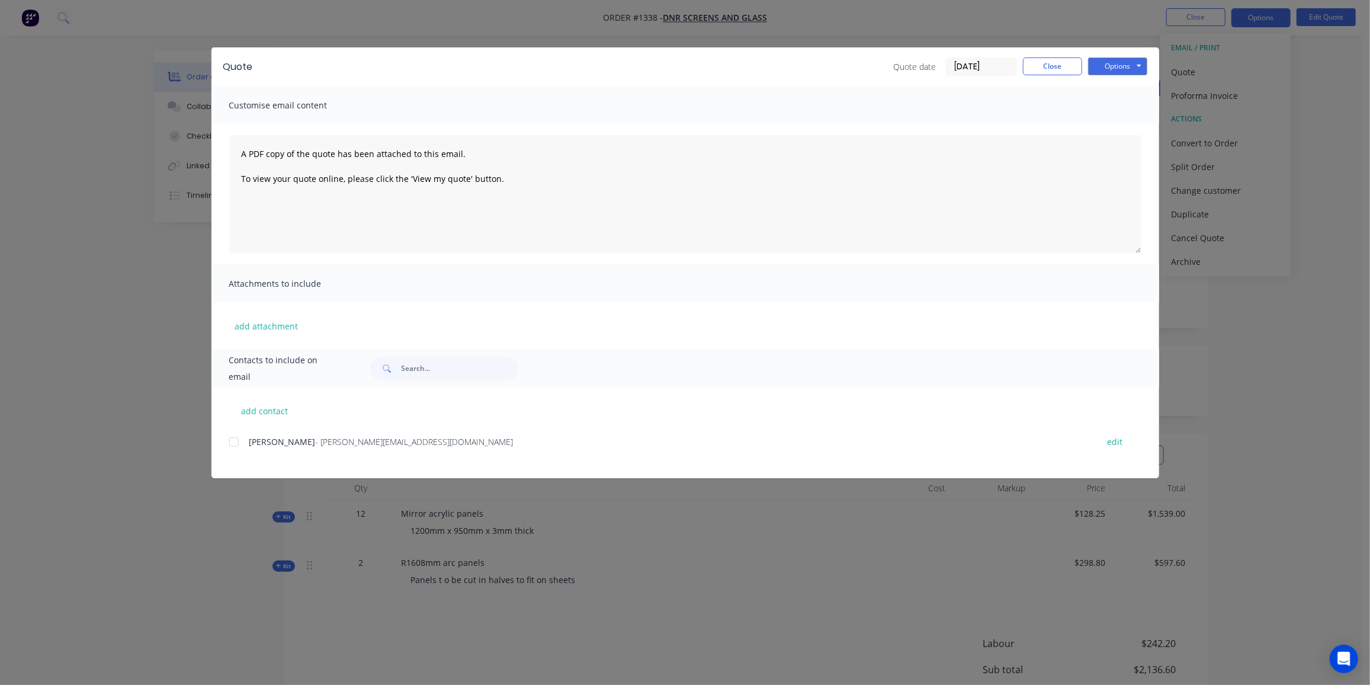
click at [235, 439] on div at bounding box center [234, 442] width 24 height 24
click at [1111, 62] on button "Options" at bounding box center [1117, 66] width 59 height 18
click at [1123, 88] on button "Preview" at bounding box center [1126, 88] width 76 height 20
click at [233, 439] on div at bounding box center [234, 442] width 24 height 24
click at [1128, 62] on button "Options" at bounding box center [1117, 66] width 59 height 18
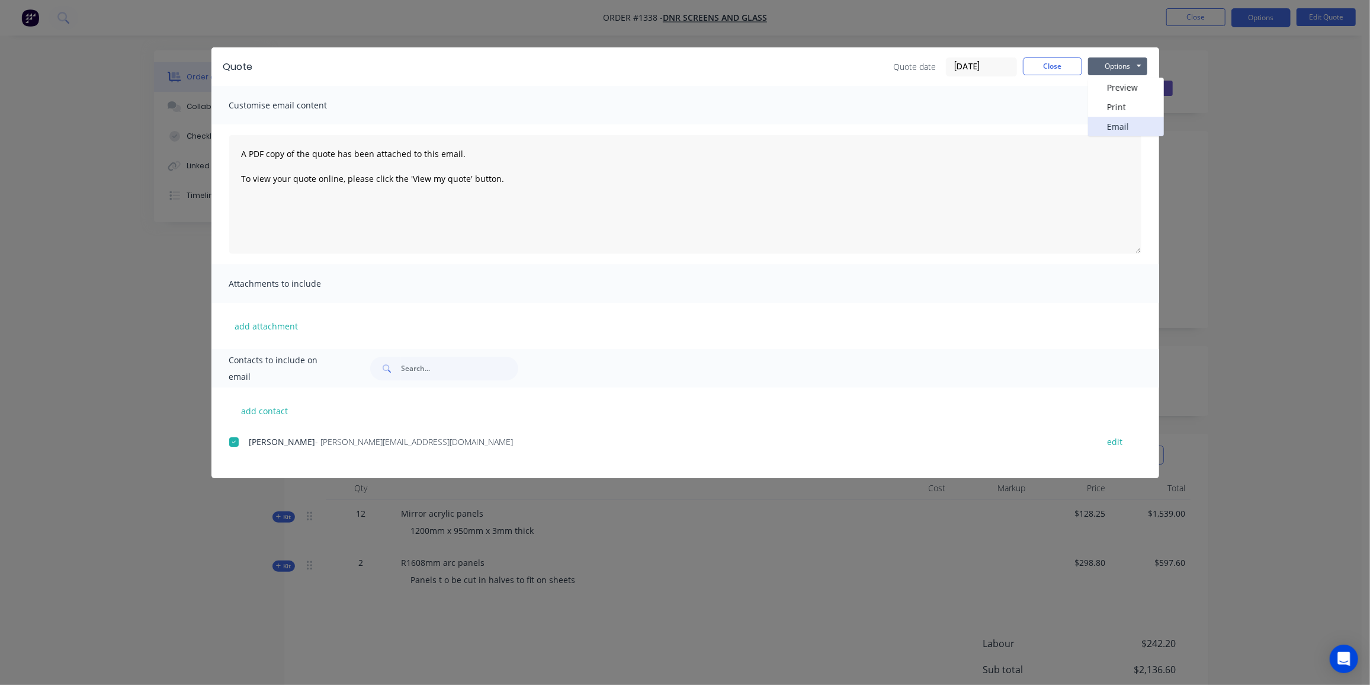
click at [1118, 129] on button "Email" at bounding box center [1126, 127] width 76 height 20
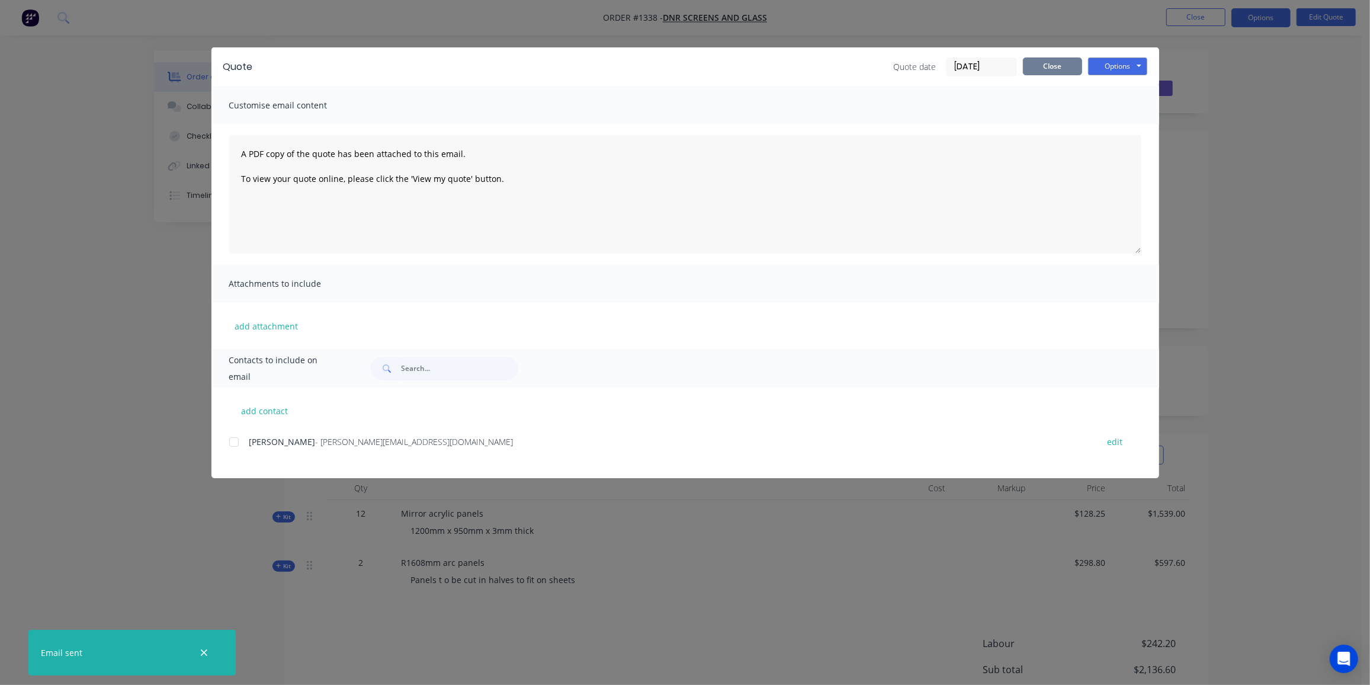
click at [1045, 68] on button "Close" at bounding box center [1052, 66] width 59 height 18
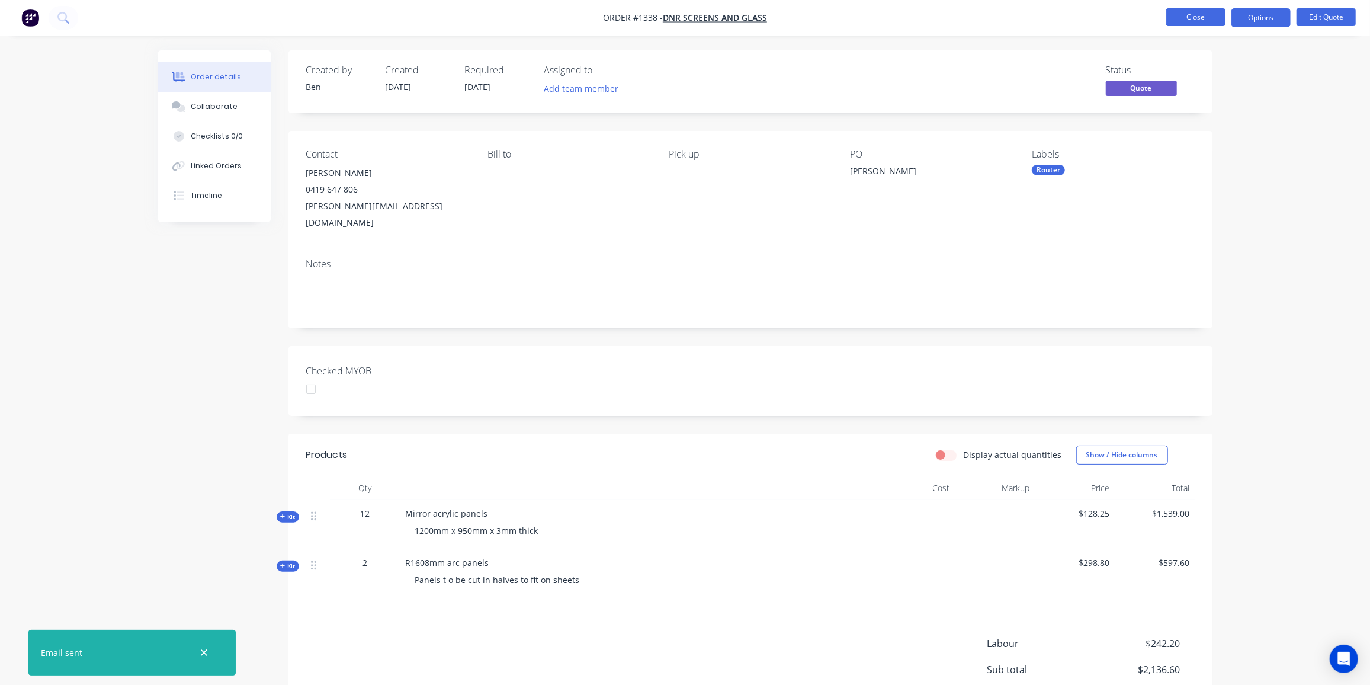
click at [1201, 14] on button "Close" at bounding box center [1195, 17] width 59 height 18
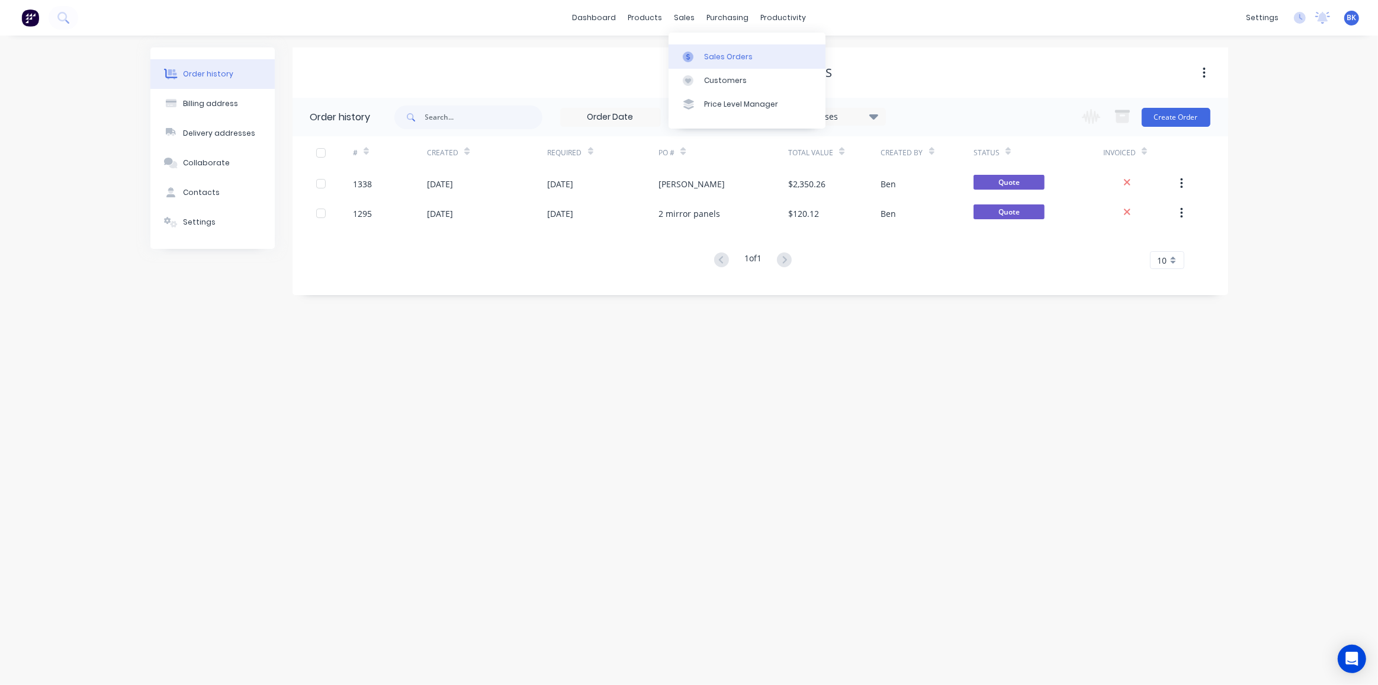
click at [700, 49] on link "Sales Orders" at bounding box center [747, 56] width 157 height 24
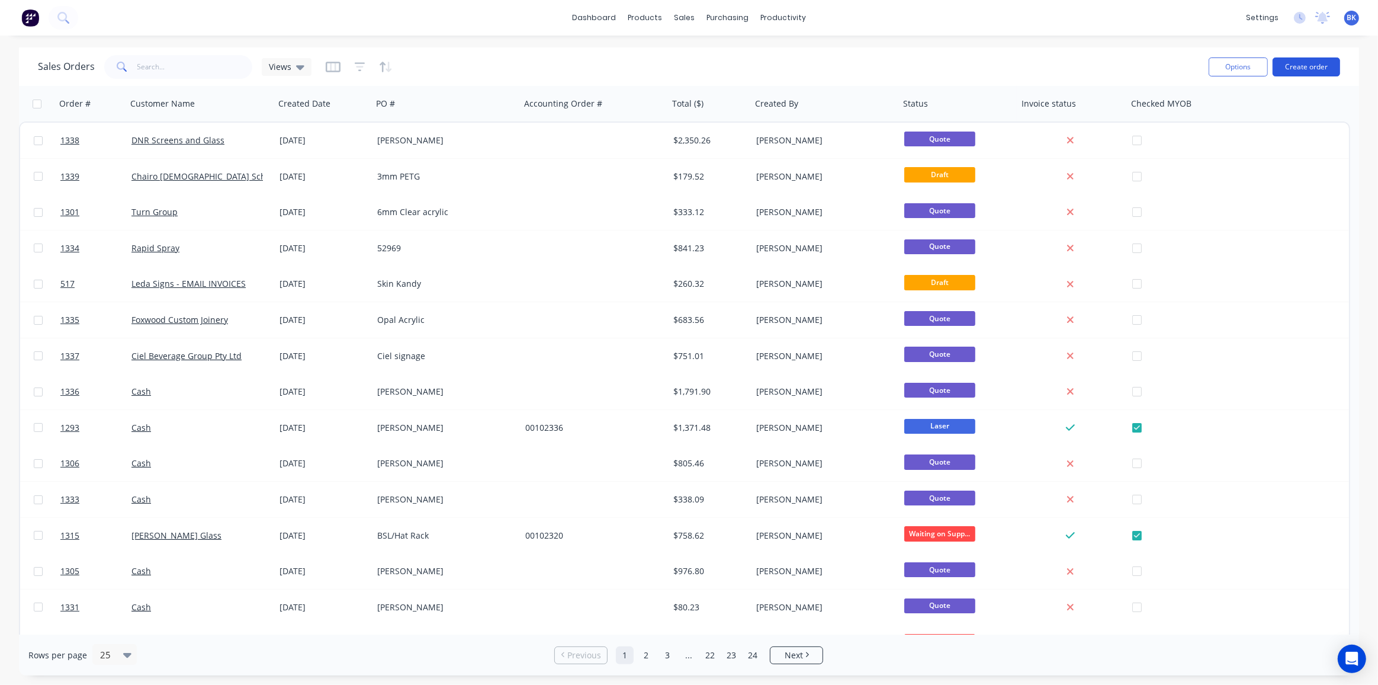
click at [1298, 68] on button "Create order" at bounding box center [1307, 66] width 68 height 19
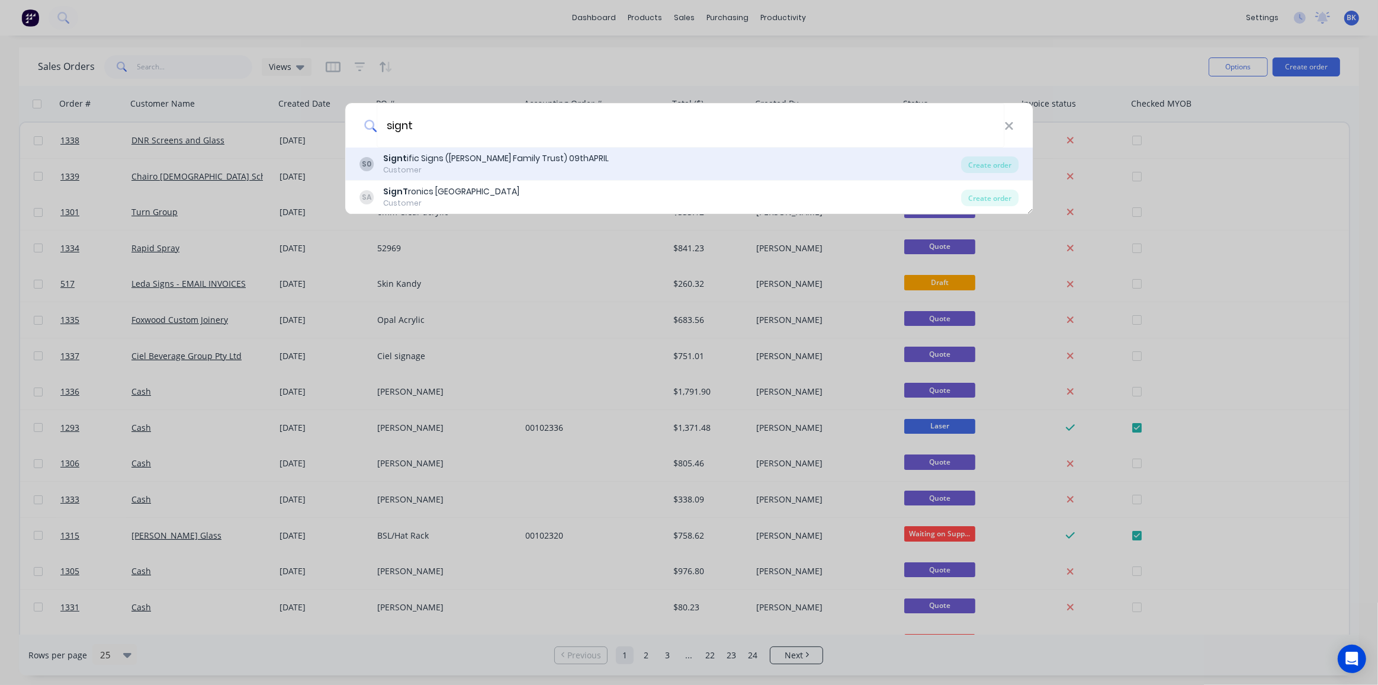
type input "signt"
click at [448, 163] on div "Signt ific Signs ([PERSON_NAME] Family Trust) 09thAPRIL" at bounding box center [496, 158] width 226 height 12
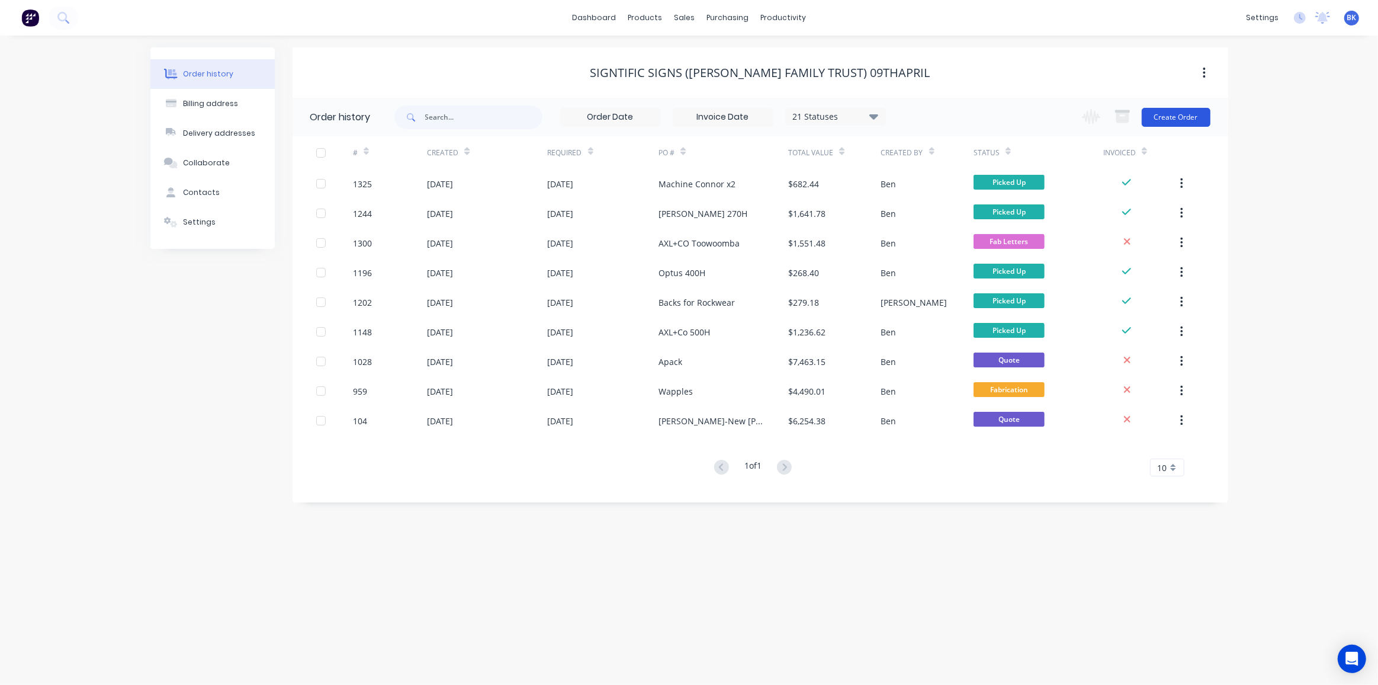
click at [1170, 118] on button "Create Order" at bounding box center [1176, 117] width 69 height 19
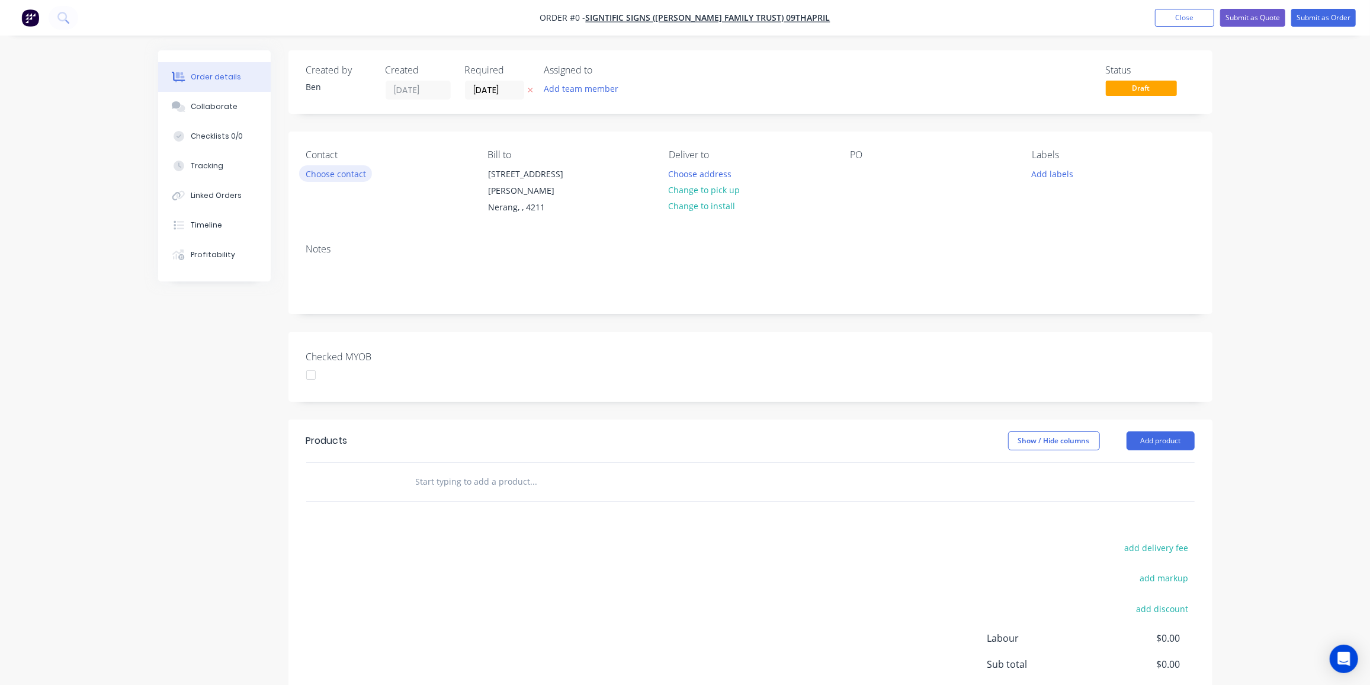
click at [365, 168] on button "Choose contact" at bounding box center [335, 173] width 73 height 16
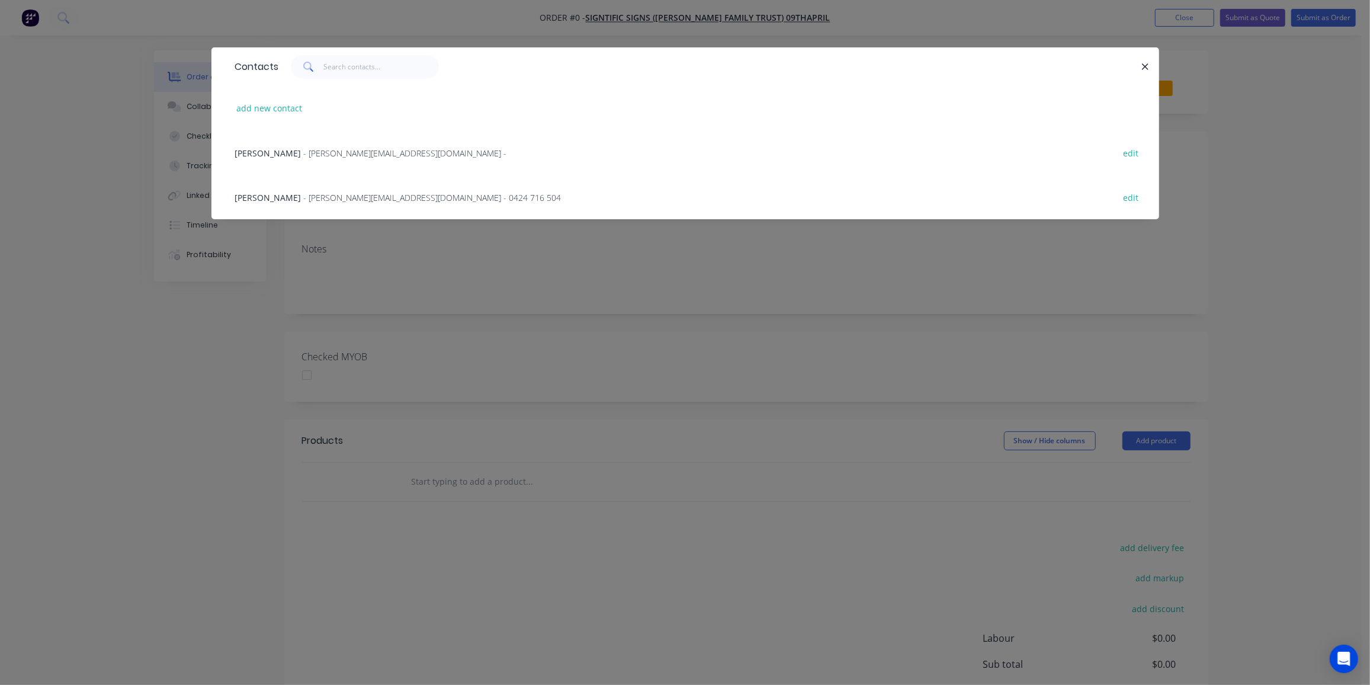
click at [285, 190] on div "[PERSON_NAME] - [PERSON_NAME][EMAIL_ADDRESS][DOMAIN_NAME] - 0424 716 504 edit" at bounding box center [685, 197] width 912 height 44
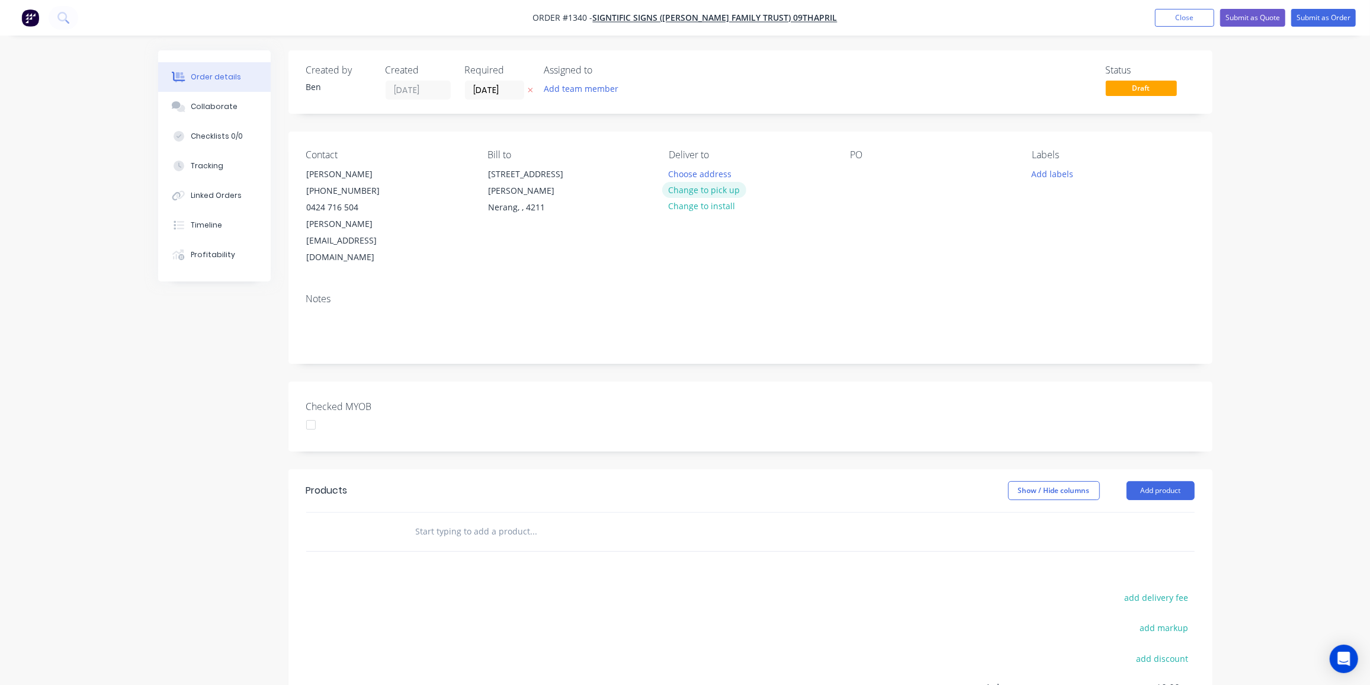
click at [703, 187] on button "Change to pick up" at bounding box center [704, 190] width 84 height 16
click at [861, 174] on div at bounding box center [860, 173] width 19 height 17
click at [892, 175] on div "[PERSON_NAME]" at bounding box center [893, 173] width 85 height 17
click at [1043, 174] on button "Add labels" at bounding box center [1052, 173] width 54 height 16
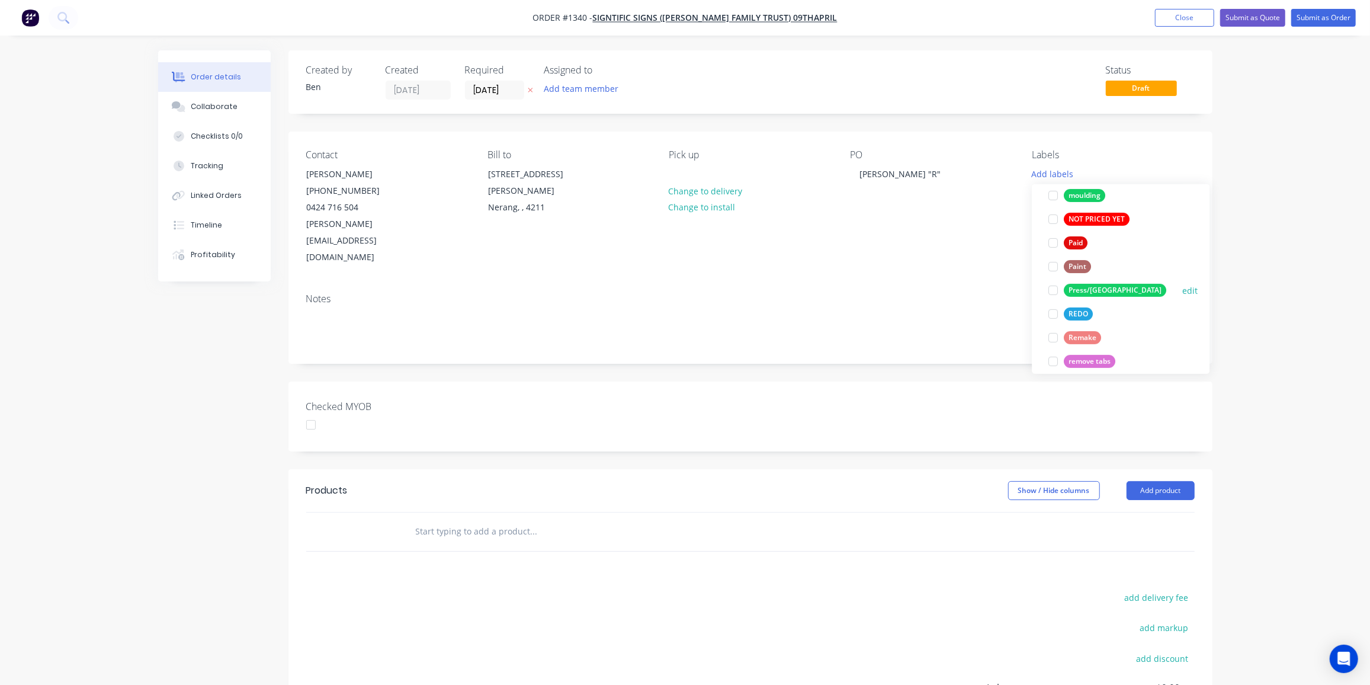
scroll to position [485, 0]
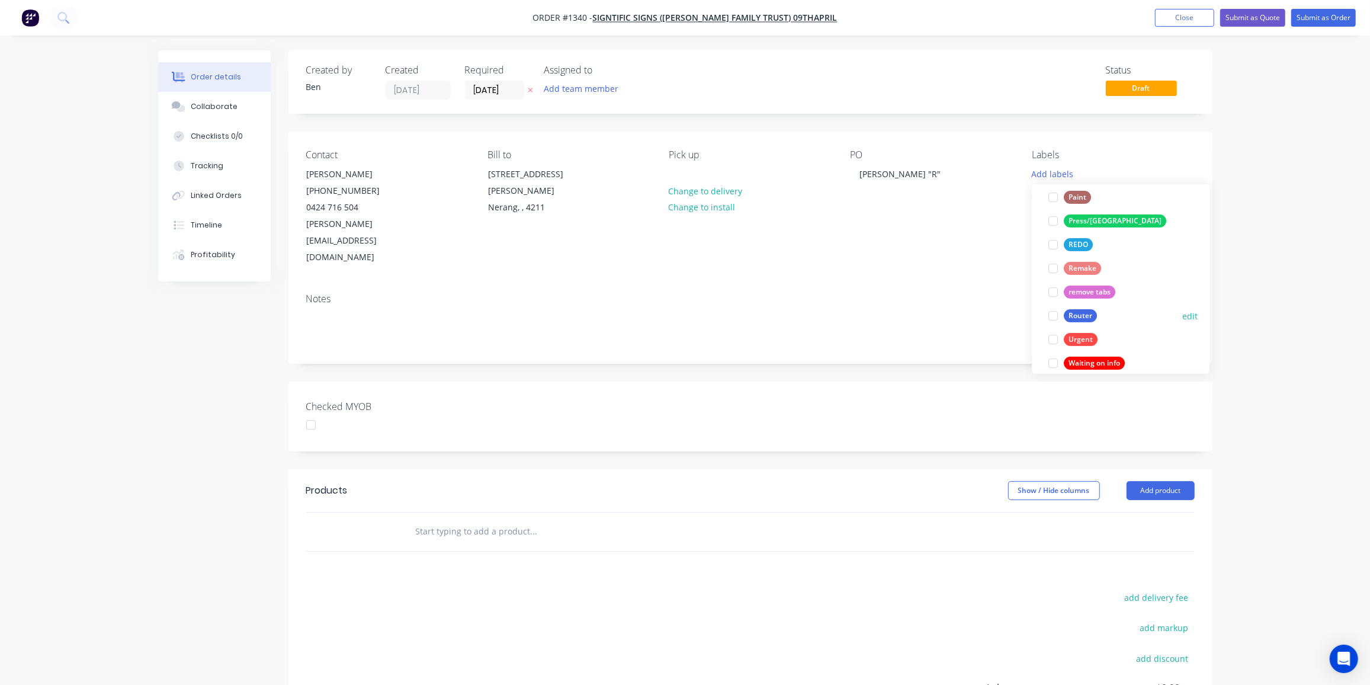
click at [1086, 311] on div "Router" at bounding box center [1080, 315] width 33 height 13
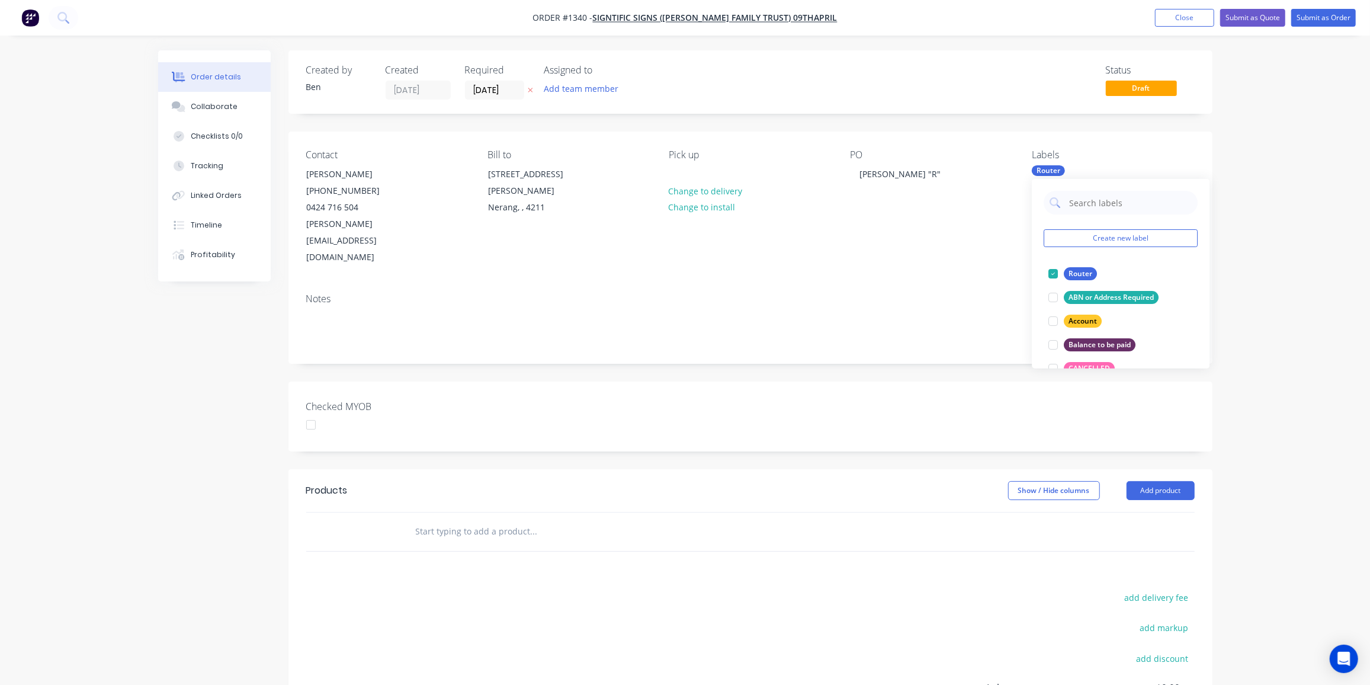
click at [442, 519] on input "text" at bounding box center [533, 531] width 237 height 24
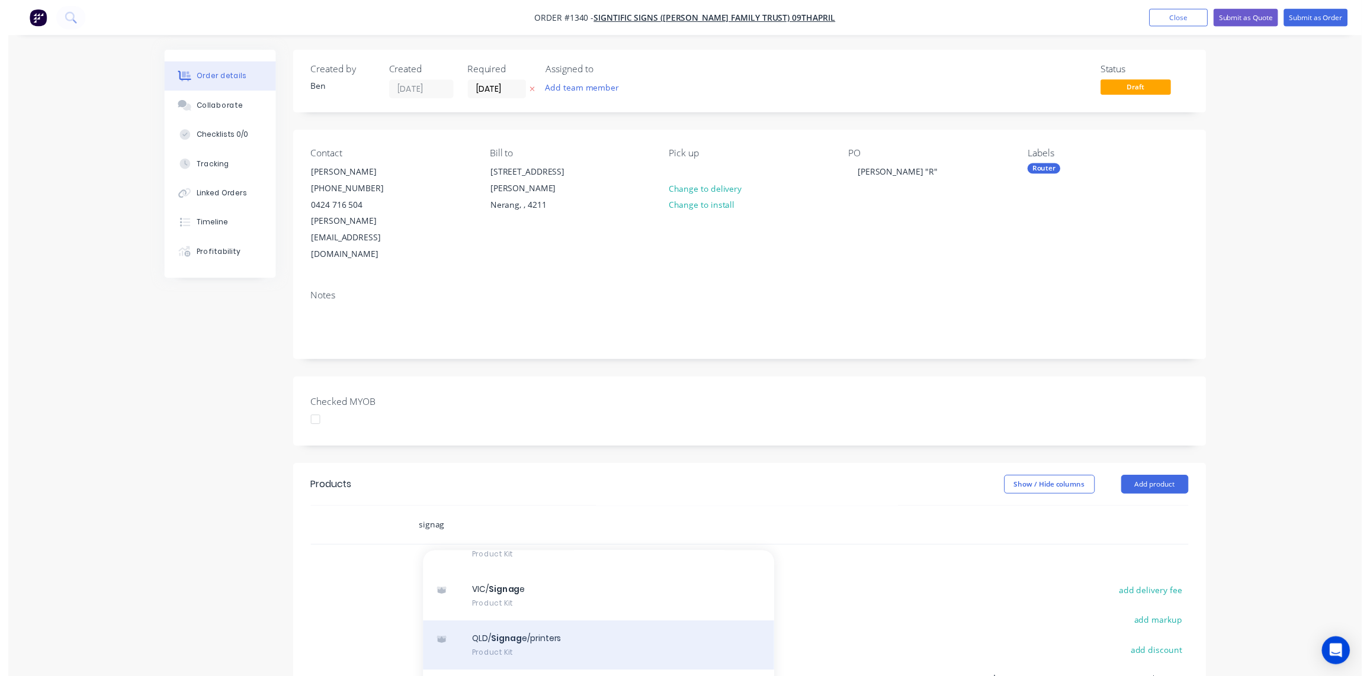
scroll to position [165, 0]
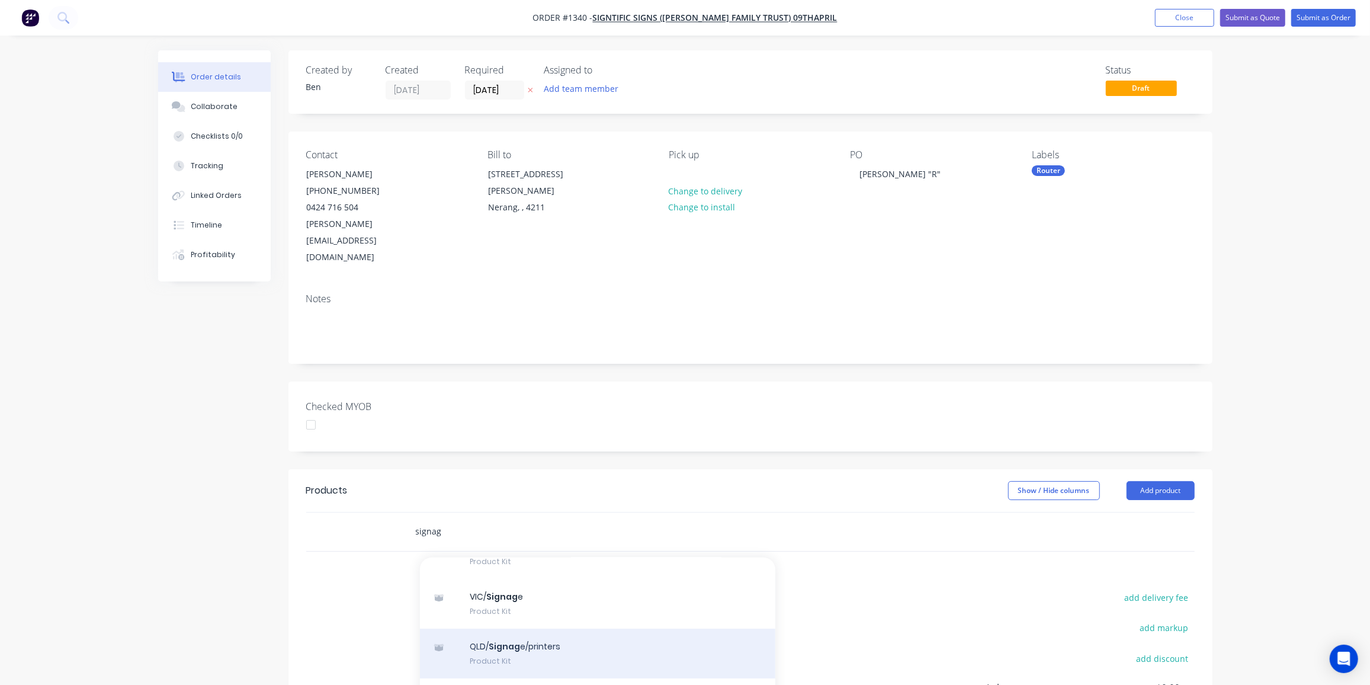
type input "signag"
click at [521, 628] on div "QLD/ Signag e/printers Product Kit" at bounding box center [597, 653] width 355 height 50
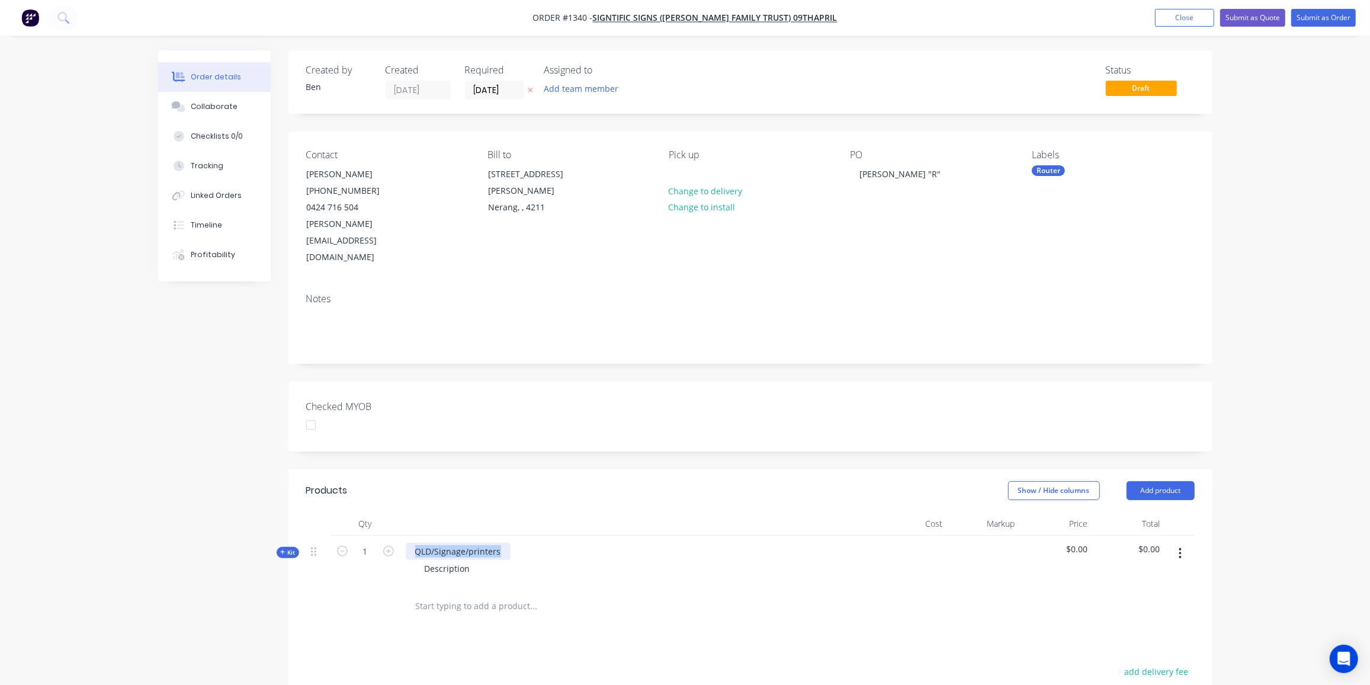
drag, startPoint x: 501, startPoint y: 515, endPoint x: 397, endPoint y: 512, distance: 104.3
click at [397, 535] on div "Kit 1 QLD/Signage/printers Description $0.00 $0.00" at bounding box center [750, 561] width 888 height 52
click at [486, 543] on div ""R" from [PERSON_NAME] ^00H" at bounding box center [478, 551] width 144 height 17
drag, startPoint x: 464, startPoint y: 534, endPoint x: 473, endPoint y: 535, distance: 9.5
click at [464, 560] on div "Description" at bounding box center [447, 568] width 65 height 17
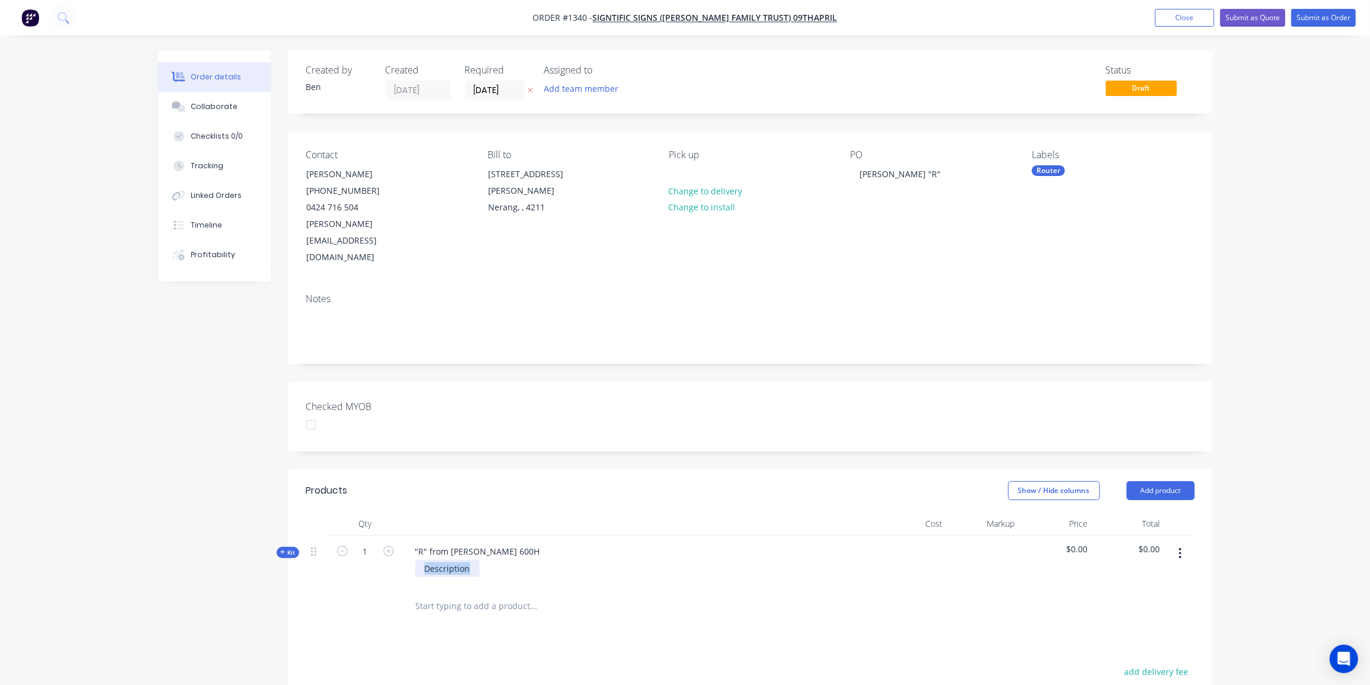
drag, startPoint x: 475, startPoint y: 534, endPoint x: 383, endPoint y: 542, distance: 92.2
click at [383, 542] on div "Kit 1 "R" from [PERSON_NAME] 600H Description $0.00 $0.00" at bounding box center [750, 561] width 888 height 52
click at [181, 582] on div "Created by [PERSON_NAME] Created [DATE] Required [DATE] Assigned to Add team me…" at bounding box center [685, 488] width 1054 height 877
click at [1334, 15] on button "Submit as Order" at bounding box center [1323, 18] width 65 height 18
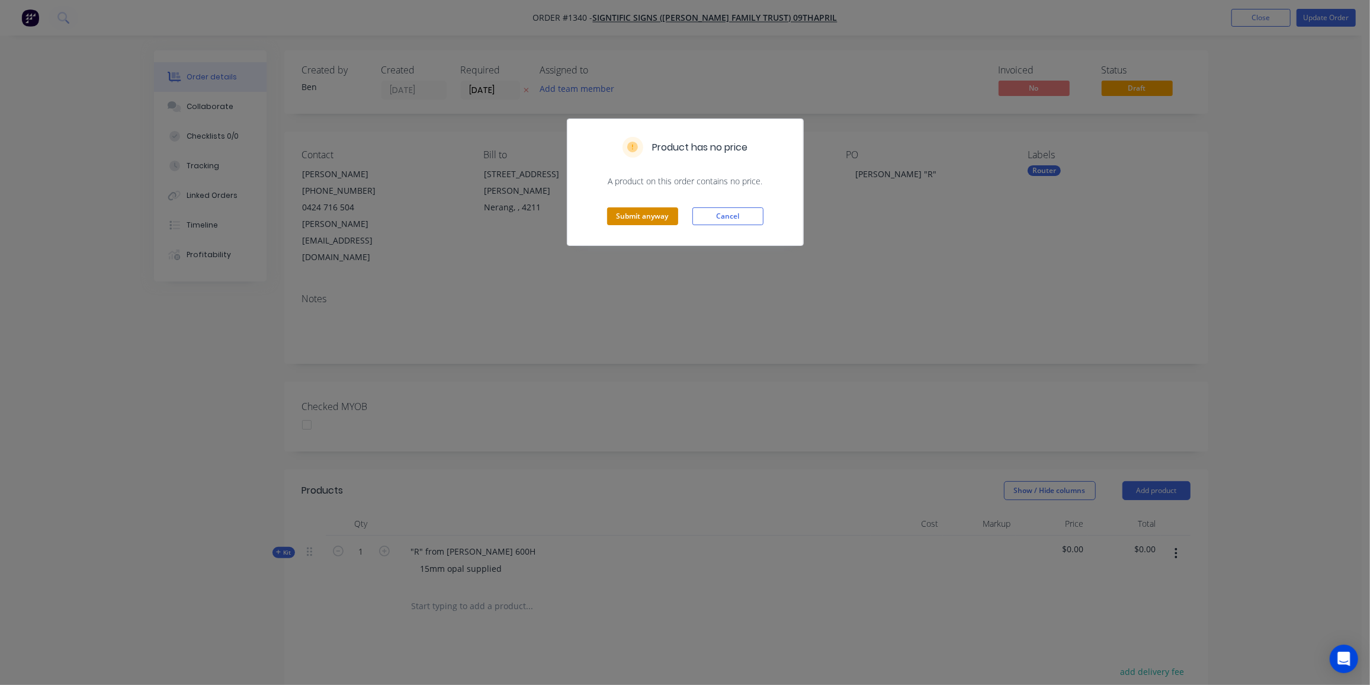
click at [641, 216] on button "Submit anyway" at bounding box center [642, 216] width 71 height 18
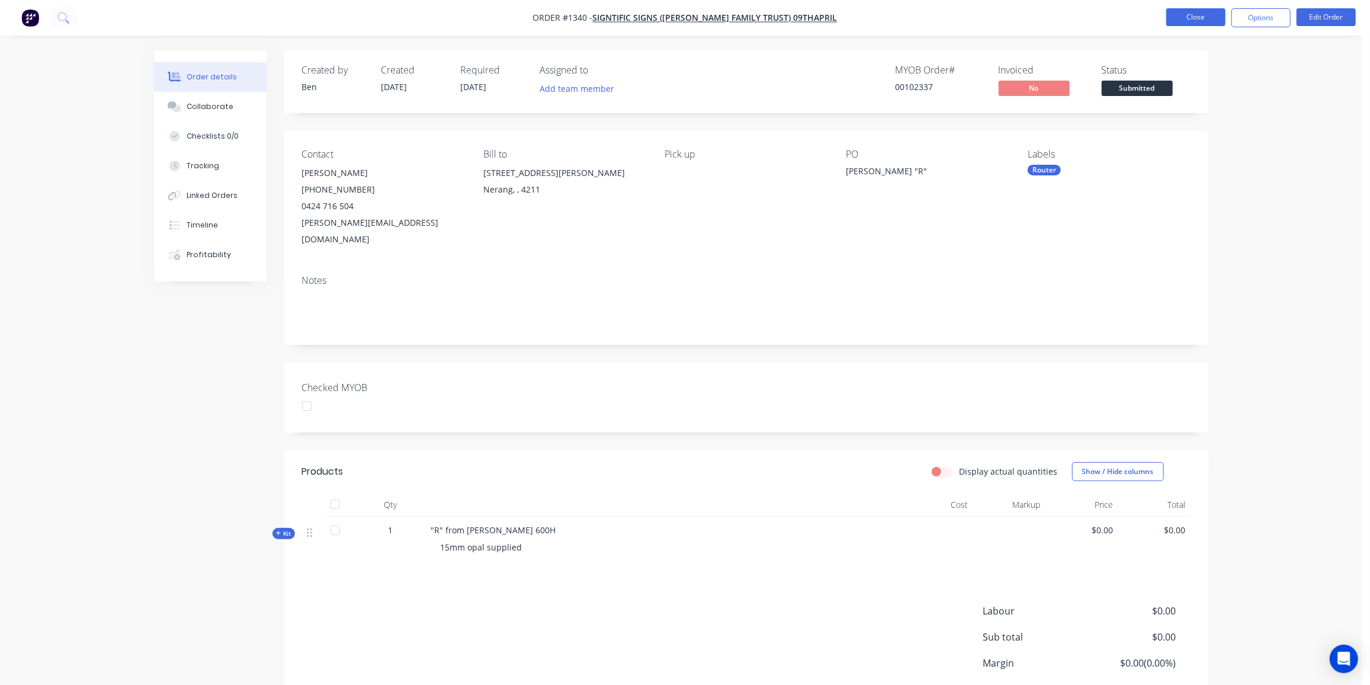
click at [1186, 17] on button "Close" at bounding box center [1195, 17] width 59 height 18
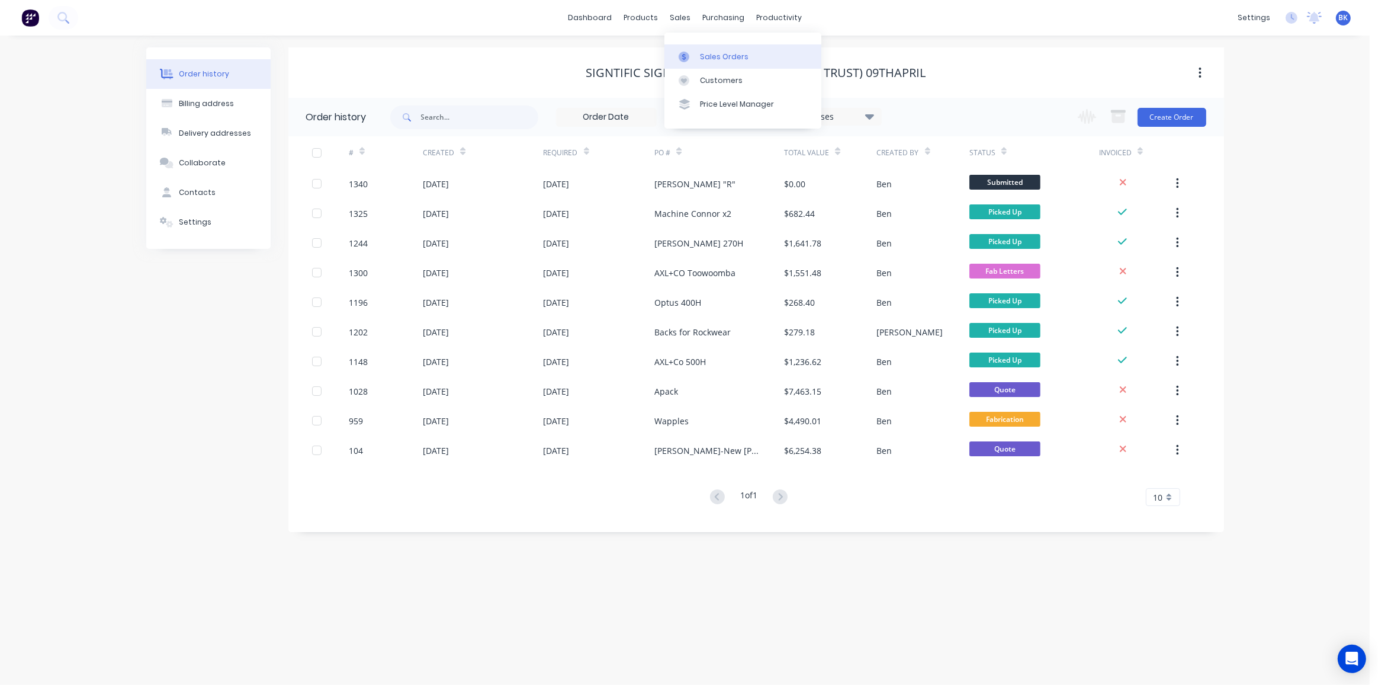
click at [689, 52] on icon at bounding box center [684, 57] width 11 height 11
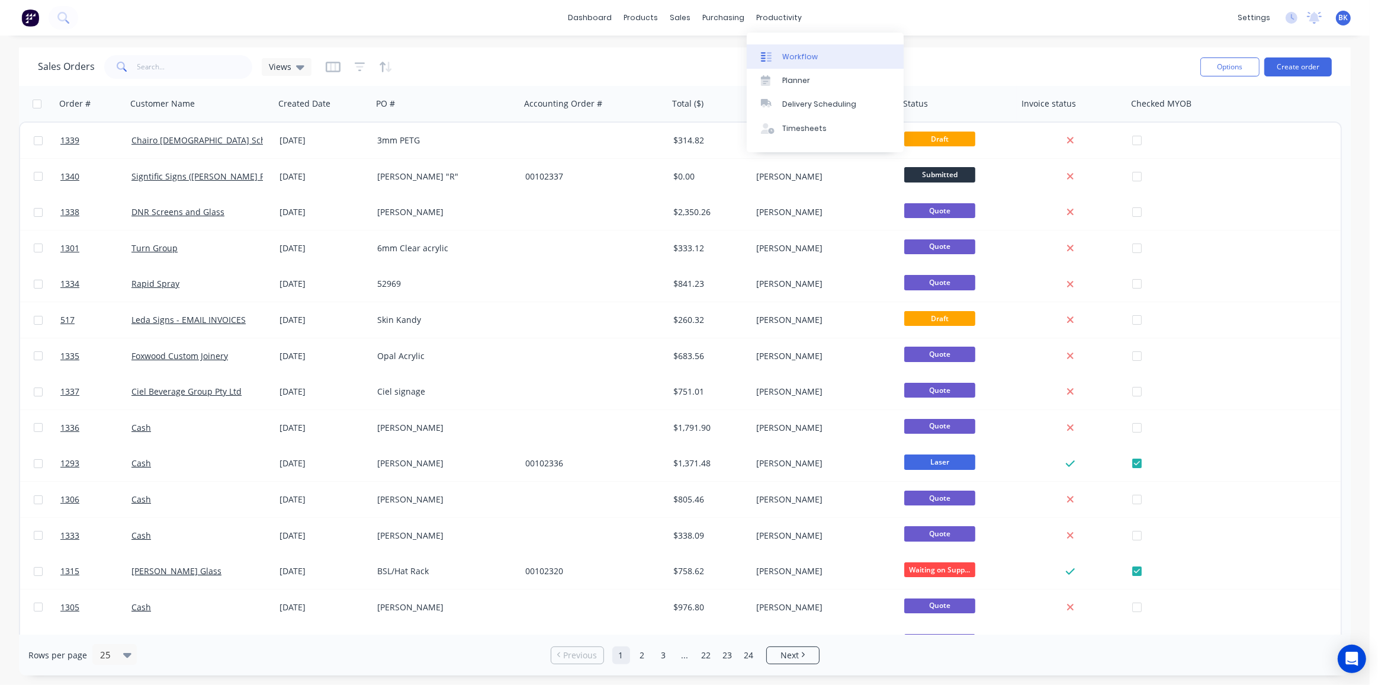
click at [789, 57] on div "Workflow" at bounding box center [800, 57] width 36 height 11
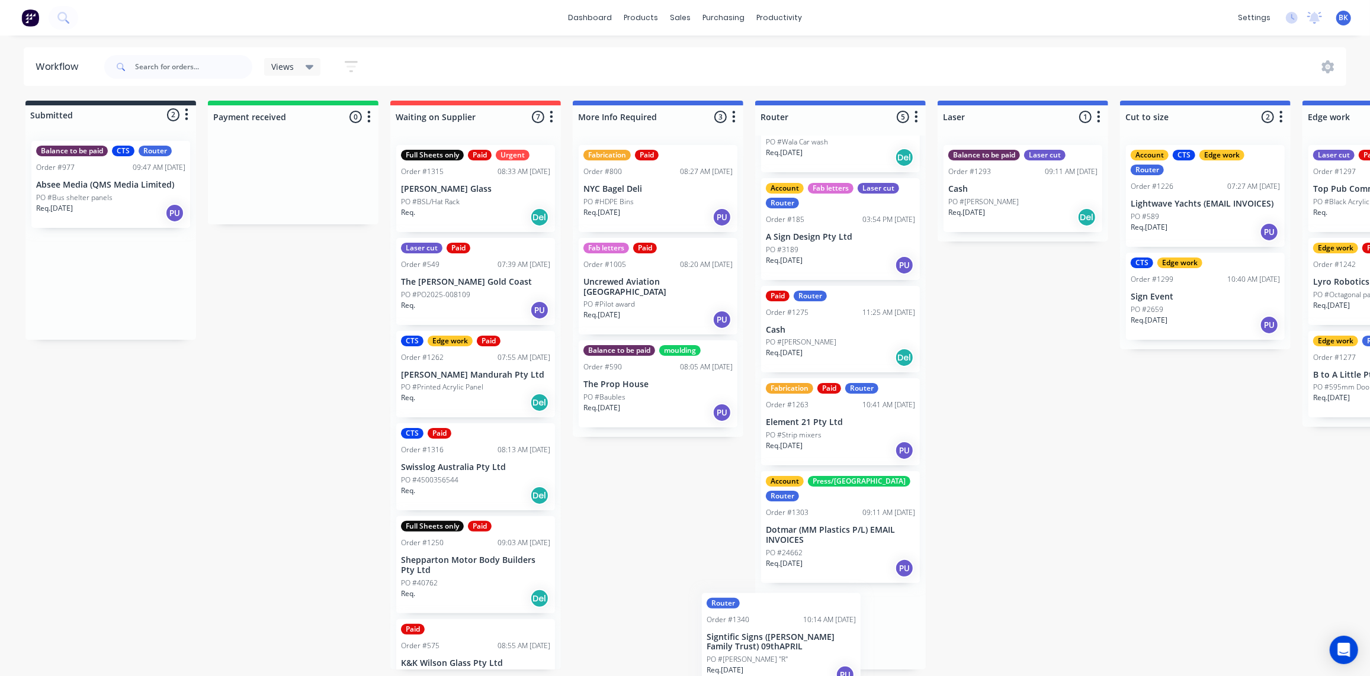
scroll to position [62, 0]
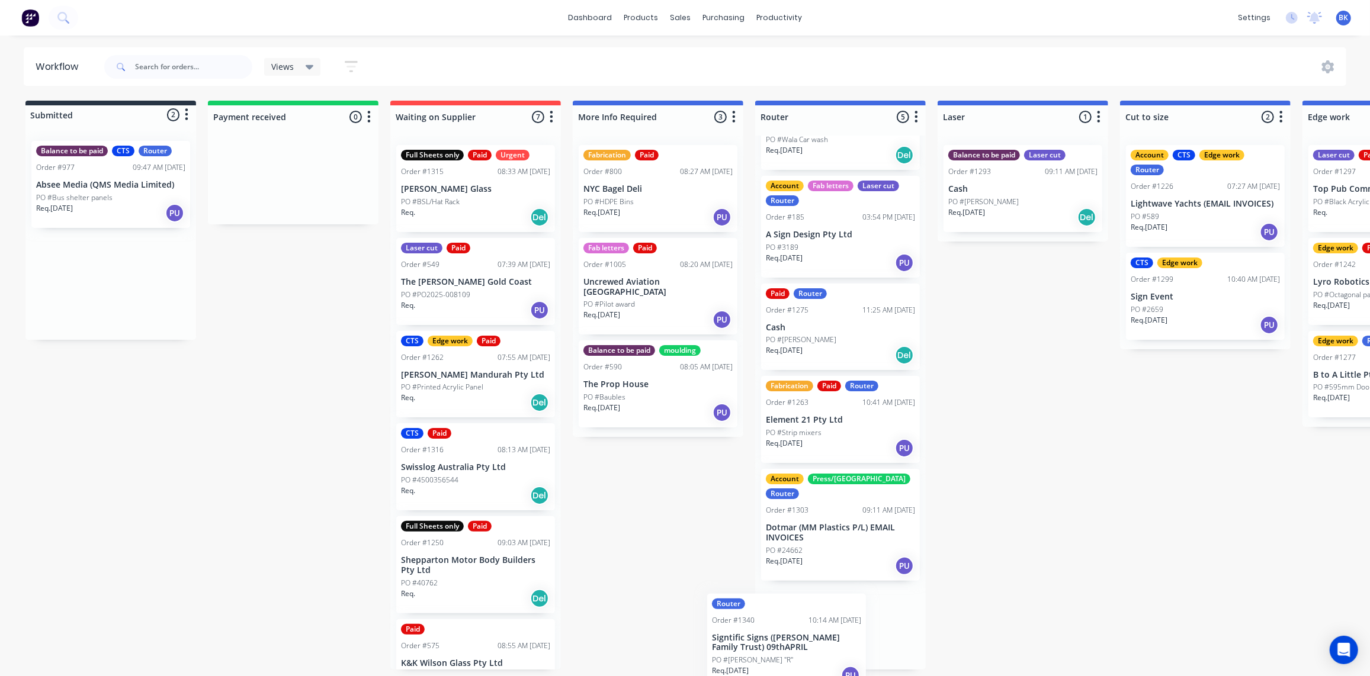
drag, startPoint x: 76, startPoint y: 287, endPoint x: 757, endPoint y: 652, distance: 772.2
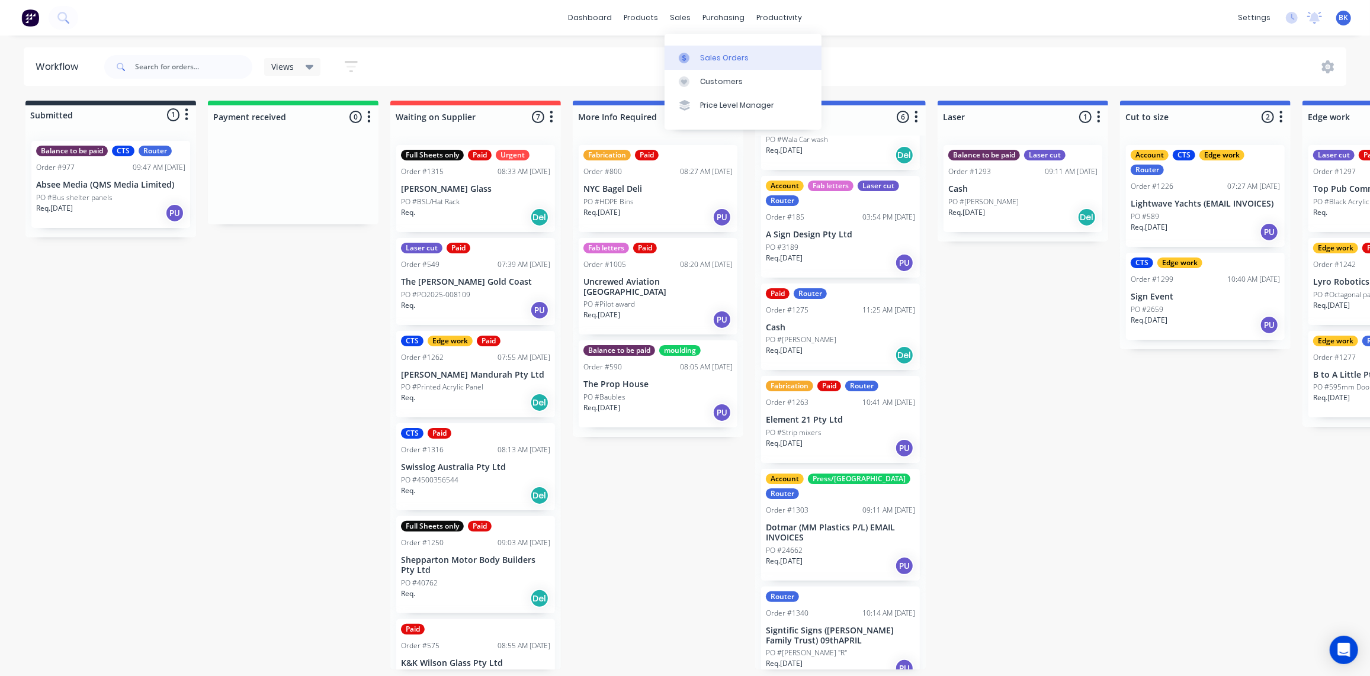
click at [720, 55] on div "Sales Orders" at bounding box center [724, 58] width 49 height 11
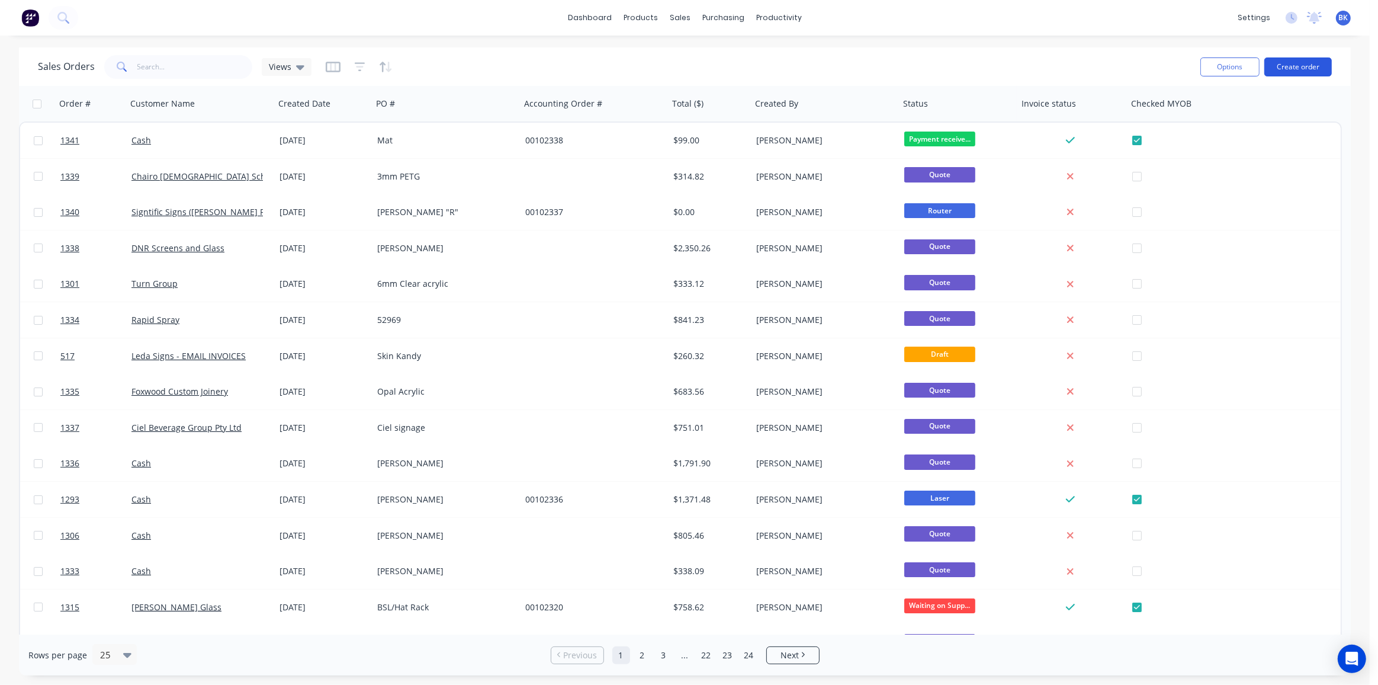
click at [1297, 57] on button "Create order" at bounding box center [1299, 66] width 68 height 19
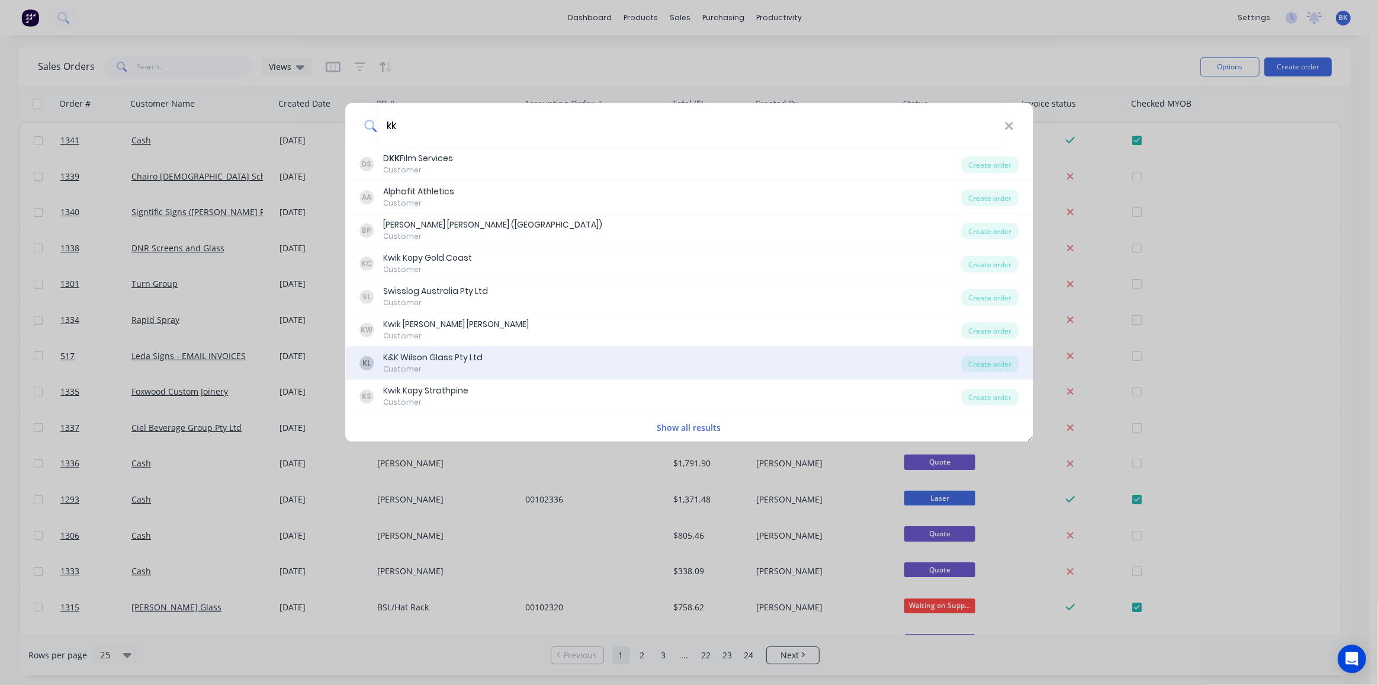
type input "kk"
click at [485, 358] on div "KL K&K Wilson Glass Pty Ltd Customer" at bounding box center [661, 362] width 602 height 23
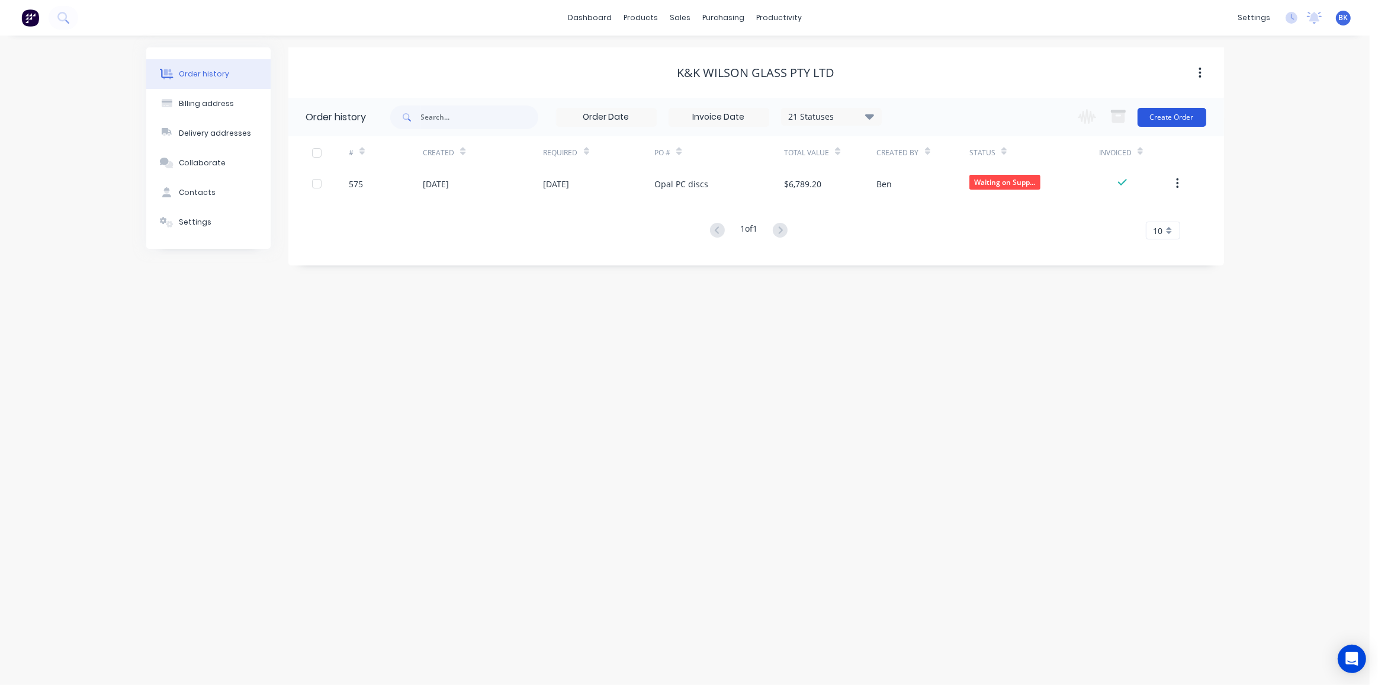
click at [1171, 118] on button "Create Order" at bounding box center [1172, 117] width 69 height 19
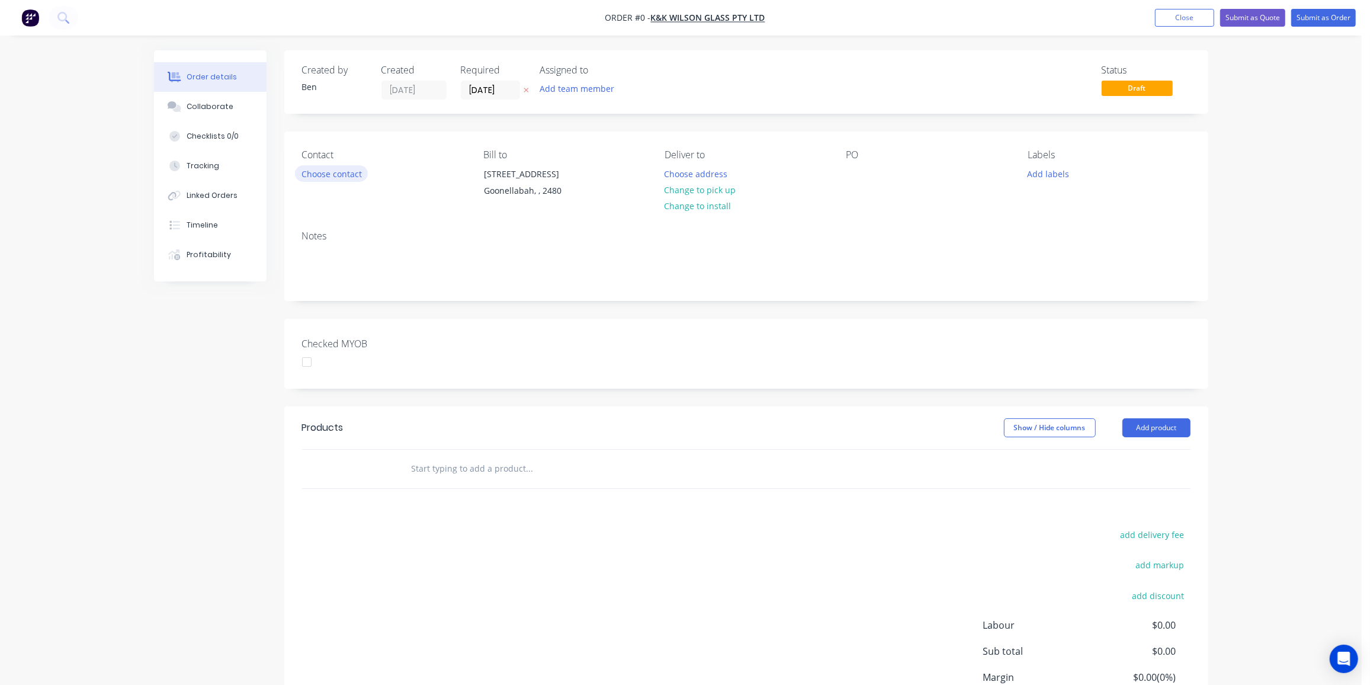
click at [341, 175] on button "Choose contact" at bounding box center [331, 173] width 73 height 16
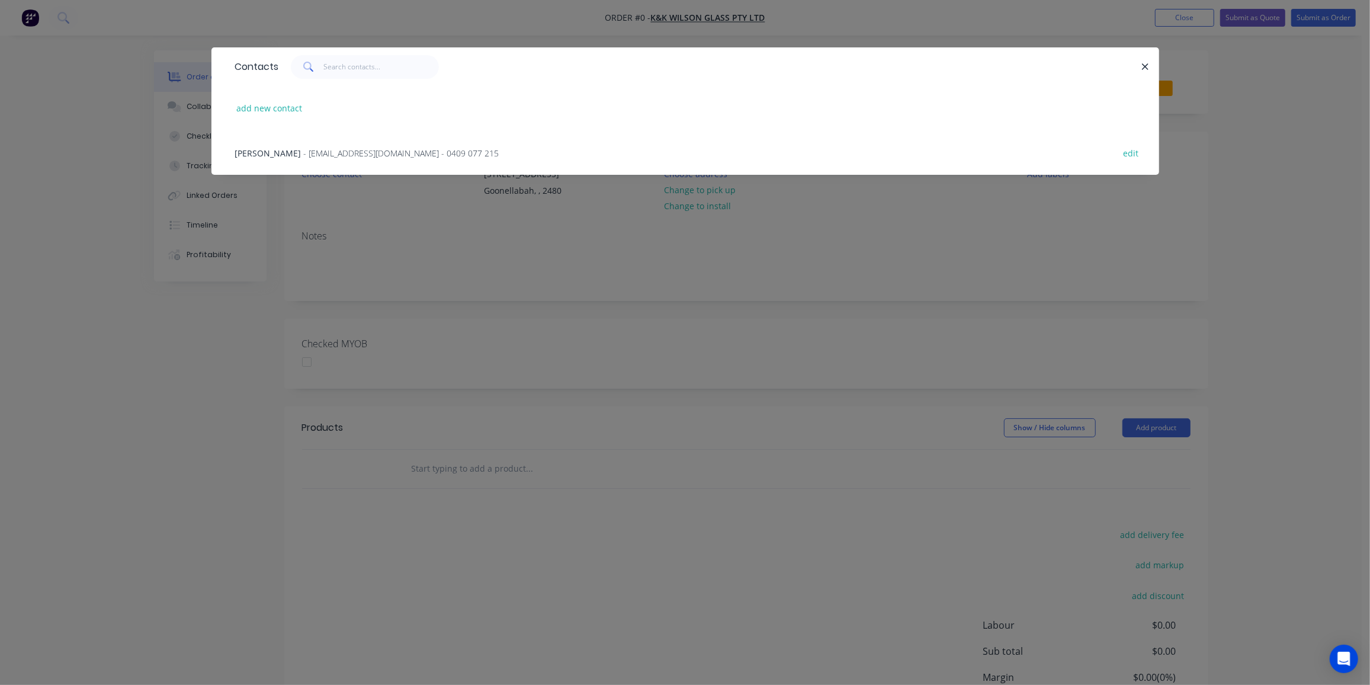
click at [280, 156] on span "[PERSON_NAME]" at bounding box center [268, 152] width 66 height 11
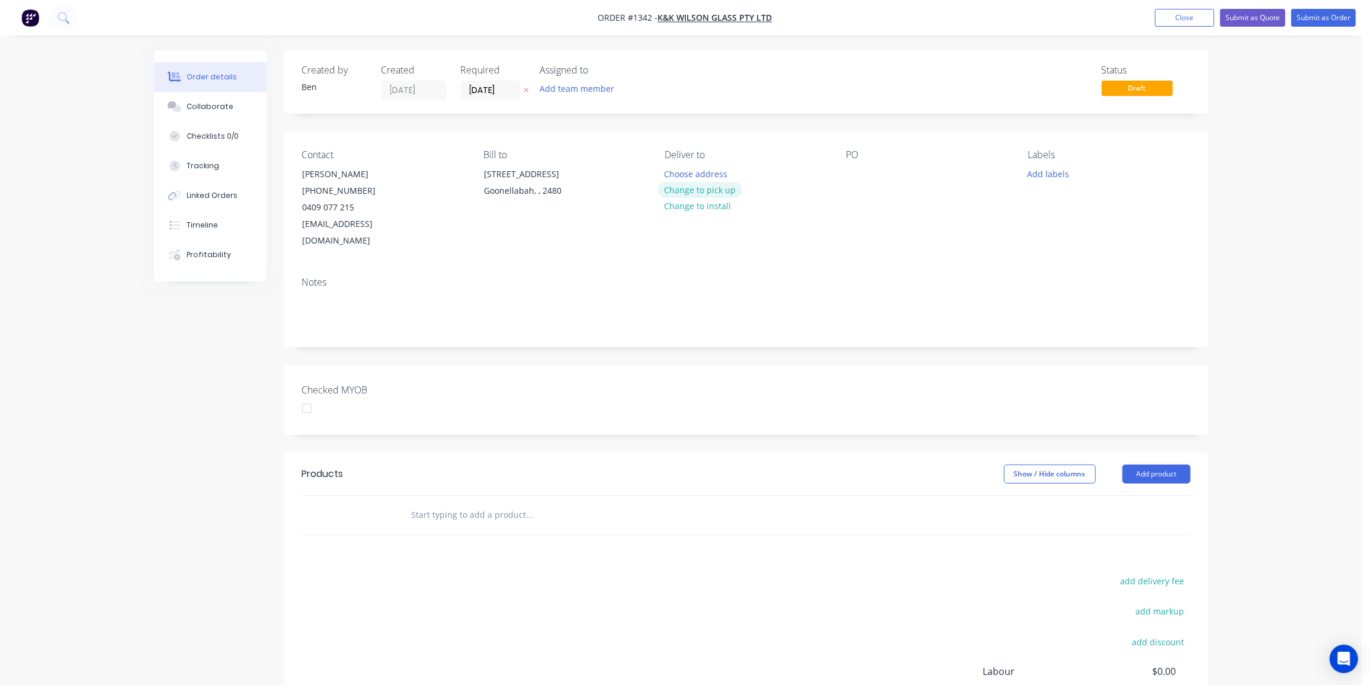
click at [707, 184] on button "Change to pick up" at bounding box center [700, 190] width 84 height 16
click at [858, 178] on div at bounding box center [855, 173] width 19 height 17
click at [1060, 171] on button "Add labels" at bounding box center [1048, 173] width 54 height 16
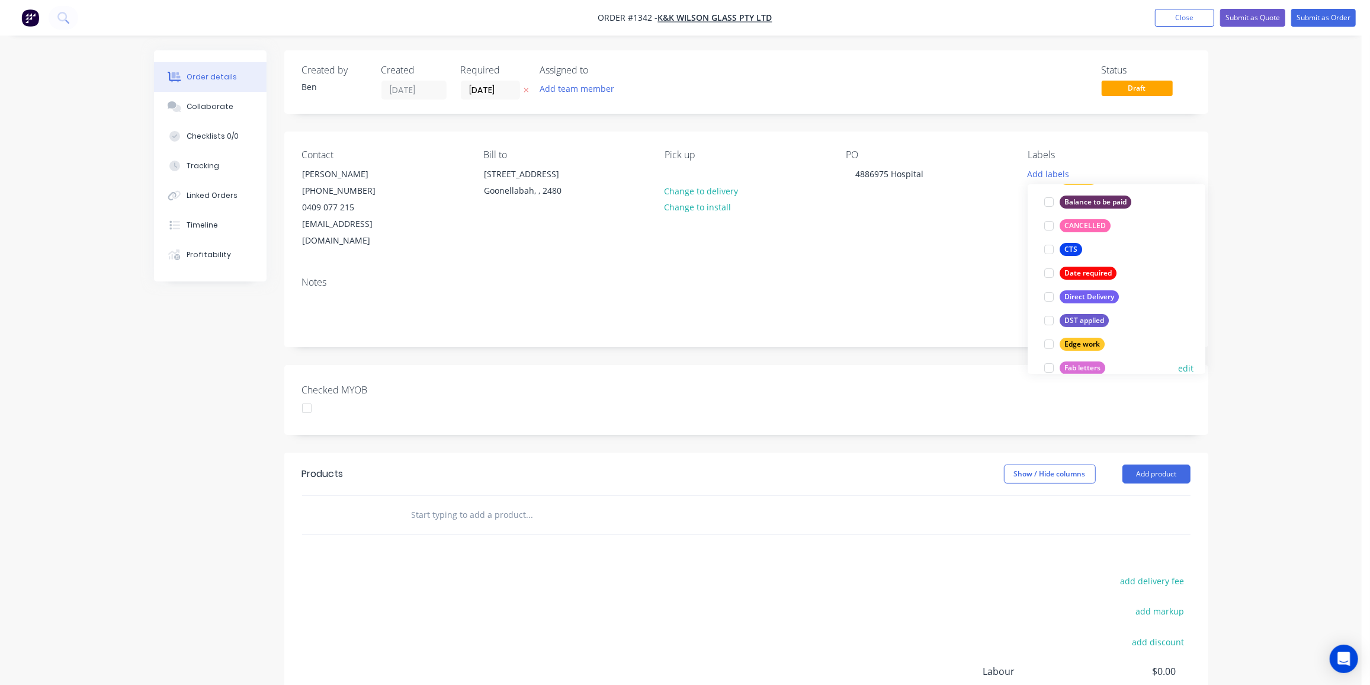
scroll to position [161, 0]
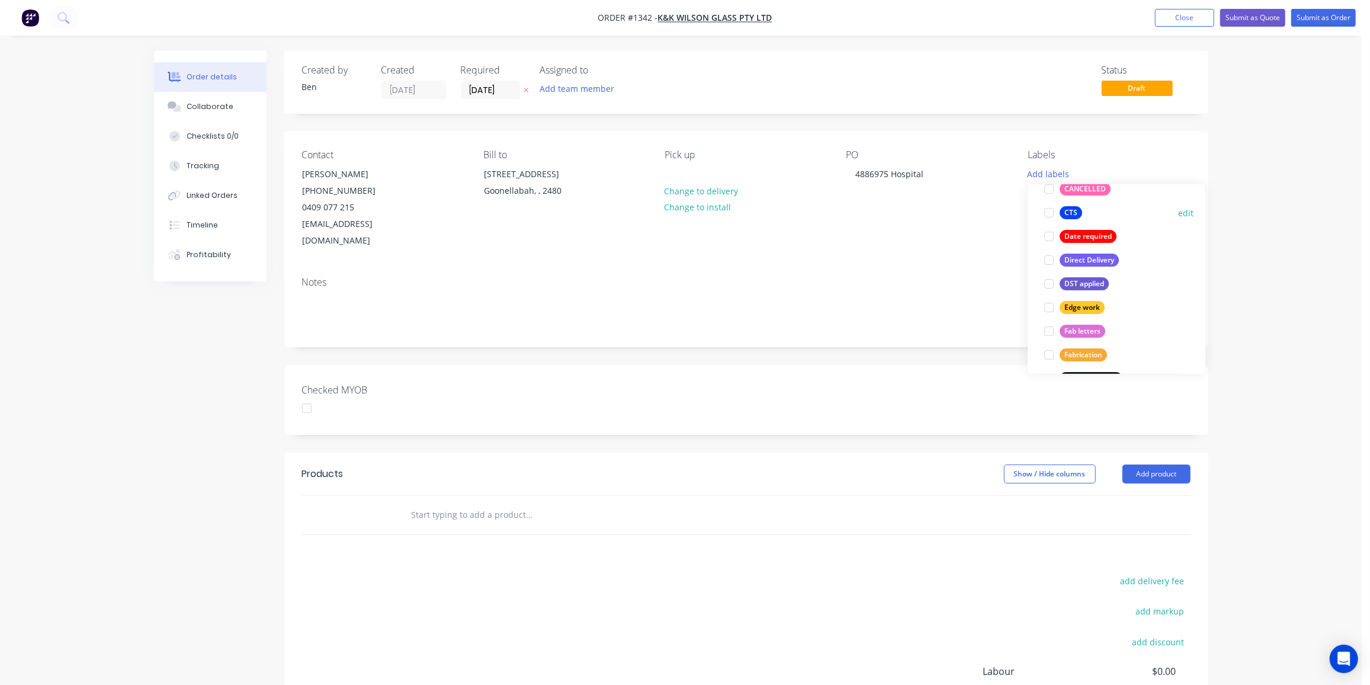
click at [1060, 211] on div at bounding box center [1049, 213] width 24 height 24
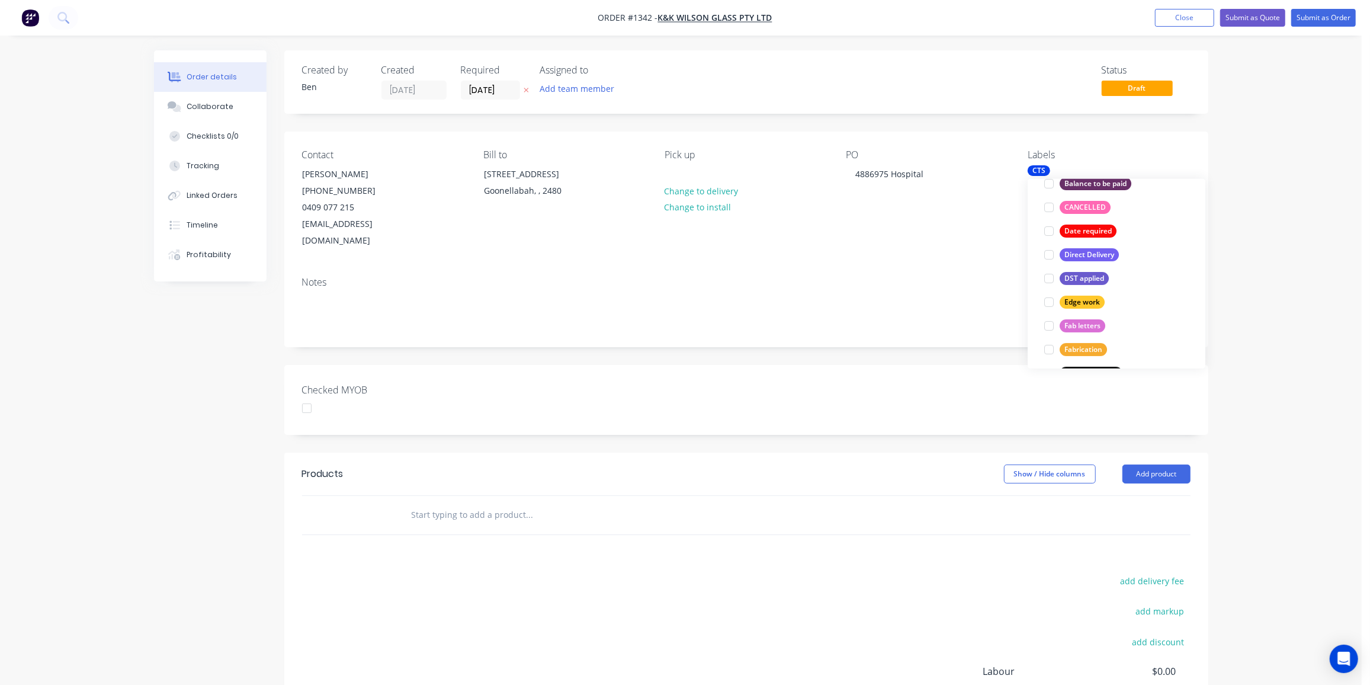
scroll to position [66, 0]
click at [496, 503] on input "text" at bounding box center [529, 515] width 237 height 24
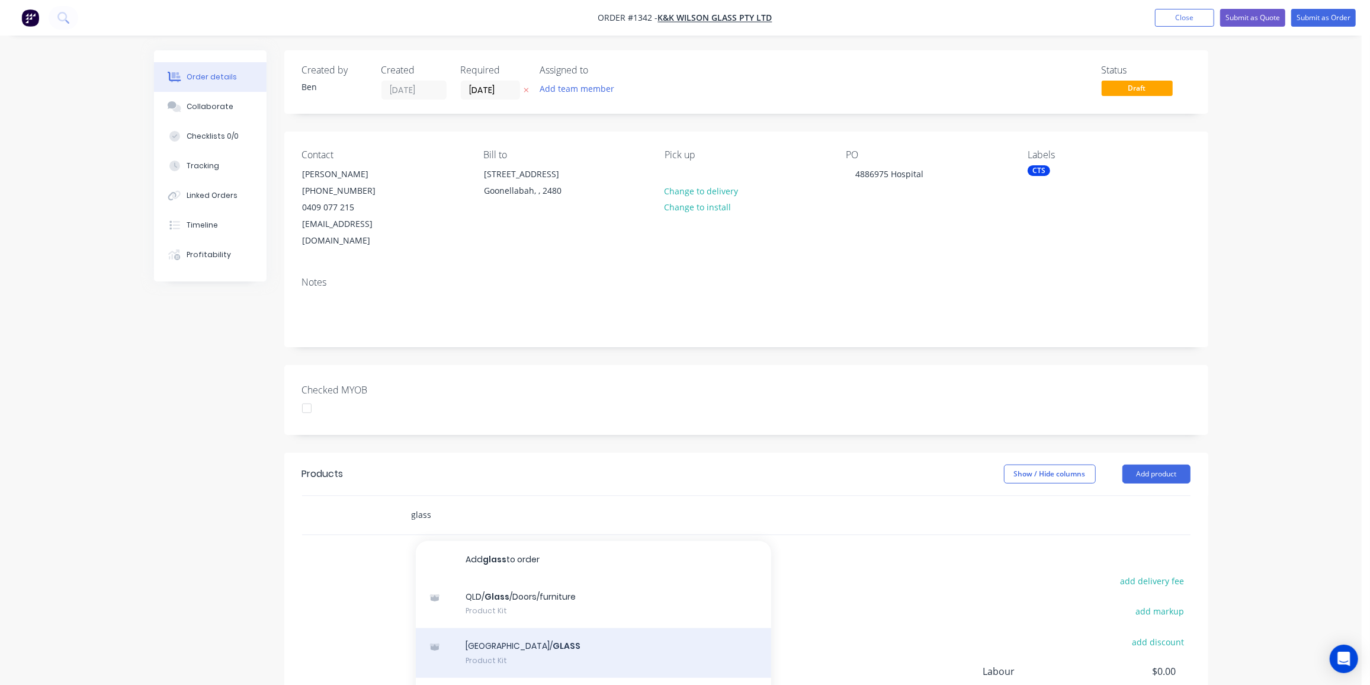
type input "glass"
click at [503, 628] on div "NSW/ GLASS Product Kit" at bounding box center [593, 653] width 355 height 50
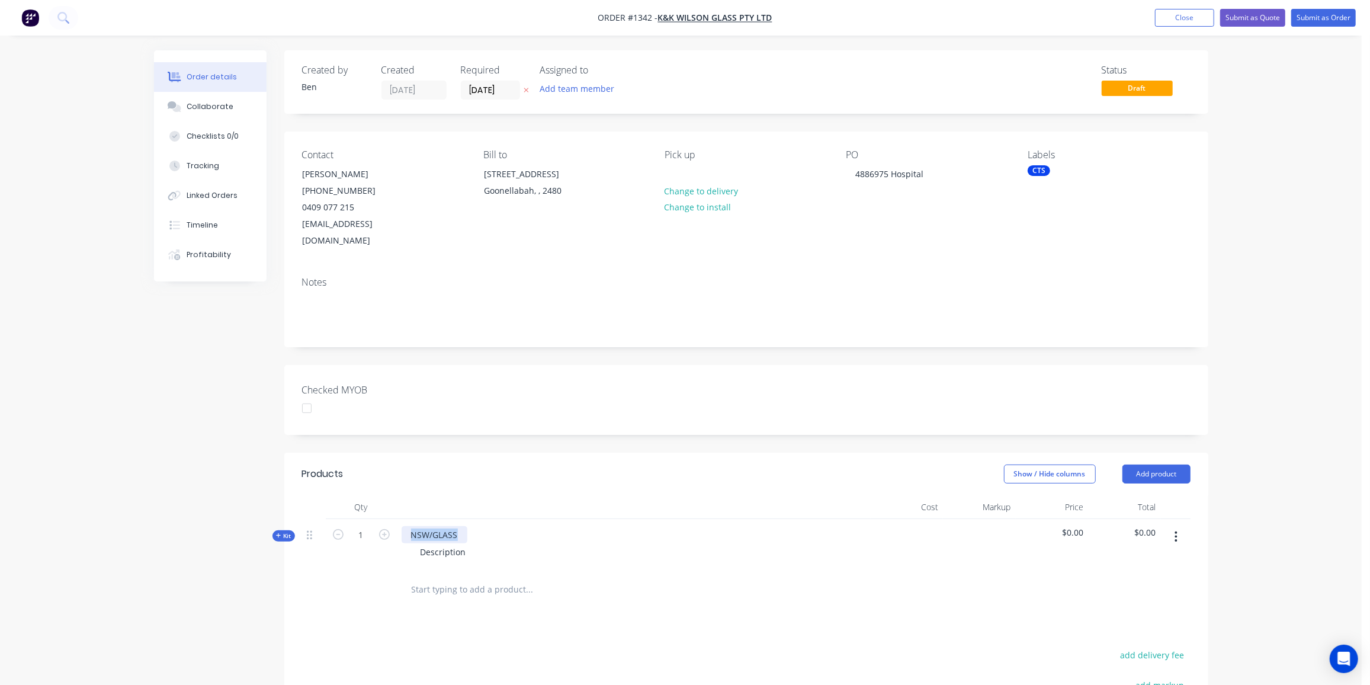
drag, startPoint x: 459, startPoint y: 515, endPoint x: 396, endPoint y: 514, distance: 63.4
click at [396, 519] on div "Kit 1 NSW/GLASS Description $0.00 $0.00" at bounding box center [746, 545] width 888 height 52
drag, startPoint x: 467, startPoint y: 535, endPoint x: 367, endPoint y: 532, distance: 100.1
click at [367, 532] on div "Kit 1 2mm clear acrylic Description $0.00 $0.00" at bounding box center [746, 545] width 888 height 52
click at [1264, 16] on button "Submit as Quote" at bounding box center [1252, 18] width 65 height 18
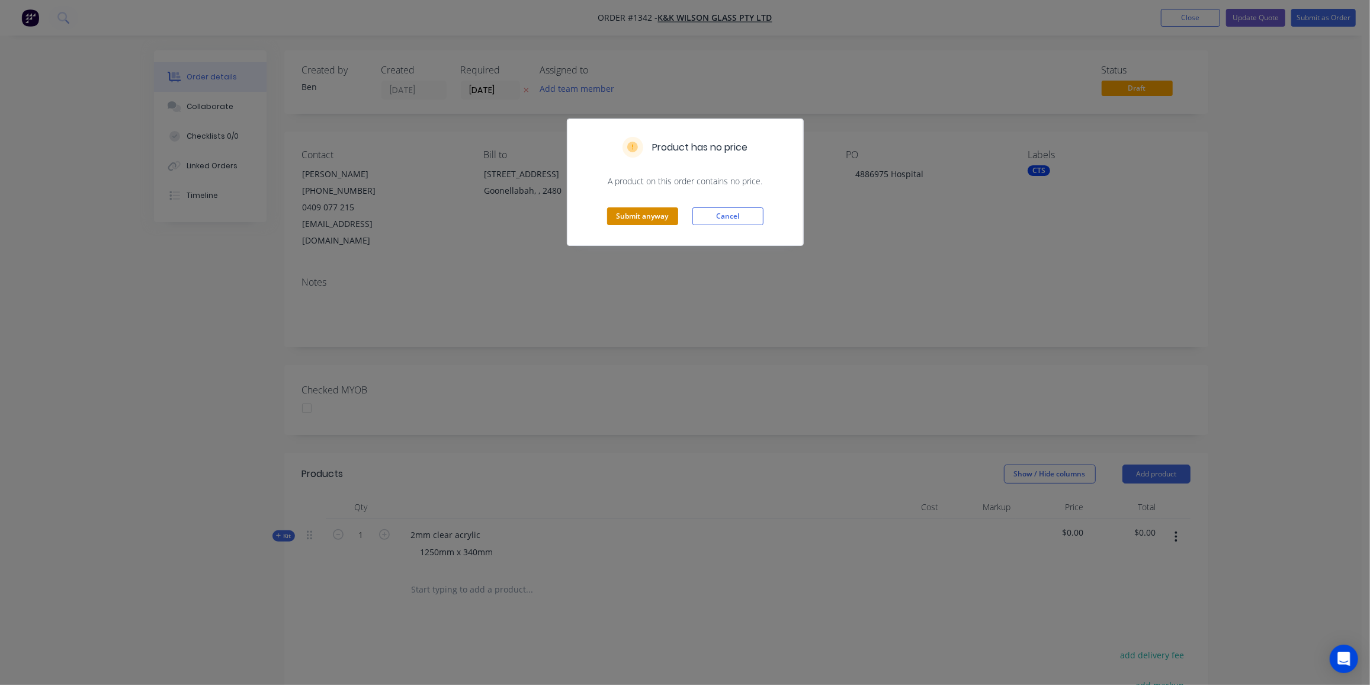
click at [650, 217] on button "Submit anyway" at bounding box center [642, 216] width 71 height 18
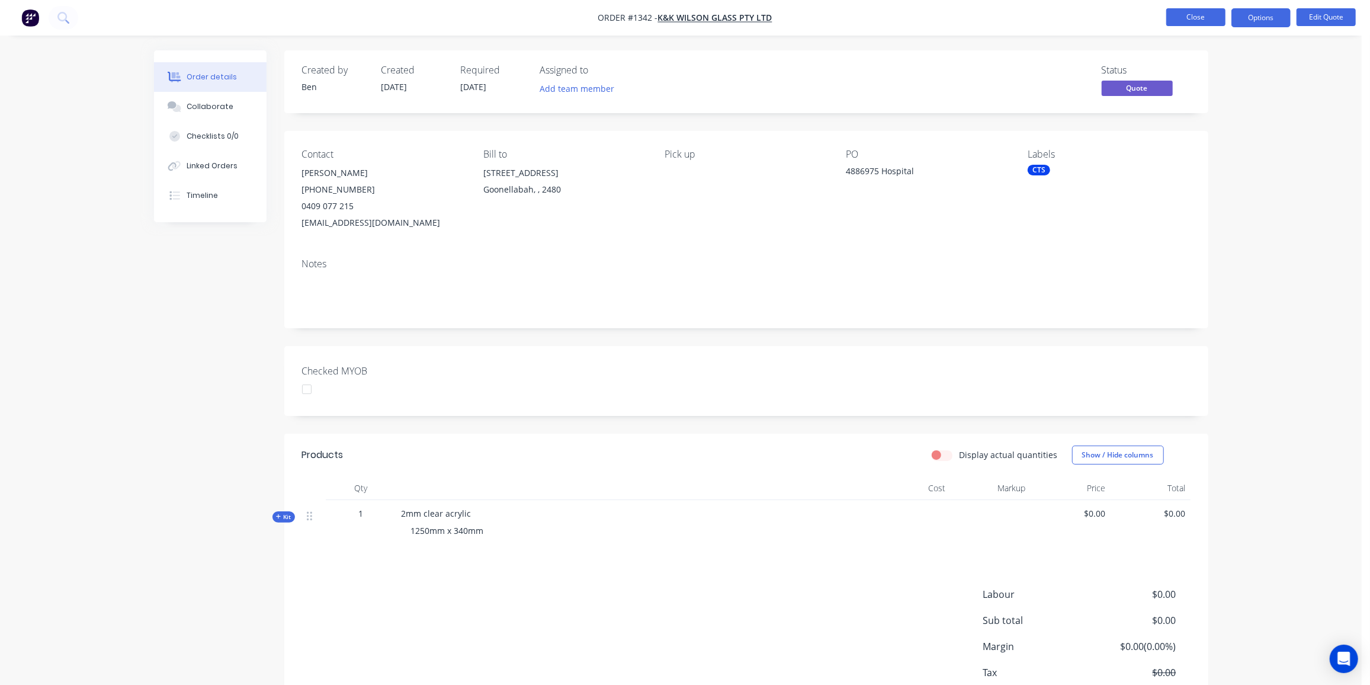
click at [1210, 15] on button "Close" at bounding box center [1195, 17] width 59 height 18
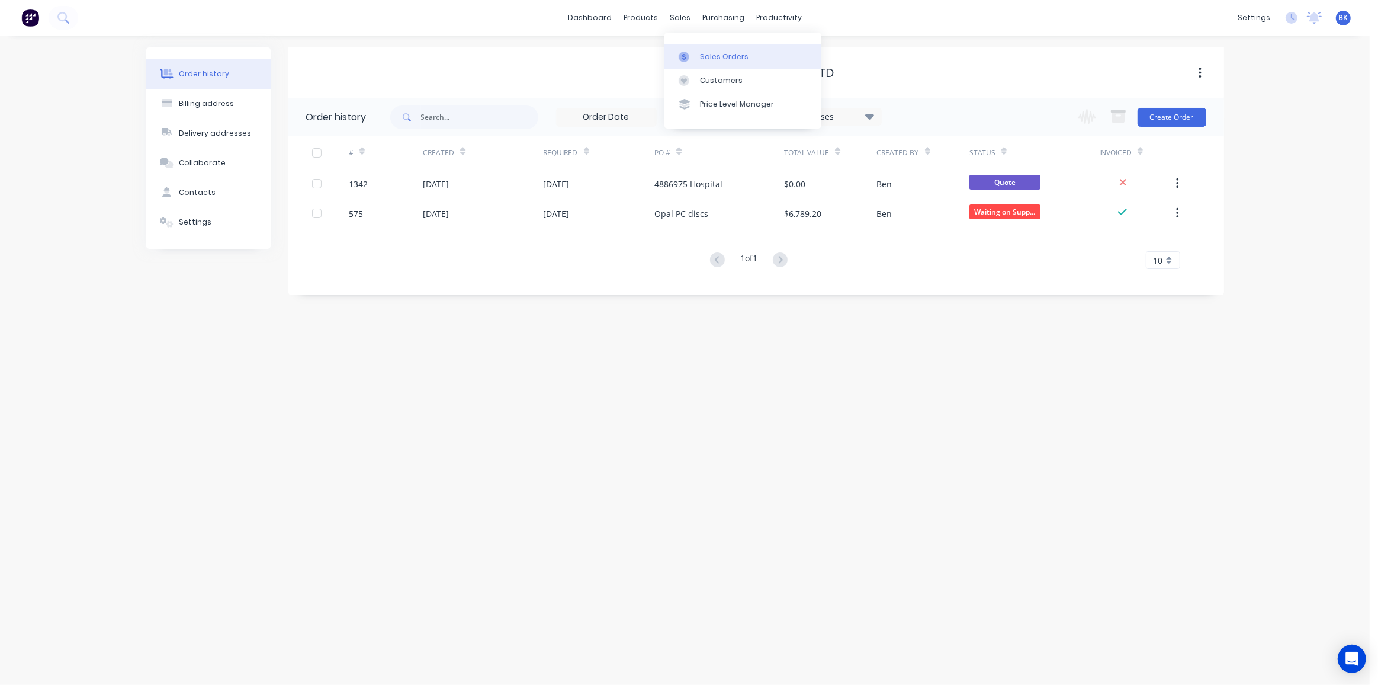
click at [695, 56] on div at bounding box center [688, 57] width 18 height 11
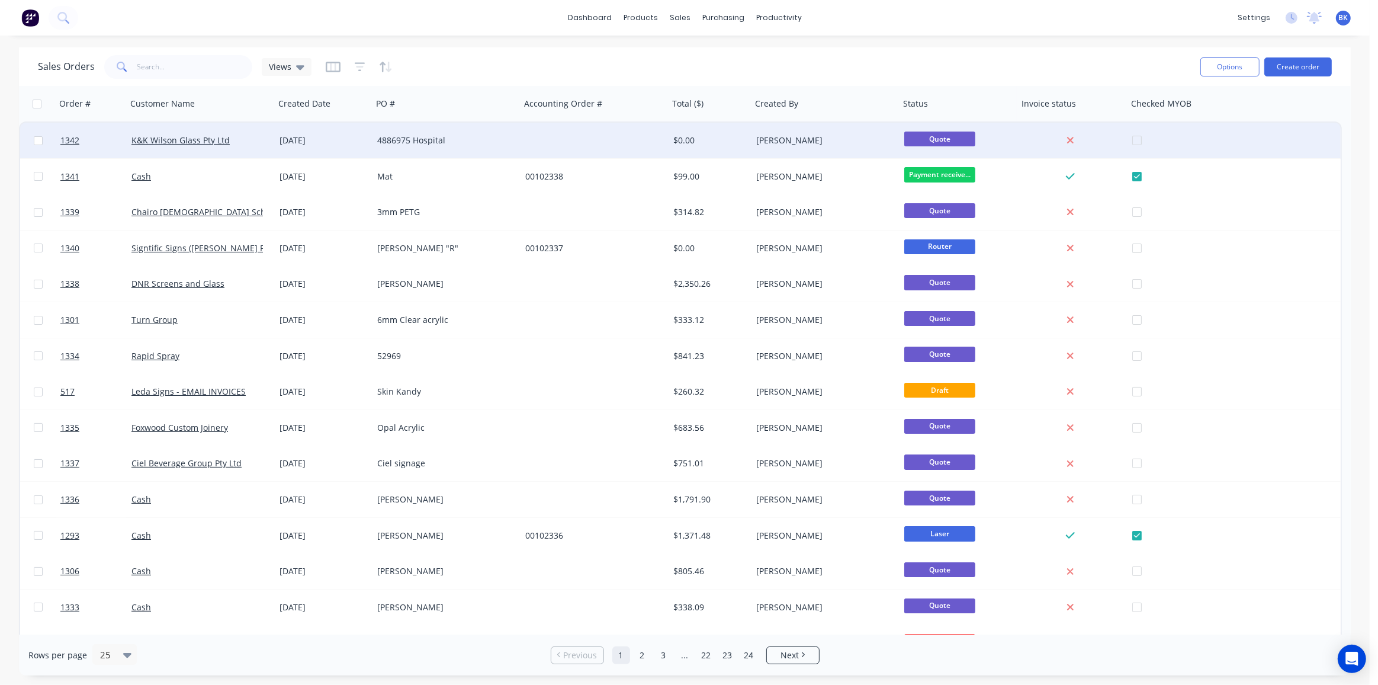
click at [383, 139] on div "4886975 Hospital" at bounding box center [442, 140] width 131 height 12
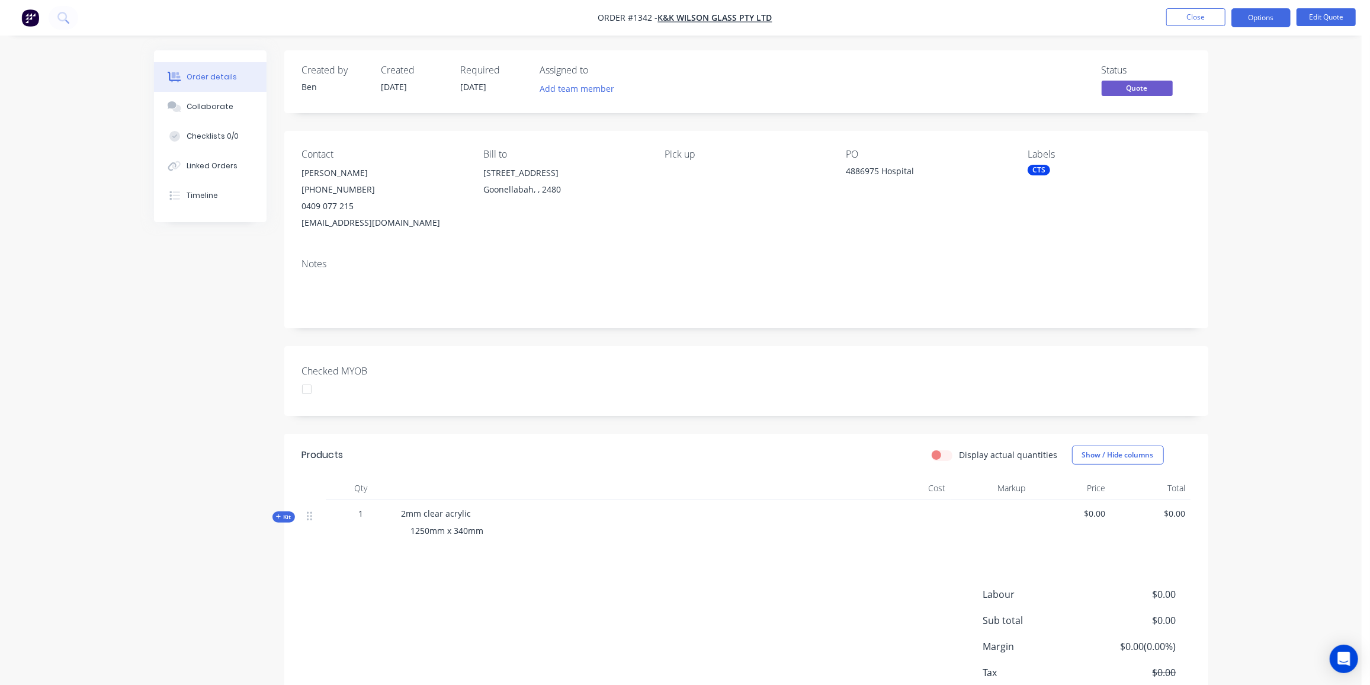
click at [278, 518] on icon at bounding box center [278, 517] width 5 height 6
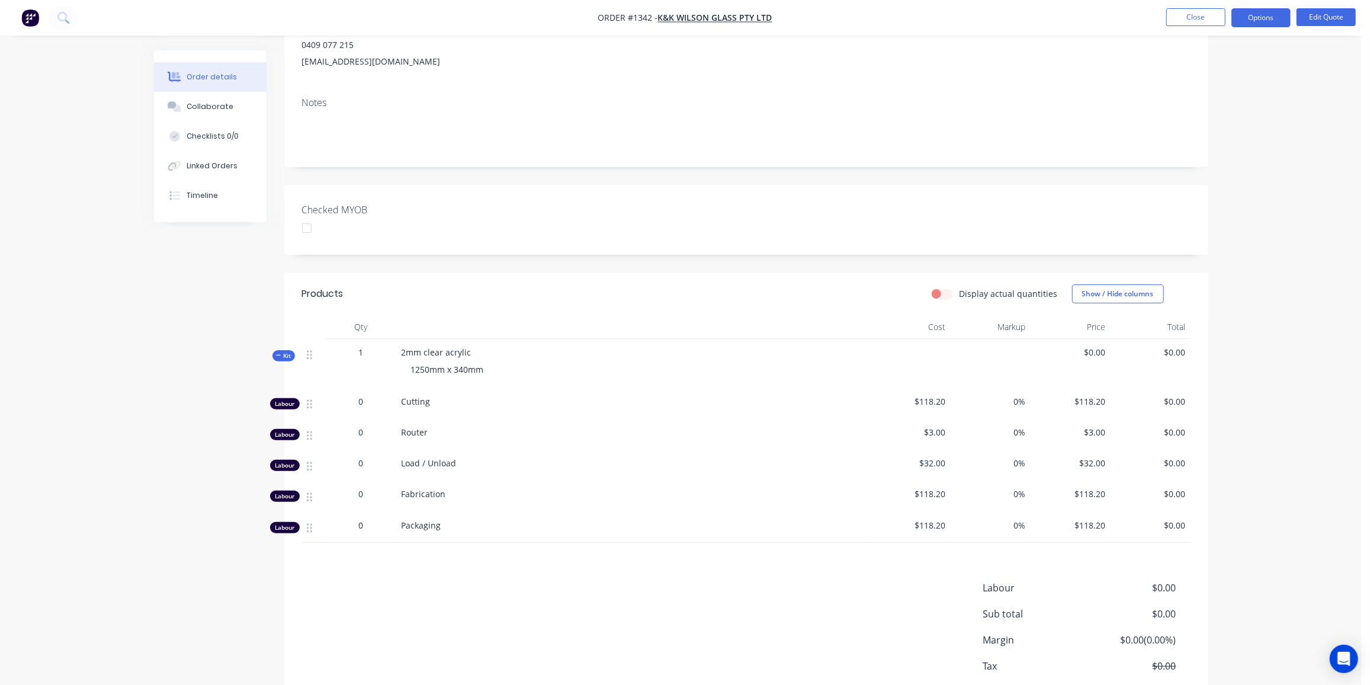
scroll to position [161, 0]
click at [361, 399] on span "0" at bounding box center [361, 401] width 5 height 12
click at [1330, 11] on button "Edit Quote" at bounding box center [1326, 17] width 59 height 18
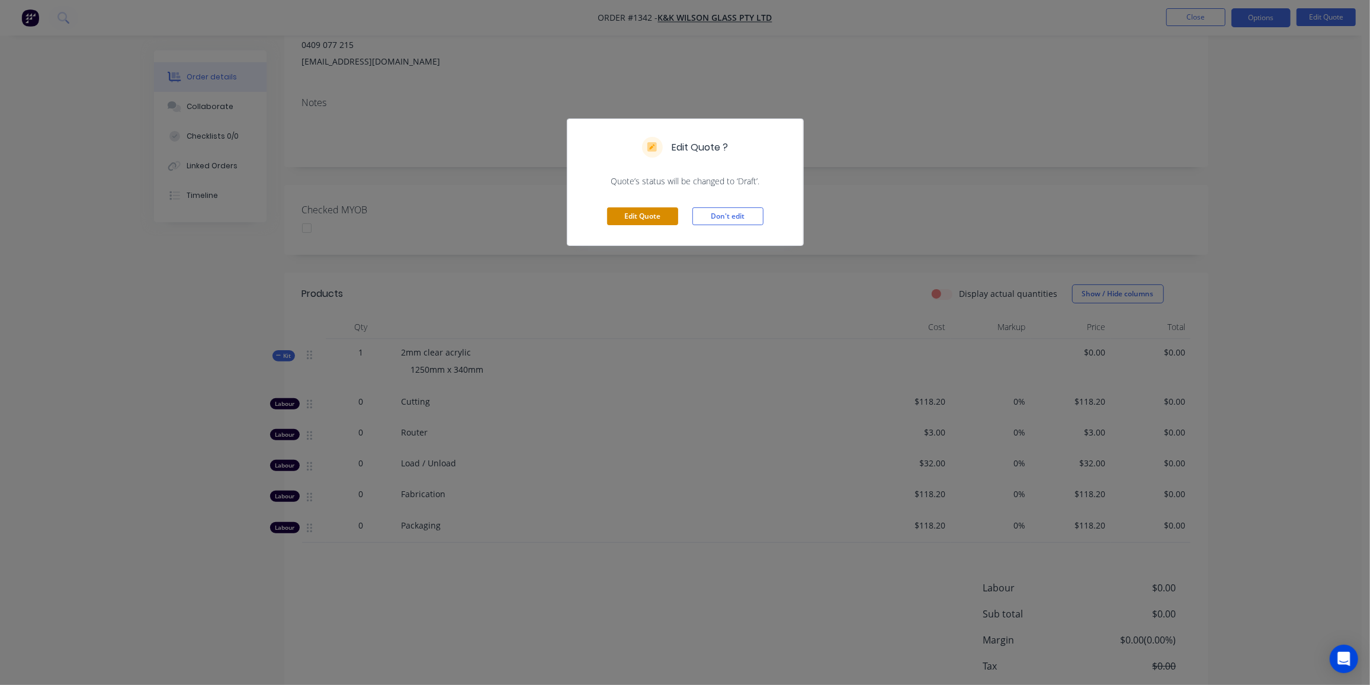
click at [643, 213] on button "Edit Quote" at bounding box center [642, 216] width 71 height 18
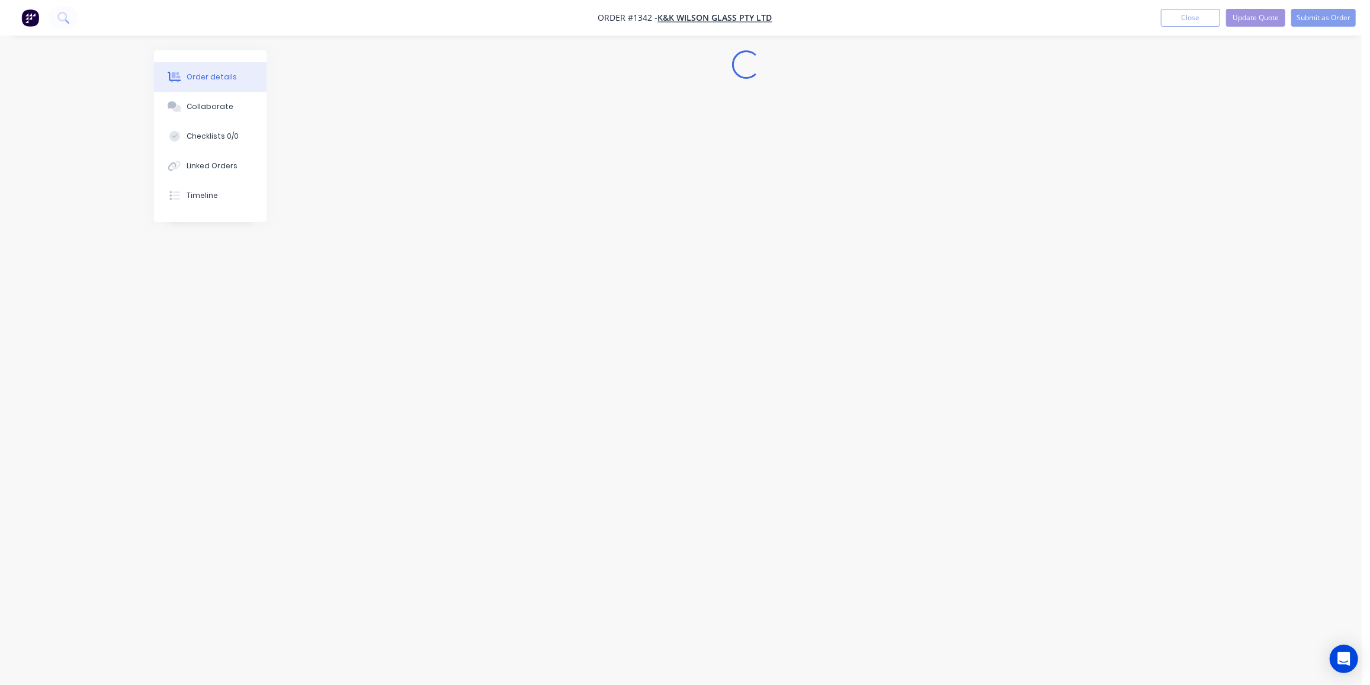
scroll to position [0, 0]
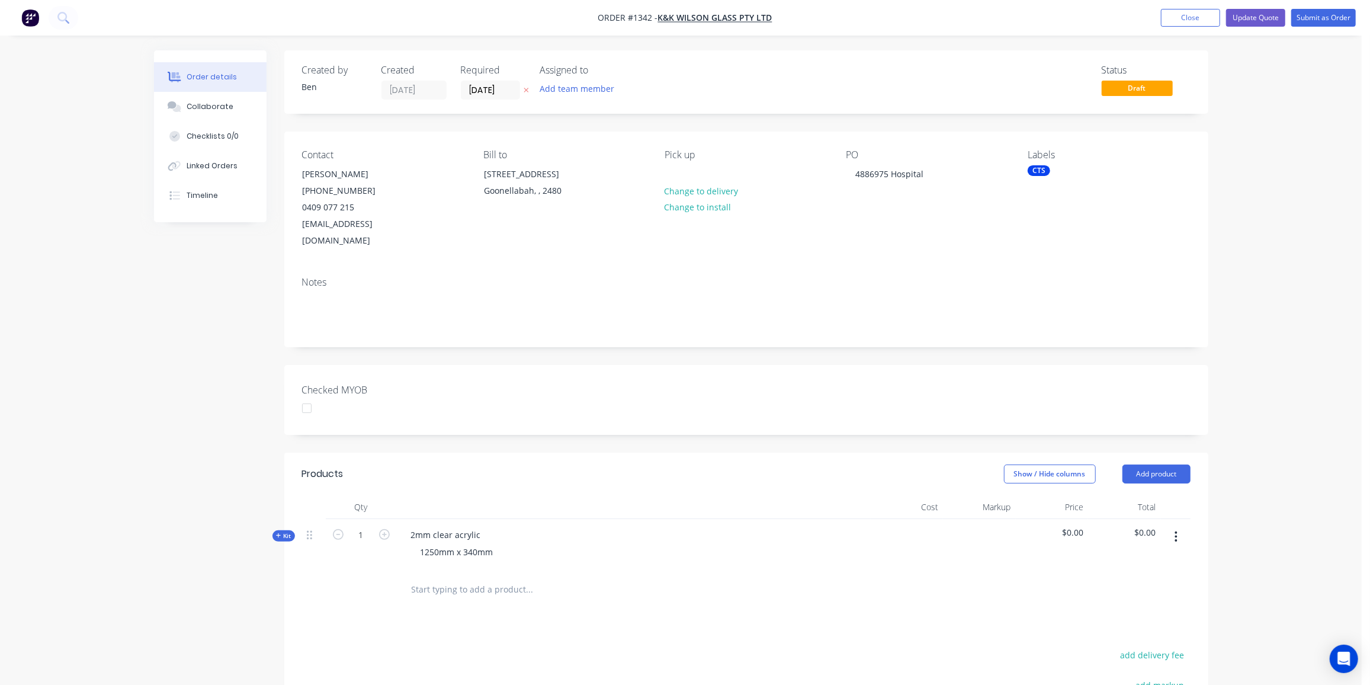
click at [281, 531] on span "Kit" at bounding box center [283, 535] width 15 height 9
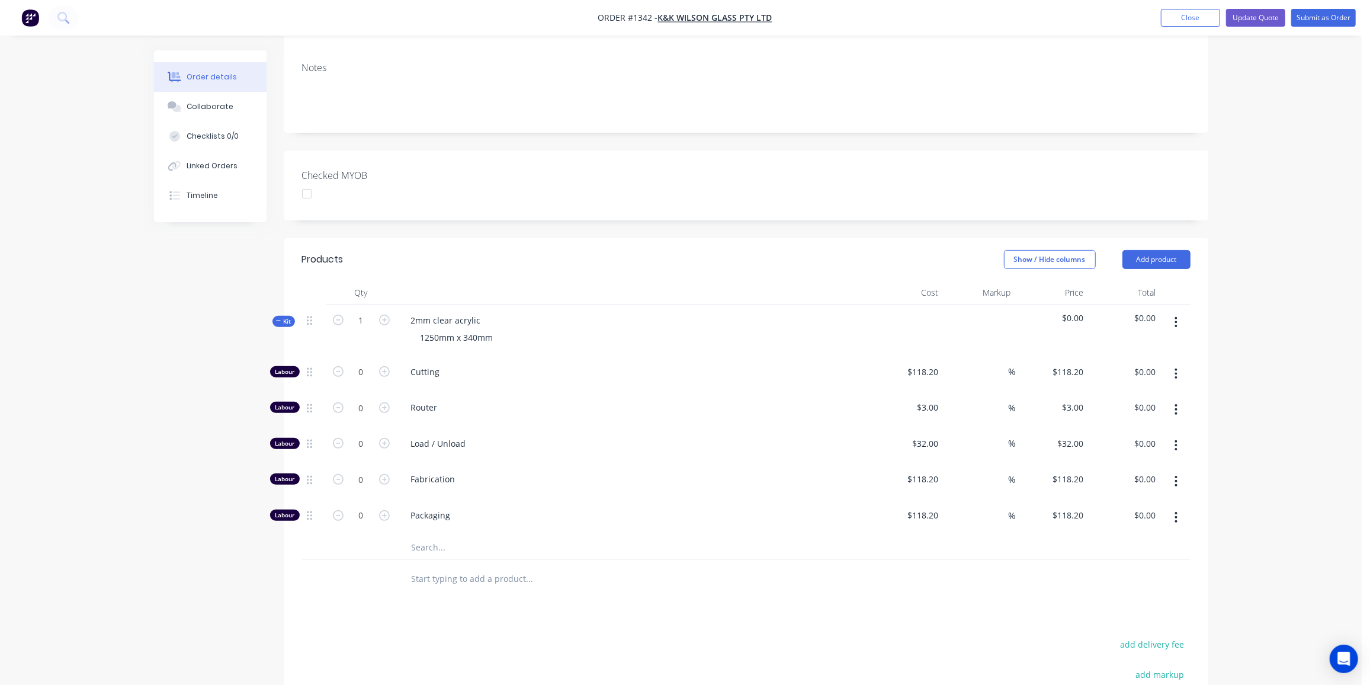
scroll to position [215, 0]
click at [370, 362] on input "0" at bounding box center [361, 371] width 31 height 18
type input "1"
type input "$118.20"
click at [928, 362] on input "118.2" at bounding box center [929, 370] width 27 height 17
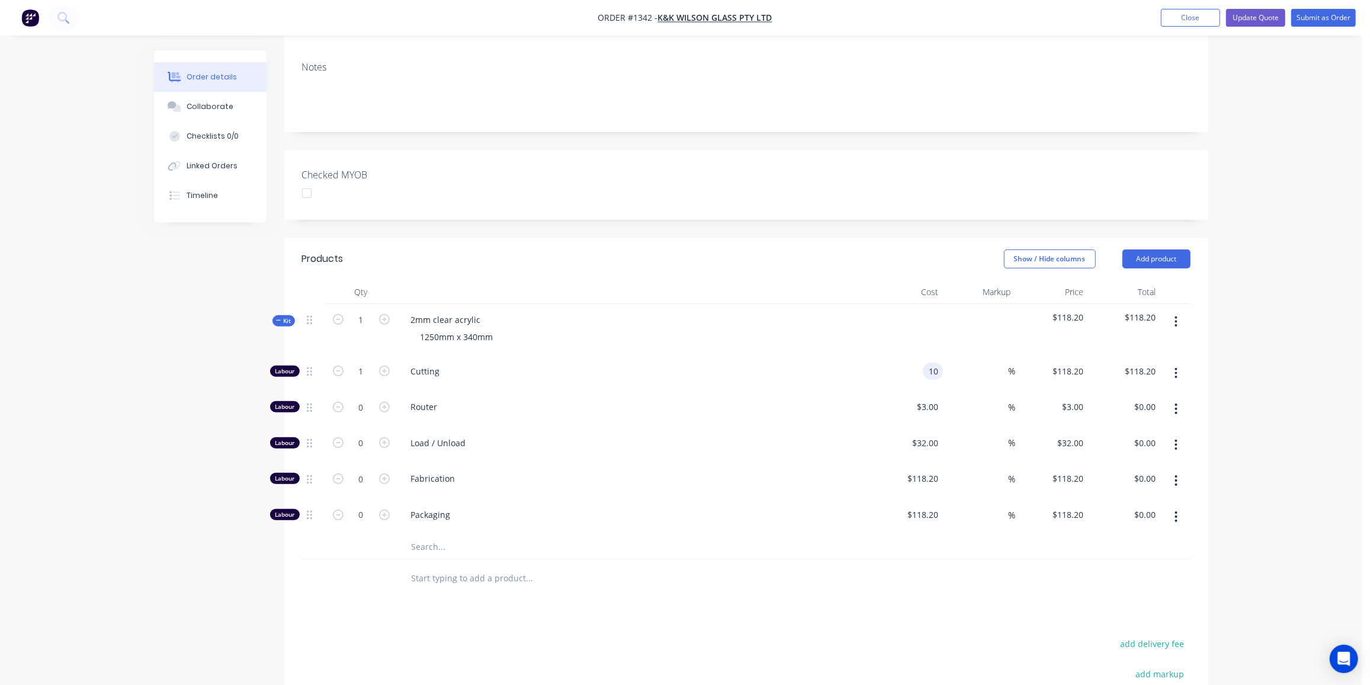
type input "$10.00"
click at [425, 535] on input "text" at bounding box center [529, 547] width 237 height 24
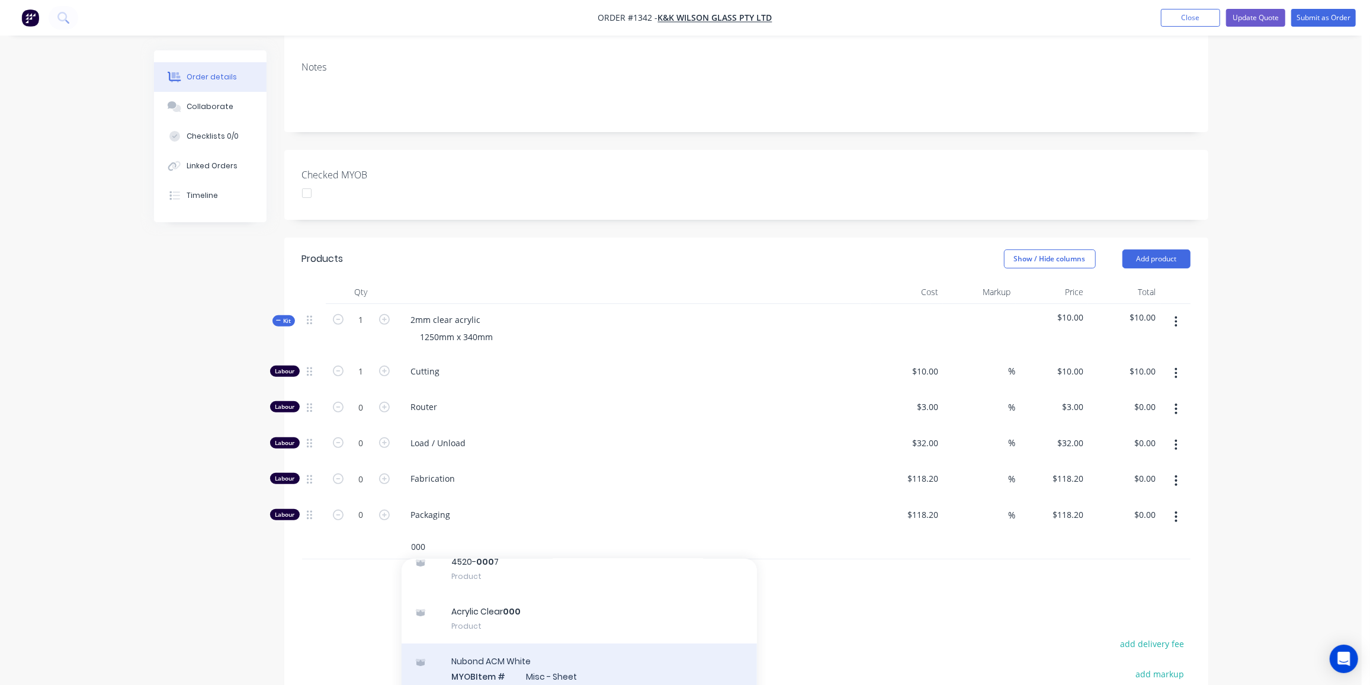
scroll to position [161, 0]
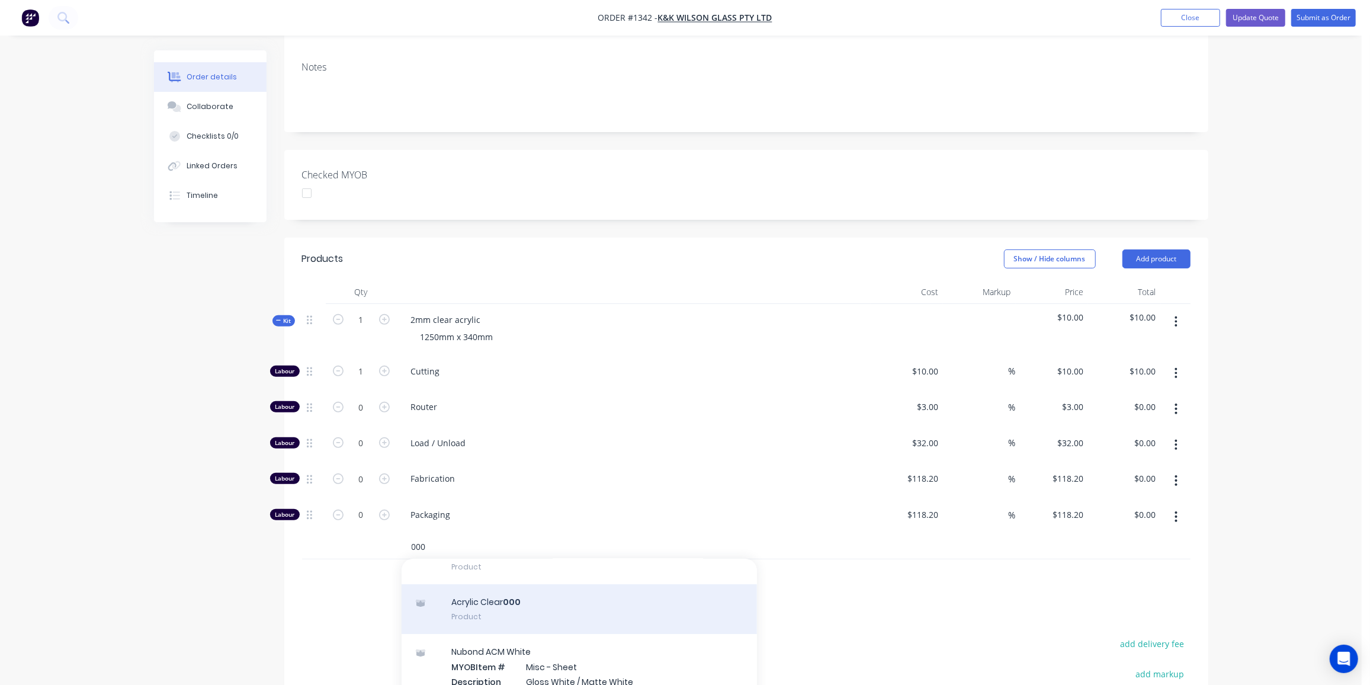
type input "000"
click at [529, 586] on div "Acrylic Clear 000 Product" at bounding box center [579, 609] width 355 height 50
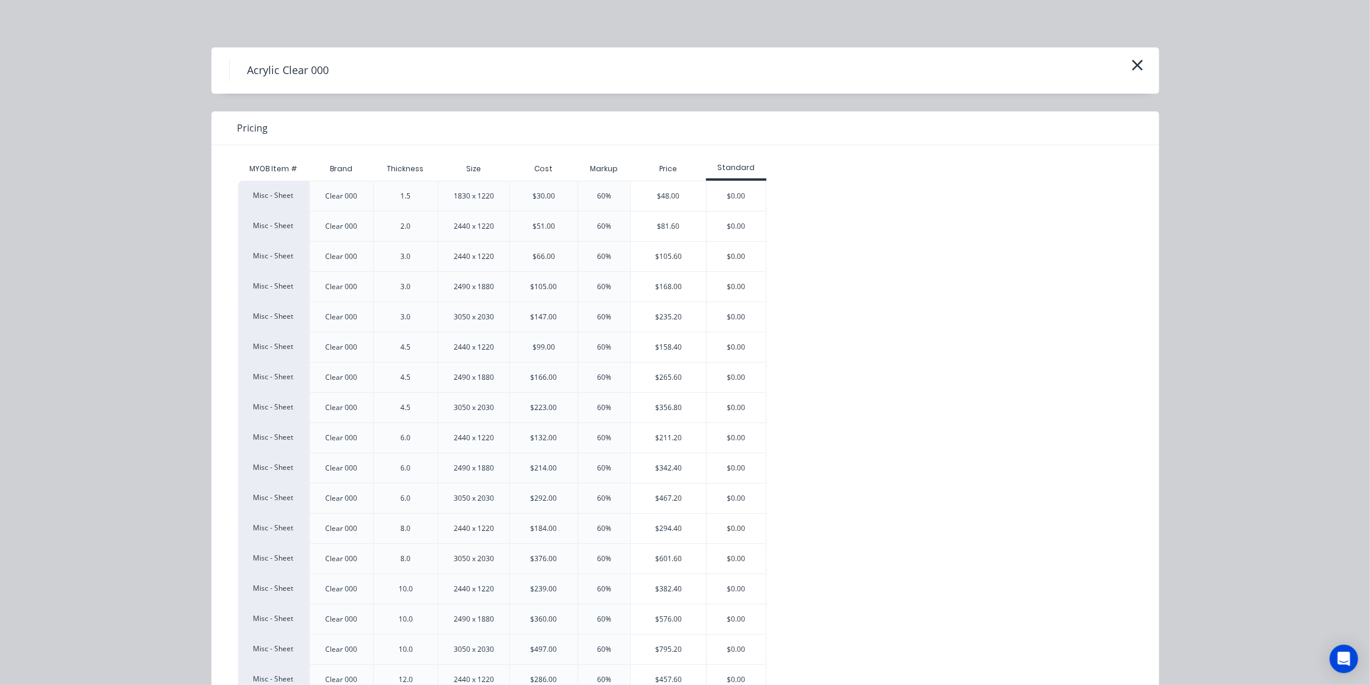
click at [653, 226] on div "$81.60" at bounding box center [668, 226] width 75 height 30
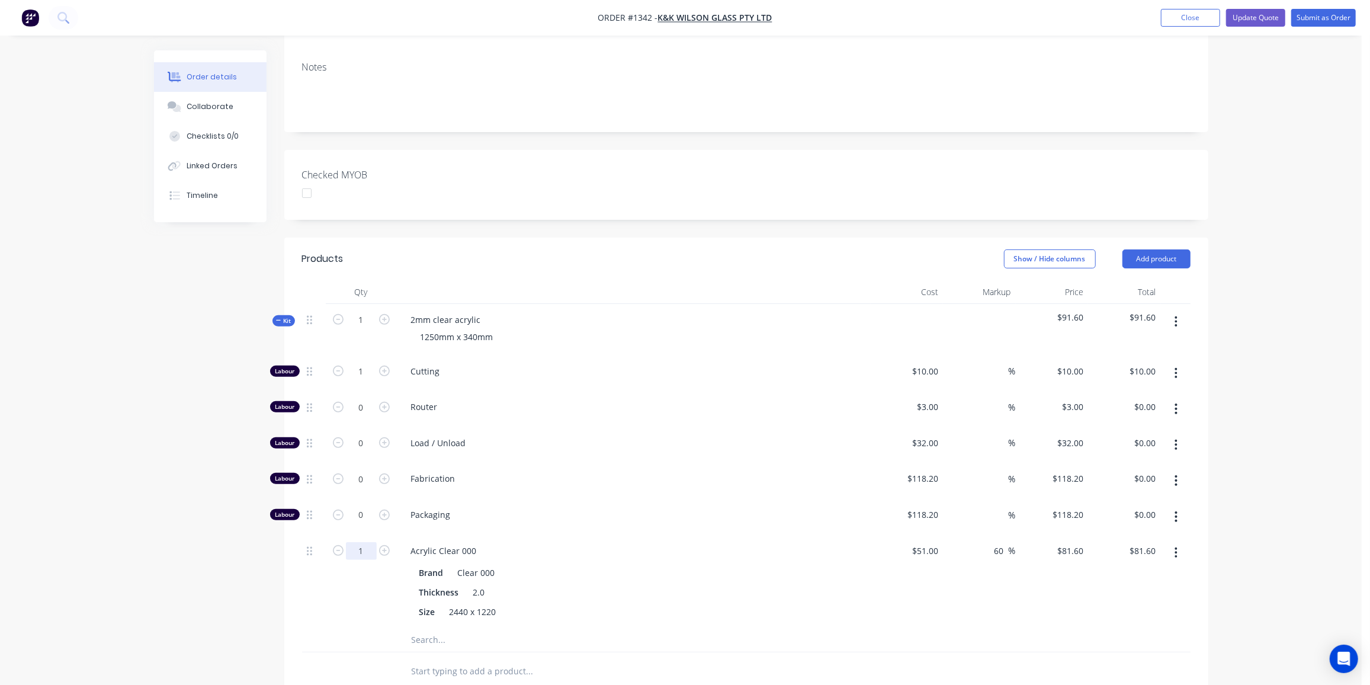
click at [360, 542] on input "1" at bounding box center [361, 551] width 31 height 18
type input "0.25"
type input "$20.40"
click at [293, 315] on div "Kit" at bounding box center [283, 320] width 23 height 11
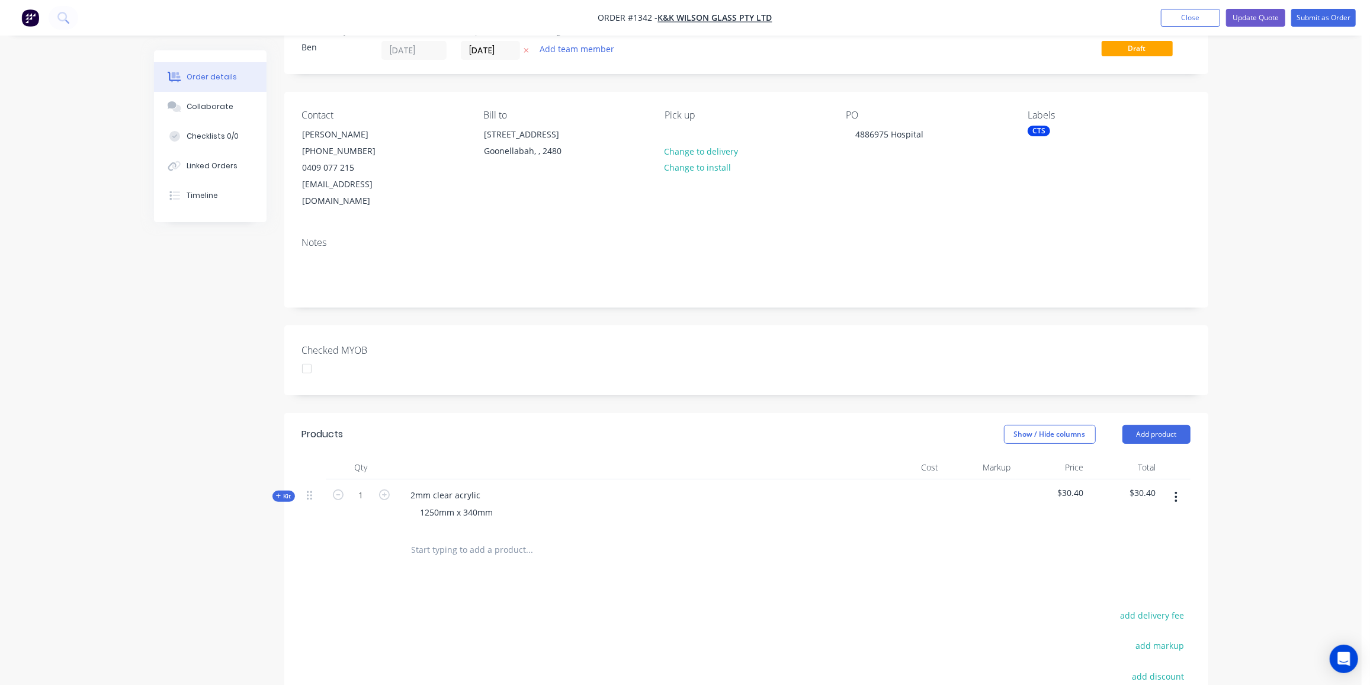
scroll to position [208, 0]
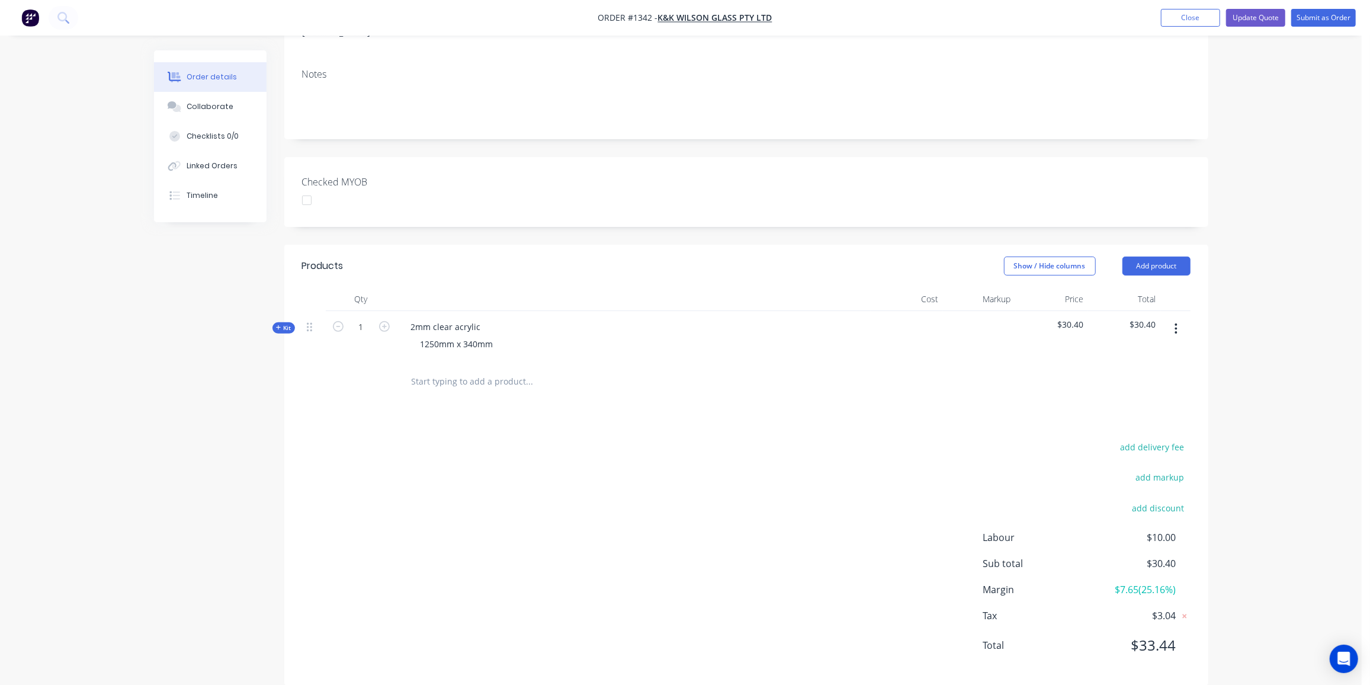
click at [278, 325] on icon at bounding box center [278, 328] width 5 height 6
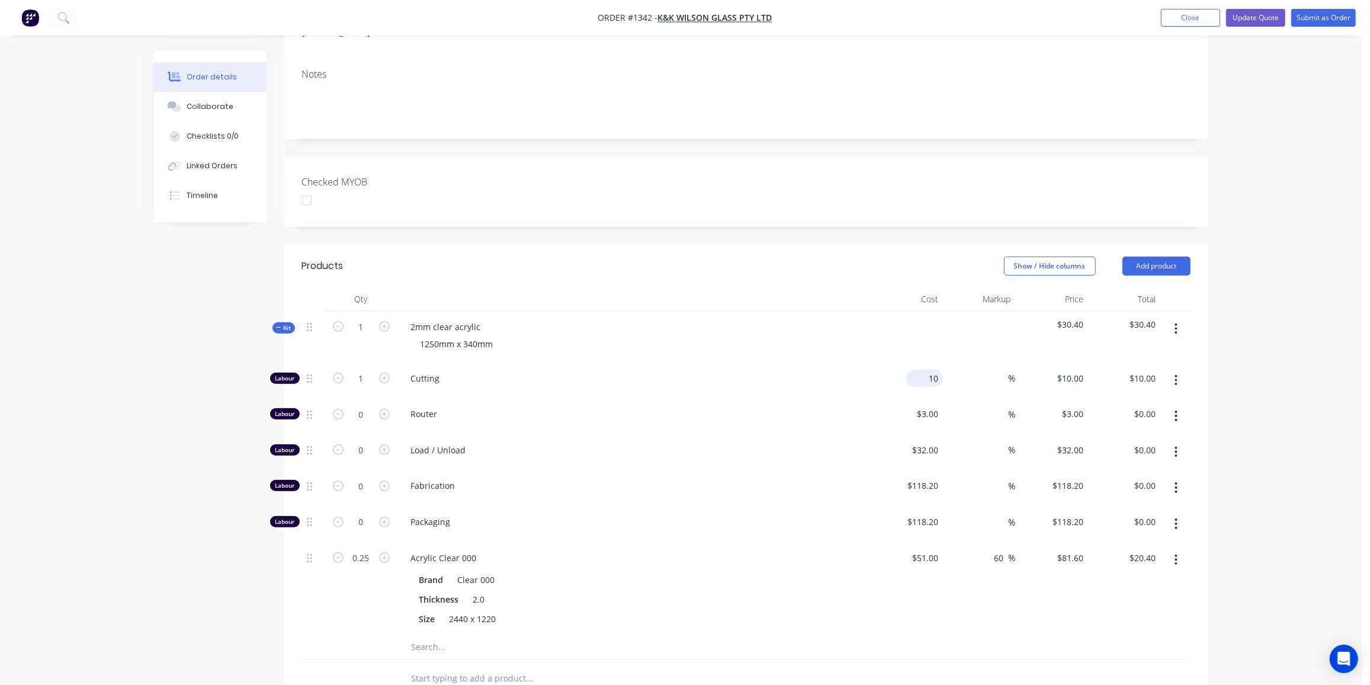
click at [923, 365] on div "10 $10.00" at bounding box center [907, 380] width 73 height 36
type input "$12.00"
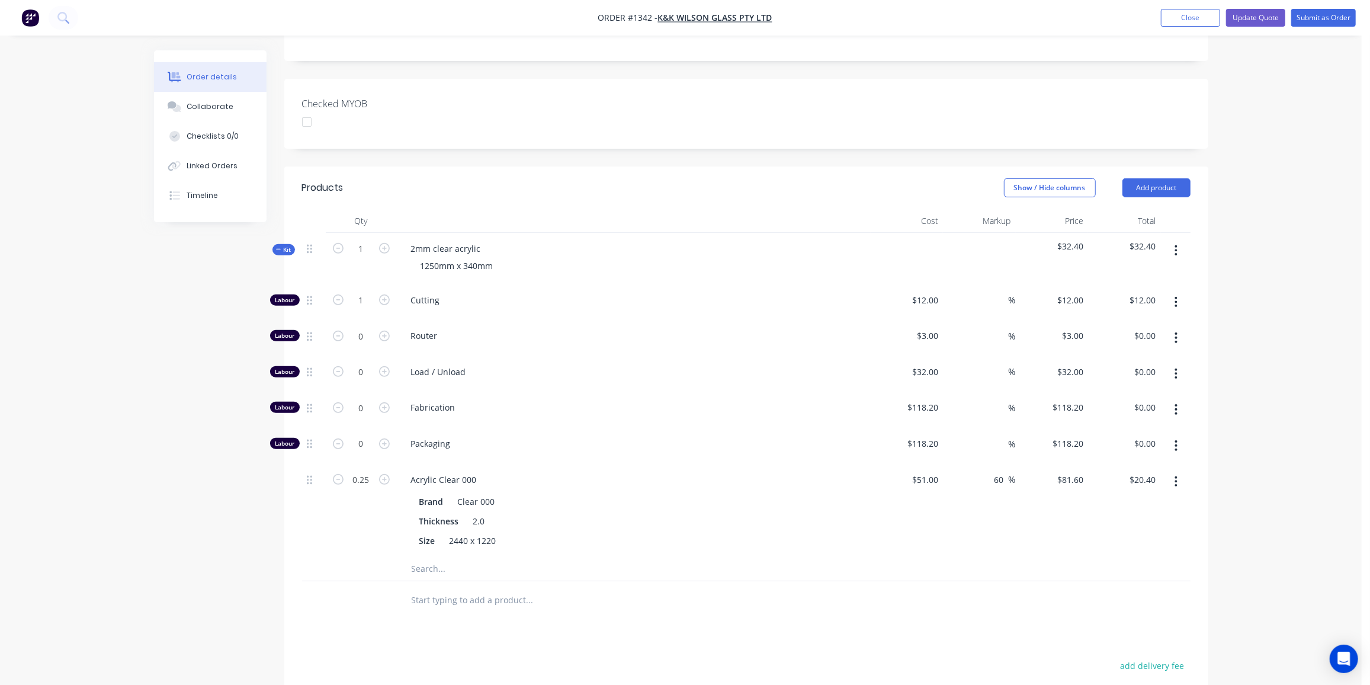
scroll to position [500, 0]
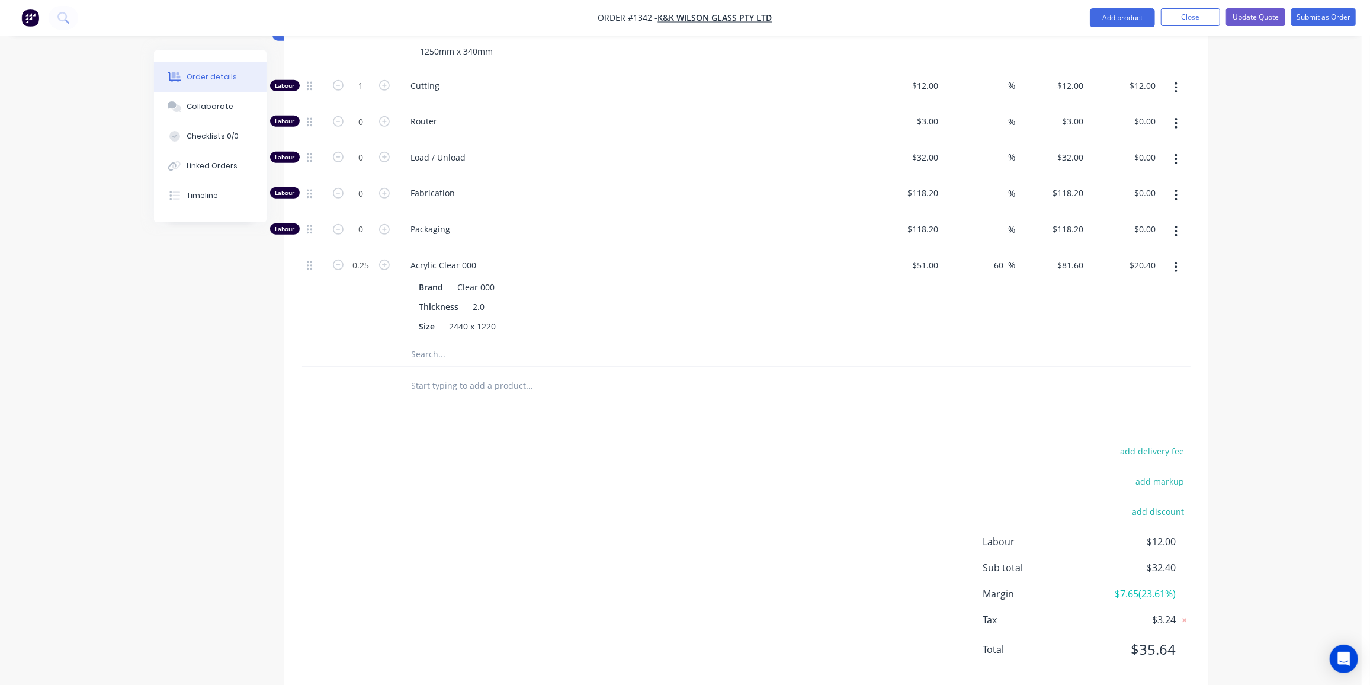
click at [778, 480] on div "add delivery fee add markup add discount Labour $12.00 Sub total $32.40 Margin …" at bounding box center [746, 557] width 888 height 229
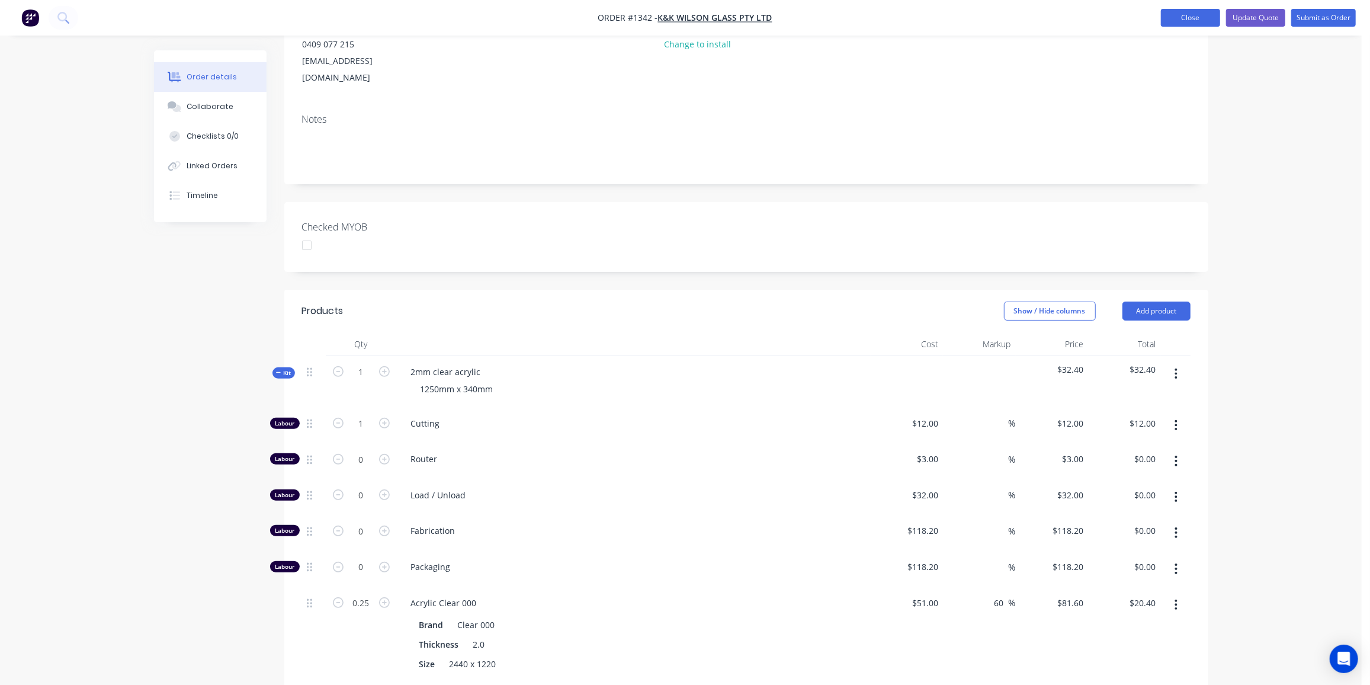
scroll to position [124, 0]
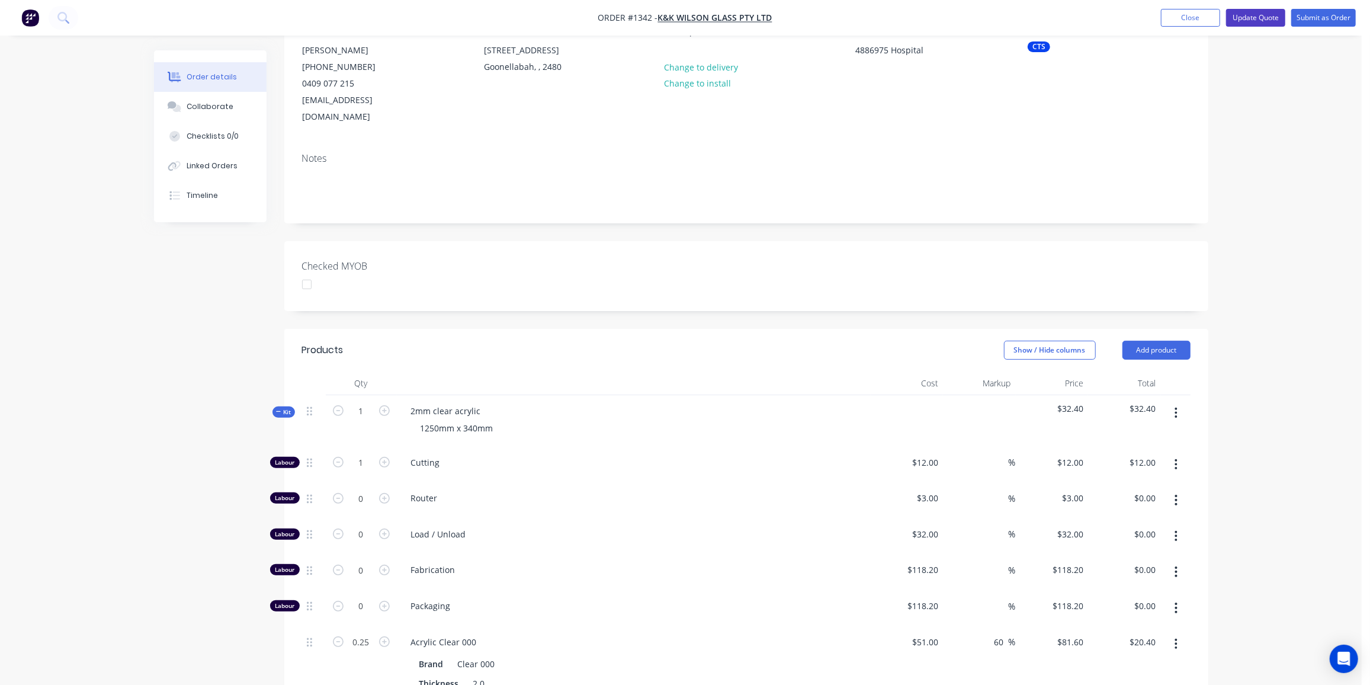
click at [1260, 19] on button "Update Quote" at bounding box center [1255, 18] width 59 height 18
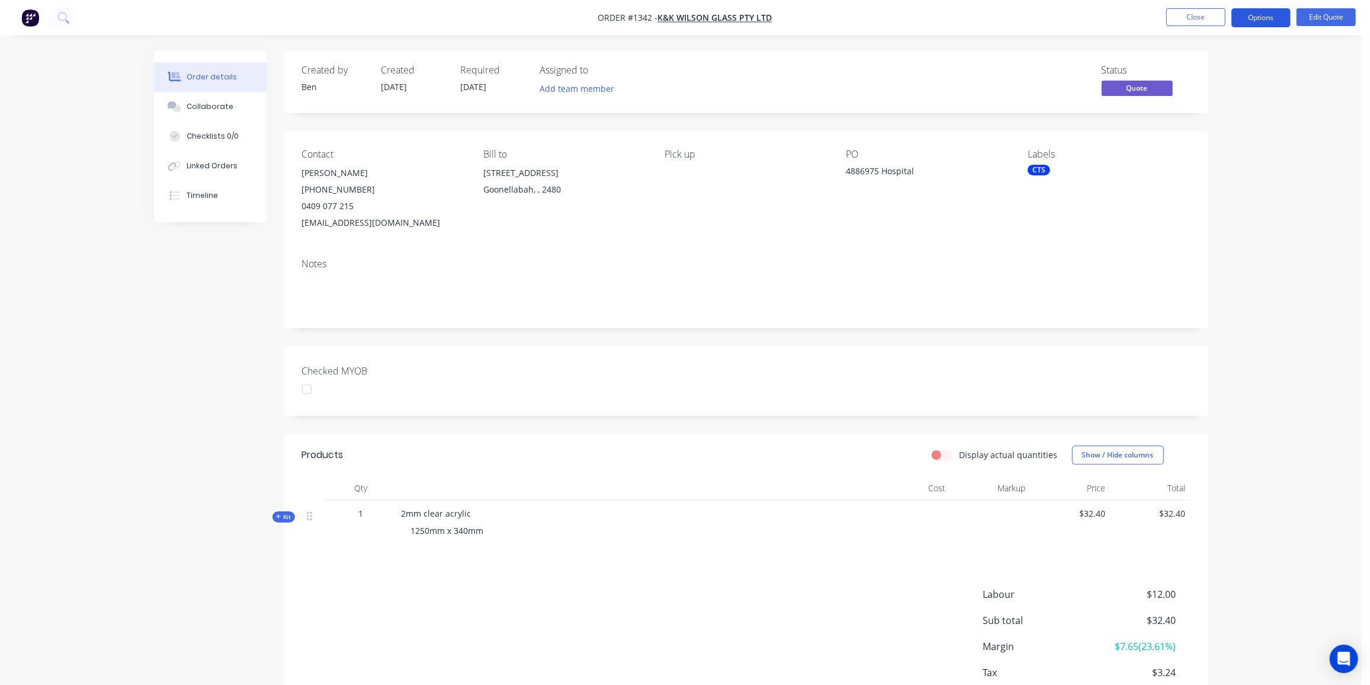
click at [1263, 17] on button "Options" at bounding box center [1260, 17] width 59 height 19
click at [1187, 71] on div "Quote" at bounding box center [1225, 71] width 109 height 17
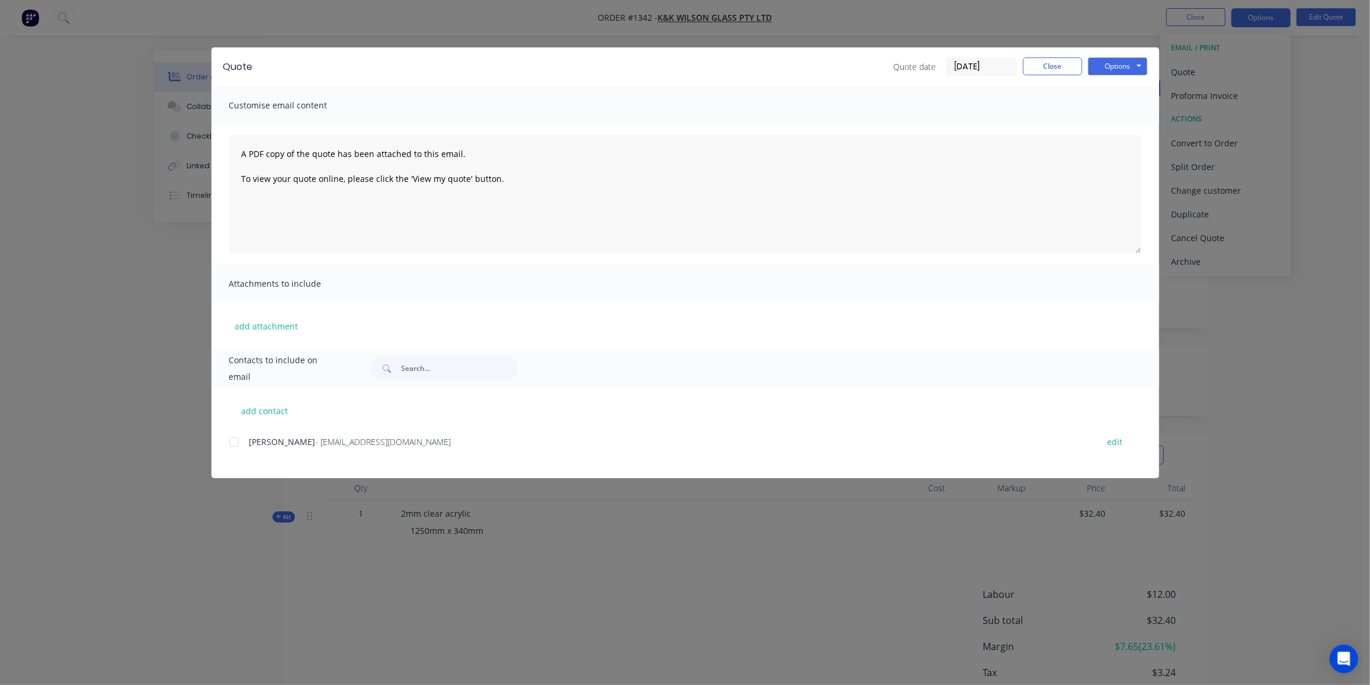
click at [233, 439] on div at bounding box center [234, 442] width 24 height 24
click at [1111, 69] on button "Options" at bounding box center [1117, 66] width 59 height 18
click at [1119, 120] on button "Email" at bounding box center [1126, 127] width 76 height 20
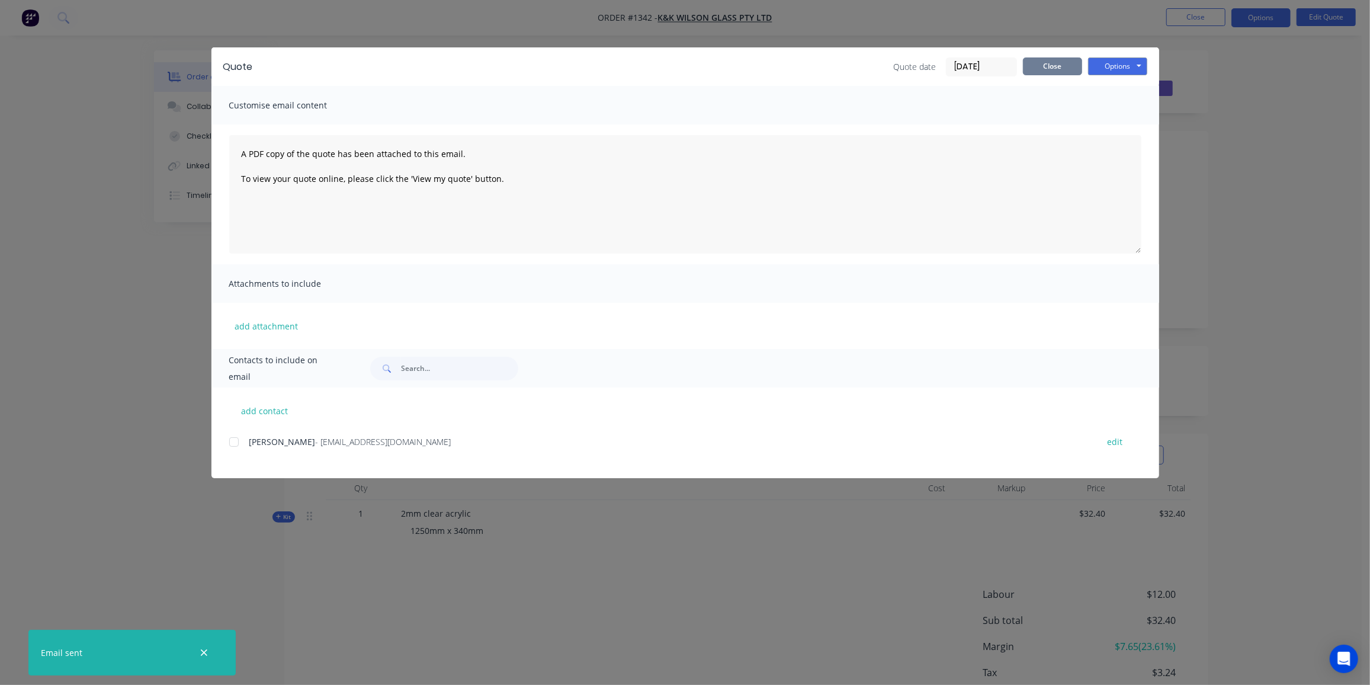
click at [1050, 69] on button "Close" at bounding box center [1052, 66] width 59 height 18
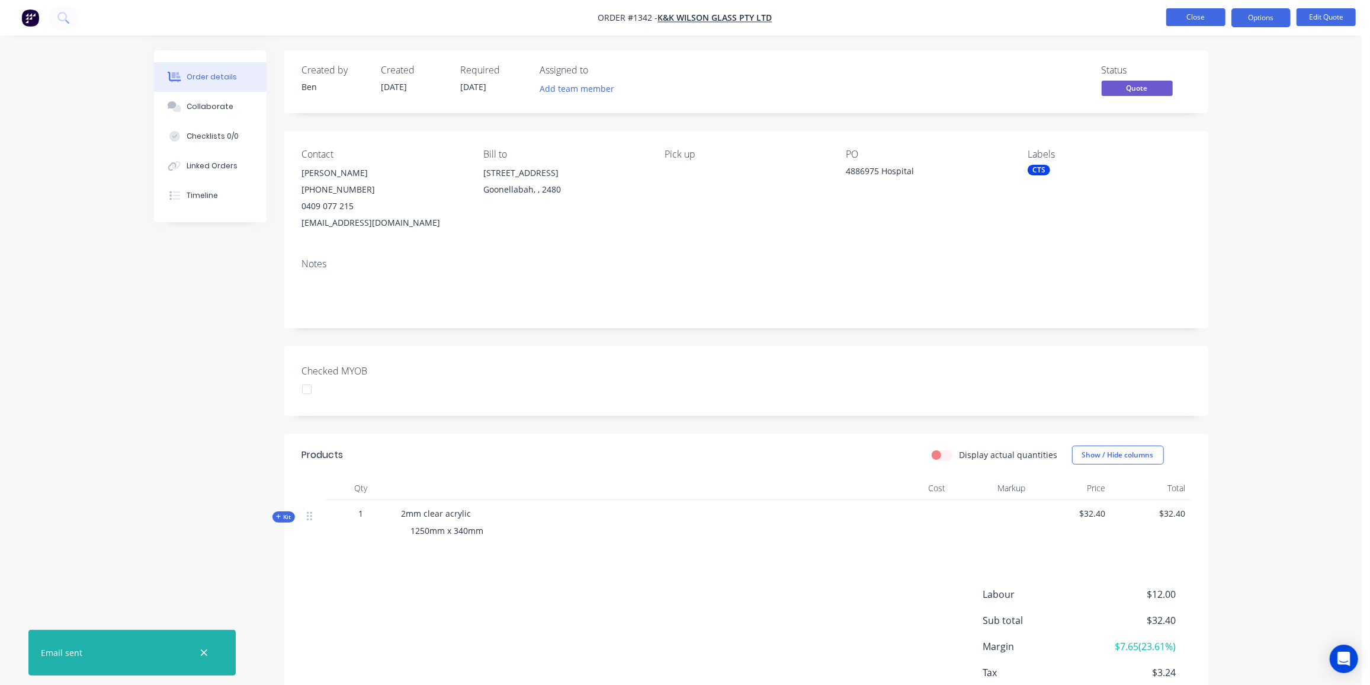
click at [1188, 14] on button "Close" at bounding box center [1195, 17] width 59 height 18
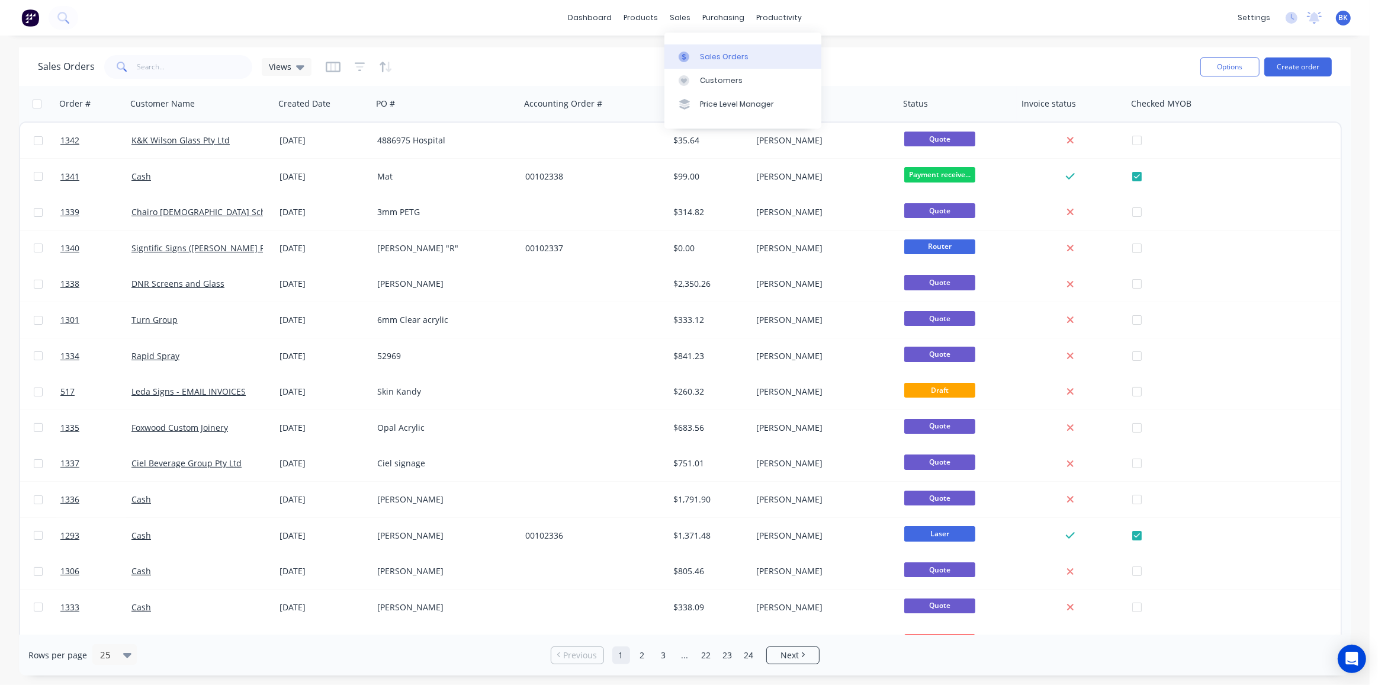
click at [691, 53] on div at bounding box center [688, 57] width 18 height 11
click at [164, 63] on input "text" at bounding box center [194, 67] width 115 height 24
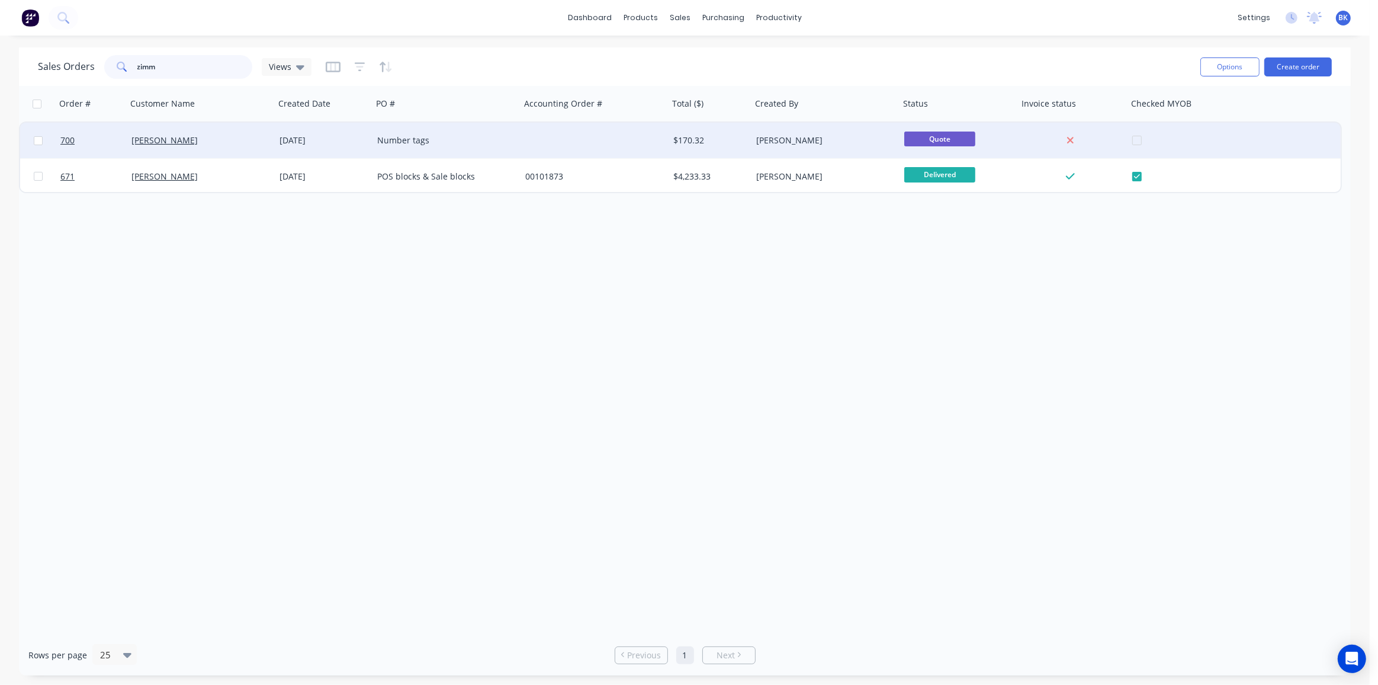
type input "zimm"
click at [222, 146] on div "[PERSON_NAME]" at bounding box center [201, 141] width 148 height 36
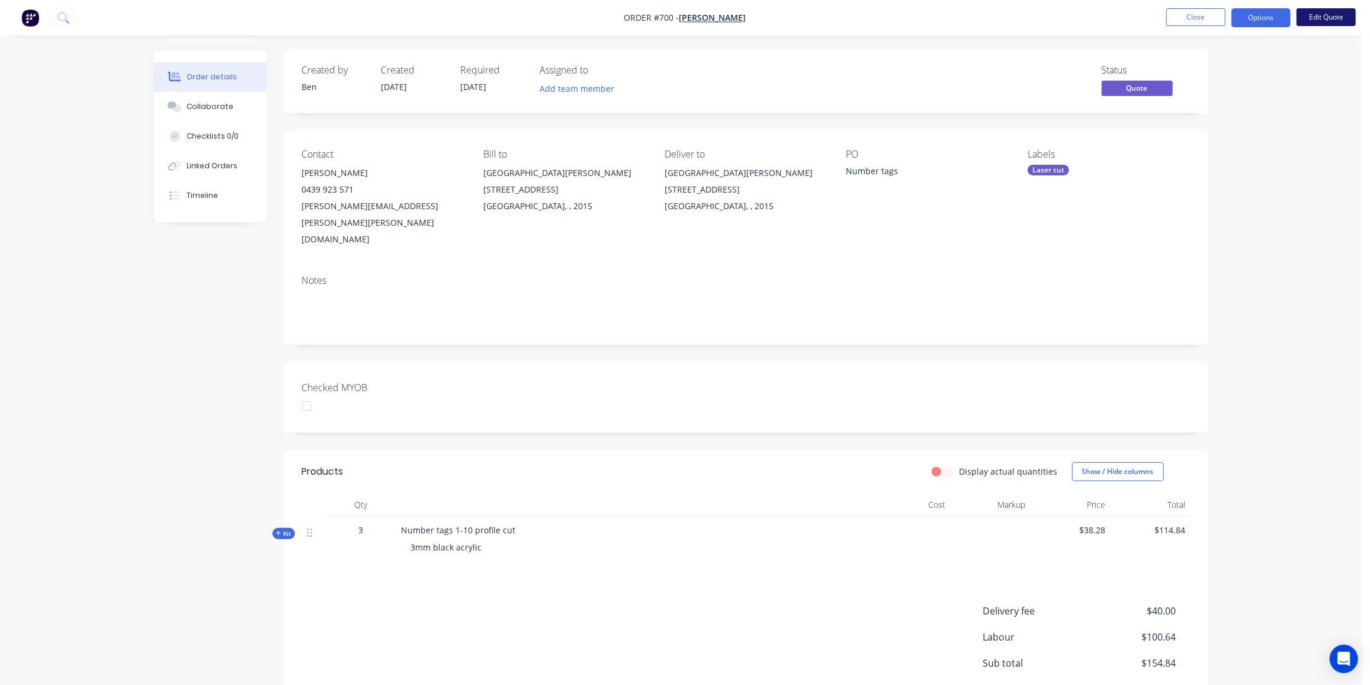
click at [1317, 20] on button "Edit Quote" at bounding box center [1326, 17] width 59 height 18
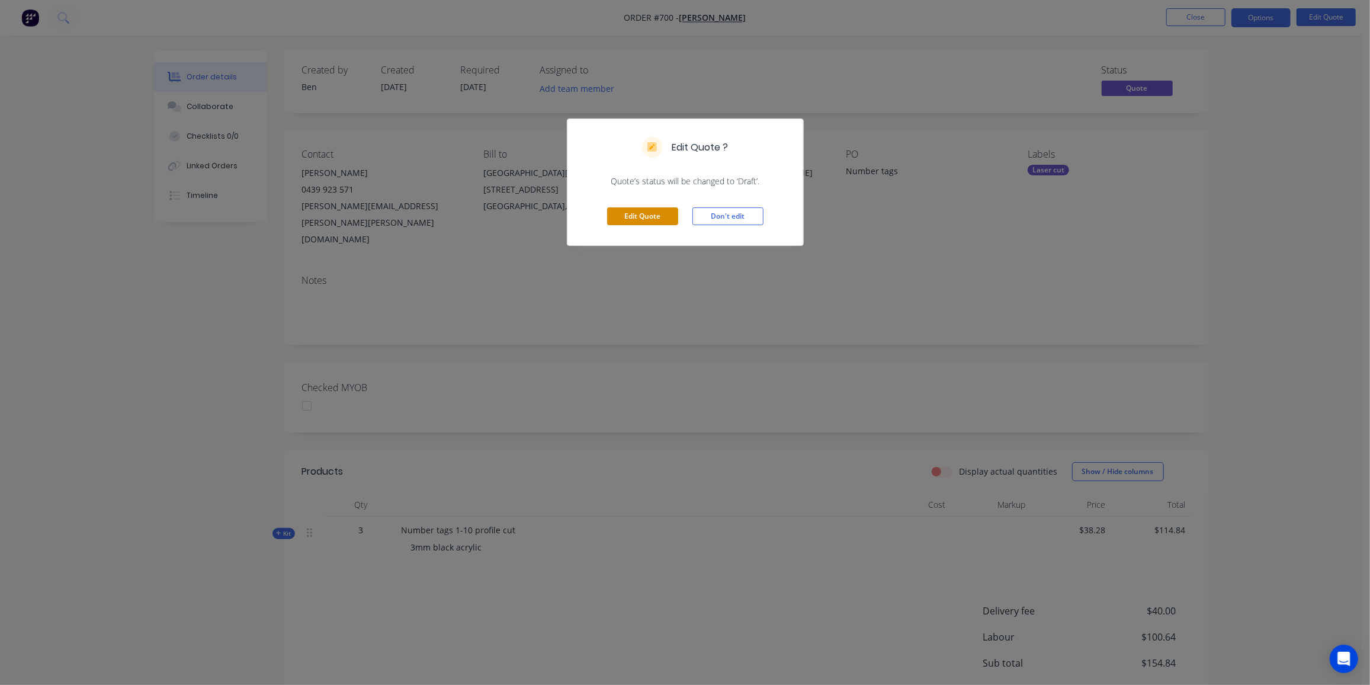
click at [645, 214] on button "Edit Quote" at bounding box center [642, 216] width 71 height 18
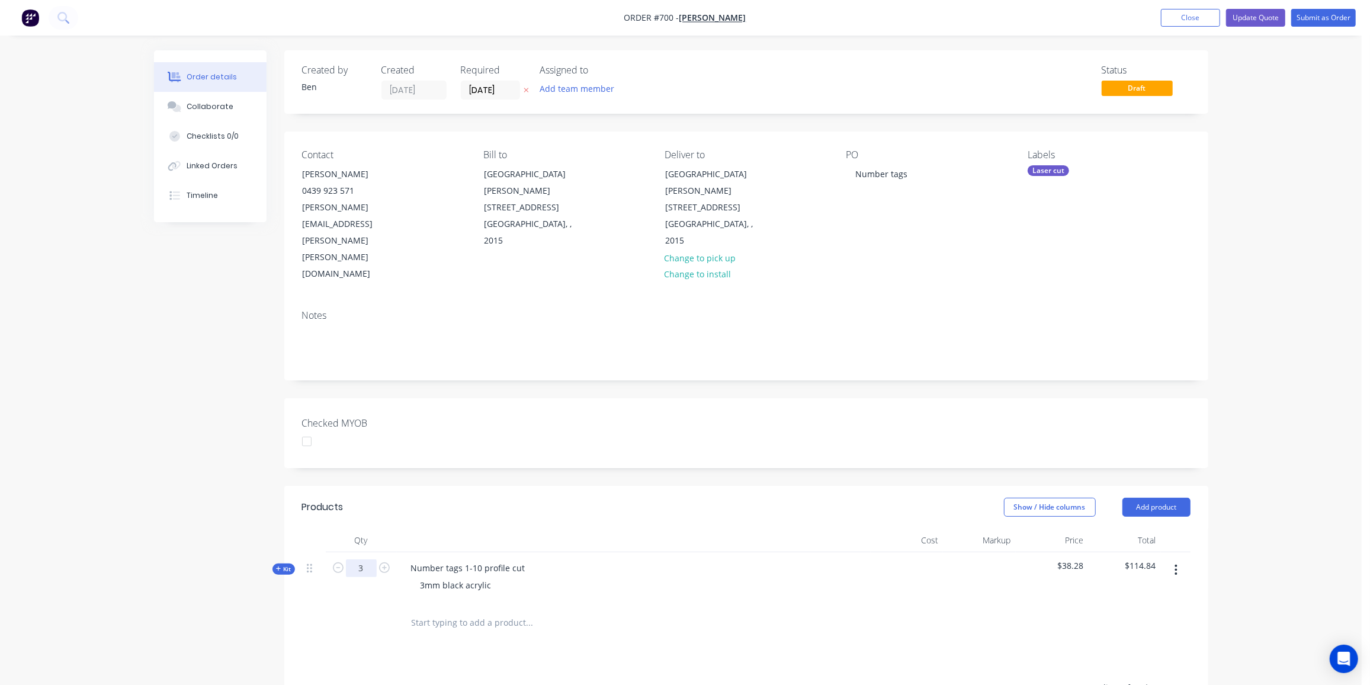
click at [367, 559] on input "3" at bounding box center [361, 568] width 31 height 18
type input "24"
click at [494, 576] on div "3mm black acrylic" at bounding box center [456, 584] width 90 height 17
drag, startPoint x: 461, startPoint y: 533, endPoint x: 442, endPoint y: 535, distance: 19.1
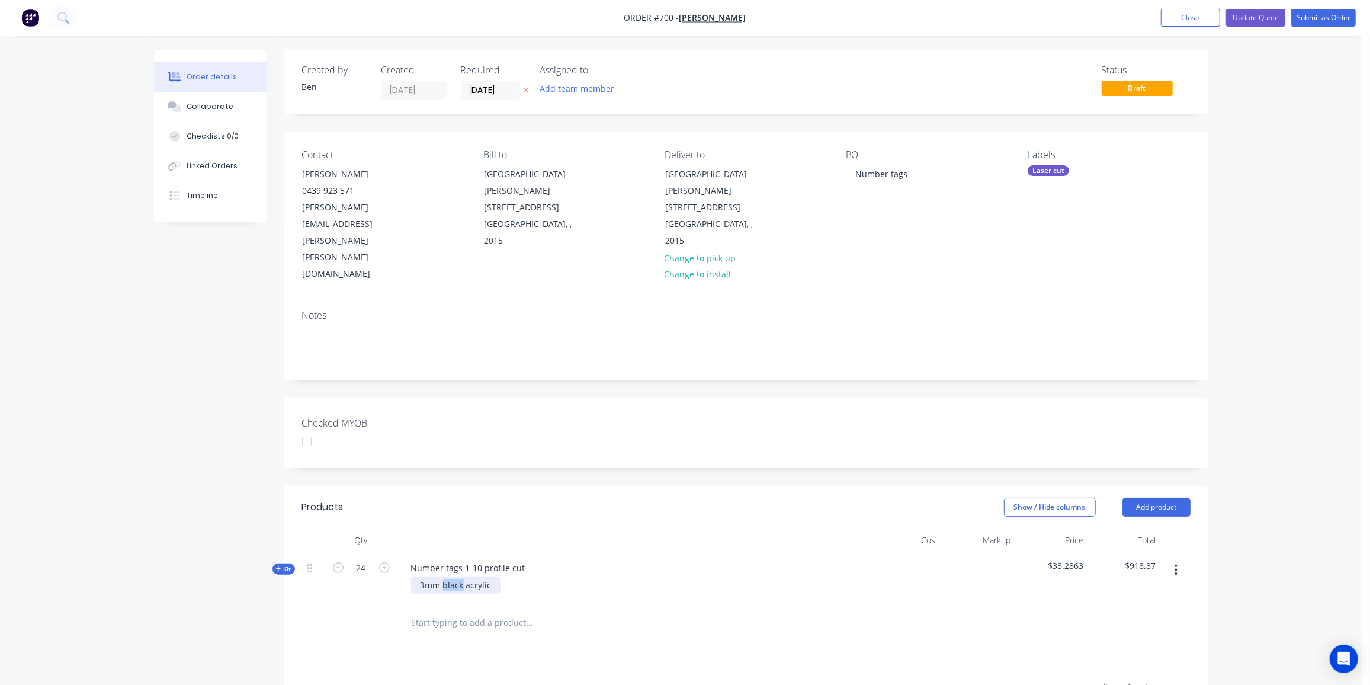
click at [442, 576] on div "3mm black acrylic" at bounding box center [456, 584] width 90 height 17
click at [1253, 18] on button "Update Quote" at bounding box center [1255, 18] width 59 height 18
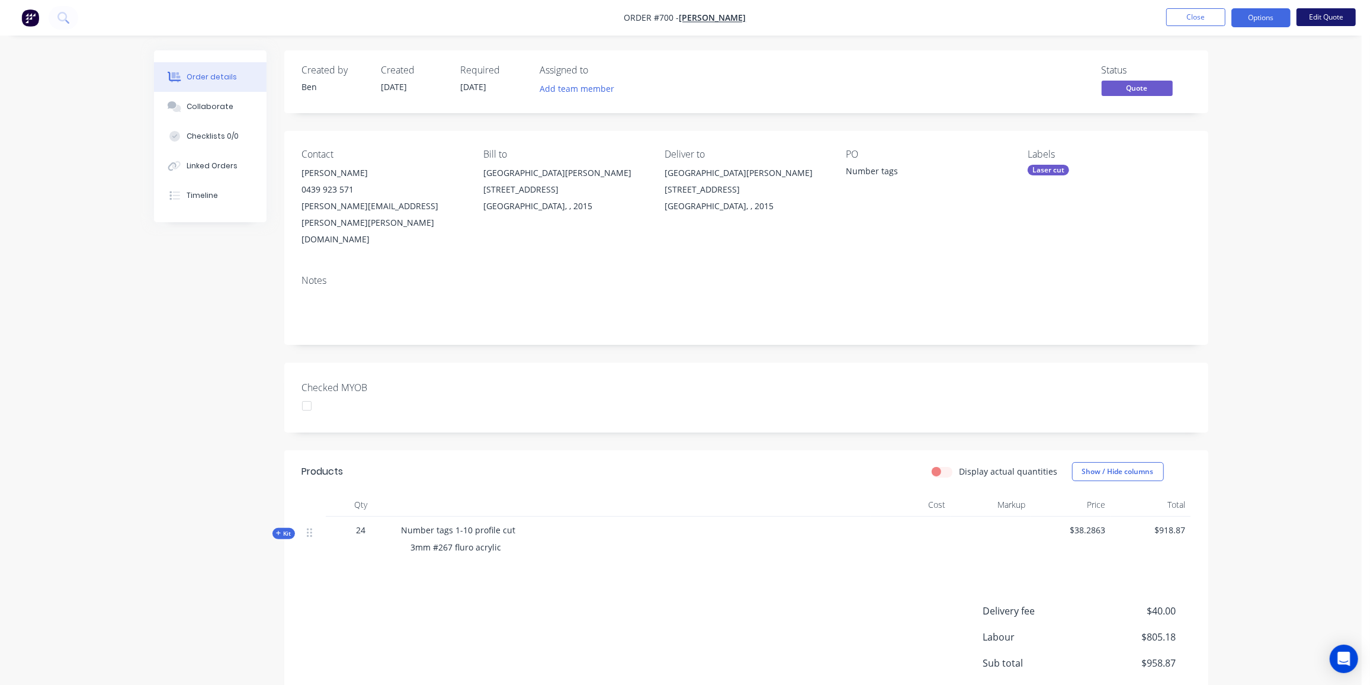
click at [1317, 15] on button "Edit Quote" at bounding box center [1326, 17] width 59 height 18
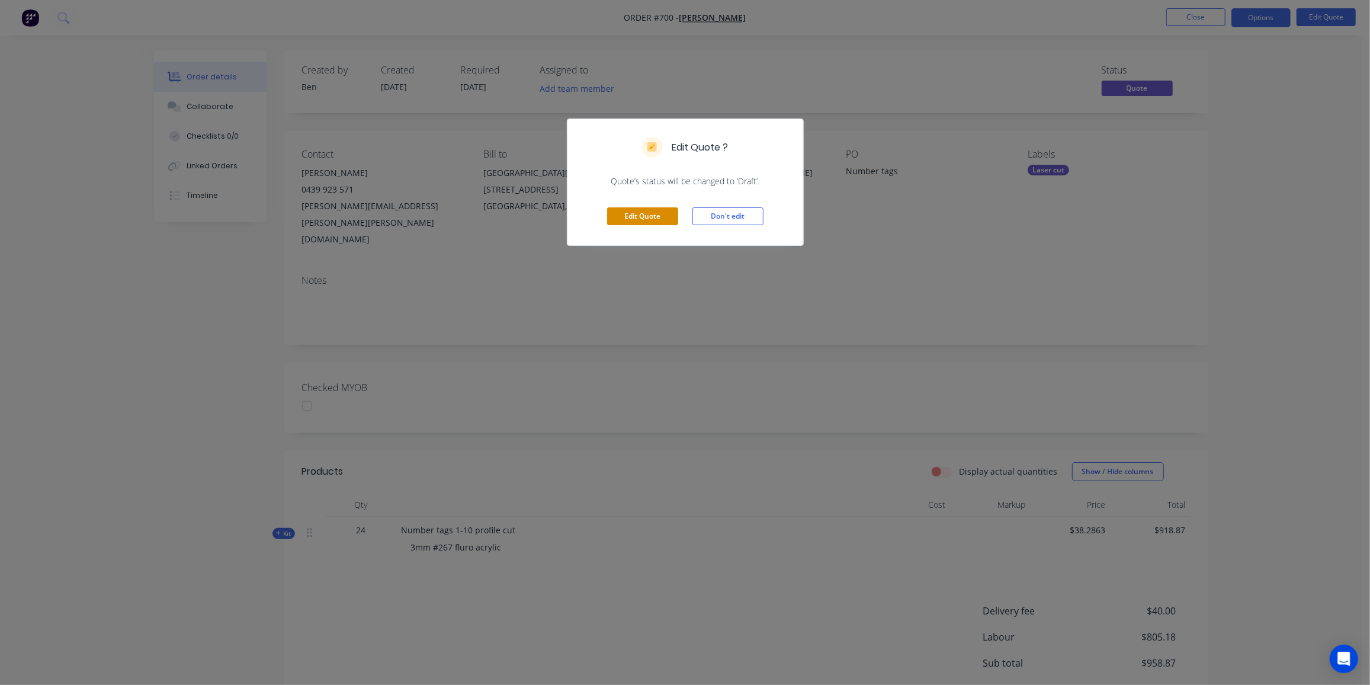
click at [654, 213] on button "Edit Quote" at bounding box center [642, 216] width 71 height 18
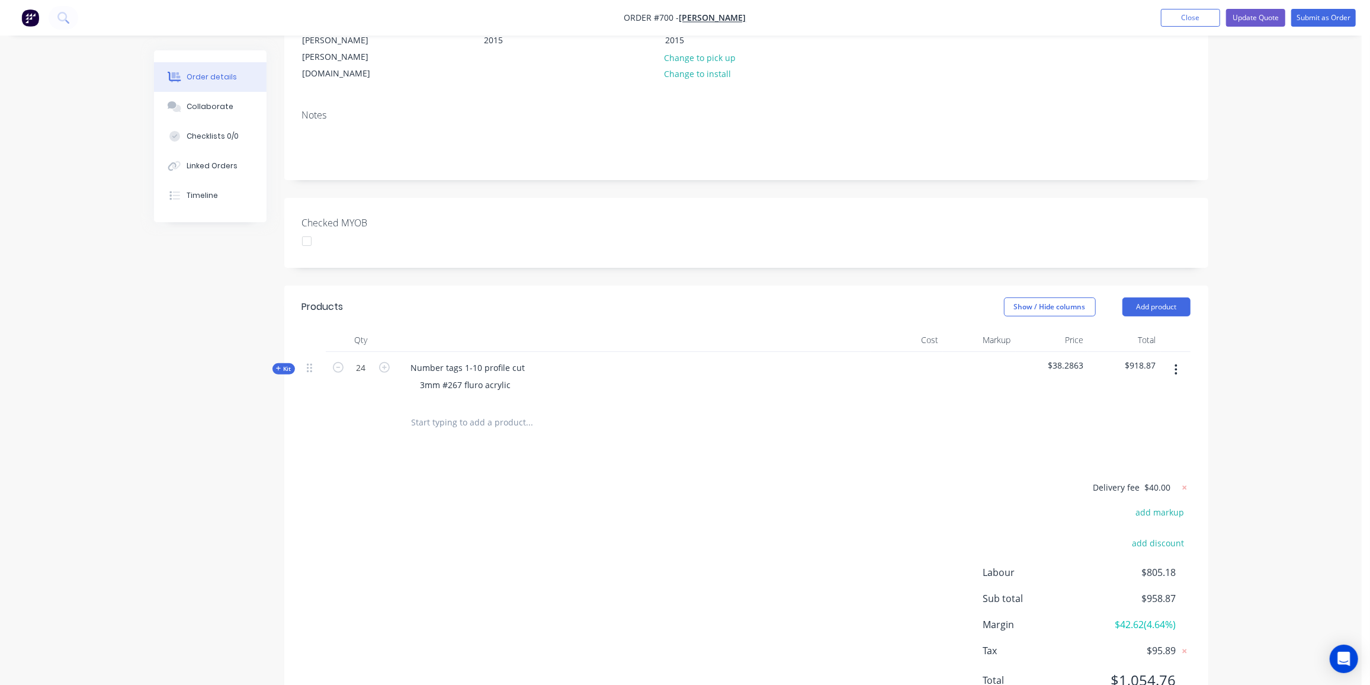
scroll to position [202, 0]
click at [1186, 434] on div "Products Show / Hide columns Add product Qty Cost Markup Price Total Kit 24 Num…" at bounding box center [746, 501] width 924 height 435
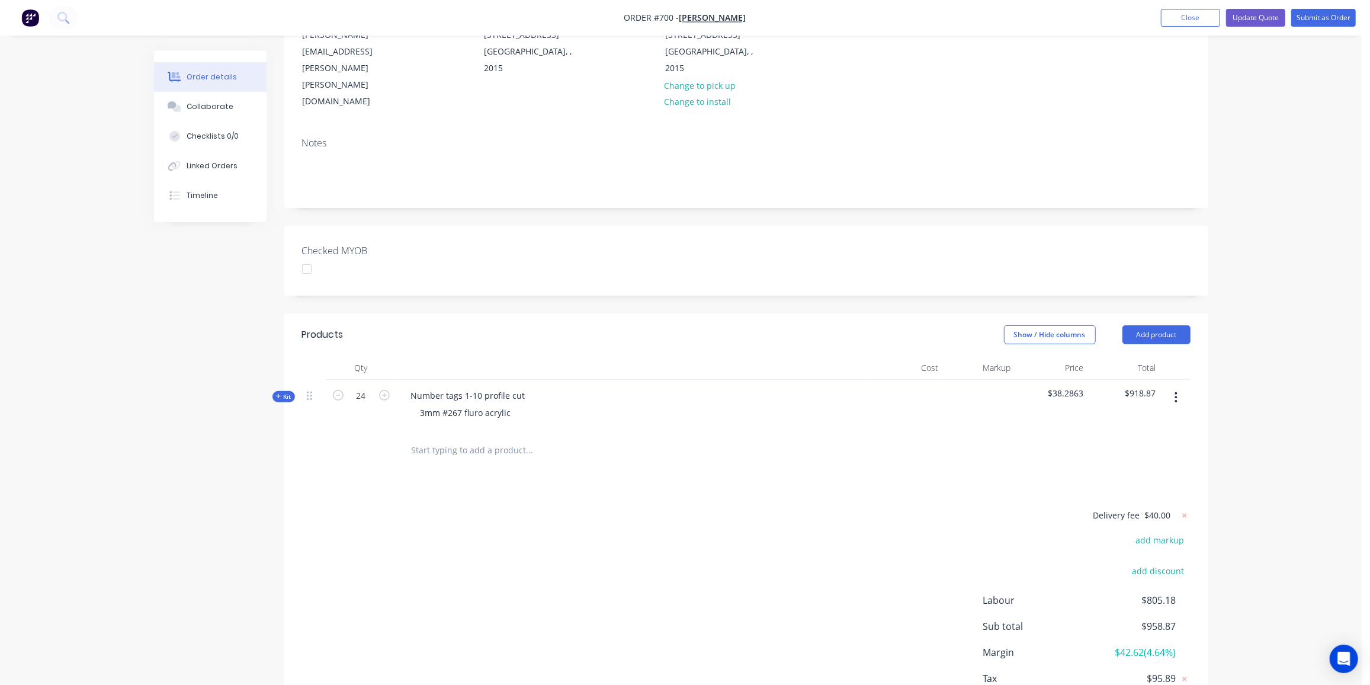
scroll to position [148, 0]
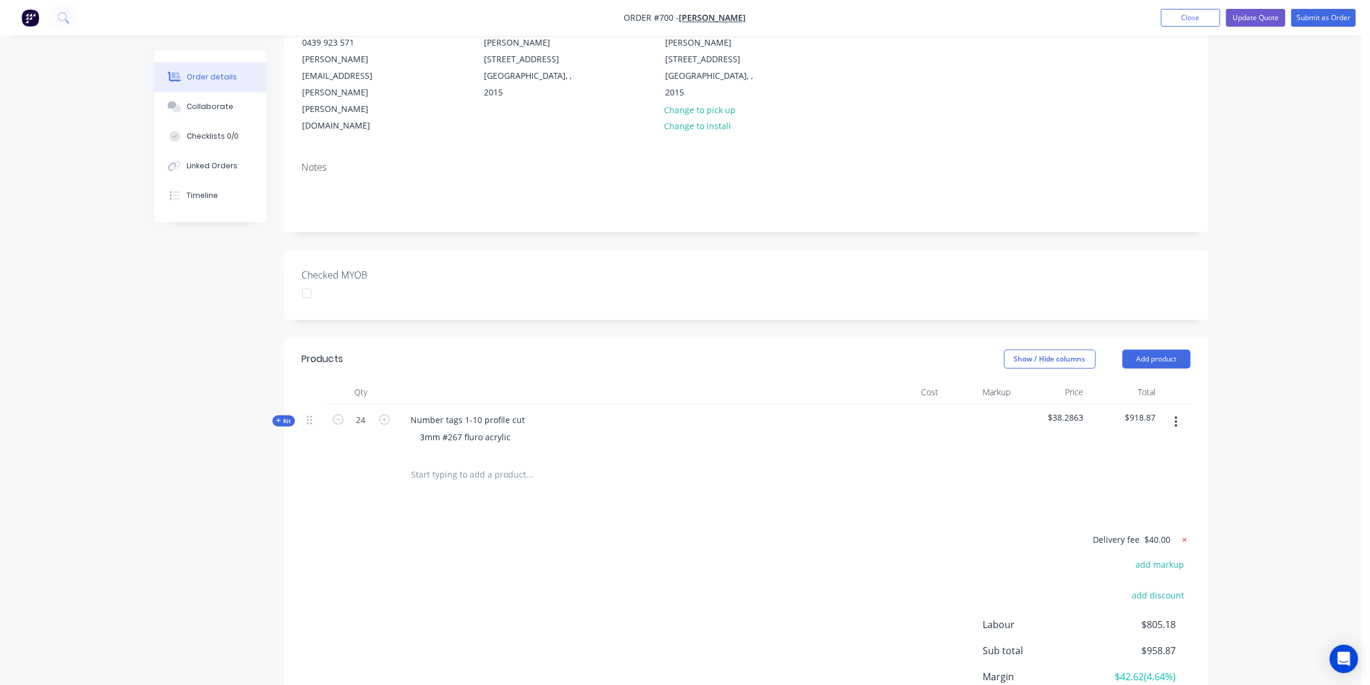
click at [1183, 537] on icon at bounding box center [1184, 539] width 4 height 4
click at [1164, 532] on button "add delivery fee" at bounding box center [1152, 540] width 76 height 16
type input "50"
click at [532, 532] on div "Delivery fee Delivery fee Delivery fee name (Optional) 50 50 $0 add markup add …" at bounding box center [746, 645] width 888 height 226
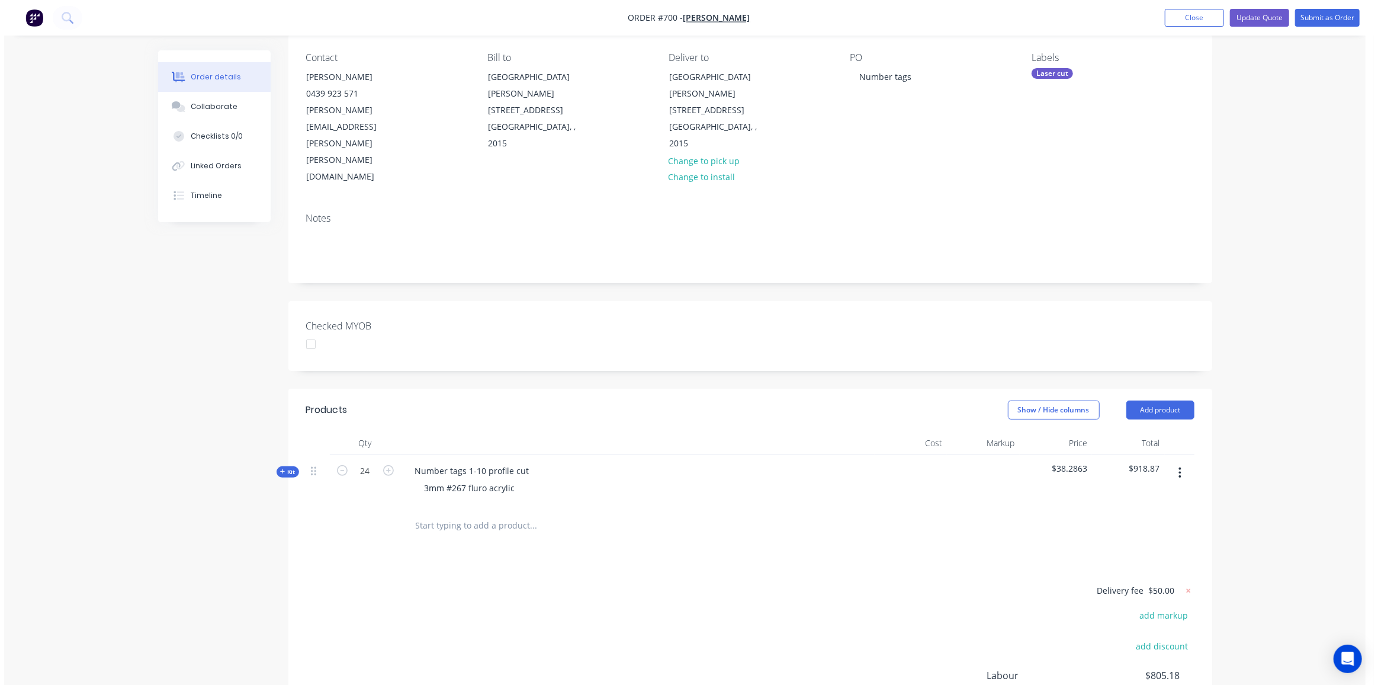
scroll to position [0, 0]
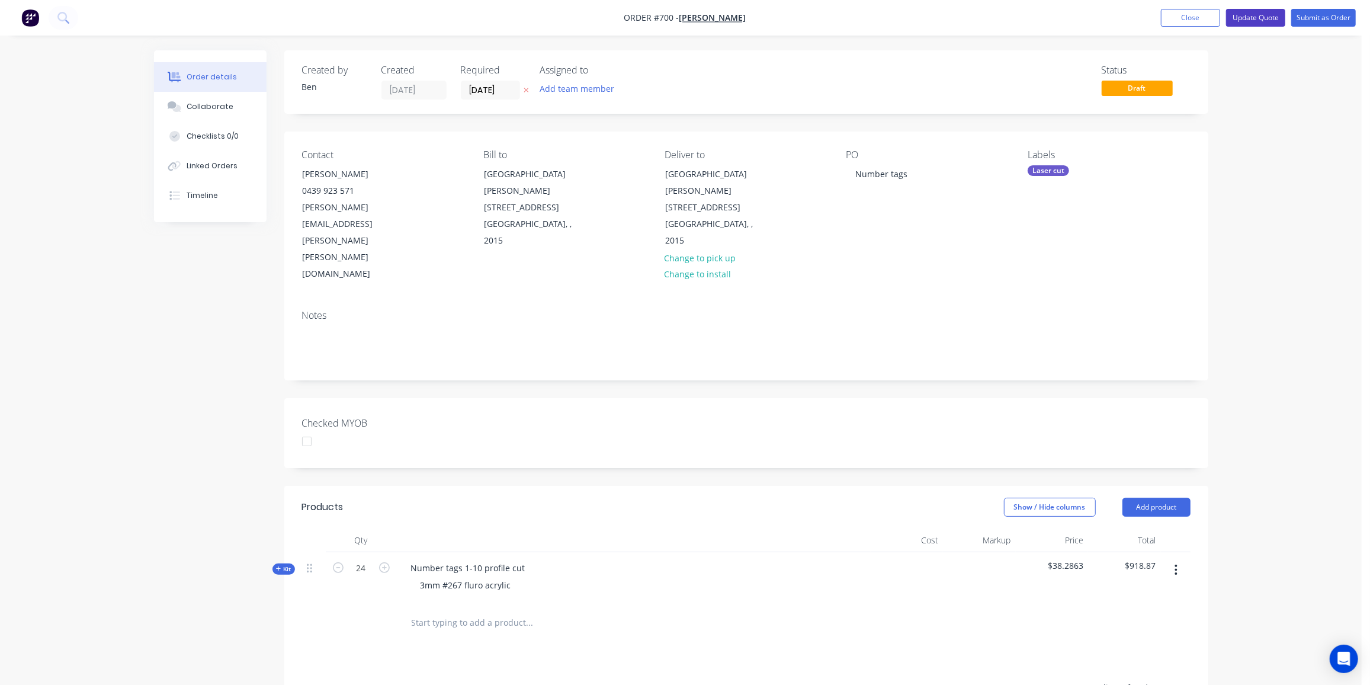
click at [1254, 17] on button "Update Quote" at bounding box center [1255, 18] width 59 height 18
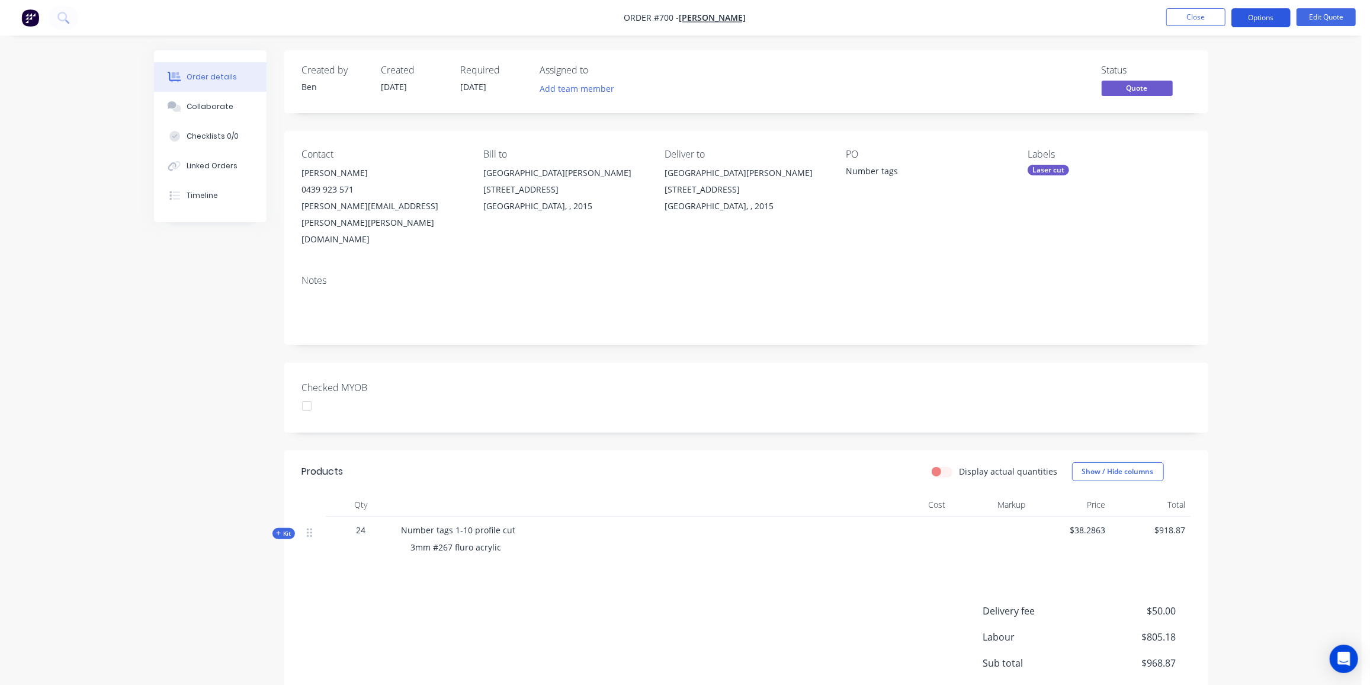
click at [1258, 14] on button "Options" at bounding box center [1260, 17] width 59 height 19
click at [1197, 75] on div "Quote" at bounding box center [1225, 71] width 109 height 17
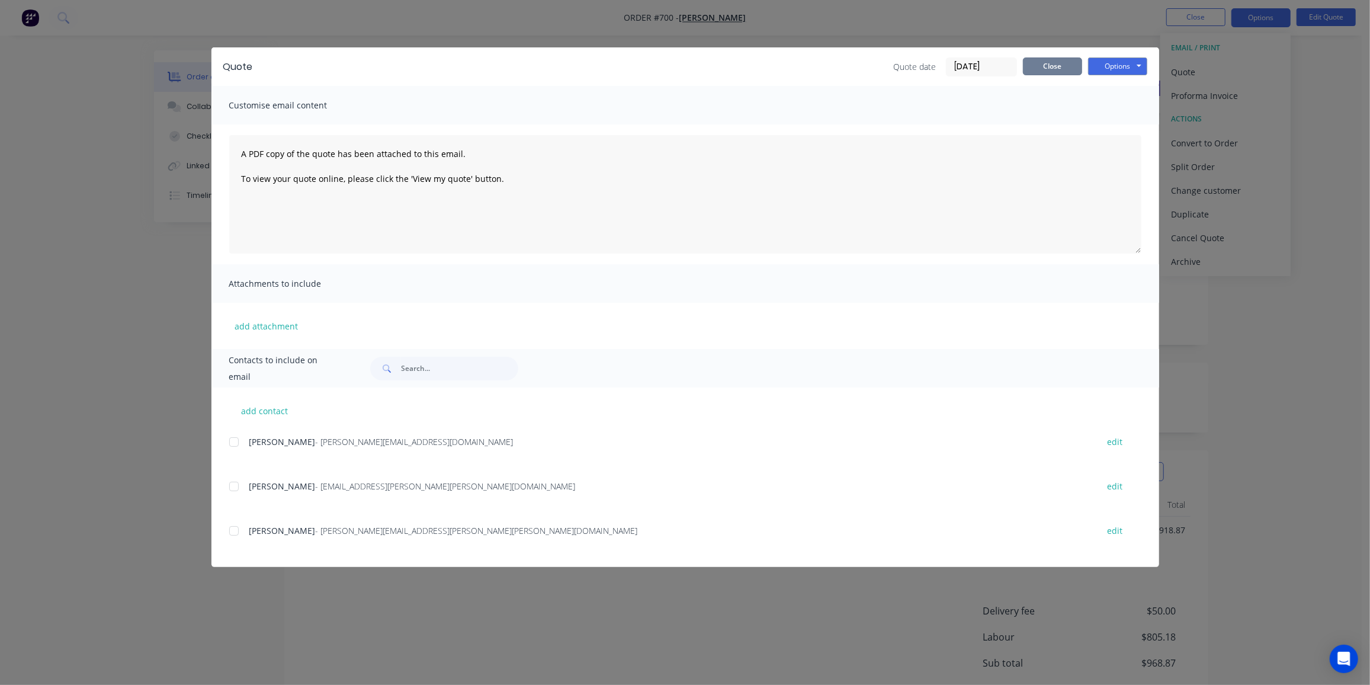
click at [1056, 65] on button "Close" at bounding box center [1052, 66] width 59 height 18
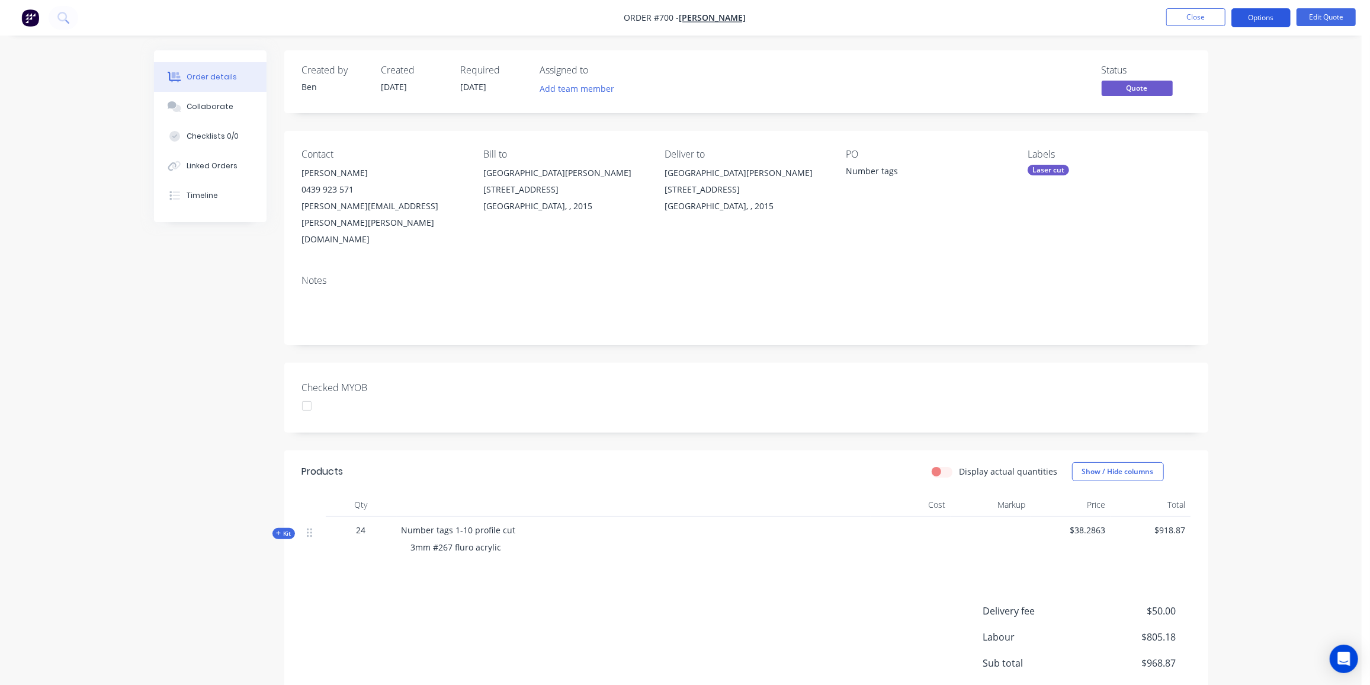
click at [1268, 11] on button "Options" at bounding box center [1260, 17] width 59 height 19
click at [1212, 94] on div "Proforma Invoice" at bounding box center [1225, 95] width 109 height 17
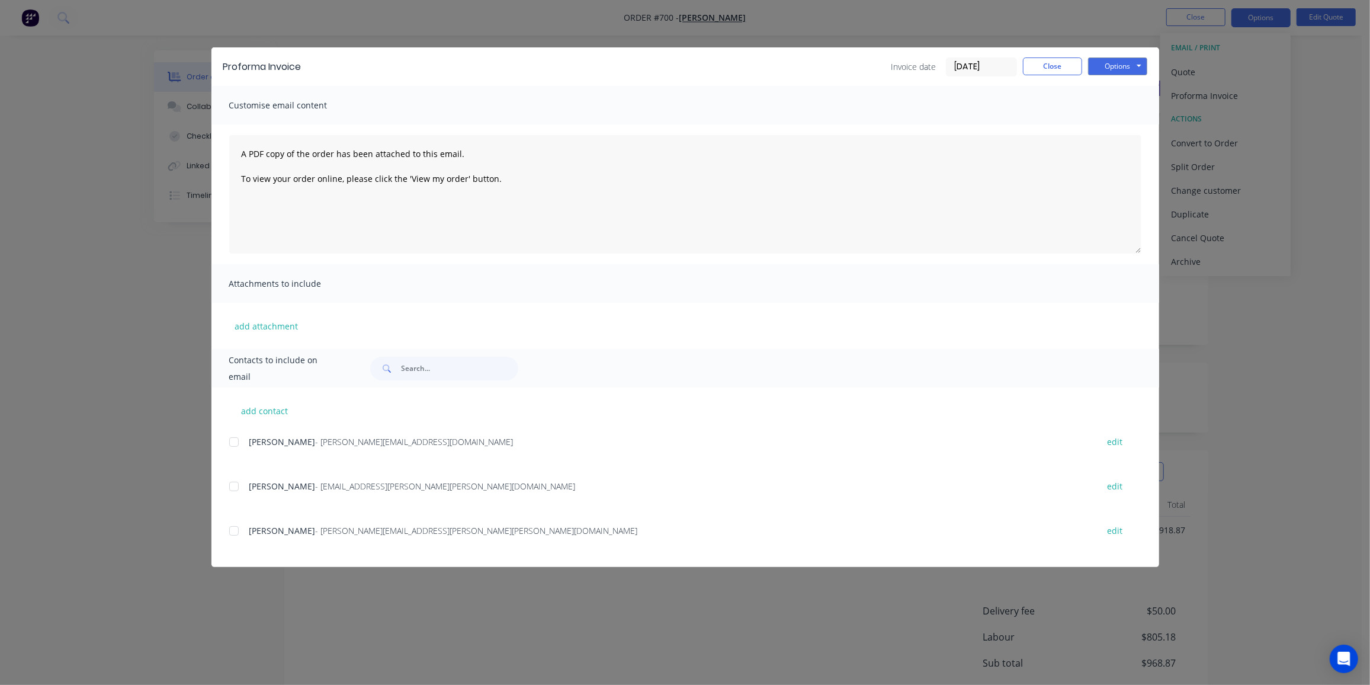
click at [238, 531] on div at bounding box center [234, 531] width 24 height 24
click at [266, 327] on button "add attachment" at bounding box center [266, 326] width 75 height 18
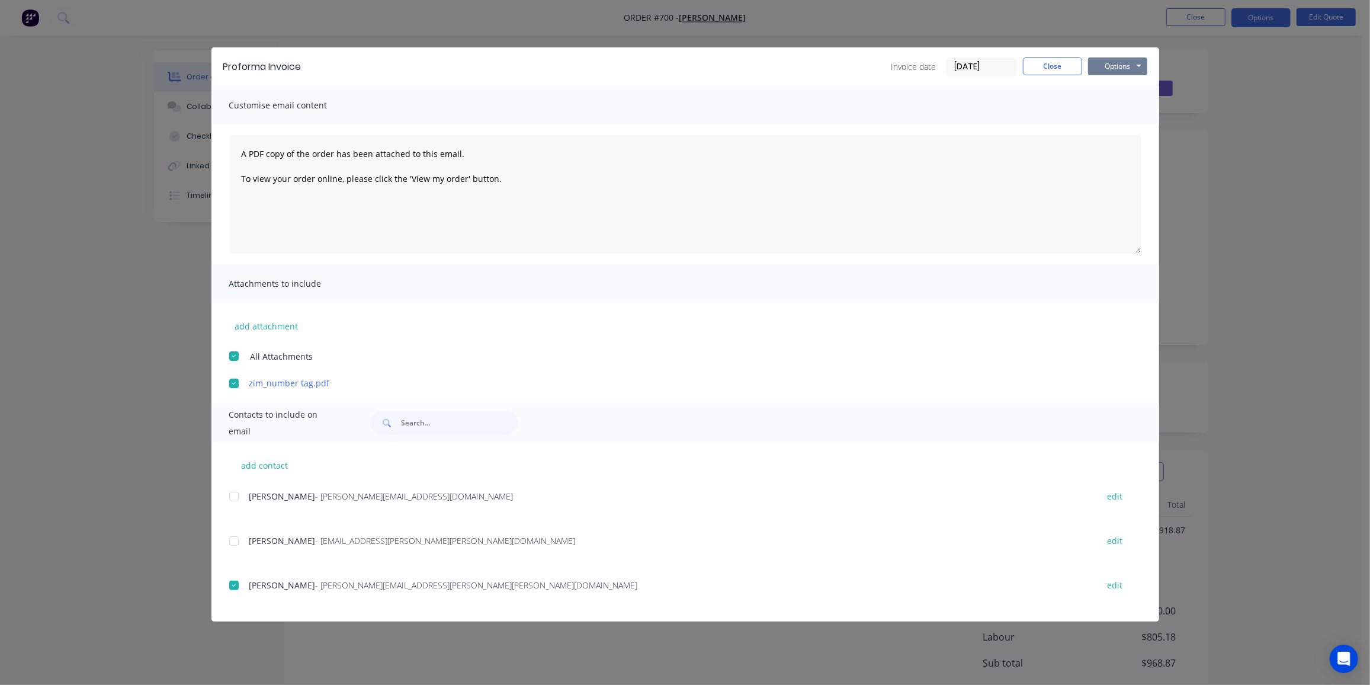
click at [1124, 68] on button "Options" at bounding box center [1117, 66] width 59 height 18
click at [1121, 124] on button "Email" at bounding box center [1126, 127] width 76 height 20
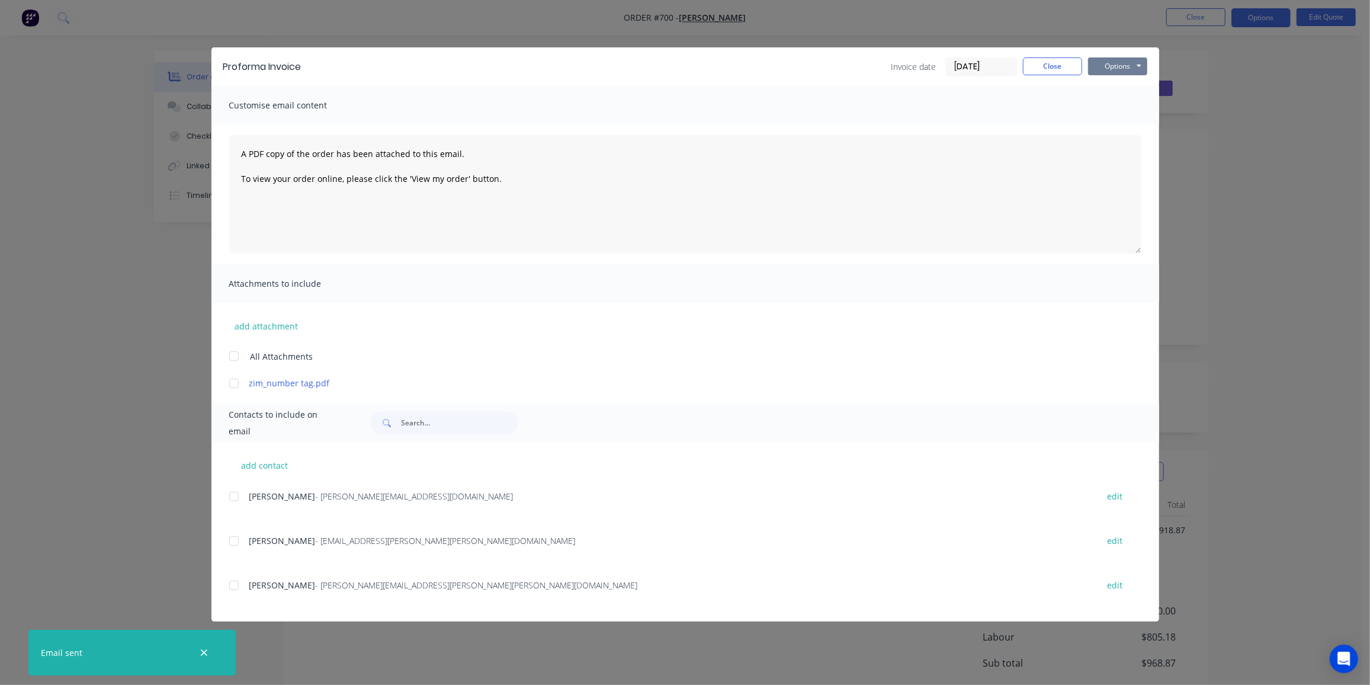
click at [1098, 60] on button "Options" at bounding box center [1117, 66] width 59 height 18
click at [1119, 91] on button "Preview" at bounding box center [1126, 88] width 76 height 20
click at [1053, 67] on button "Close" at bounding box center [1052, 66] width 59 height 18
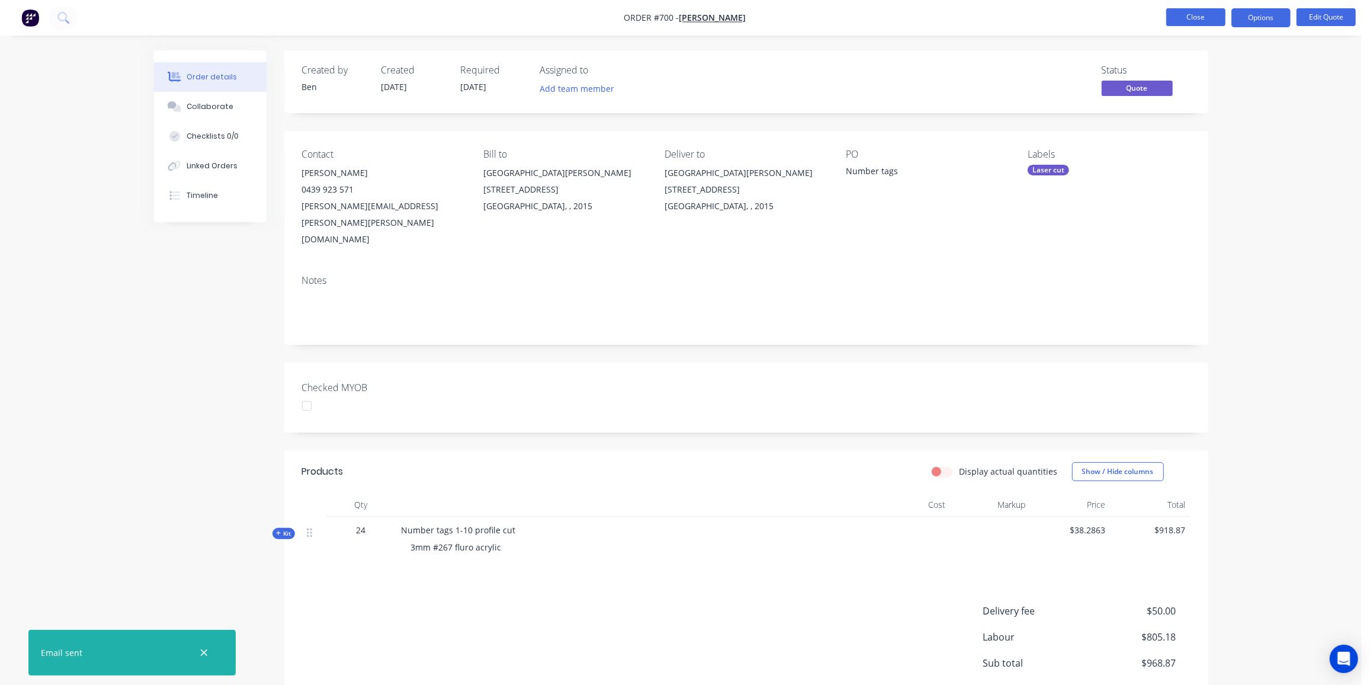
click at [1211, 13] on button "Close" at bounding box center [1195, 17] width 59 height 18
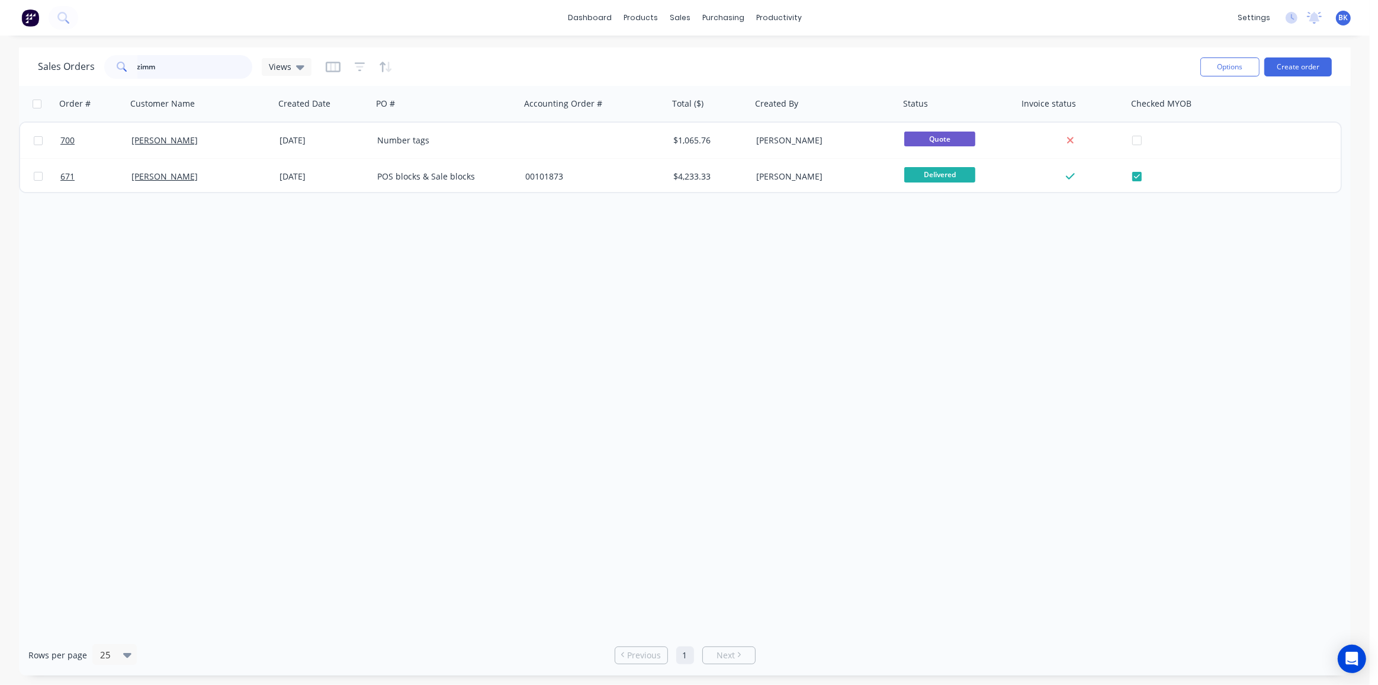
drag, startPoint x: 168, startPoint y: 69, endPoint x: 21, endPoint y: 60, distance: 147.2
click at [21, 60] on div "Sales Orders zimm Views Options Create order" at bounding box center [685, 66] width 1332 height 38
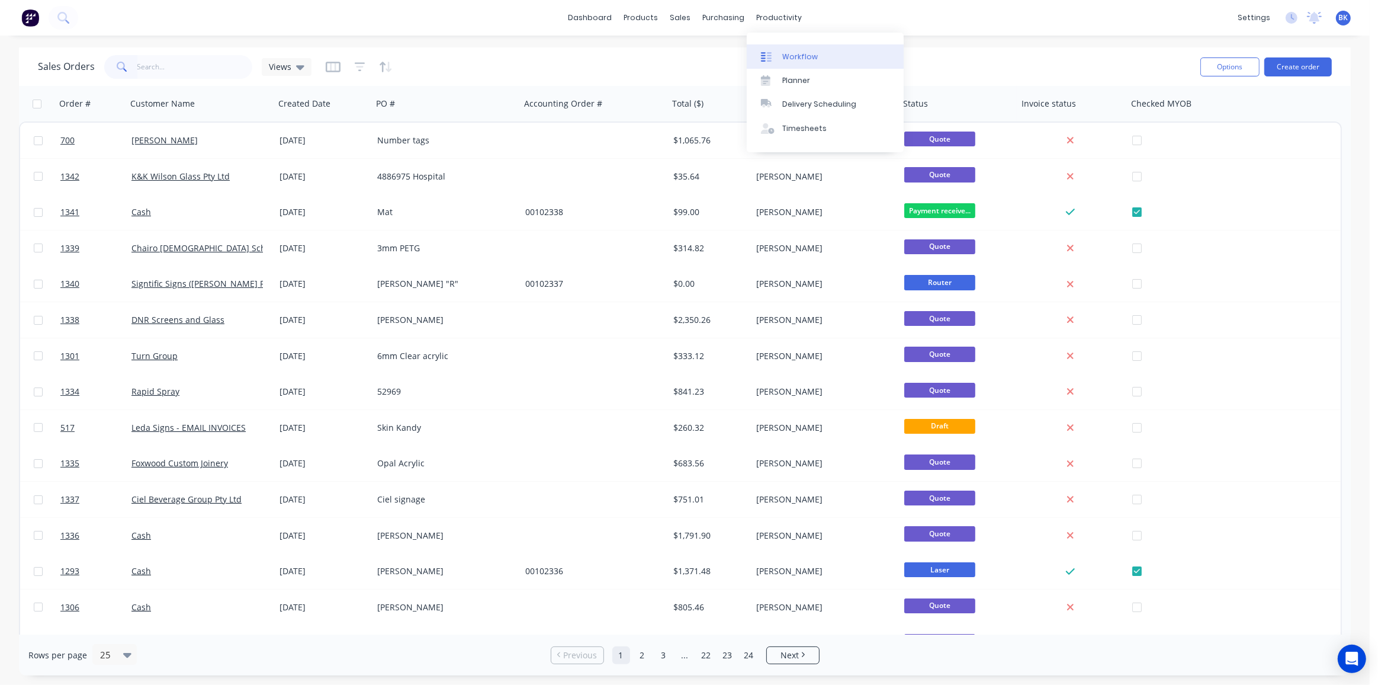
click at [795, 57] on div "Workflow" at bounding box center [800, 57] width 36 height 11
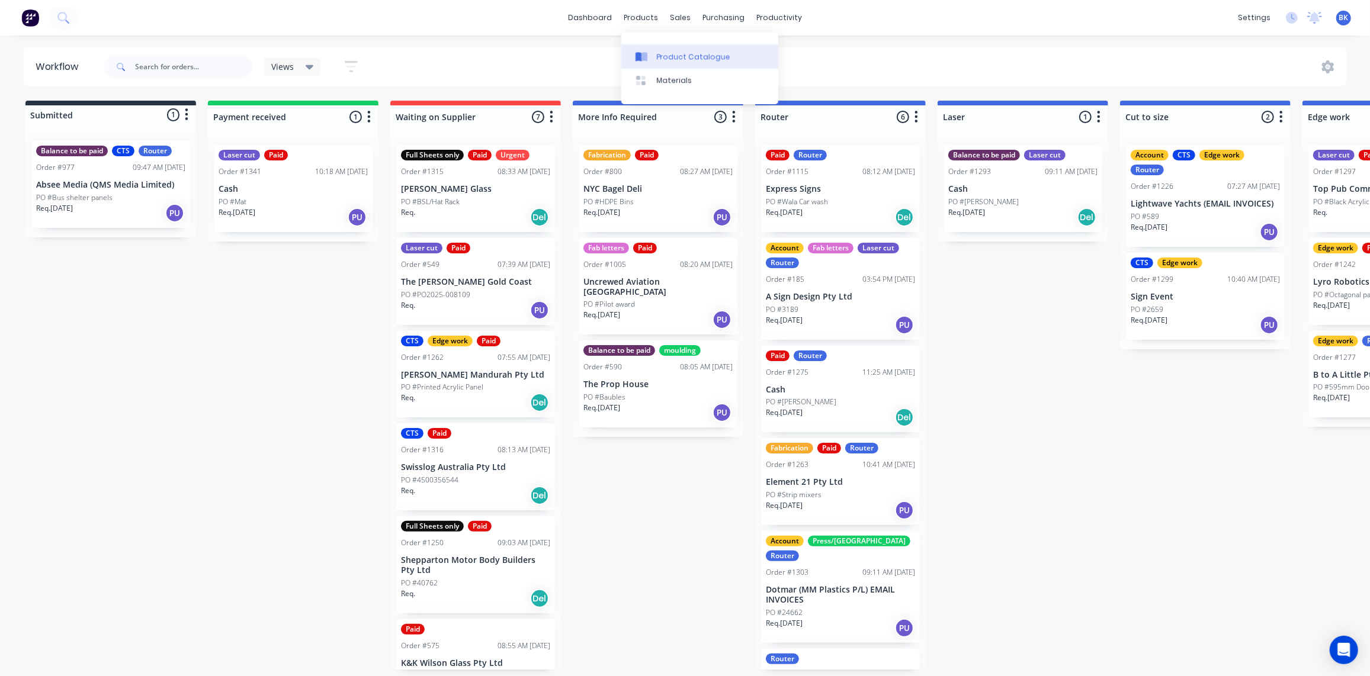
click at [664, 57] on div "Product Catalogue" at bounding box center [693, 57] width 73 height 11
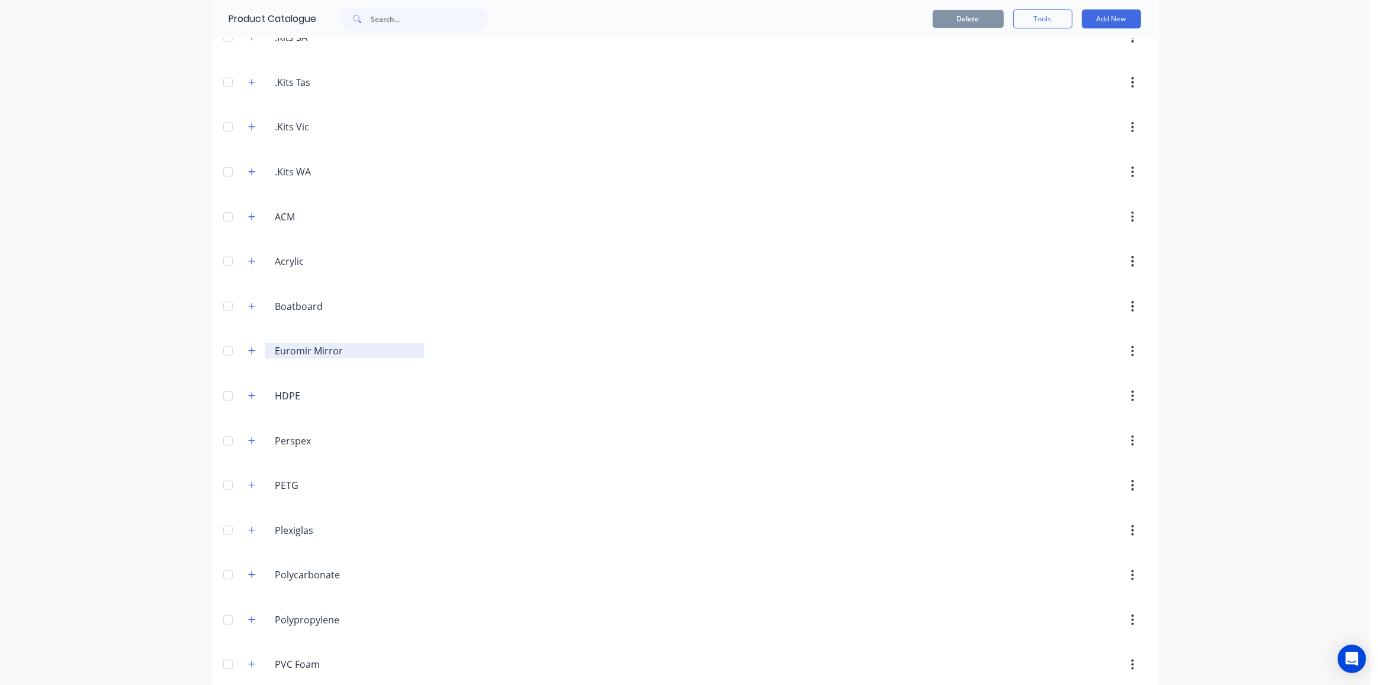
scroll to position [254, 0]
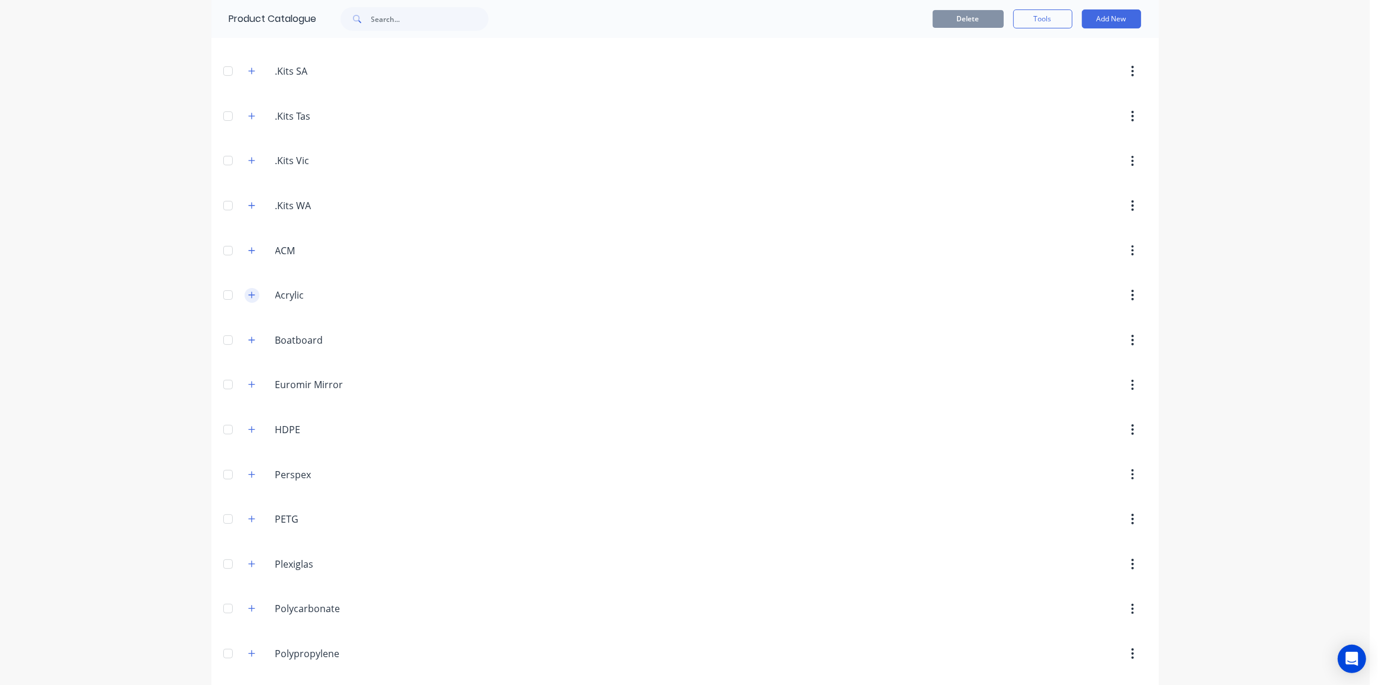
click at [248, 291] on icon "button" at bounding box center [251, 295] width 7 height 8
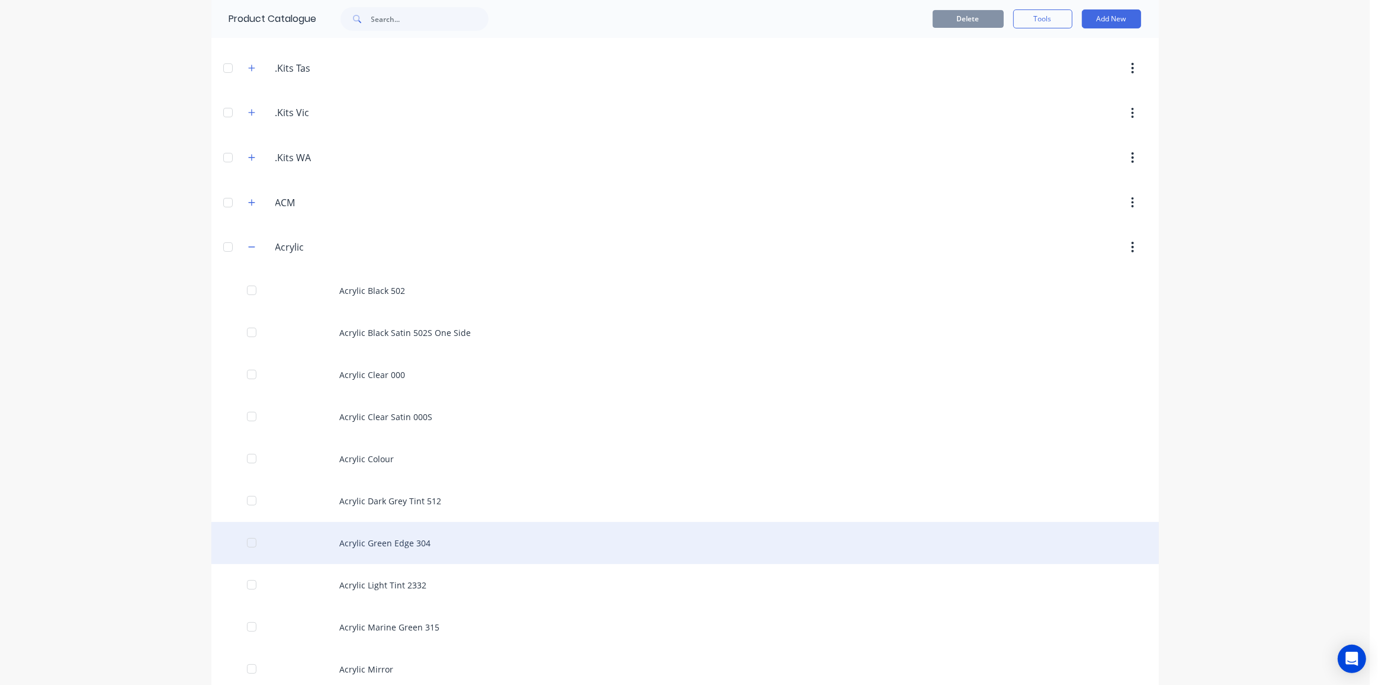
scroll to position [524, 0]
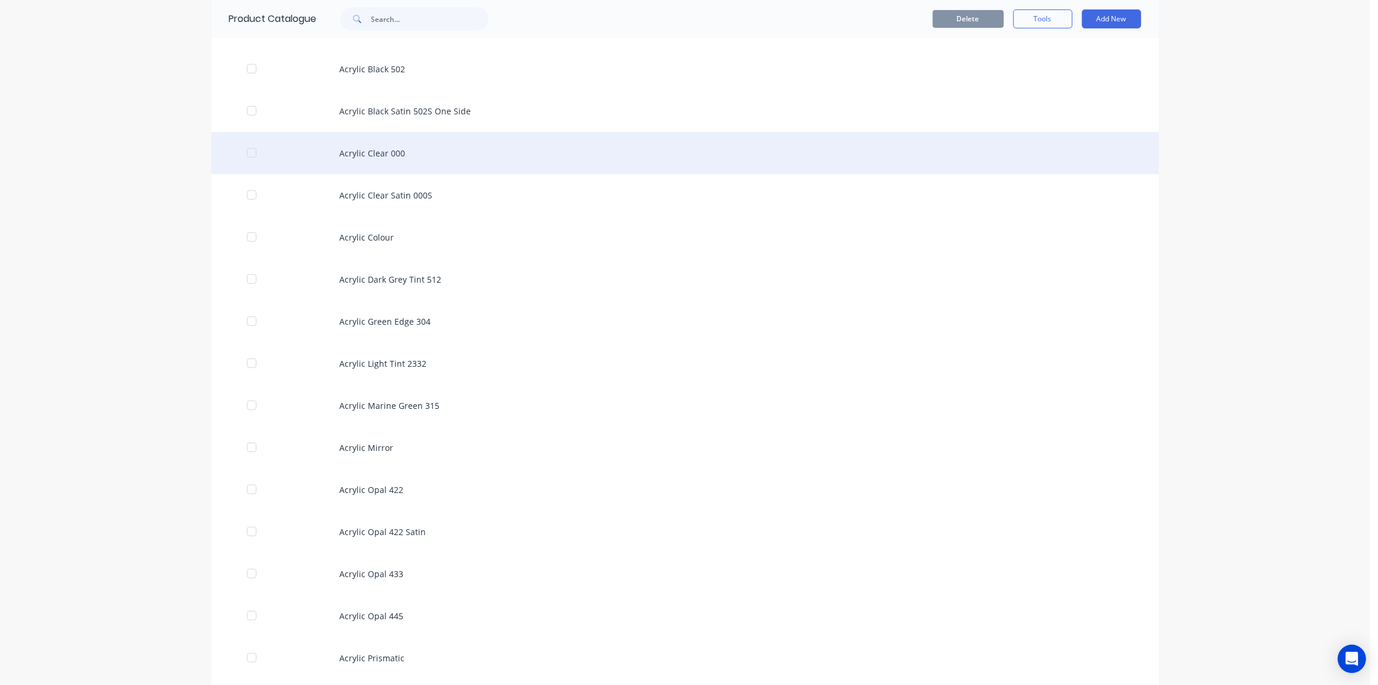
click at [392, 144] on div "Acrylic Clear 000" at bounding box center [685, 153] width 948 height 42
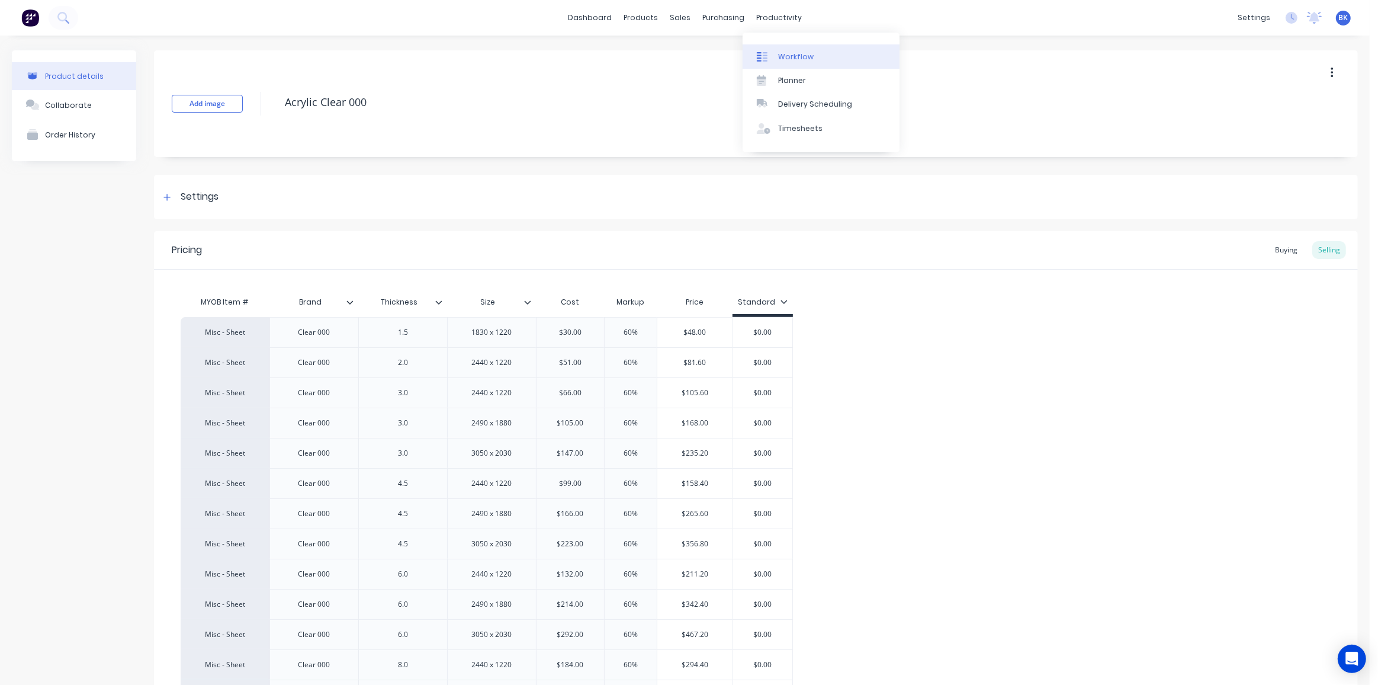
click at [783, 52] on div "Workflow" at bounding box center [796, 57] width 36 height 11
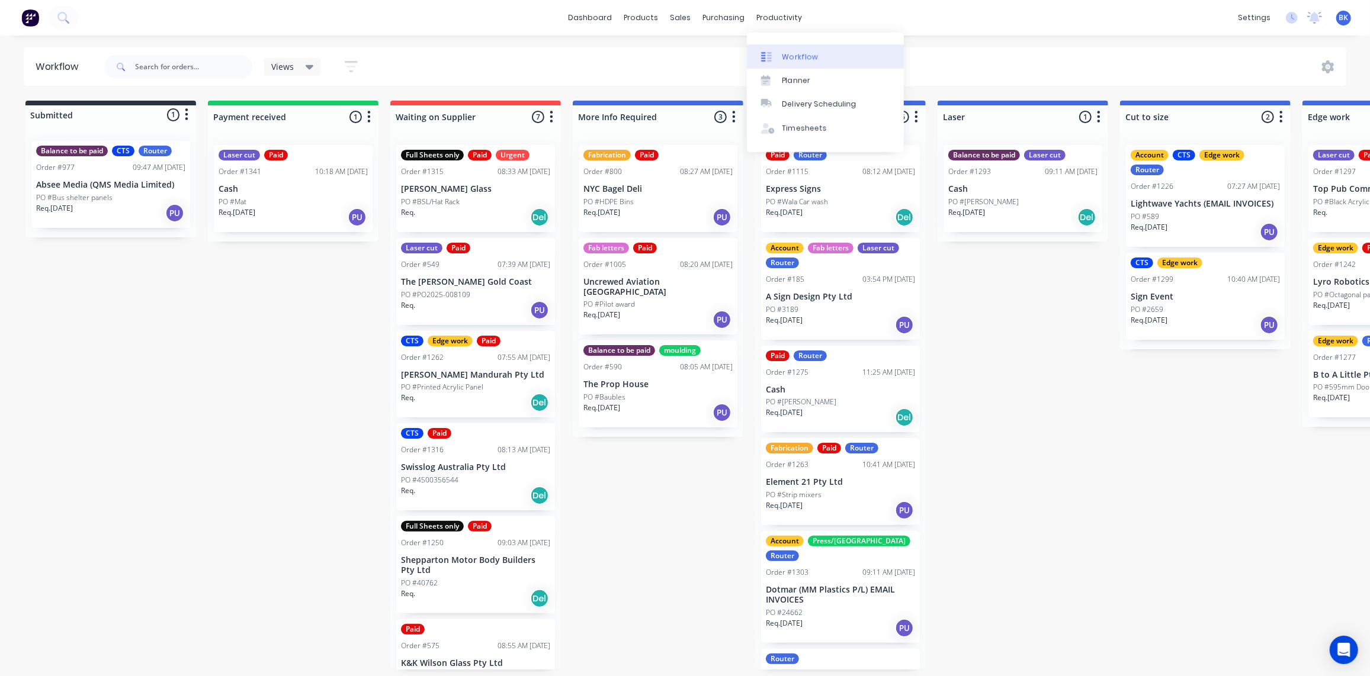
click at [784, 52] on div "Workflow" at bounding box center [800, 57] width 36 height 11
click at [1180, 200] on p "Lightwave Yachts (EMAIL INVOICES)" at bounding box center [1205, 204] width 149 height 10
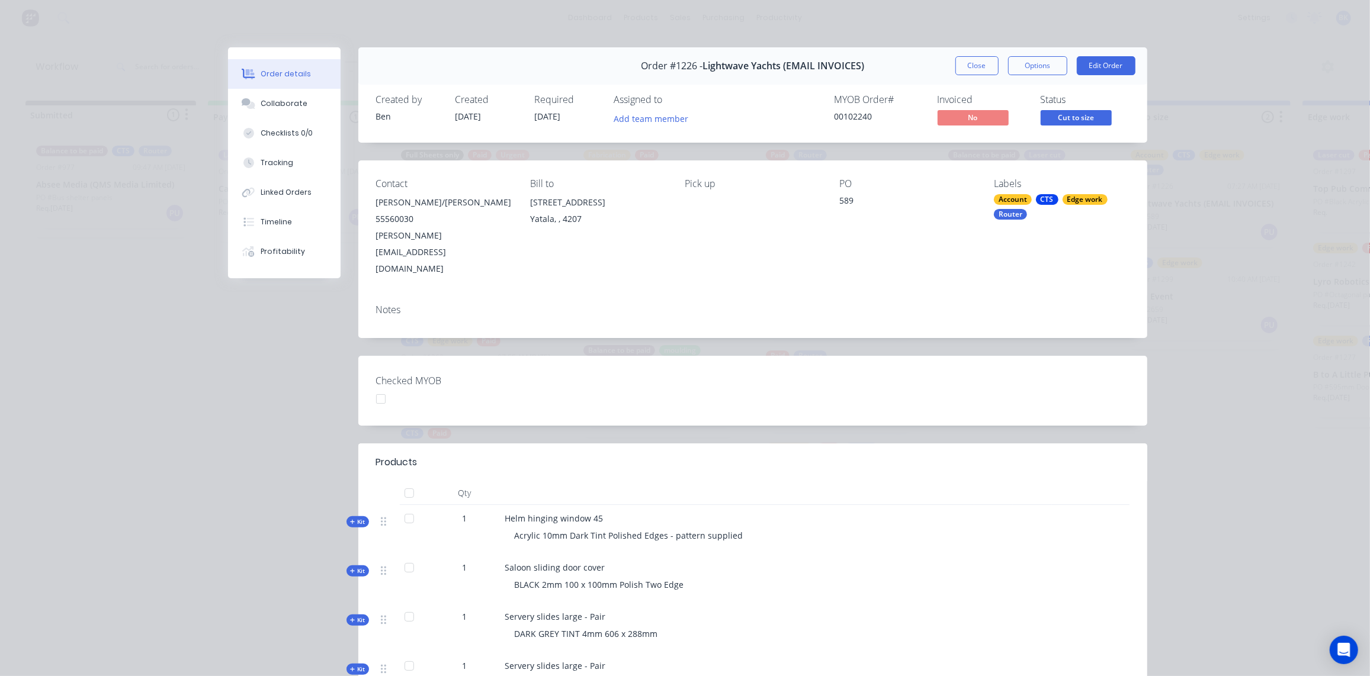
click at [408, 233] on div "[PERSON_NAME][EMAIL_ADDRESS][DOMAIN_NAME]" at bounding box center [444, 252] width 136 height 50
click at [971, 60] on button "Close" at bounding box center [976, 65] width 43 height 19
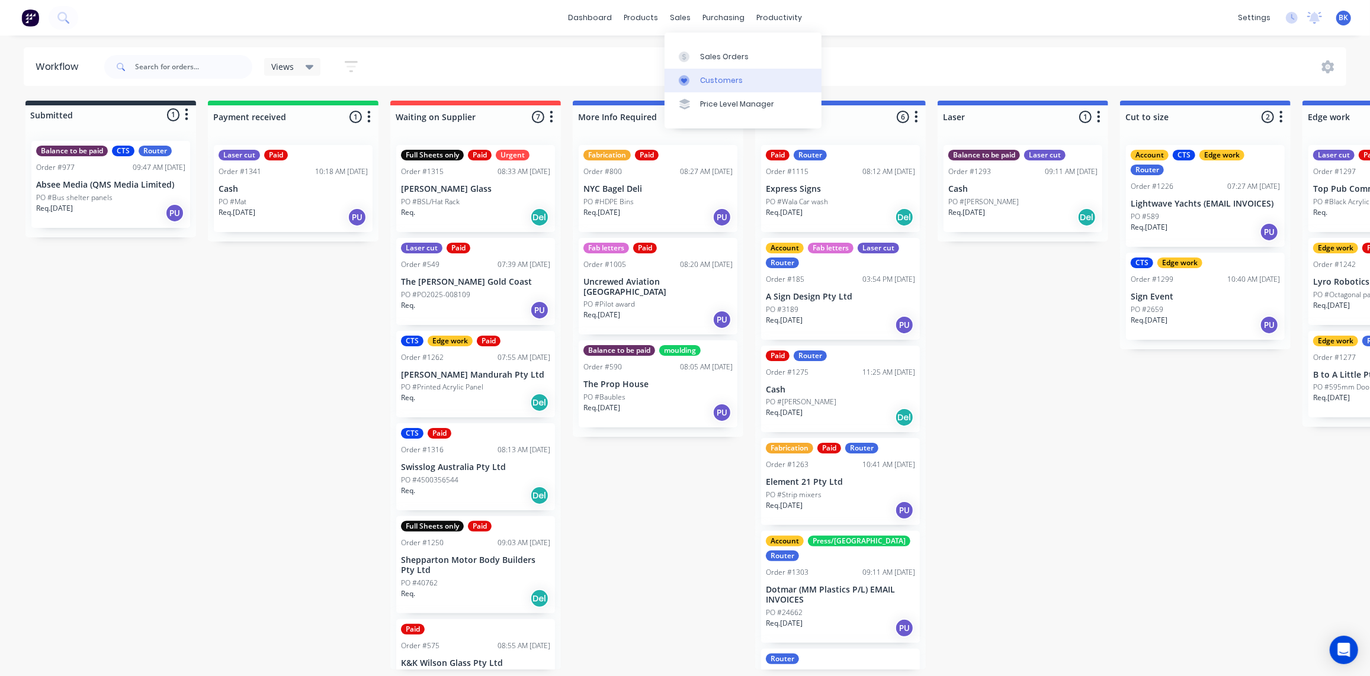
click at [710, 81] on div "Customers" at bounding box center [721, 80] width 43 height 11
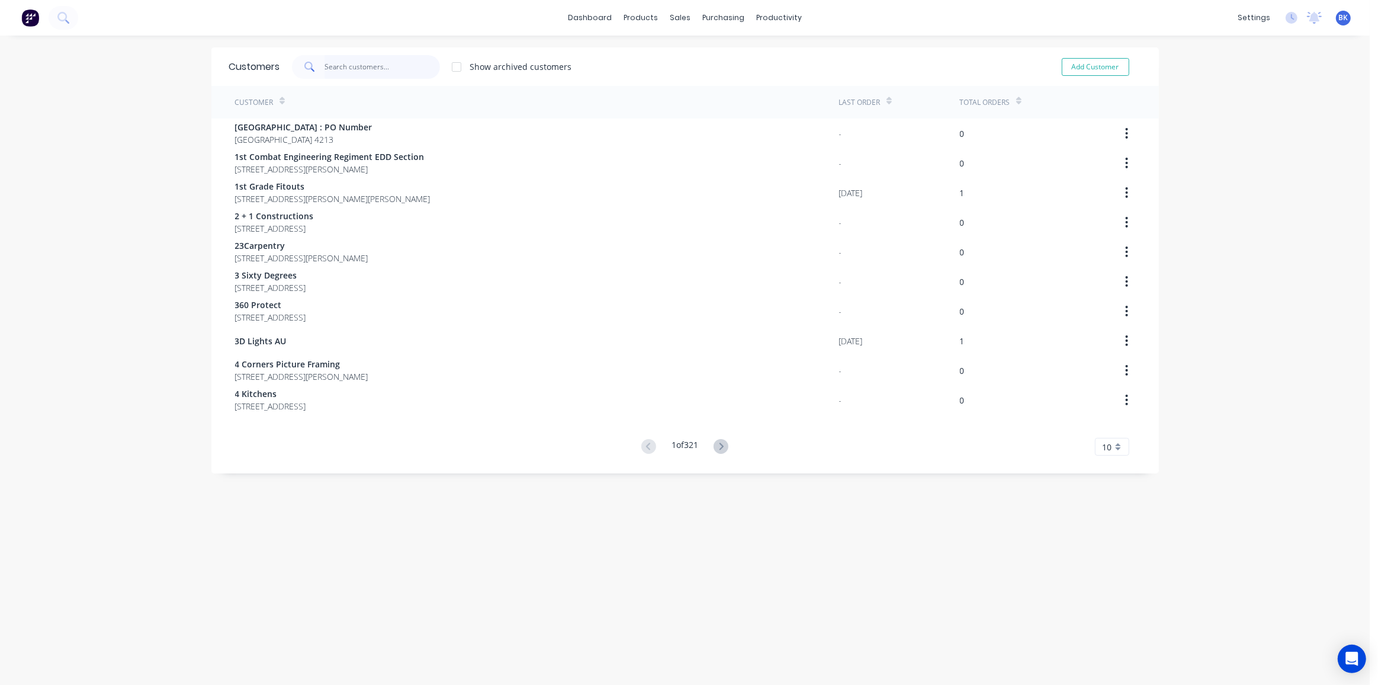
click at [360, 63] on input "text" at bounding box center [382, 67] width 115 height 24
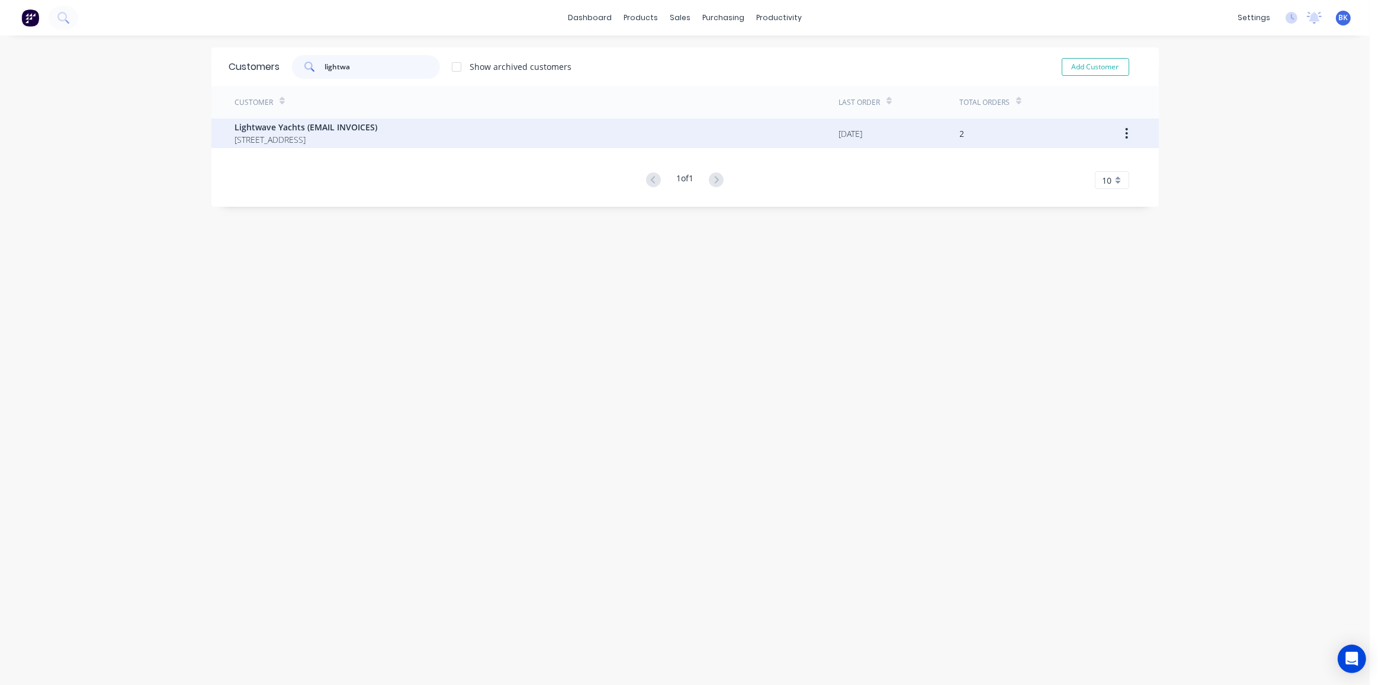
type input "lightwa"
click at [335, 124] on span "Lightwave Yachts (EMAIL INVOICES)" at bounding box center [306, 127] width 143 height 12
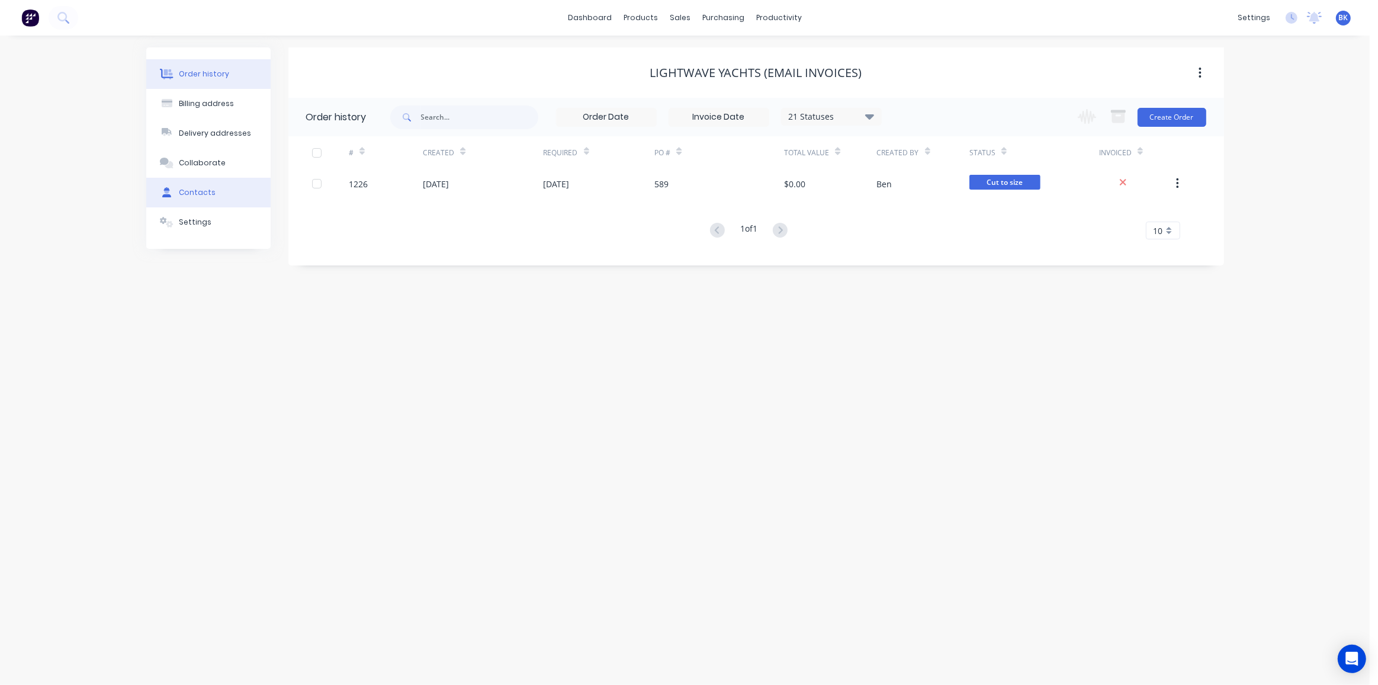
click at [195, 191] on div "Contacts" at bounding box center [197, 192] width 37 height 11
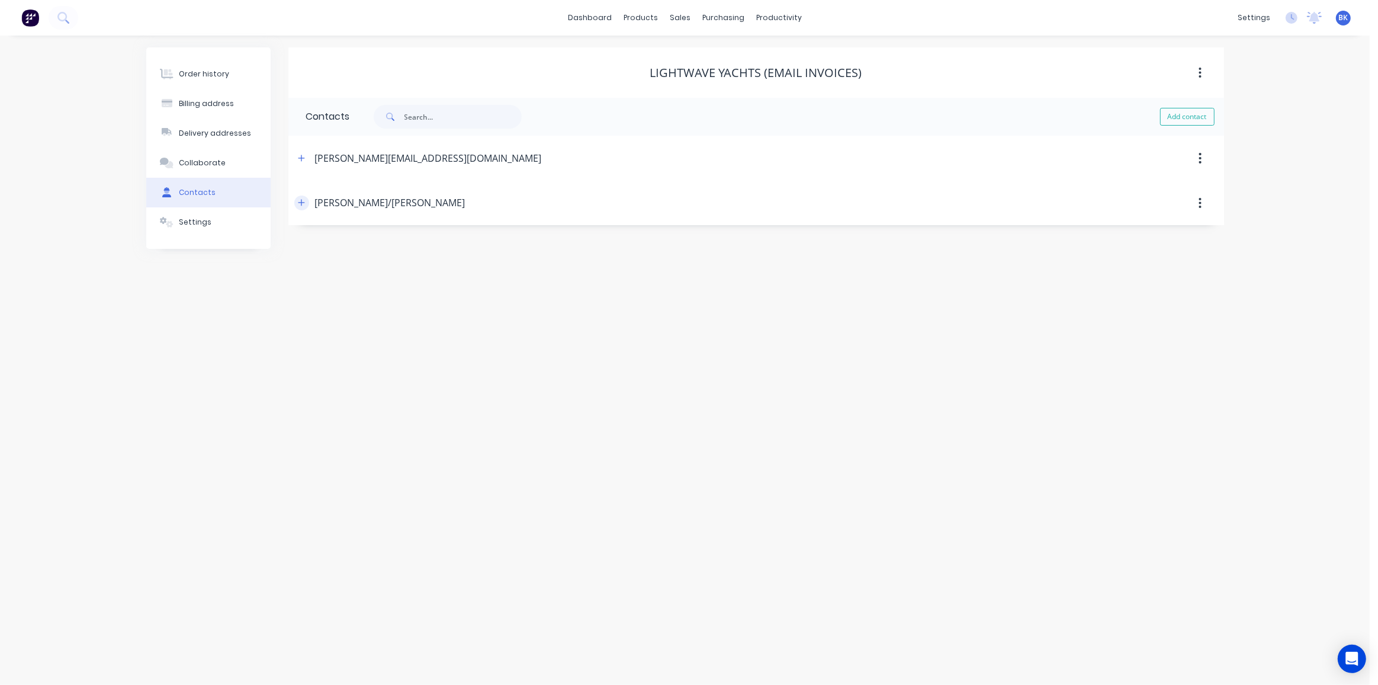
click at [299, 200] on icon "button" at bounding box center [301, 202] width 7 height 8
click at [301, 159] on icon "button" at bounding box center [301, 158] width 7 height 7
click at [301, 159] on icon "button" at bounding box center [301, 158] width 7 height 8
click at [789, 56] on div "Workflow" at bounding box center [800, 57] width 36 height 11
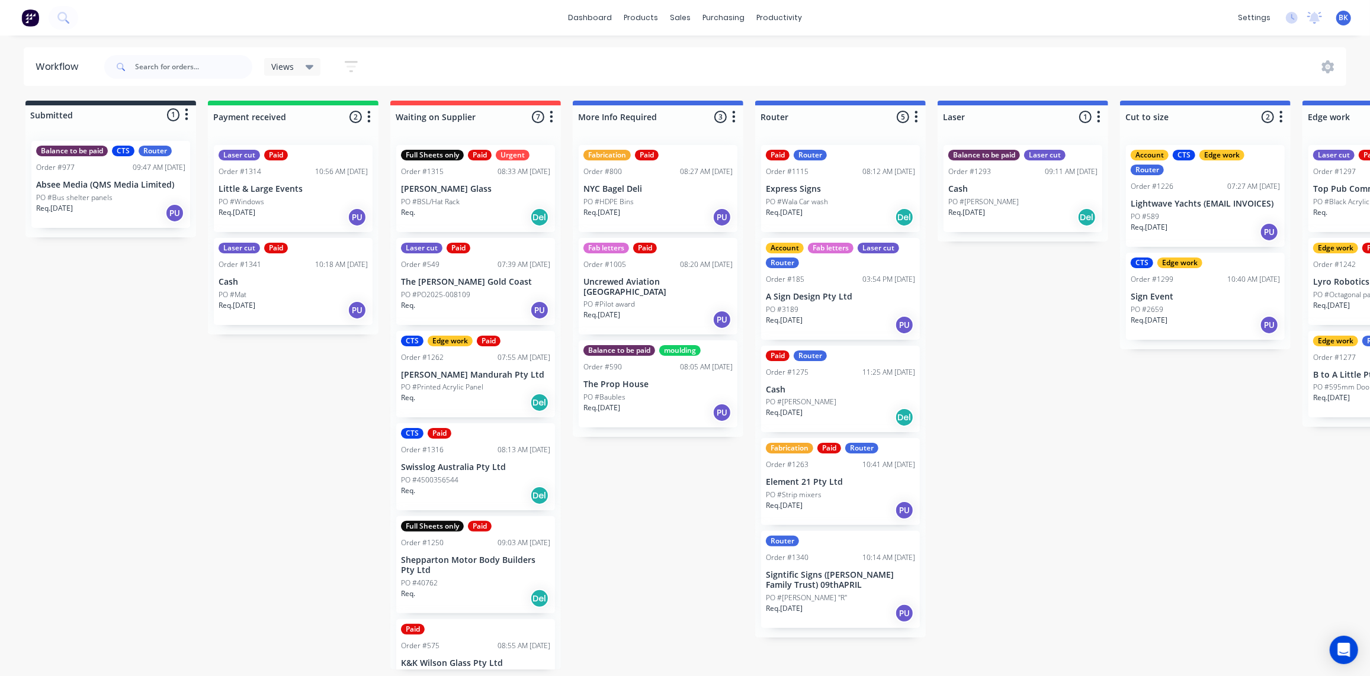
click at [1199, 207] on p "Lightwave Yachts (EMAIL INVOICES)" at bounding box center [1205, 204] width 149 height 10
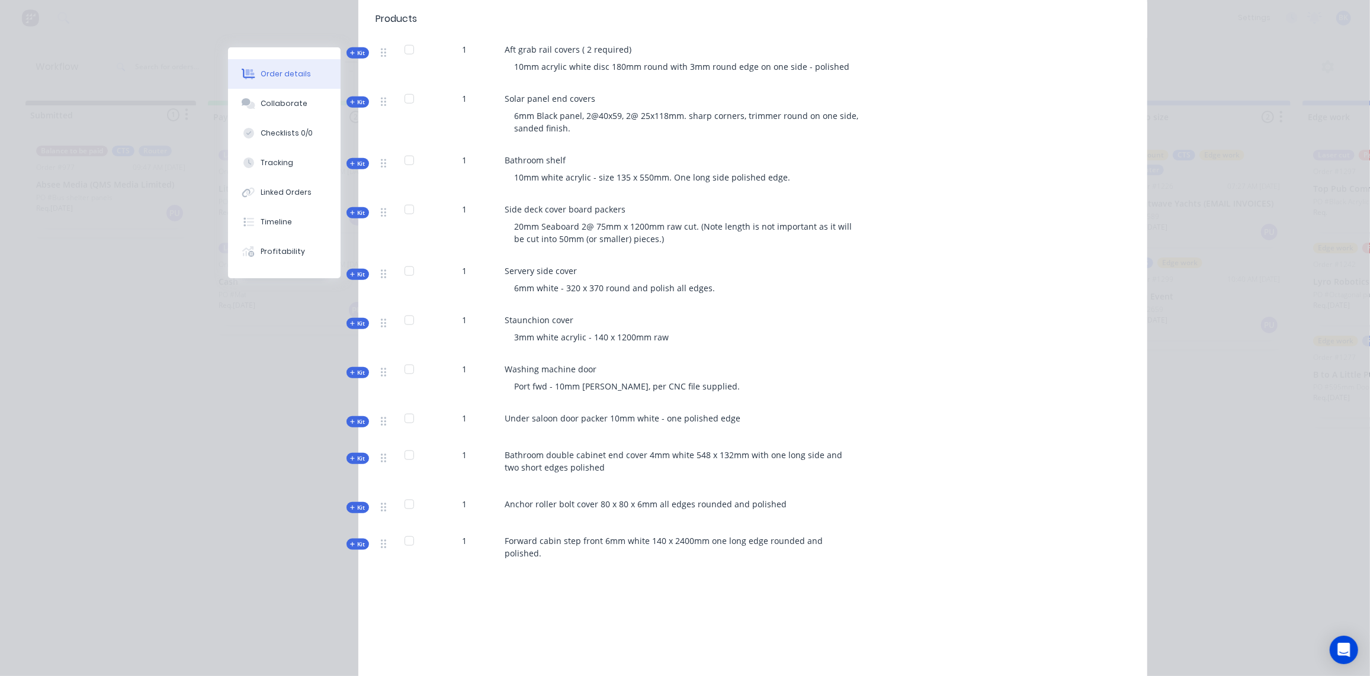
scroll to position [1023, 0]
click at [702, 412] on span "Under saloon door packer 10mm white - one polished edge" at bounding box center [623, 417] width 236 height 11
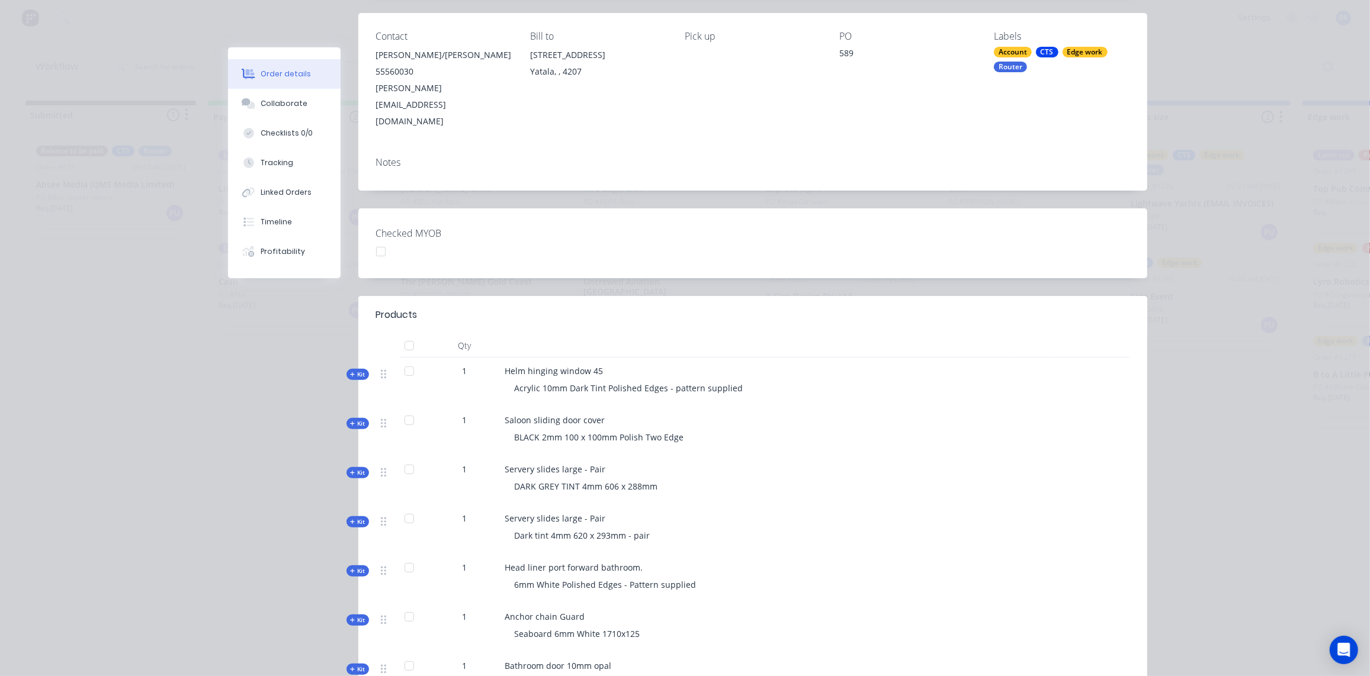
scroll to position [0, 0]
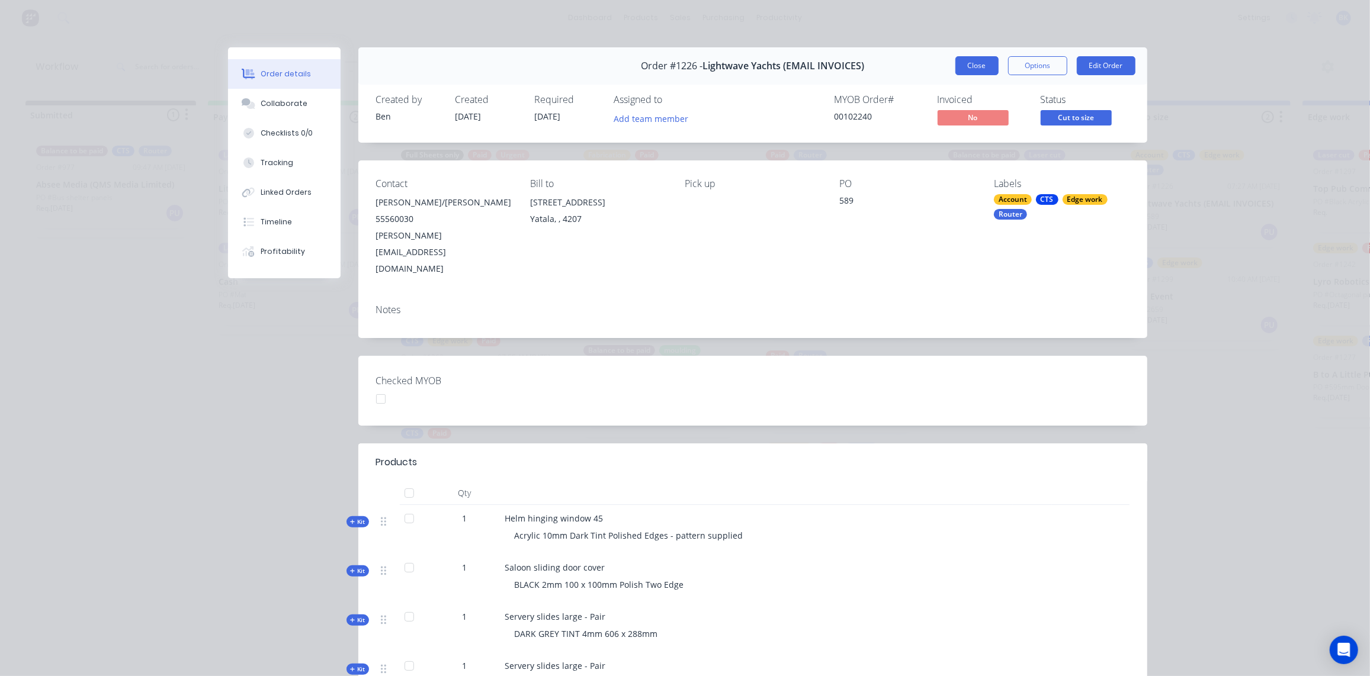
click at [971, 58] on button "Close" at bounding box center [976, 65] width 43 height 19
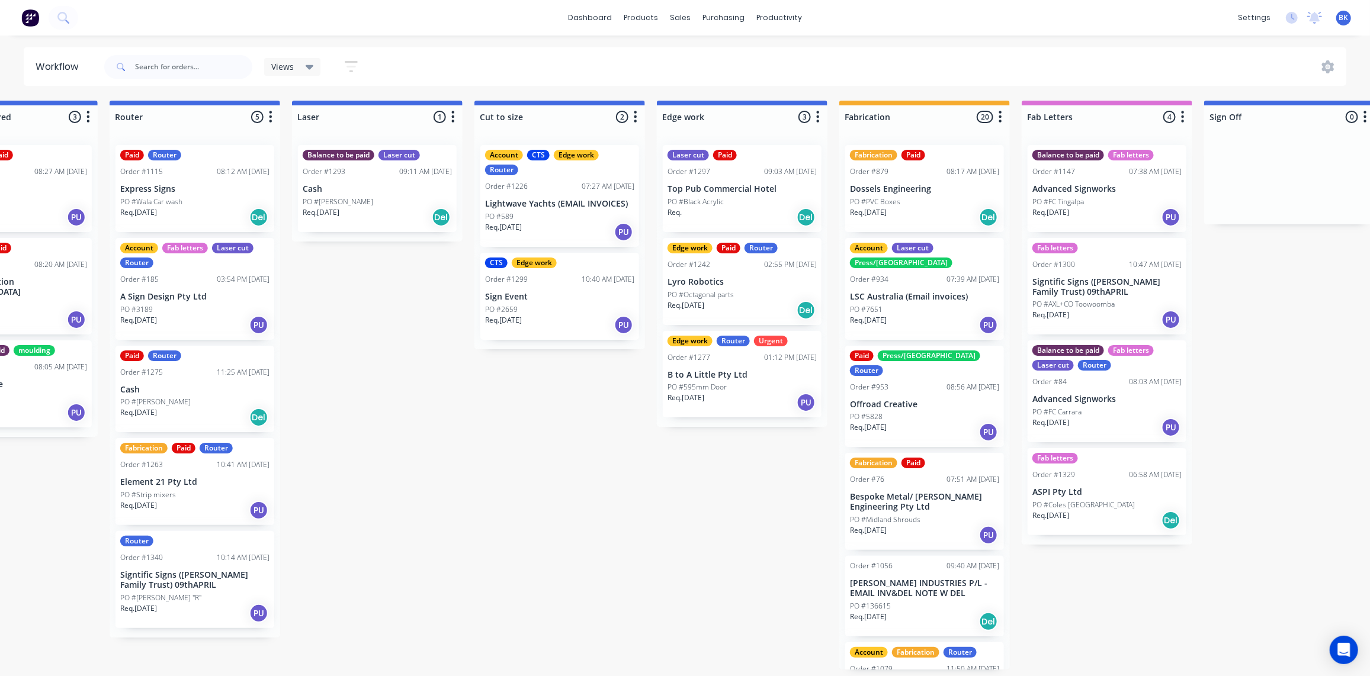
scroll to position [0, 646]
drag, startPoint x: 783, startPoint y: 50, endPoint x: 769, endPoint y: 52, distance: 13.7
click at [783, 50] on link "Workflow" at bounding box center [825, 56] width 157 height 24
click at [686, 54] on icon at bounding box center [684, 57] width 11 height 11
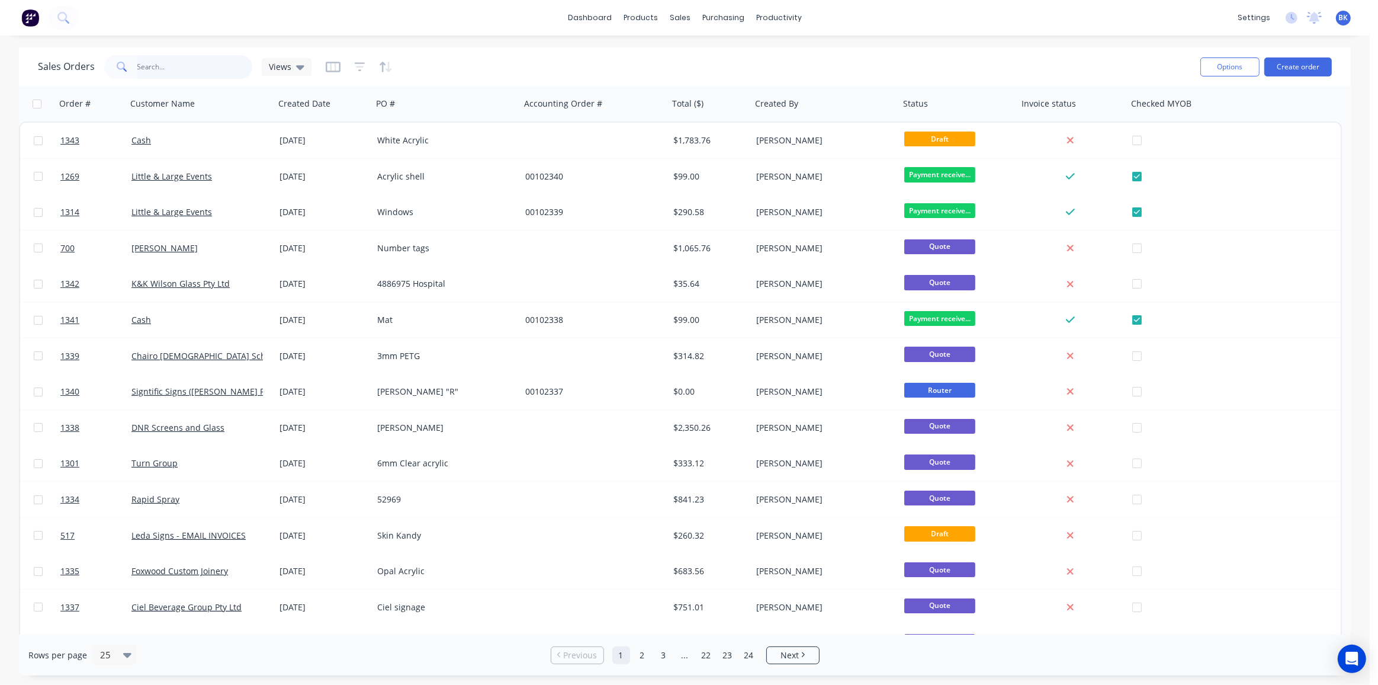
click at [182, 70] on input "text" at bounding box center [194, 67] width 115 height 24
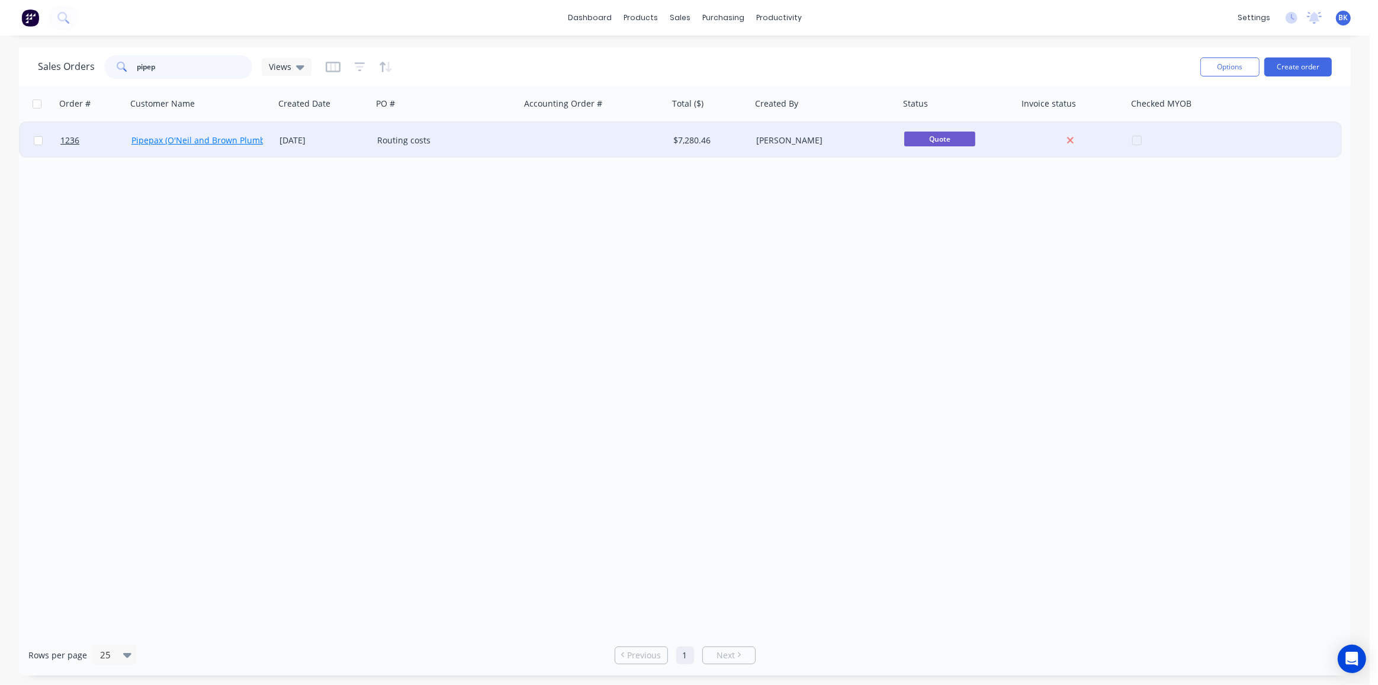
type input "pipep"
click at [201, 143] on link "Pipepax (O'Neil and Brown Plumbing P/L) EMAIL INV" at bounding box center [234, 139] width 206 height 11
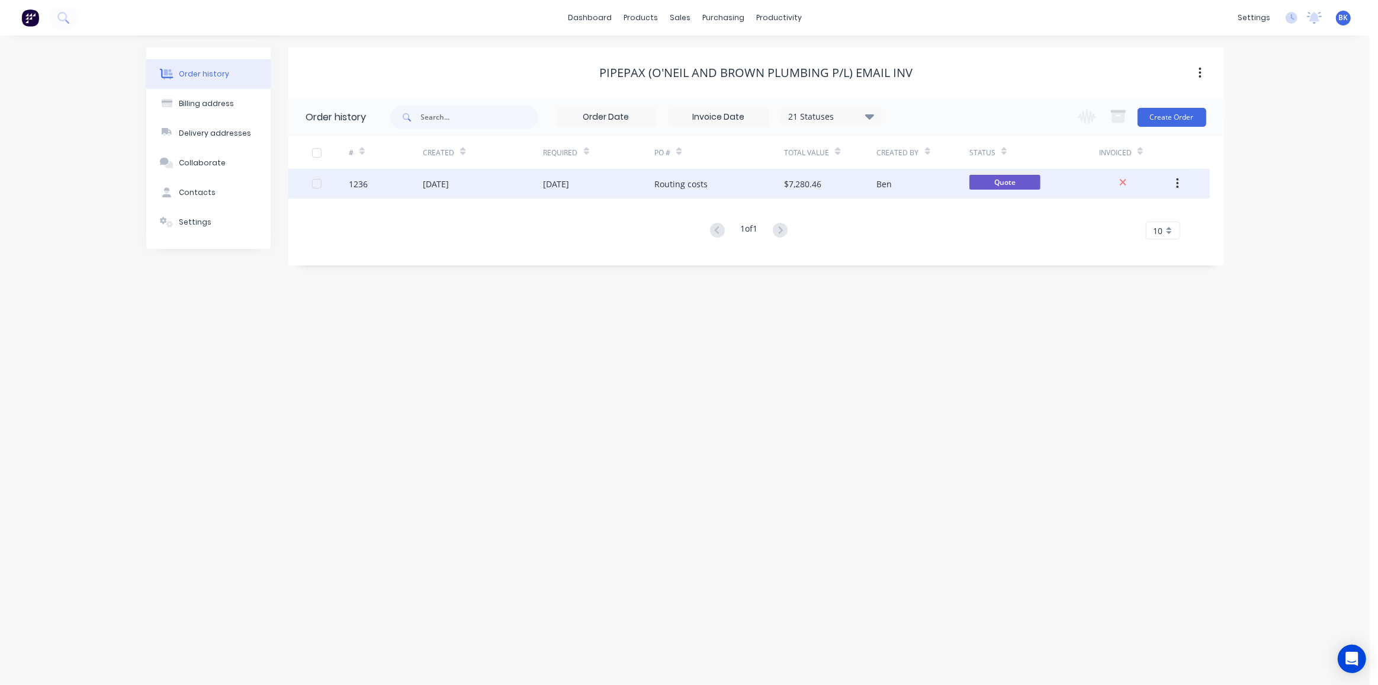
click at [714, 183] on div "Routing costs" at bounding box center [719, 184] width 130 height 30
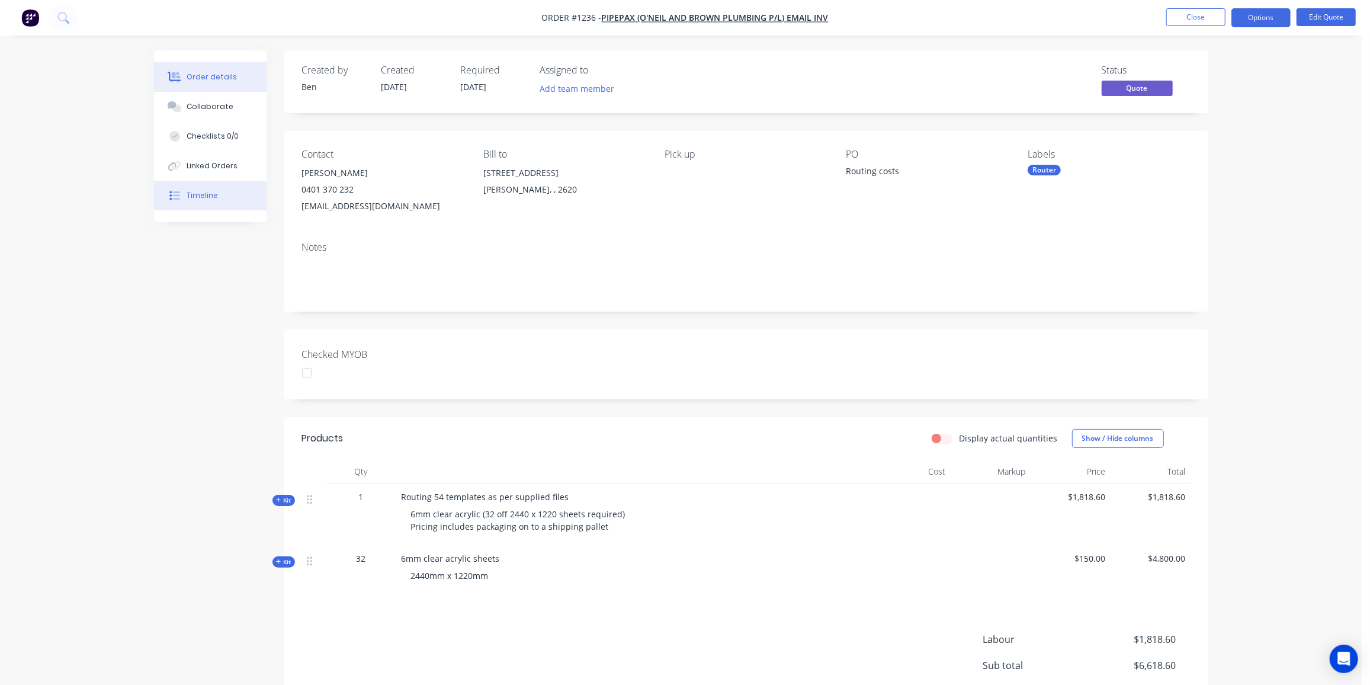
click at [184, 191] on button "Timeline" at bounding box center [210, 196] width 113 height 30
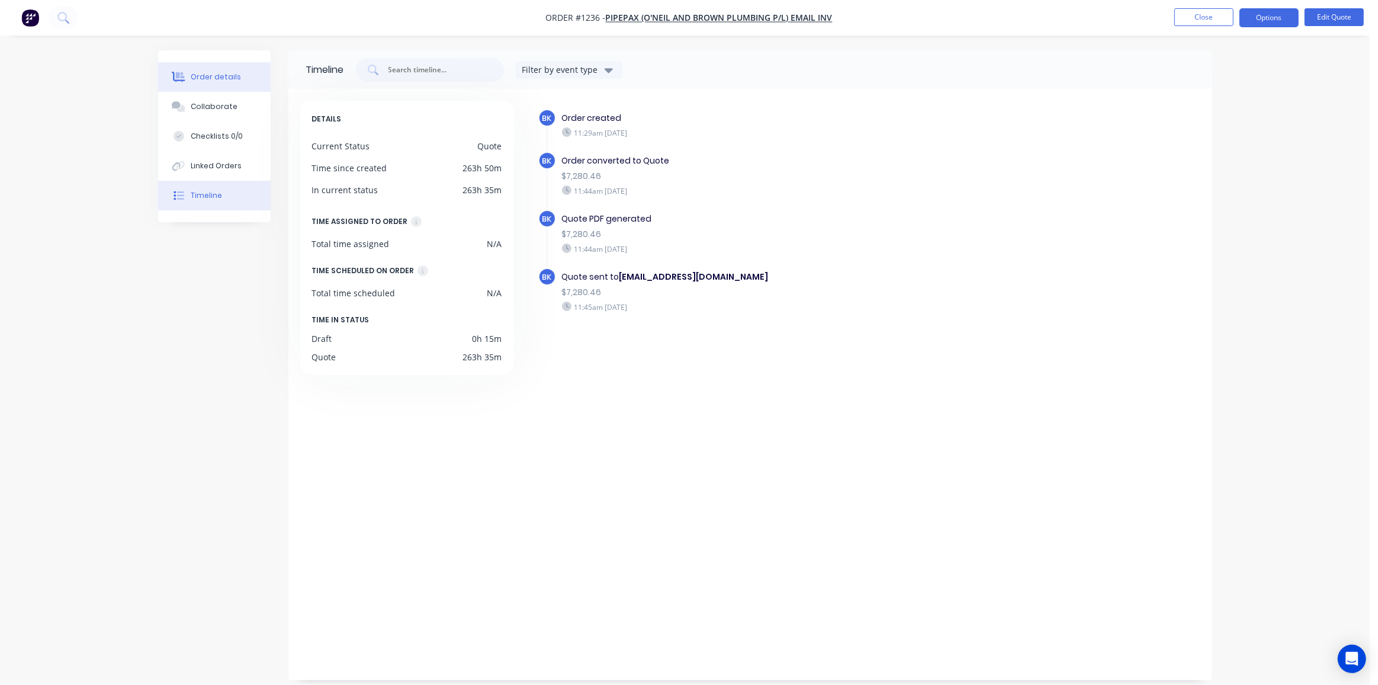
click at [204, 74] on div "Order details" at bounding box center [216, 77] width 50 height 11
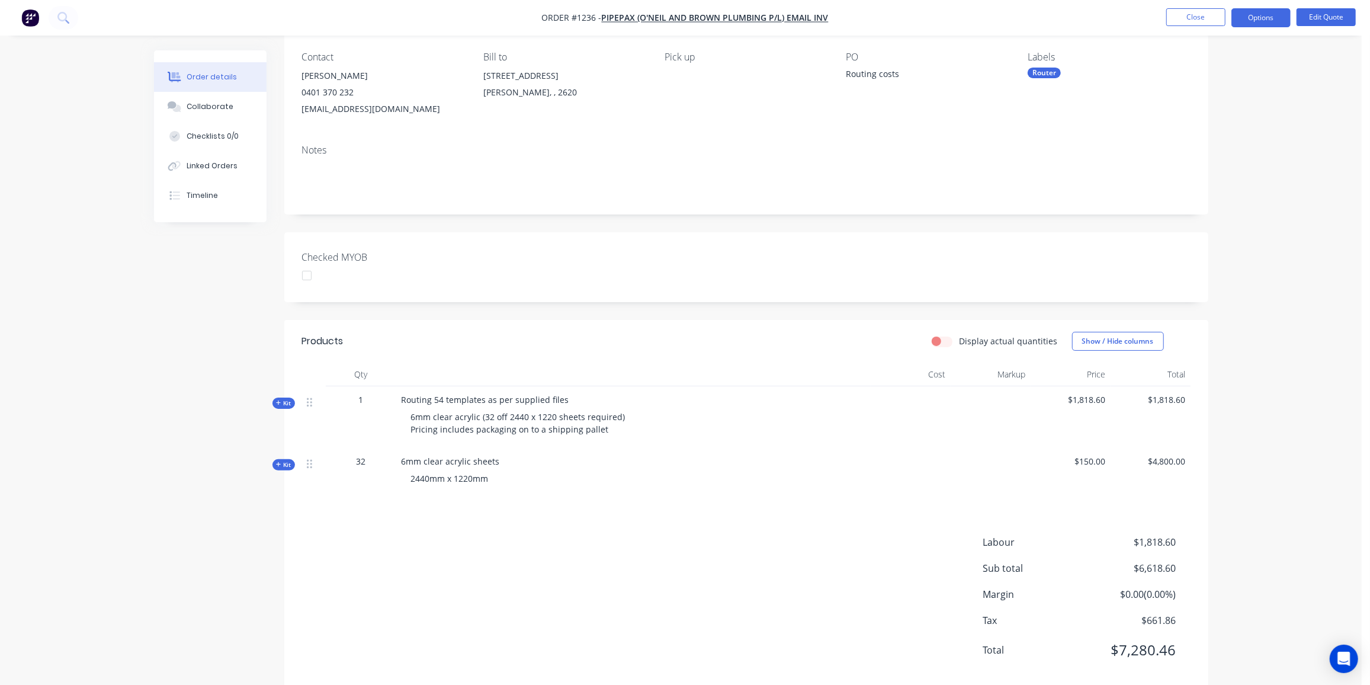
scroll to position [120, 0]
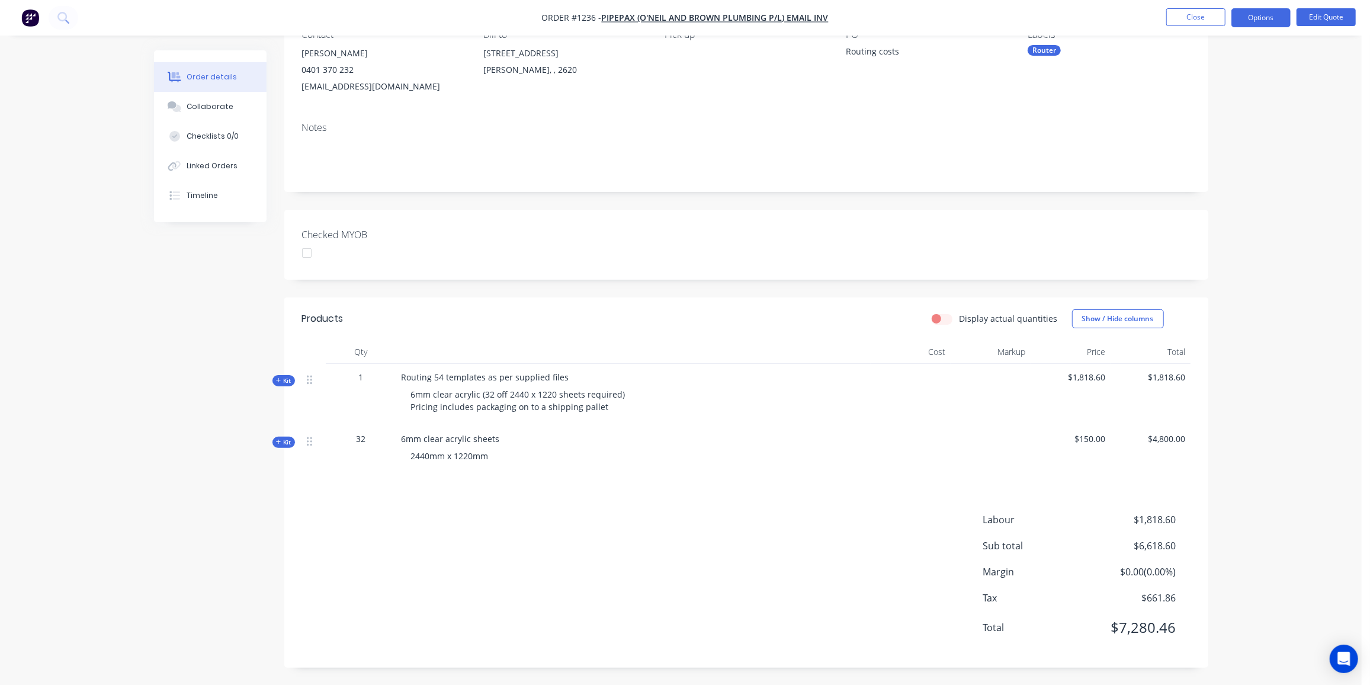
drag, startPoint x: 1192, startPoint y: 15, endPoint x: 1375, endPoint y: 65, distance: 188.9
click at [1192, 15] on button "Close" at bounding box center [1195, 17] width 59 height 18
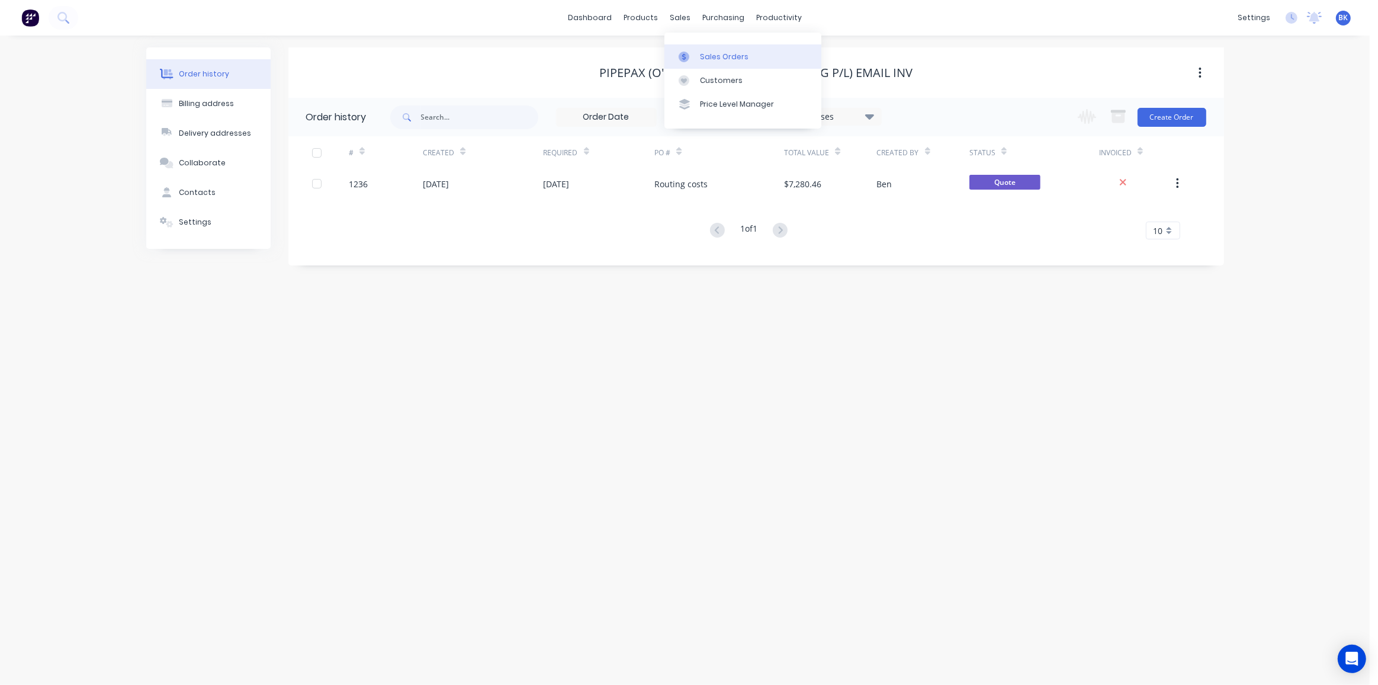
click at [704, 52] on div "Sales Orders" at bounding box center [724, 57] width 49 height 11
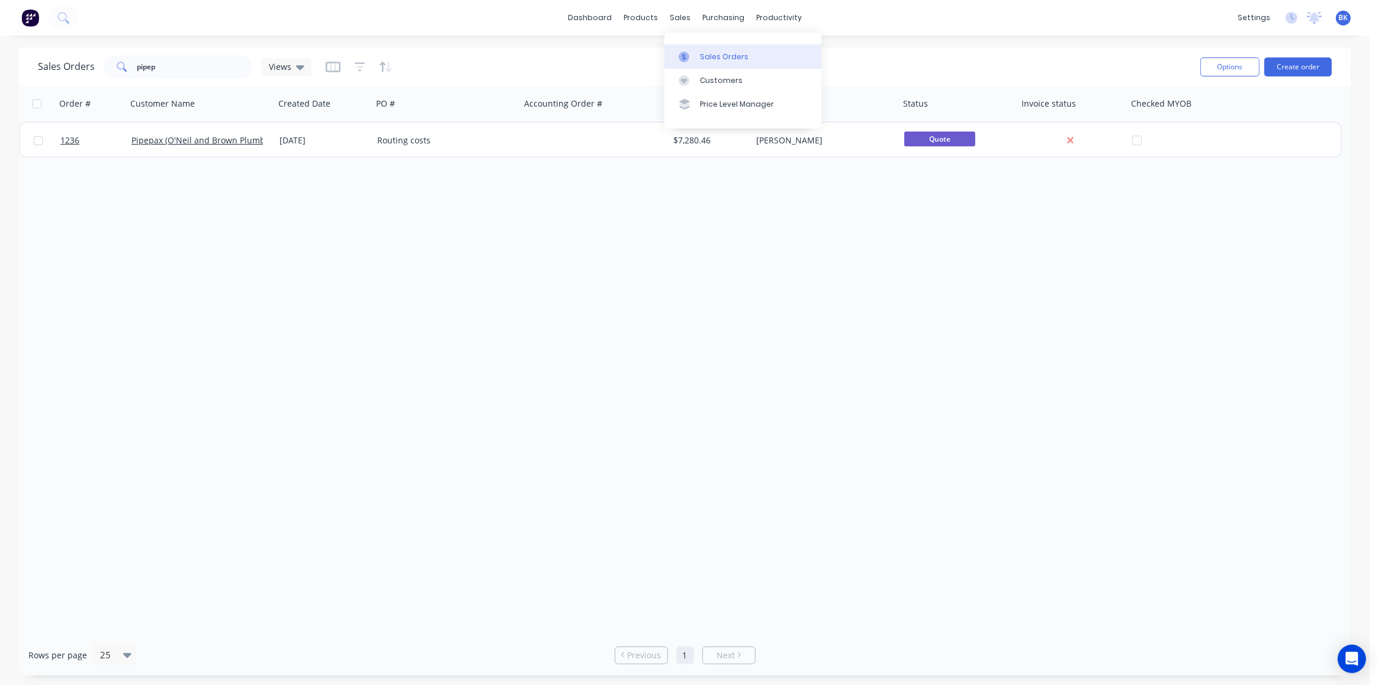
click at [691, 50] on link "Sales Orders" at bounding box center [743, 56] width 157 height 24
click at [795, 55] on div "Workflow" at bounding box center [800, 57] width 36 height 11
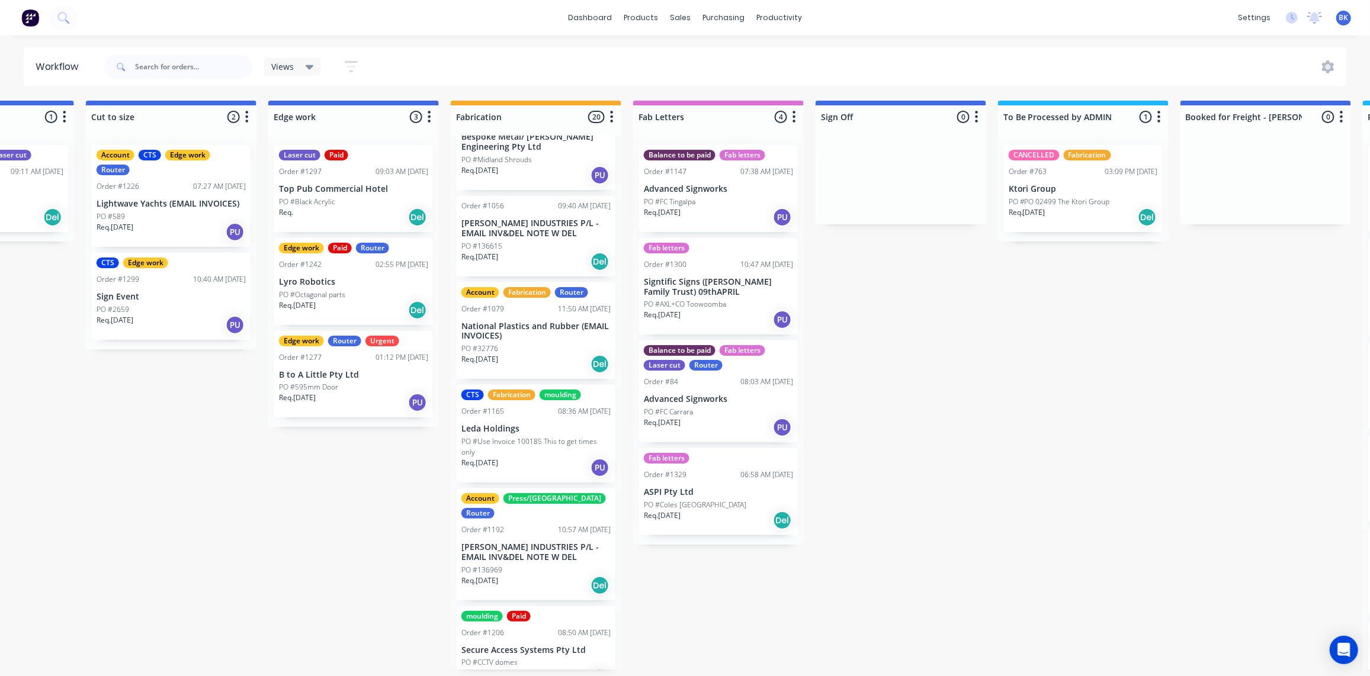
scroll to position [377, 0]
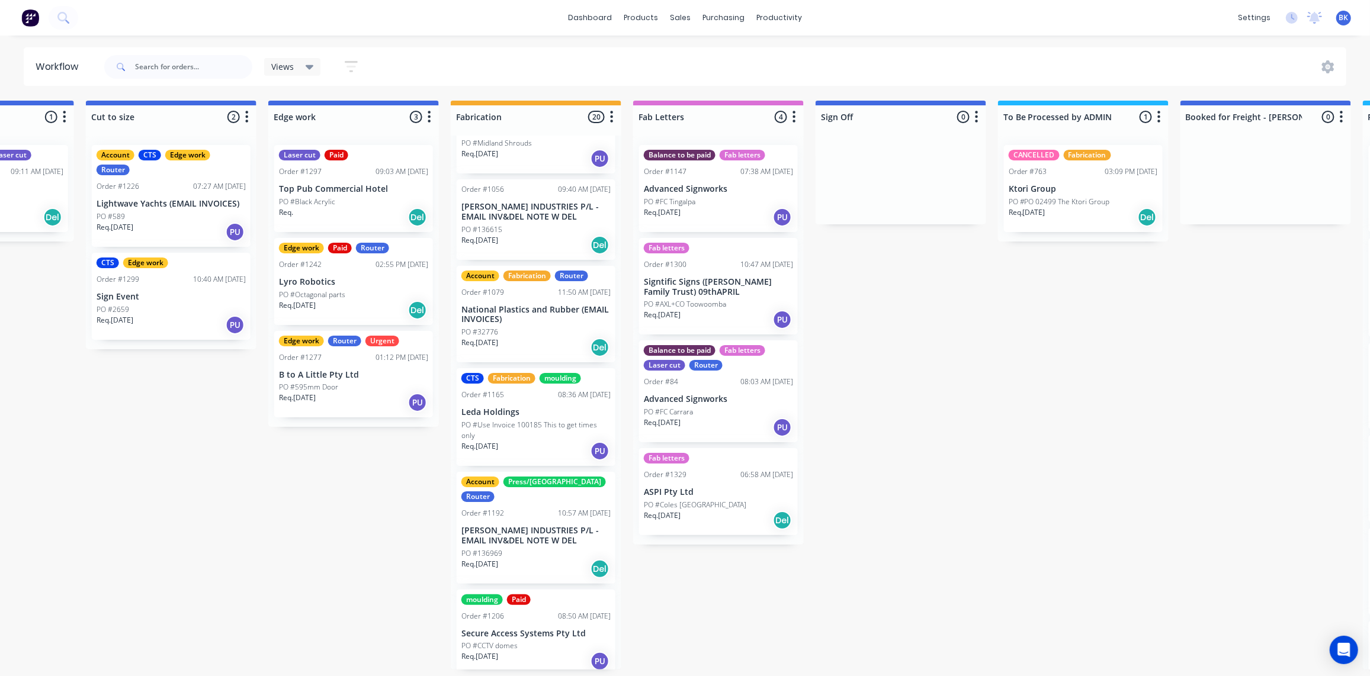
click at [538, 548] on div "PO #136969" at bounding box center [535, 553] width 149 height 11
